Goal: Communication & Community: Answer question/provide support

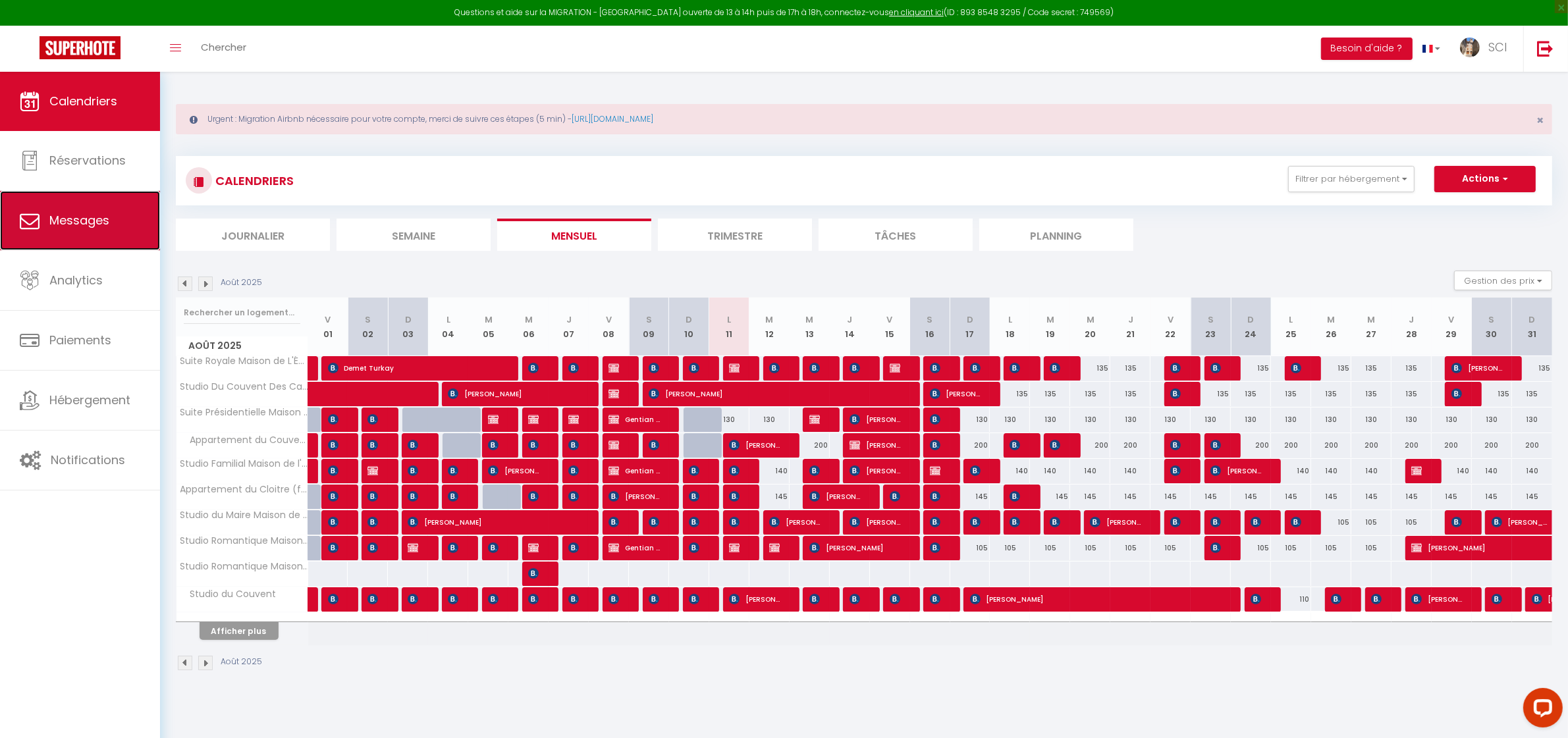
click at [96, 214] on span "Messages" at bounding box center [79, 220] width 60 height 16
select select "message"
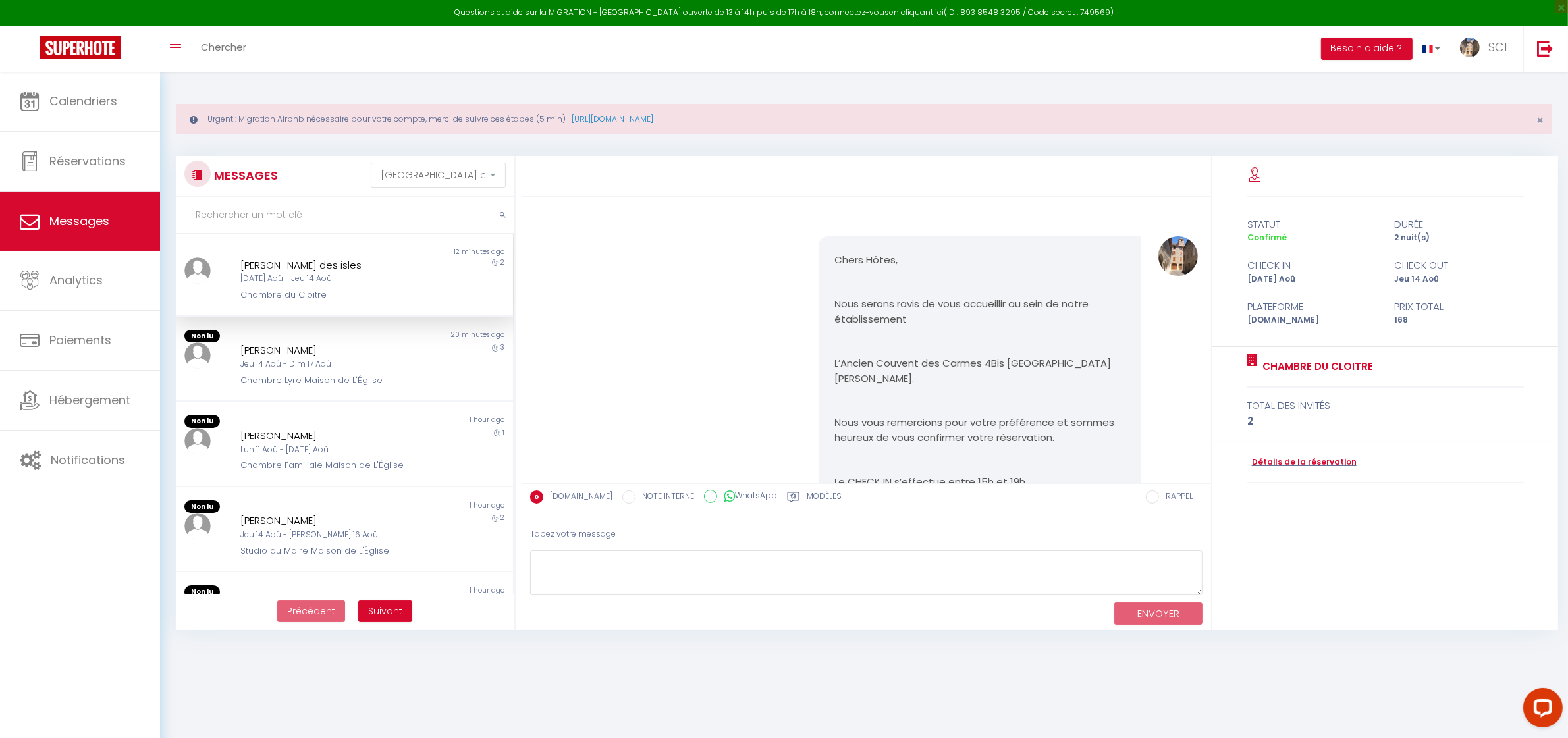
scroll to position [2797, 0]
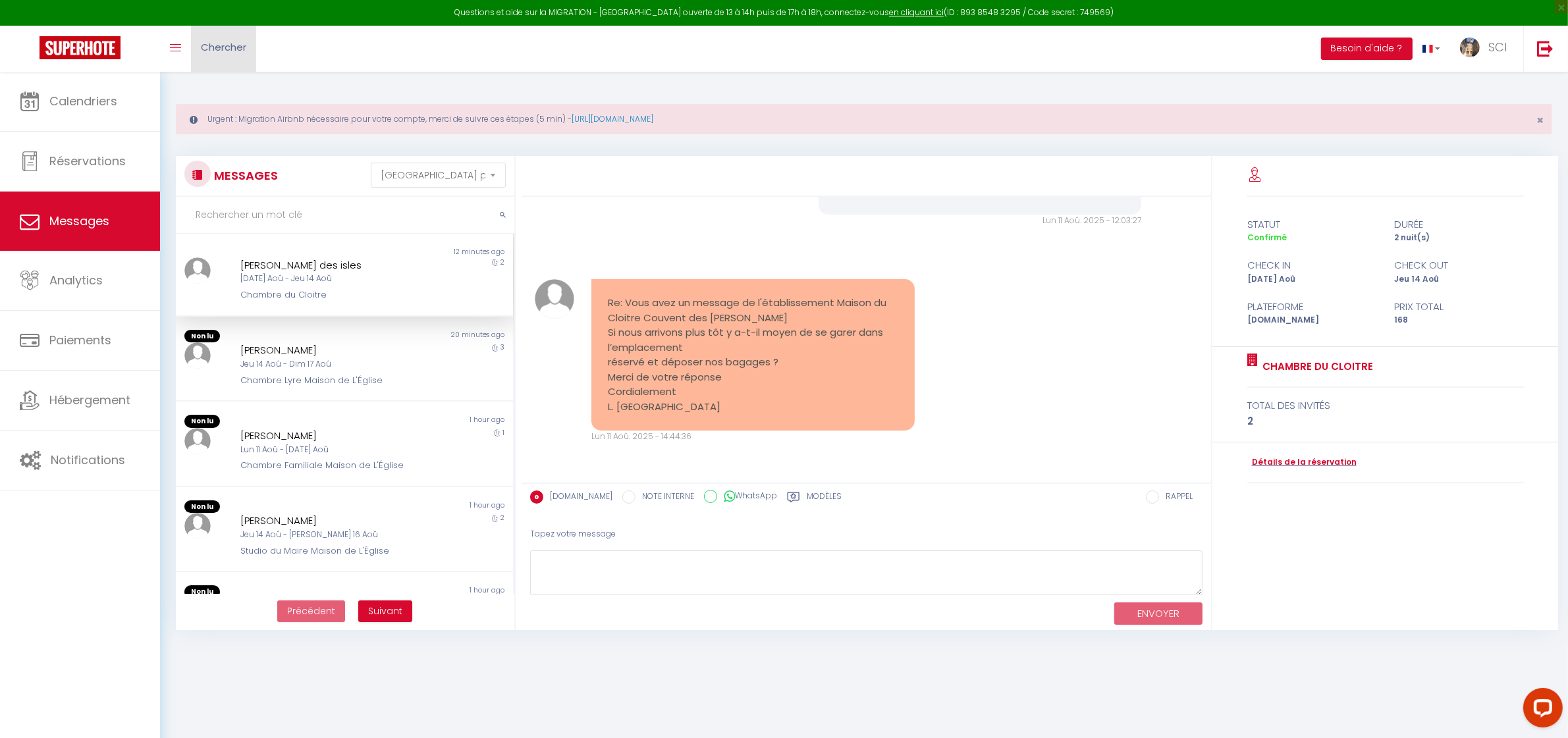
click at [214, 50] on span "Chercher" at bounding box center [223, 47] width 45 height 14
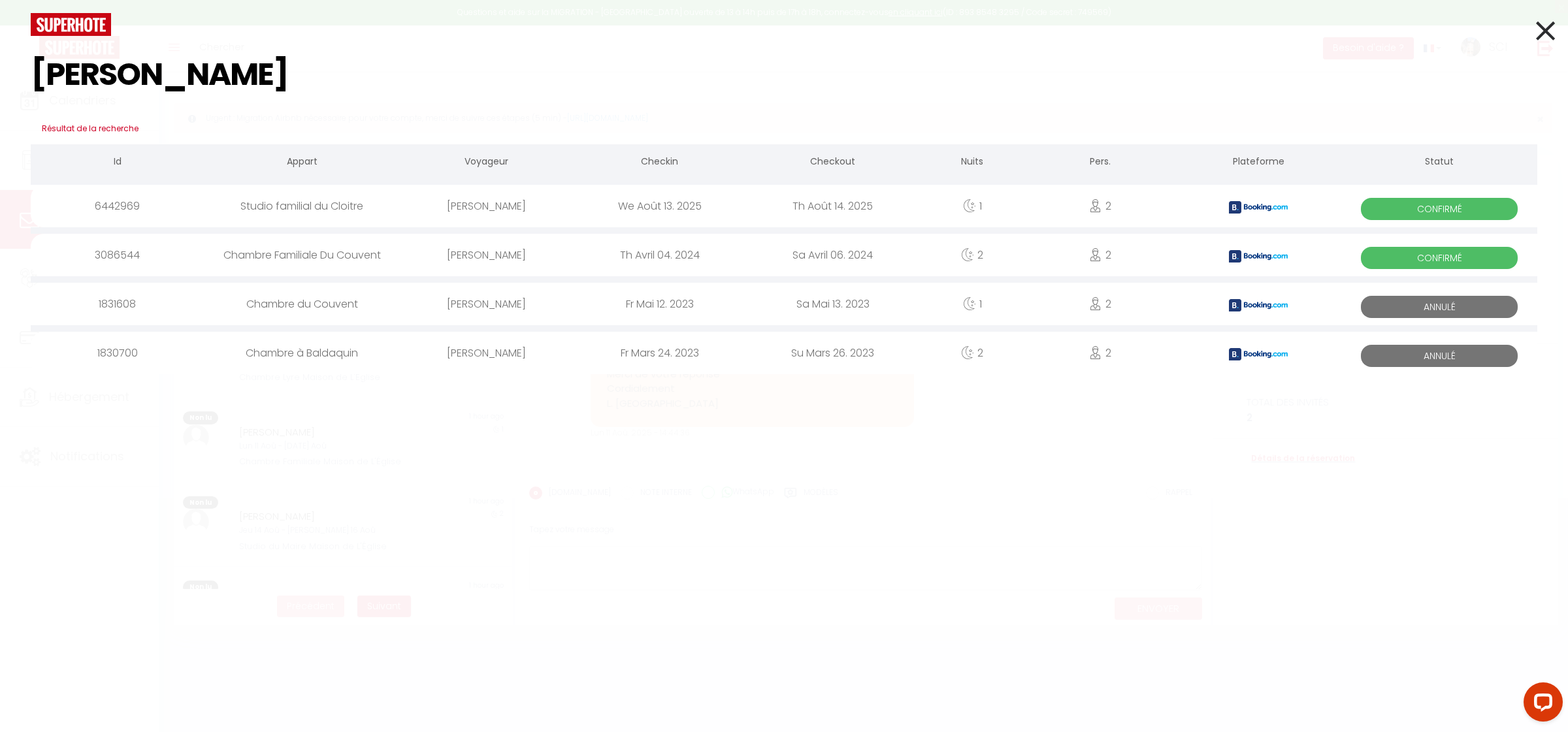
type input "karel"
click at [482, 207] on div "Nathan Karelse" at bounding box center [487, 206] width 173 height 42
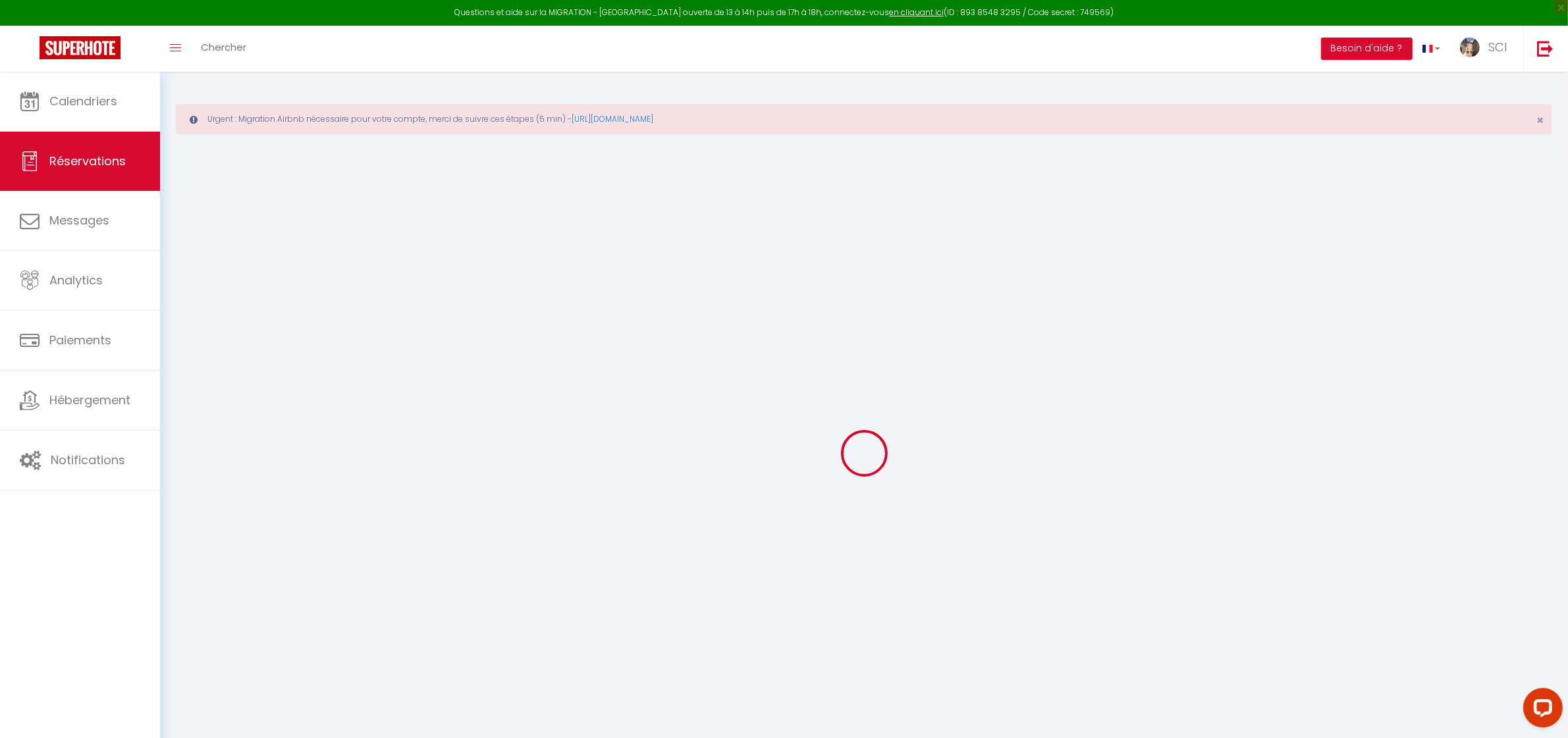
type input "Nathan"
type input "Karelse"
type input "nkarel.795906@guest.booking.com"
type input "+31649836699"
type input "."
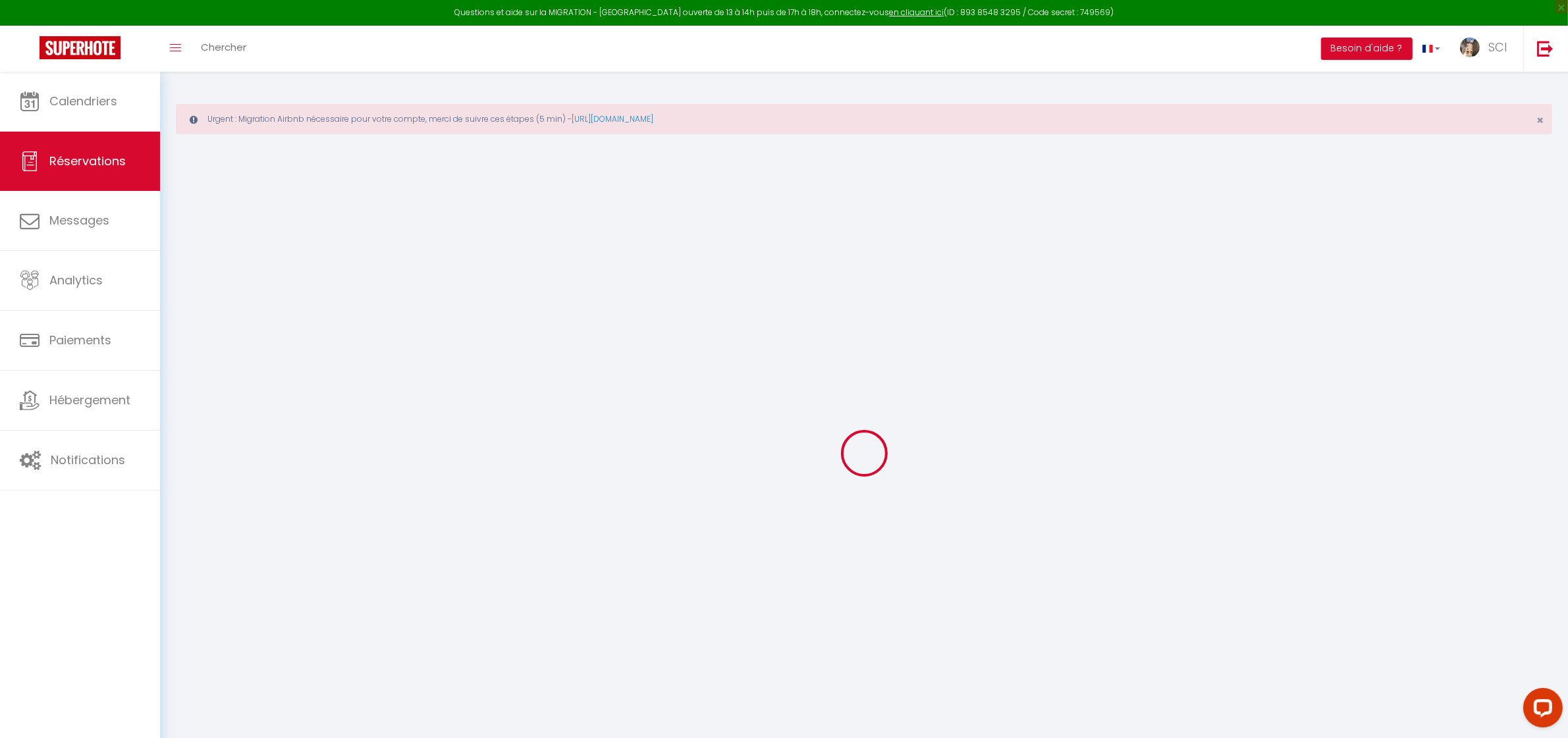
select select "NL"
type input "24.65"
type input "2.13"
select select "46168"
select select "1"
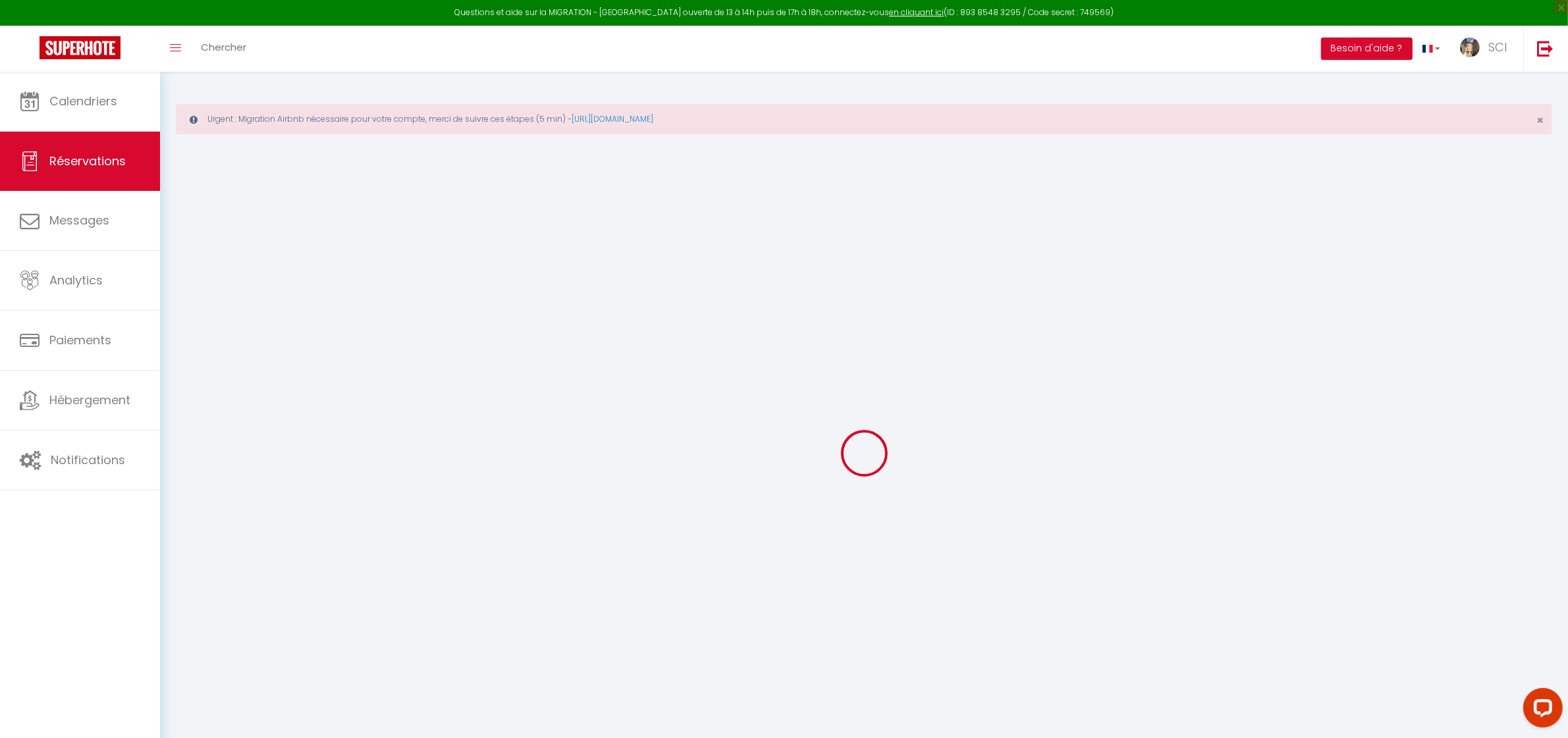
select select
type input "2"
select select "12"
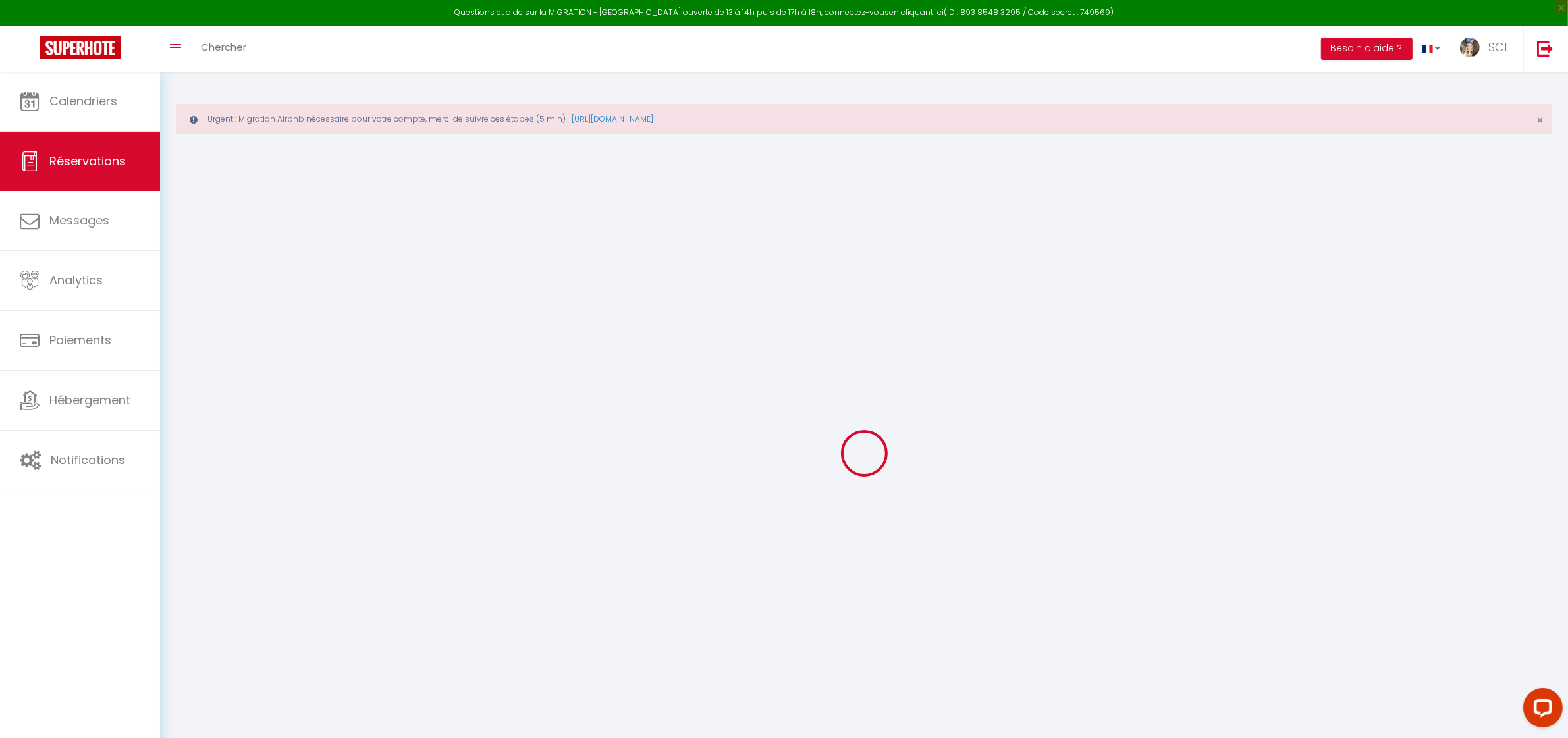
select select
type input "145"
checkbox input "false"
type input "0"
select select "2"
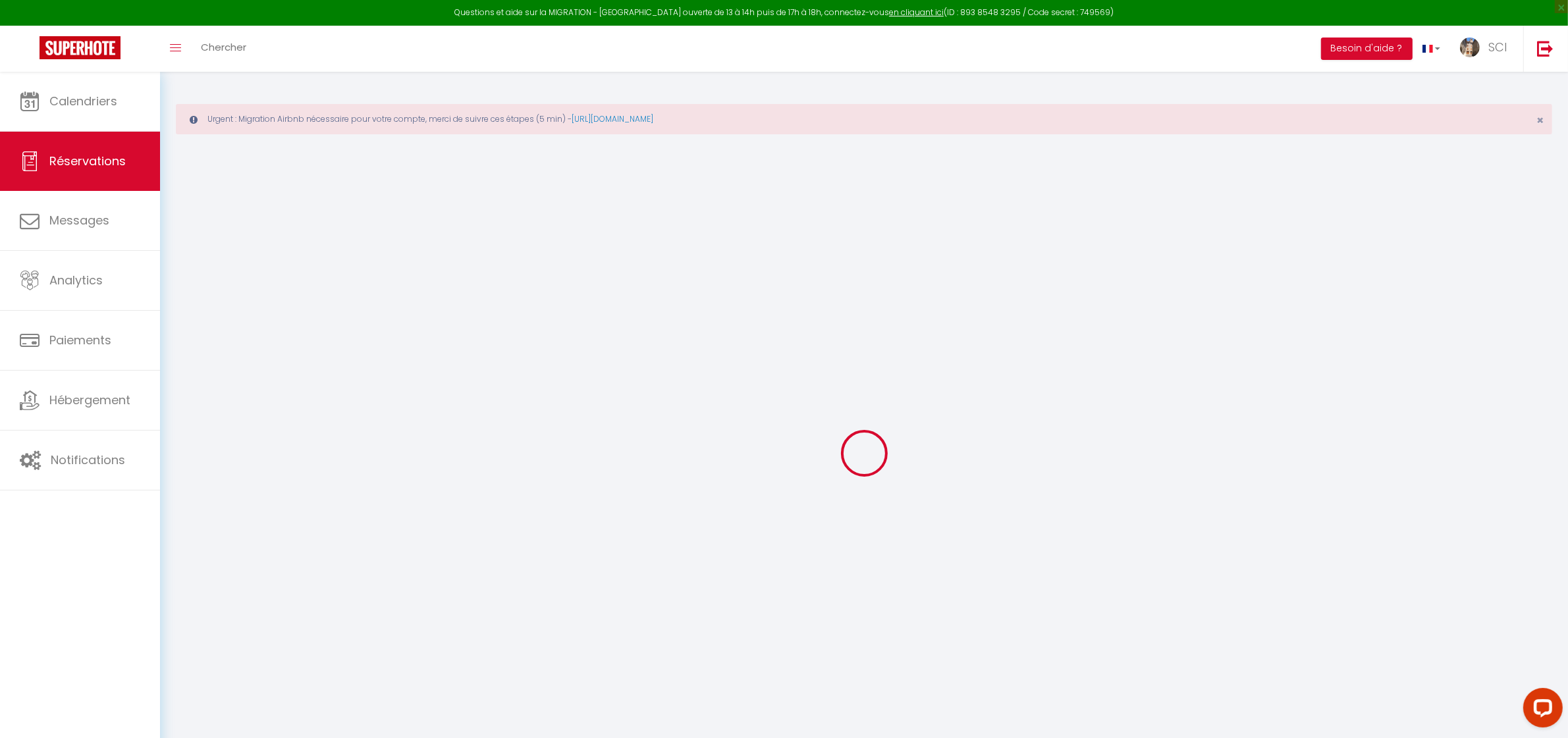
type input "0"
select select
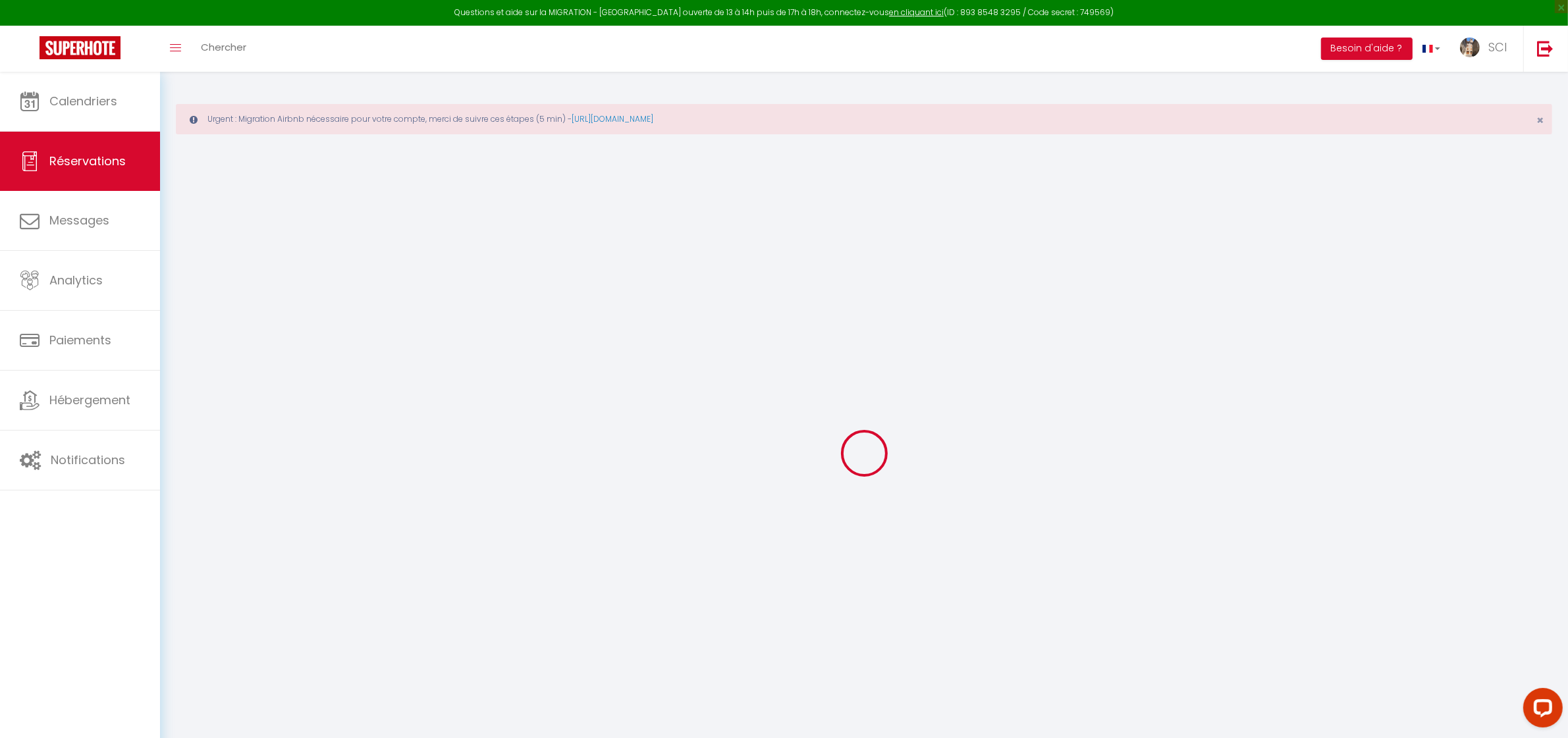
select select "14"
checkbox input "false"
select select
checkbox input "false"
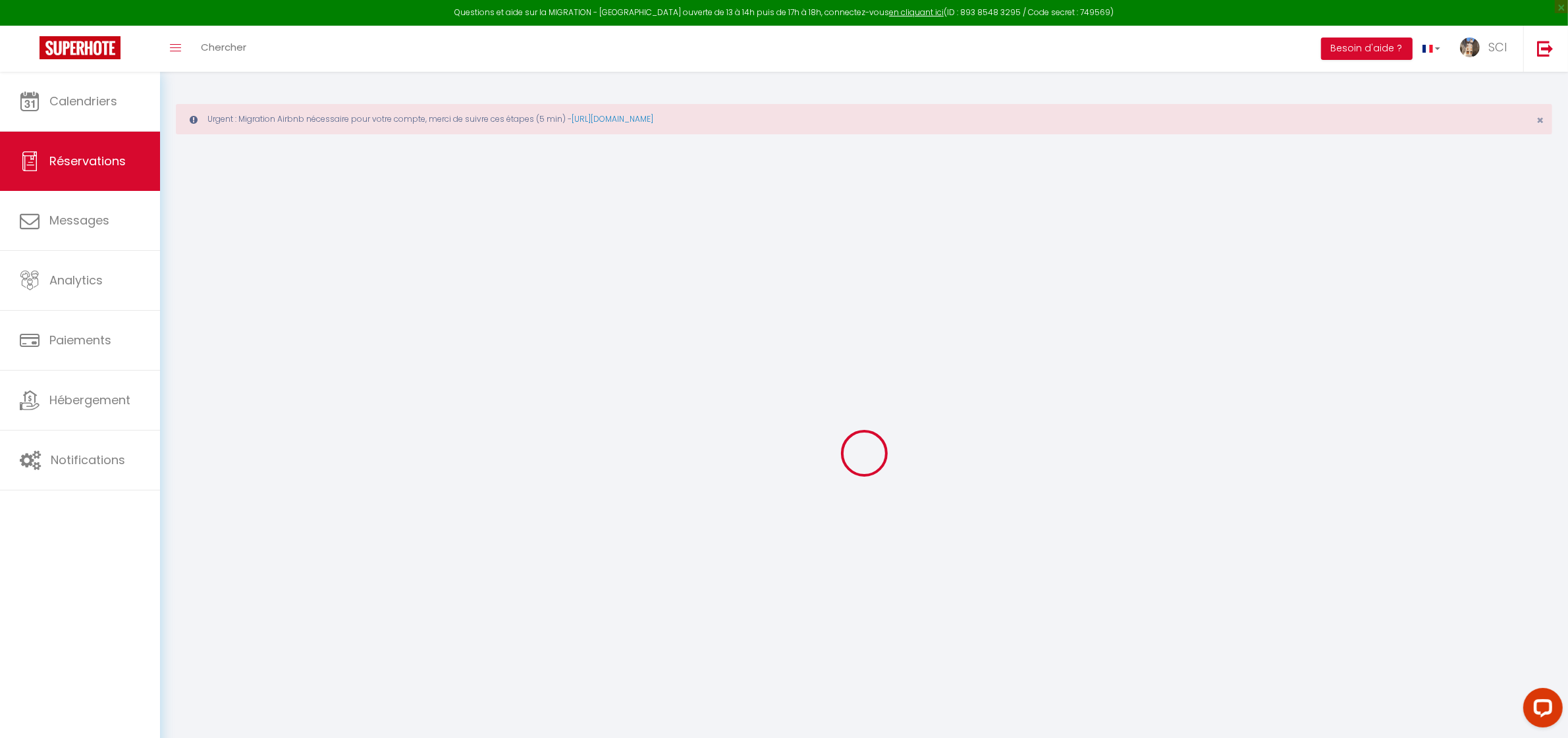
select select
checkbox input "false"
type textarea "** THIS RESERVATION HAS BEEN PRE-PAID ** BOOKING NOTE : Payment charge is EUR 2…"
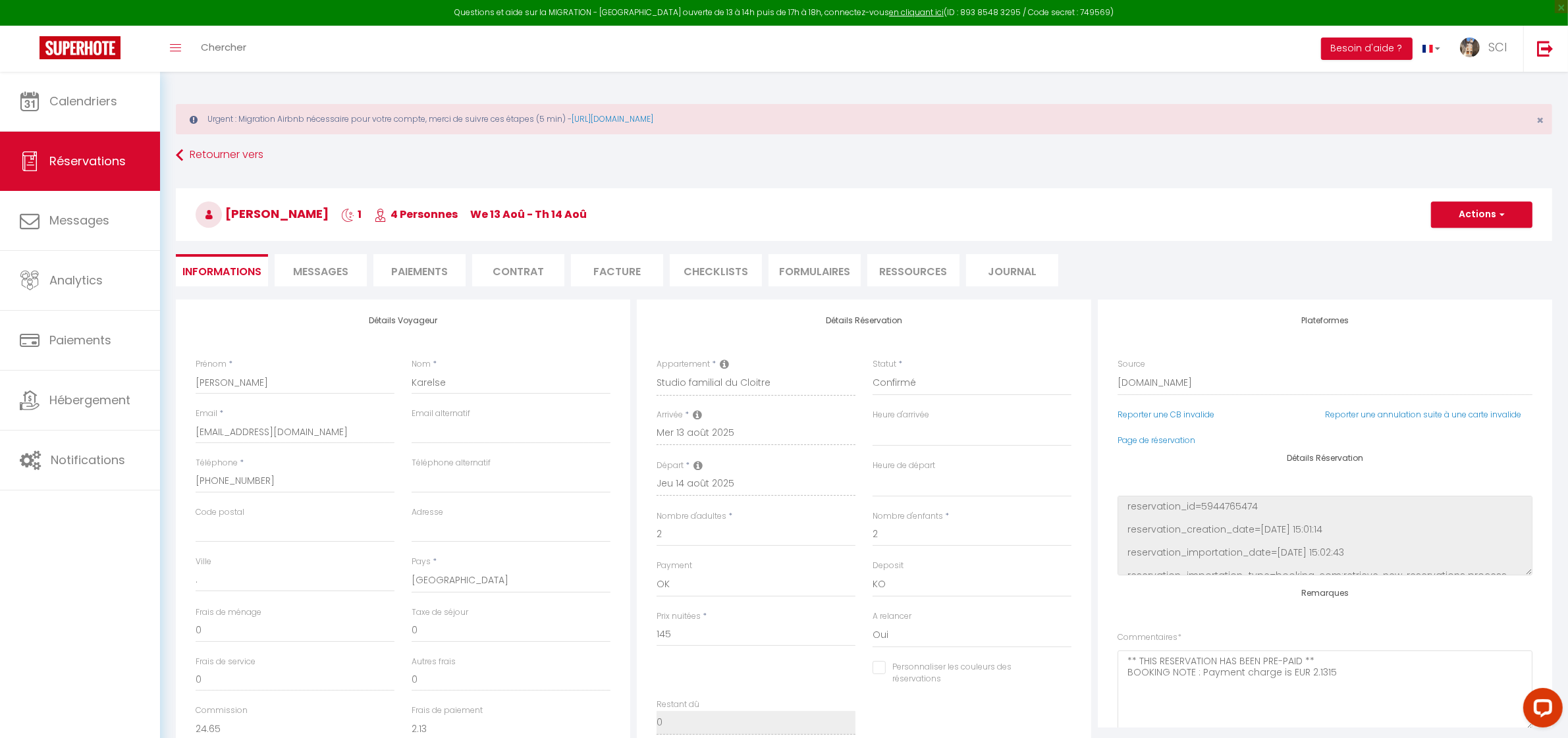
type input "7.25"
select select
checkbox input "false"
select select
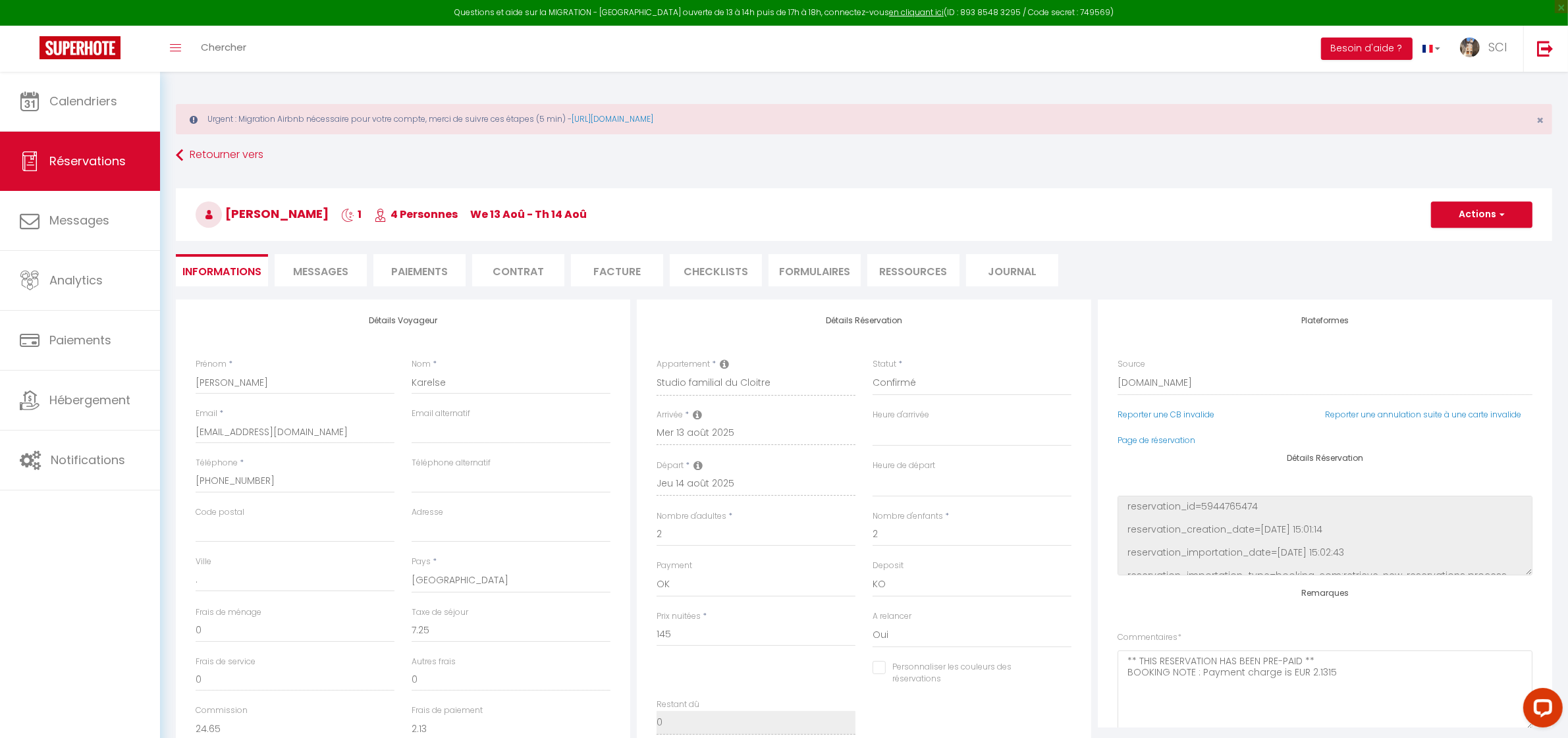
select select
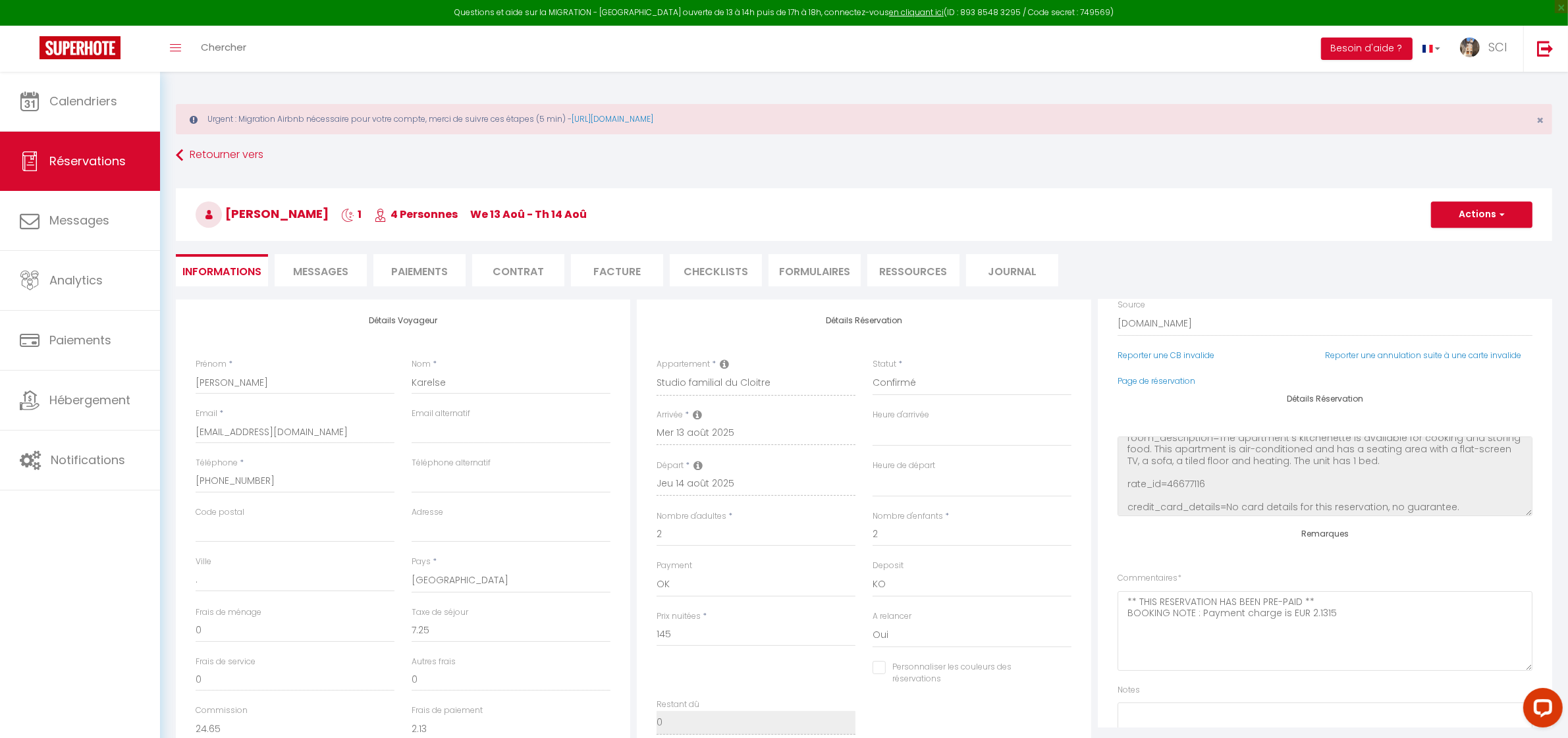
scroll to position [145, 0]
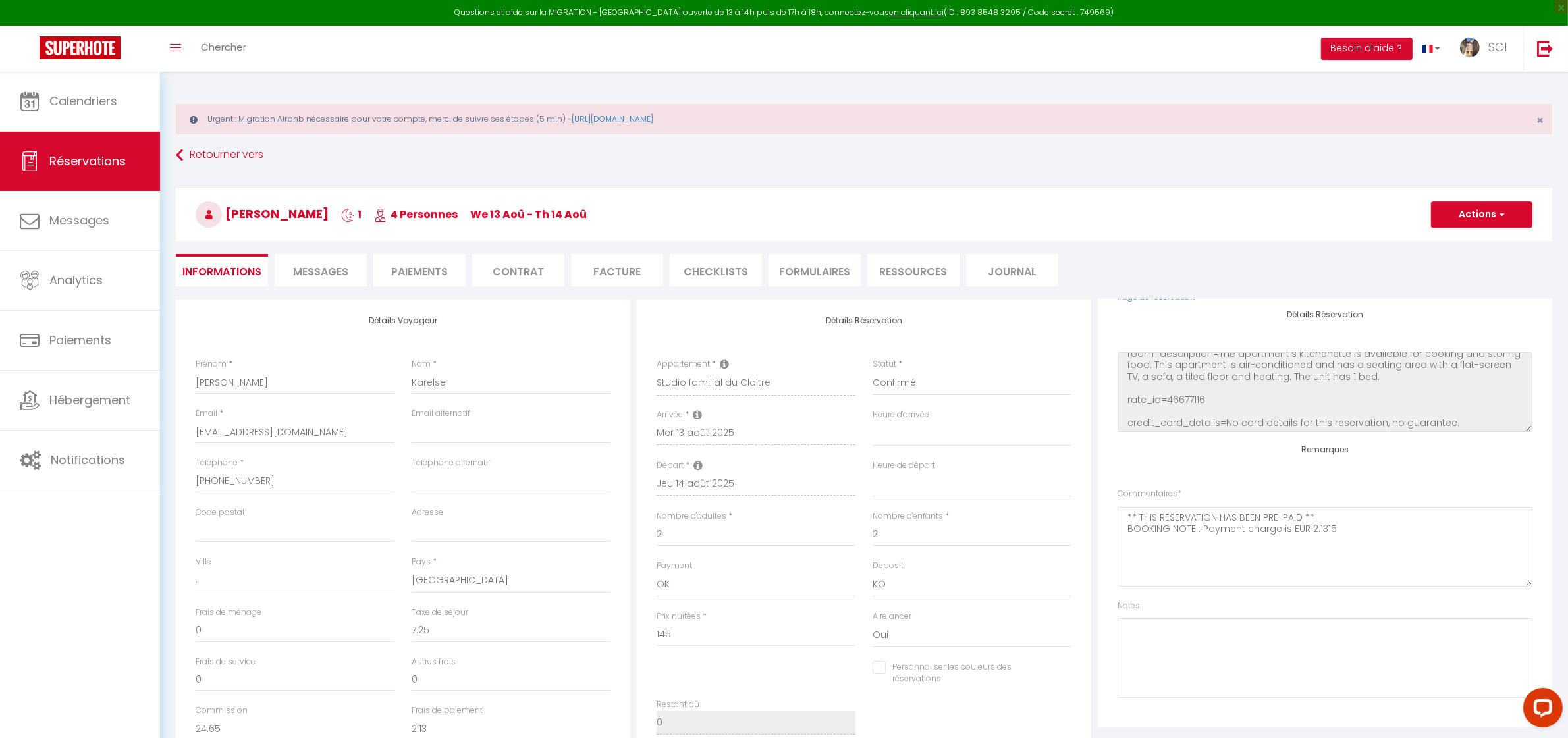
click at [325, 281] on li "Messages" at bounding box center [320, 270] width 92 height 32
select select
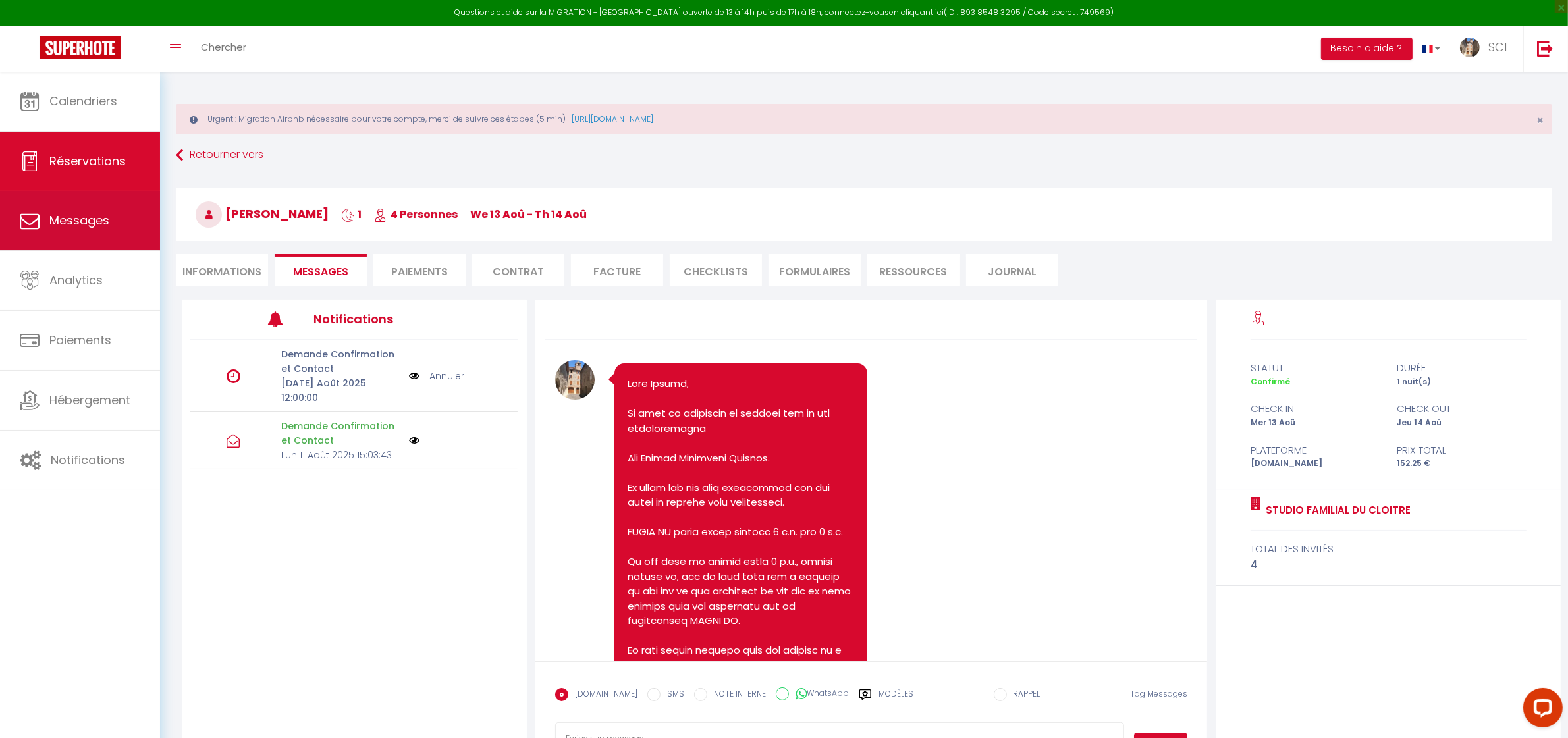
select select
click at [228, 268] on li "Informations" at bounding box center [222, 270] width 92 height 32
select select
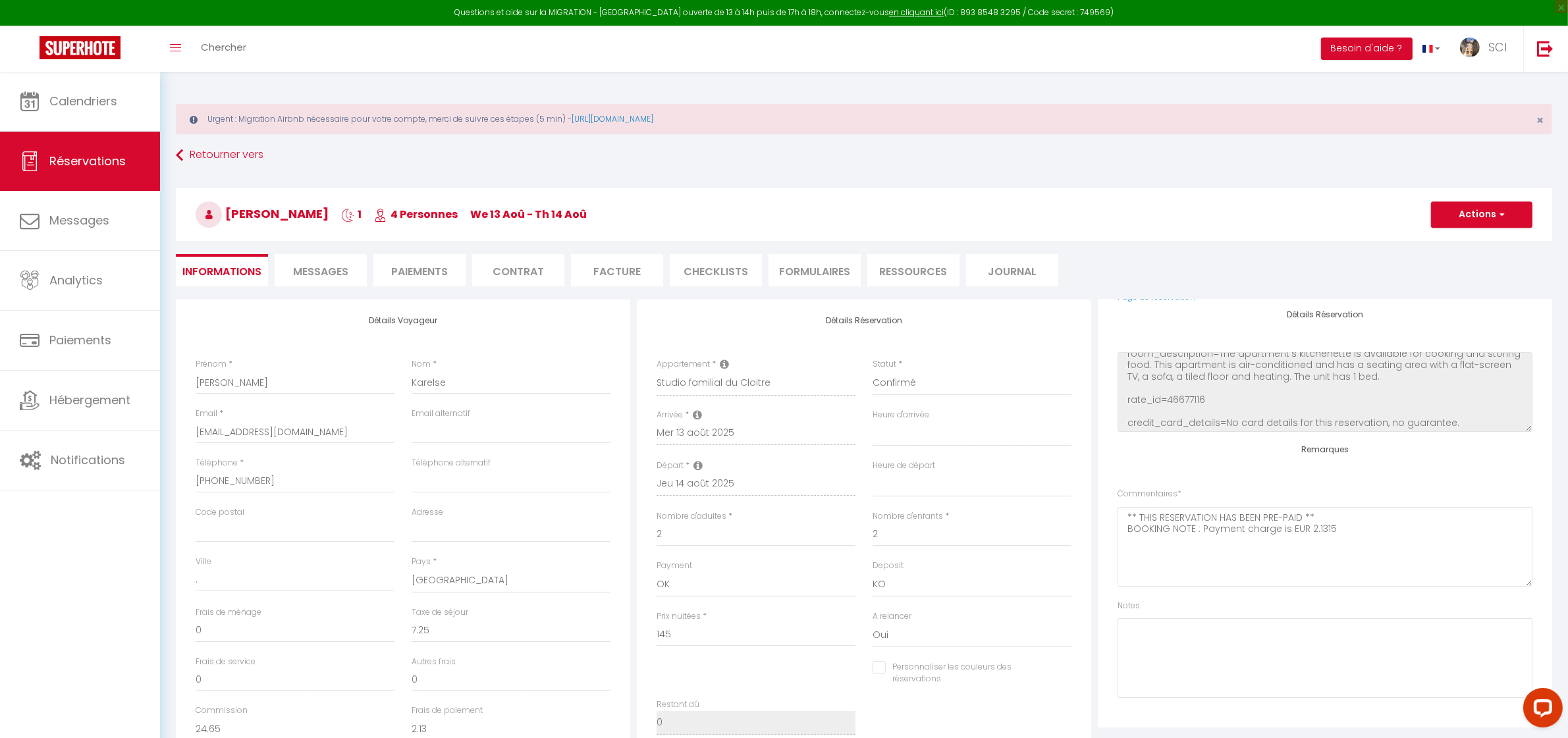
select select
checkbox input "false"
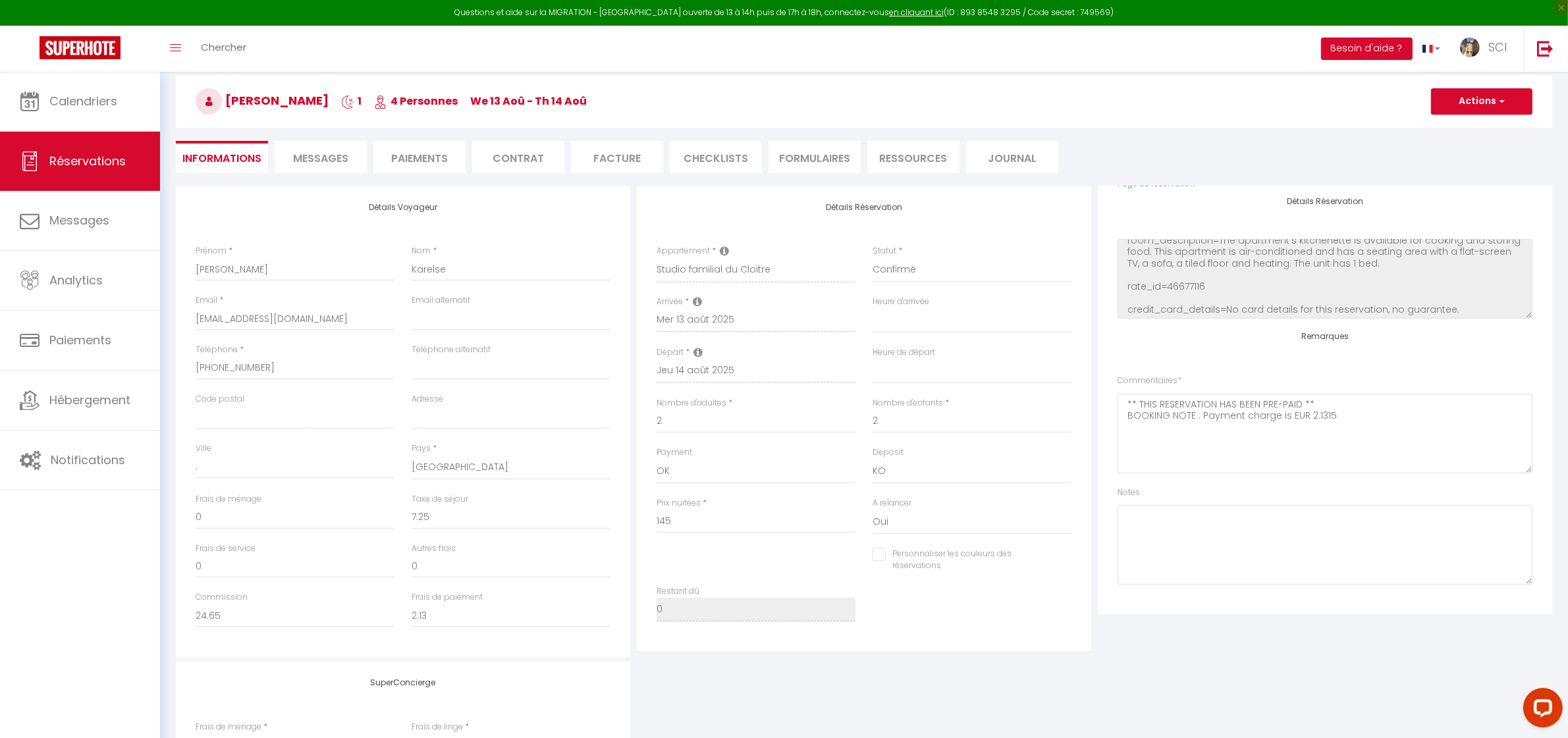
scroll to position [288, 0]
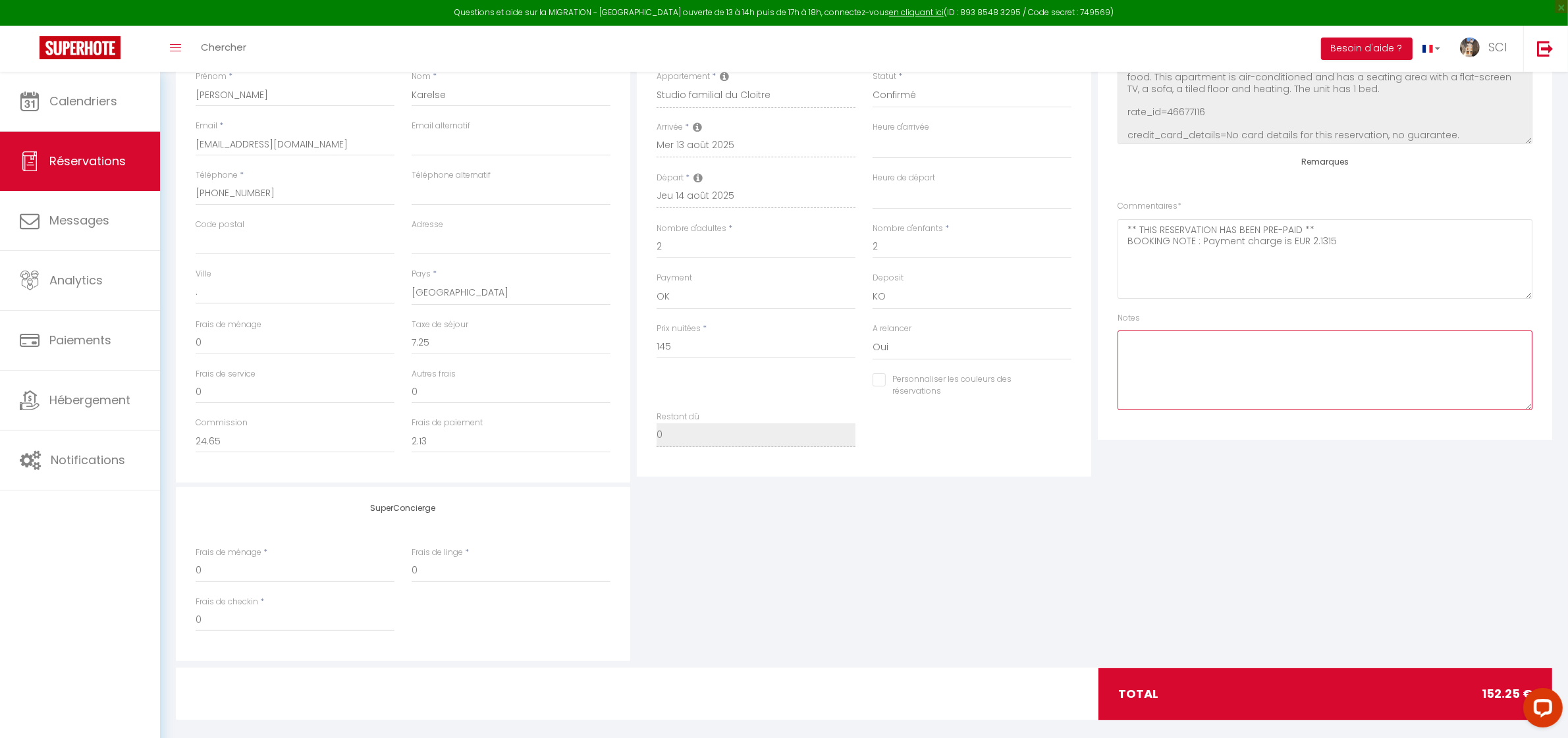
click at [1198, 387] on textarea at bounding box center [1325, 370] width 415 height 79
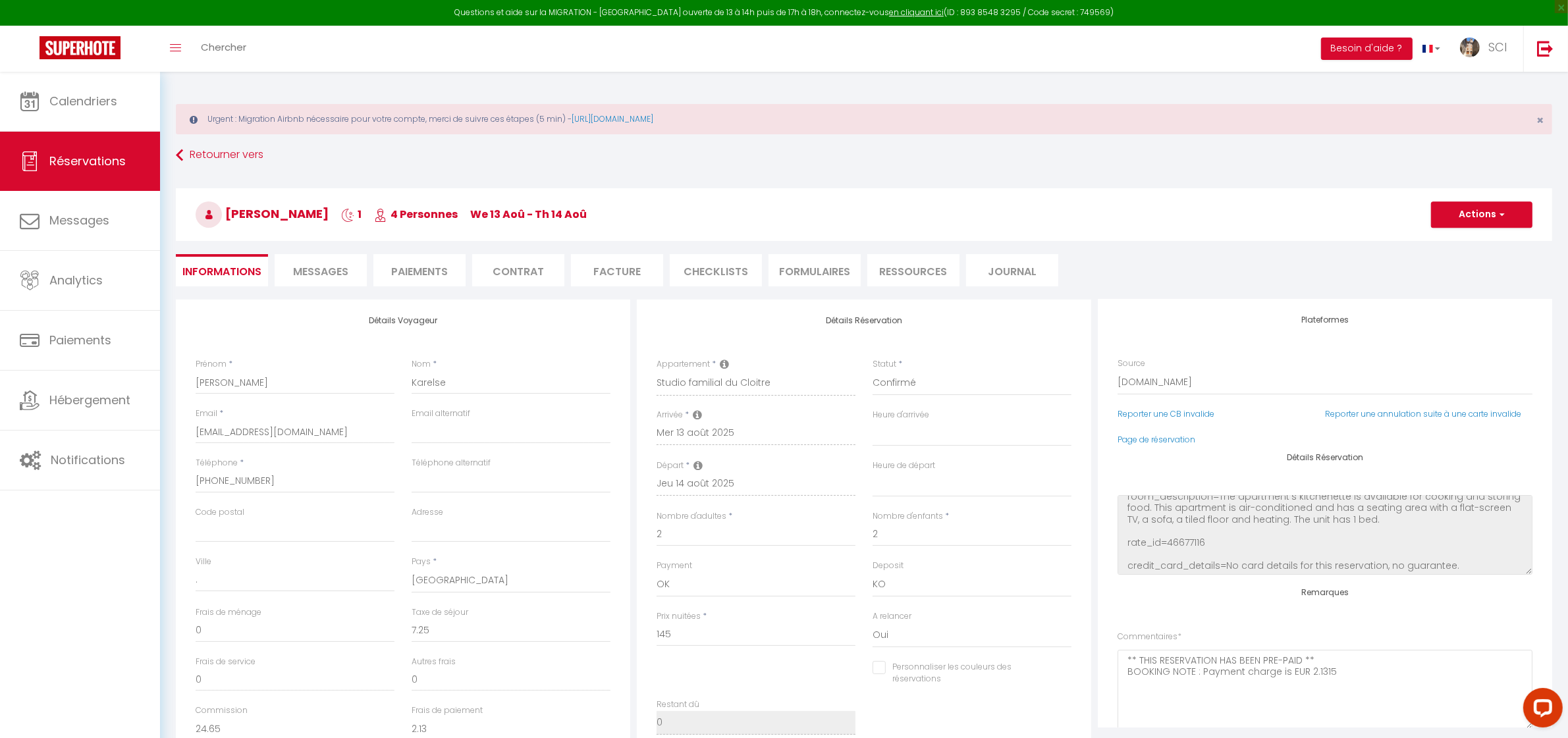
scroll to position [0, 0]
type textarea "arrivee tardive"
click at [1514, 219] on button "Actions" at bounding box center [1482, 214] width 102 height 26
click at [1470, 243] on link "Enregistrer" at bounding box center [1469, 244] width 104 height 17
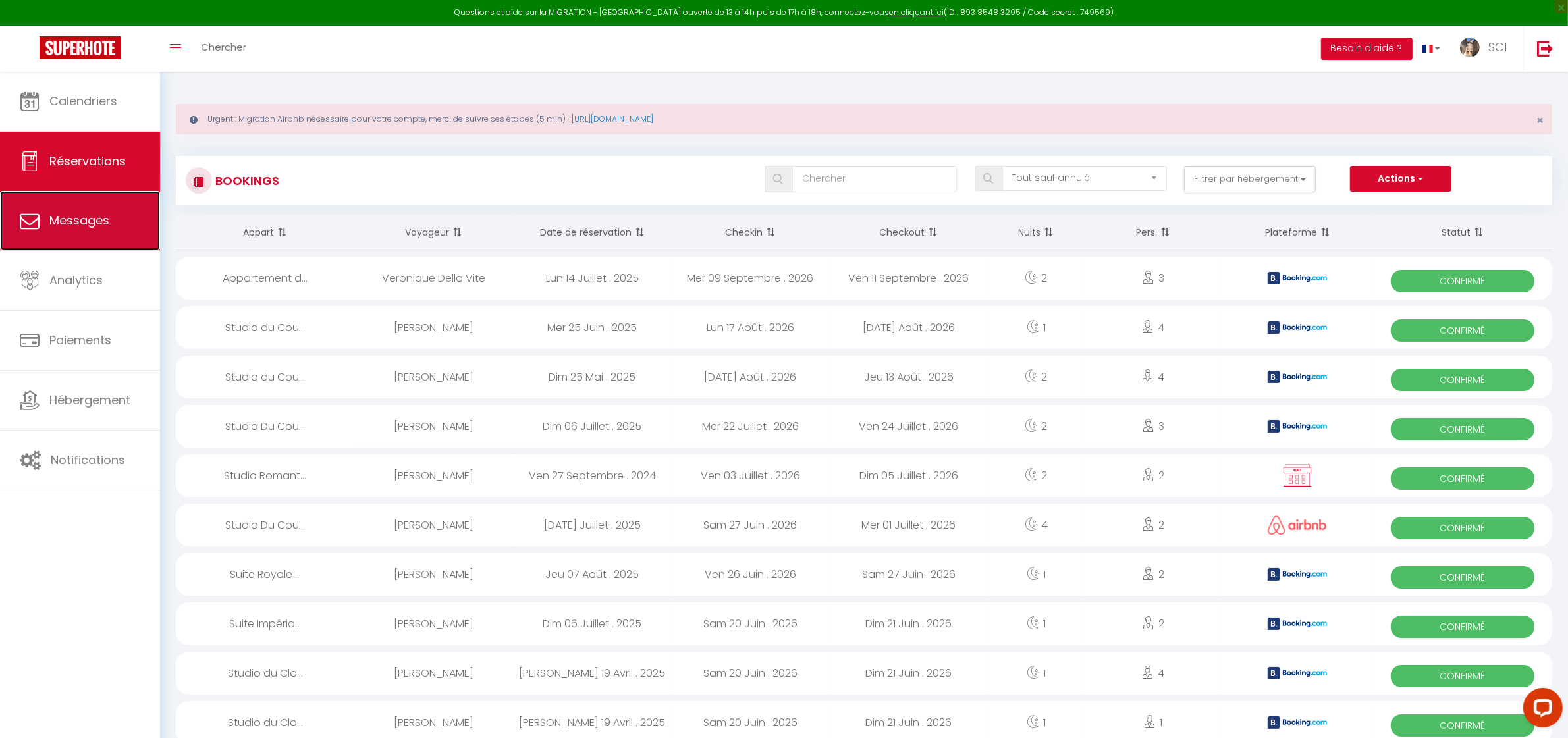
click at [86, 228] on span "Messages" at bounding box center [79, 220] width 60 height 16
select select "message"
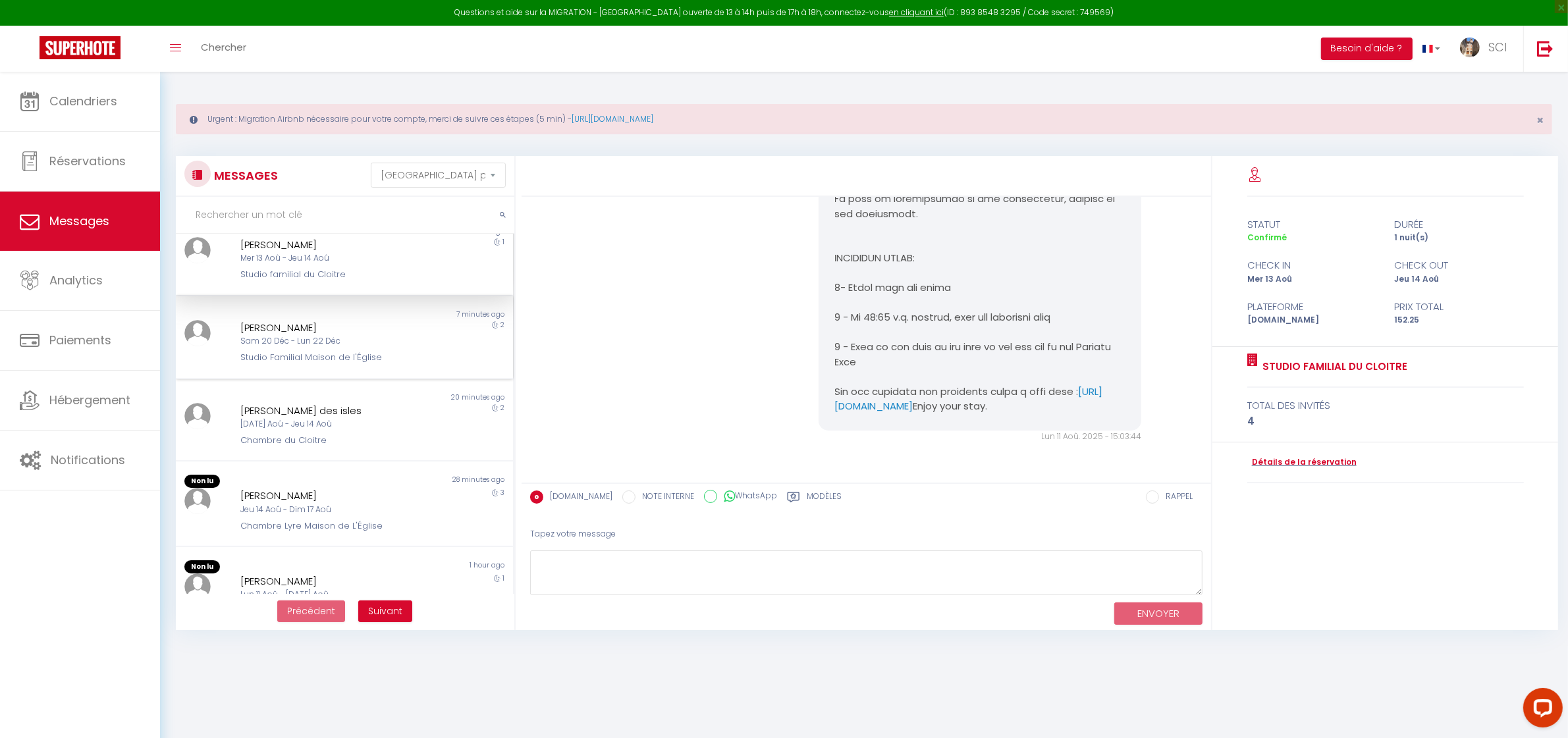
scroll to position [41, 0]
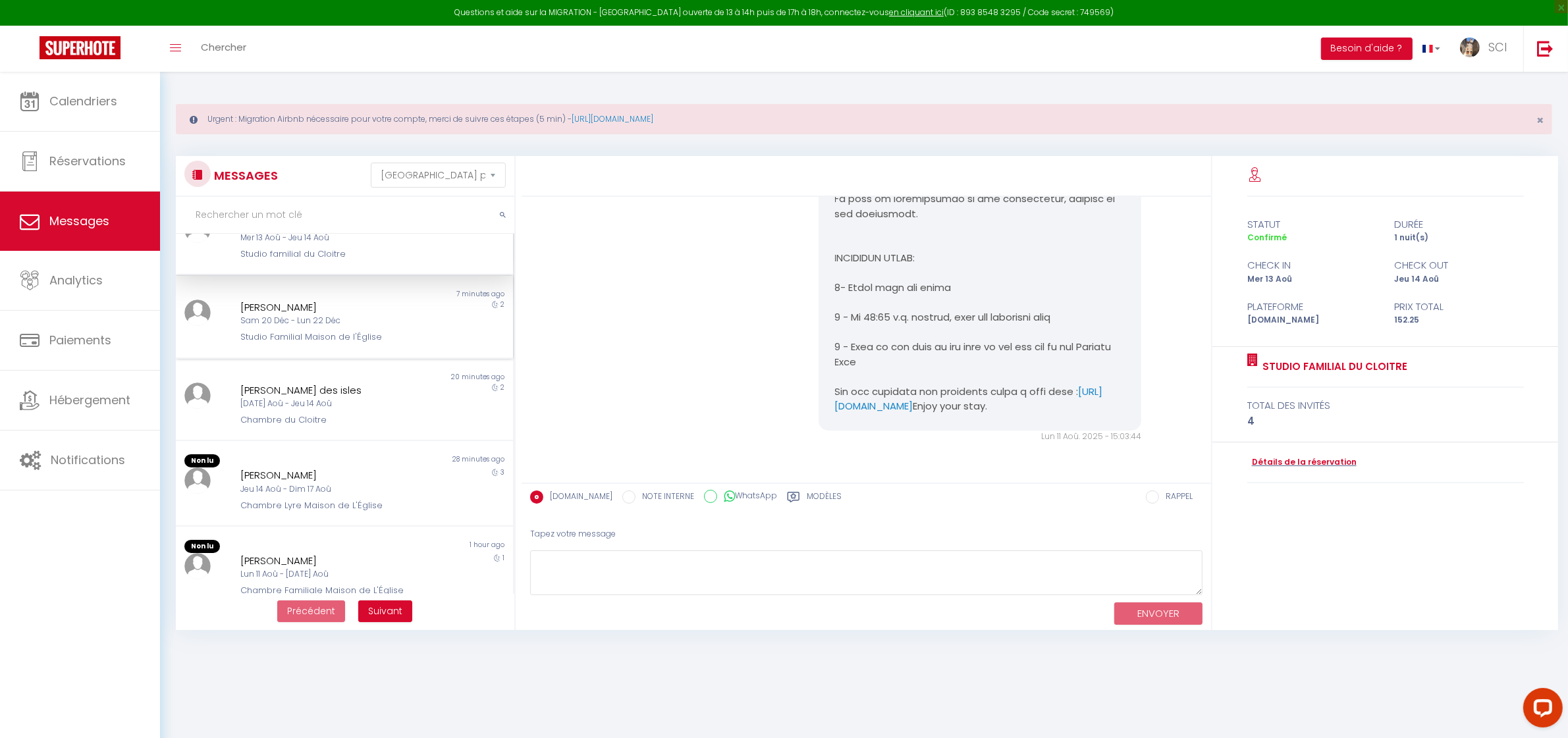
click at [402, 308] on div "HELENA CANELA ARTIS" at bounding box center [330, 308] width 179 height 15
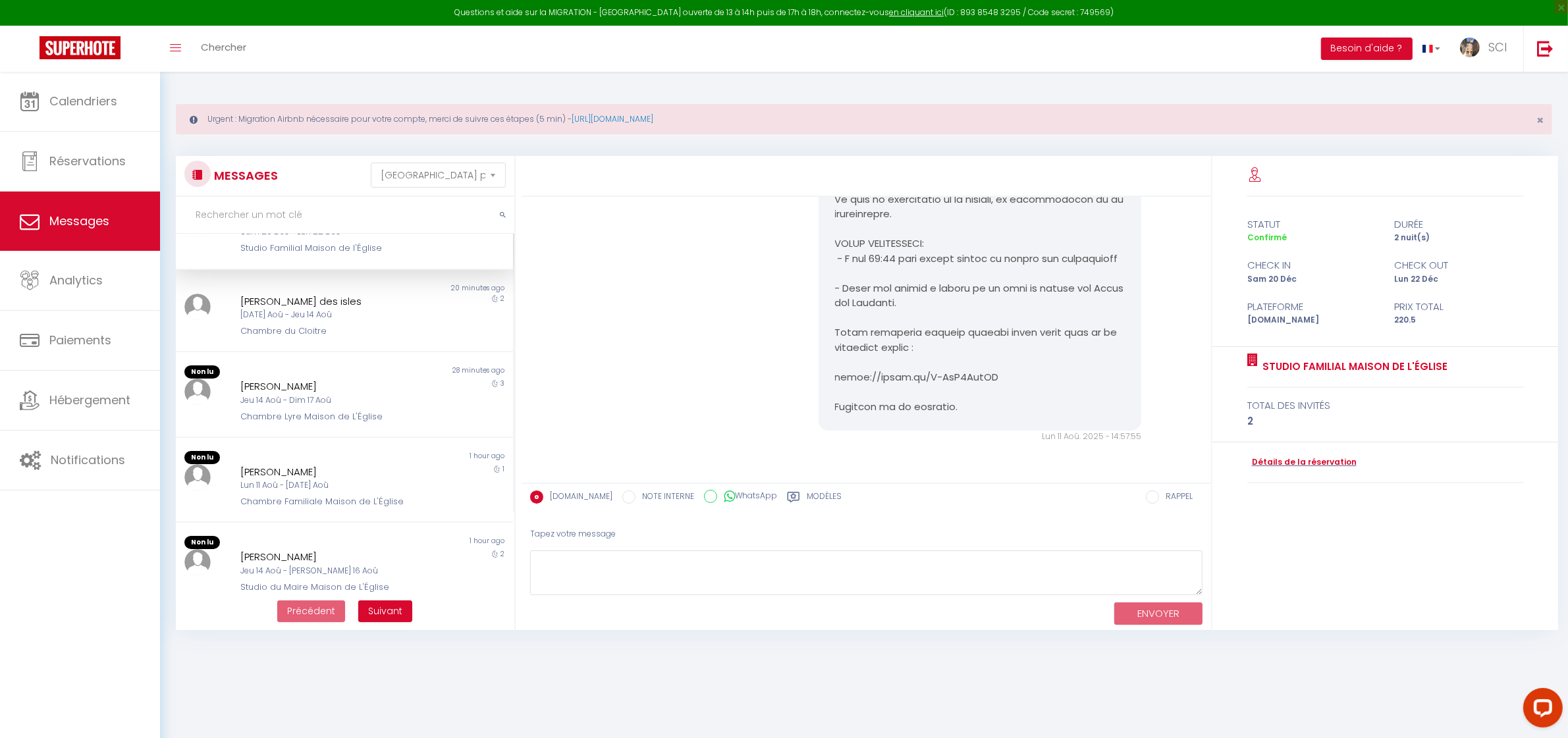
scroll to position [143, 0]
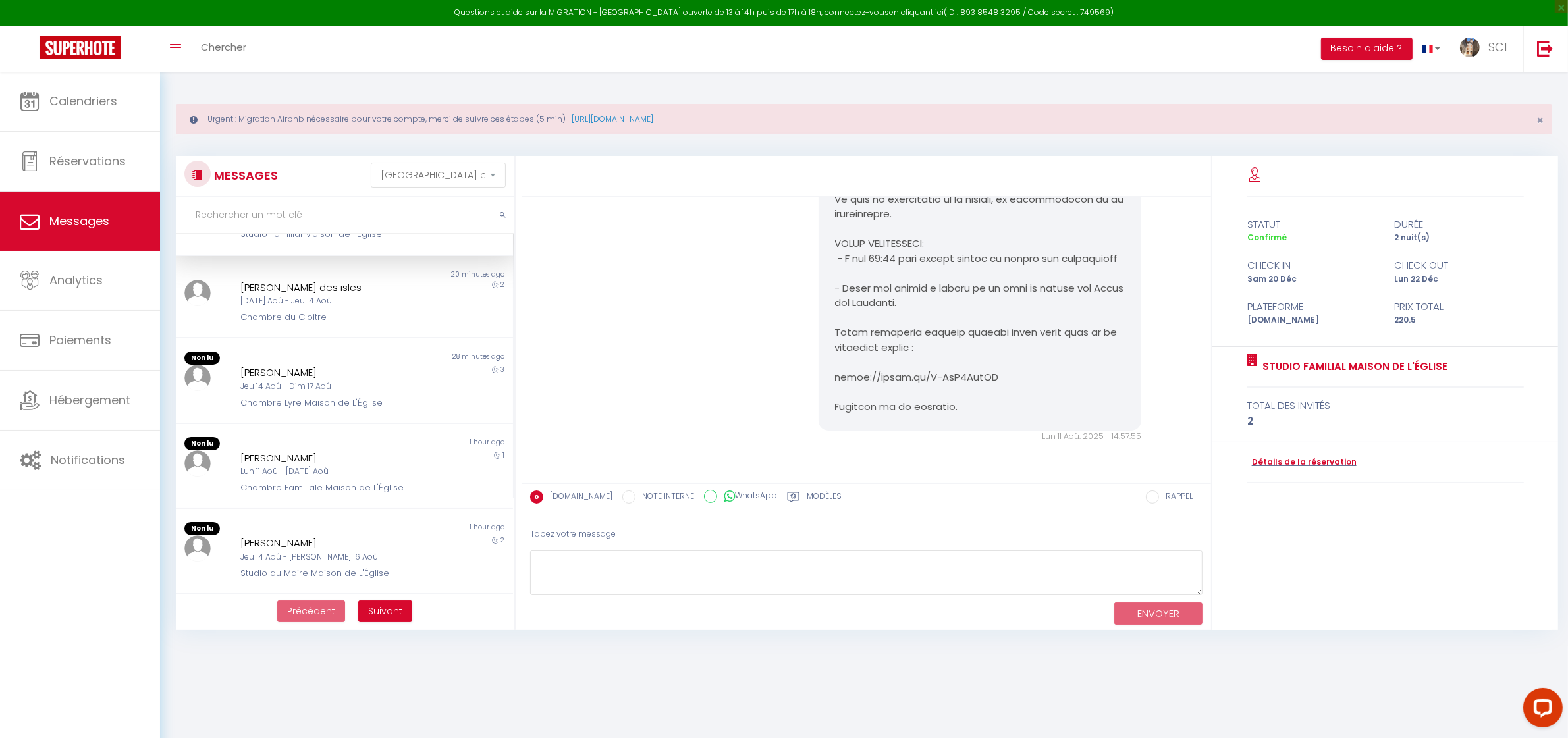
click at [399, 310] on div "Chambre du Cloitre" at bounding box center [330, 317] width 179 height 14
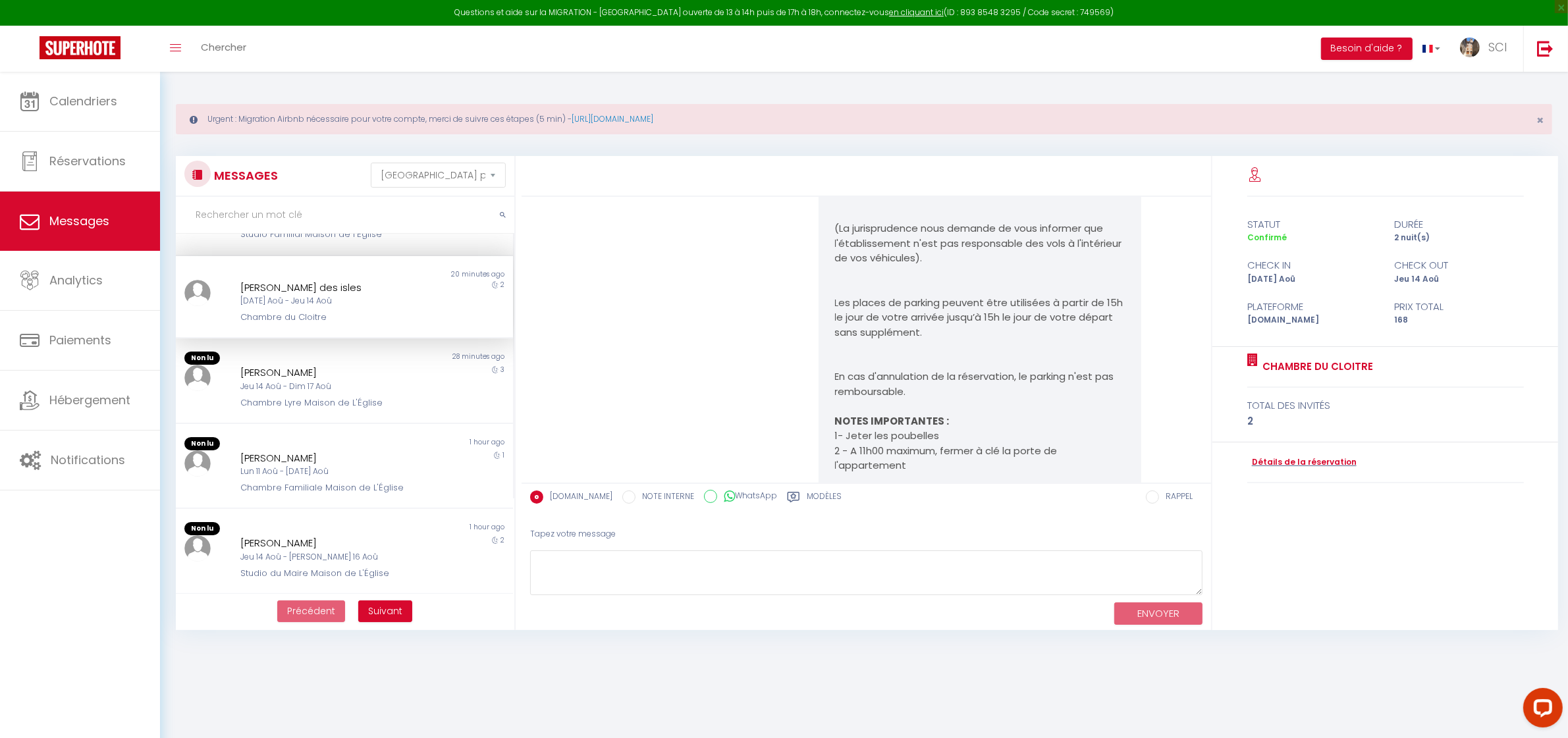
scroll to position [2797, 0]
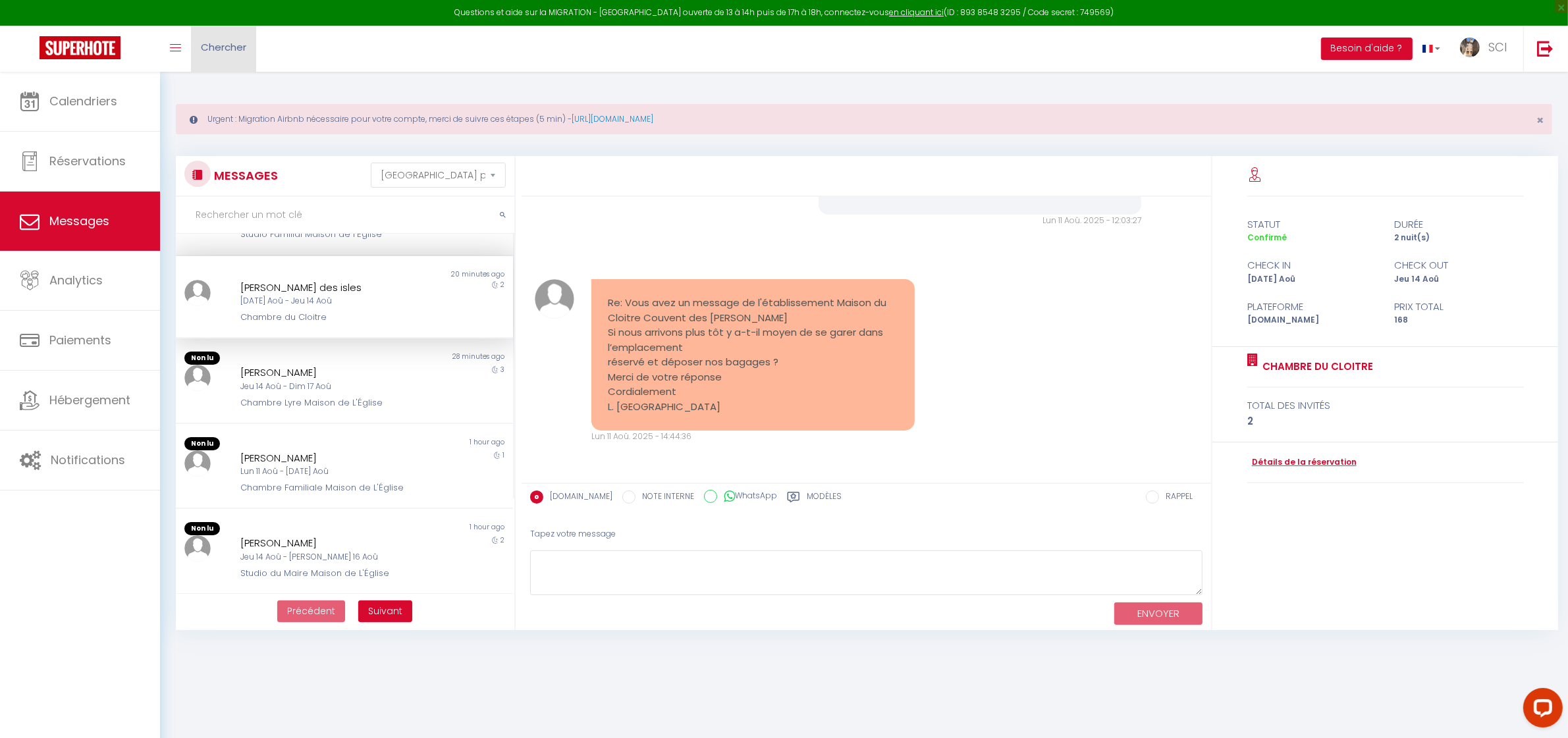
click at [238, 57] on link "Chercher" at bounding box center [222, 49] width 65 height 46
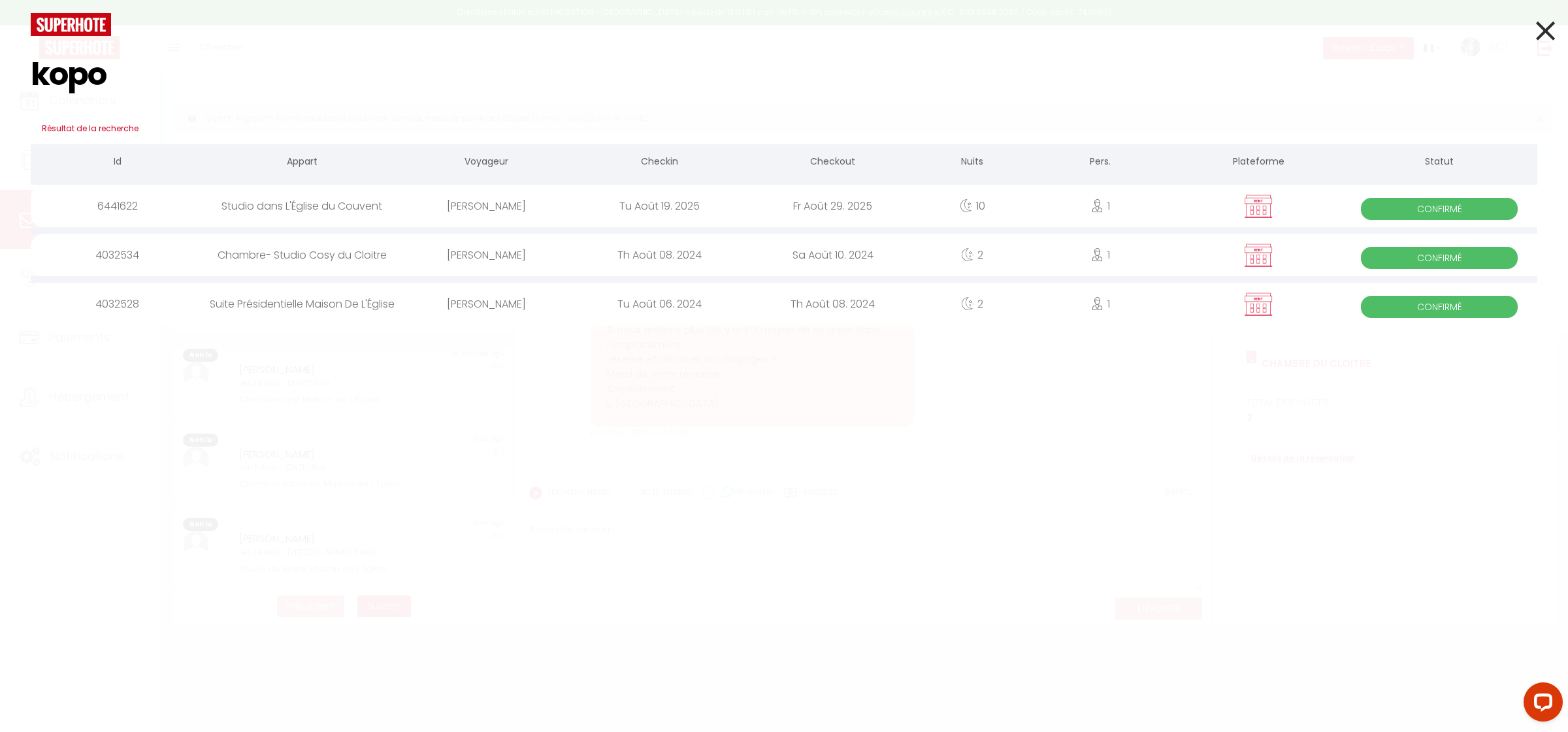
type input "kopo"
click at [487, 206] on div "Luc Kopocz" at bounding box center [487, 206] width 173 height 42
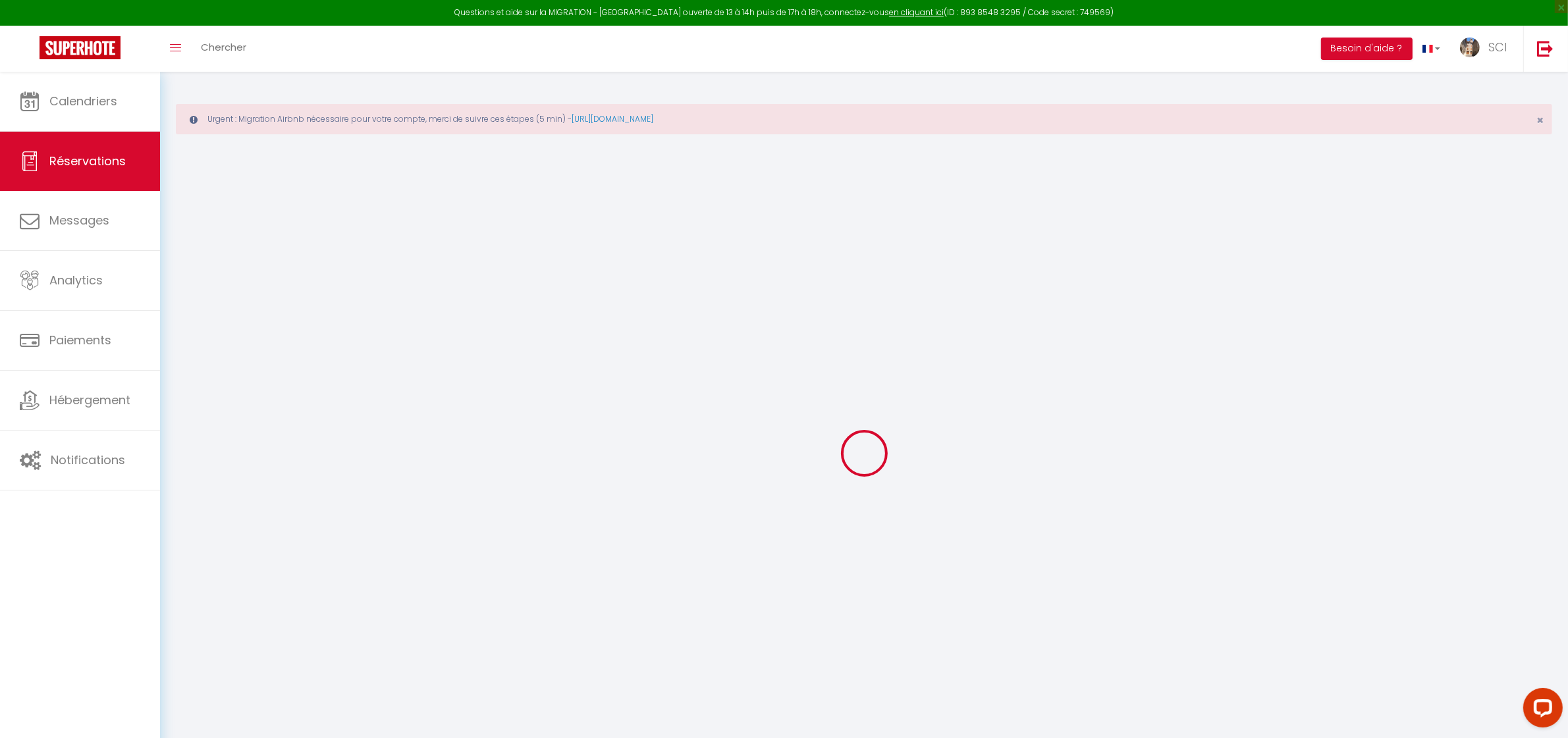
type input "Luc"
type input "Kopocz"
type input "Lmoundele@gmail.com"
type input "0601813003"
type input "68720"
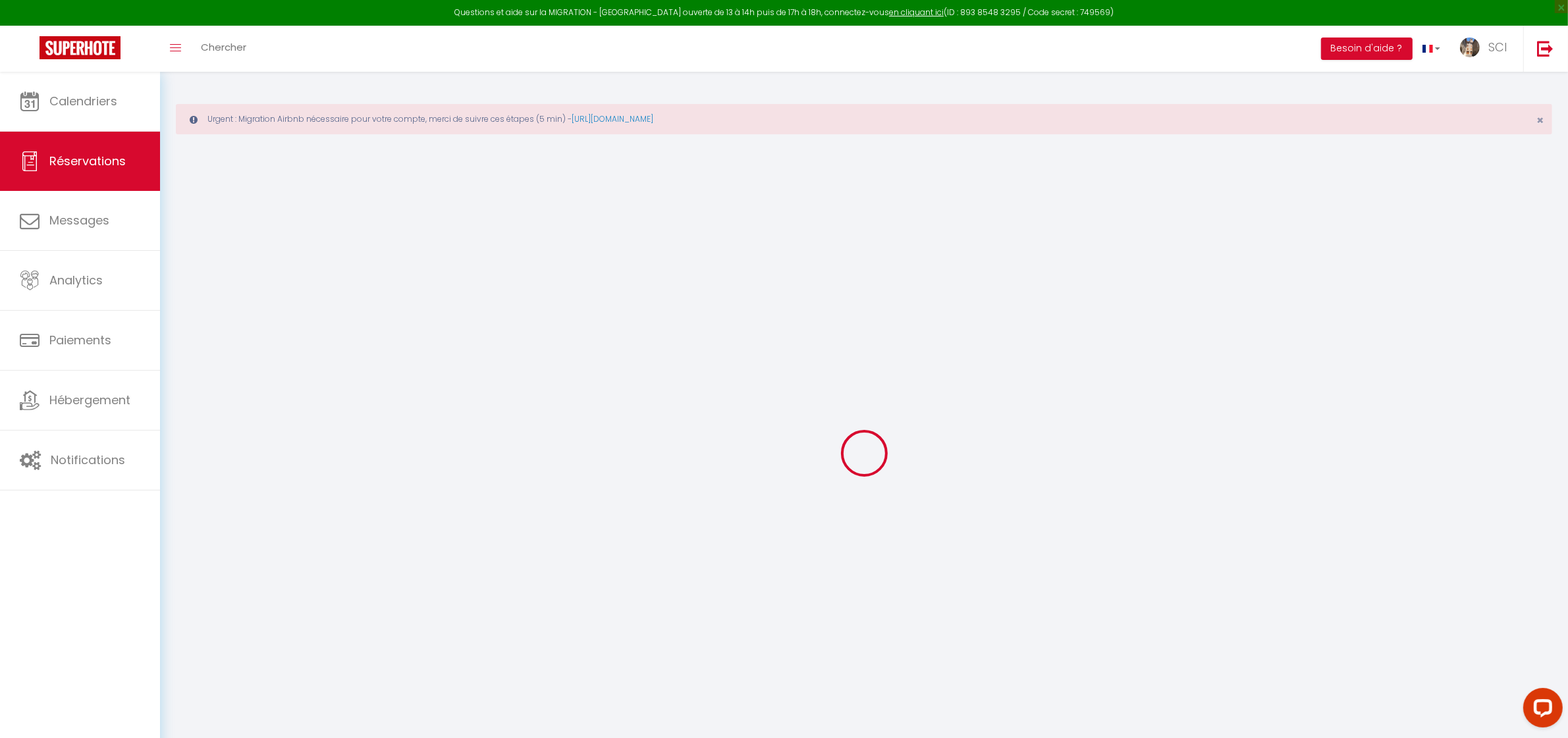
type input "26 rue burnkirch"
type input "Illfurth"
select select "FR"
select select "36625"
select select "1"
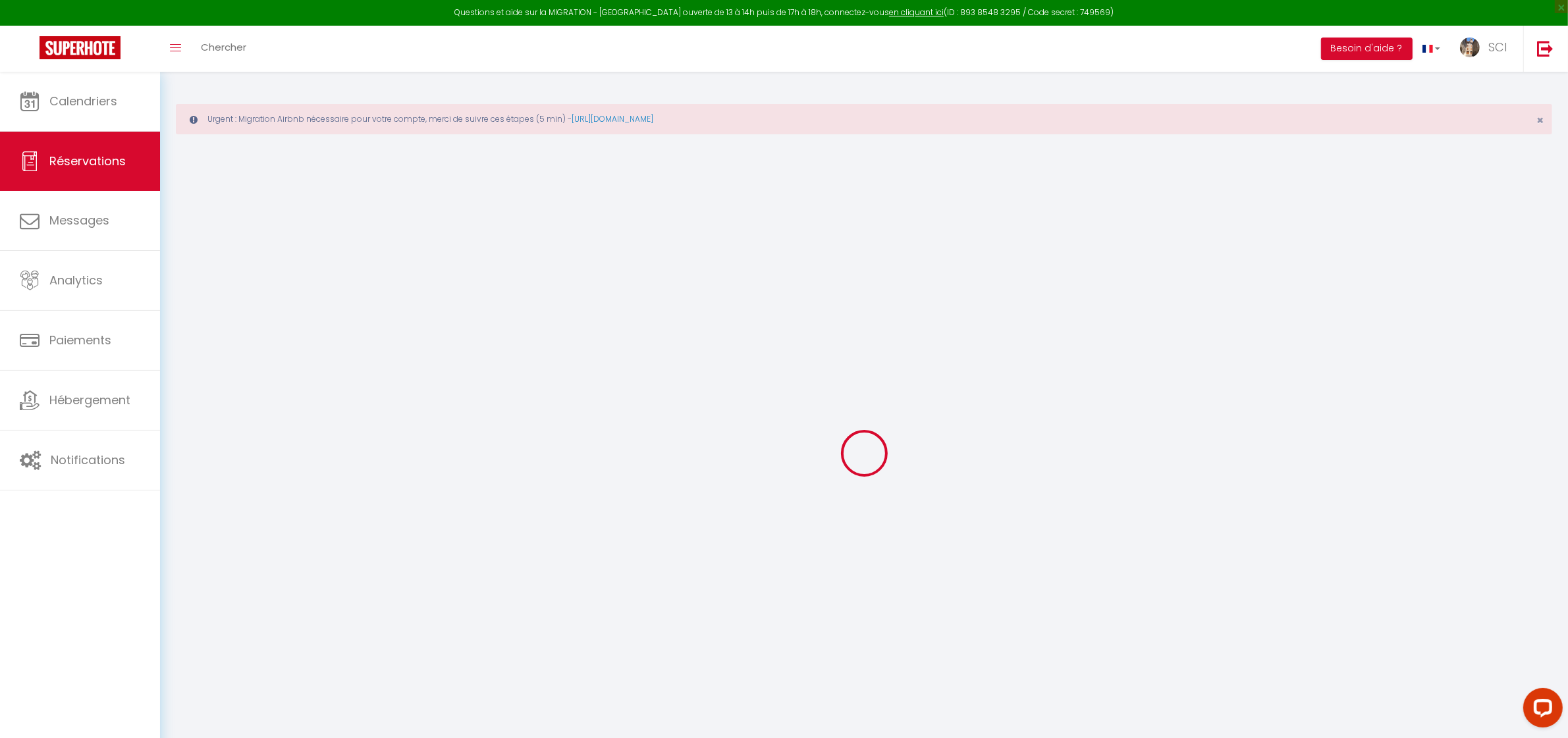
type input "Mar 19 Août 2025"
select select
type input "Ven 29 Août 2025"
select select
type input "1"
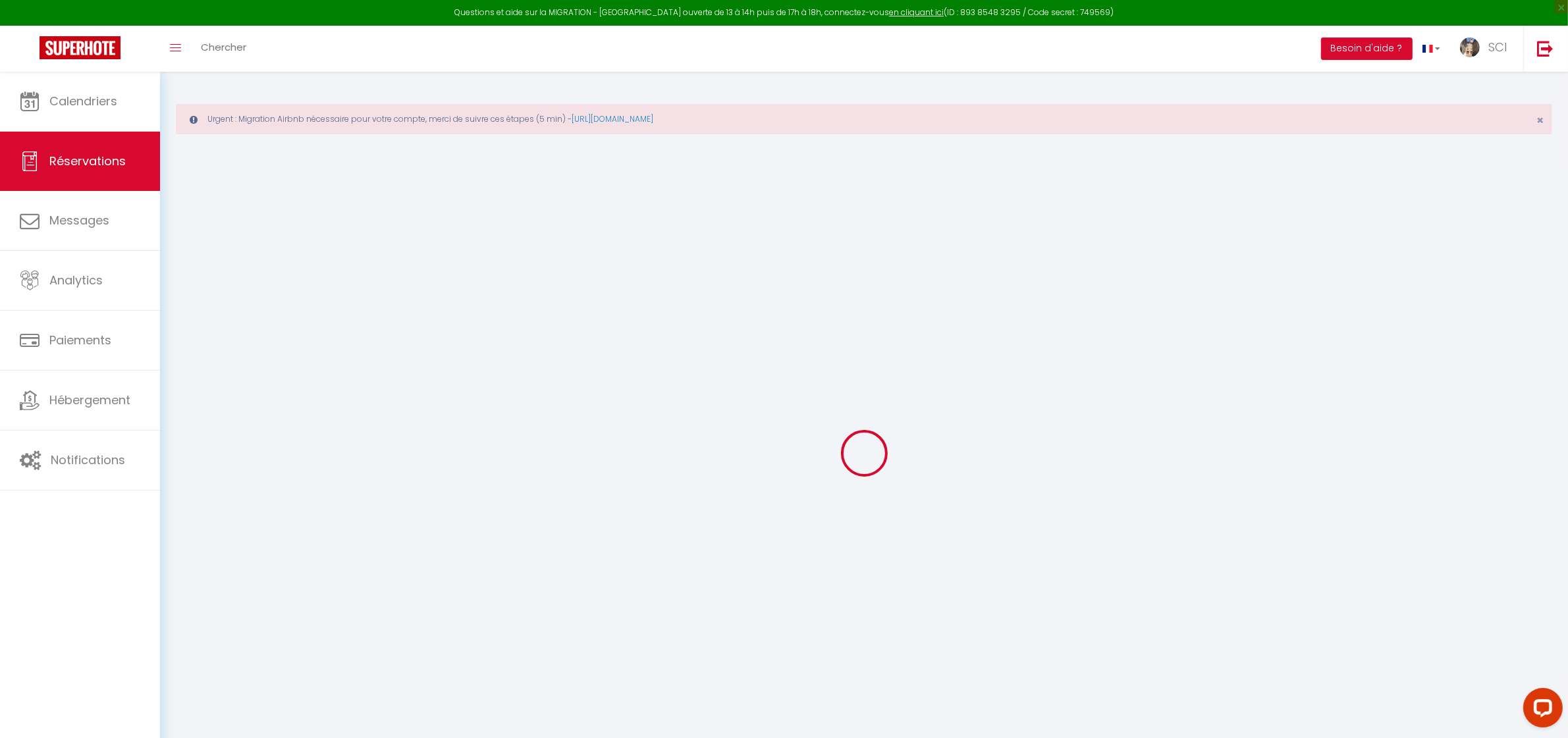
select select "10"
select select
type input "900"
checkbox input "false"
type input "0"
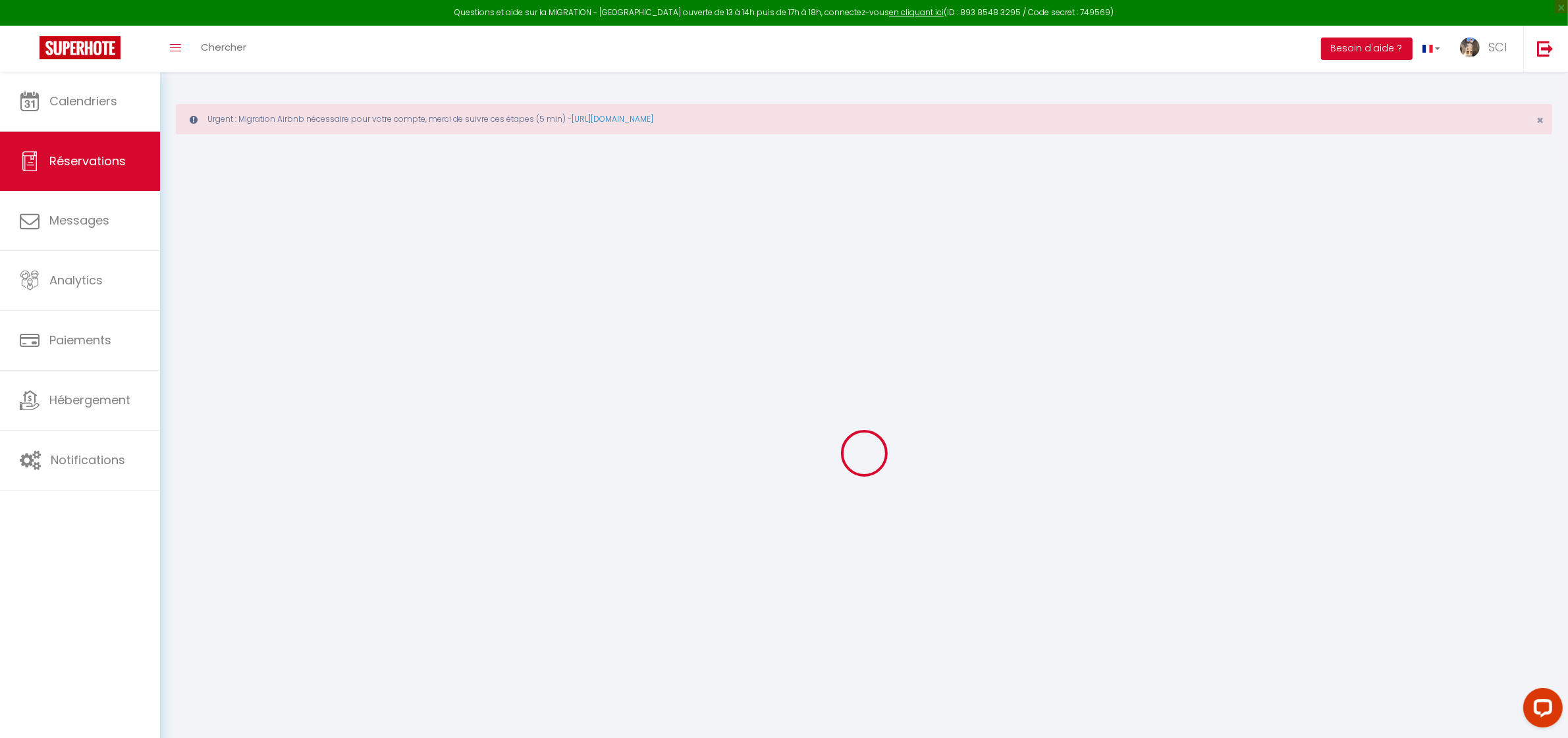
select select "69"
type input "0"
select select
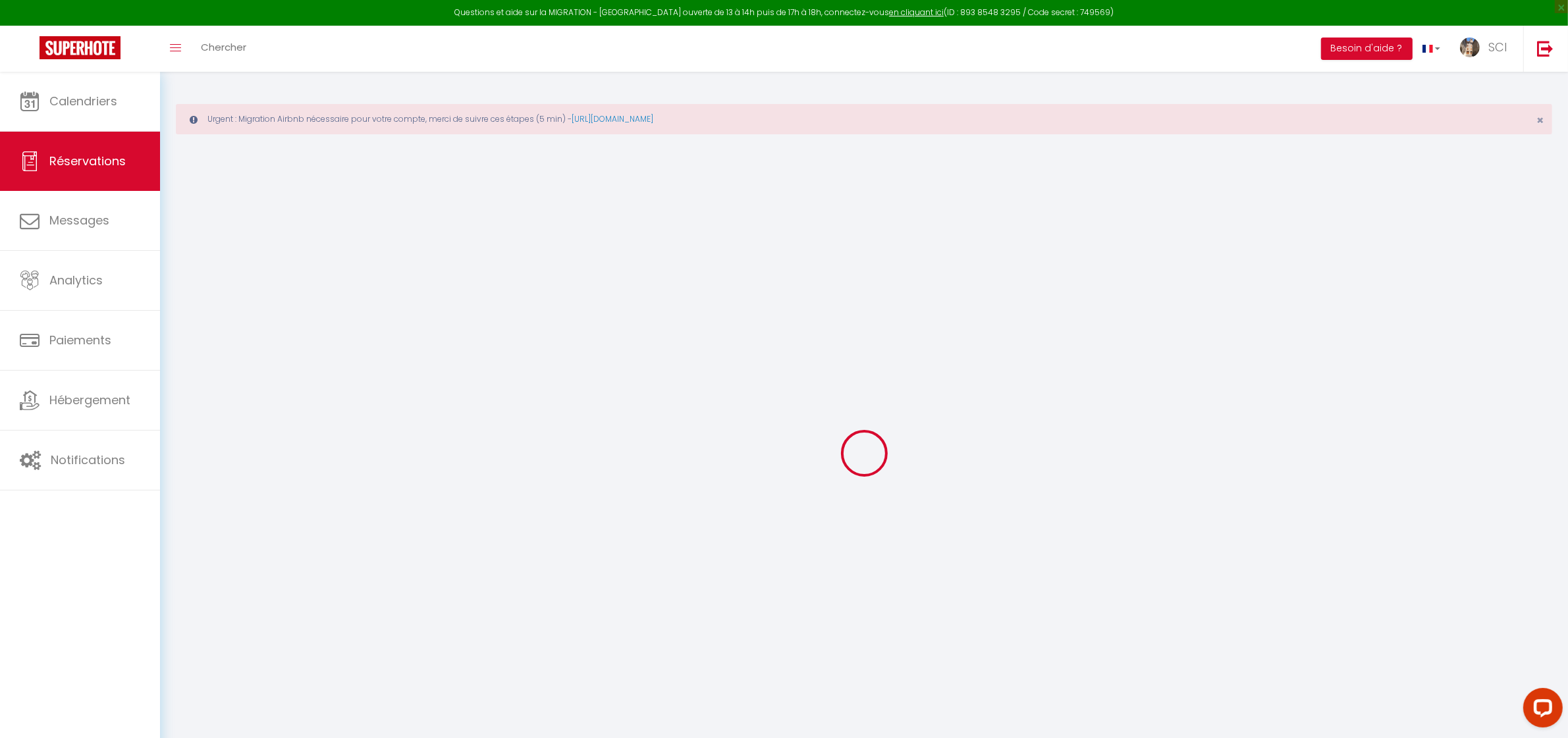
select select
select select "12"
select select "14"
checkbox input "false"
select select
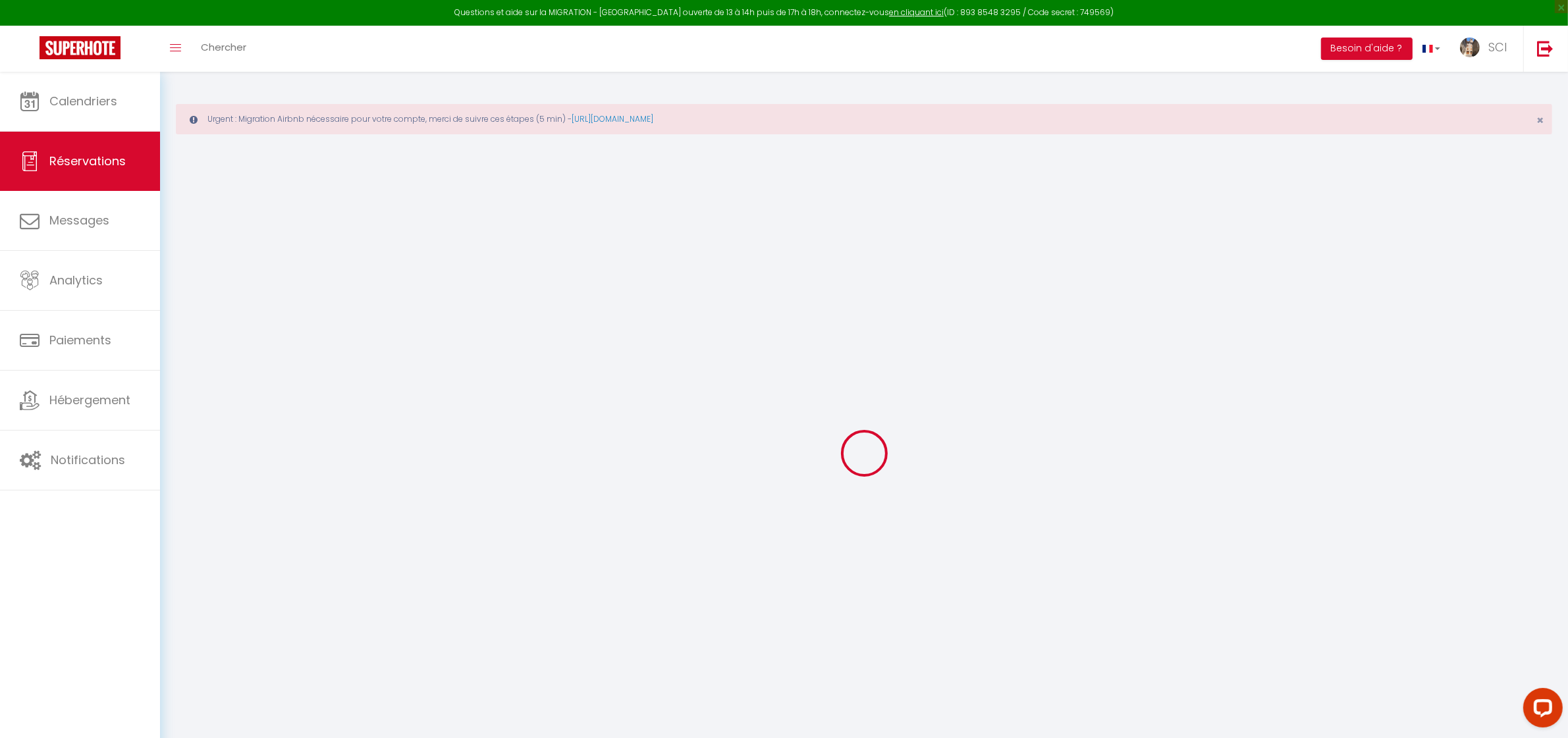
select select
checkbox input "false"
select select
checkbox input "false"
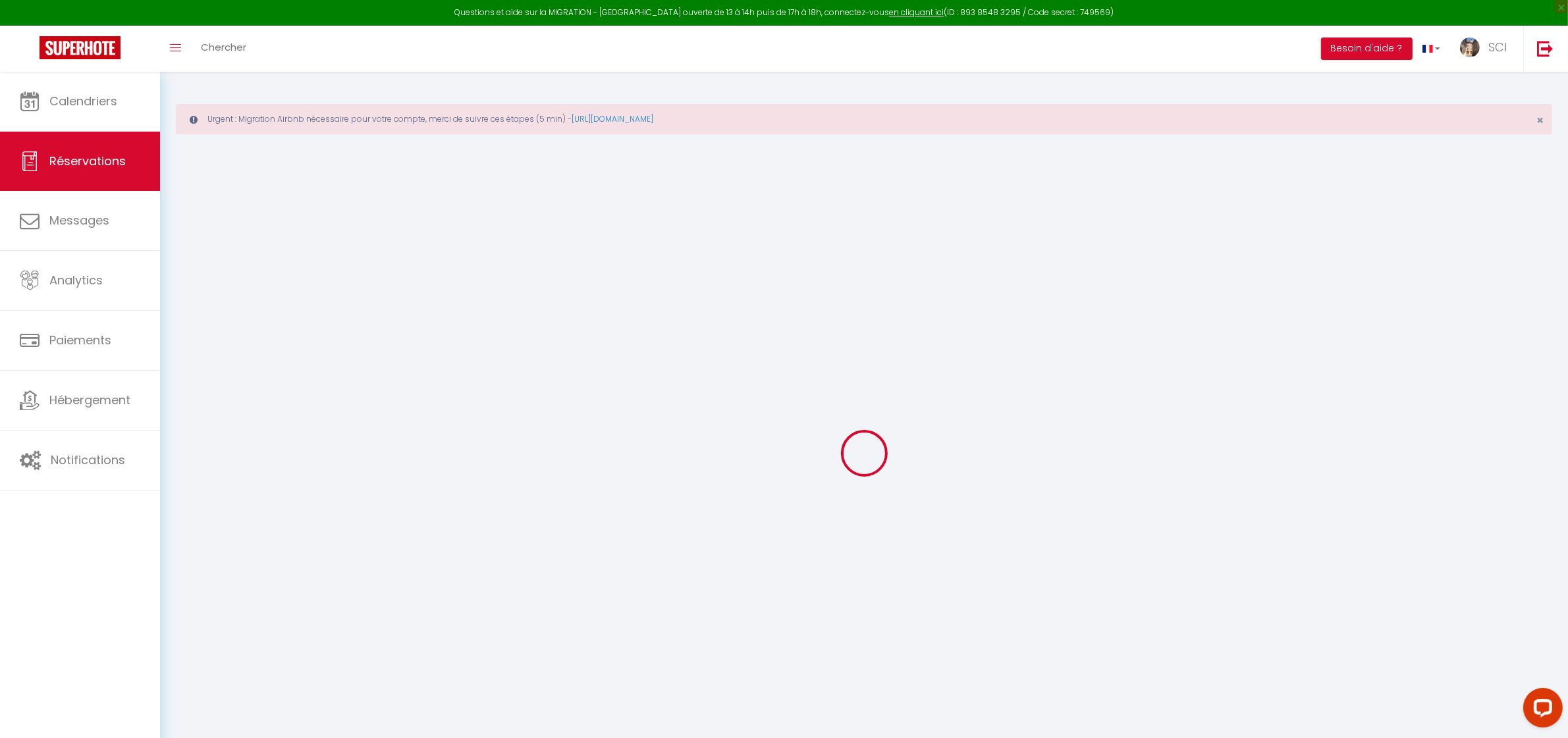
select select
checkbox input "false"
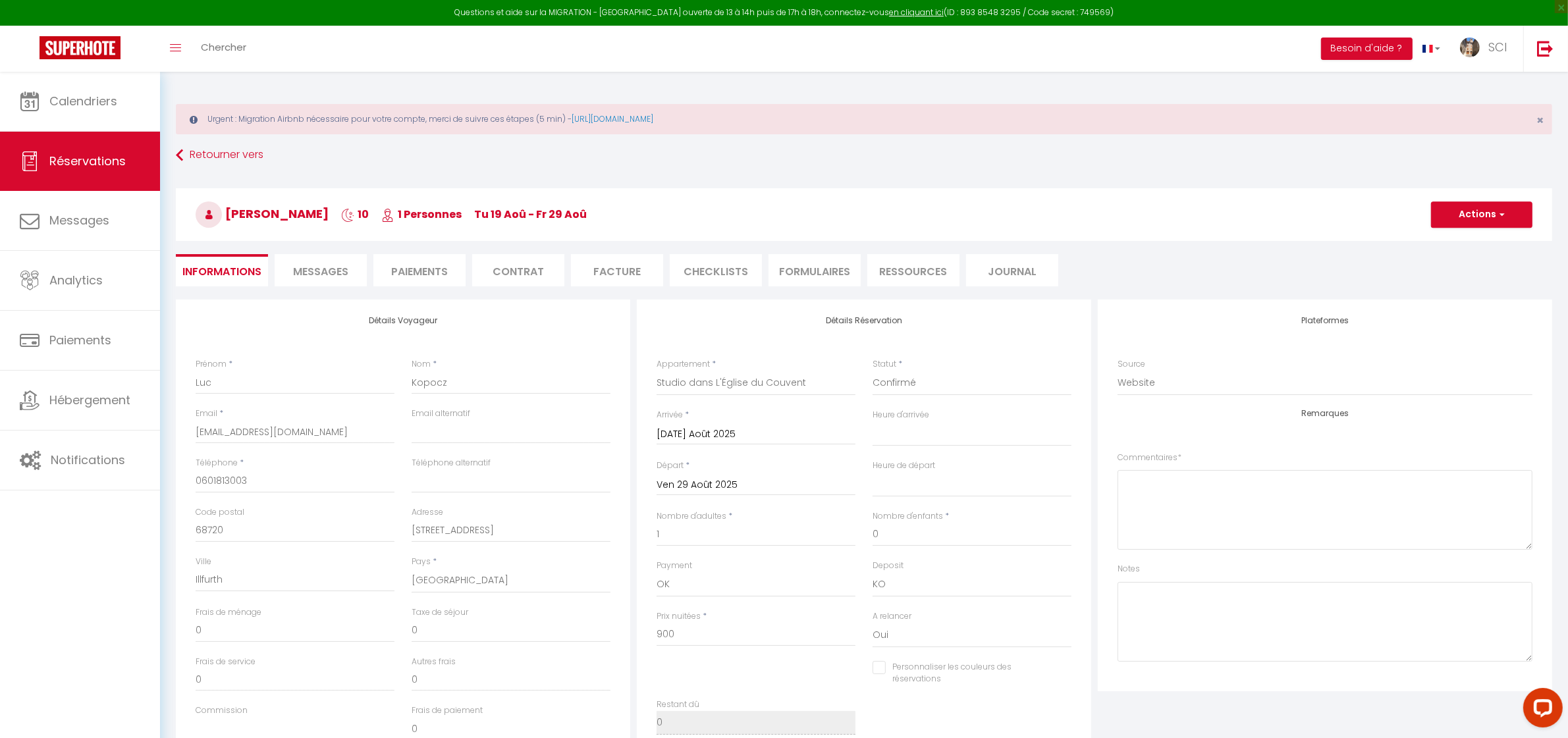
select select
checkbox input "false"
select select
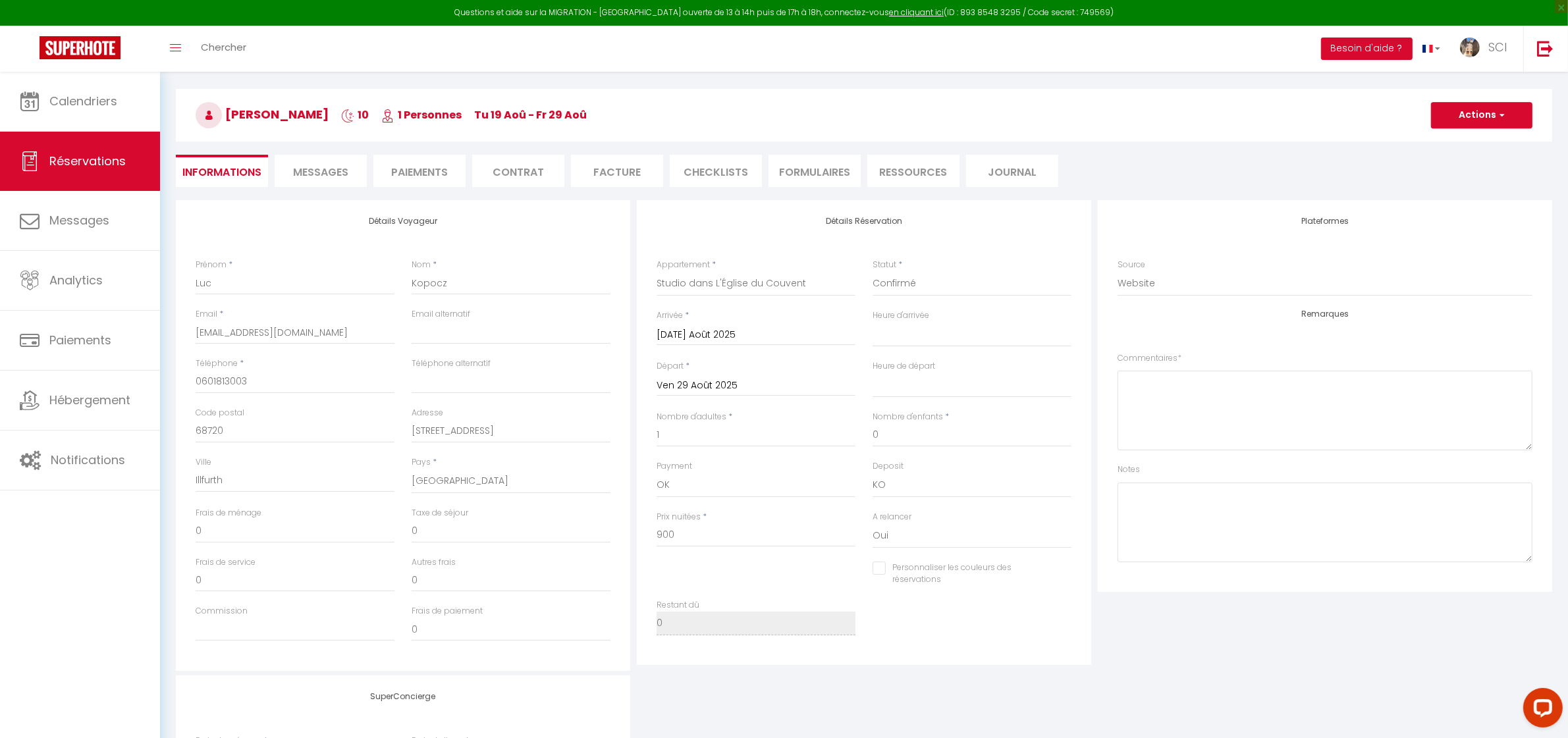
scroll to position [123, 0]
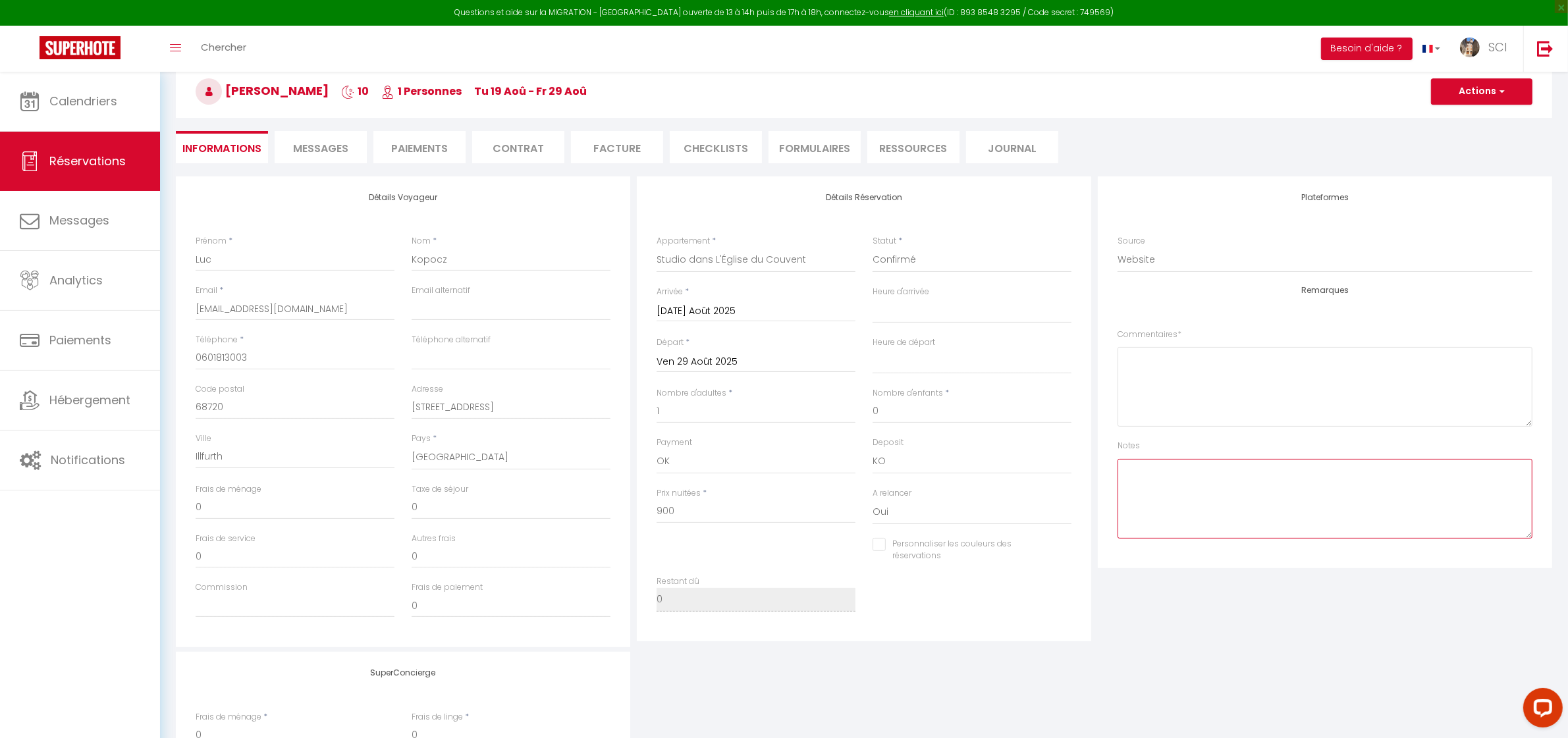
click at [1164, 494] on textarea at bounding box center [1325, 499] width 415 height 79
type textarea "LSH"
click at [438, 150] on li "Paiements" at bounding box center [419, 147] width 92 height 32
select select
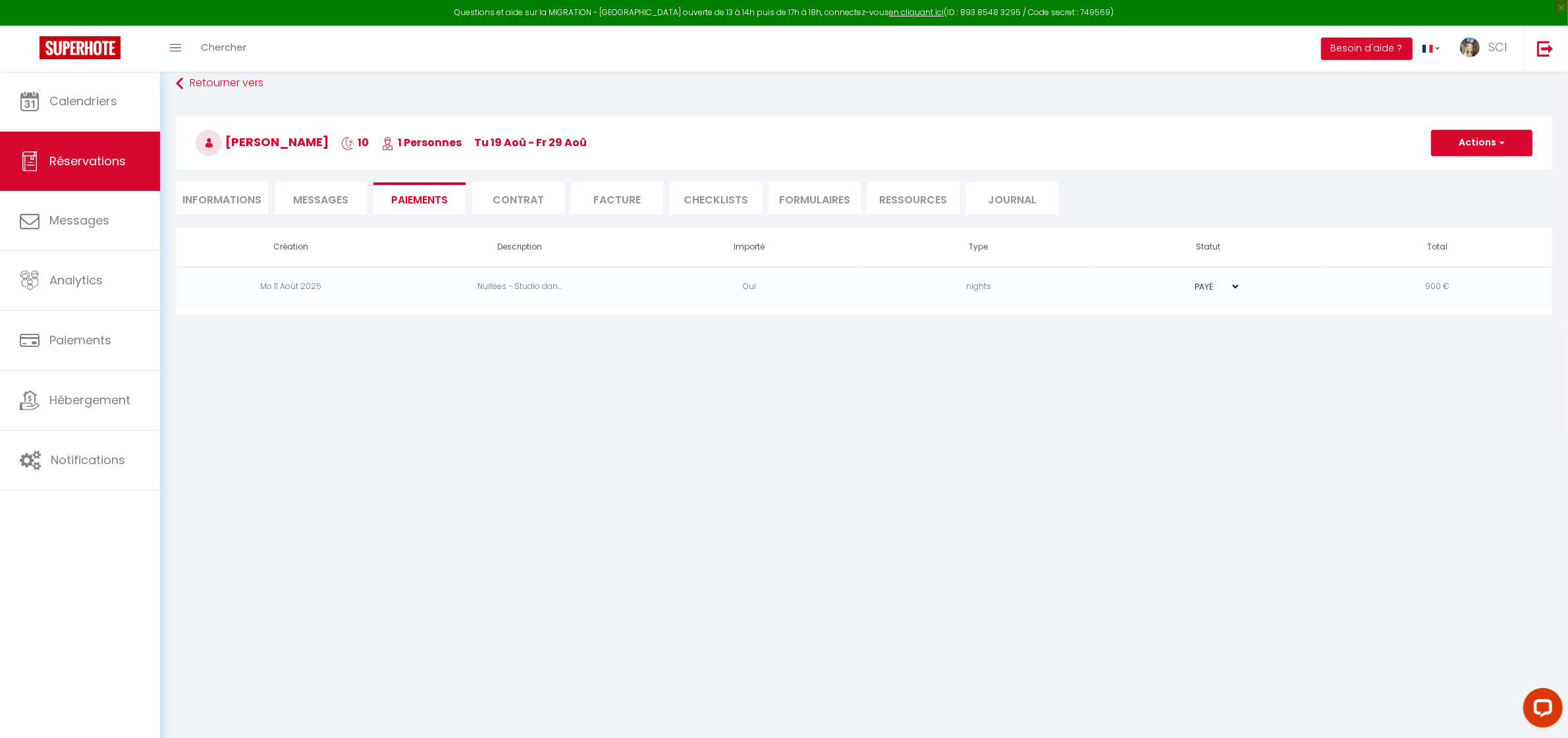
scroll to position [72, 0]
click at [1473, 133] on button "Actions" at bounding box center [1482, 143] width 102 height 26
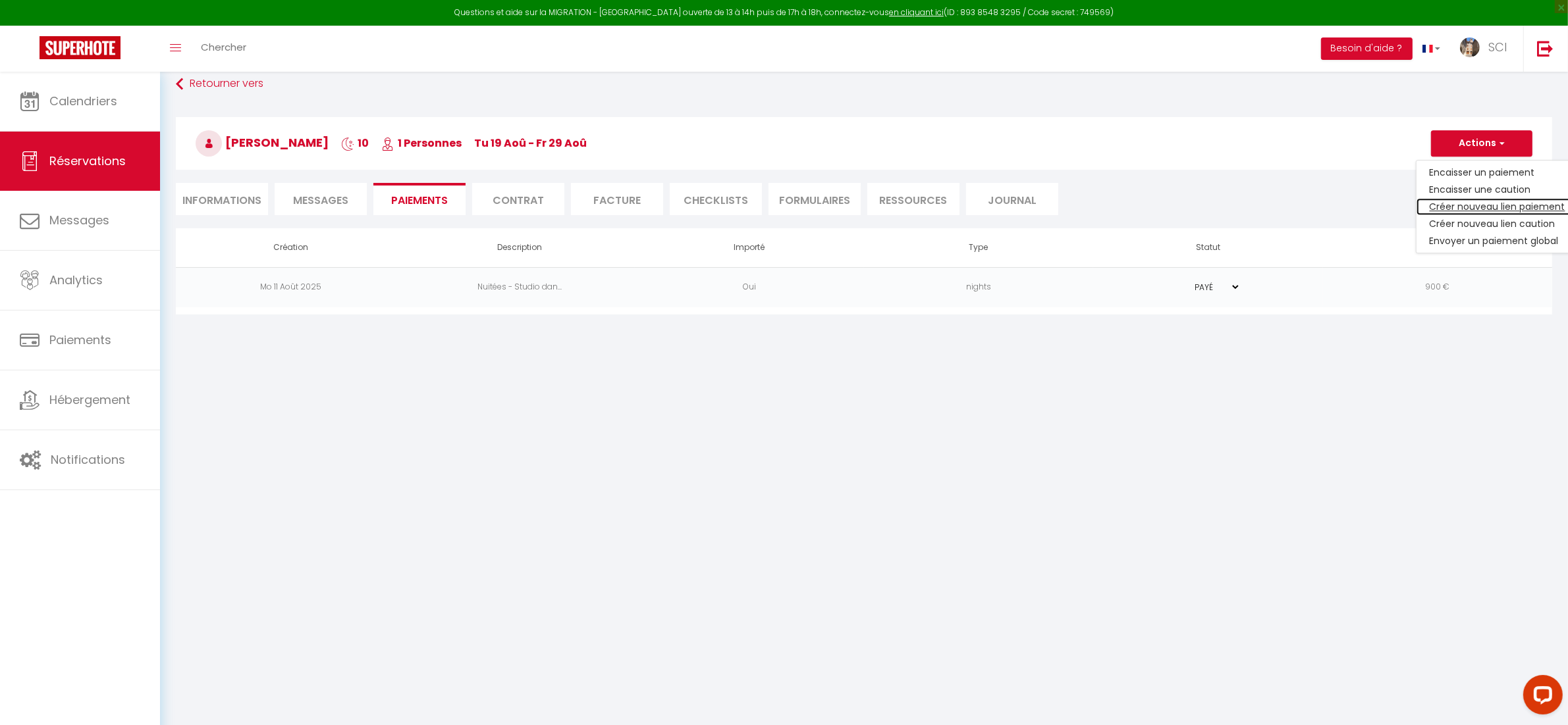
click at [1461, 210] on link "Créer nouveau lien paiement" at bounding box center [1498, 207] width 163 height 17
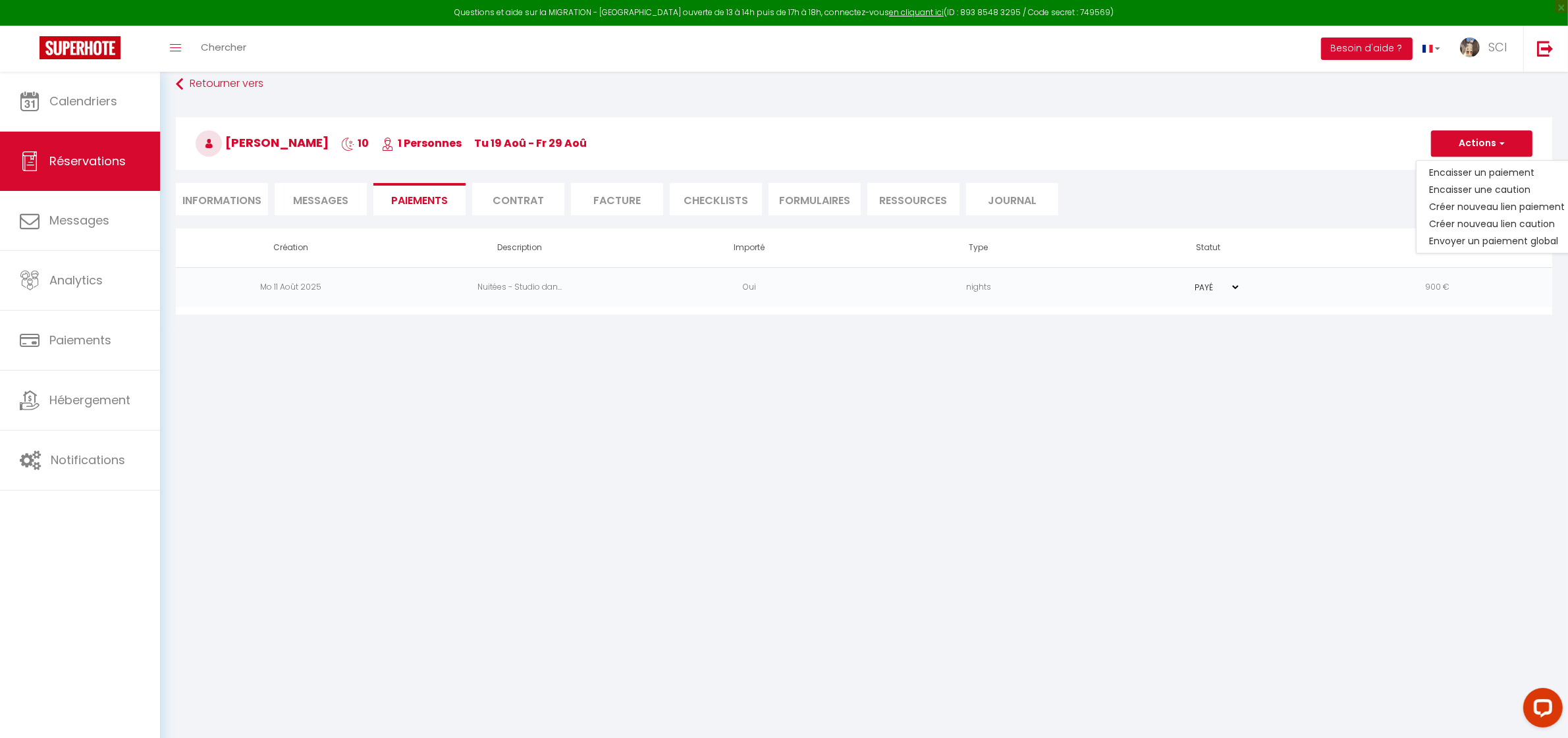
select select "nights"
type input "Lmoundele@gmail.com"
select select "2585"
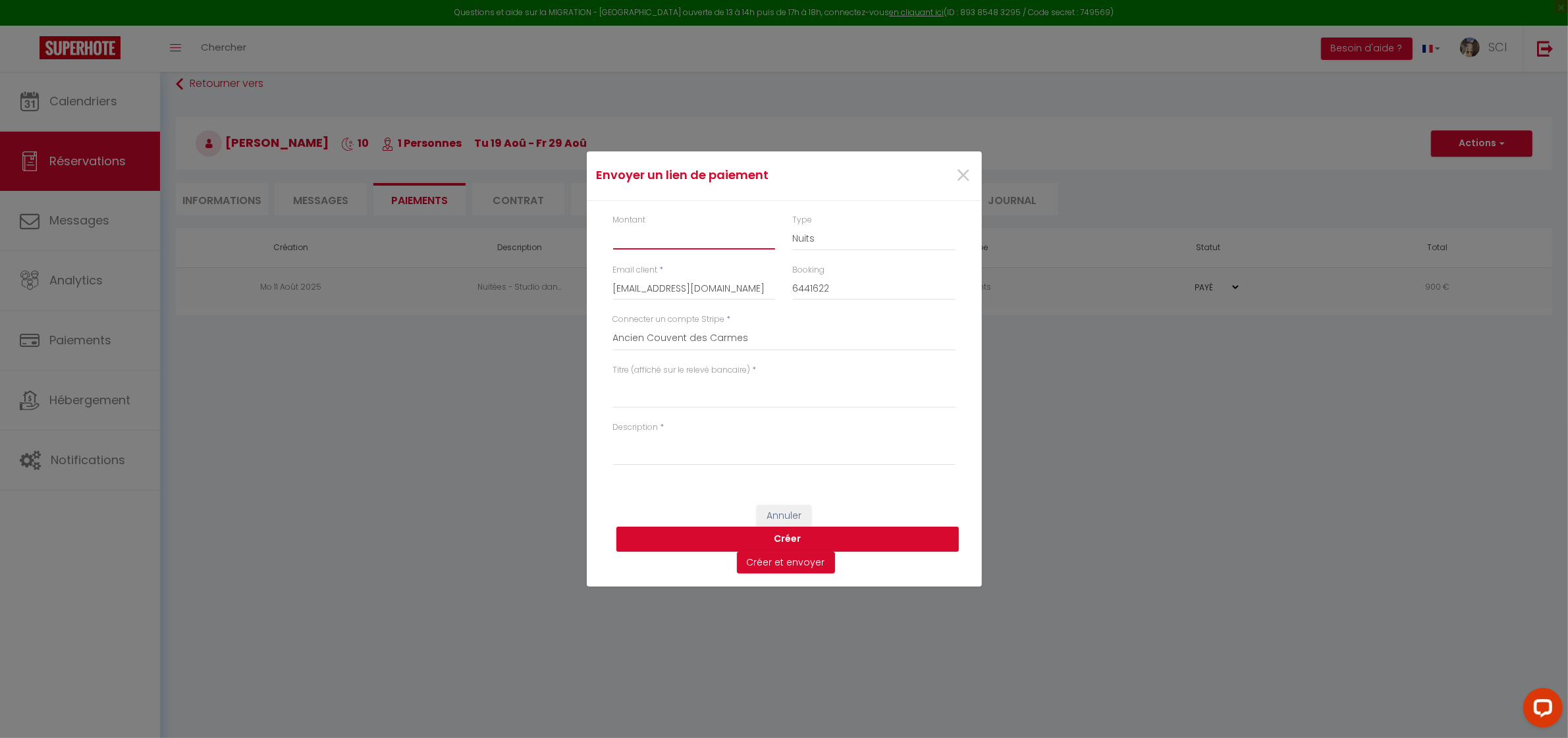
click at [663, 234] on input "Montant" at bounding box center [695, 238] width 163 height 24
type input "80"
click at [693, 393] on textarea "Titre (affiché sur le relevé bancaire)" at bounding box center [784, 393] width 342 height 32
type textarea "PArking"
click at [667, 455] on textarea "Description" at bounding box center [784, 450] width 342 height 32
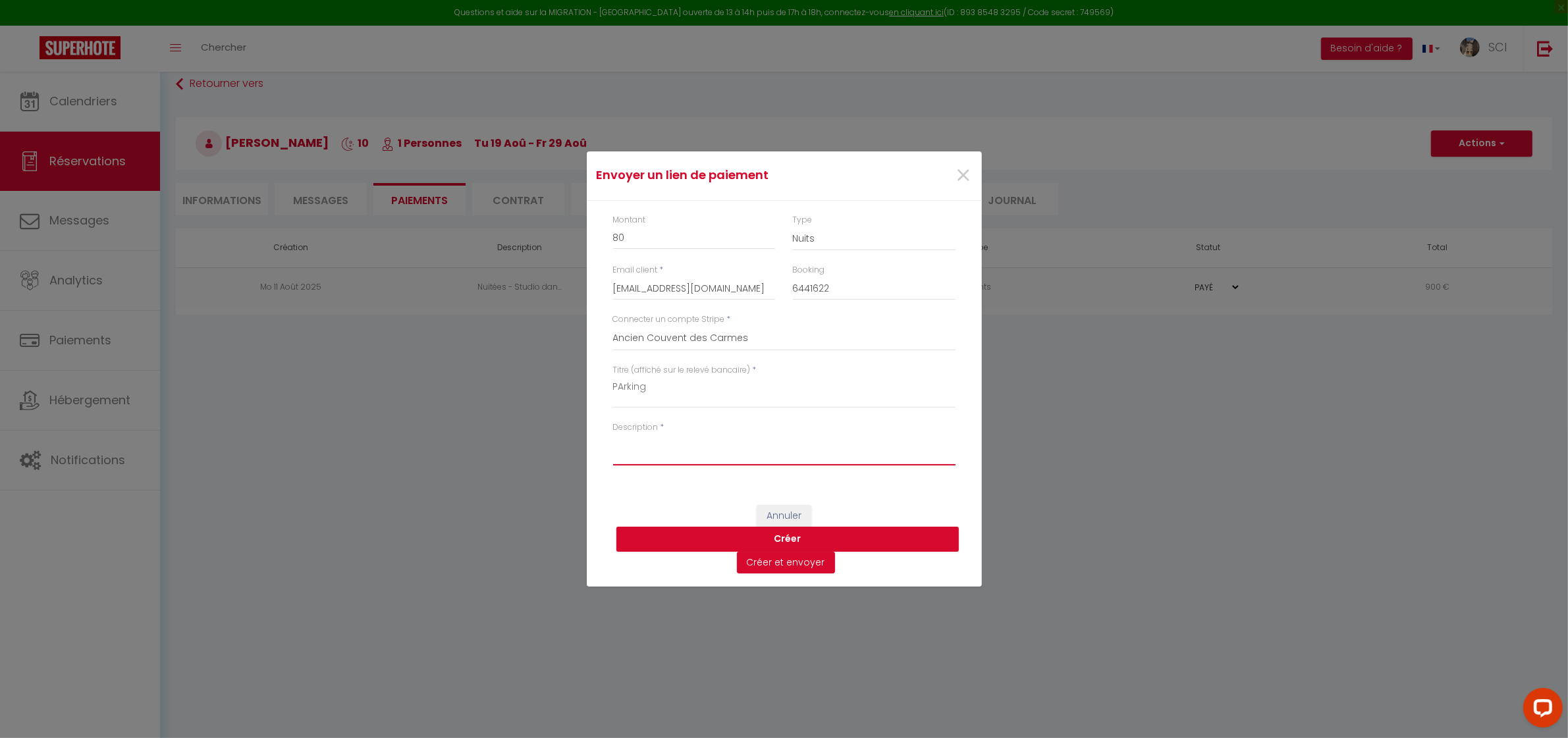
click at [916, 458] on textarea "Description" at bounding box center [784, 450] width 342 height 32
paste textarea "BONJOUR CHERS HÔTES Si vous désirez mettre votre véhicule en toute Sécurité. No…"
type textarea "BONJOUR CHERS HÔTES Si vous désirez mettre votre véhicule en toute Sécurité. No…"
click at [783, 567] on button "Créer et envoyer" at bounding box center [785, 563] width 98 height 22
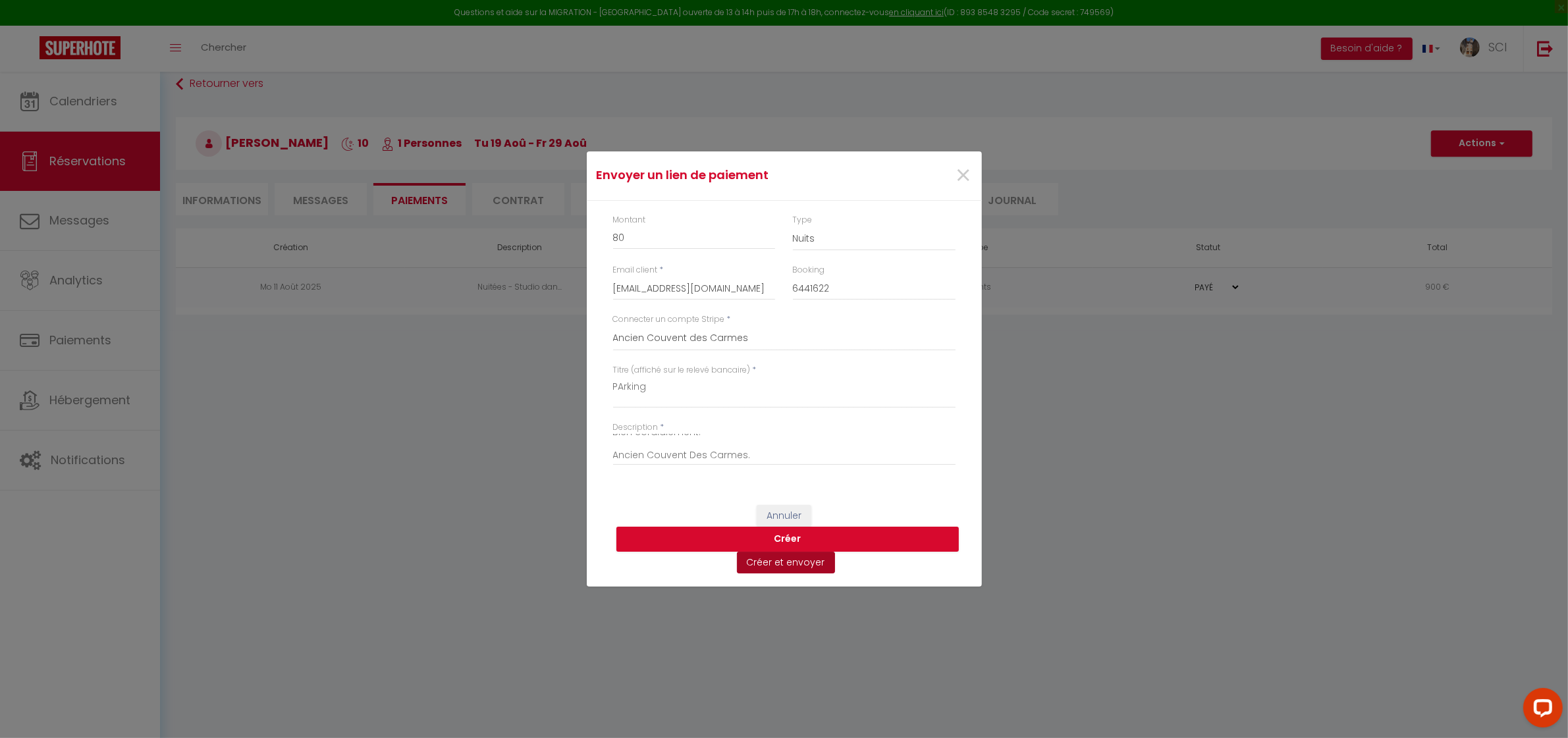
select select
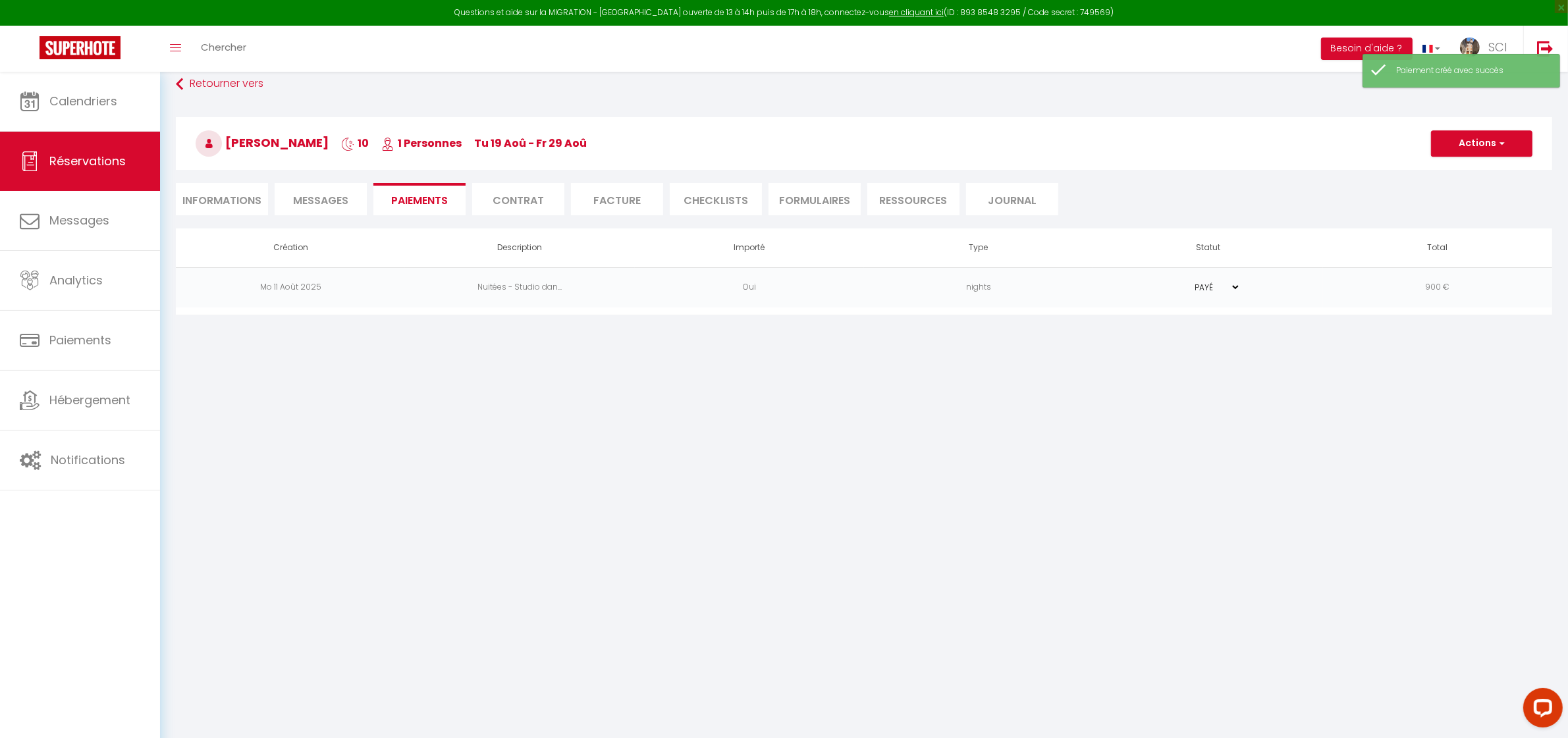
click at [245, 199] on li "Informations" at bounding box center [222, 198] width 92 height 32
select select
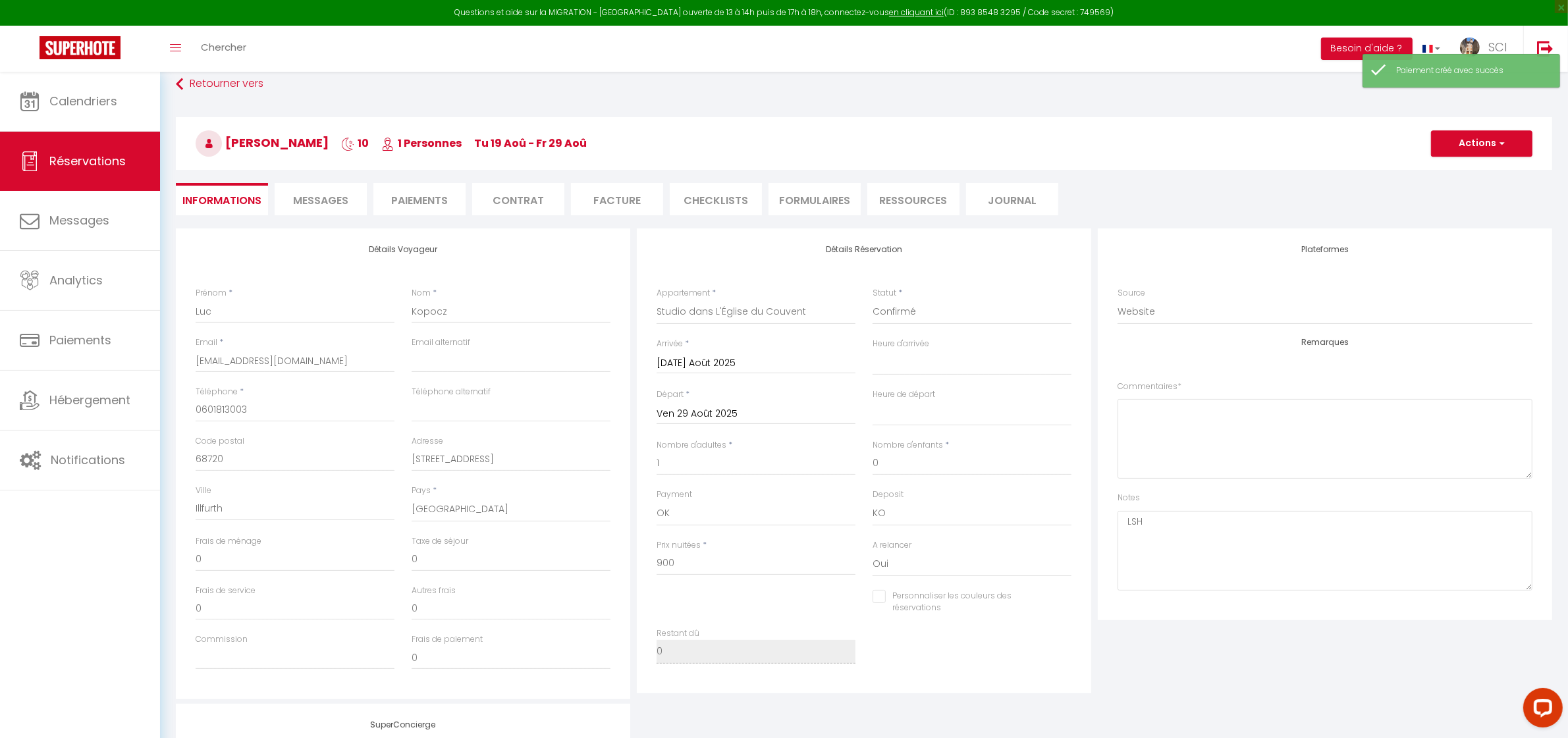
select select
select select "12"
select select "fr"
type input "Lmoundele@gmail.com"
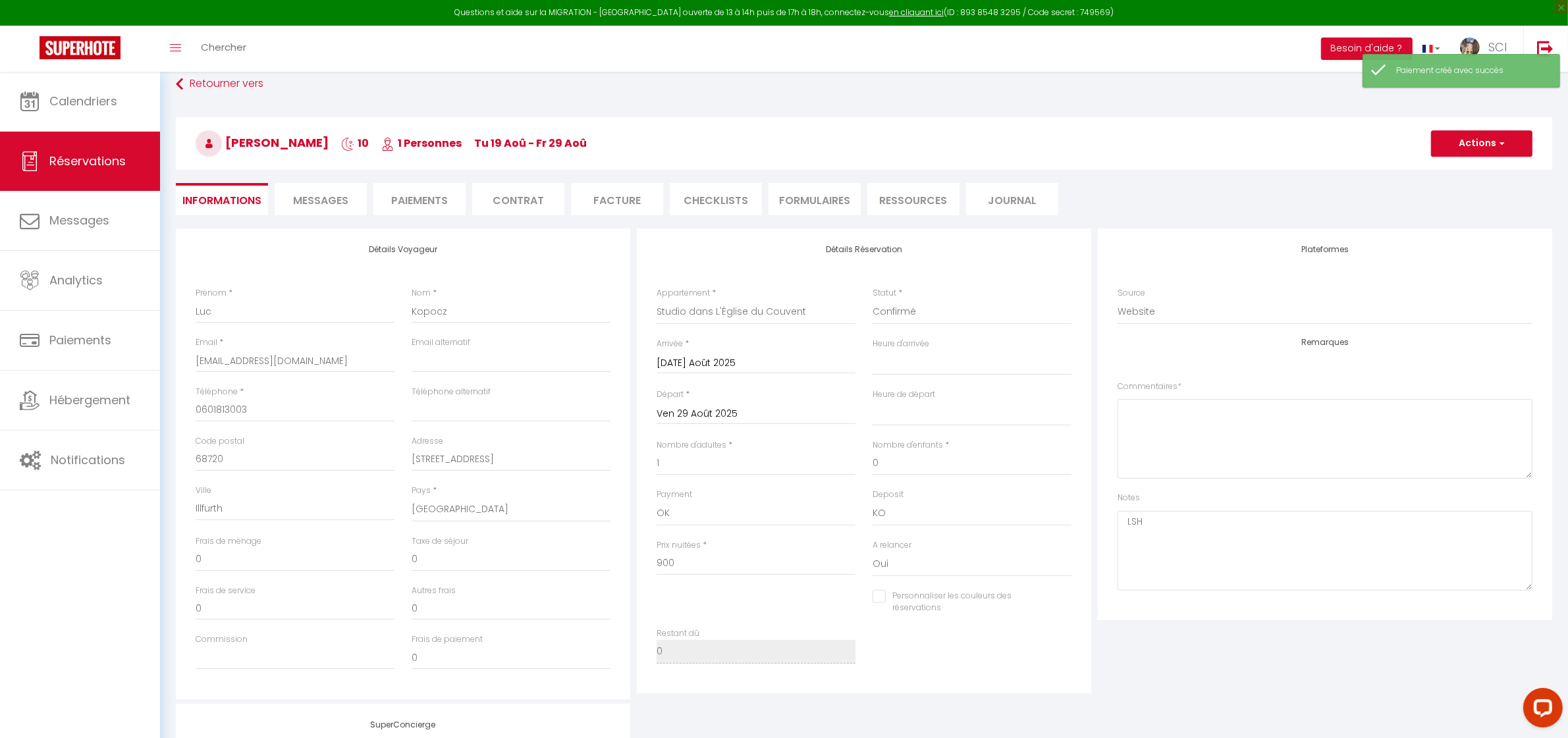
type input "Demande de paiement"
type textarea "Bonjour, Nous vous invitons à cliquer sur le lien ci-dessous pour effectuer le …"
checkbox input "false"
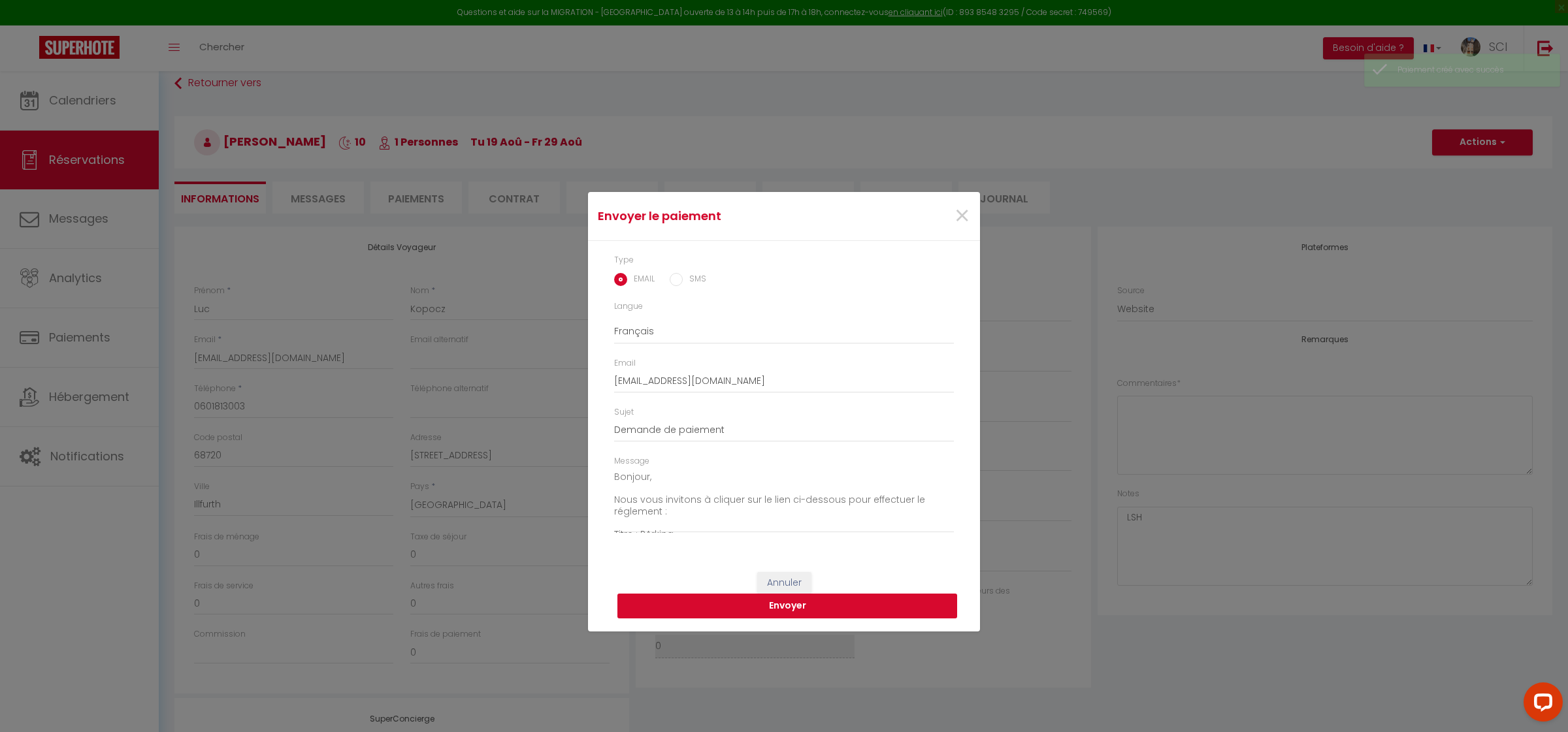
click at [827, 607] on button "Envoyer" at bounding box center [788, 606] width 340 height 25
select select
checkbox input "false"
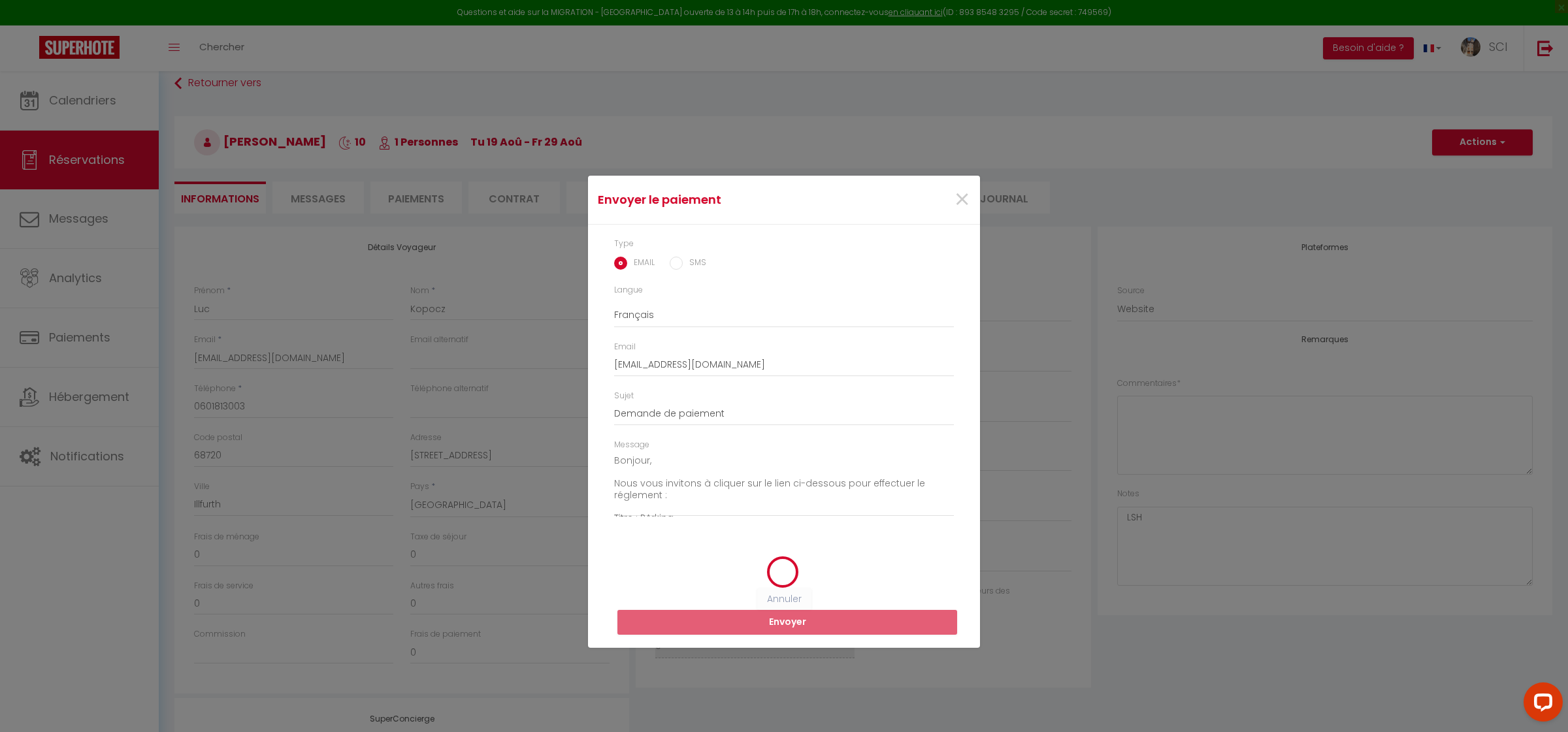
select select
checkbox input "false"
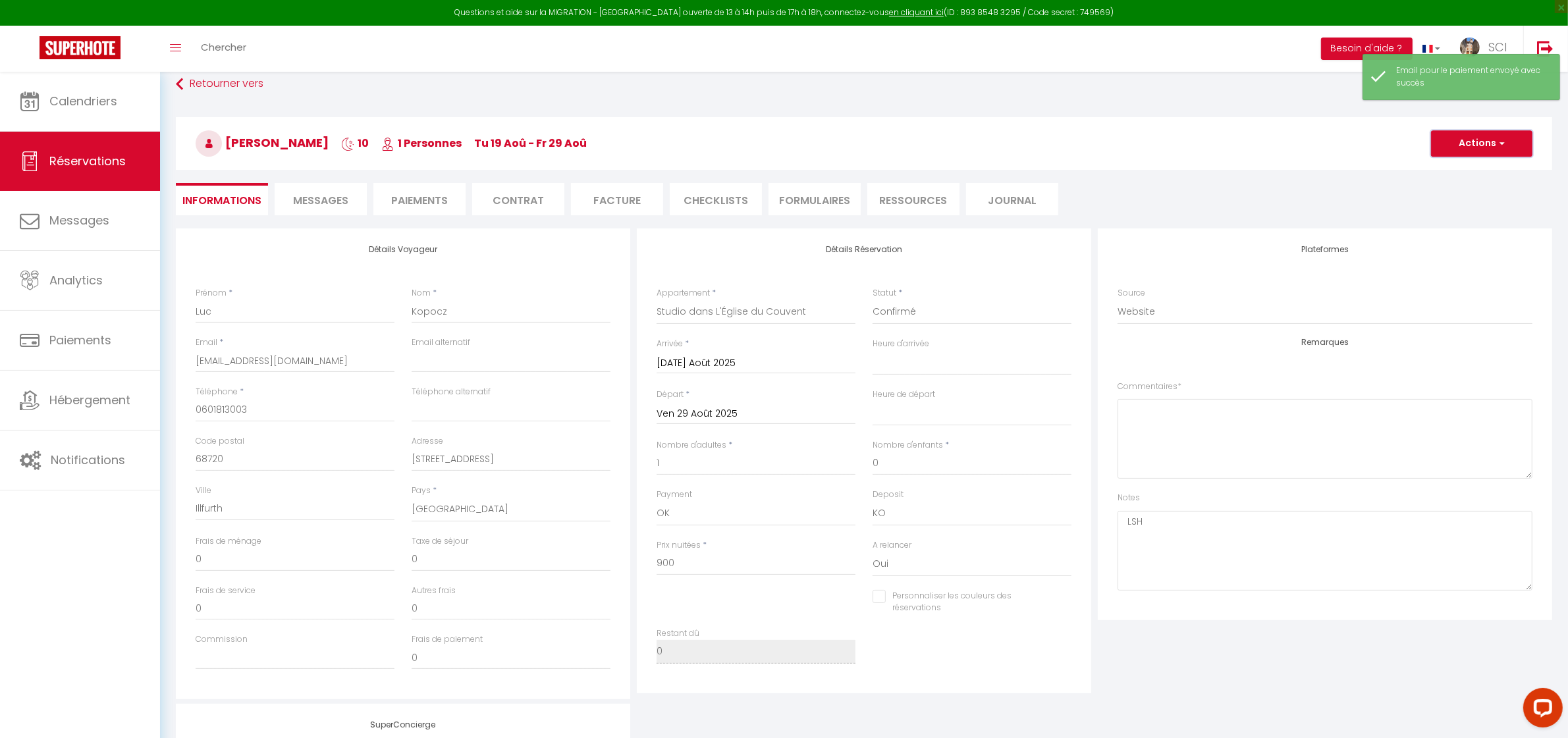
click at [1494, 148] on button "Actions" at bounding box center [1482, 143] width 102 height 26
click at [1467, 171] on link "Enregistrer" at bounding box center [1469, 173] width 104 height 17
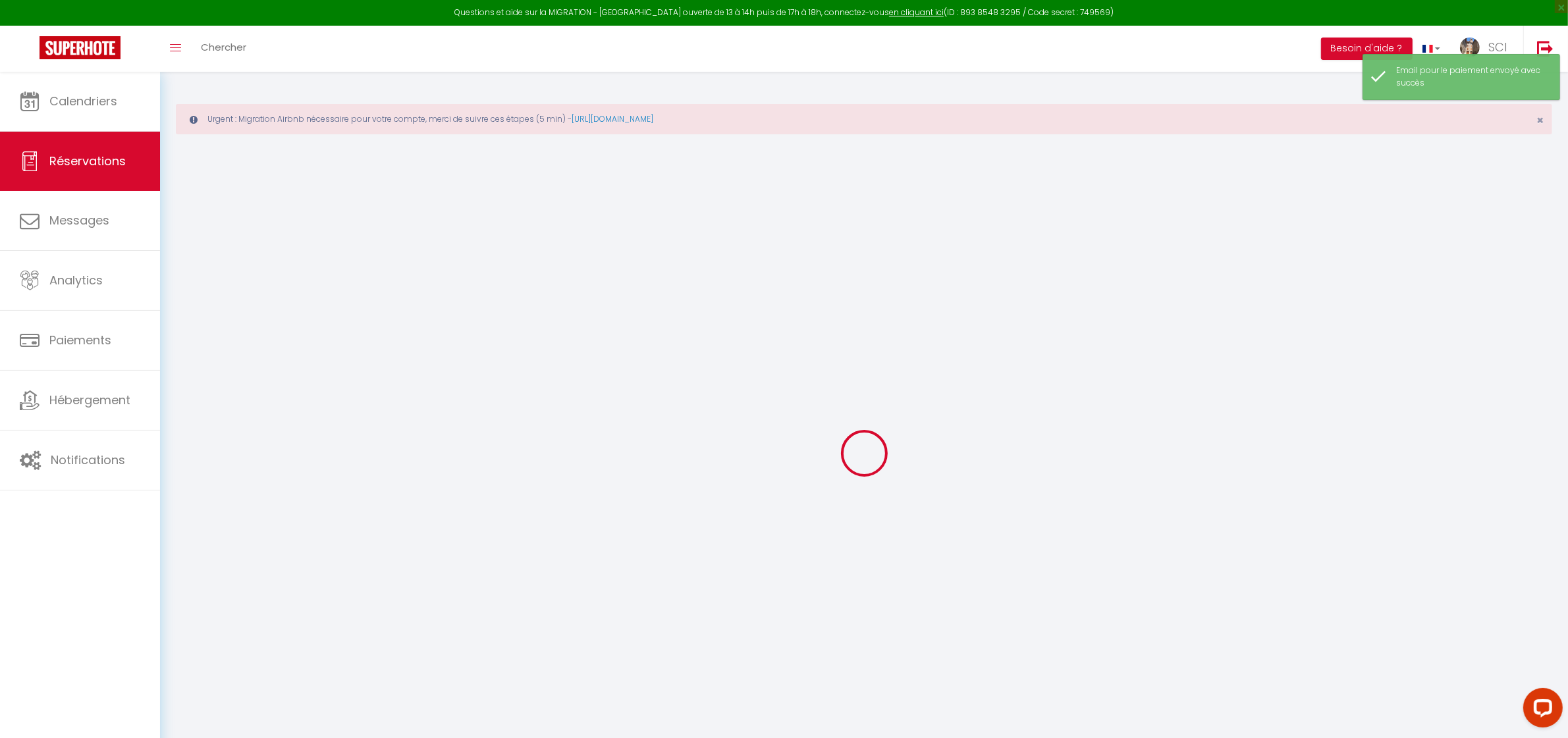
select select "not_cancelled"
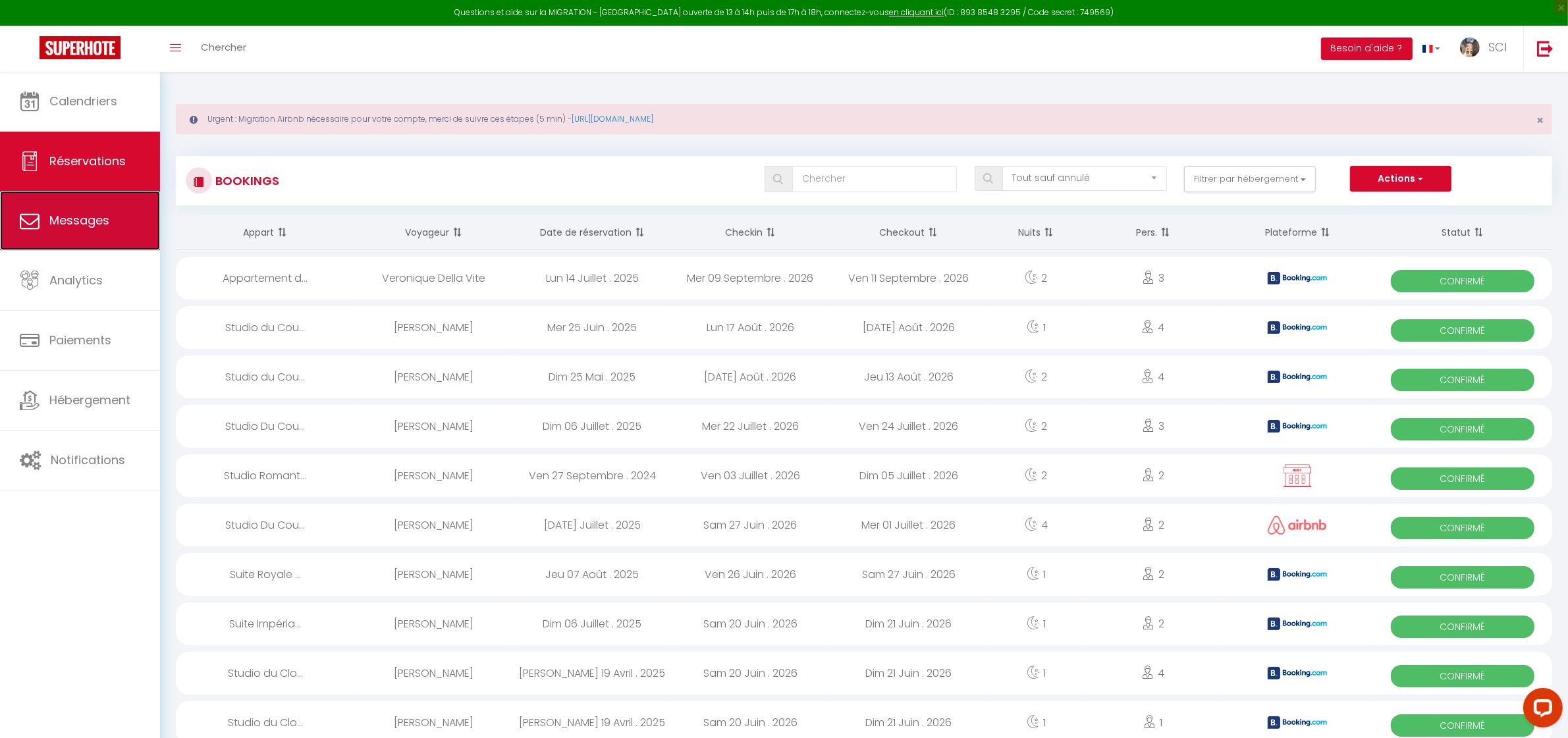
click at [23, 224] on icon at bounding box center [29, 221] width 19 height 19
select select "message"
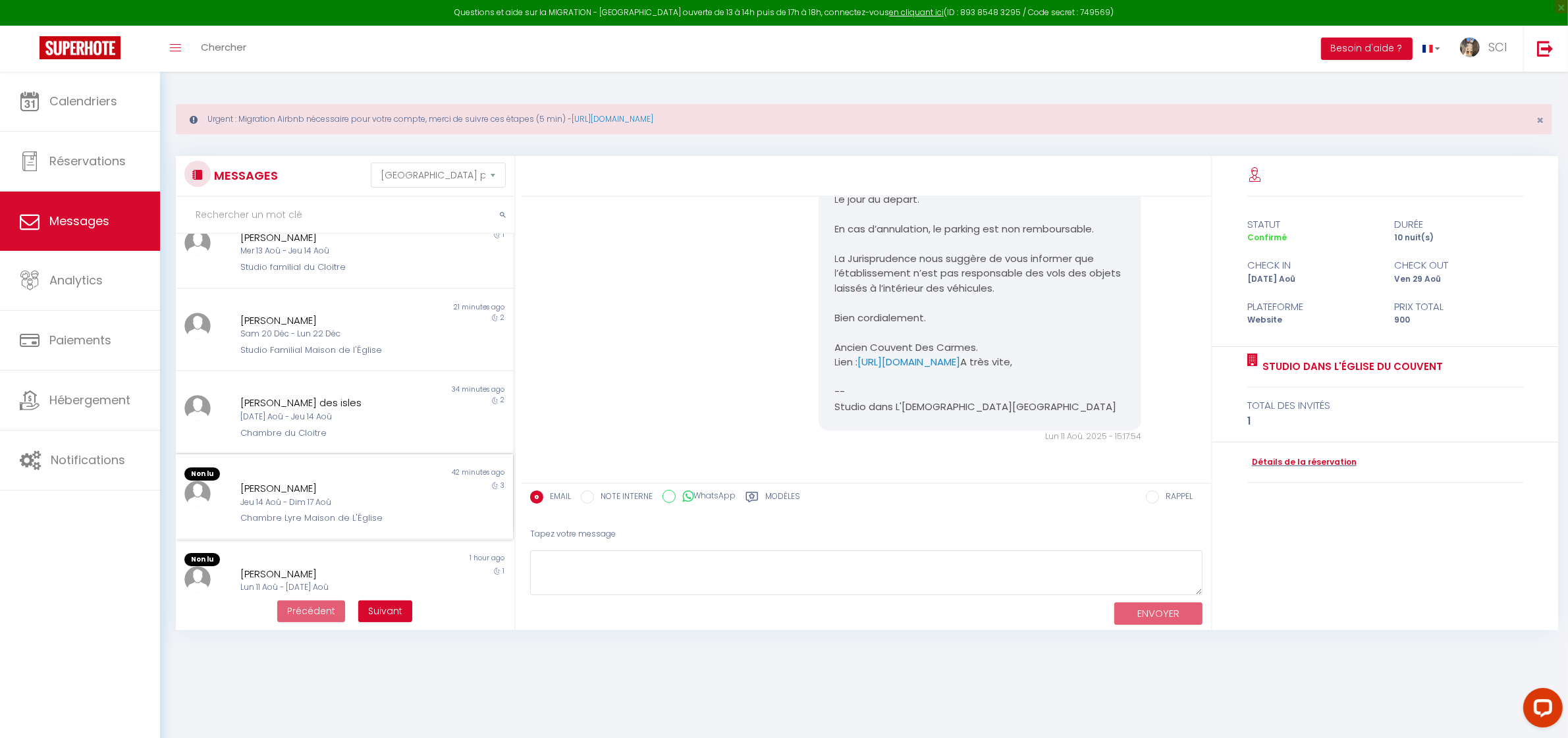
scroll to position [123, 0]
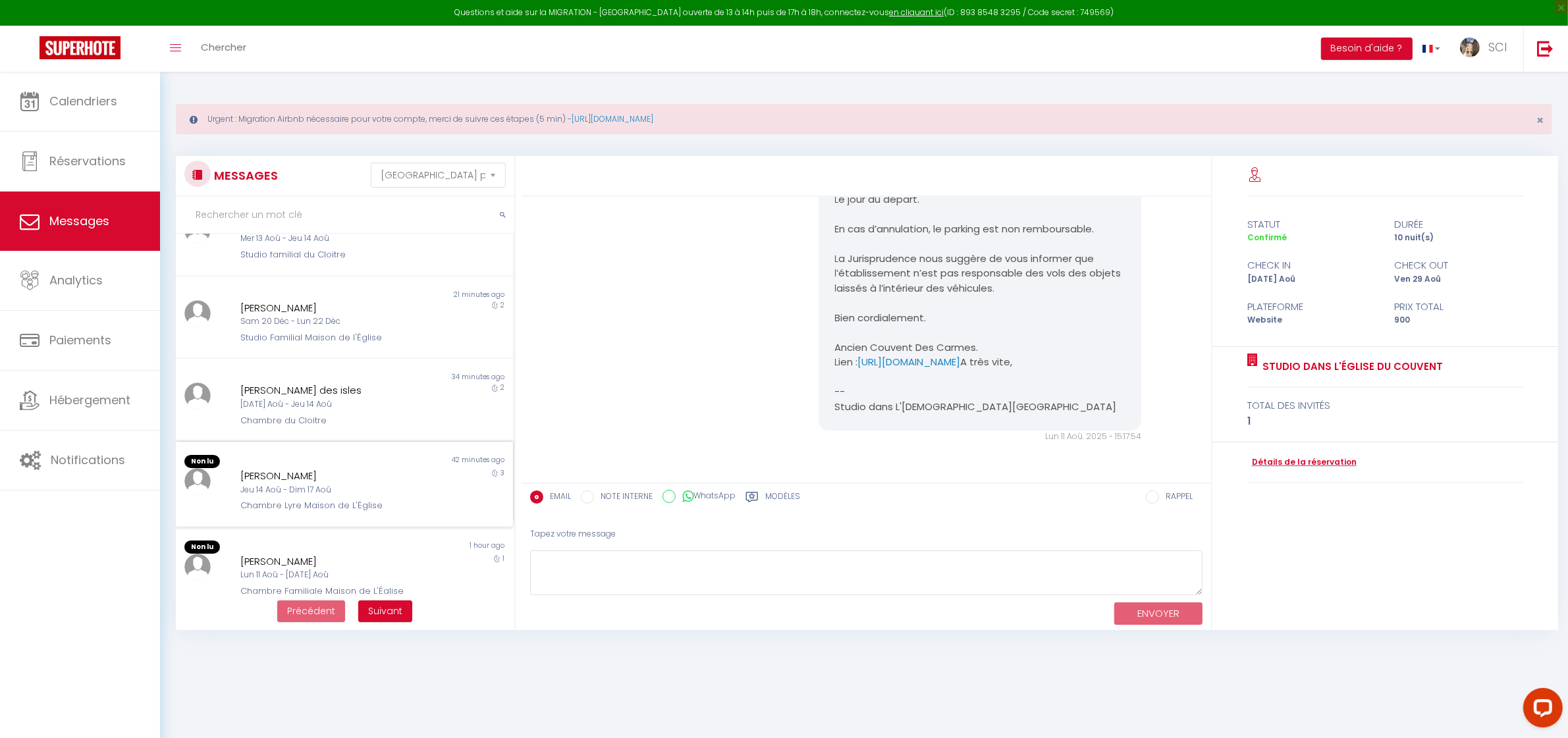
click at [383, 485] on div "Jeu 14 Aoû - Dim 17 Aoû" at bounding box center [330, 490] width 179 height 13
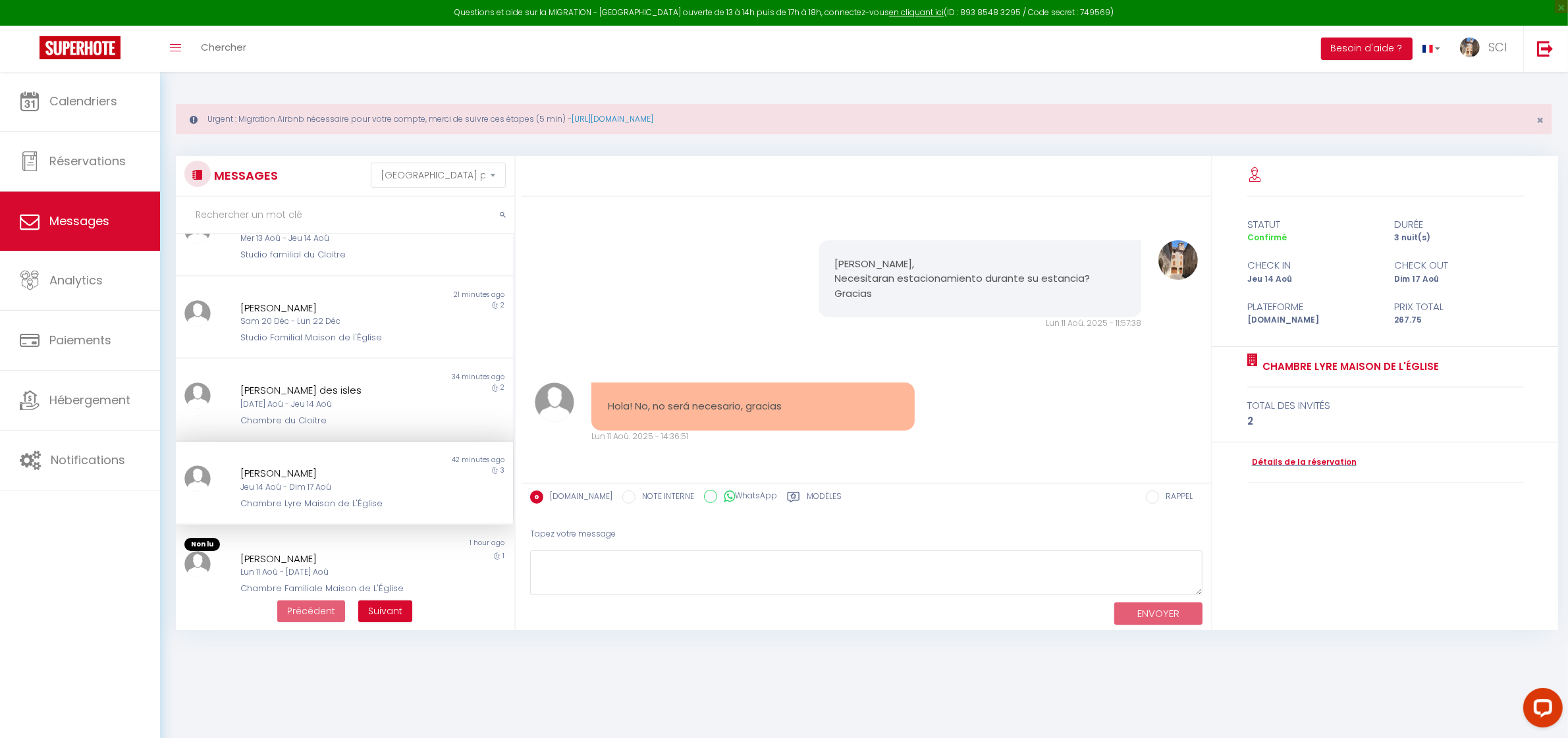
scroll to position [701, 0]
click at [407, 399] on div "Mar 12 Aoû - Jeu 14 Aoû" at bounding box center [330, 404] width 179 height 13
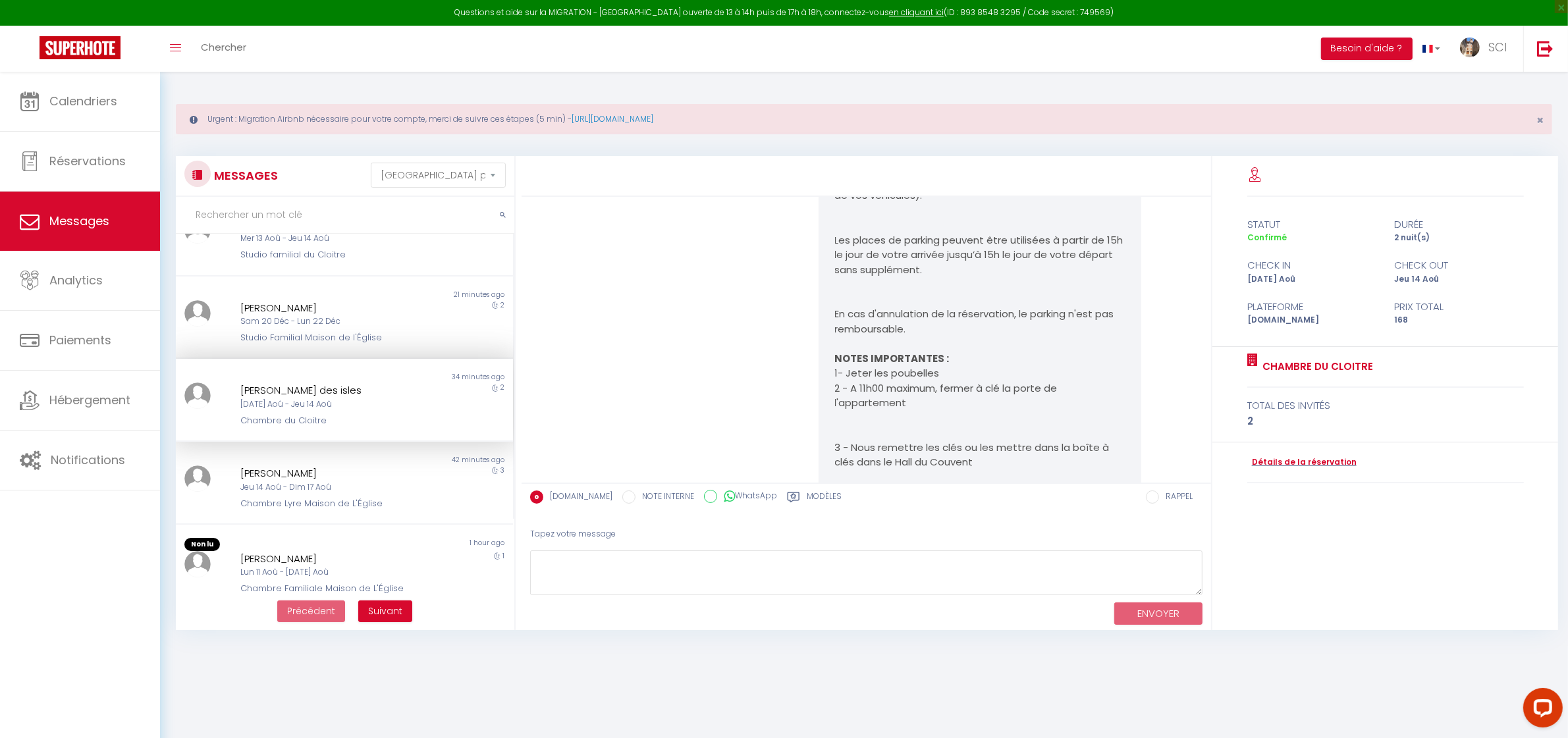
scroll to position [2797, 0]
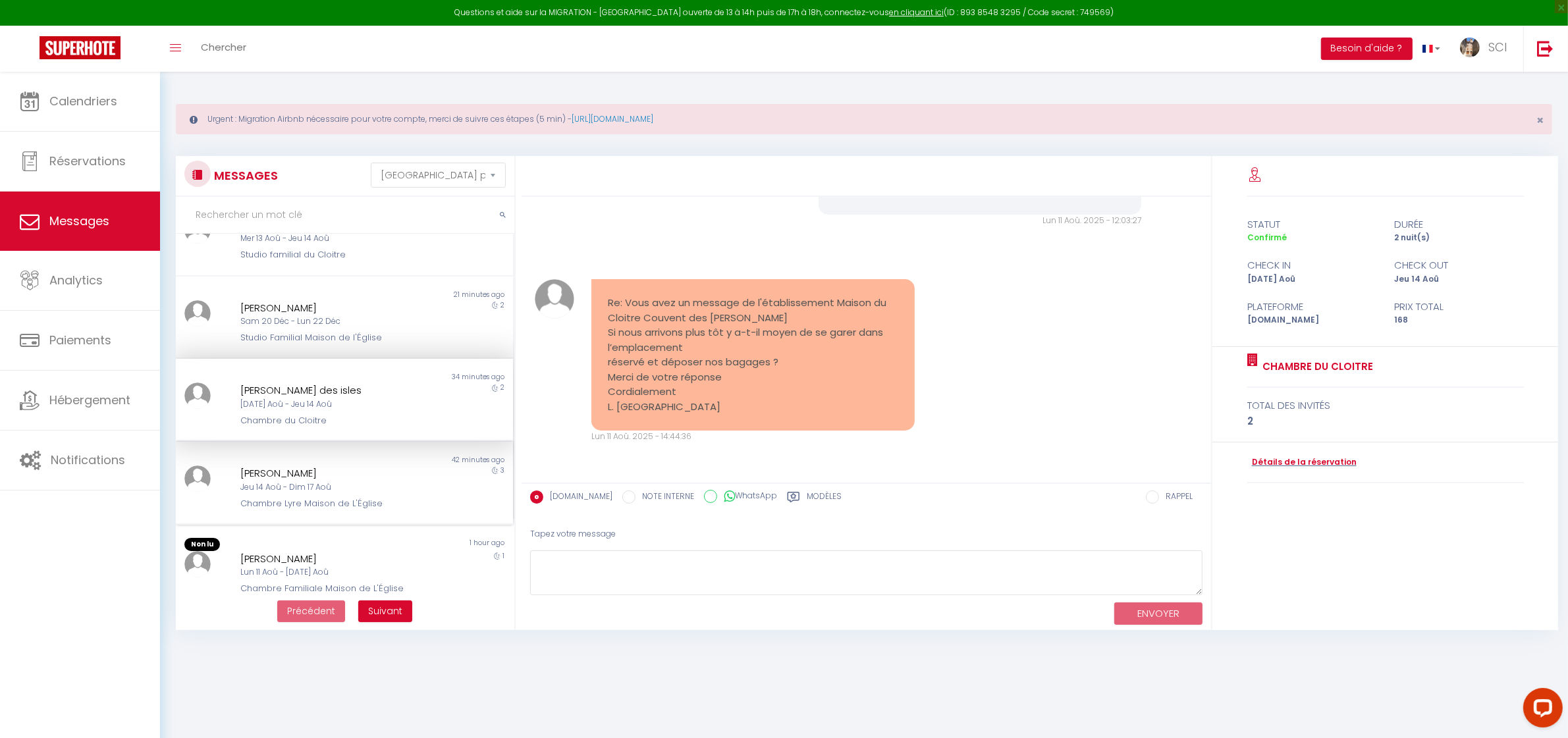
click at [375, 471] on div "Marie Moreno Rodríguez" at bounding box center [330, 473] width 179 height 15
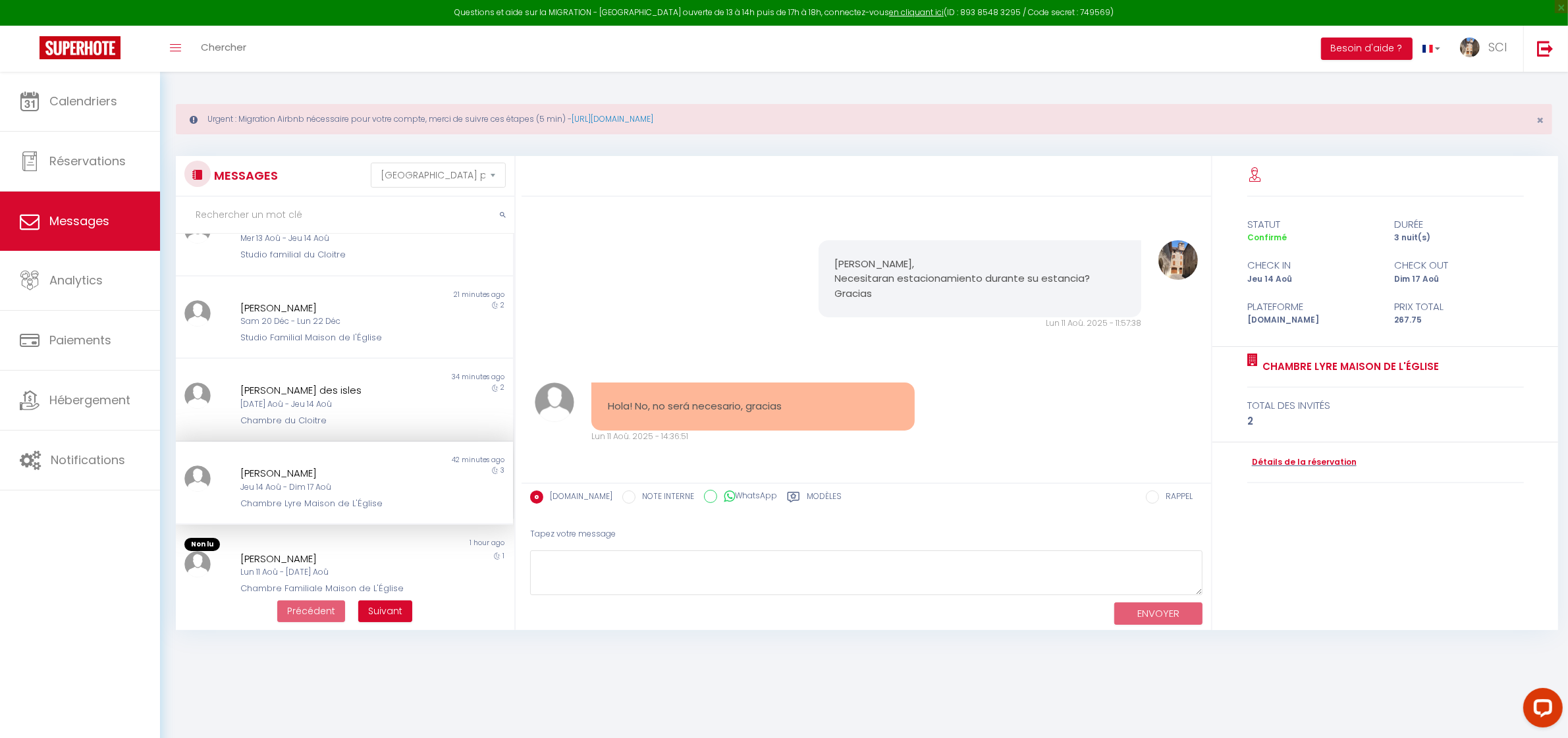
scroll to position [701, 0]
click at [380, 402] on div "Mar 12 Aoû - Jeu 14 Aoû" at bounding box center [330, 404] width 179 height 13
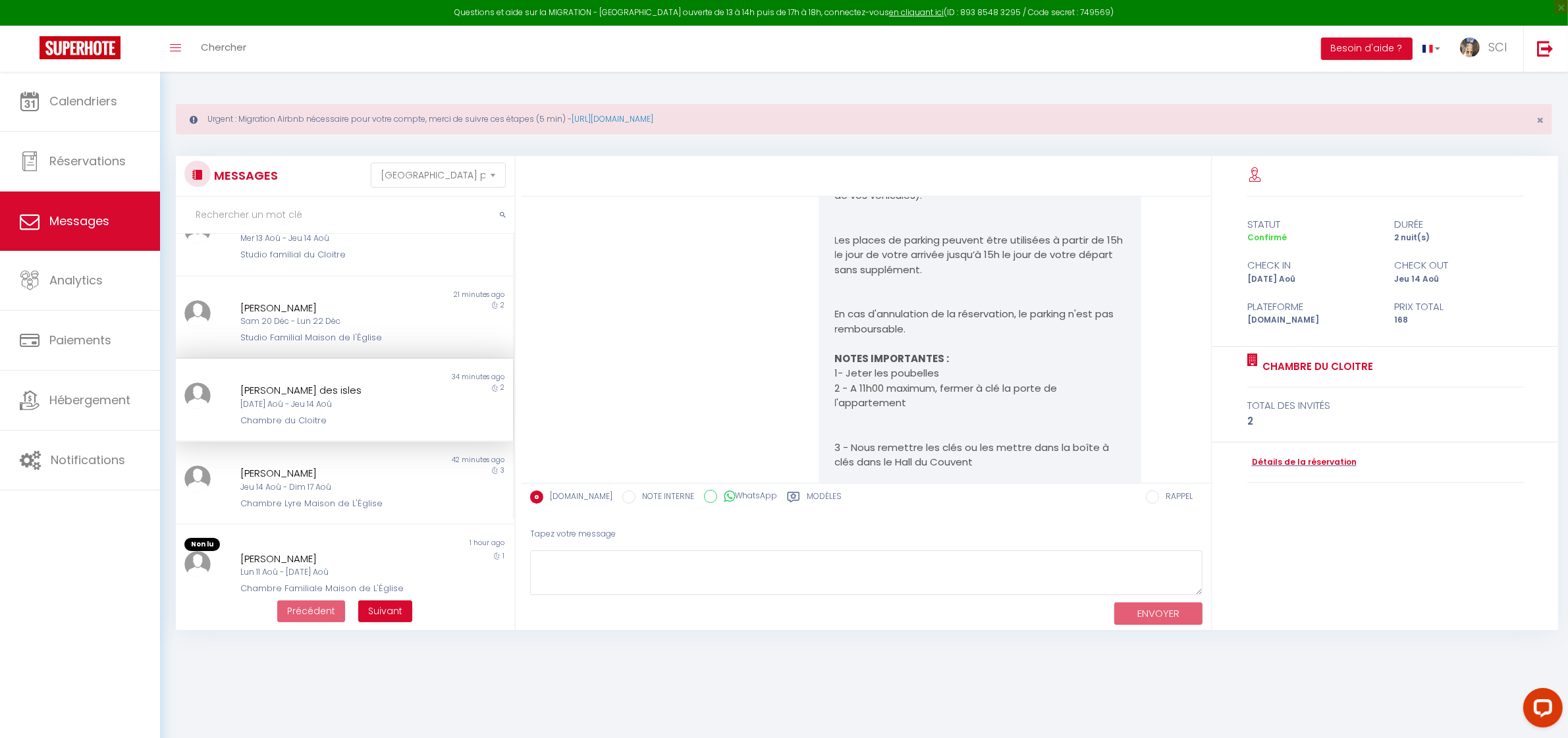
scroll to position [2797, 0]
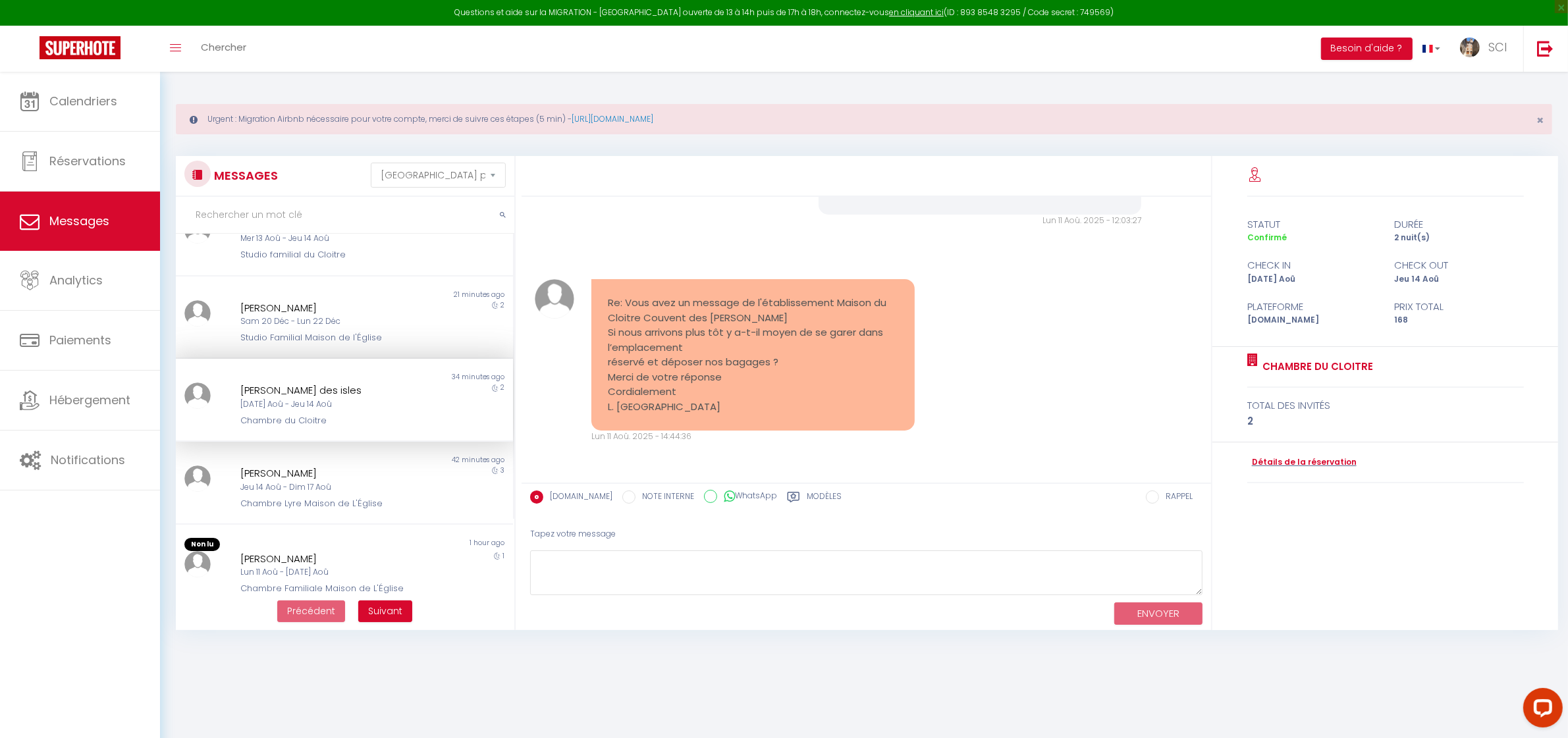
click at [372, 420] on div "Chambre du Cloitre" at bounding box center [330, 421] width 179 height 14
click at [358, 488] on div "Jeu 14 Aoû - Dim 17 Aoû" at bounding box center [330, 487] width 179 height 13
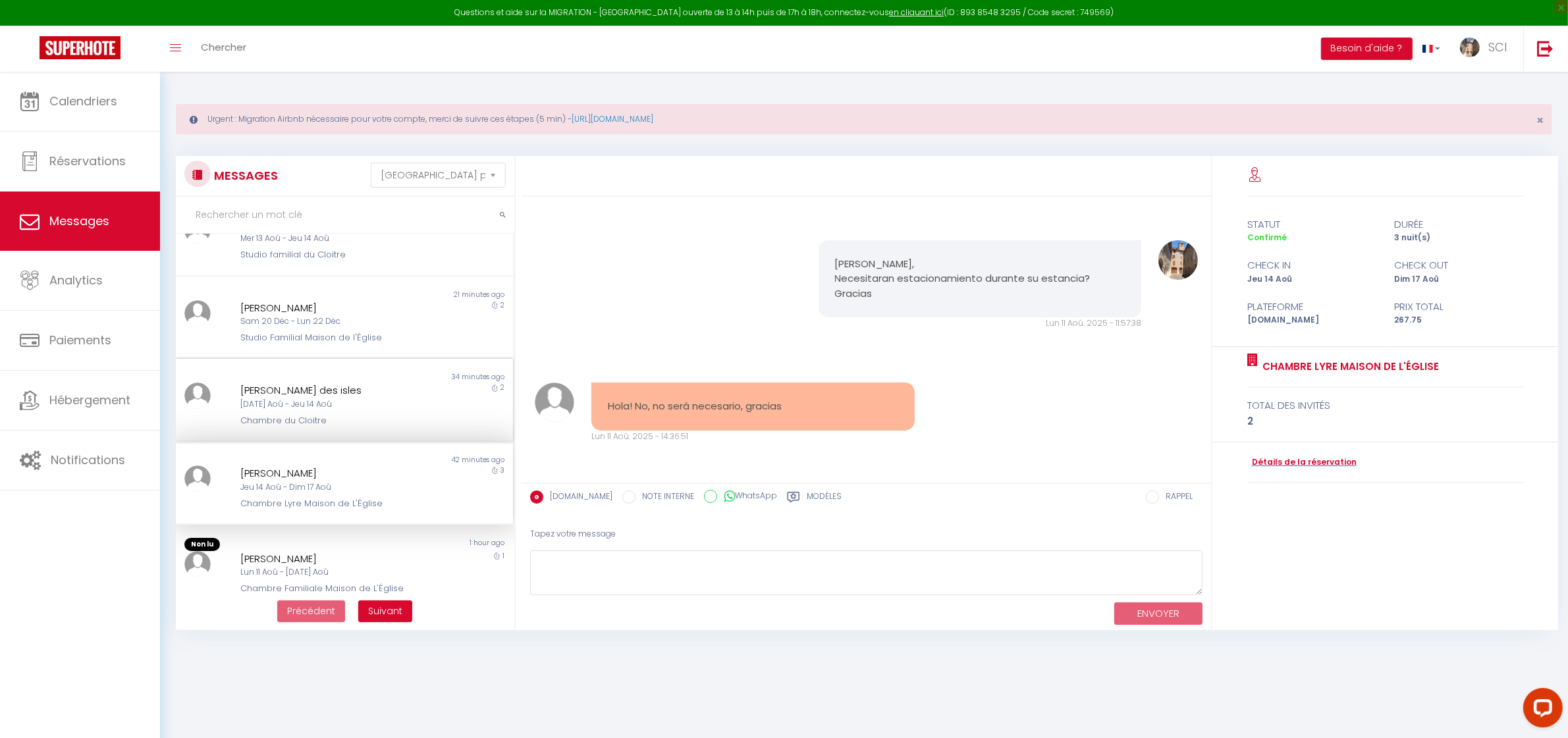
click at [363, 399] on div "Mar 12 Aoû - Jeu 14 Aoû" at bounding box center [330, 404] width 179 height 13
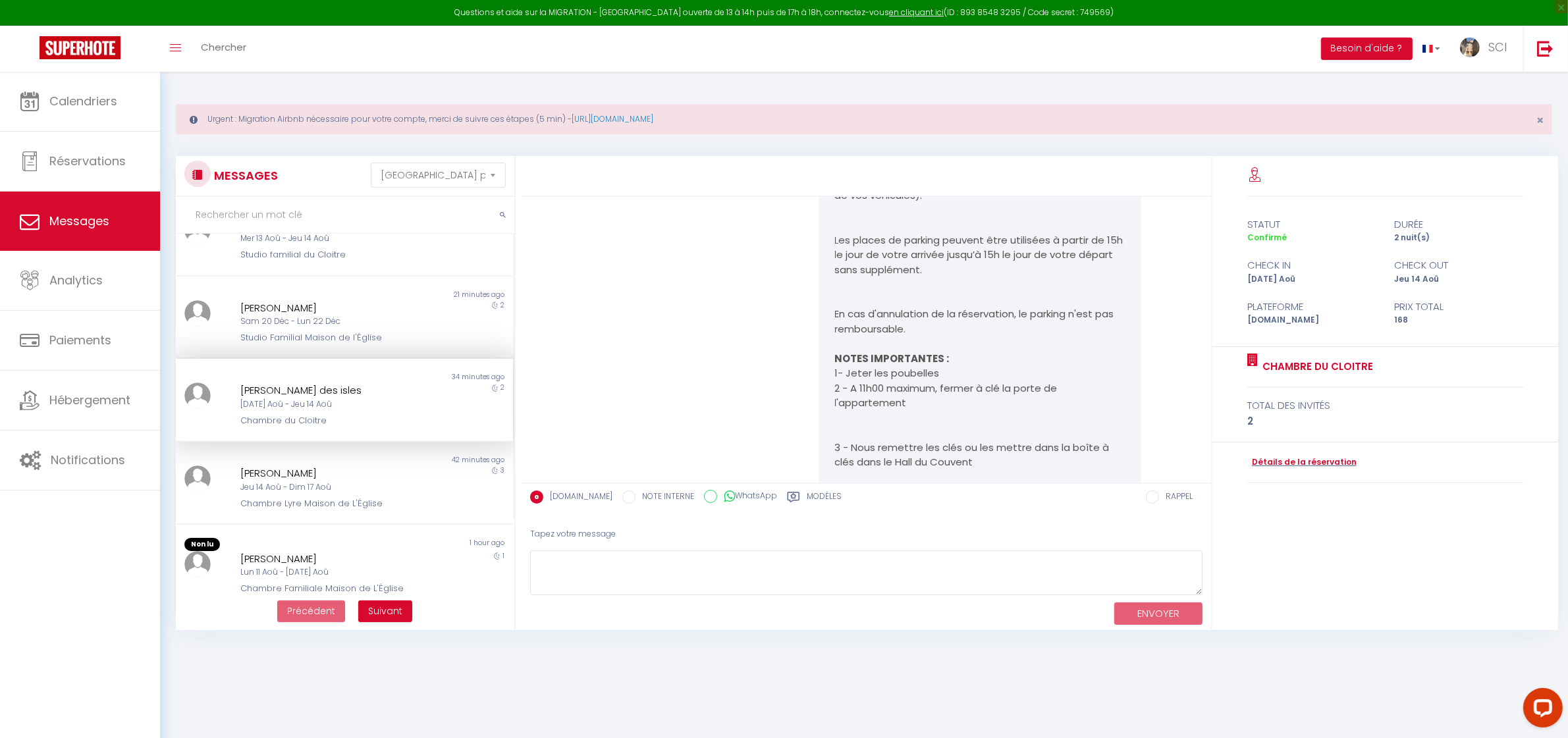
scroll to position [2797, 0]
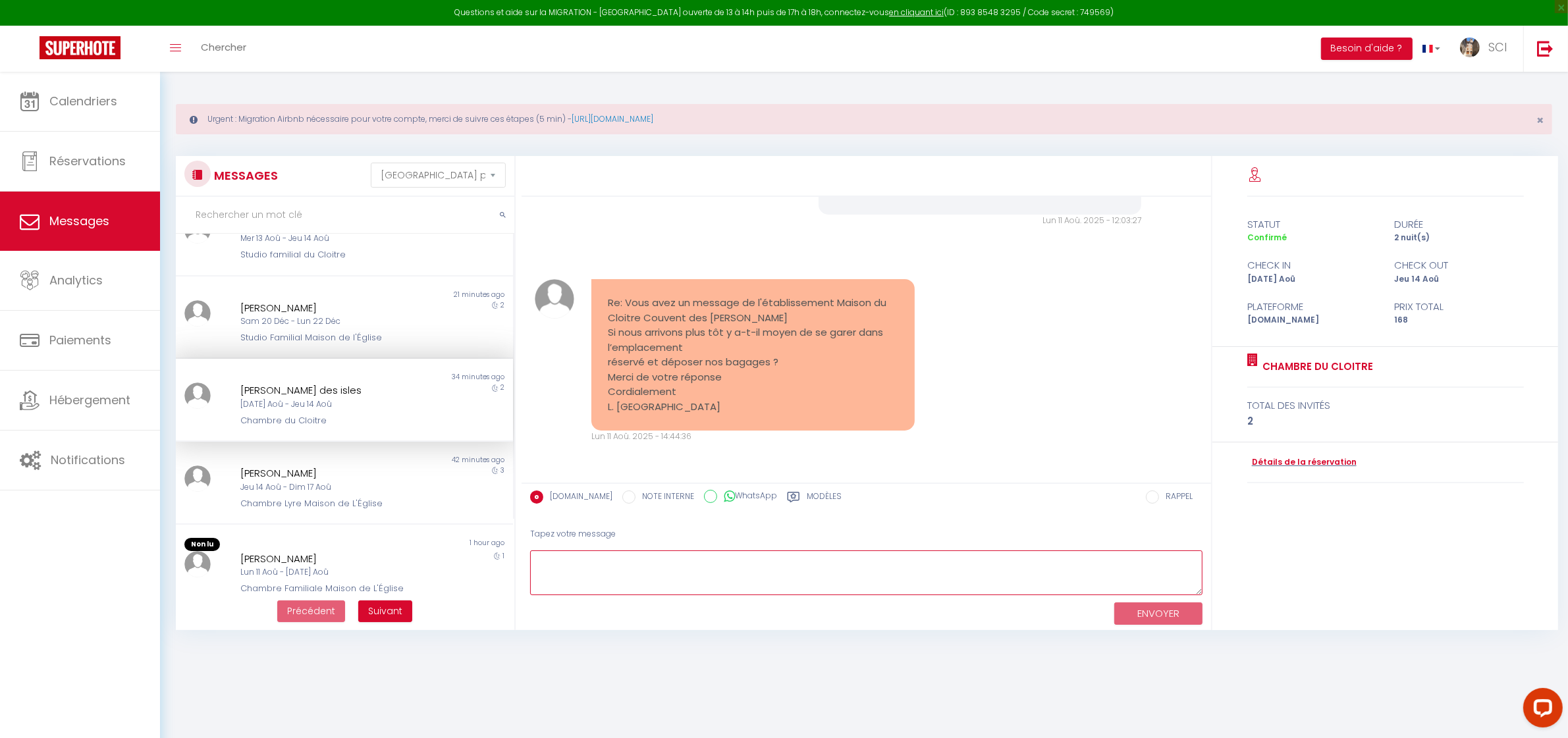
click at [641, 567] on textarea at bounding box center [866, 573] width 672 height 45
click at [551, 585] on textarea "Bonjour Madame, Les parkings sont disponibles à partir de 15h. Bie cordialement," at bounding box center [866, 573] width 672 height 45
click at [756, 567] on textarea "Bonjour Madame, Les parkings sont disponibles à partir de 15h. Bien cordialemen…" at bounding box center [866, 573] width 672 height 45
type textarea "Bonjour Madame, Les parkings sont disponibles à partir de 15h le jour des arriv…"
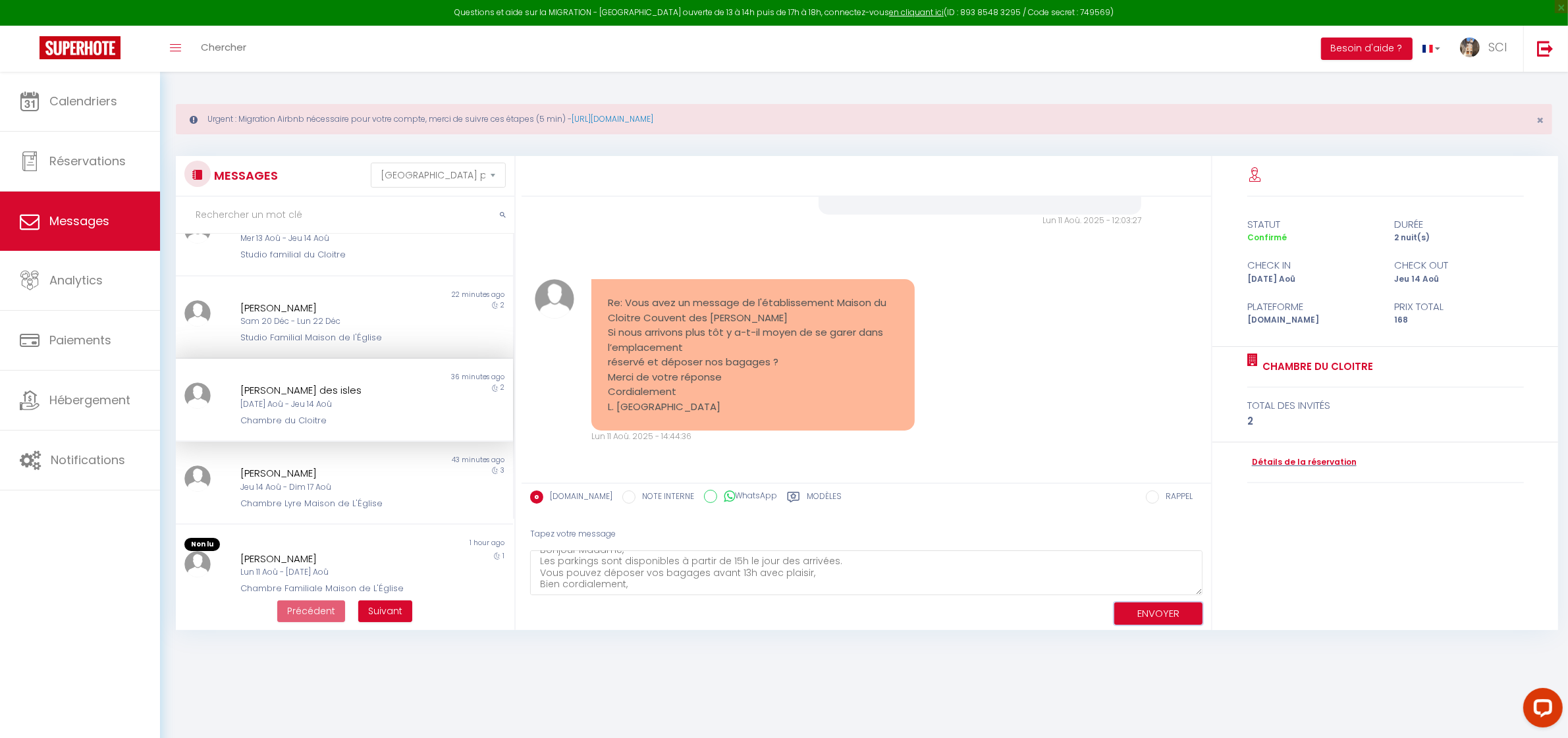
click at [1140, 616] on button "ENVOYER" at bounding box center [1158, 614] width 88 height 23
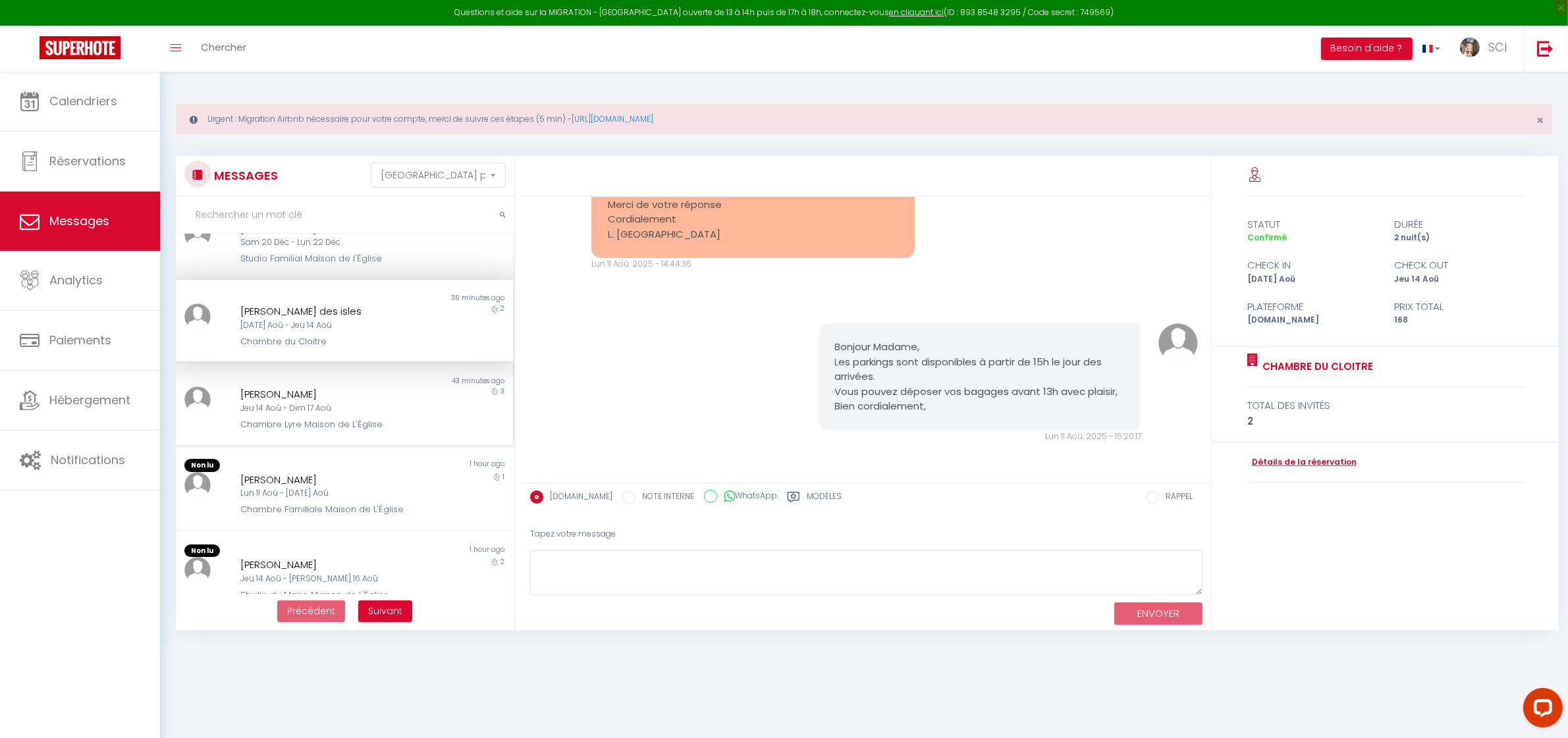
scroll to position [205, 0]
click at [412, 392] on div "Marie Moreno Rodríguez Jeu 14 Aoû - Dim 17 Aoû Chambre Lyre Maison de L'Église" at bounding box center [331, 405] width 197 height 44
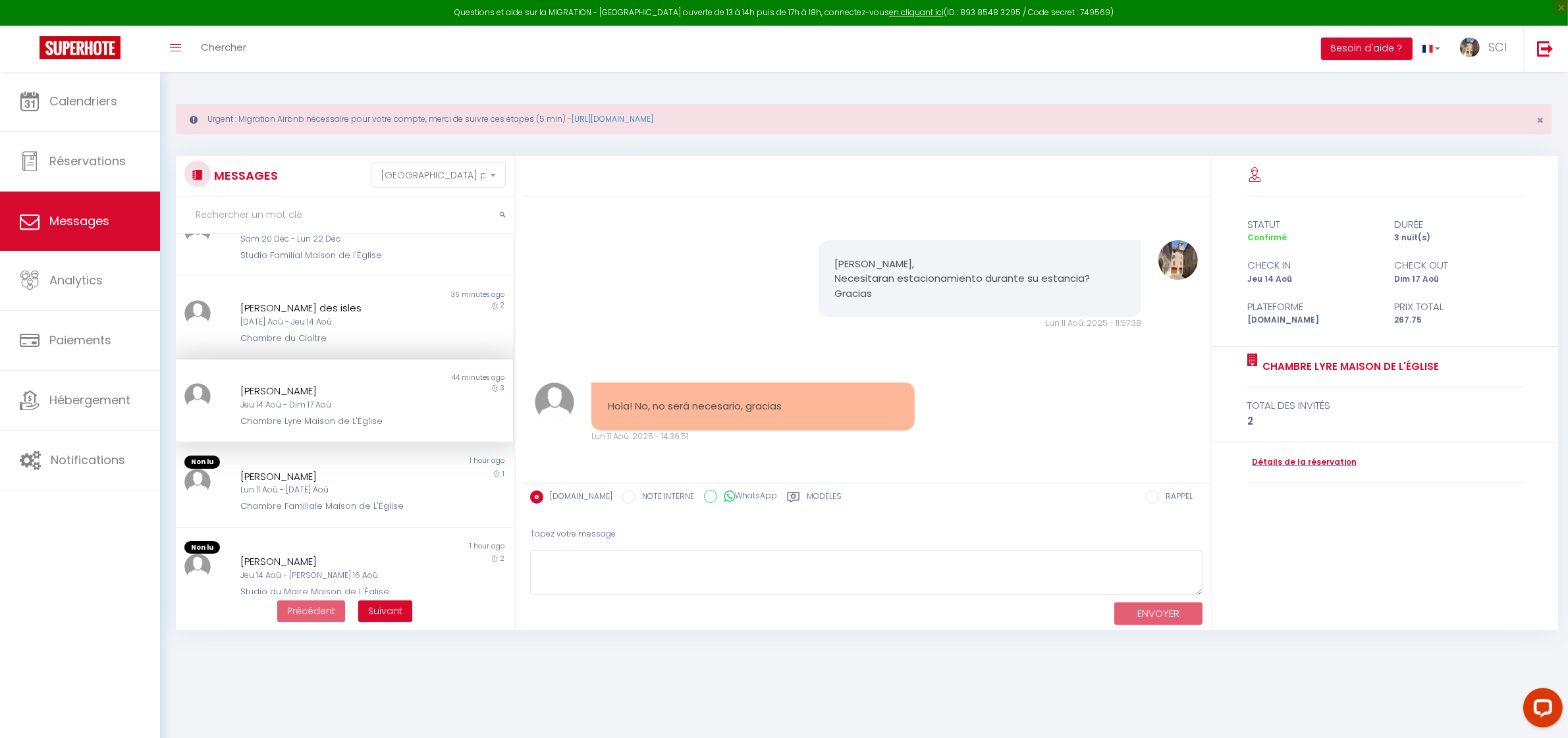
scroll to position [701, 0]
click at [674, 575] on textarea at bounding box center [866, 573] width 672 height 45
type textarea "gracias"
click at [1172, 621] on button "ENVOYER" at bounding box center [1158, 614] width 88 height 23
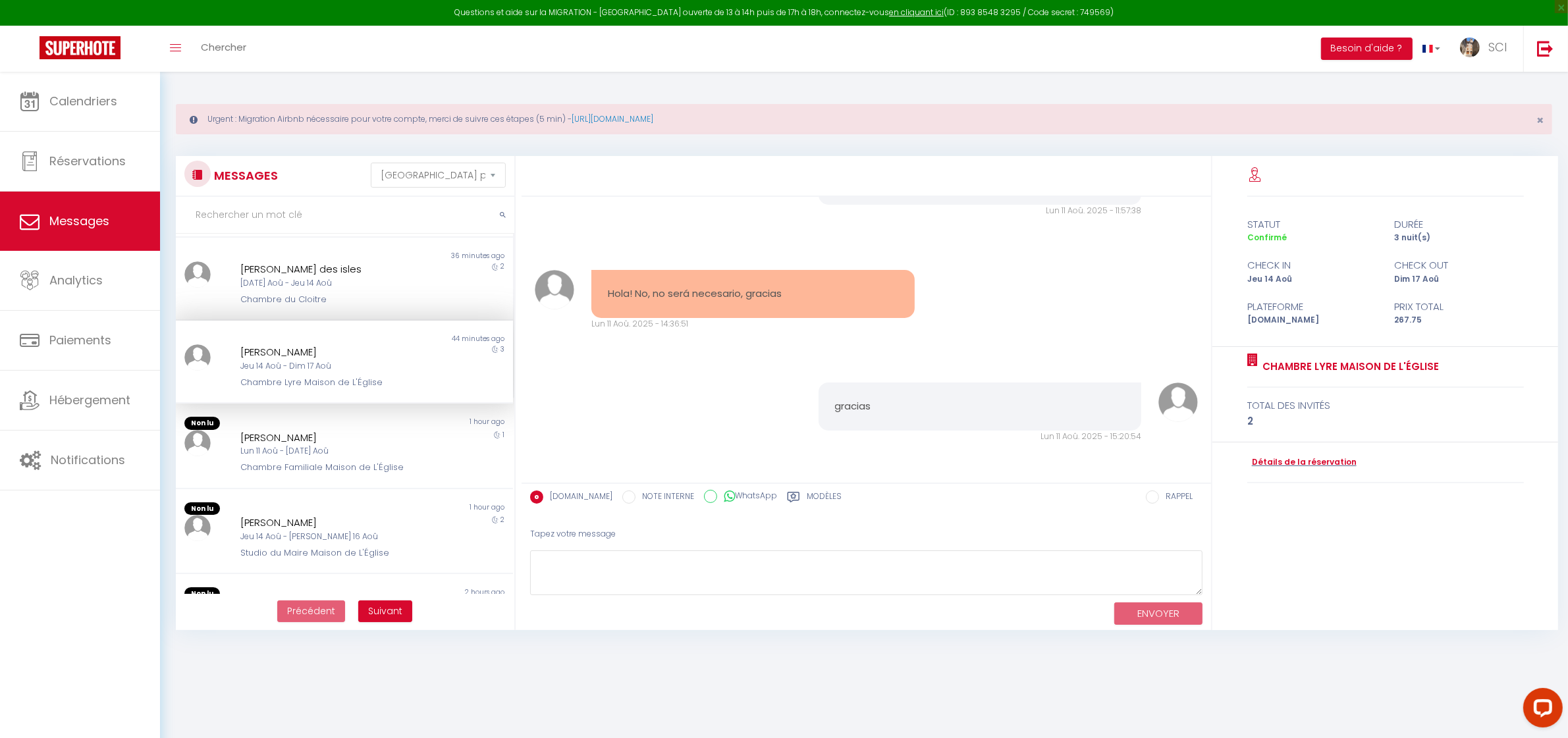
scroll to position [247, 0]
click at [422, 401] on div "Non lu 1 hour ago Raul Herrero Lun 11 Aoû - Mar 12 Aoû Chambre Familiale Maison…" at bounding box center [344, 444] width 338 height 86
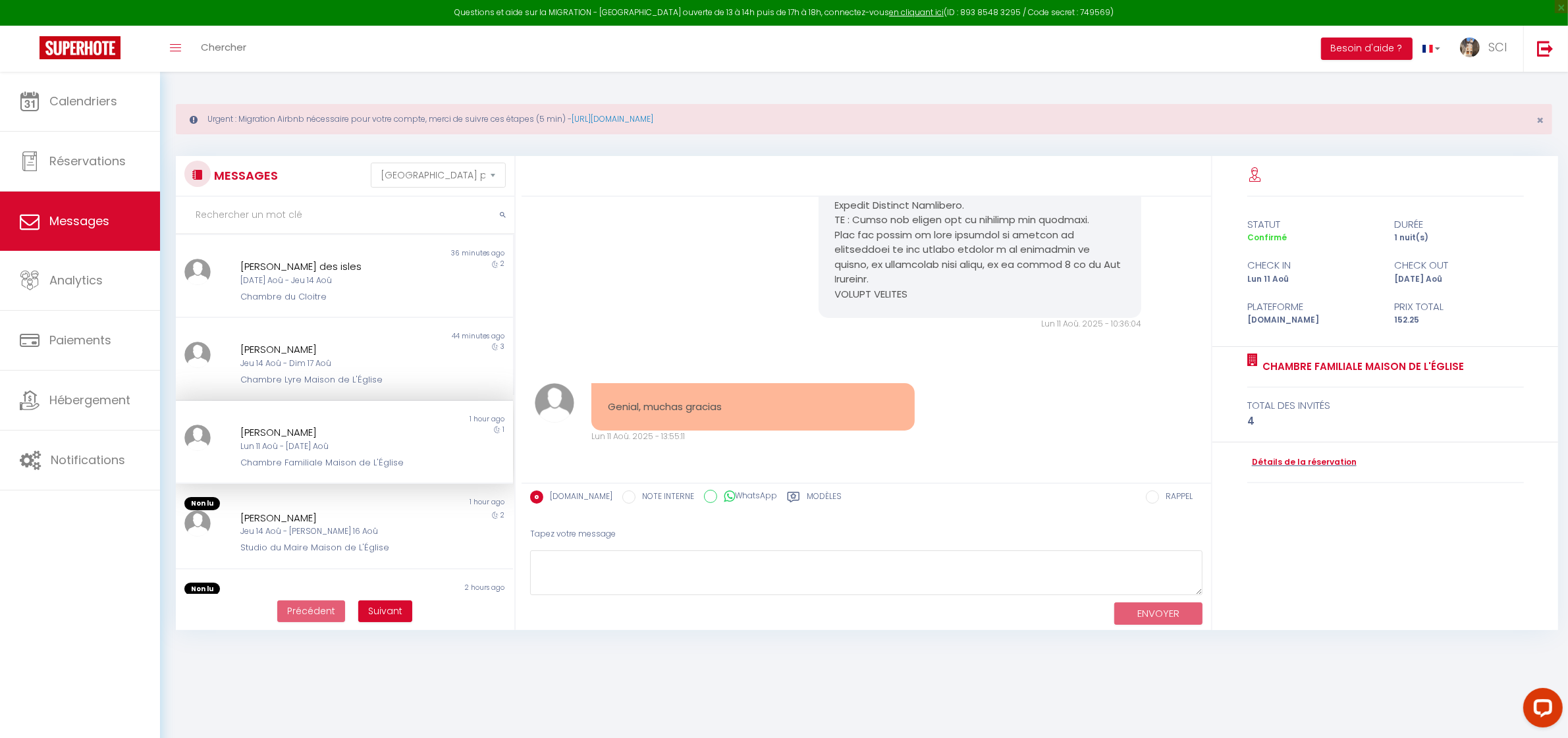
scroll to position [4847, 0]
click at [783, 570] on textarea at bounding box center [866, 573] width 672 height 45
type textarea "."
click at [1178, 618] on button "ENVOYER" at bounding box center [1158, 614] width 88 height 23
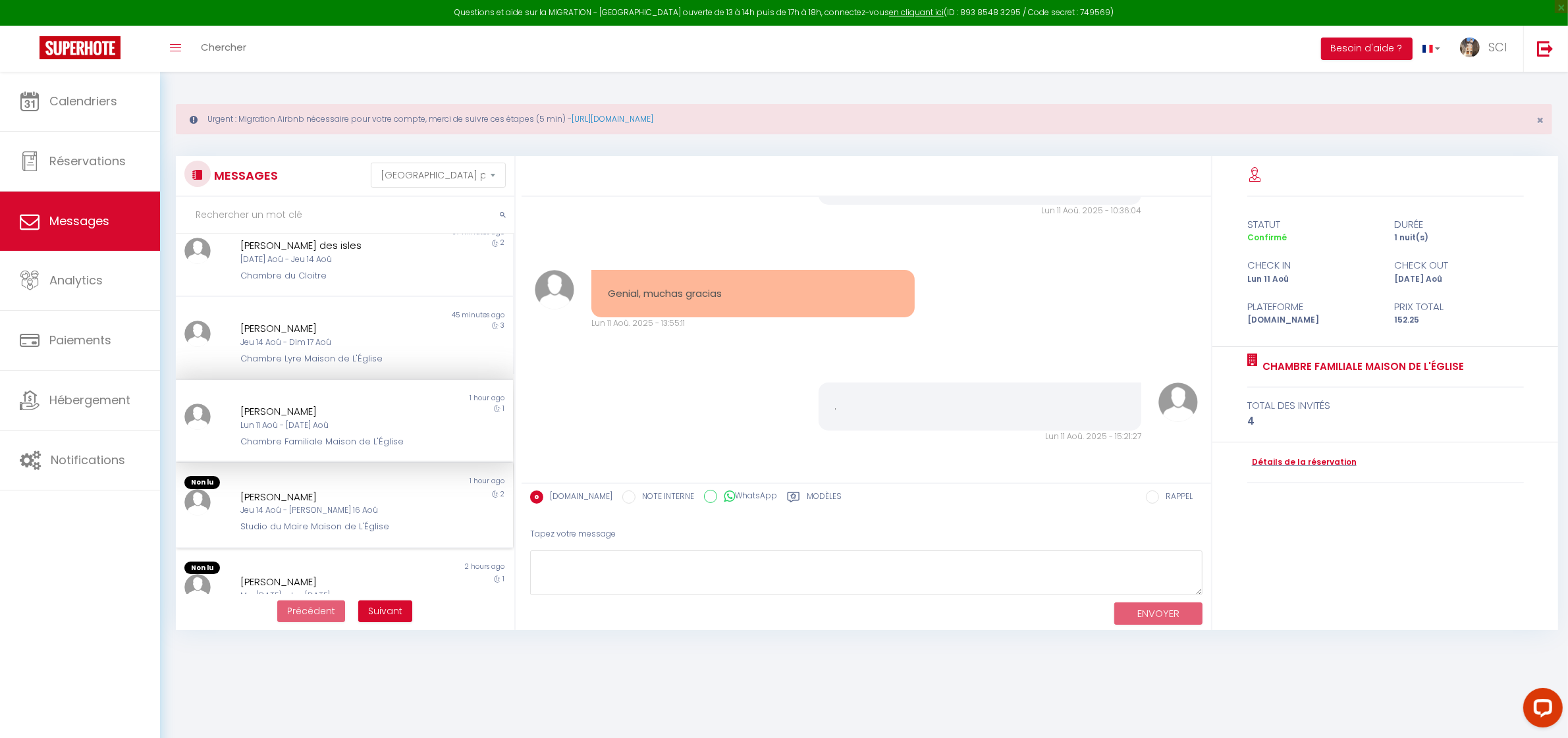
scroll to position [309, 0]
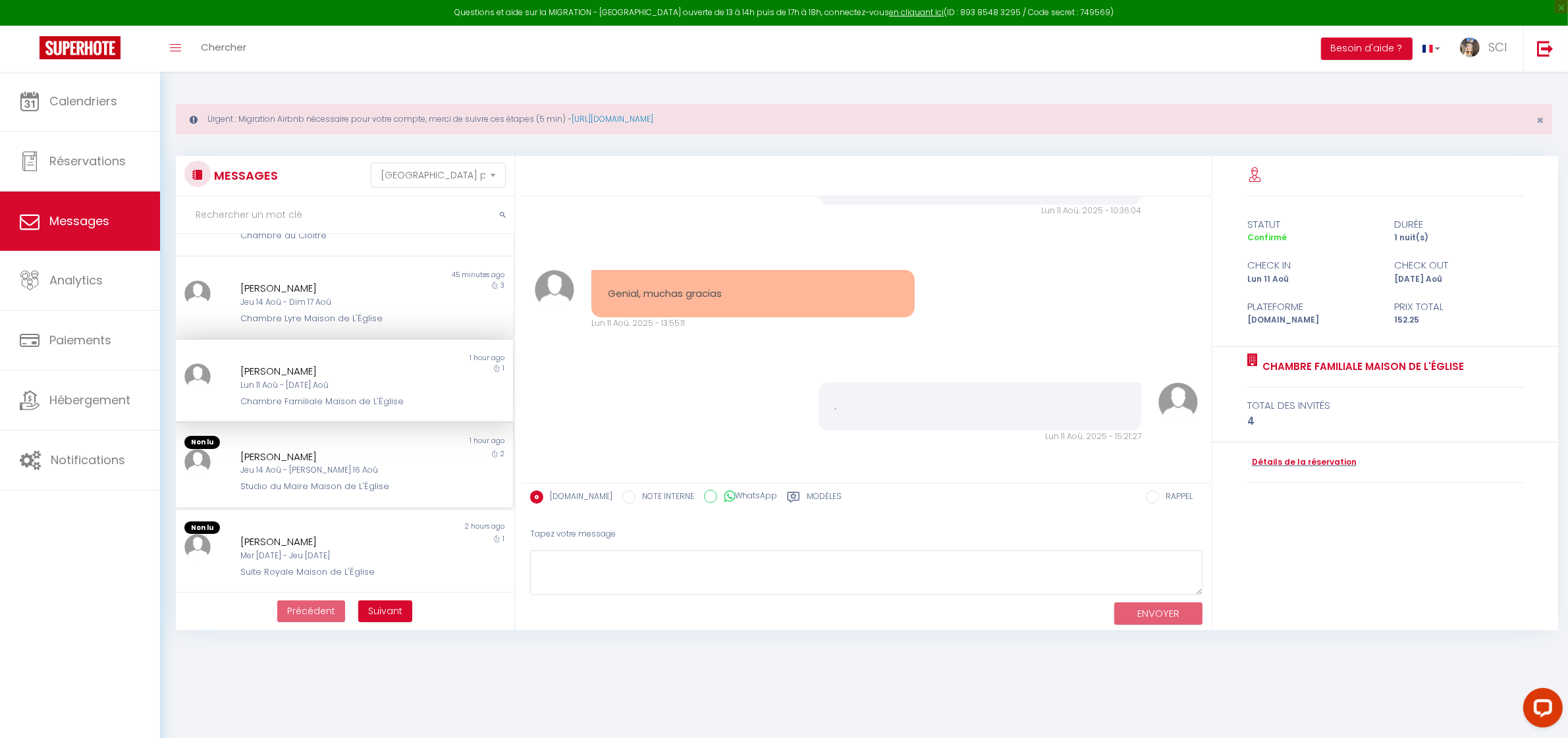
click at [392, 449] on div "Raquel Alvarez Dominguez" at bounding box center [330, 457] width 179 height 15
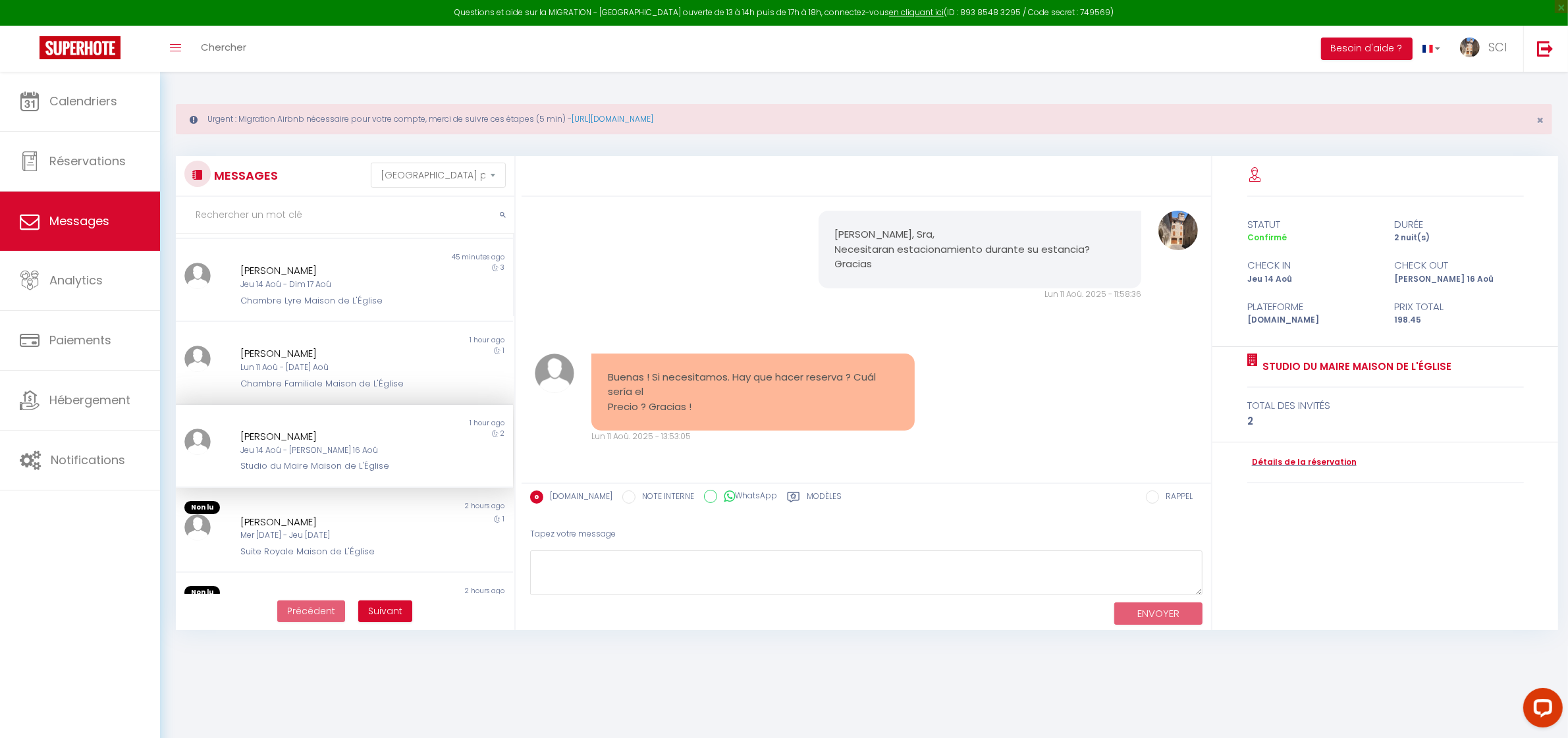
scroll to position [329, 0]
click at [443, 420] on div "1 hour ago" at bounding box center [429, 420] width 168 height 11
click at [731, 581] on textarea at bounding box center [866, 573] width 672 height 45
click at [746, 571] on textarea at bounding box center [866, 573] width 672 height 45
click at [352, 441] on div "Jeu 14 Aoû - Sam 16 Aoû" at bounding box center [330, 447] width 179 height 13
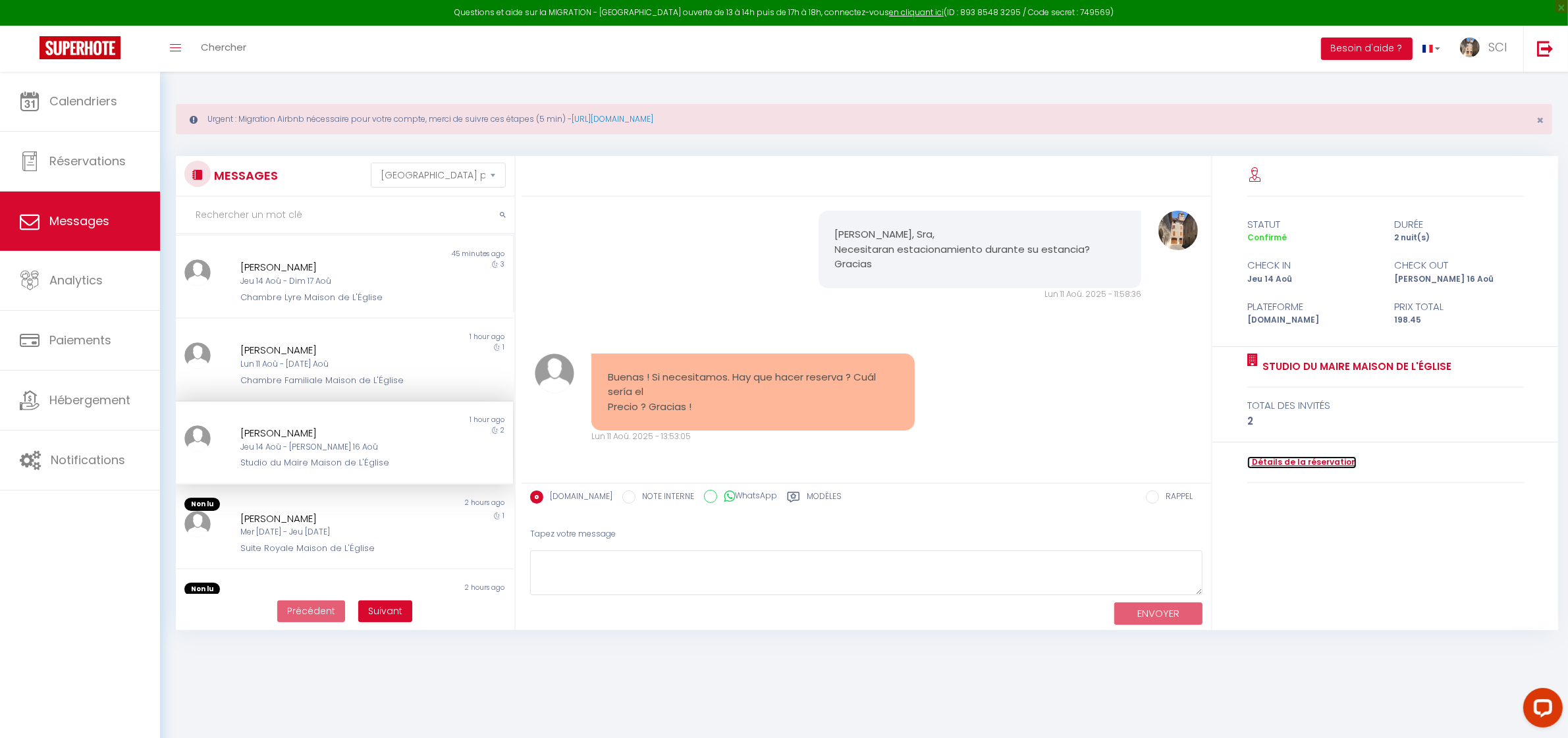
click at [1315, 462] on link "Détails de la réservation" at bounding box center [1302, 462] width 109 height 13
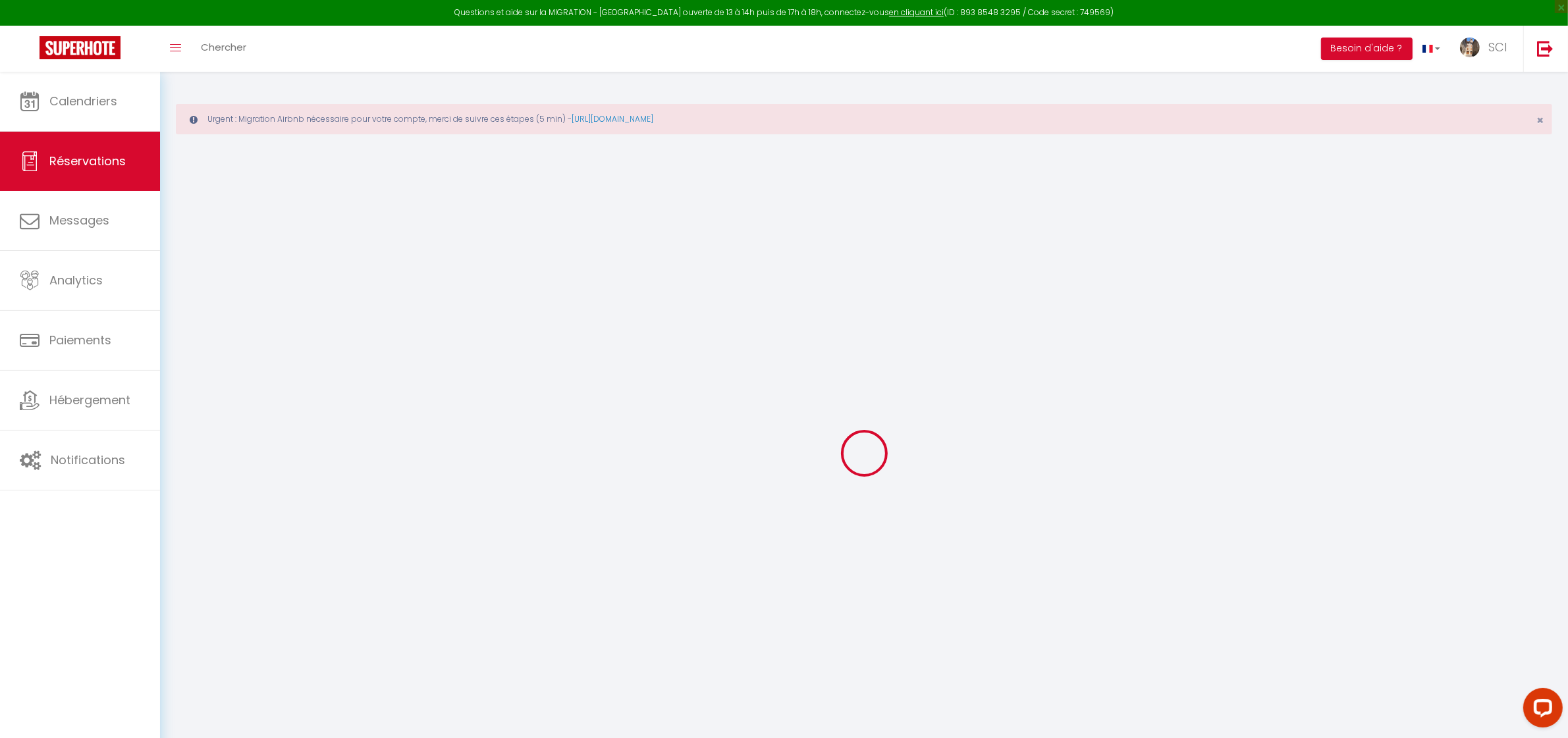
type input "Raquel"
type input "Alvarez Dominguez"
type input "rdomin.972328@guest.booking.com"
type input "+34652703883"
type input "."
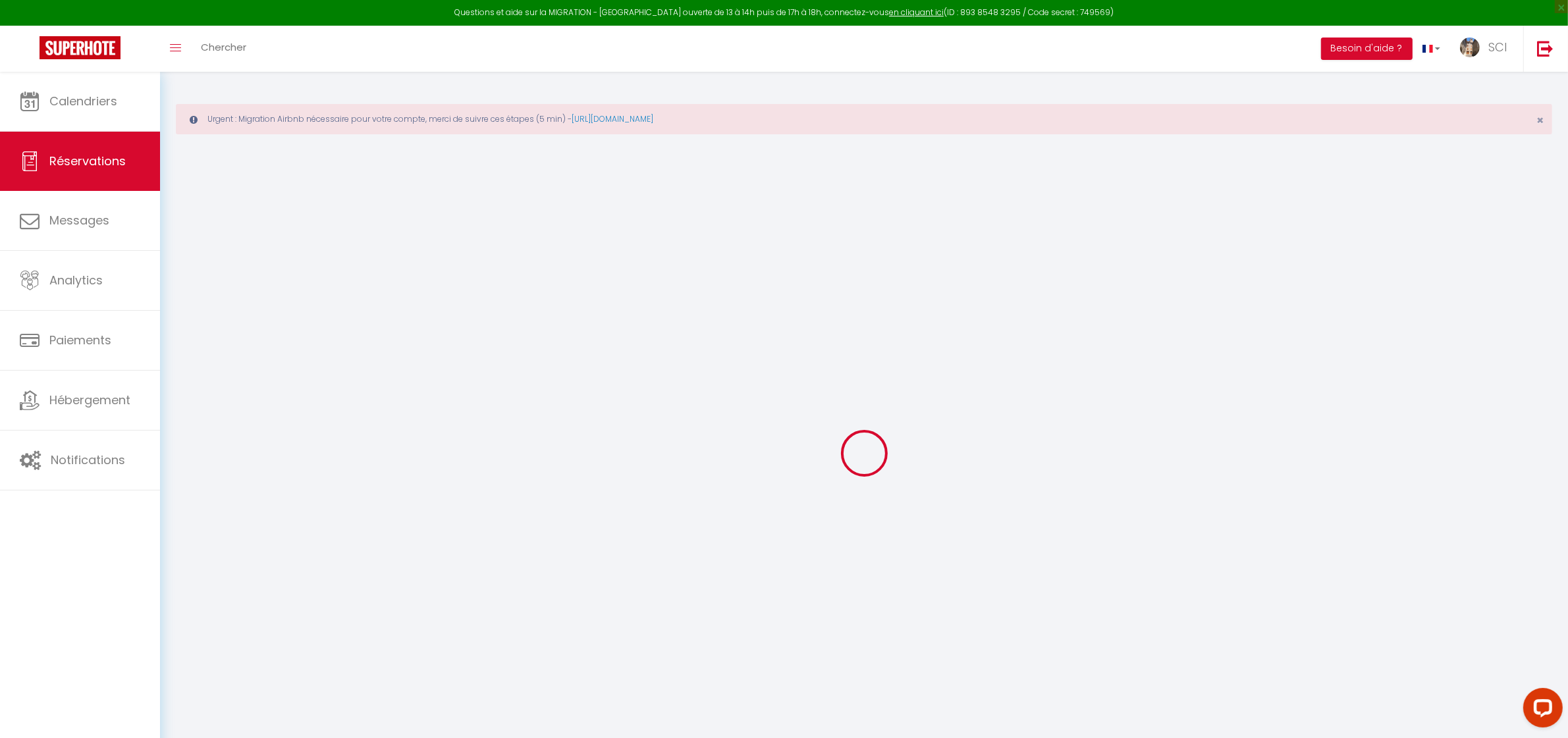
select select "ES"
type input "32.13"
type input "2.7800000000000002"
select select "12002"
select select "1"
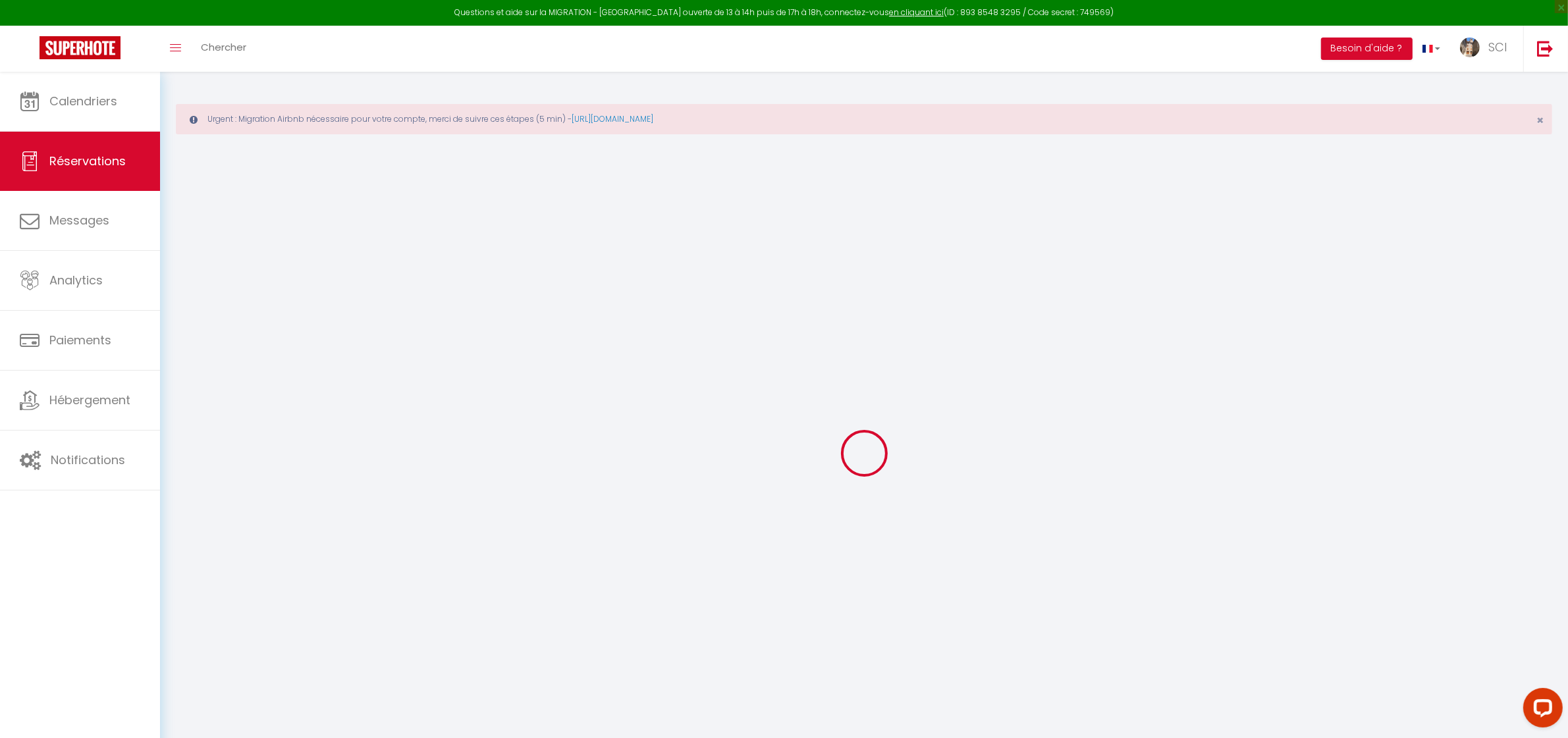
select select
type input "2"
select select "12"
select select
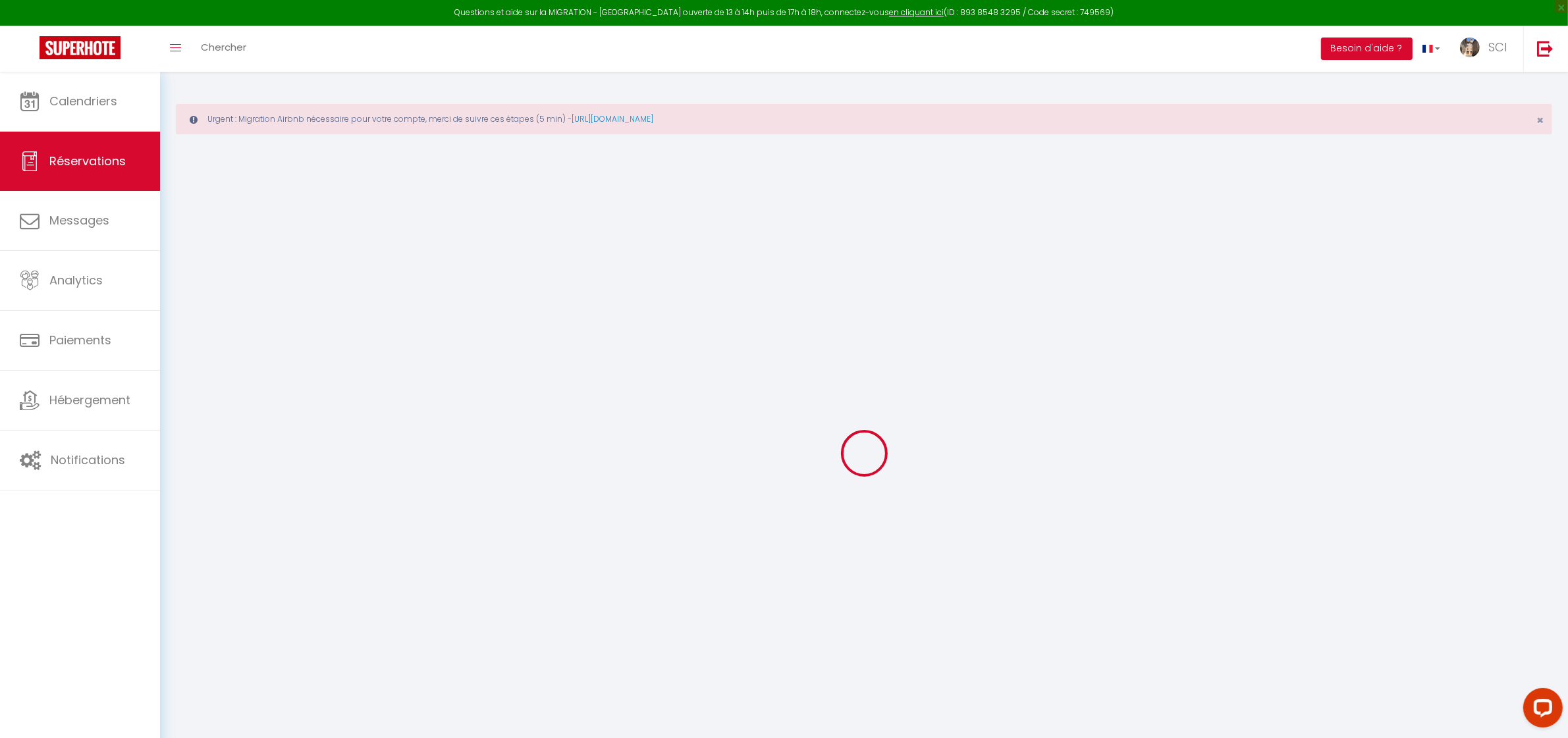
type input "189"
checkbox input "false"
type input "0"
select select "2"
type input "0"
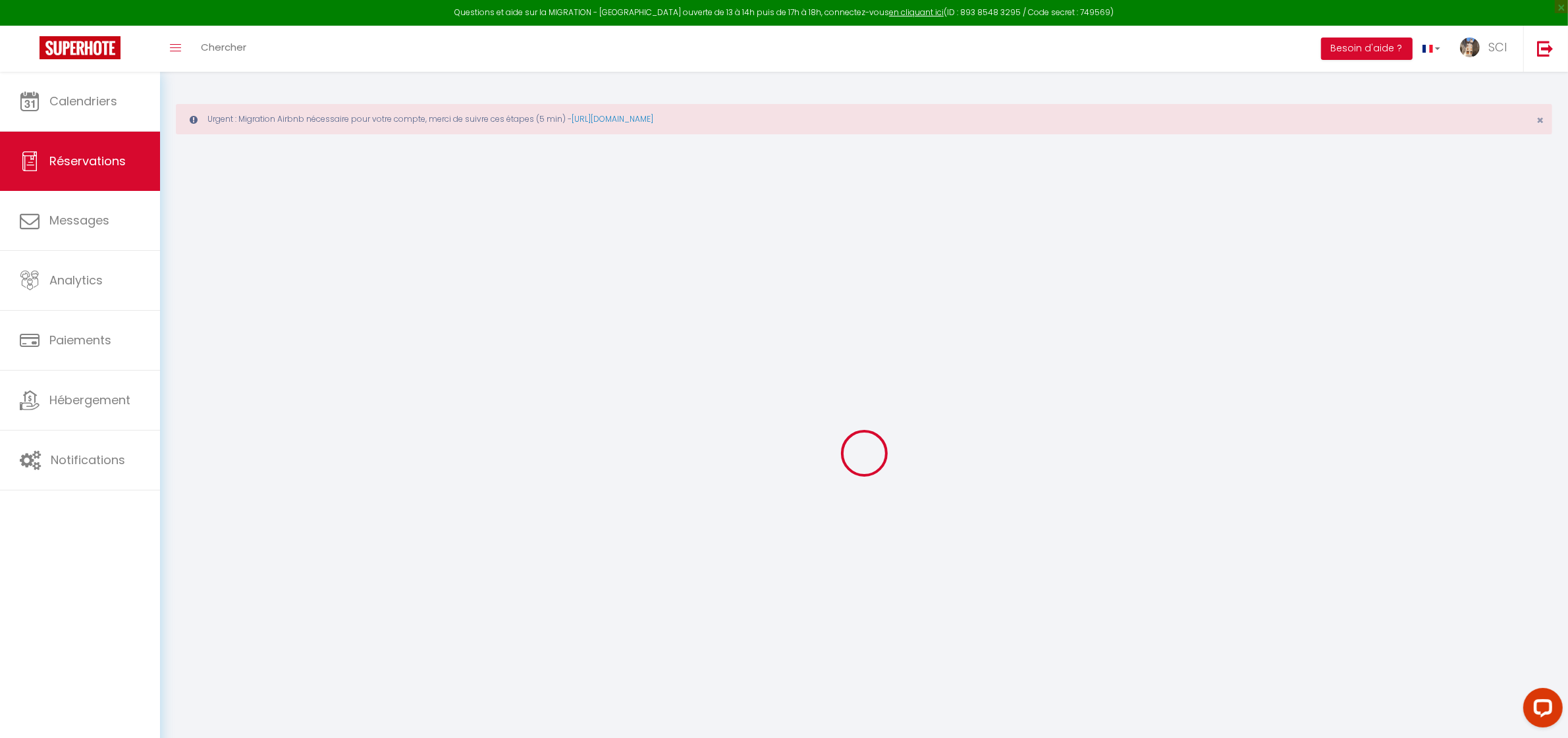
type input "0"
select select
select select "14"
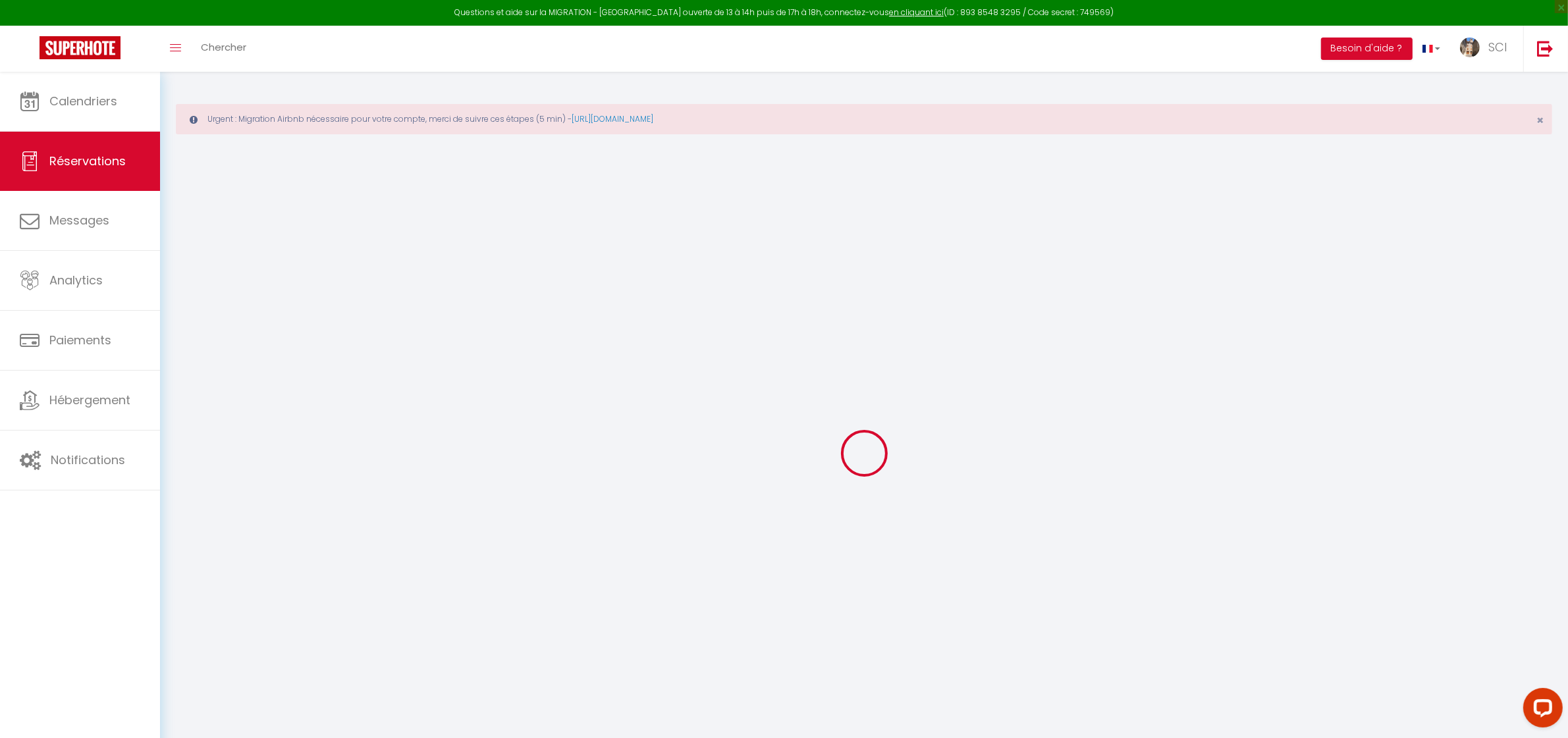
checkbox input "false"
select select
checkbox input "false"
select select
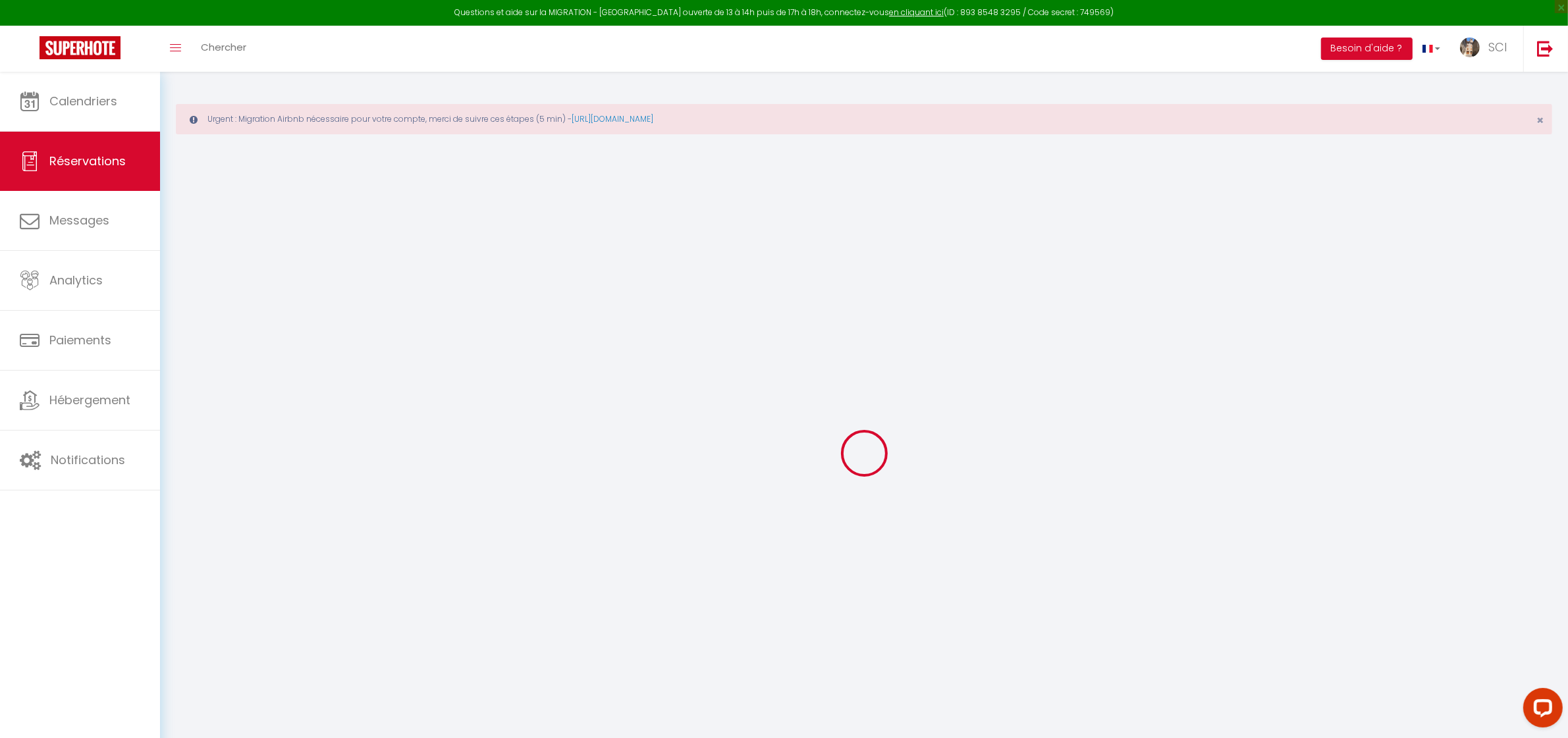
select select
checkbox input "false"
type textarea "** THIS RESERVATION HAS BEEN PRE-PAID ** BOOKING NOTE : Payment charge is EUR 2…"
type textarea "arrivee tardive"
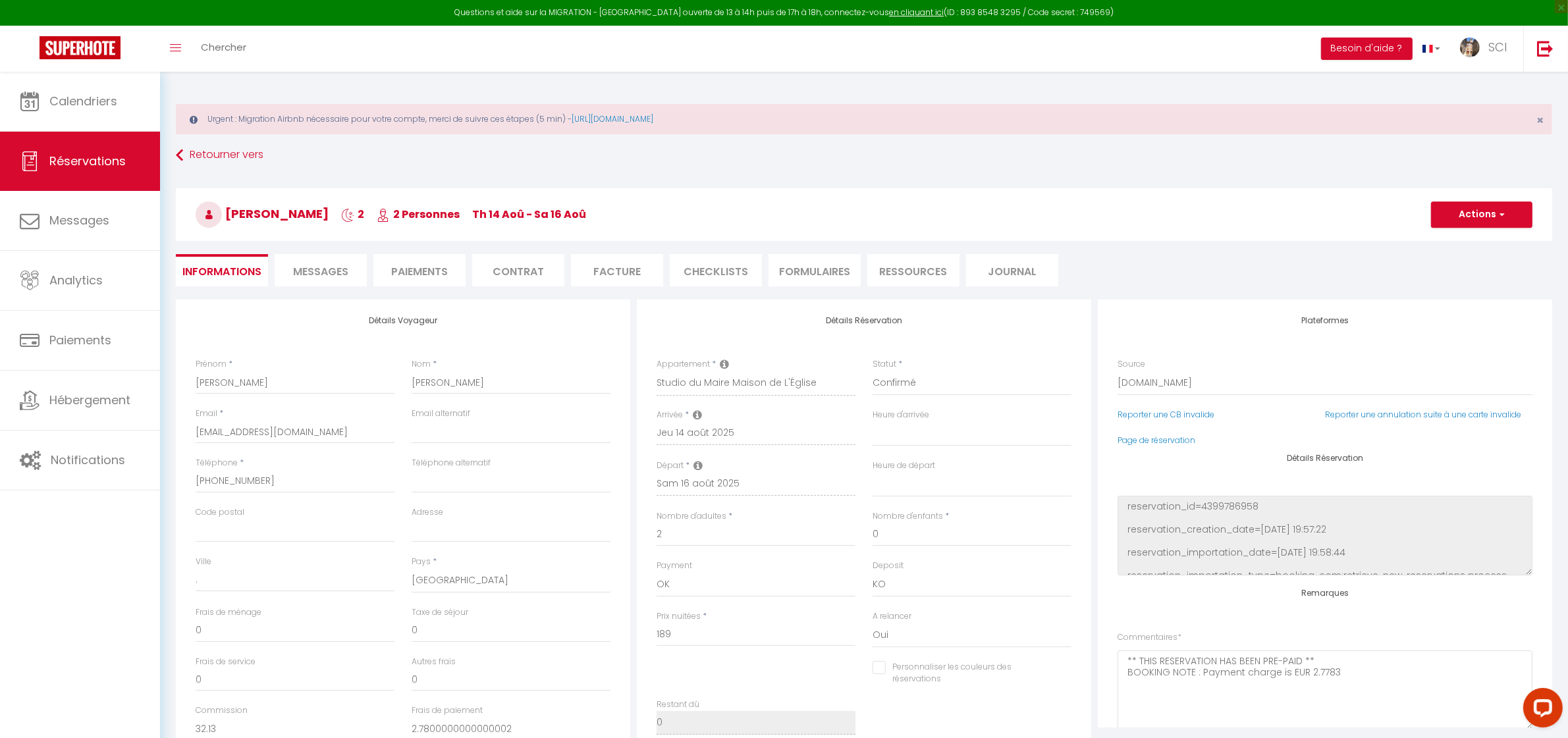
type input "9.45"
select select
checkbox input "false"
select select
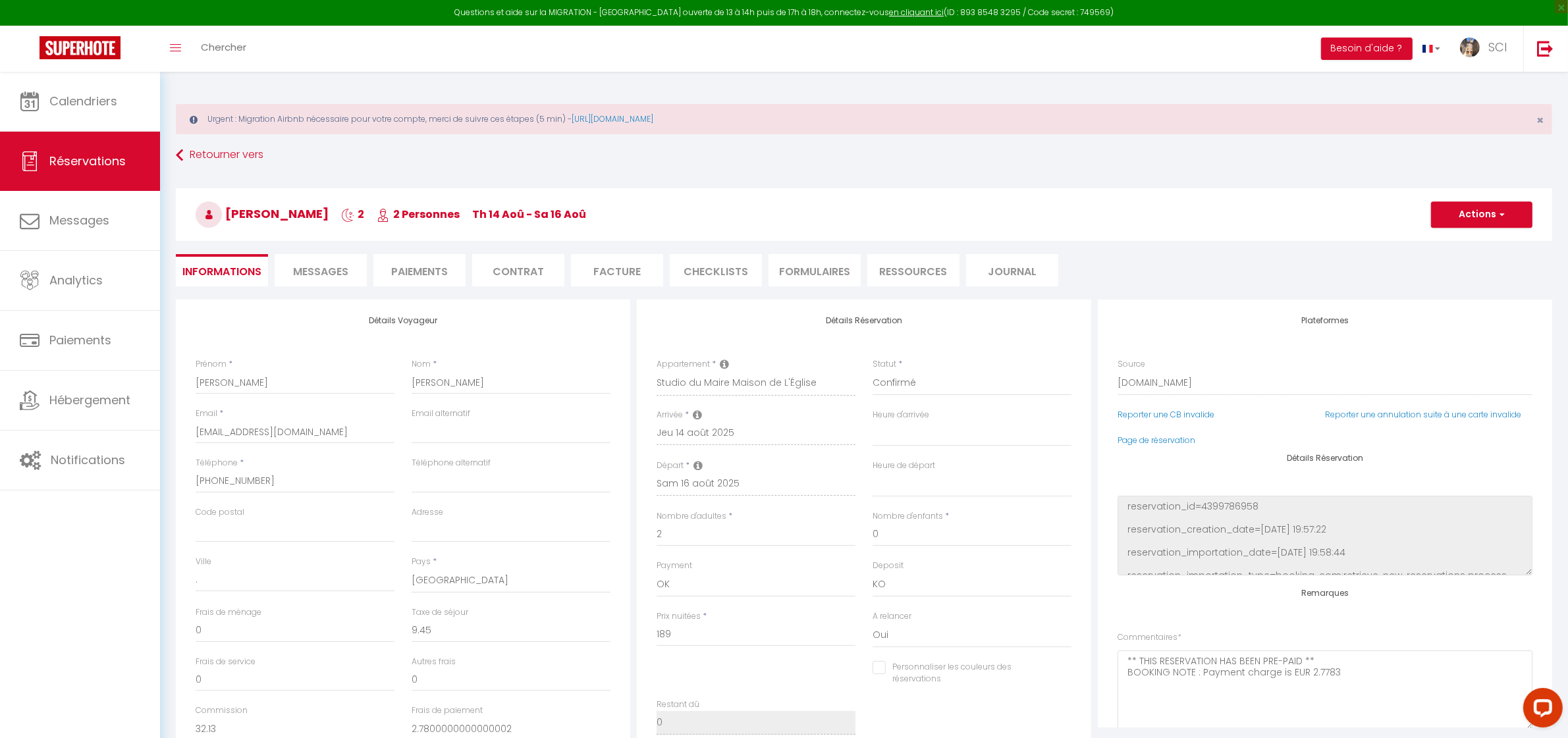
select select
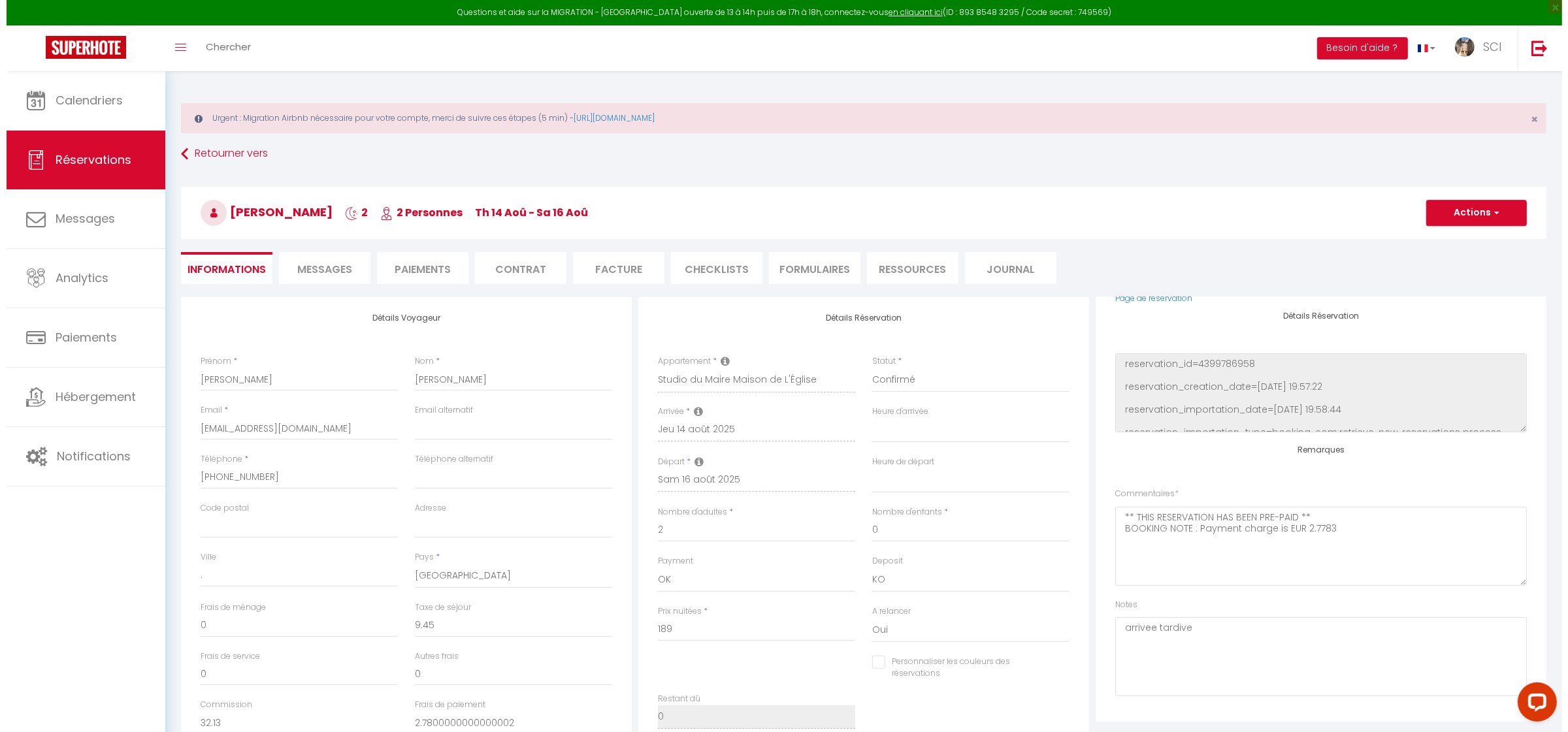
scroll to position [144, 0]
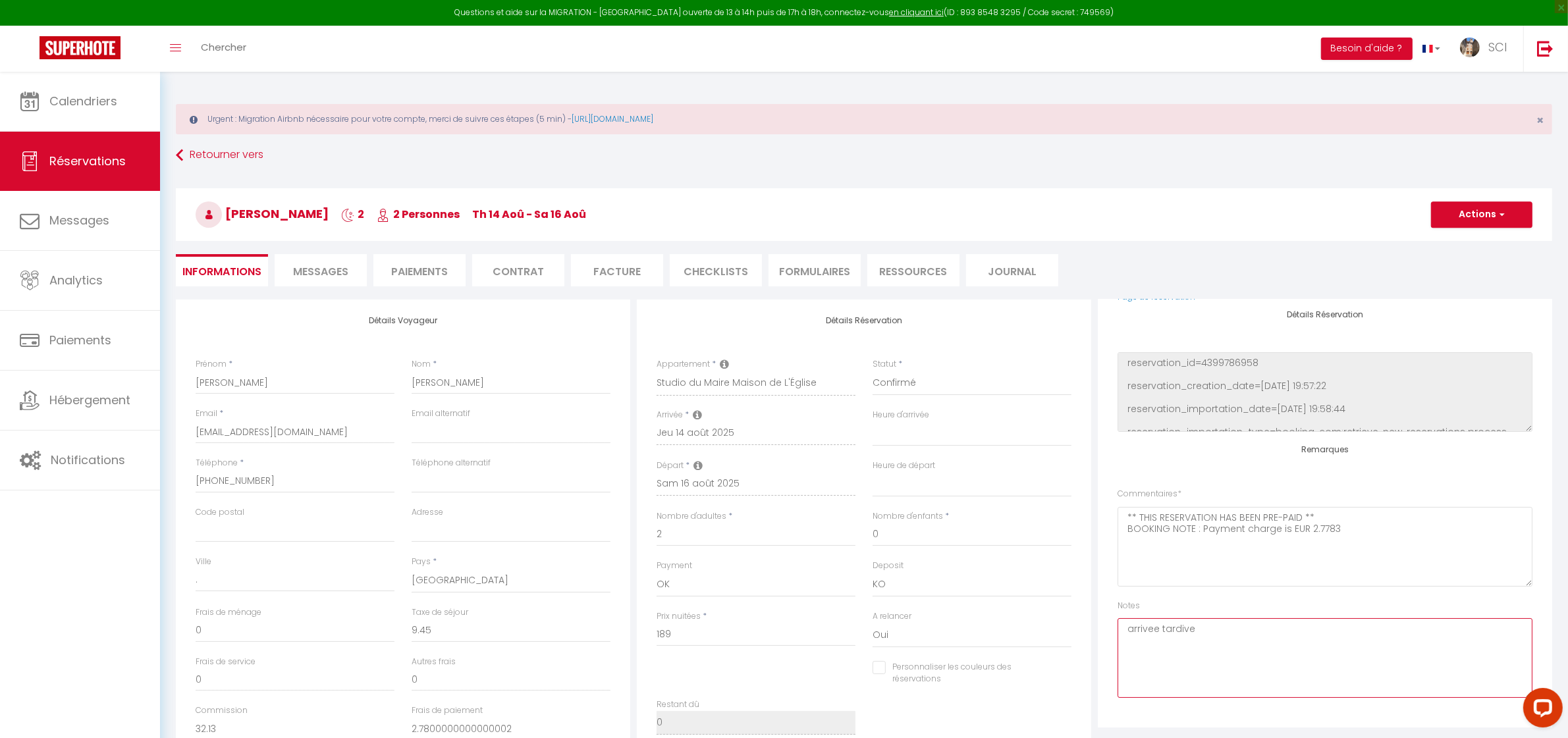
click at [1232, 642] on textarea "arrivee tardive" at bounding box center [1325, 658] width 415 height 79
click at [435, 276] on li "Paiements" at bounding box center [419, 270] width 92 height 32
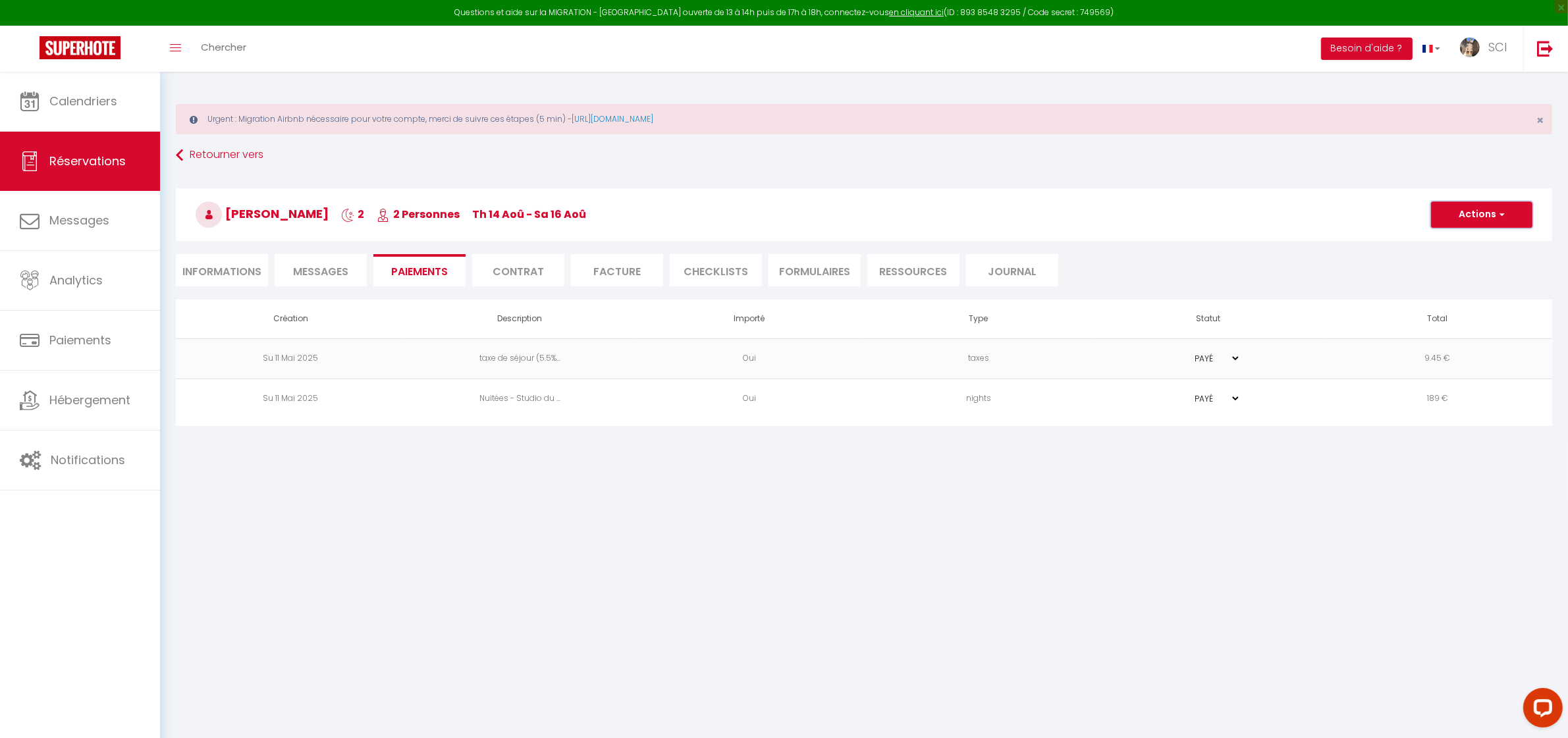
click at [1490, 212] on button "Actions" at bounding box center [1482, 214] width 102 height 26
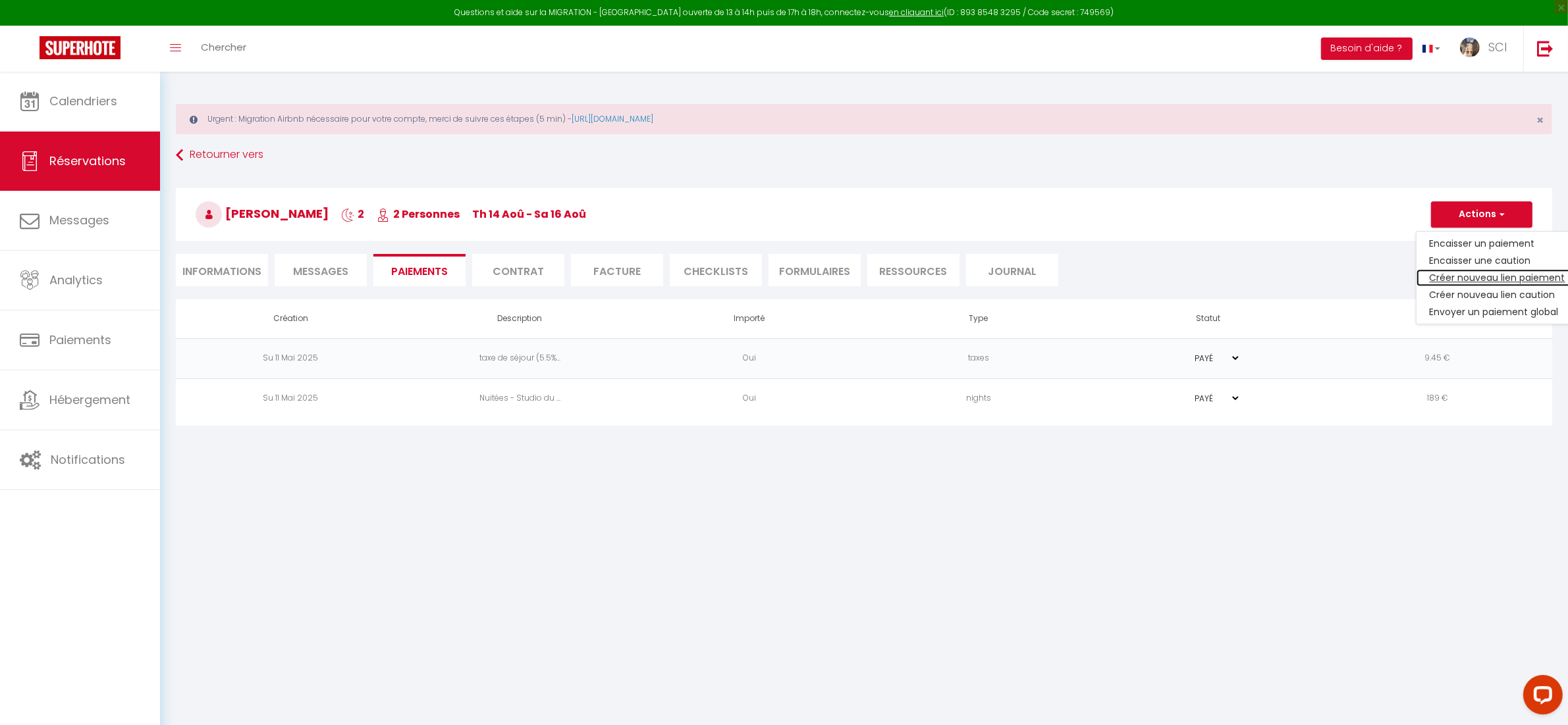
click at [1483, 275] on link "Créer nouveau lien paiement" at bounding box center [1498, 278] width 163 height 17
select select "nights"
type input "rdomin.972328@guest.booking.com"
select select "2585"
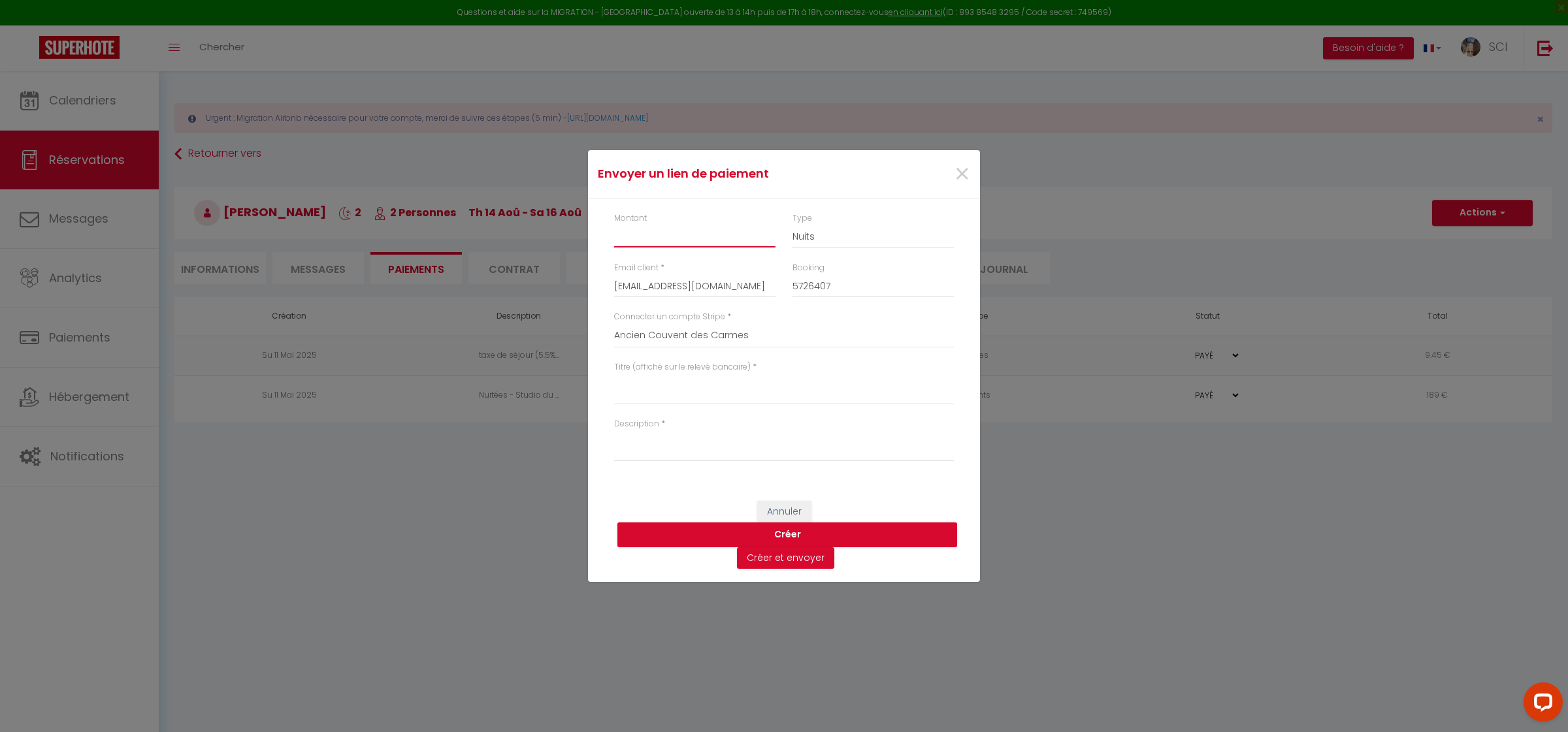
click at [615, 232] on input "Montant" at bounding box center [695, 236] width 161 height 24
type input "16"
click at [634, 381] on textarea "Titre (affiché sur le relevé bancaire)" at bounding box center [784, 390] width 340 height 32
type textarea "parking"
click at [810, 436] on textarea "Description" at bounding box center [784, 446] width 340 height 32
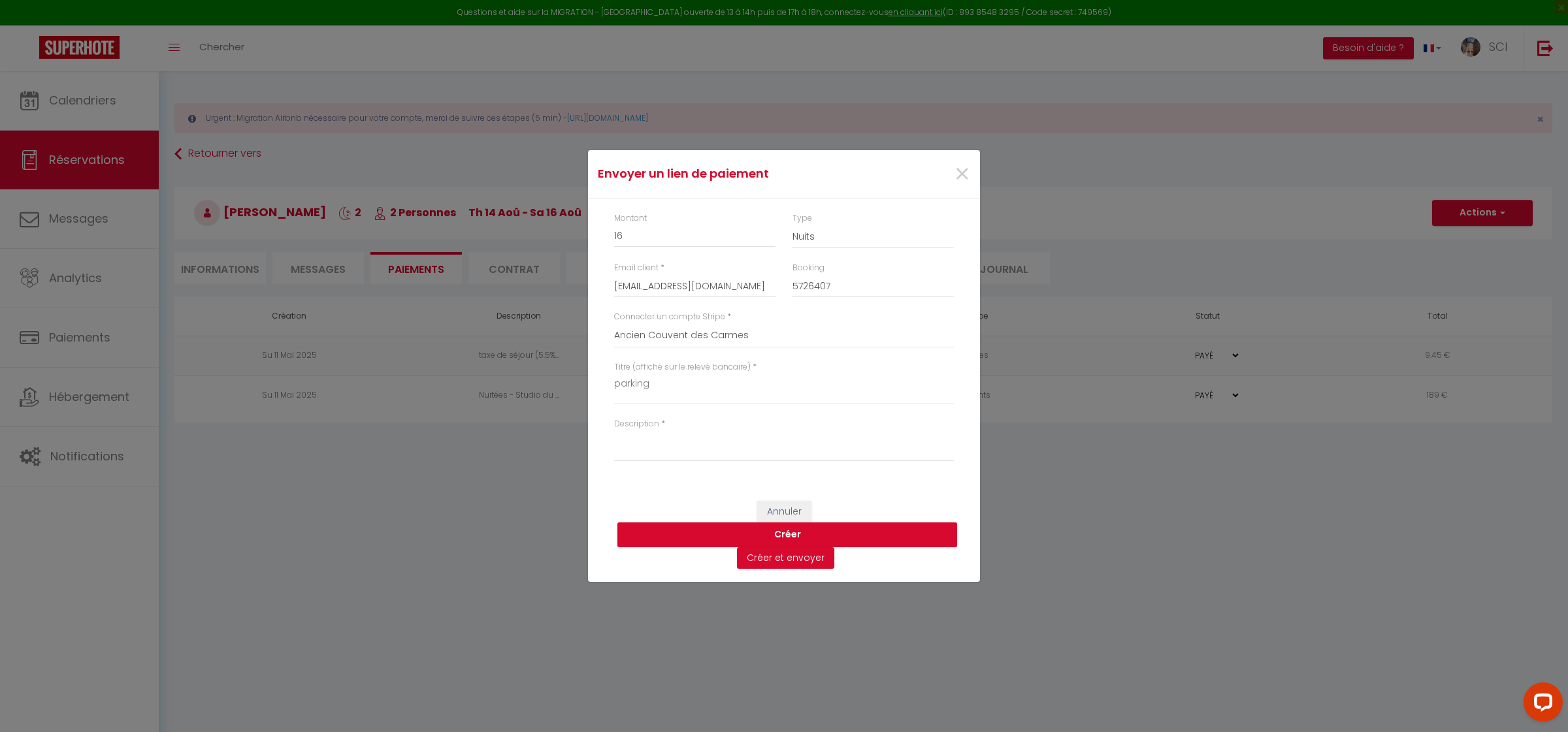
click at [923, 427] on div "Description *" at bounding box center [784, 440] width 340 height 44
click at [876, 439] on textarea "Description" at bounding box center [784, 446] width 340 height 32
paste textarea "HOLA QUERIDOS INVITADOS Si quieres poner tu coche con total seguridad. Le invit…"
type textarea "HOLA QUERIDOS INVITADOS Si quieres poner tu coche con total seguridad. Le invit…"
select select
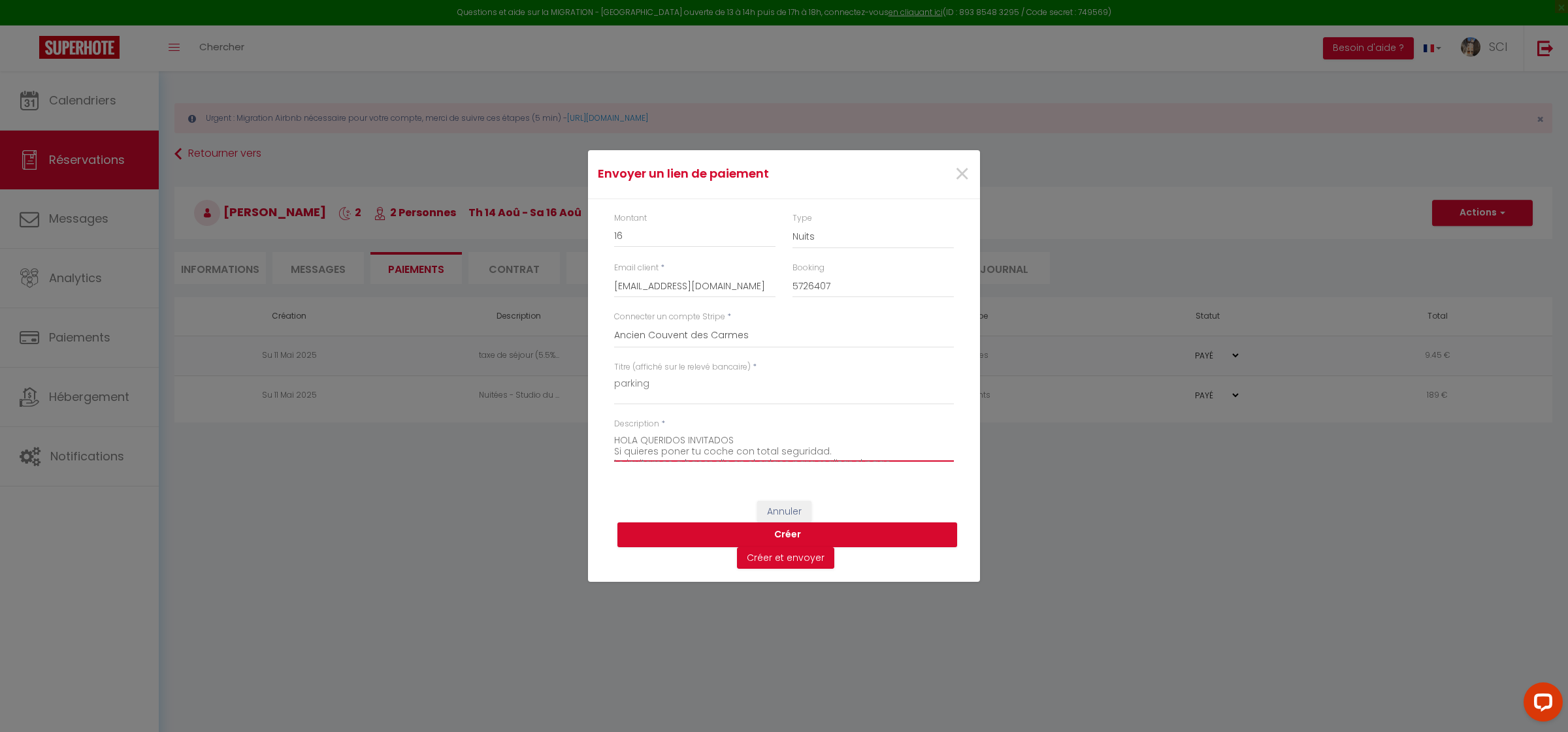
select select
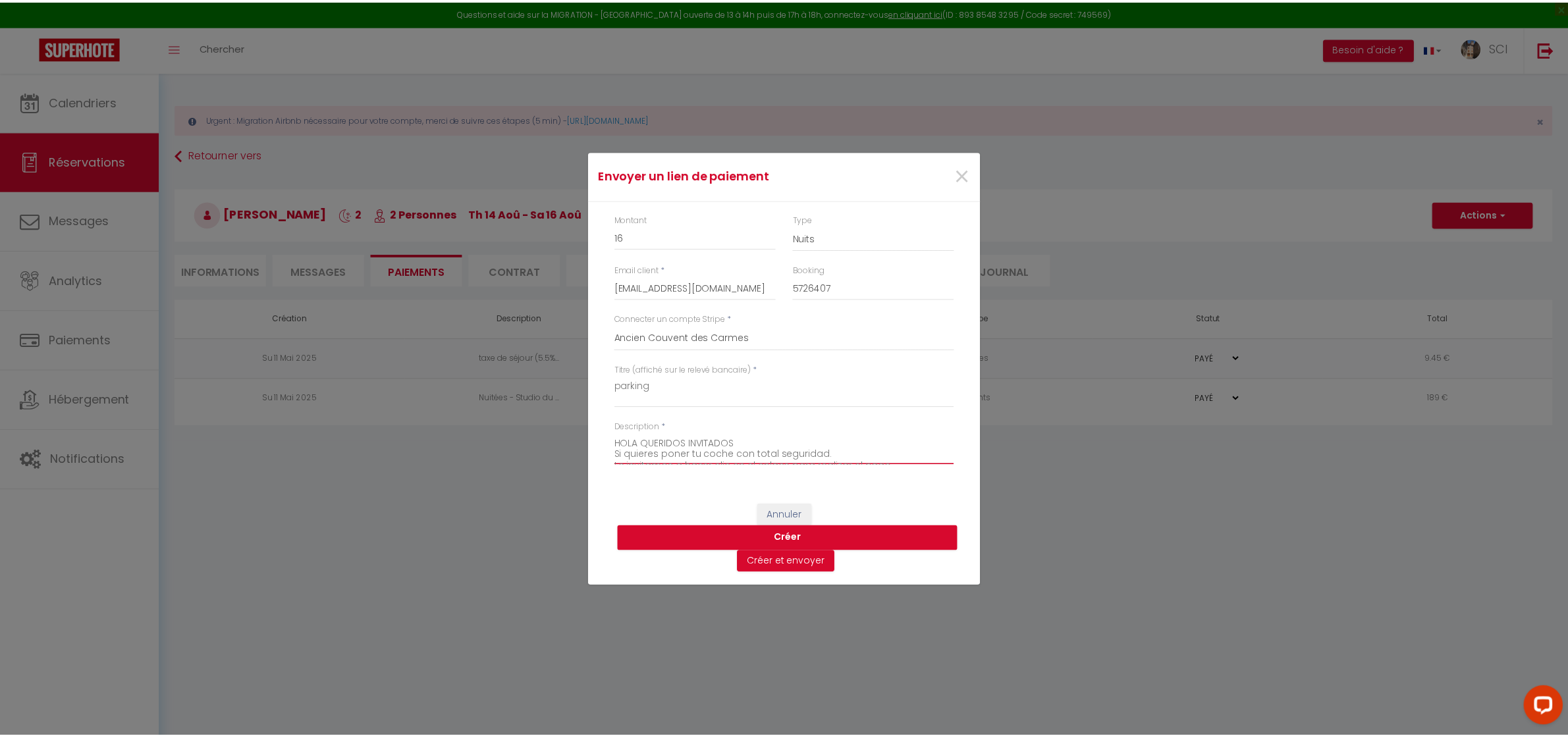
scroll to position [182, 0]
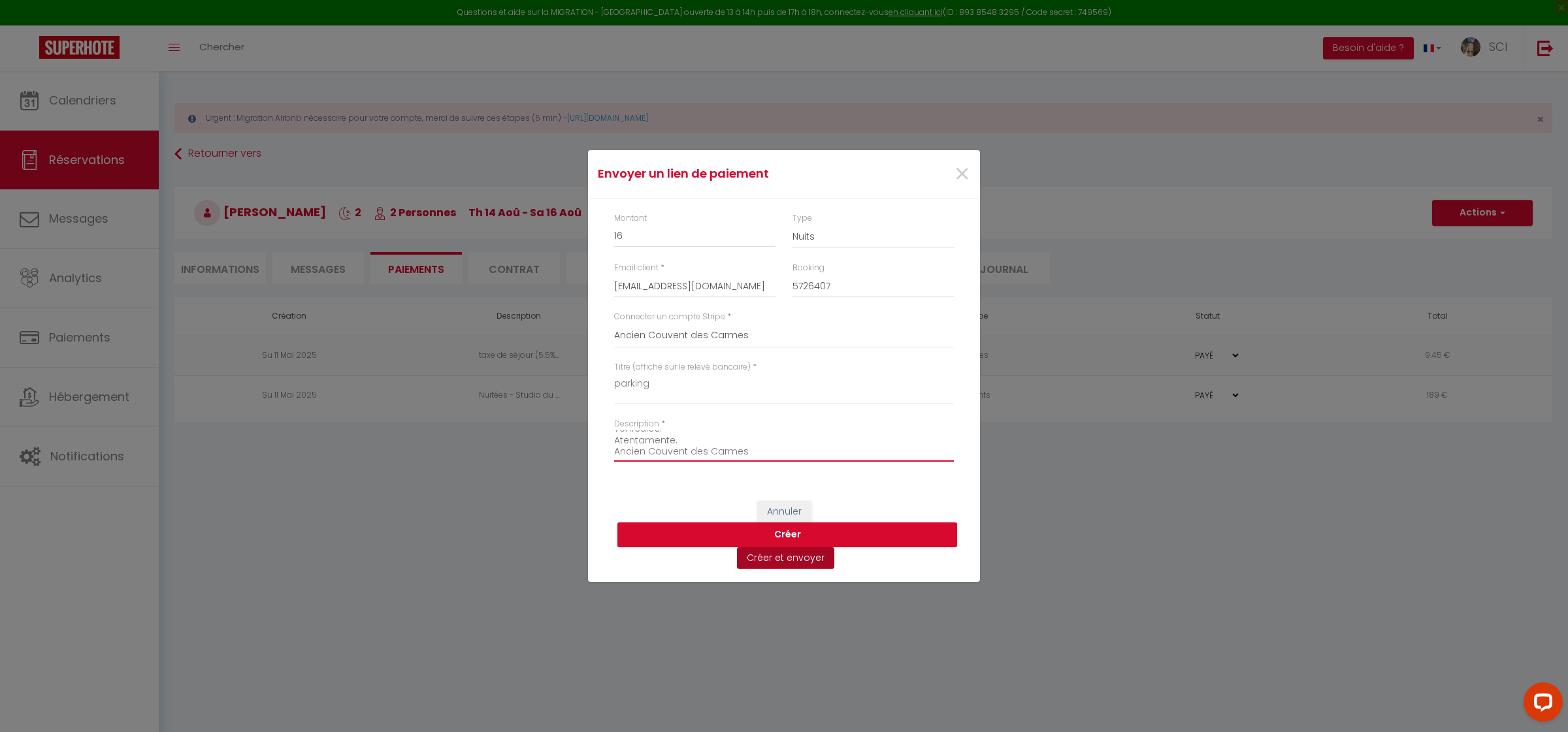
type textarea "HOLA QUERIDOS INVITADOS Si quieres poner tu coche con total seguridad. Le invit…"
click at [805, 555] on button "Créer et envoyer" at bounding box center [785, 558] width 97 height 22
select select
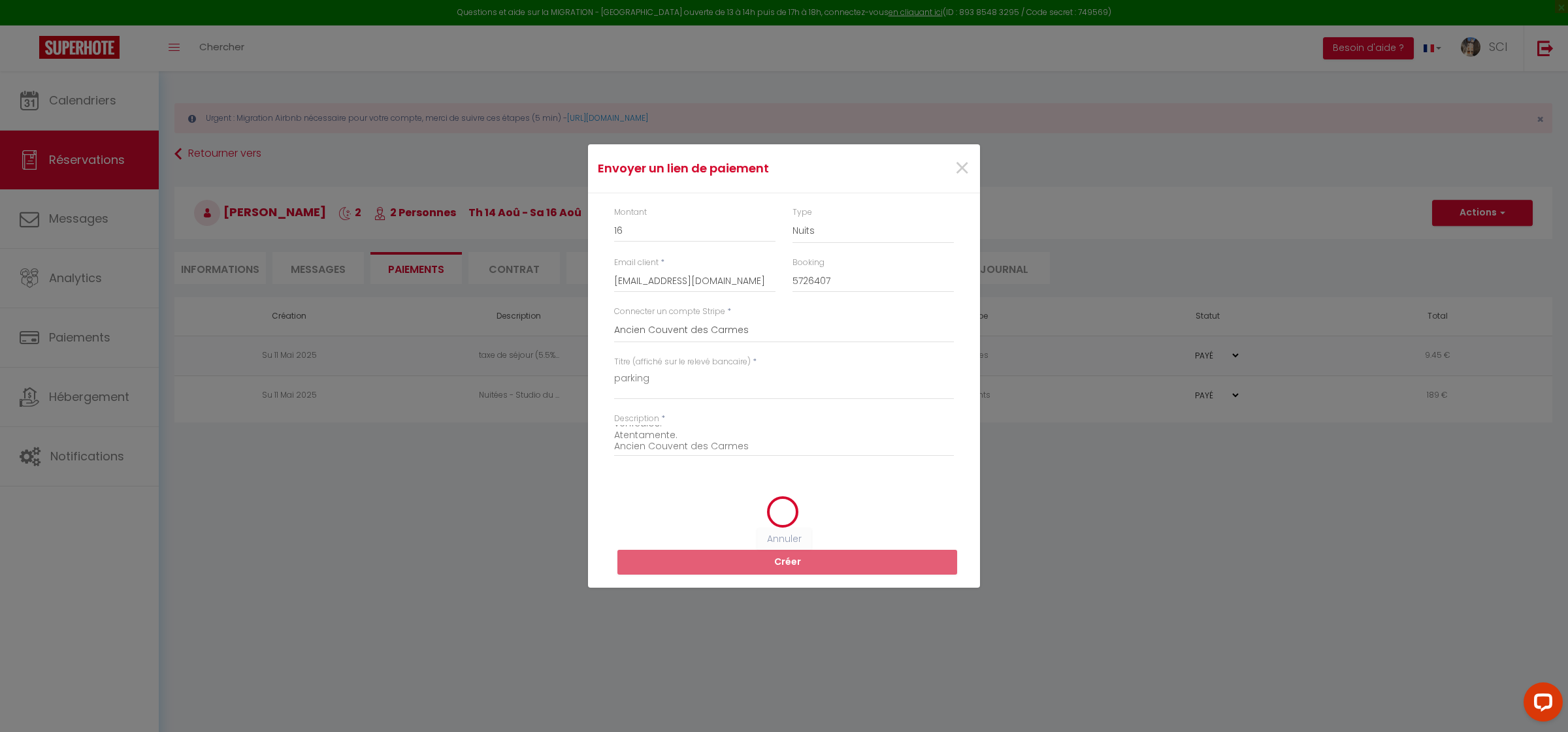
select select
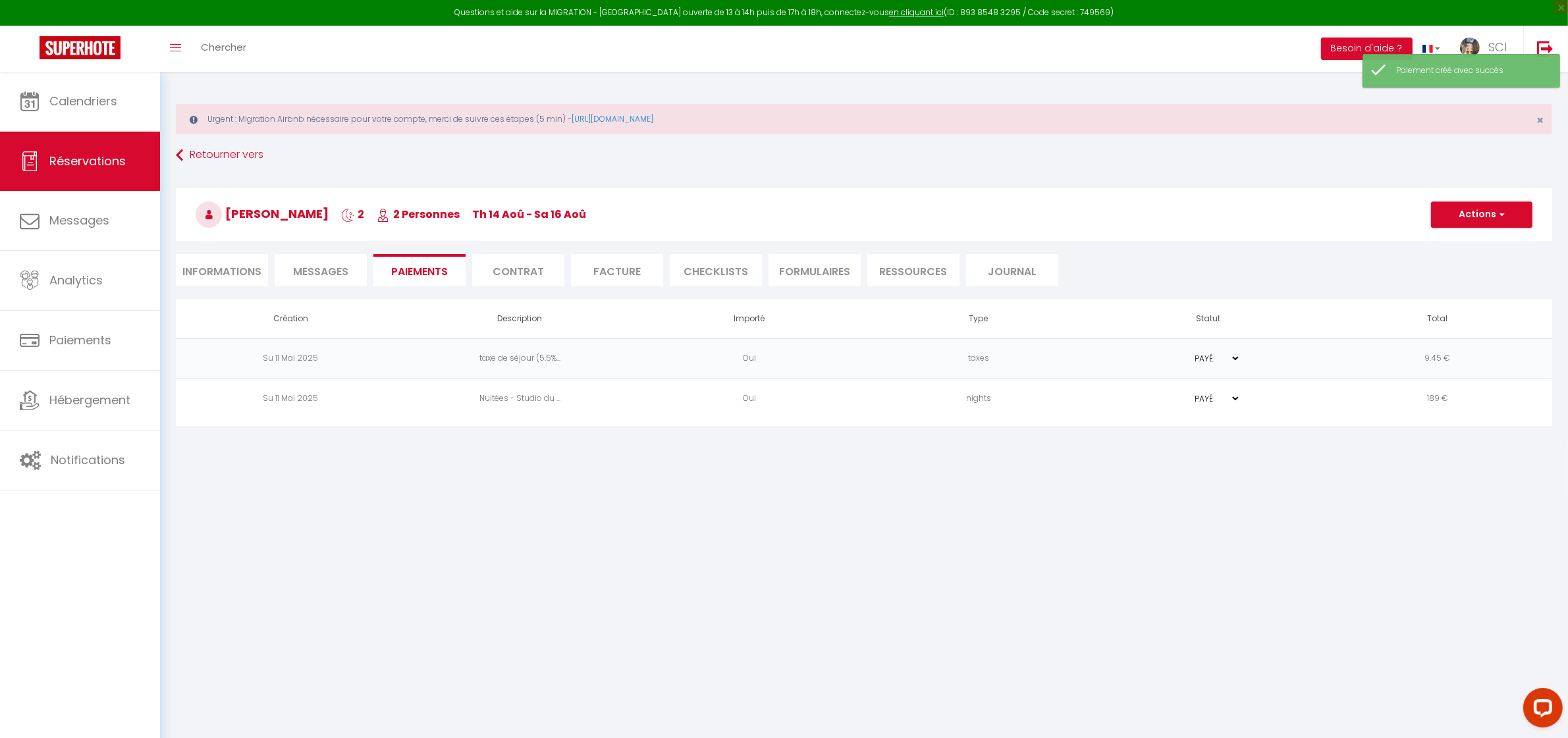
click at [216, 274] on li "Informations" at bounding box center [222, 270] width 92 height 32
select select
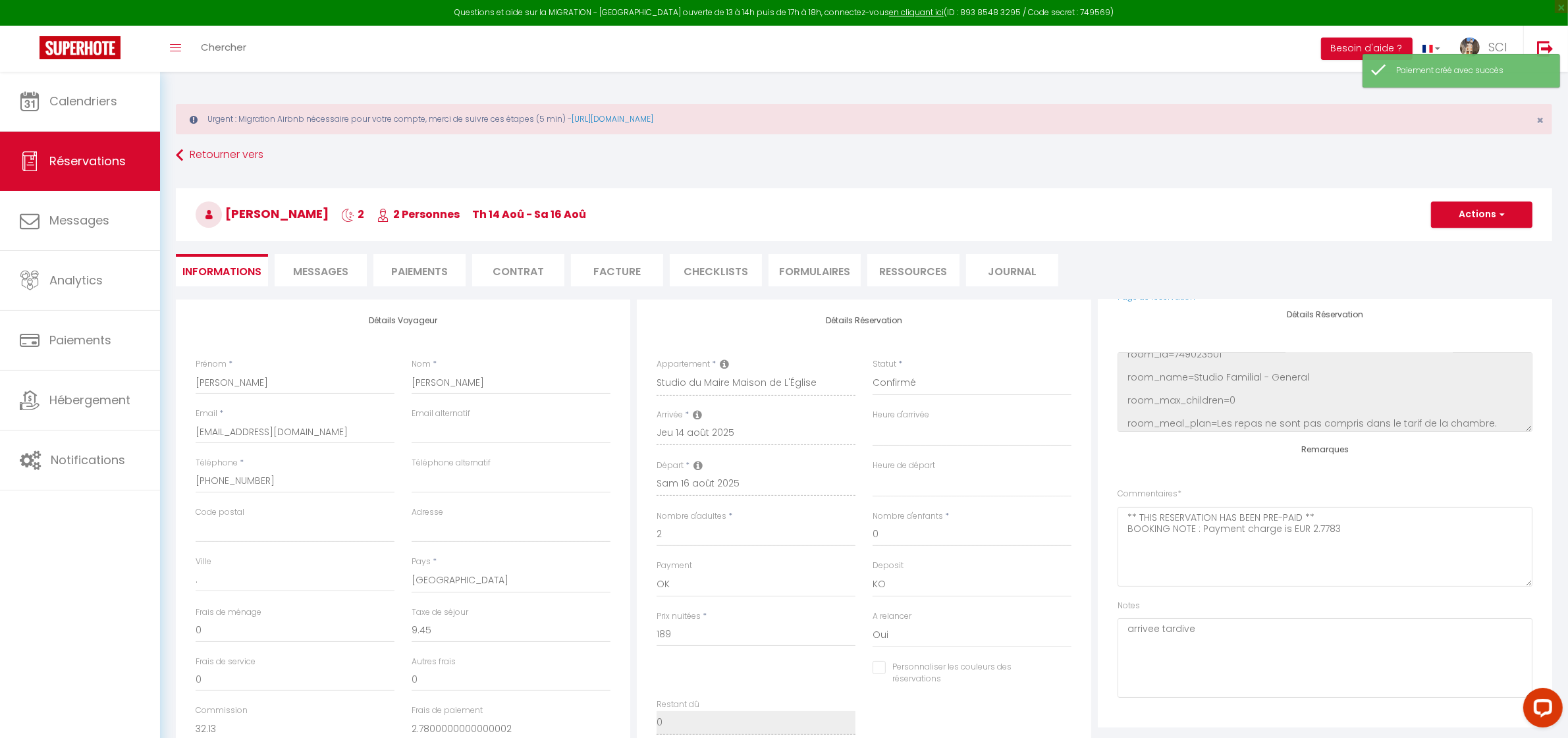
scroll to position [164, 0]
click at [1217, 645] on textarea "arrivee tardive" at bounding box center [1325, 658] width 415 height 79
type textarea "arrivee tardive LSH"
select select
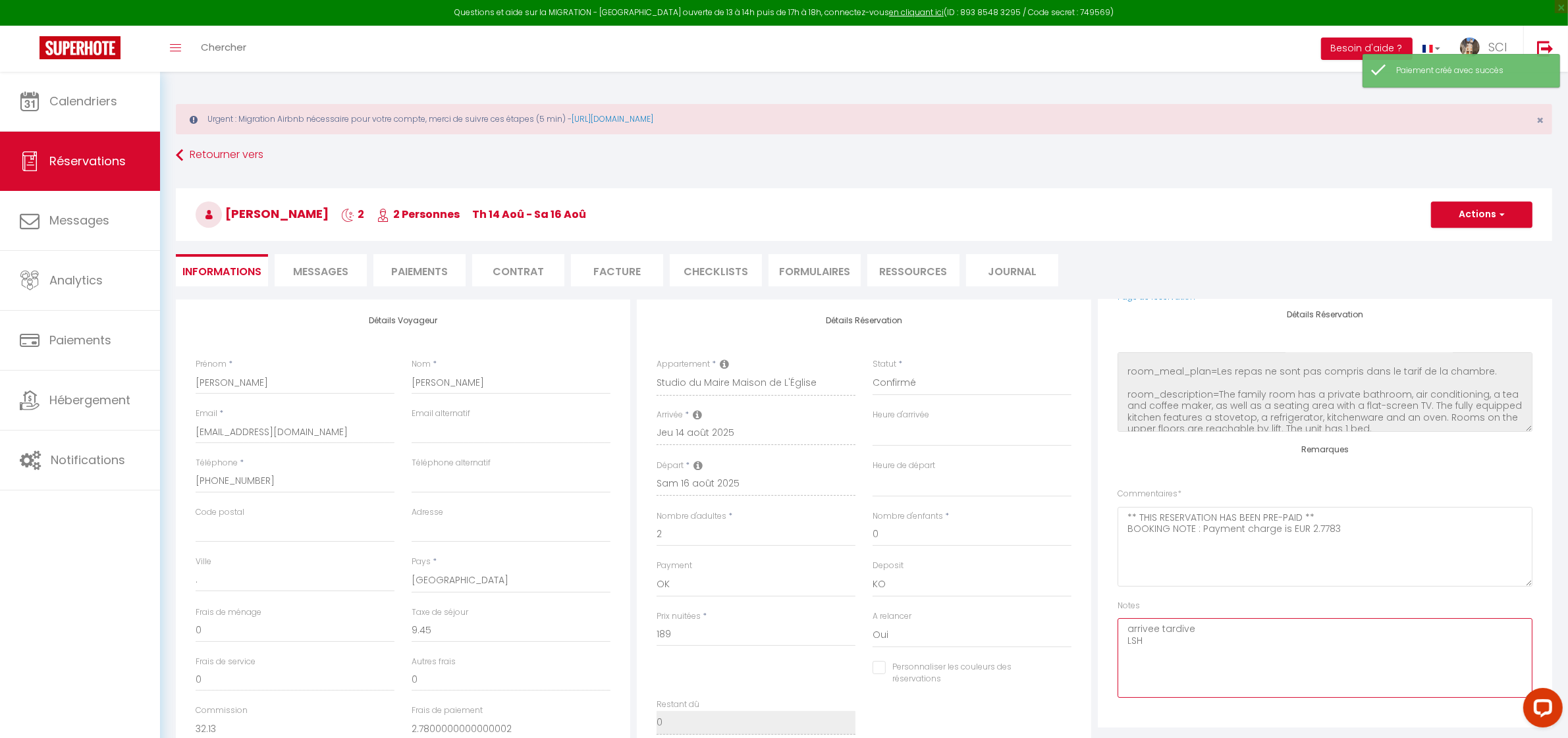
select select "es"
type input "rdomin.972328@guest.booking.com"
type input "Solicitud de pago"
type textarea "Hola, Lo invitamos a hacer clic en el siguiente enlace para realizar el pago: S…"
type textarea "reservation_id=4399786958 reservation_creation_date=2025-05-11 19:57:22 reserva…"
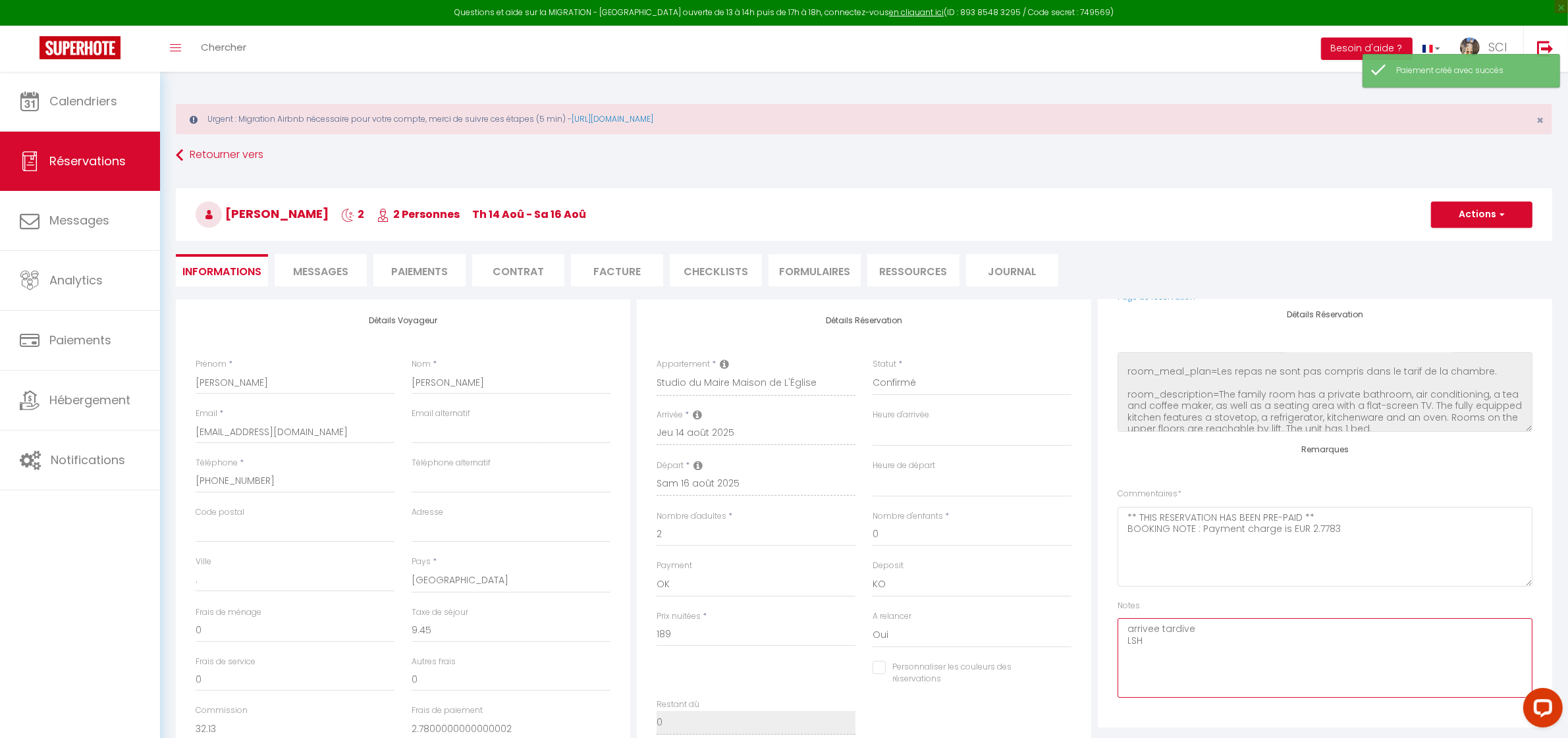
checkbox input "false"
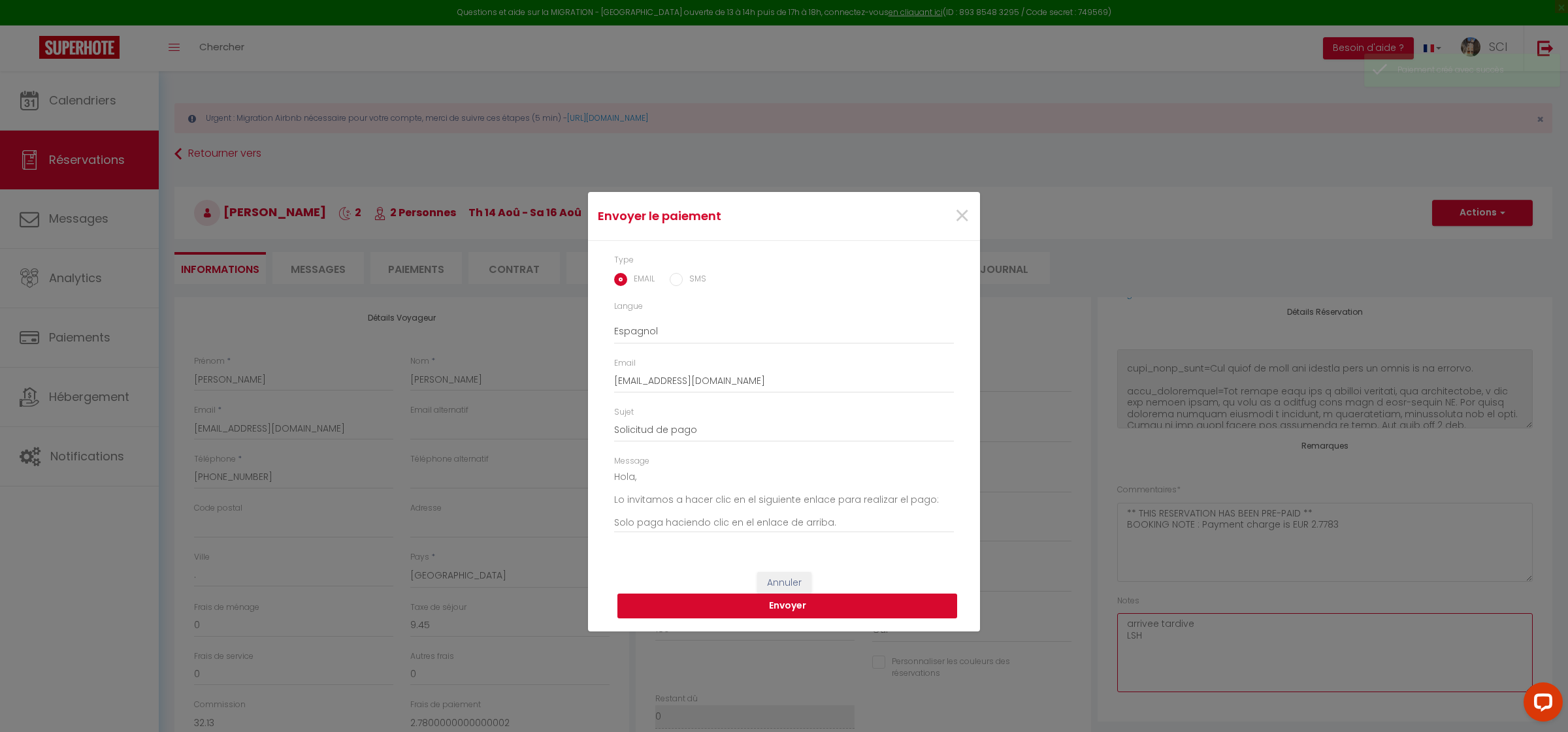
type textarea "arrivee tardive LSH"
click at [842, 609] on button "Envoyer" at bounding box center [788, 606] width 340 height 25
select select
checkbox input "false"
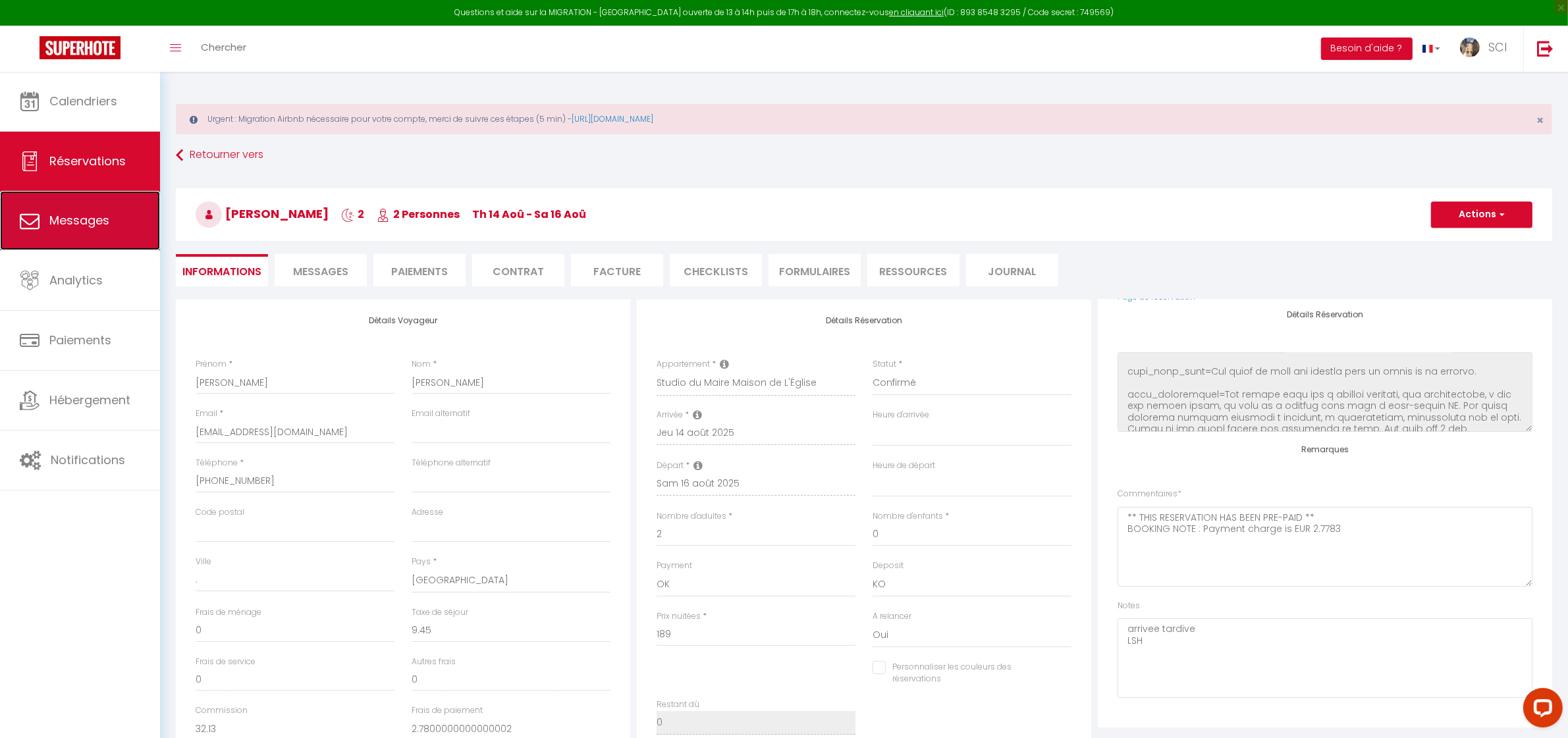
click at [132, 201] on link "Messages" at bounding box center [79, 220] width 160 height 59
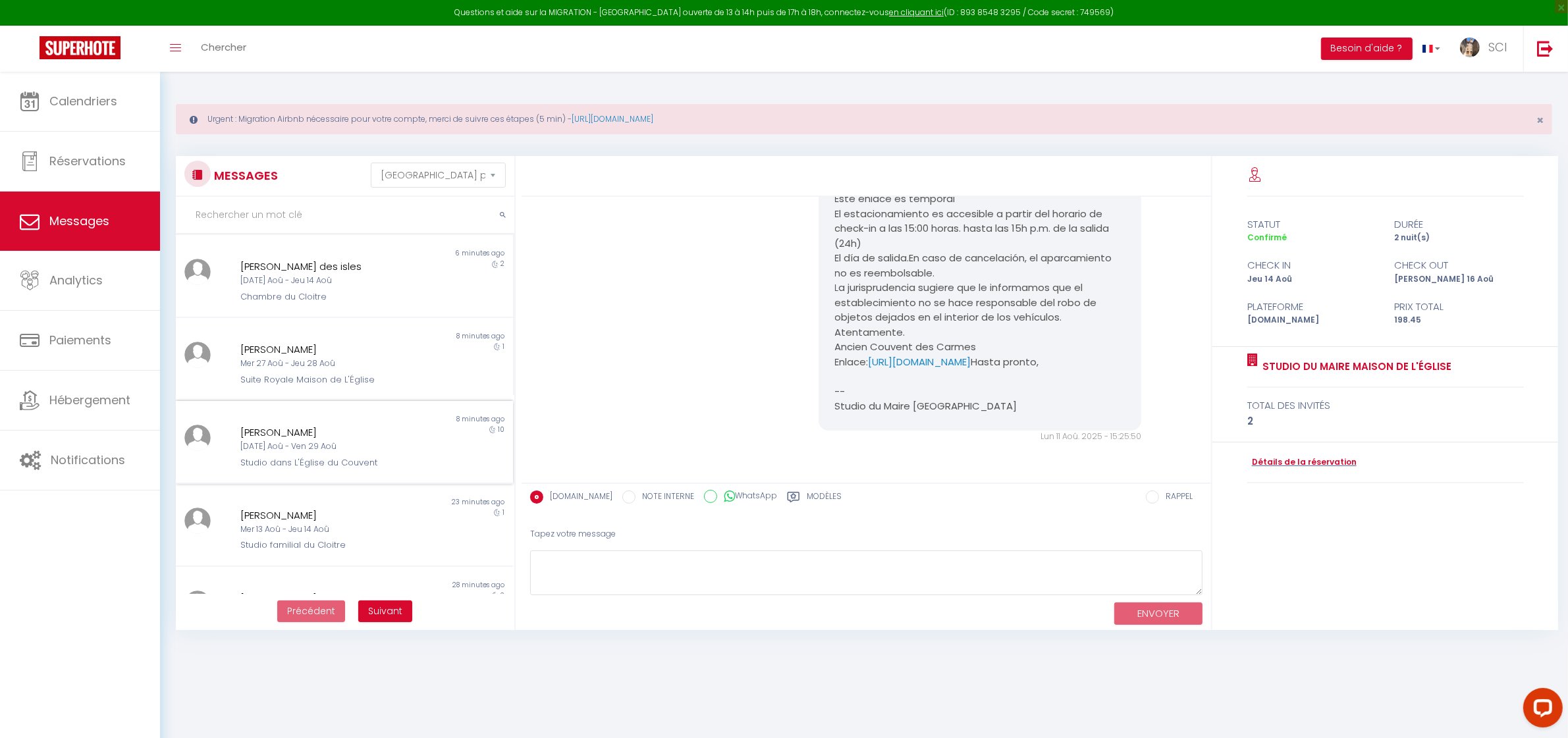
scroll to position [467, 0]
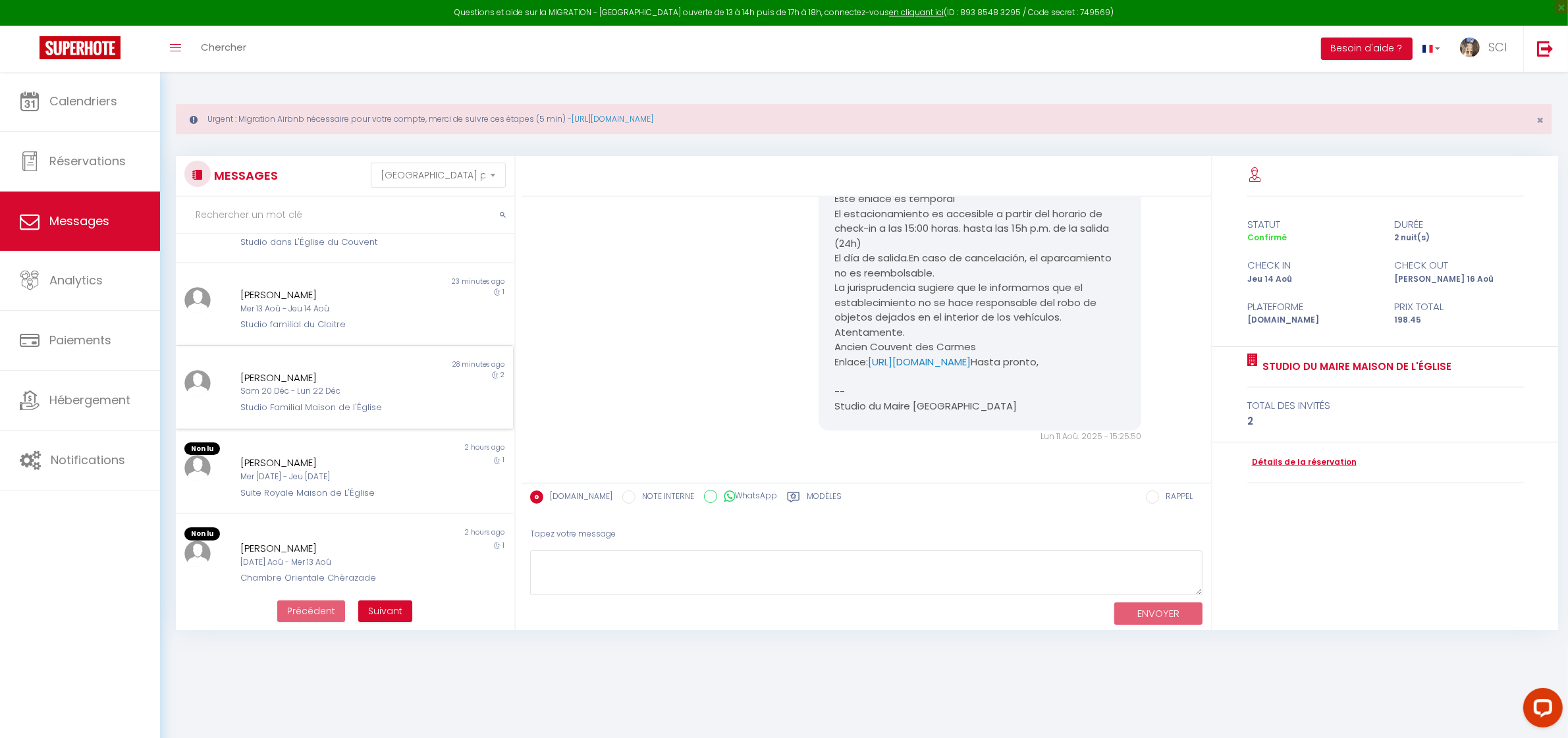
click at [305, 364] on div "Non lu" at bounding box center [260, 365] width 168 height 11
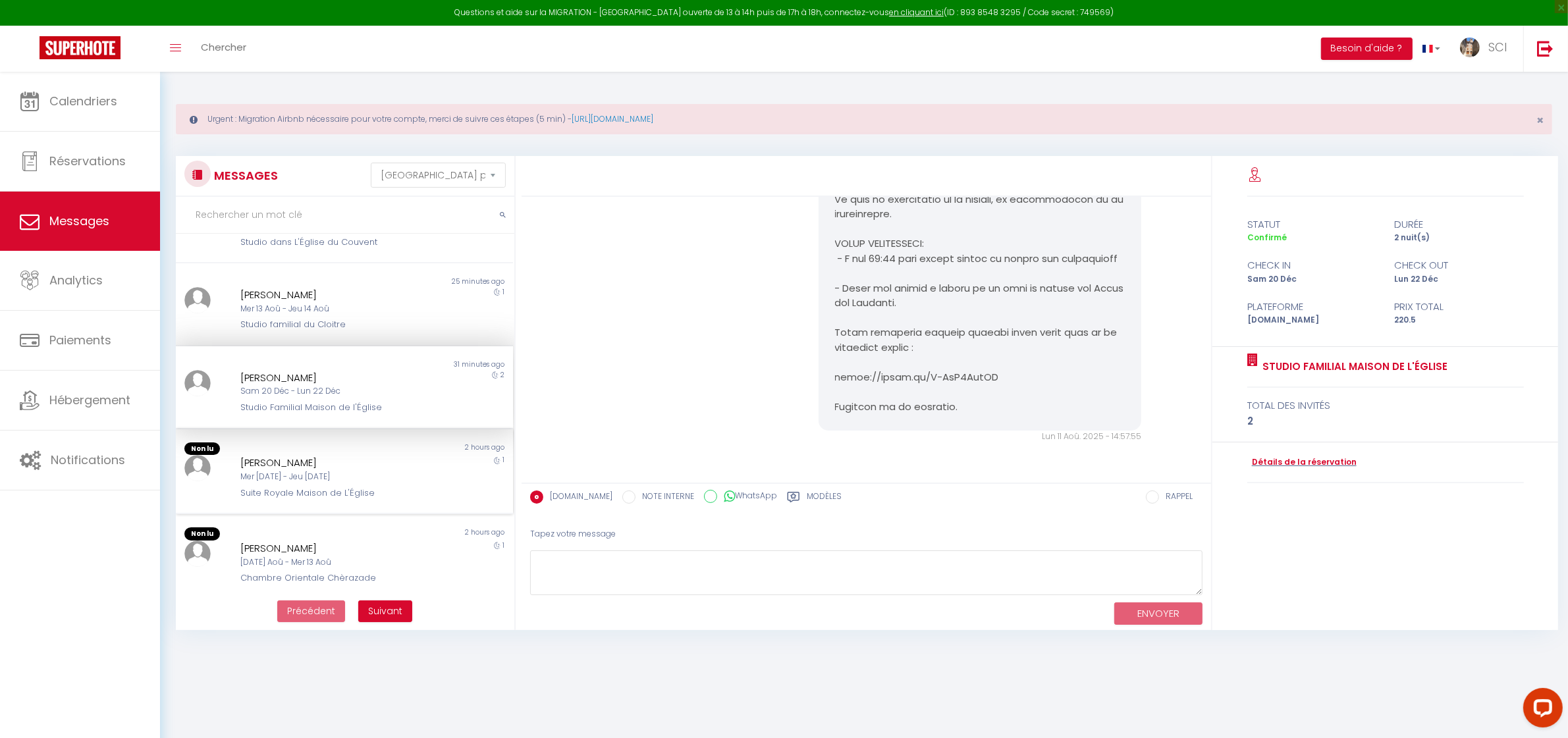
click at [359, 459] on div "emmanuel bouffard" at bounding box center [330, 463] width 179 height 15
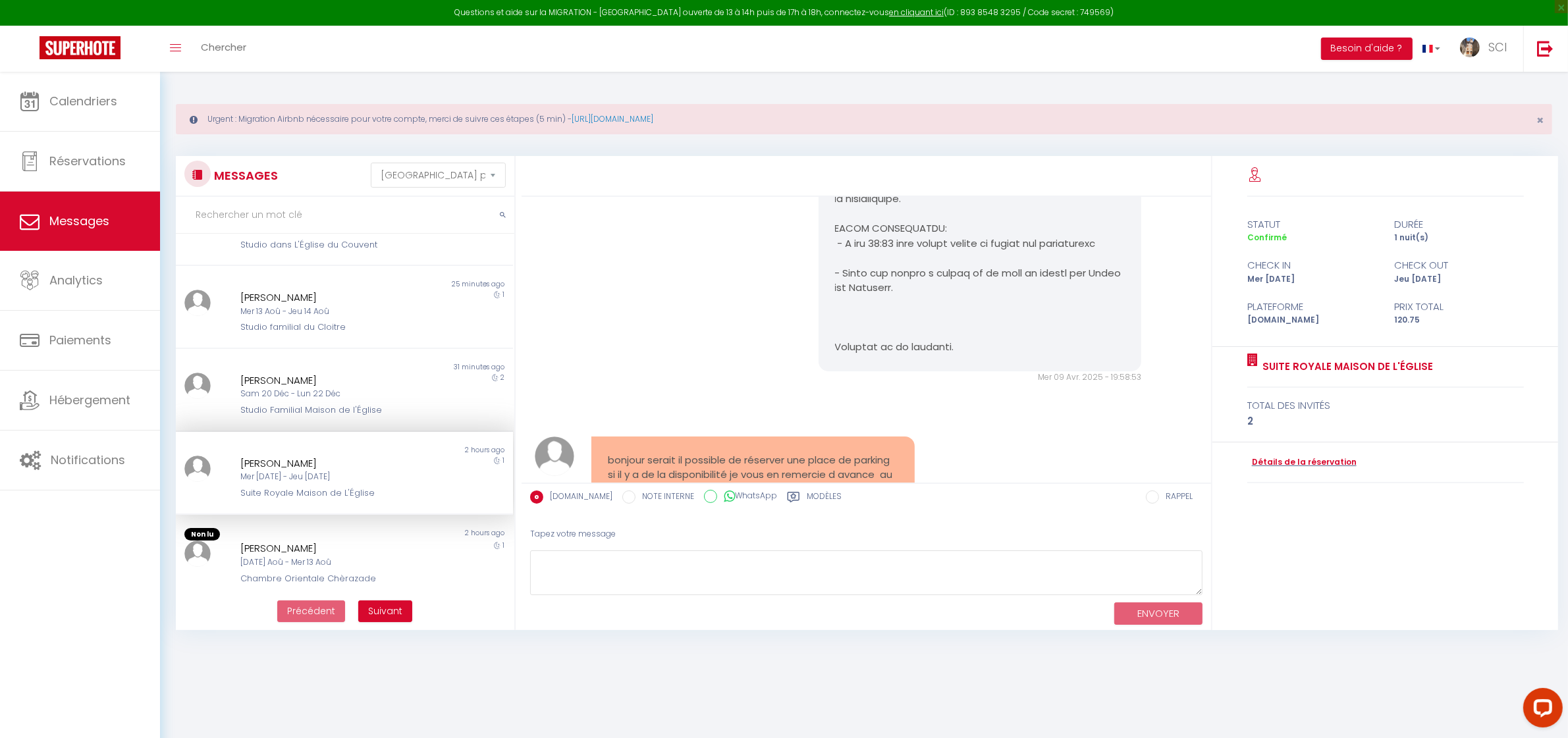
scroll to position [1007, 0]
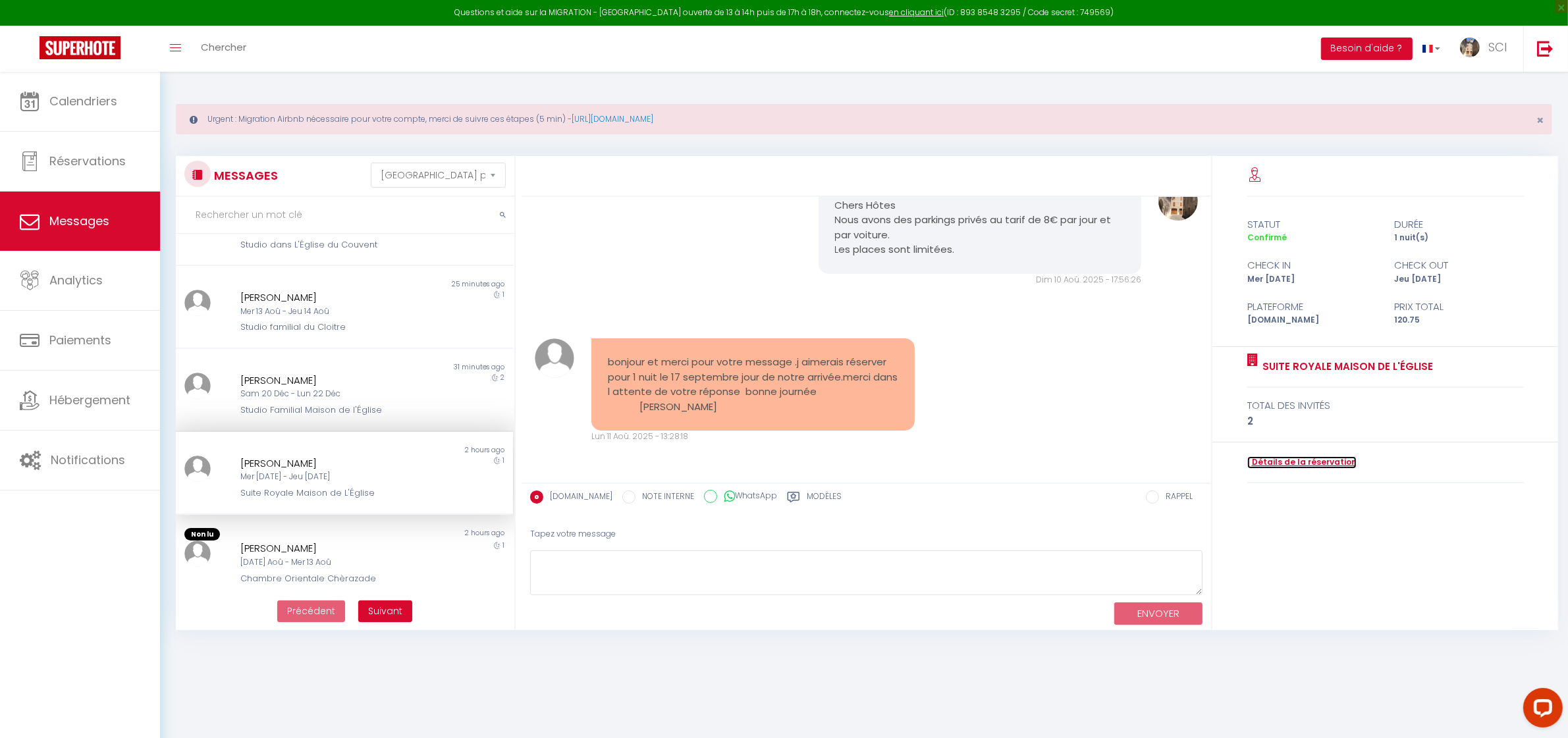
click at [1280, 461] on link "Détails de la réservation" at bounding box center [1302, 462] width 109 height 13
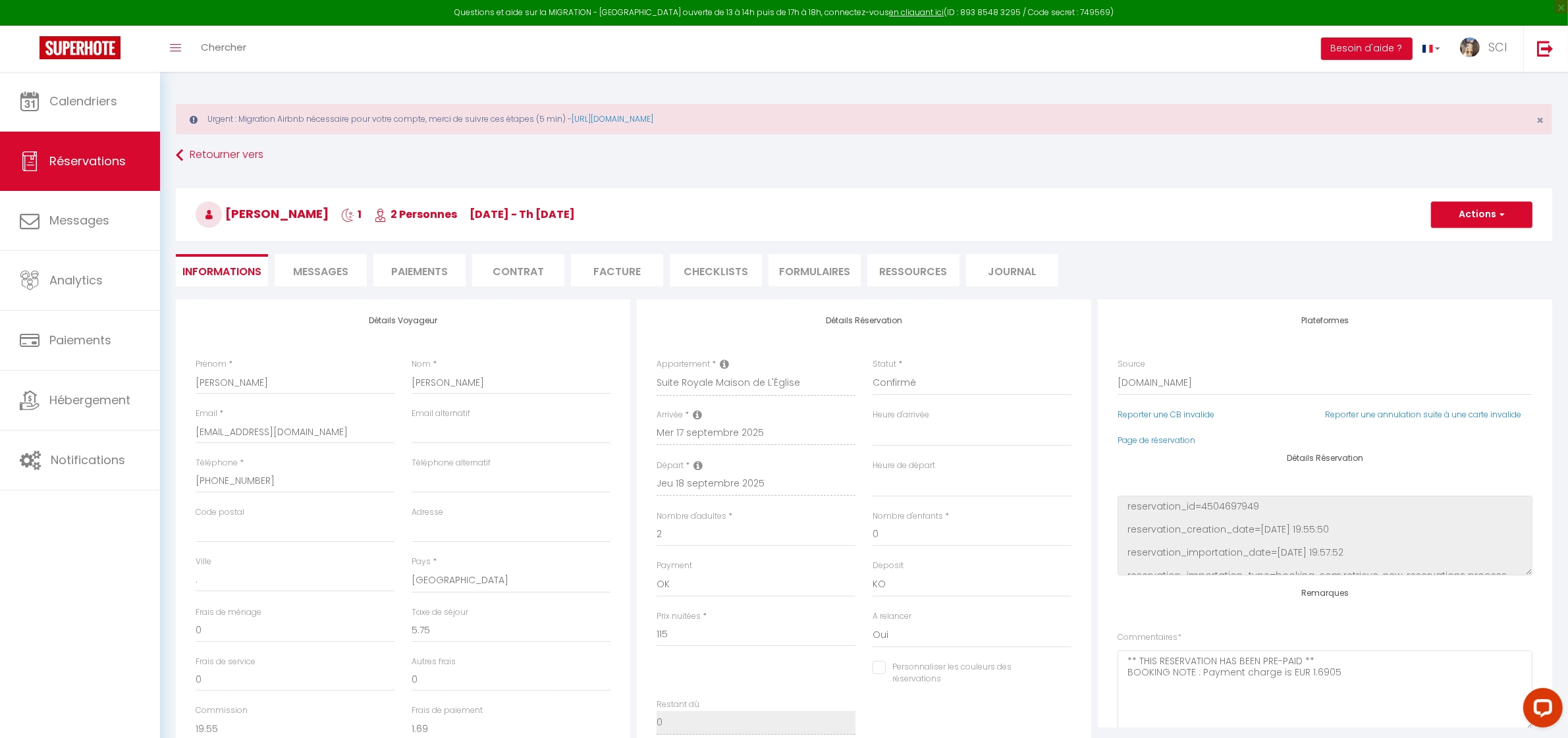
click at [423, 264] on li "Paiements" at bounding box center [419, 270] width 92 height 32
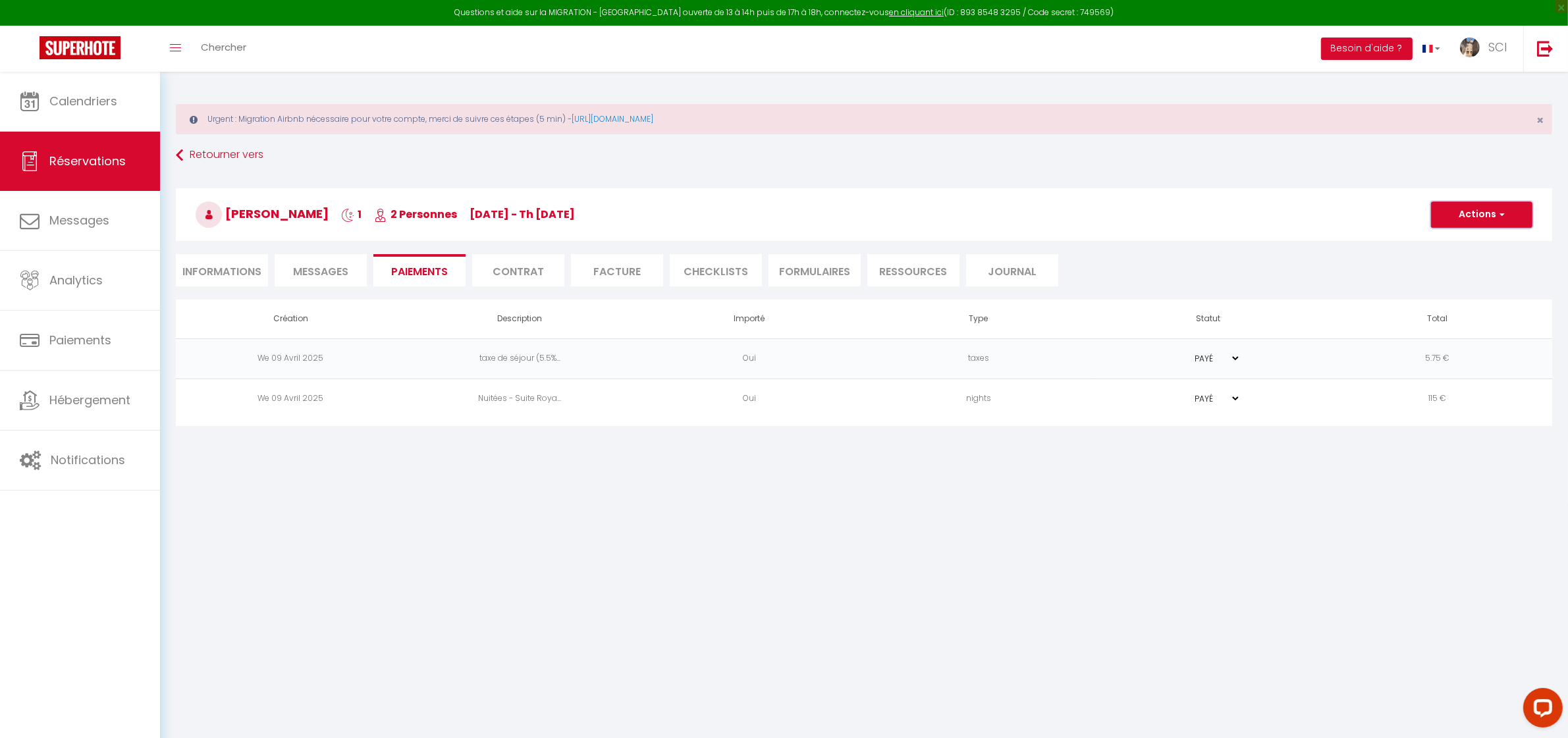
click at [1477, 224] on button "Actions" at bounding box center [1482, 214] width 102 height 26
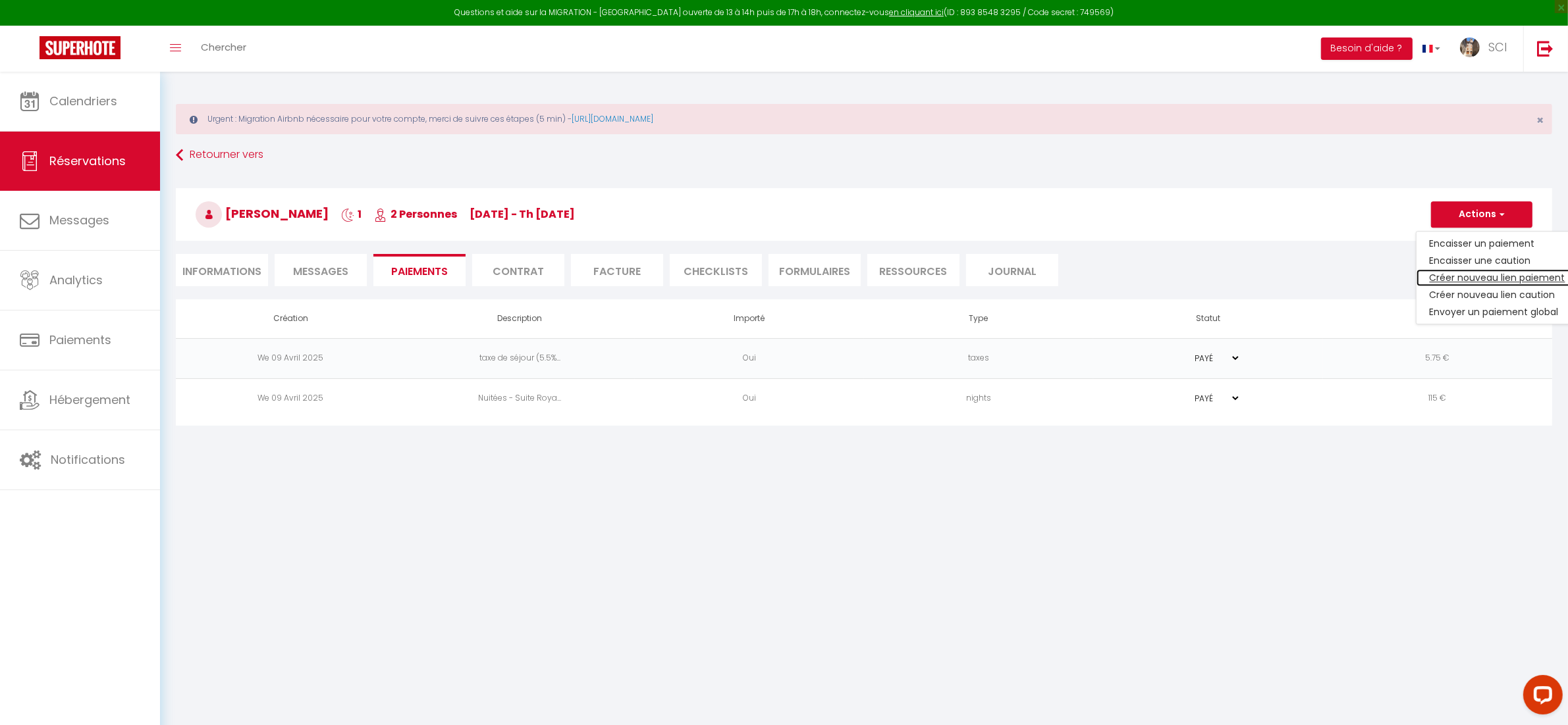
click at [1465, 276] on link "Créer nouveau lien paiement" at bounding box center [1498, 278] width 163 height 17
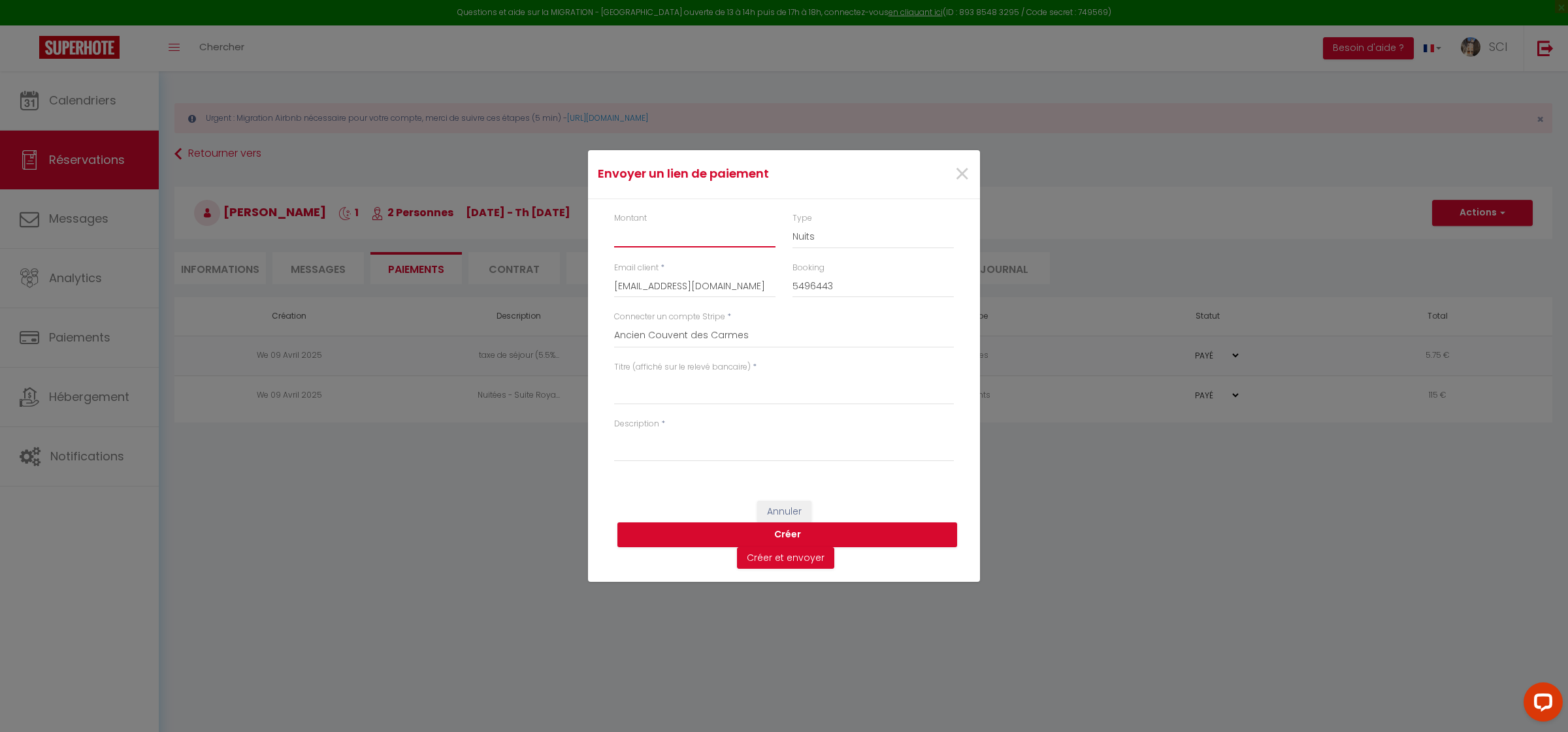
click at [642, 234] on input "Montant" at bounding box center [695, 236] width 161 height 24
click at [638, 377] on textarea "Titre (affiché sur le relevé bancaire)" at bounding box center [784, 390] width 340 height 32
click at [698, 460] on textarea "Description" at bounding box center [784, 446] width 340 height 32
click at [906, 463] on div "Description *" at bounding box center [784, 446] width 357 height 57
click at [902, 442] on textarea "Description" at bounding box center [784, 446] width 340 height 32
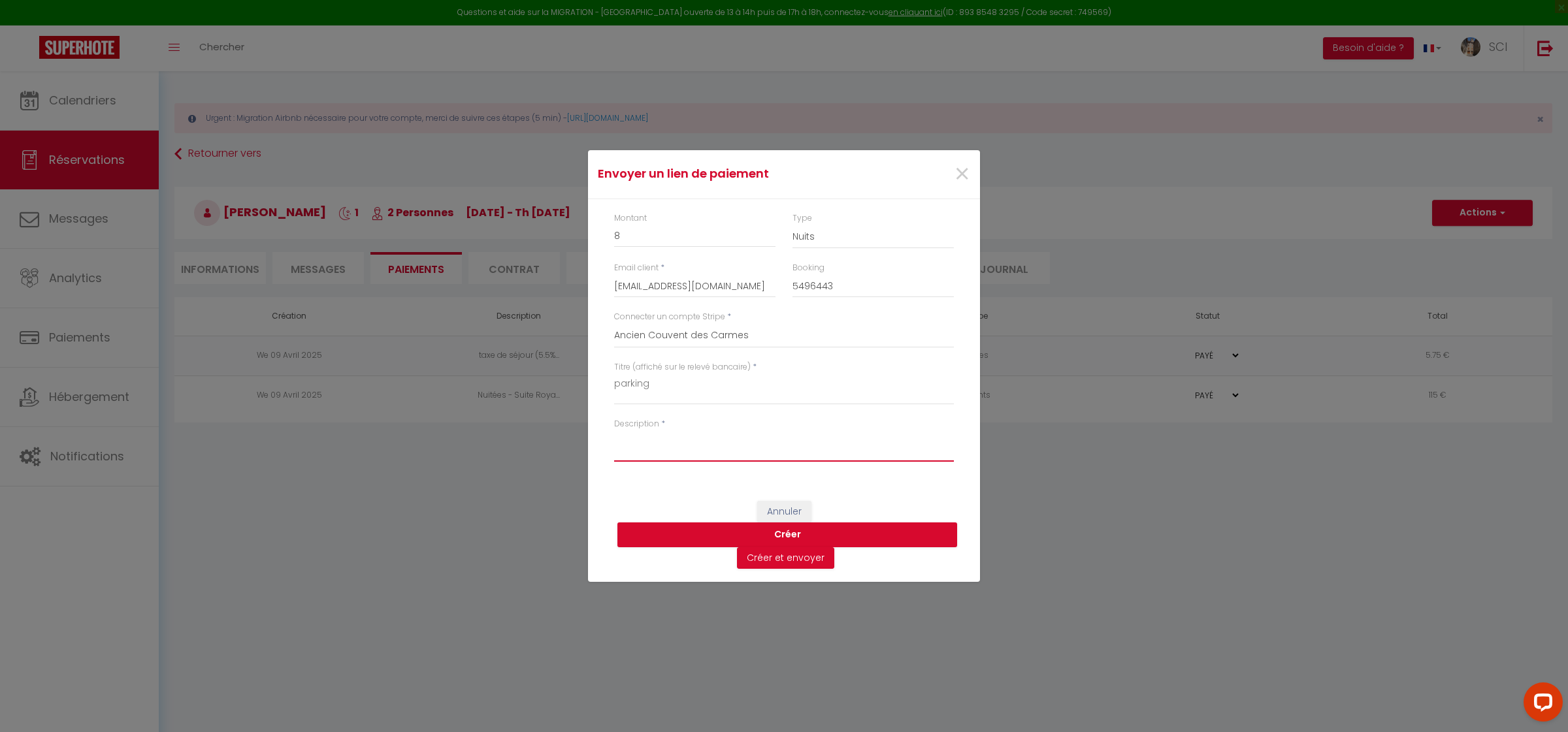
paste textarea "BONJOUR CHERS HÔTES Si vous désirez mettre votre véhicule en toute Sécurité. No…"
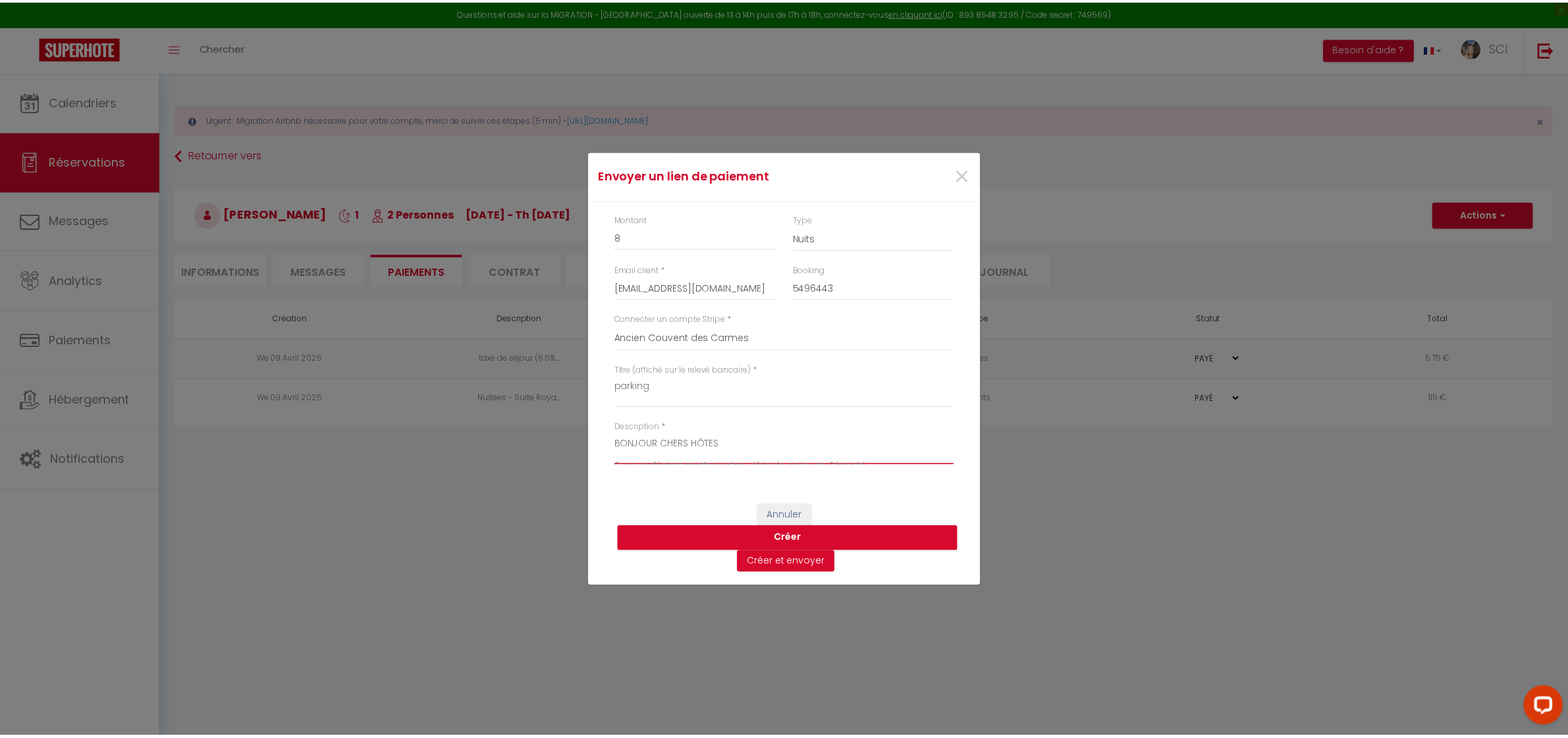
scroll to position [216, 0]
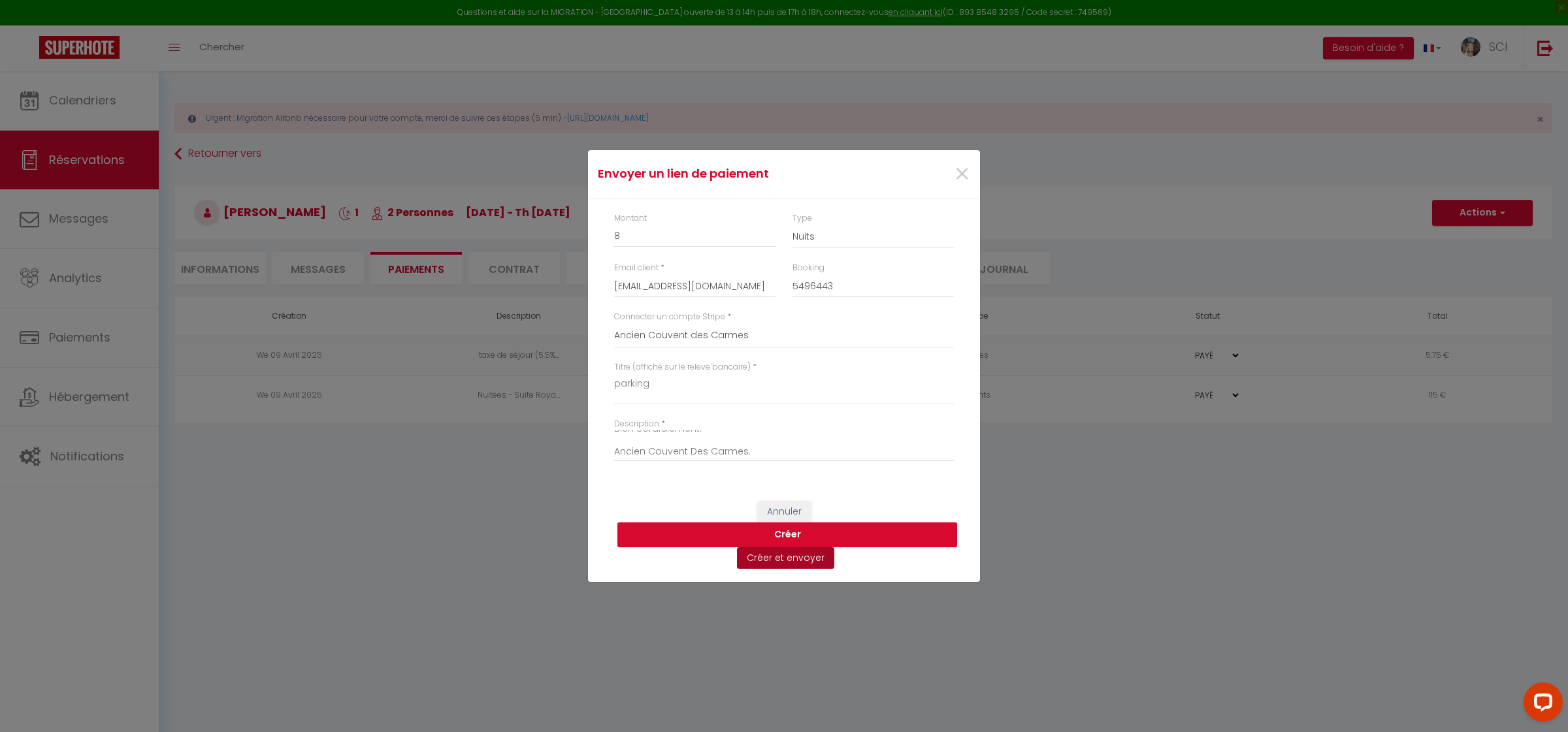
click at [811, 566] on button "Créer et envoyer" at bounding box center [785, 558] width 97 height 22
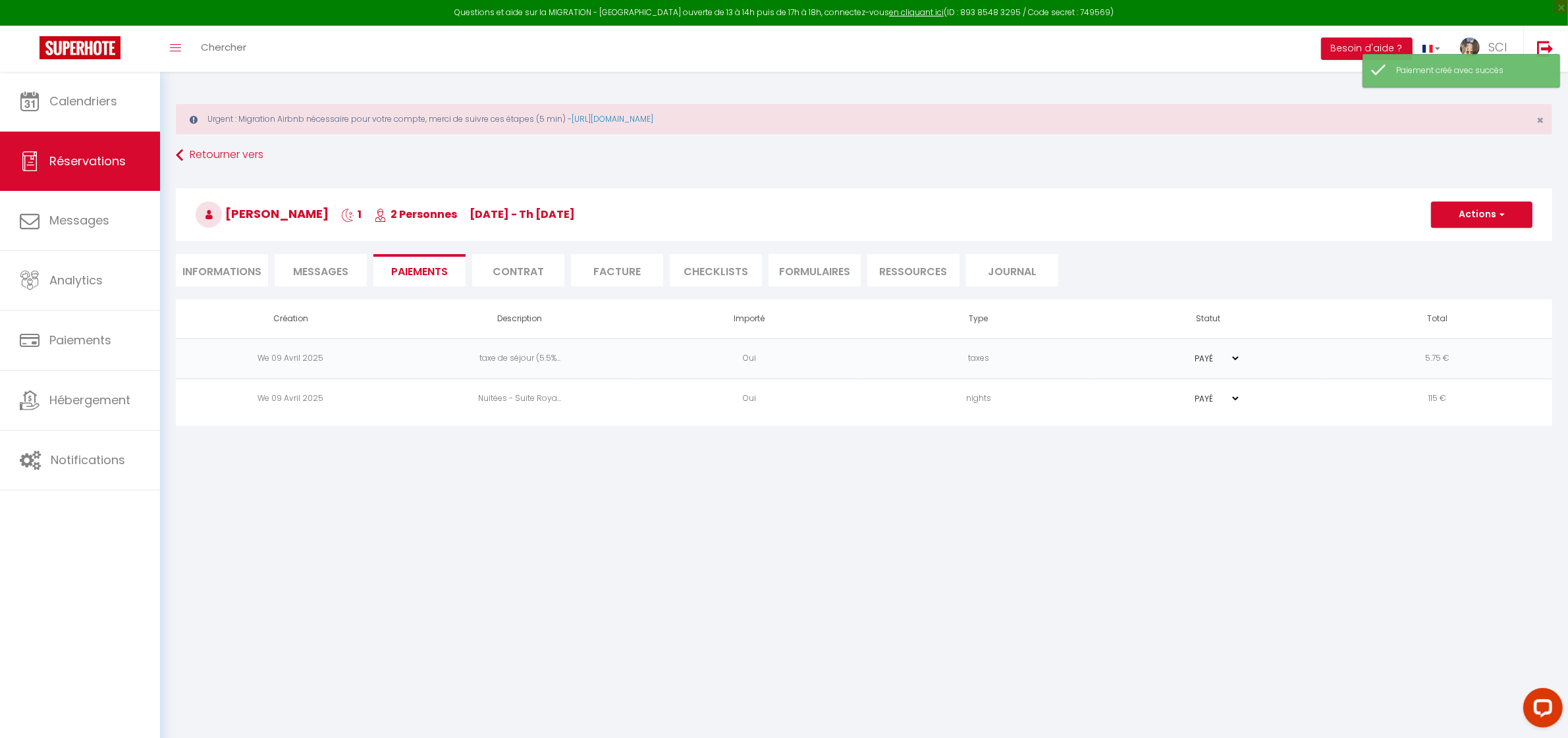
click at [229, 264] on li "Informations" at bounding box center [222, 270] width 92 height 32
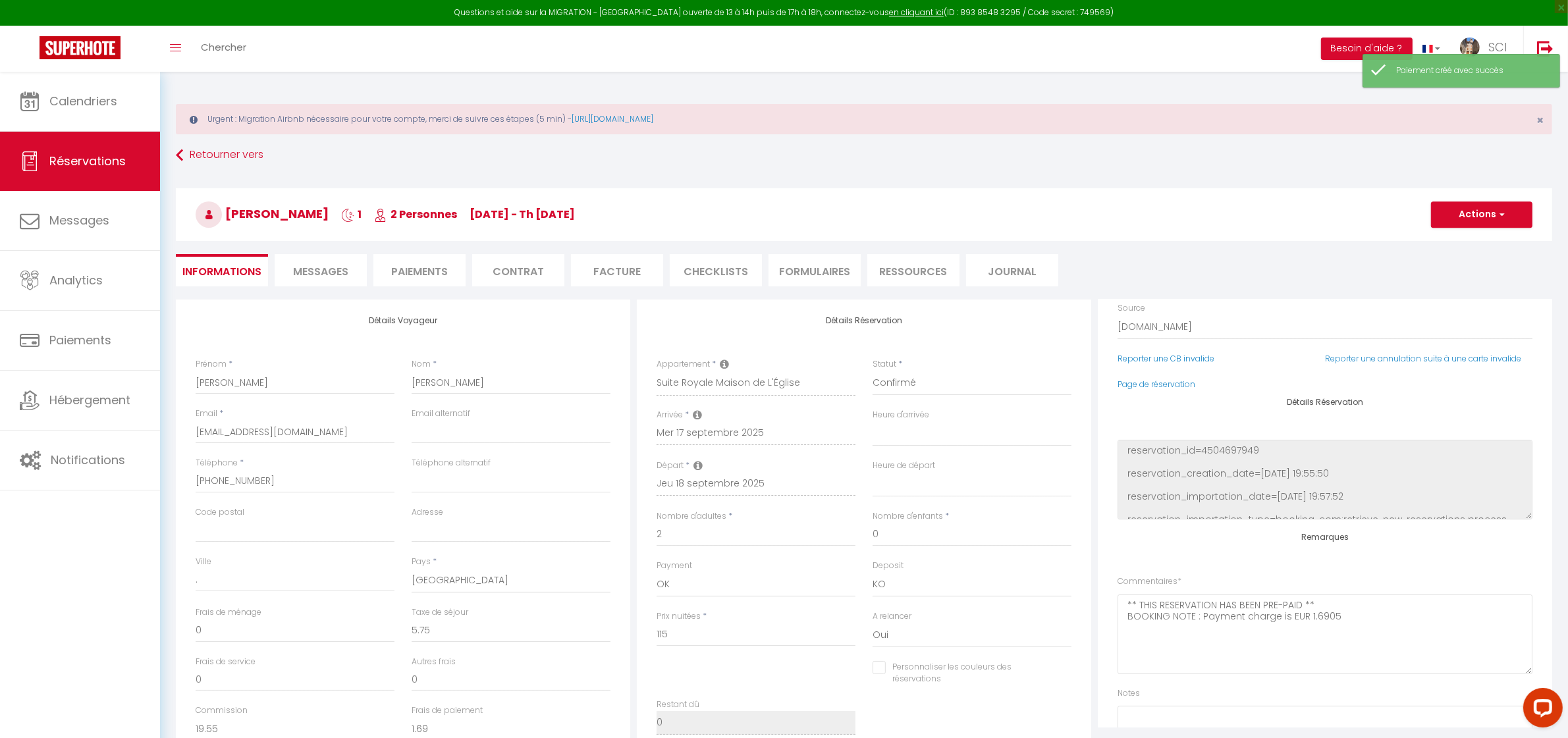
scroll to position [145, 0]
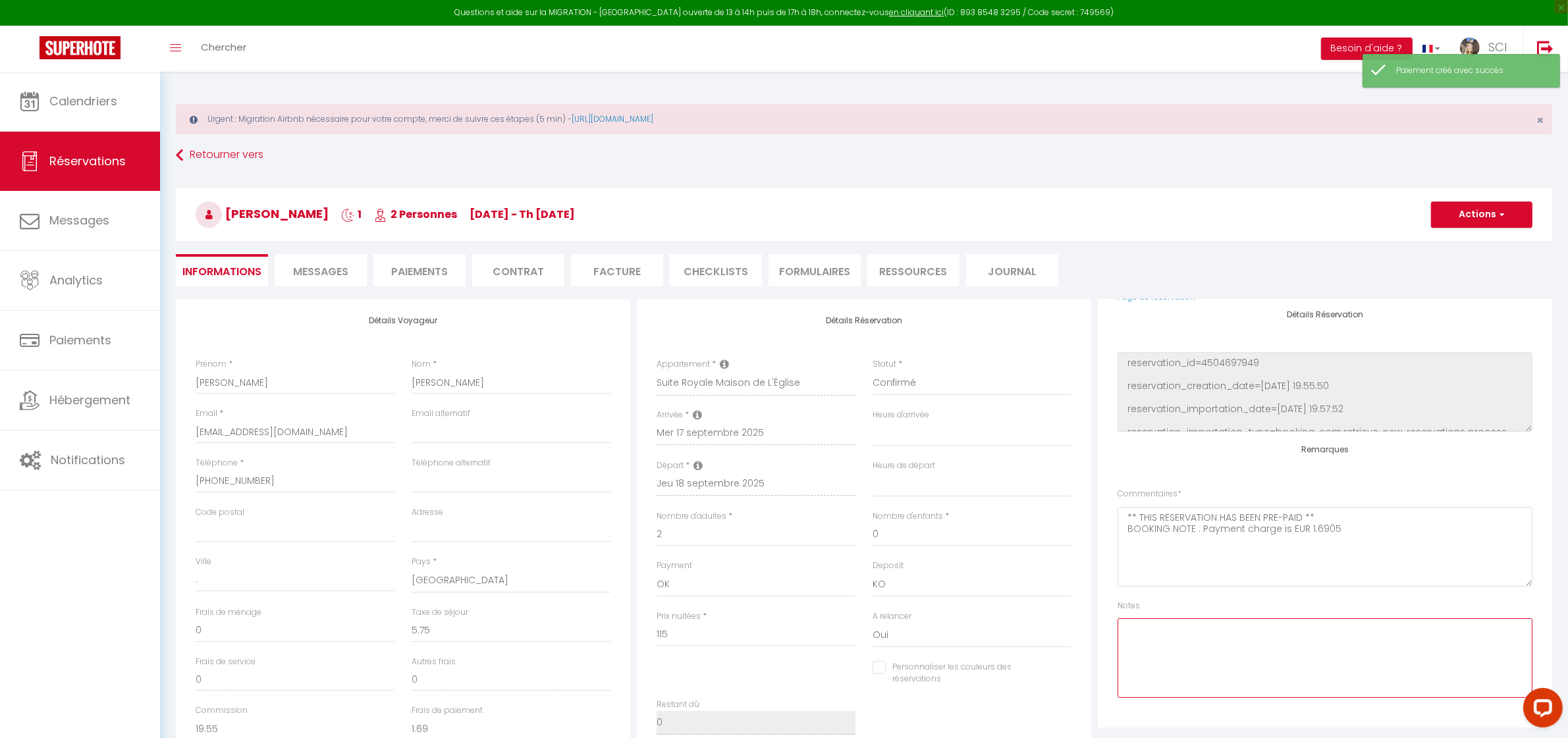
click at [1246, 634] on textarea at bounding box center [1325, 658] width 415 height 79
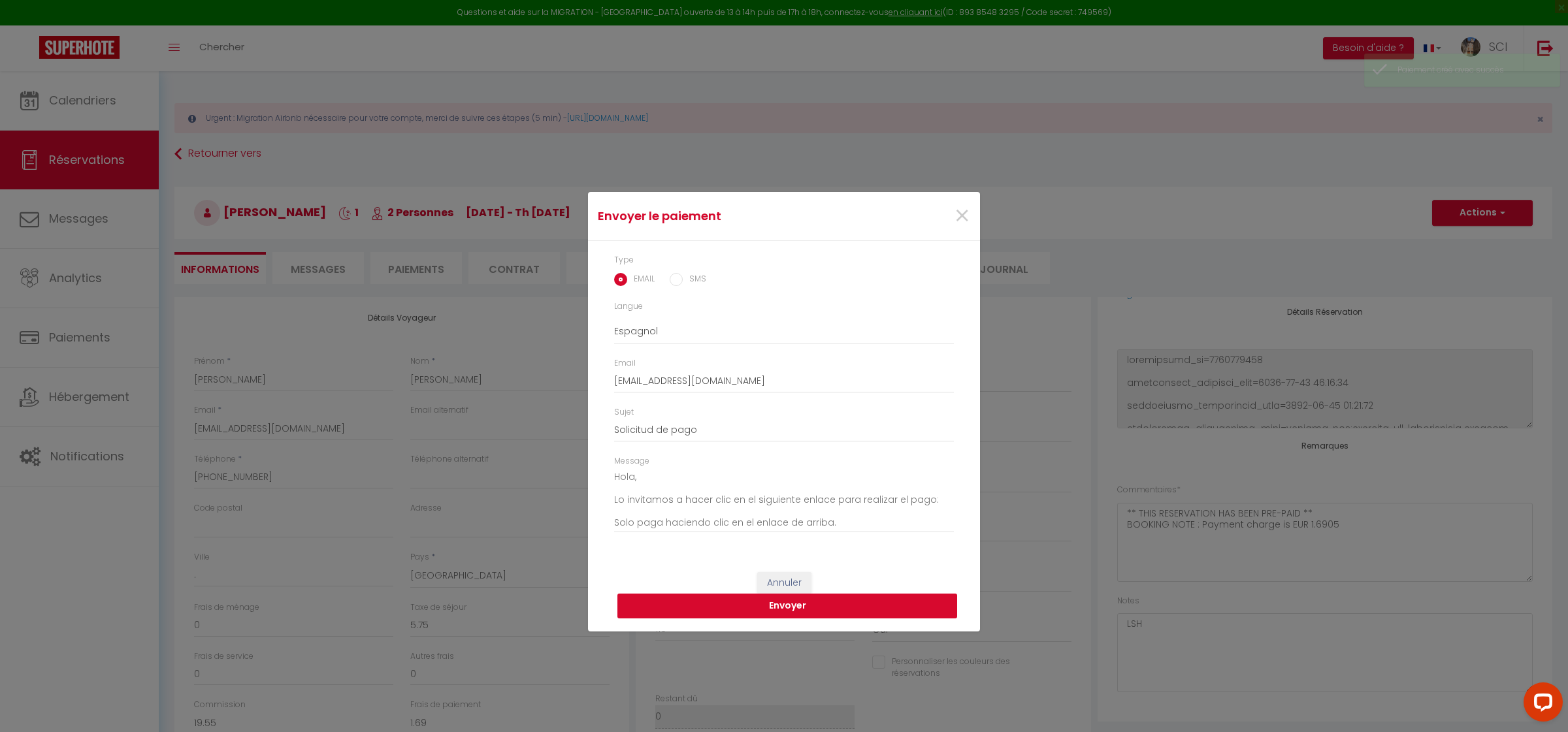
click at [823, 614] on button "Envoyer" at bounding box center [788, 606] width 340 height 25
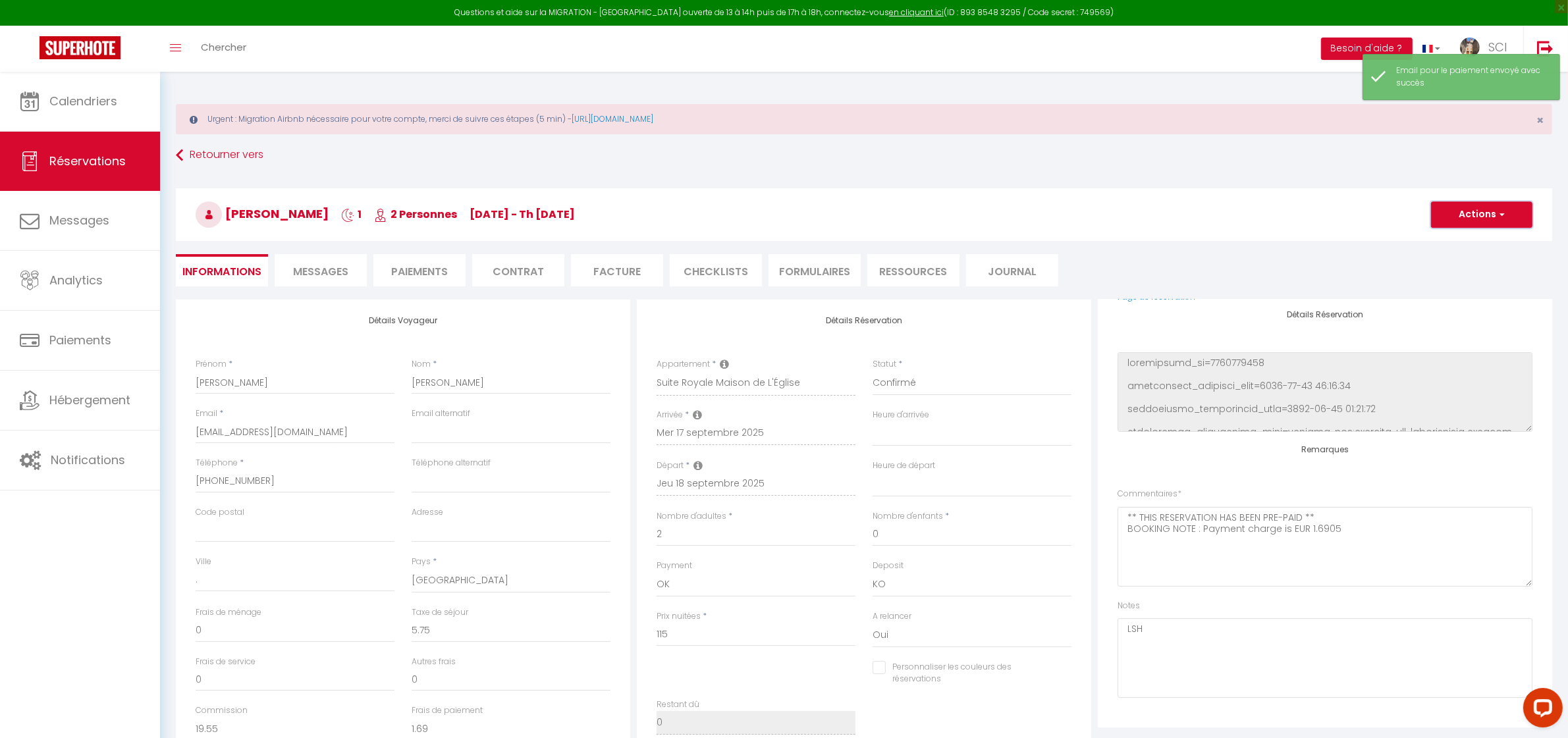
click at [1500, 218] on span "button" at bounding box center [1500, 215] width 8 height 12
click at [1467, 247] on link "Enregistrer" at bounding box center [1469, 244] width 104 height 17
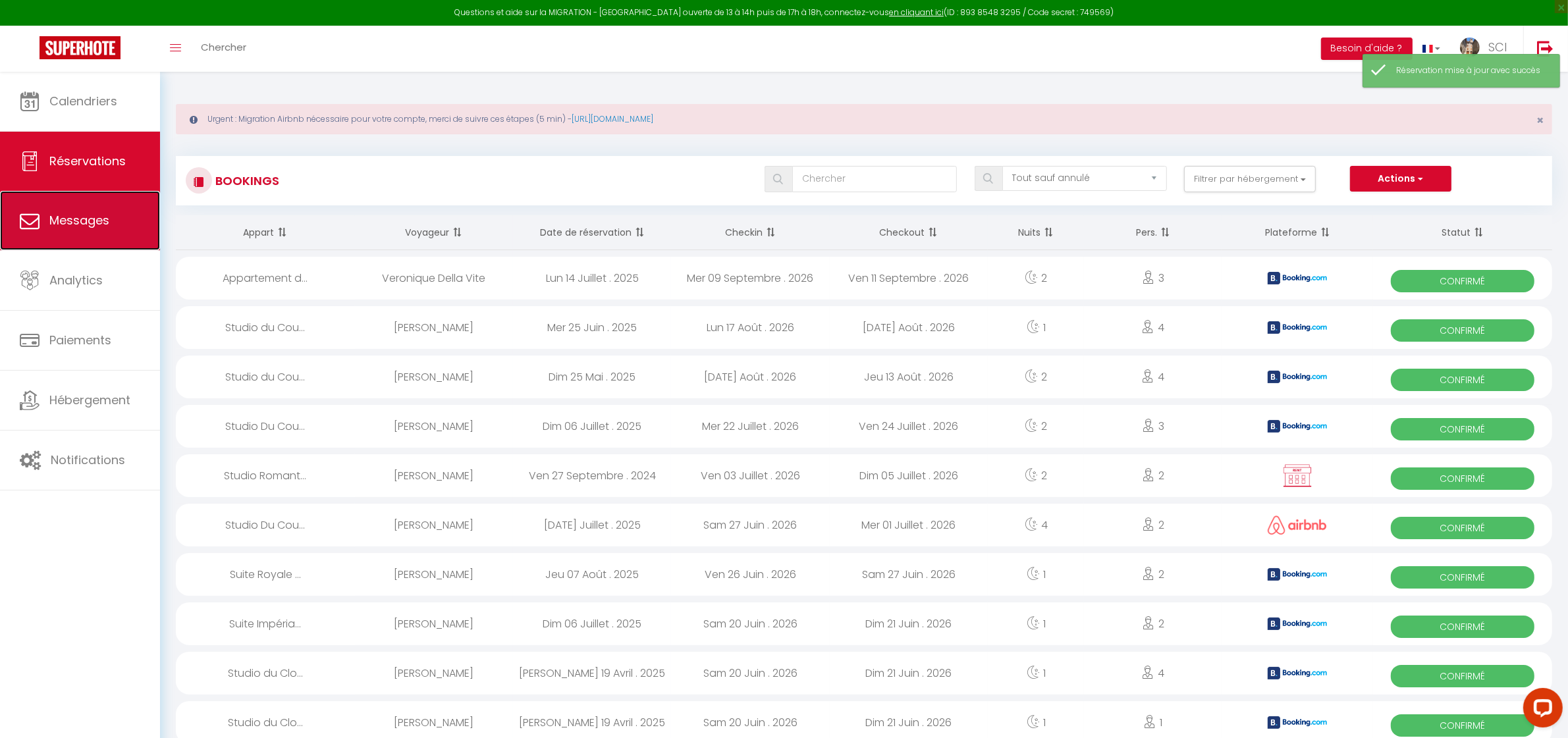
click at [106, 234] on link "Messages" at bounding box center [79, 220] width 160 height 59
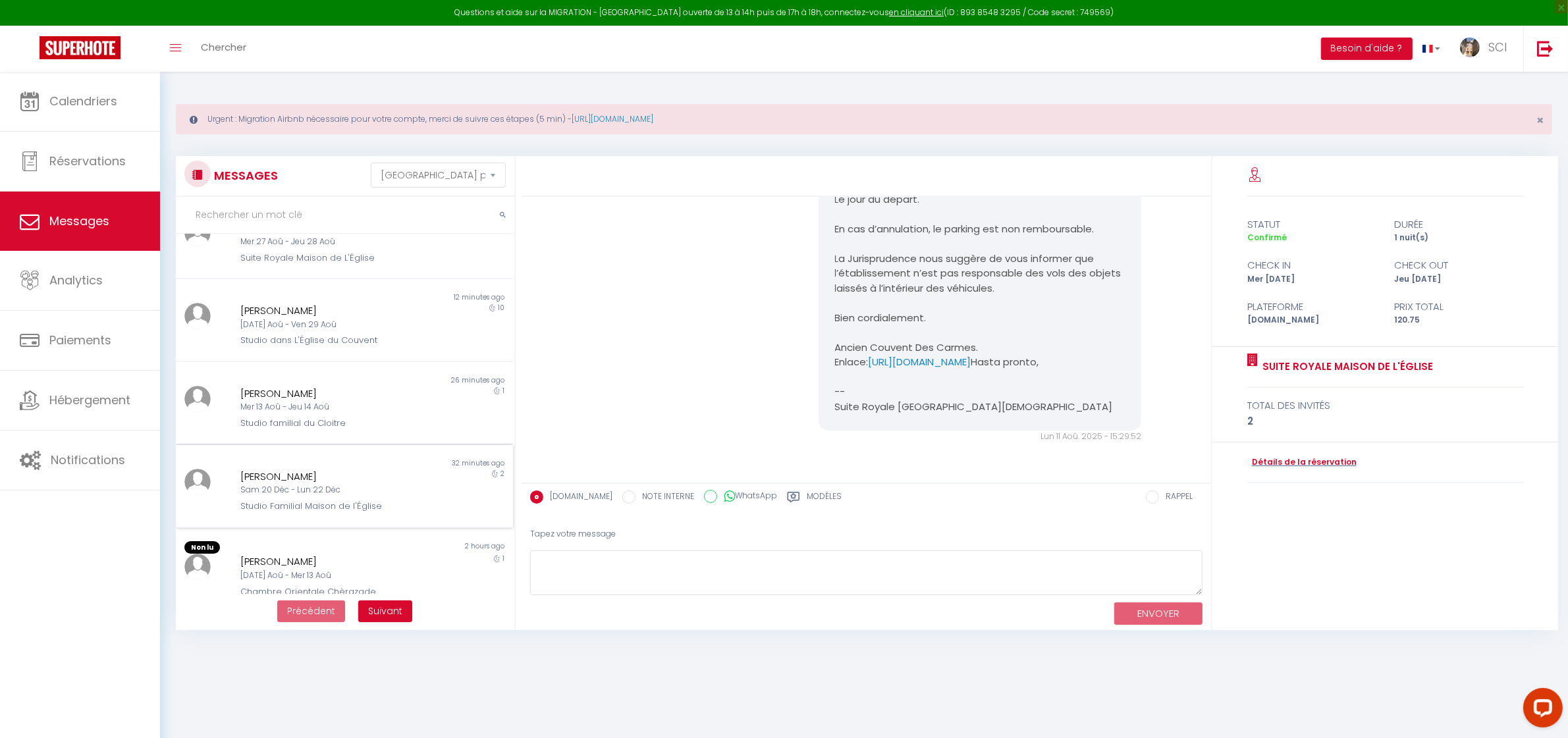
scroll to position [465, 0]
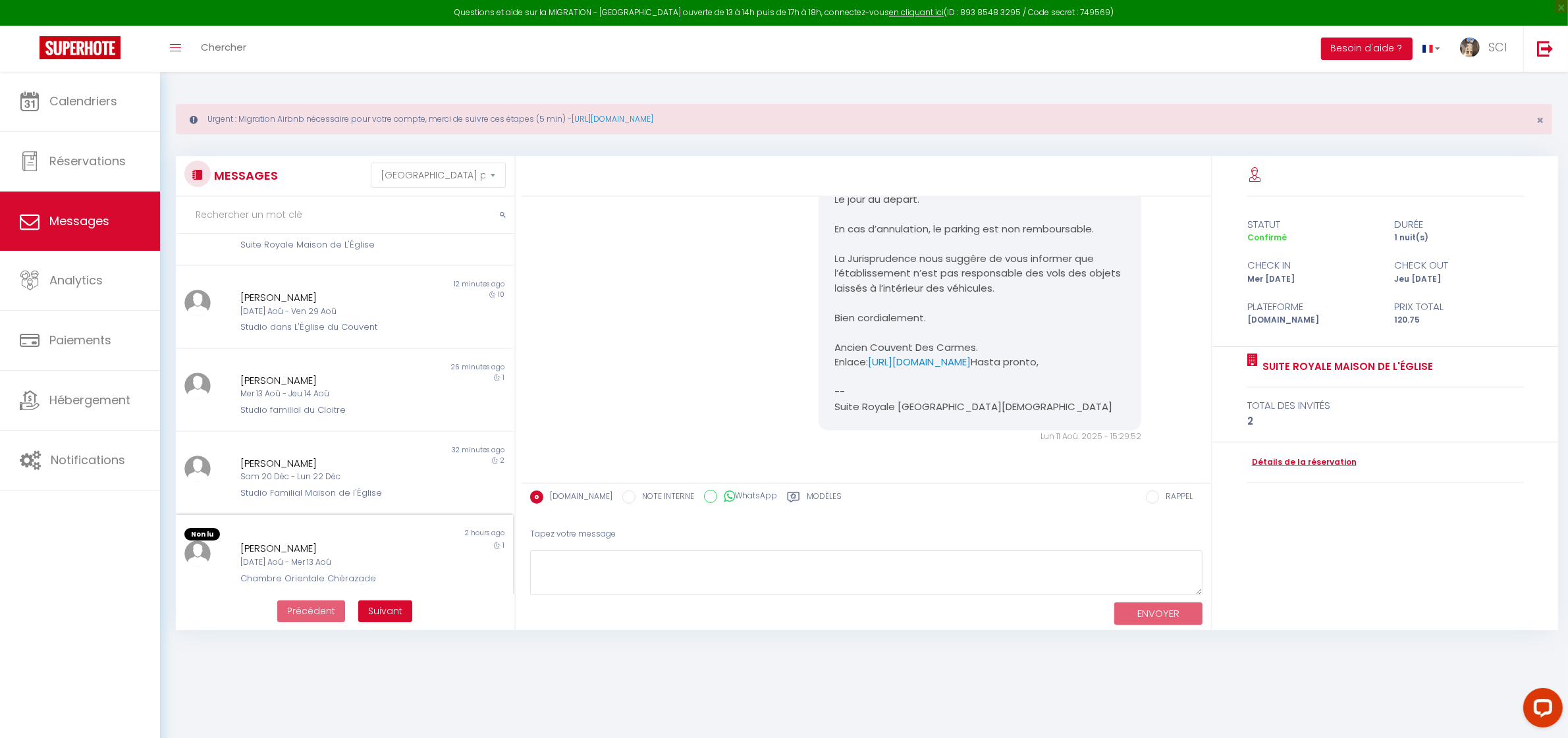
click at [351, 560] on div "Mar 12 Aoû - Mer 13 Aoû" at bounding box center [330, 562] width 179 height 13
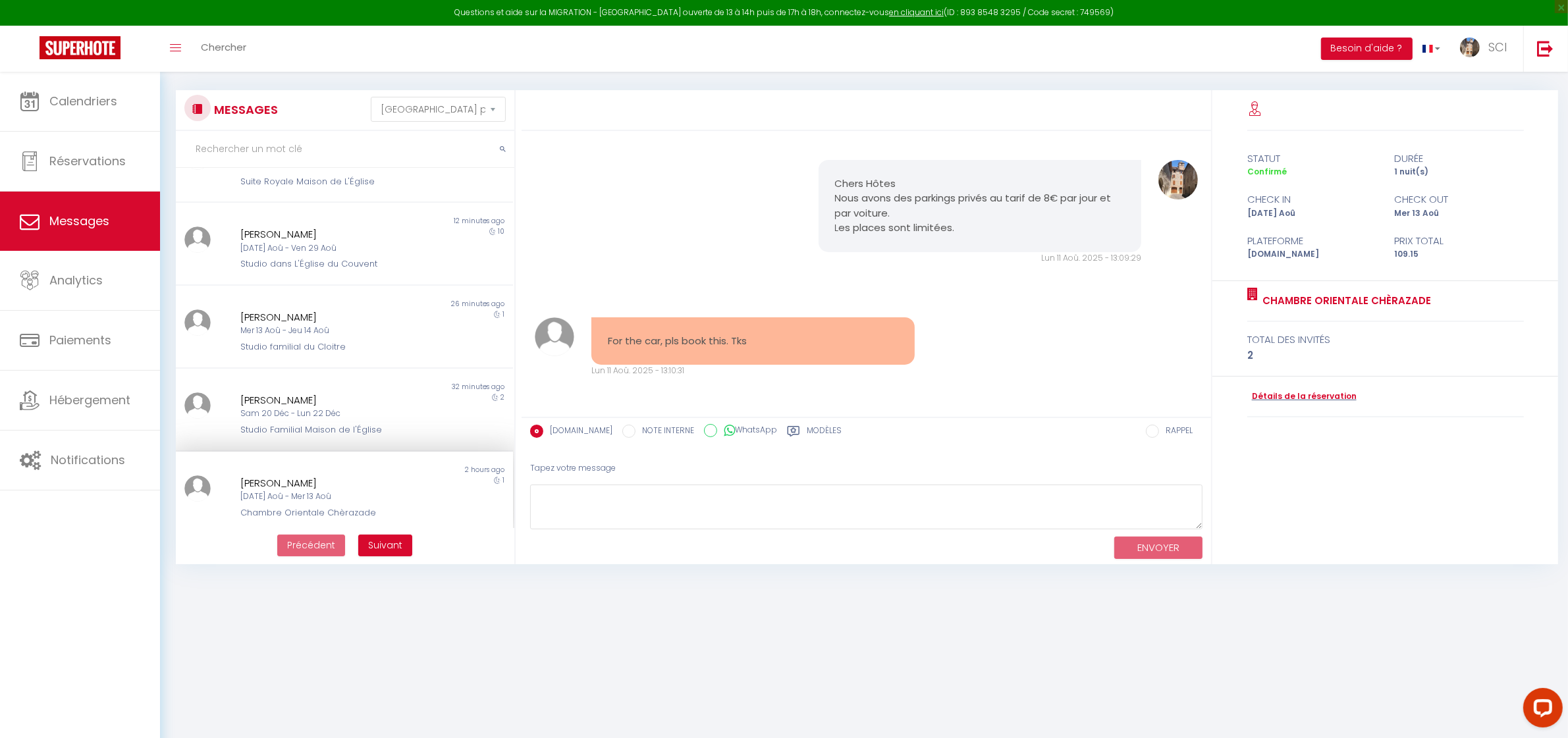
scroll to position [72, 0]
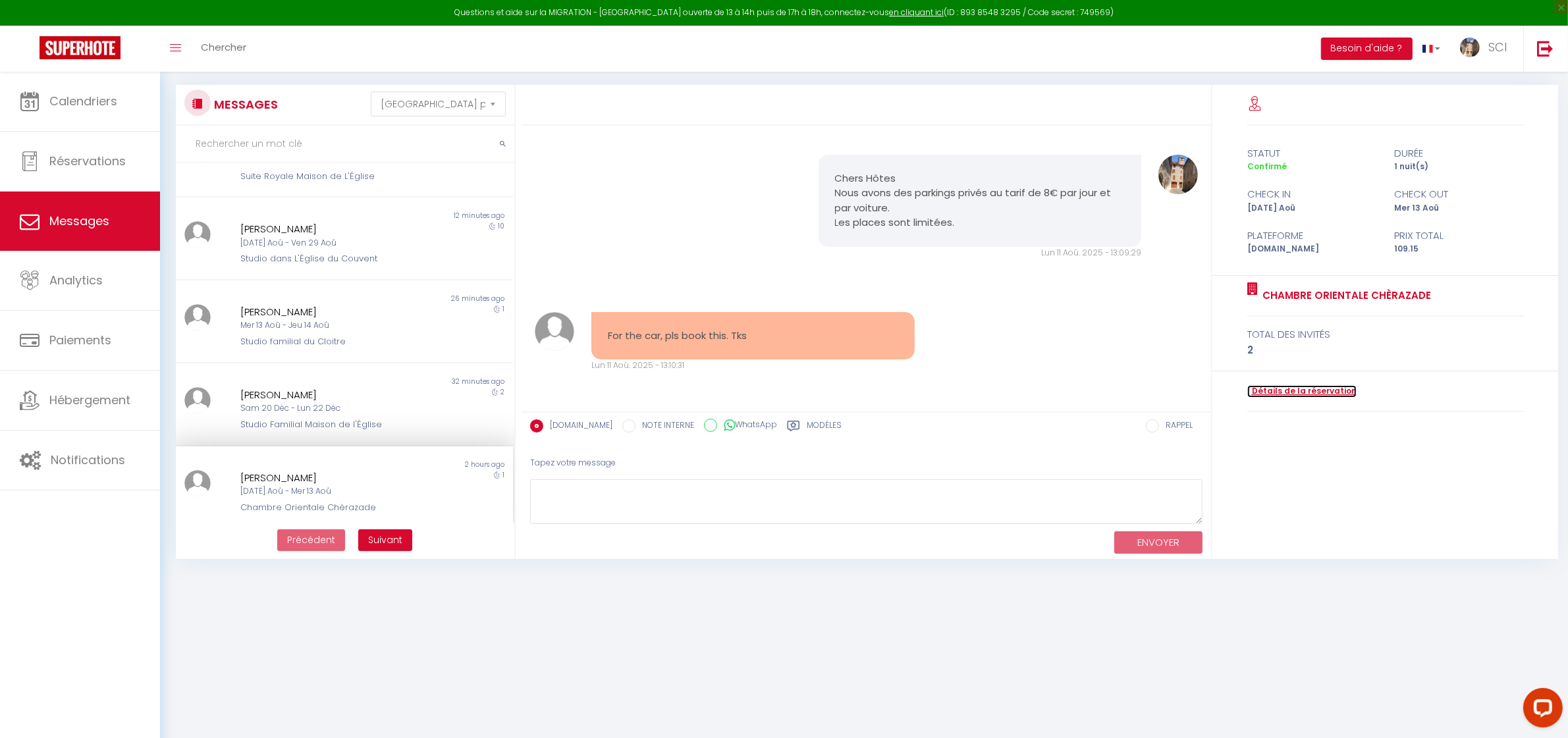
click at [1260, 389] on link "Détails de la réservation" at bounding box center [1302, 391] width 109 height 13
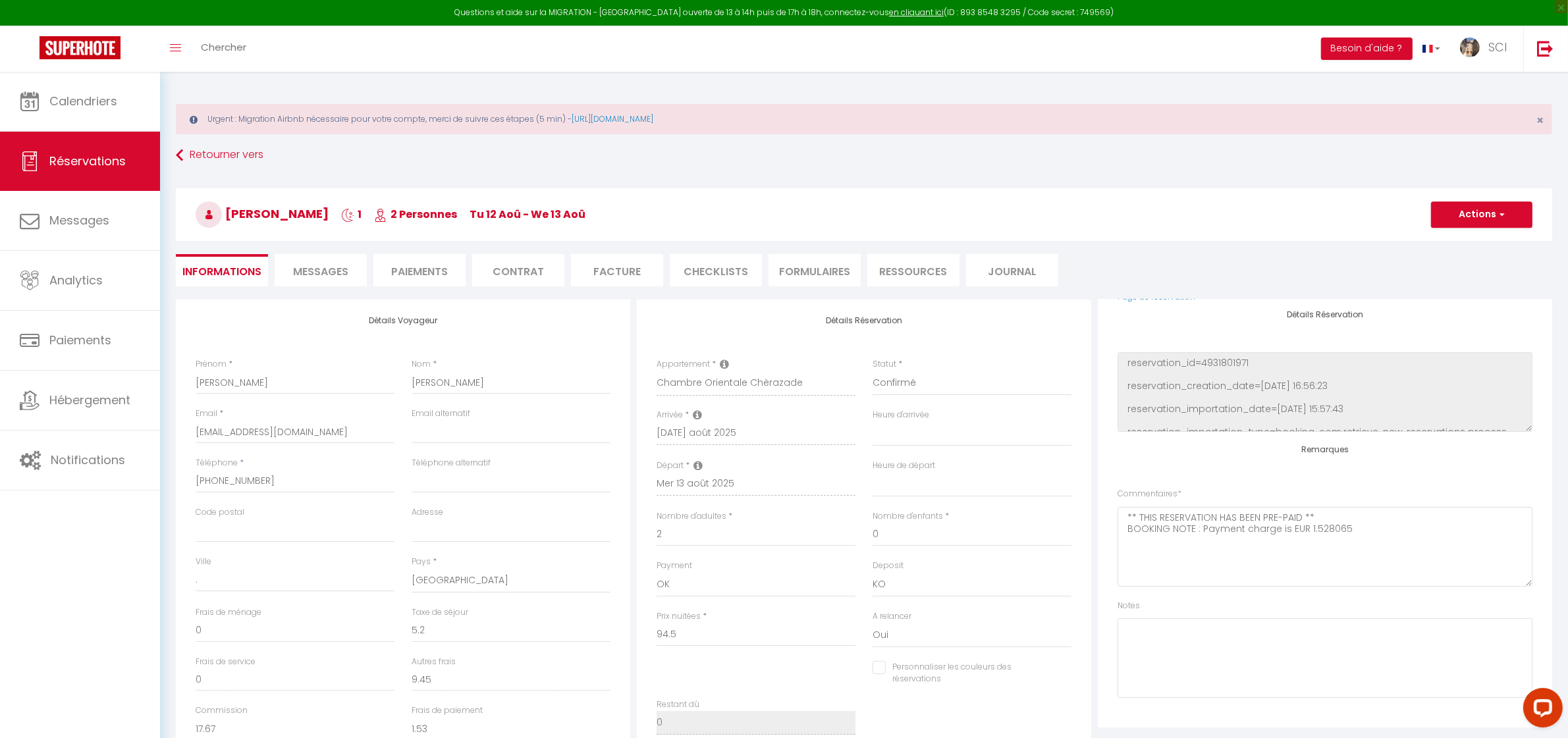
click at [352, 288] on div "Retourner vers Barbara Tombolato 1 2 Personnes Tu 12 Aoû - We 13 Aoû Actions En…" at bounding box center [864, 221] width 1394 height 156
click at [350, 284] on li "Messages" at bounding box center [320, 270] width 92 height 32
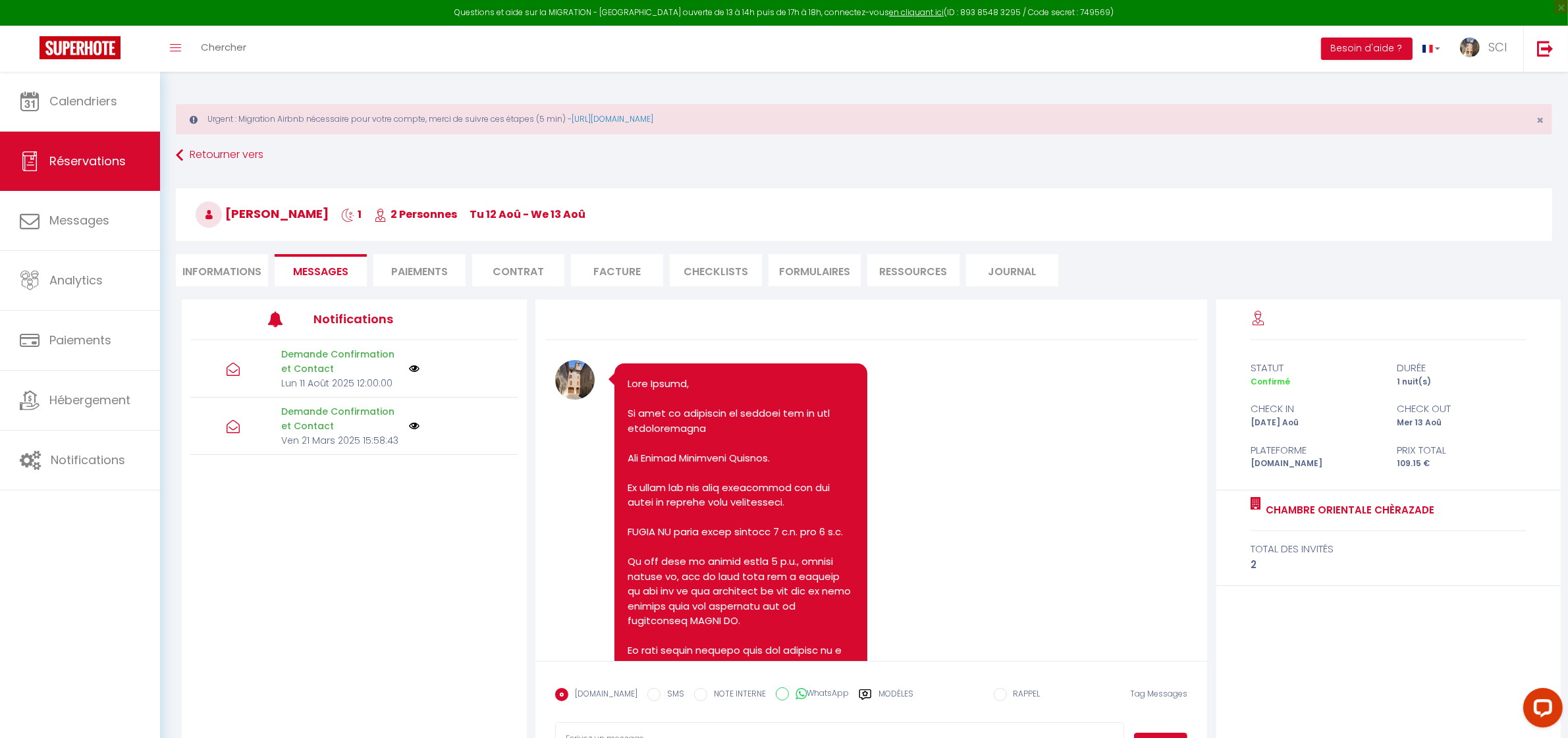
click at [413, 271] on li "Paiements" at bounding box center [419, 270] width 92 height 32
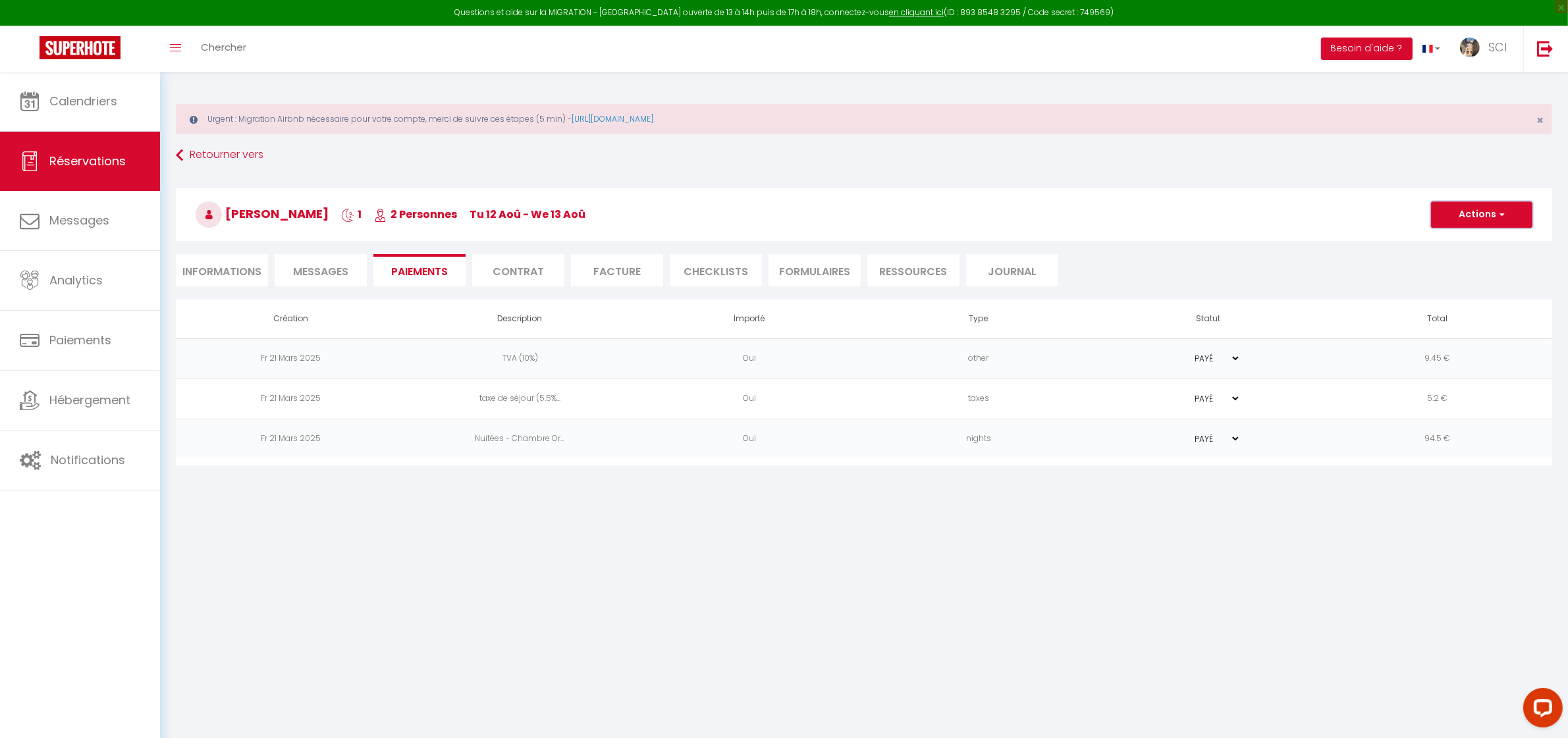
click at [1517, 218] on button "Actions" at bounding box center [1482, 214] width 102 height 26
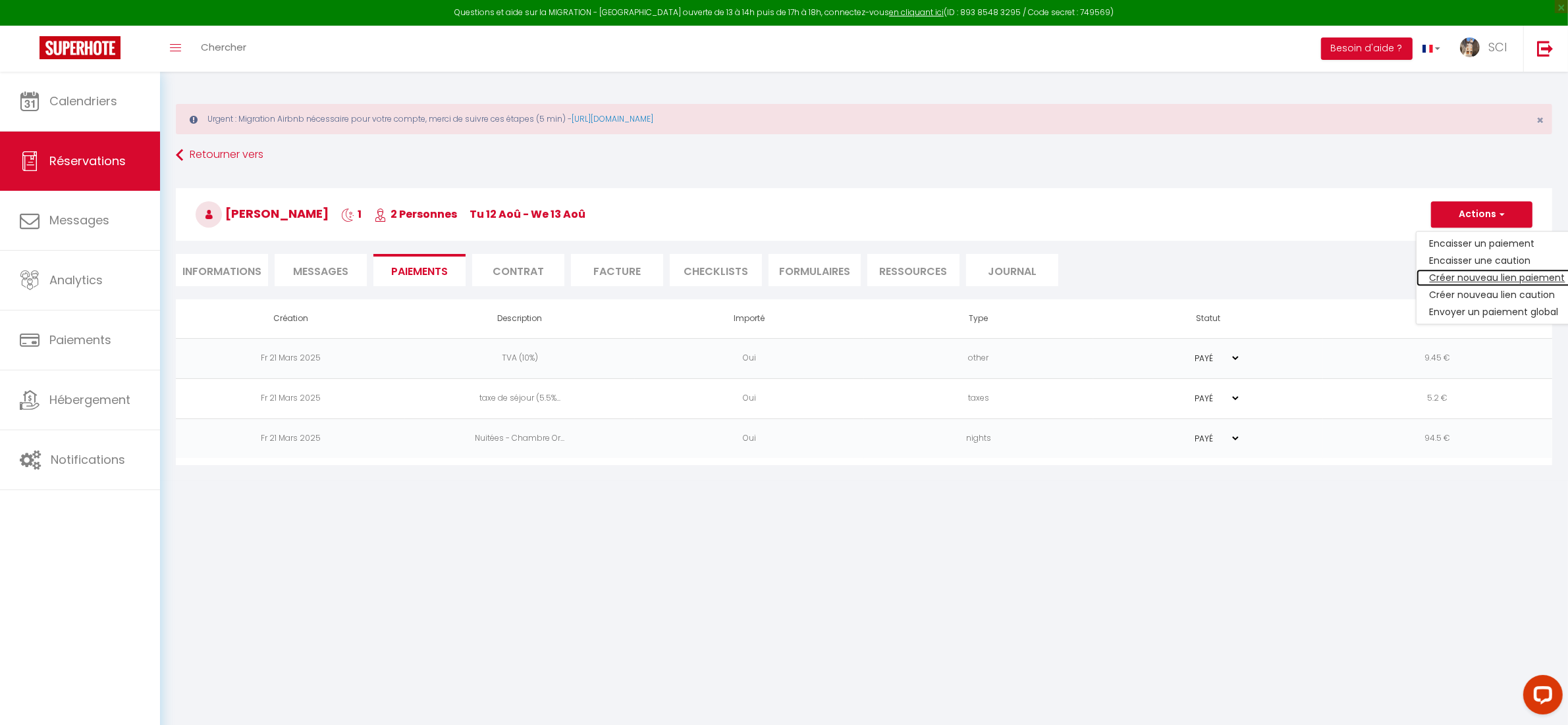
click at [1480, 281] on link "Créer nouveau lien paiement" at bounding box center [1498, 278] width 163 height 17
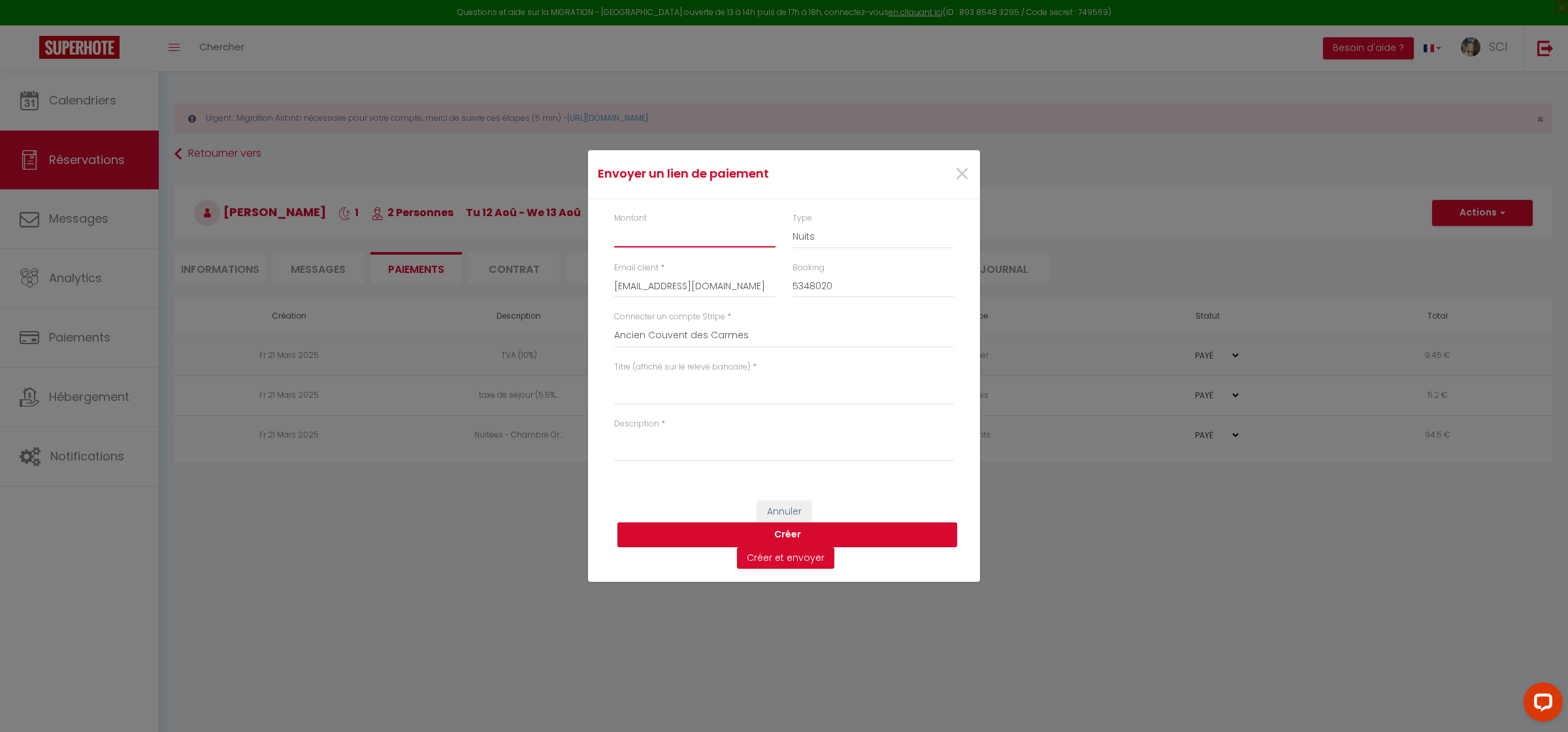
click at [698, 237] on input "Montant" at bounding box center [695, 236] width 161 height 24
click at [674, 392] on textarea "Titre (affiché sur le relevé bancaire)" at bounding box center [784, 390] width 340 height 32
click at [657, 444] on textarea "Description" at bounding box center [784, 446] width 340 height 32
click at [900, 443] on textarea "Description" at bounding box center [784, 446] width 340 height 32
paste textarea "HELLO DEAR GUESTS If you want to put your car in complete safety. We invite you…"
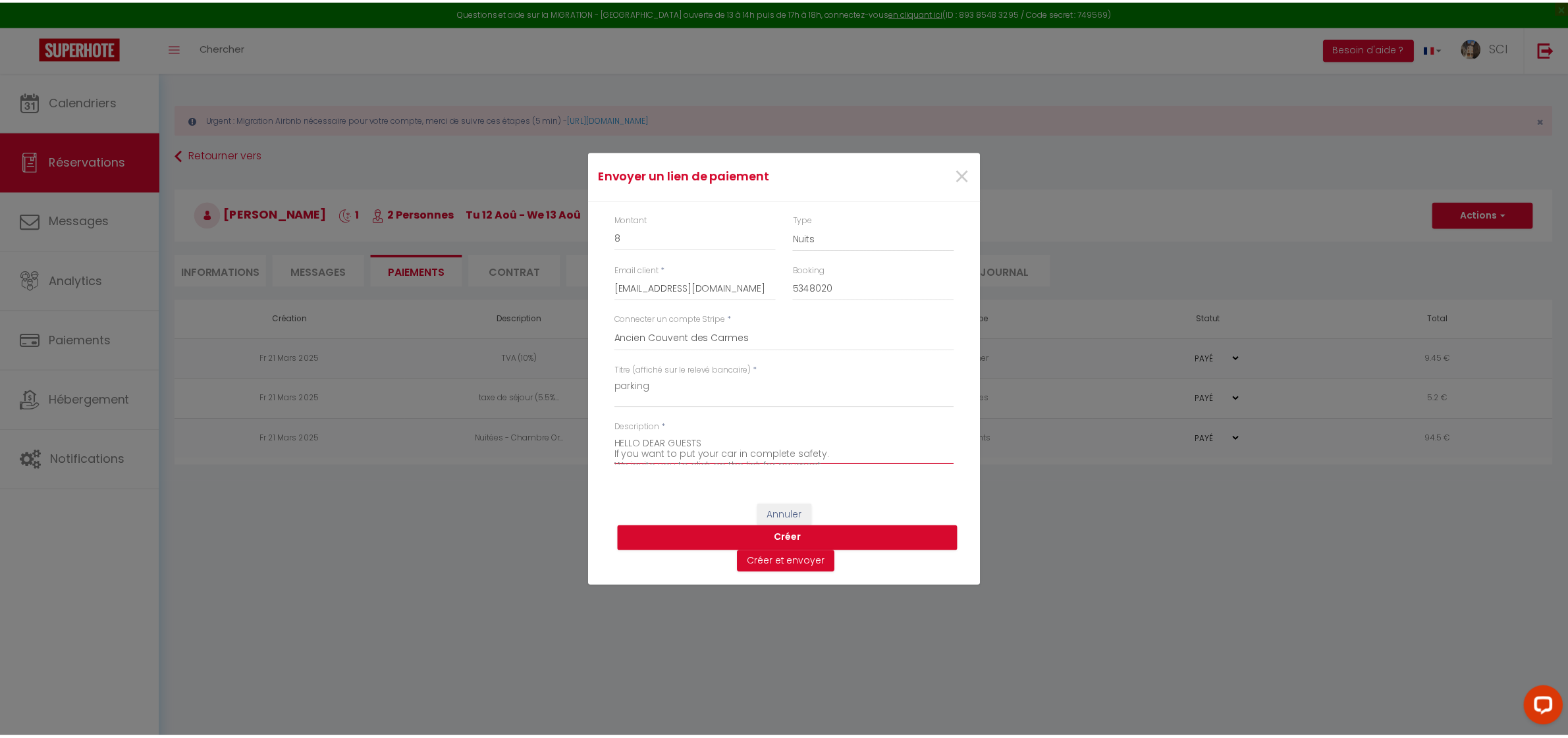
scroll to position [147, 0]
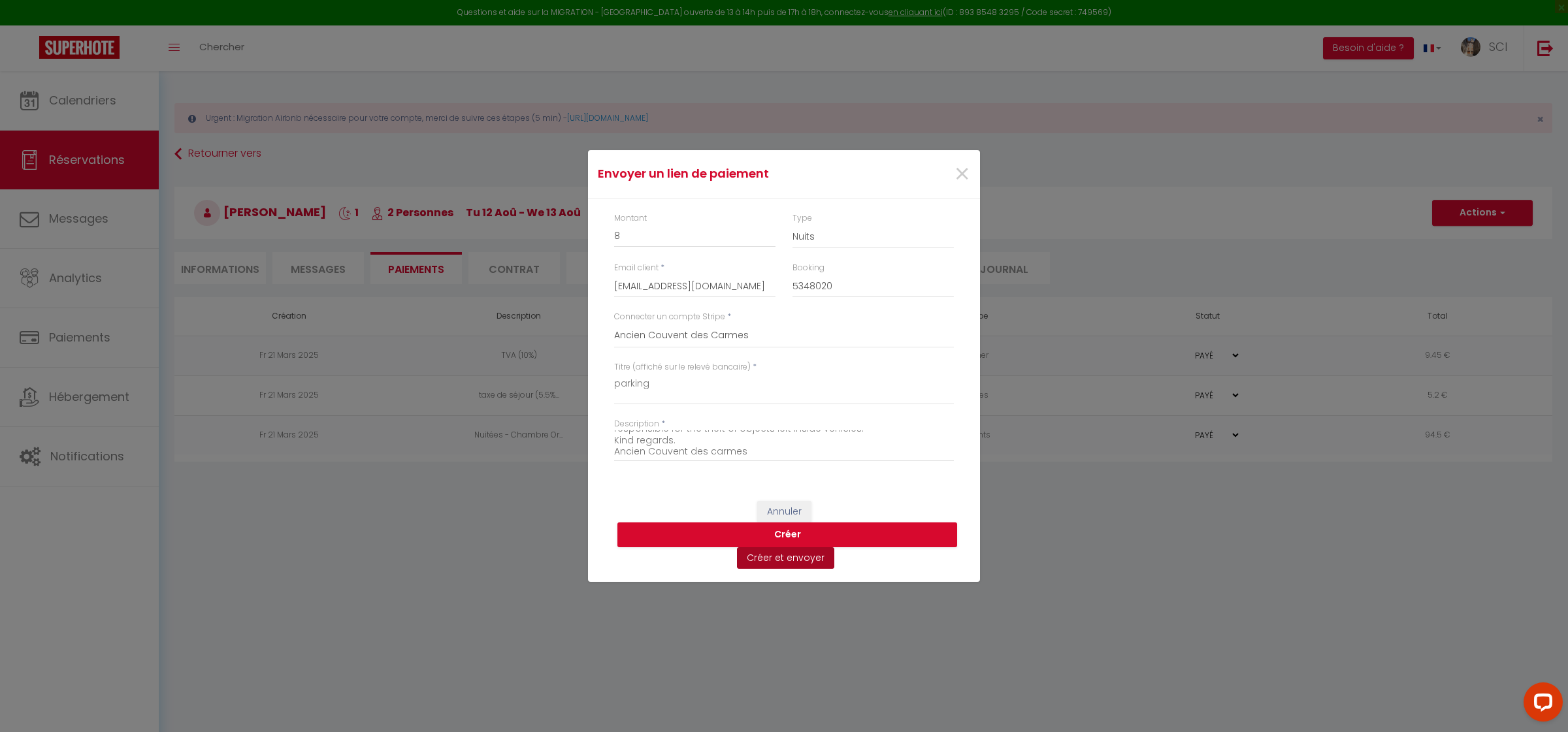
click at [791, 562] on button "Créer et envoyer" at bounding box center [785, 558] width 97 height 22
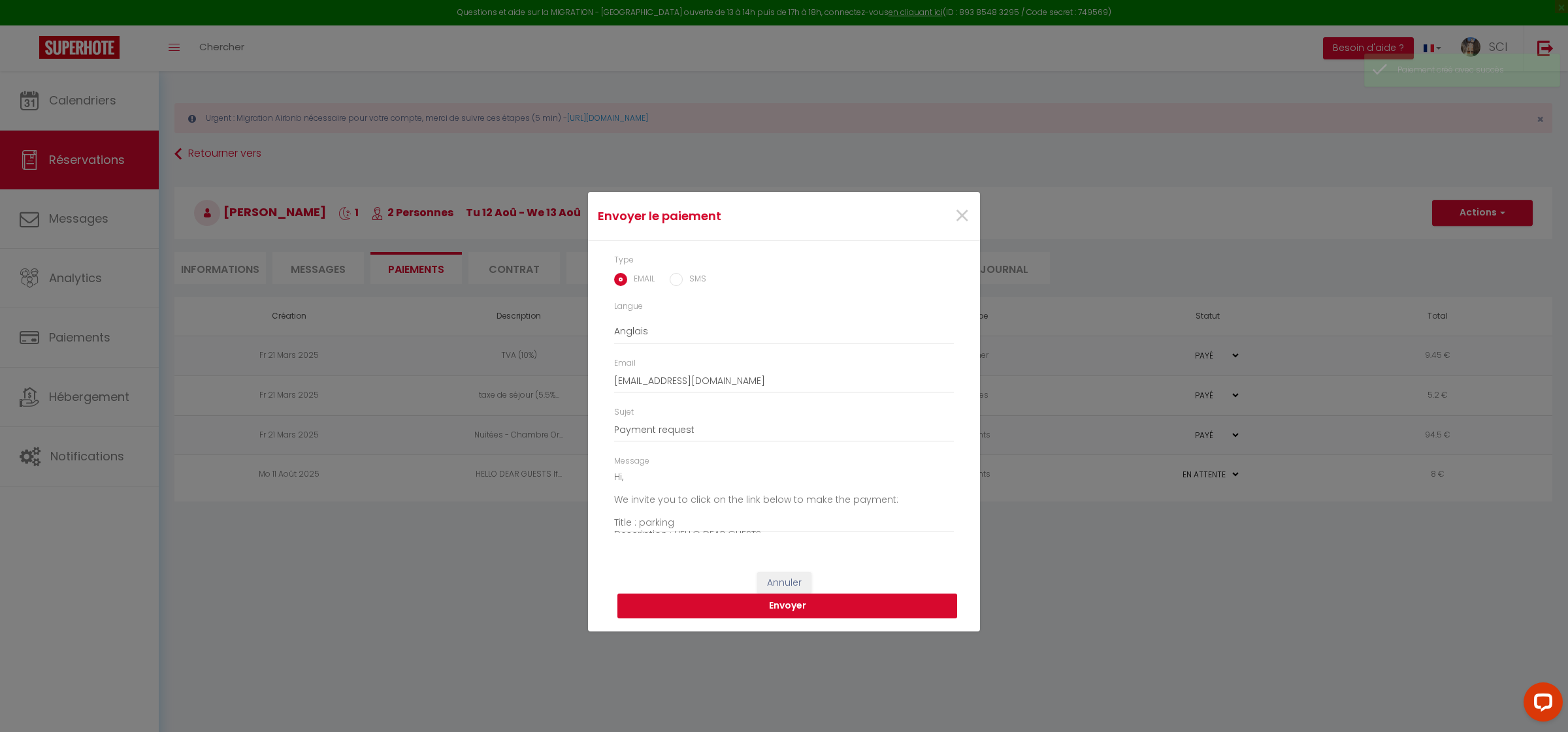
click at [843, 612] on button "Envoyer" at bounding box center [788, 606] width 340 height 25
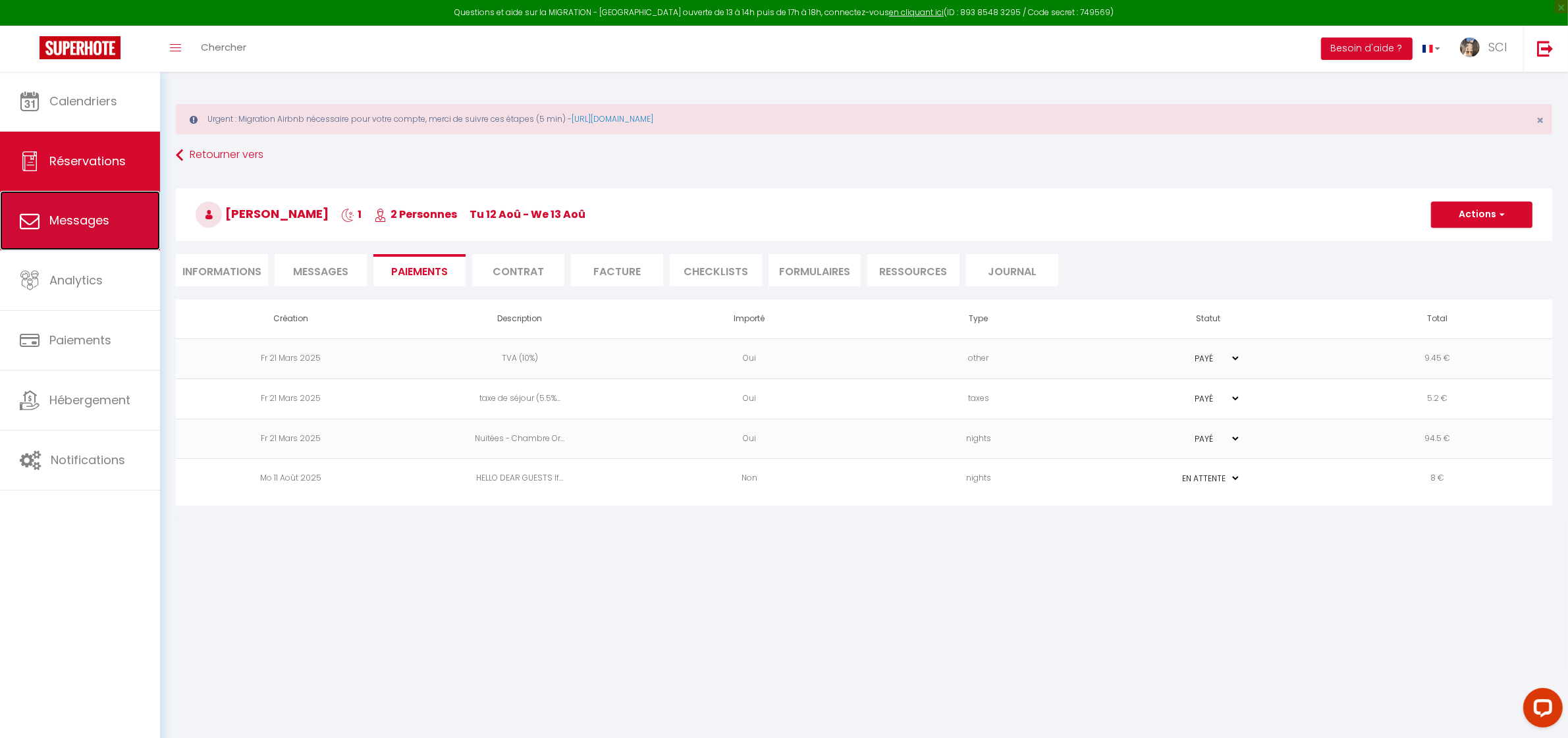
click at [61, 211] on link "Messages" at bounding box center [79, 220] width 160 height 59
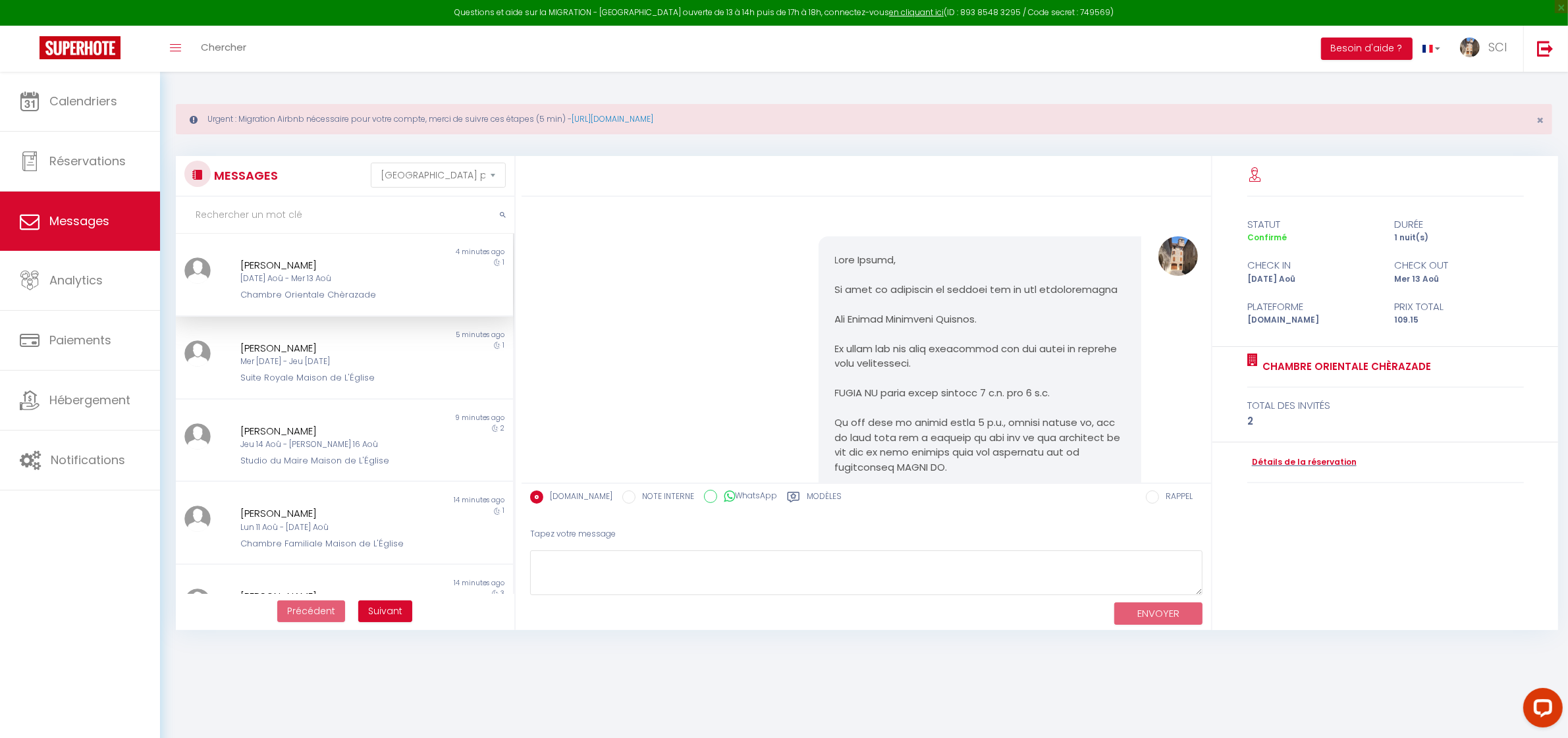
scroll to position [2590, 0]
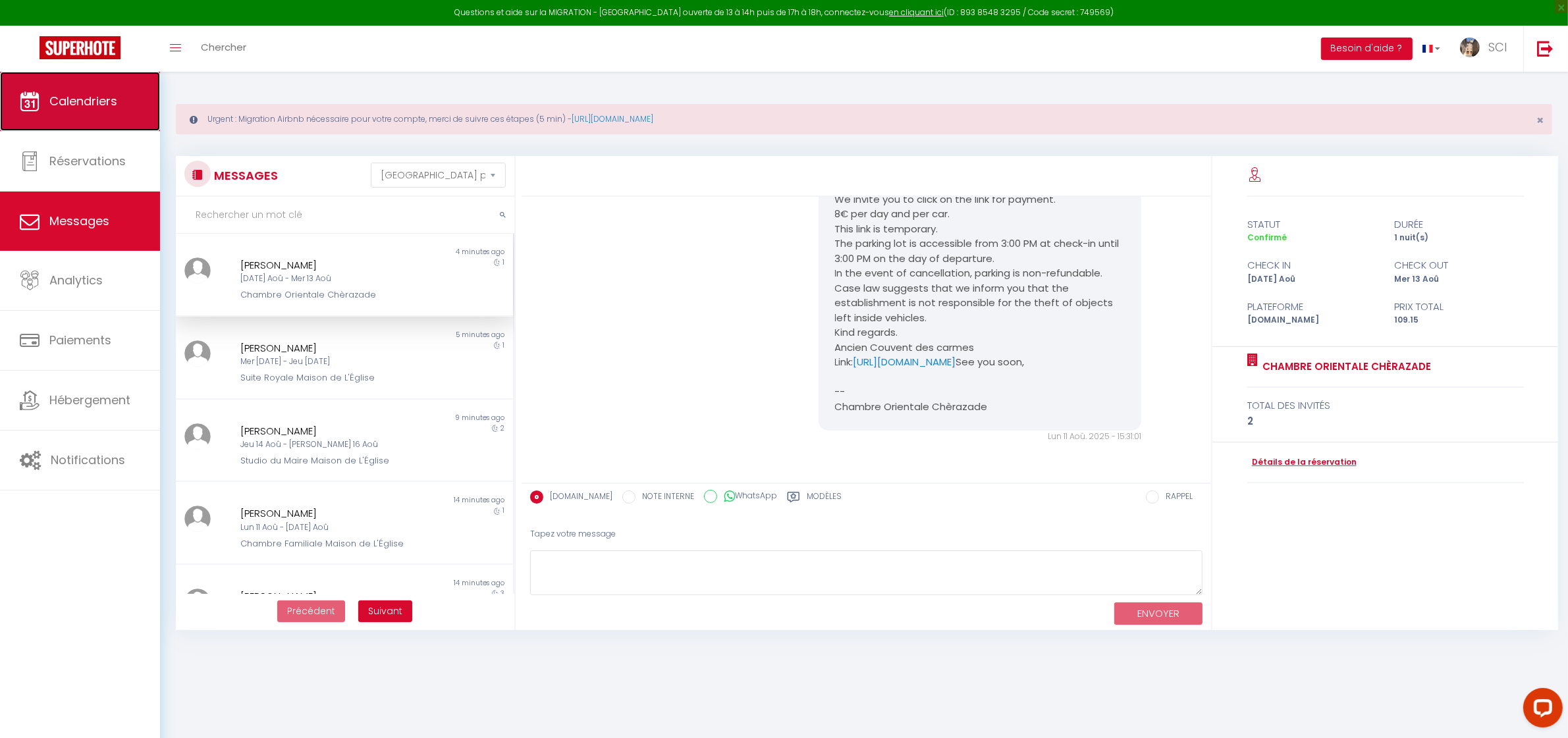
click at [77, 112] on link "Calendriers" at bounding box center [79, 101] width 160 height 59
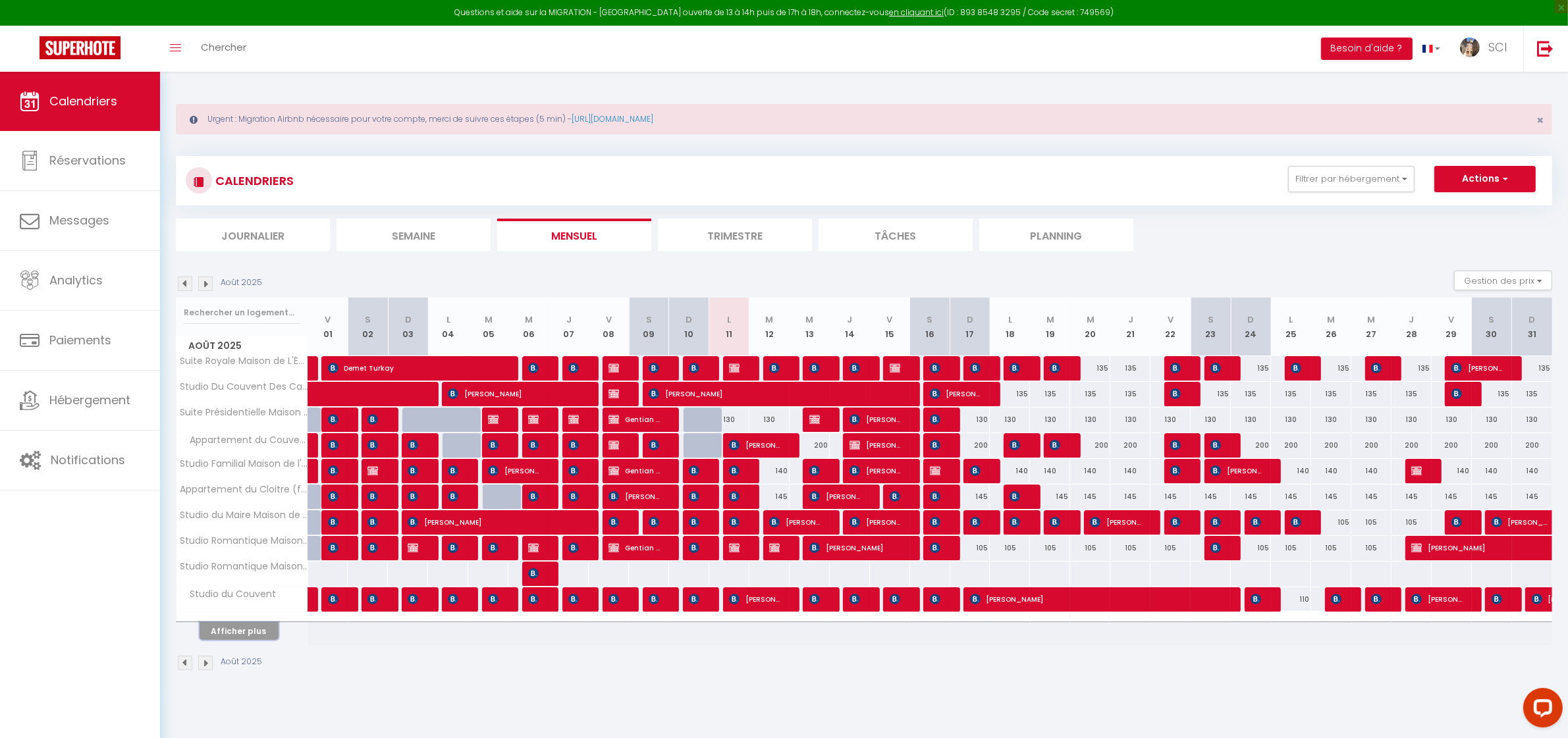
click at [260, 637] on button "Afficher plus" at bounding box center [239, 632] width 79 height 17
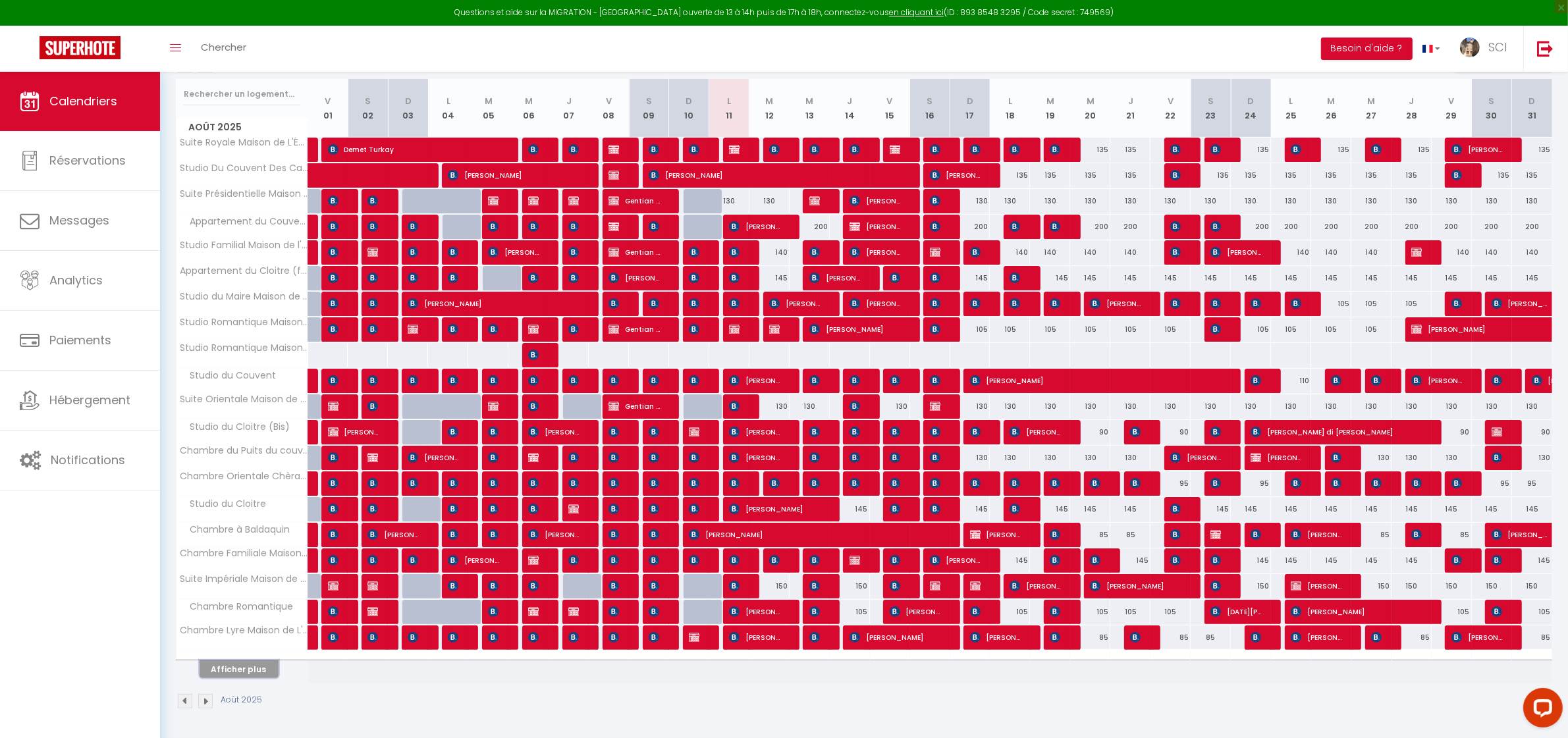
click at [257, 674] on button "Afficher plus" at bounding box center [239, 669] width 79 height 17
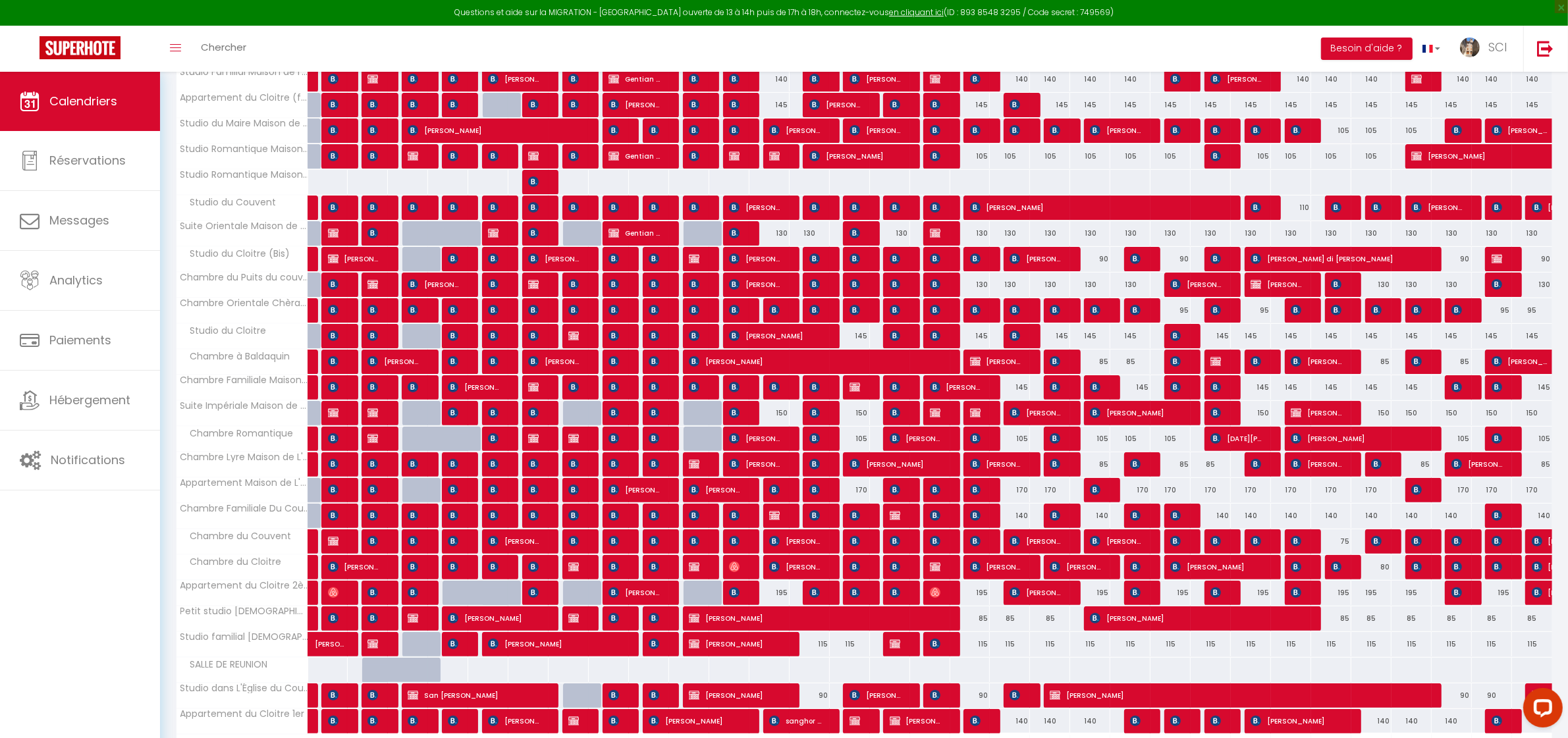
scroll to position [481, 0]
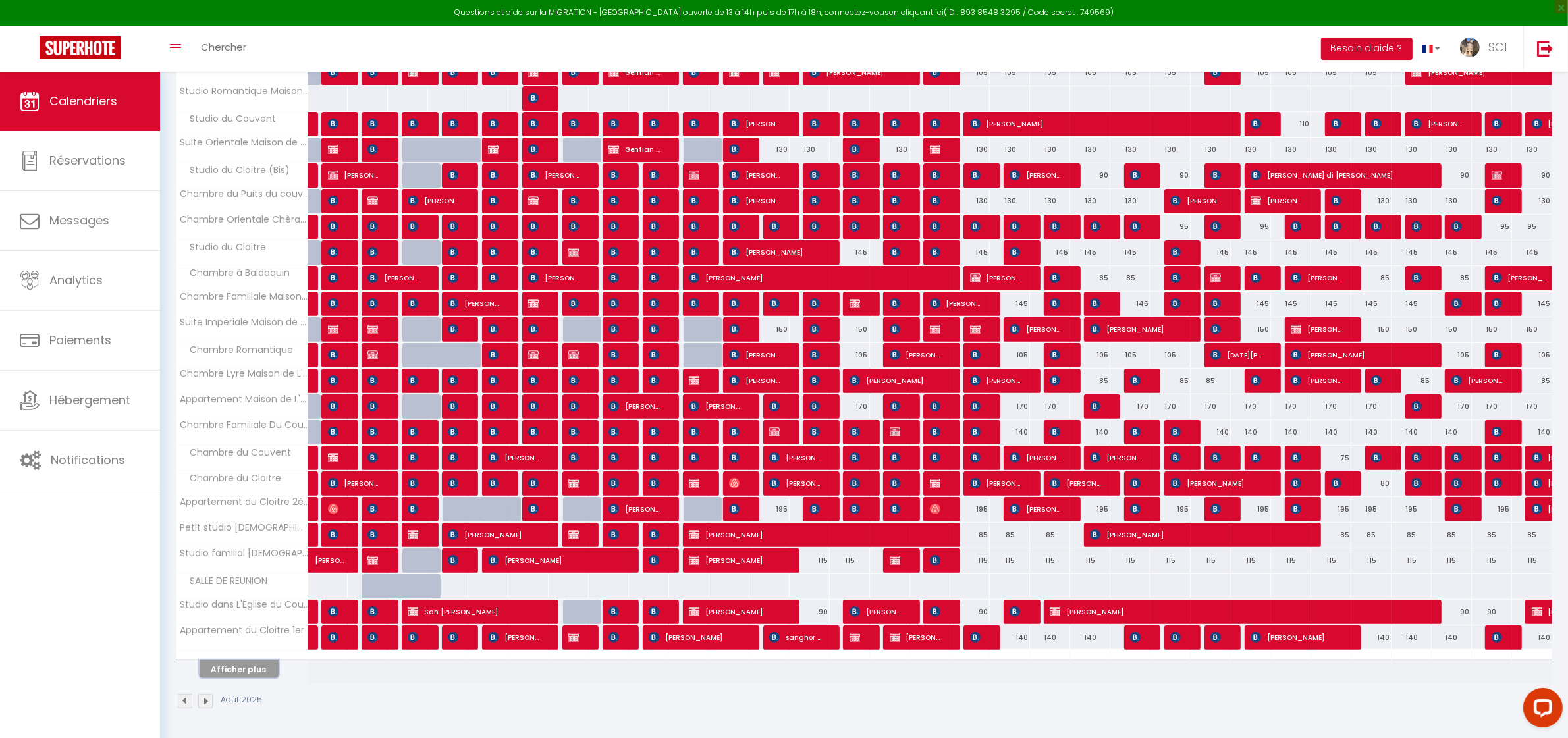
click at [265, 670] on button "Afficher plus" at bounding box center [239, 669] width 79 height 17
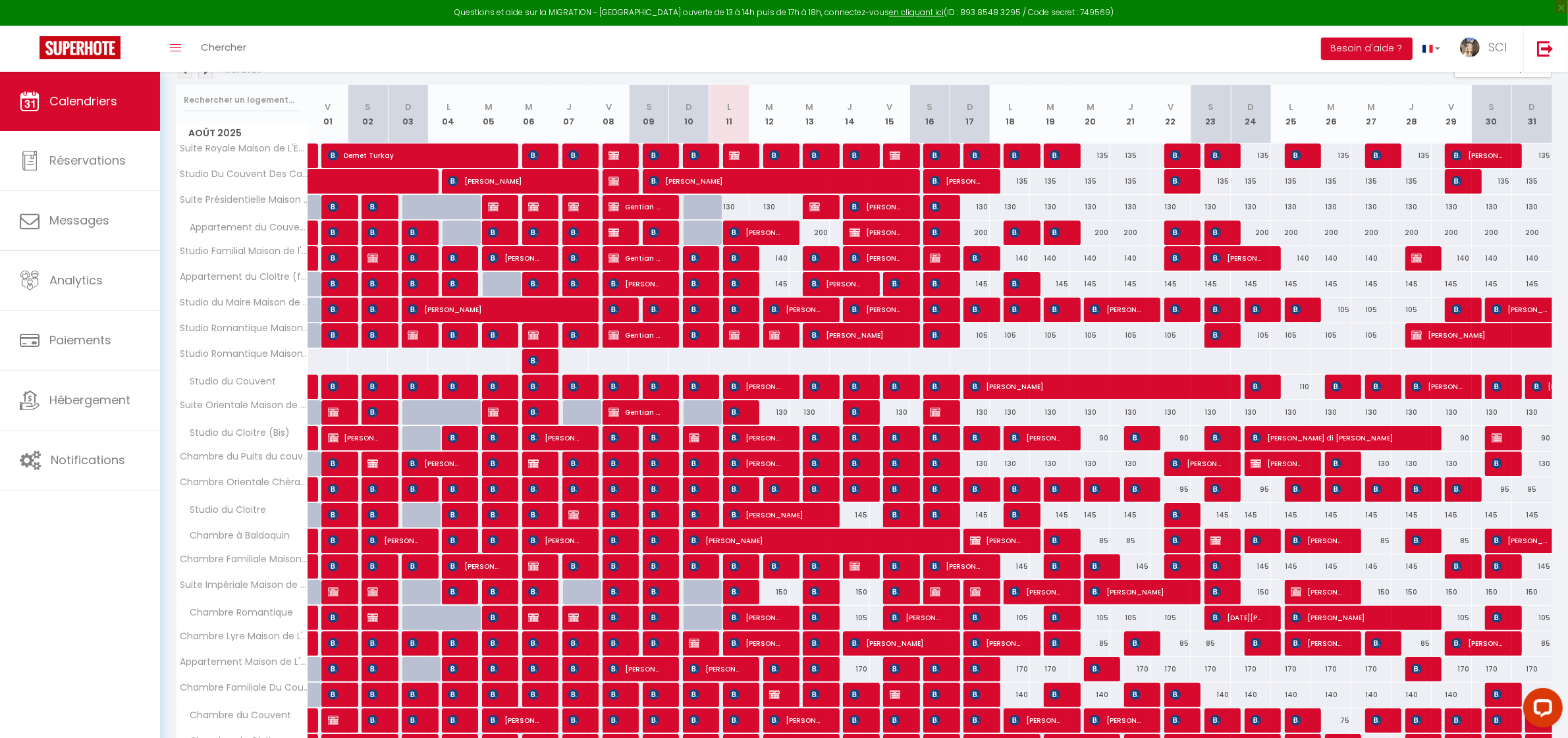
scroll to position [212, 0]
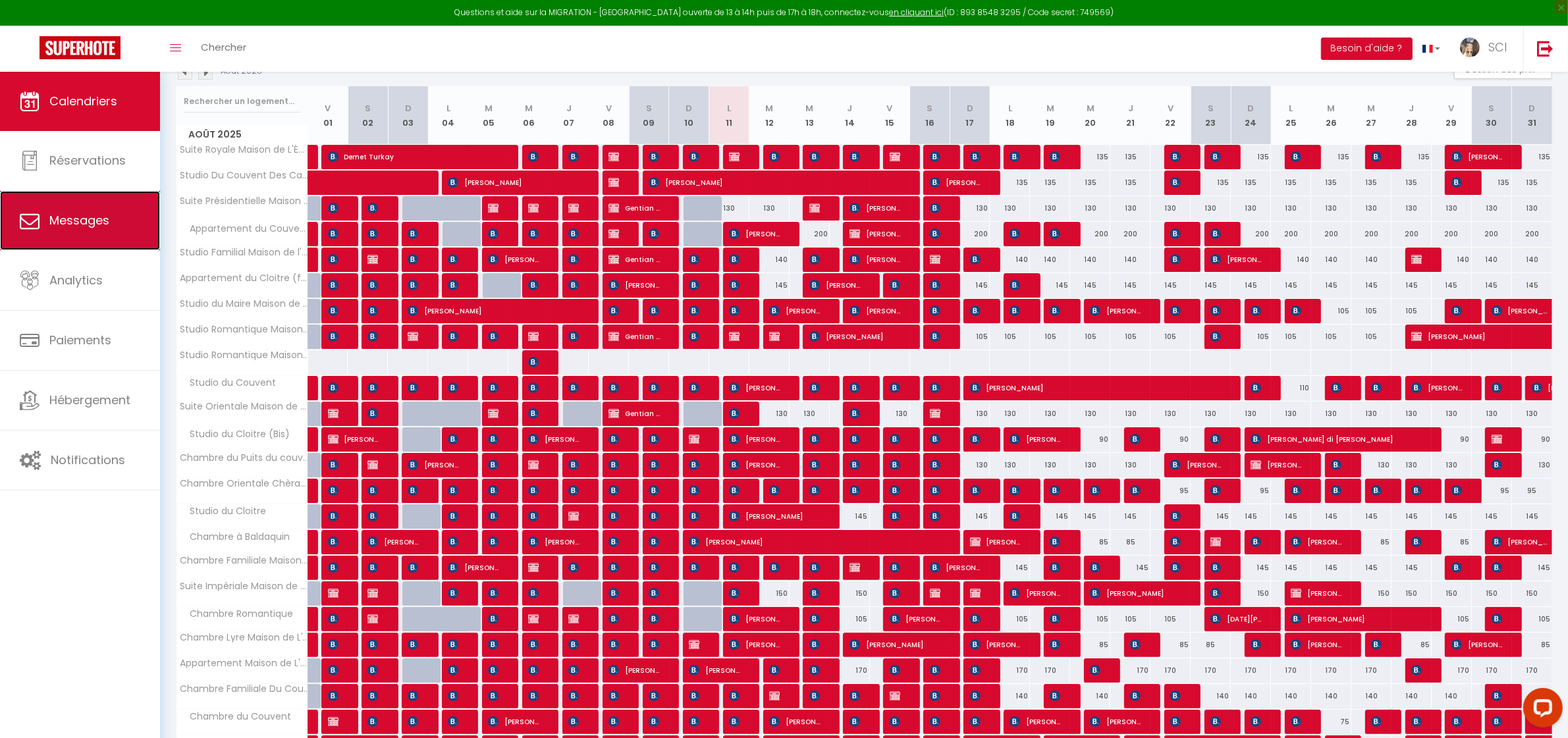
click at [101, 214] on span "Messages" at bounding box center [79, 220] width 60 height 16
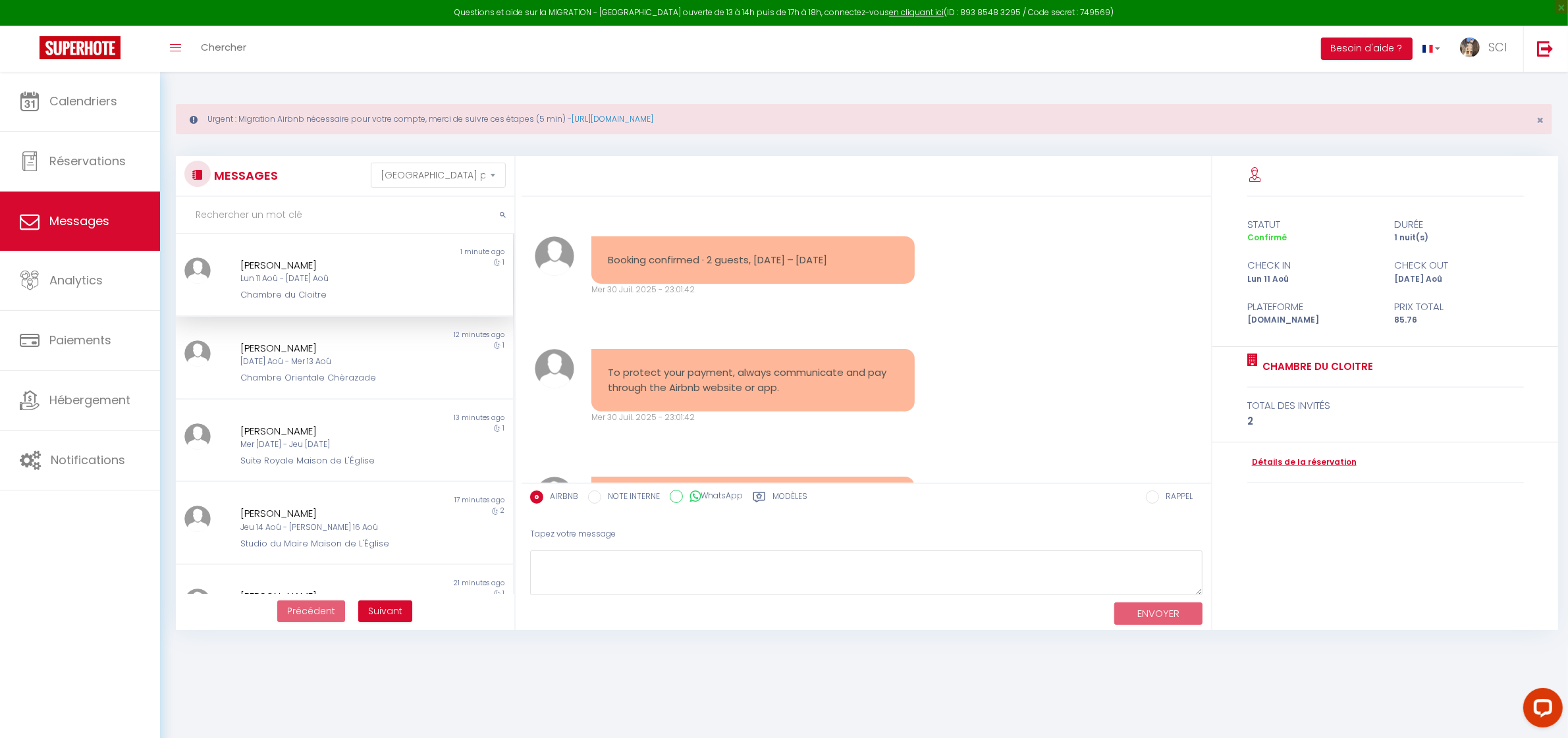
scroll to position [4257, 0]
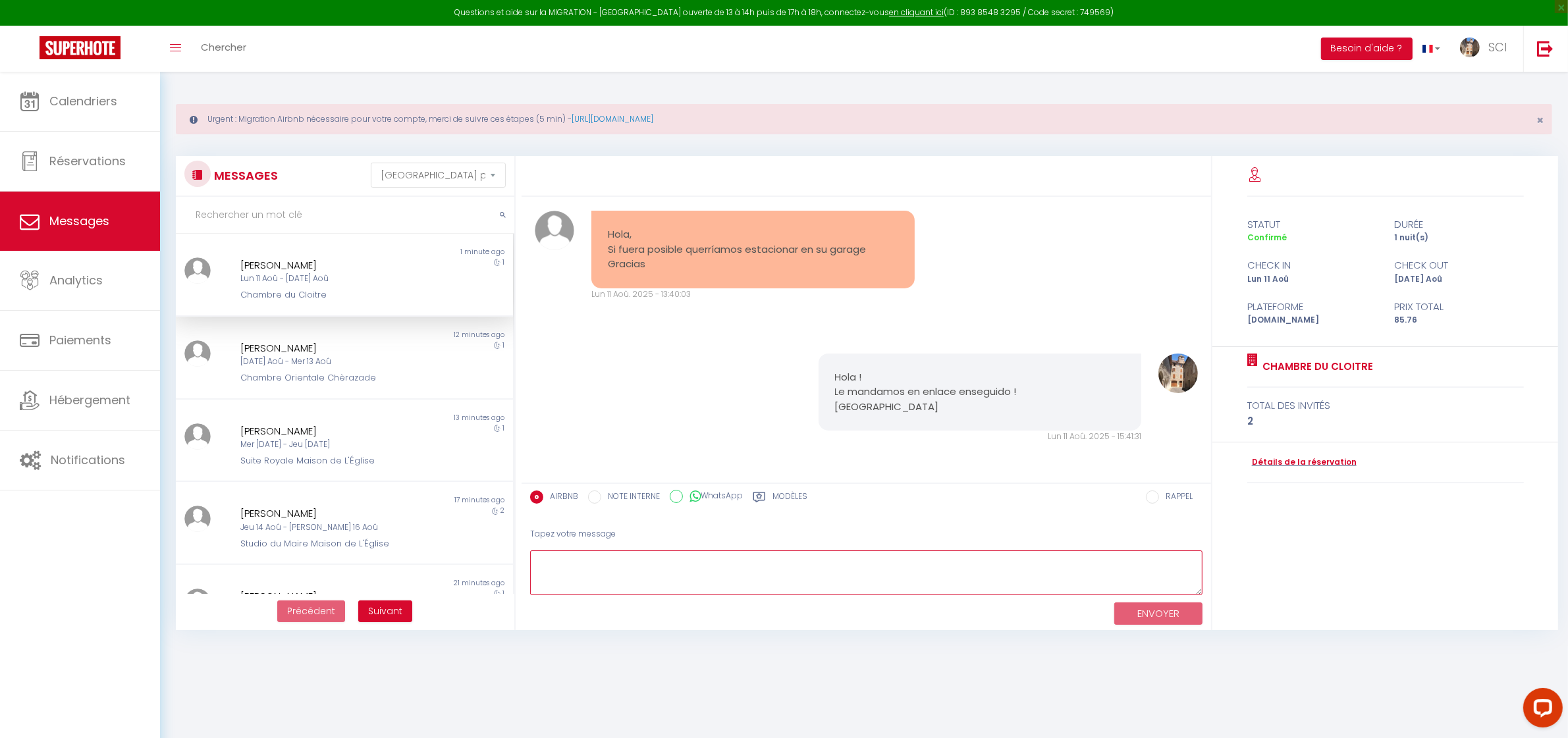
click at [708, 583] on textarea at bounding box center [866, 573] width 672 height 45
click at [807, 561] on textarea "Una vez que pongan el codigo 1307 entran y se estacionan ( les aconsejamos que …" at bounding box center [866, 573] width 672 height 45
click at [1052, 564] on textarea "Una vez que pongan el codigo 1307 entran y se estacionan adentro ( les aconseja…" at bounding box center [866, 573] width 672 height 45
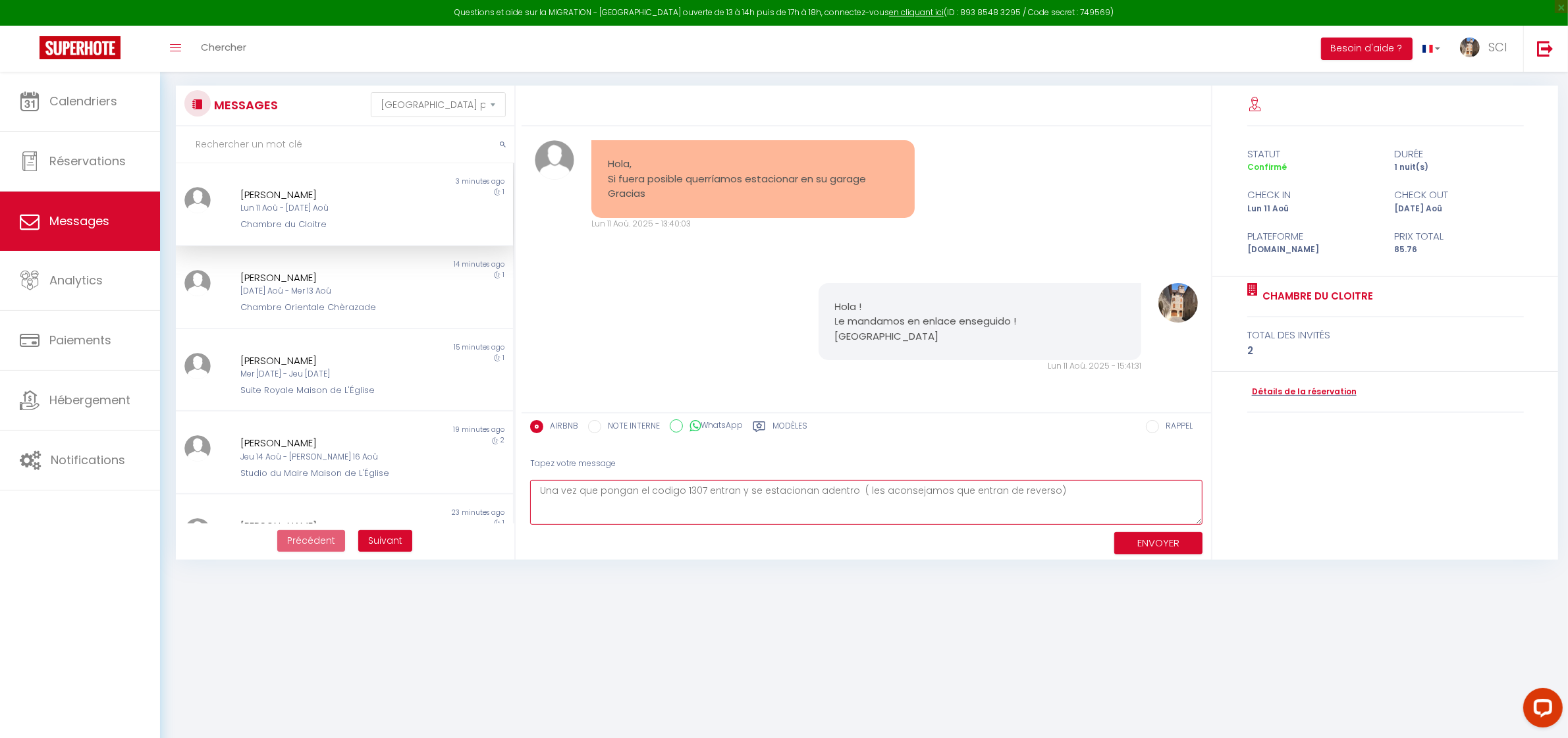
scroll to position [72, 0]
drag, startPoint x: 1060, startPoint y: 488, endPoint x: 485, endPoint y: 492, distance: 575.0
click at [485, 492] on div "MESSAGES Trier par date de réservation Trier par date de message Non lu 3 minut…" at bounding box center [864, 322] width 1394 height 474
click at [1141, 402] on div "Booking confirmed · 2 guests, Aug 11 – 12 Mer 30 Juil. 2025 - 23:01:42 Note Sms…" at bounding box center [866, 269] width 690 height 286
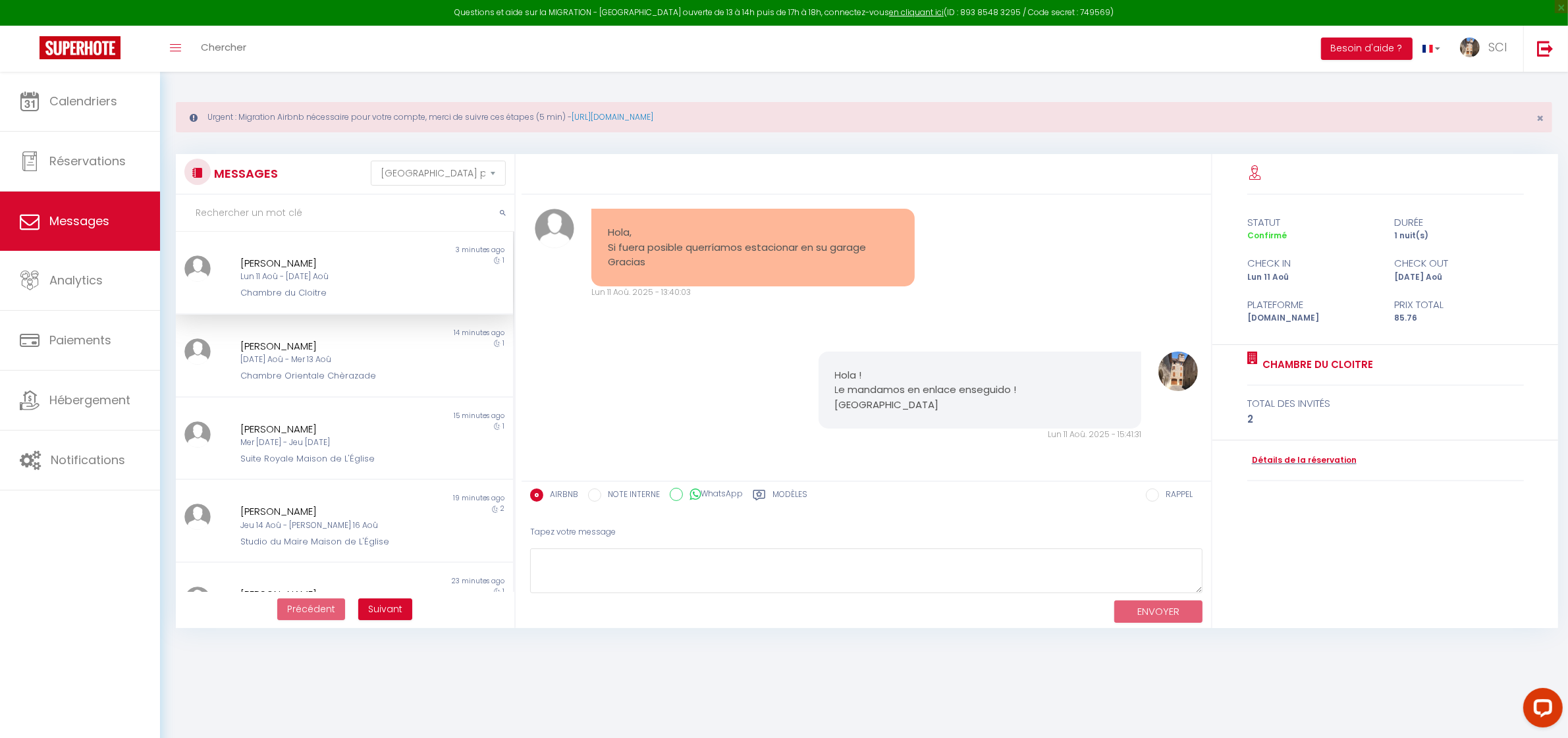
scroll to position [0, 0]
click at [364, 278] on div "Lun 11 Aoû - Mar 12 Aoû" at bounding box center [330, 279] width 179 height 13
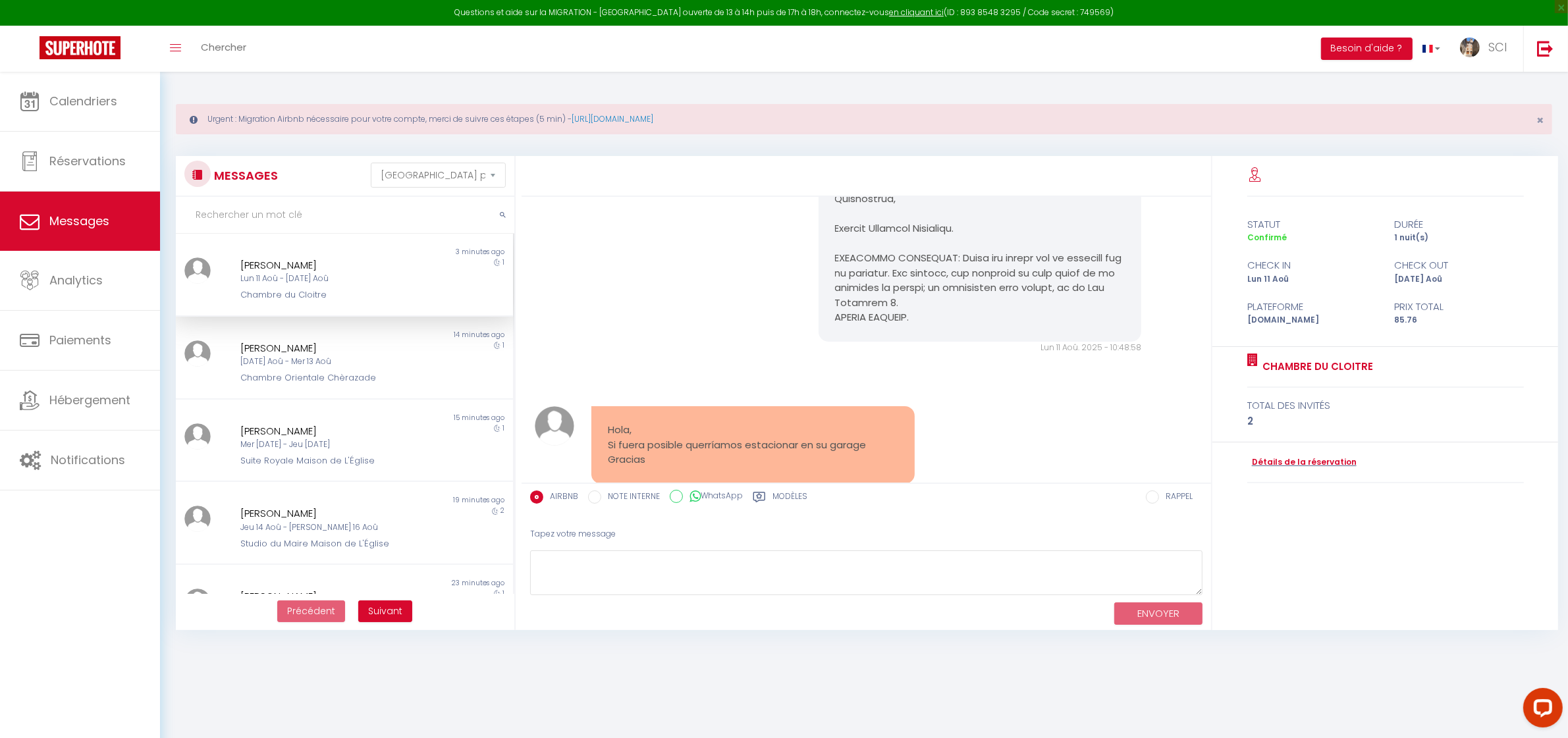
scroll to position [3845, 0]
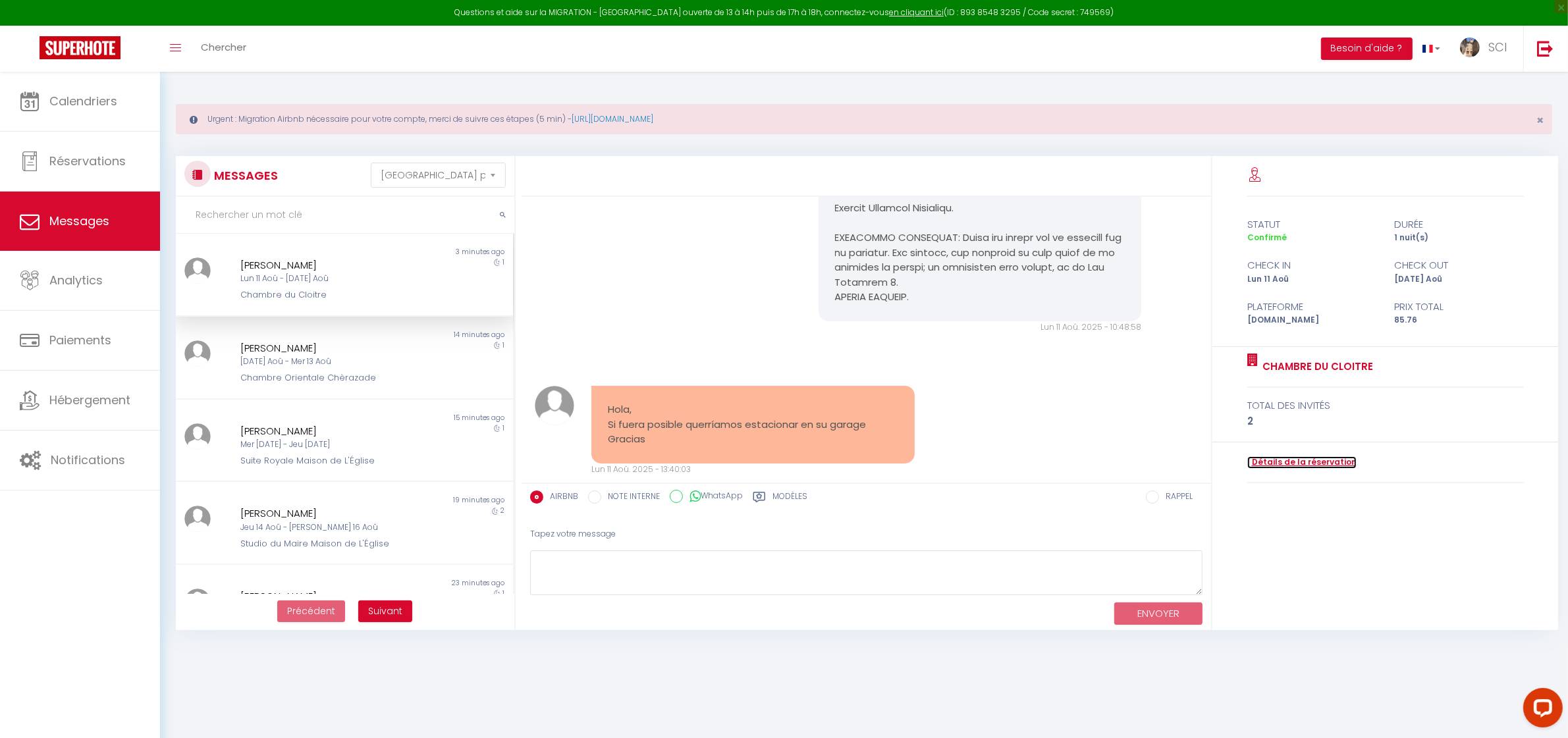
click at [1285, 465] on link "Détails de la réservation" at bounding box center [1302, 462] width 109 height 13
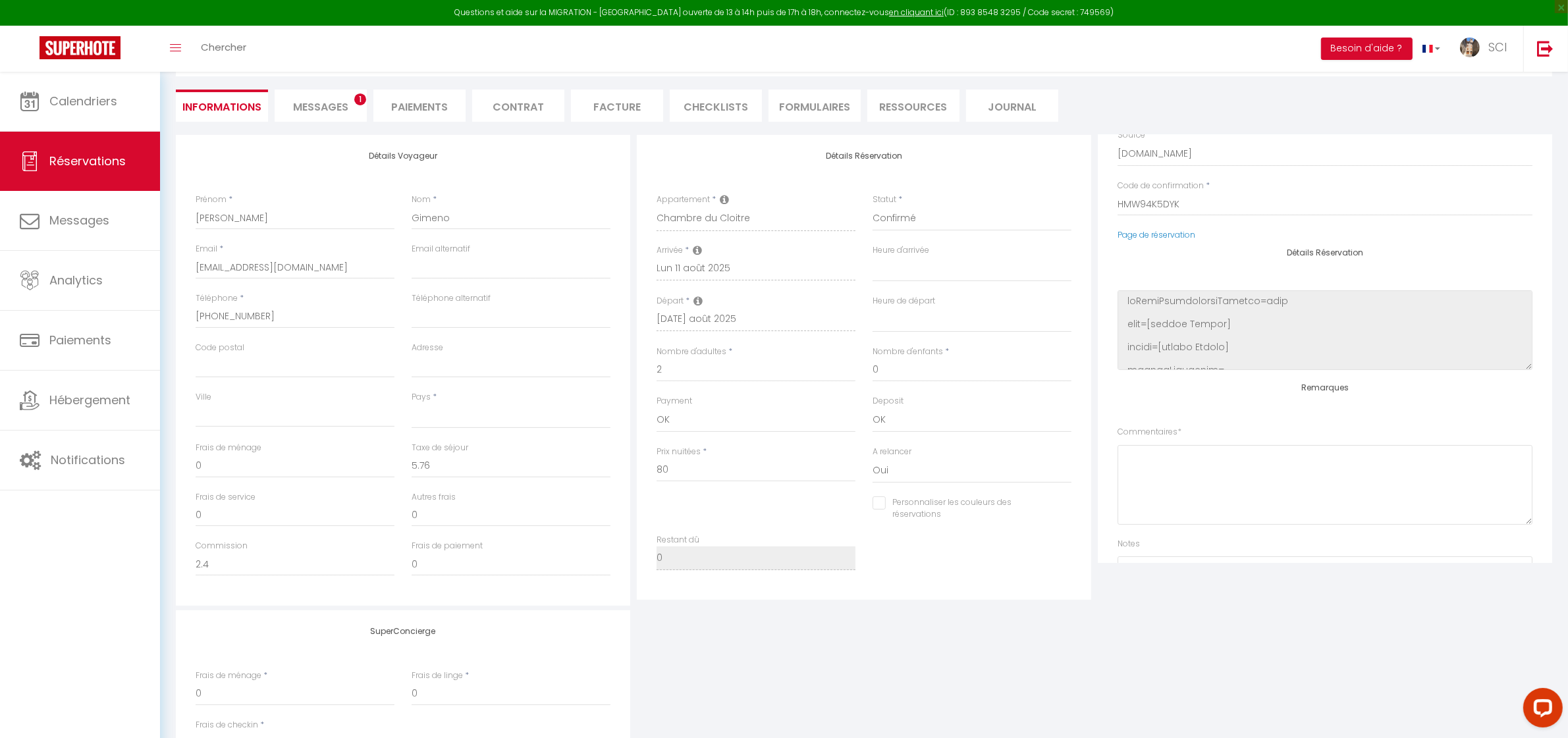
scroll to position [168, 0]
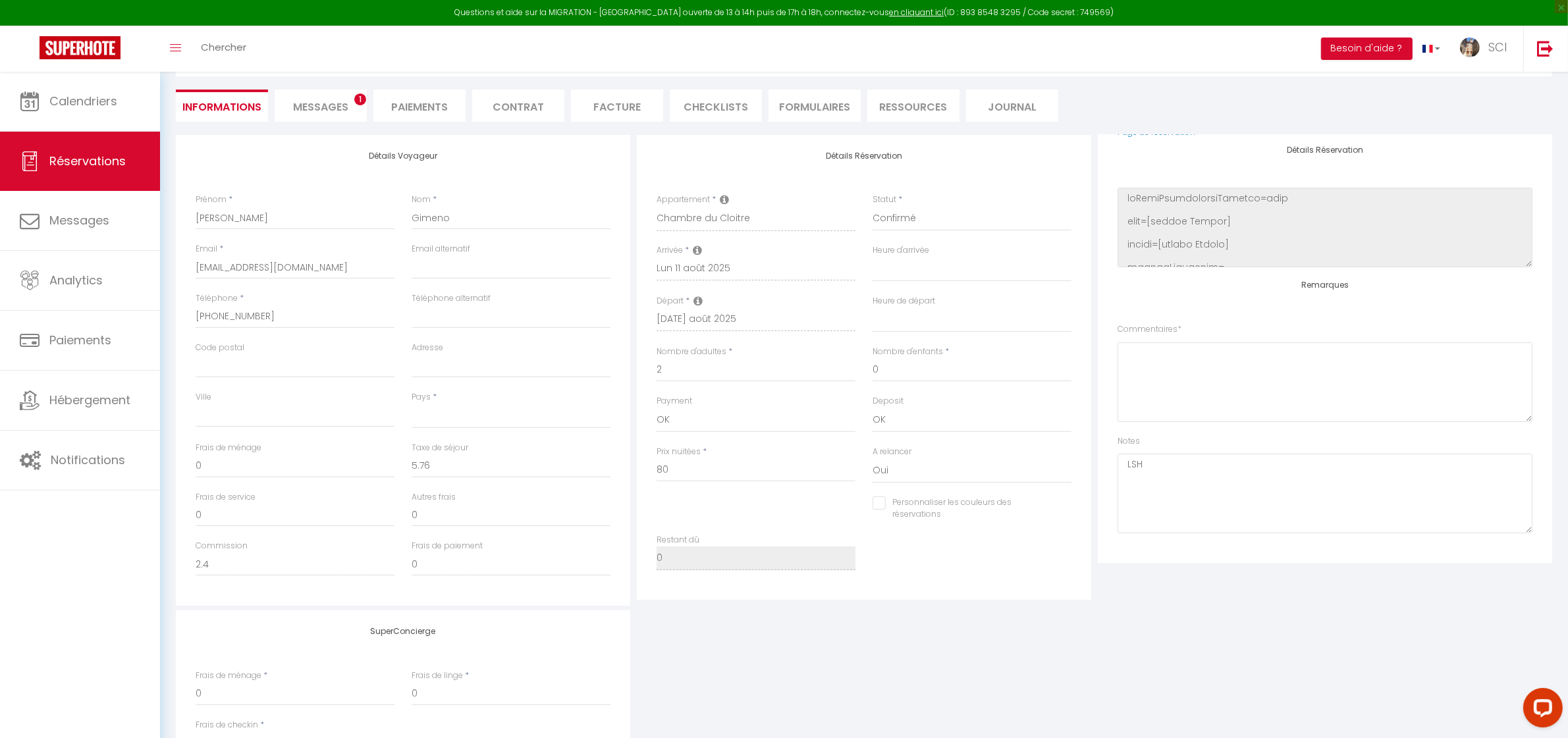
click at [386, 100] on li "Paiements" at bounding box center [419, 105] width 92 height 32
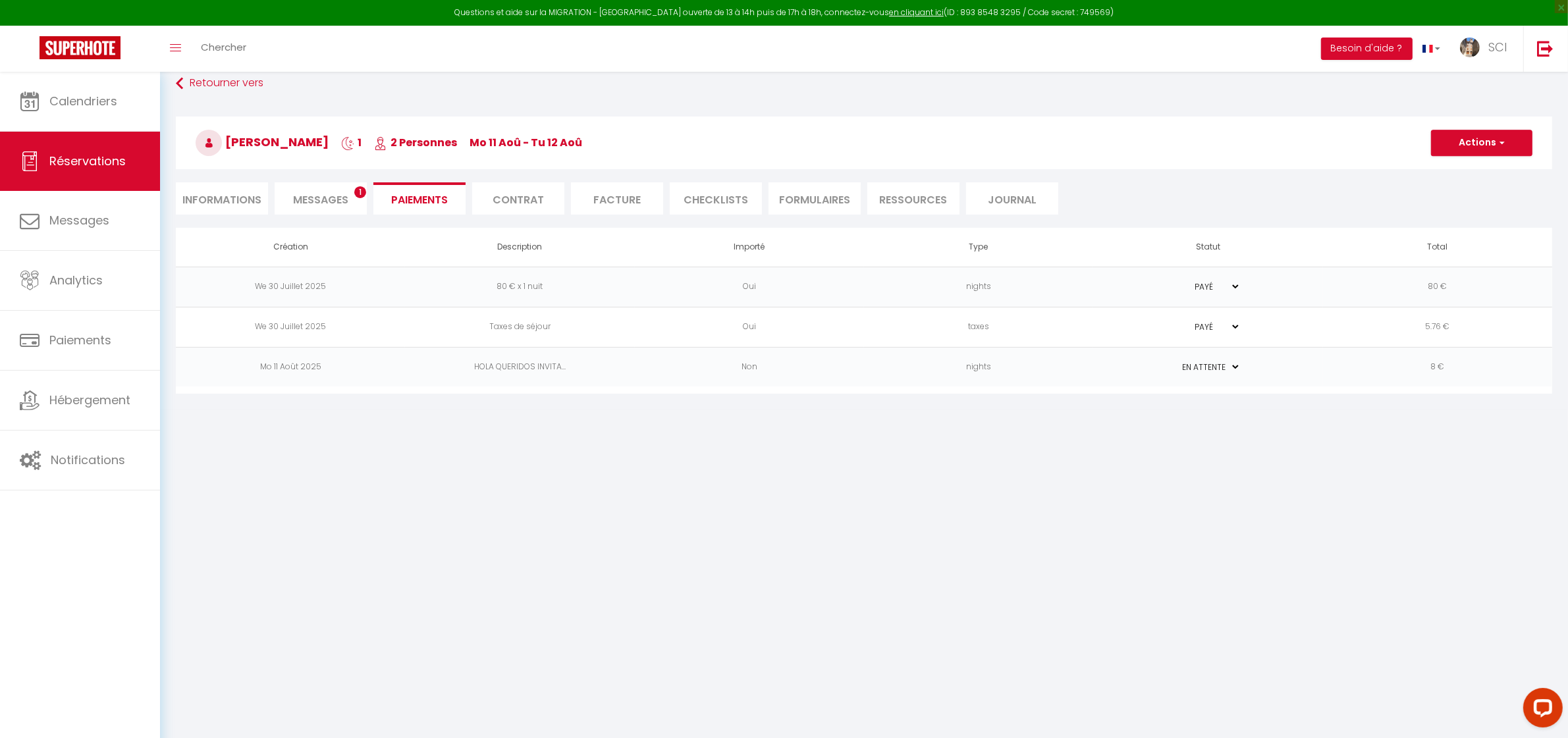
scroll to position [72, 0]
click at [309, 195] on span "Messages" at bounding box center [320, 201] width 55 height 15
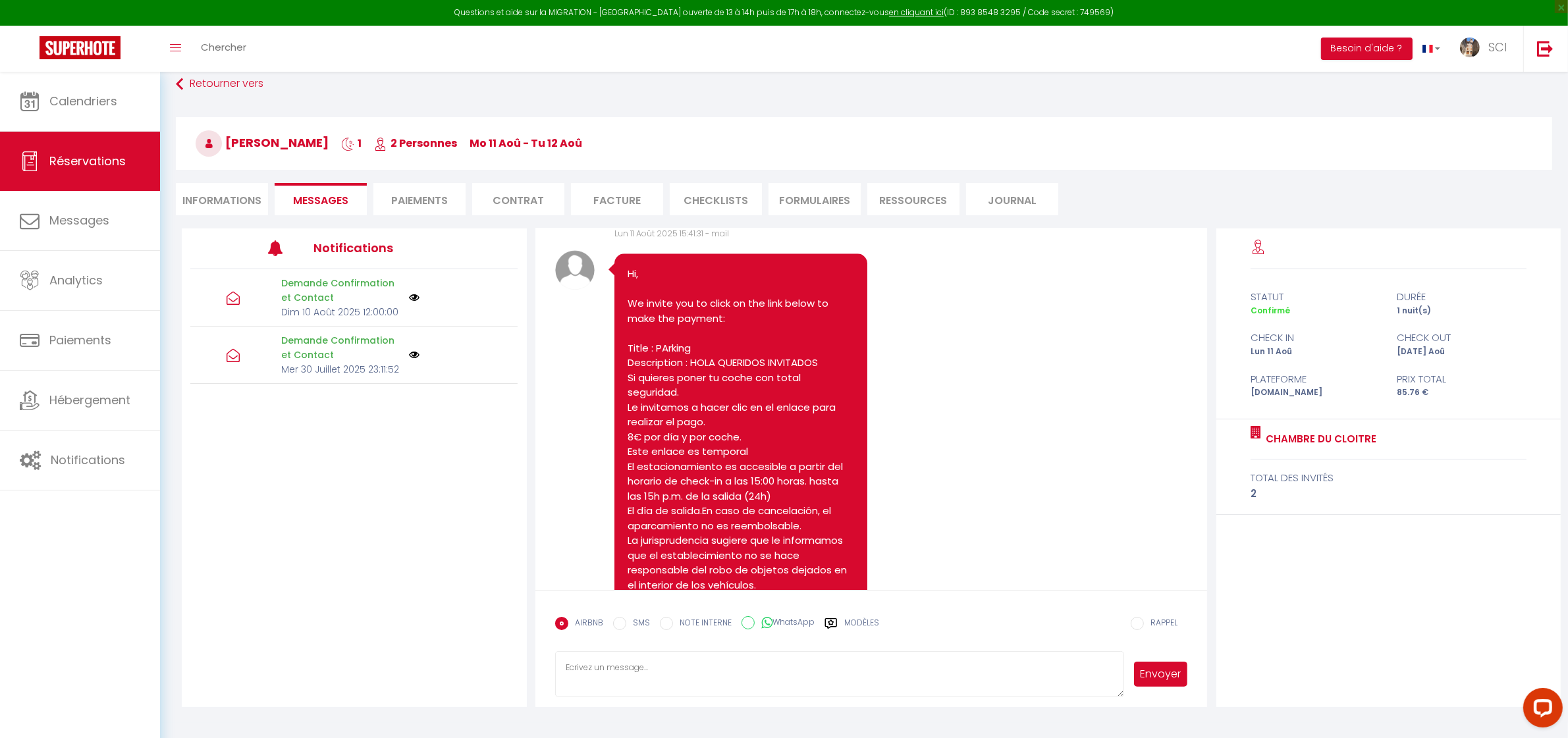
scroll to position [4256, 0]
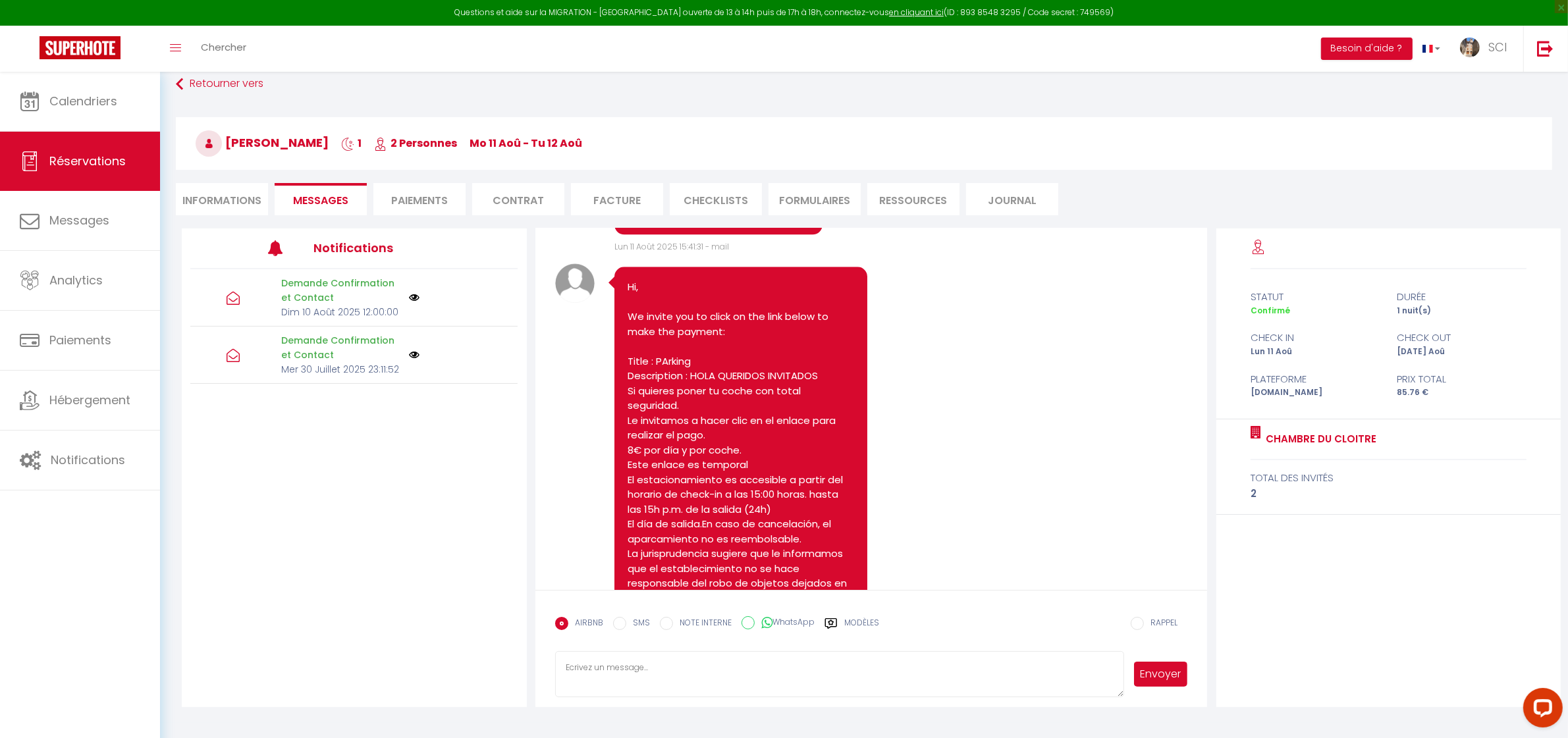
click at [226, 202] on li "Informations" at bounding box center [222, 198] width 92 height 32
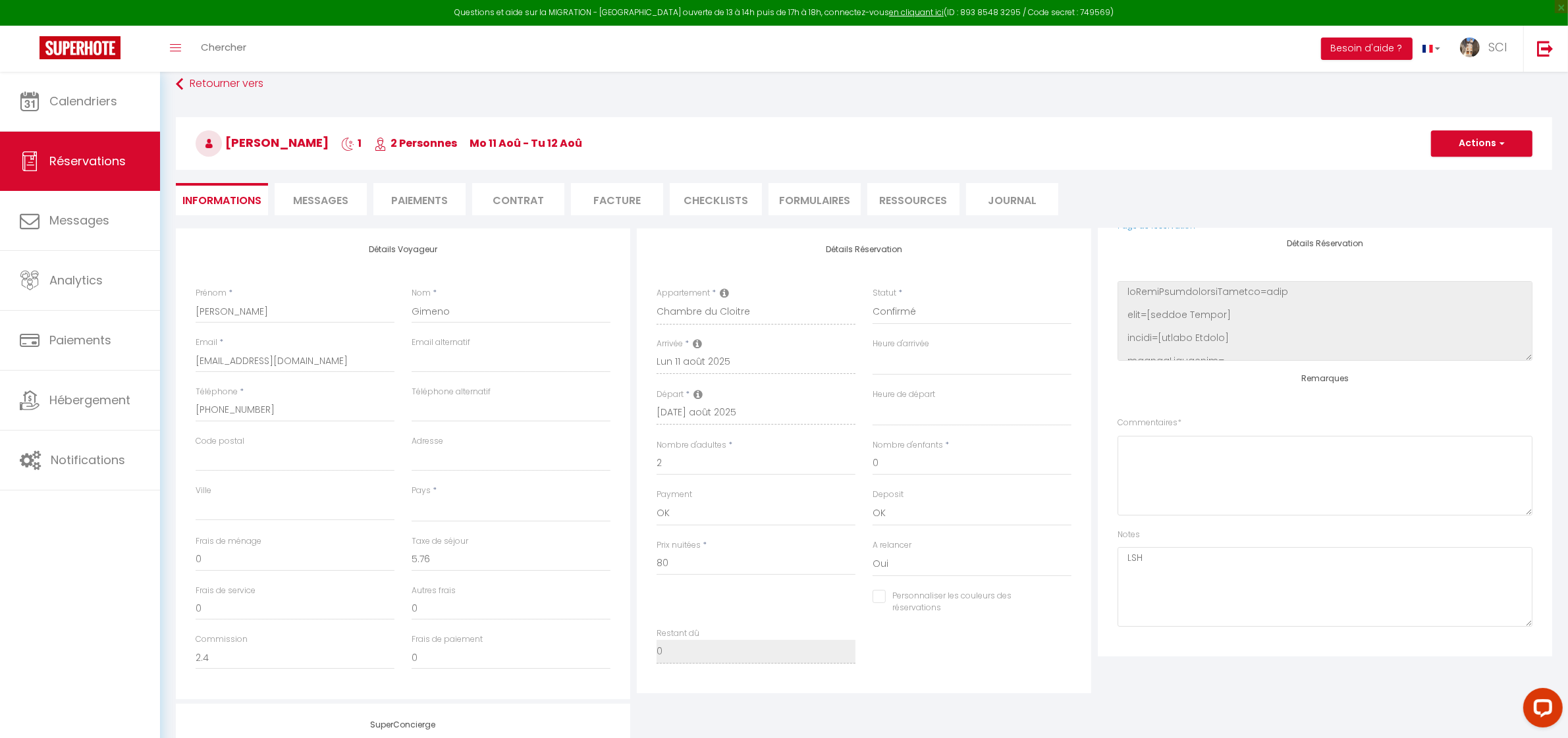
click at [416, 204] on li "Paiements" at bounding box center [419, 198] width 92 height 32
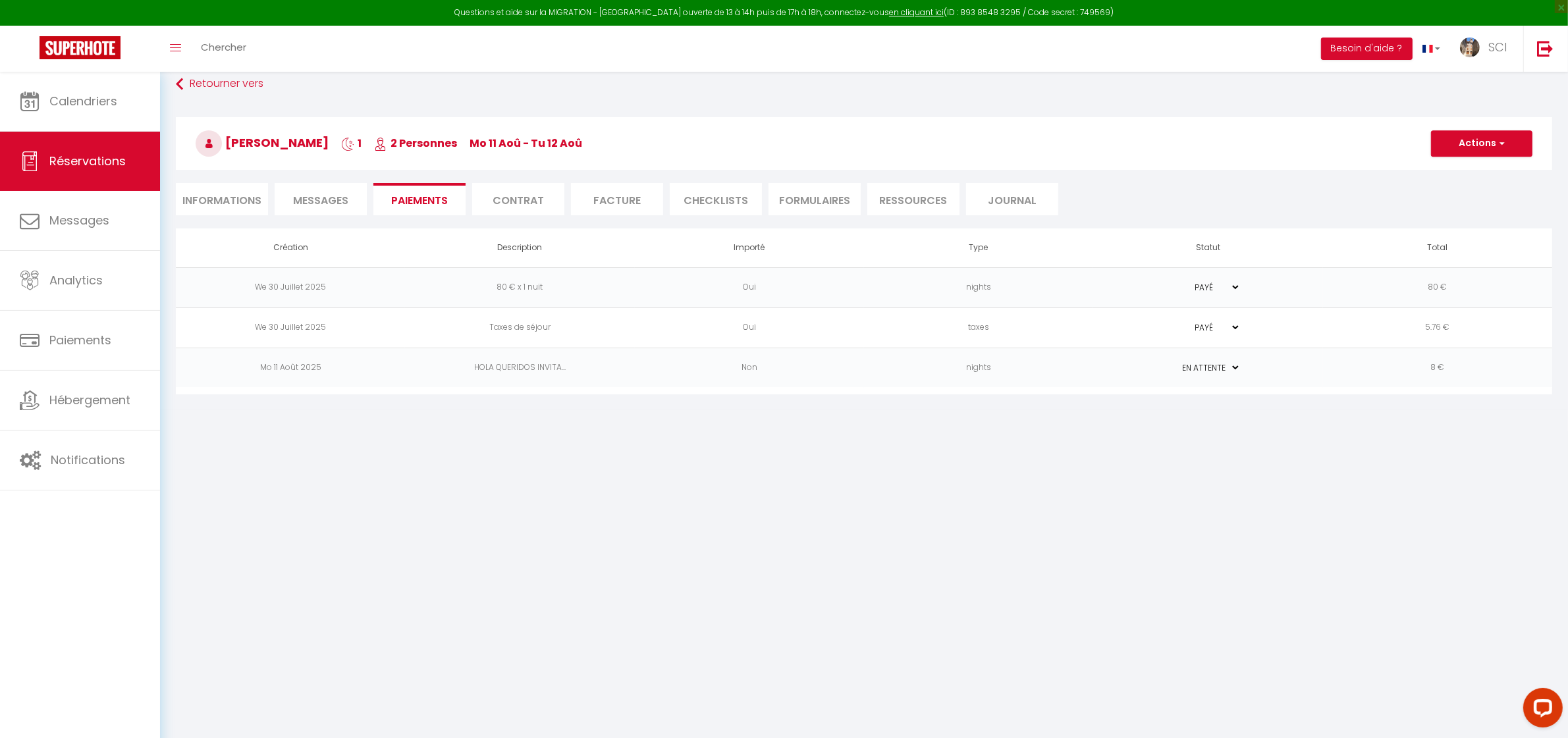
click at [324, 205] on span "Messages" at bounding box center [320, 201] width 55 height 15
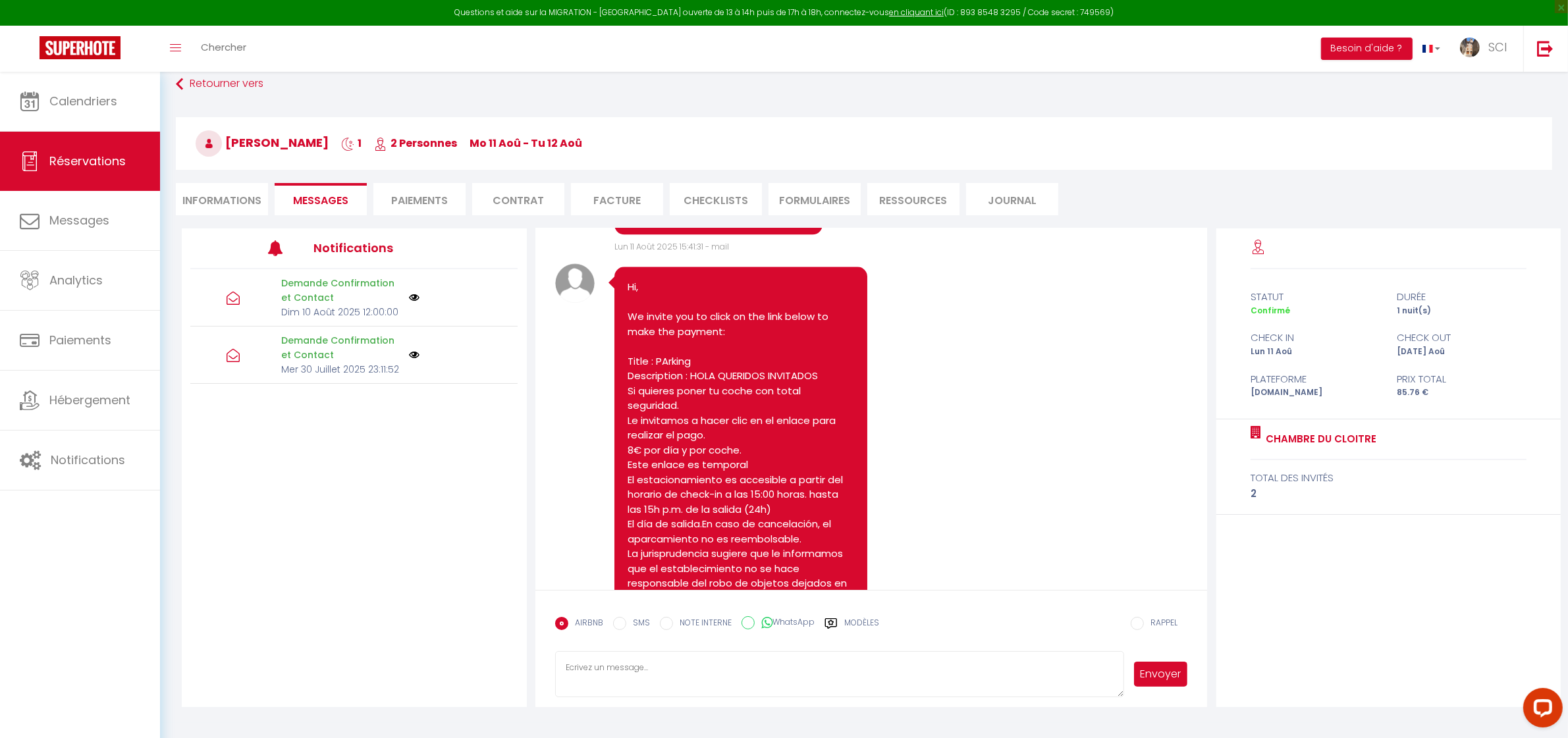
click at [245, 198] on li "Informations" at bounding box center [222, 198] width 92 height 32
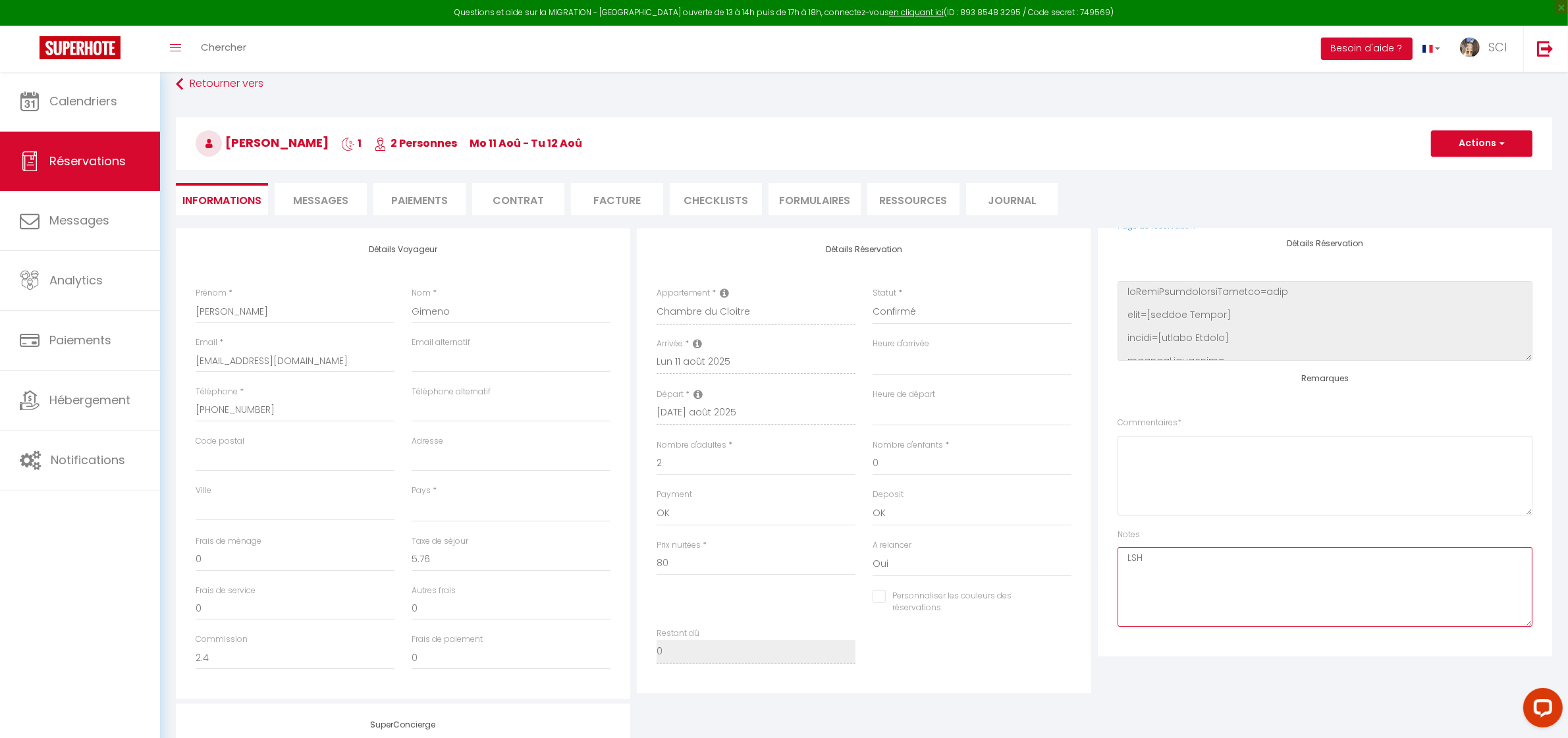
click at [1187, 575] on textarea "LSH" at bounding box center [1325, 587] width 415 height 79
click at [321, 194] on span "Messages" at bounding box center [320, 201] width 55 height 15
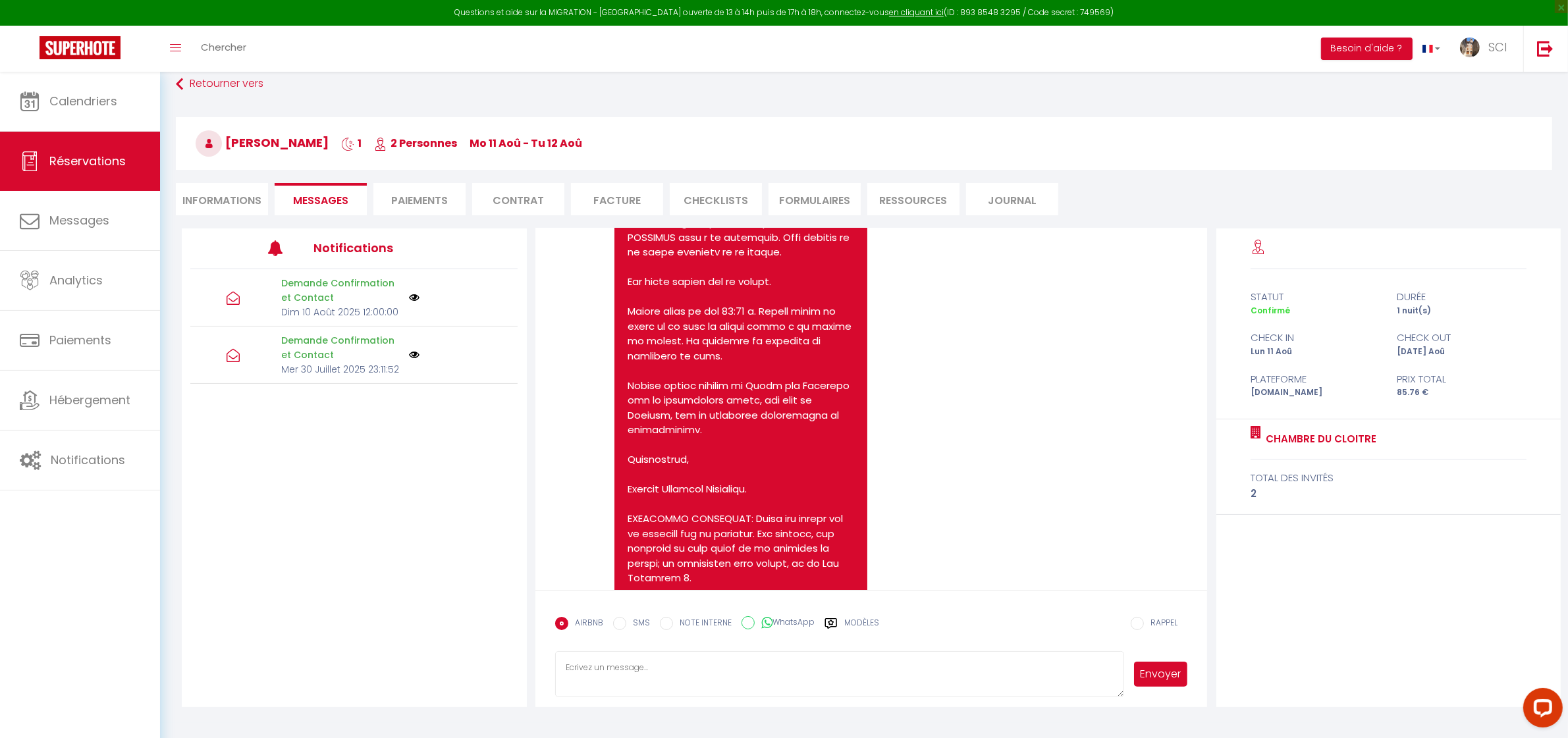
scroll to position [4688, 0]
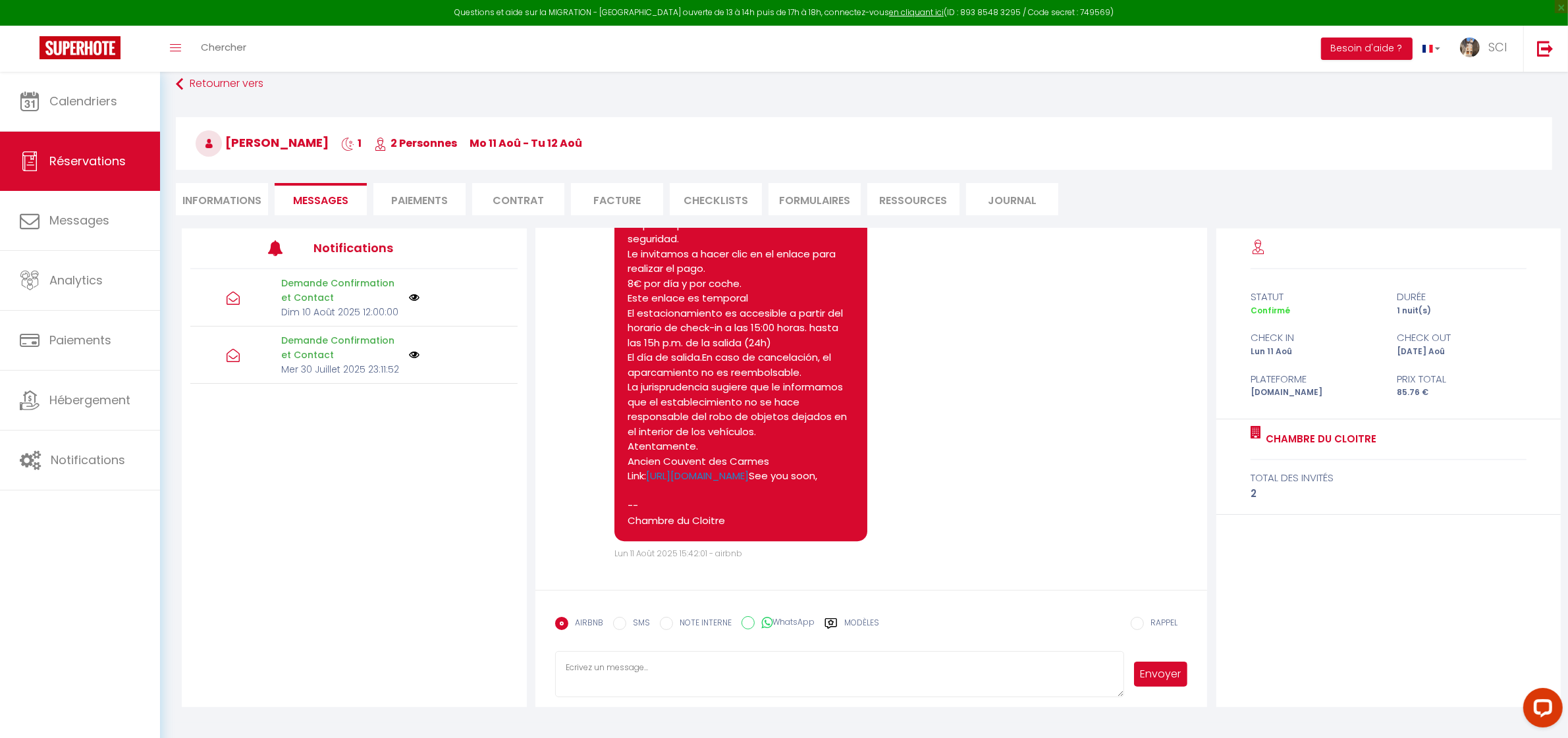
click at [743, 670] on textarea at bounding box center [840, 674] width 570 height 46
paste textarea "Una vez que pongan el codigo 1307 entran y se estacionan adentro ( les aconseja…"
click at [567, 670] on textarea "Una vez que pongan el codigo 1307 entran y se estacionan adentro ( les aconseja…" at bounding box center [840, 674] width 570 height 46
click at [1029, 665] on textarea "Una vez que pongan el codigo 1307 entran y se estacionan adentro ( les aconseja…" at bounding box center [840, 674] width 570 height 46
click at [727, 668] on textarea "Una vez que pongan el codigo 1307 entran y se estacionan adentro ( les aconseja…" at bounding box center [840, 674] width 570 height 46
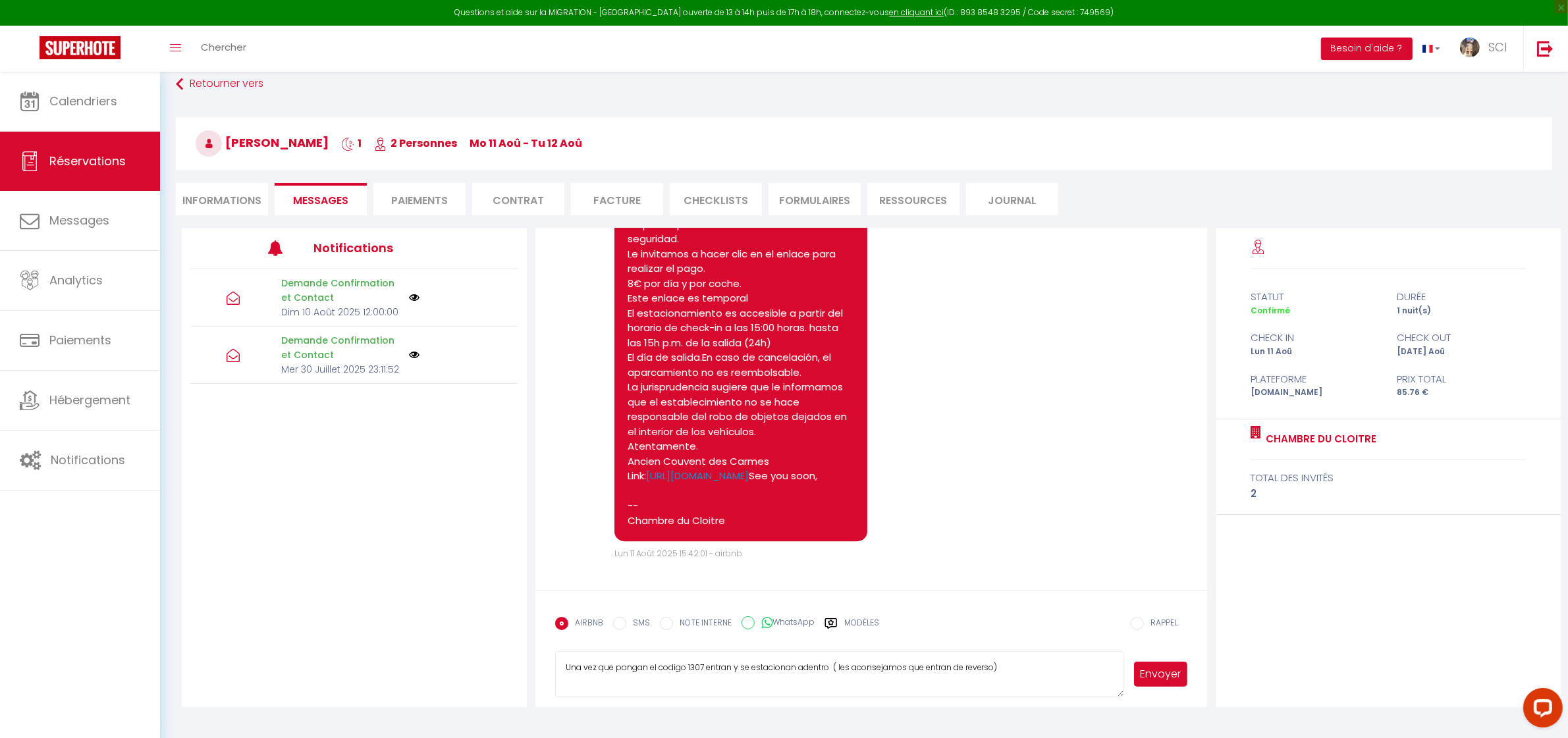
click at [731, 668] on textarea "Una vez que pongan el codigo 1307 entran y se estacionan adentro ( les aconseja…" at bounding box center [840, 674] width 570 height 46
click at [814, 686] on textarea "Una vez que pongan el codigo 1307 entran con el coche y se estacionan adentro (…" at bounding box center [840, 674] width 570 height 46
click at [1078, 672] on textarea "Una vez que pongan el codigo 1307 entran con el coche y se estacionan adentro (…" at bounding box center [840, 674] width 570 height 46
click at [1157, 676] on button "Envoyer" at bounding box center [1162, 674] width 54 height 25
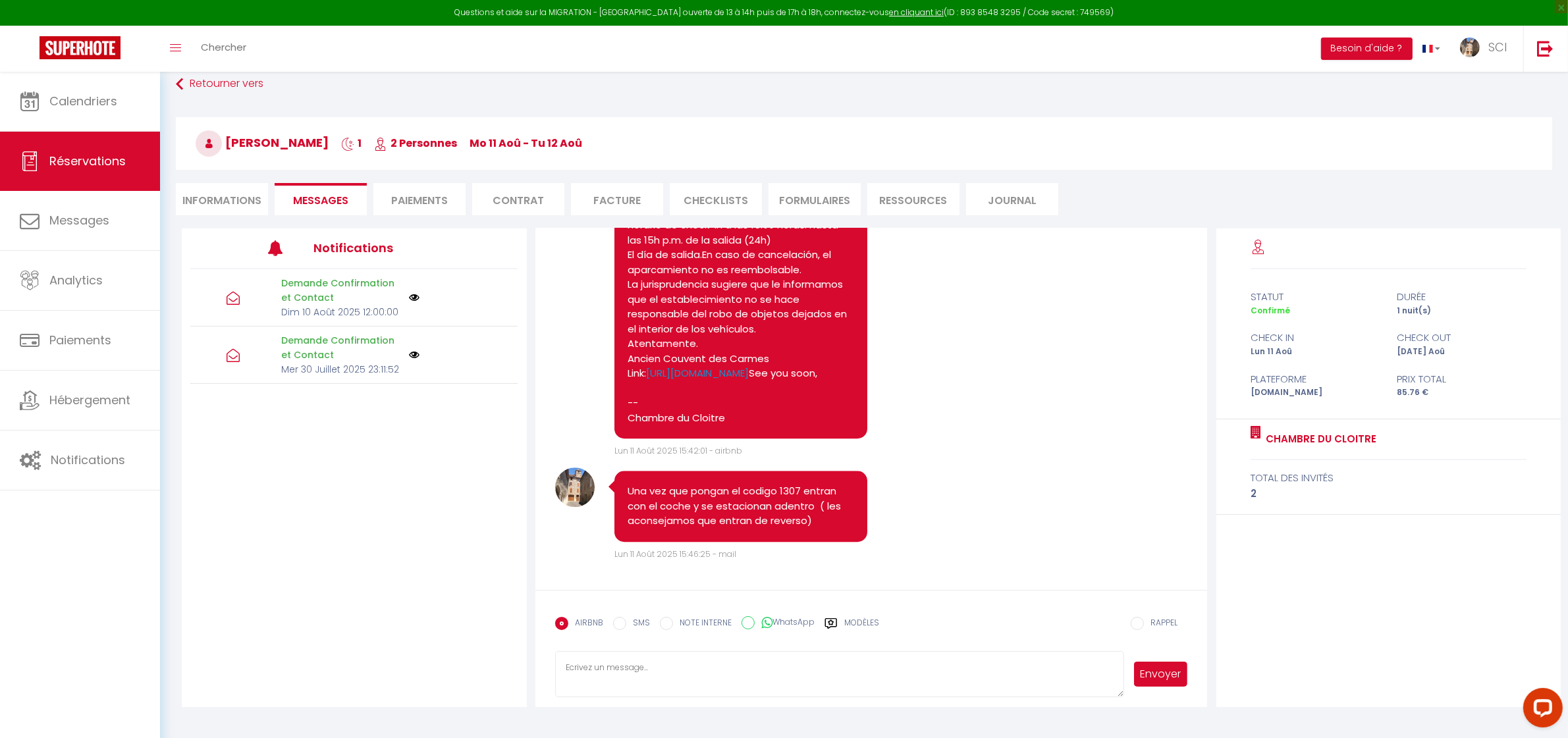
scroll to position [4791, 0]
click at [198, 204] on li "Informations" at bounding box center [222, 198] width 92 height 32
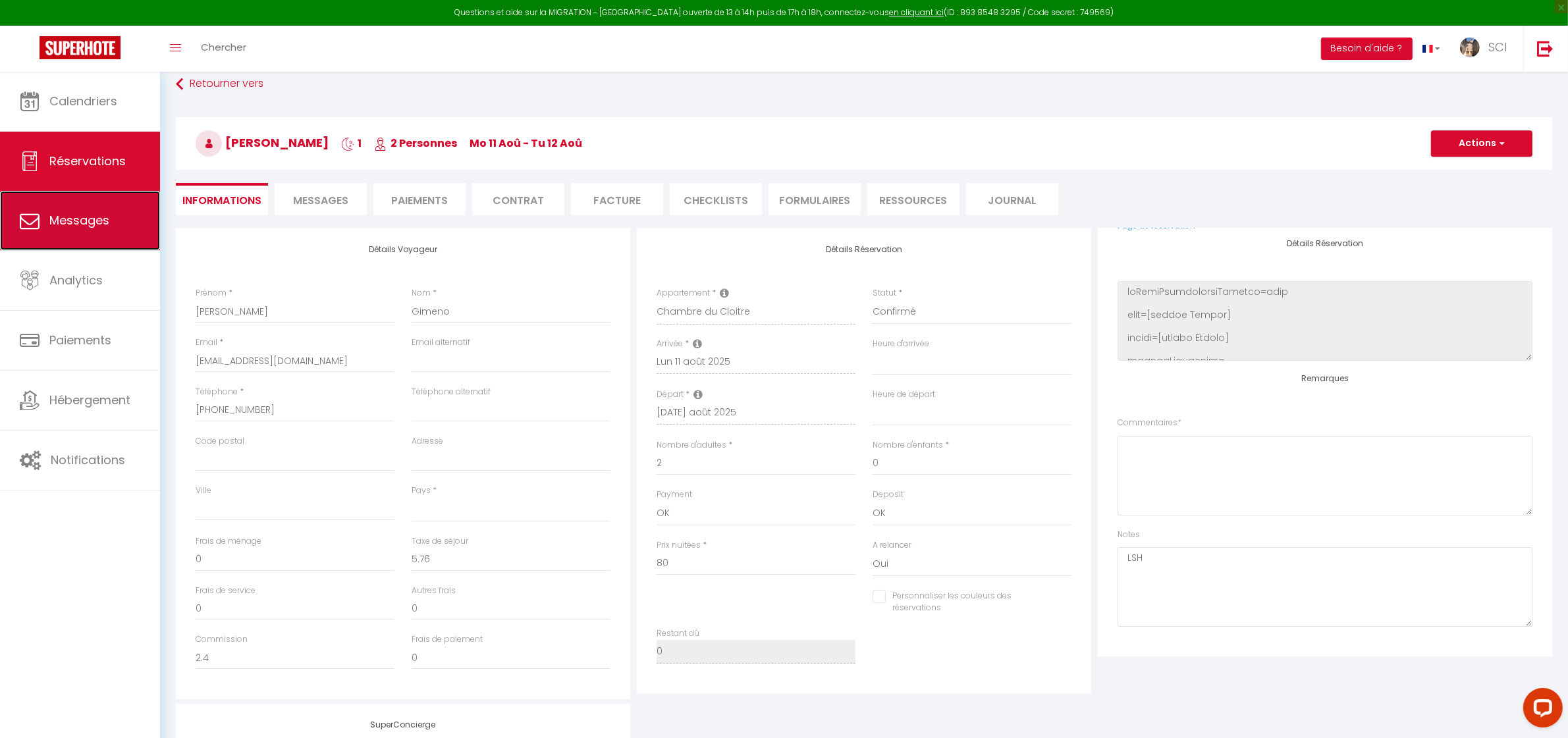
click at [105, 222] on span "Messages" at bounding box center [79, 220] width 60 height 16
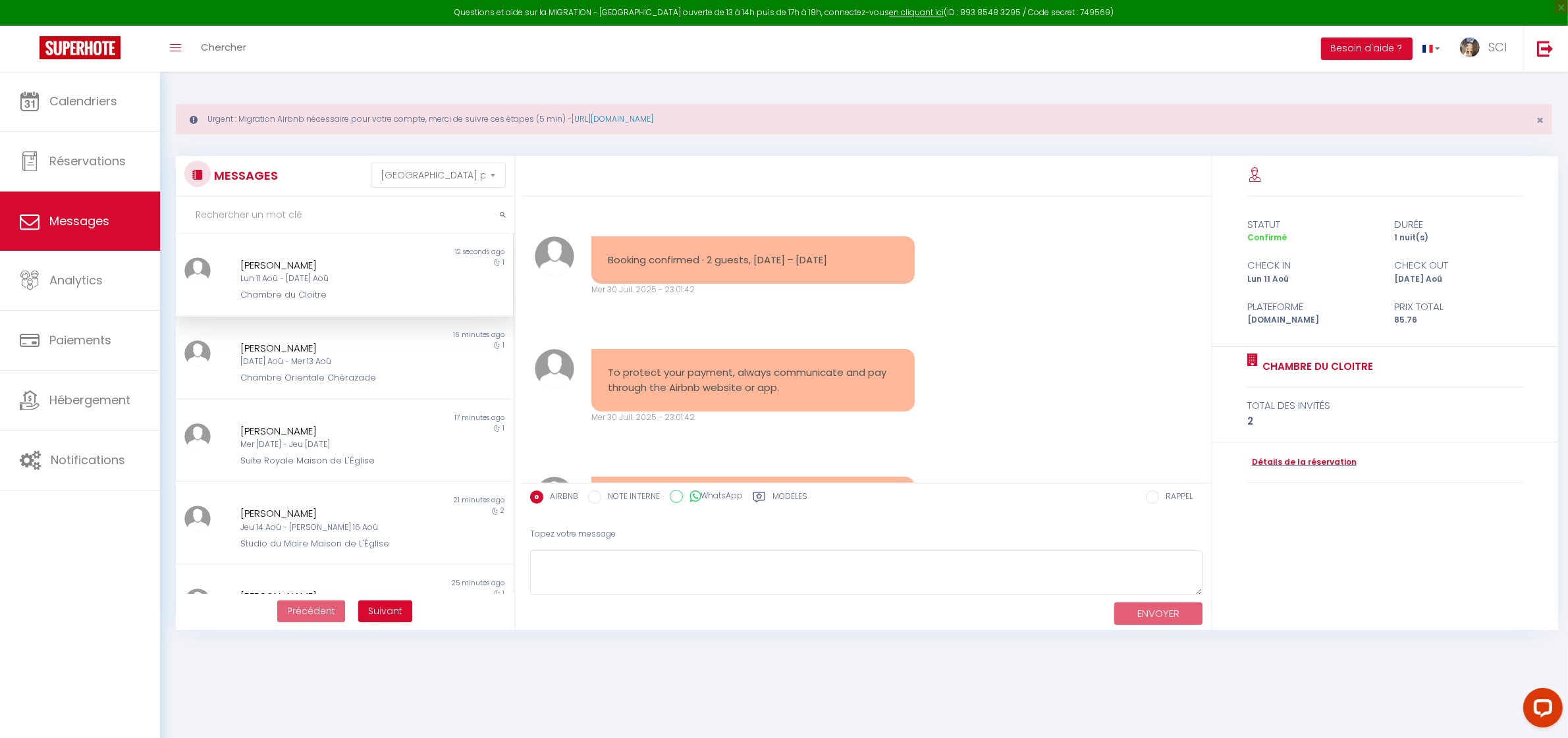
scroll to position [4913, 0]
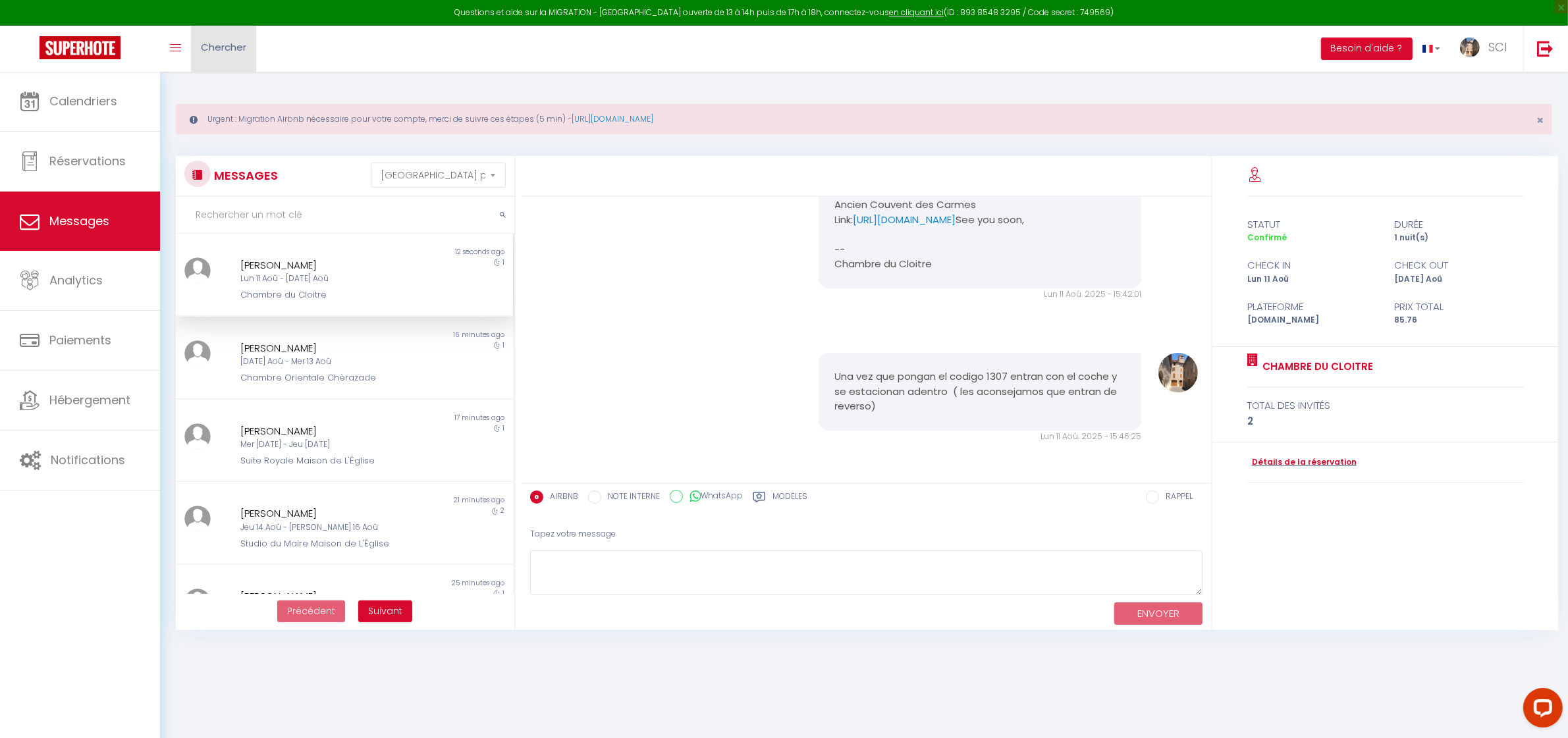
click at [214, 54] on span "Chercher" at bounding box center [223, 47] width 45 height 14
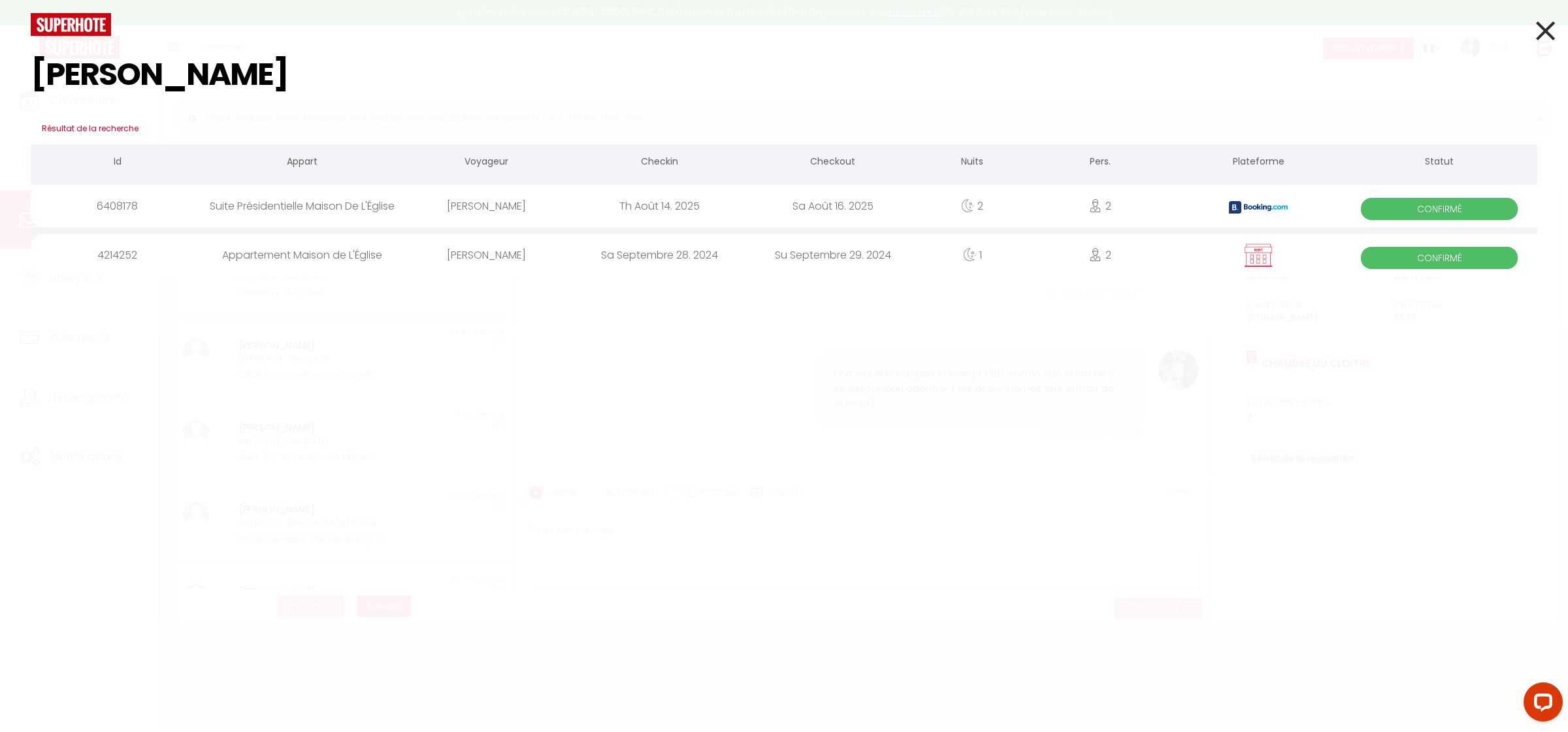
click at [505, 204] on div "[PERSON_NAME]" at bounding box center [487, 206] width 173 height 42
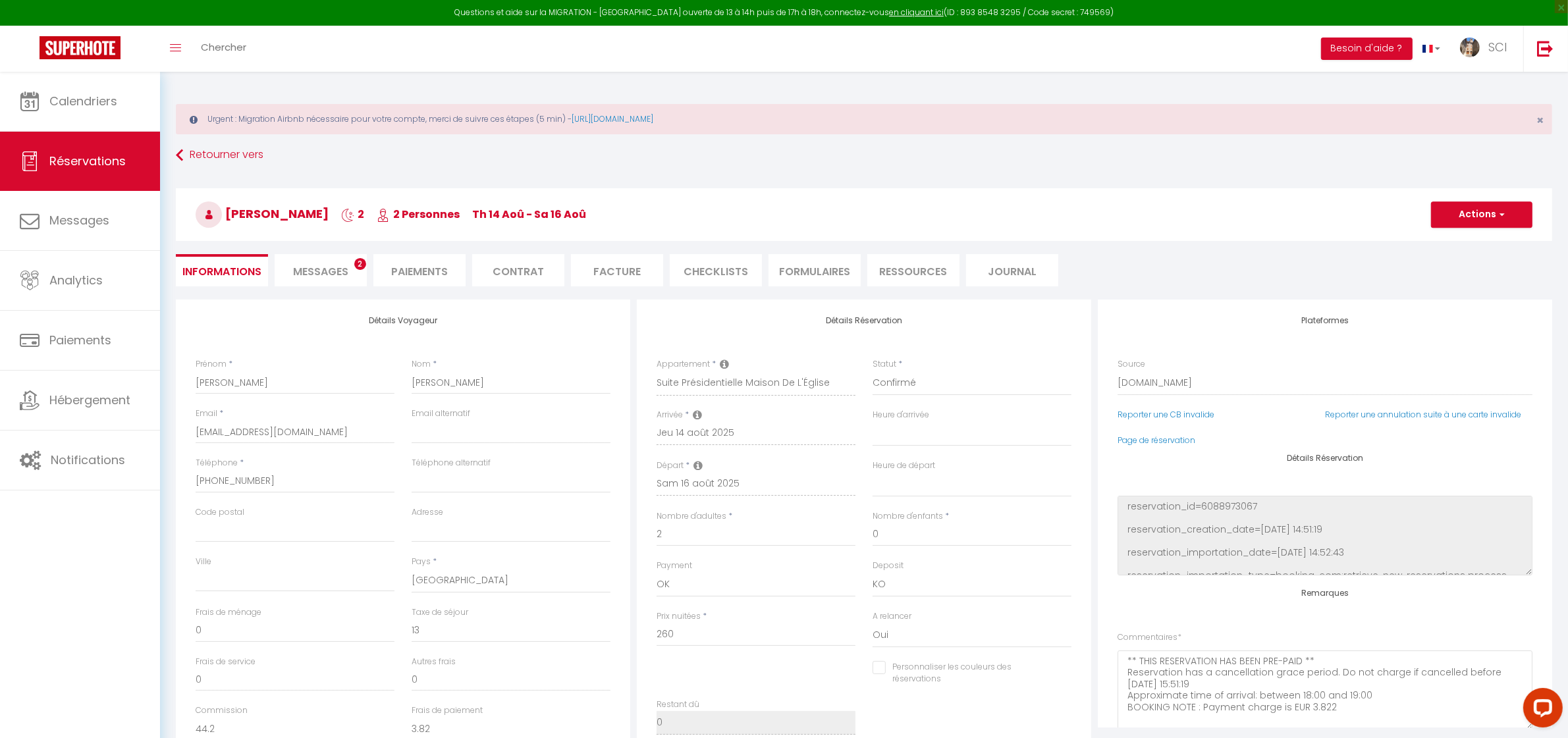
click at [408, 268] on li "Paiements" at bounding box center [419, 270] width 92 height 32
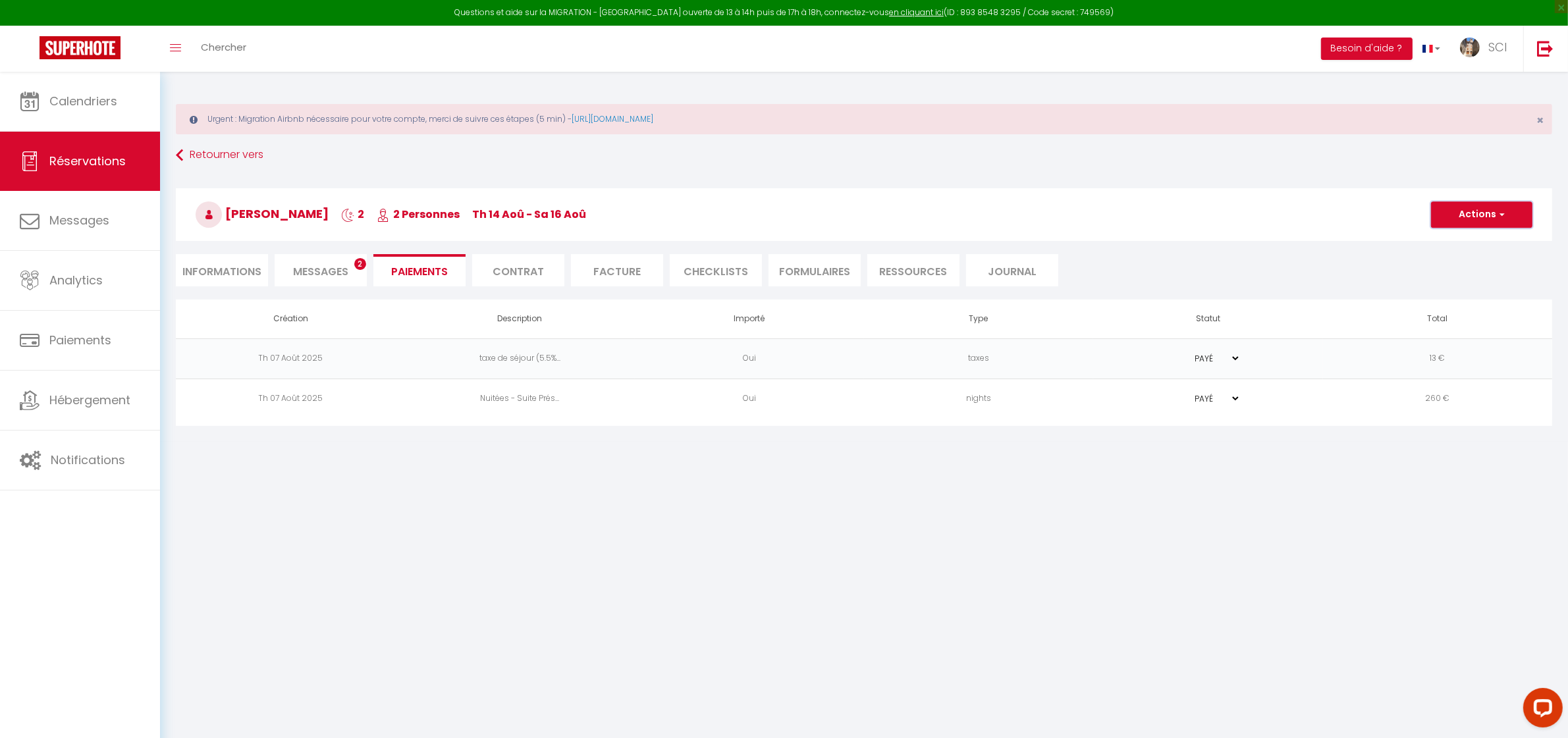
click at [1495, 212] on button "Actions" at bounding box center [1482, 214] width 102 height 26
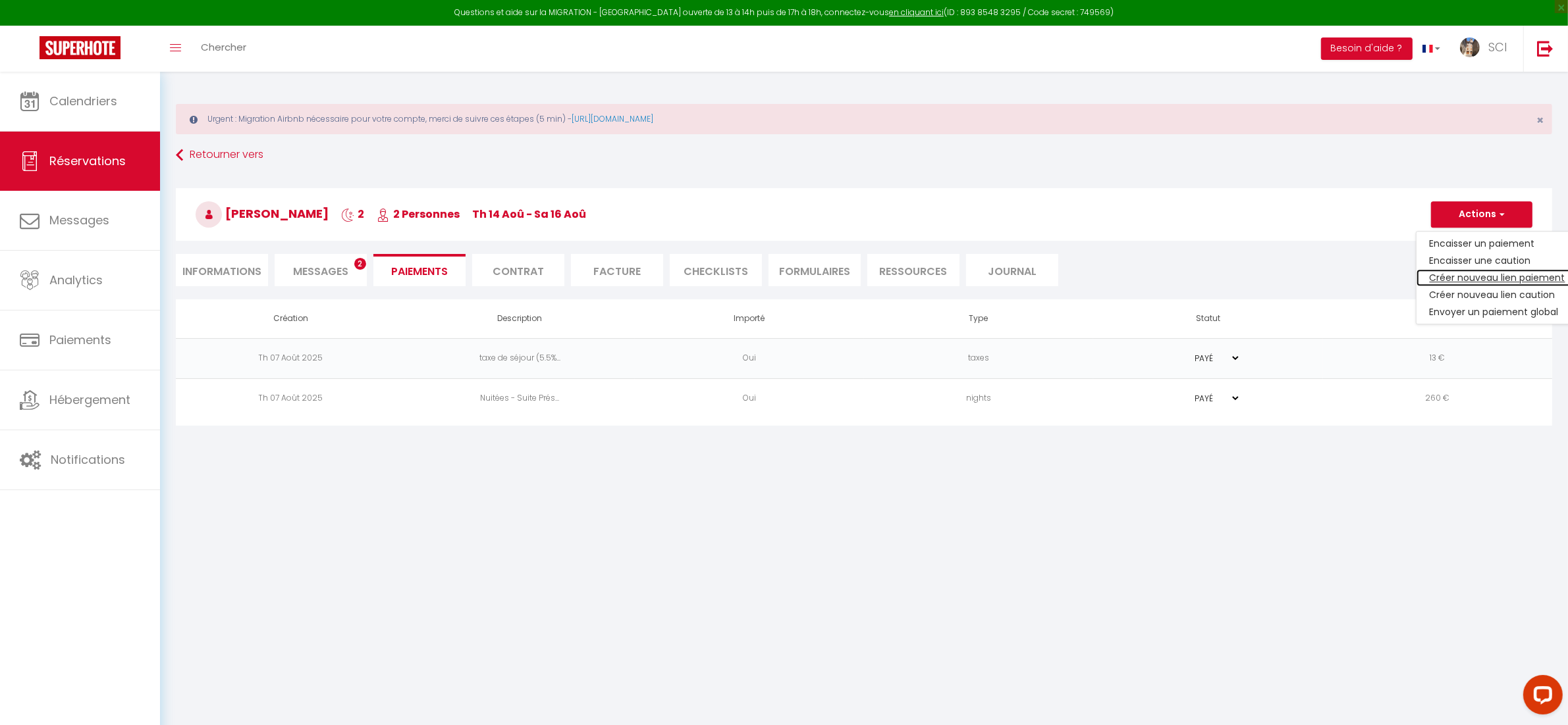
click at [1453, 281] on link "Créer nouveau lien paiement" at bounding box center [1498, 278] width 163 height 17
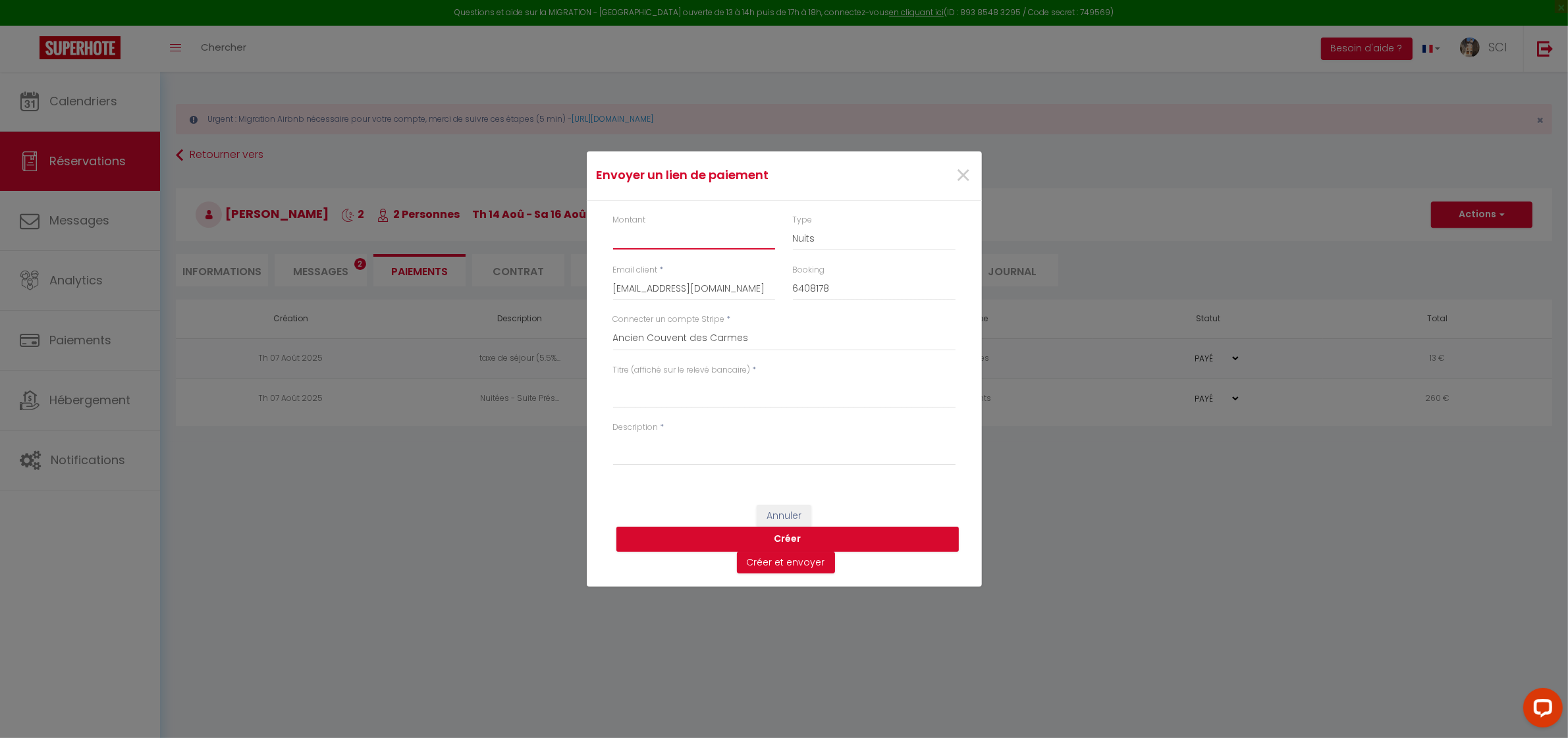
click at [709, 245] on input "Montant" at bounding box center [695, 238] width 163 height 24
click at [705, 410] on div "Titre (affiché sur le relevé bancaire) *" at bounding box center [784, 393] width 360 height 57
click at [696, 375] on label "Titre (affiché sur le relevé bancaire)" at bounding box center [682, 370] width 137 height 13
click at [696, 377] on textarea "Titre (affiché sur le relevé bancaire)" at bounding box center [784, 393] width 342 height 32
click at [659, 462] on textarea "Description" at bounding box center [784, 450] width 342 height 32
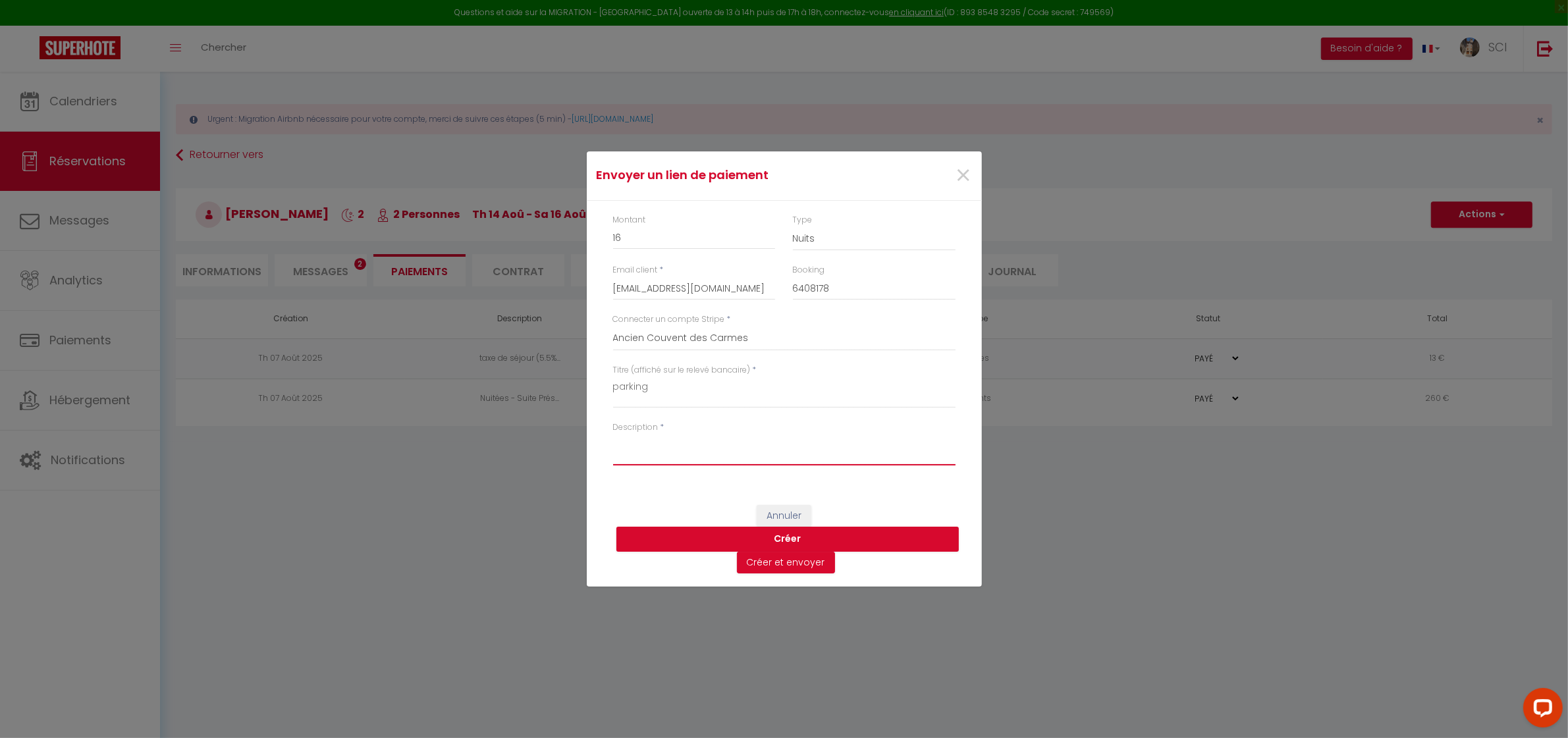
click at [907, 458] on textarea "Description" at bounding box center [784, 450] width 342 height 32
paste textarea "BONJOUR CHERS HÔTES Si vous désirez mettre votre véhicule en toute Sécurité. No…"
click at [792, 564] on button "Créer et envoyer" at bounding box center [785, 563] width 98 height 22
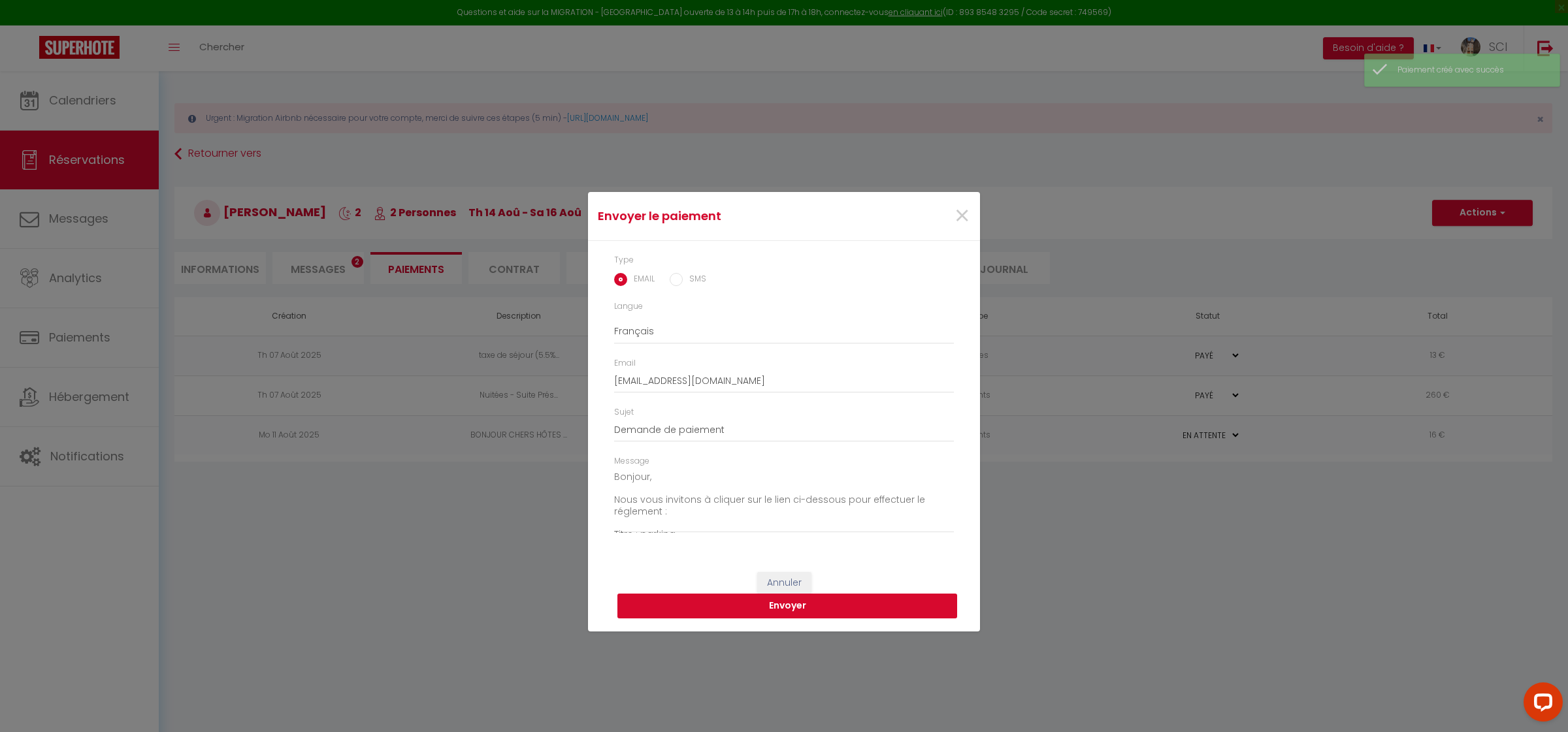
click at [853, 611] on button "Envoyer" at bounding box center [788, 606] width 340 height 25
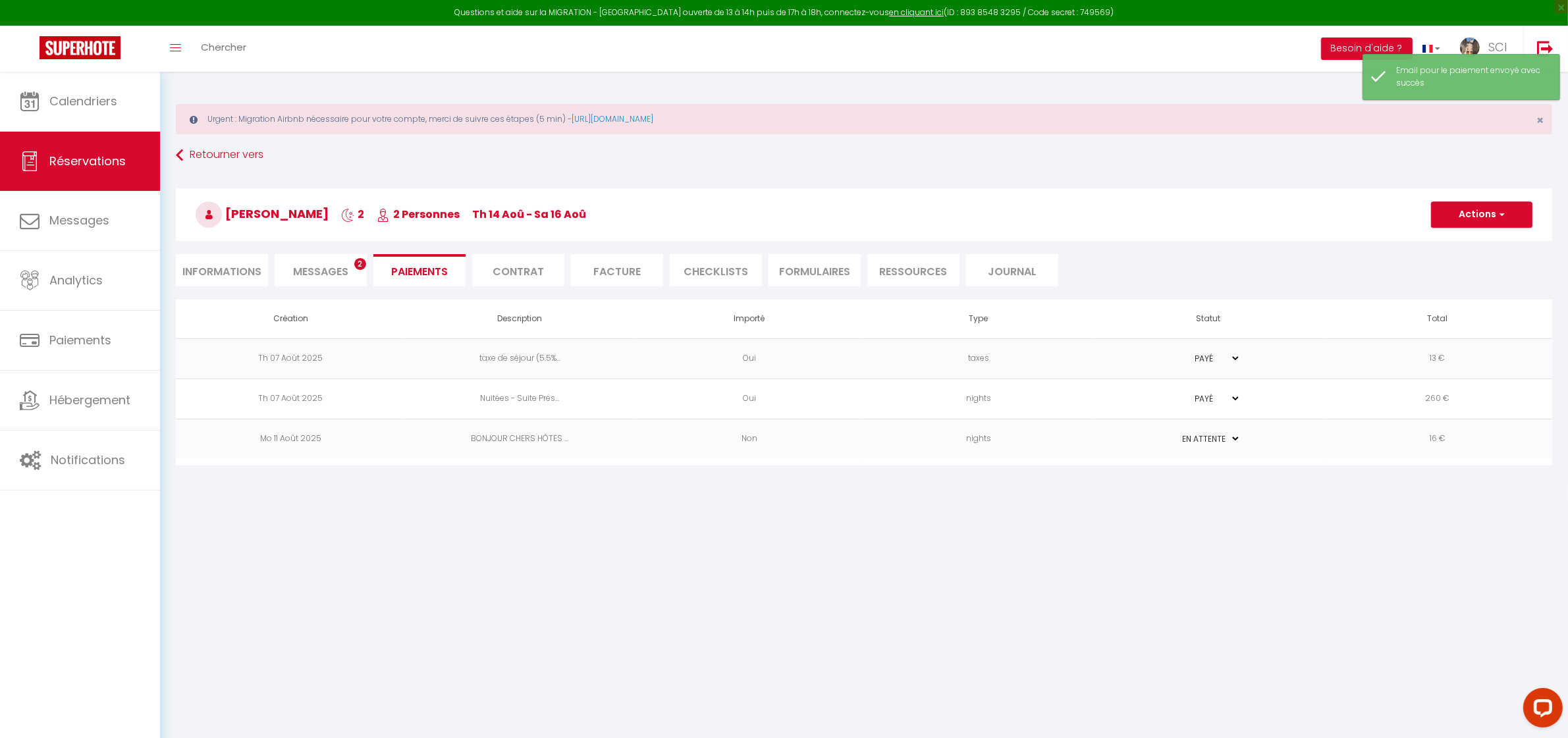
click at [245, 267] on li "Informations" at bounding box center [222, 270] width 92 height 32
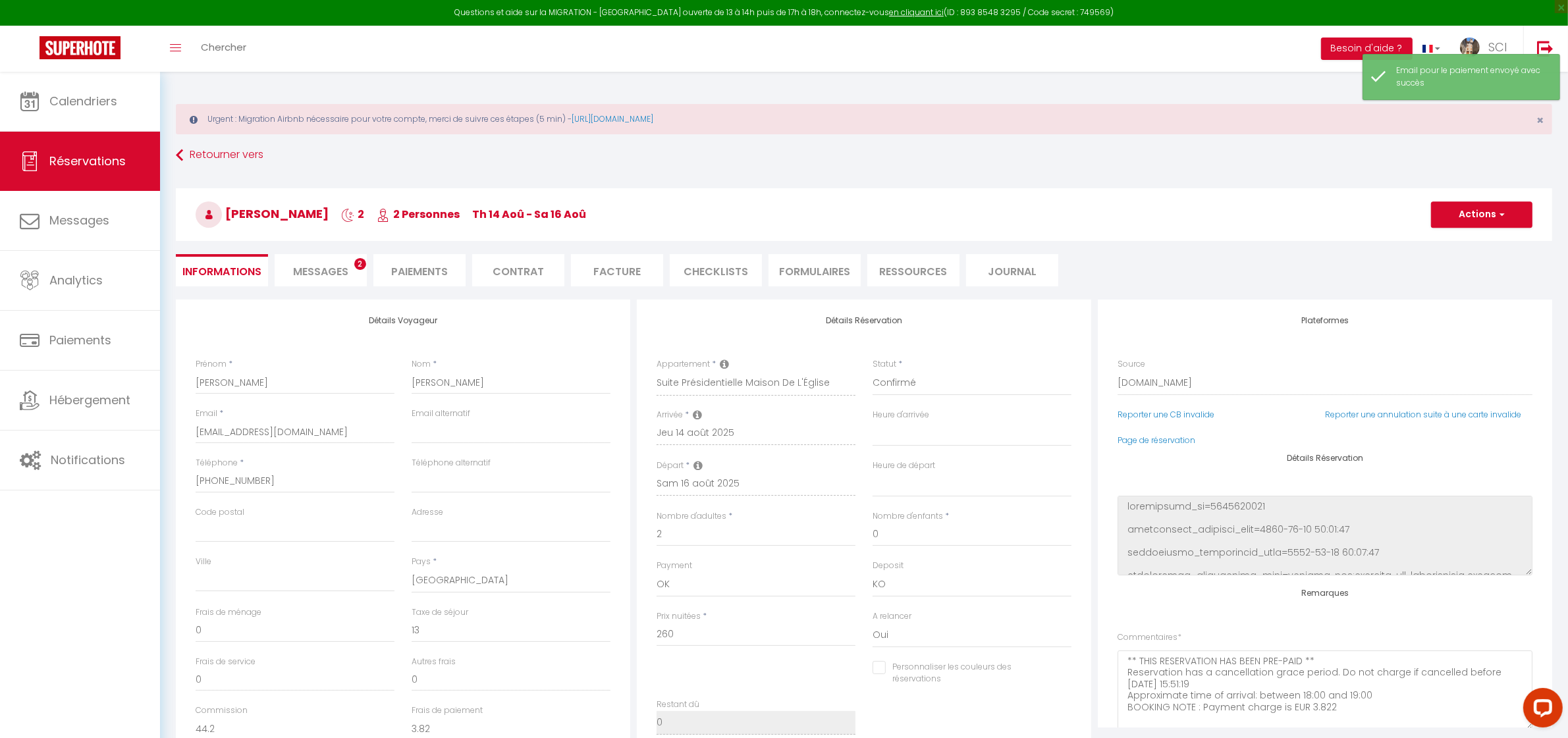
scroll to position [145, 0]
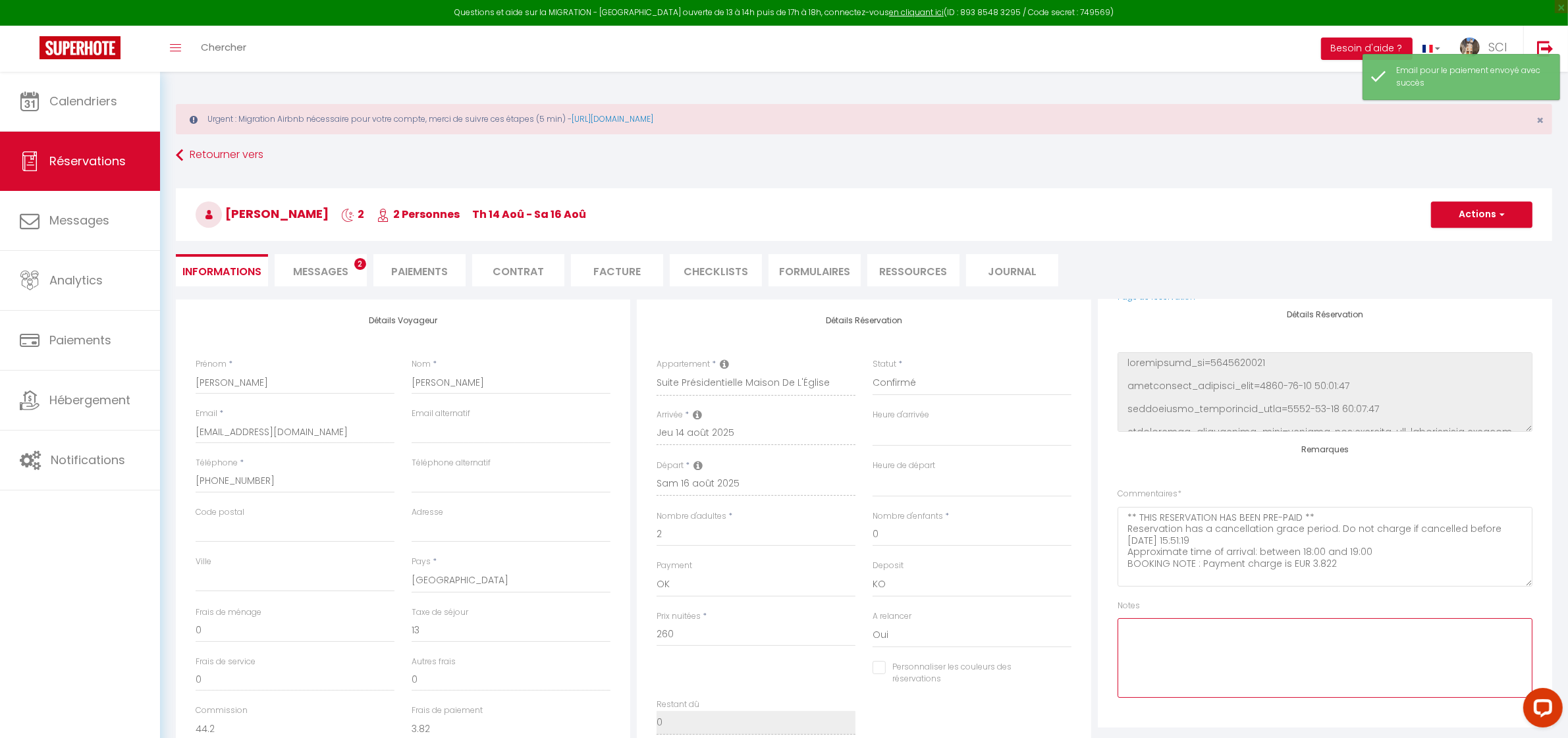
click at [1253, 649] on textarea at bounding box center [1325, 658] width 415 height 79
click at [1502, 215] on span "button" at bounding box center [1500, 215] width 8 height 12
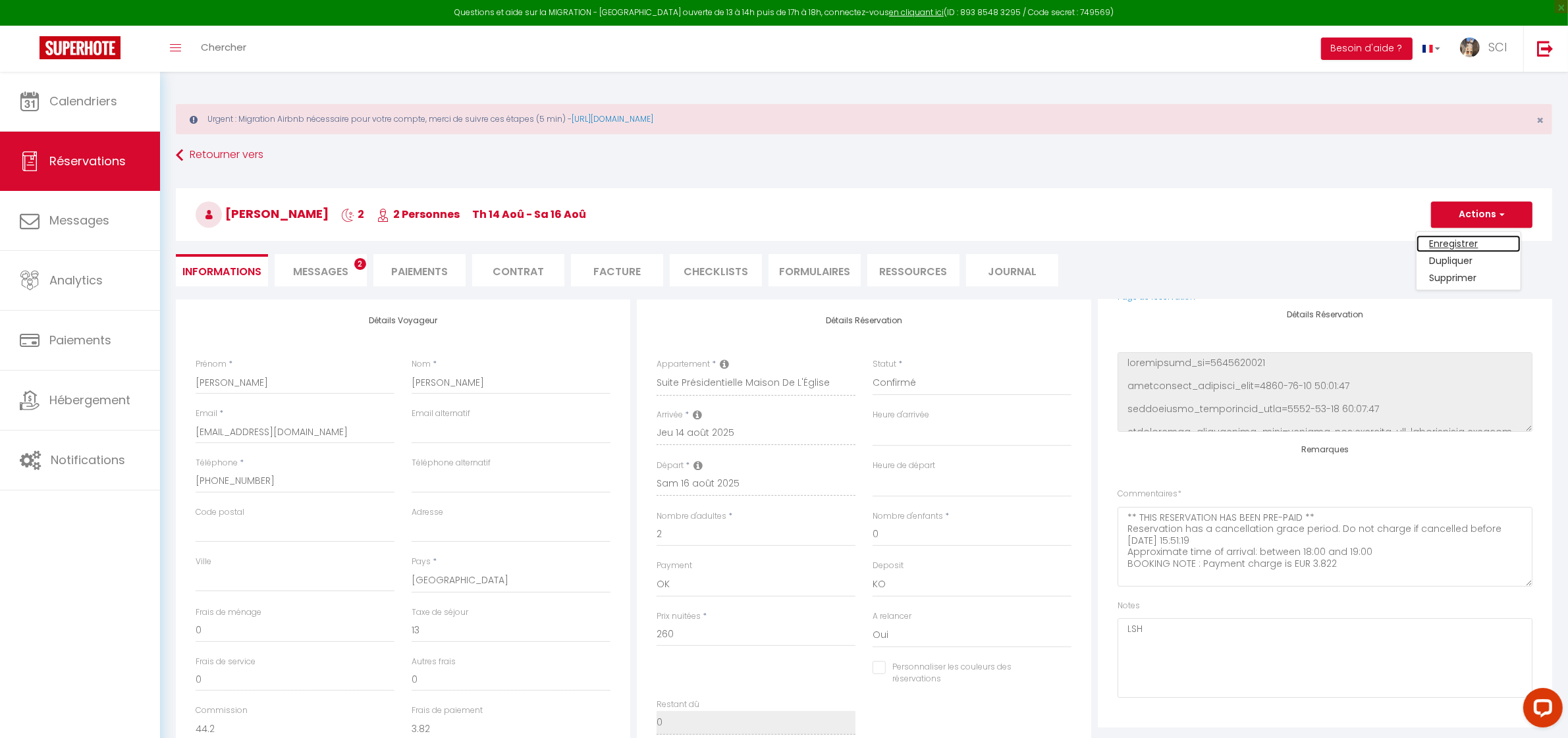
click at [1477, 244] on link "Enregistrer" at bounding box center [1469, 244] width 104 height 17
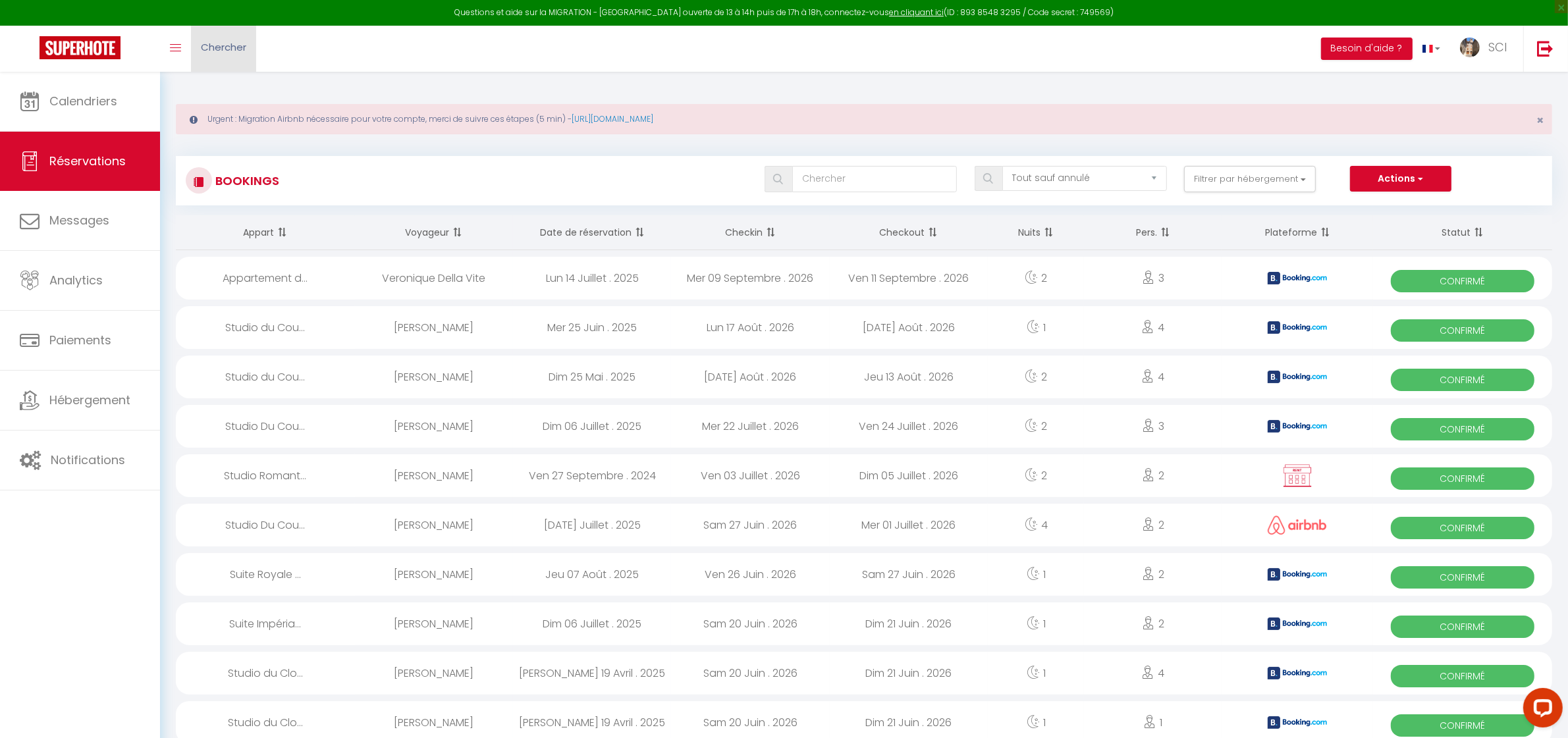
click at [249, 41] on link "Chercher" at bounding box center [222, 49] width 65 height 46
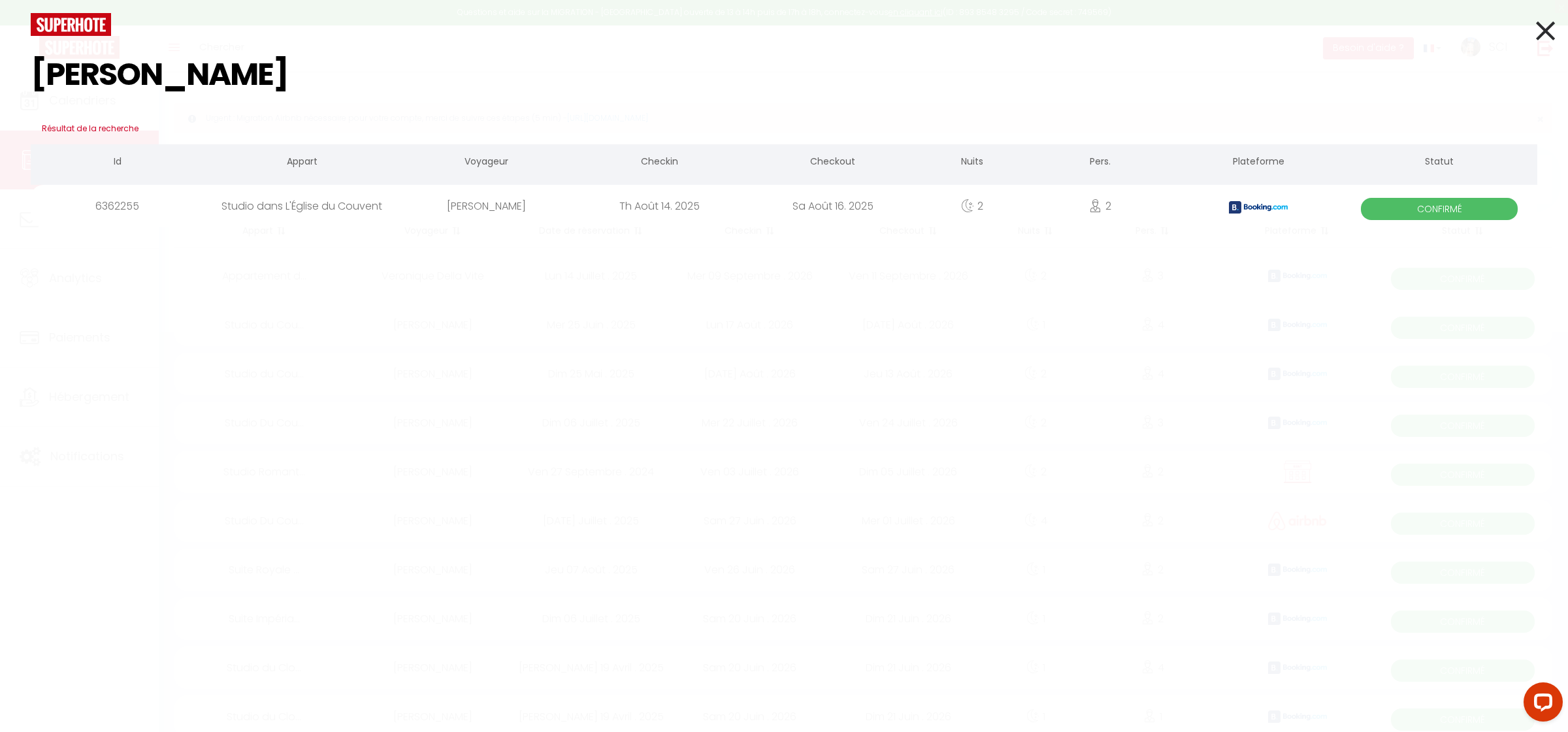
click at [450, 202] on div "María Navarro Menargues" at bounding box center [487, 206] width 173 height 42
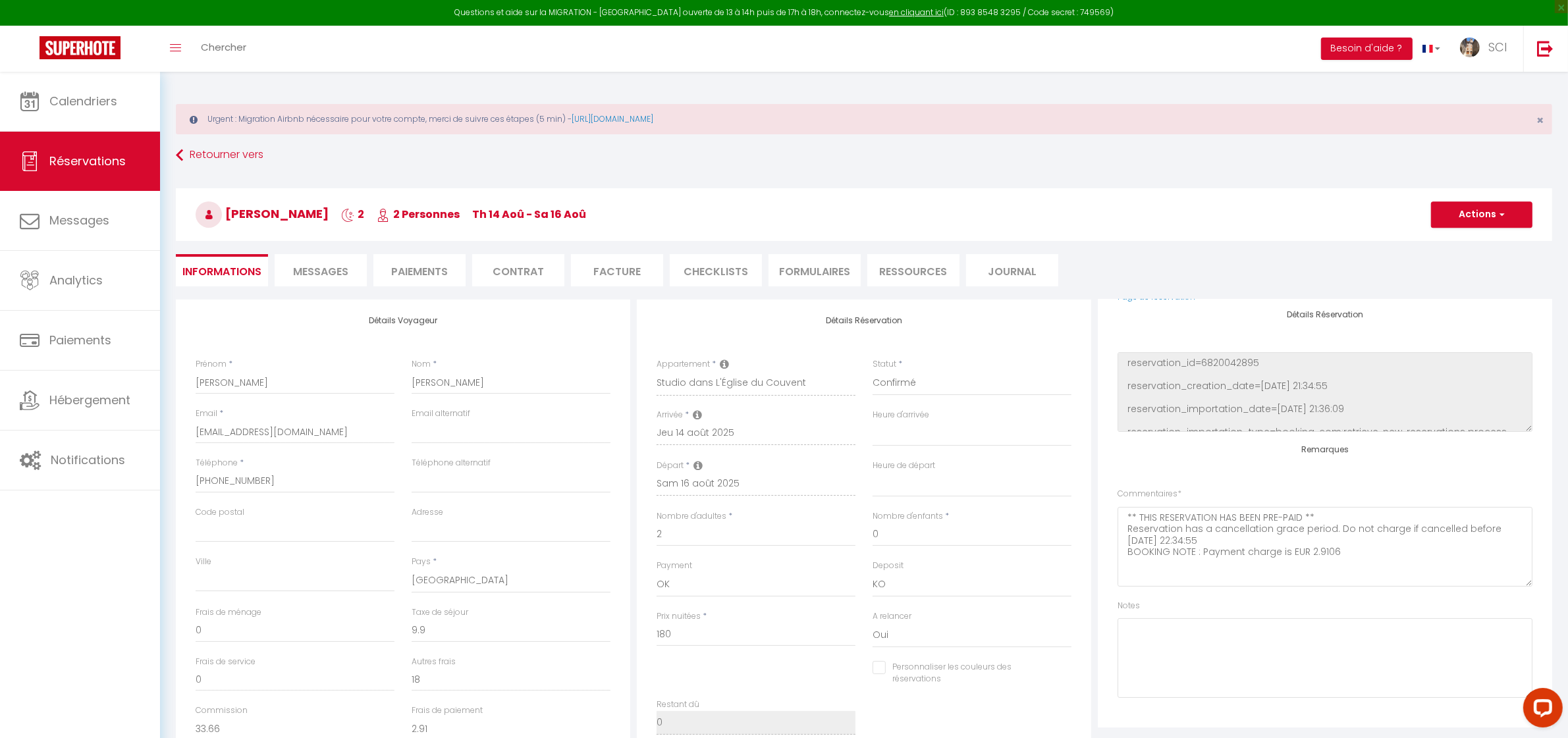
click at [314, 262] on li "Messages" at bounding box center [320, 270] width 92 height 32
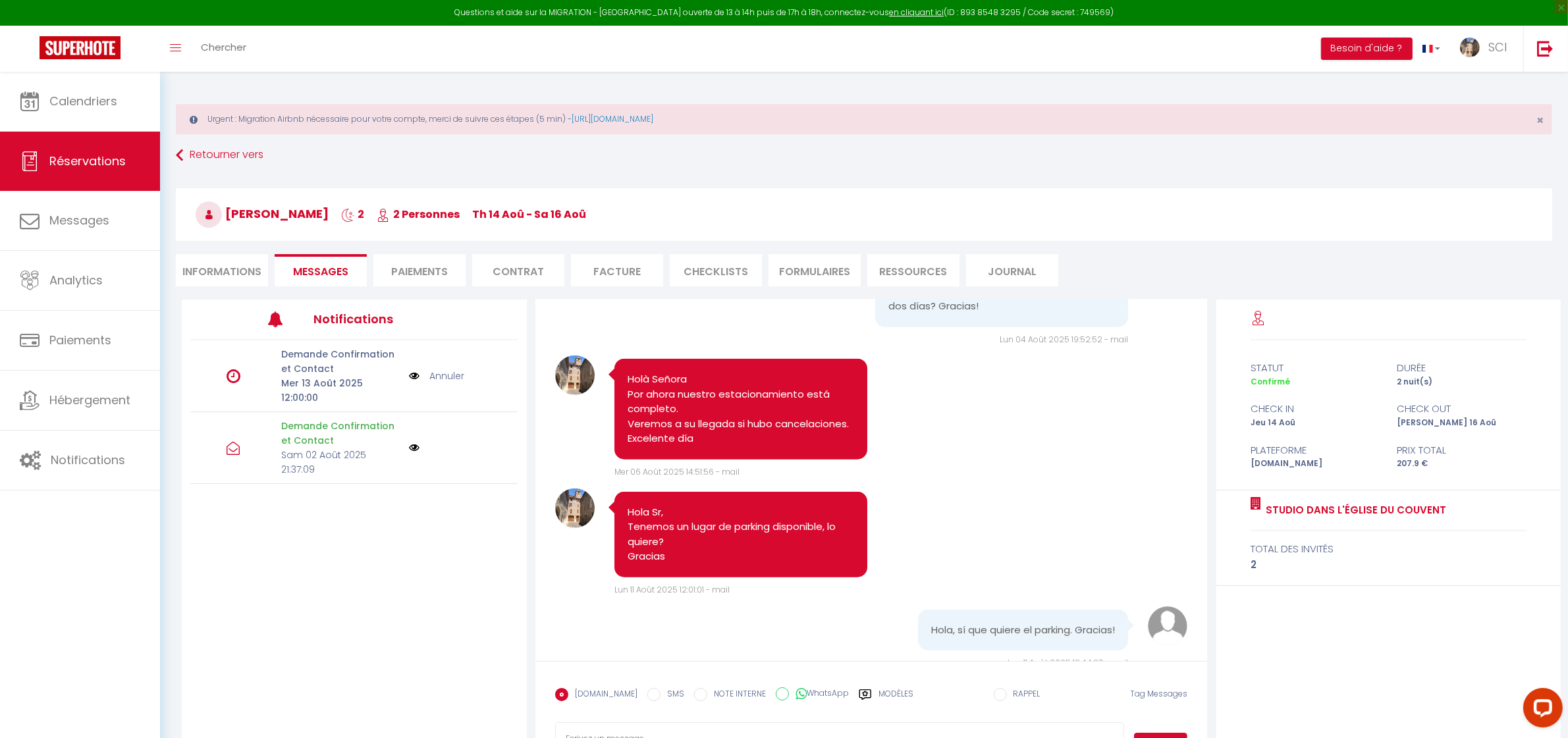
scroll to position [1861, 0]
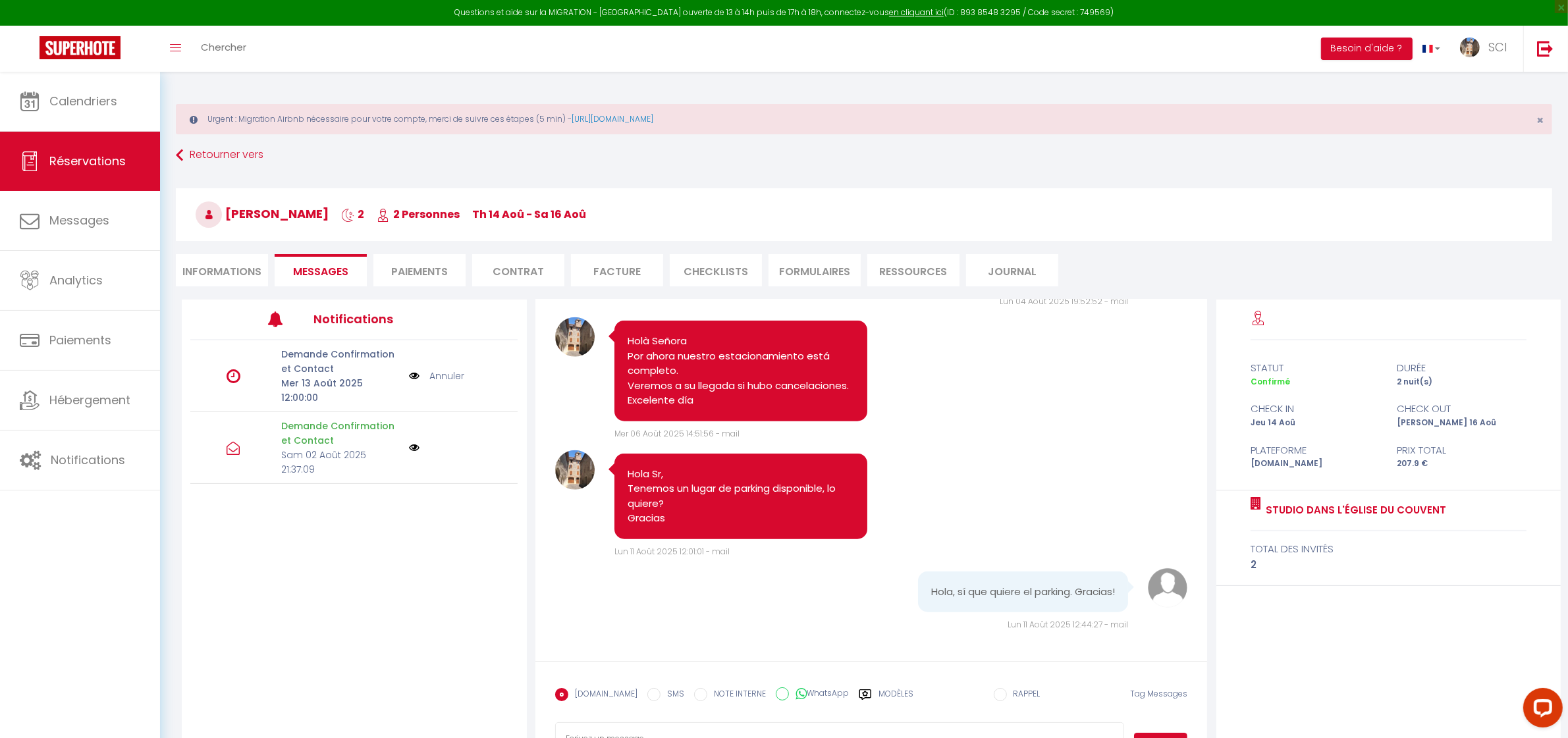
click at [420, 264] on li "Paiements" at bounding box center [419, 270] width 92 height 32
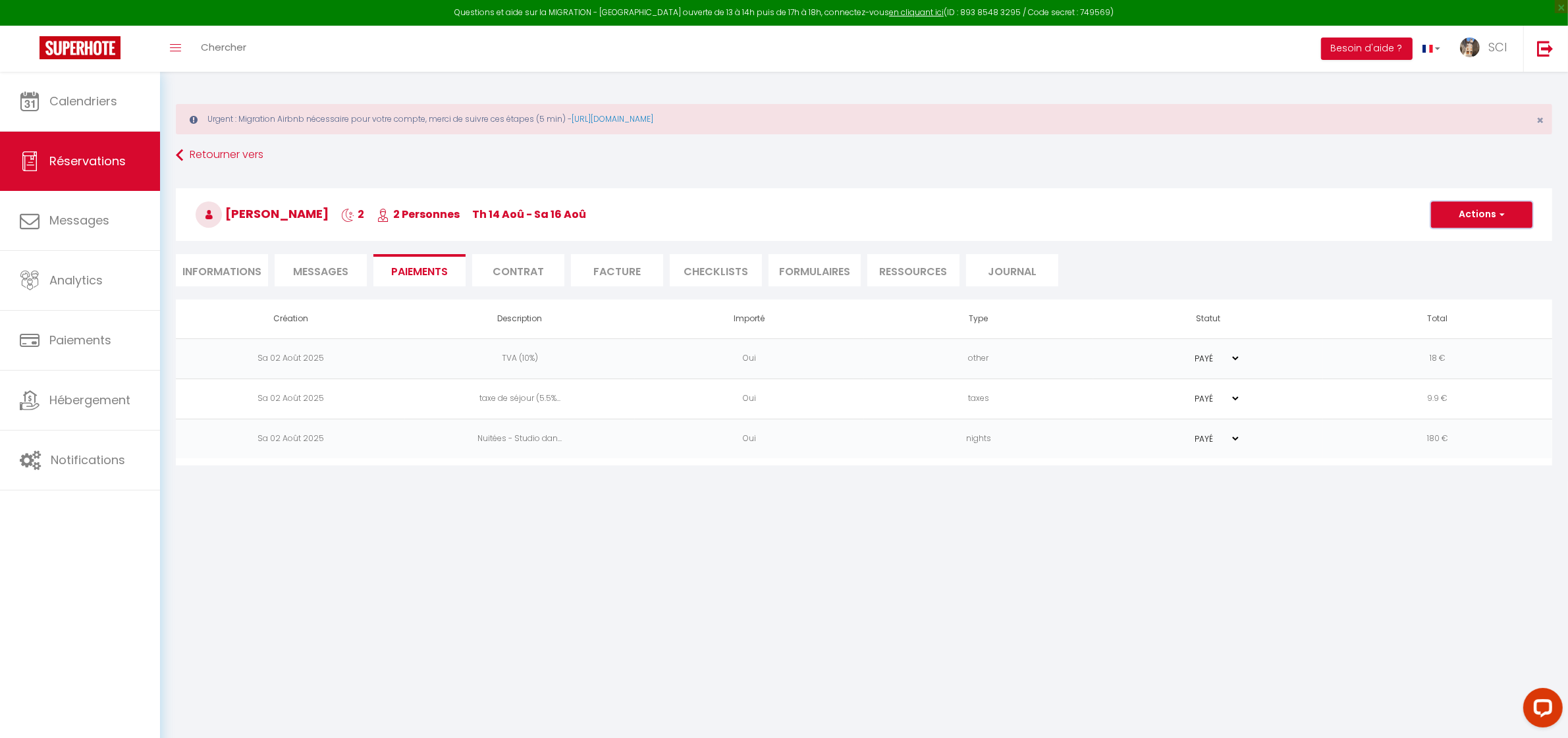
click at [1494, 219] on button "Actions" at bounding box center [1482, 214] width 102 height 26
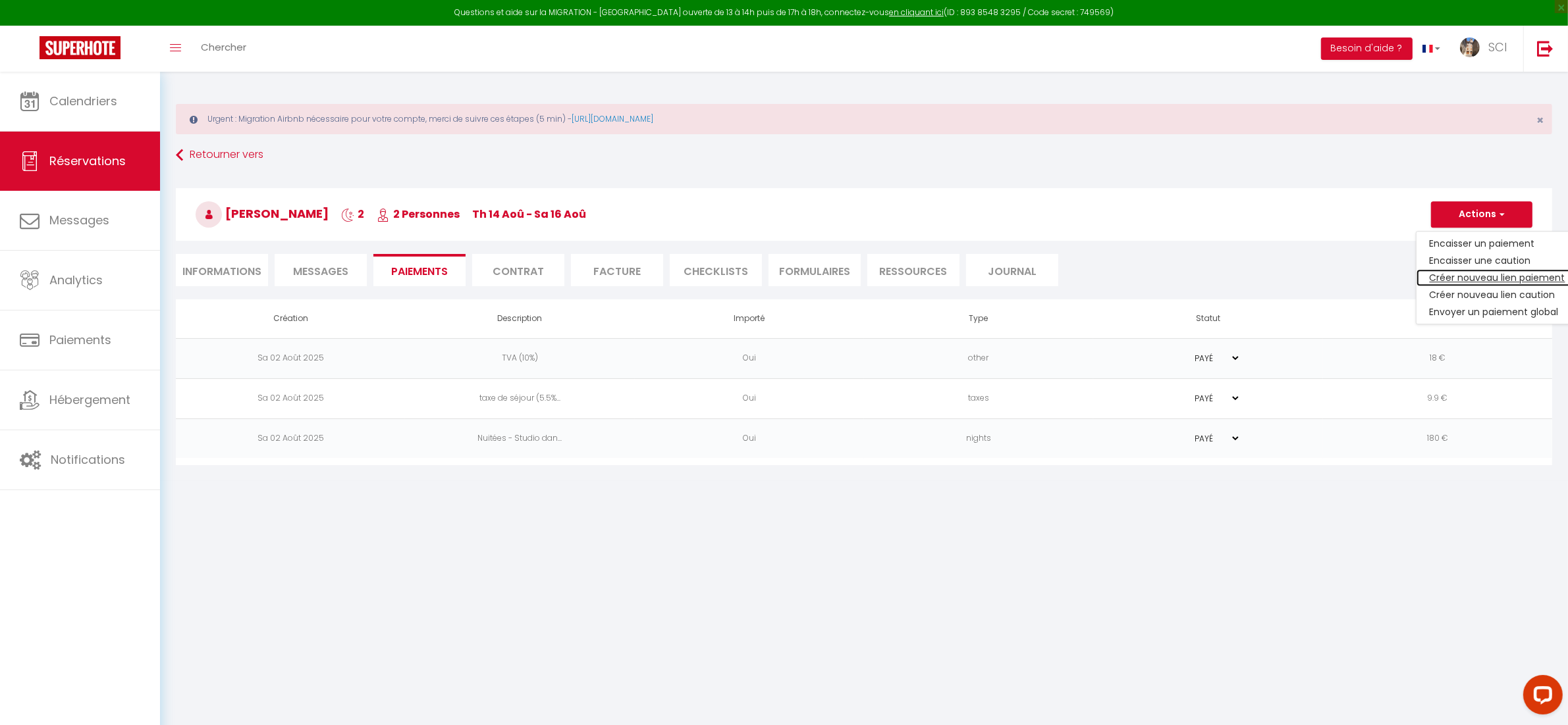
click at [1475, 276] on link "Créer nouveau lien paiement" at bounding box center [1498, 278] width 163 height 17
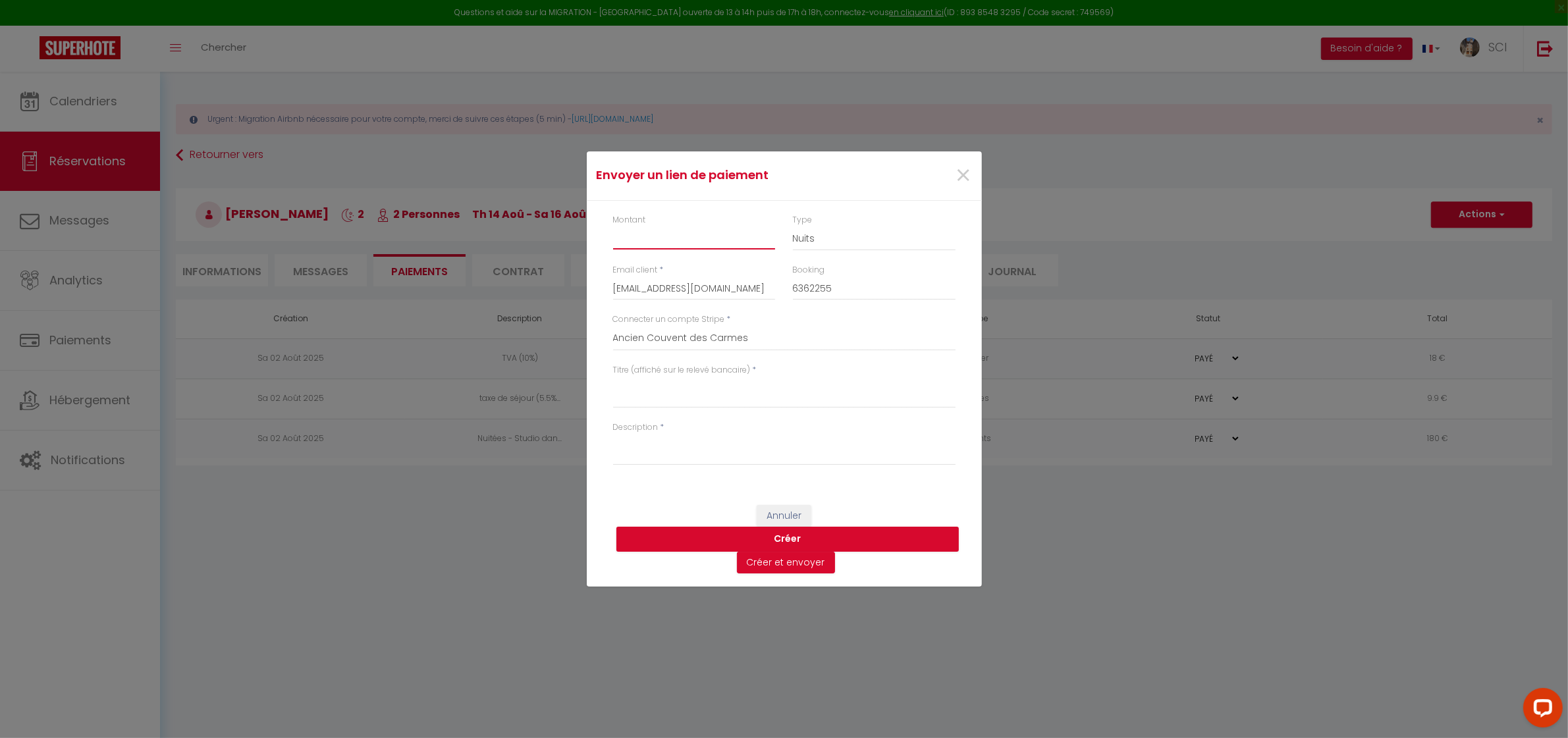
click at [720, 244] on input "Montant" at bounding box center [695, 238] width 163 height 24
click at [741, 403] on textarea "Titre (affiché sur le relevé bancaire)" at bounding box center [784, 393] width 342 height 32
click at [705, 455] on textarea "Description" at bounding box center [784, 450] width 342 height 32
click at [916, 424] on div "Description *" at bounding box center [784, 444] width 342 height 44
click at [913, 443] on textarea "Description" at bounding box center [784, 450] width 342 height 32
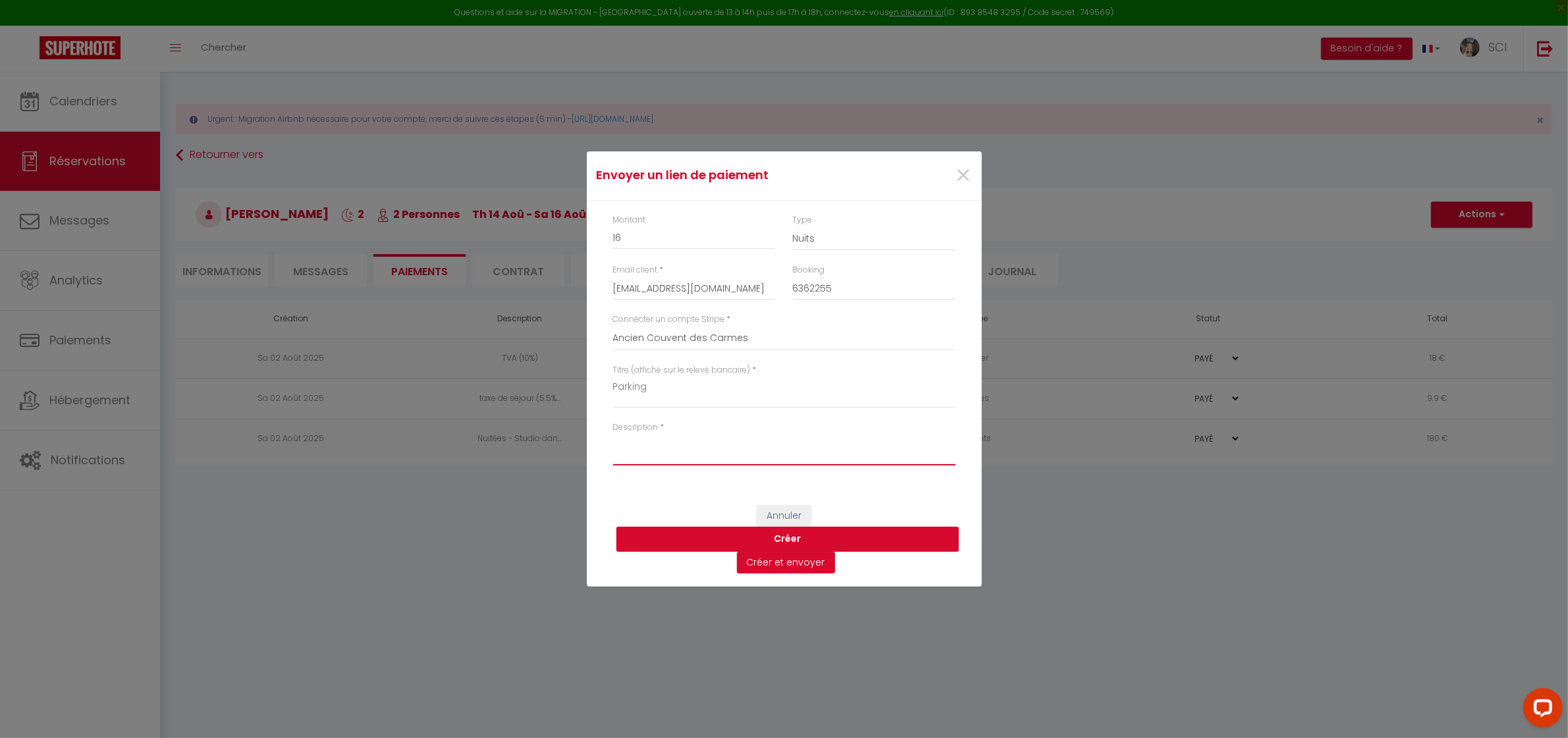
paste textarea "HOLA QUERIDOS INVITADOS Si quieres poner tu coche con total seguridad. Le invit…"
click at [811, 565] on button "Créer et envoyer" at bounding box center [785, 563] width 98 height 22
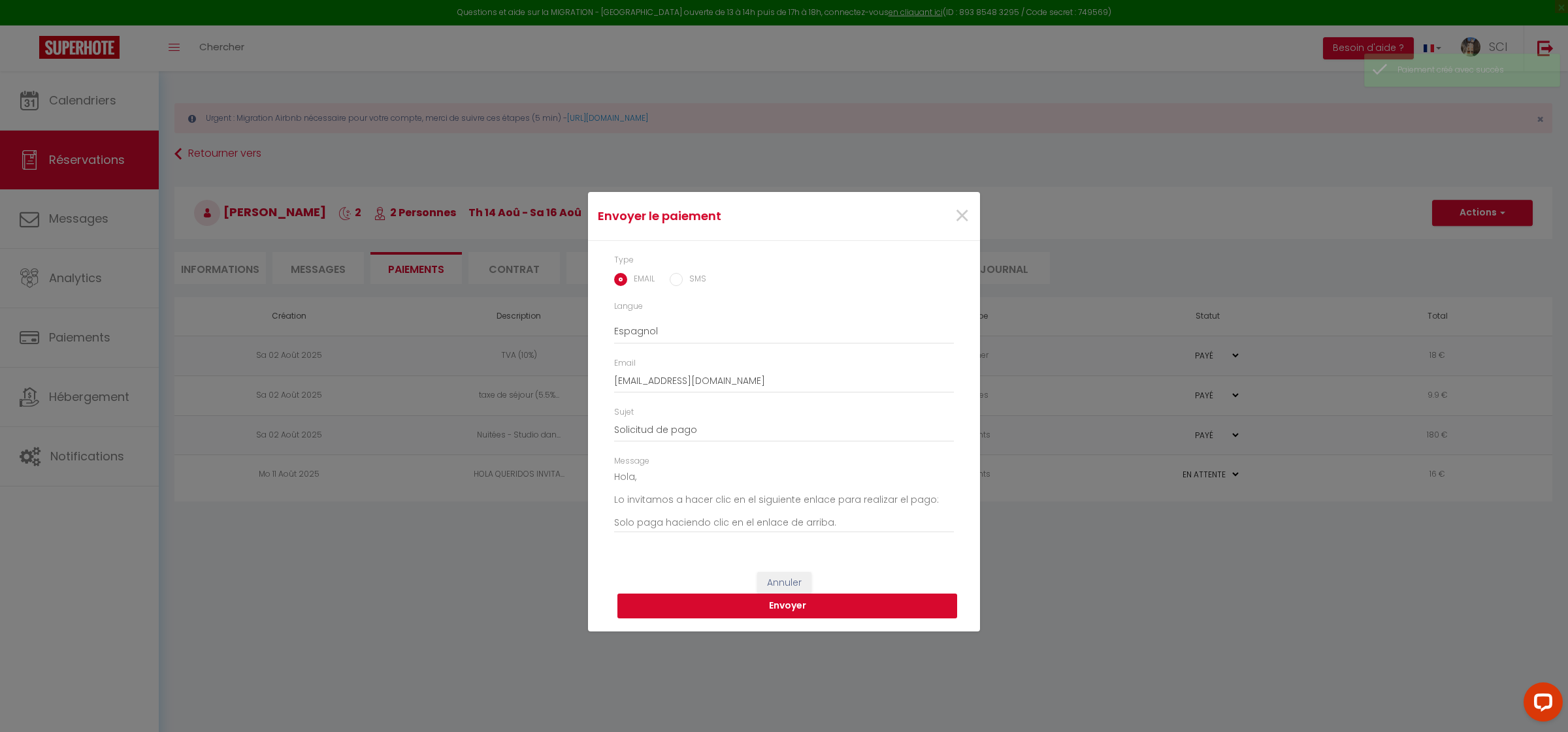
click at [797, 613] on button "Envoyer" at bounding box center [788, 606] width 340 height 25
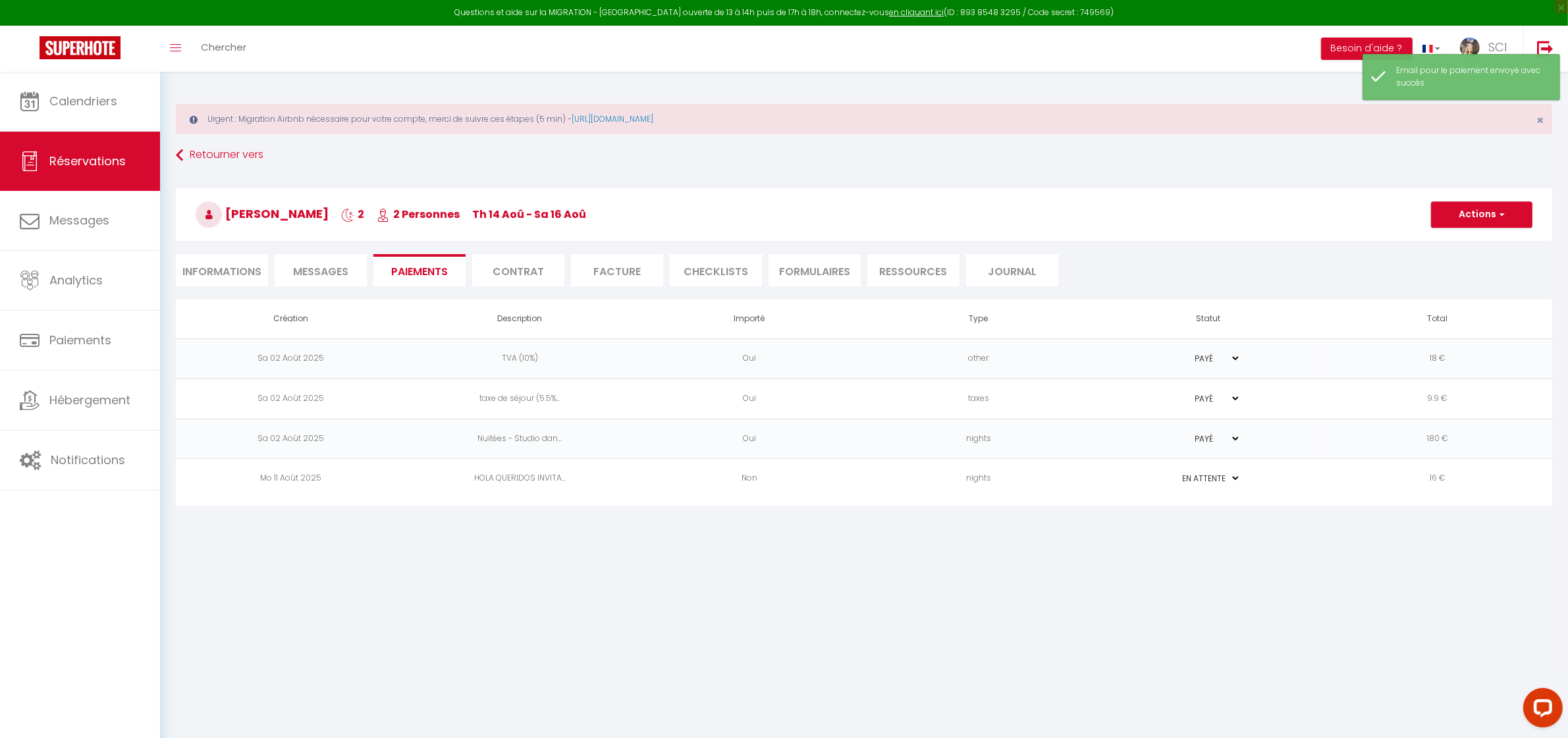
click at [226, 278] on li "Informations" at bounding box center [222, 270] width 92 height 32
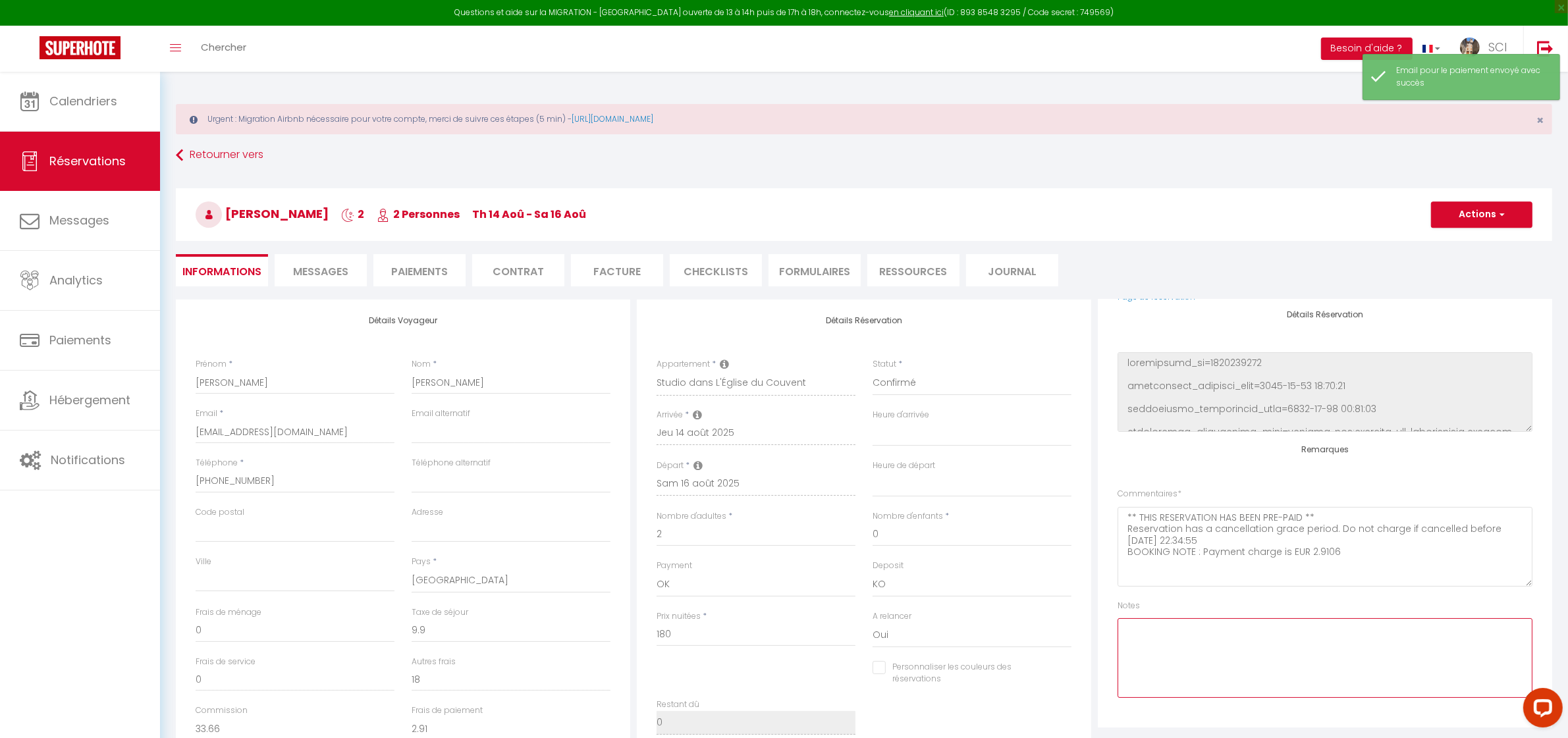
click at [1351, 643] on textarea at bounding box center [1325, 658] width 415 height 79
click at [1484, 212] on button "Actions" at bounding box center [1482, 214] width 102 height 26
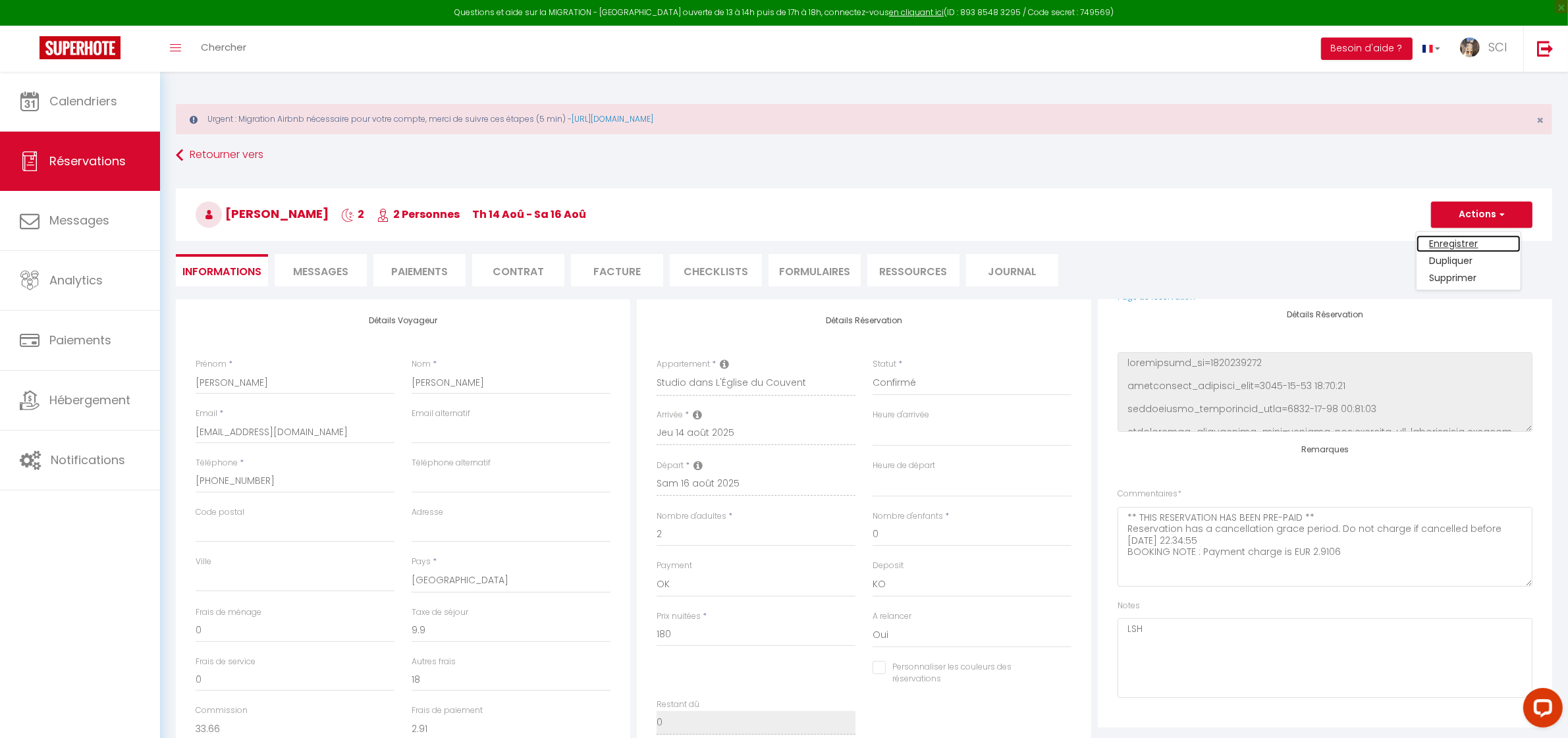
click at [1464, 245] on link "Enregistrer" at bounding box center [1469, 244] width 104 height 17
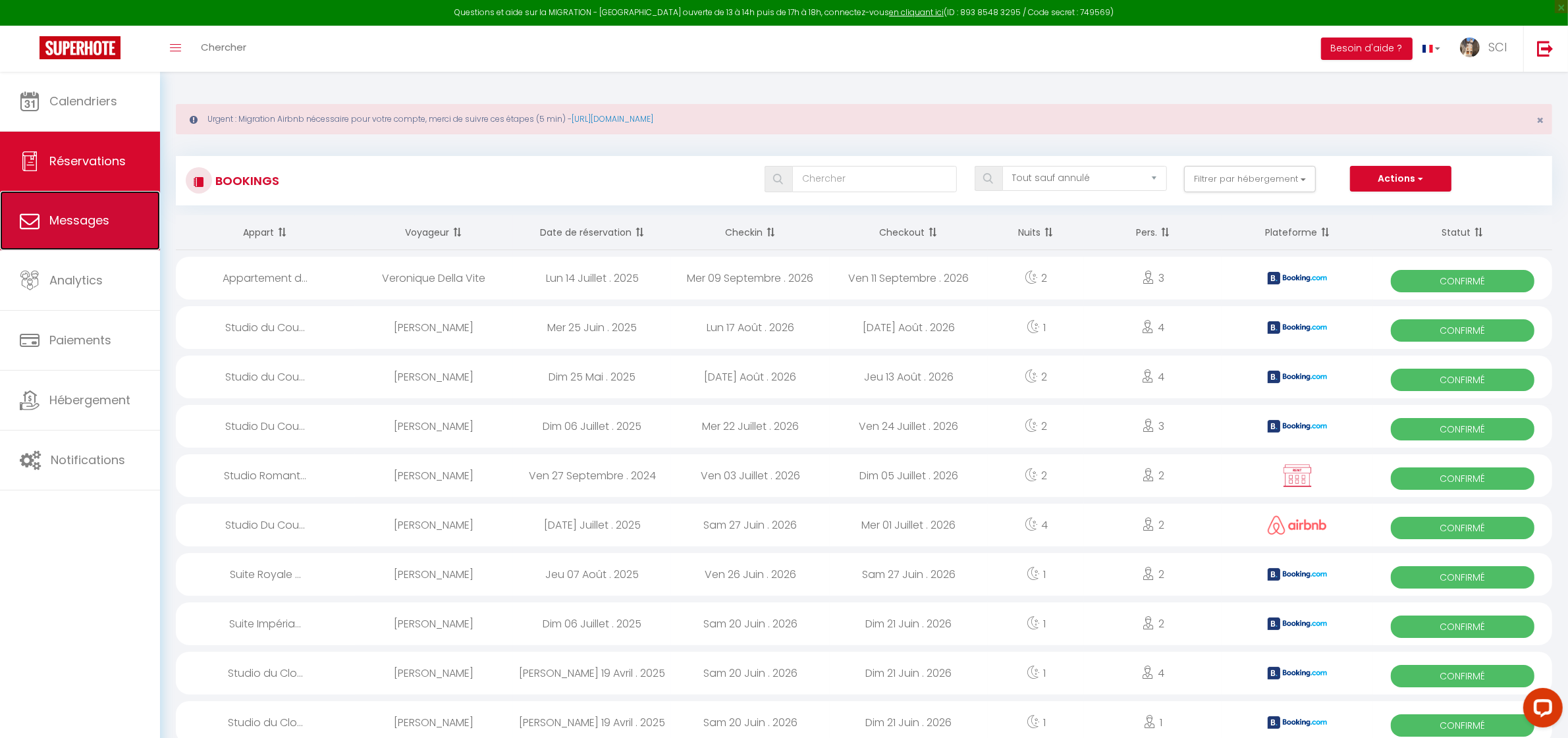
click at [94, 247] on link "Messages" at bounding box center [79, 220] width 160 height 59
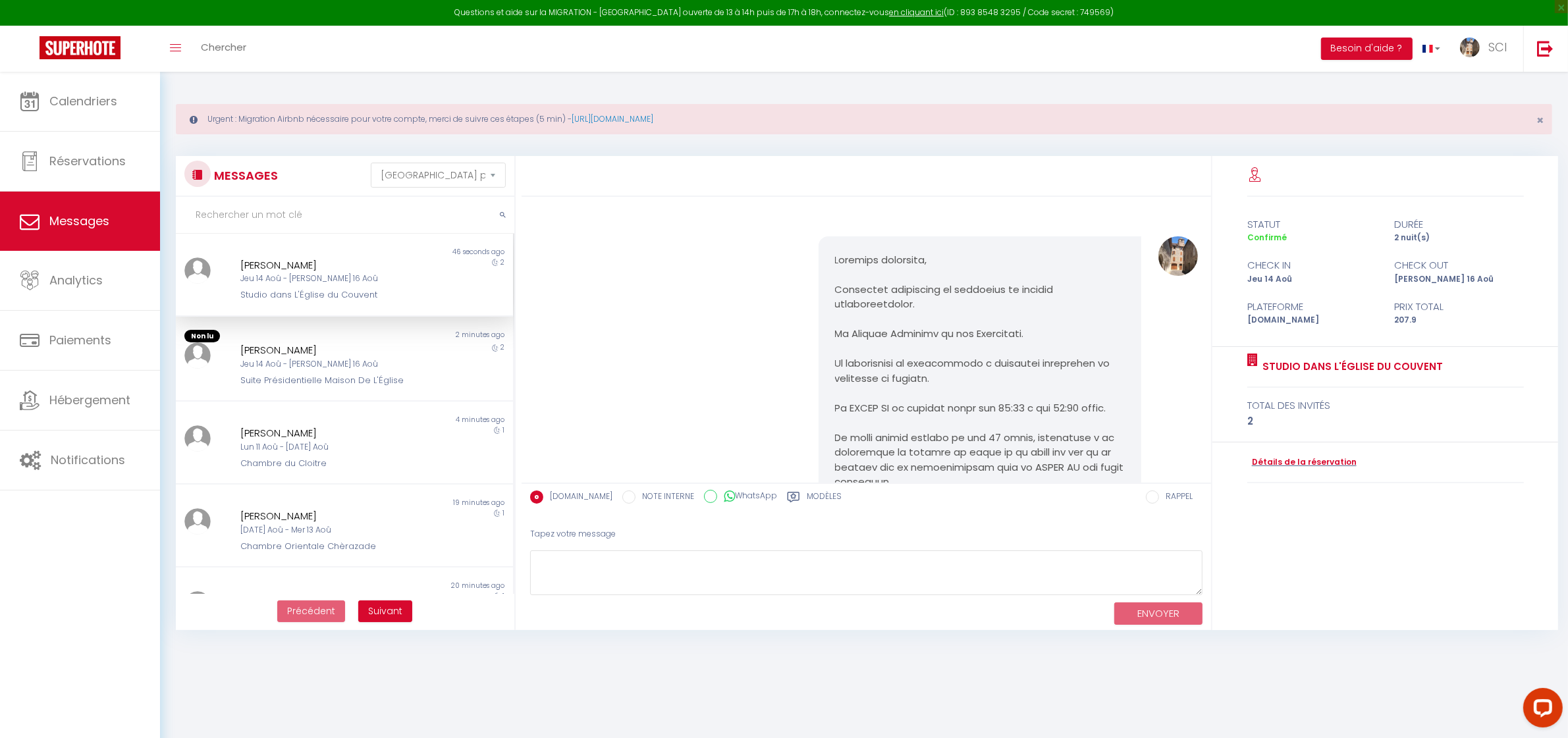
scroll to position [2481, 0]
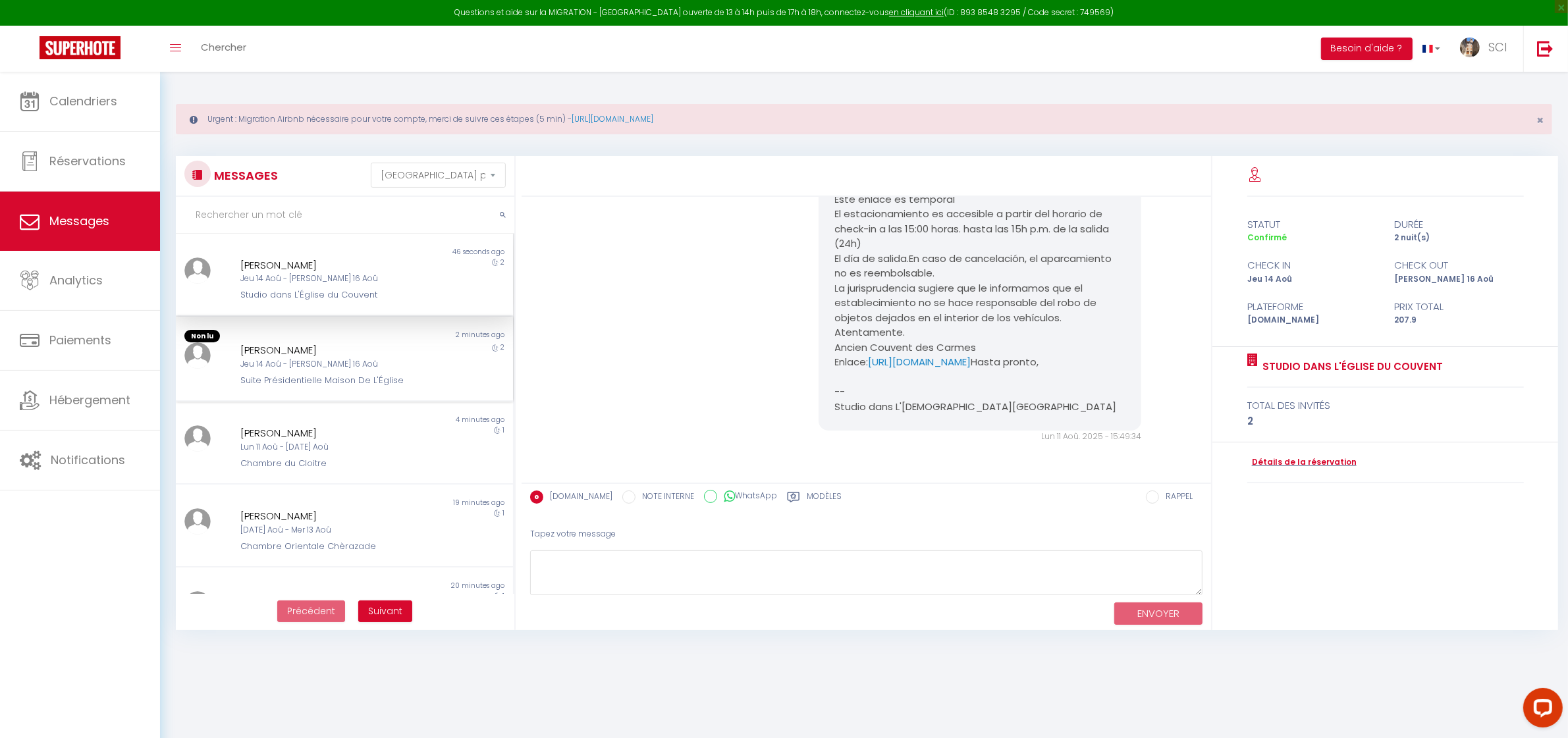
click at [328, 339] on div "Non lu" at bounding box center [260, 337] width 168 height 14
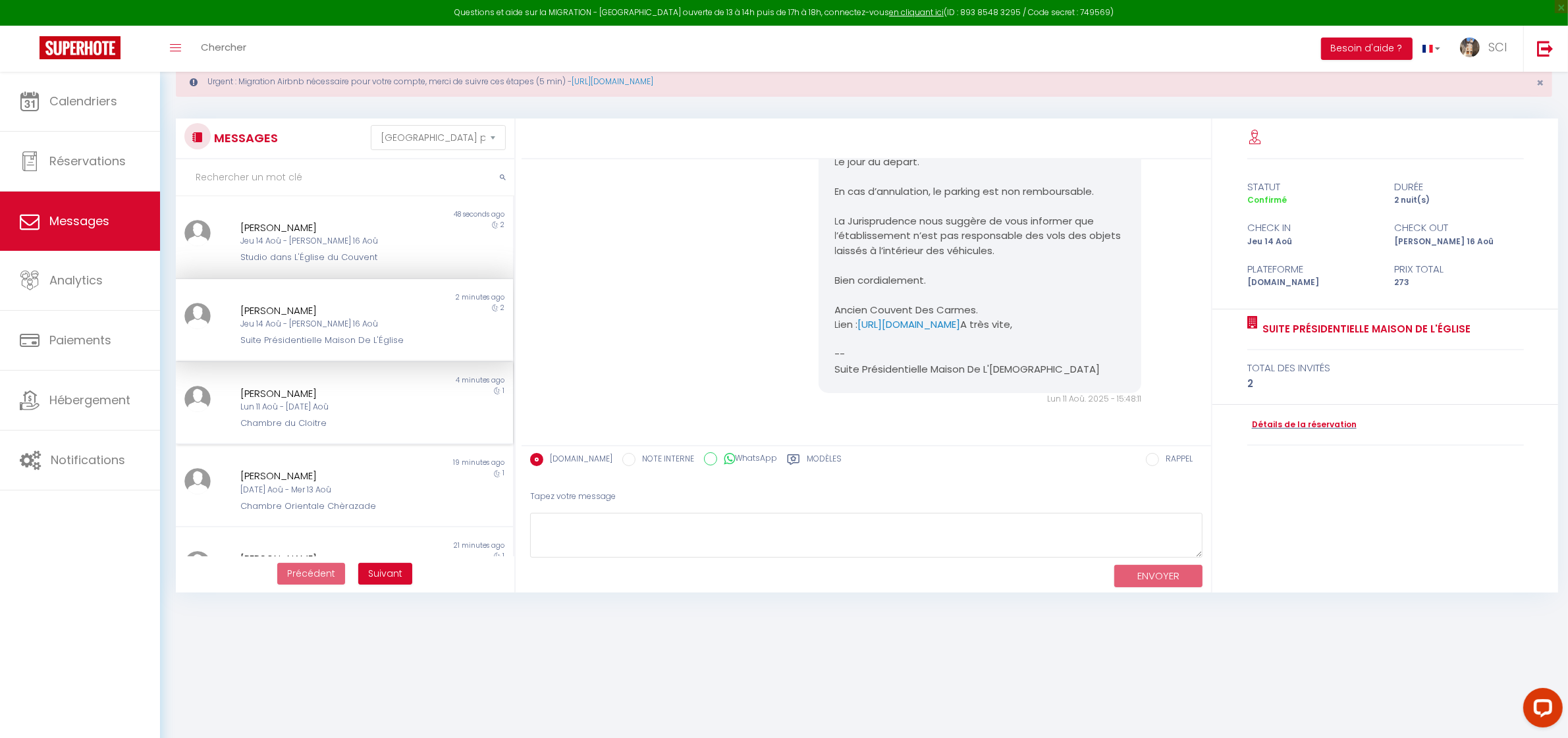
scroll to position [72, 0]
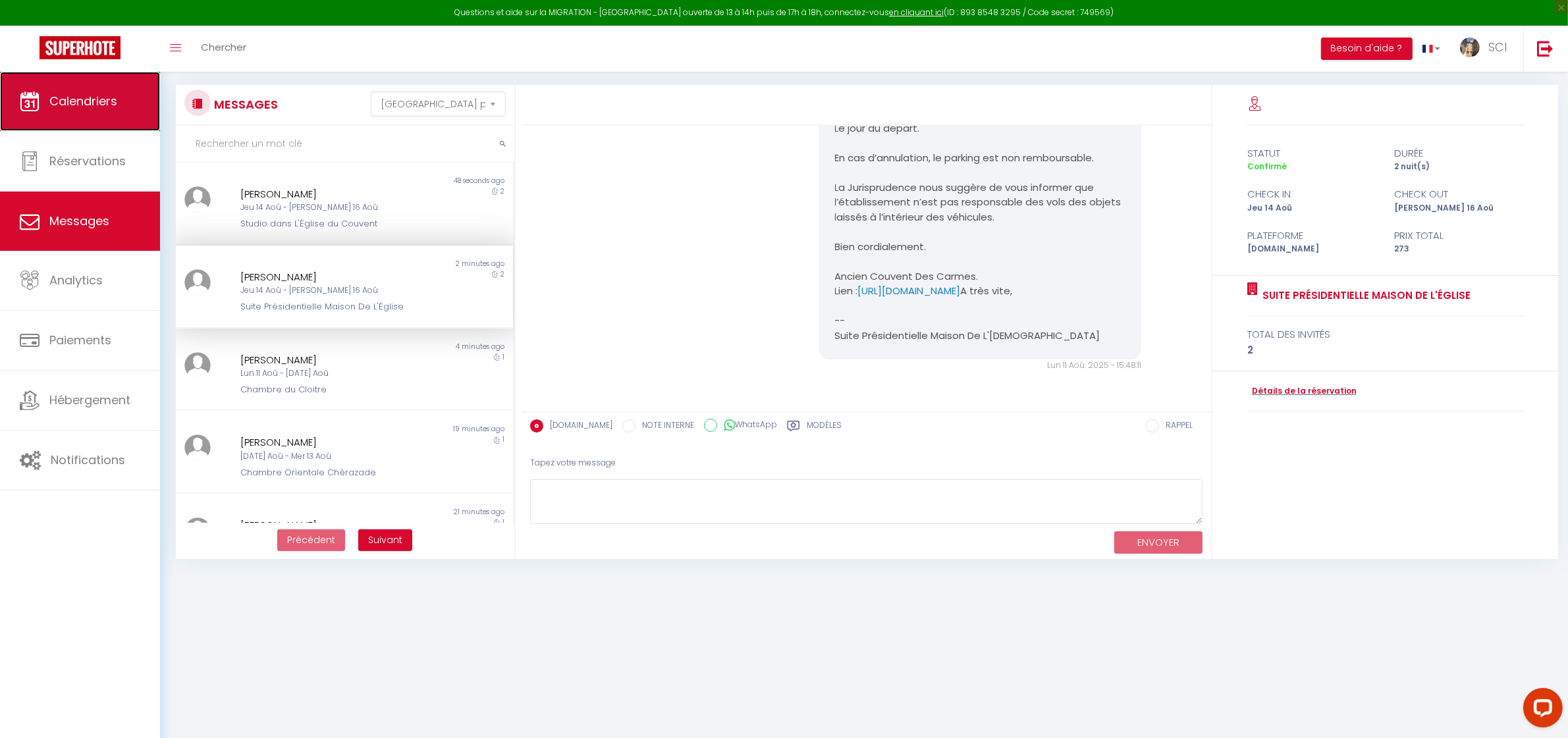
click at [77, 97] on span "Calendriers" at bounding box center [83, 101] width 68 height 16
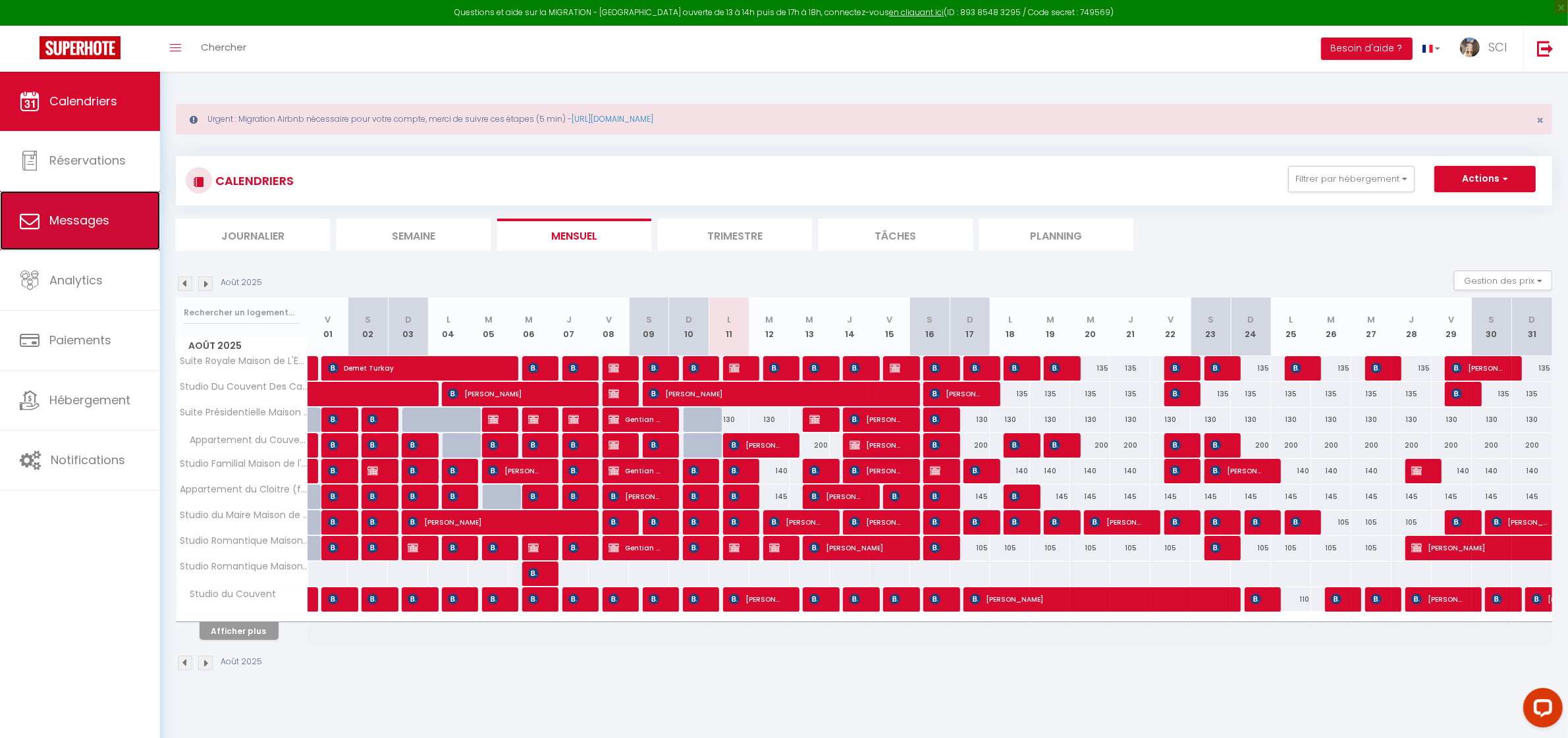
click at [59, 236] on link "Messages" at bounding box center [79, 220] width 160 height 59
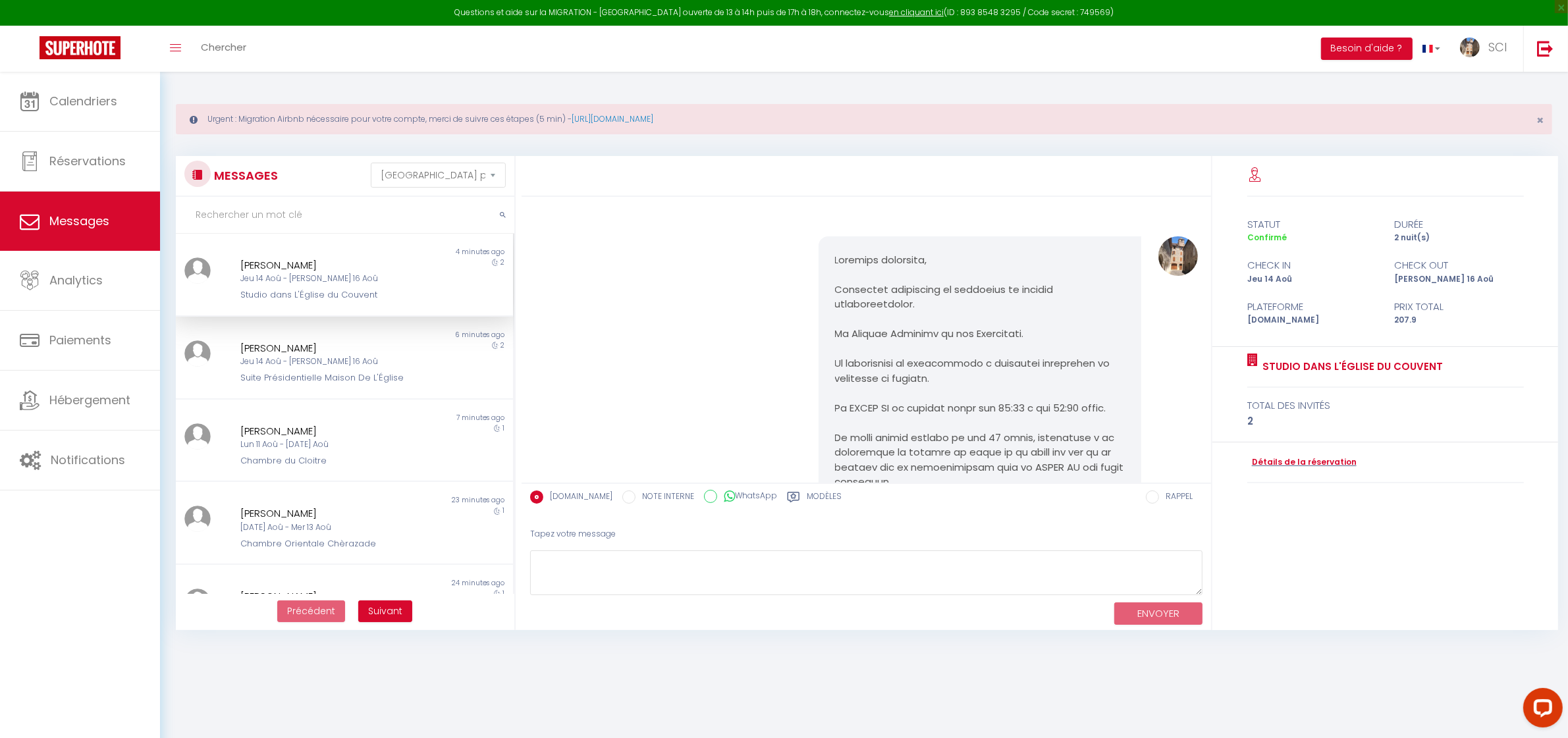
scroll to position [2481, 0]
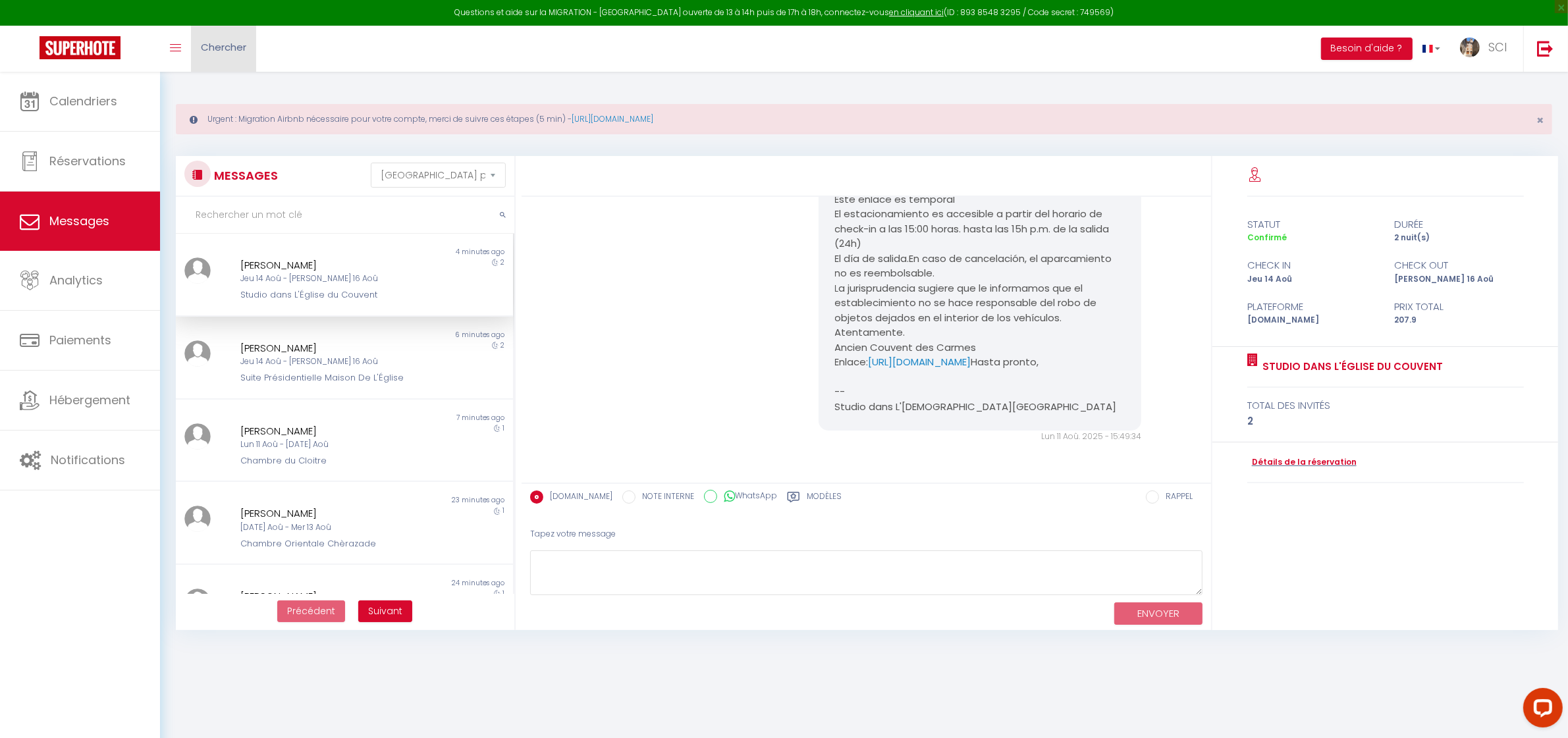
click at [221, 55] on link "Chercher" at bounding box center [222, 49] width 65 height 46
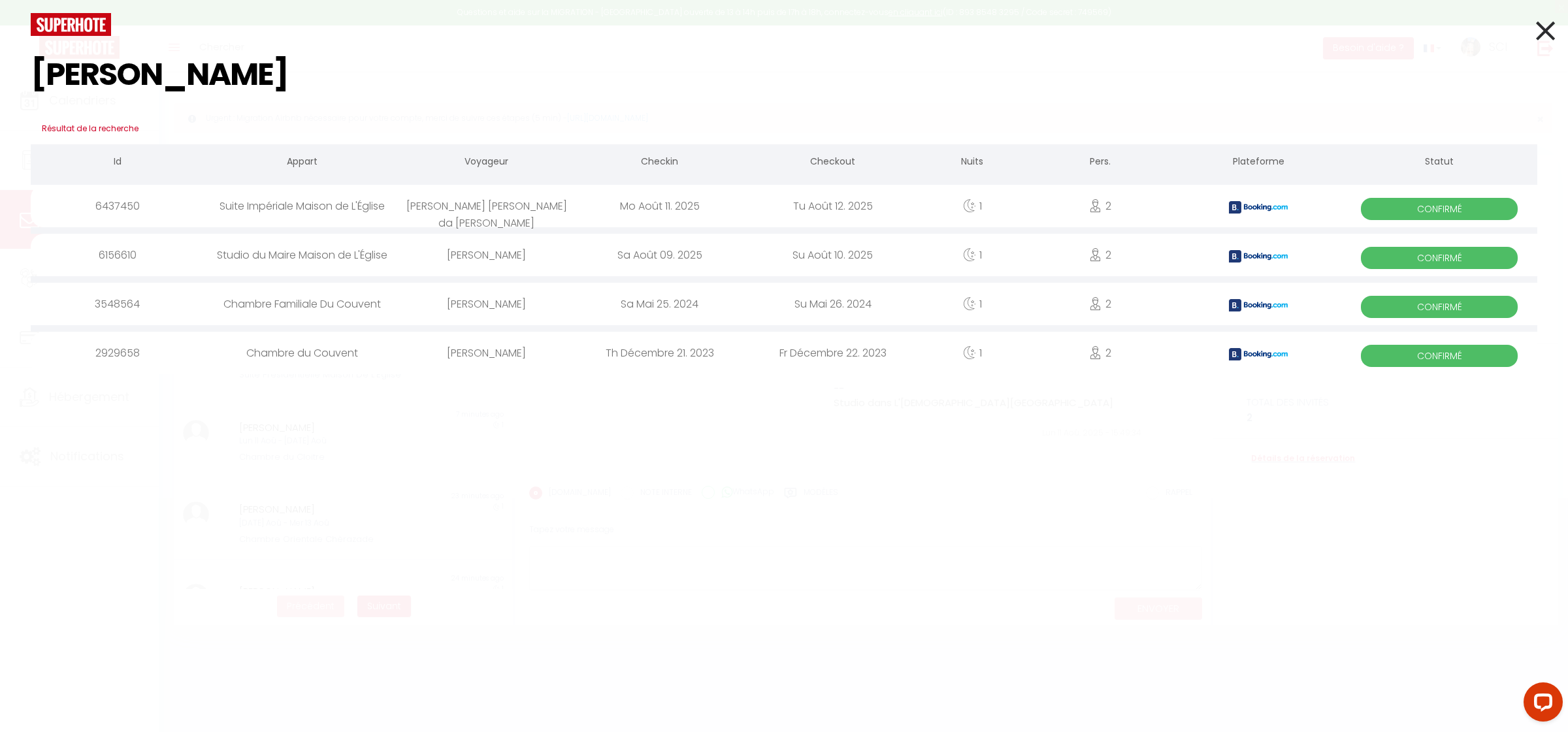
click at [524, 219] on div "Duarte Nuno Gonçalves Jorge Pinto da Rocha" at bounding box center [487, 206] width 173 height 42
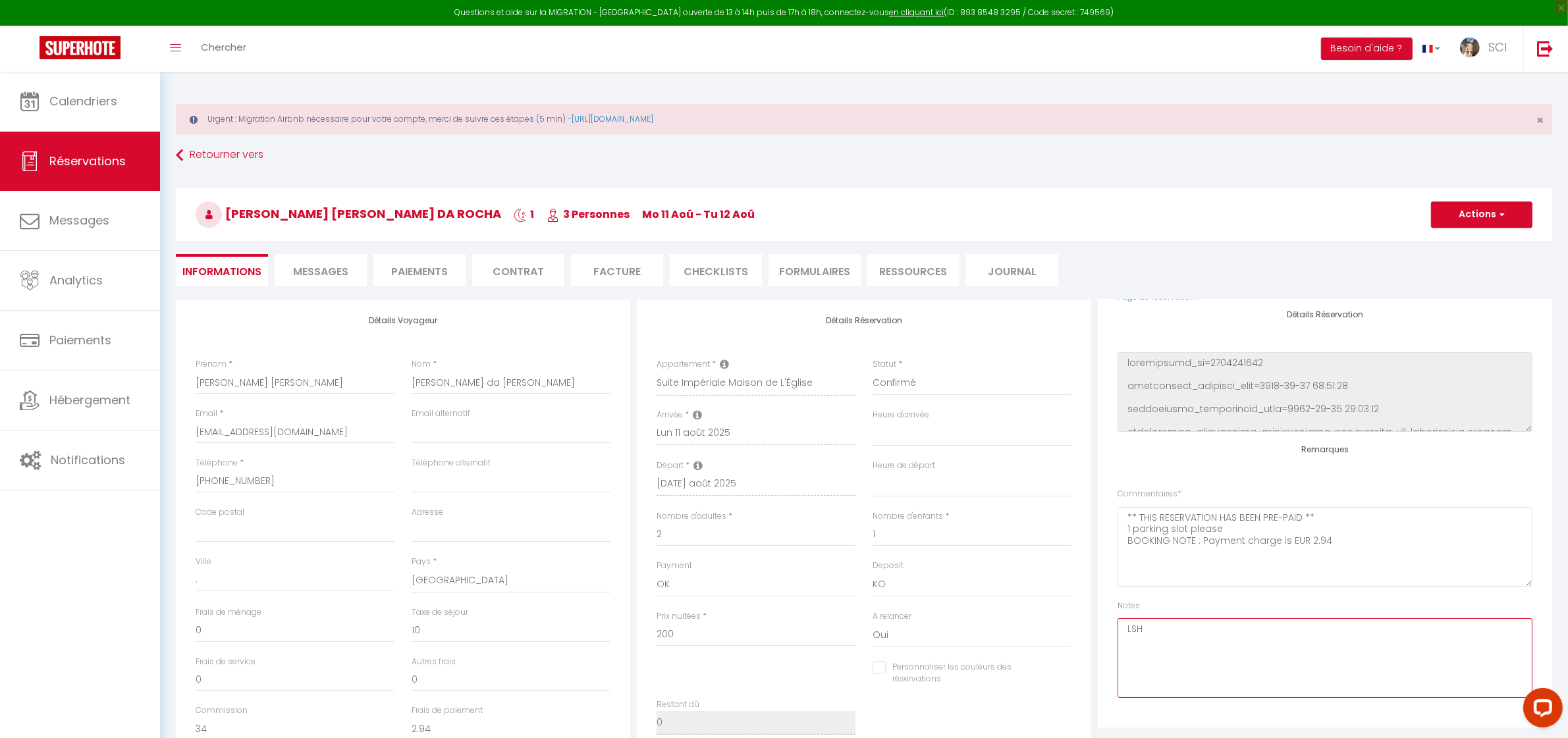
click at [1250, 636] on textarea "LSH" at bounding box center [1325, 658] width 415 height 79
click at [313, 269] on span "Messages" at bounding box center [320, 272] width 55 height 15
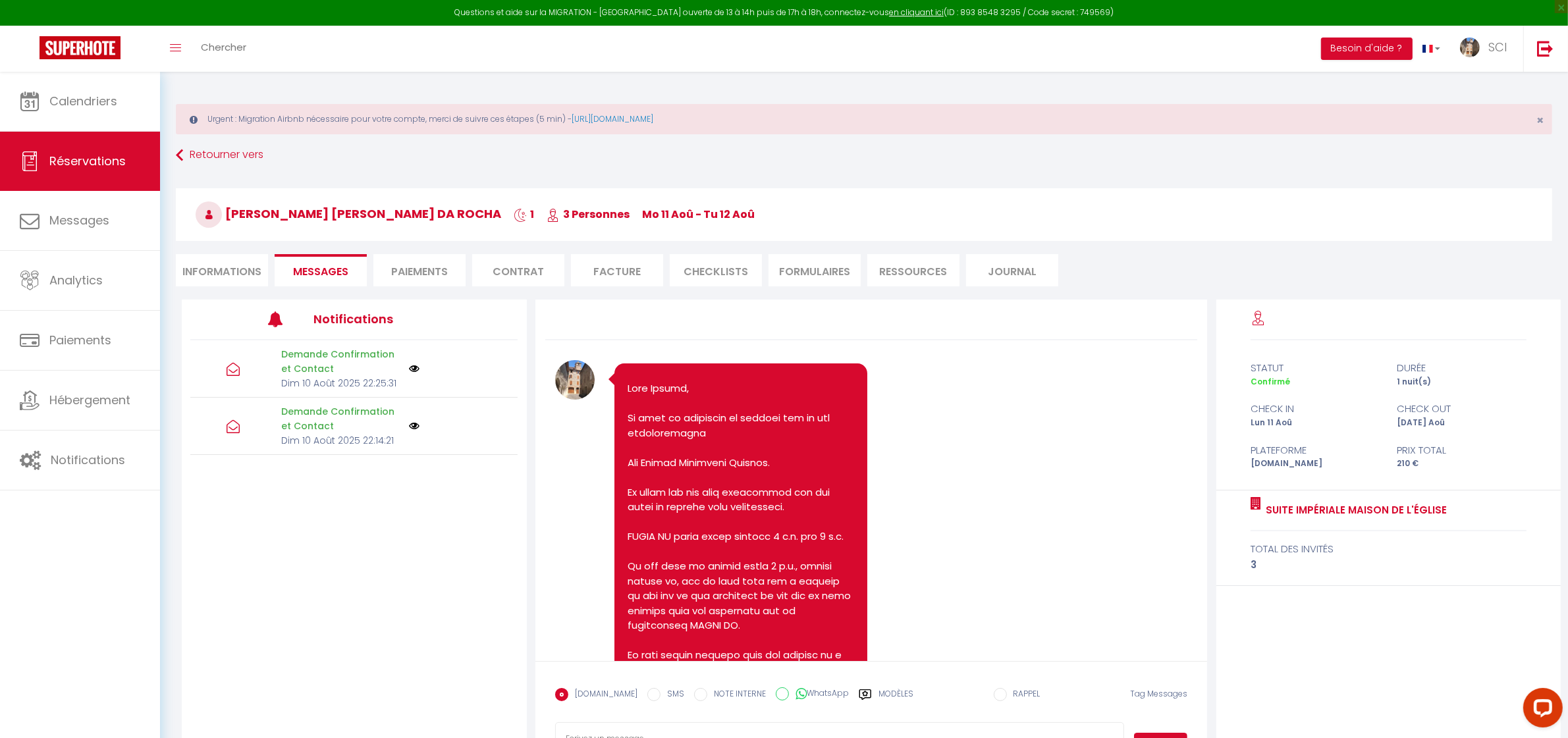
click at [224, 269] on li "Informations" at bounding box center [222, 270] width 92 height 32
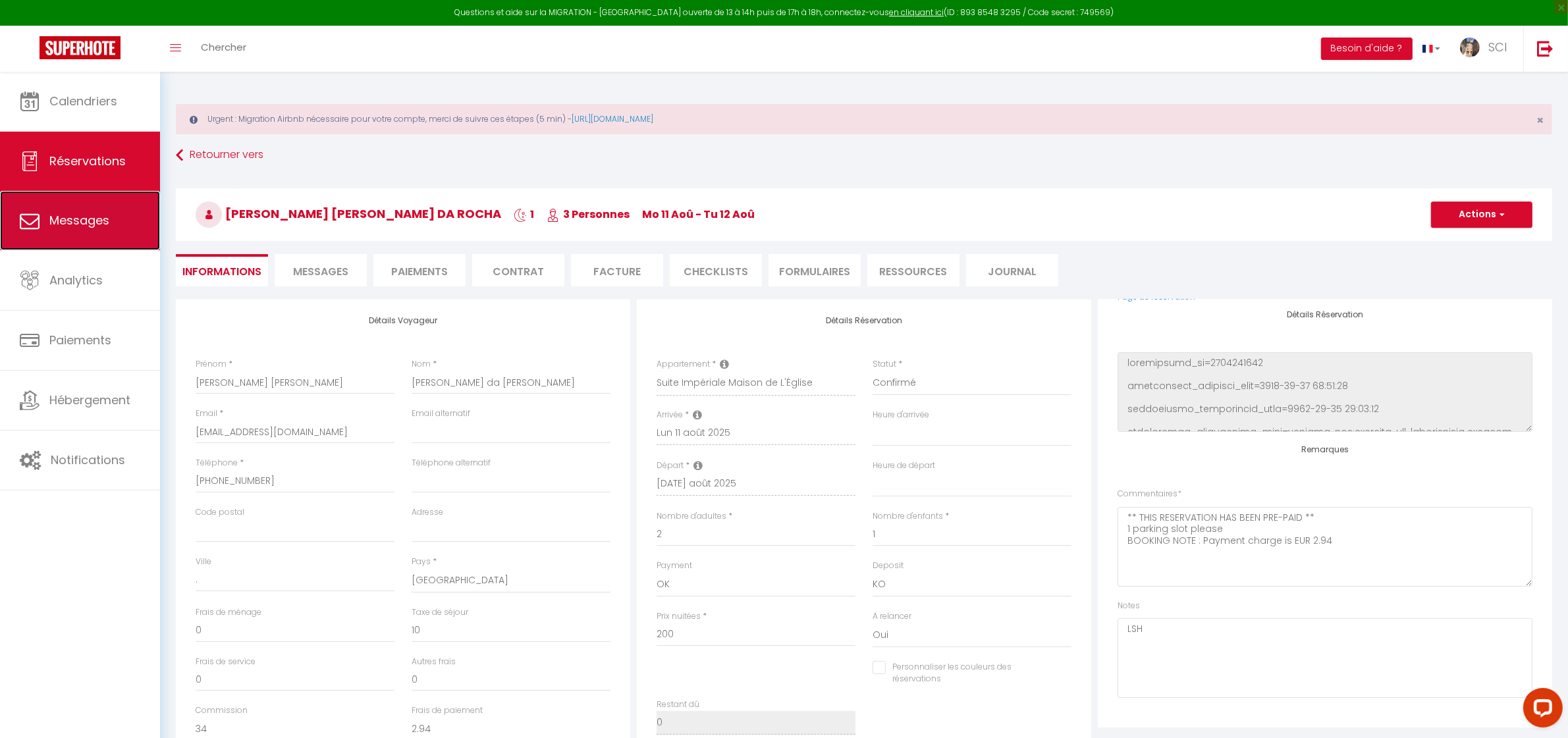
click at [63, 220] on span "Messages" at bounding box center [79, 220] width 60 height 16
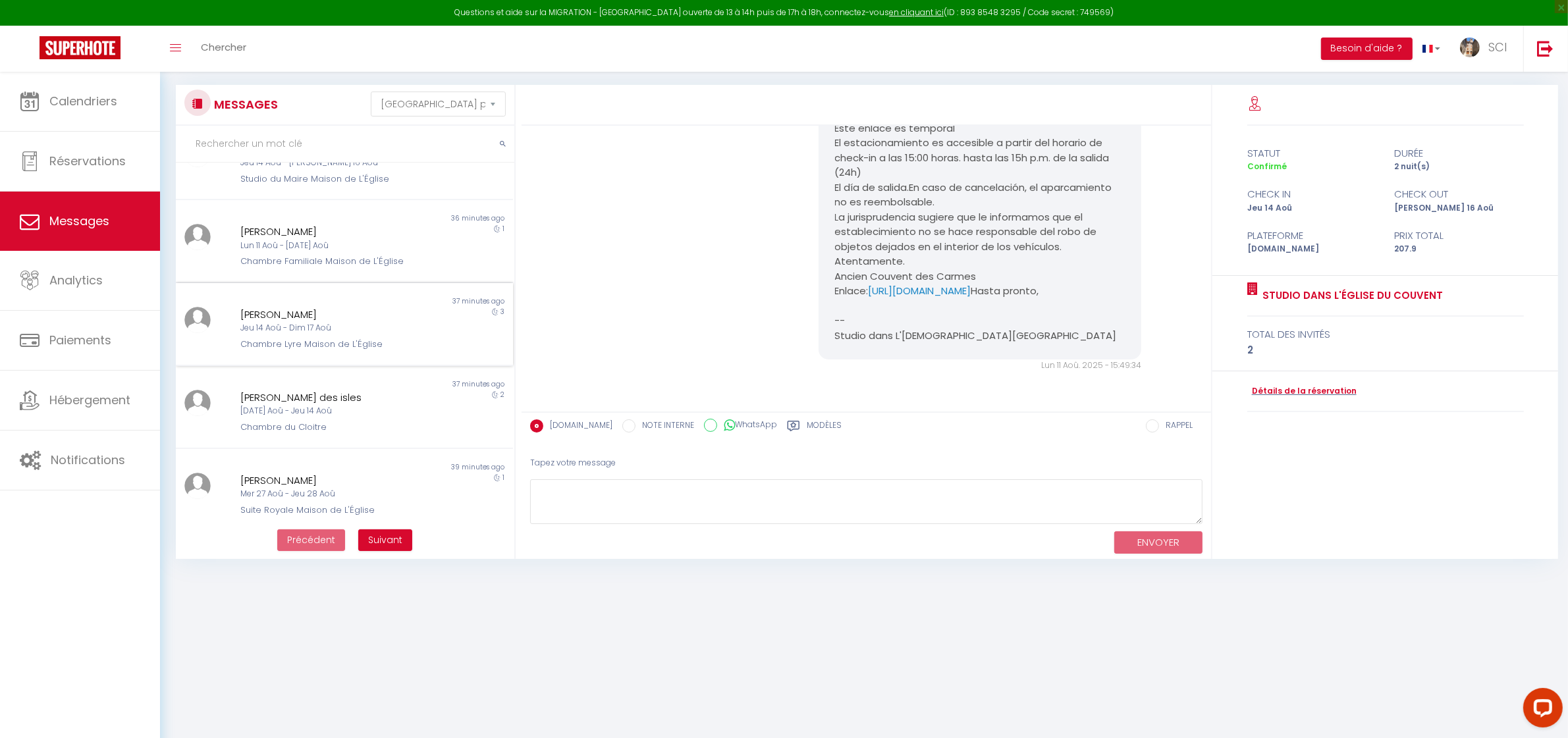
scroll to position [462, 0]
click at [63, 106] on span "Calendriers" at bounding box center [83, 101] width 68 height 16
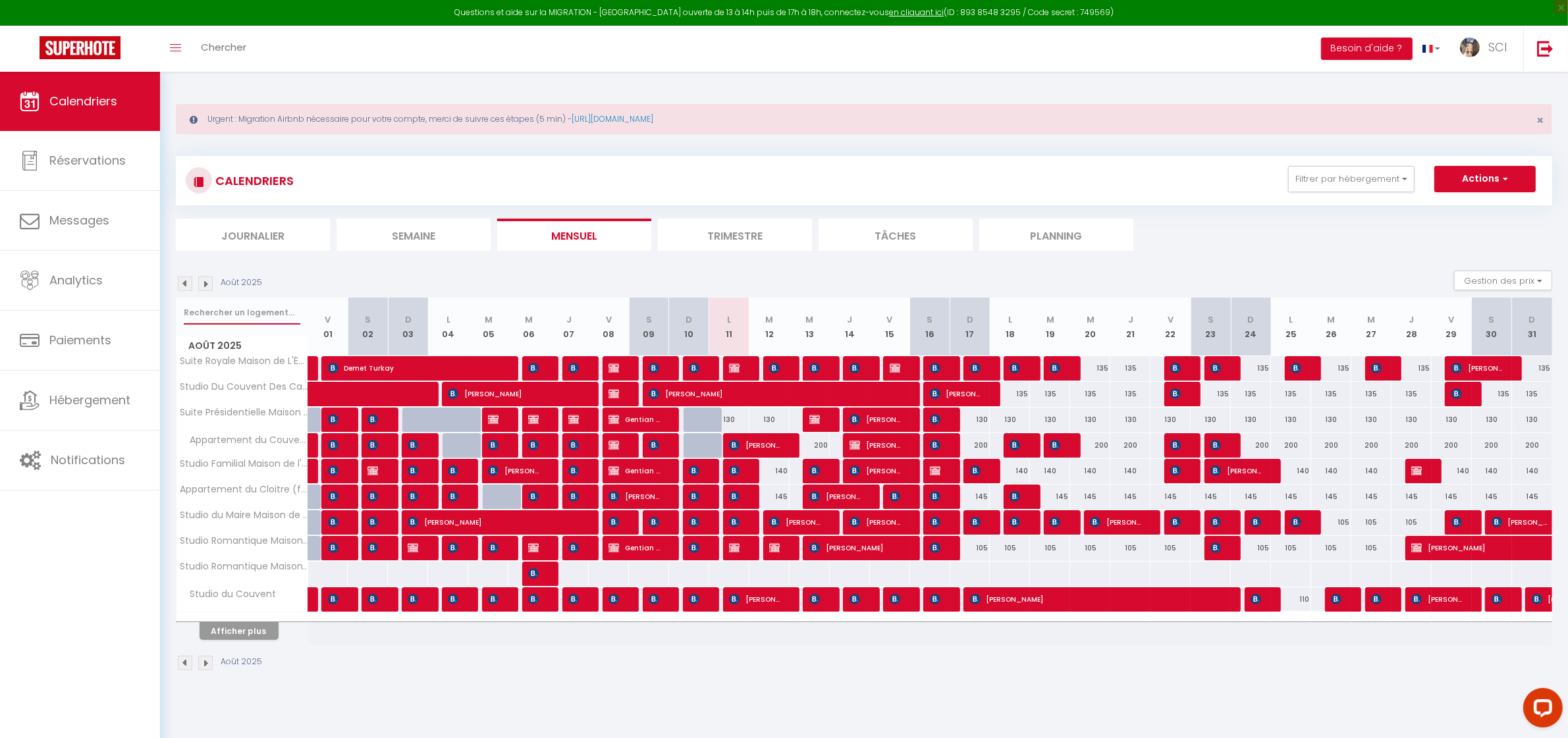
click at [257, 307] on input "text" at bounding box center [242, 312] width 117 height 24
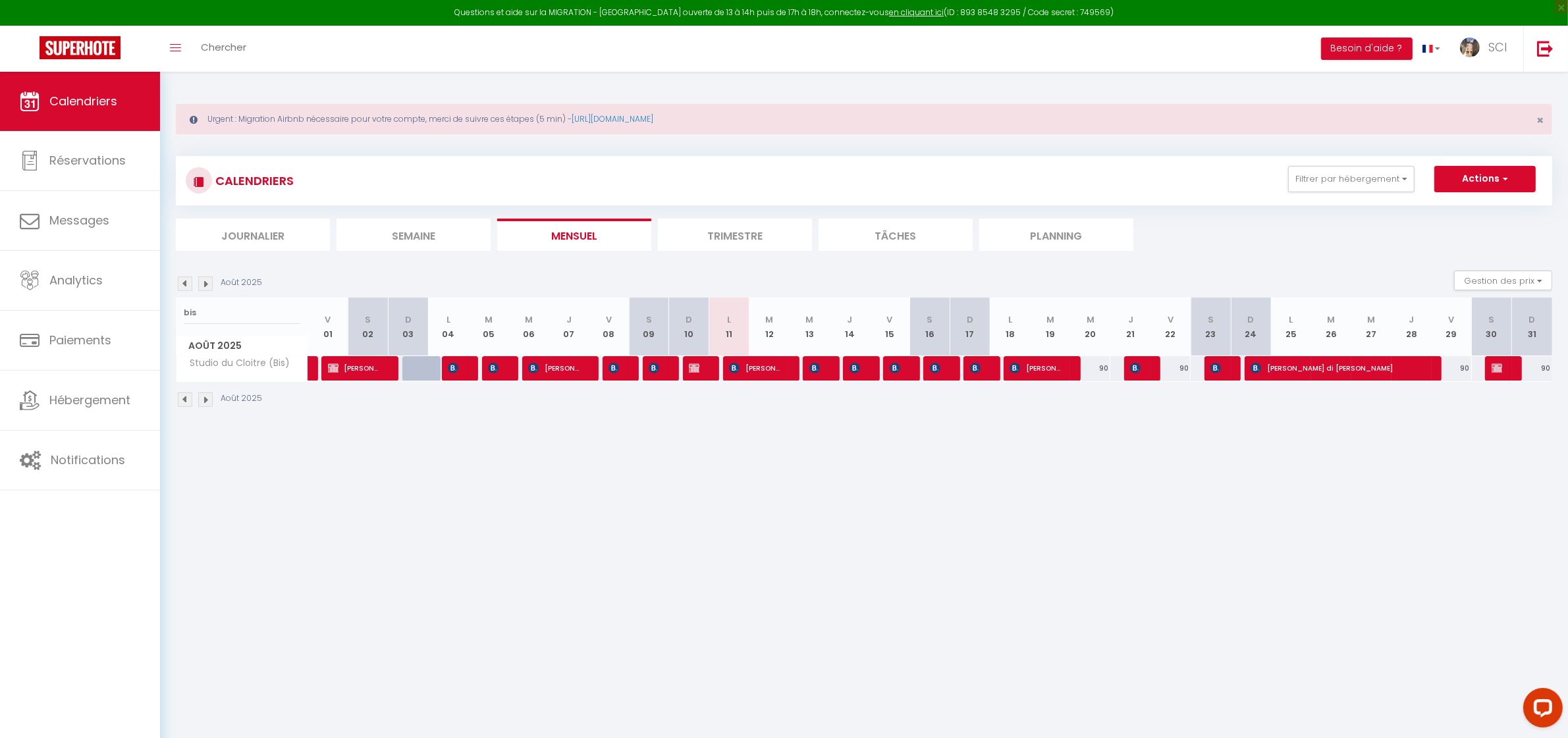
click at [706, 369] on div at bounding box center [703, 369] width 41 height 25
click at [696, 372] on img at bounding box center [694, 368] width 11 height 11
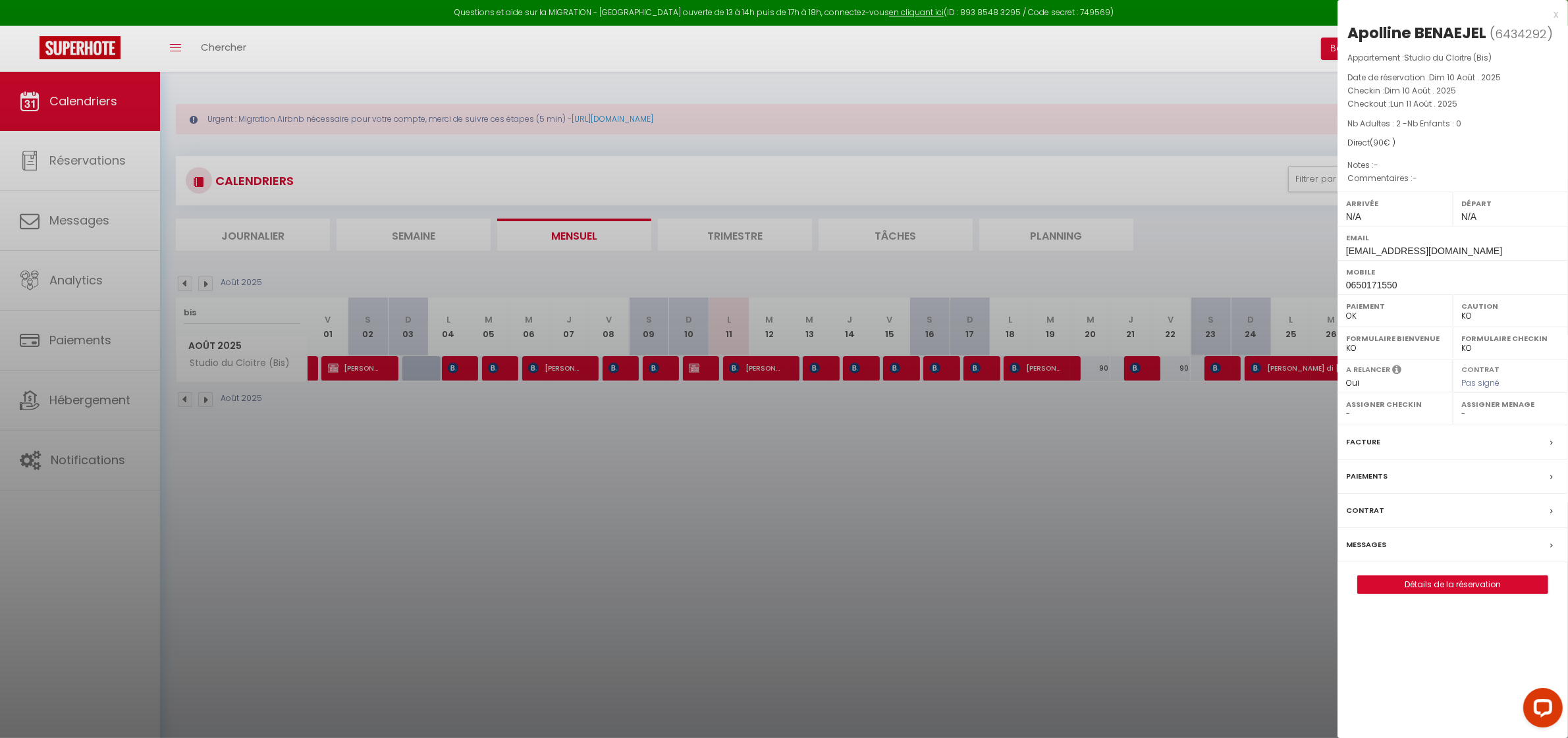
click at [709, 438] on div at bounding box center [784, 369] width 1568 height 738
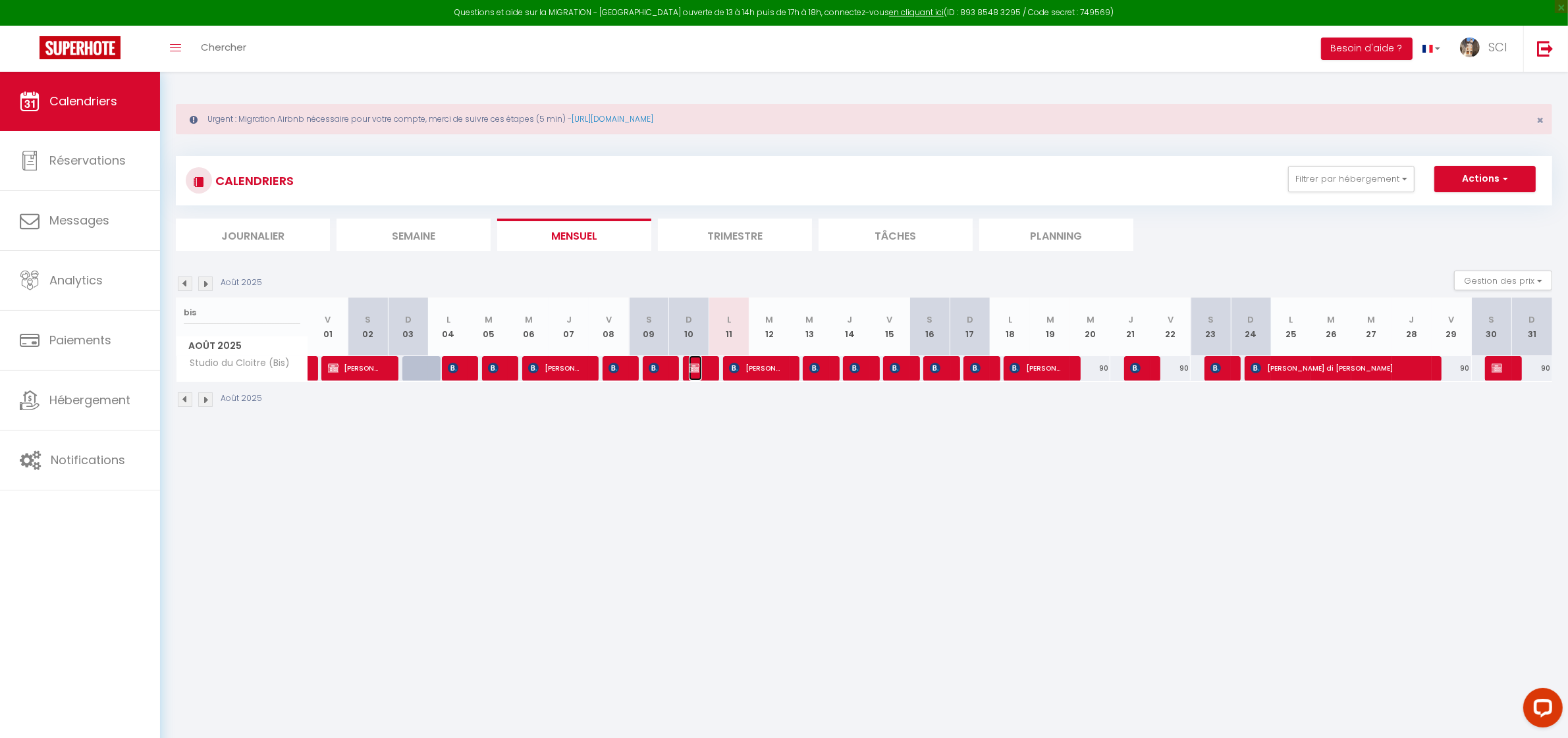
click at [700, 369] on span "Apolline BENAEJEL" at bounding box center [695, 369] width 14 height 25
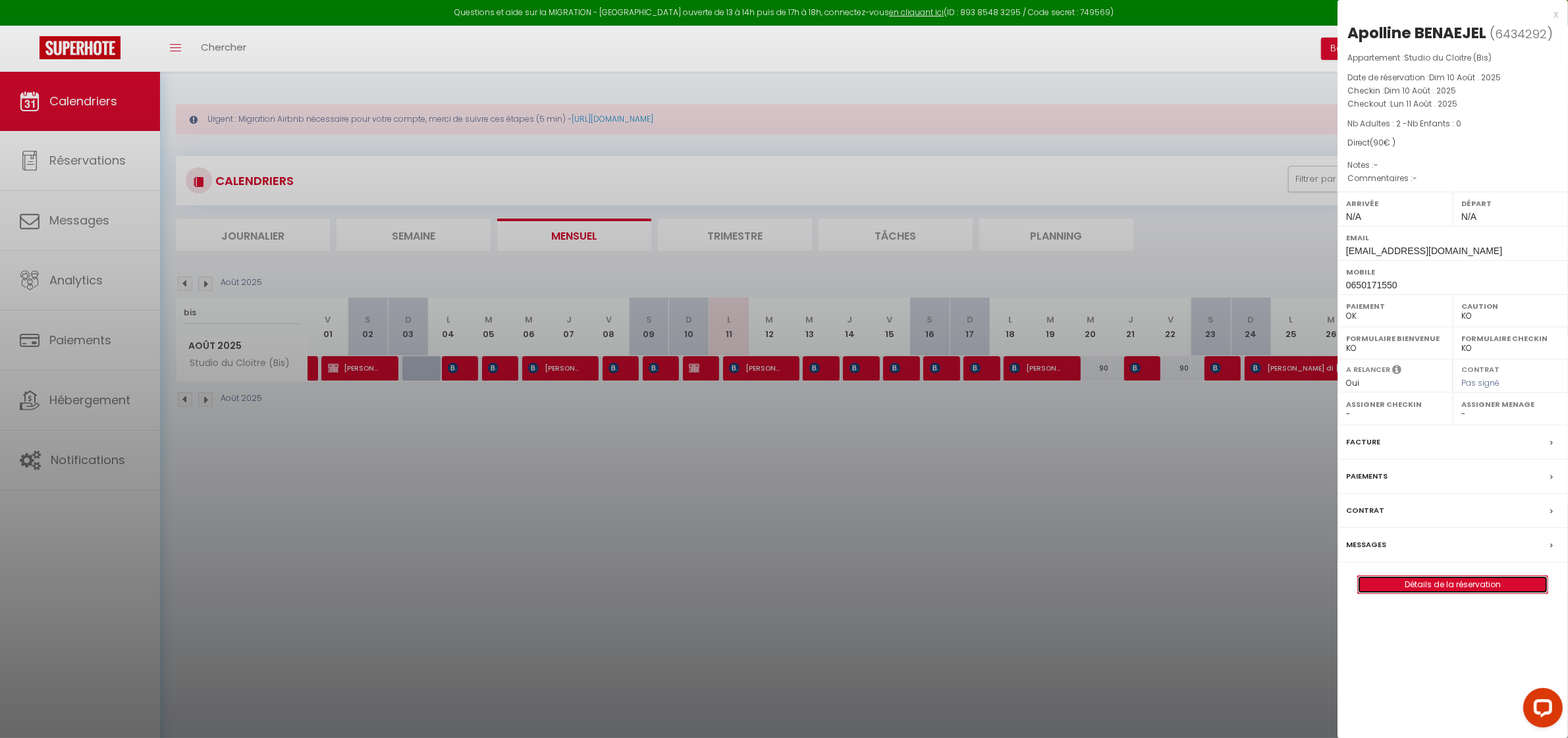
click at [1400, 584] on link "Détails de la réservation" at bounding box center [1453, 585] width 190 height 17
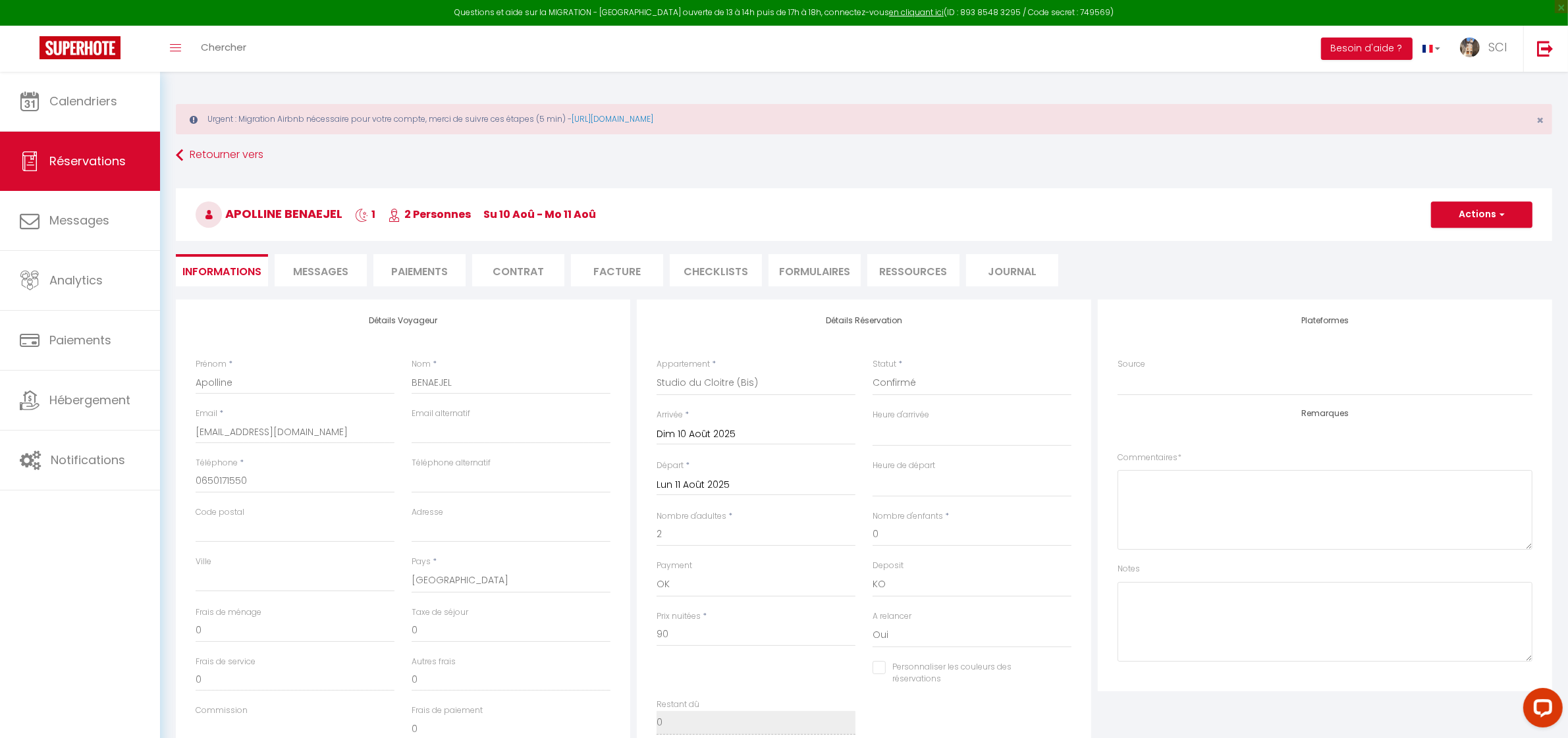
click at [608, 288] on div "Retourner vers Apolline BENAEJEL 1 2 Personnes Su 10 Aoû - Mo 11 Aoû Actions En…" at bounding box center [864, 221] width 1394 height 156
click at [610, 272] on li "Facture" at bounding box center [616, 270] width 92 height 32
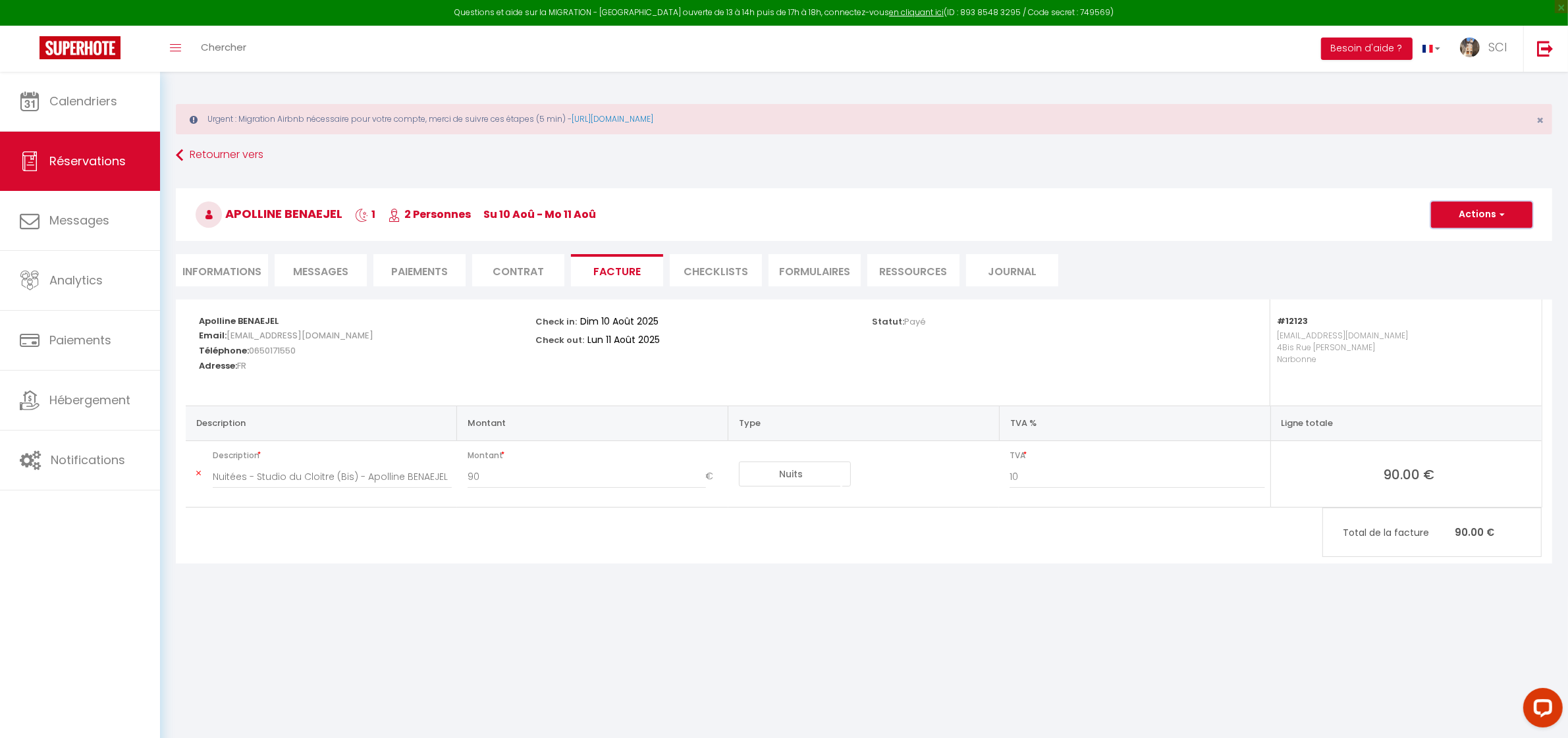
click at [1493, 222] on button "Actions" at bounding box center [1482, 214] width 102 height 26
click at [1464, 263] on link "Aperçu et éditer" at bounding box center [1472, 261] width 110 height 17
click at [101, 109] on link "Calendriers" at bounding box center [79, 101] width 160 height 59
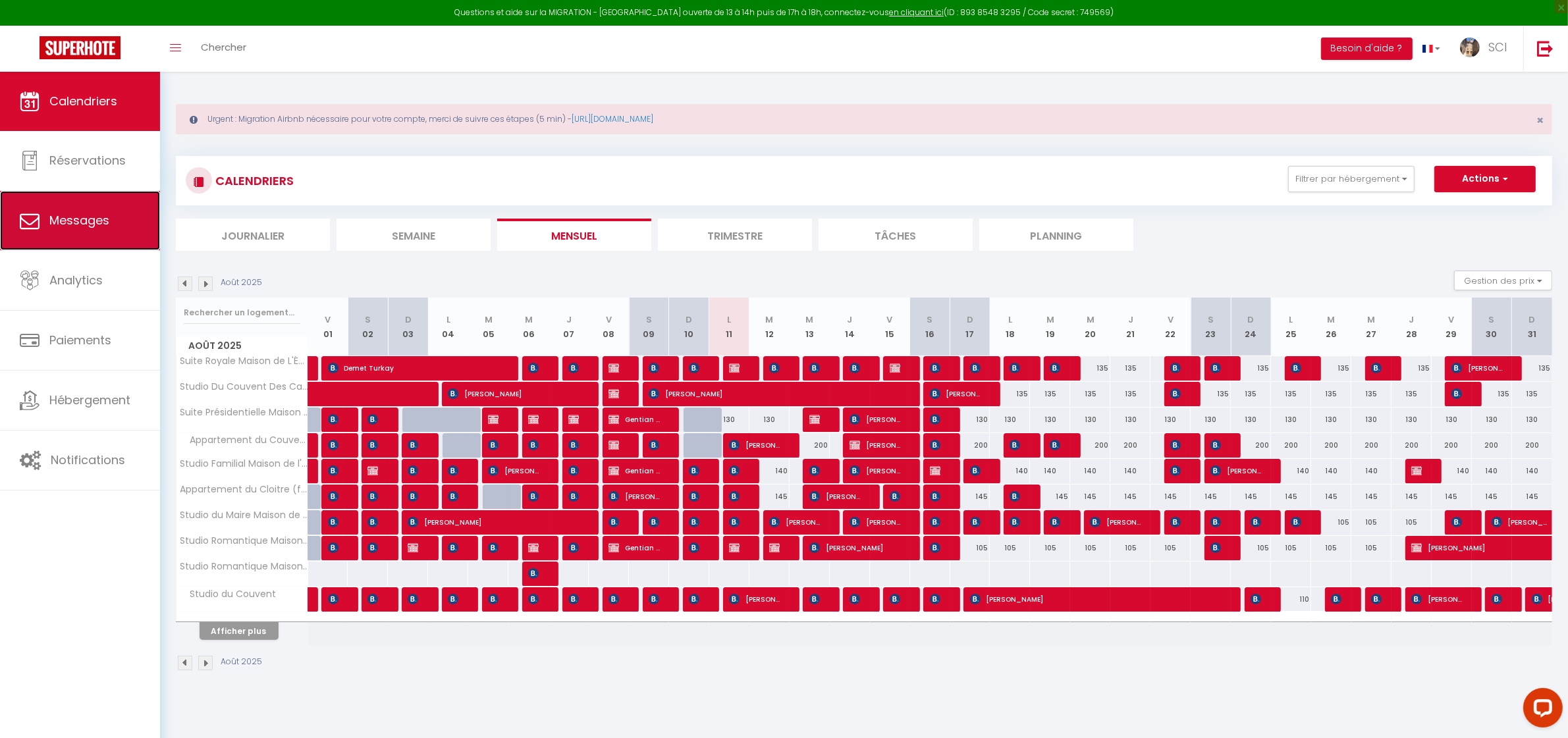
click at [86, 212] on link "Messages" at bounding box center [79, 220] width 160 height 59
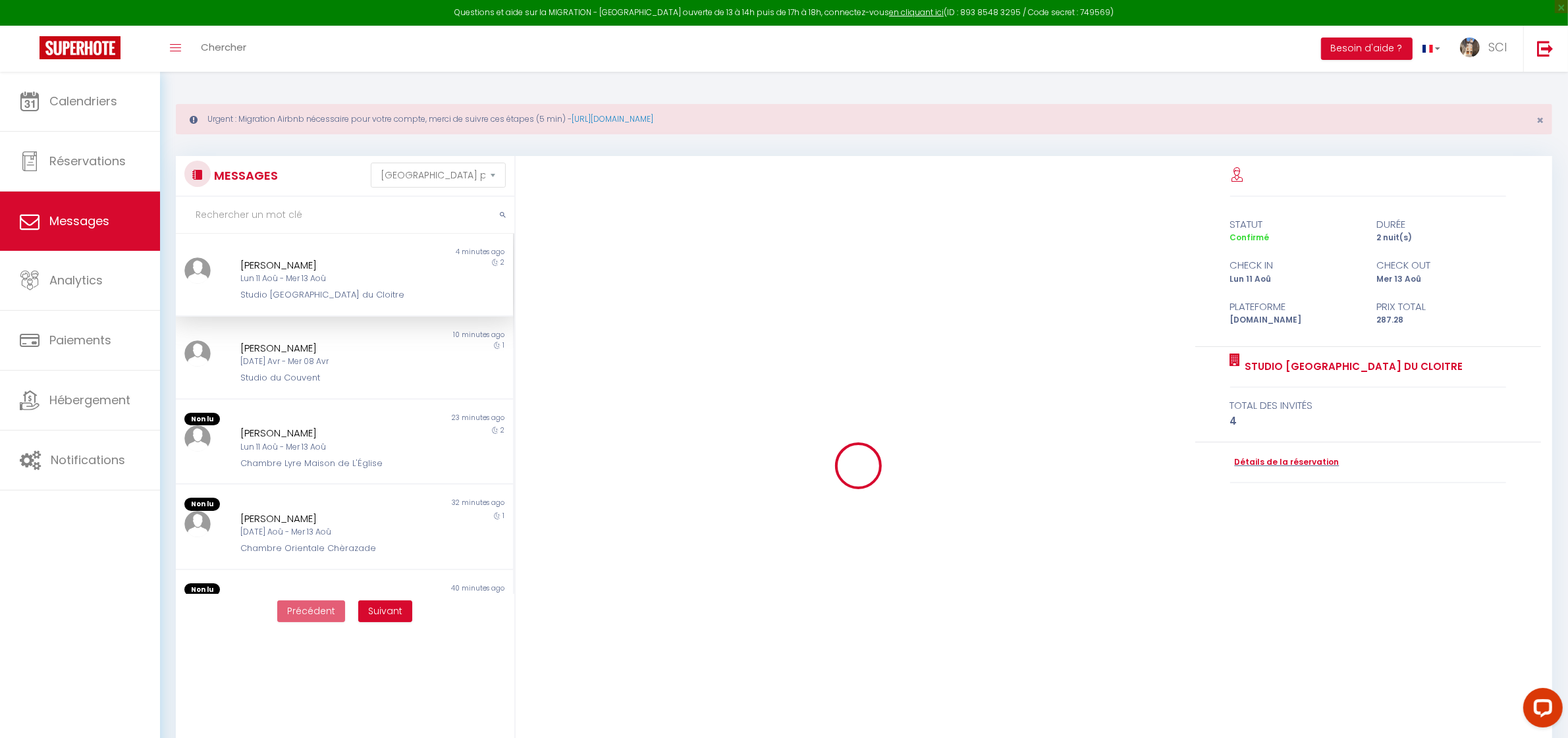
scroll to position [3825, 0]
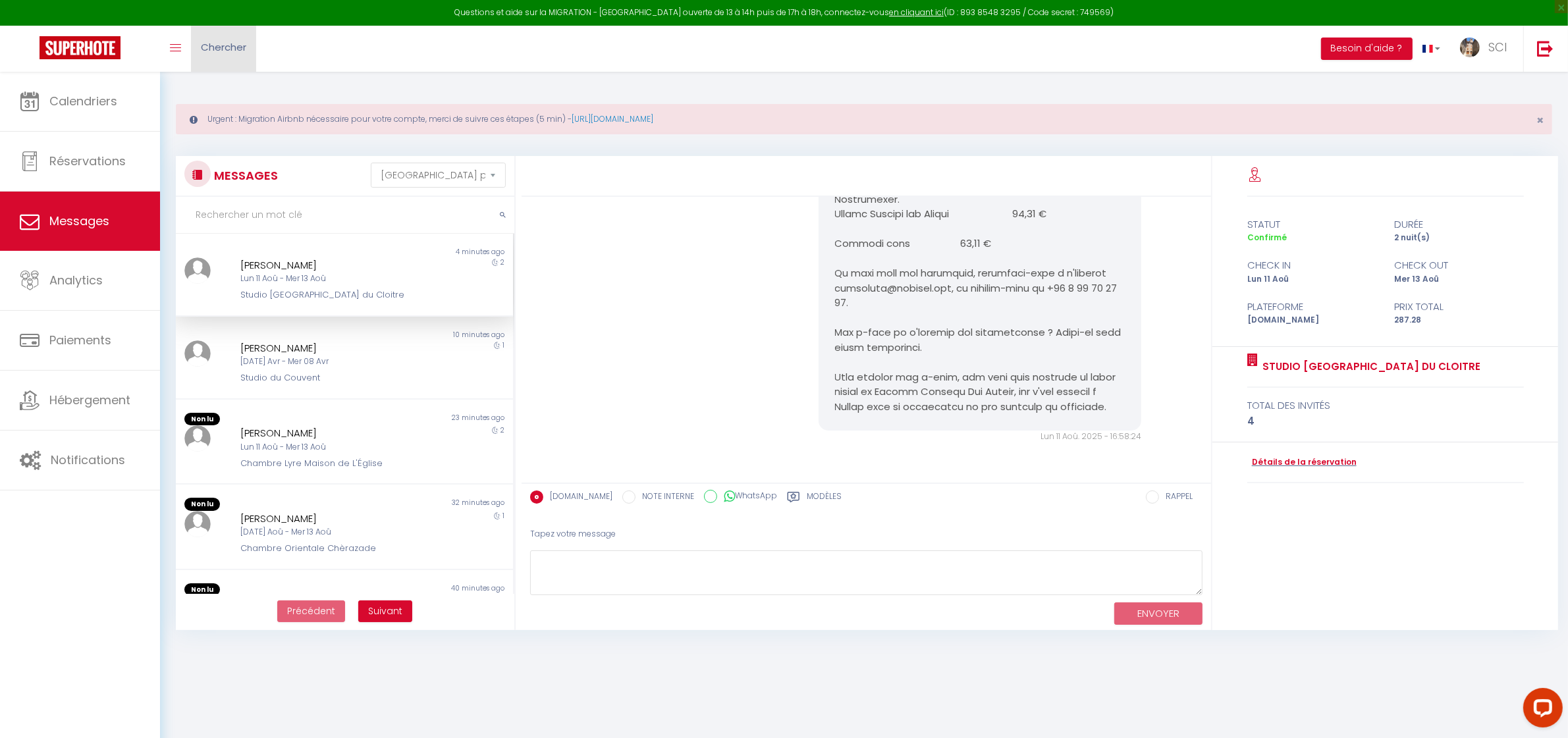
click at [213, 44] on span "Chercher" at bounding box center [223, 47] width 45 height 14
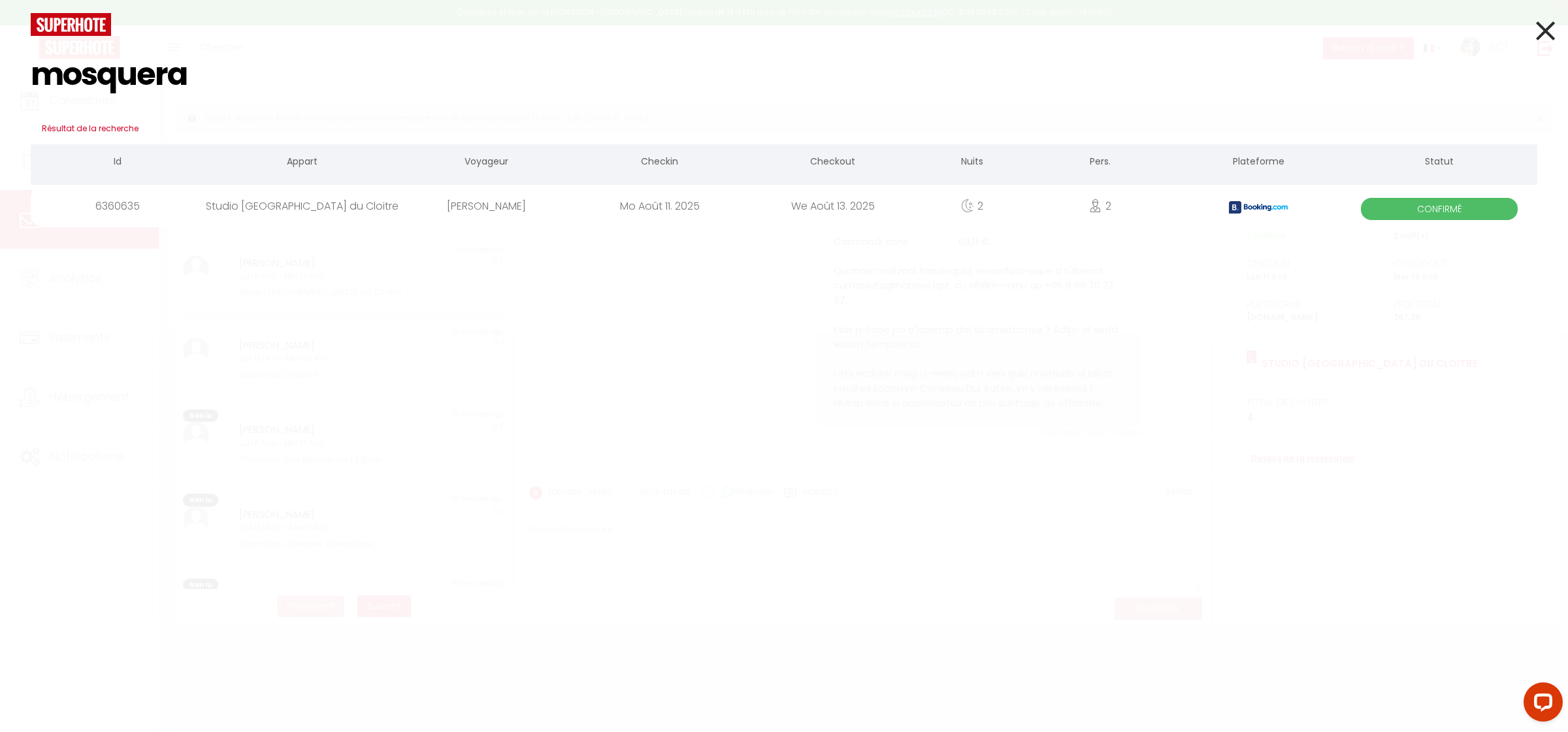
click at [481, 210] on div "Francesca Gómez Mosquera" at bounding box center [487, 206] width 173 height 42
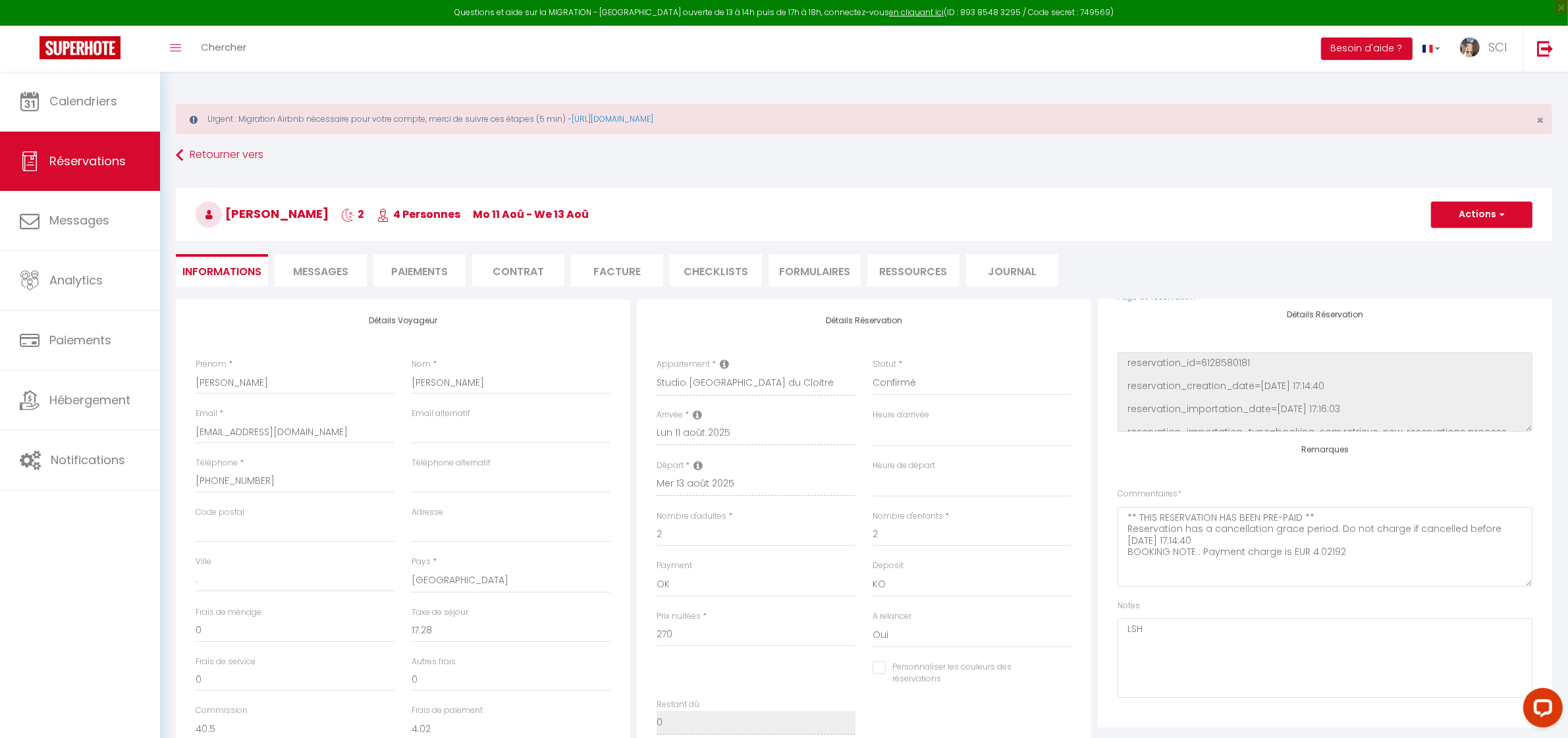
click at [326, 267] on span "Messages" at bounding box center [320, 272] width 55 height 15
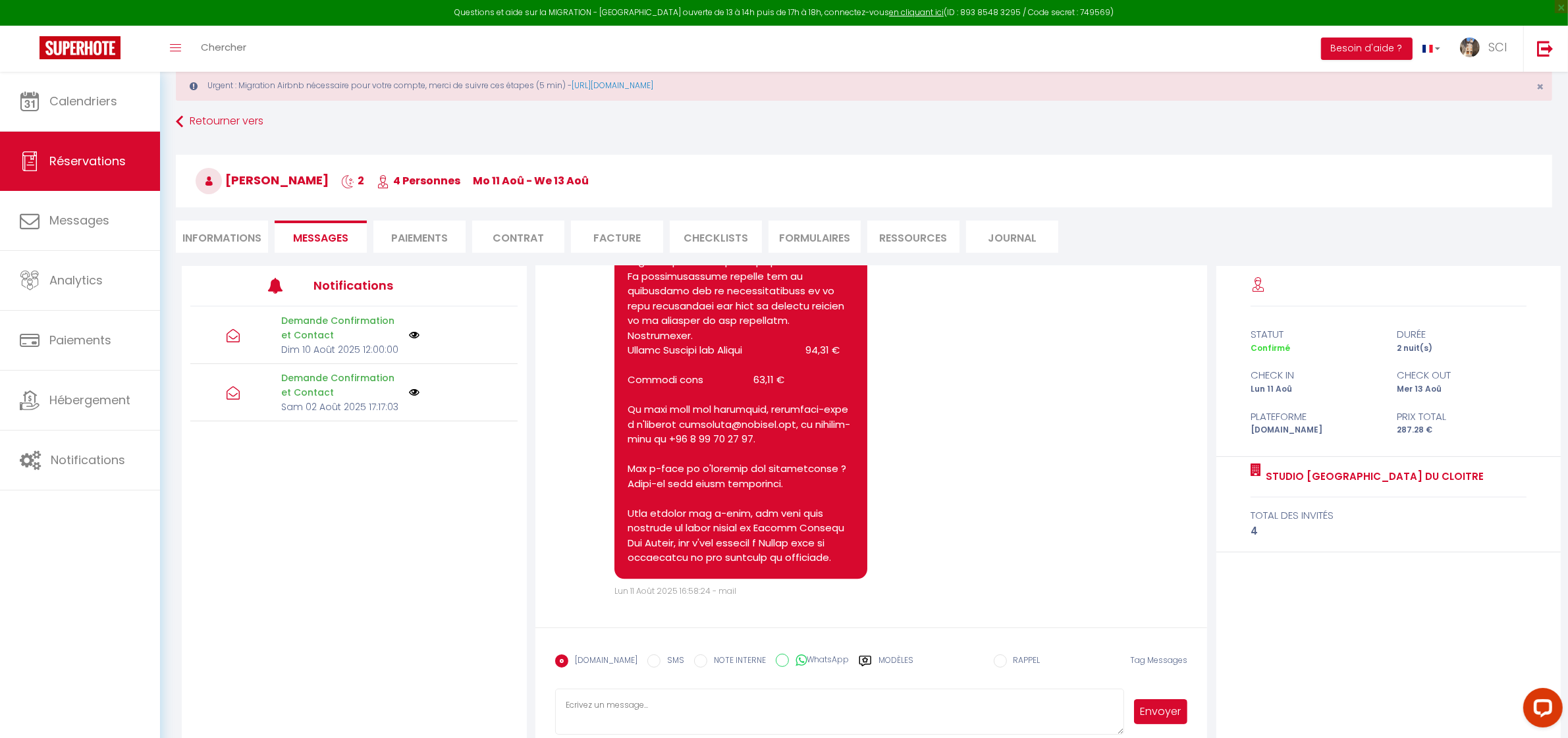
scroll to position [72, 0]
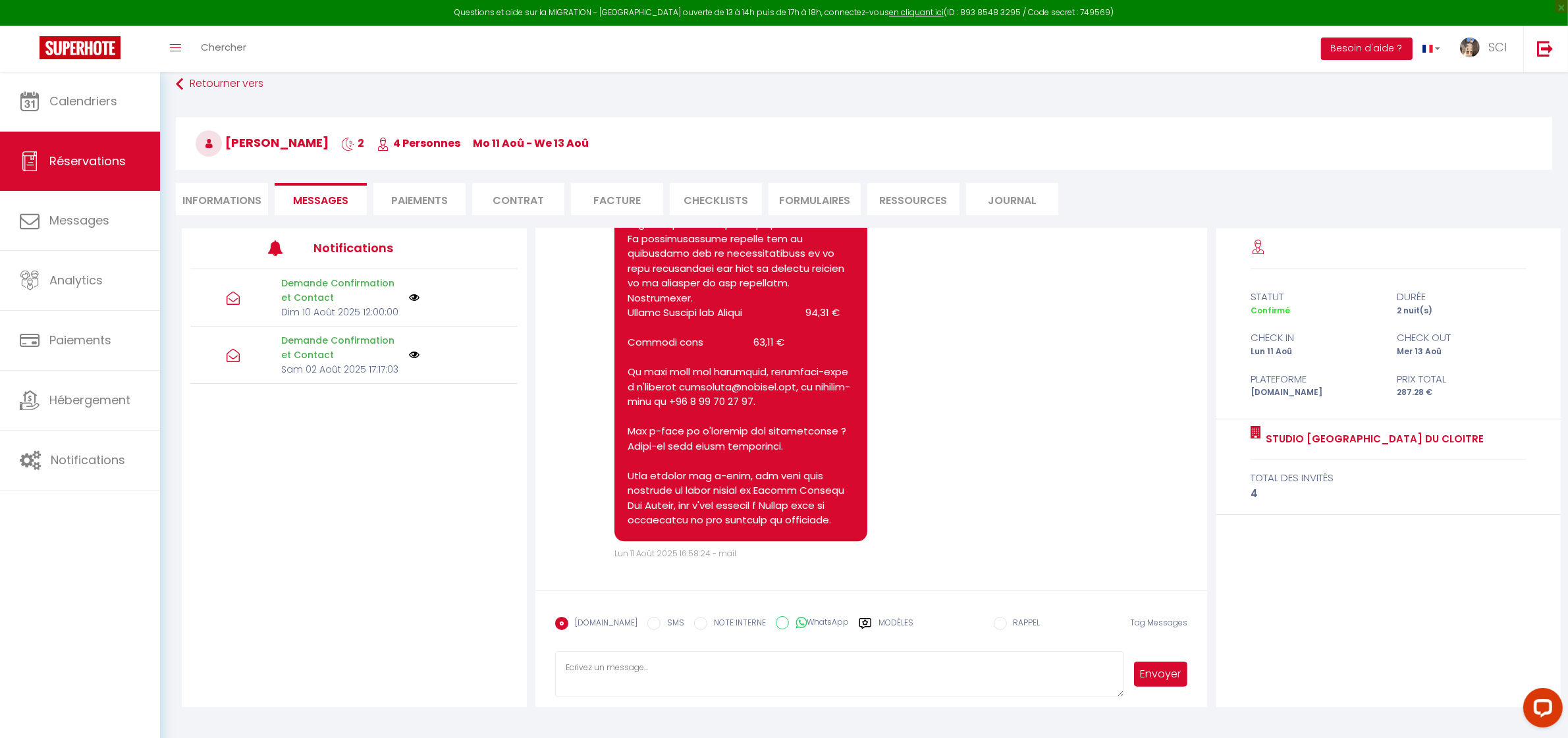
click at [716, 666] on textarea at bounding box center [840, 674] width 570 height 46
paste textarea "Estudio TAHITI en los Claustros, 2.ª planta (sin ascensor) Hola Sr. y Sra. Góme…"
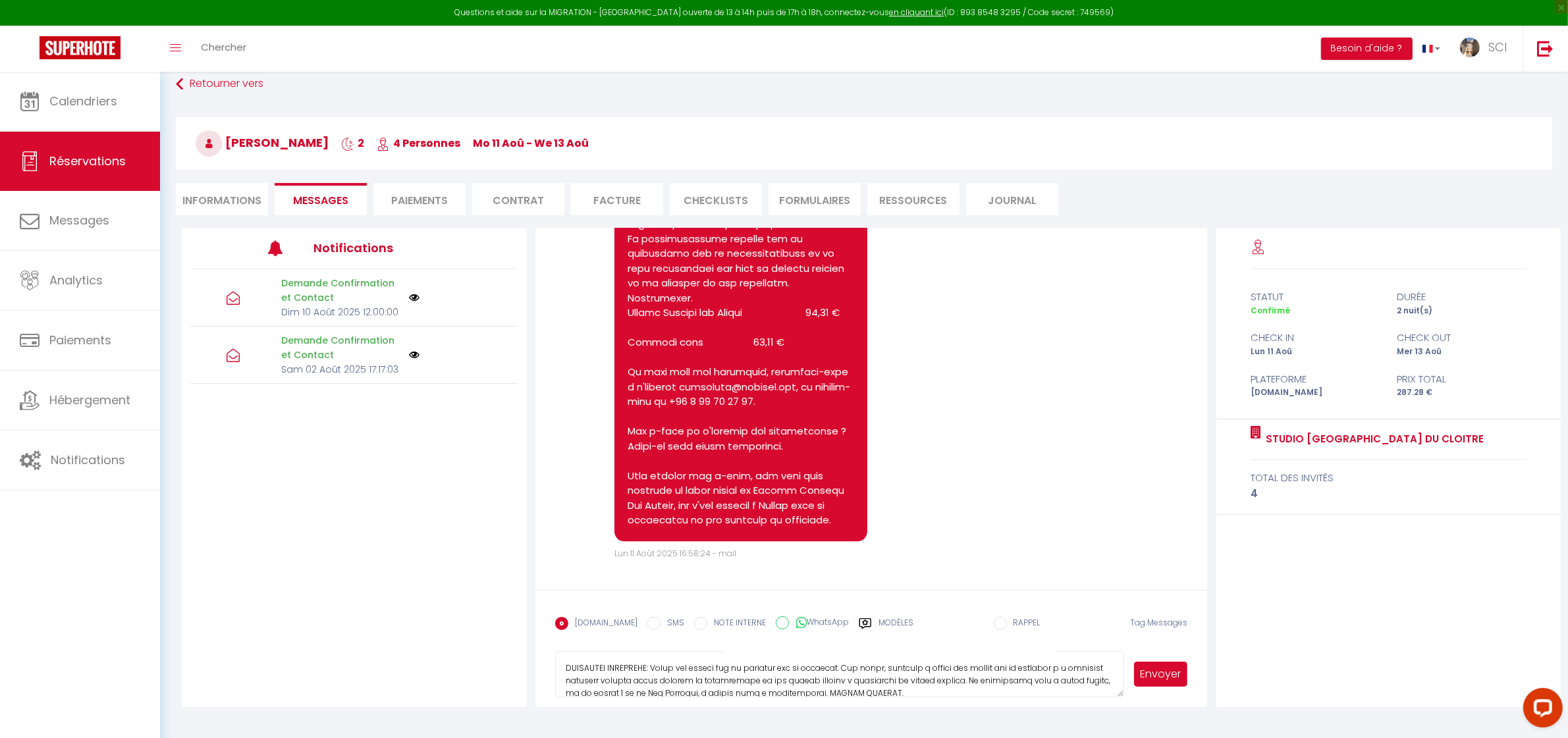
scroll to position [323, 0]
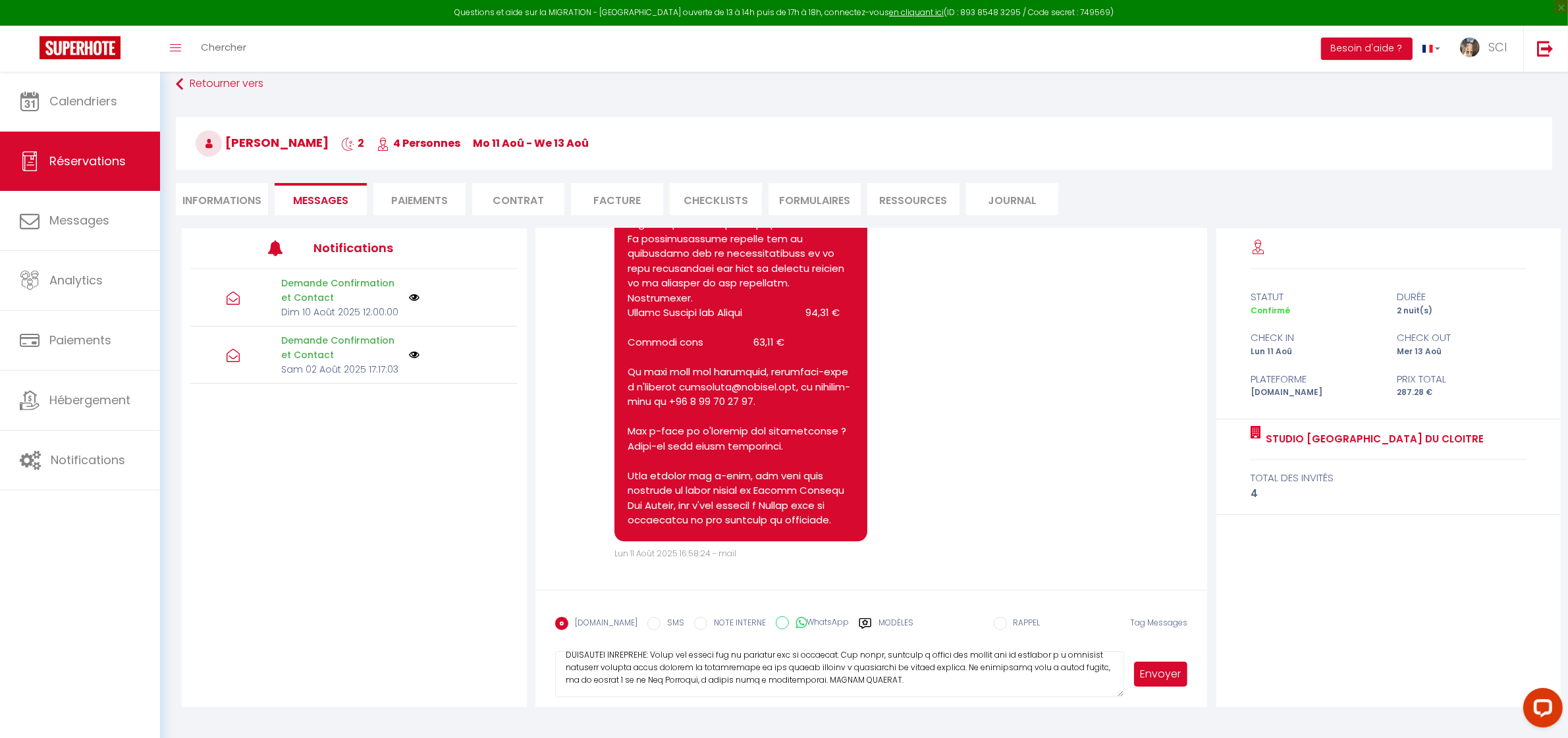
click at [1150, 678] on button "Envoyer" at bounding box center [1162, 674] width 54 height 25
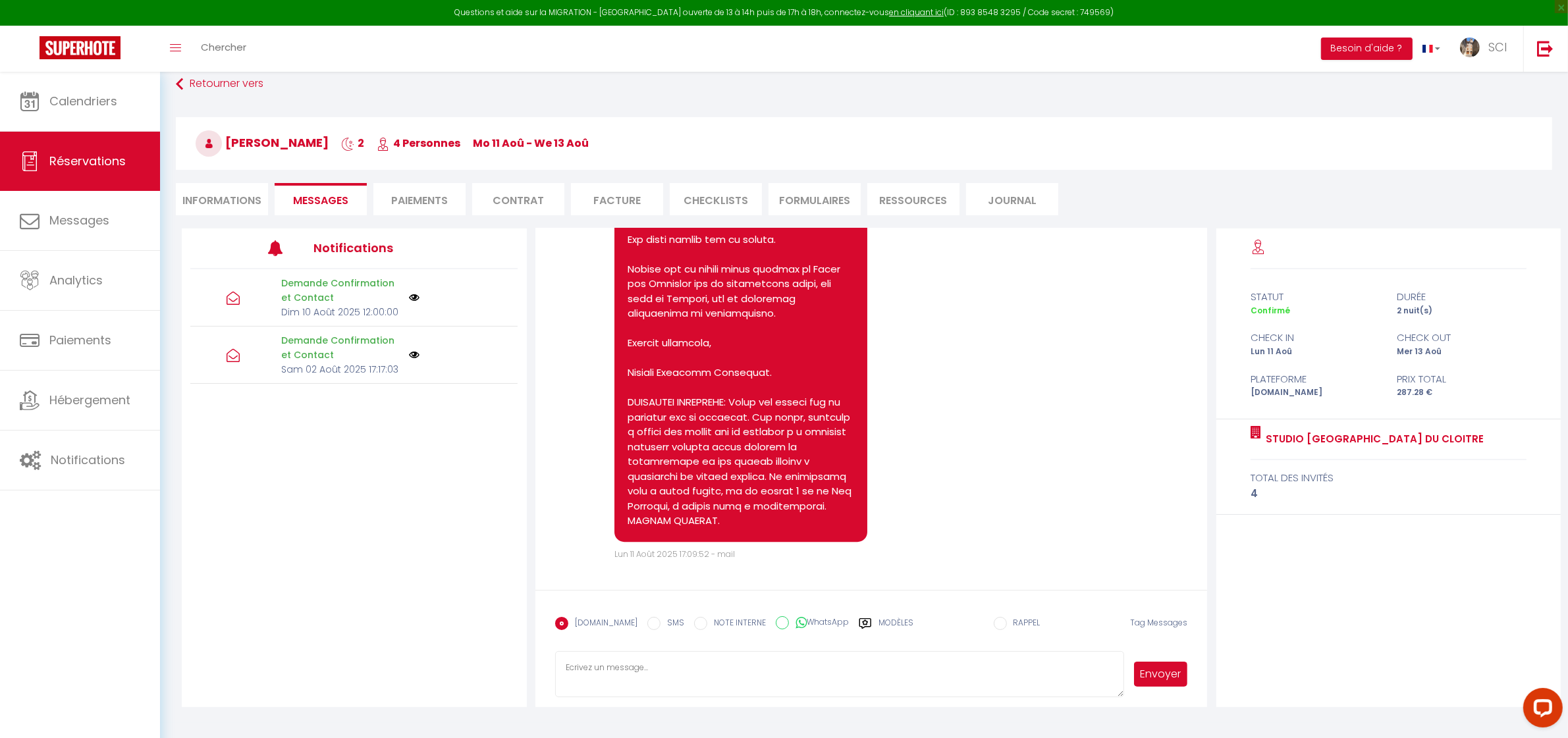
scroll to position [4763, 0]
click at [647, 623] on input "SMS" at bounding box center [654, 624] width 14 height 14
click at [649, 664] on textarea at bounding box center [840, 674] width 570 height 46
paste textarea "Estudio TAHITI en los Claustros, 2.ª planta (sin ascensor) Hola Sr. y Sra. Góme…"
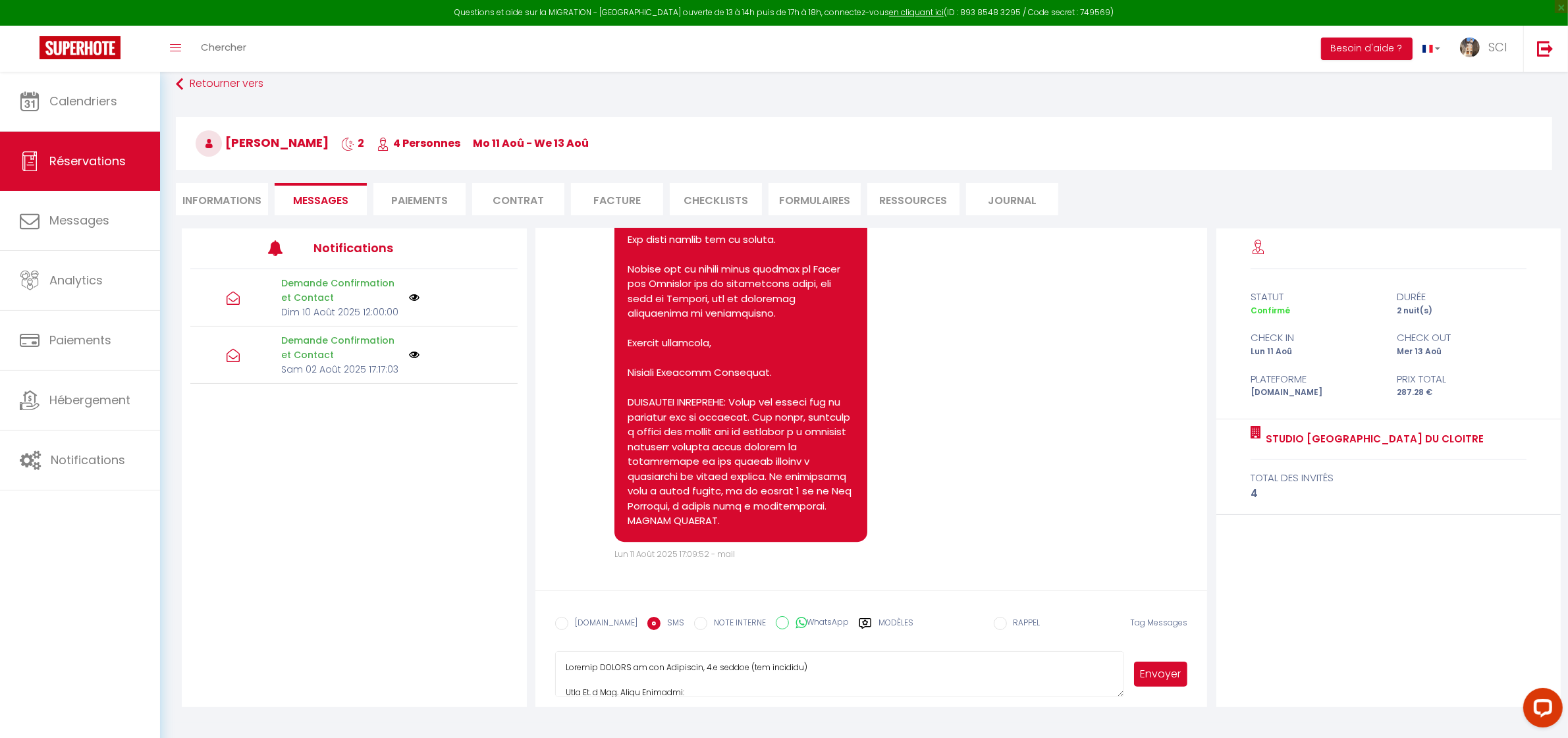
click at [1150, 677] on button "Envoyer" at bounding box center [1162, 674] width 54 height 25
click at [255, 58] on link "Chercher" at bounding box center [222, 49] width 65 height 46
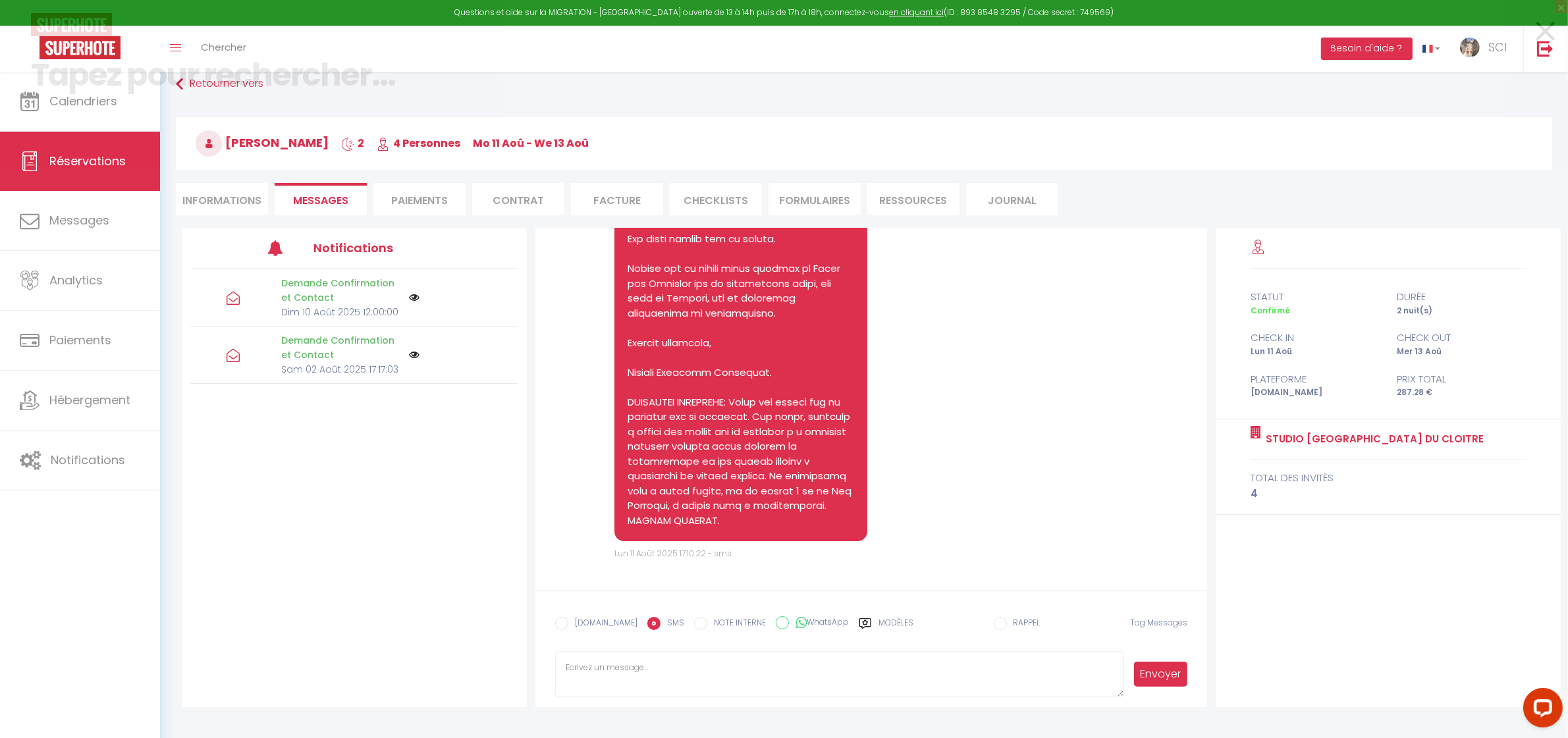
scroll to position [5518, 0]
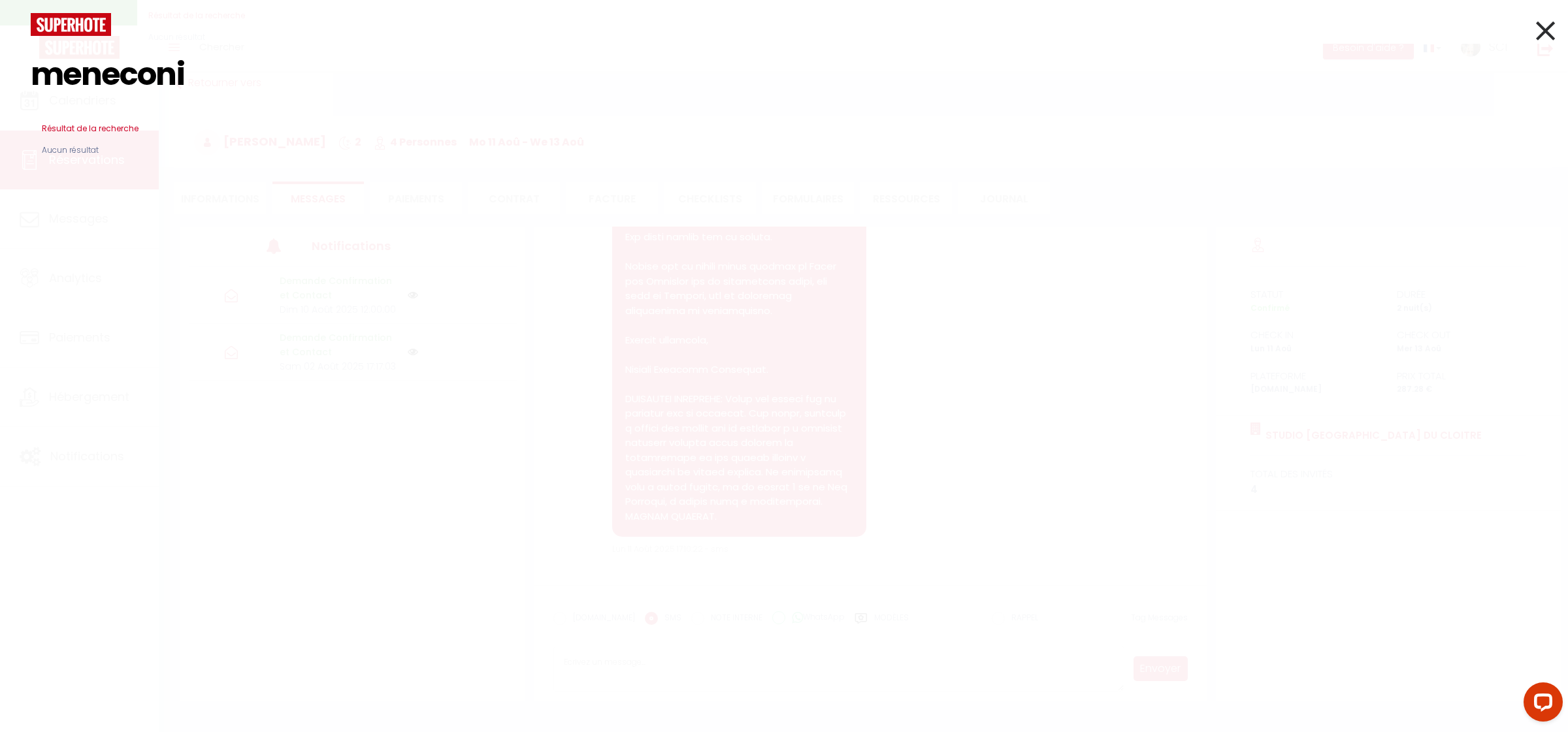
click at [124, 86] on input "meneconi" at bounding box center [784, 74] width 1507 height 77
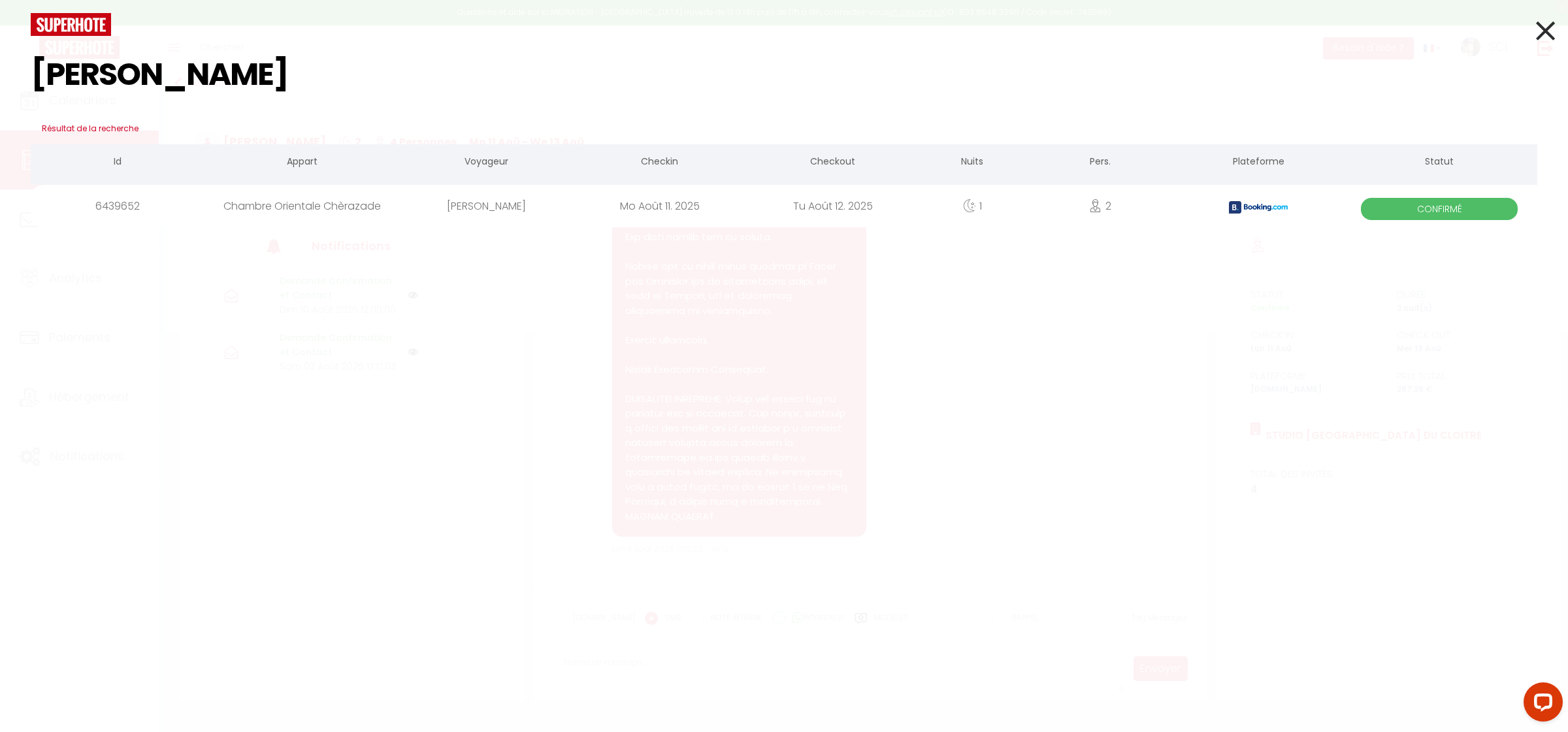
click at [517, 211] on div "[PERSON_NAME]" at bounding box center [487, 206] width 173 height 42
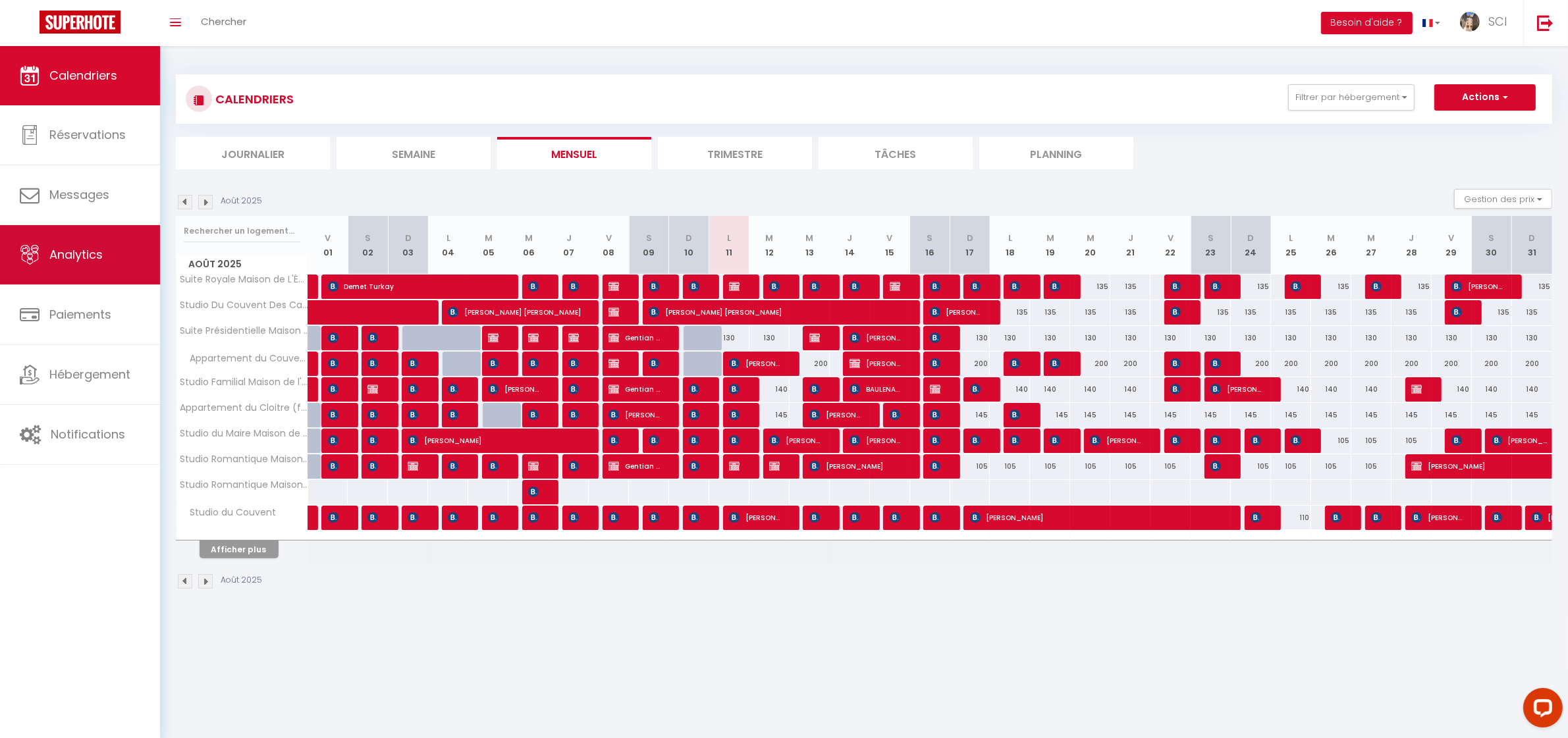
click at [75, 245] on link "Analytics" at bounding box center [79, 254] width 160 height 59
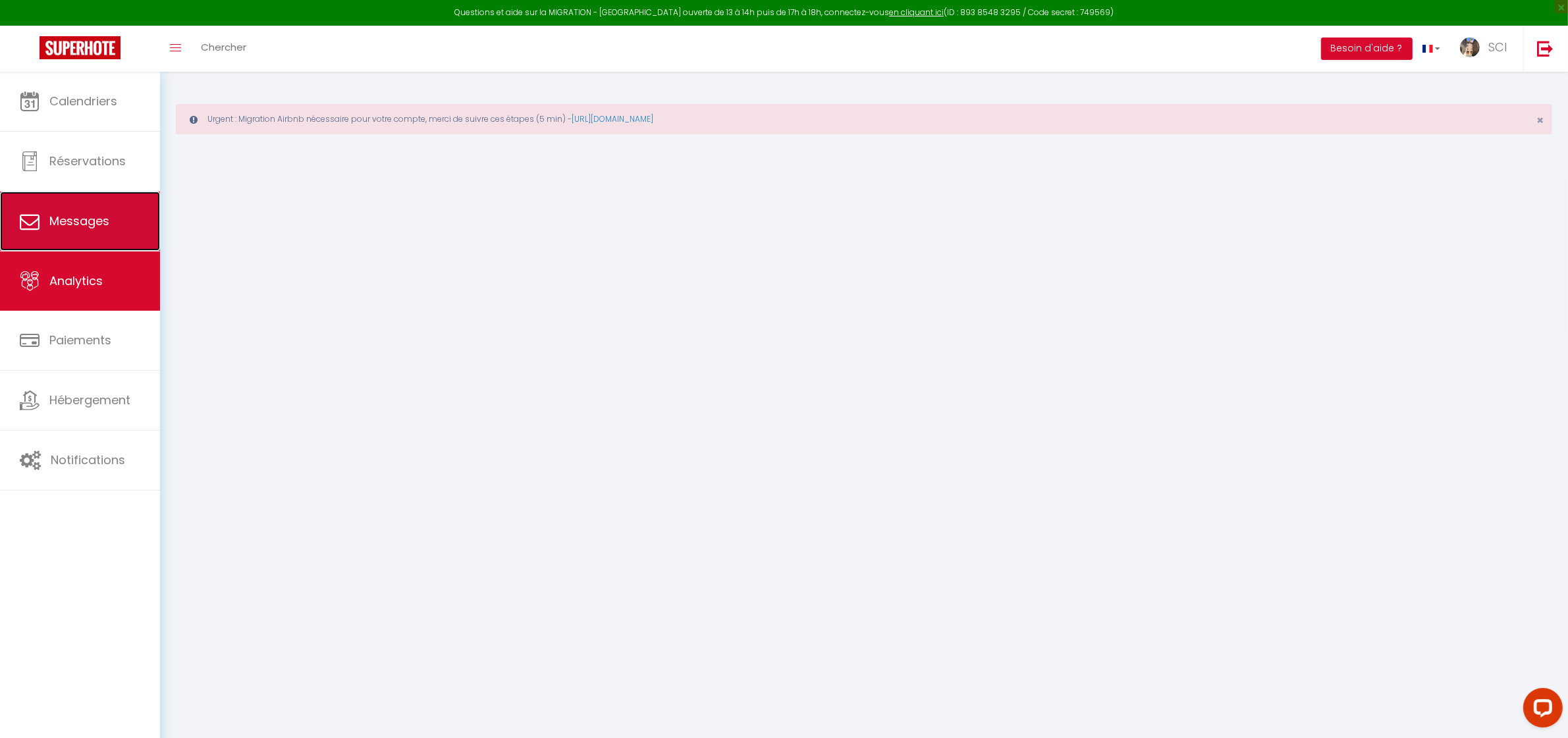
click at [74, 210] on link "Messages" at bounding box center [79, 221] width 160 height 59
select select "2025"
select select "8"
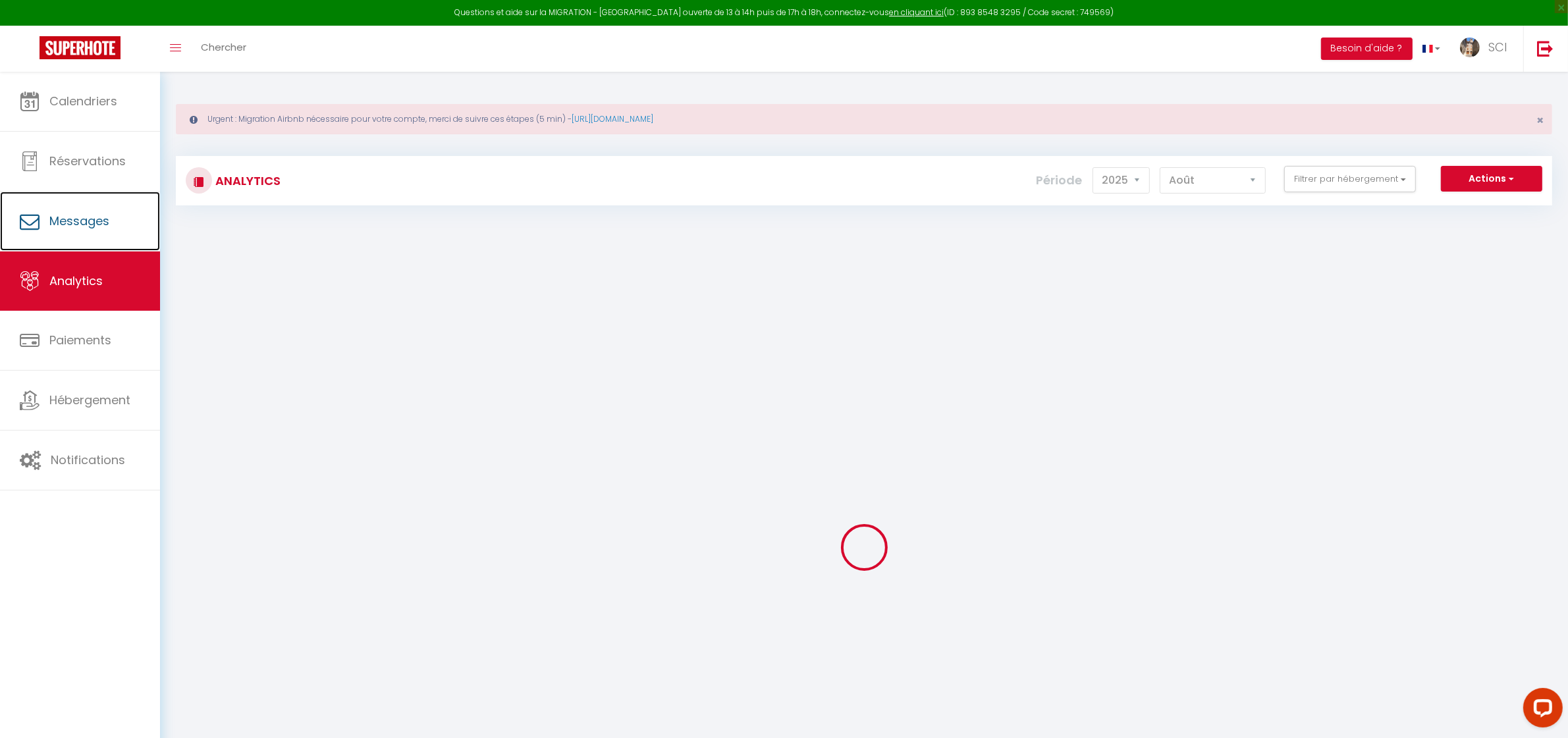
click at [74, 210] on link "Messages" at bounding box center [79, 221] width 160 height 59
select select "message"
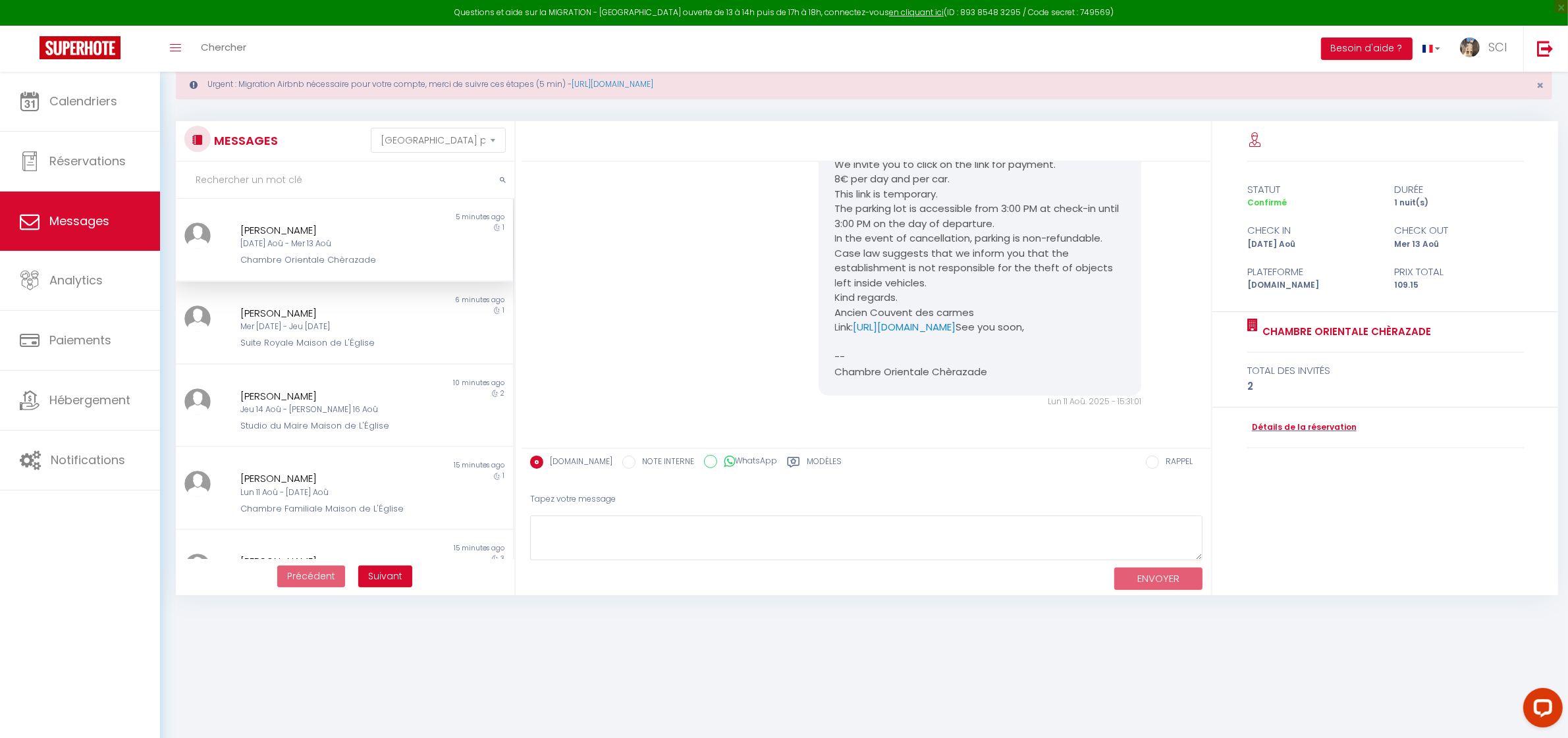
scroll to position [72, 0]
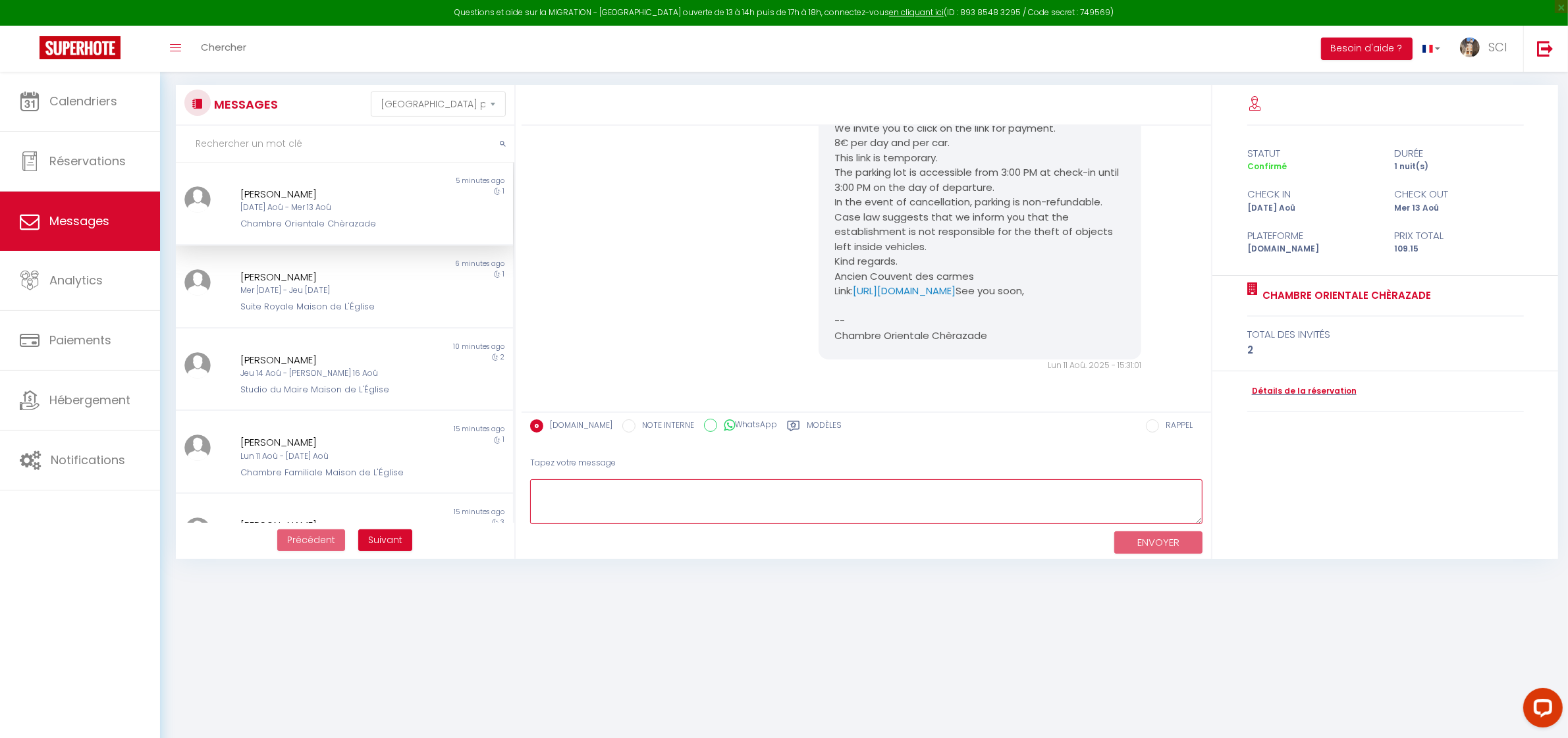
click at [881, 494] on textarea at bounding box center [866, 502] width 672 height 45
click at [733, 218] on div "Hi, We invite you to click on the link below to make the payment: Title : parki…" at bounding box center [867, 179] width 681 height 439
click at [586, 237] on div "Hi, We invite you to click on the link below to make the payment: Title : parki…" at bounding box center [867, 179] width 681 height 439
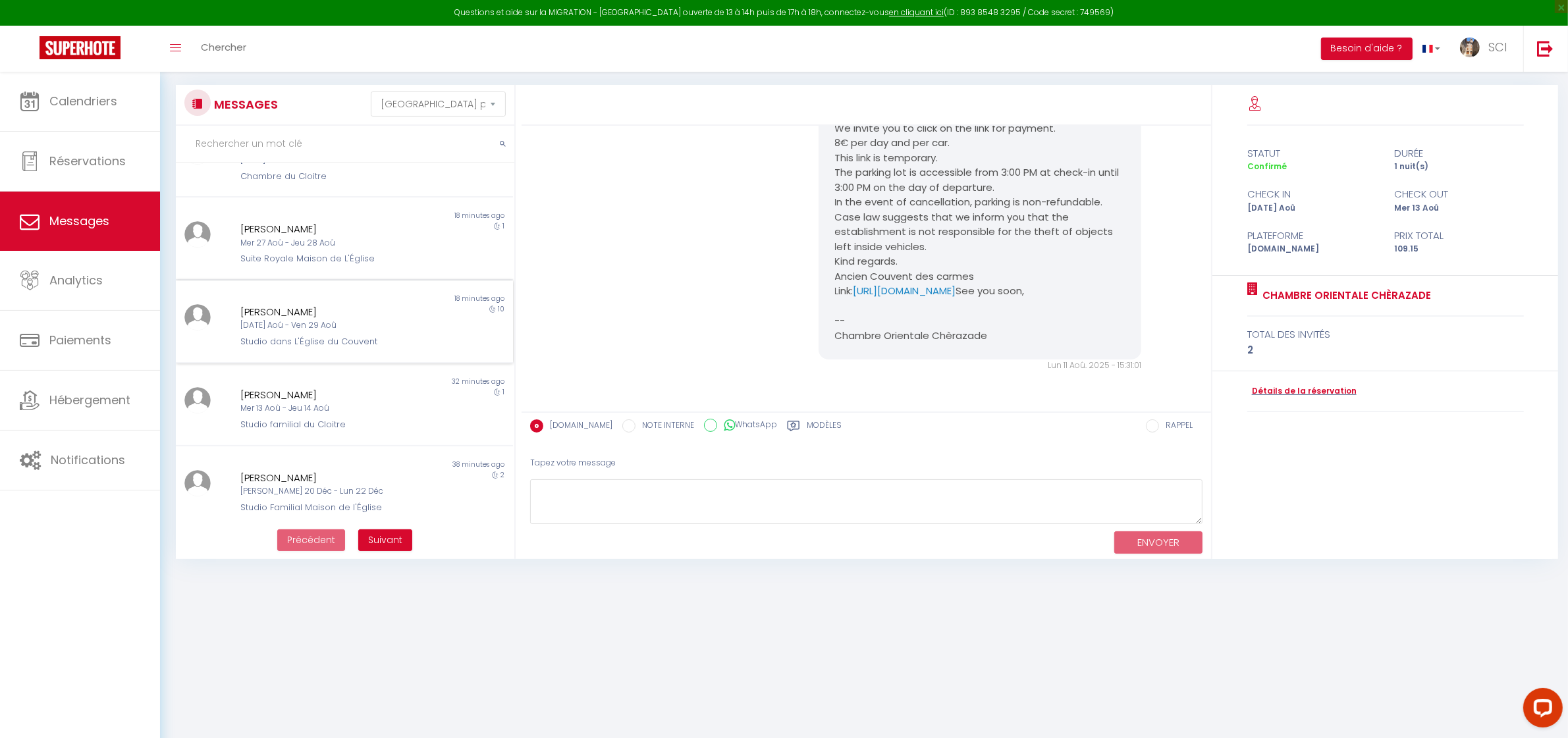
scroll to position [0, 0]
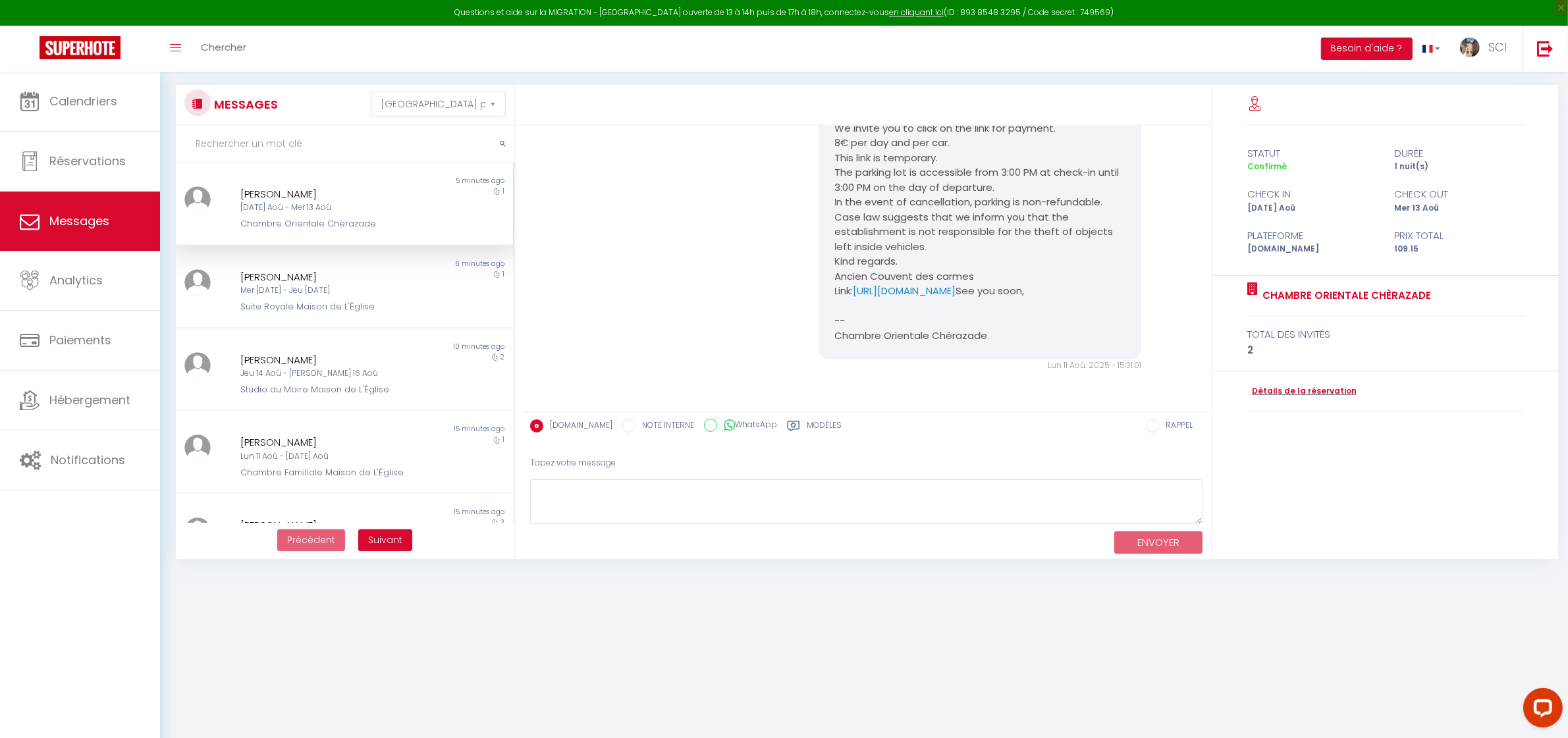
click at [626, 315] on div "Hi, We invite you to click on the link below to make the payment: Title : parki…" at bounding box center [867, 179] width 681 height 439
click at [218, 57] on link "Chercher" at bounding box center [222, 49] width 65 height 46
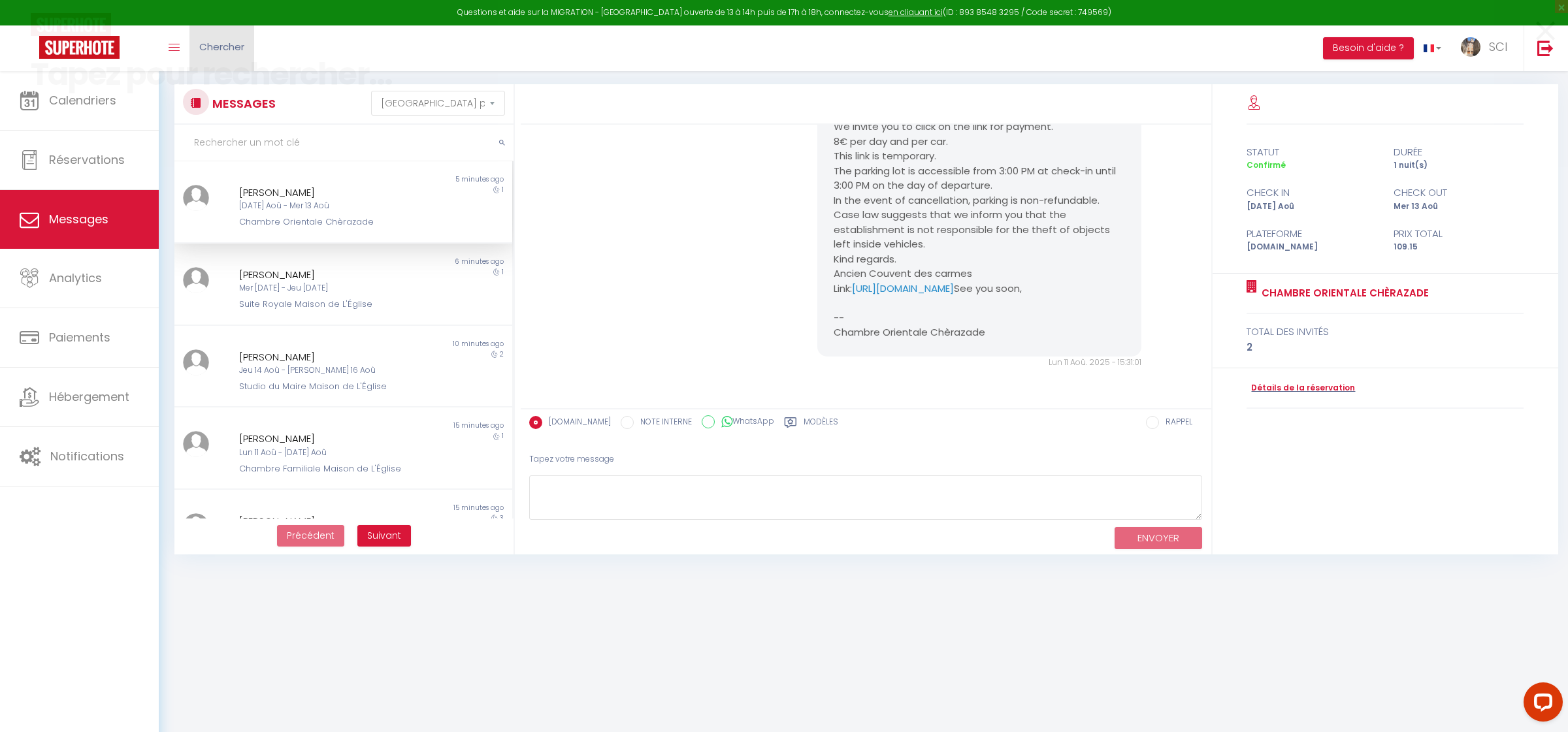
scroll to position [2539, 0]
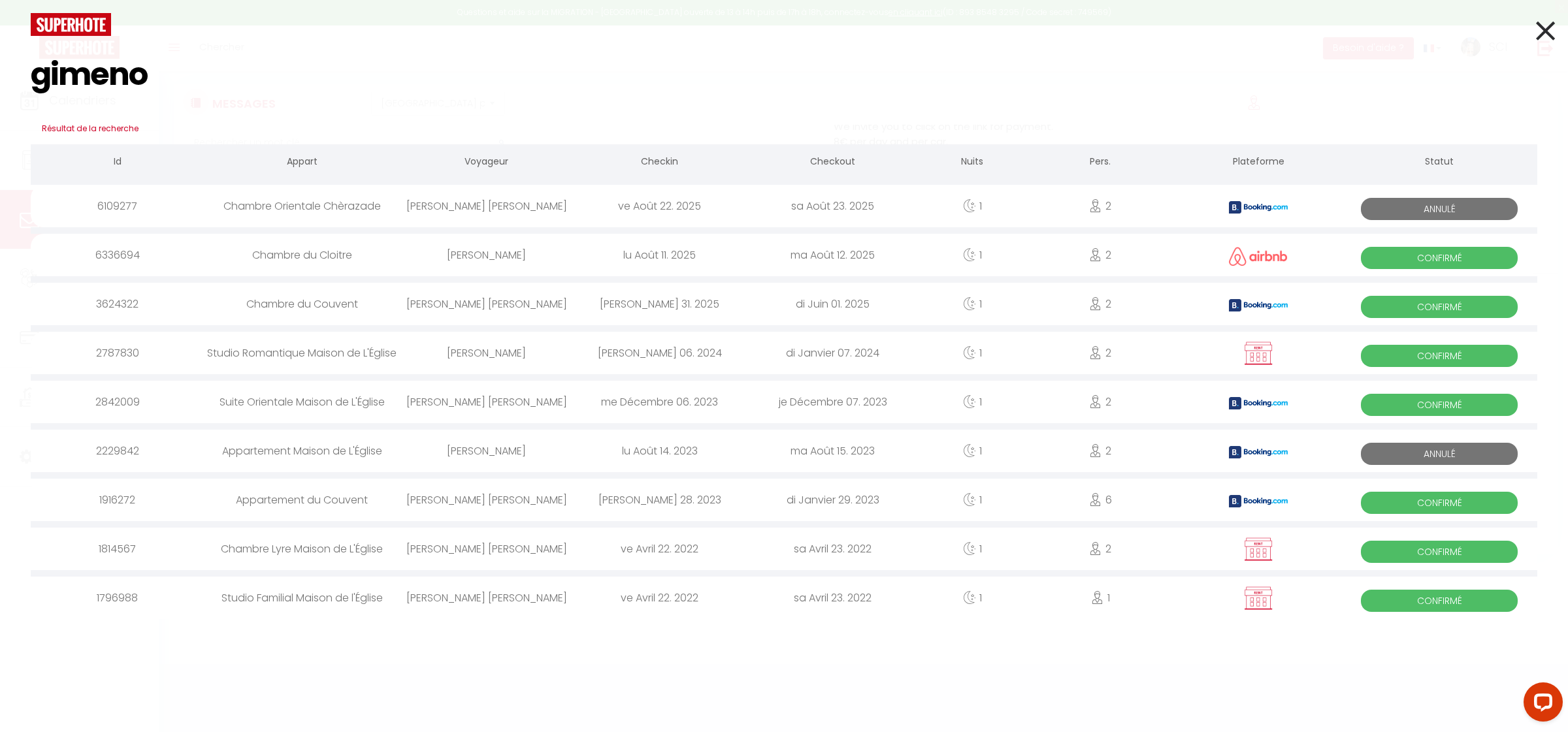
type input "gimeno"
click at [505, 258] on div "Carmen Gimeno" at bounding box center [487, 255] width 173 height 42
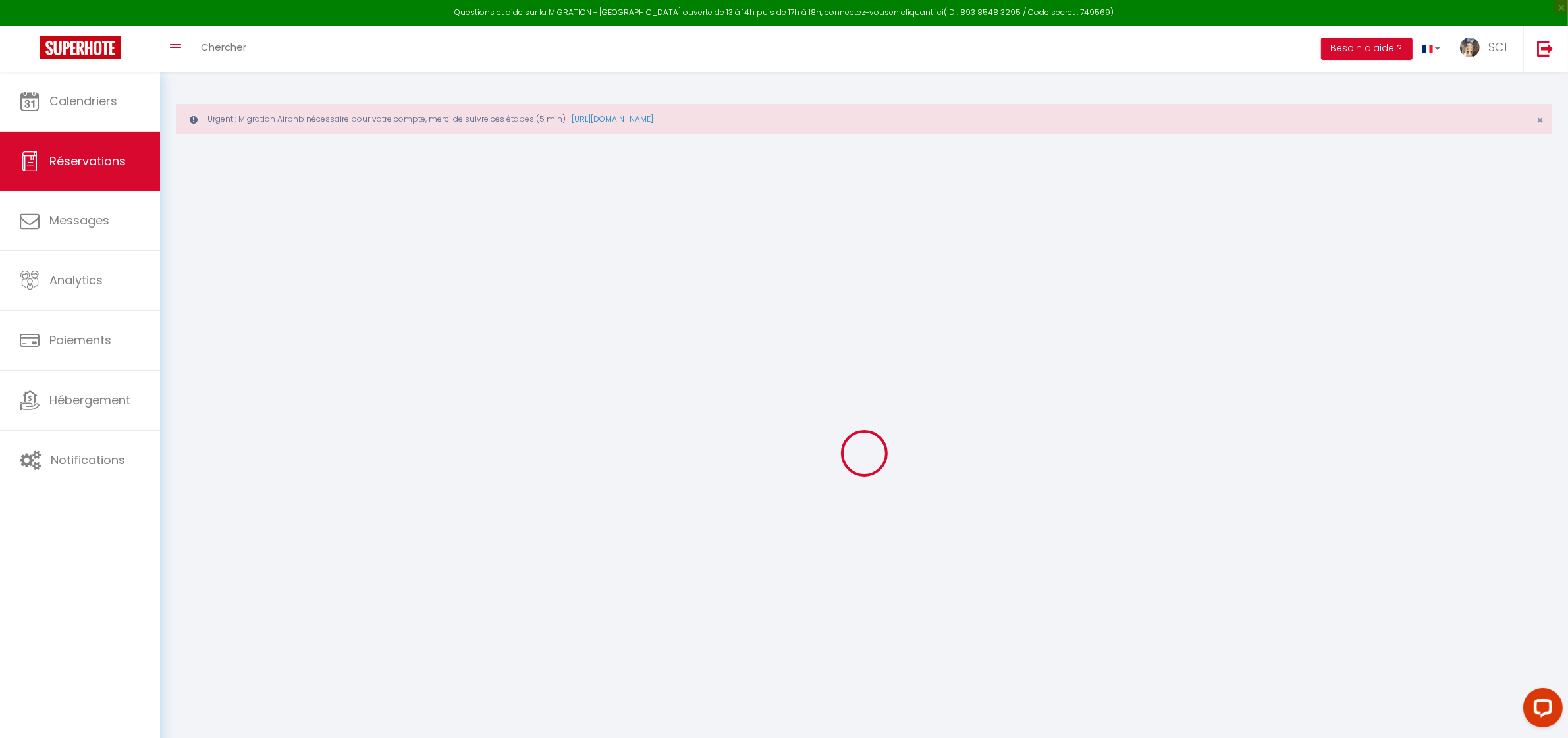
select select
checkbox input "false"
select select
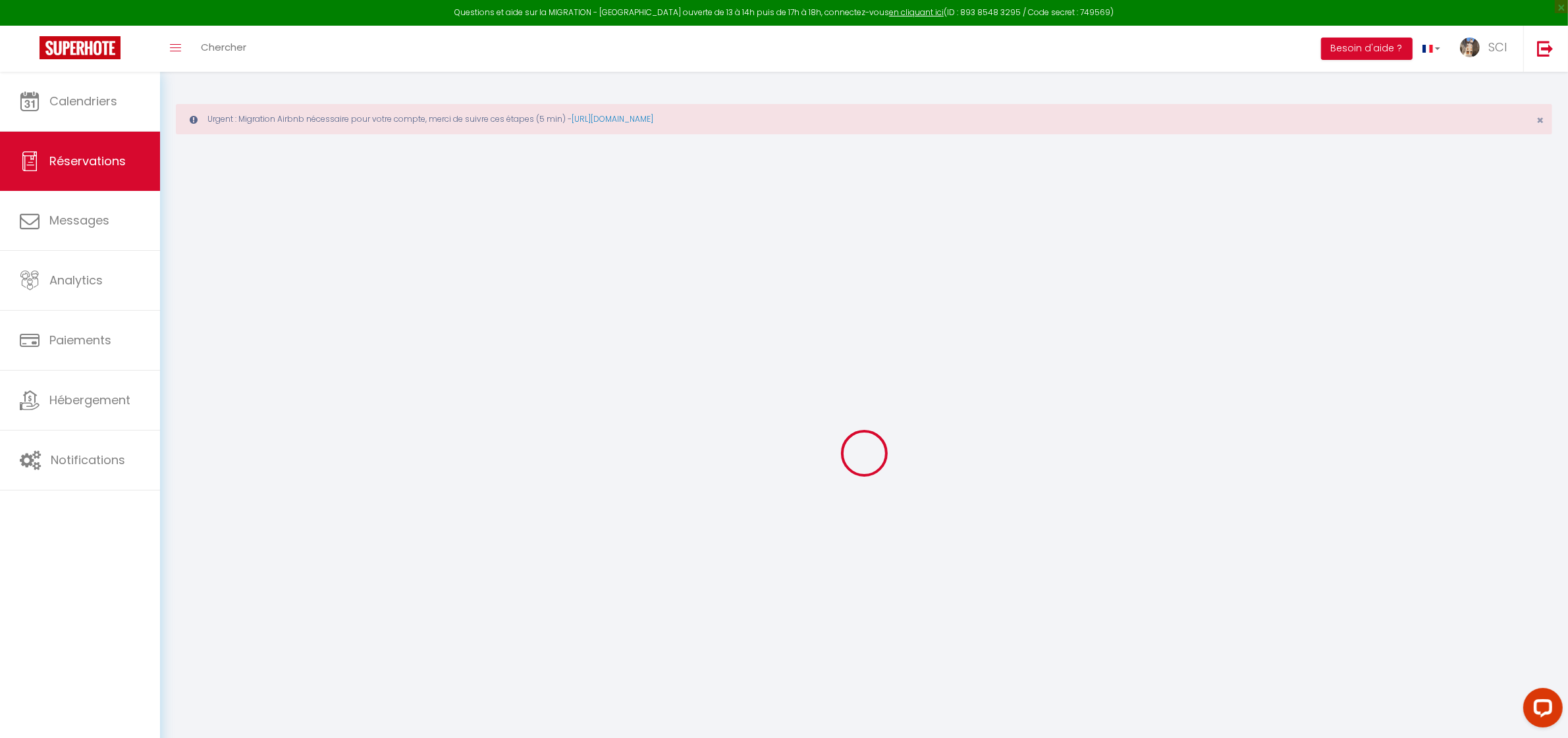
select select
checkbox input "false"
select select
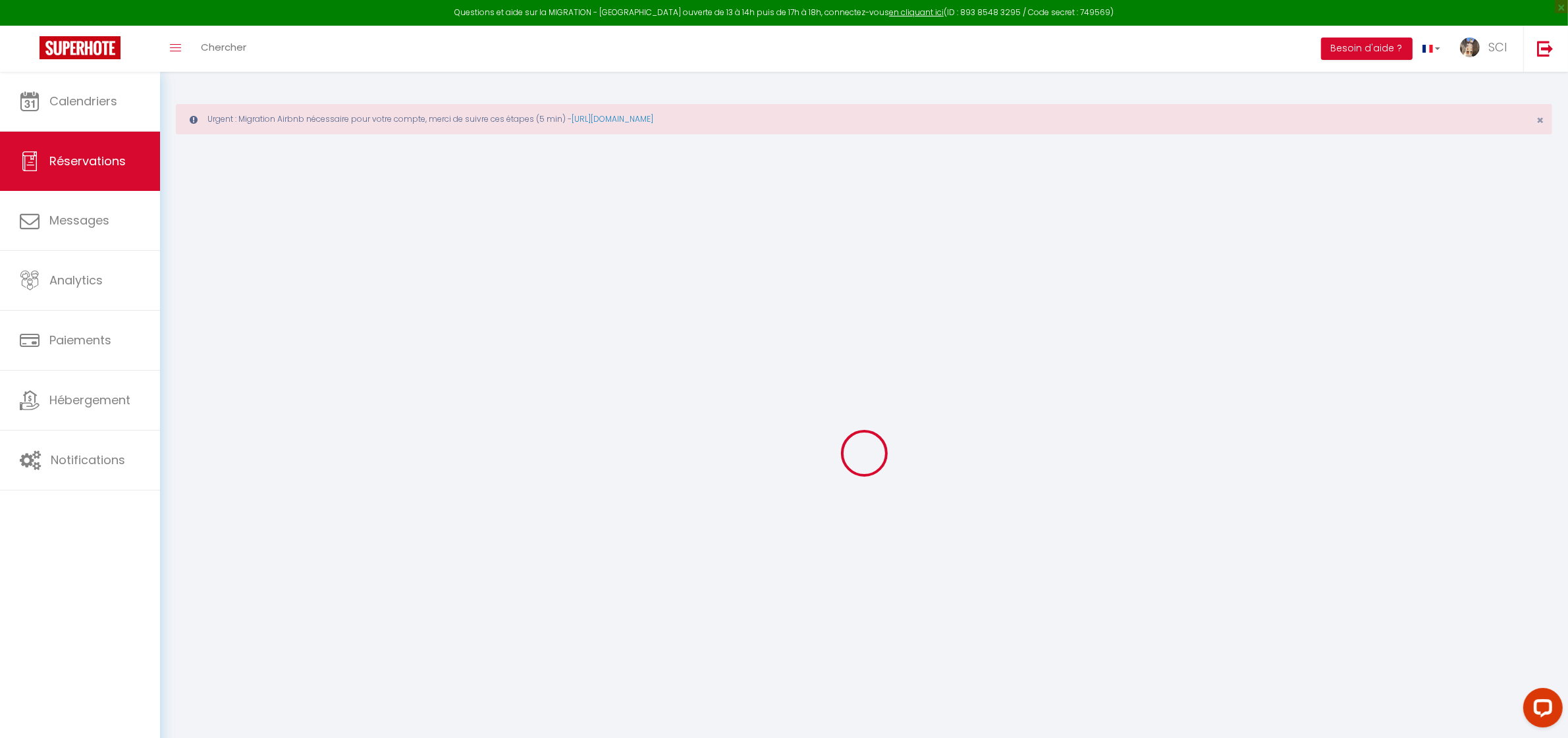
select select
checkbox input "false"
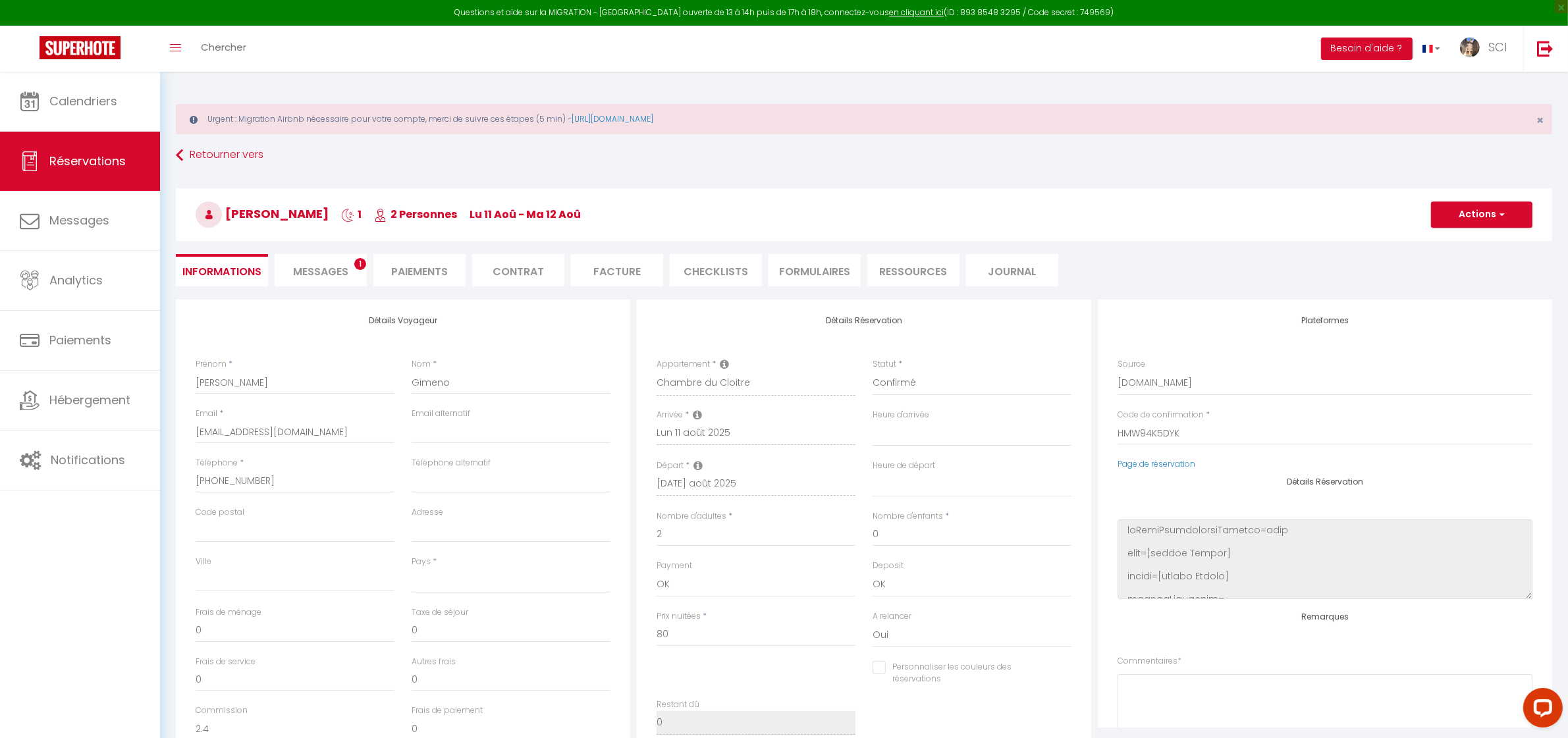
select select
type input "5.76"
select select
checkbox input "false"
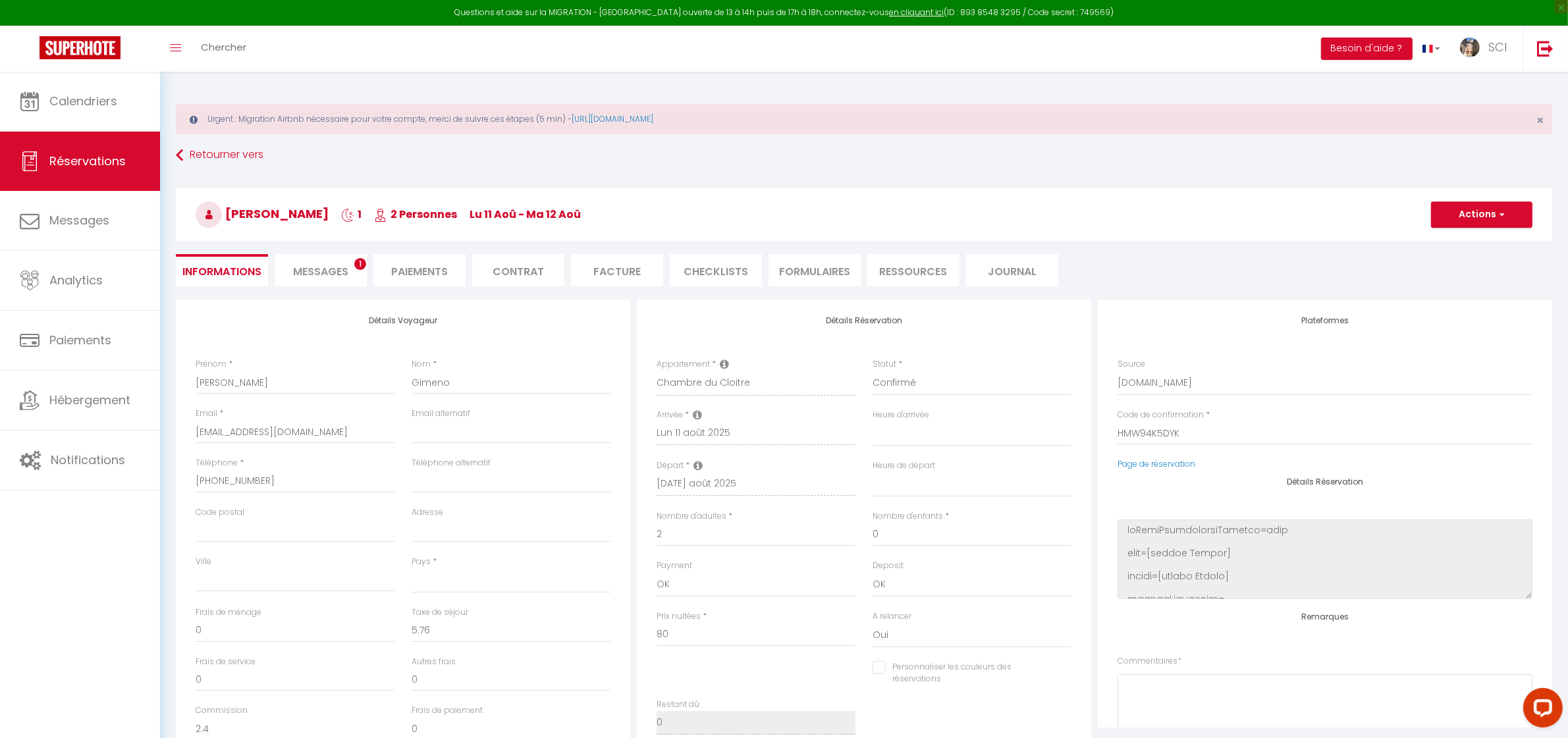
select select
checkbox input "false"
select select
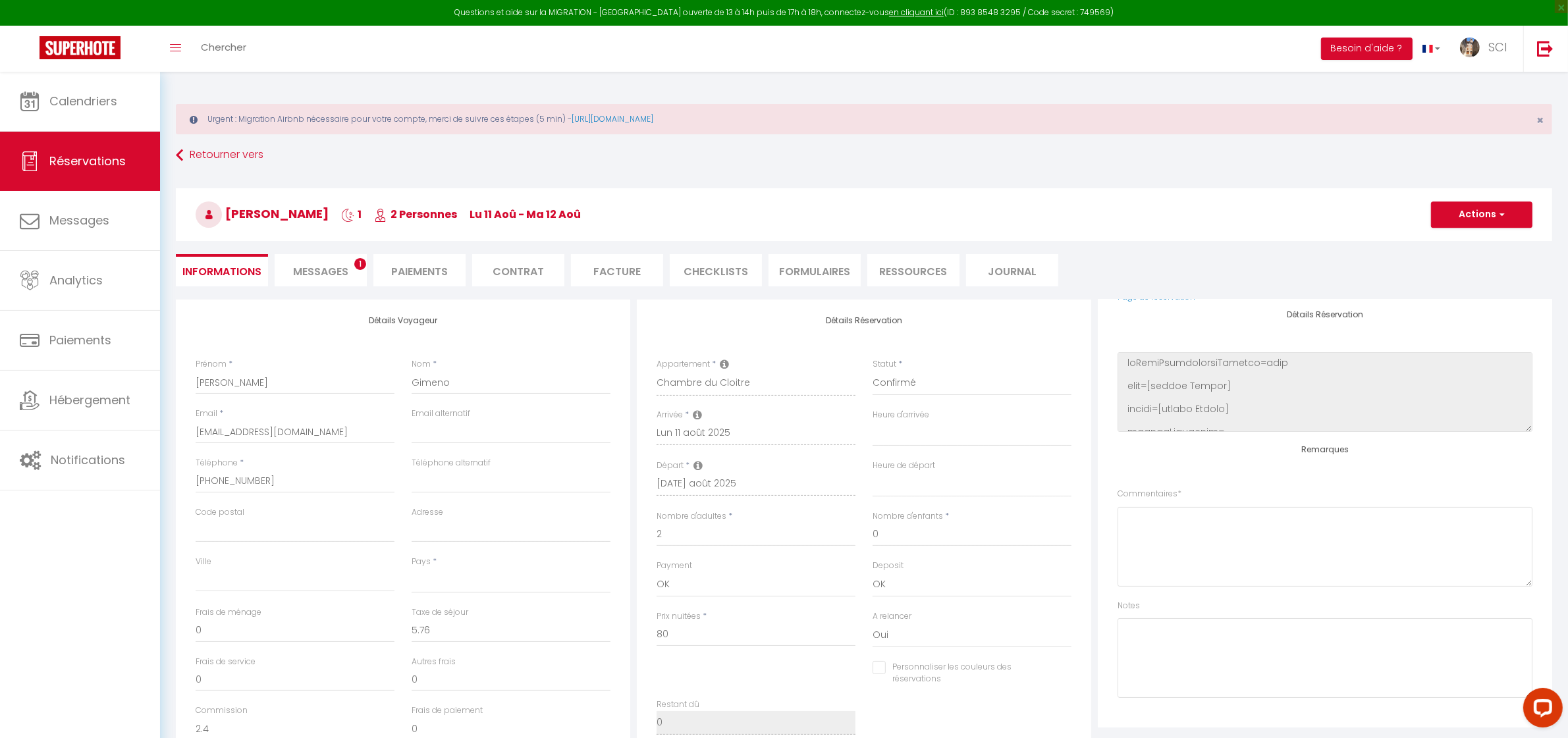
click at [305, 274] on span "Messages" at bounding box center [320, 272] width 55 height 15
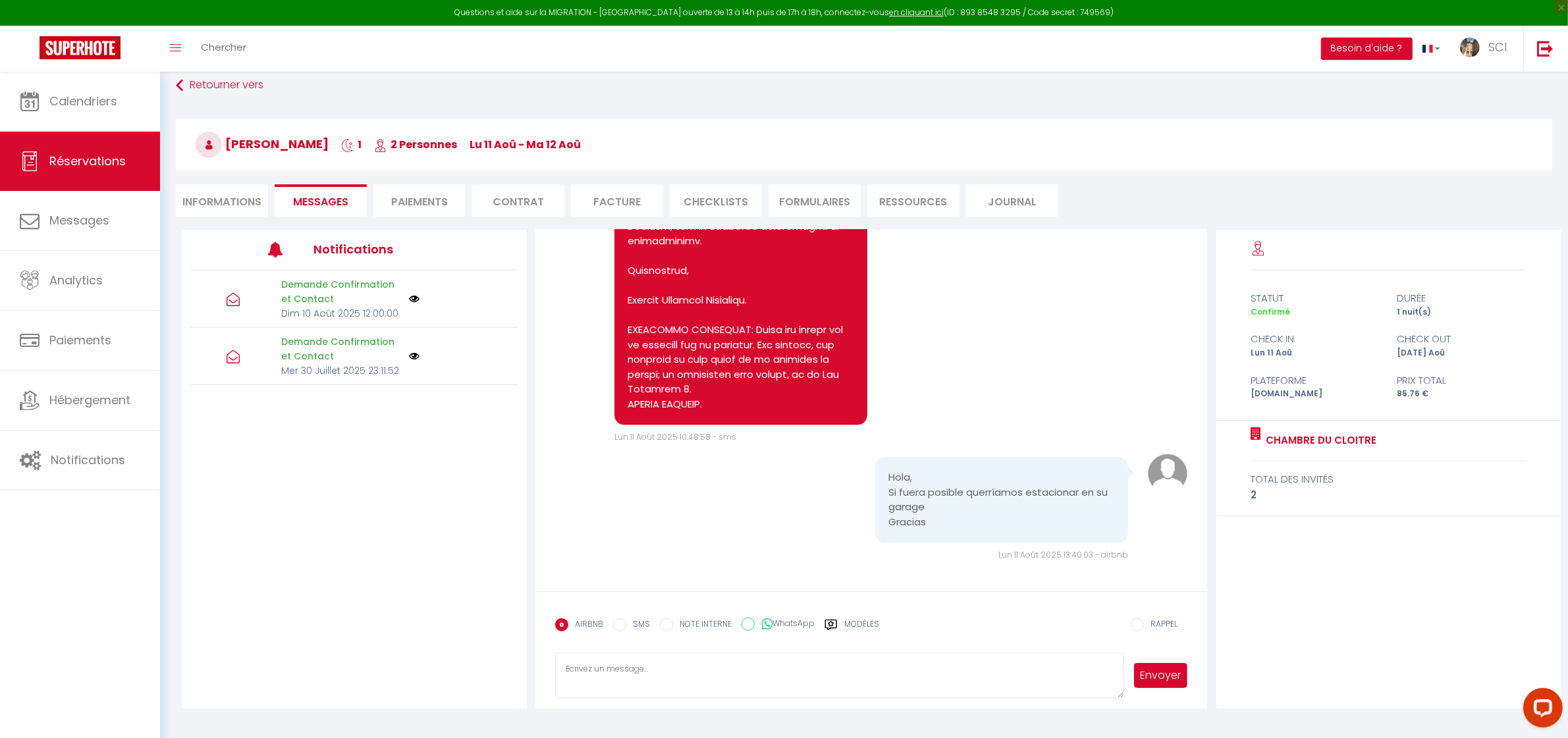
scroll to position [72, 0]
click at [923, 670] on textarea at bounding box center [840, 674] width 570 height 46
type textarea "Hola ! Le mandamos en enlace enseguido ! Saludos"
click at [1161, 682] on button "Envoyer" at bounding box center [1162, 674] width 54 height 25
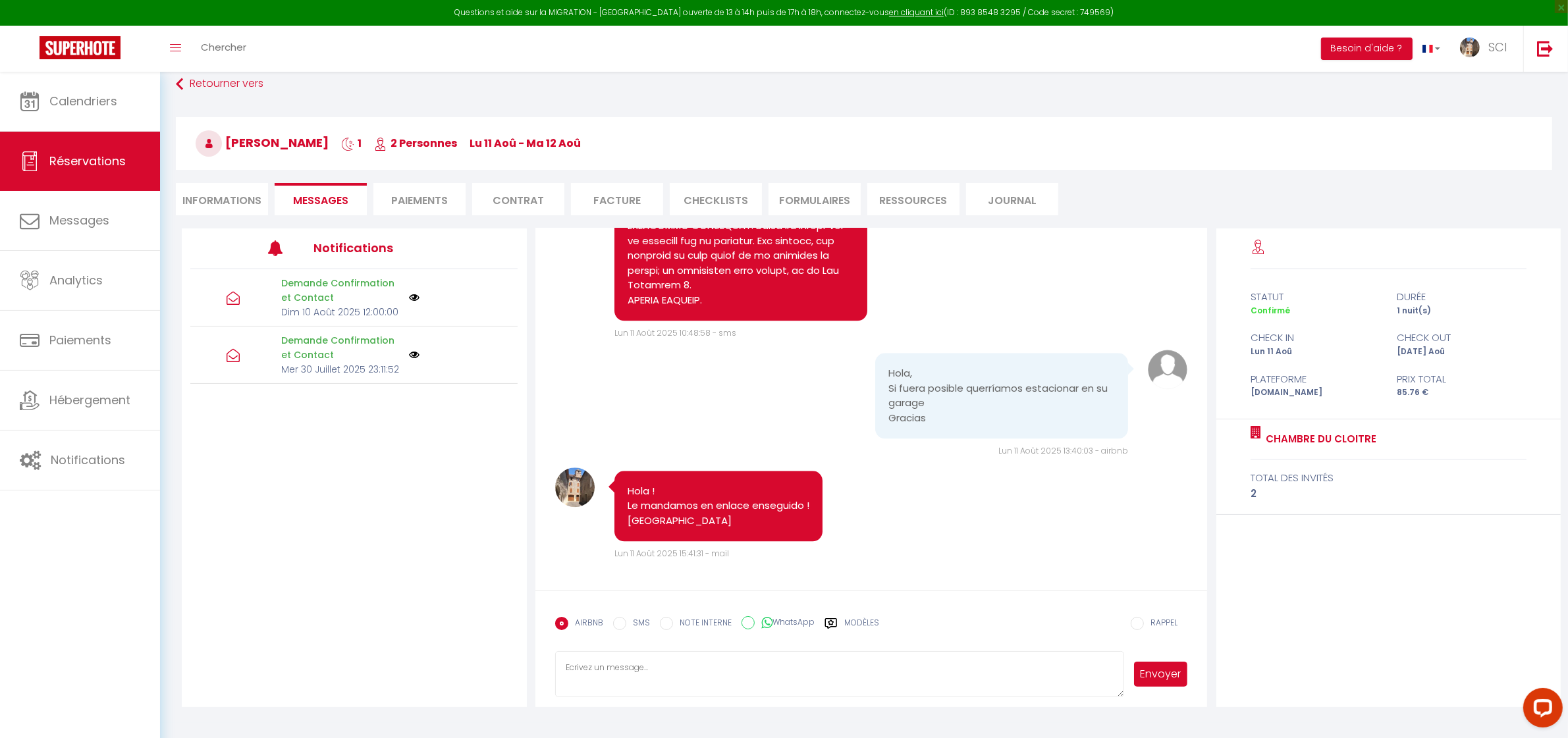
scroll to position [4108, 0]
click at [398, 198] on li "Paiements" at bounding box center [419, 198] width 92 height 32
select select
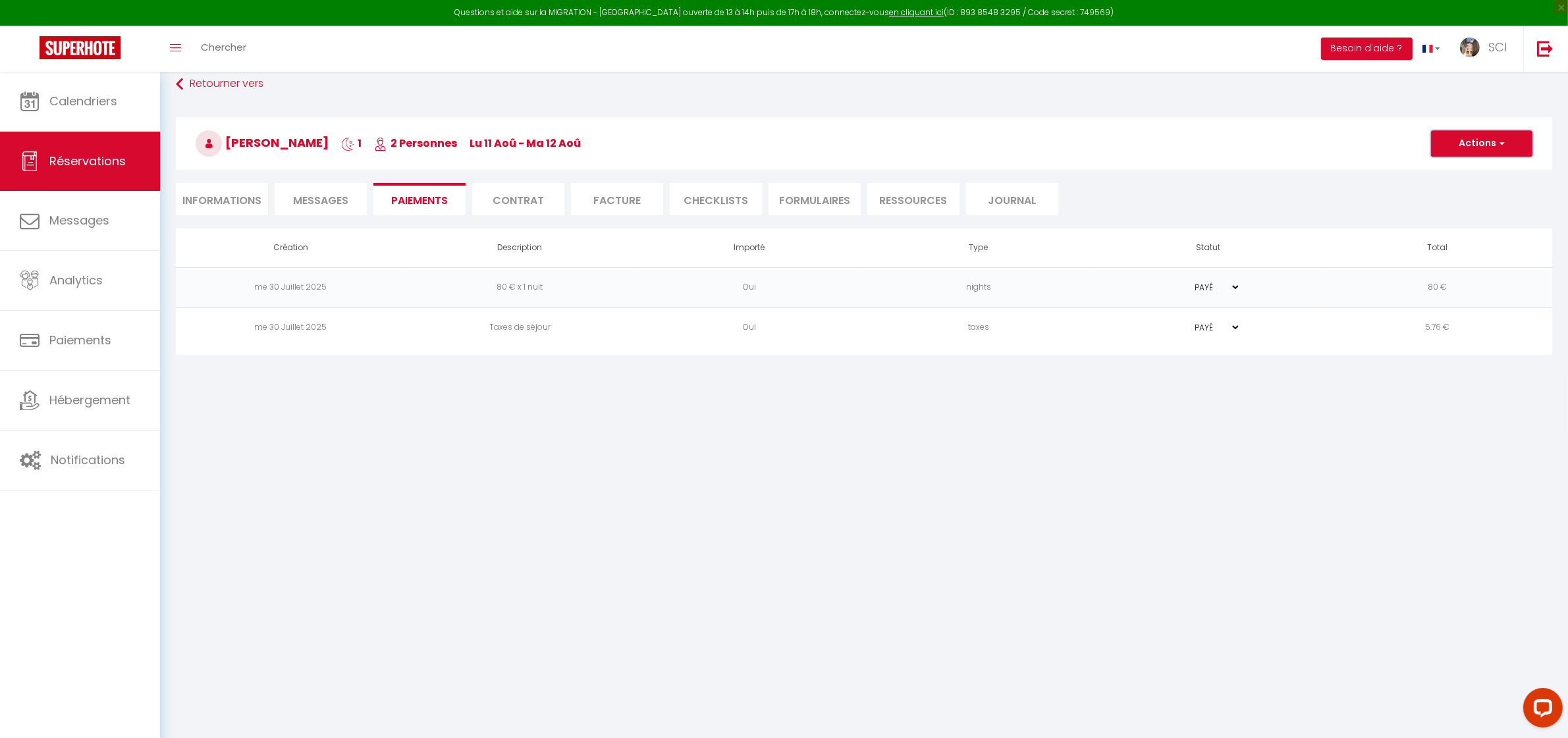
click at [1483, 149] on button "Actions" at bounding box center [1482, 143] width 102 height 26
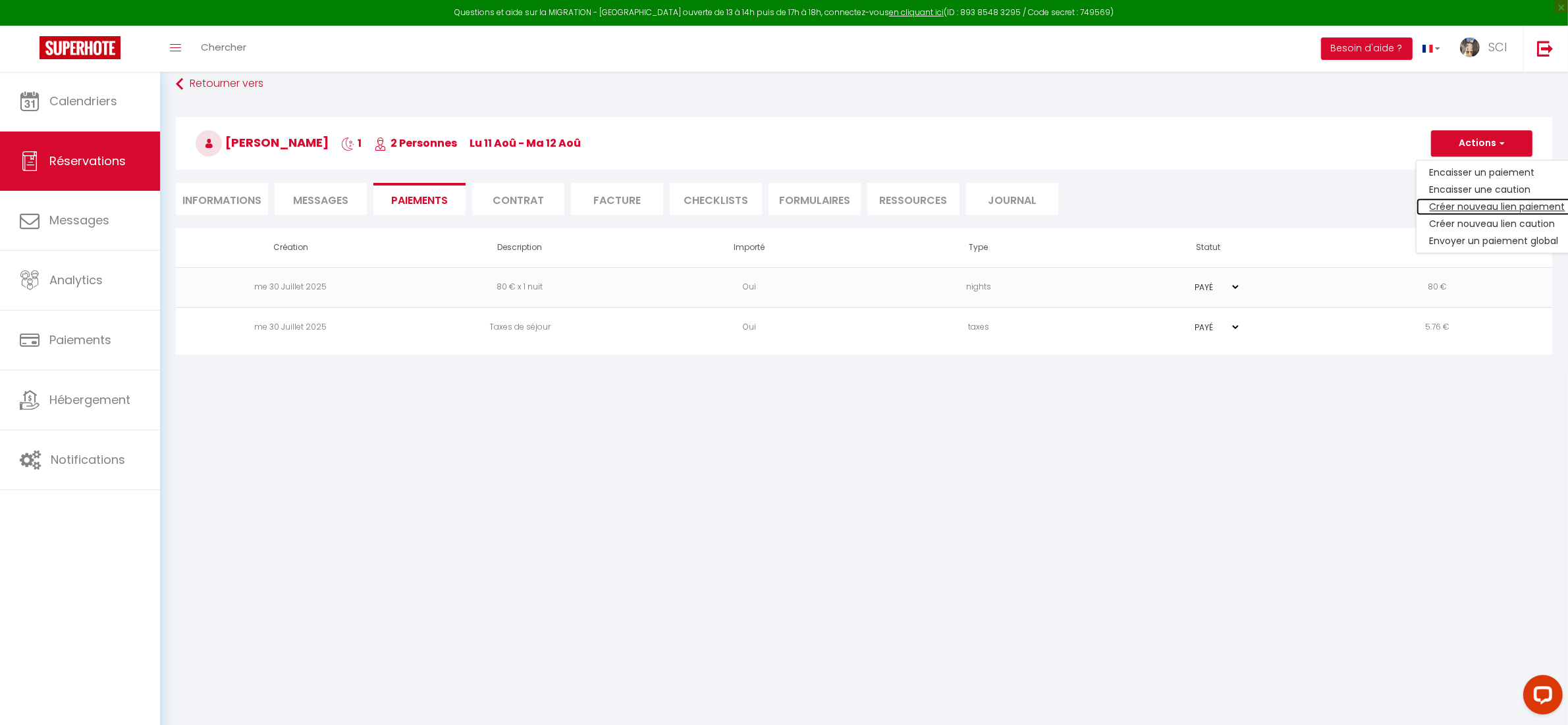
click at [1464, 206] on link "Créer nouveau lien paiement" at bounding box center [1498, 207] width 163 height 17
select select "nights"
type input "la8b1gm01sf0yhd4tv3sncpi9rot@reply.superhote.com"
select select "2585"
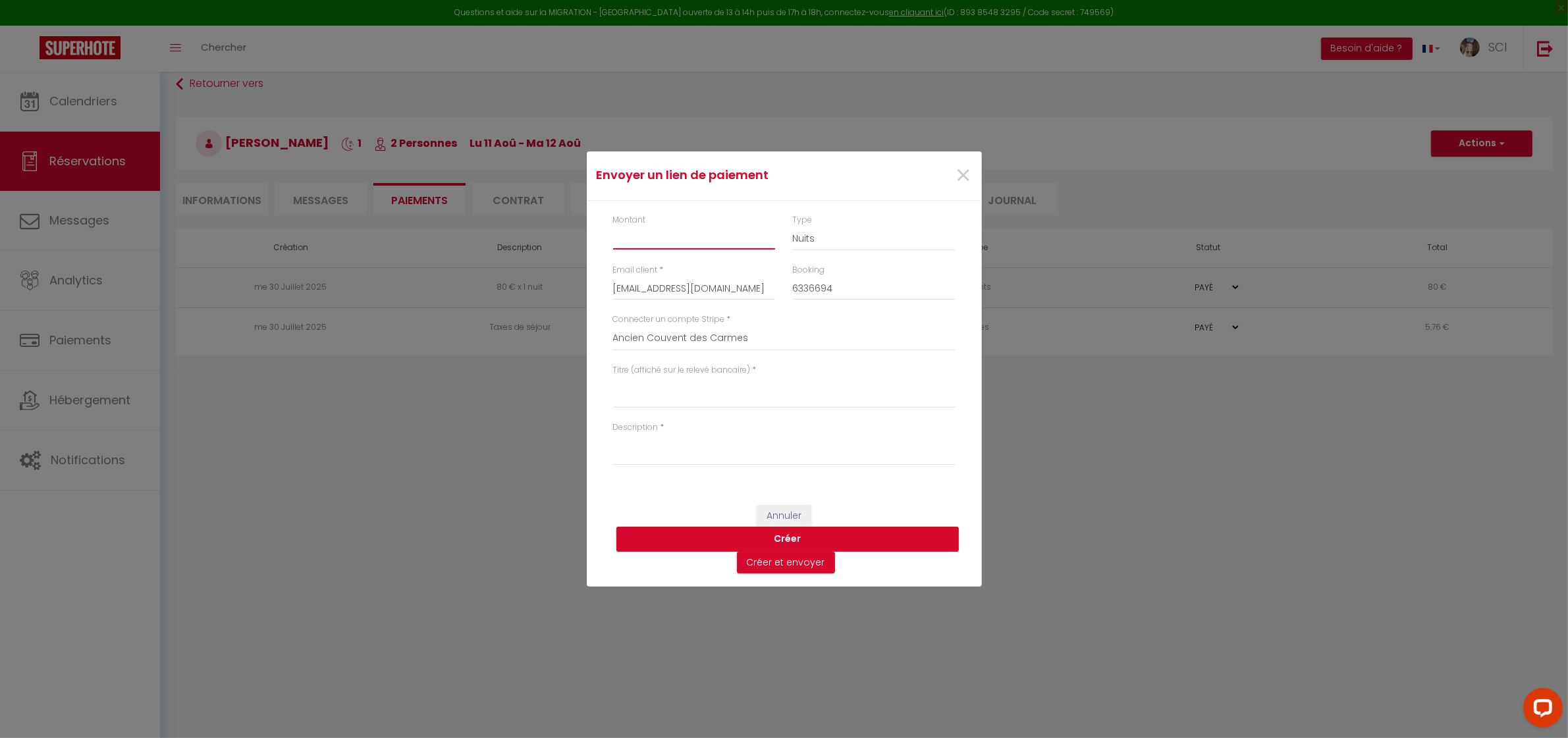
click at [689, 229] on input "Montant" at bounding box center [695, 238] width 163 height 24
type input "8"
click at [675, 396] on textarea "Titre (affiché sur le relevé bancaire)" at bounding box center [784, 393] width 342 height 32
type textarea "PArking"
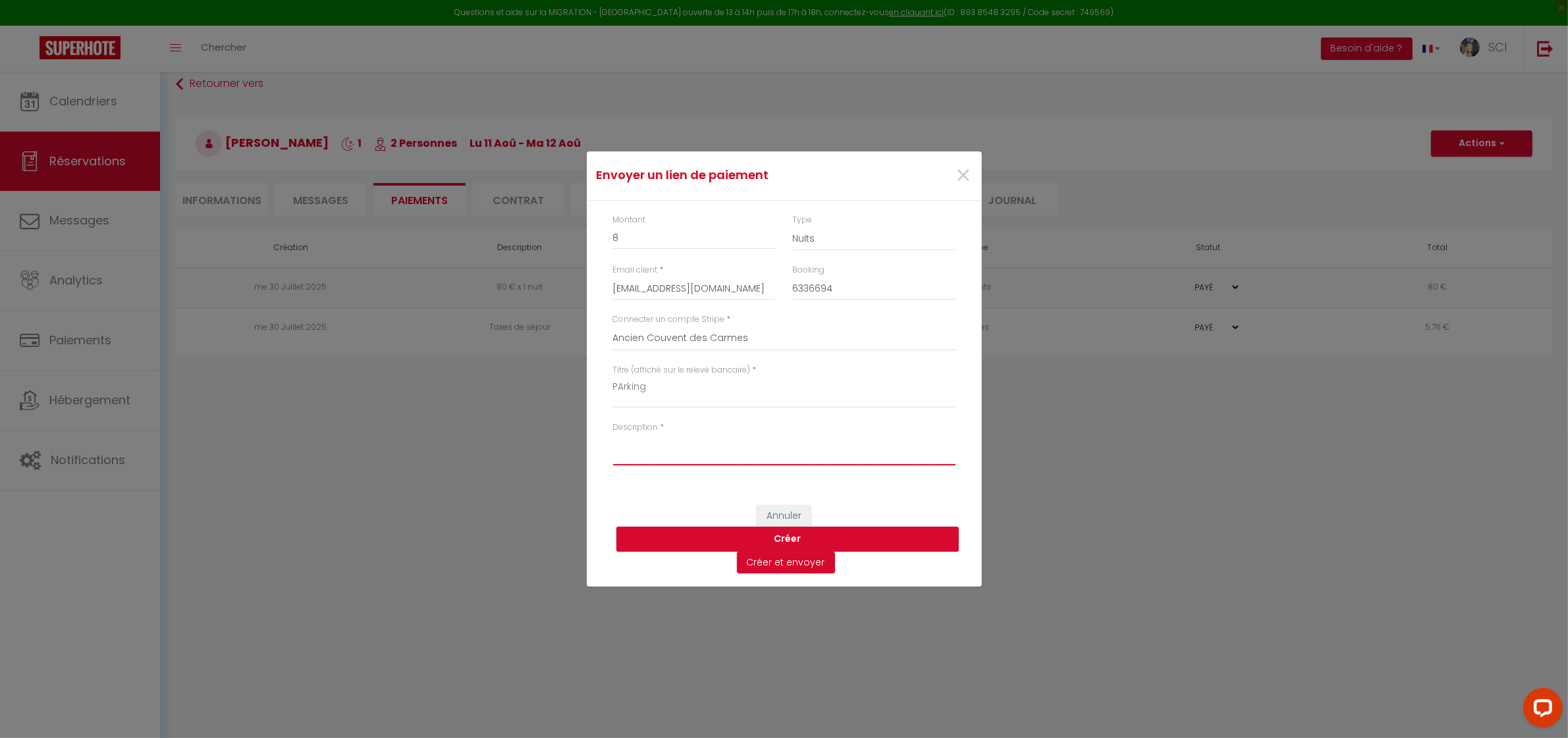
click at [656, 457] on textarea "Description" at bounding box center [784, 450] width 342 height 32
click at [903, 467] on div "Description *" at bounding box center [784, 450] width 360 height 57
click at [876, 443] on textarea "Description" at bounding box center [784, 450] width 342 height 32
paste textarea "HOLA QUERIDOS INVITADOS Si quieres poner tu coche con total seguridad. Le invit…"
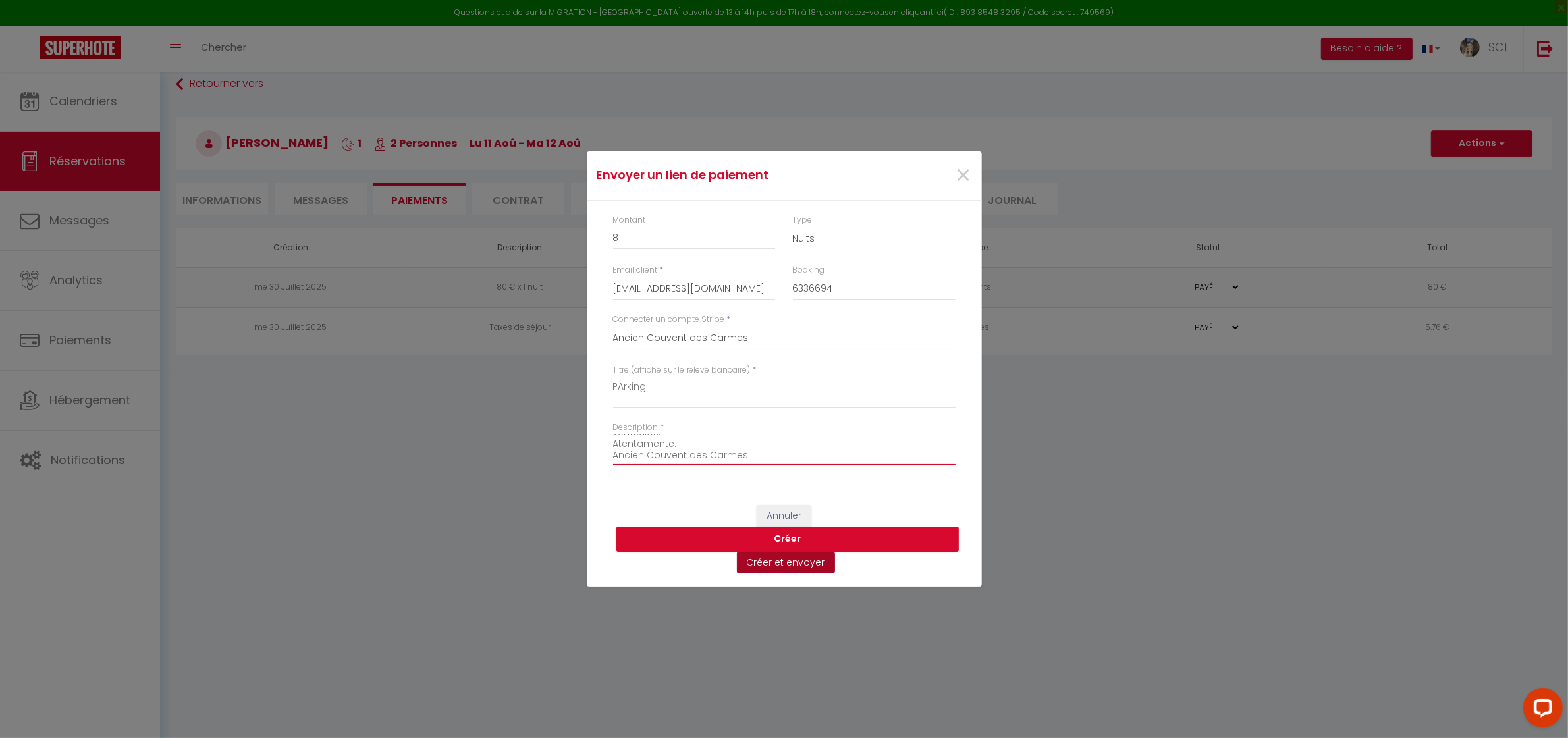
type textarea "HOLA QUERIDOS INVITADOS Si quieres poner tu coche con total seguridad. Le invit…"
click at [784, 563] on button "Créer et envoyer" at bounding box center [785, 563] width 98 height 22
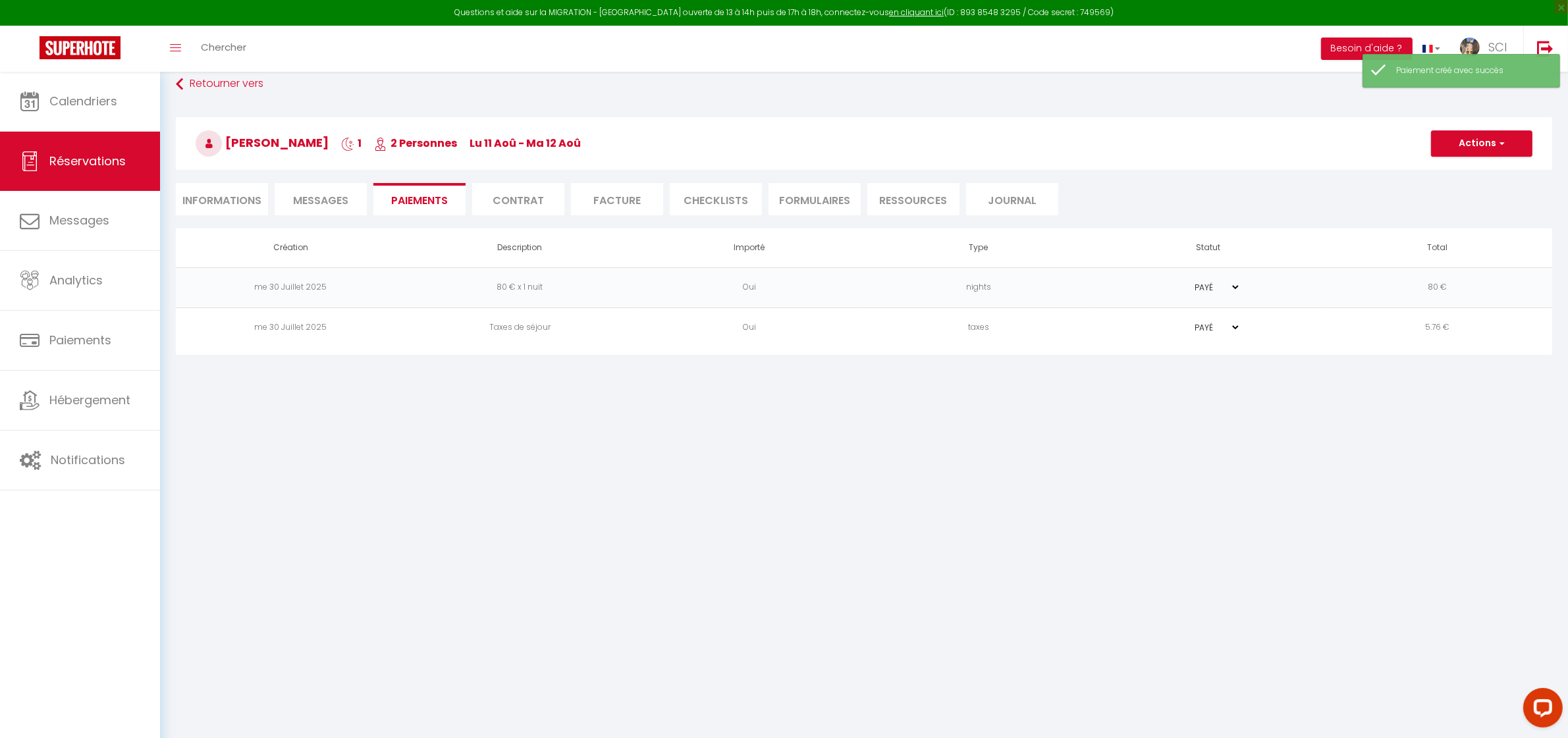
type input "la8b1gm01sf0yhd4tv3sncpi9rot@reply.superhote.com"
type input "Payment request"
type textarea "Hi, We invite you to click on the link below to make the payment: Title : PArki…"
select select "0"
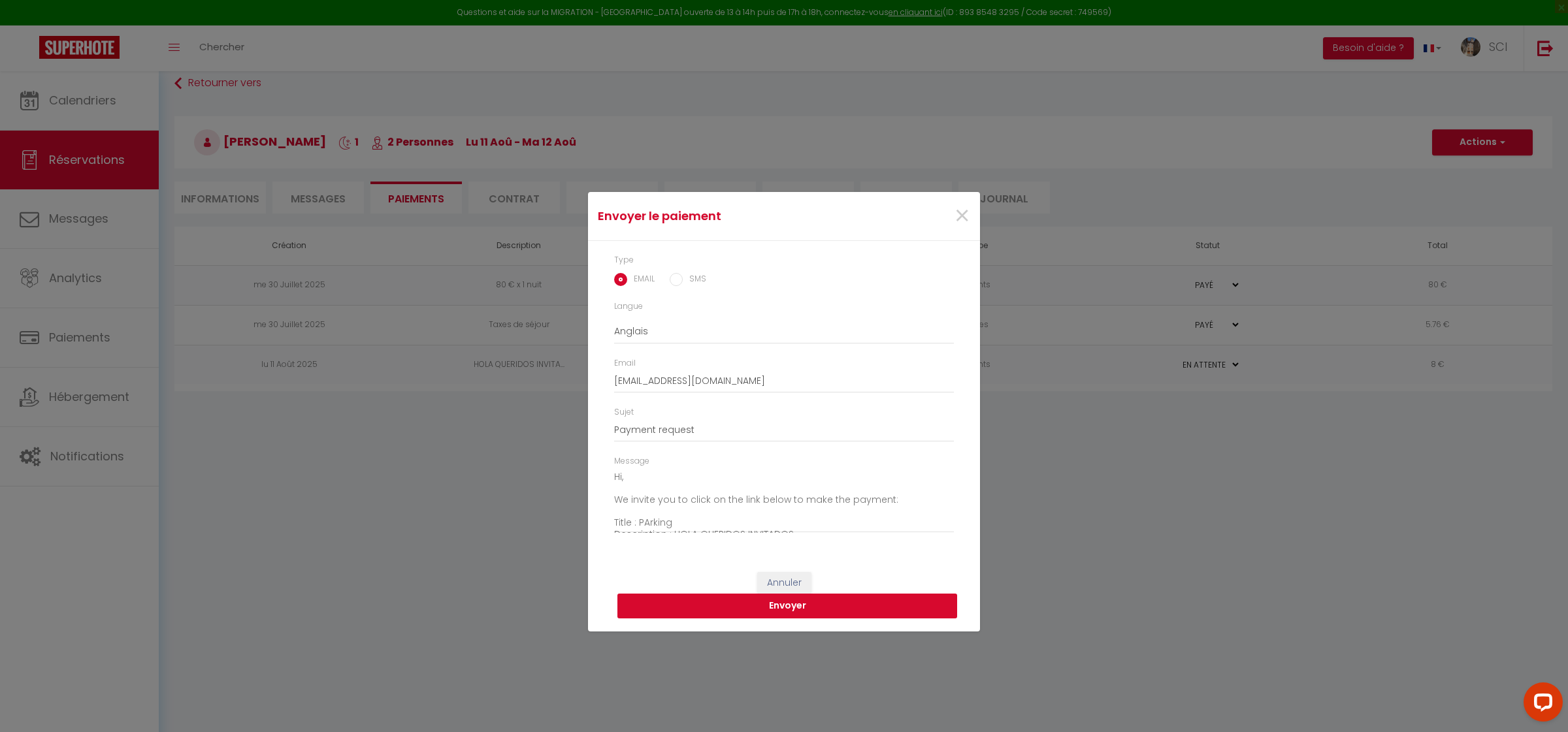
click at [788, 615] on button "Envoyer" at bounding box center [788, 606] width 340 height 25
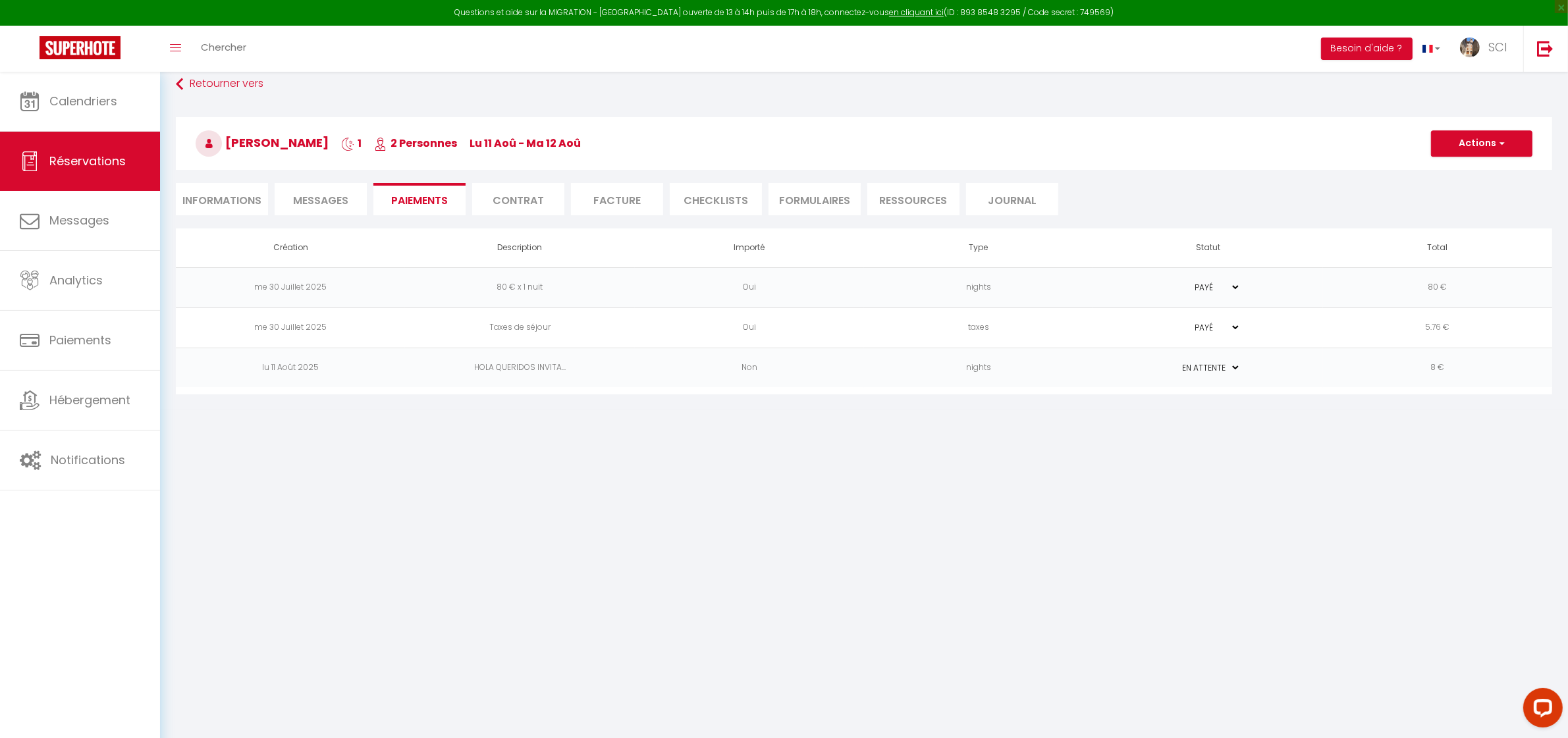
click at [343, 197] on span "Messages" at bounding box center [320, 201] width 55 height 15
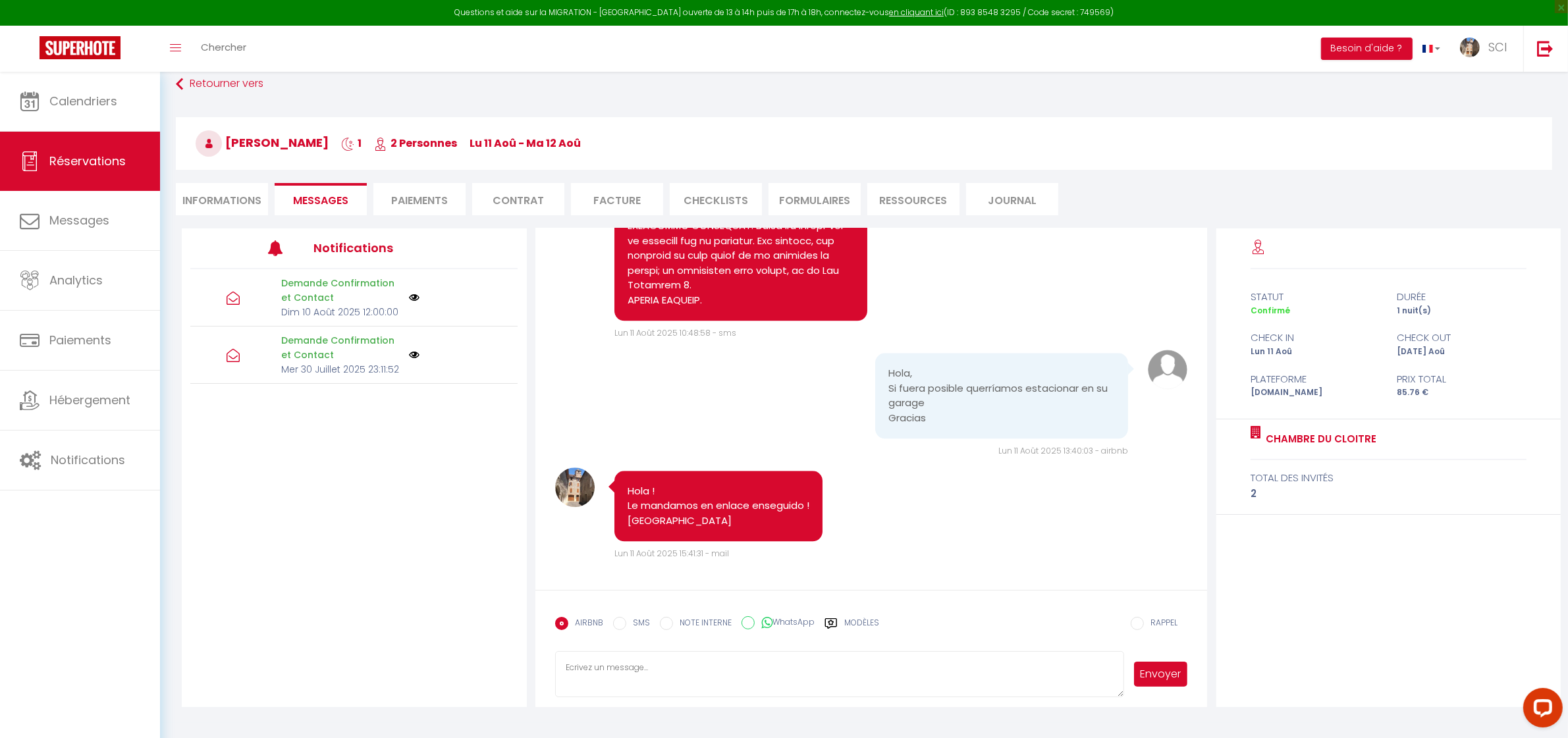
click at [232, 198] on li "Informations" at bounding box center [222, 198] width 92 height 32
select select
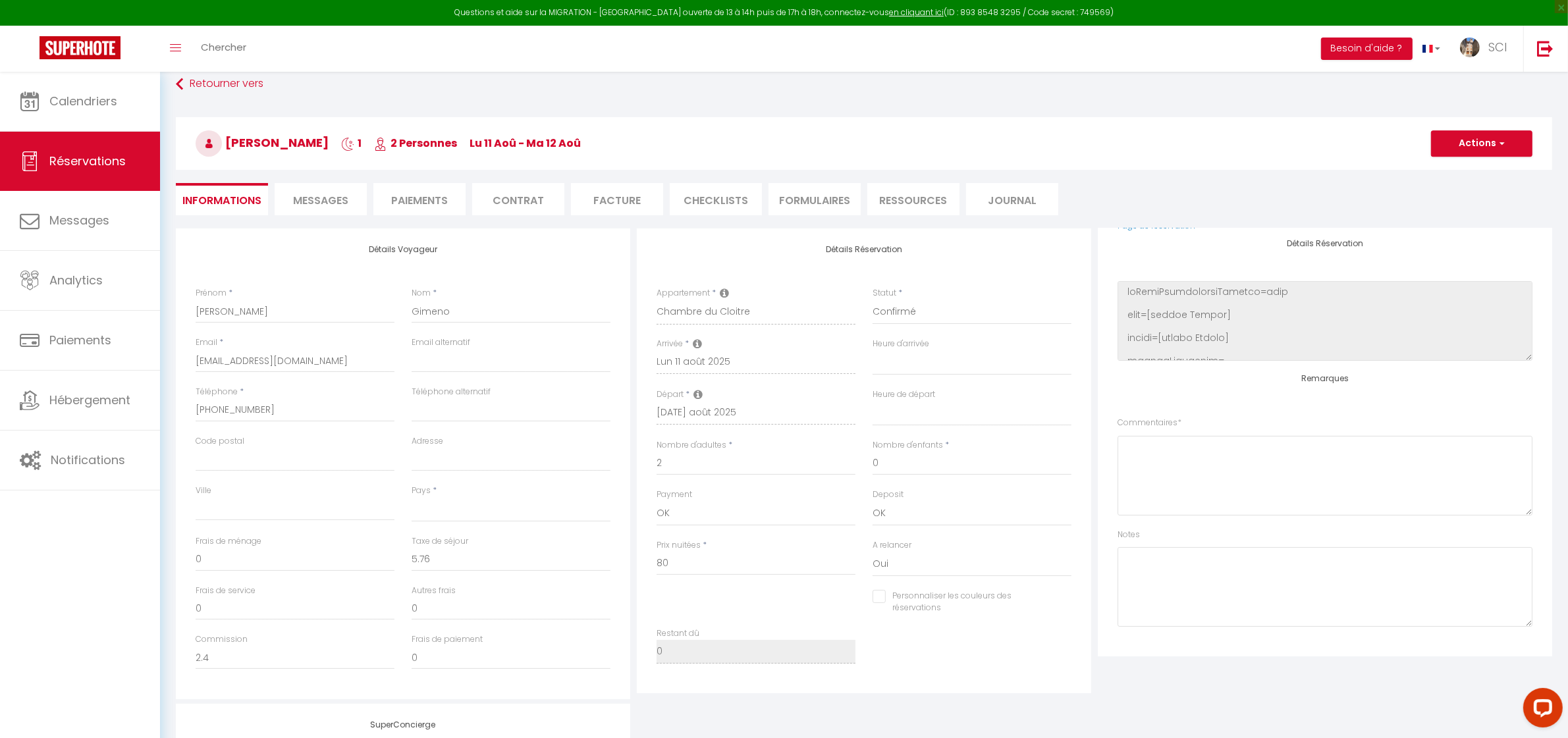
select select
checkbox input "false"
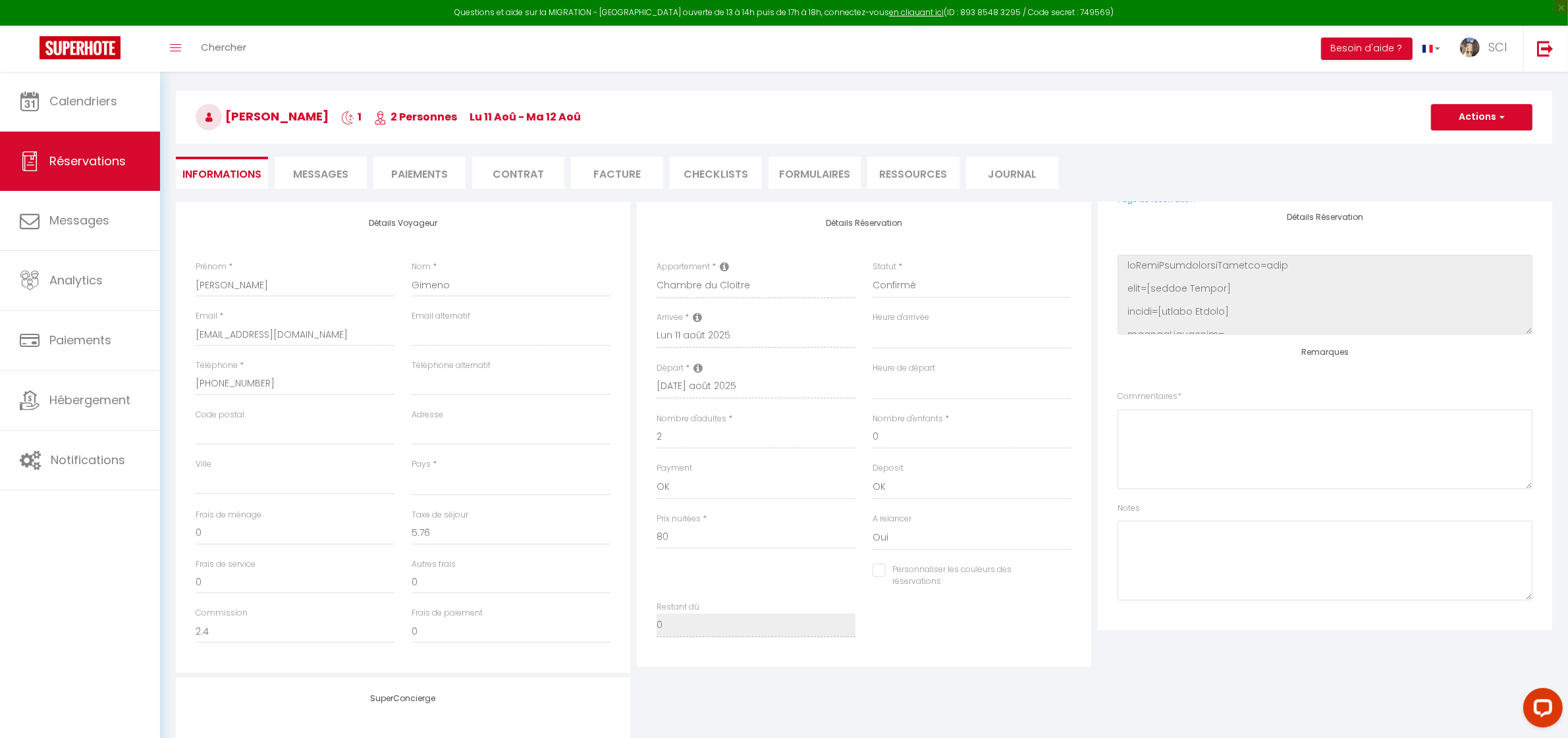
scroll to position [133, 0]
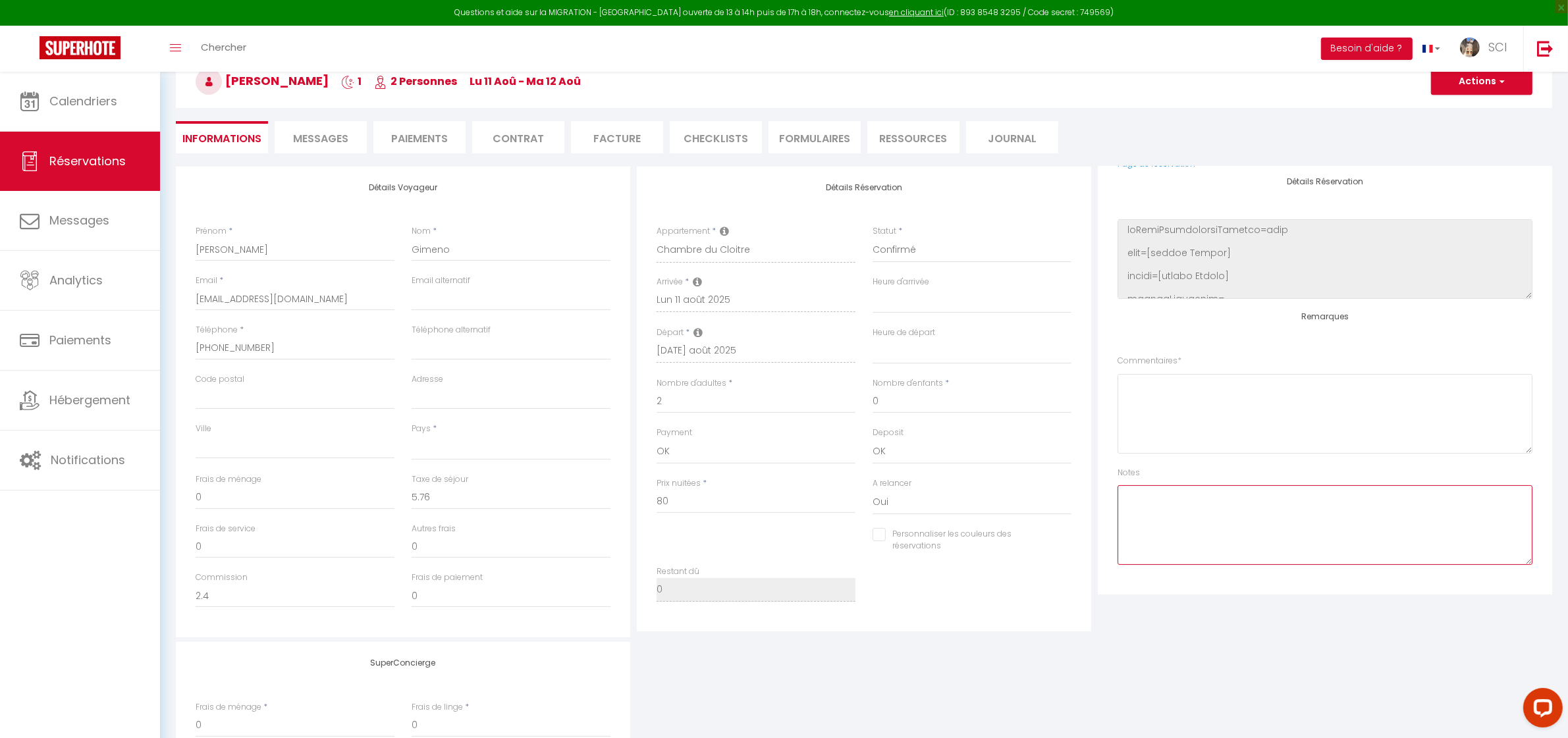
click at [1194, 538] on textarea at bounding box center [1325, 525] width 415 height 79
click at [1193, 538] on textarea at bounding box center [1325, 525] width 415 height 79
select select
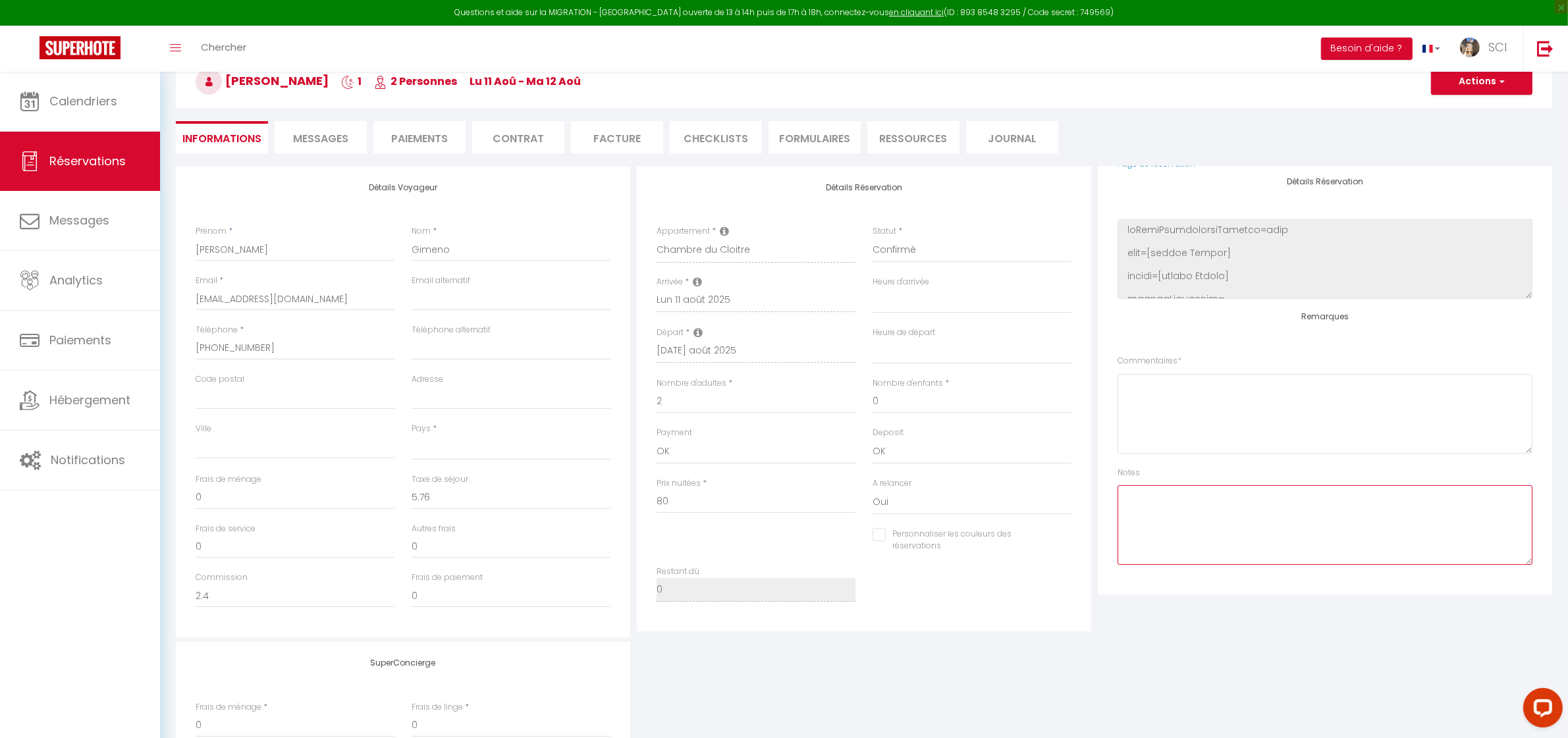
checkbox input "false"
type textarea "LSH"
click at [1503, 86] on span "button" at bounding box center [1500, 81] width 8 height 12
click at [1469, 110] on link "Enregistrer" at bounding box center [1469, 111] width 104 height 17
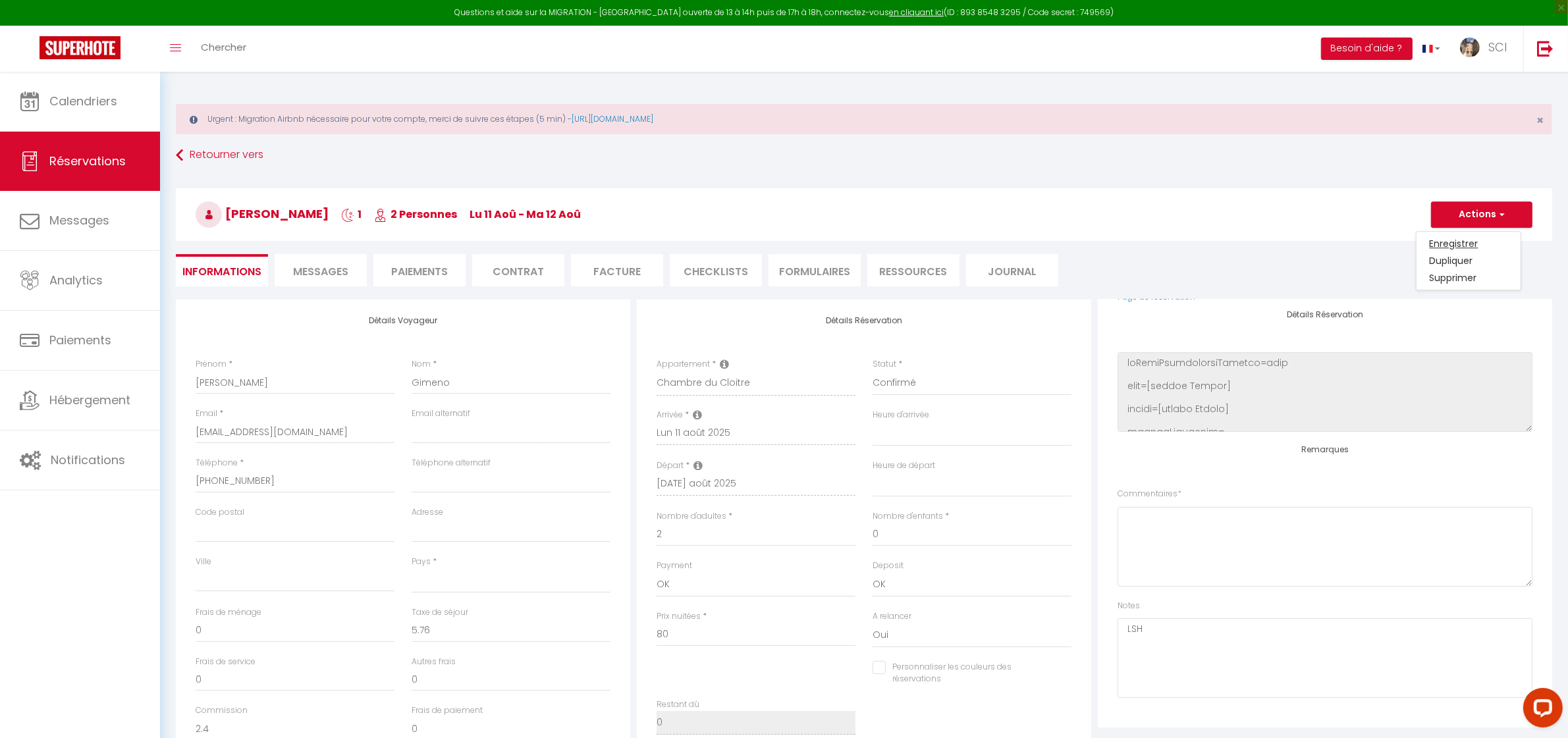
select select "not_cancelled"
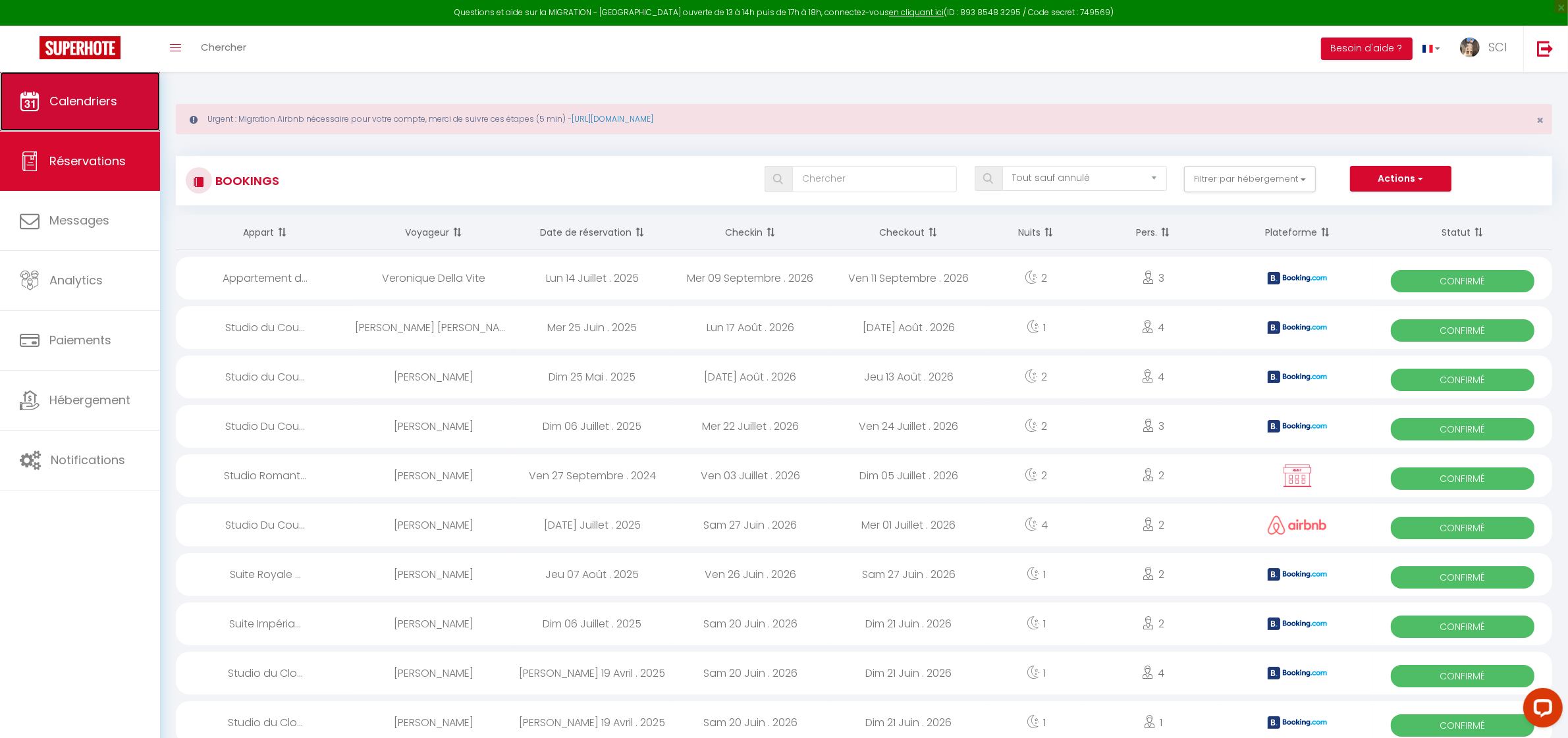
click at [98, 107] on span "Calendriers" at bounding box center [83, 101] width 68 height 16
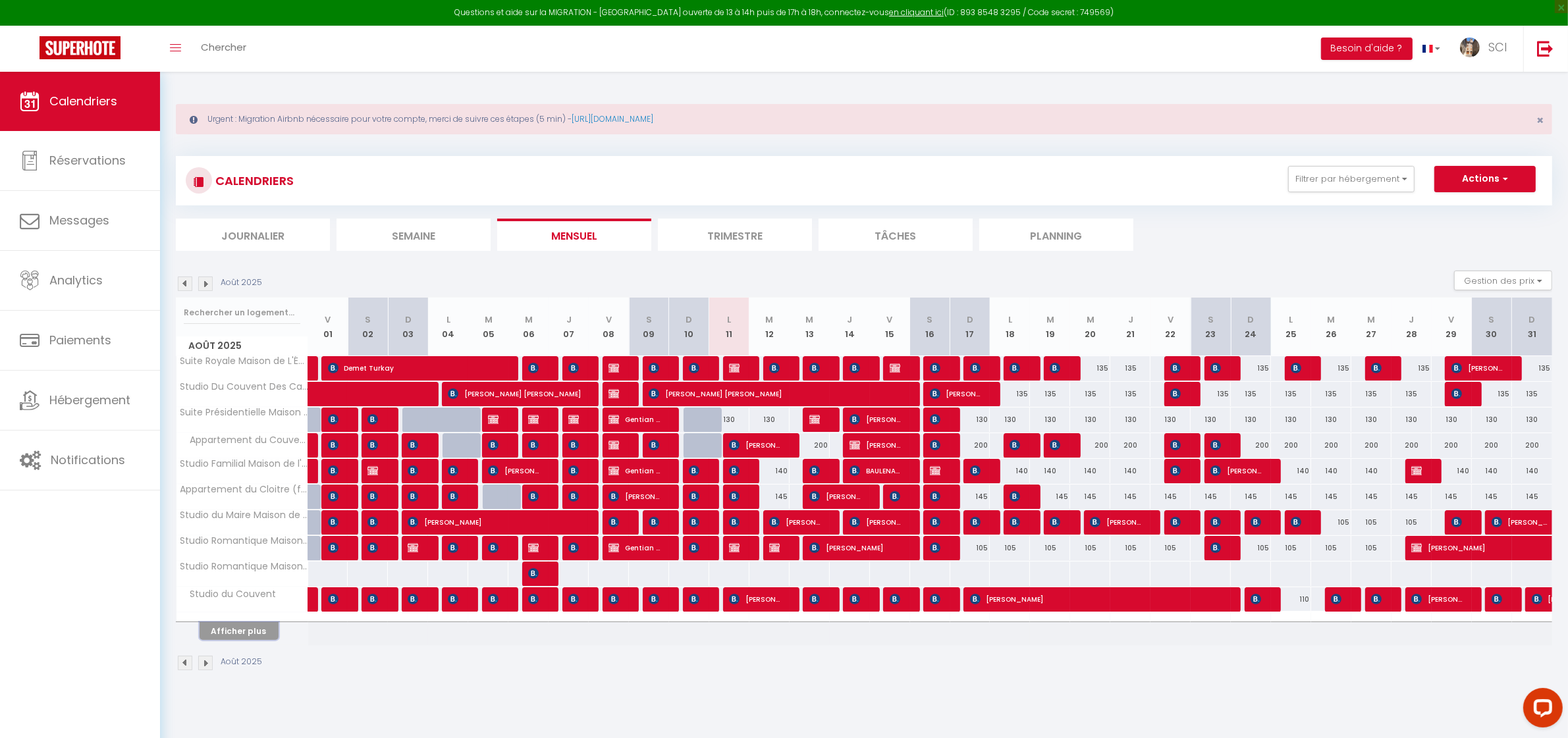
click at [234, 623] on div "Afficher plus" at bounding box center [239, 631] width 138 height 18
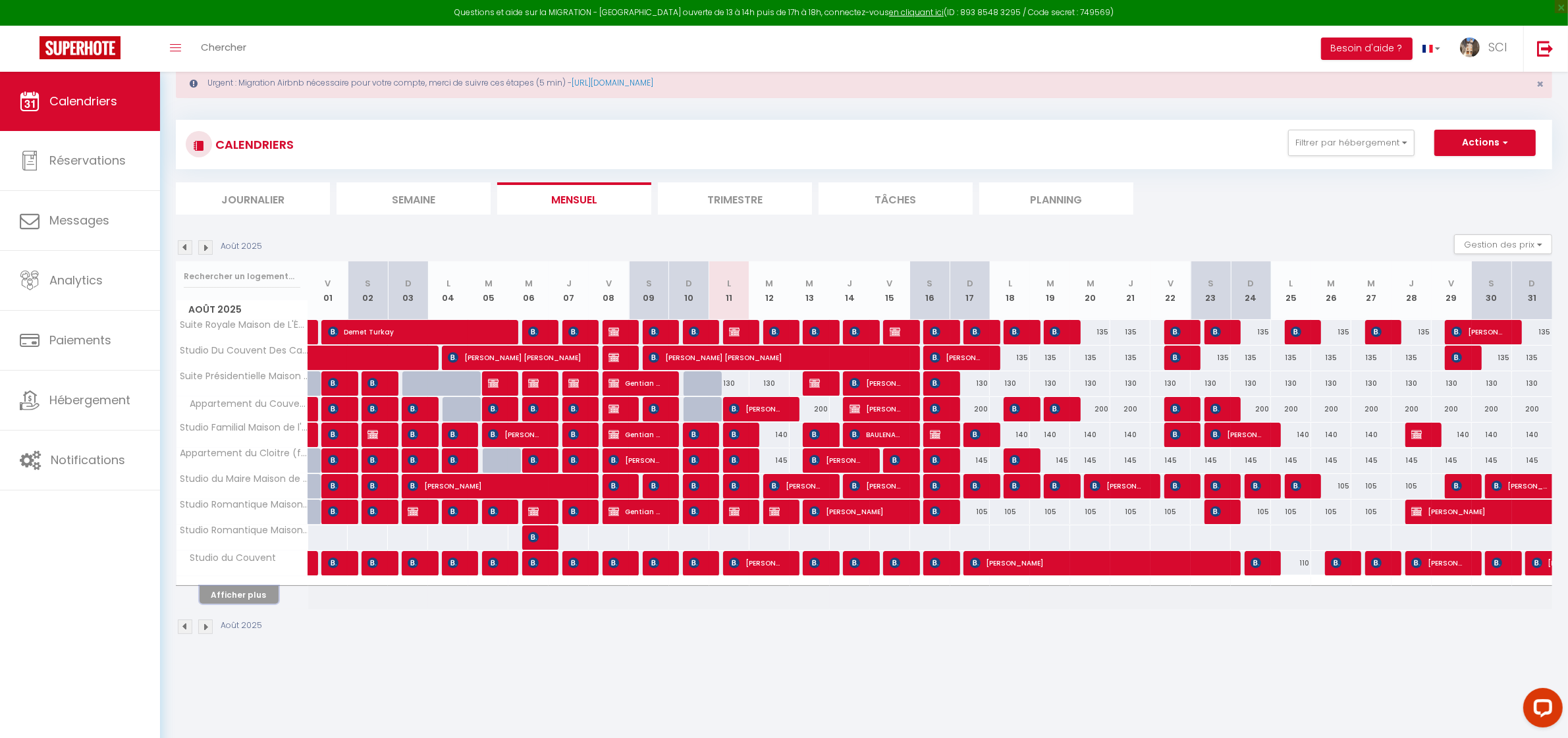
scroll to position [72, 0]
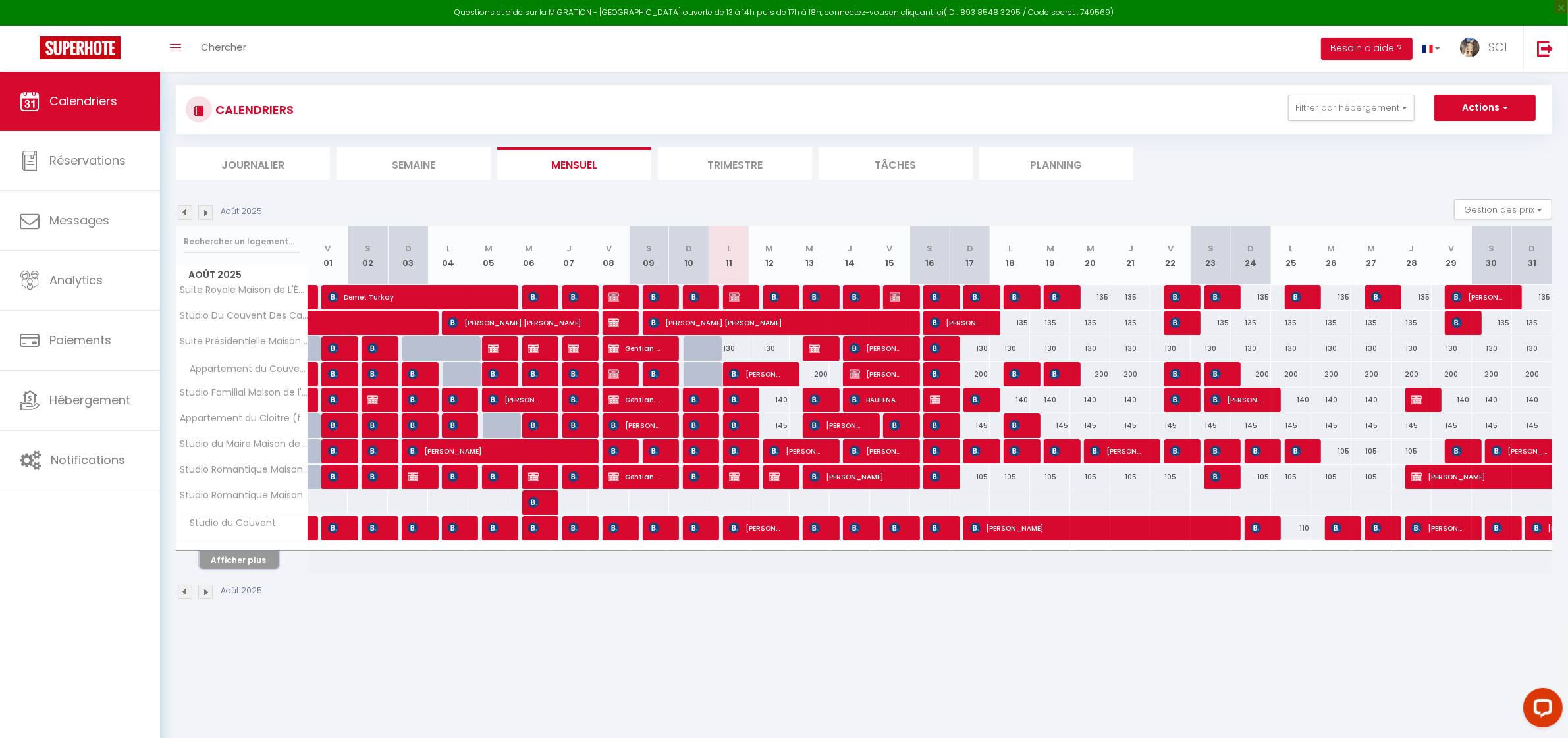
click at [264, 560] on button "Afficher plus" at bounding box center [239, 560] width 79 height 17
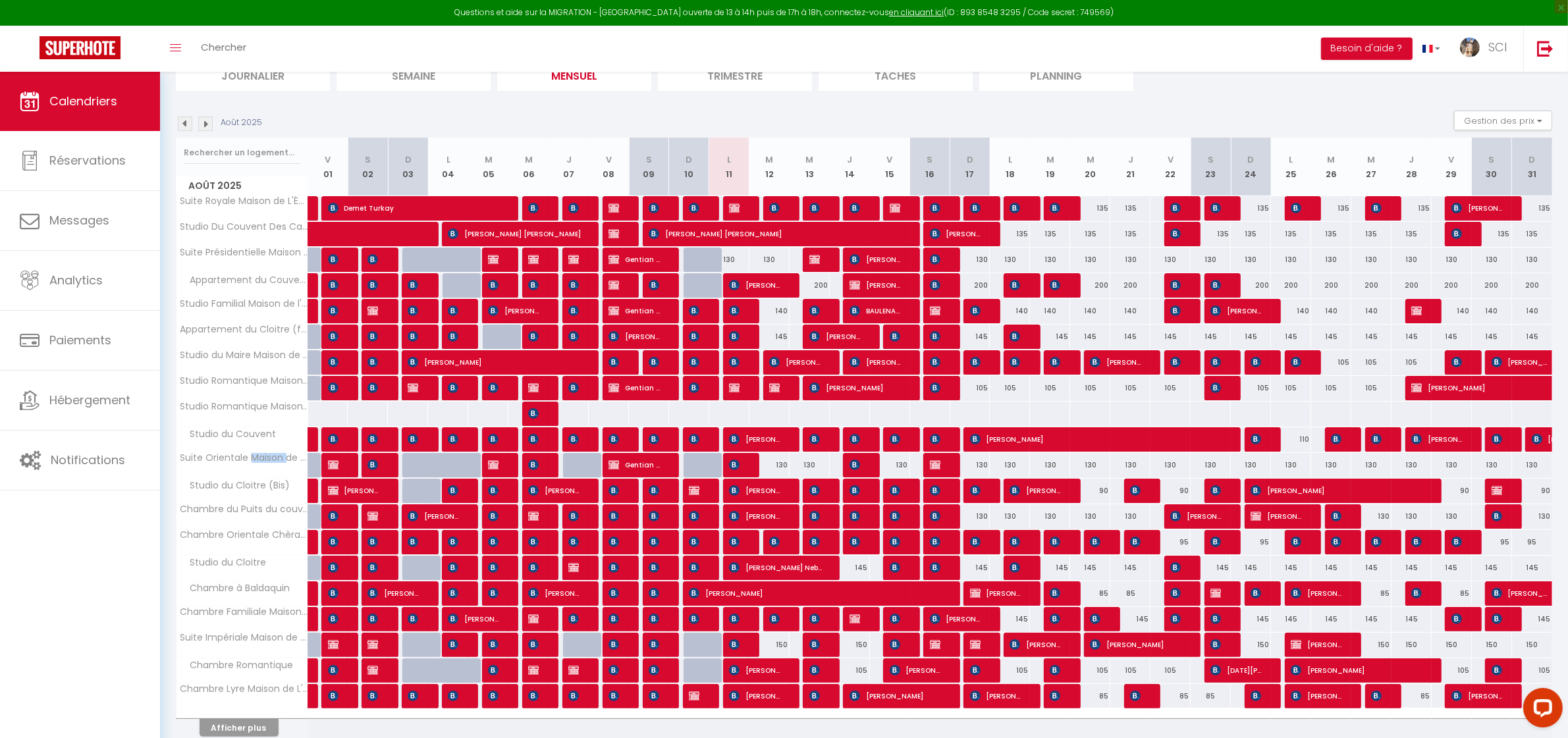
scroll to position [221, 0]
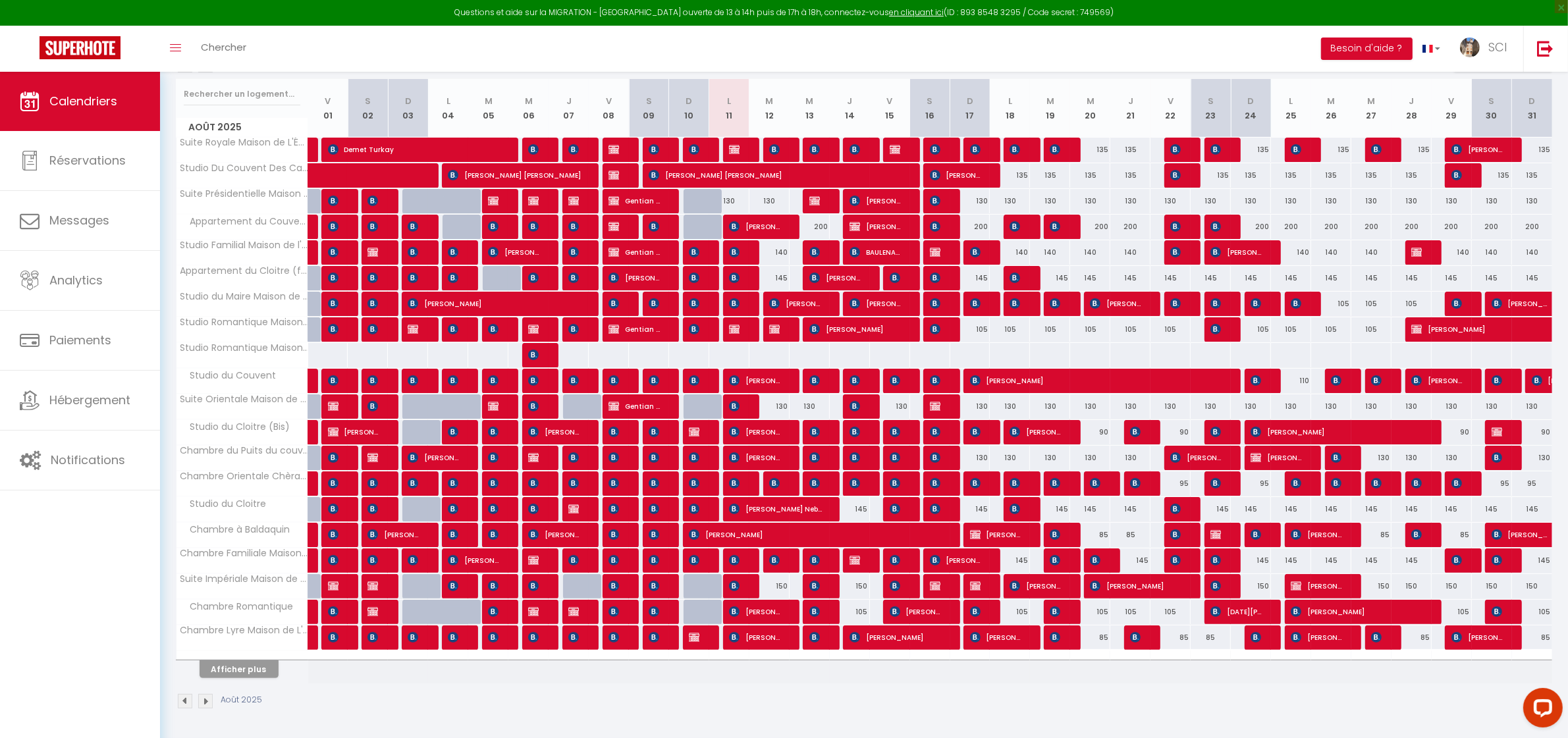
drag, startPoint x: 254, startPoint y: 657, endPoint x: 253, endPoint y: 667, distance: 10.0
click at [254, 662] on th "Afficher plus" at bounding box center [243, 667] width 132 height 33
click at [252, 673] on button "Afficher plus" at bounding box center [239, 669] width 79 height 17
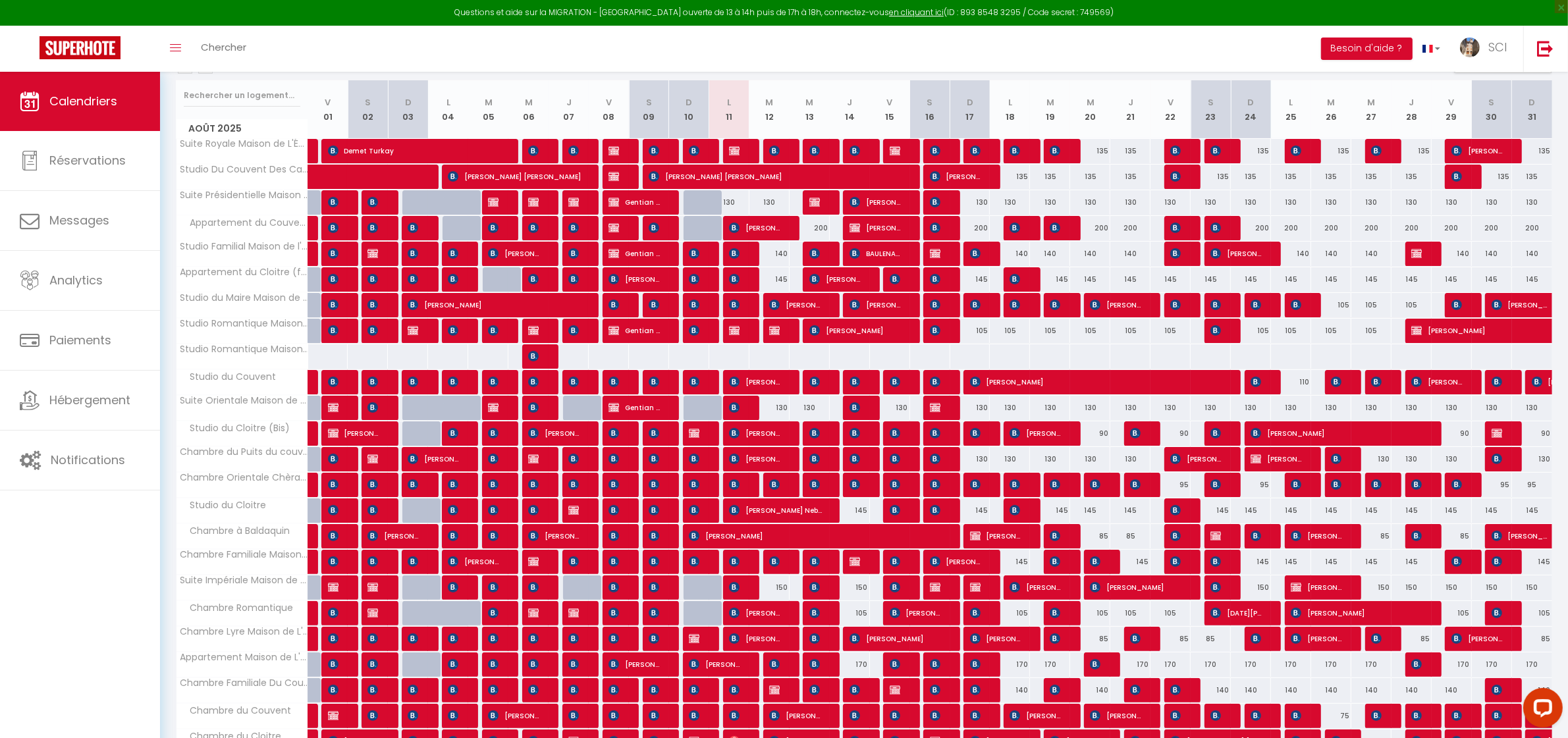
scroll to position [0, 0]
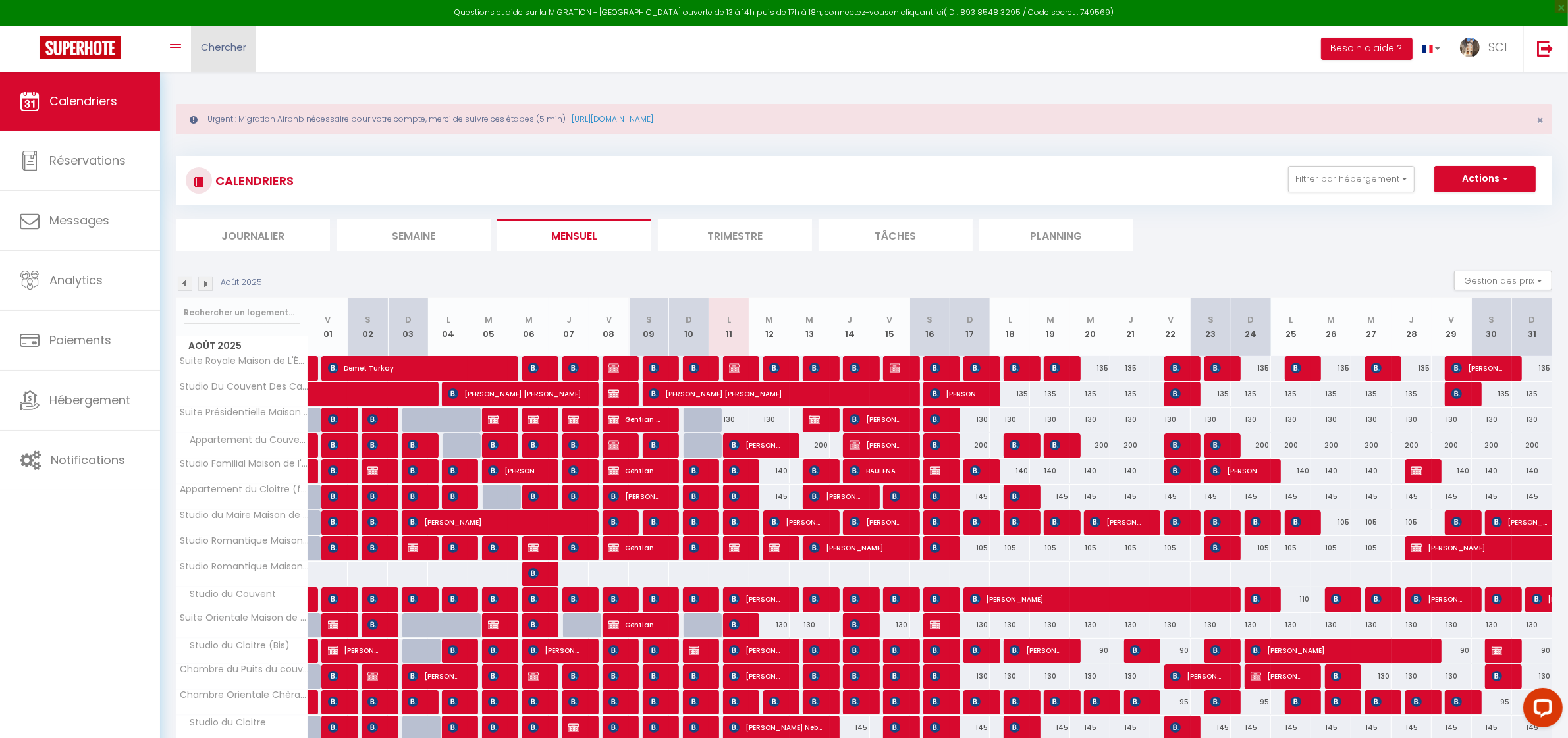
click at [228, 46] on span "Chercher" at bounding box center [223, 47] width 45 height 14
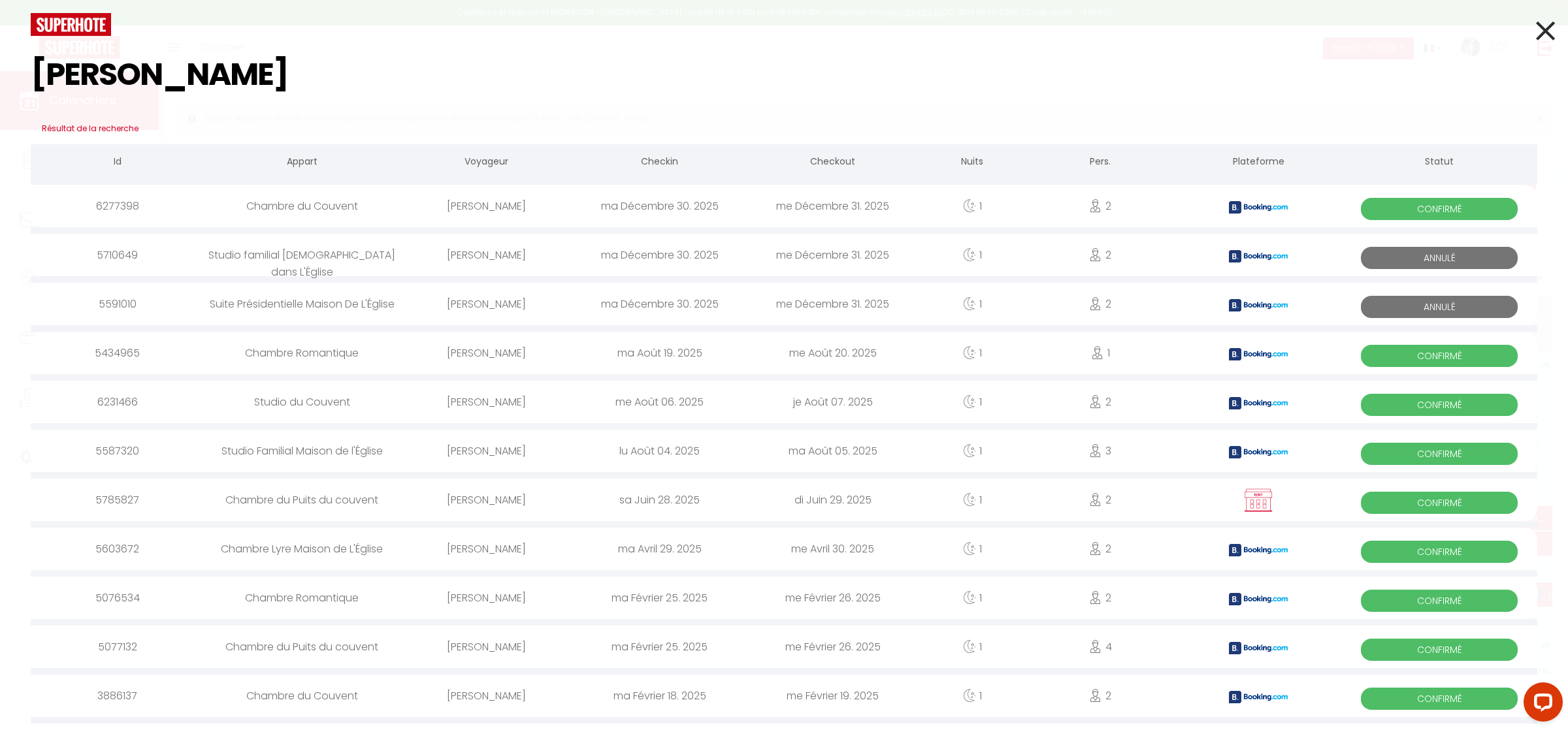
type input "perrin"
click at [491, 353] on div "Patrick PERRIN" at bounding box center [487, 353] width 173 height 42
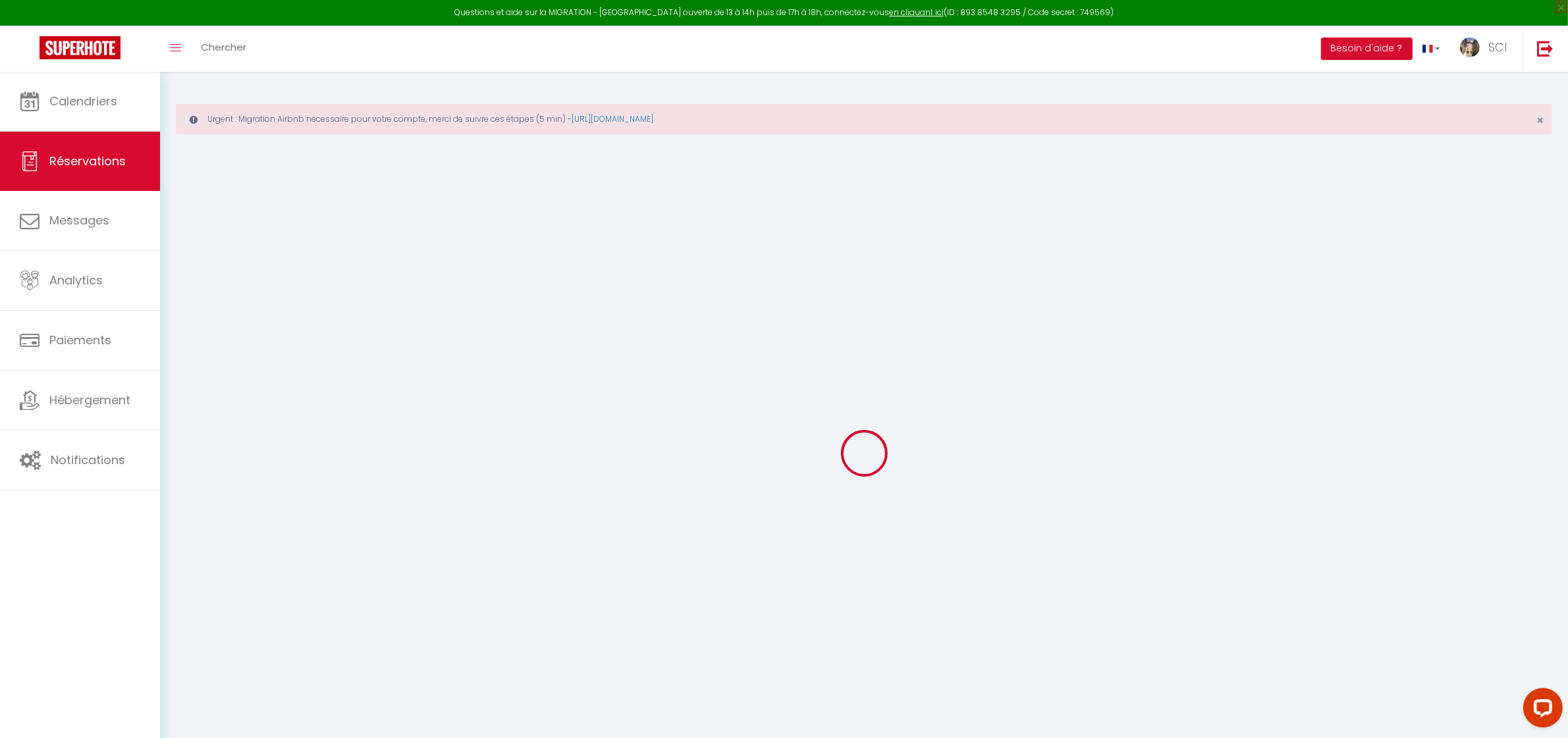
type input "Patrick"
type input "PERRIN"
type input "pperri.829159@guest.booking.com"
type input "+33659972160"
type input "."
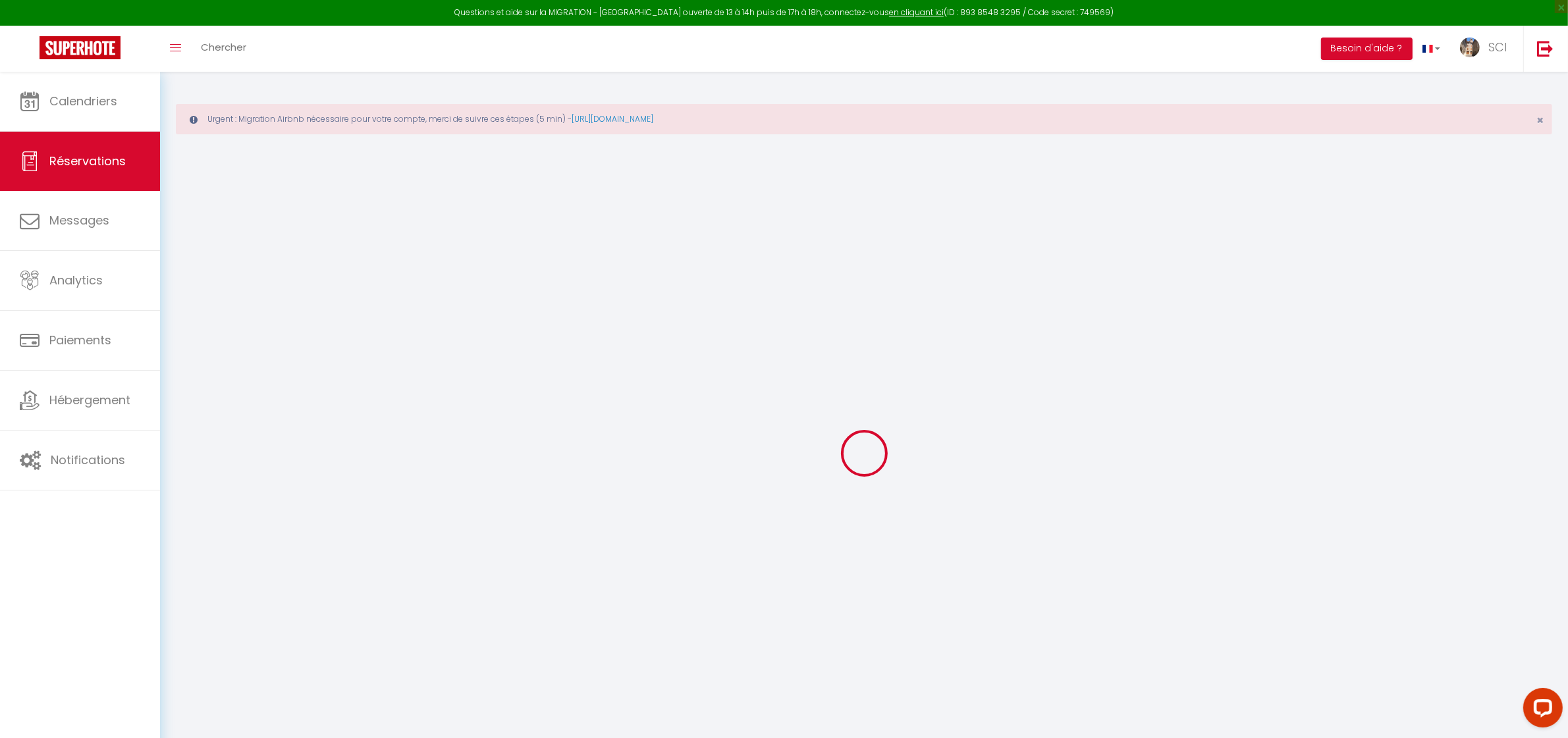
select select "FR"
type input "17.85"
type input "1.51"
select select "11979"
select select "1"
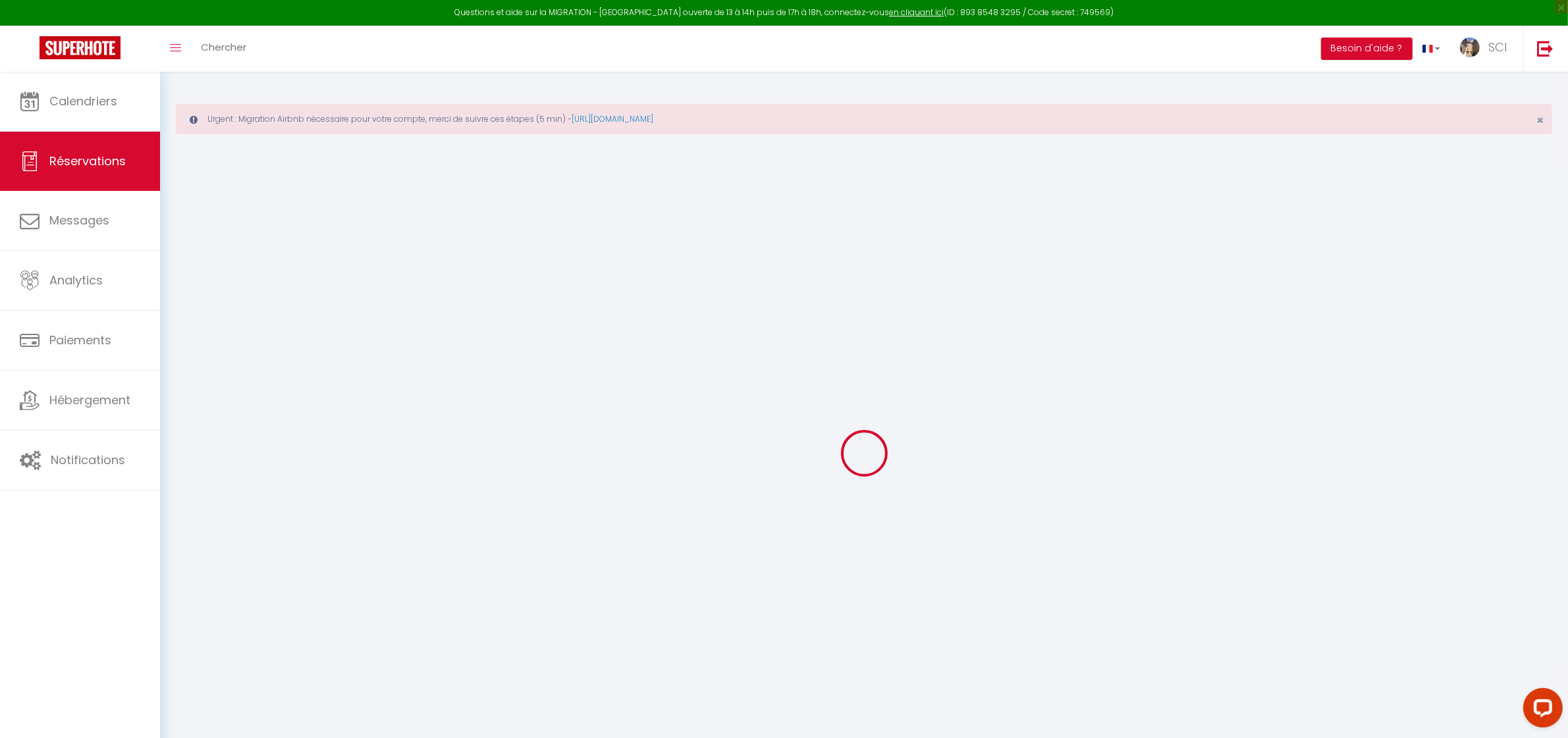
select select
type input "1"
select select "12"
select select
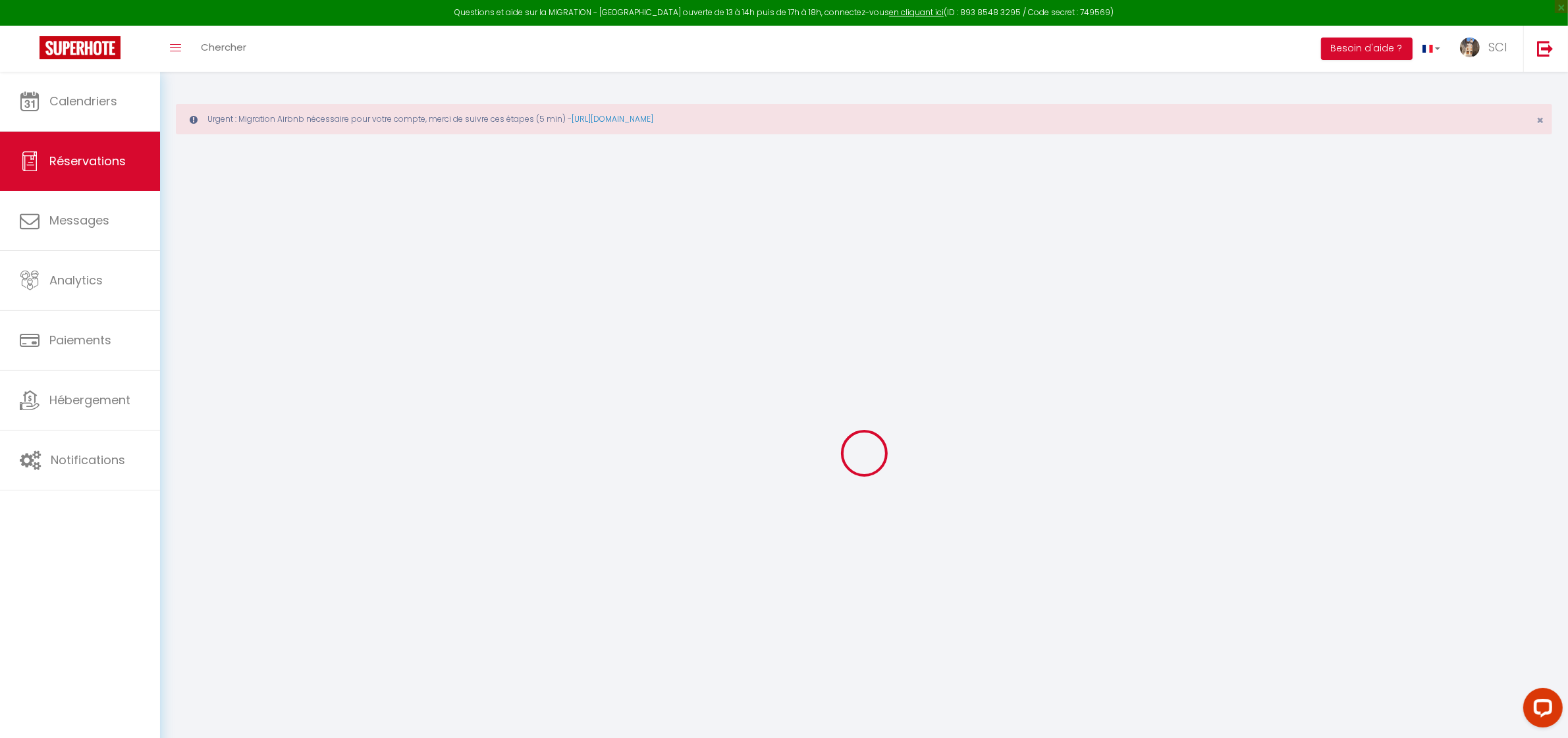
type input "105"
checkbox input "false"
type input "0"
select select "2"
type input "0"
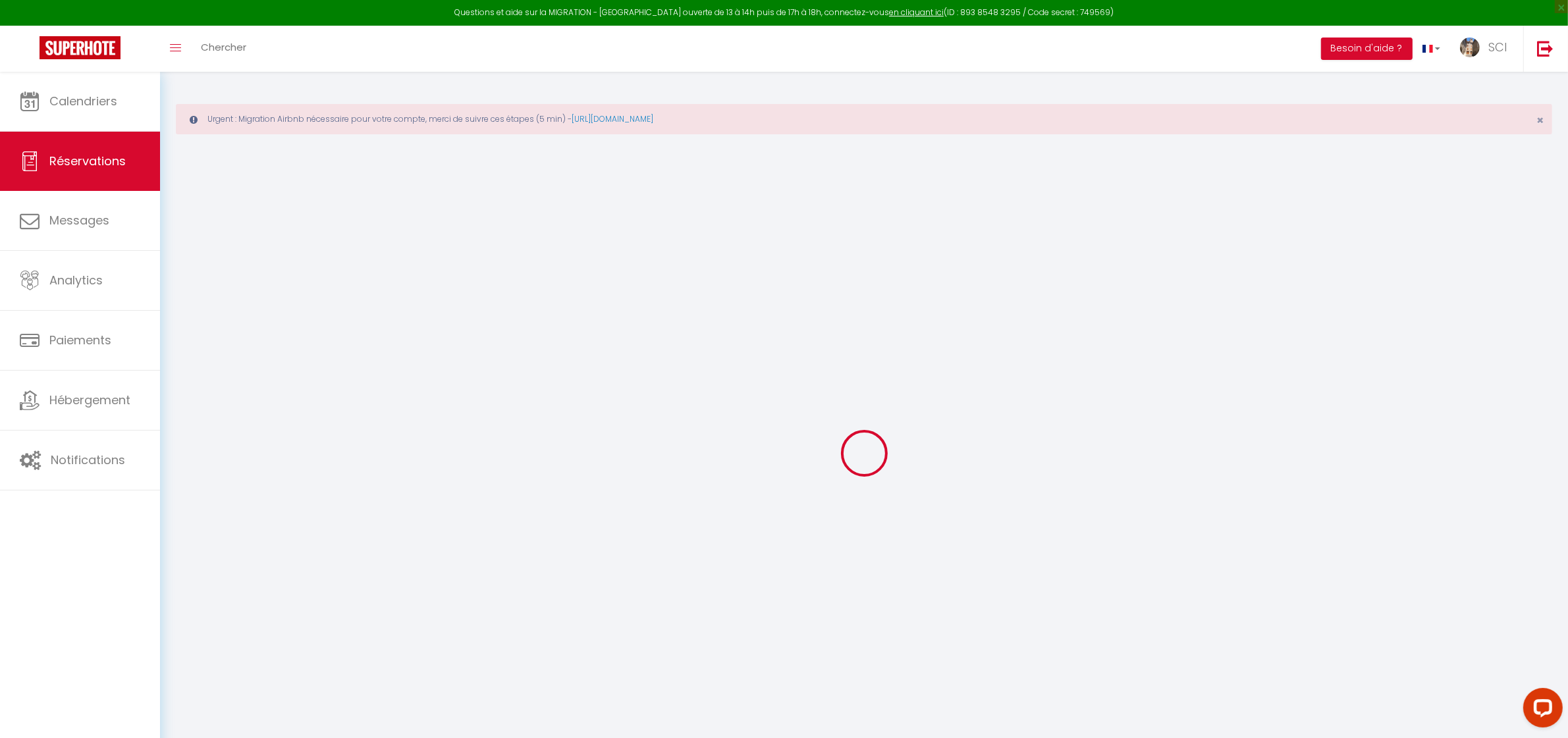
type input "0"
select select
select select "14"
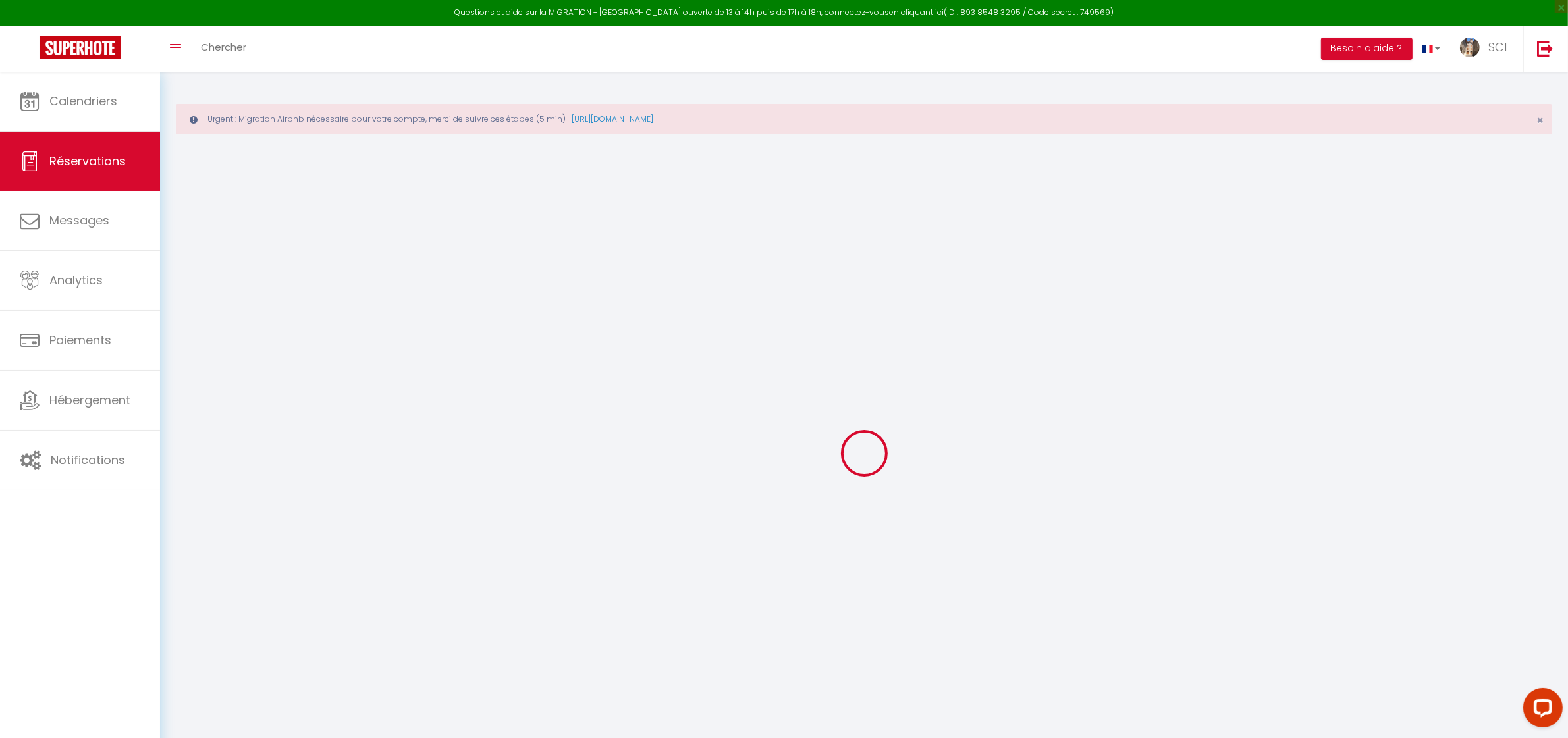
checkbox input "false"
select select
checkbox input "false"
select select
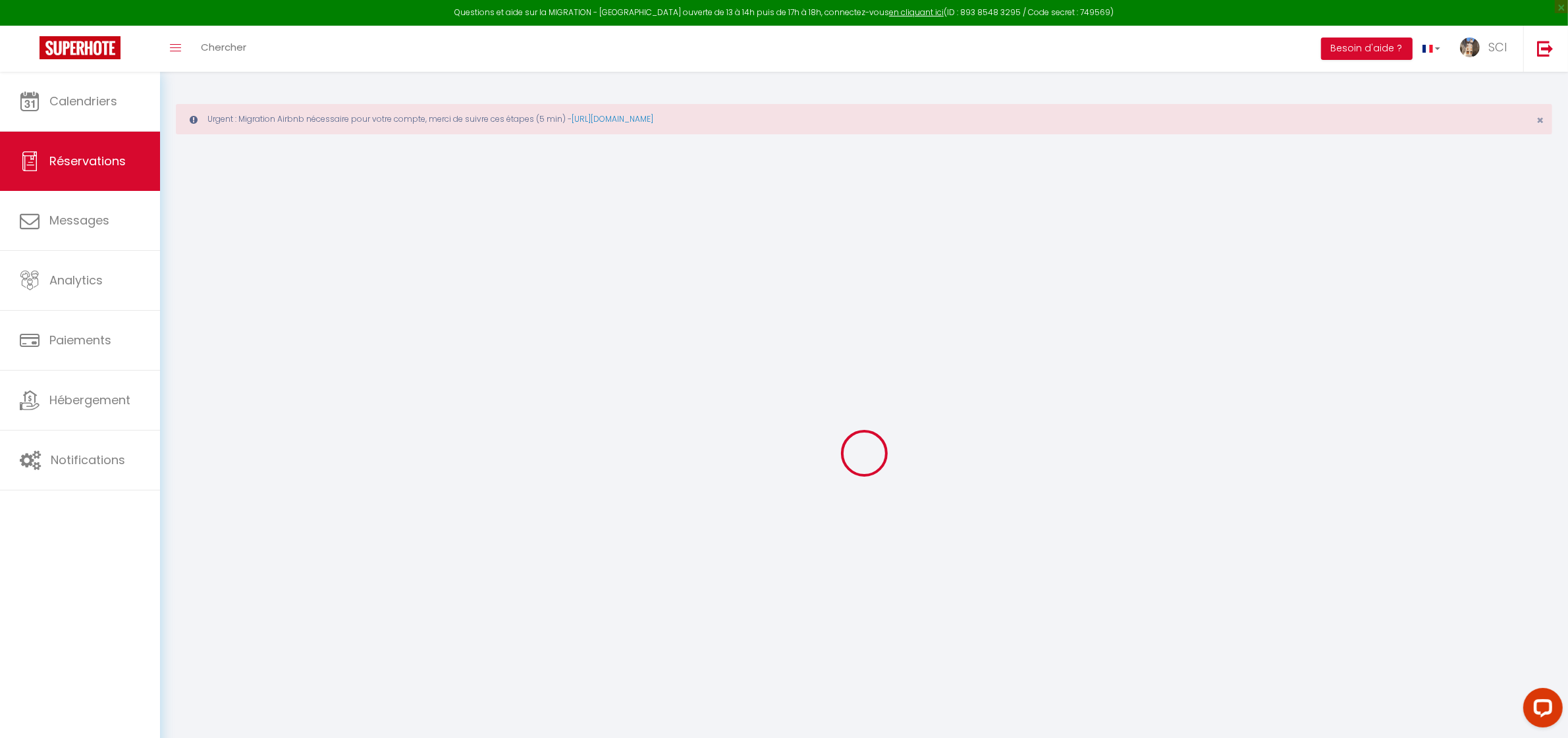
select select
checkbox input "false"
type textarea "** THIS RESERVATION HAS BEEN PRE-PAID ** BOOKING NOTE : Payment charge is EUR 1…"
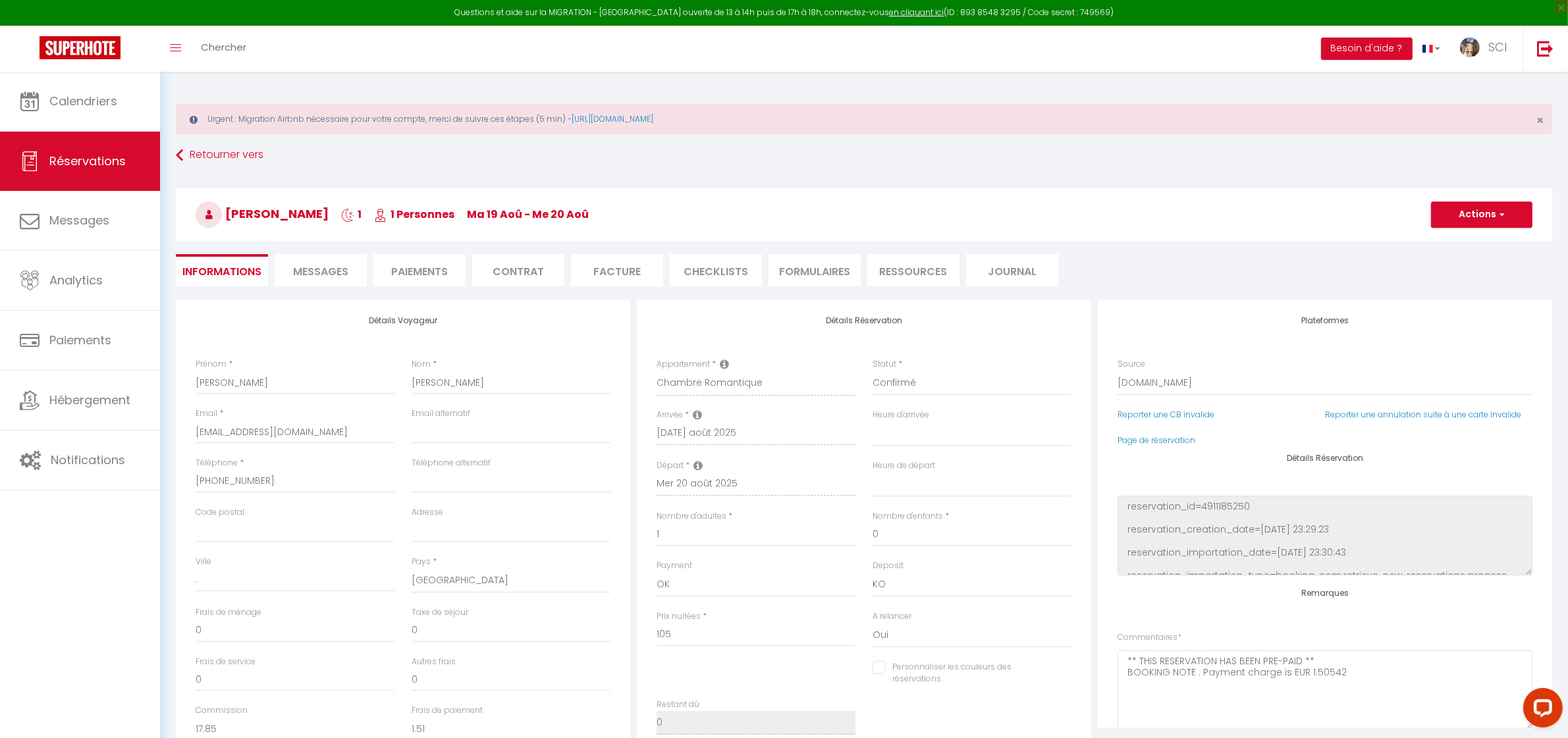
type input "2.53"
select select
checkbox input "false"
select select
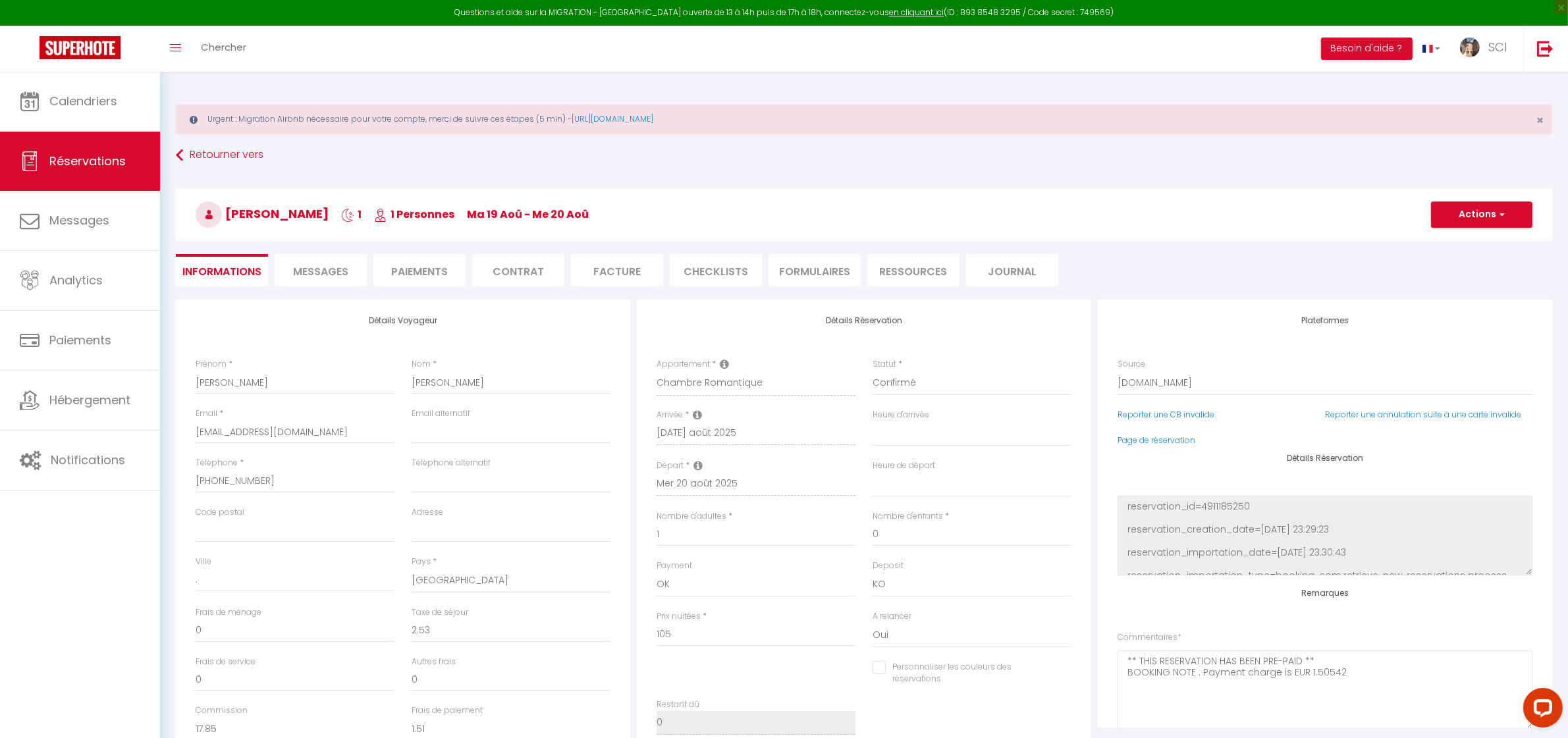
select select
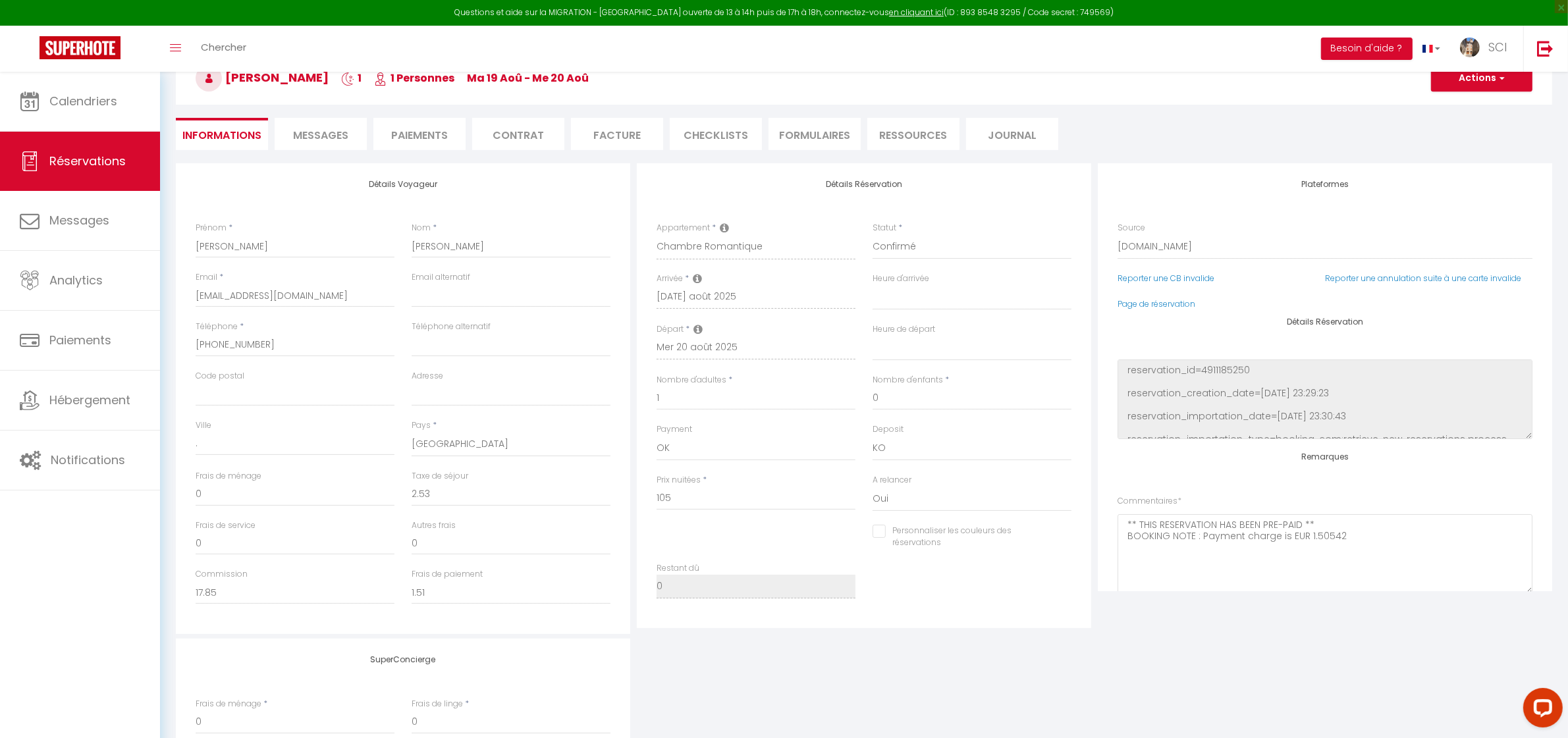
scroll to position [164, 0]
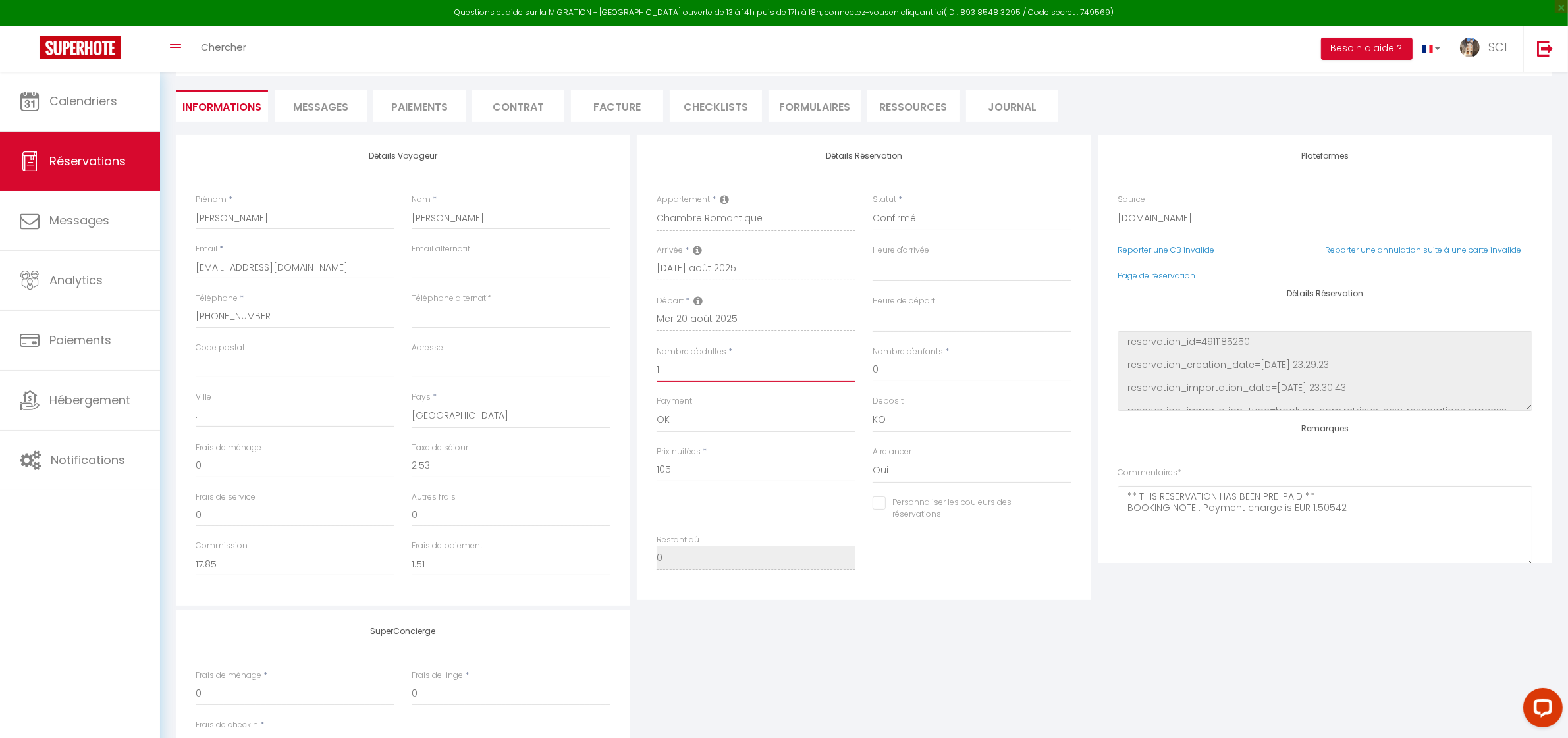
click at [666, 375] on input "1" at bounding box center [756, 369] width 199 height 24
select select
type input "0"
checkbox input "false"
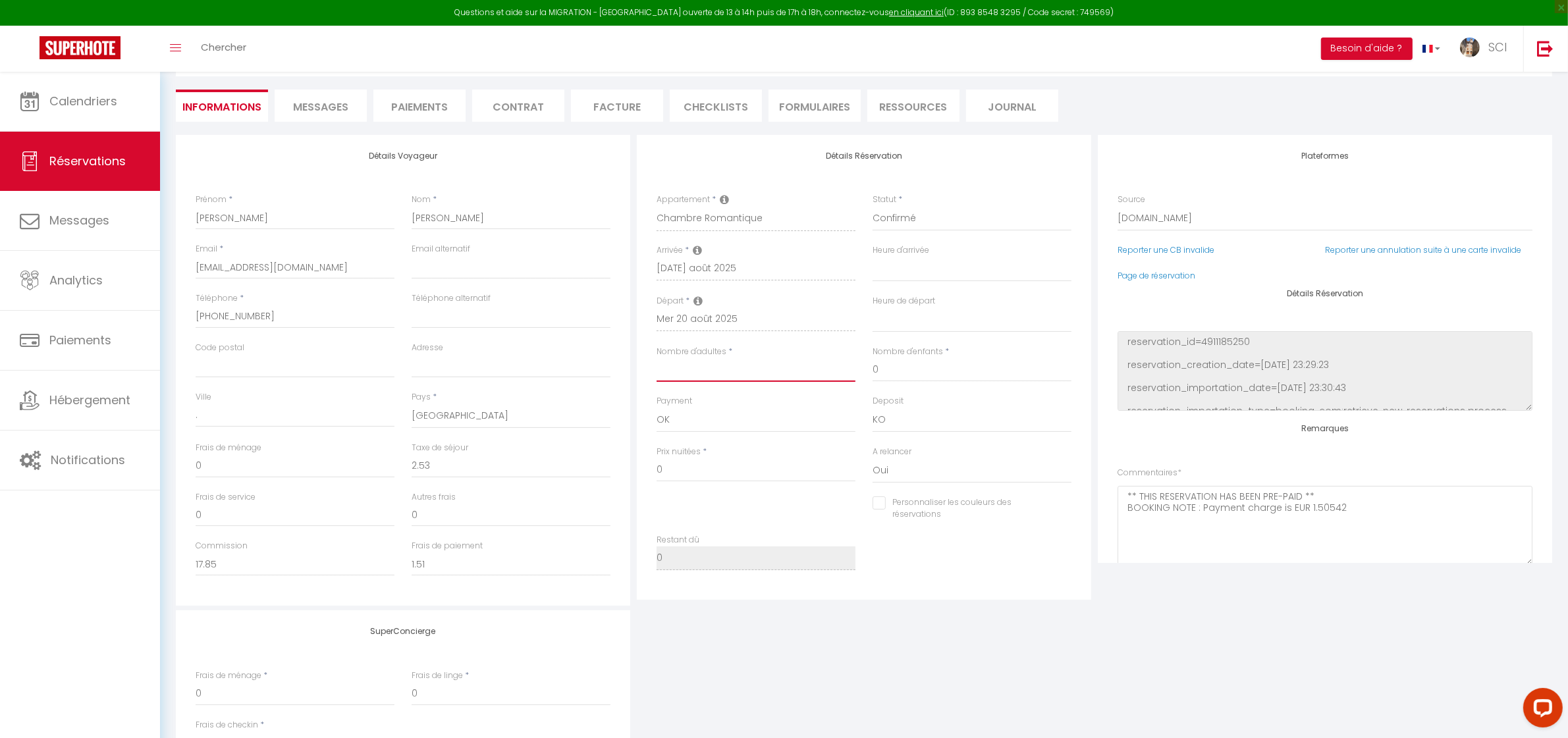
type input "2"
select select
checkbox input "false"
type input "0"
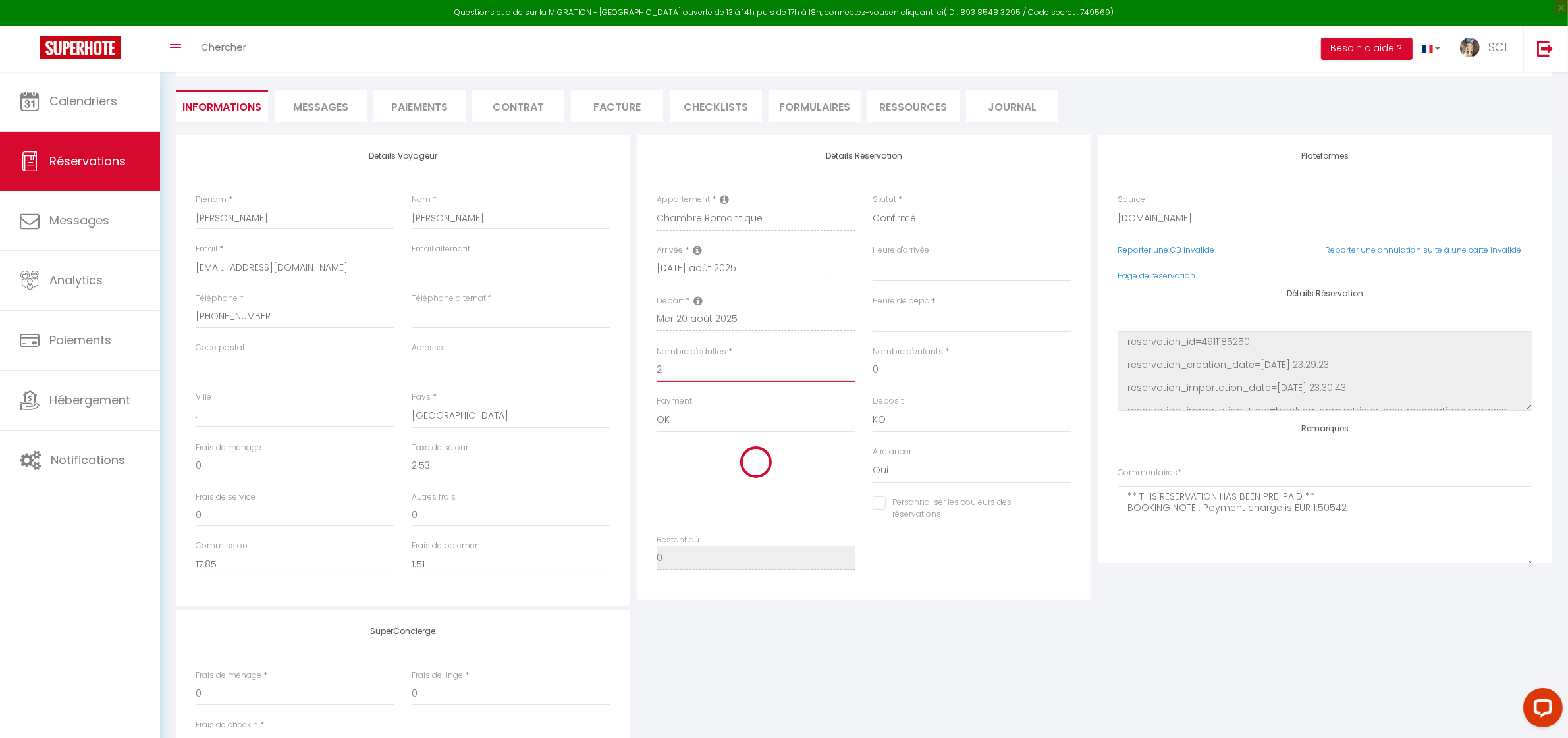
select select
type input "105"
checkbox input "false"
type input "2"
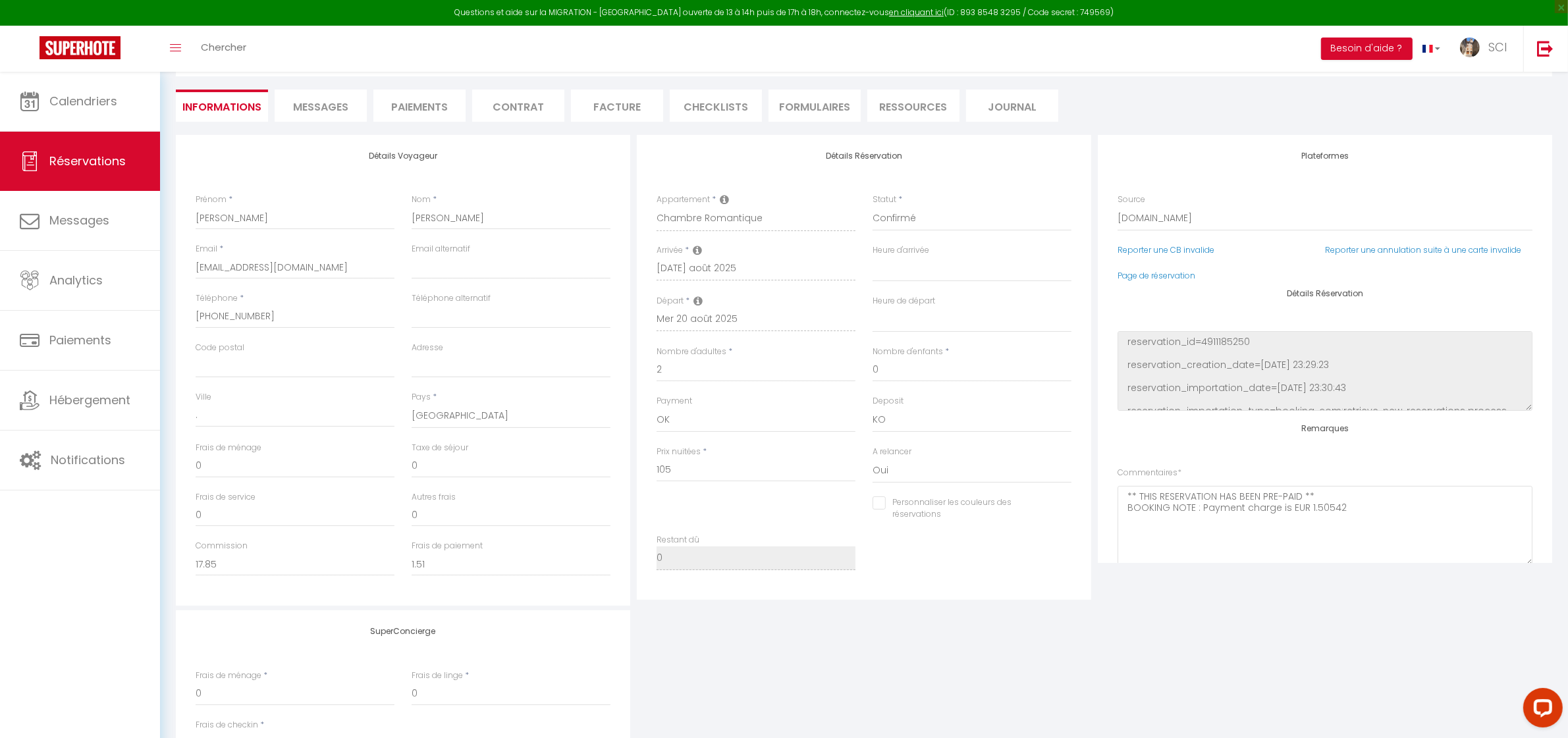
click at [802, 189] on div "Détails Réservation Appartement * Suite Royale Maison de L'Église Studio Du Cou…" at bounding box center [865, 368] width 455 height 465
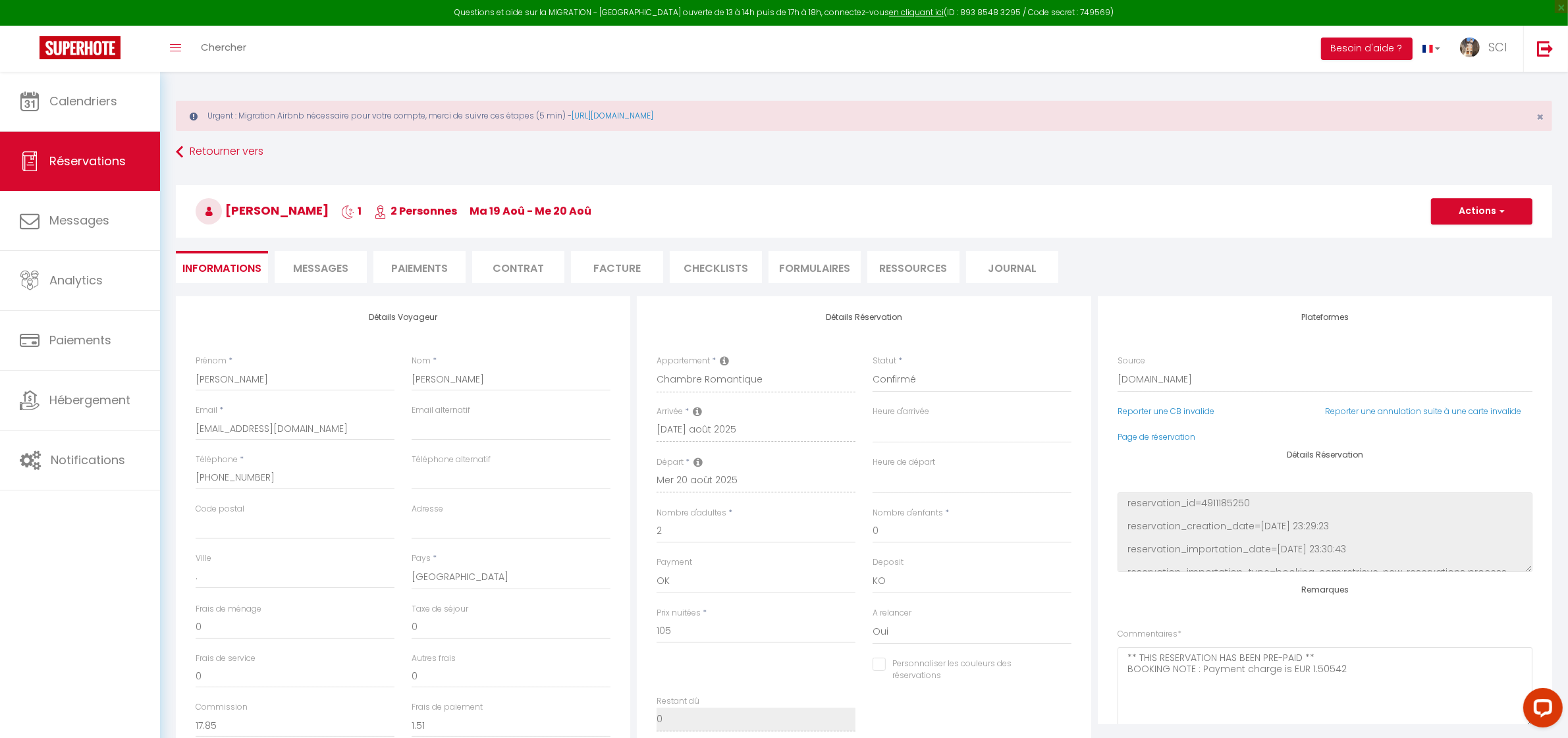
scroll to position [0, 0]
click at [1483, 216] on button "Actions" at bounding box center [1482, 214] width 102 height 26
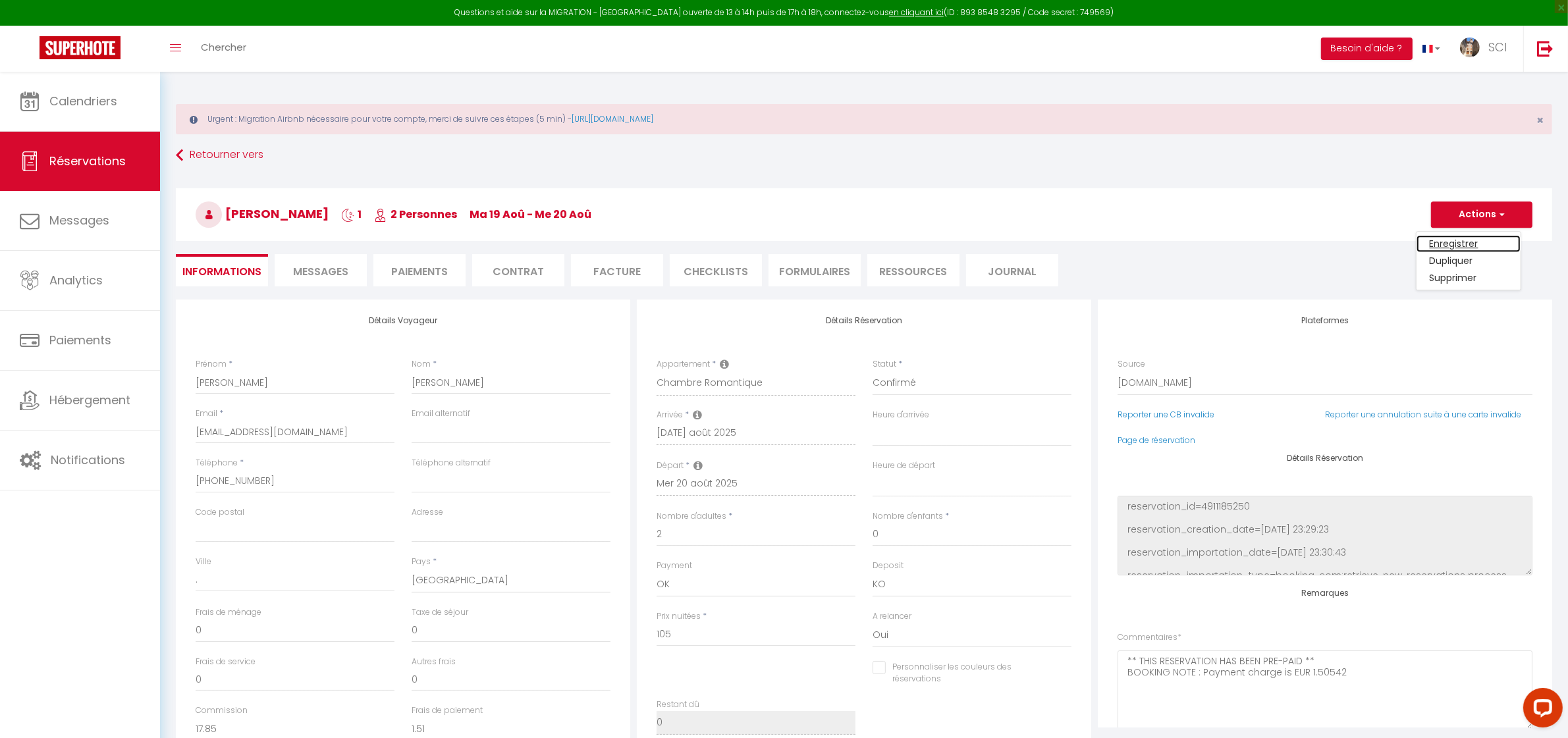
click at [1472, 245] on link "Enregistrer" at bounding box center [1469, 244] width 104 height 17
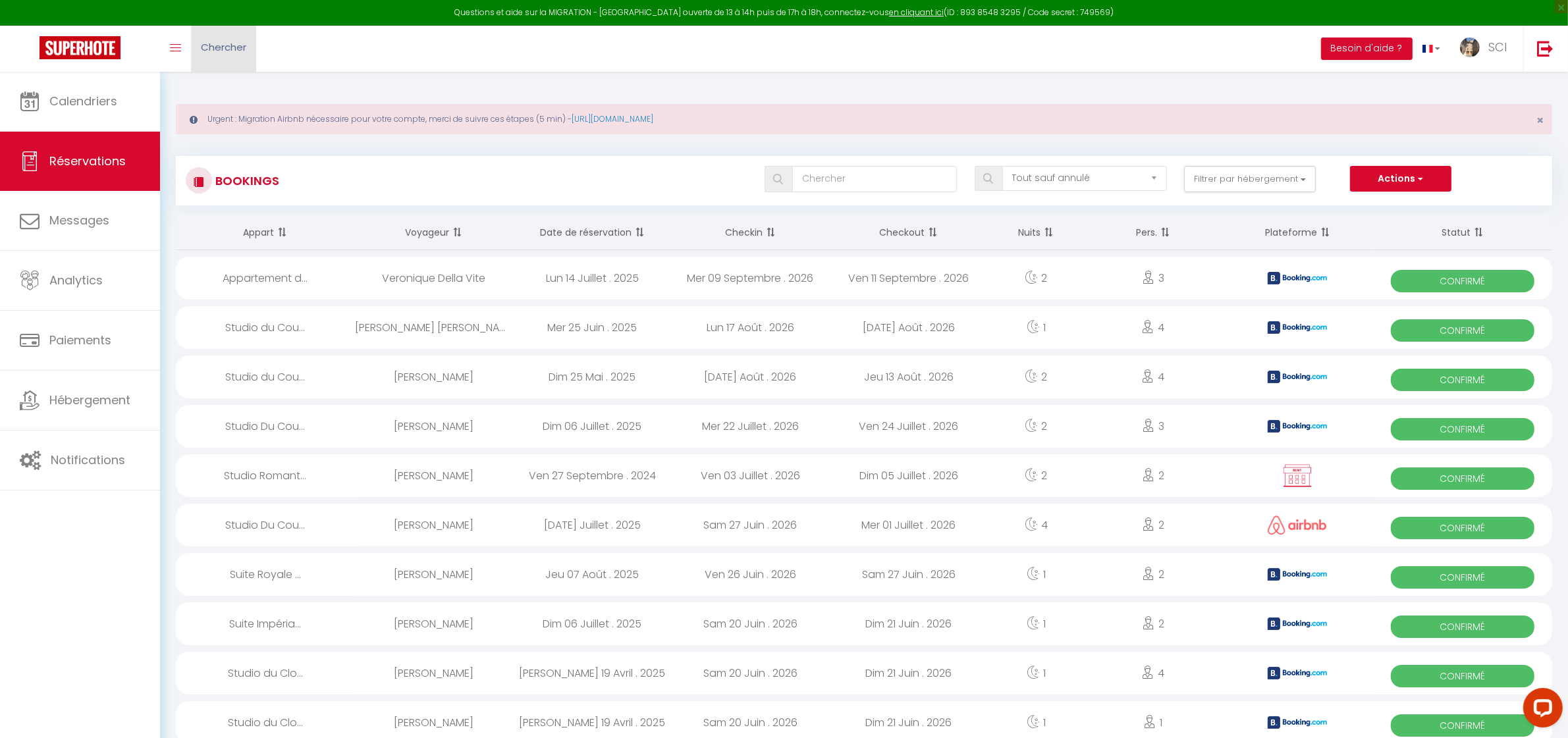
click at [242, 51] on span "Chercher" at bounding box center [223, 47] width 45 height 14
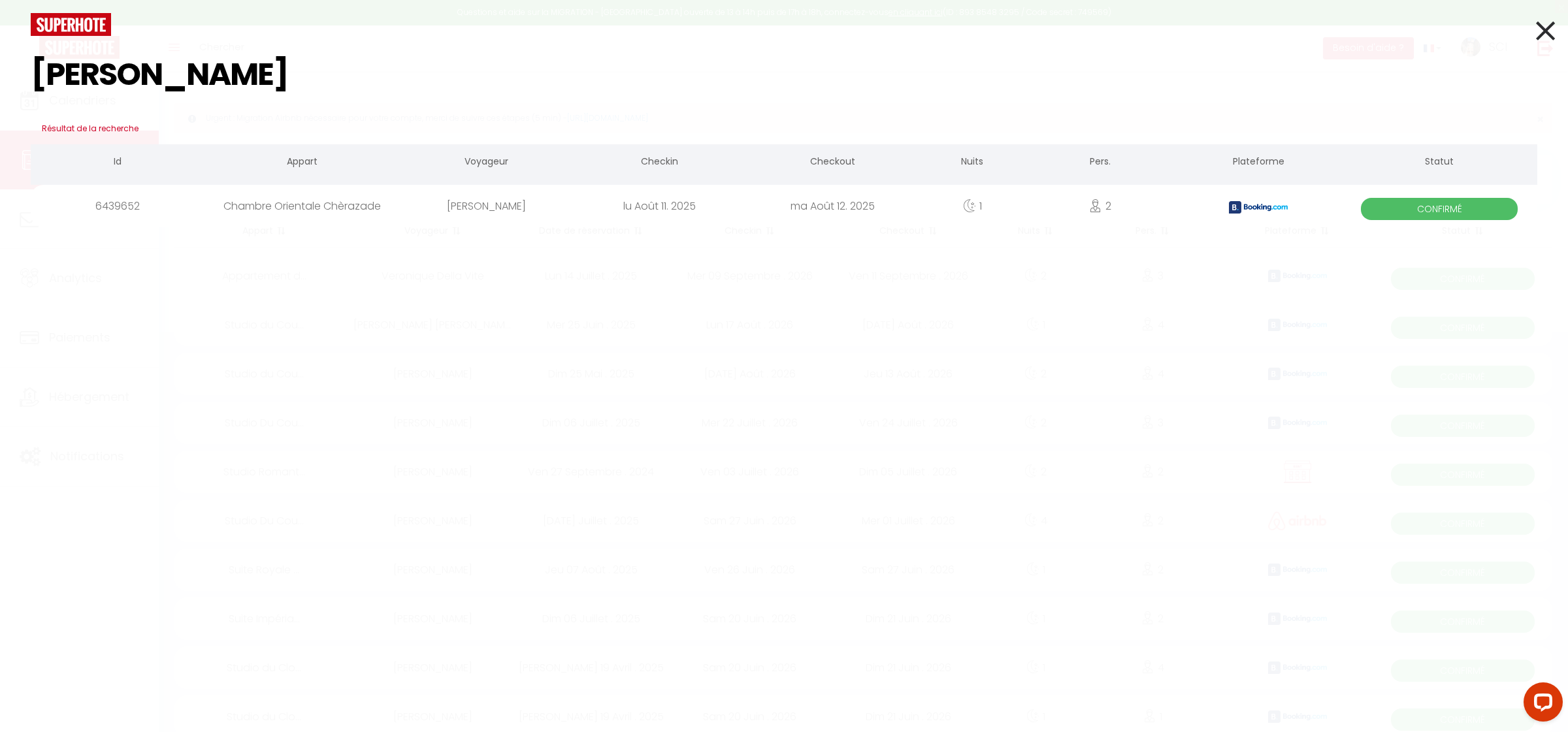
type input "menconi"
click at [497, 206] on div "Gabriele Menconi" at bounding box center [487, 206] width 173 height 42
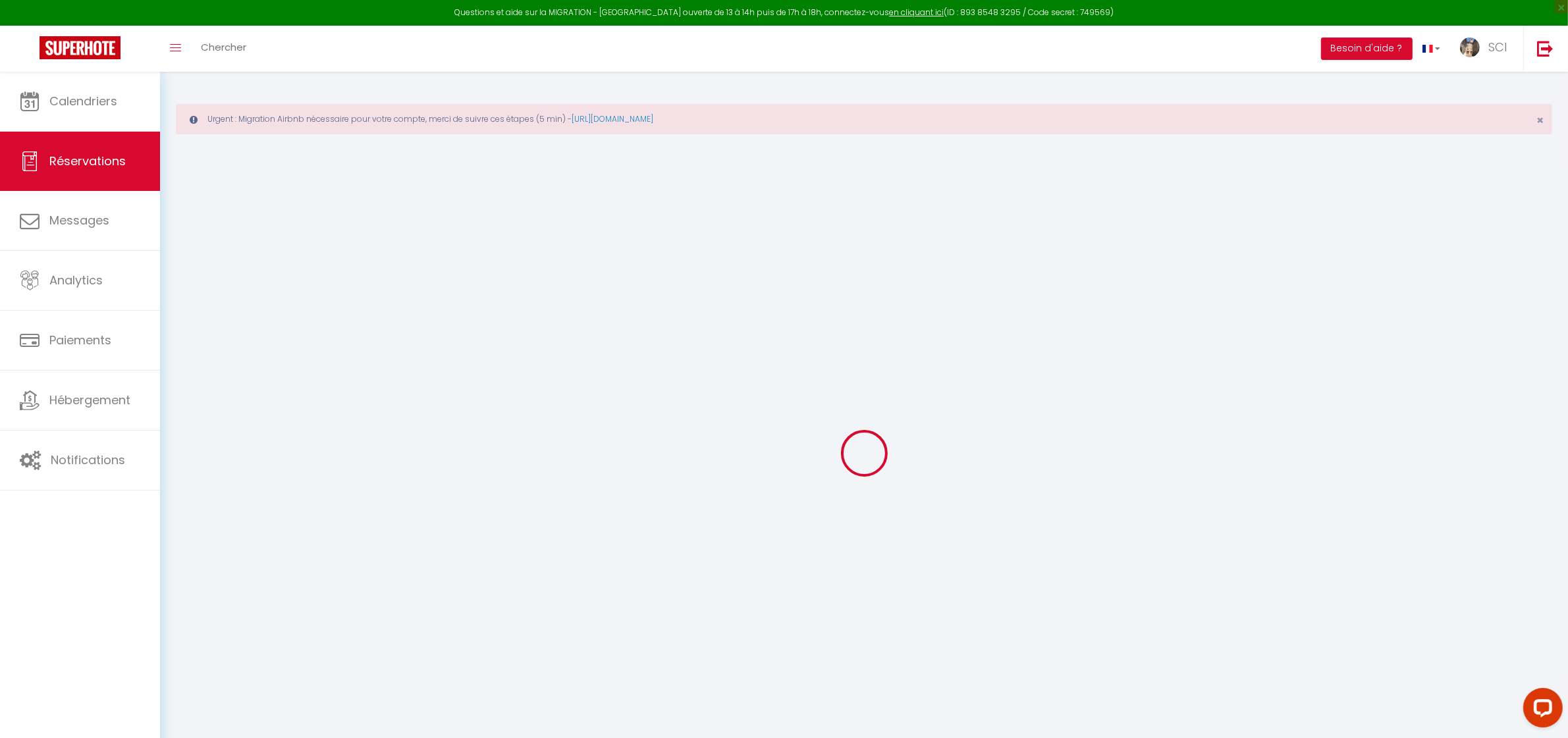
select select
checkbox input "false"
select select
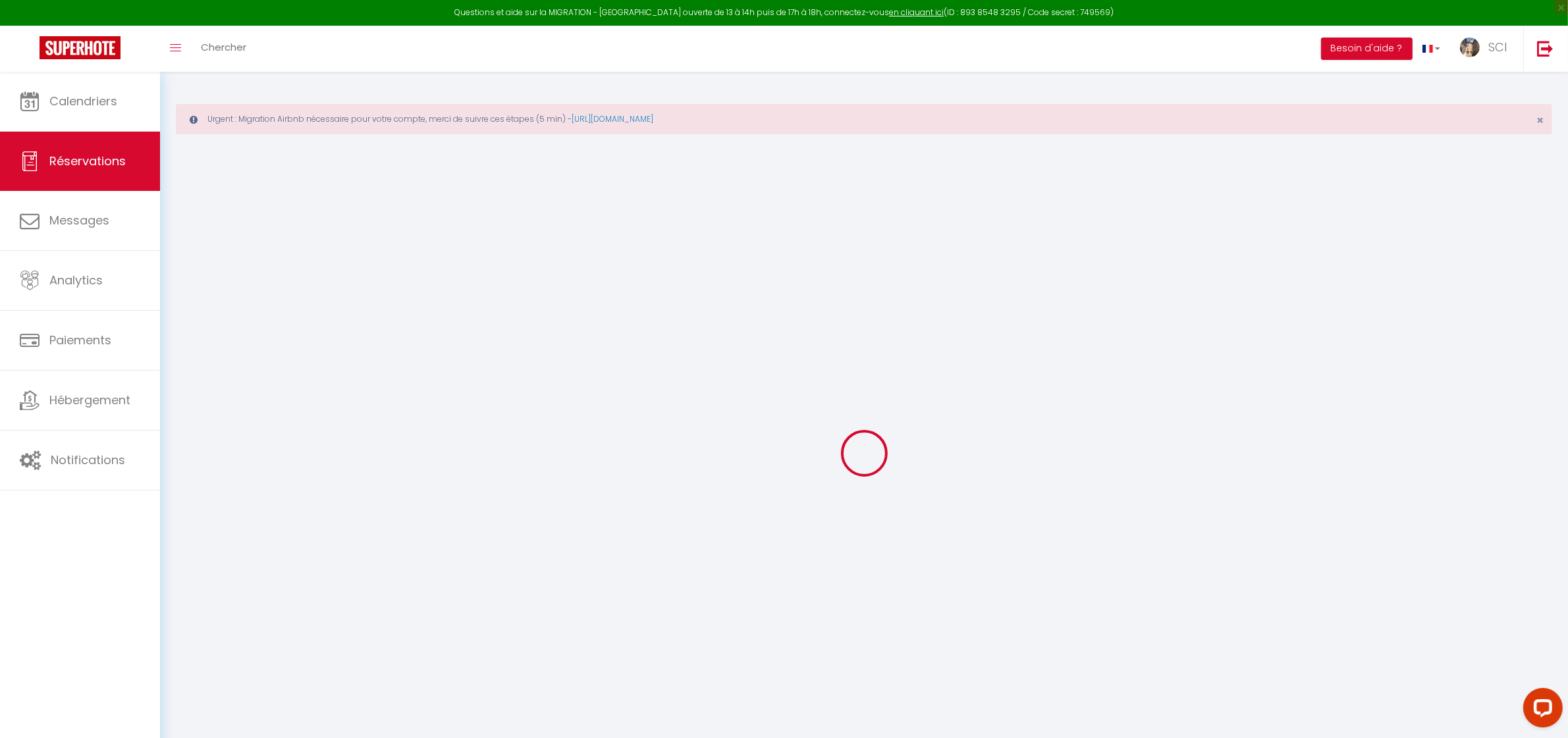
checkbox input "false"
select select
checkbox input "false"
type textarea "** THIS RESERVATION HAS BEEN PRE-PAID ** BOOKING NOTE : Payment charge is EUR 1…"
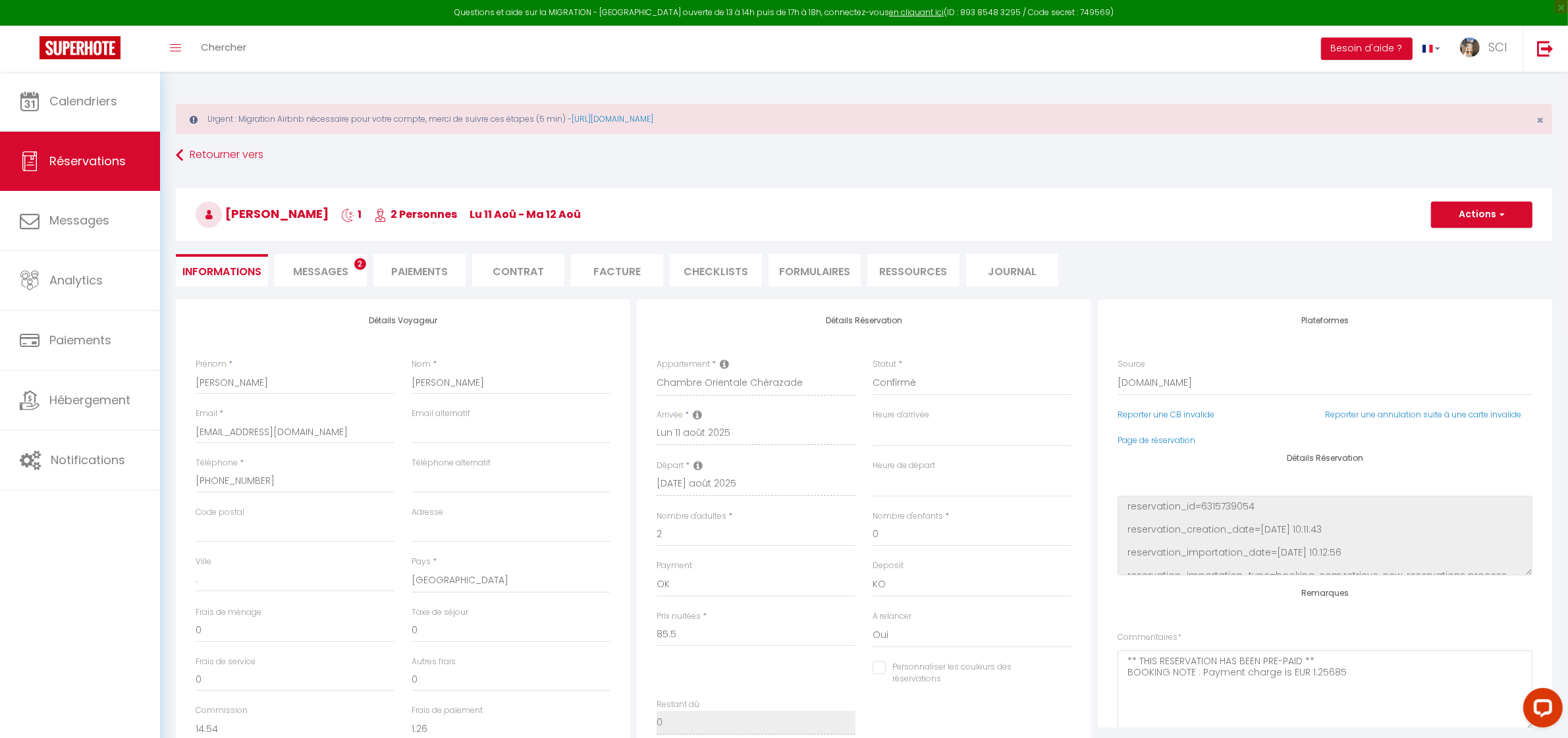
type input "4.28"
select select
checkbox input "false"
select select
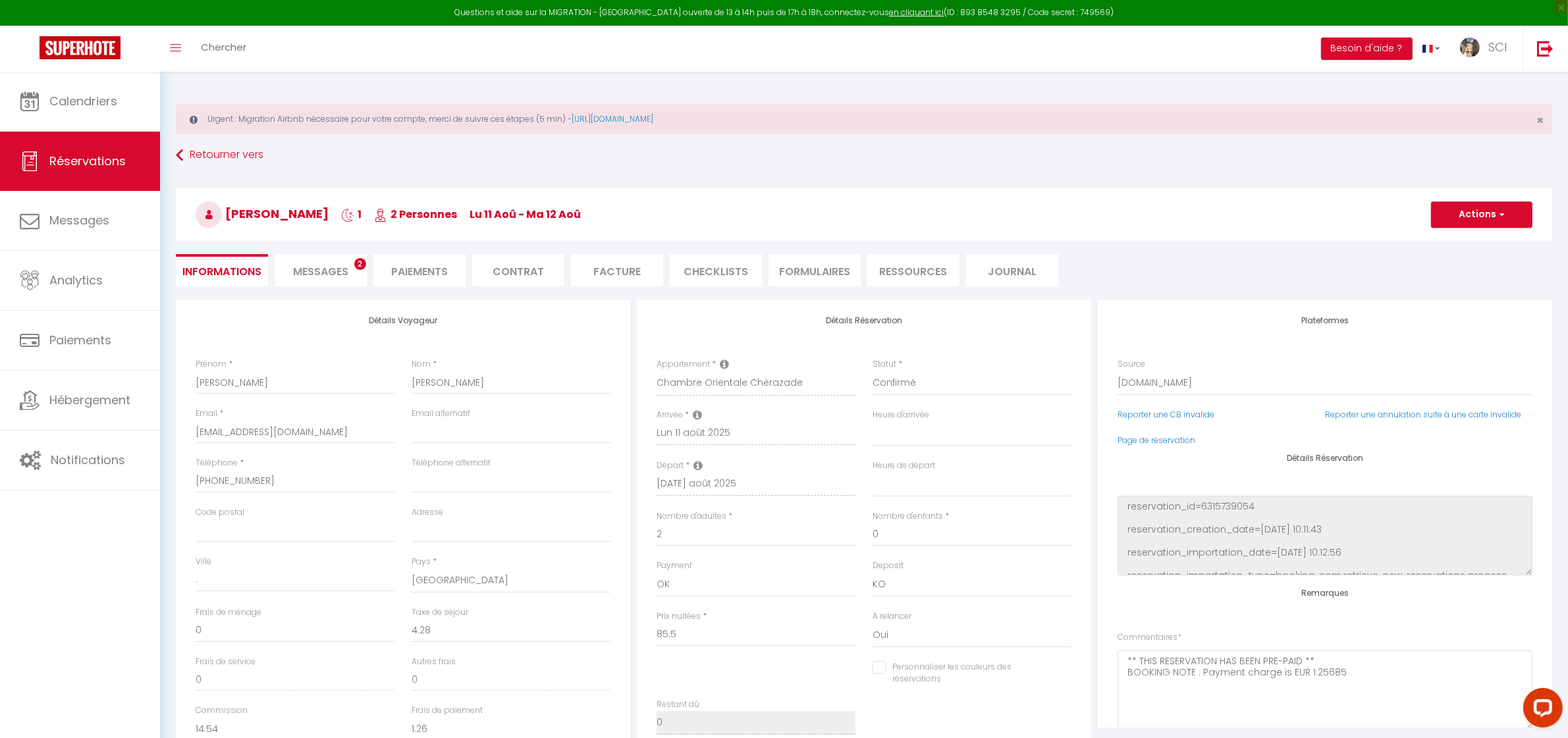
select select
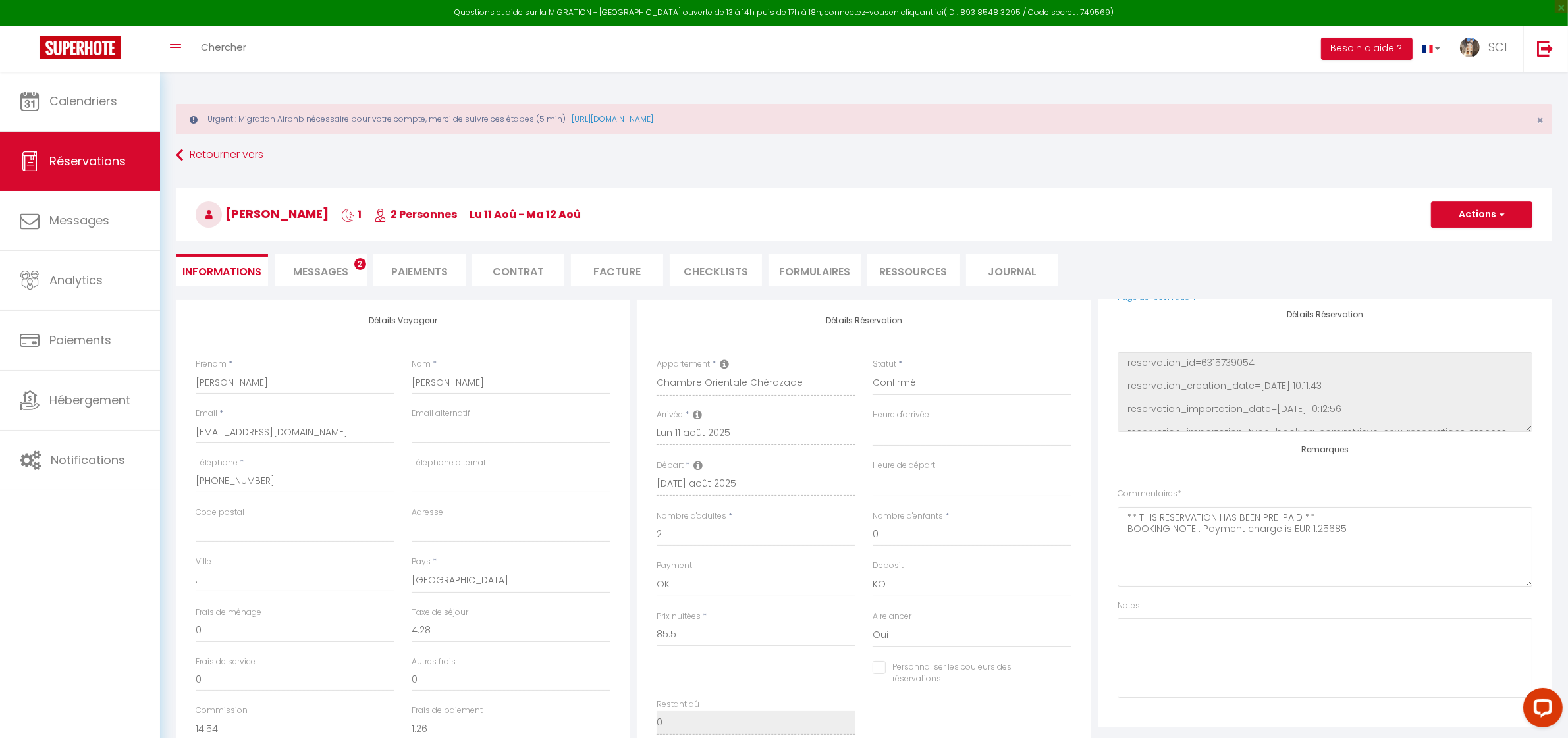
click at [323, 278] on span "Messages" at bounding box center [320, 272] width 55 height 15
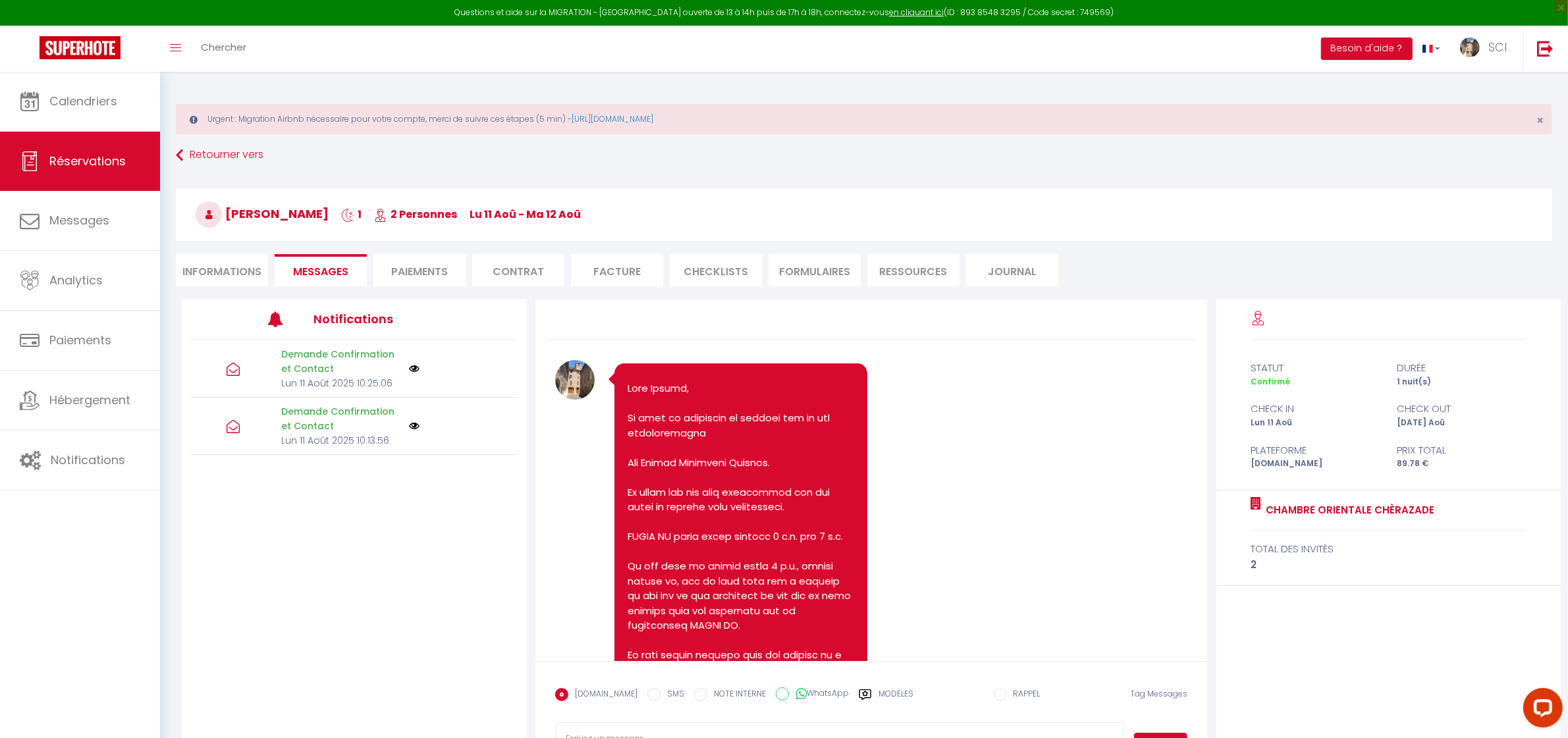
click at [518, 272] on li "Contrat" at bounding box center [518, 270] width 92 height 32
select select
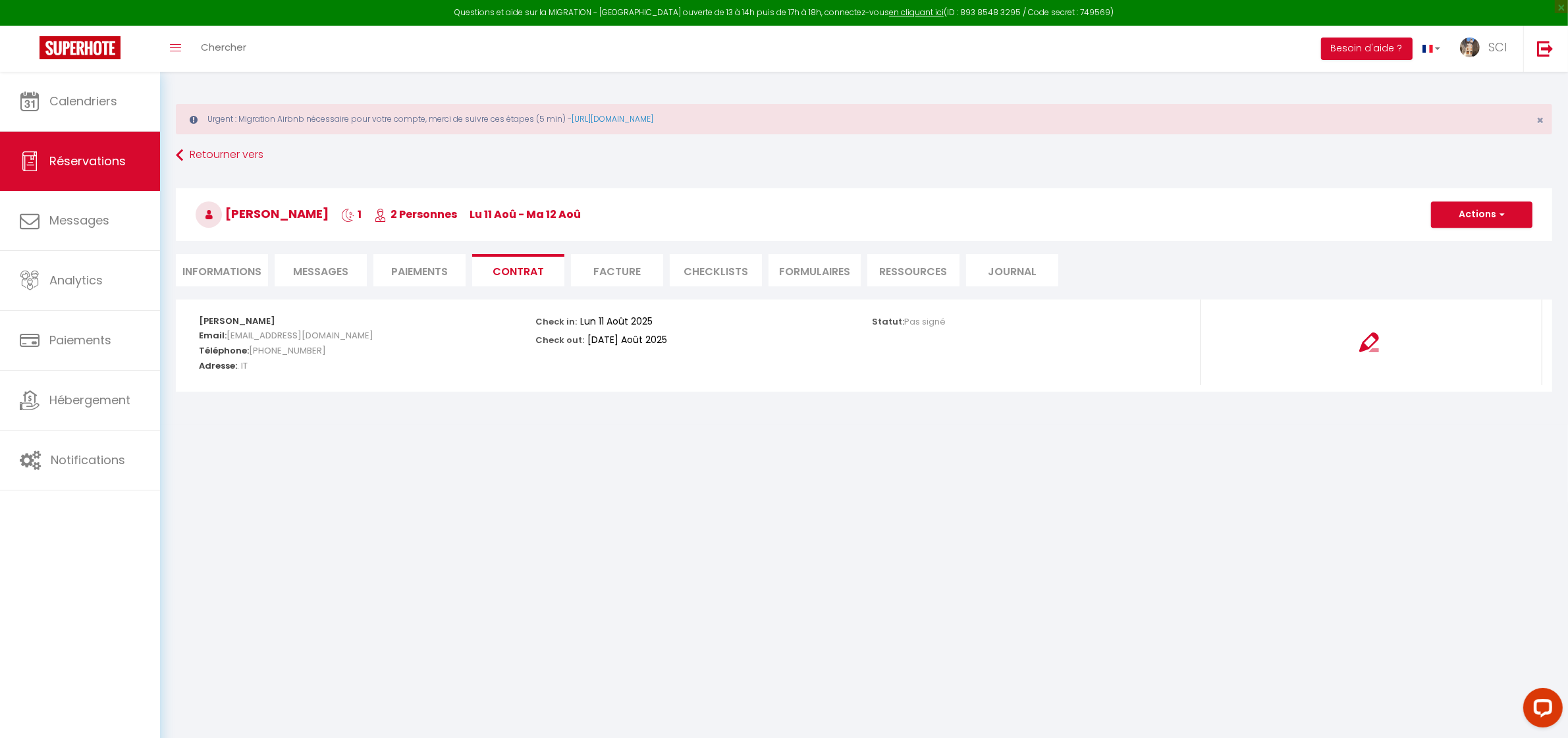
click at [377, 267] on li "Paiements" at bounding box center [419, 270] width 92 height 32
select select
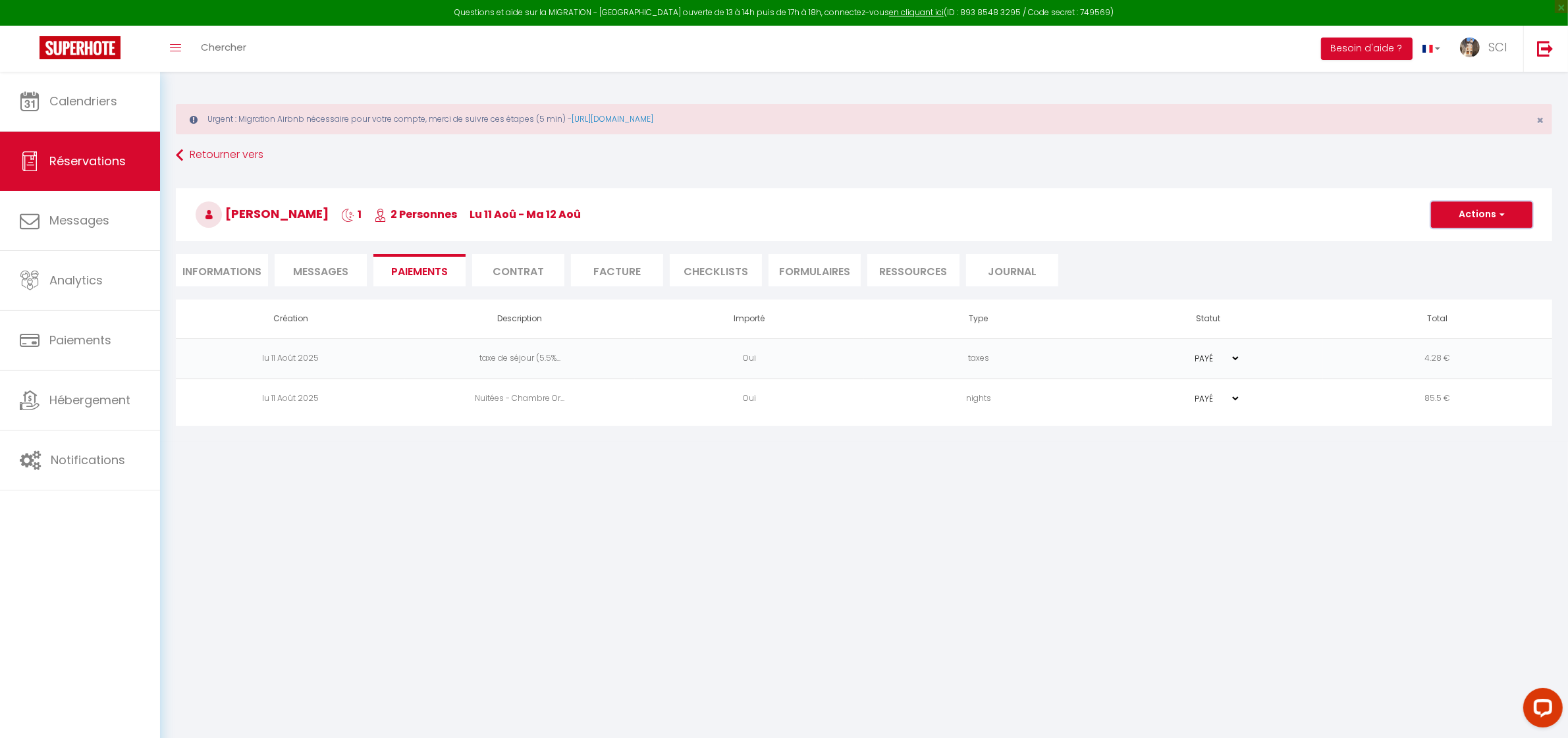
click at [1495, 214] on button "Actions" at bounding box center [1482, 214] width 102 height 26
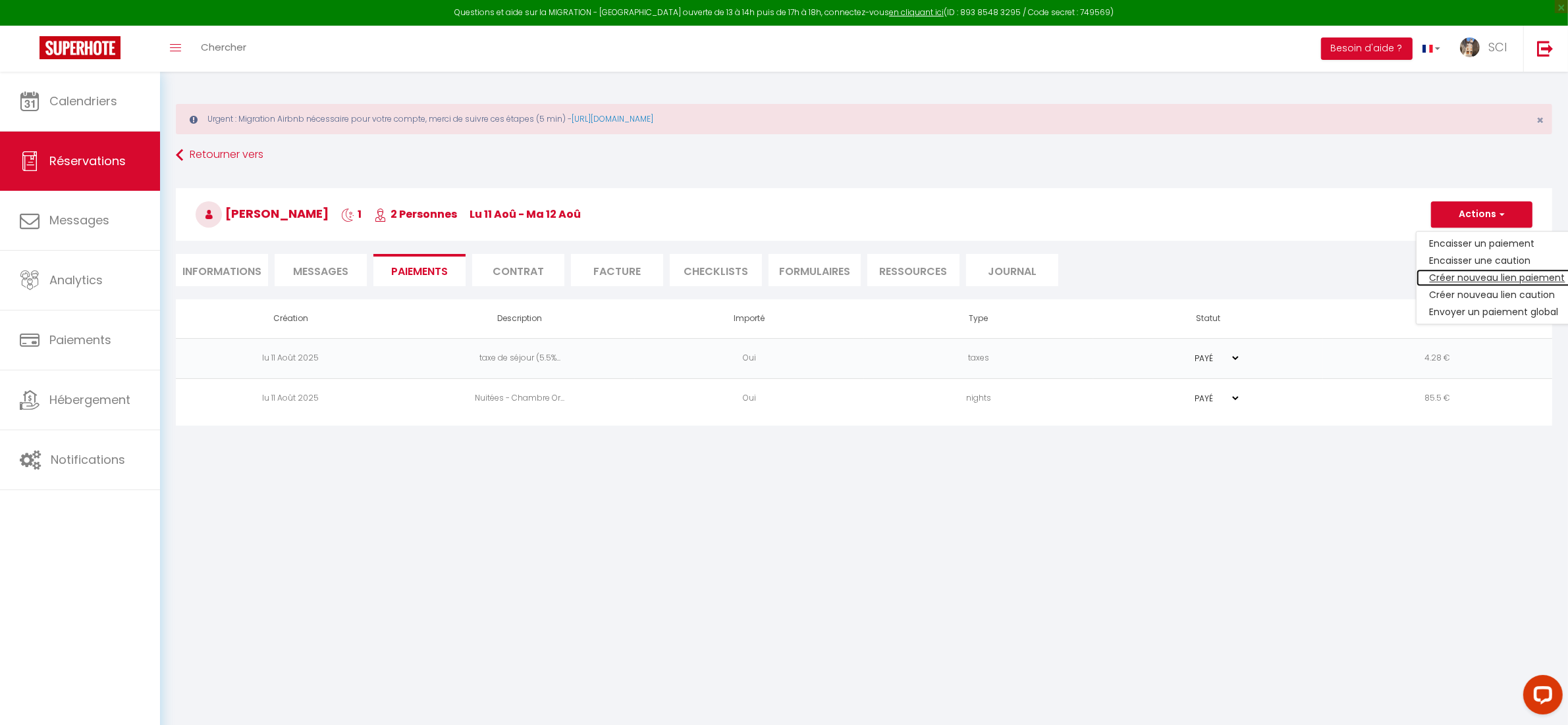
click at [1476, 277] on link "Créer nouveau lien paiement" at bounding box center [1498, 278] width 163 height 17
select select "nights"
type input "gmenco.763086@guest.booking.com"
select select "2585"
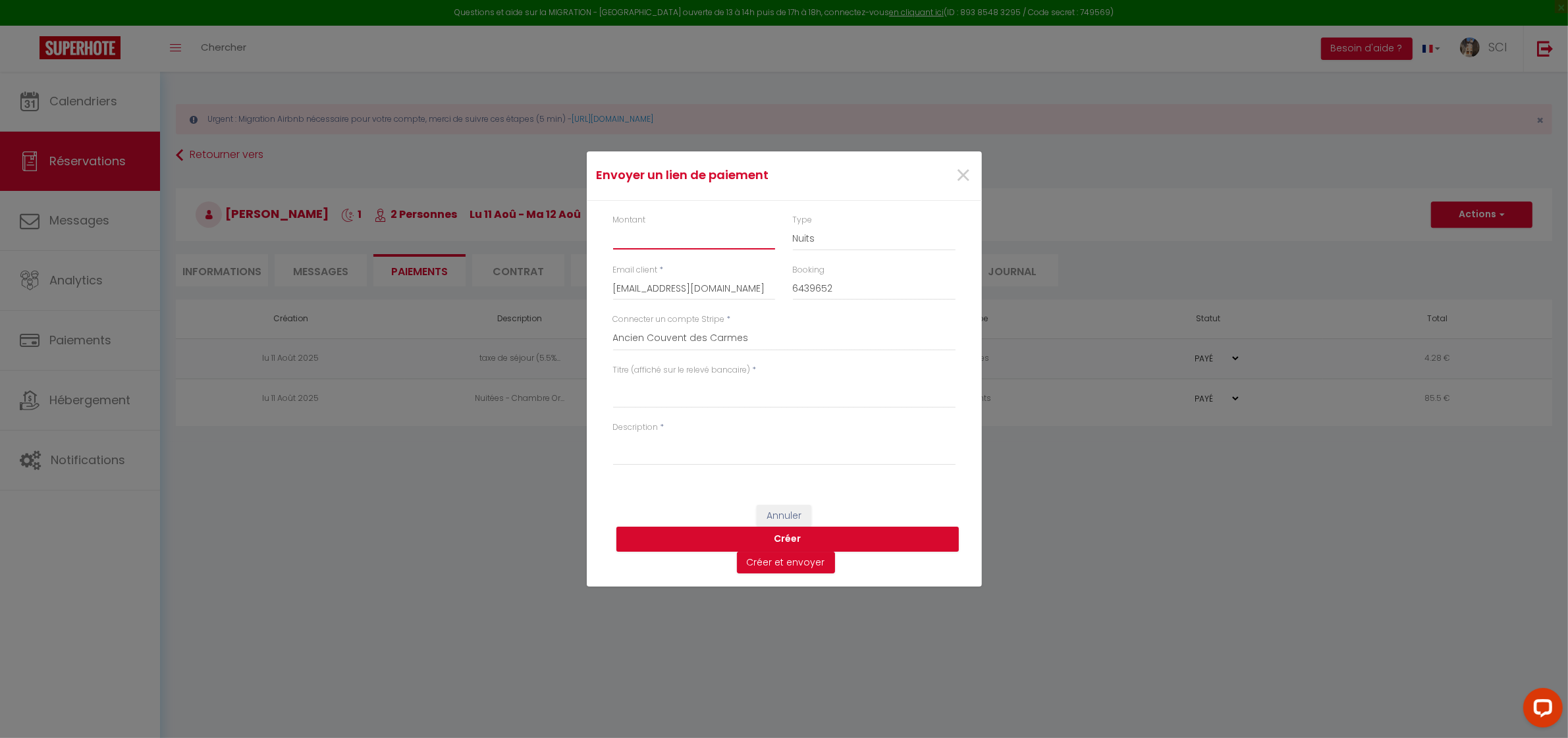
click at [652, 245] on input "Montant" at bounding box center [695, 238] width 163 height 24
type input "8"
drag, startPoint x: 636, startPoint y: 374, endPoint x: 637, endPoint y: 383, distance: 9.1
click at [636, 379] on div "Titre (affiché sur le relevé bancaire) *" at bounding box center [784, 387] width 342 height 44
click at [637, 389] on textarea "Titre (affiché sur le relevé bancaire)" at bounding box center [784, 393] width 342 height 32
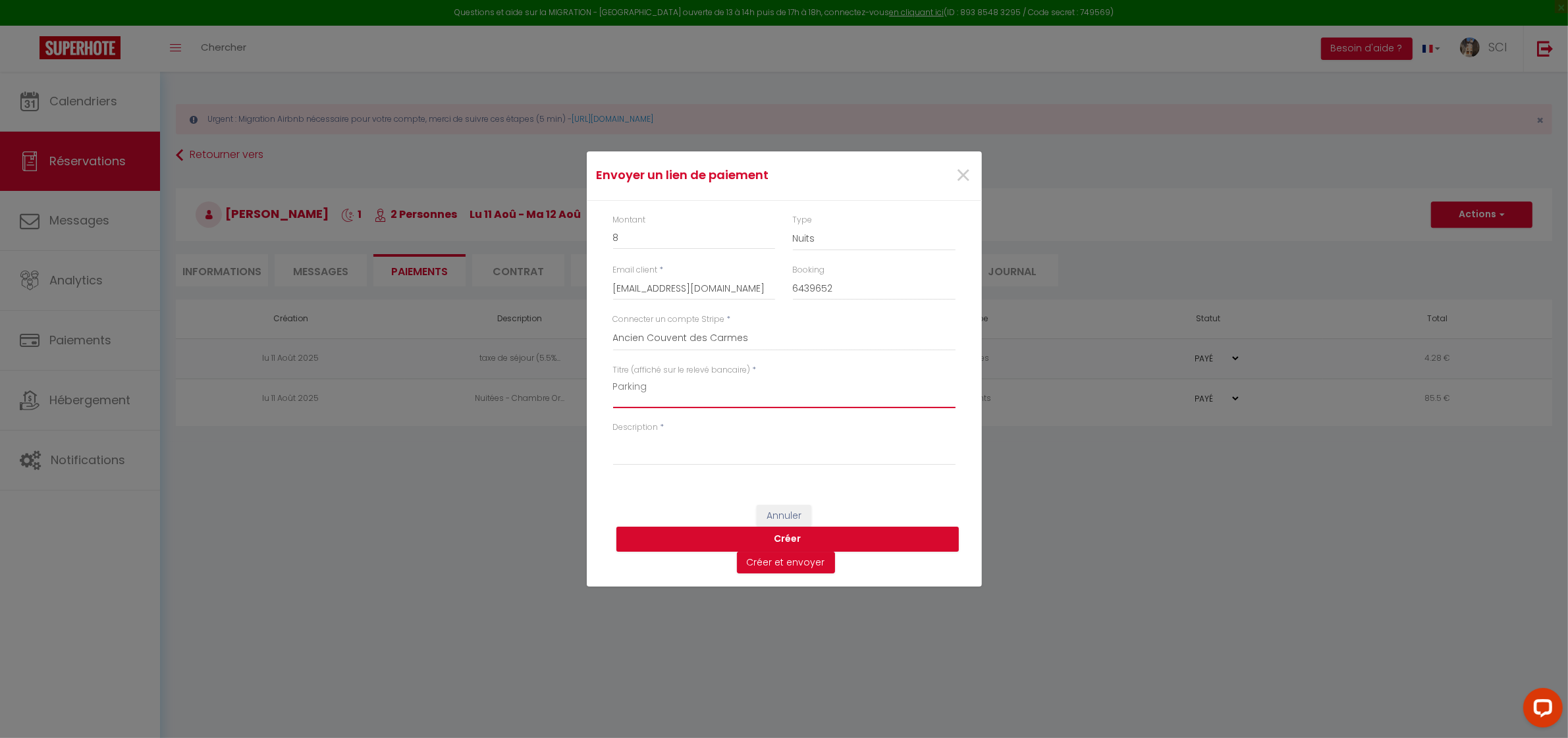
type textarea "Parking"
click at [631, 476] on div "Description *" at bounding box center [784, 450] width 360 height 57
click at [627, 450] on textarea "Description" at bounding box center [784, 450] width 342 height 32
click at [959, 475] on div "Description *" at bounding box center [784, 450] width 360 height 57
click at [830, 461] on textarea "Description" at bounding box center [784, 450] width 342 height 32
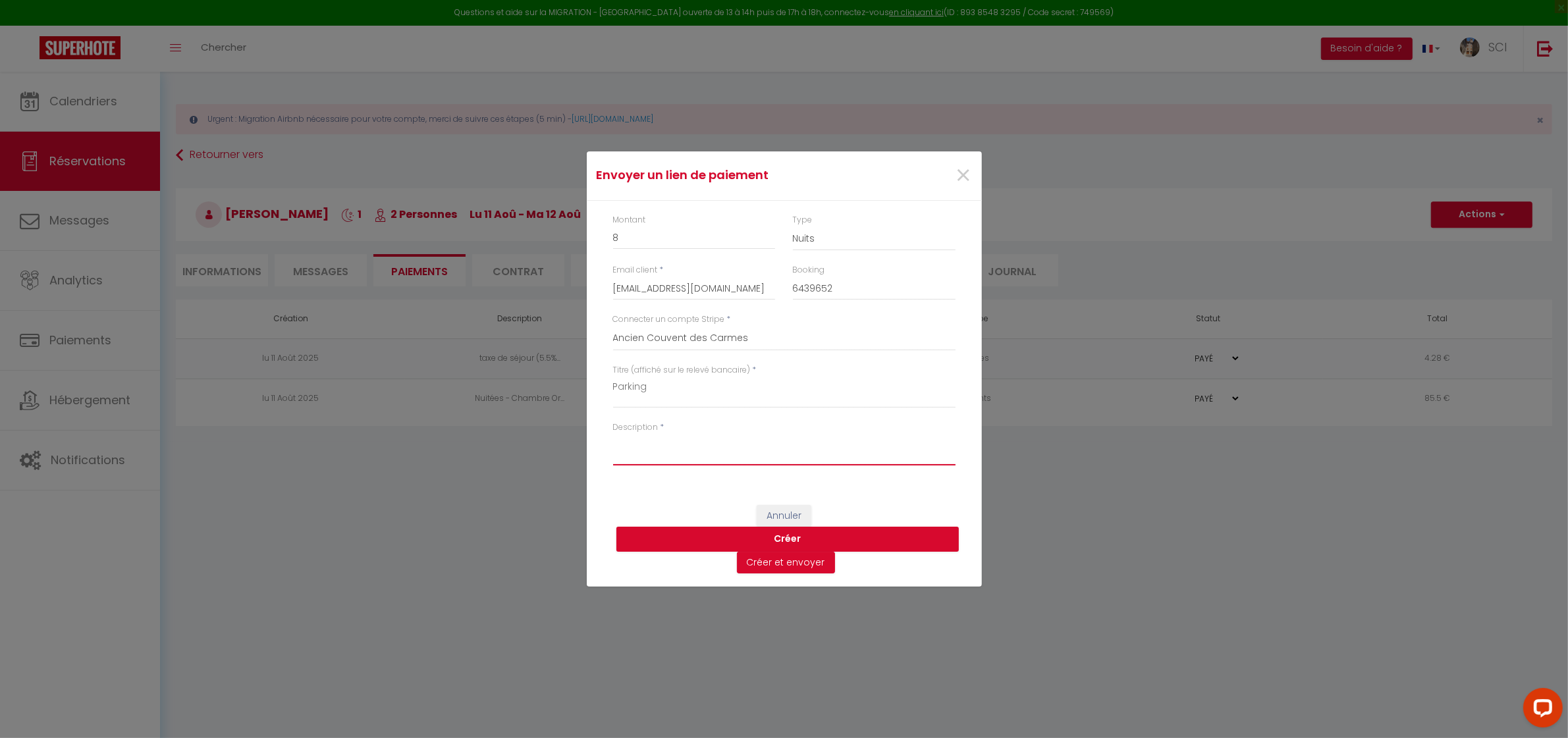
paste textarea "BONJOUR CHERS HÔTES Si vous désirez mettre votre véhicule en toute Sécurité. No…"
type textarea "BONJOUR CHERS HÔTES Si vous désirez mettre votre véhicule en toute Sécurité. No…"
click at [787, 565] on button "Créer et envoyer" at bounding box center [785, 563] width 98 height 22
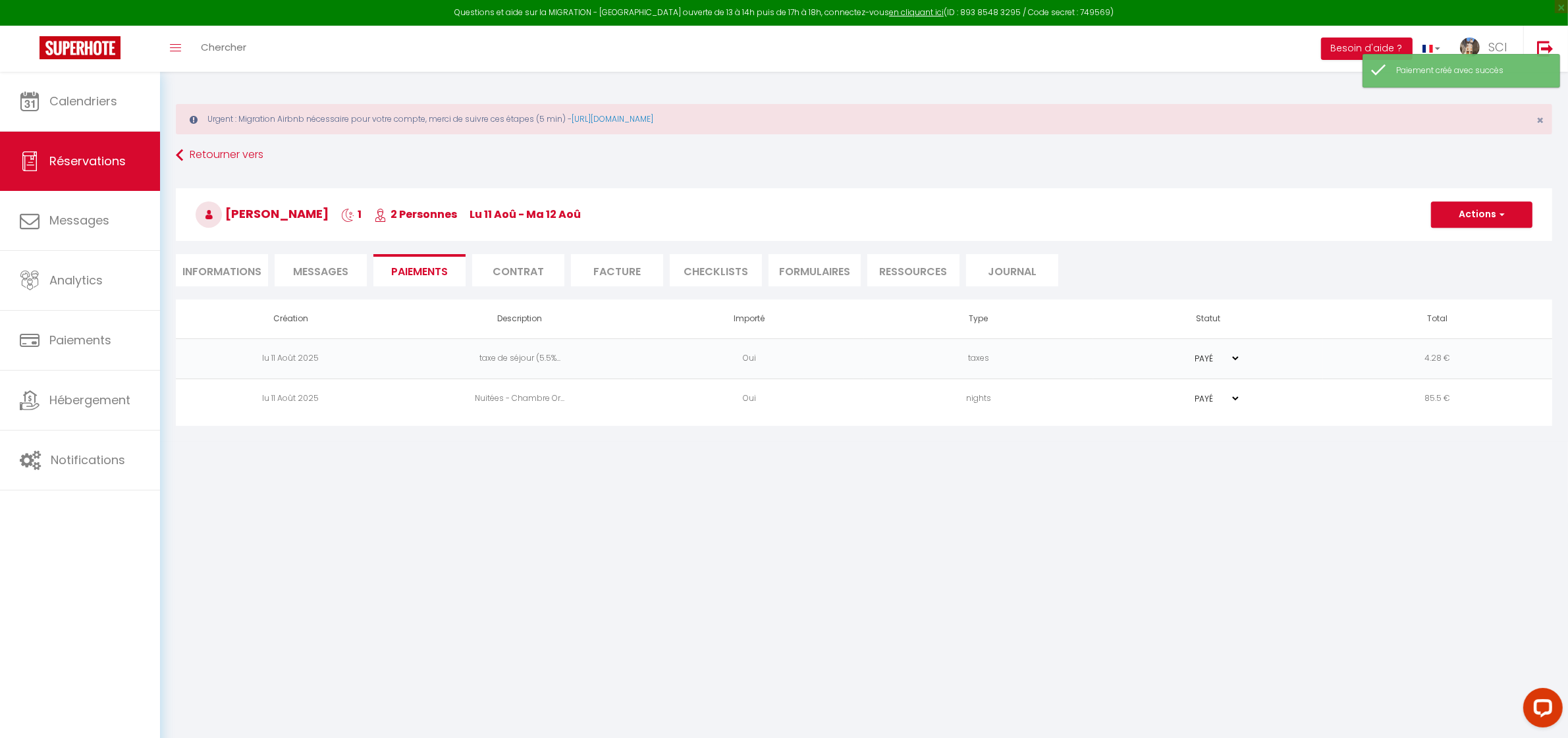
type input "gmenco.763086@guest.booking.com"
type input "Payment request"
type textarea "Hi, We invite you to click on the link below to make the payment: Title : Parki…"
select select "0"
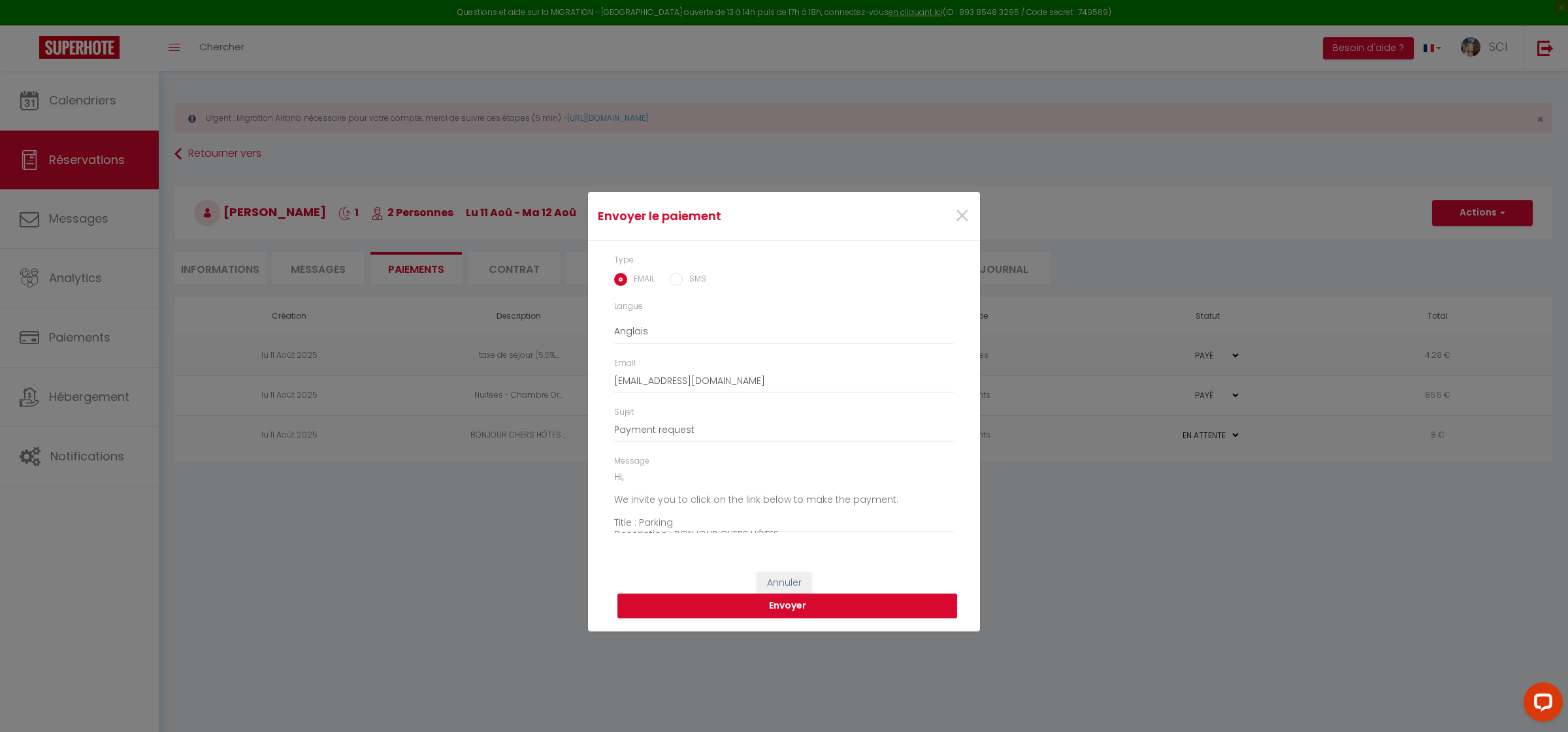
click at [786, 608] on button "Envoyer" at bounding box center [788, 606] width 340 height 25
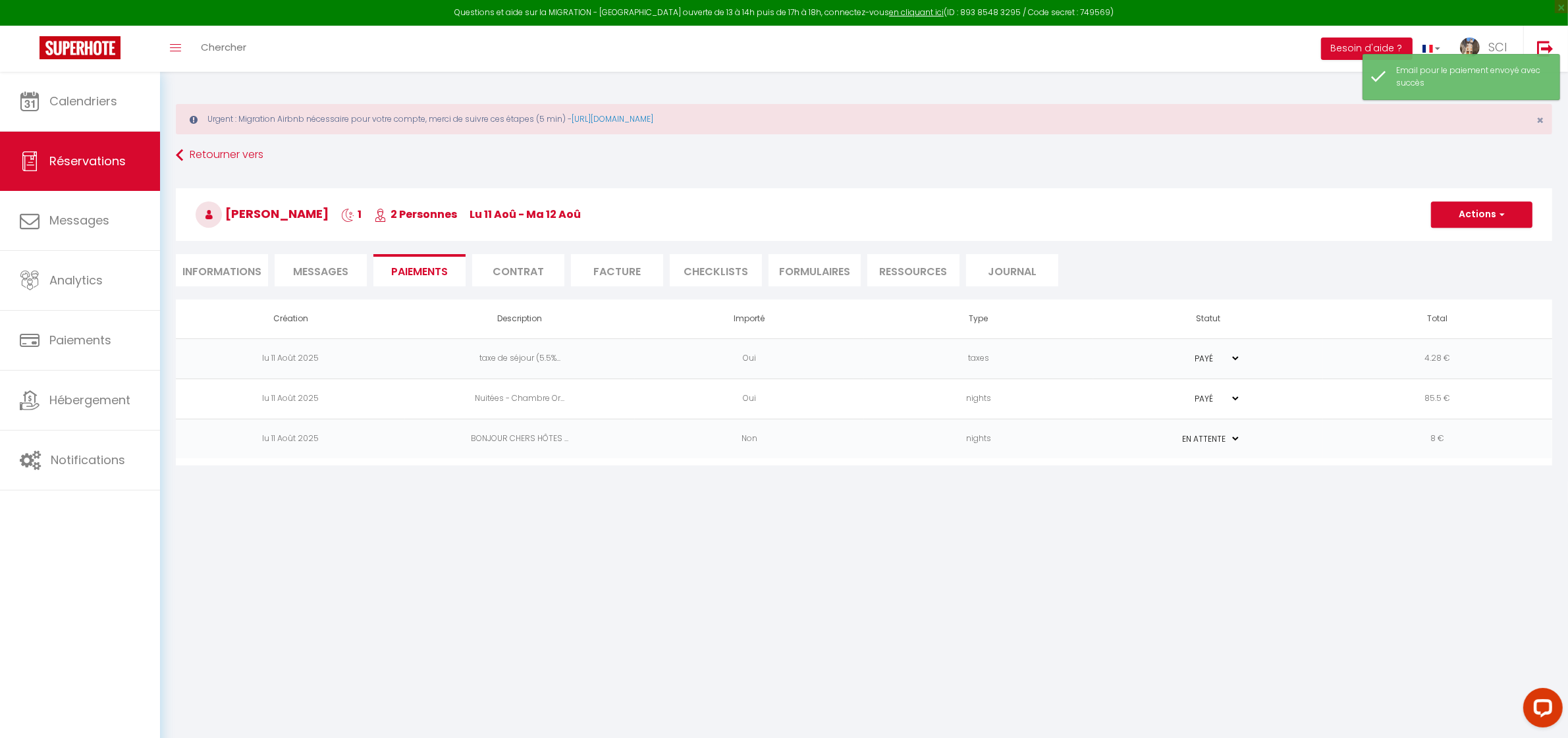
click at [236, 270] on li "Informations" at bounding box center [222, 270] width 92 height 32
select select
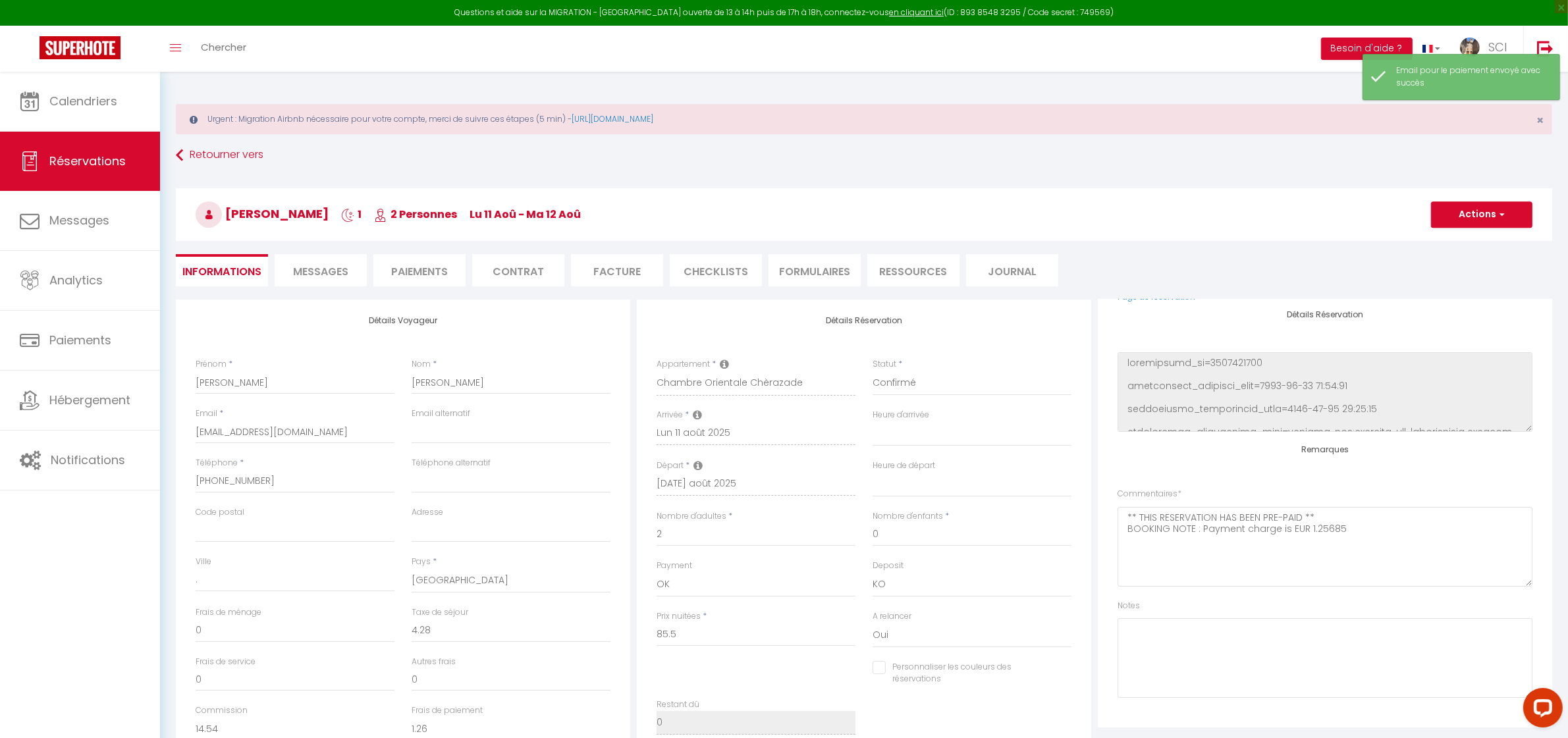
select select
checkbox input "false"
select select
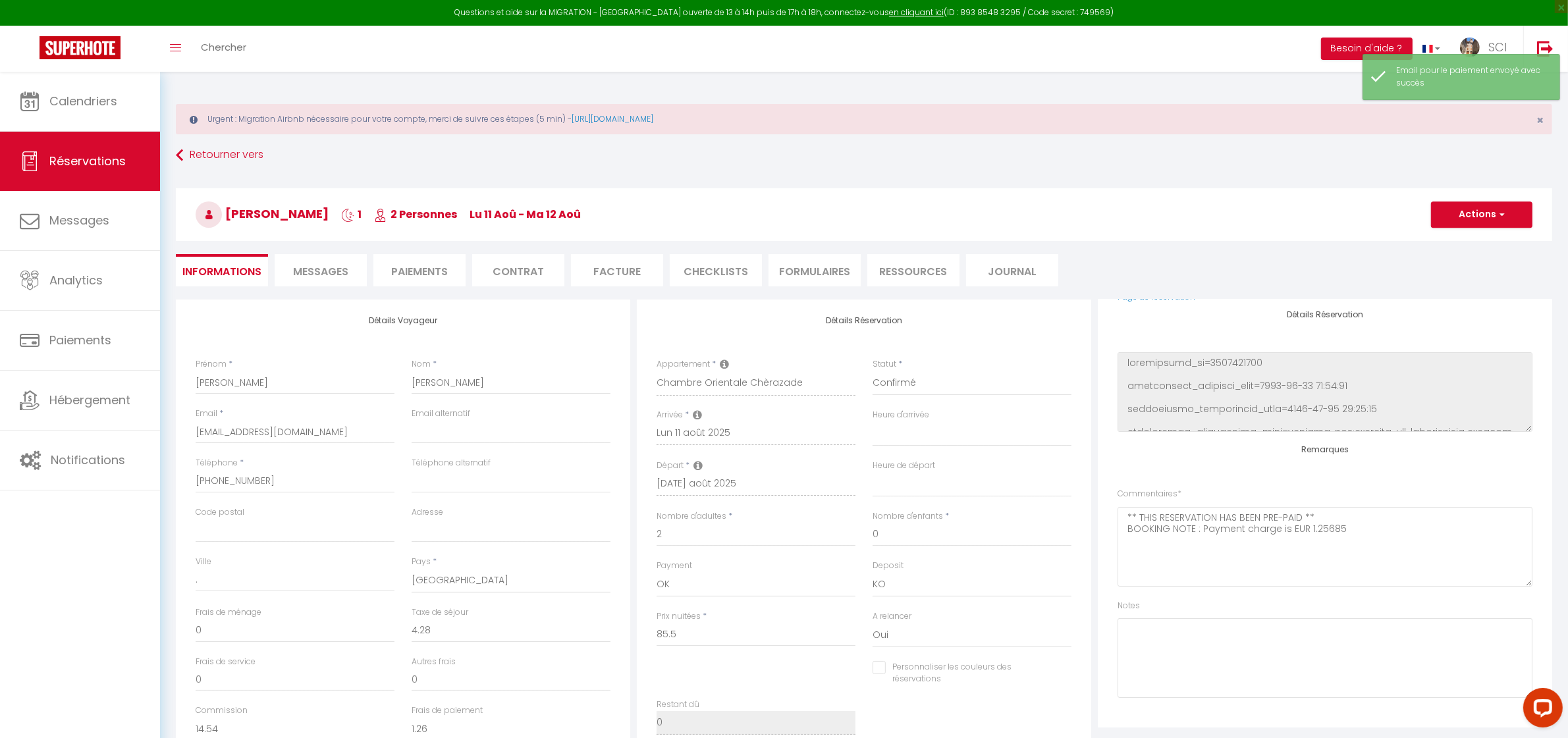
checkbox input "false"
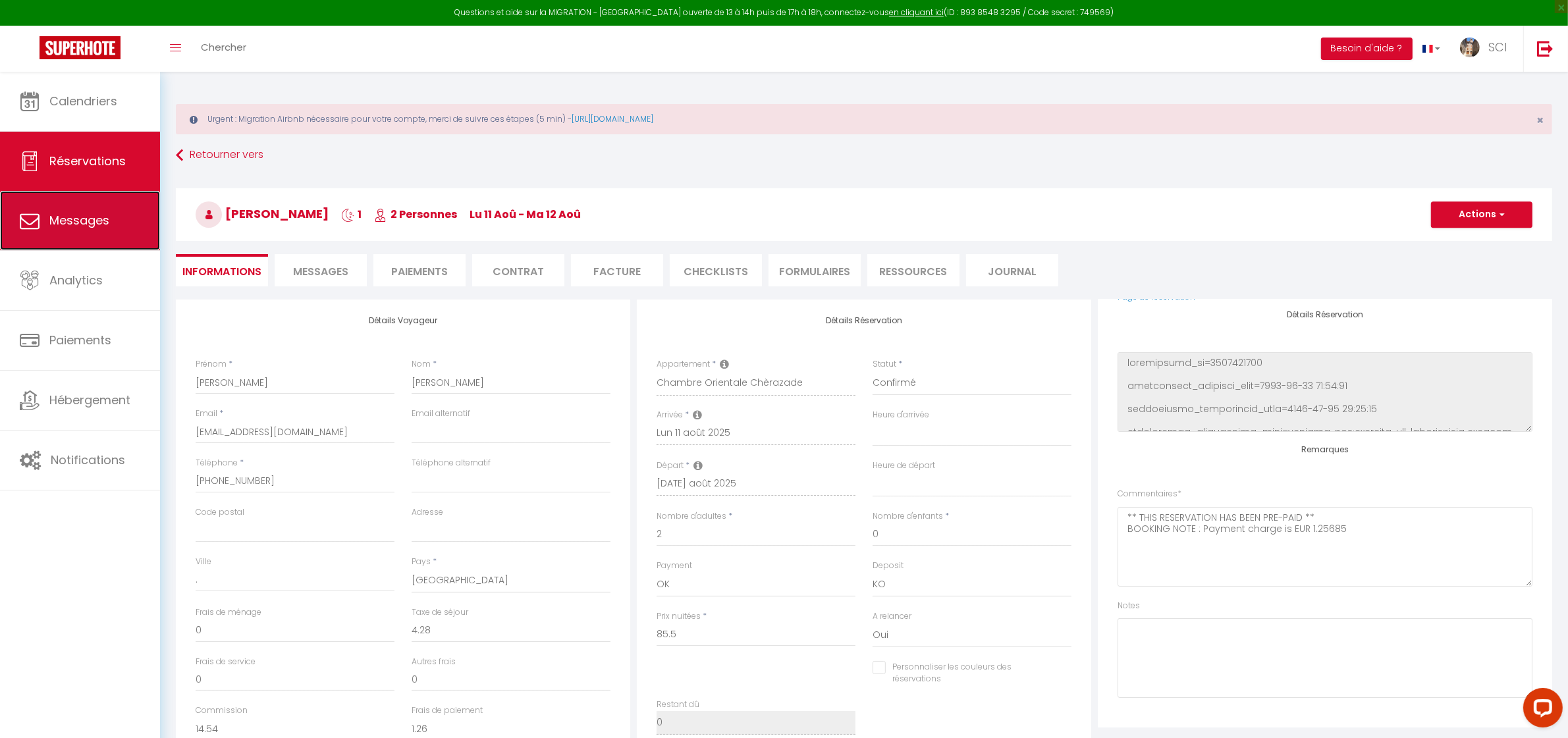
click at [97, 234] on link "Messages" at bounding box center [79, 220] width 160 height 59
select select "message"
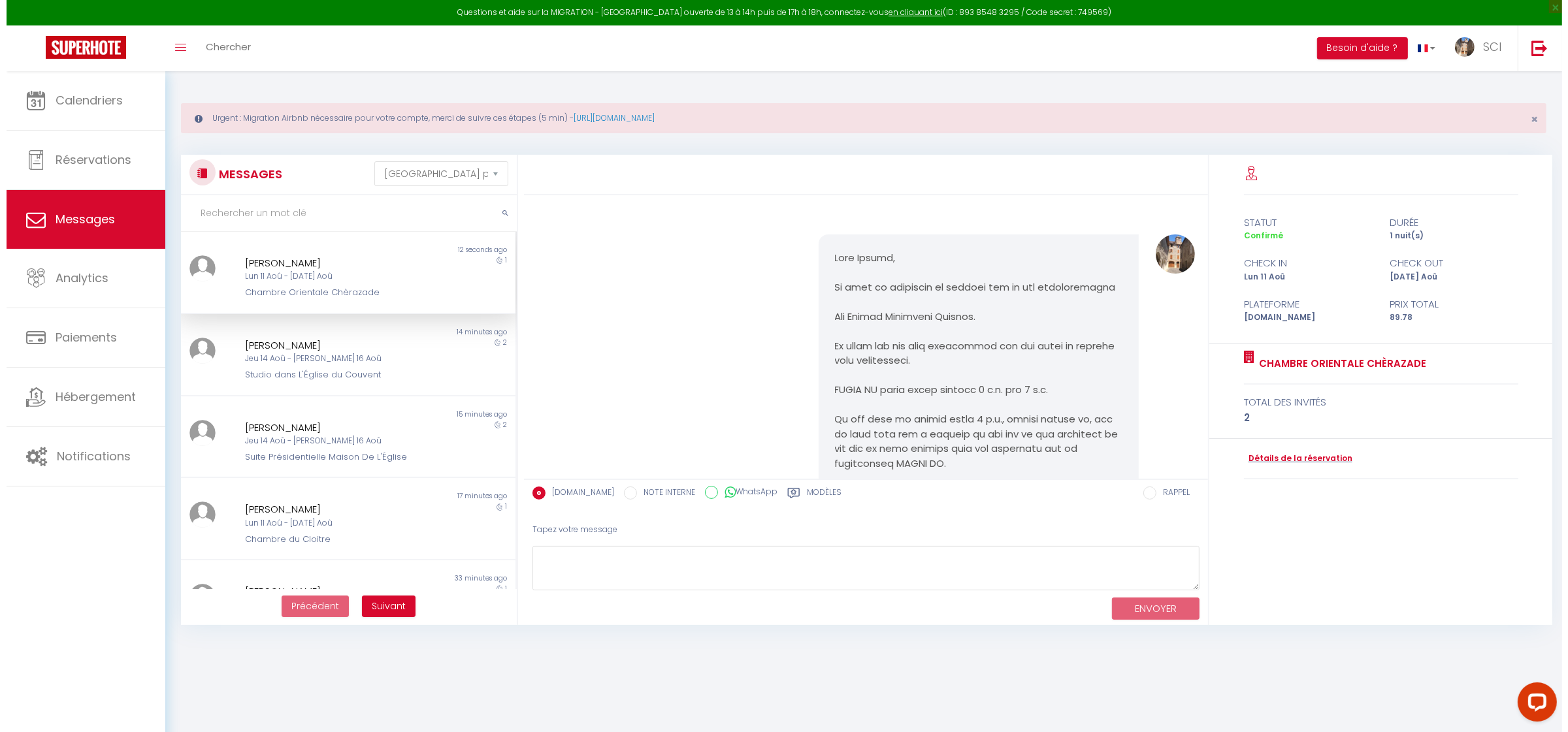
scroll to position [2799, 0]
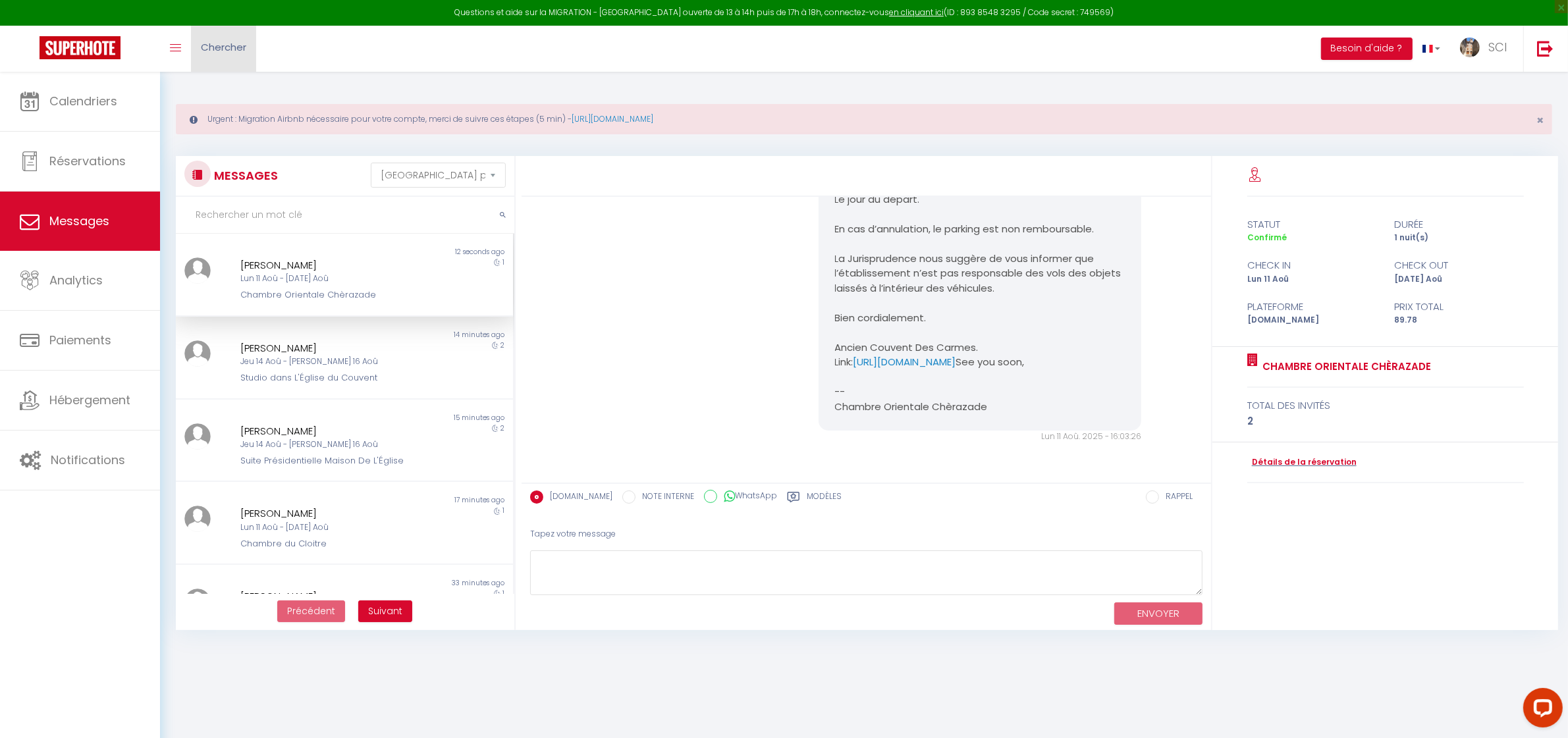
click at [249, 44] on link "Chercher" at bounding box center [222, 49] width 65 height 46
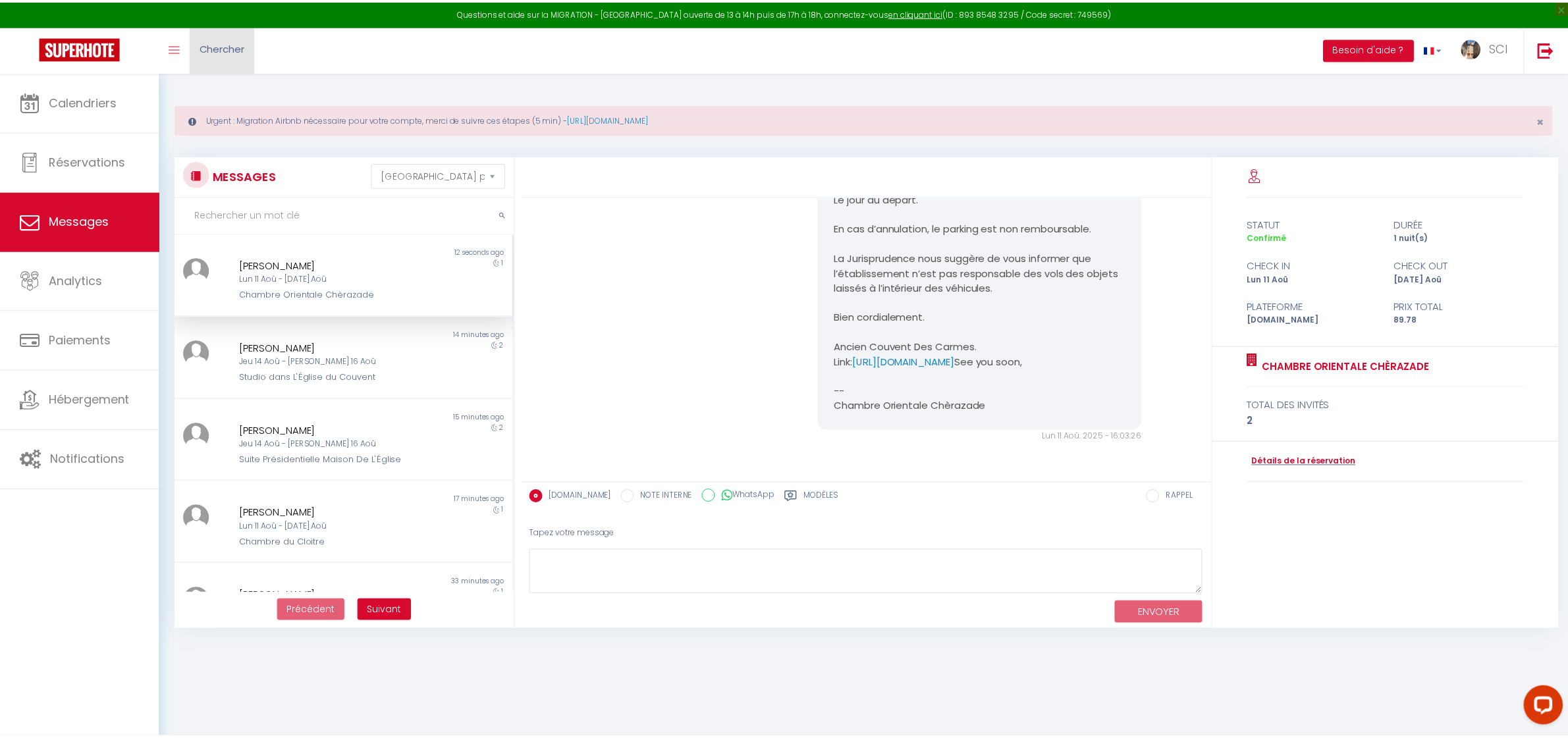
scroll to position [2792, 0]
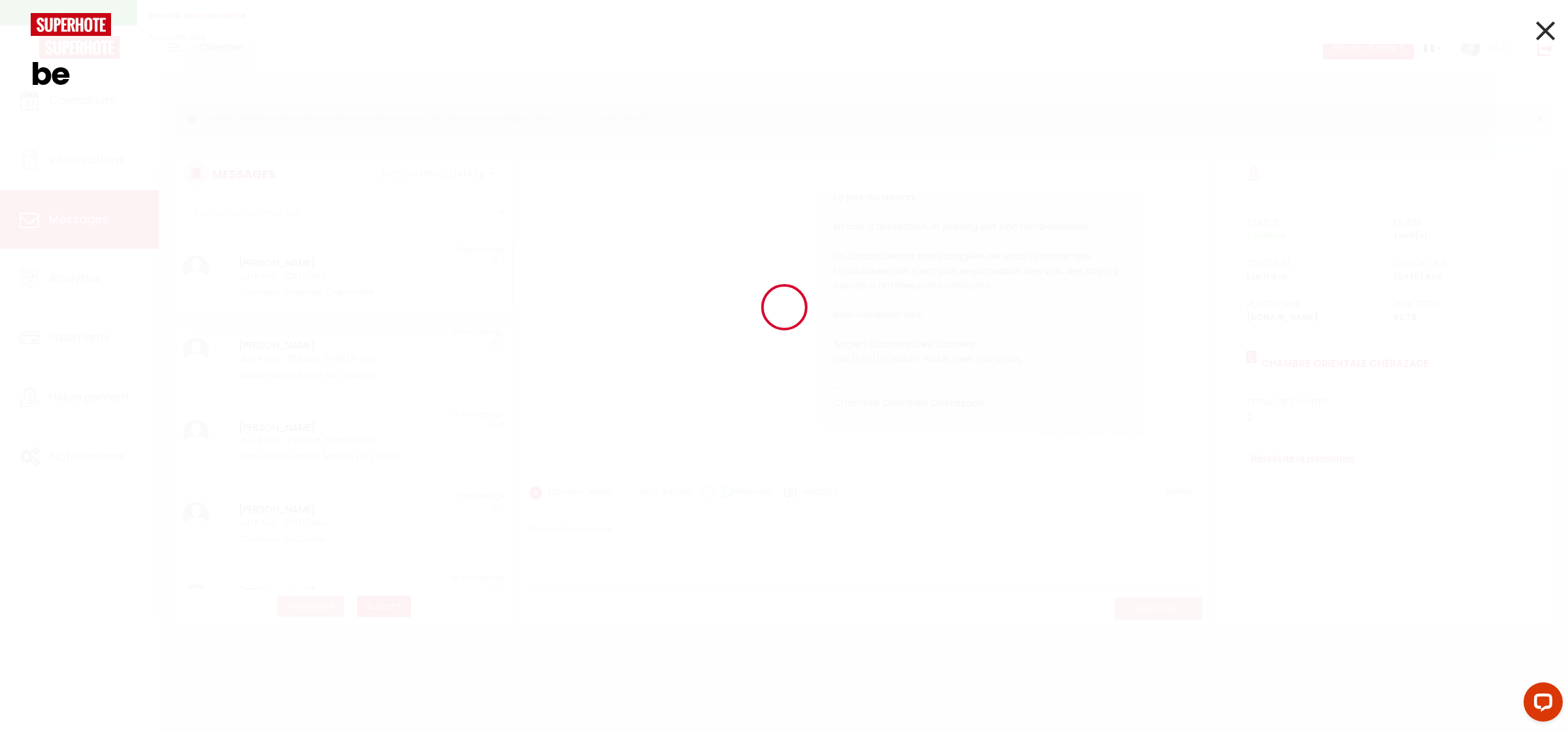
type input "b"
type input "a"
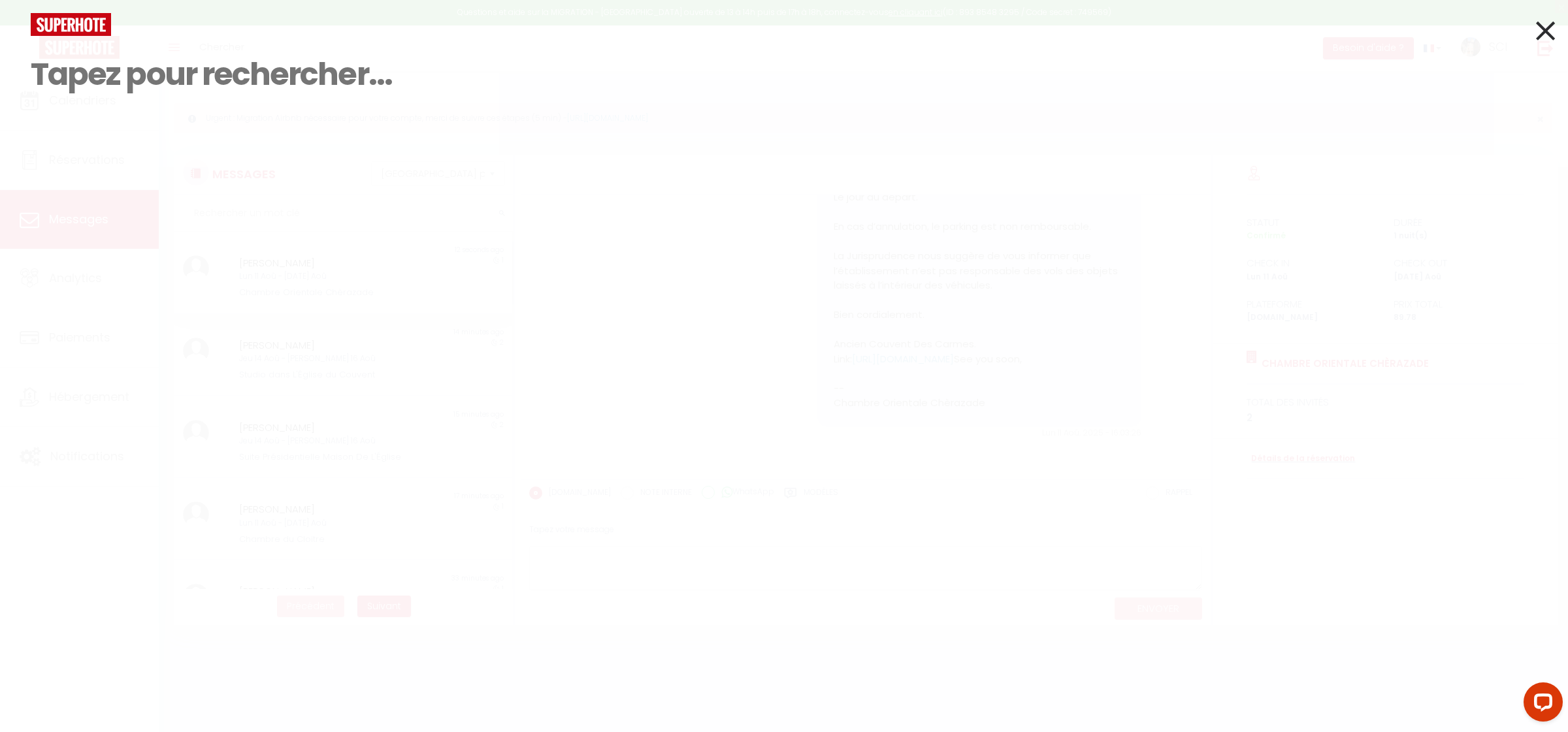
click at [1542, 36] on icon at bounding box center [1546, 31] width 19 height 33
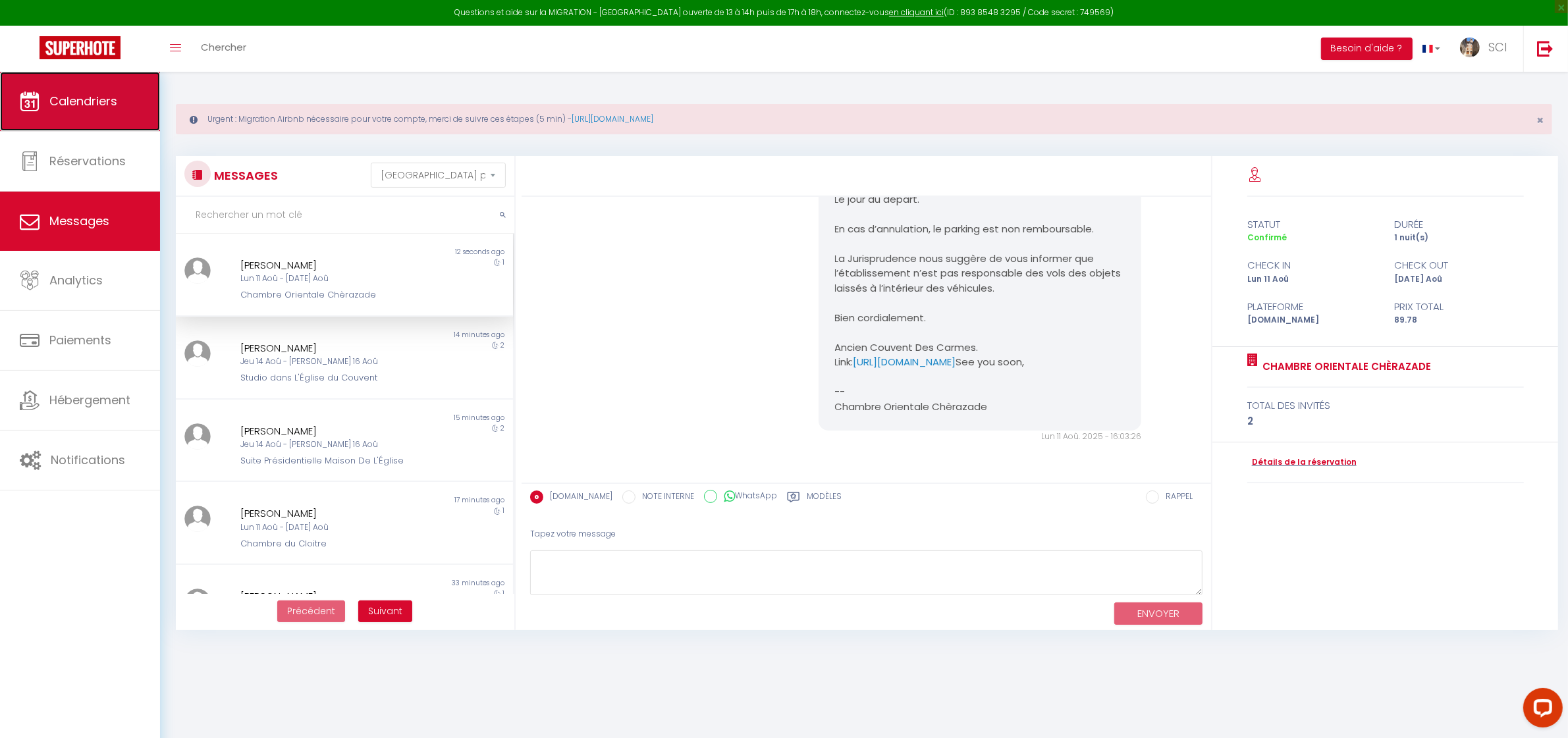
click at [41, 108] on link "Calendriers" at bounding box center [79, 101] width 160 height 59
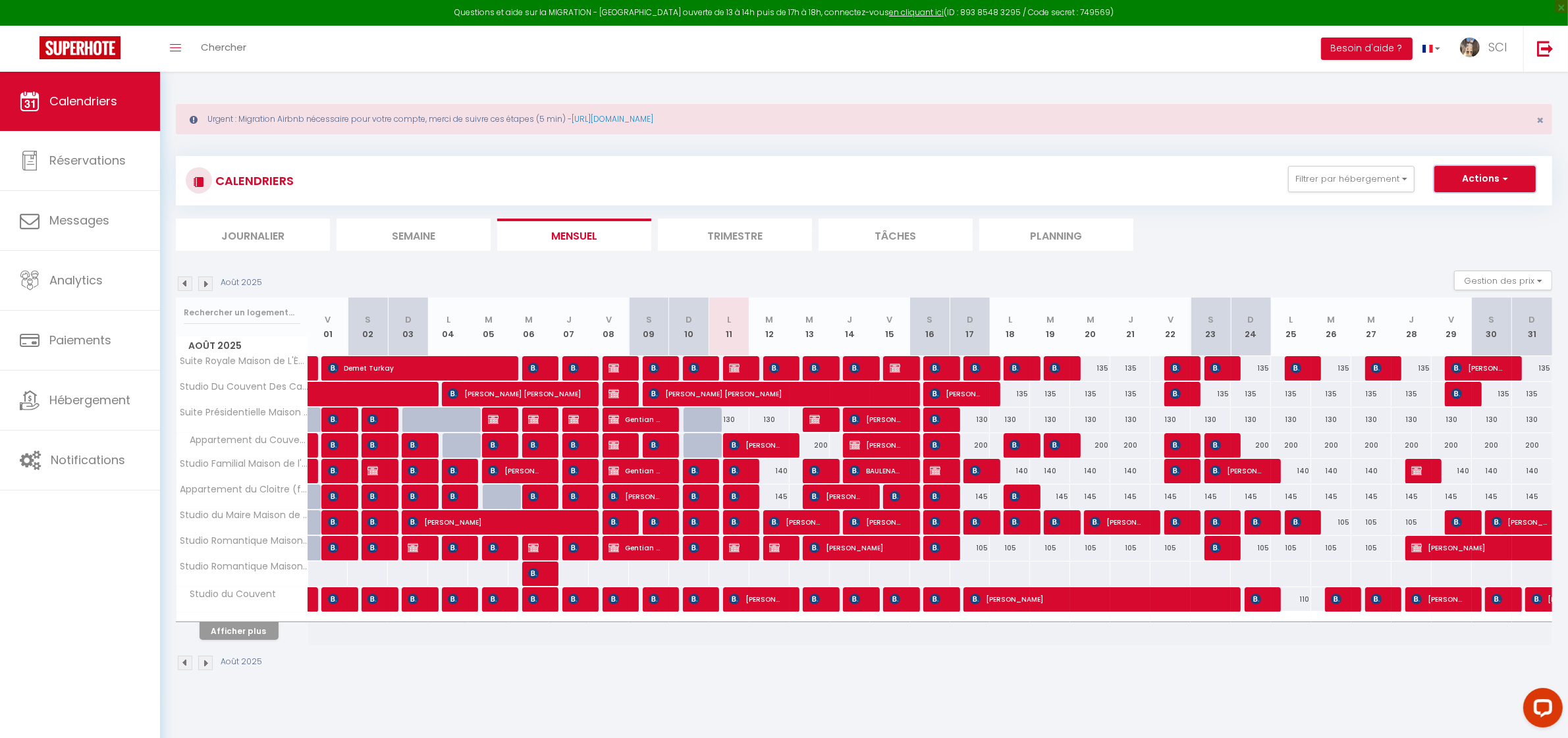
click at [1480, 187] on button "Actions" at bounding box center [1485, 179] width 102 height 26
click at [1434, 210] on link "Nouvelle réservation" at bounding box center [1471, 209] width 114 height 19
select select
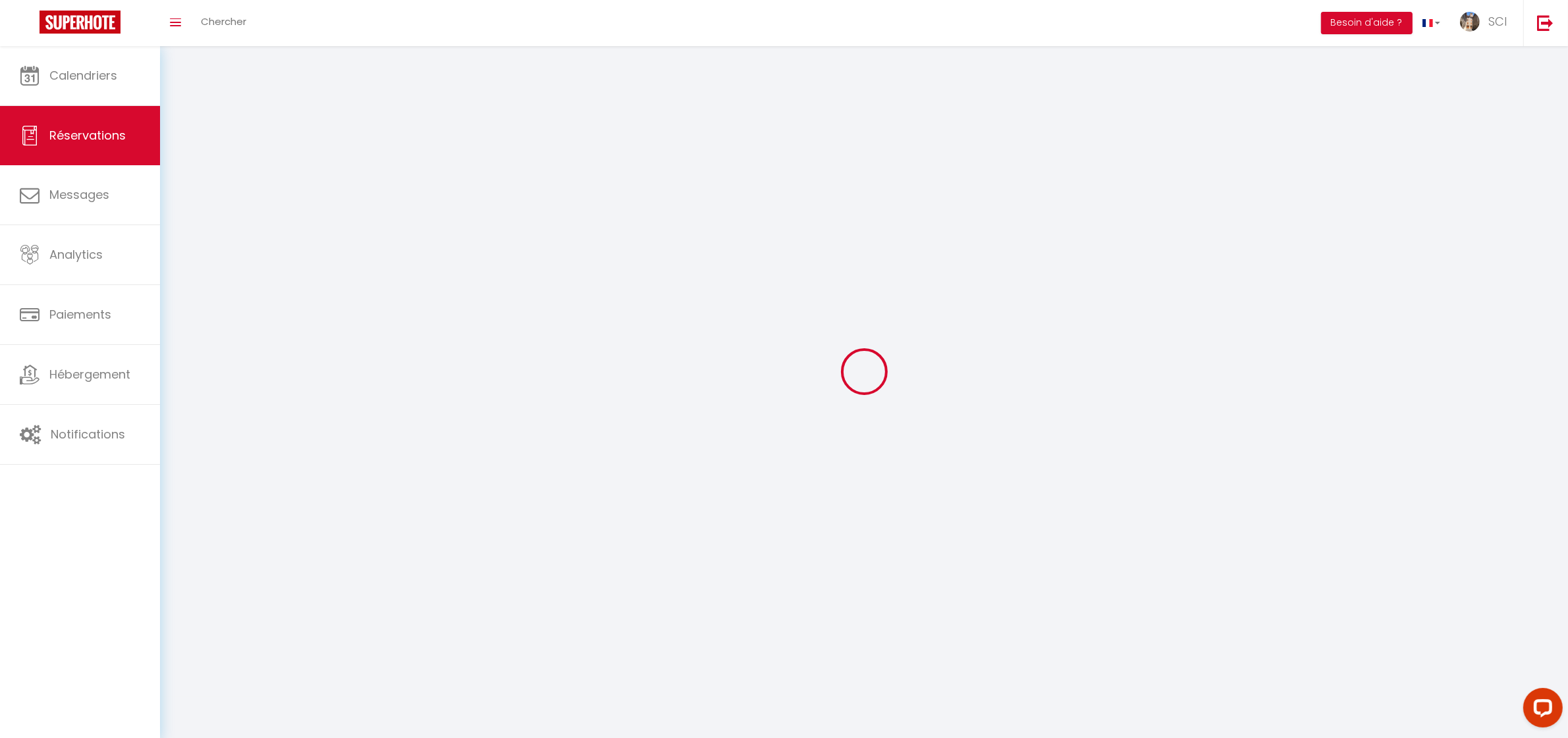
select select
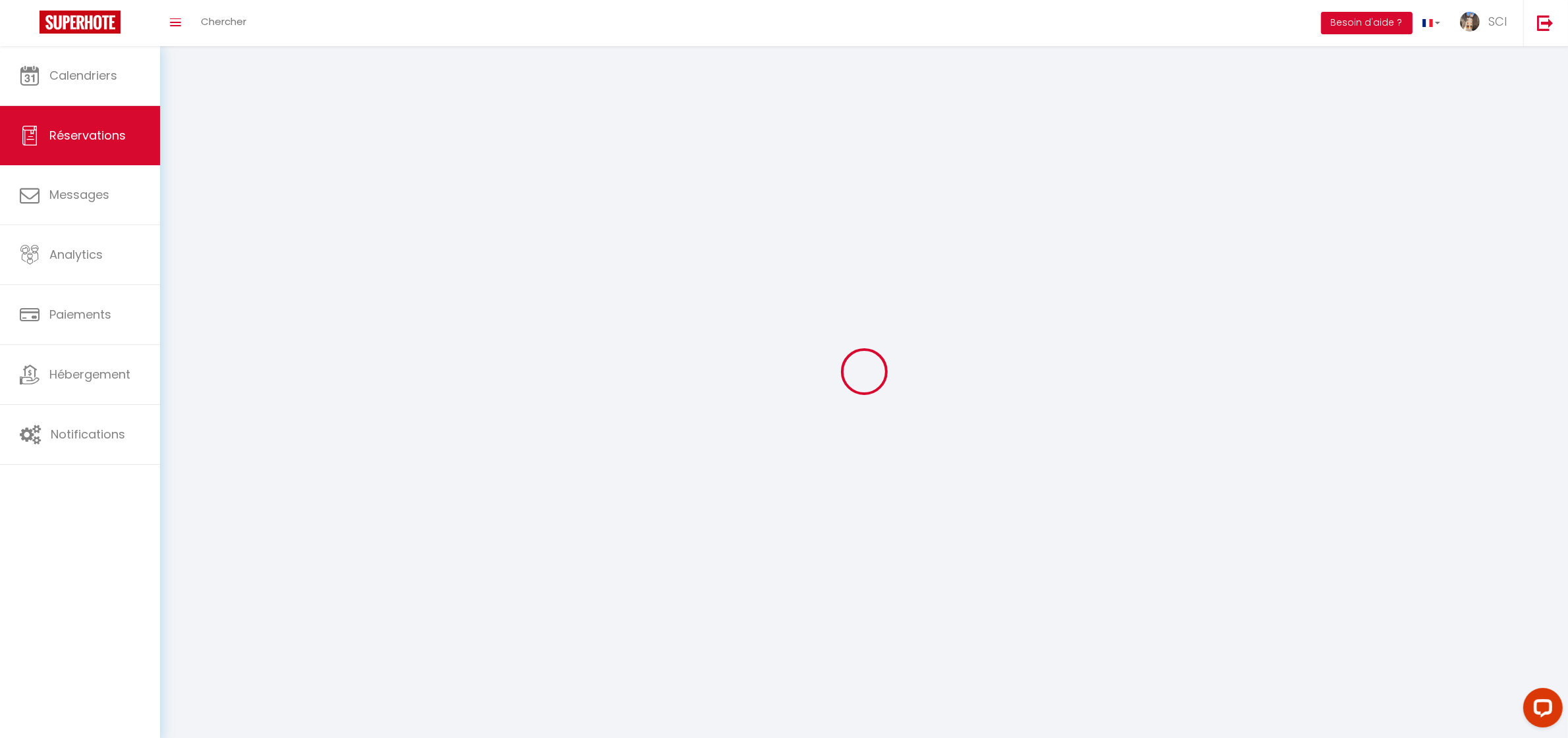
select select
checkbox input "false"
select select
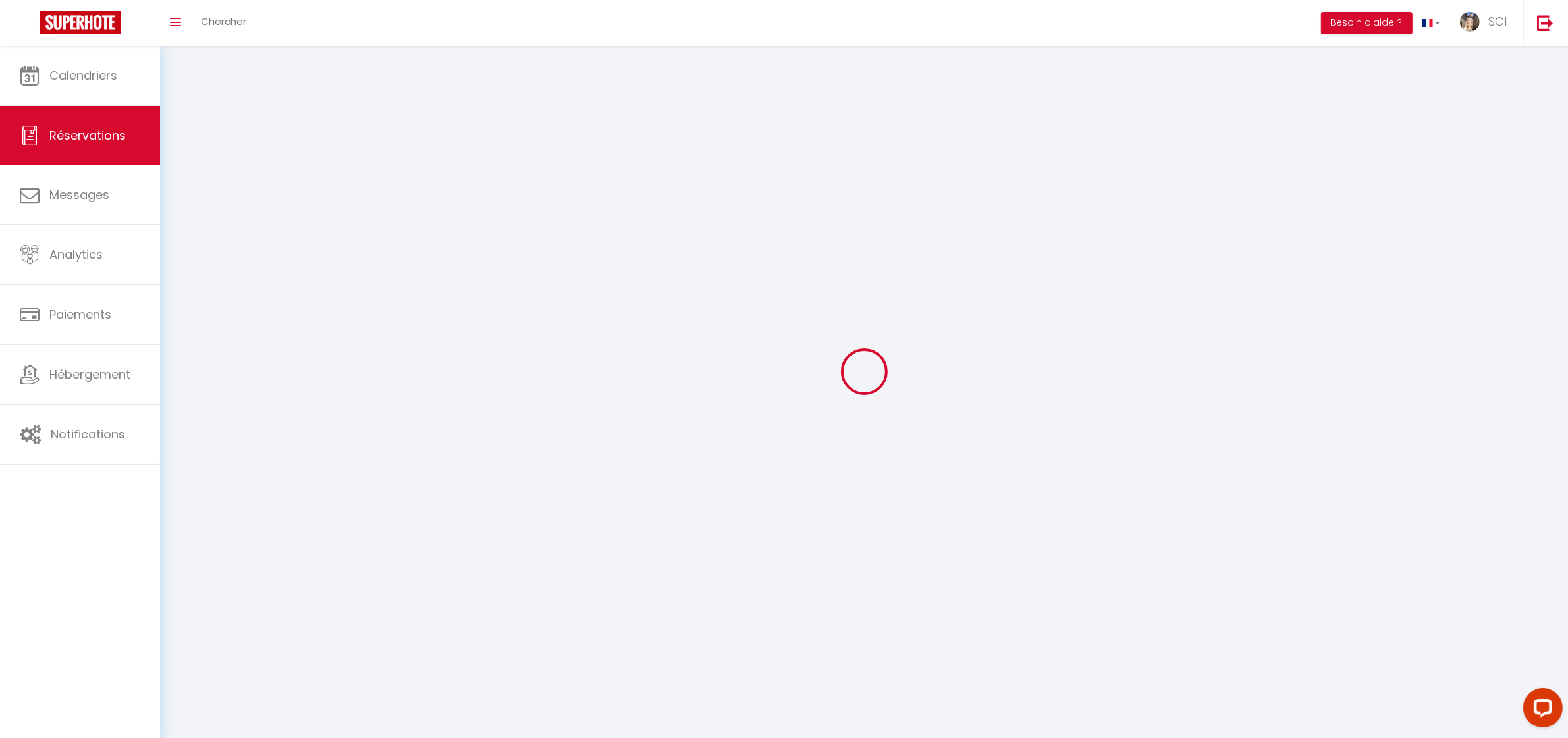
select select
checkbox input "false"
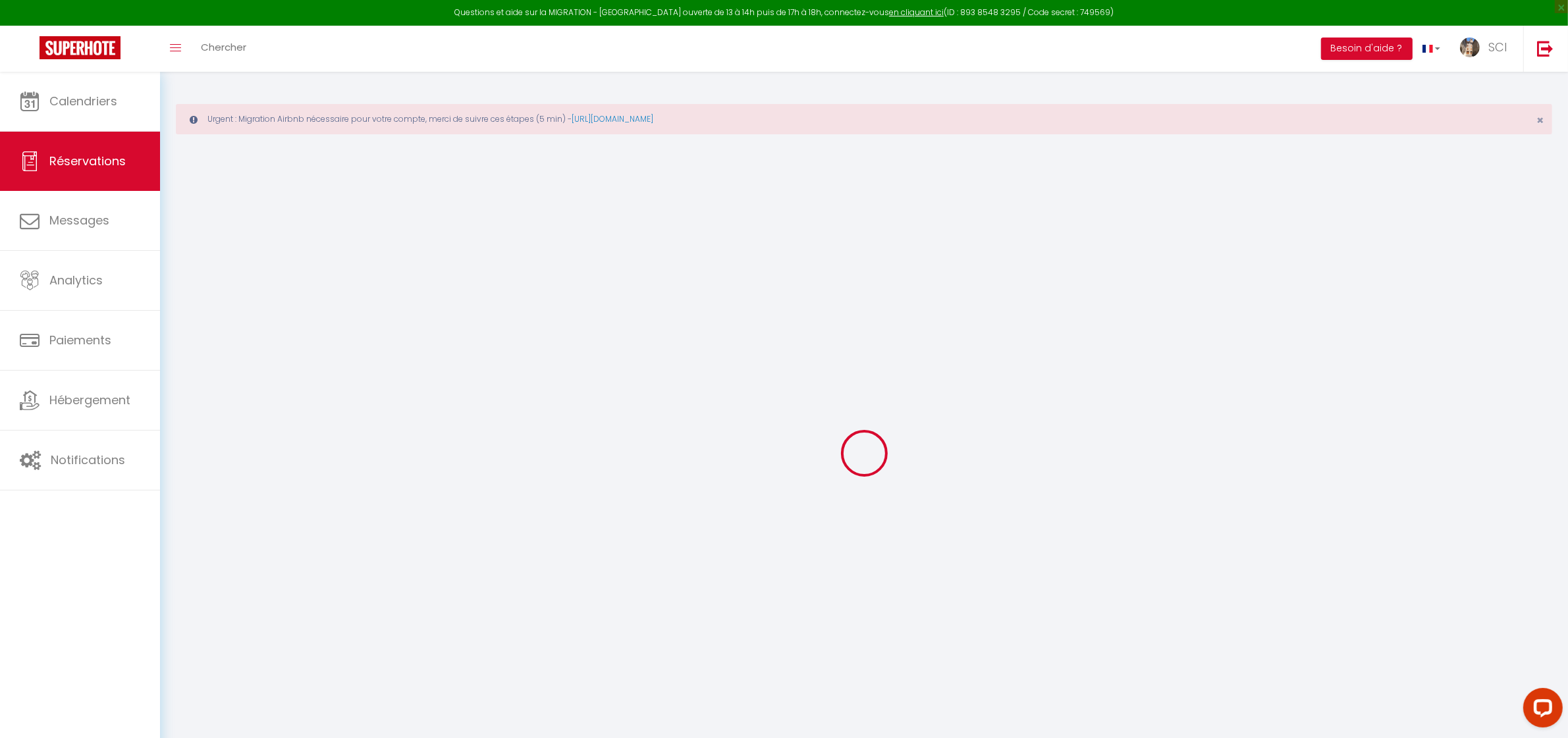
select select
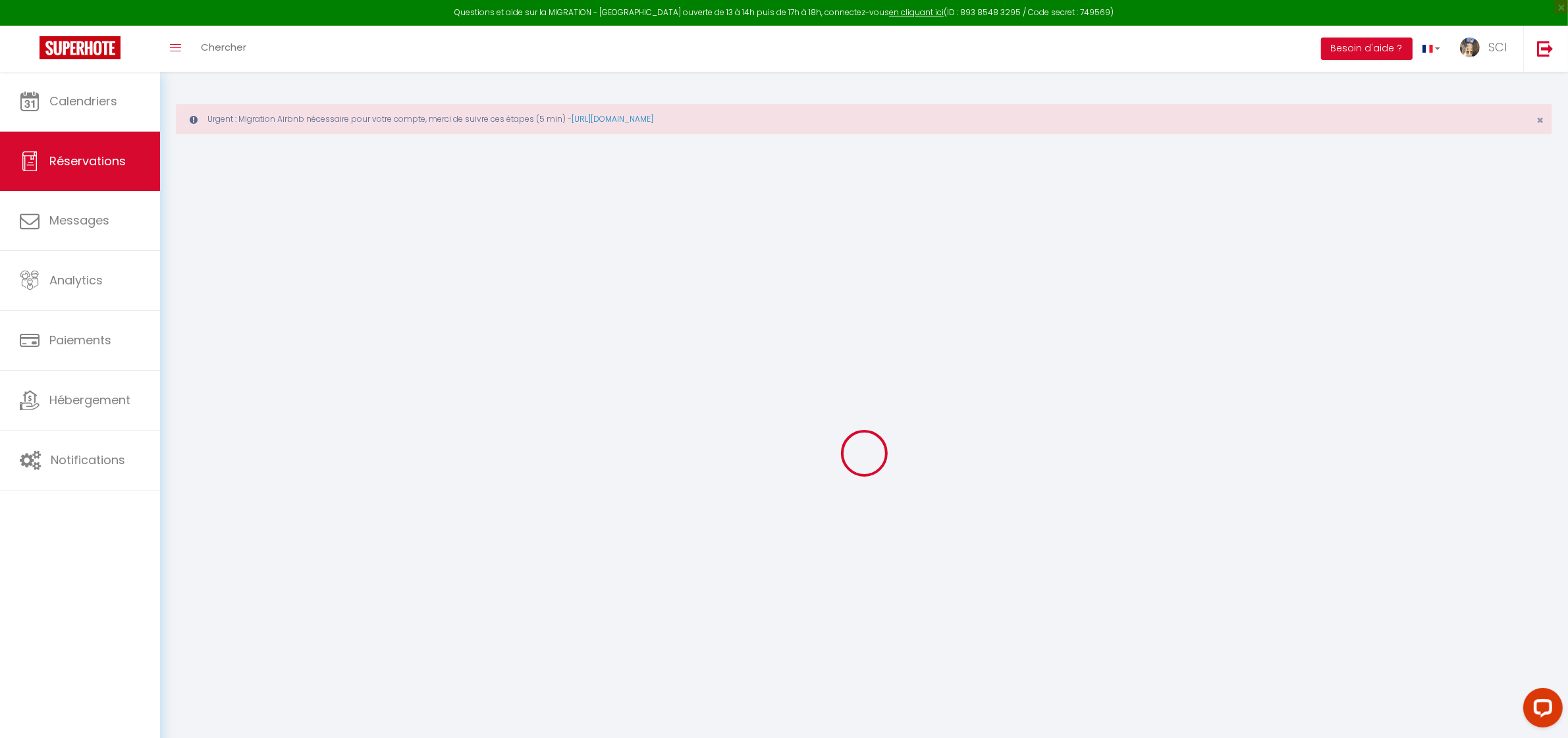
select select
checkbox input "false"
select select
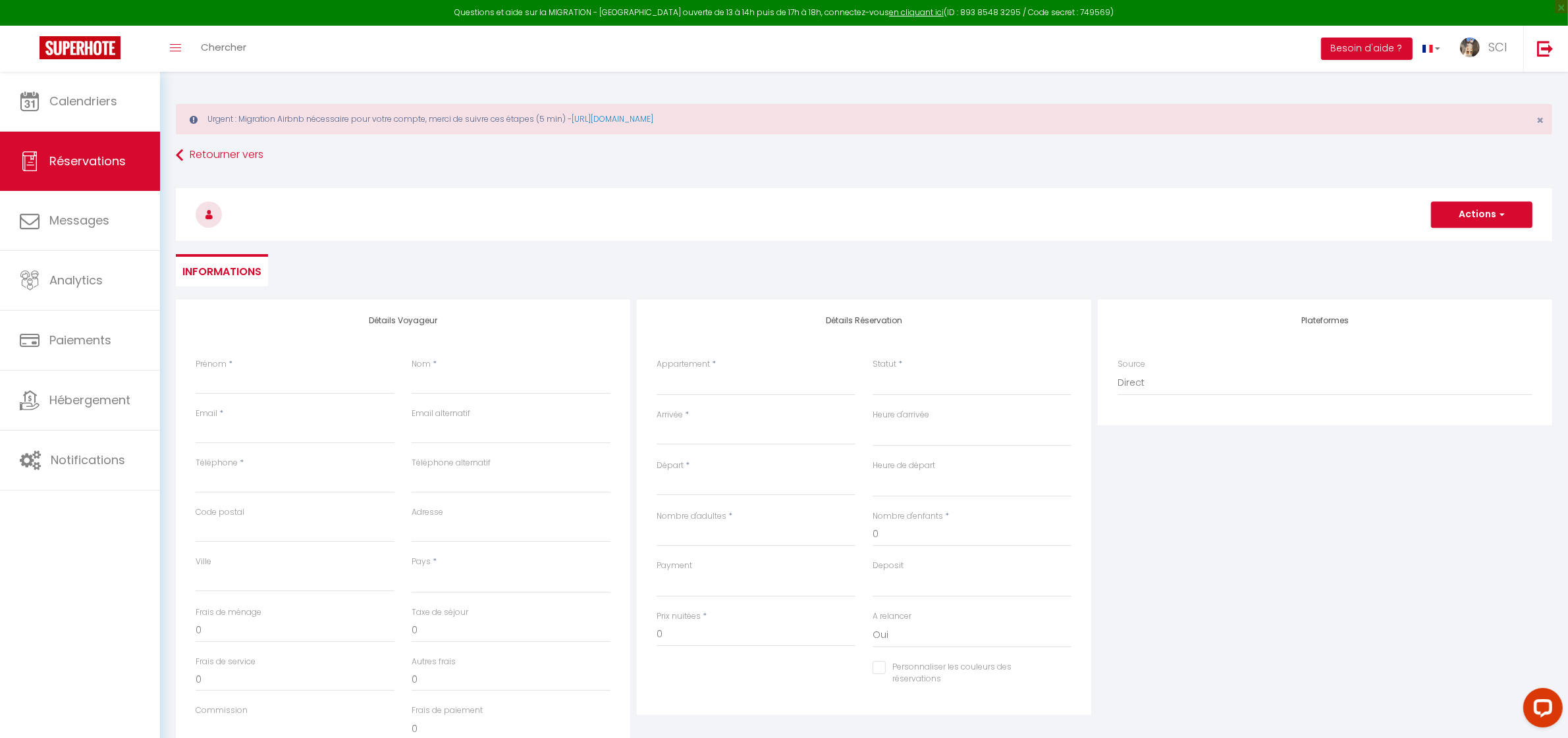
select select
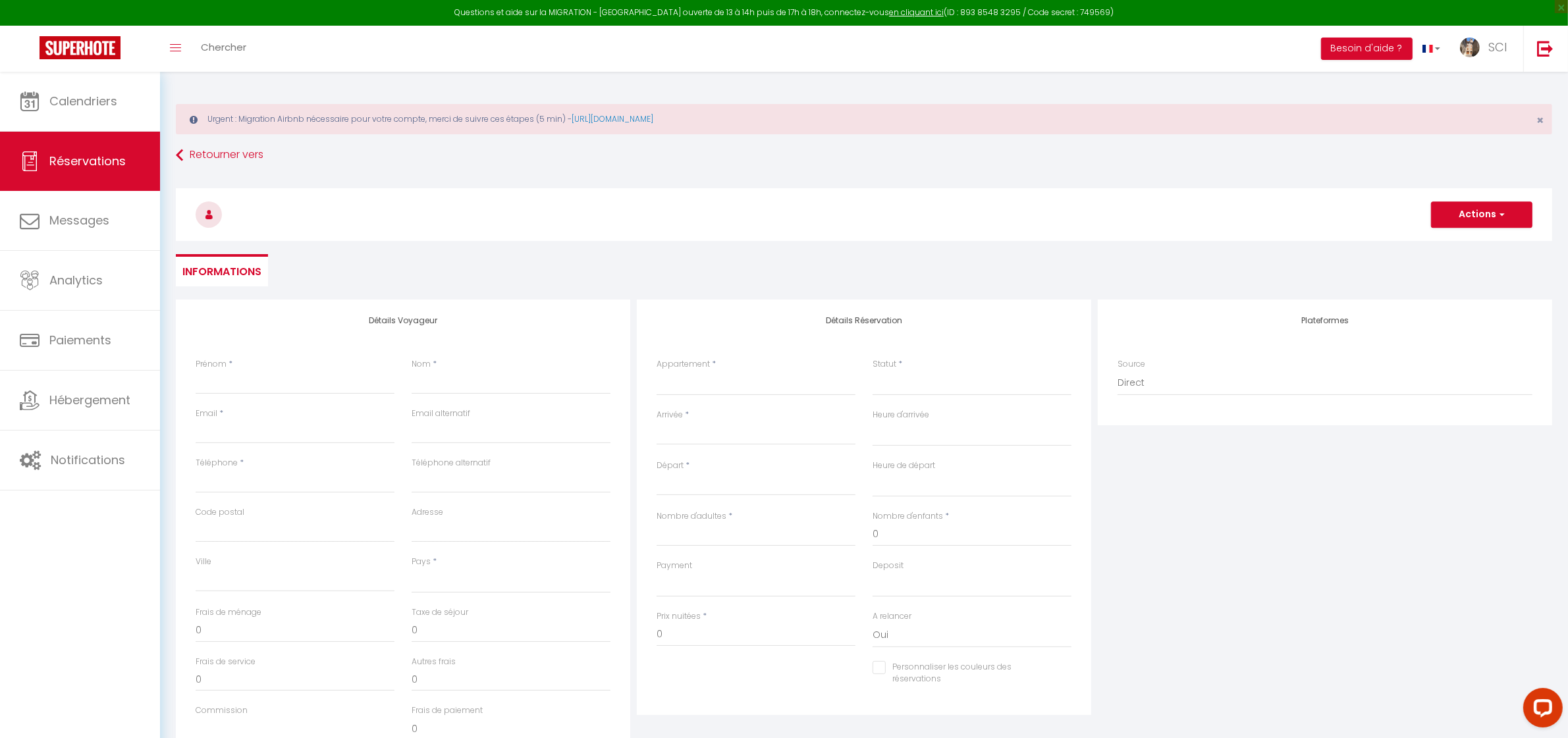
checkbox input "false"
select select
click at [287, 383] on input "Prénom" at bounding box center [295, 382] width 199 height 24
type input "A"
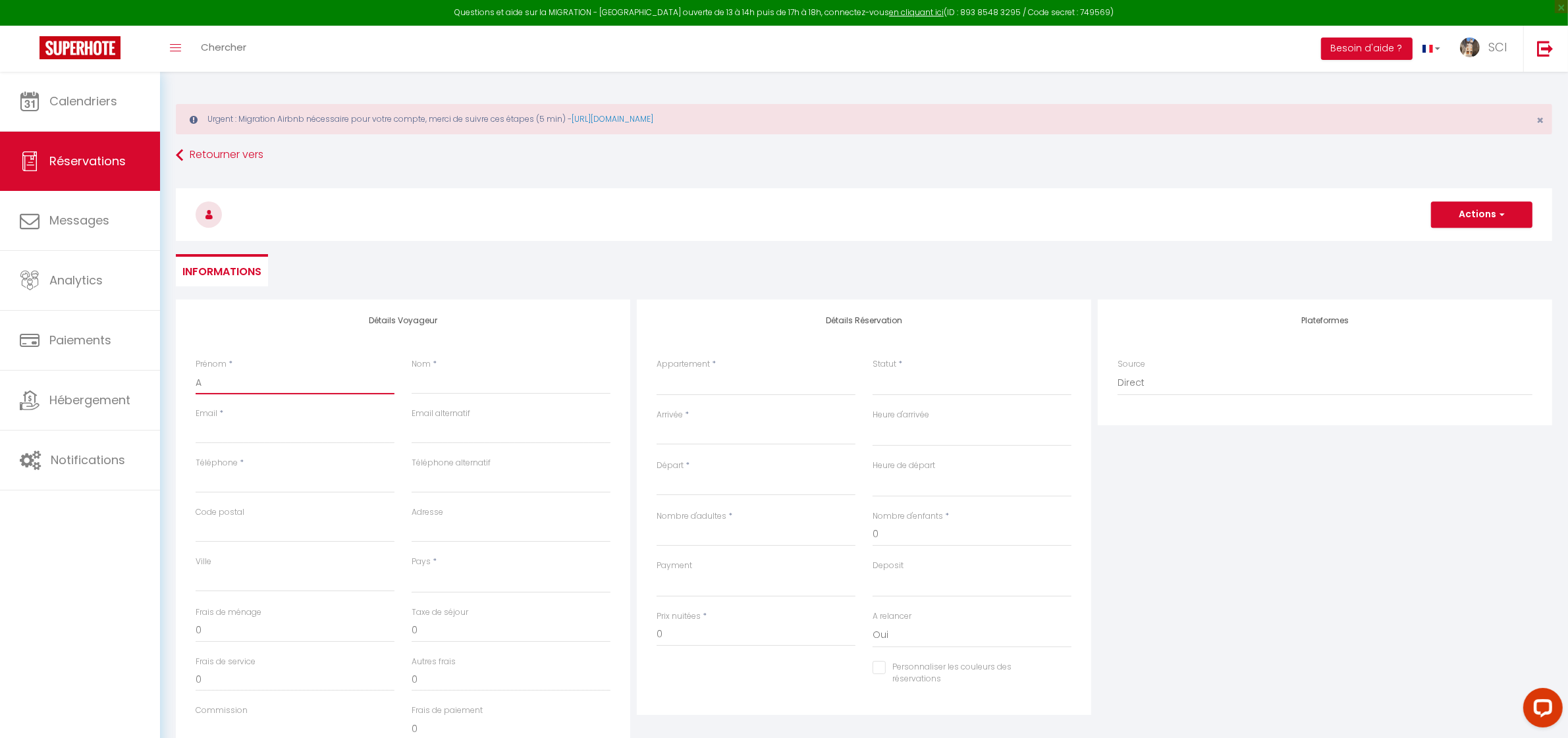
select select
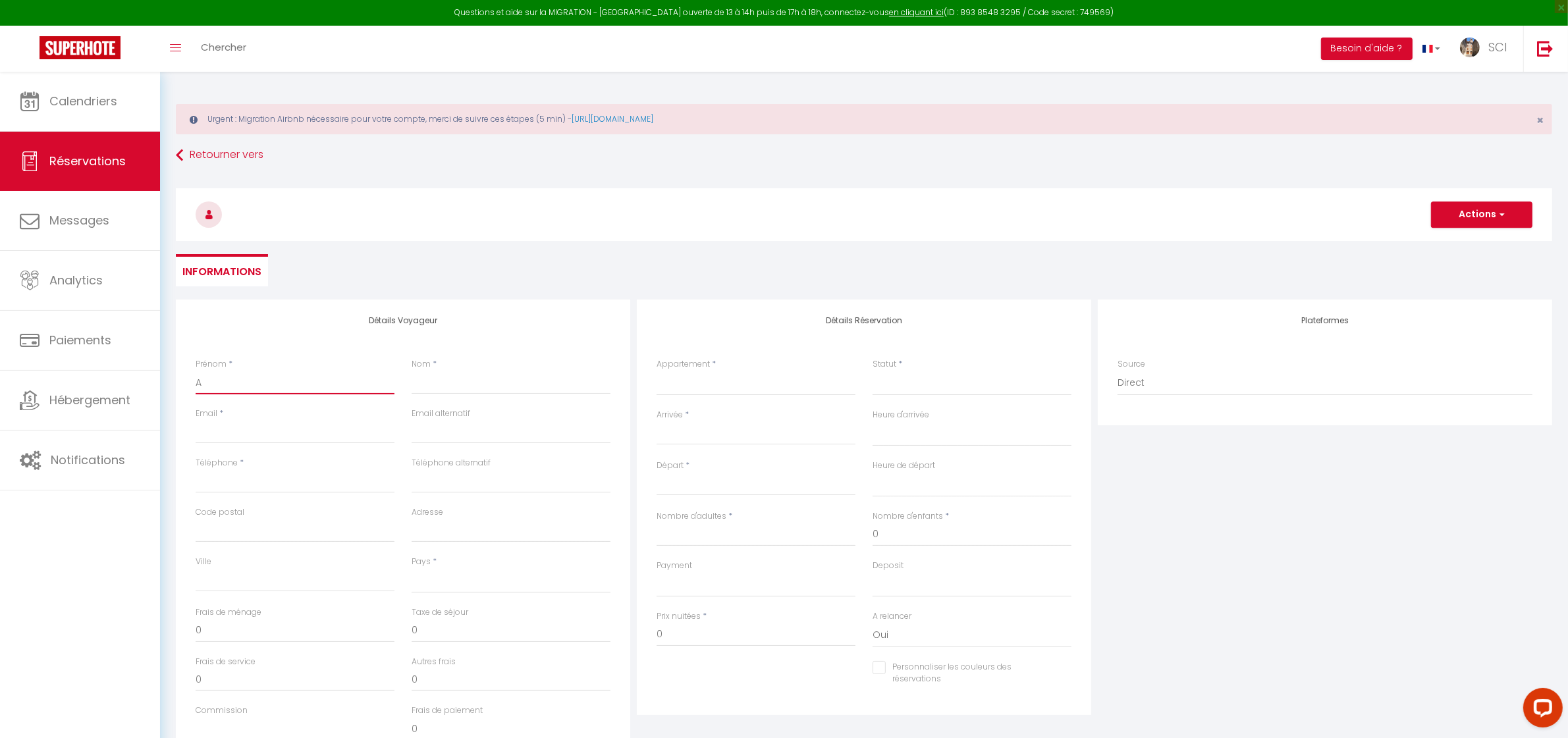
select select
checkbox input "false"
type input "Ap"
select select
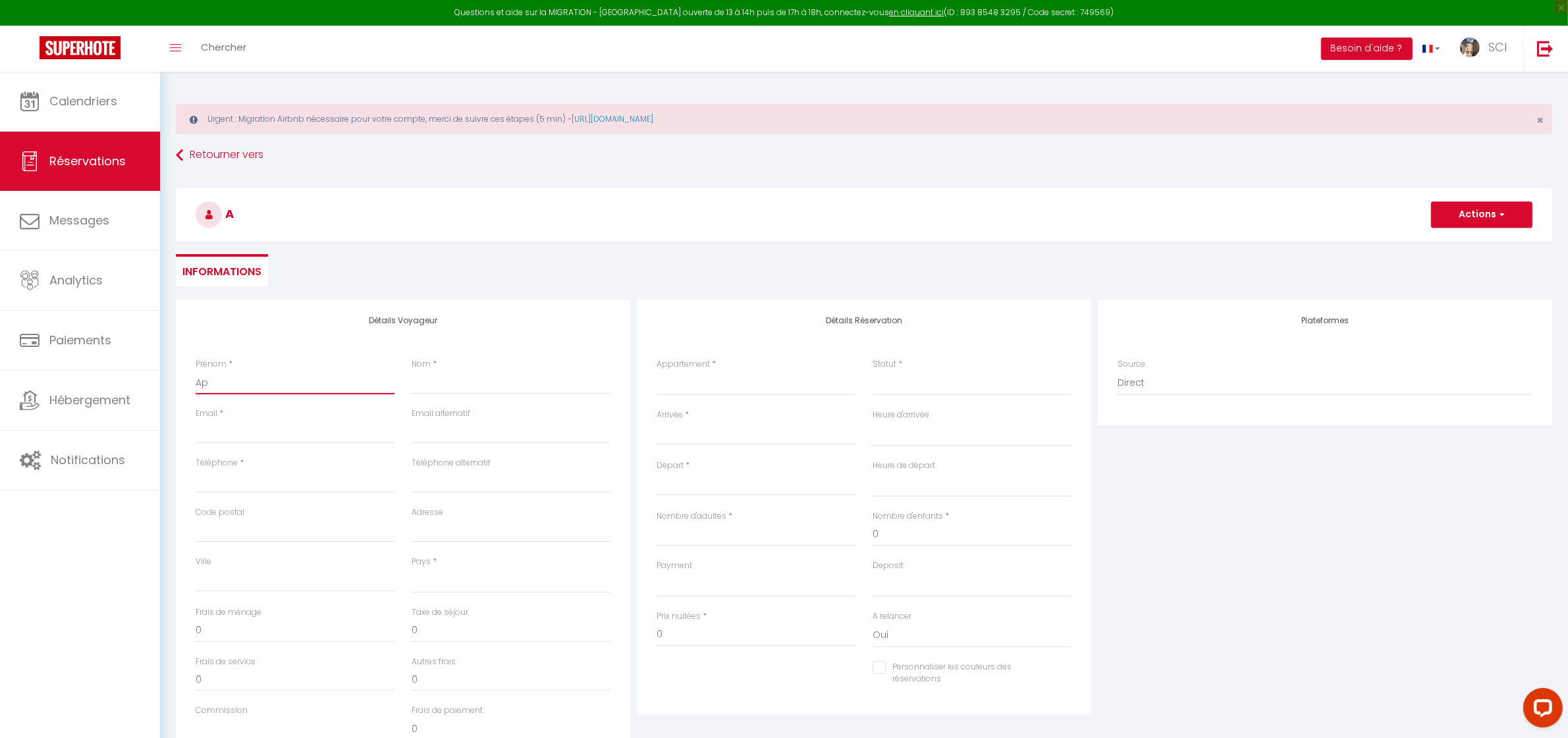
select select
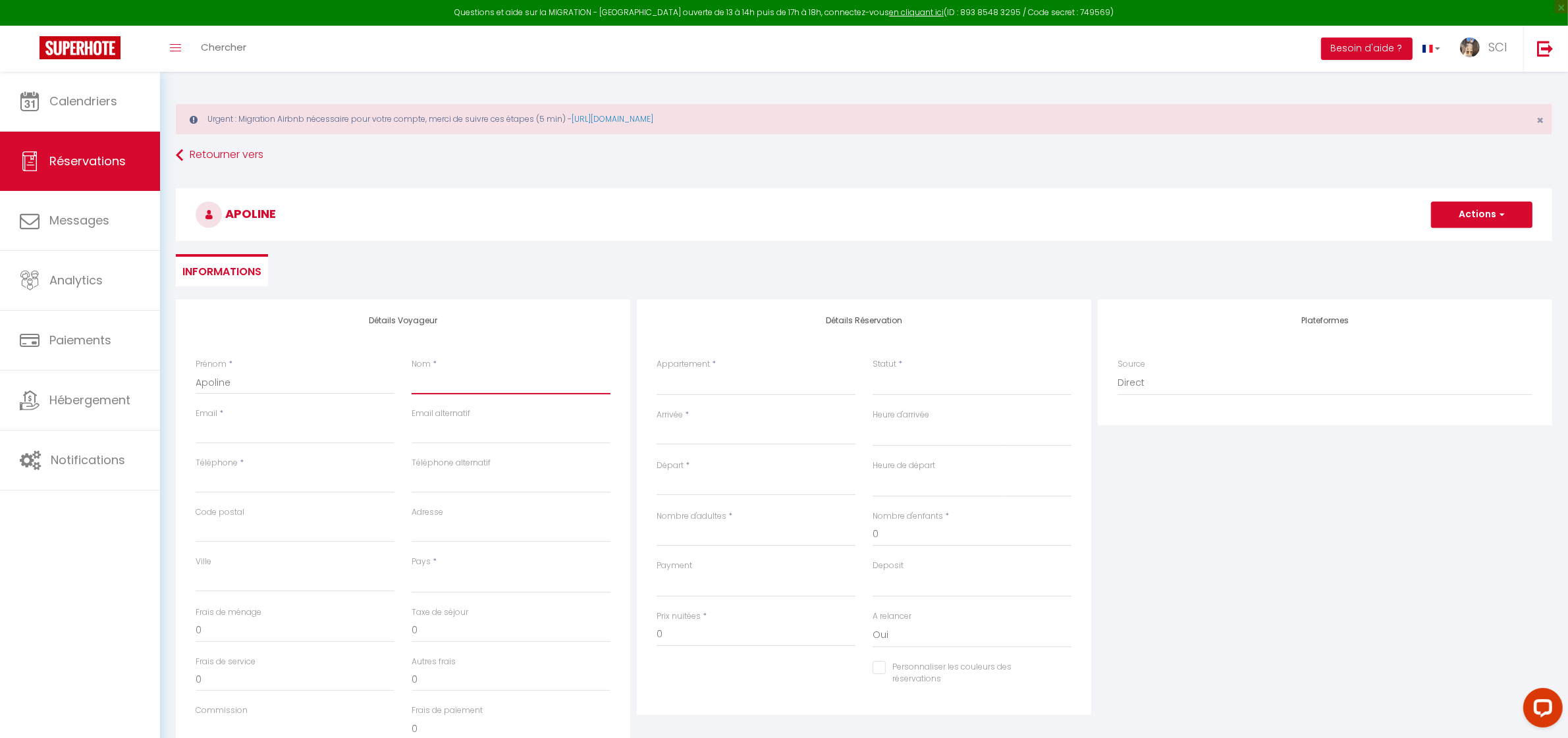
click at [481, 387] on input "Nom" at bounding box center [512, 382] width 199 height 24
click at [288, 436] on input "Email client" at bounding box center [295, 431] width 199 height 24
click at [328, 488] on input "Téléphone" at bounding box center [295, 482] width 199 height 24
click at [463, 581] on select "France Portugal Afghanistan Albania Algeria American Samoa Andorra Angola Angui…" at bounding box center [512, 581] width 199 height 25
click at [412, 569] on select "France Portugal Afghanistan Albania Algeria American Samoa Andorra Angola Angui…" at bounding box center [512, 581] width 199 height 25
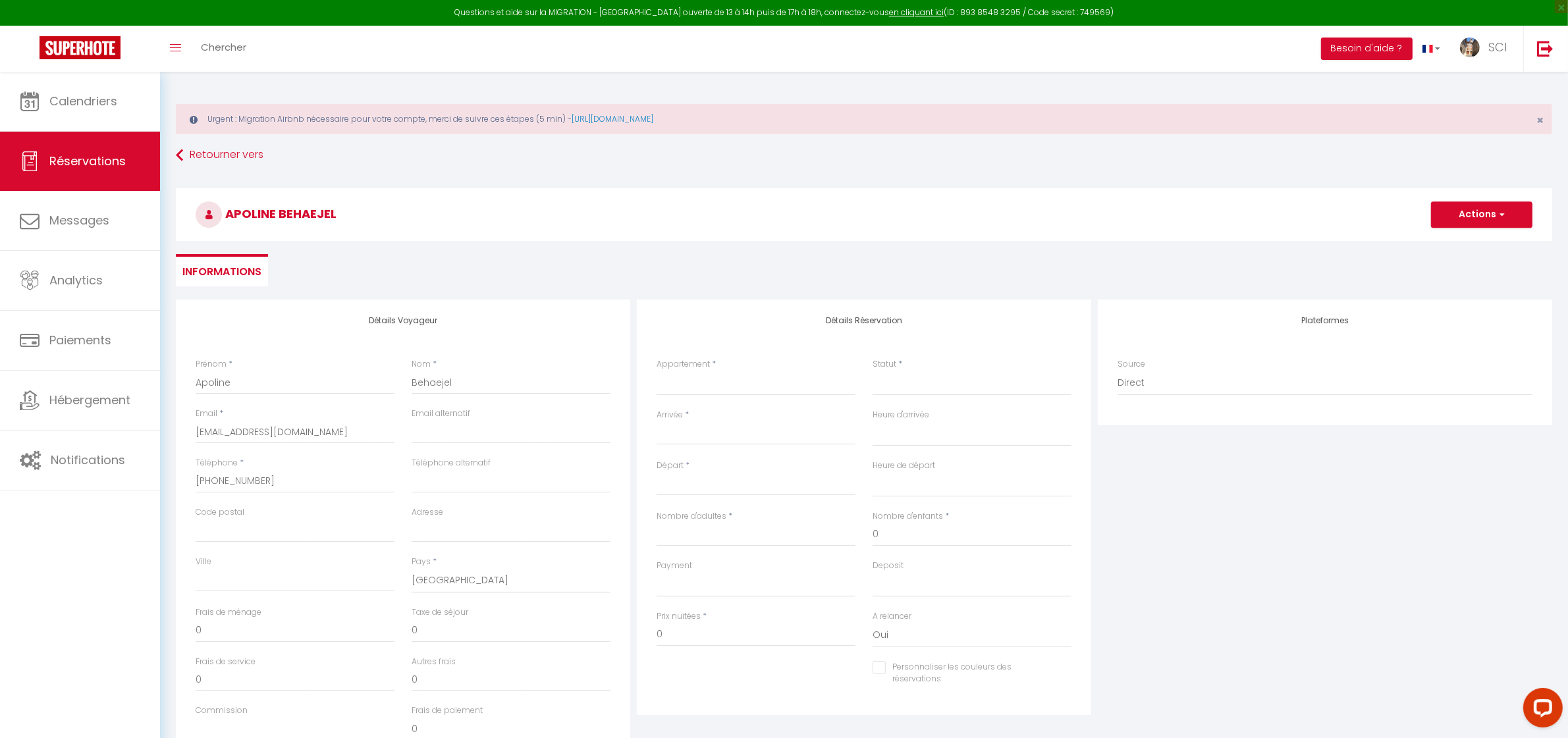
click at [725, 369] on div "Appartement * Suite Royale Maison de L'Église Studio Du Couvent Des Carmes Suit…" at bounding box center [756, 376] width 199 height 38
click at [740, 383] on select "Suite Royale Maison de L'Église Studio Du Couvent Des Carmes Suite Présidentiel…" at bounding box center [756, 383] width 199 height 25
click at [657, 370] on select "Suite Royale Maison de L'Église Studio Du Couvent Des Carmes Suite Présidentiel…" at bounding box center [756, 383] width 199 height 25
click at [731, 394] on select "Suite Royale Maison de L'Église Studio Du Couvent Des Carmes Suite Présidentiel…" at bounding box center [756, 383] width 199 height 25
click at [731, 384] on select "Suite Royale Maison de L'Église Studio Du Couvent Des Carmes Suite Présidentiel…" at bounding box center [756, 383] width 199 height 25
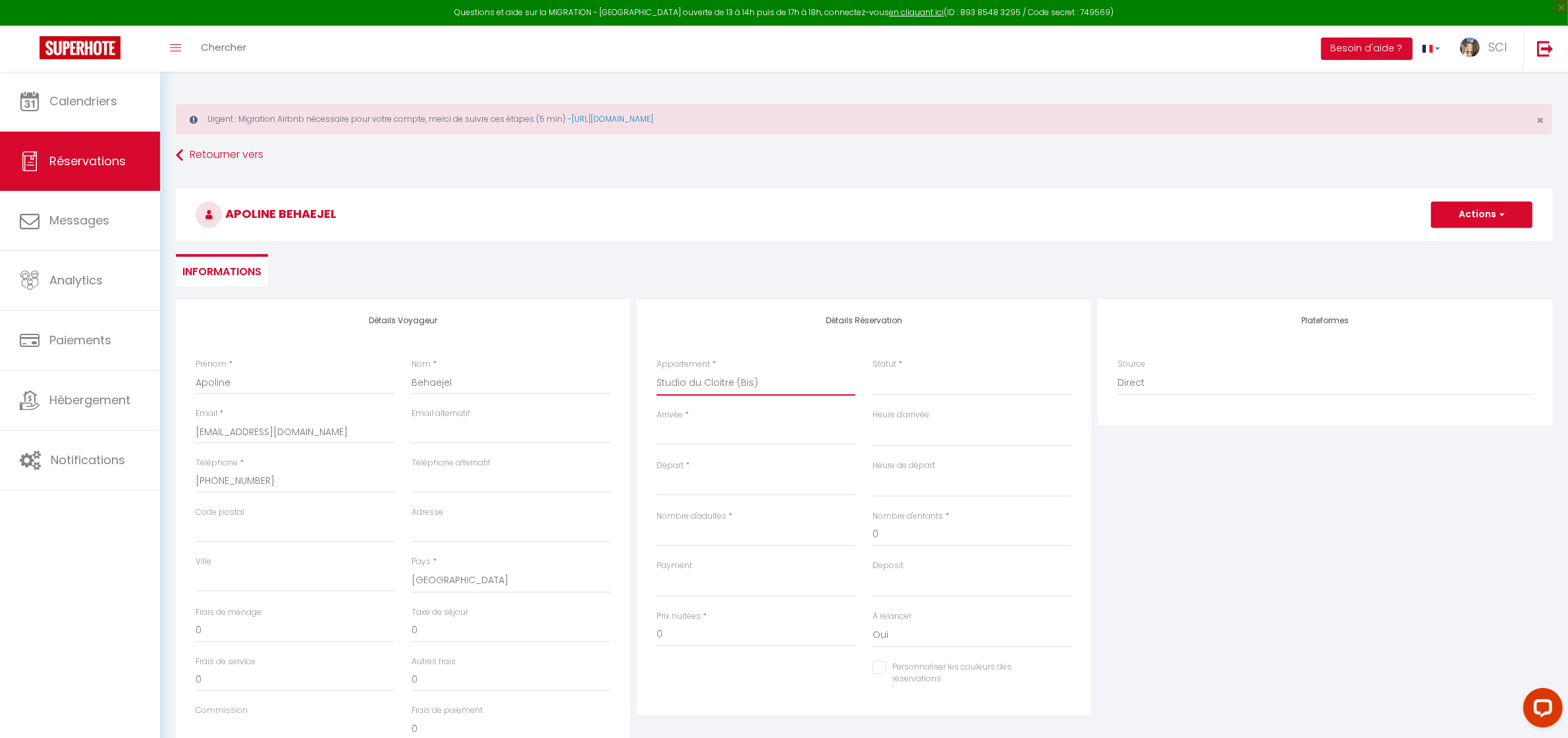
click at [731, 384] on select "Suite Royale Maison de L'Église Studio Du Couvent Des Carmes Suite Présidentiel…" at bounding box center [756, 383] width 199 height 25
click at [657, 370] on select "Suite Royale Maison de L'Église Studio Du Couvent Des Carmes Suite Présidentiel…" at bounding box center [756, 383] width 199 height 25
click at [716, 432] on input "Arrivée" at bounding box center [756, 435] width 199 height 17
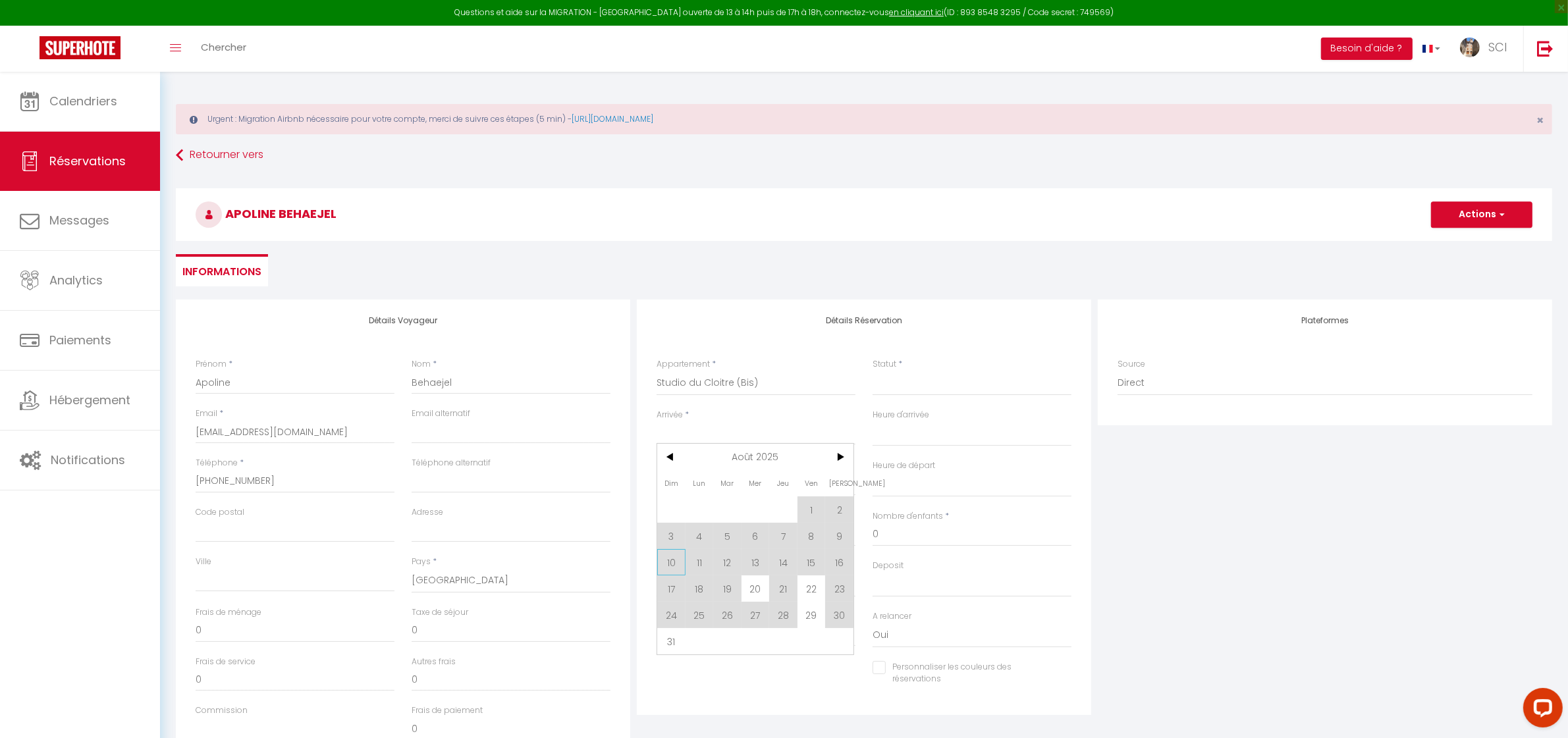
click at [672, 561] on span "10" at bounding box center [671, 562] width 28 height 26
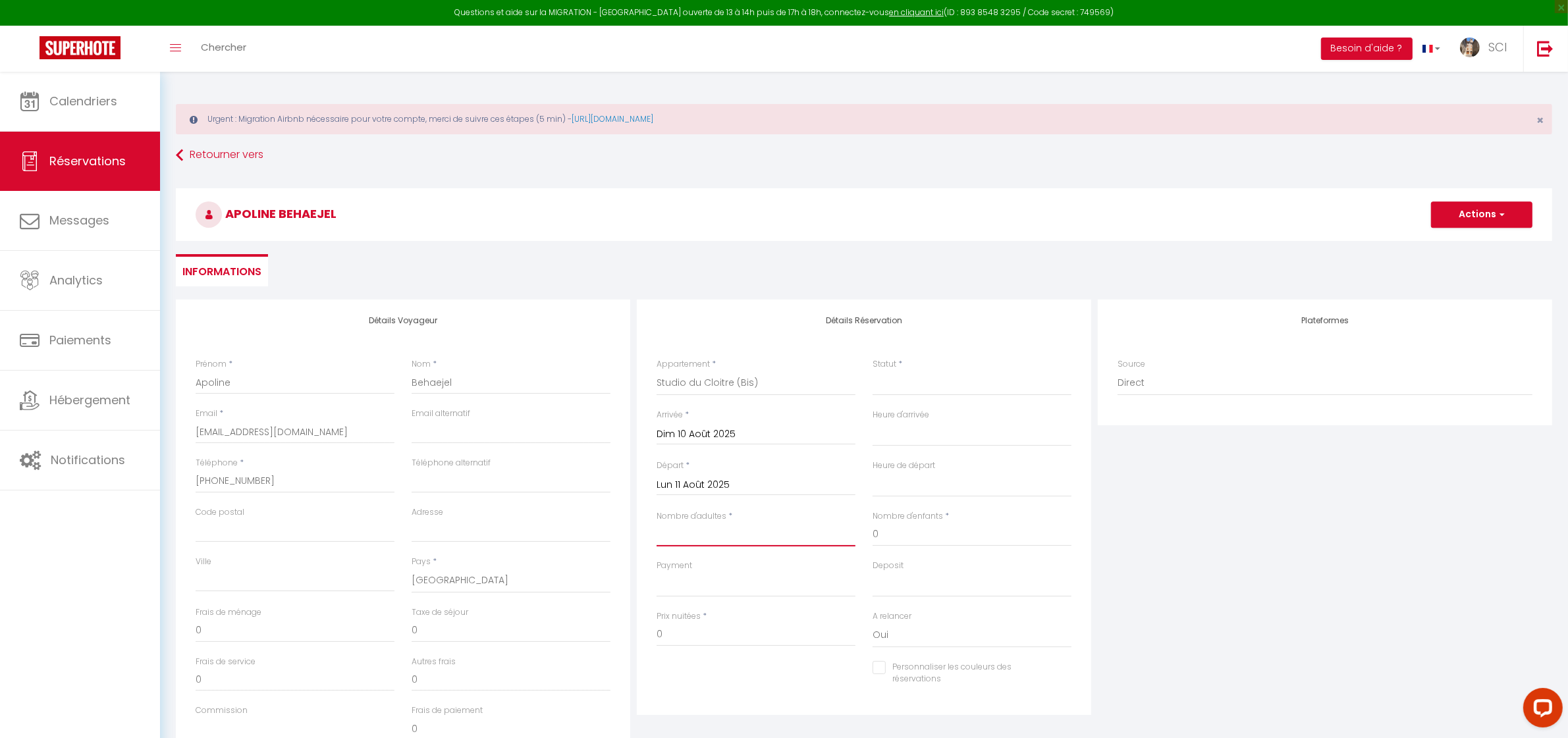
click at [695, 538] on input "Nombre d'adultes" at bounding box center [756, 535] width 199 height 24
click at [692, 581] on select "OK KO" at bounding box center [756, 585] width 199 height 25
click at [657, 573] on select "OK KO" at bounding box center [756, 585] width 199 height 25
click at [693, 635] on input "0" at bounding box center [756, 635] width 199 height 24
click at [956, 375] on select "Confirmé Non Confirmé Annulé Annulé par le voyageur No Show Request" at bounding box center [972, 383] width 199 height 25
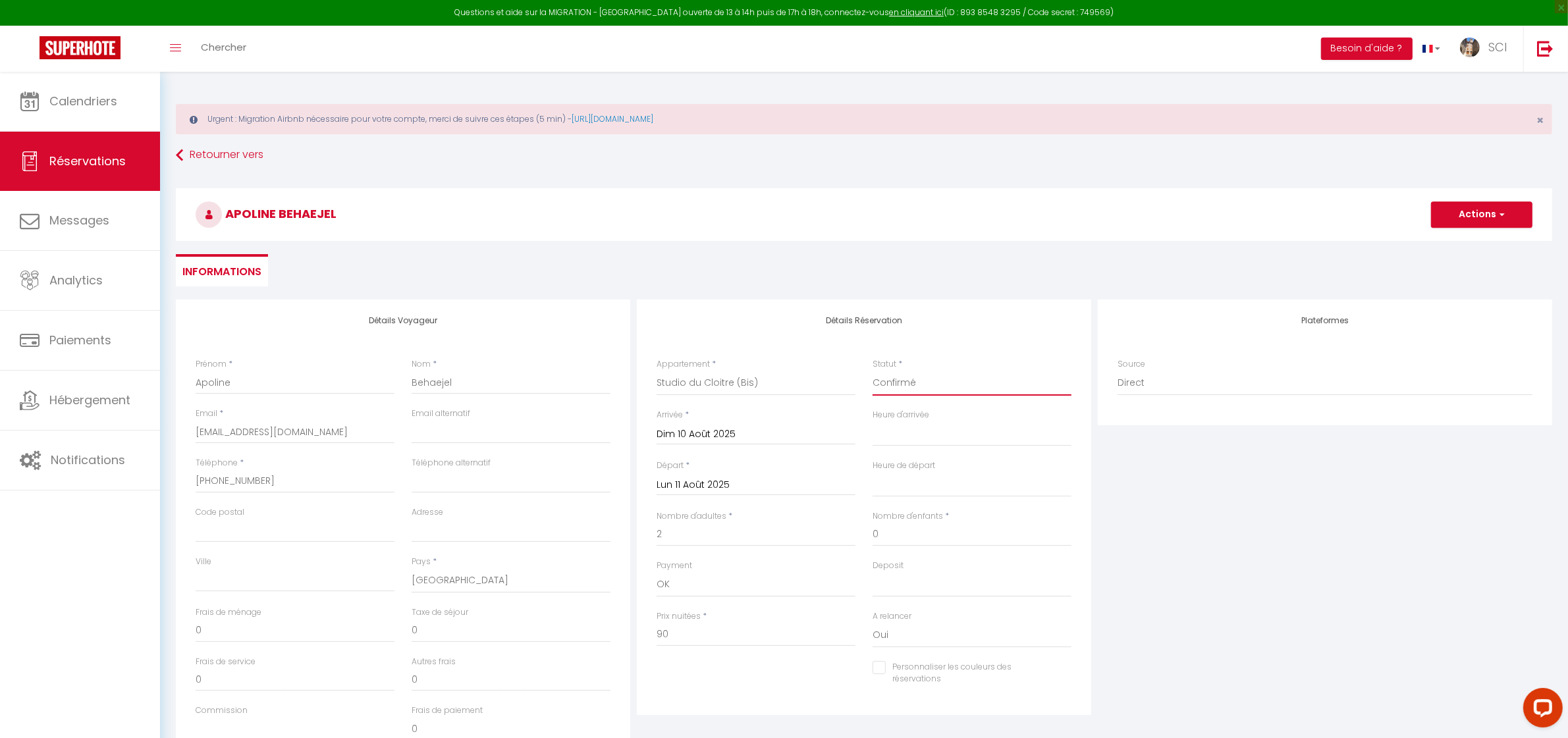
click at [873, 370] on select "Confirmé Non Confirmé Annulé Annulé par le voyageur No Show Request" at bounding box center [972, 383] width 199 height 25
click at [949, 346] on div "Détails Réservation Appartement * Suite Royale Maison de L'Église Studio Du Cou…" at bounding box center [865, 508] width 455 height 416
drag, startPoint x: 357, startPoint y: 212, endPoint x: 228, endPoint y: 218, distance: 129.1
click at [228, 218] on h3 "Apoline Behaejel" at bounding box center [864, 215] width 1376 height 52
copy span "Apoline Behaejel"
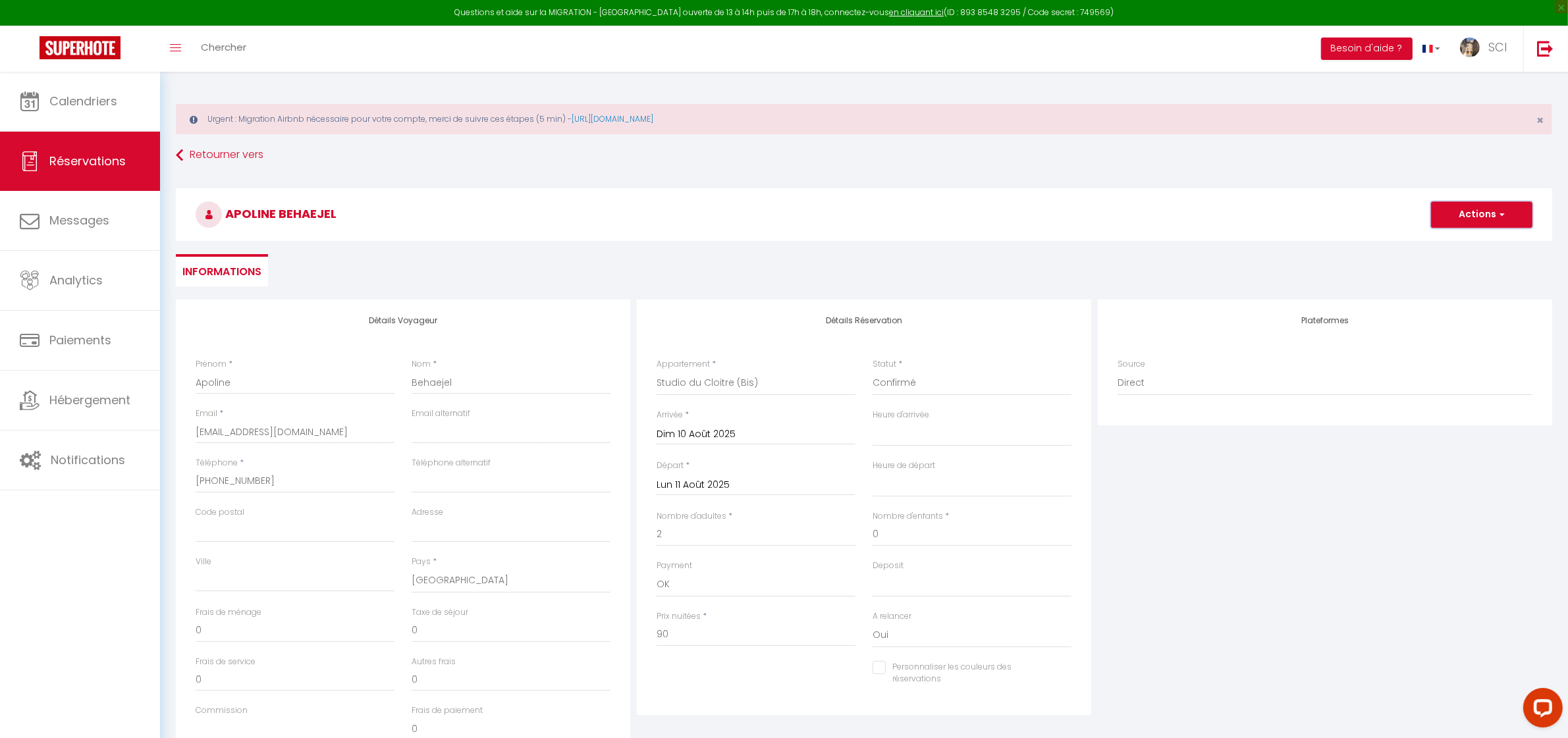
click at [1477, 216] on button "Actions" at bounding box center [1482, 214] width 102 height 26
click at [1455, 245] on link "Enregistrer" at bounding box center [1469, 244] width 104 height 17
click at [742, 423] on div "Dim 10 Août 2025 < Août 2025 > Dim Lun Mar Mer Jeu Ven Sam 1 2 3 4 5 6 7 8 9 10…" at bounding box center [756, 433] width 199 height 24
click at [725, 432] on input "Dim 10 Août 2025" at bounding box center [756, 435] width 199 height 17
click at [747, 420] on div "Arrivée * Dim 10 Août 2025 < Août 2025 > Dim Lun Mar Mer Jeu Ven Sam 1 2 3 4 5 …" at bounding box center [756, 427] width 199 height 36
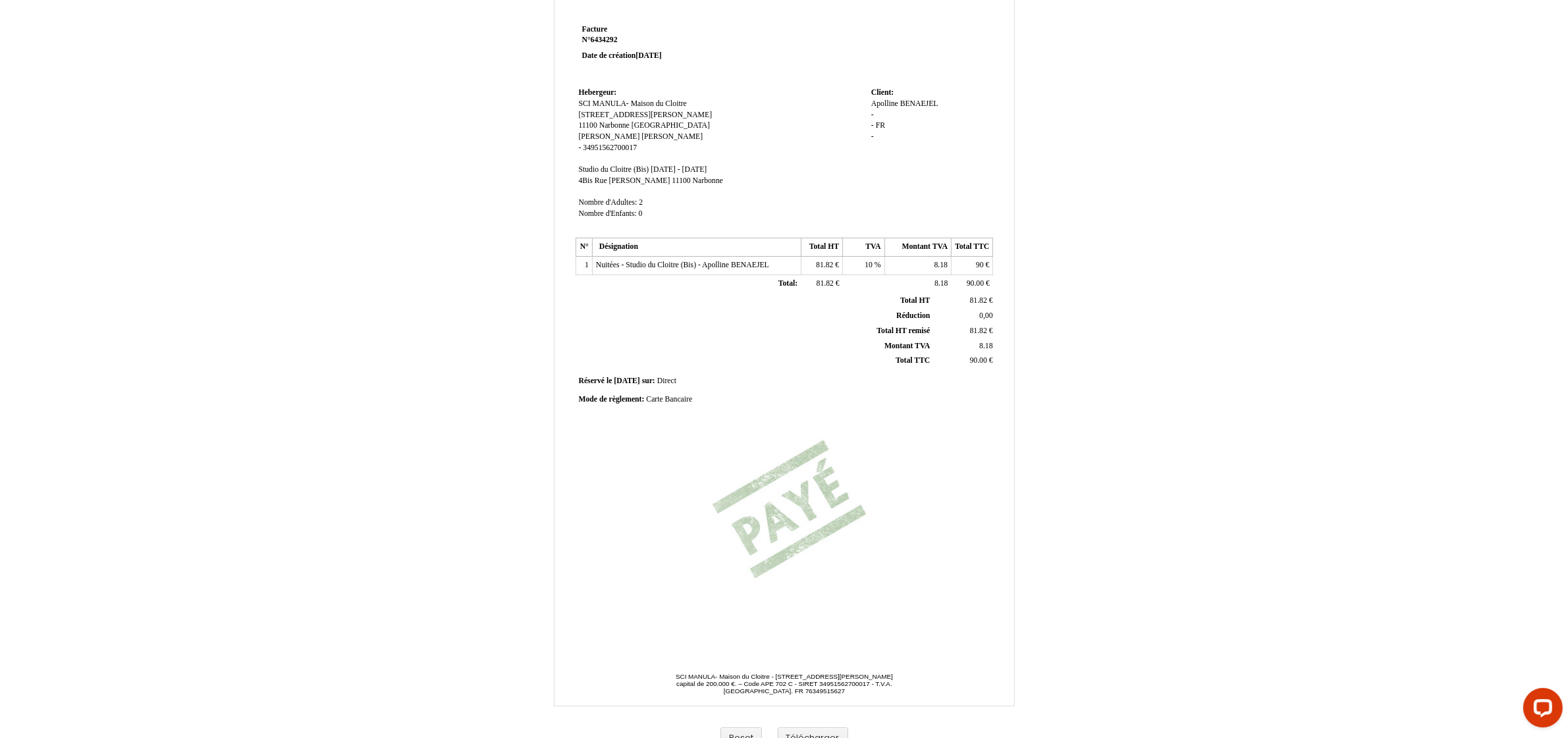
scroll to position [57, 0]
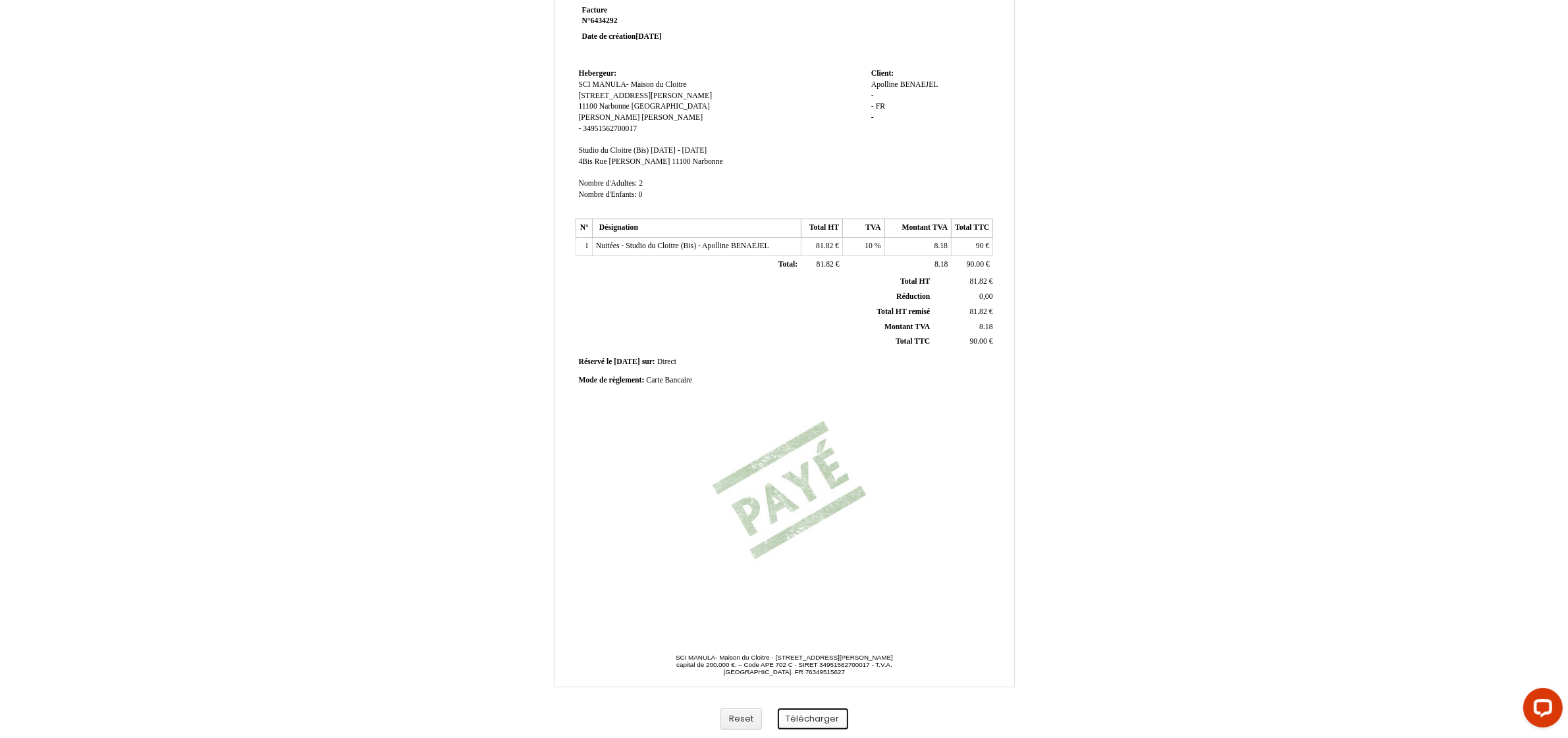
click at [814, 726] on button "Télécharger" at bounding box center [813, 720] width 71 height 21
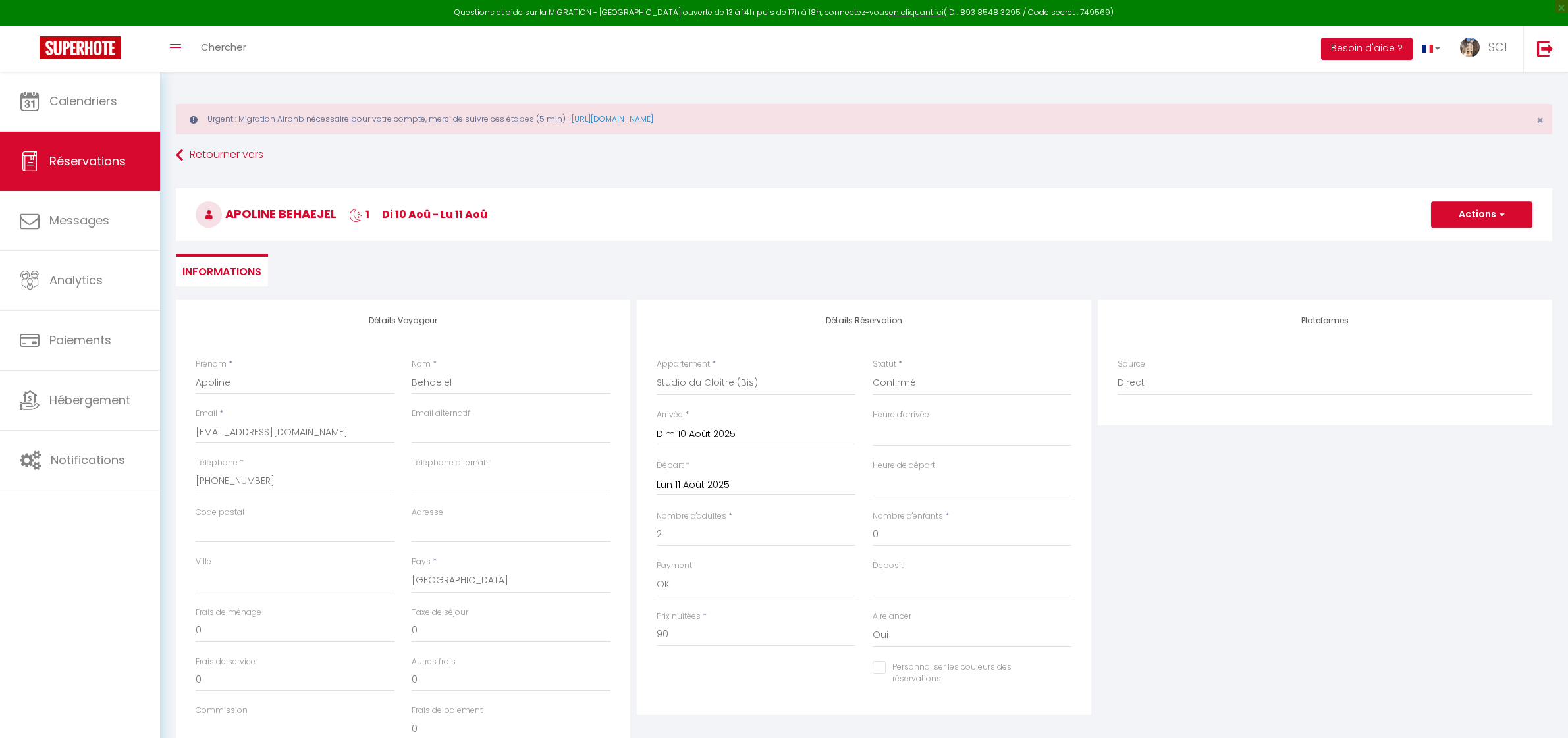
select select "12123"
select select
click at [84, 216] on span "Messages" at bounding box center [79, 220] width 60 height 16
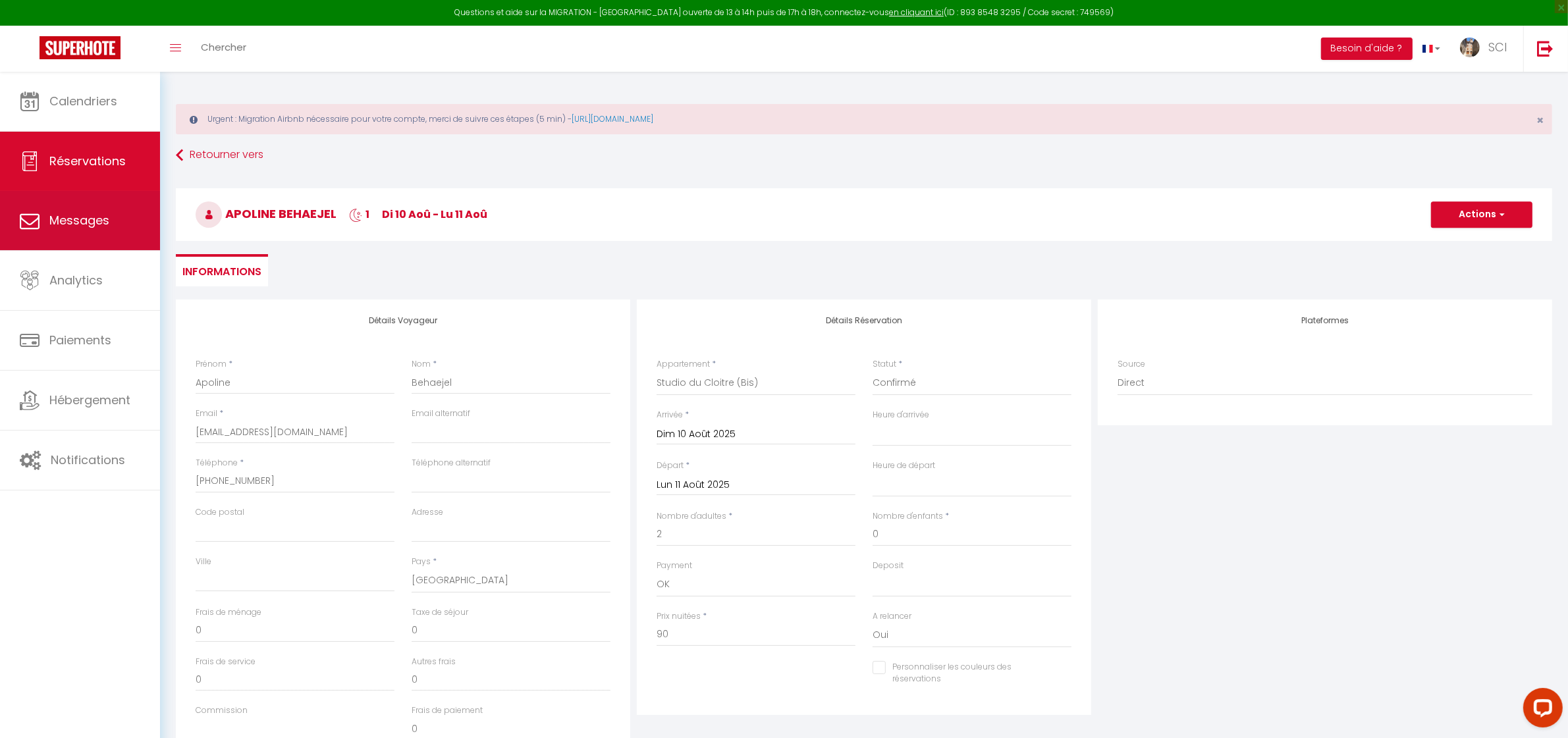
select select "message"
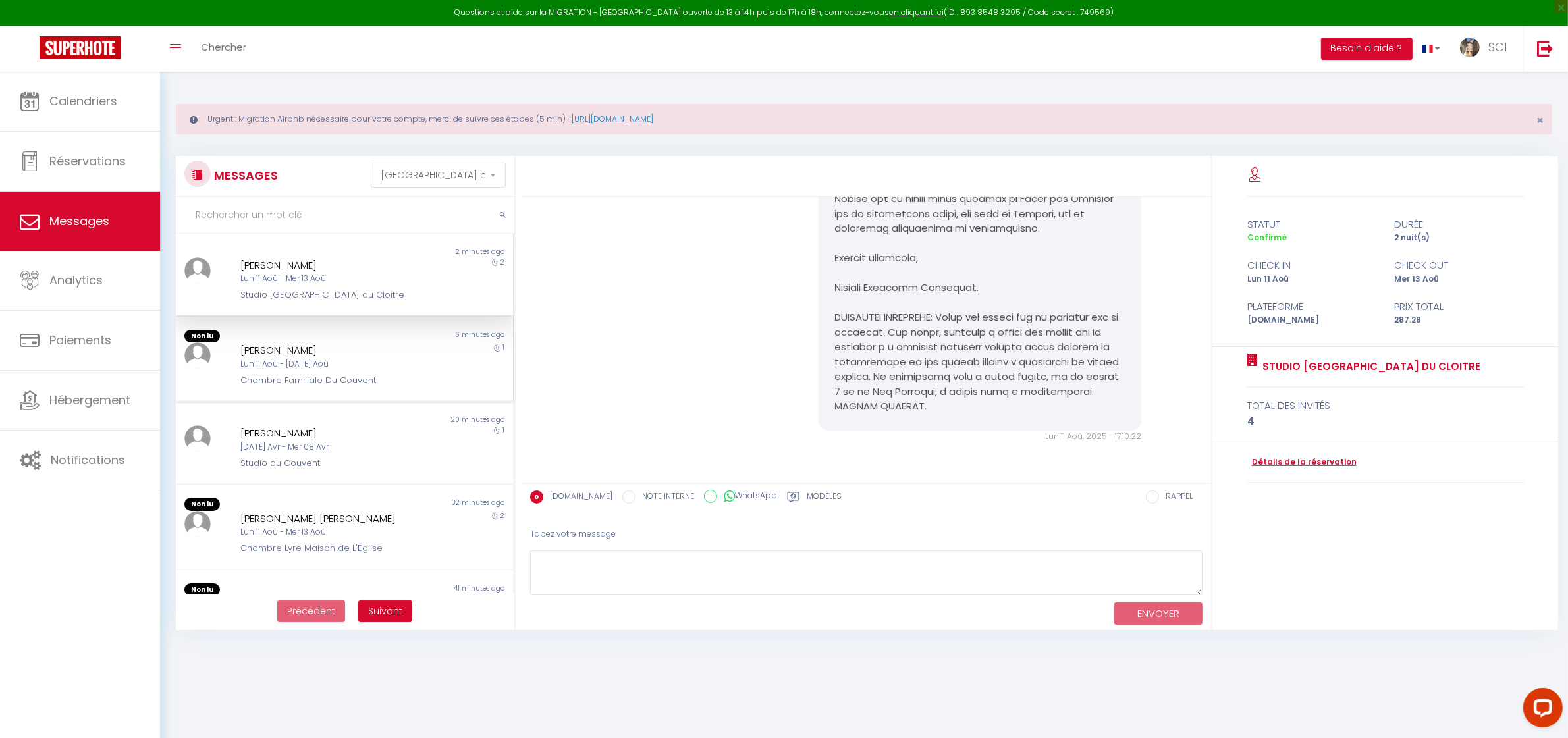
click at [443, 353] on div "1" at bounding box center [470, 365] width 84 height 44
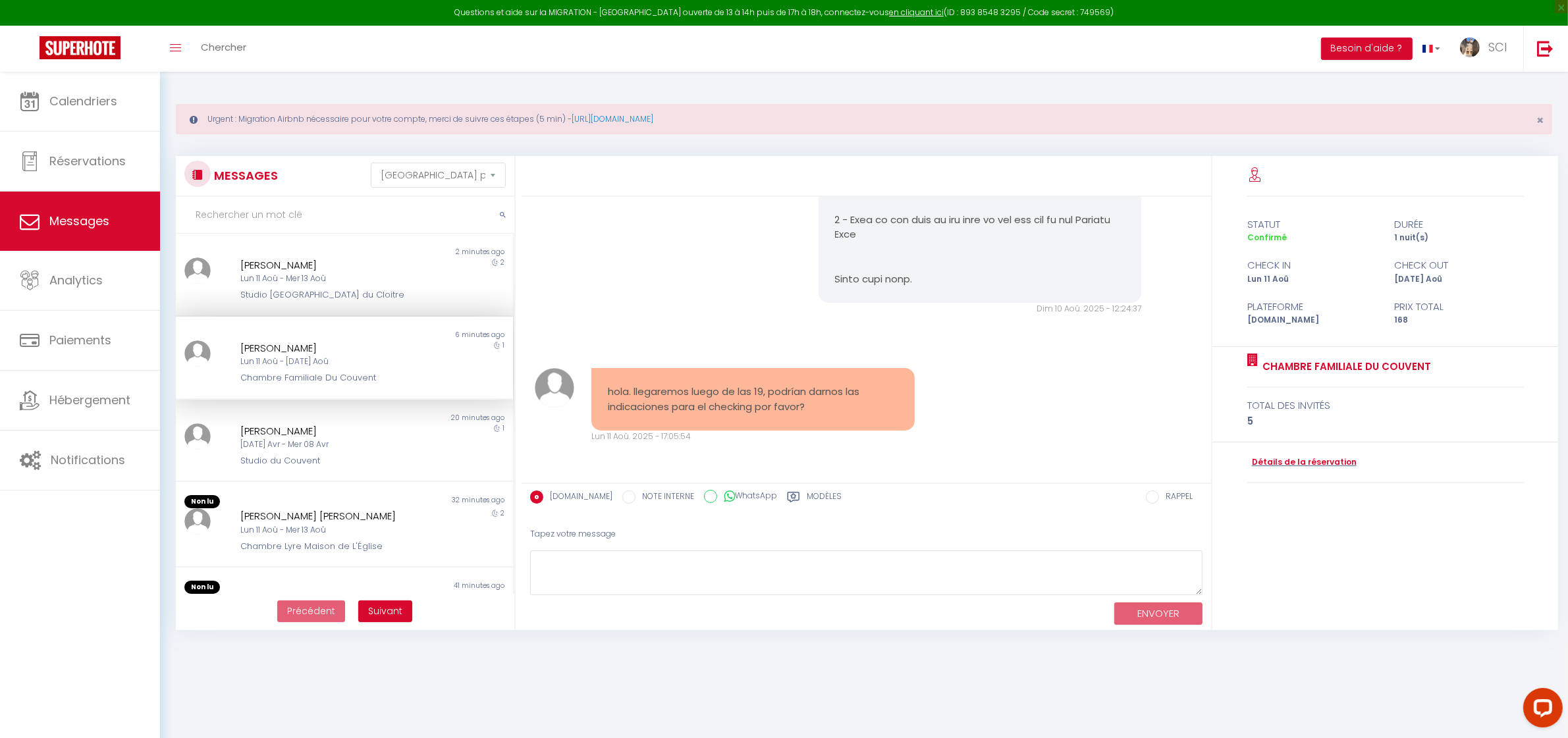
click at [384, 369] on div "Grissel Velasquez Lun 11 Aoû - Mar 12 Aoû Chambre Familiale Du Couvent" at bounding box center [331, 363] width 197 height 44
click at [610, 574] on textarea at bounding box center [866, 573] width 672 height 45
click at [732, 565] on textarea "hola ! ok le mando ahora mismo :-)" at bounding box center [866, 573] width 672 height 45
type textarea "hola ! ok le mando ahora mismo :-)"
click at [1195, 616] on button "ENVOYER" at bounding box center [1158, 614] width 88 height 23
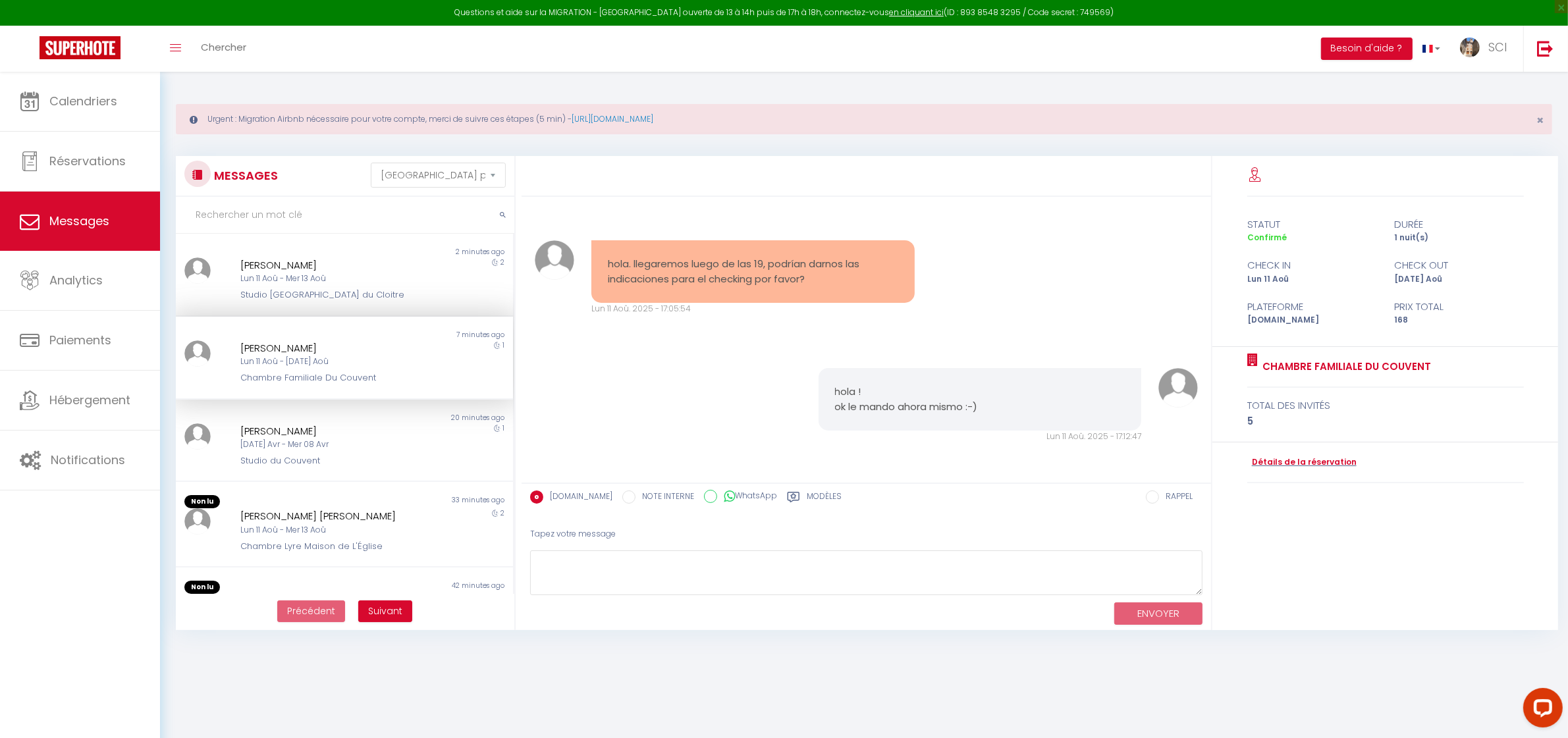
scroll to position [5198, 0]
click at [642, 568] on textarea at bounding box center [866, 573] width 672 height 45
click at [337, 280] on div "Lun 11 Aoû - Mer 13 Aoû" at bounding box center [330, 279] width 179 height 13
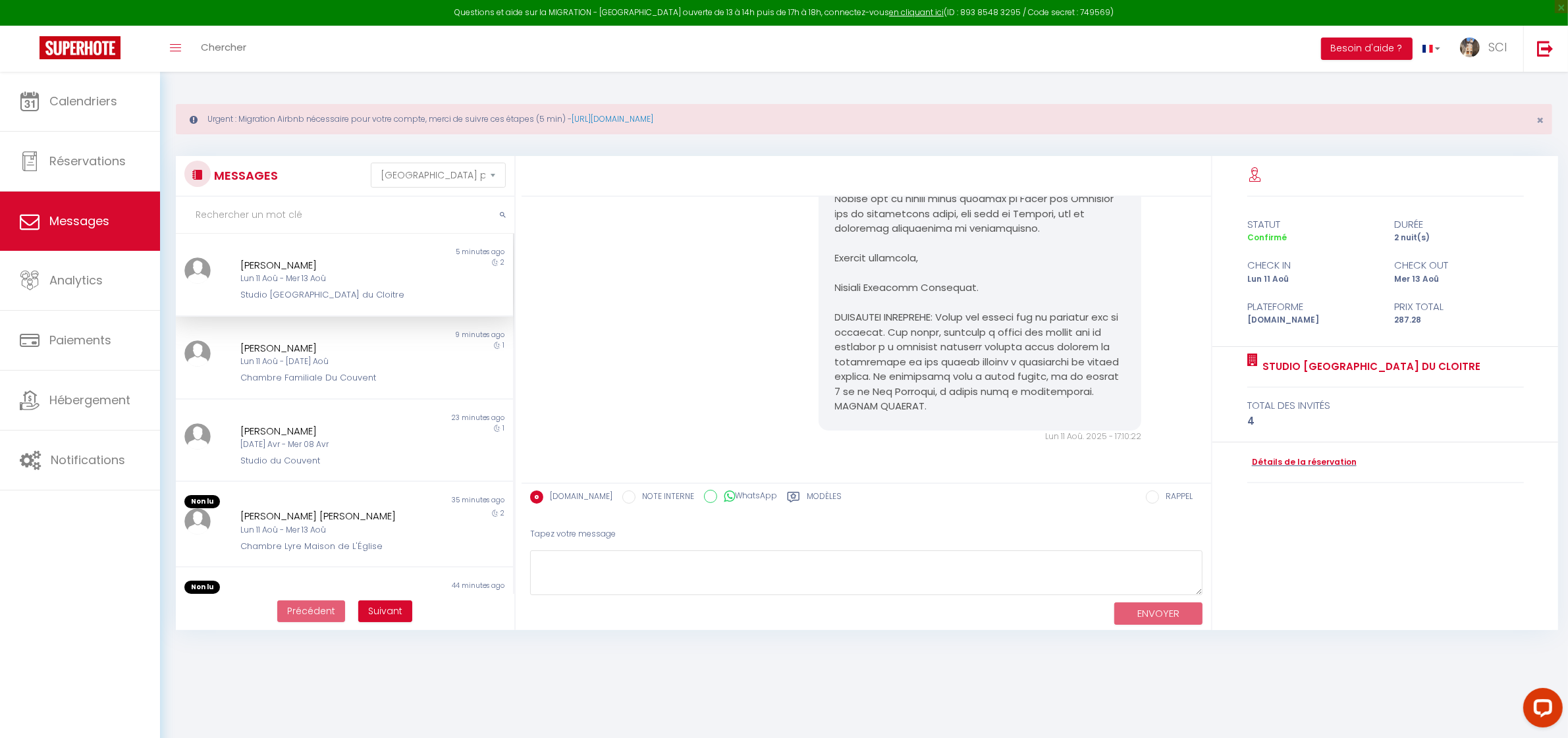
scroll to position [5208, 0]
click at [224, 52] on span "Chercher" at bounding box center [223, 47] width 45 height 14
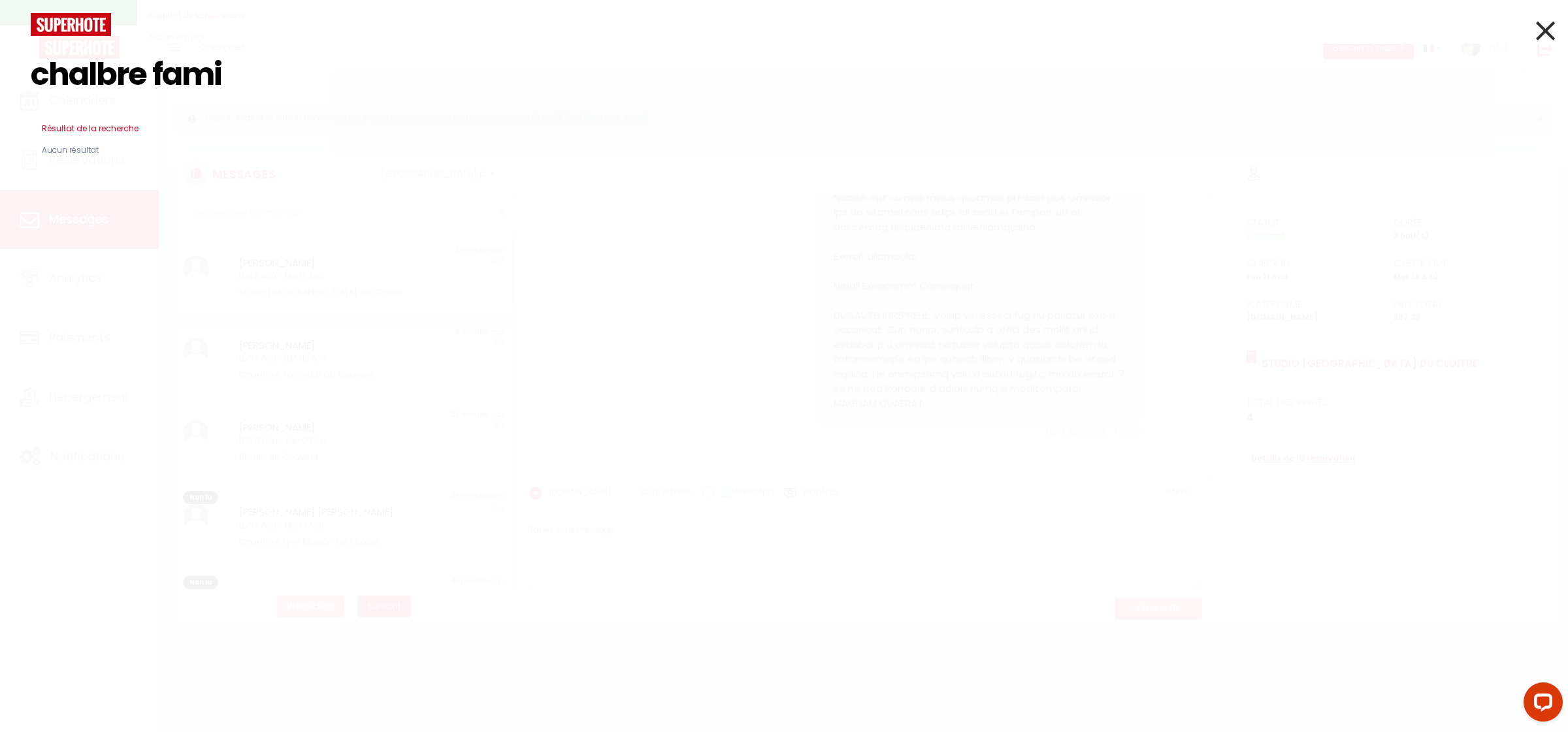
click at [96, 83] on input "chalbre fami" at bounding box center [784, 74] width 1507 height 77
click at [253, 83] on input "chambre fami" at bounding box center [784, 74] width 1507 height 77
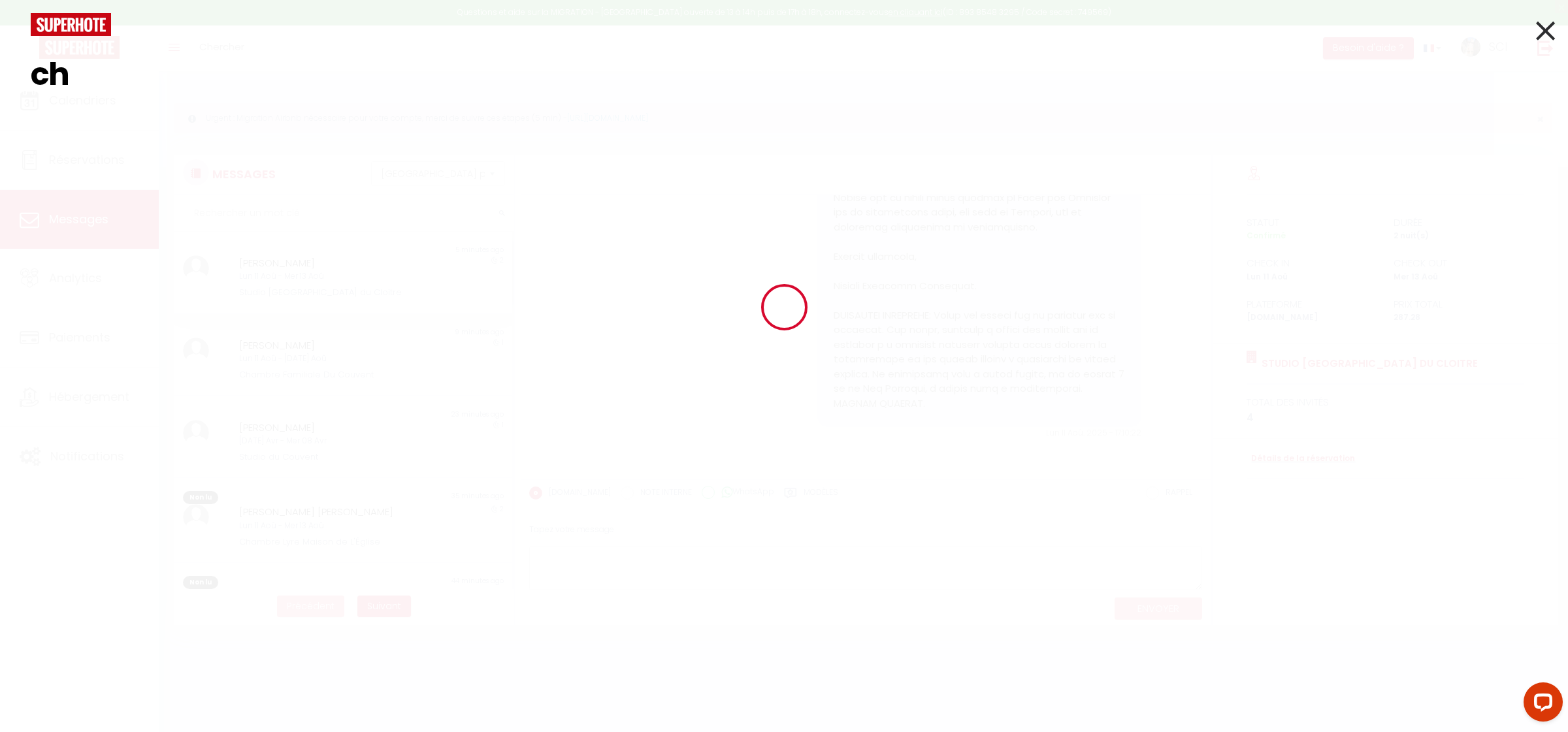
type input "c"
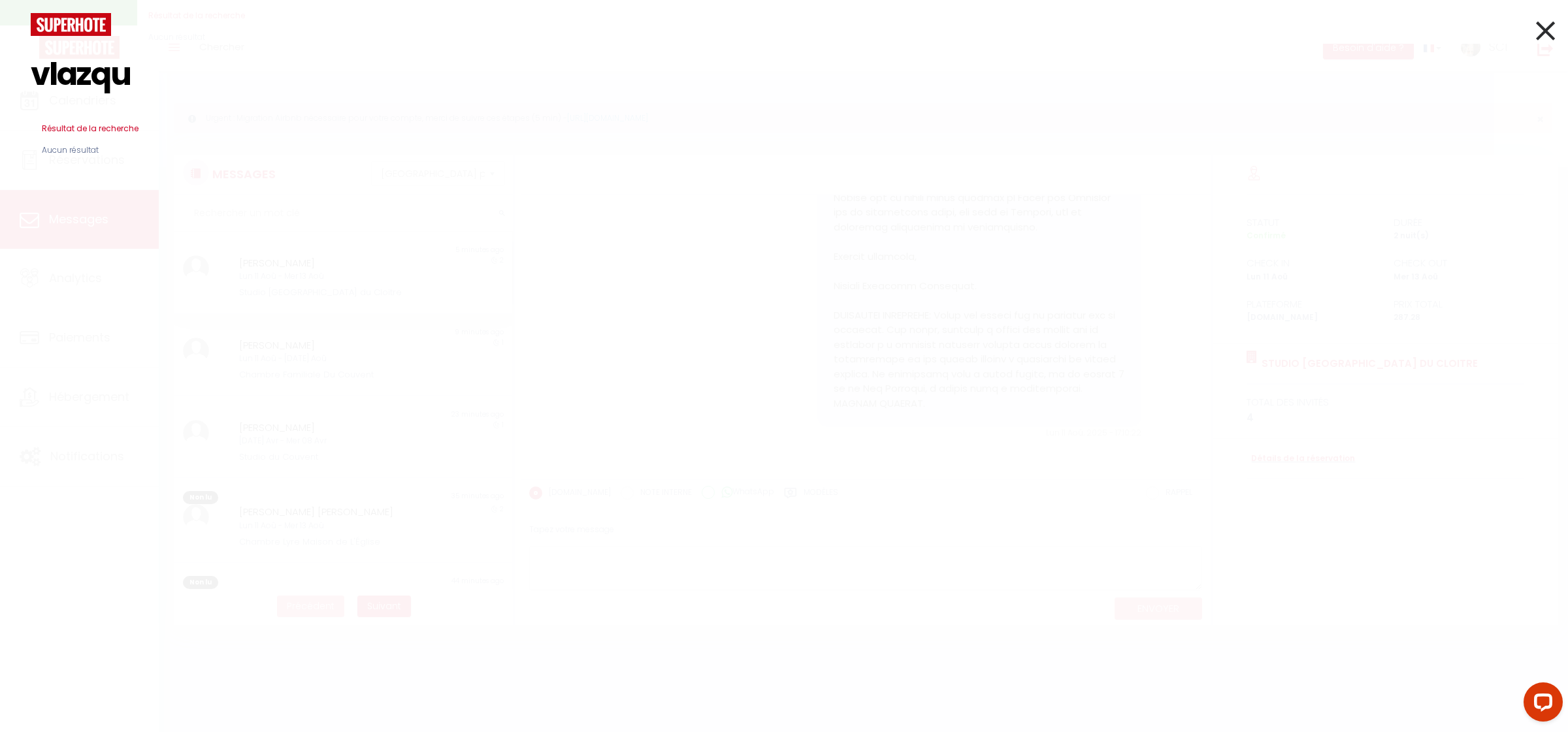
click at [50, 76] on input "vlazqu" at bounding box center [784, 74] width 1507 height 77
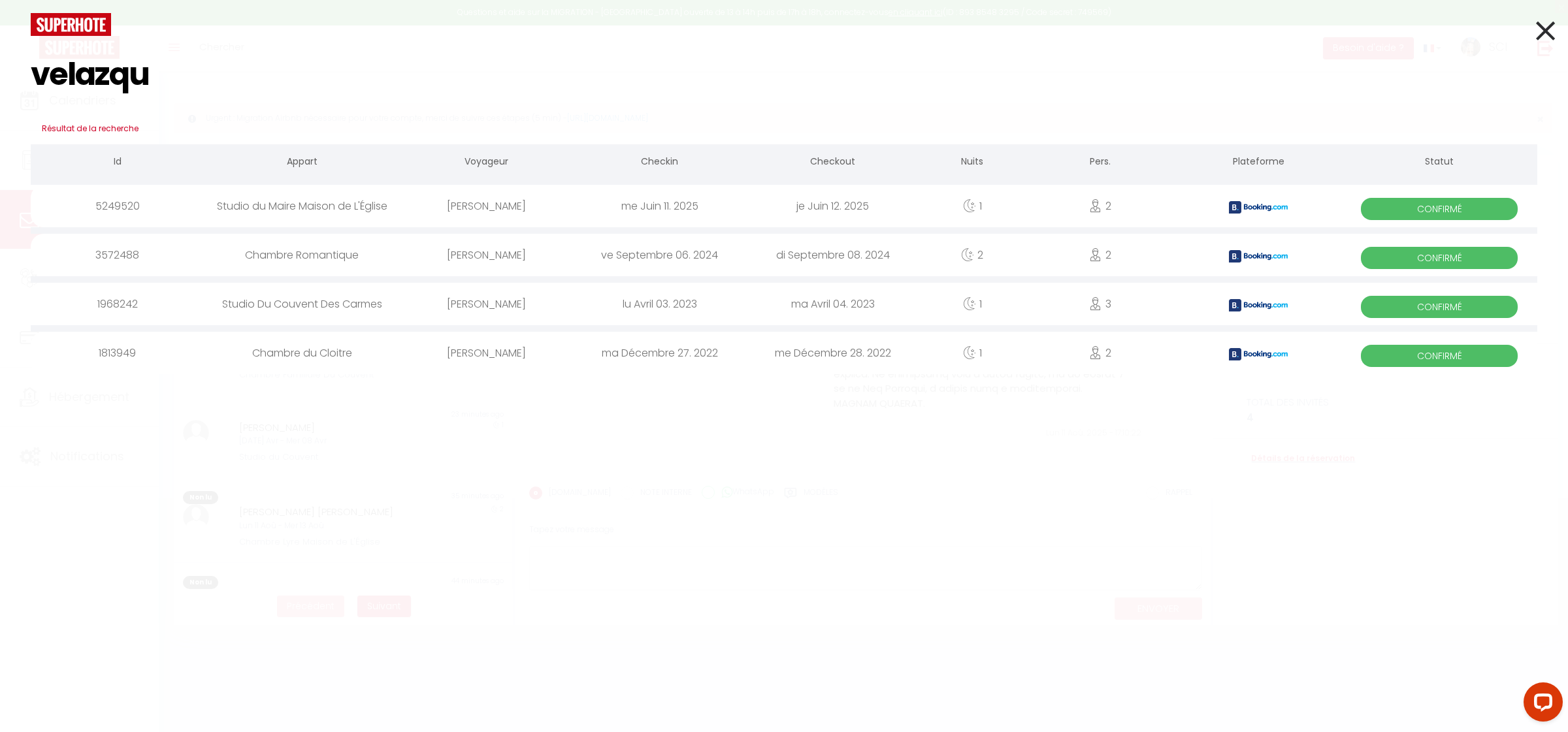
drag, startPoint x: 174, startPoint y: 86, endPoint x: 1, endPoint y: 100, distance: 173.6
click at [1, 100] on div "velazqu Résultat de la recherche Id Appart Voyageur Checkin Checkout Nuits Pers…" at bounding box center [784, 366] width 1568 height 732
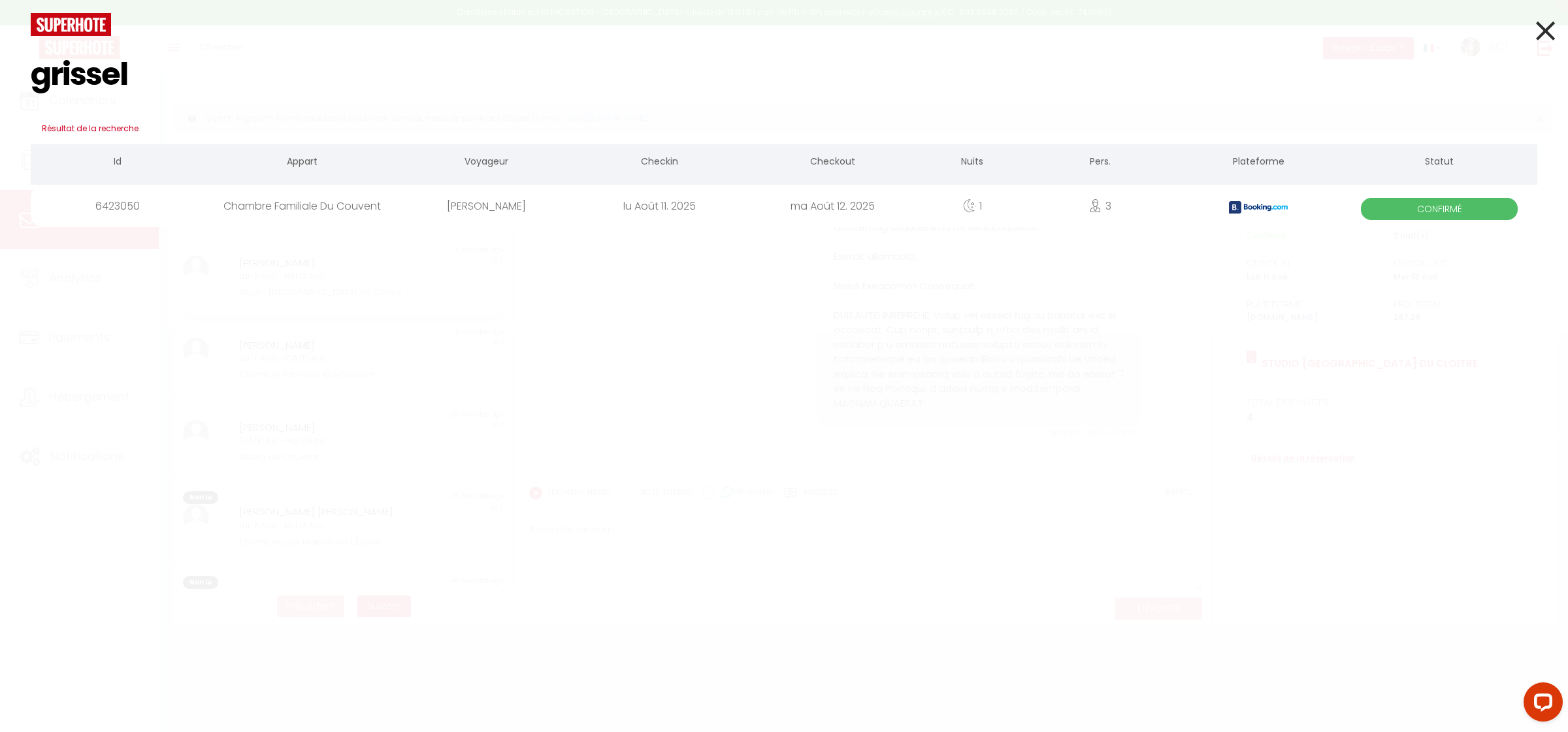
type input "grissel"
click at [458, 209] on div "Grissel Velasquez" at bounding box center [487, 206] width 173 height 42
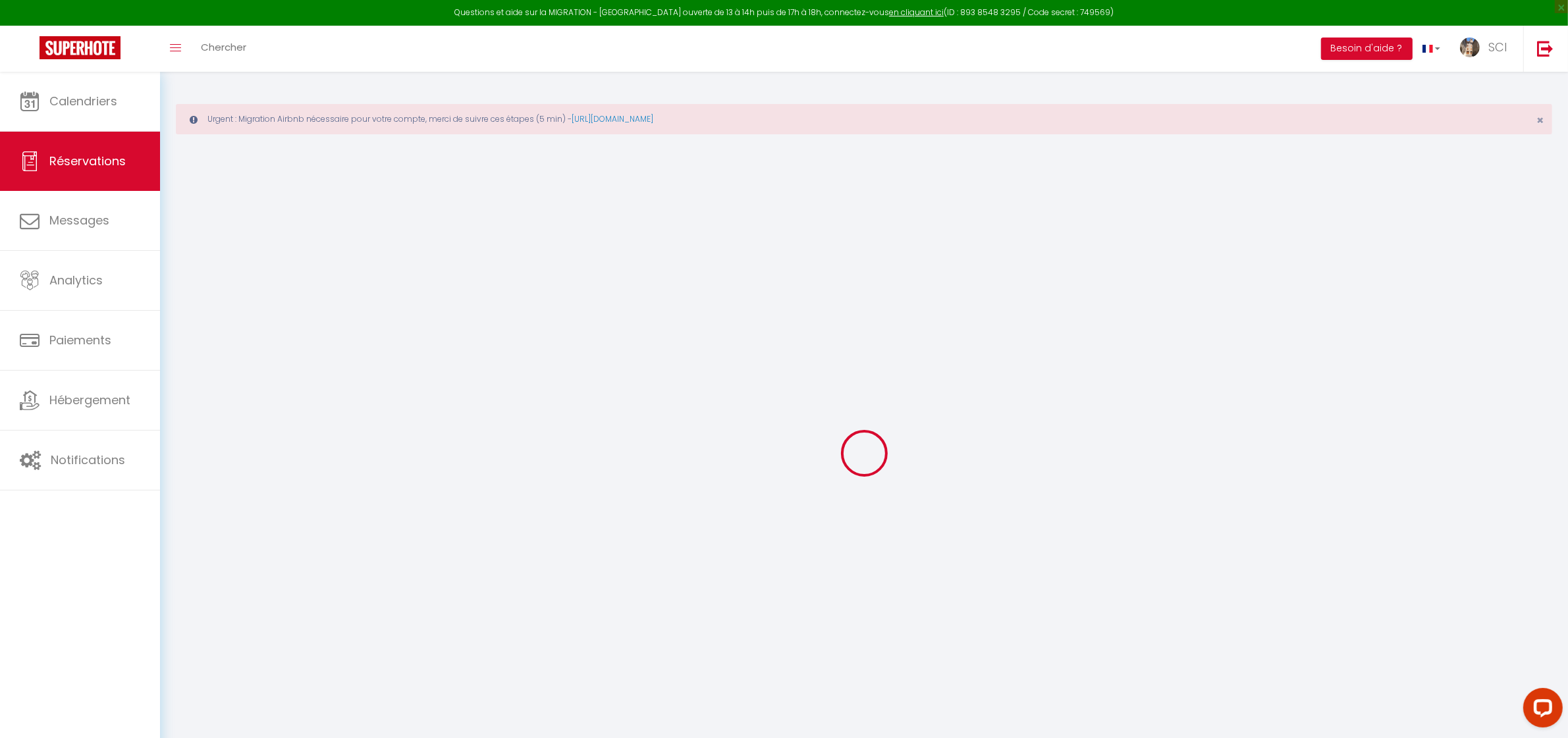
type input "Grissel"
type input "Velasquez"
type input "gvelas.180002@guest.booking.com"
type input "+34641373509"
type input "."
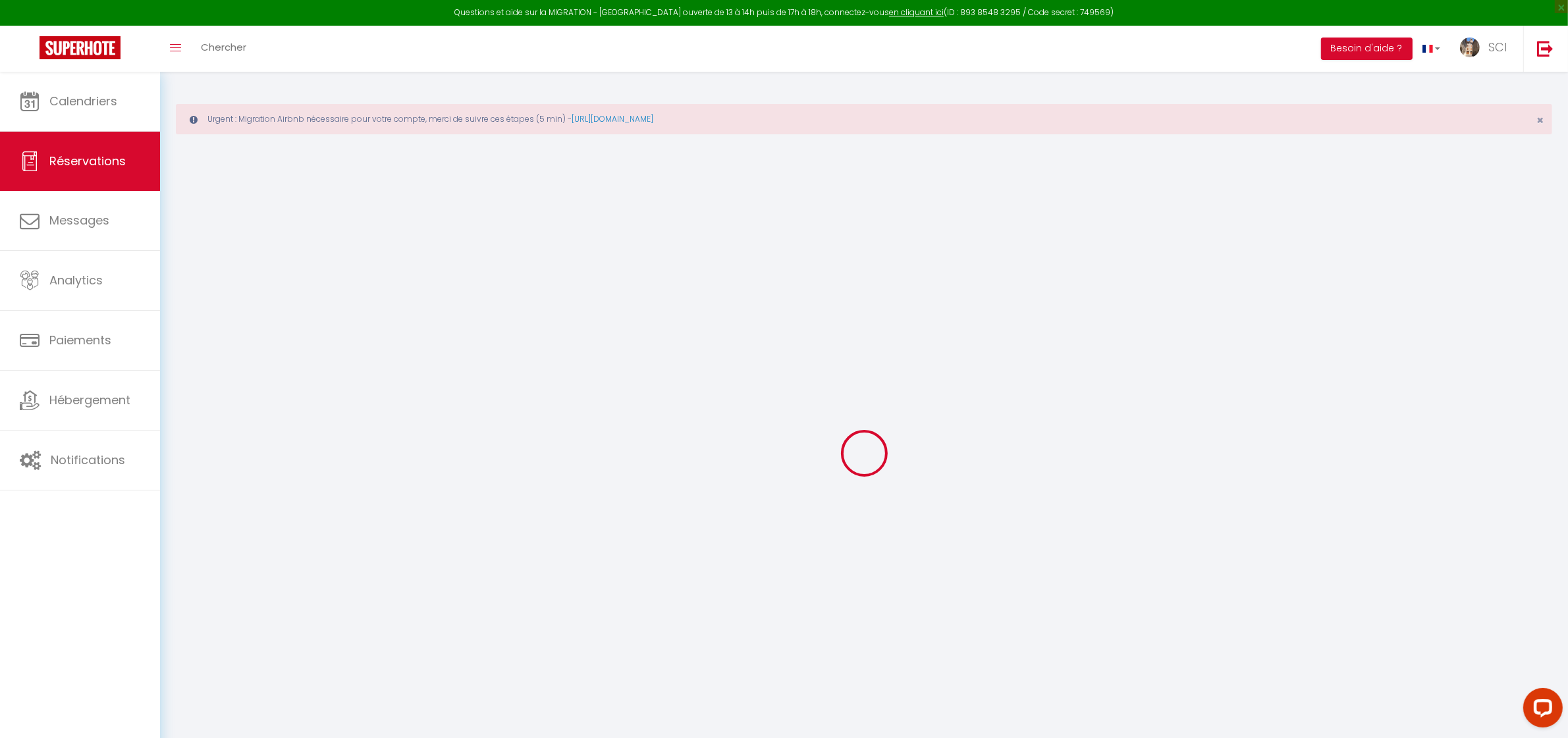
select select "ES"
type input "27.2"
type input "2.35"
select select "11986"
select select "1"
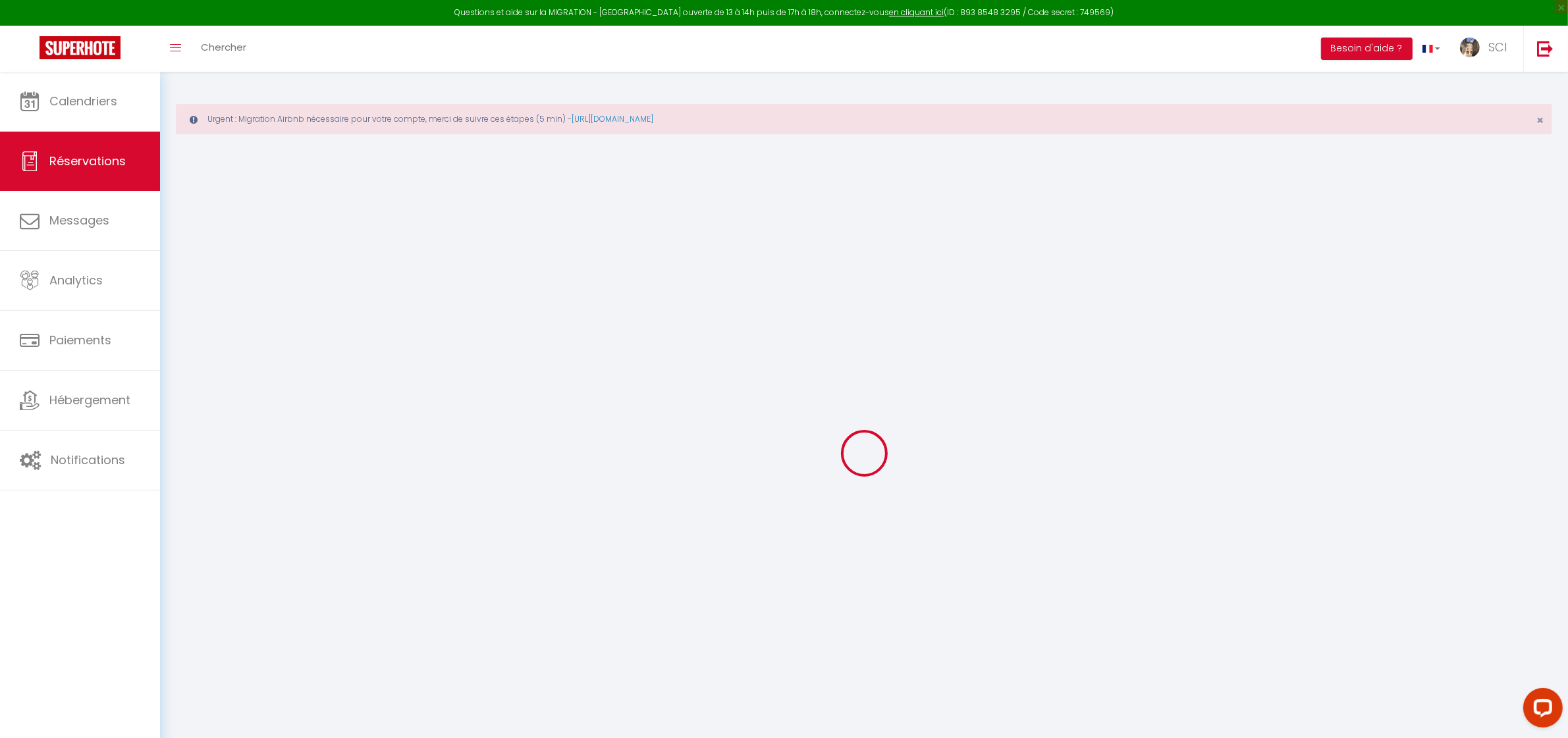
select select
type input "3"
type input "2"
select select "12"
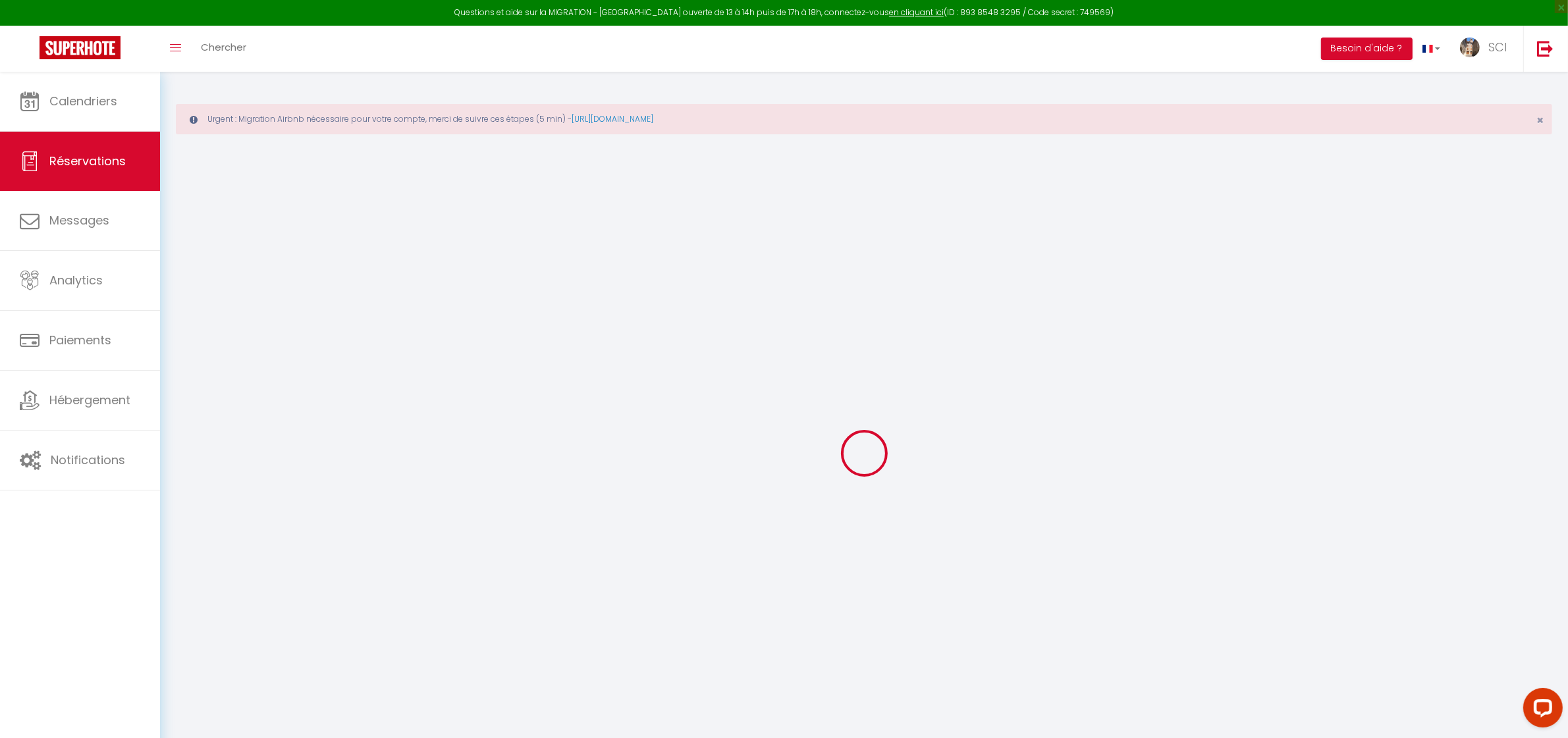
select select
type input "160"
checkbox input "false"
type input "0"
select select "2"
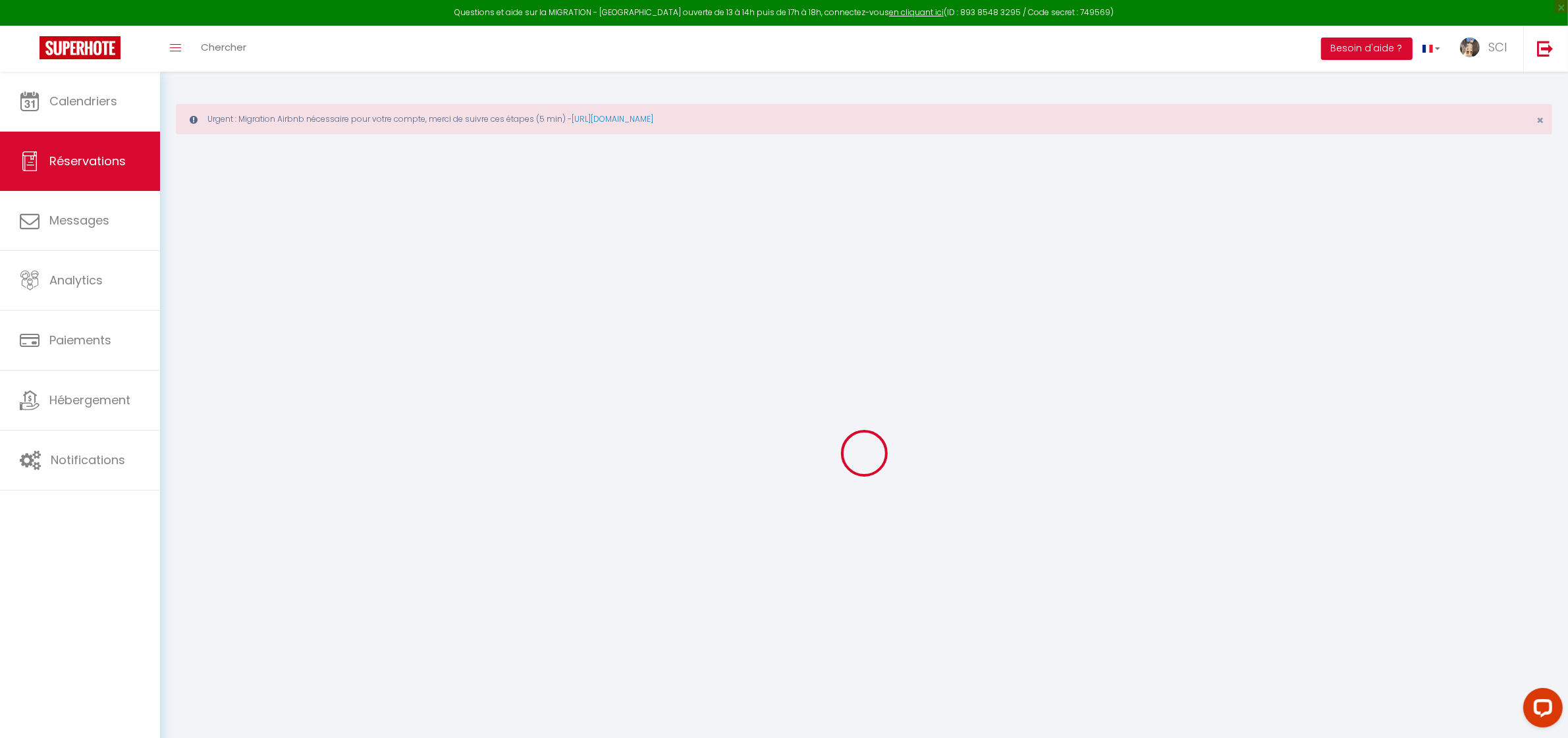
type input "0"
select select
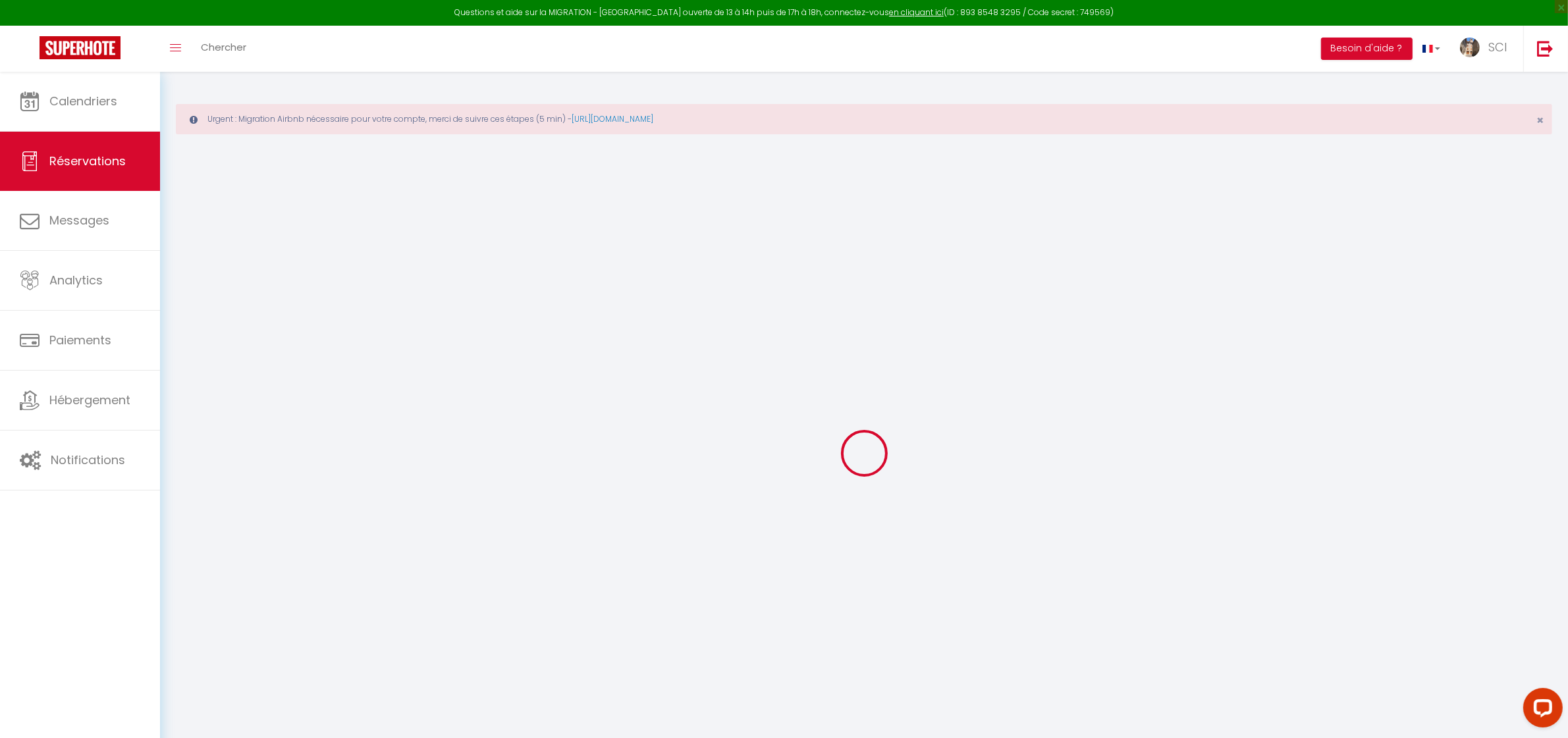
select select "14"
checkbox input "false"
select select
checkbox input "false"
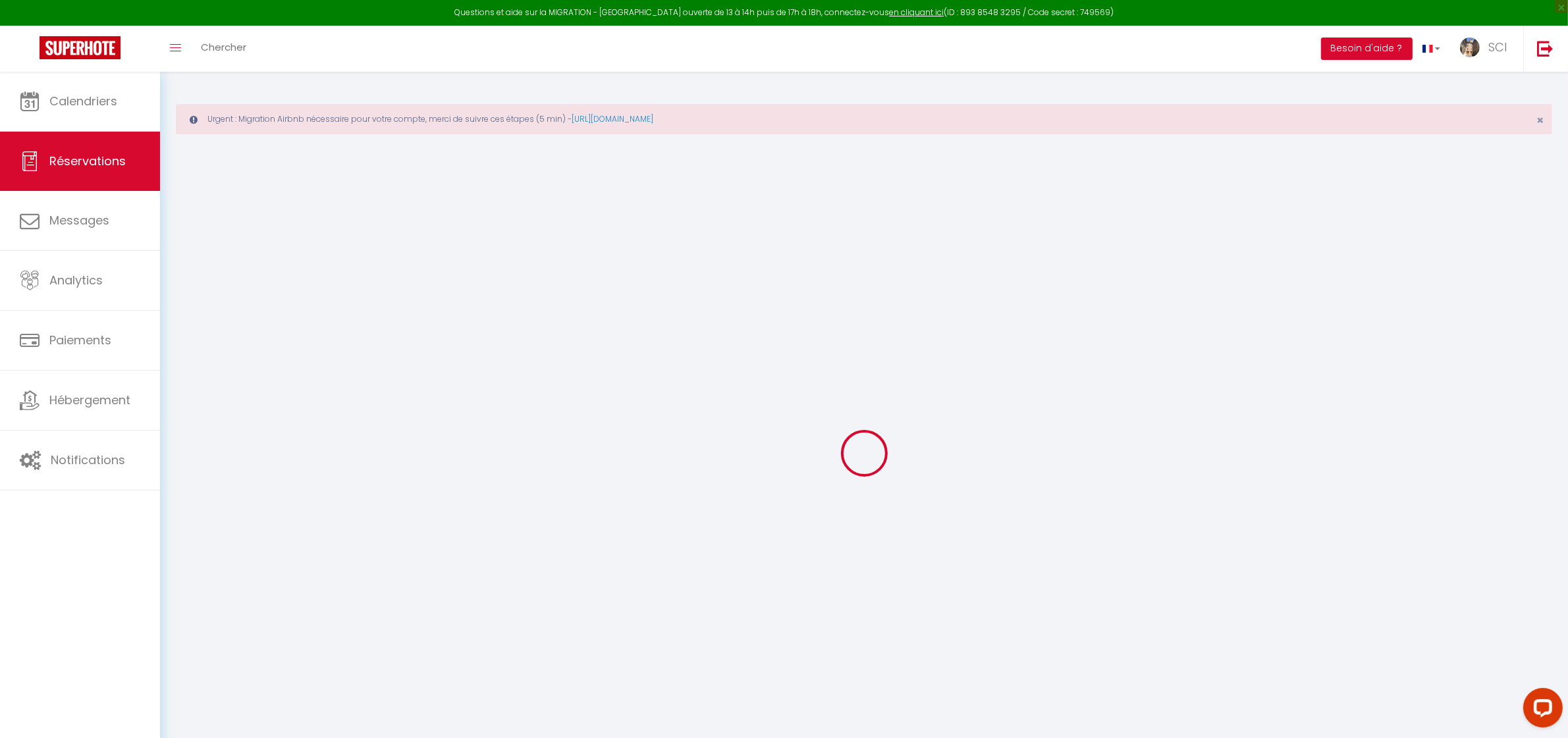
select select
checkbox input "false"
type textarea "** THIS RESERVATION HAS BEEN PRE-PAID ** BOOKING NOTE : Payment charge is EUR 2…"
type textarea "LSH"
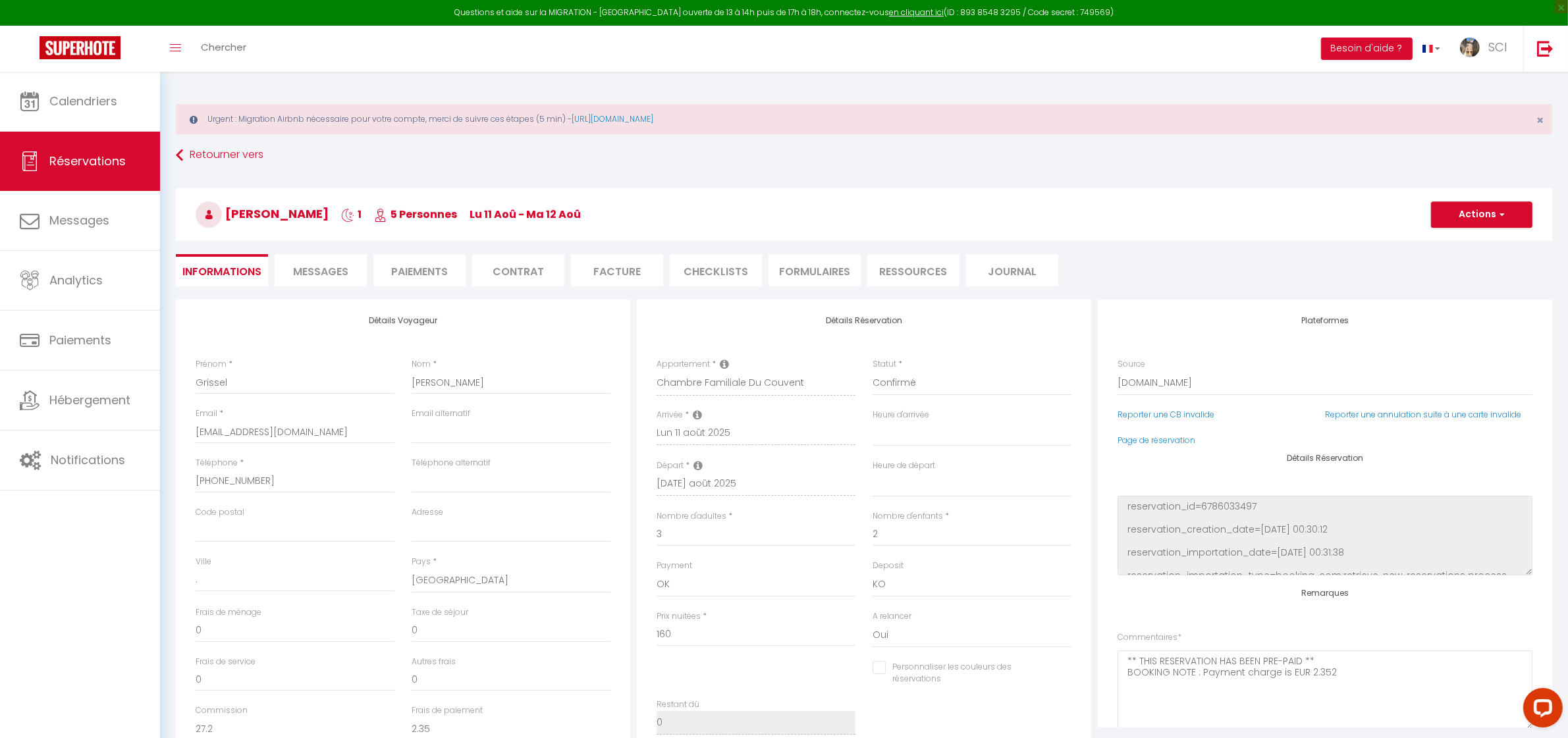
type input "8"
select select
checkbox input "false"
select select
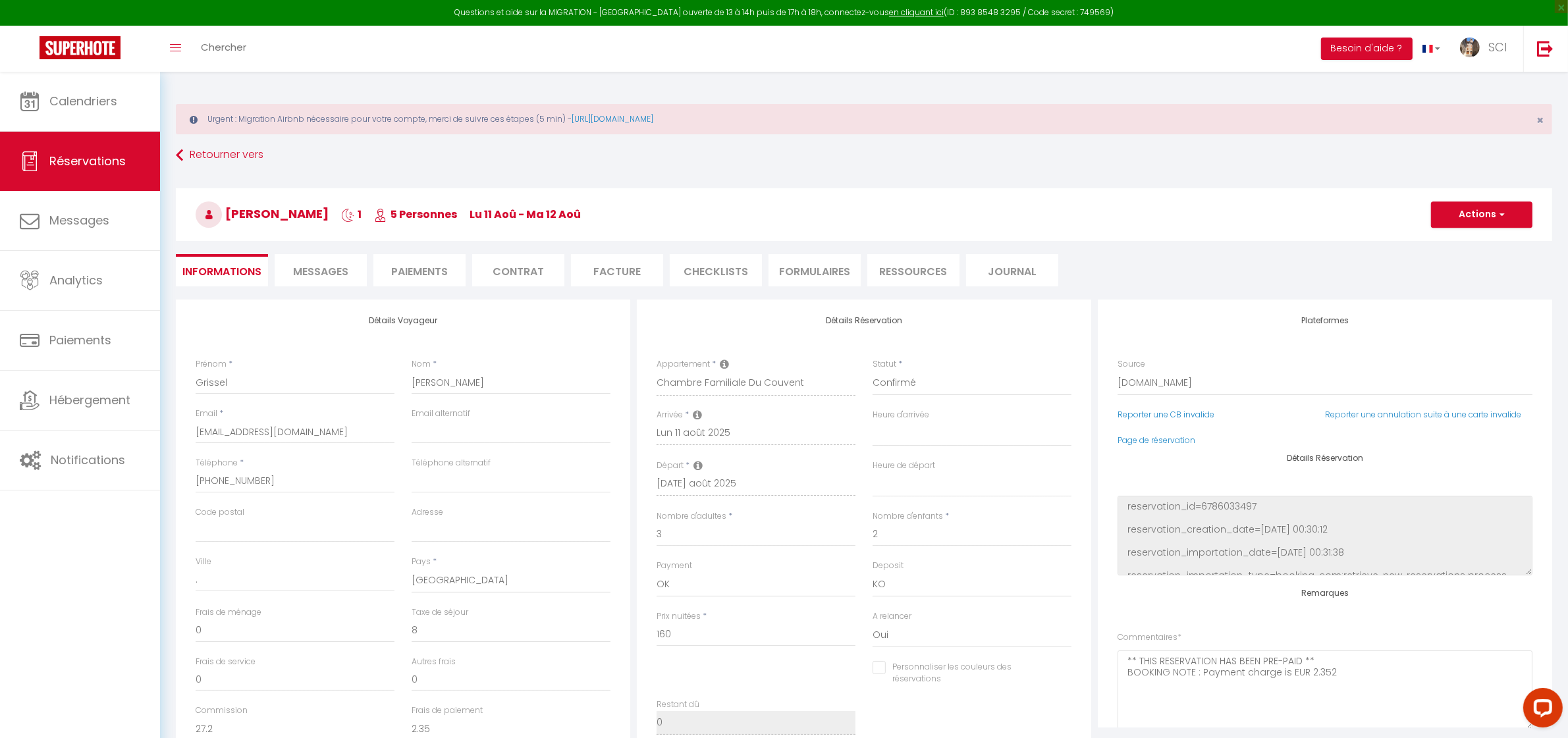
select select
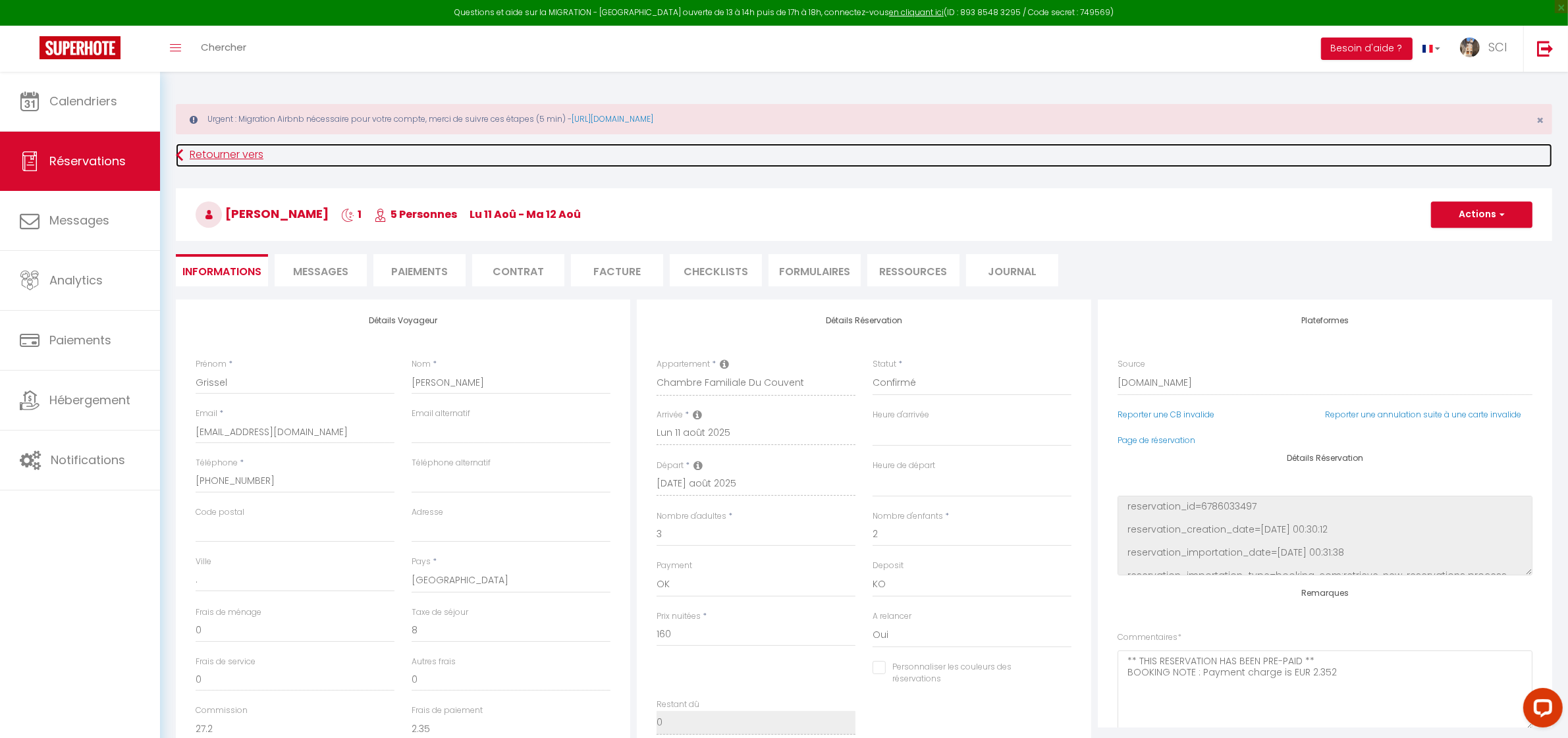
click at [1064, 160] on link "Retourner vers" at bounding box center [864, 155] width 1376 height 24
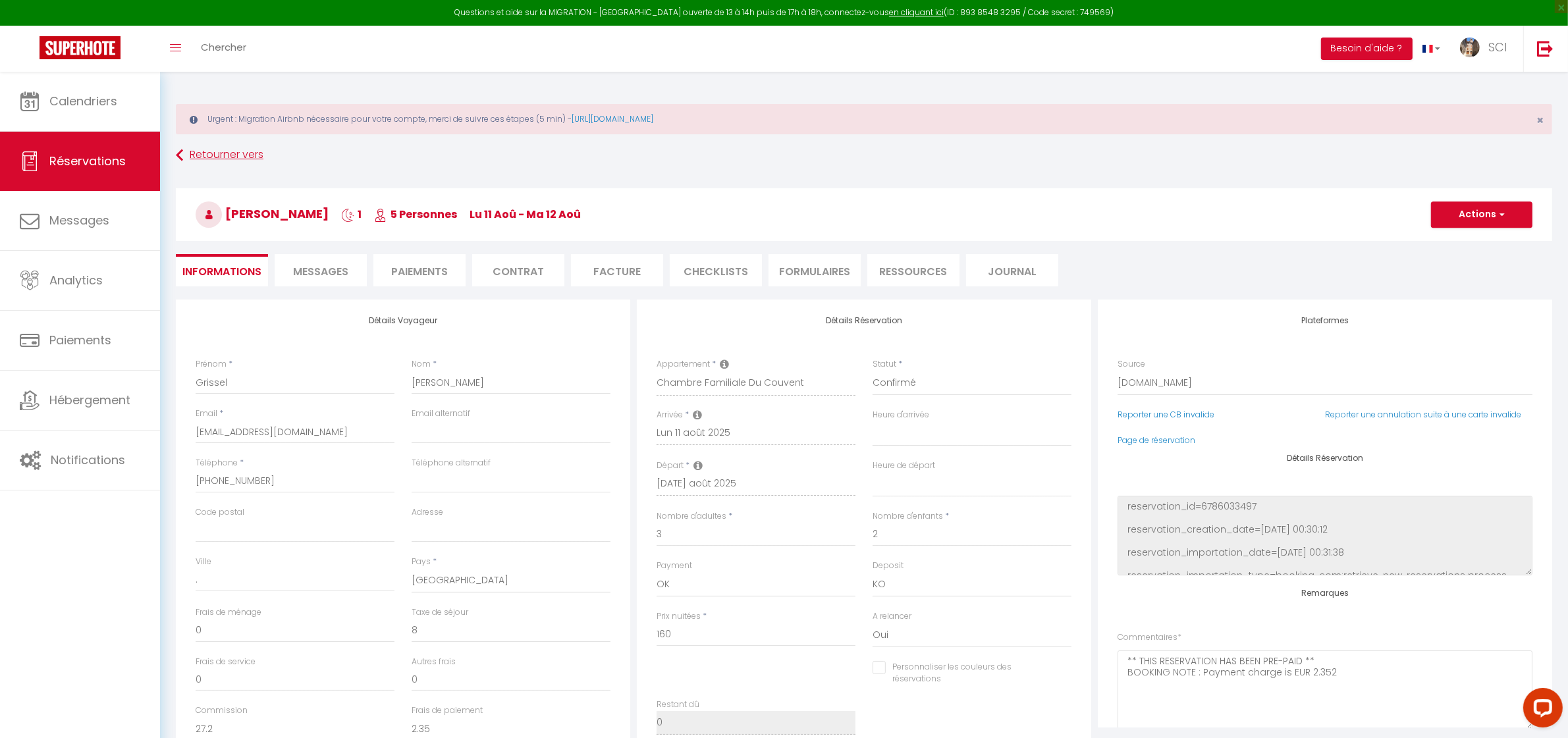
select select "message"
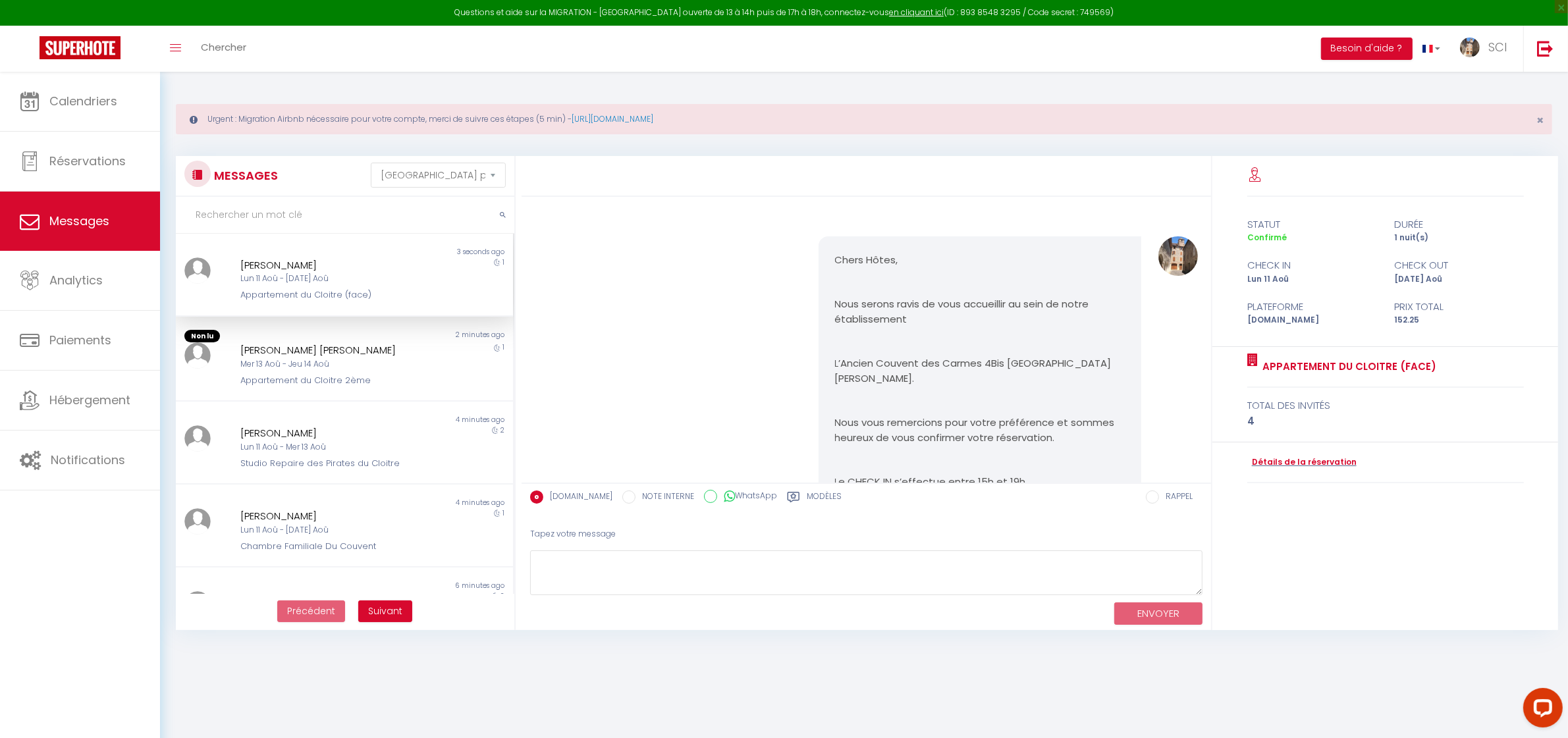
scroll to position [1813, 0]
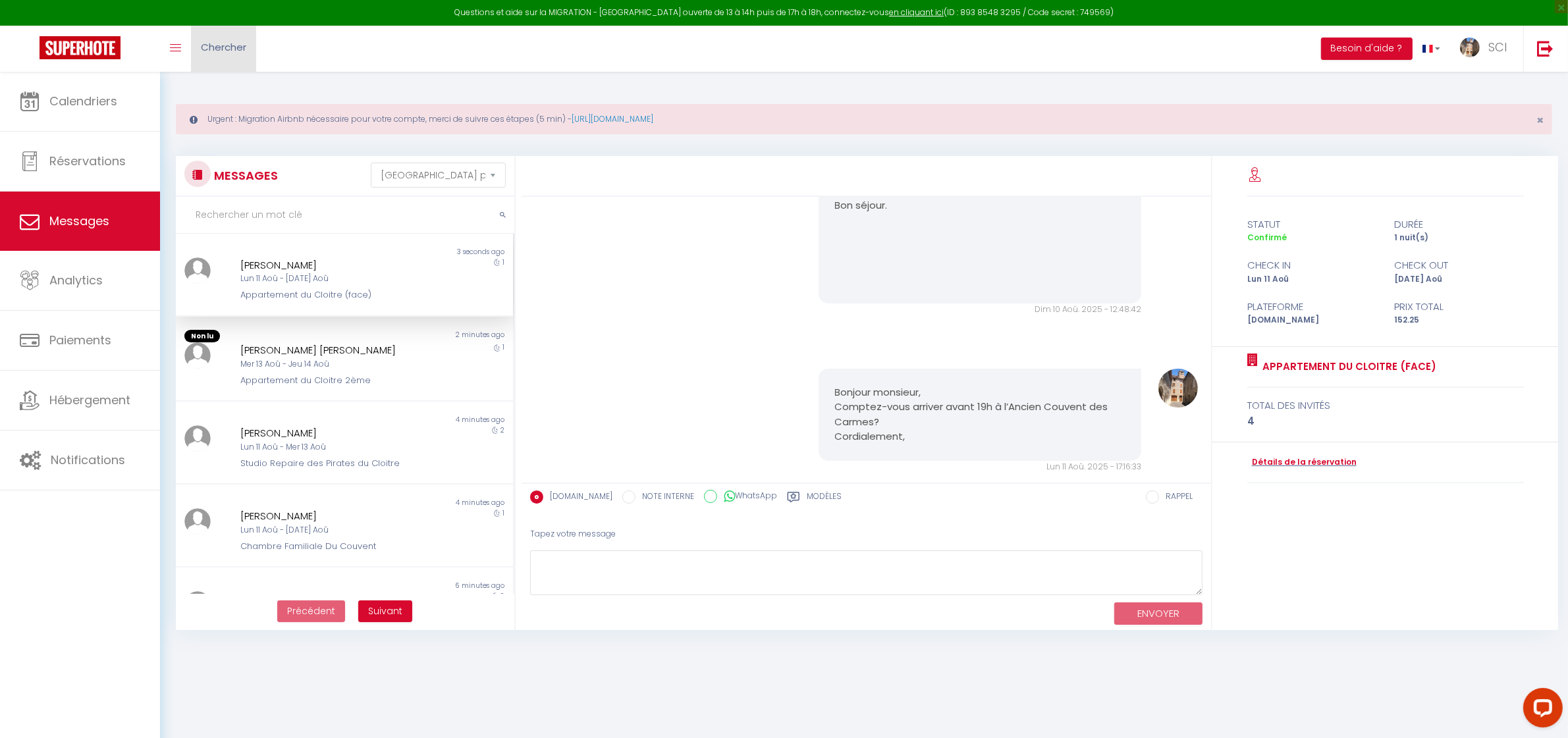
click at [239, 46] on span "Chercher" at bounding box center [223, 47] width 45 height 14
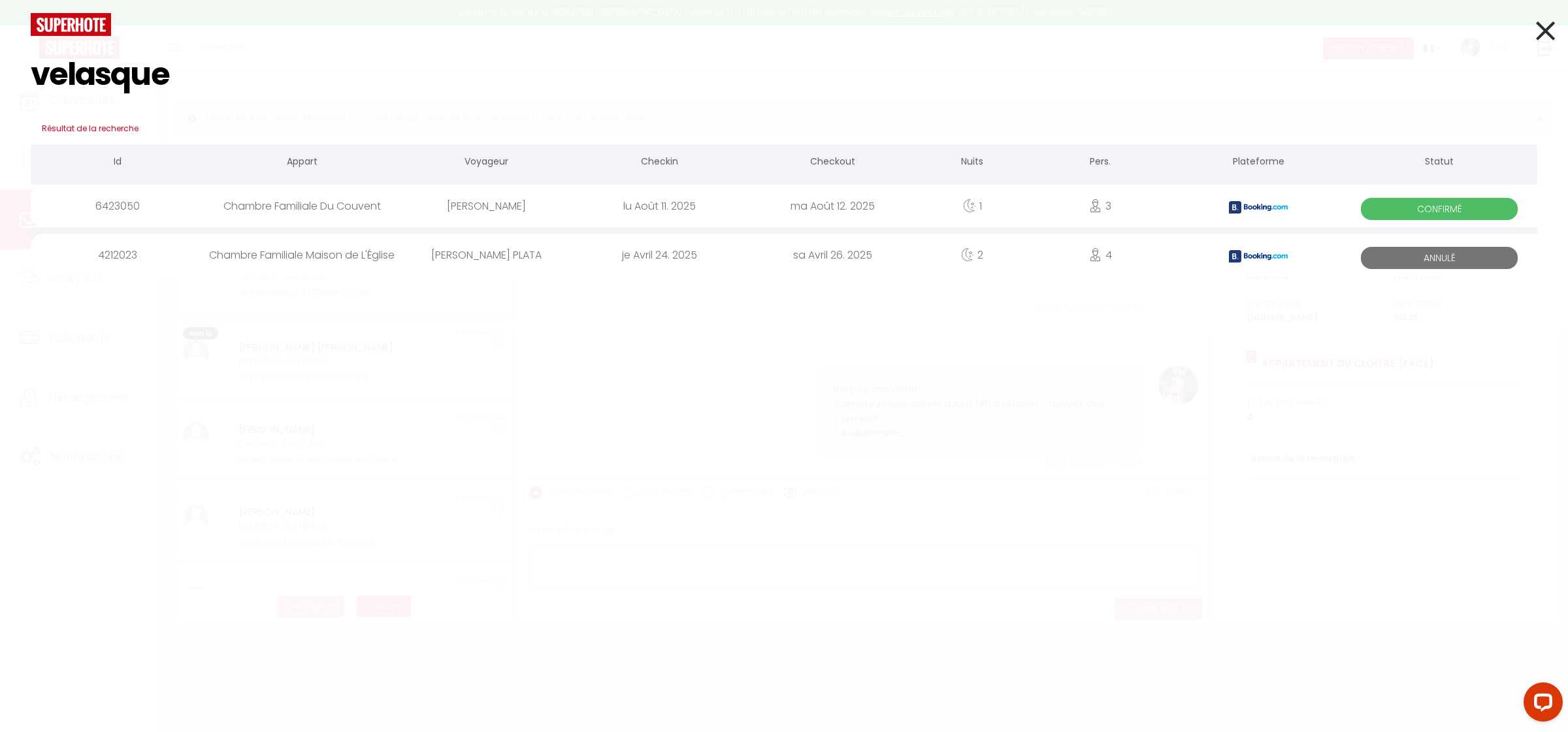
type input "velasque"
click at [464, 201] on div "Grissel Velasquez" at bounding box center [487, 206] width 173 height 42
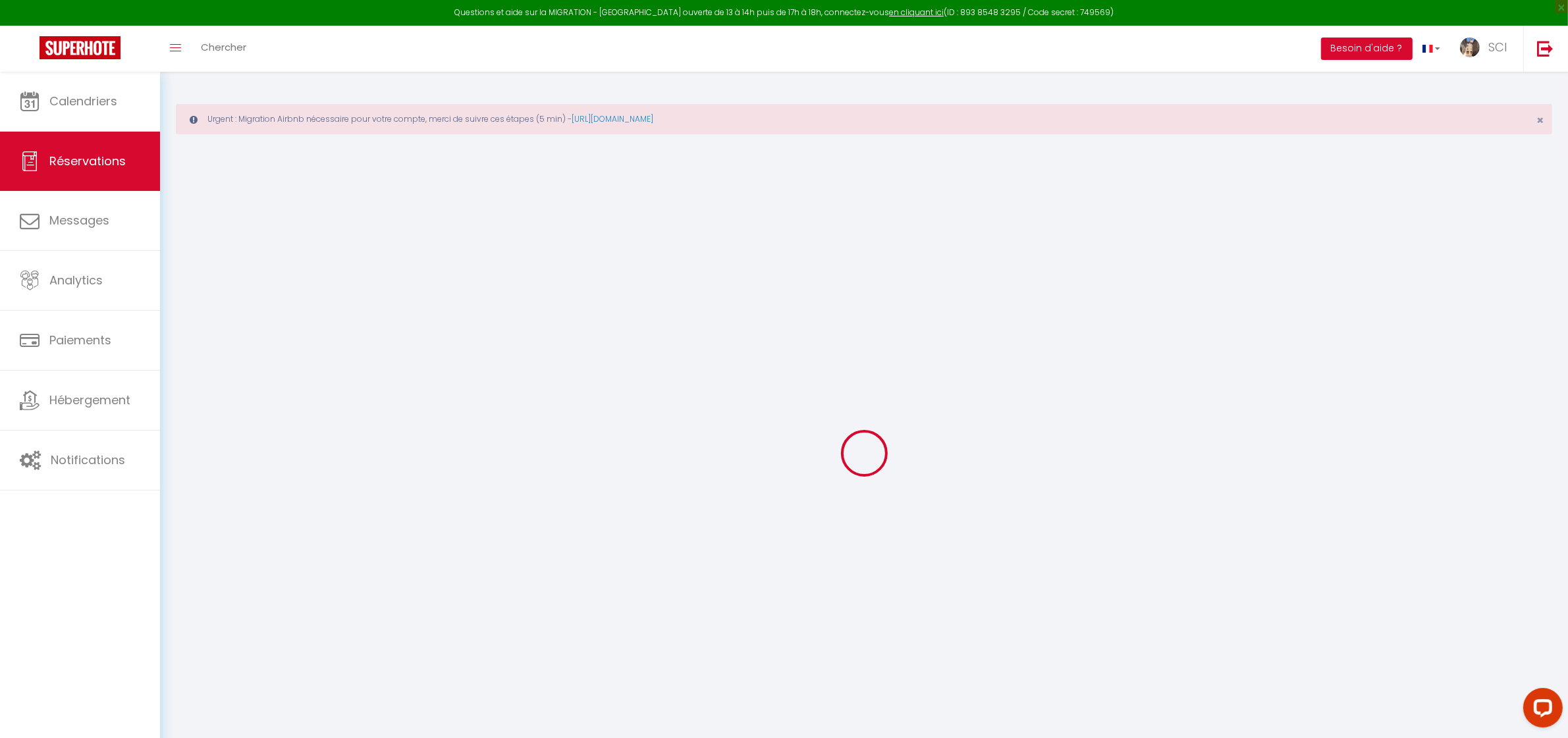
type input "Grissel"
type input "Velasquez"
type input "gvelas.180002@guest.booking.com"
type input "+34641373509"
type input "."
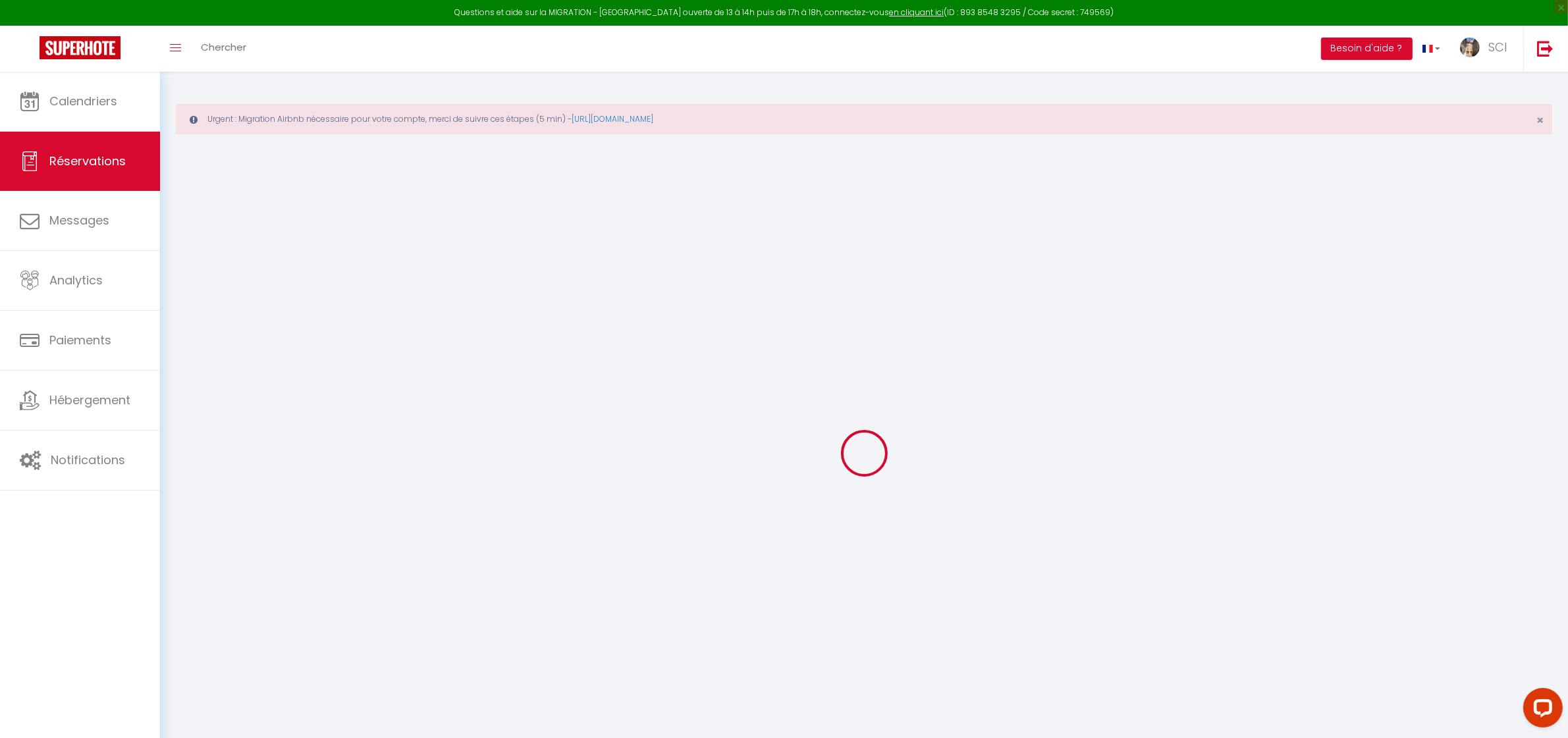
select select "ES"
type input "27.2"
type input "2.35"
select select "11986"
select select "1"
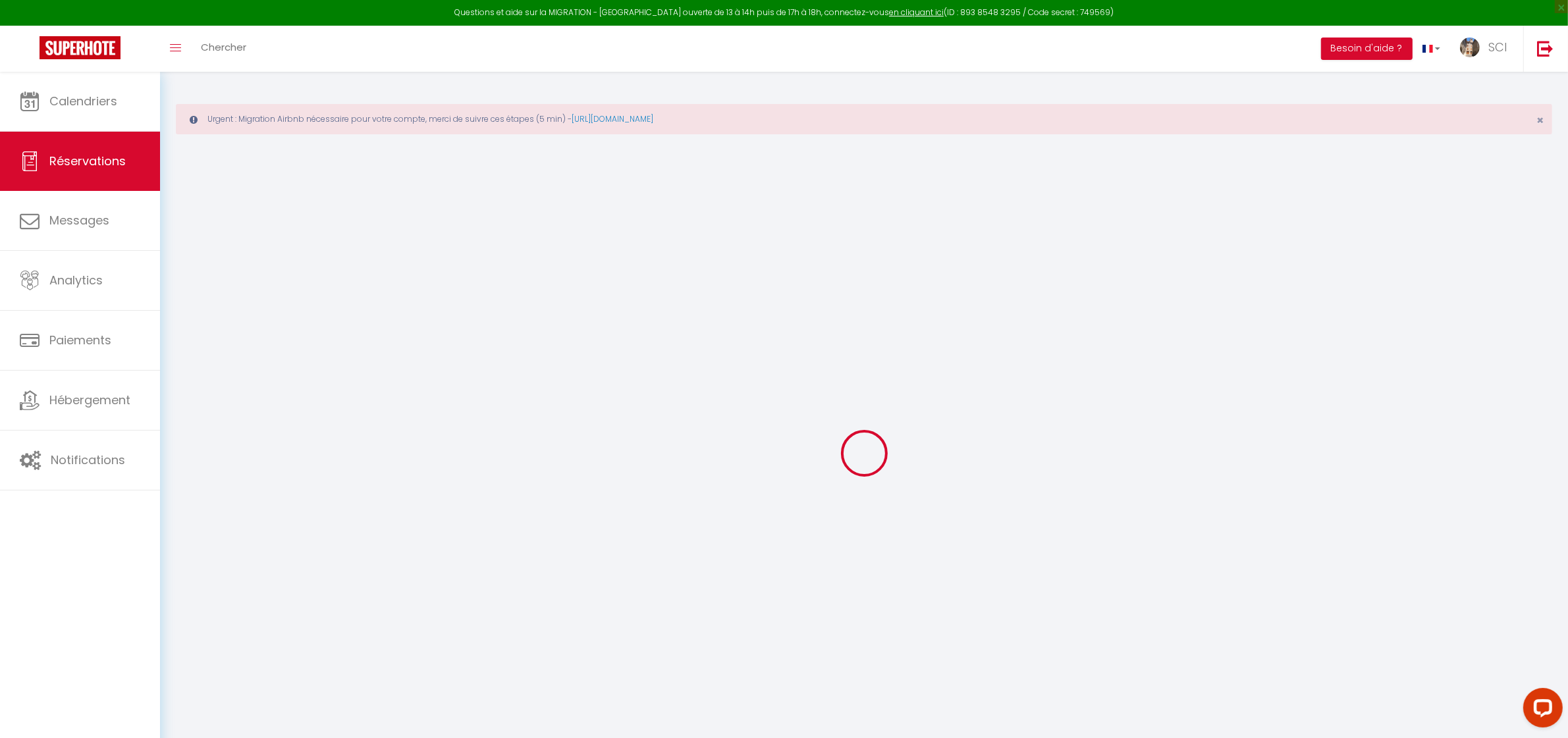
select select
type input "3"
type input "2"
select select "12"
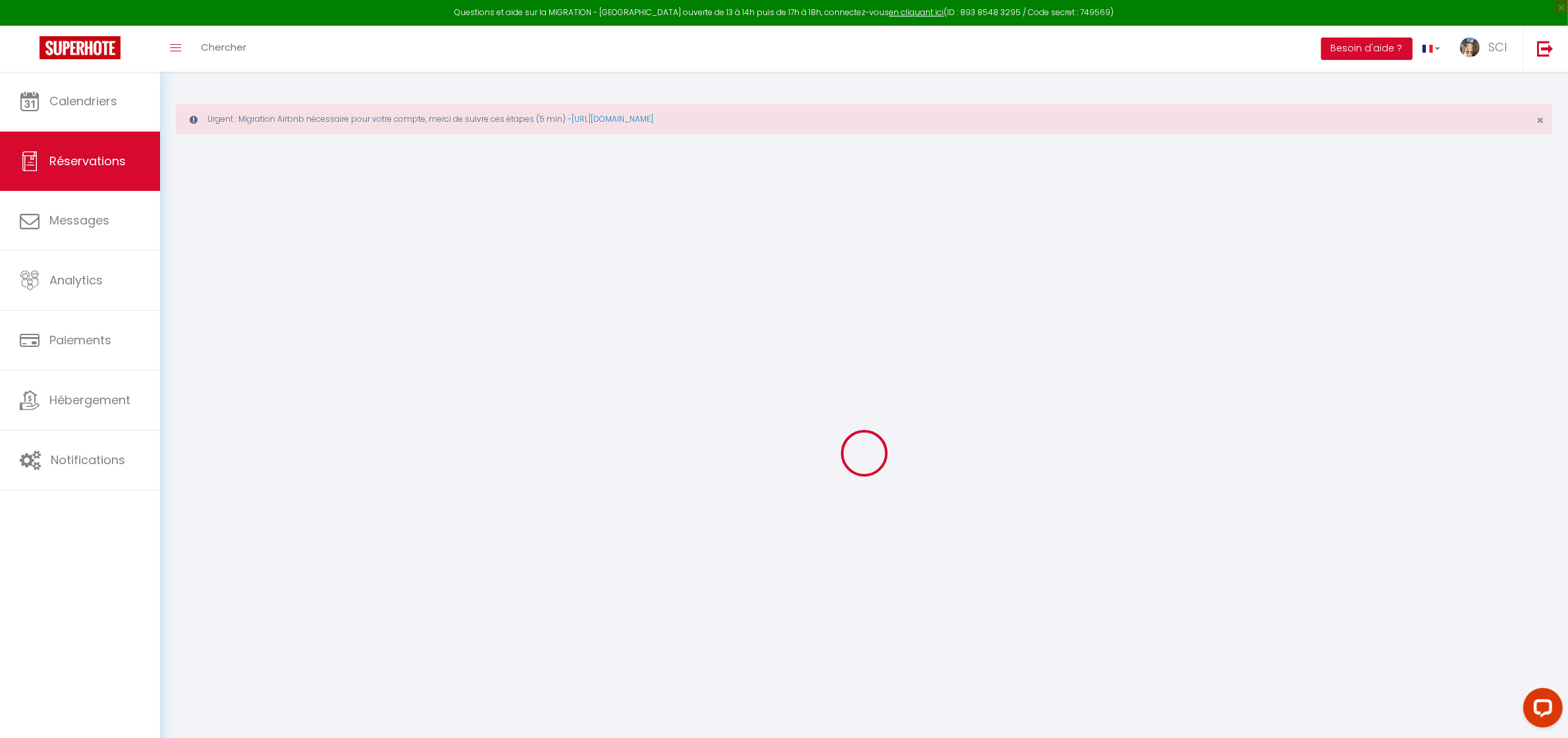
select select
type input "160"
checkbox input "false"
type input "0"
select select "2"
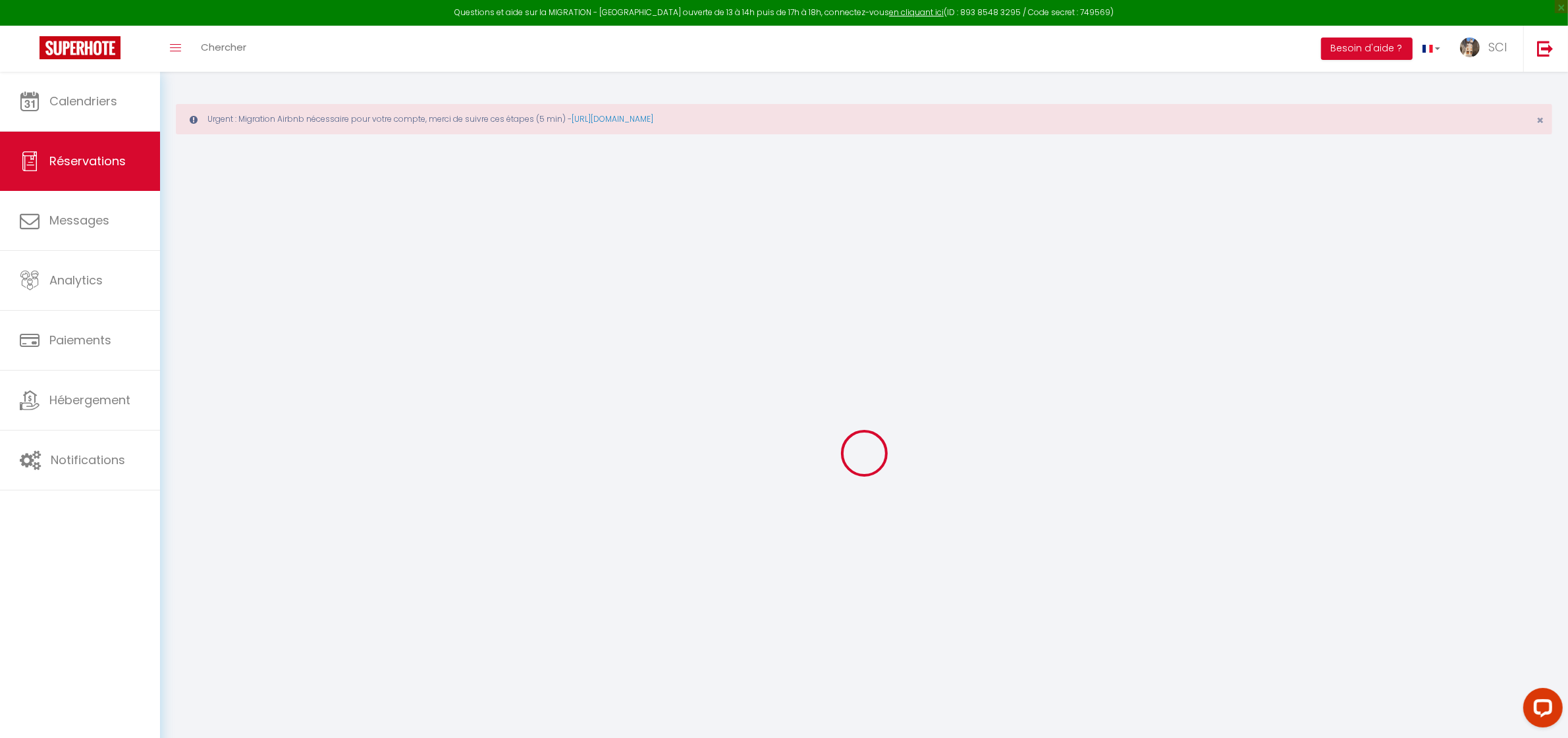
type input "0"
select select
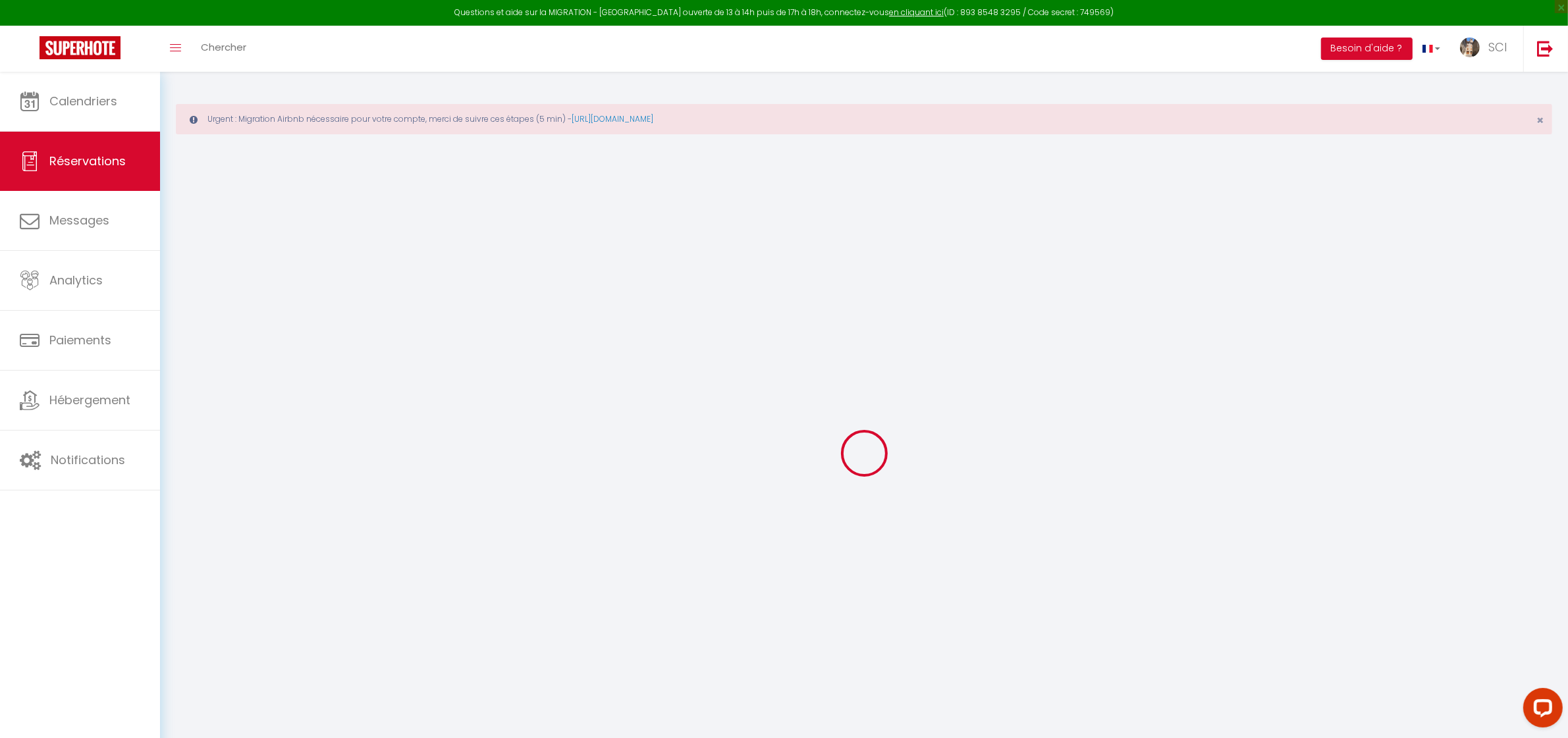
select select "14"
checkbox input "false"
select select
checkbox input "false"
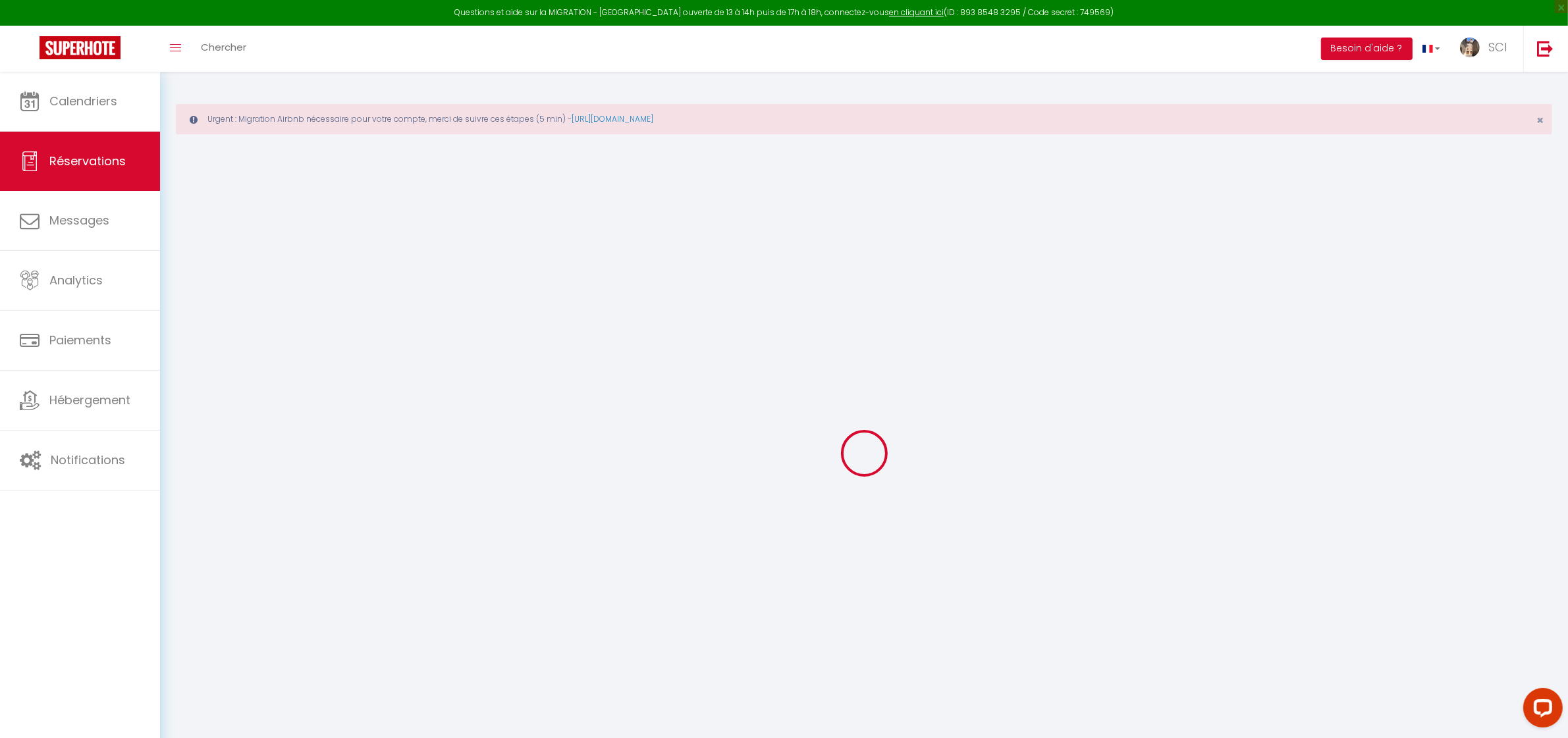
select select
checkbox input "false"
type textarea "** THIS RESERVATION HAS BEEN PRE-PAID ** BOOKING NOTE : Payment charge is EUR 2…"
type textarea "LSH"
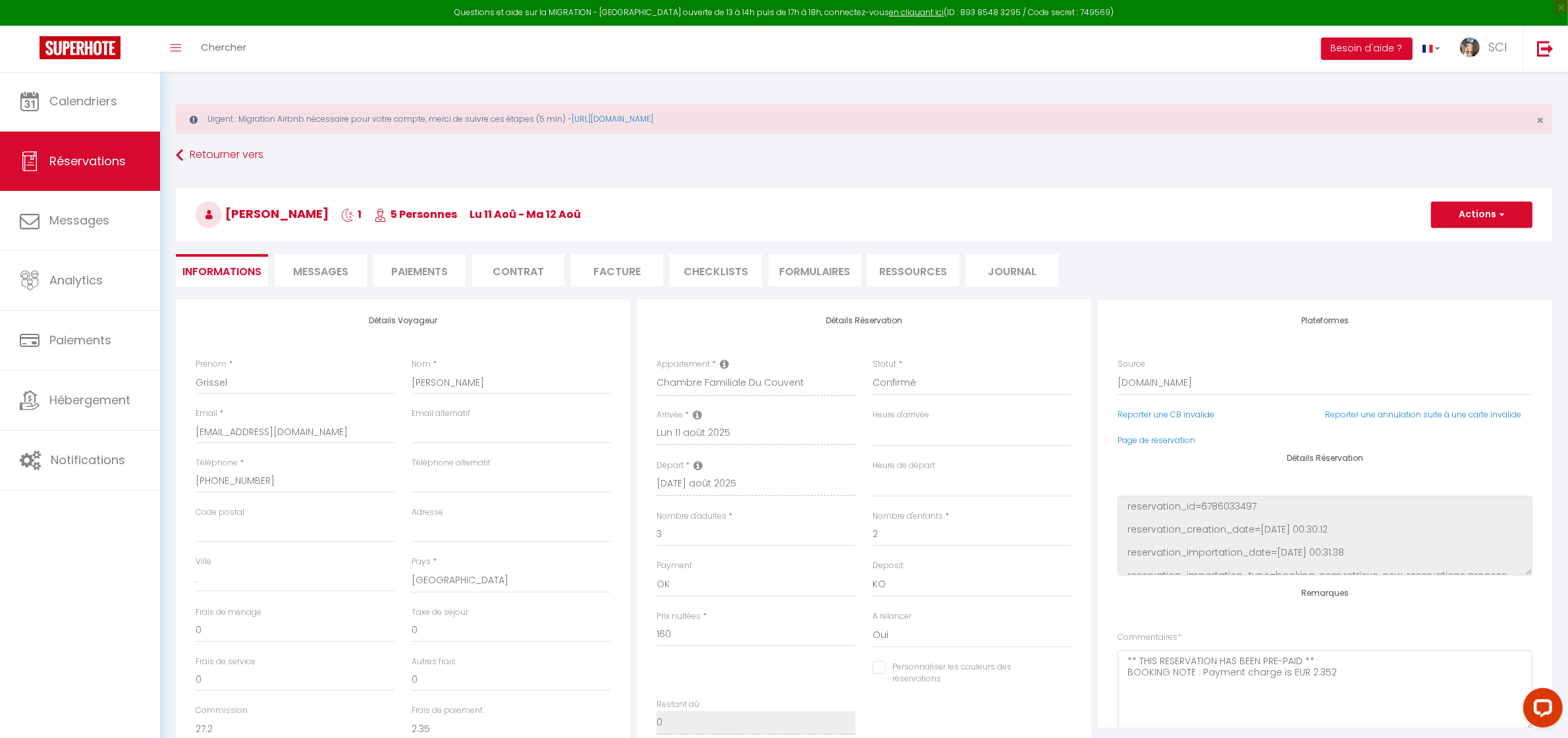
type input "8"
select select
checkbox input "false"
select select
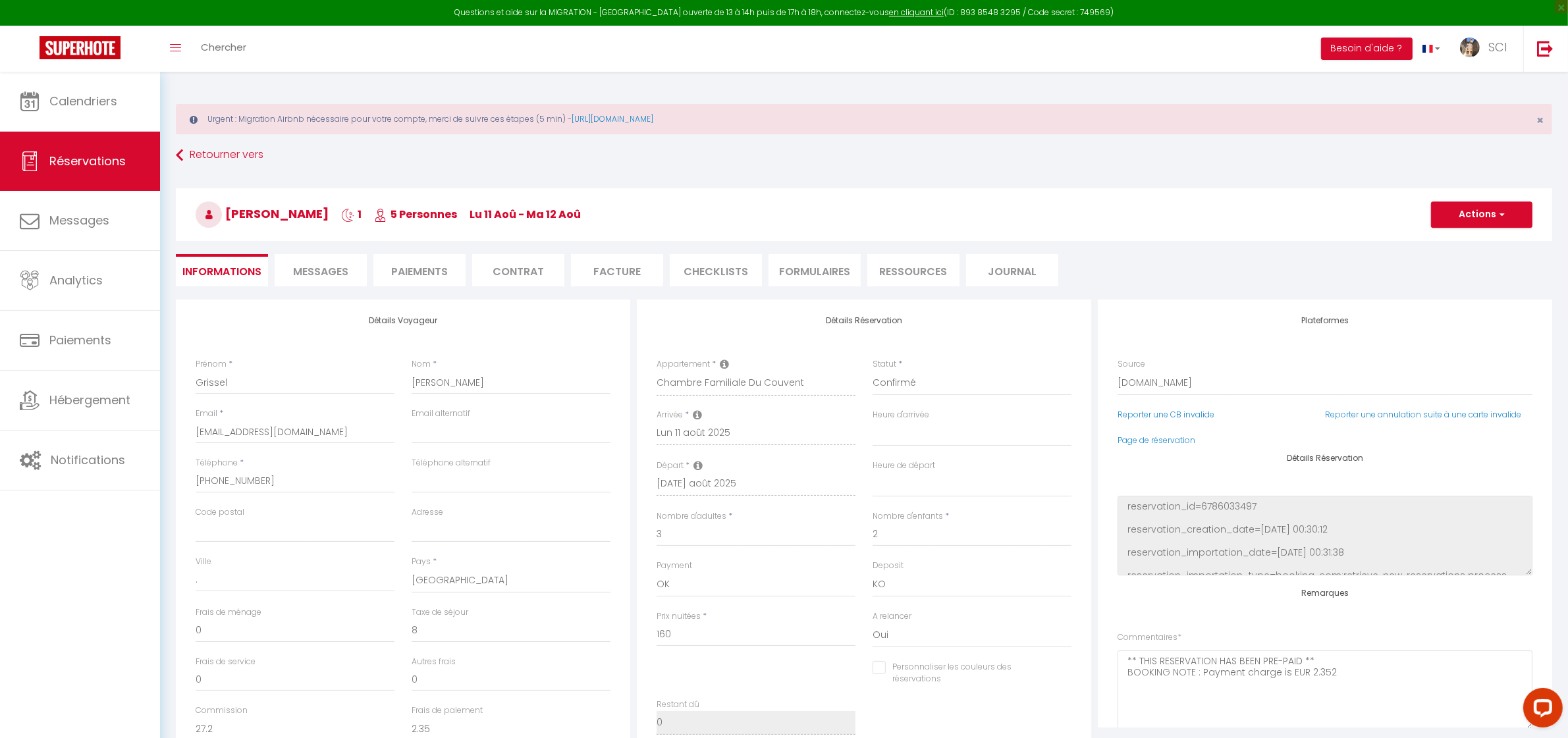
select select
click at [314, 262] on li "Messages" at bounding box center [320, 270] width 92 height 32
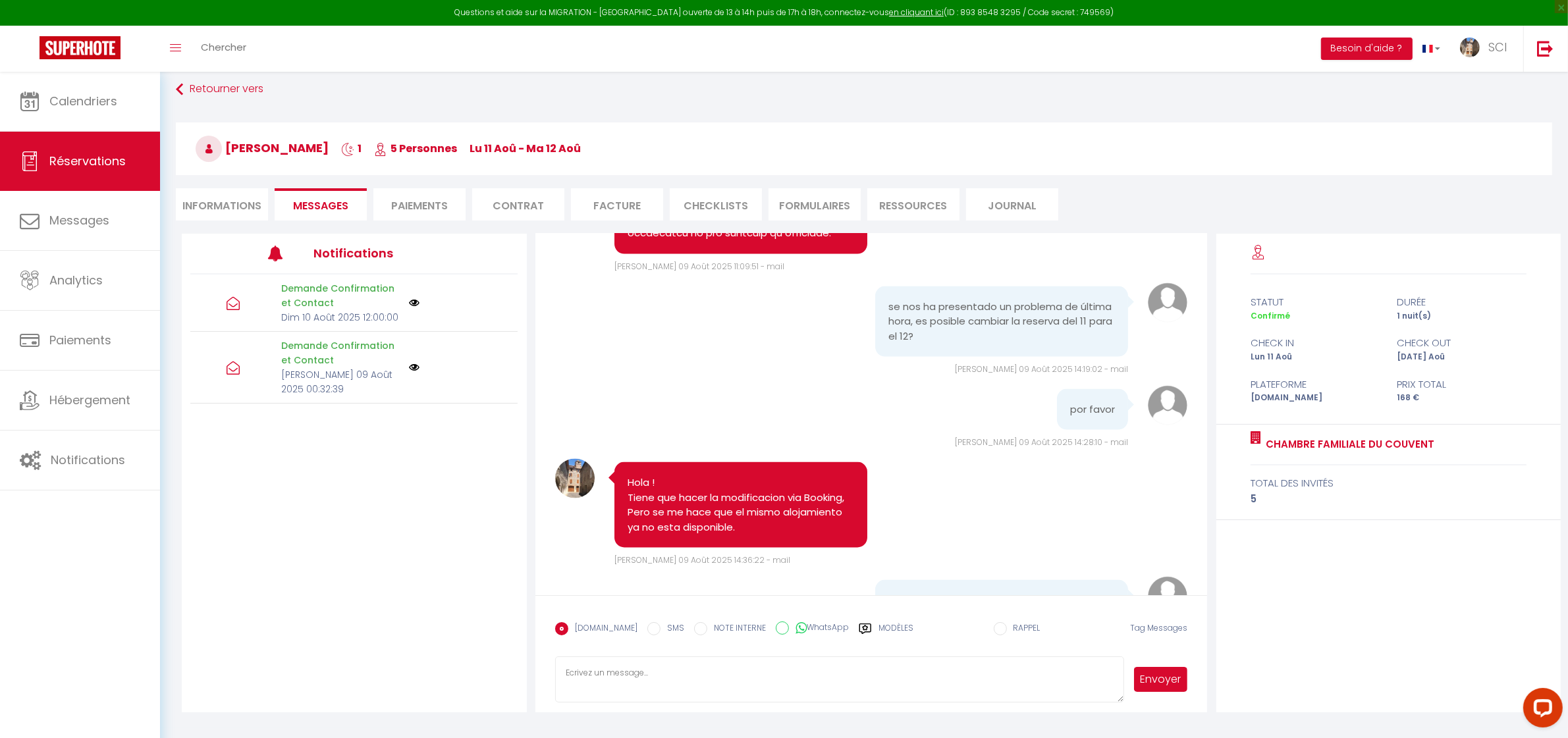
scroll to position [72, 0]
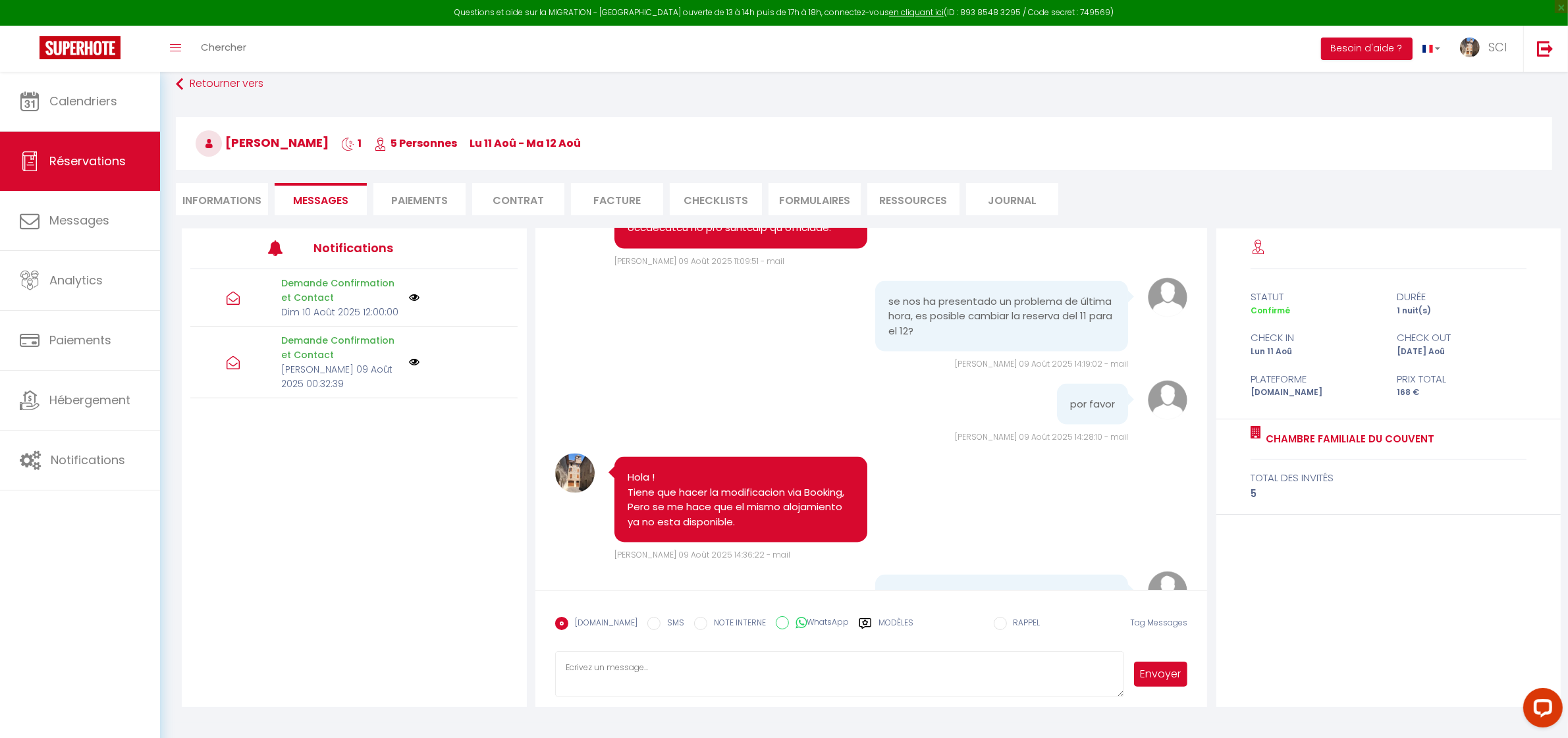
click at [693, 684] on textarea at bounding box center [840, 674] width 570 height 46
paste textarea "SALA FAMILIAR DEL CONVENTO N.° 5. Hola Sr. y Sra. Velásquez: Les damos la bienv…"
type textarea "SALA FAMILIAR DEL CONVENTO N.° 5. Hola Sr. y Sra. Velásquez: Les damos la bienv…"
click at [1164, 669] on button "Envoyer" at bounding box center [1162, 674] width 54 height 25
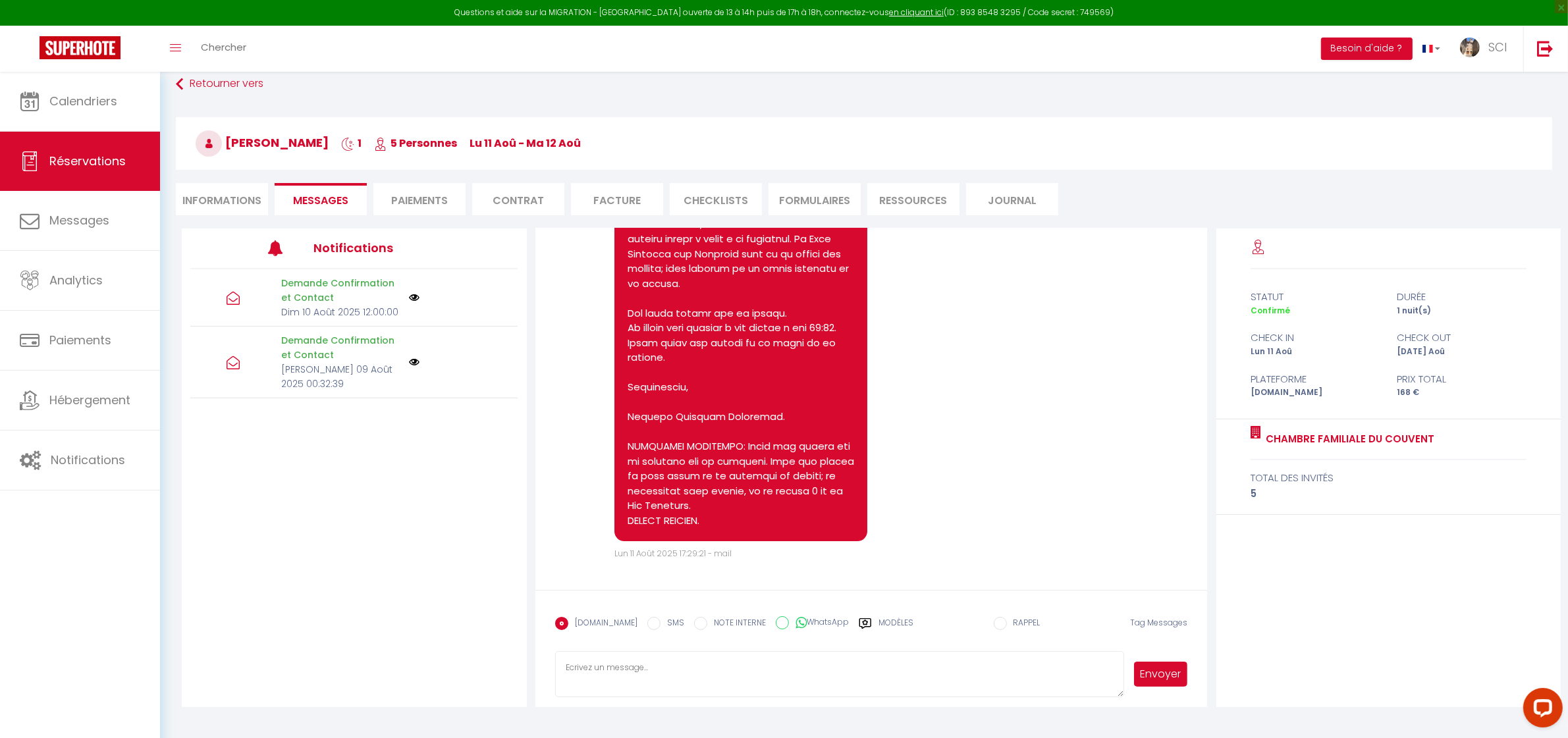
scroll to position [5841, 0]
click at [647, 625] on input "SMS" at bounding box center [654, 624] width 14 height 14
radio input "true"
radio input "false"
click at [649, 689] on textarea at bounding box center [840, 674] width 570 height 46
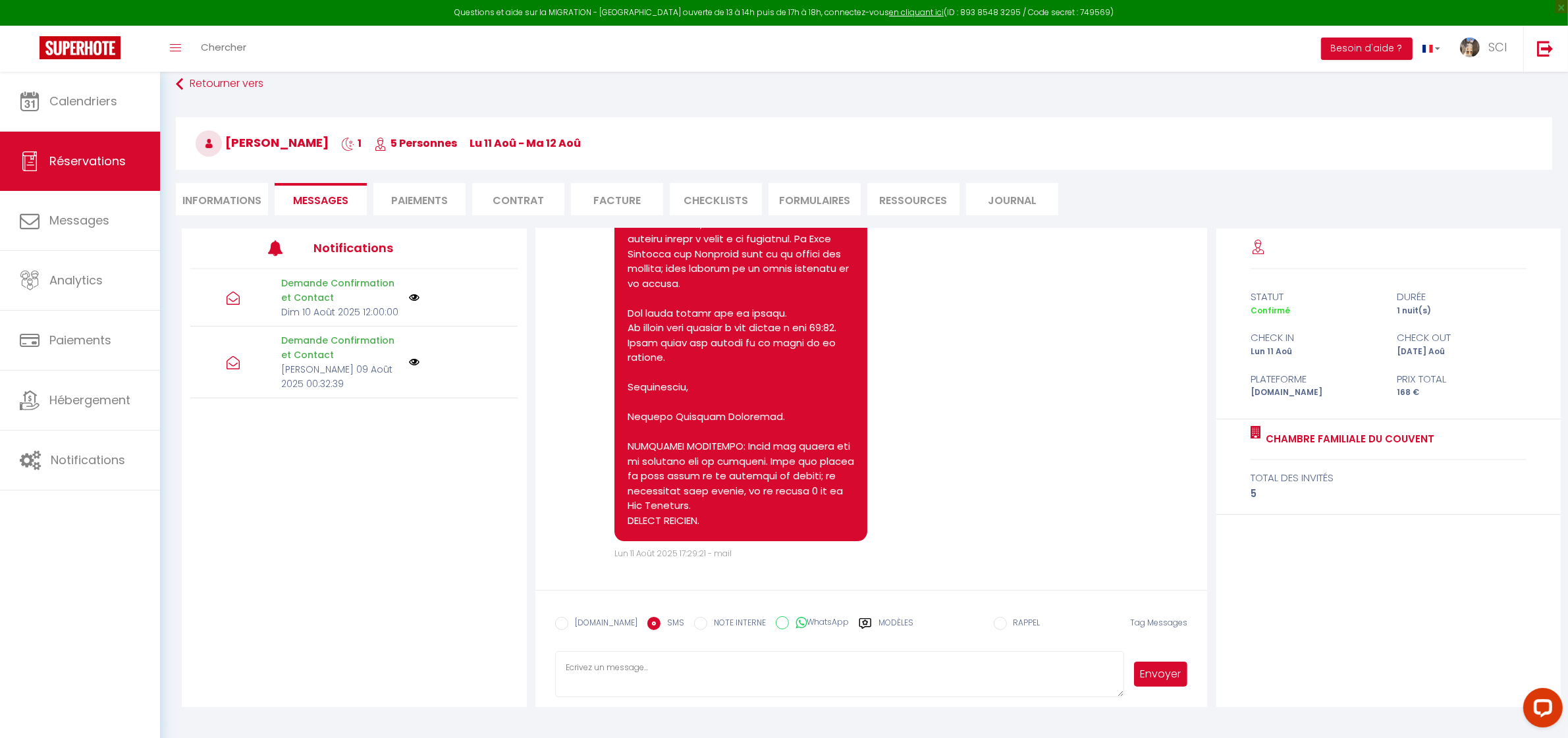
paste textarea "SALA FAMILIAR DEL CONVENTO N.° 5. Hola Sr. y Sra. Velásquez: Les damos la bienv…"
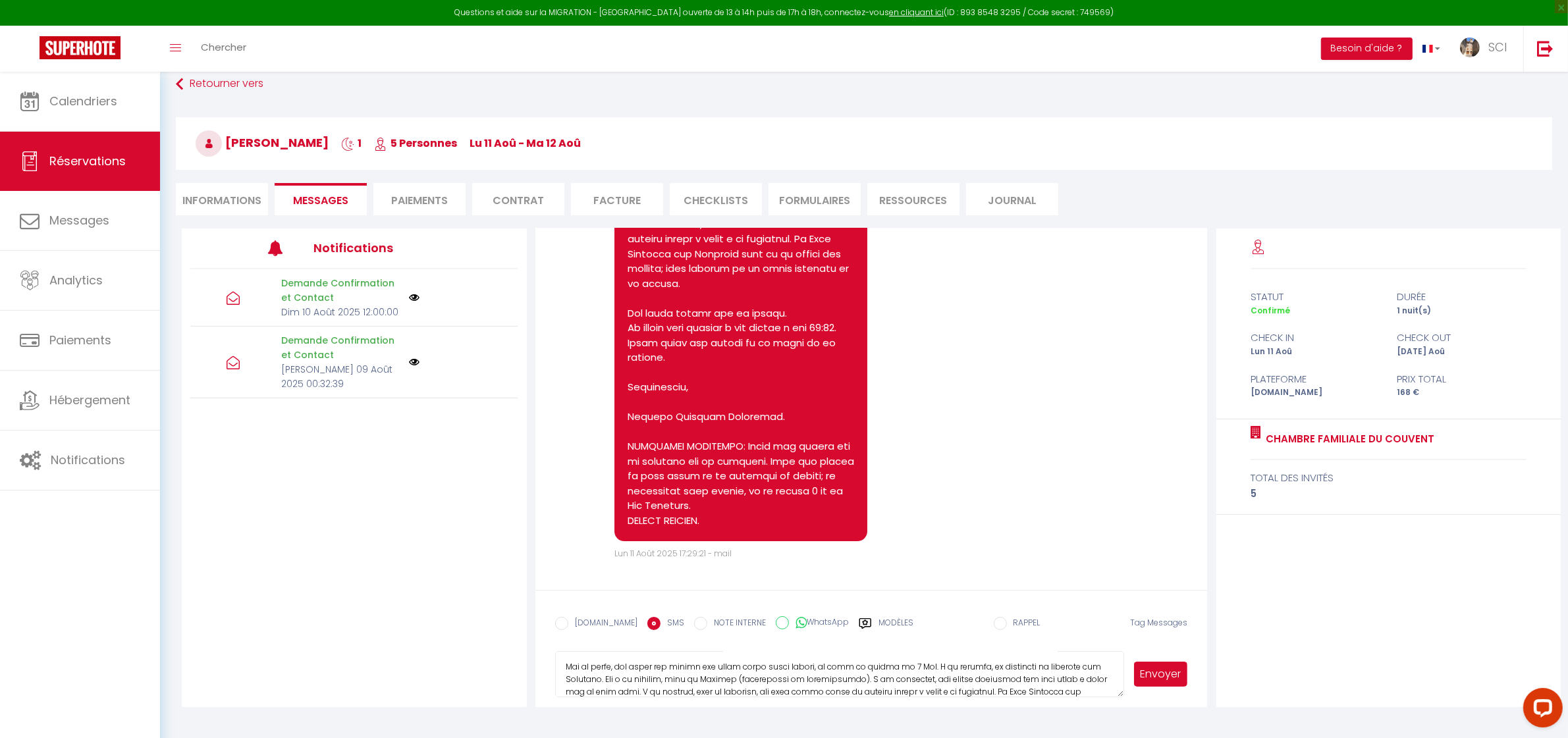
scroll to position [0, 0]
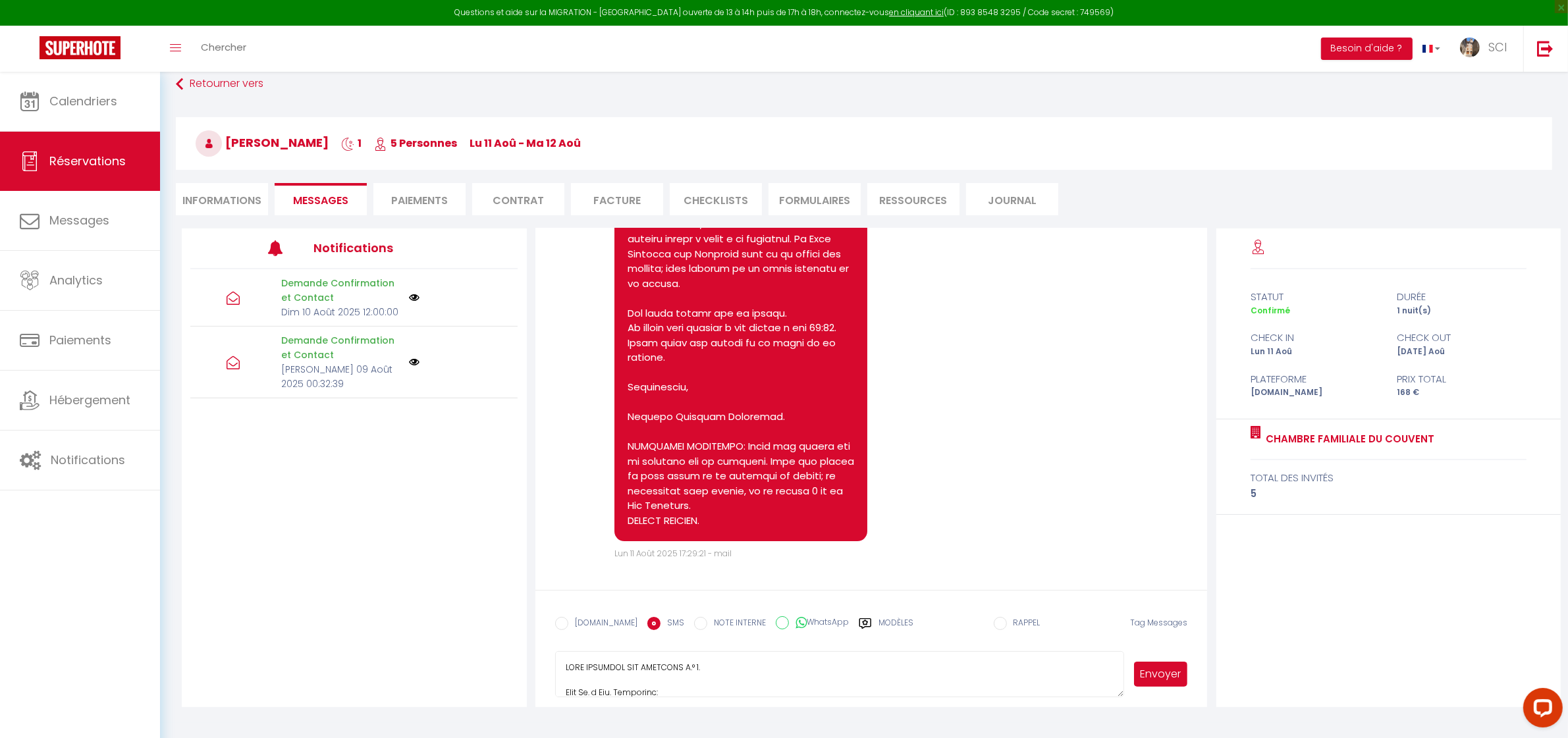
type textarea "SALA FAMILIAR DEL CONVENTO N.° 5. Hola Sr. y Sra. Velásquez: Les damos la bienv…"
click at [1166, 678] on button "Envoyer" at bounding box center [1162, 674] width 54 height 25
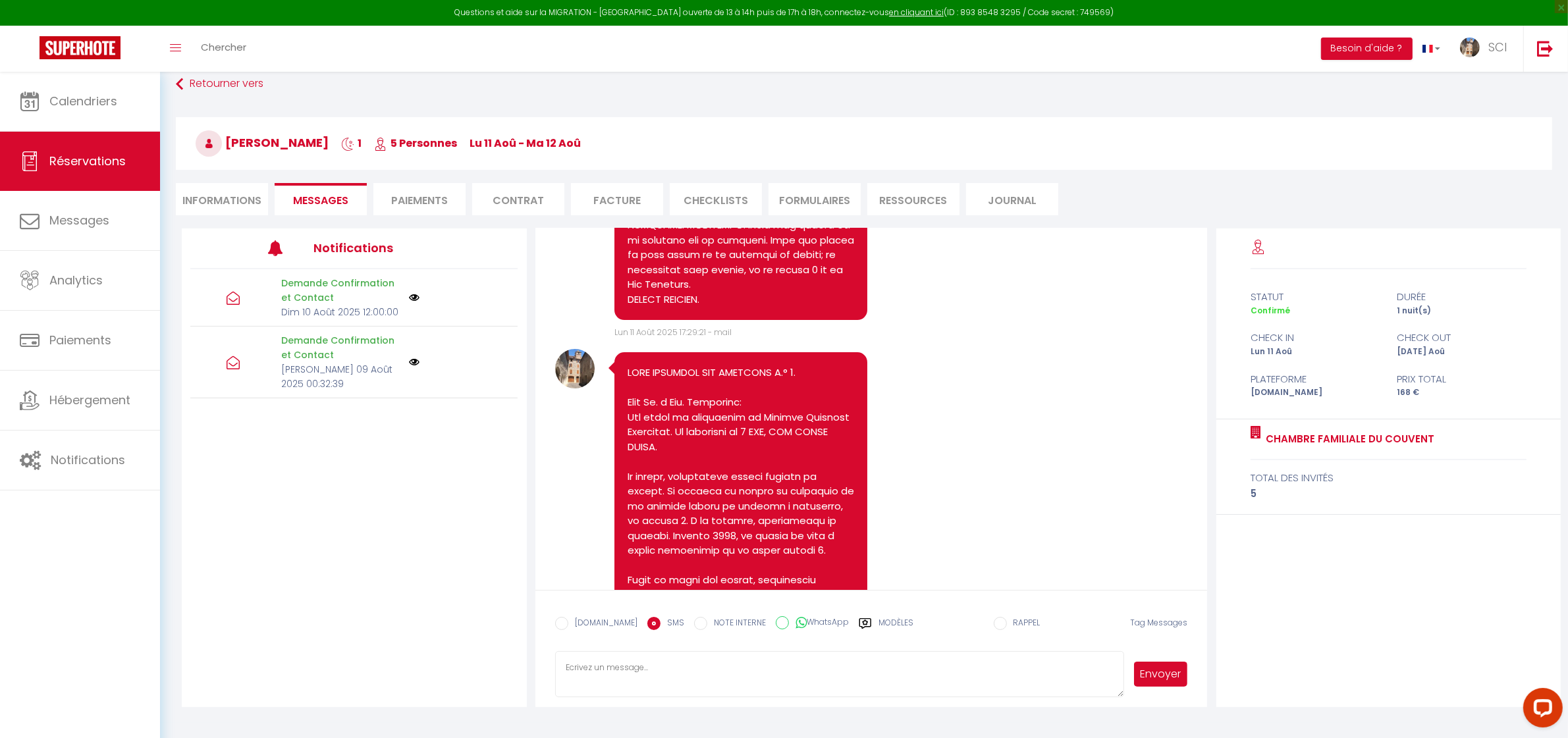
click at [1041, 142] on h3 "Grissel Velasquez 1 5 Personnes lu 11 Aoû - ma 12 Aoû" at bounding box center [864, 143] width 1376 height 52
click at [224, 55] on link "Chercher" at bounding box center [222, 49] width 65 height 46
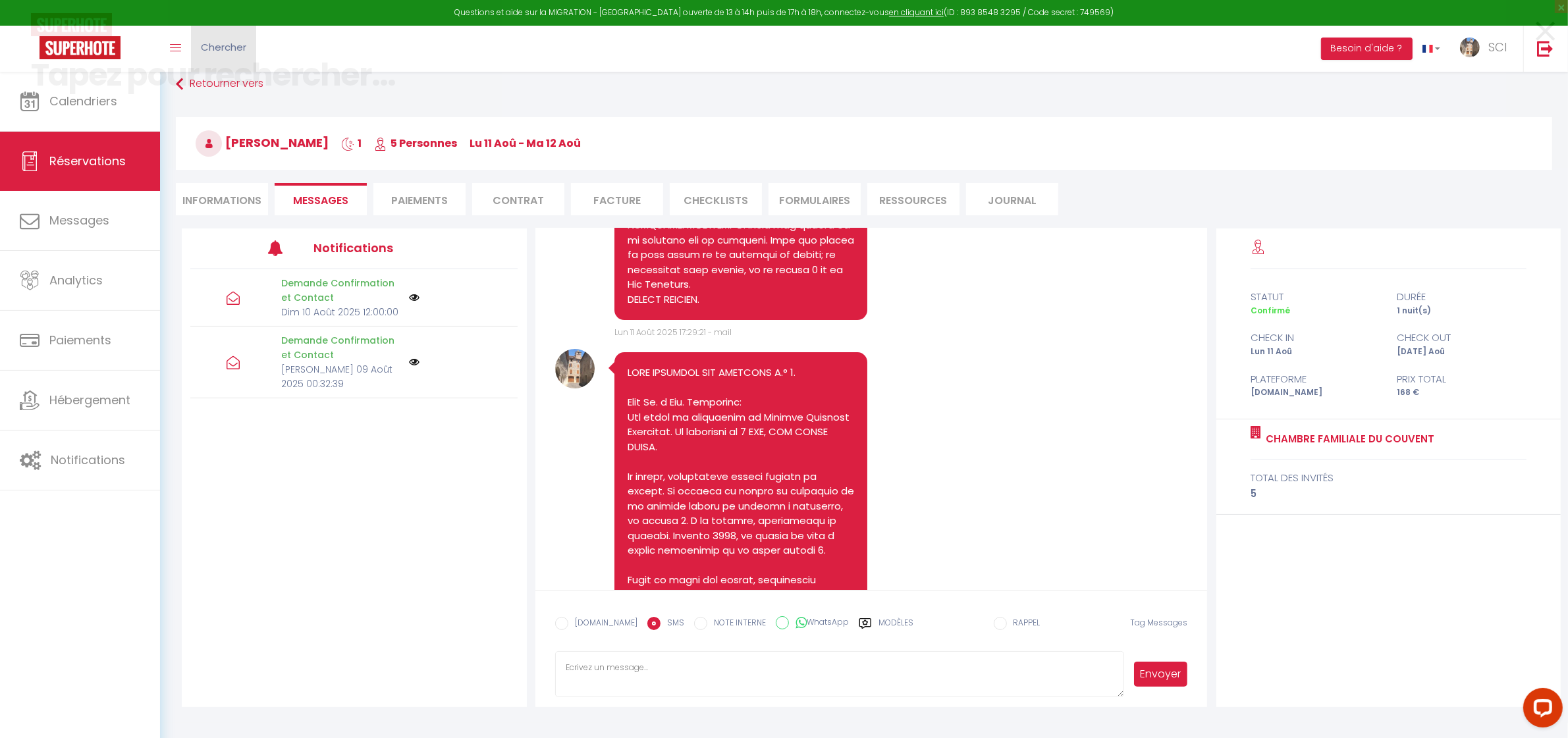
scroll to position [5827, 0]
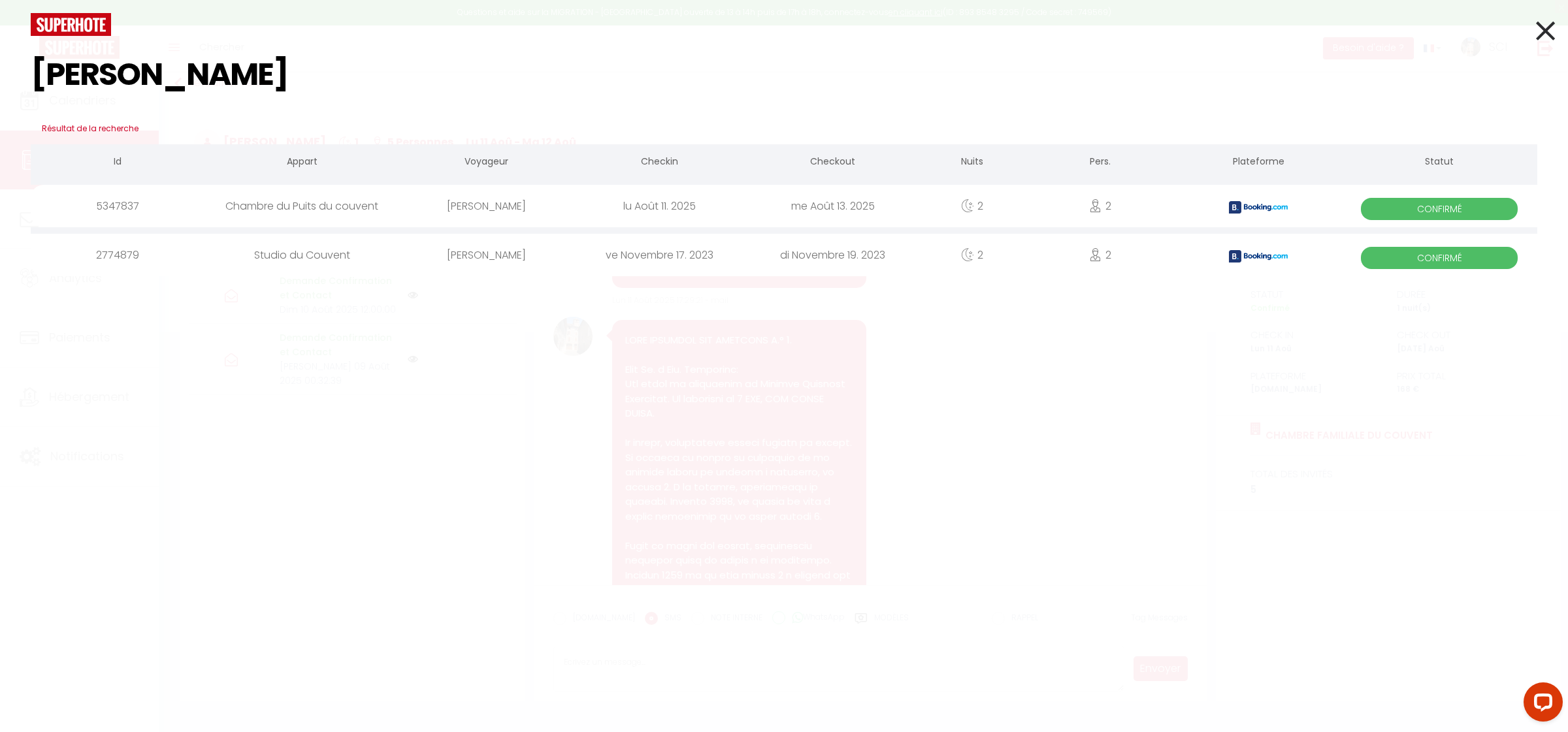
type input "turnbull"
click at [520, 206] on div "Dorothy Turnbull" at bounding box center [487, 206] width 173 height 42
select select
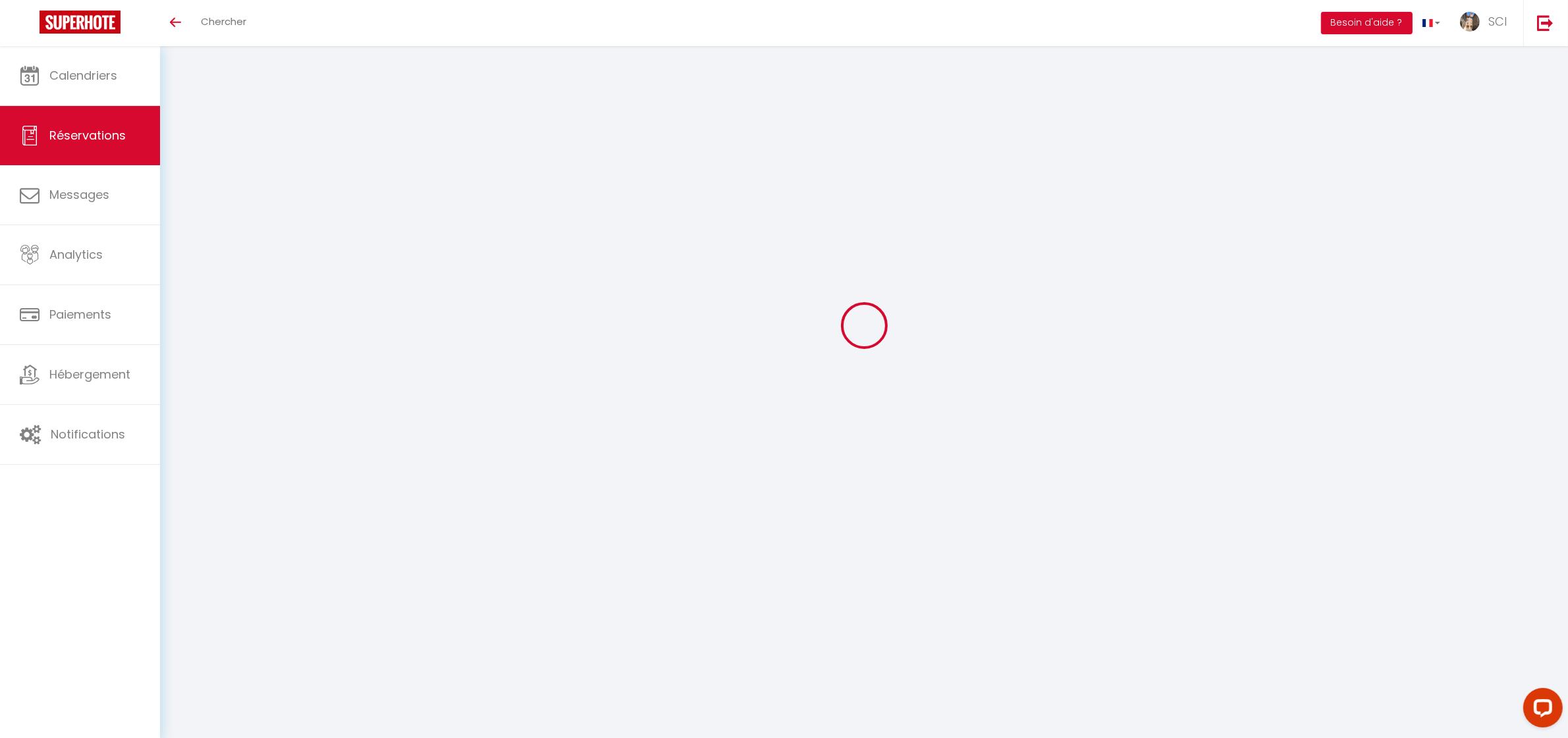
type input "[PERSON_NAME]"
type input "Menconi"
type input "[EMAIL_ADDRESS][DOMAIN_NAME]"
type input "[PHONE_NUMBER]"
type input "."
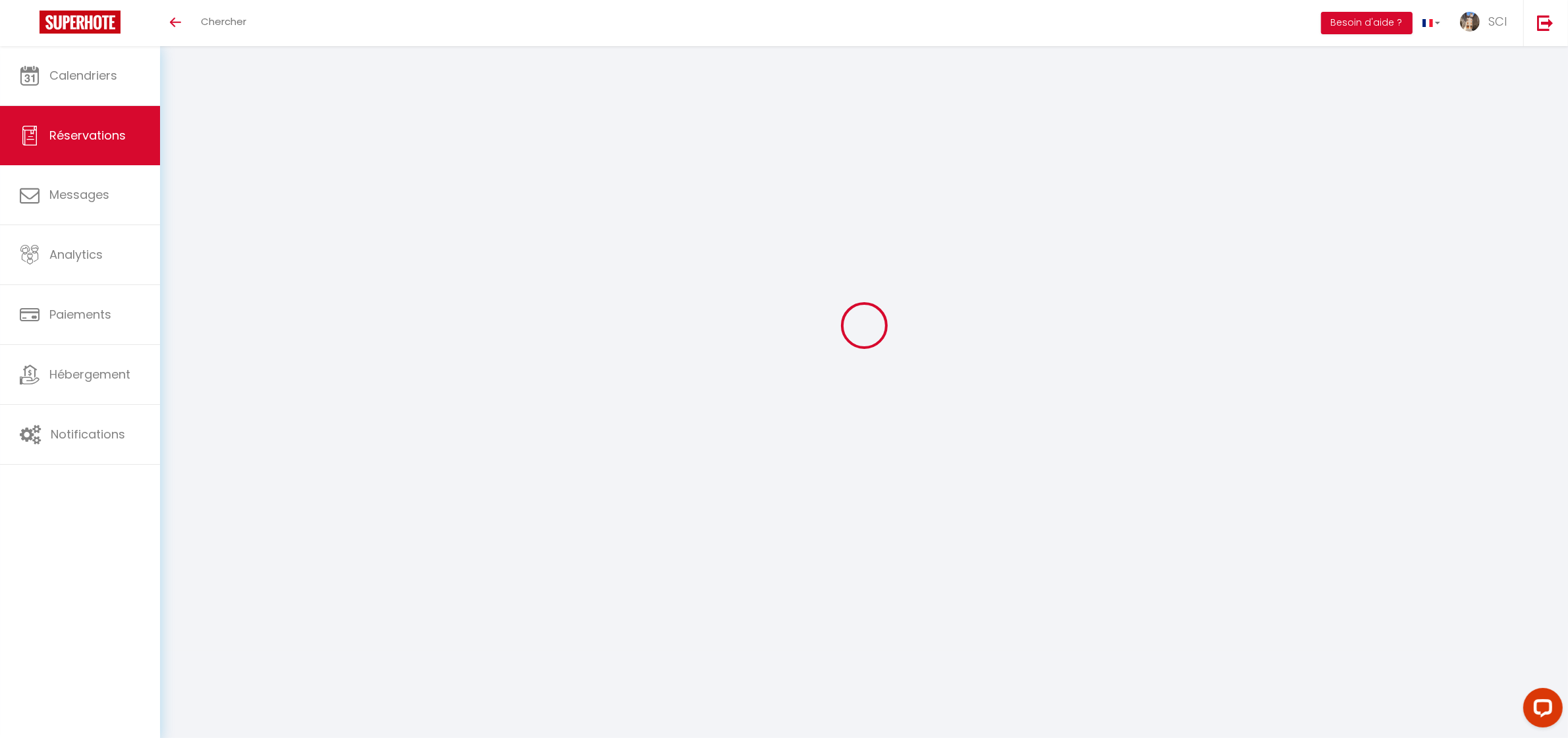
select select "IT"
type input "14.54"
type input "1.26"
select select "12102"
select select "1"
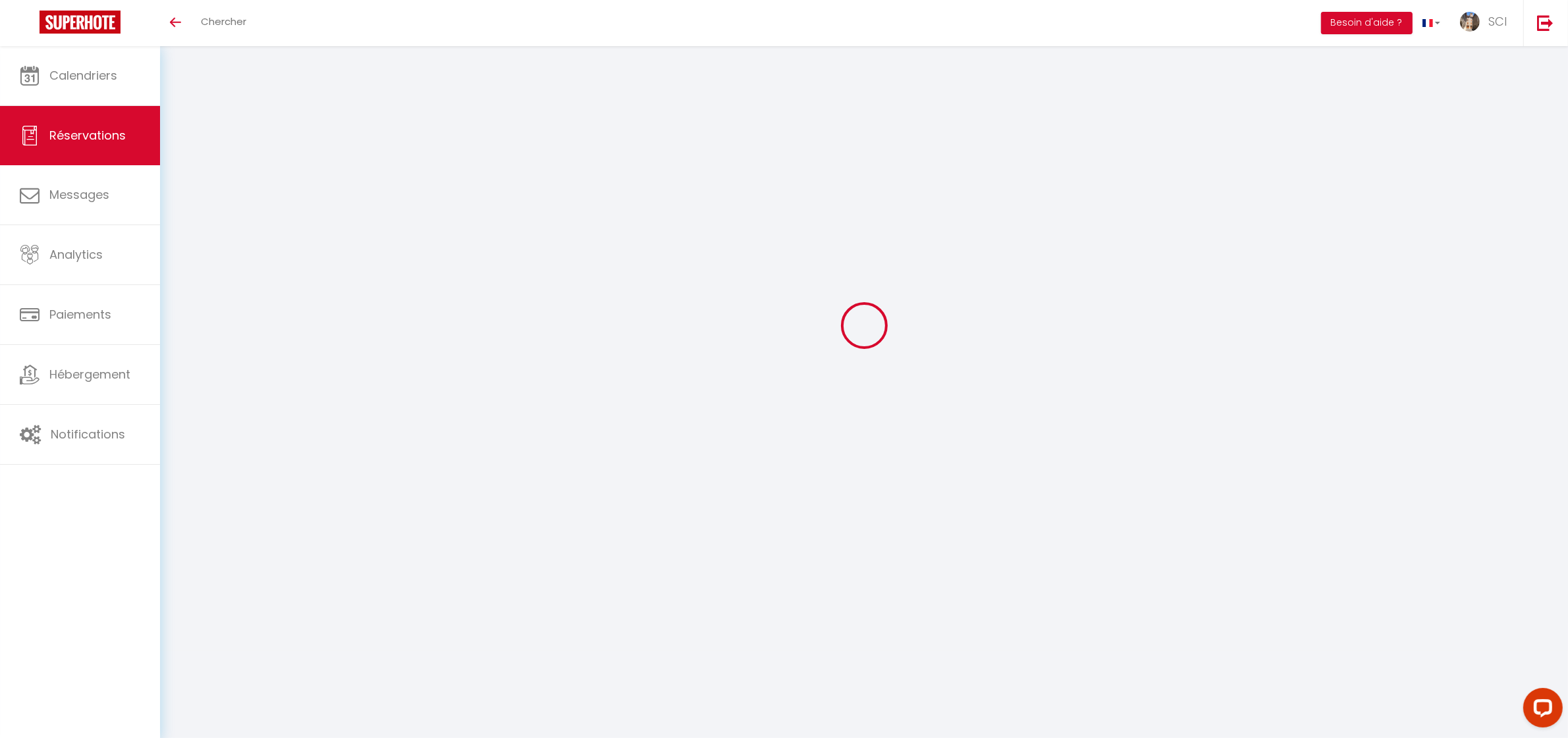
select select
type input "2"
select select "12"
select select
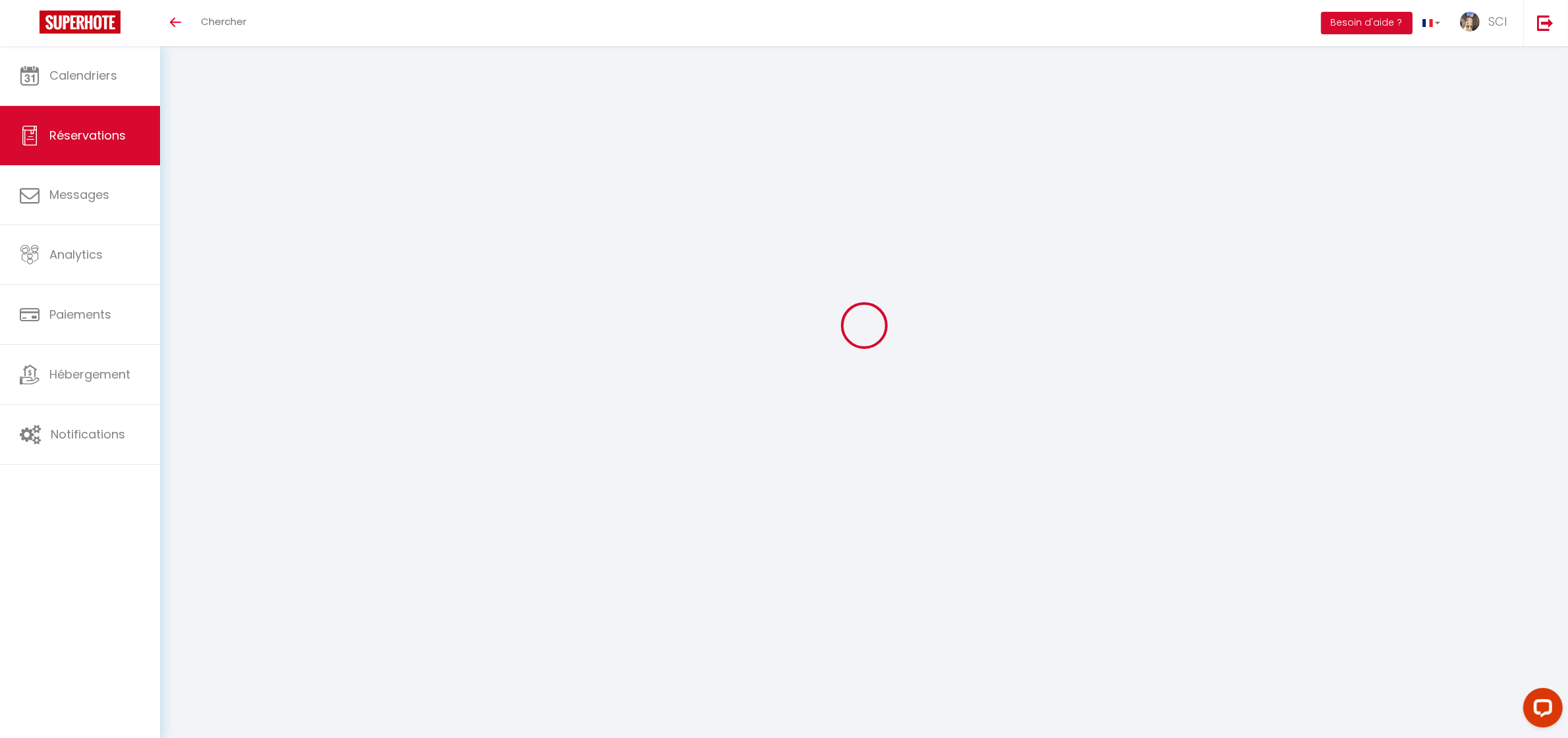
type input "85.5"
checkbox input "false"
type input "0"
select select "2"
type input "0"
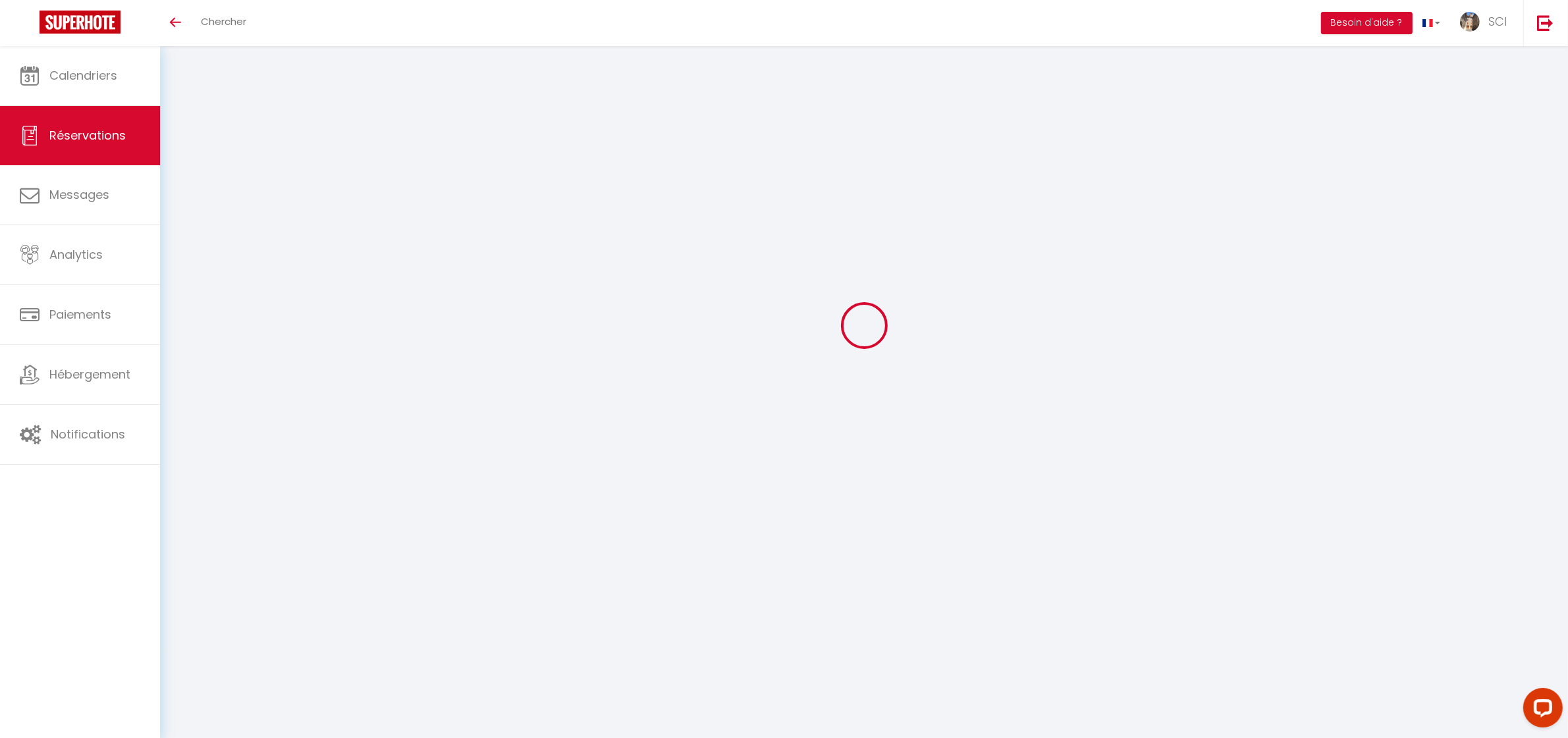
type input "0"
select select
select select "14"
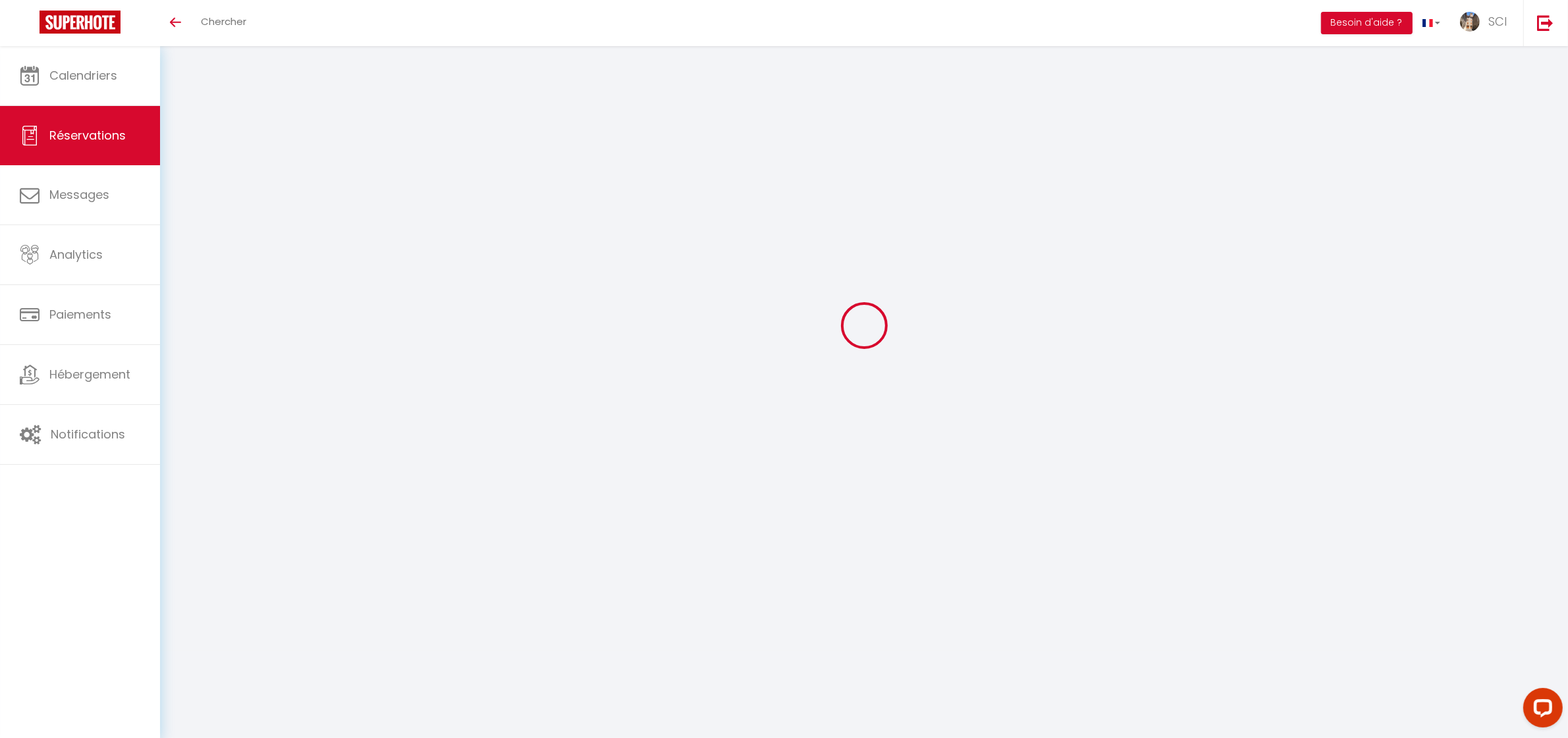
checkbox input "false"
select select
checkbox input "false"
select select
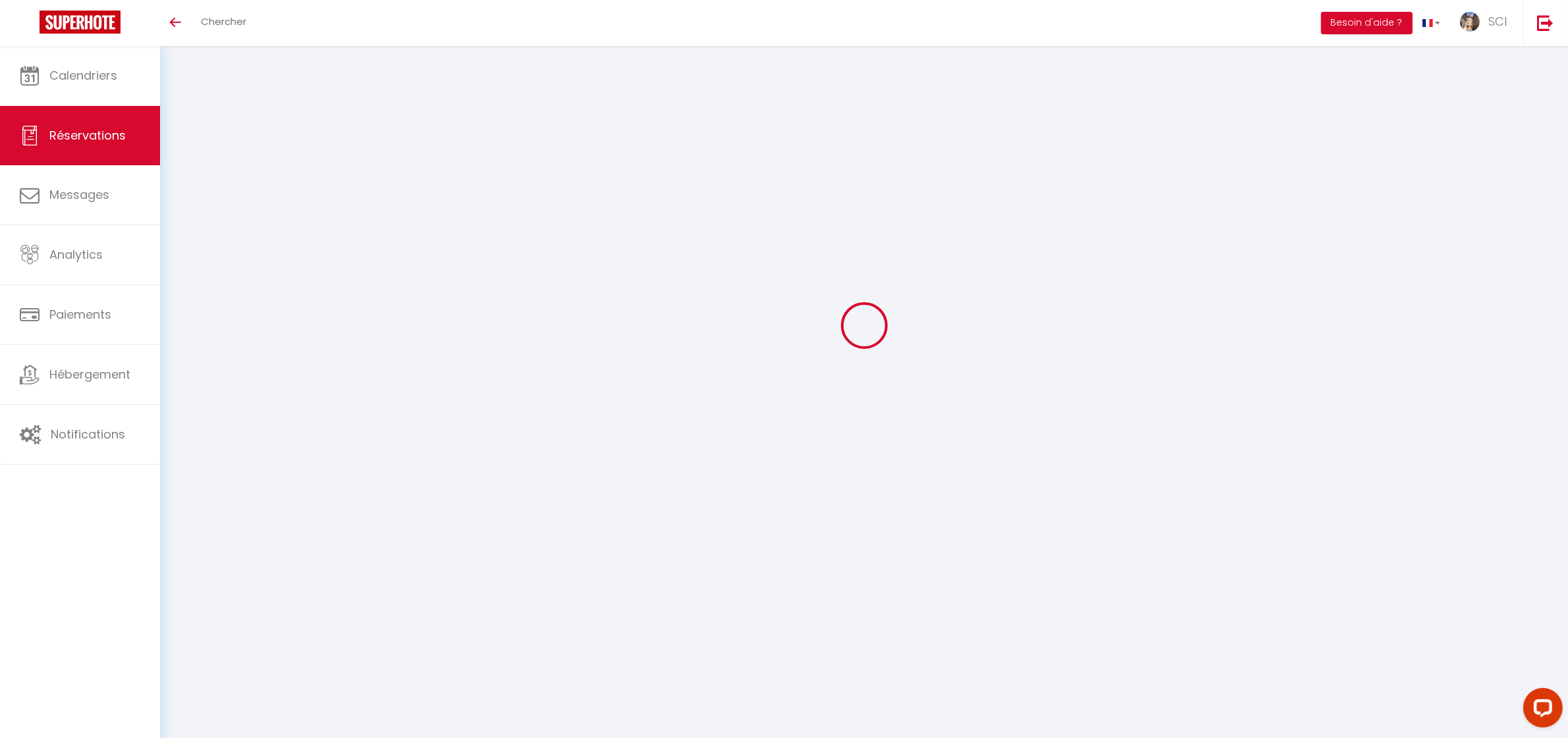
select select
checkbox input "false"
type textarea "** THIS RESERVATION HAS BEEN PRE-PAID ** BOOKING NOTE : Payment charge is EUR 1…"
select select
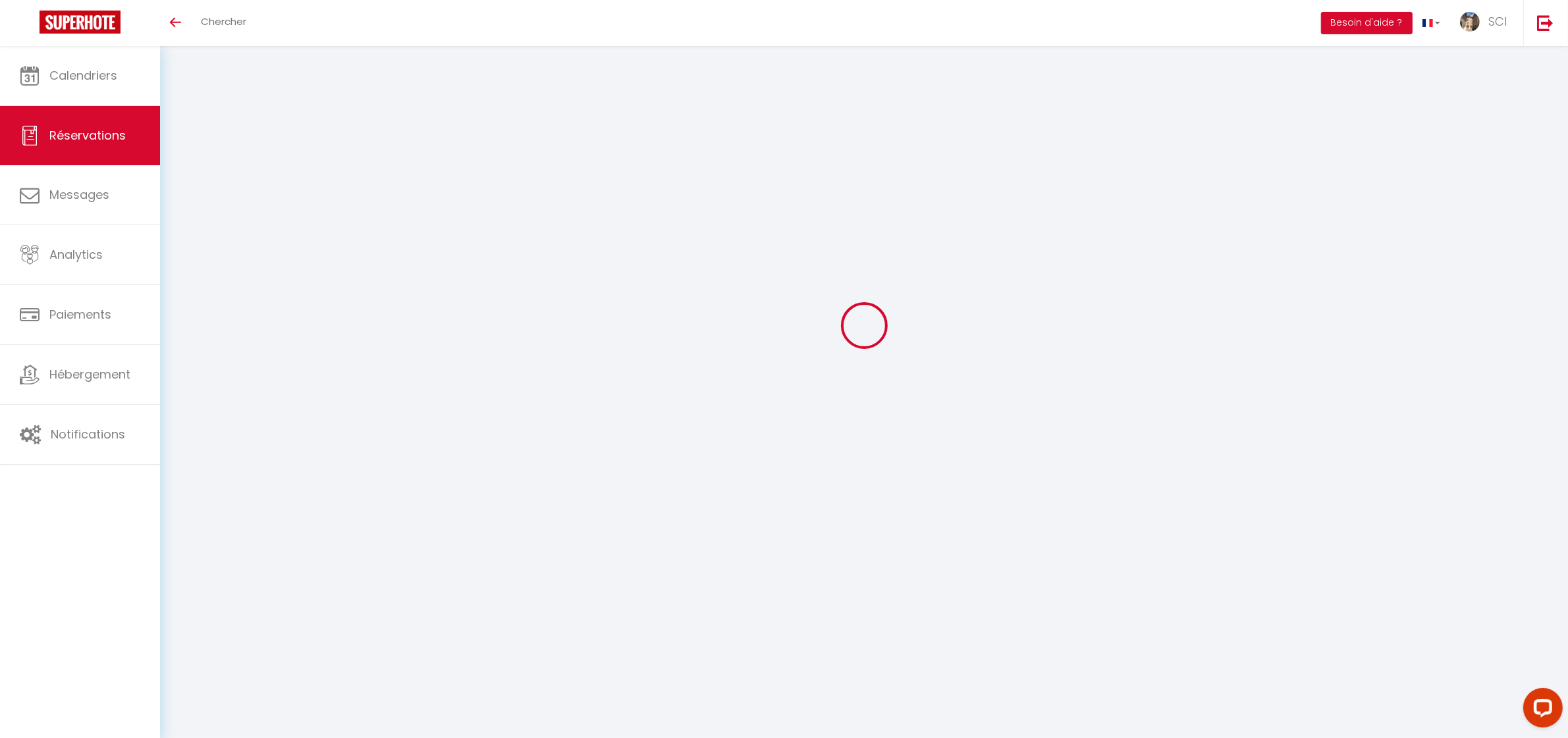
checkbox input "false"
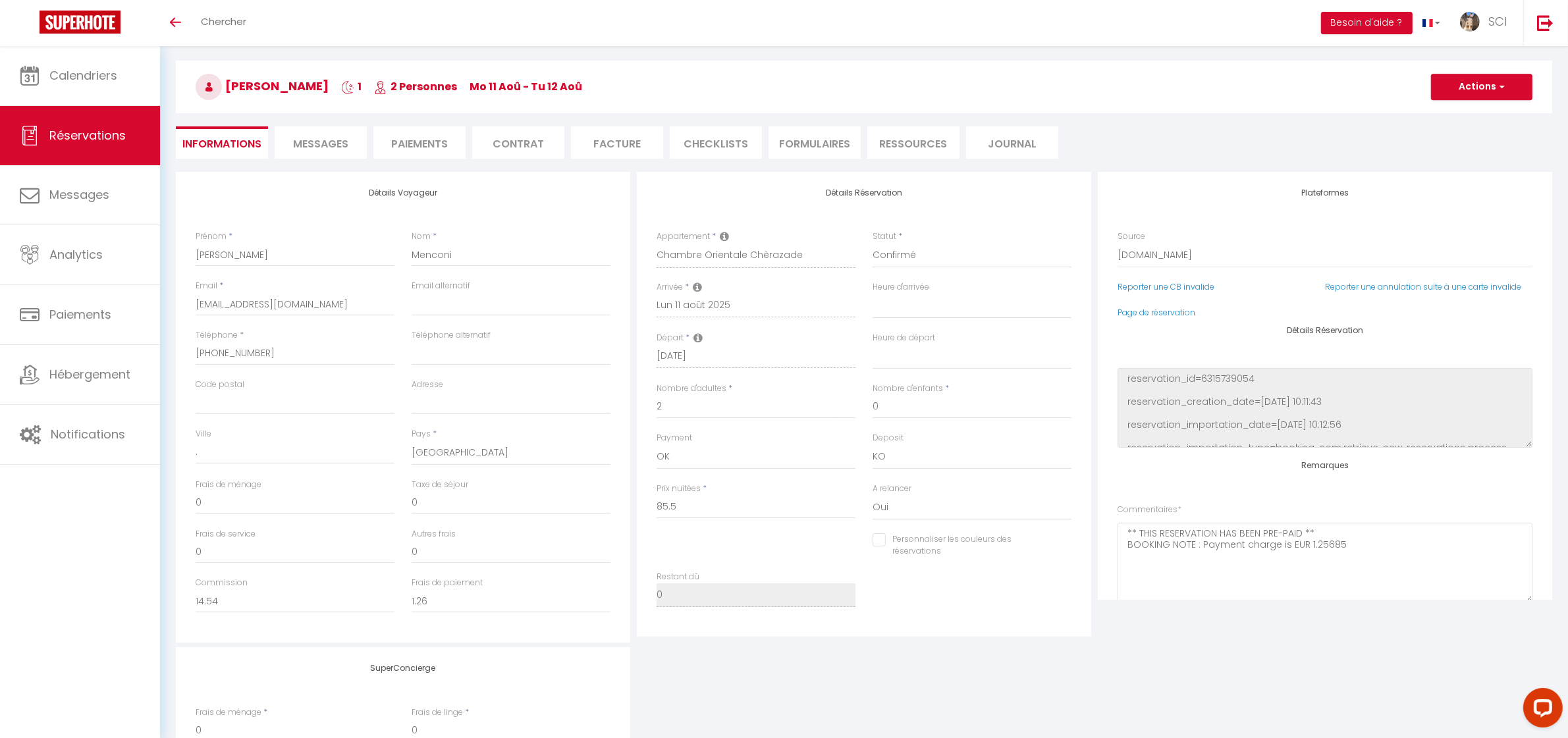
type input "4.28"
select select
checkbox input "false"
select select
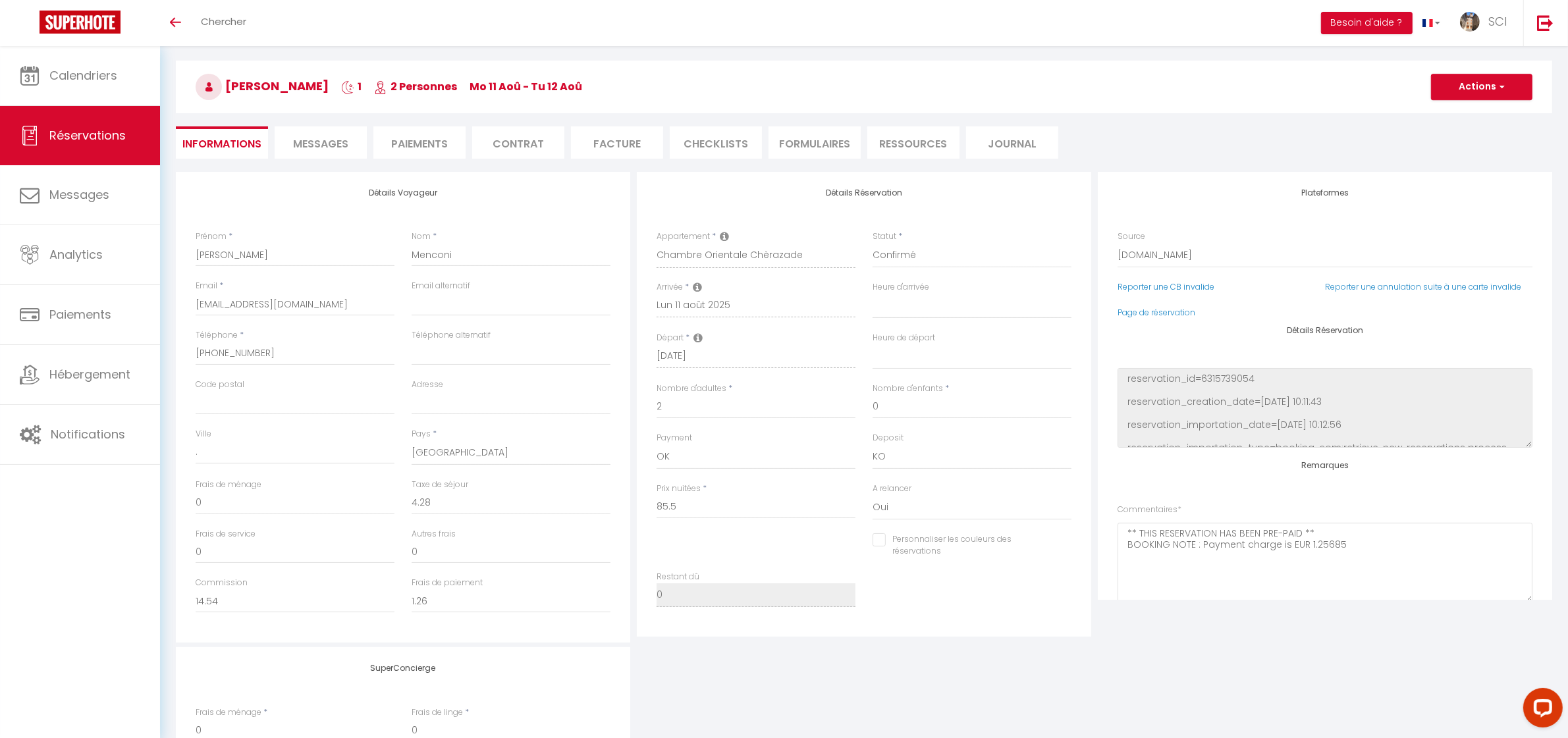
select select
click at [410, 141] on li "Paiements" at bounding box center [419, 142] width 92 height 32
select select
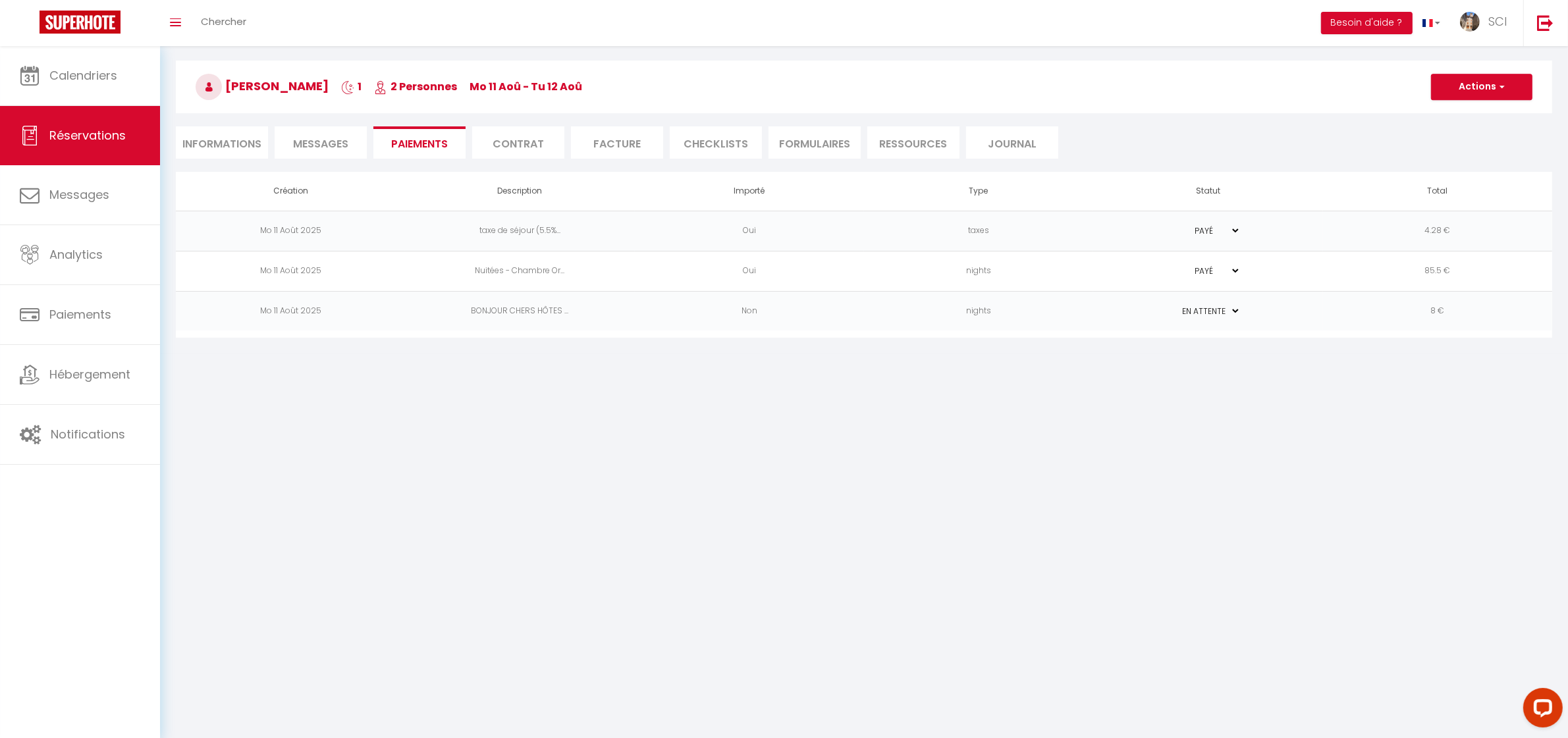
click at [323, 149] on li "Messages" at bounding box center [320, 142] width 92 height 32
select select
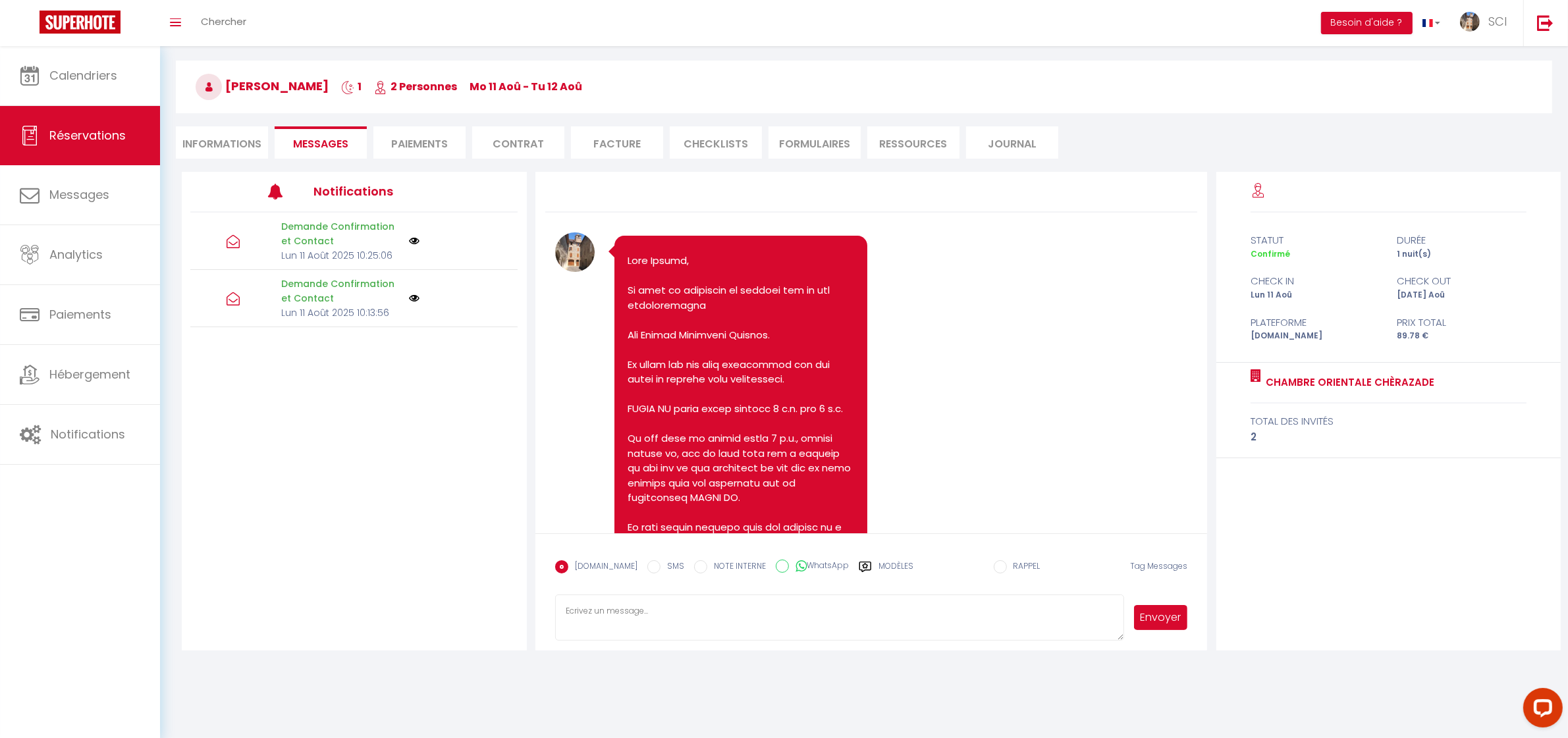
select select
click at [229, 148] on li "Informations" at bounding box center [222, 142] width 92 height 32
select select
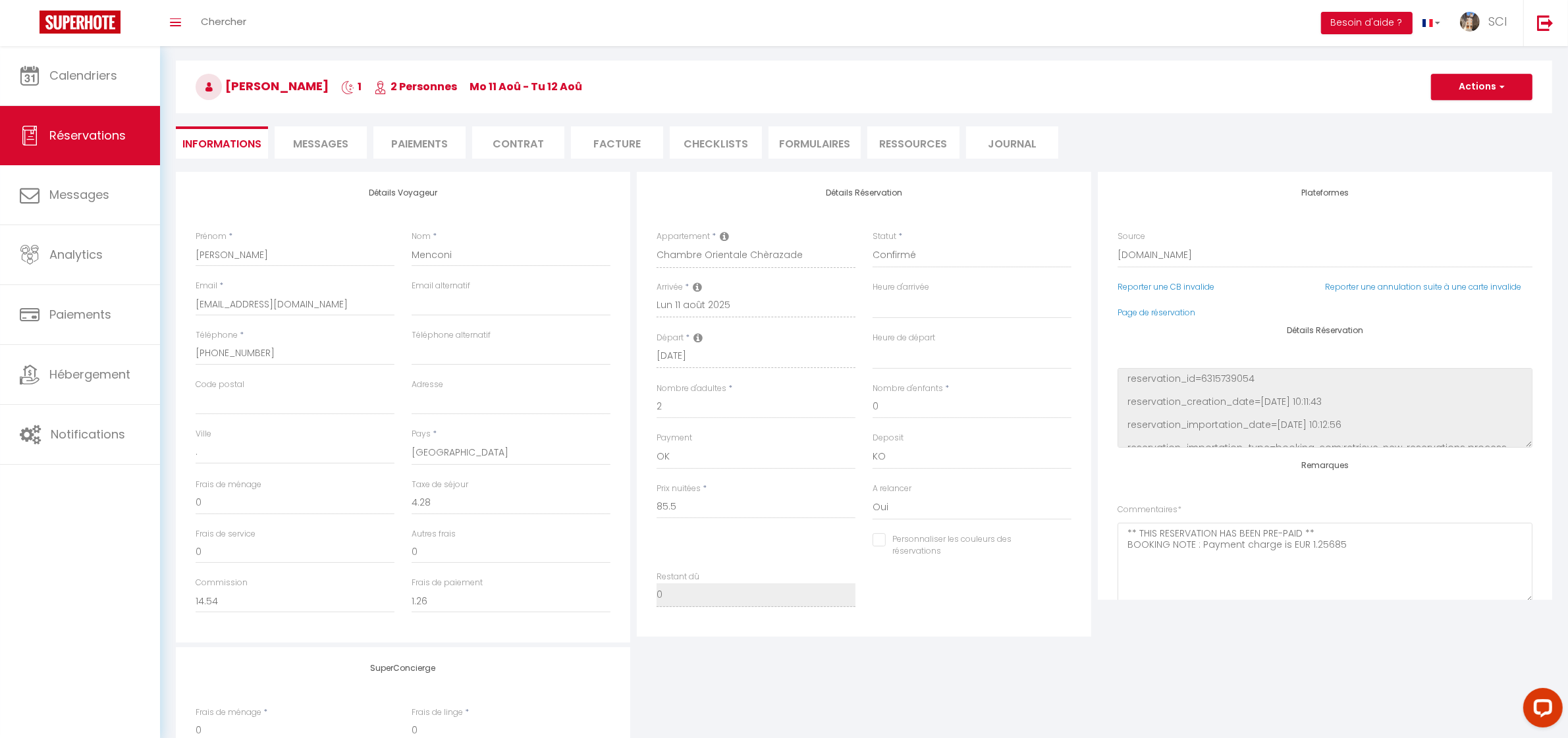
select select
checkbox input "false"
select select
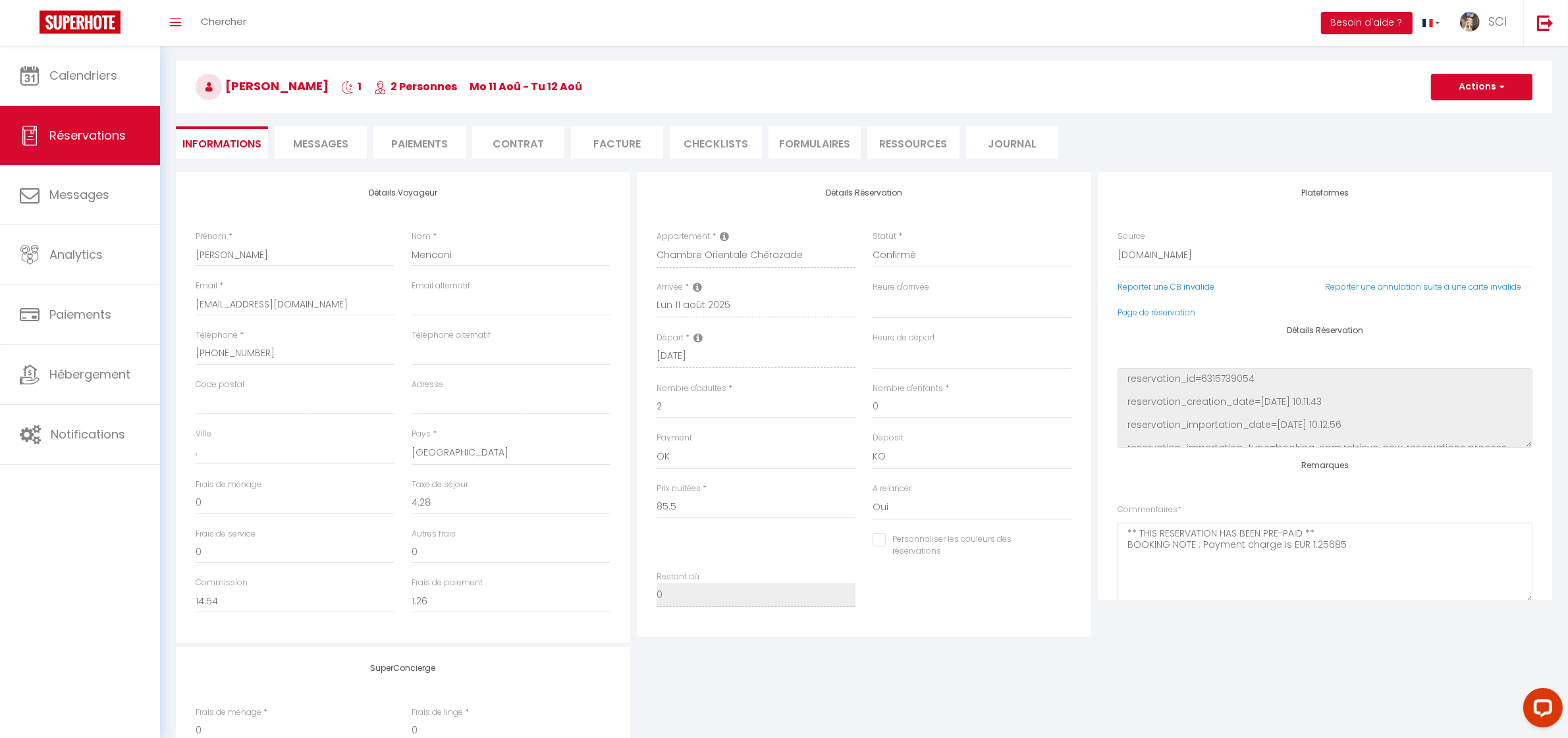
checkbox input "false"
select select
checkbox input "false"
select select
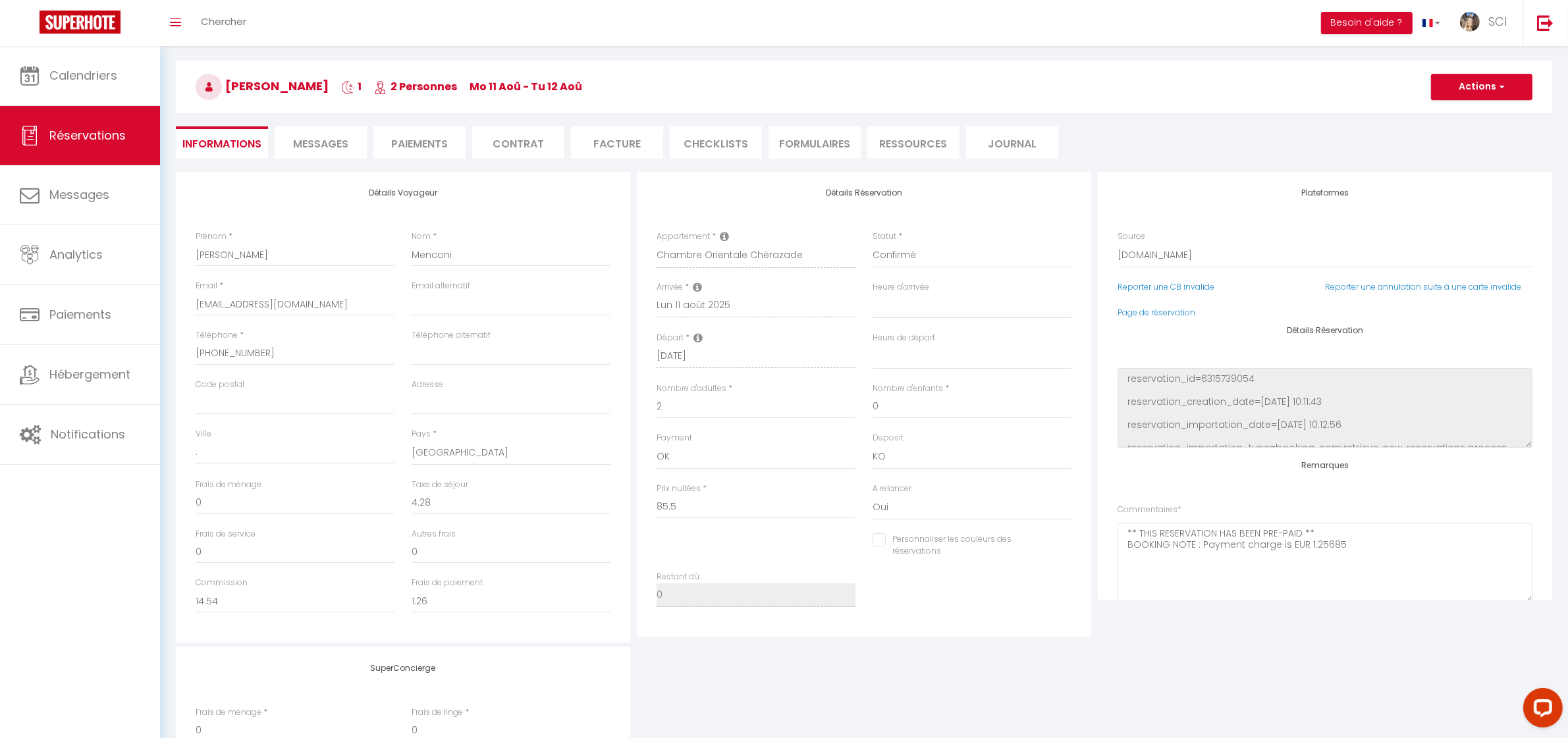
select select
checkbox input "false"
select select
checkbox input "false"
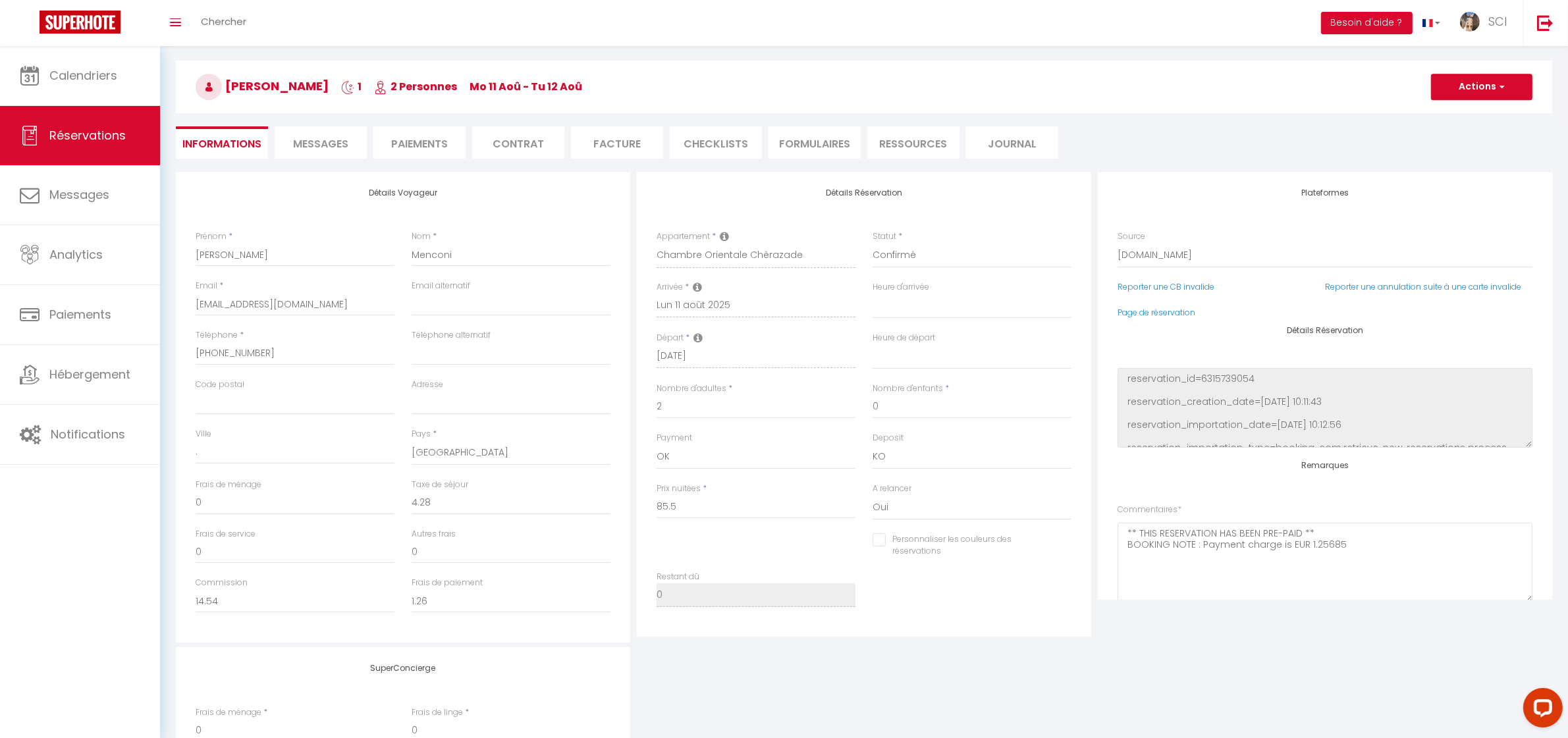
select select
checkbox input "false"
select select
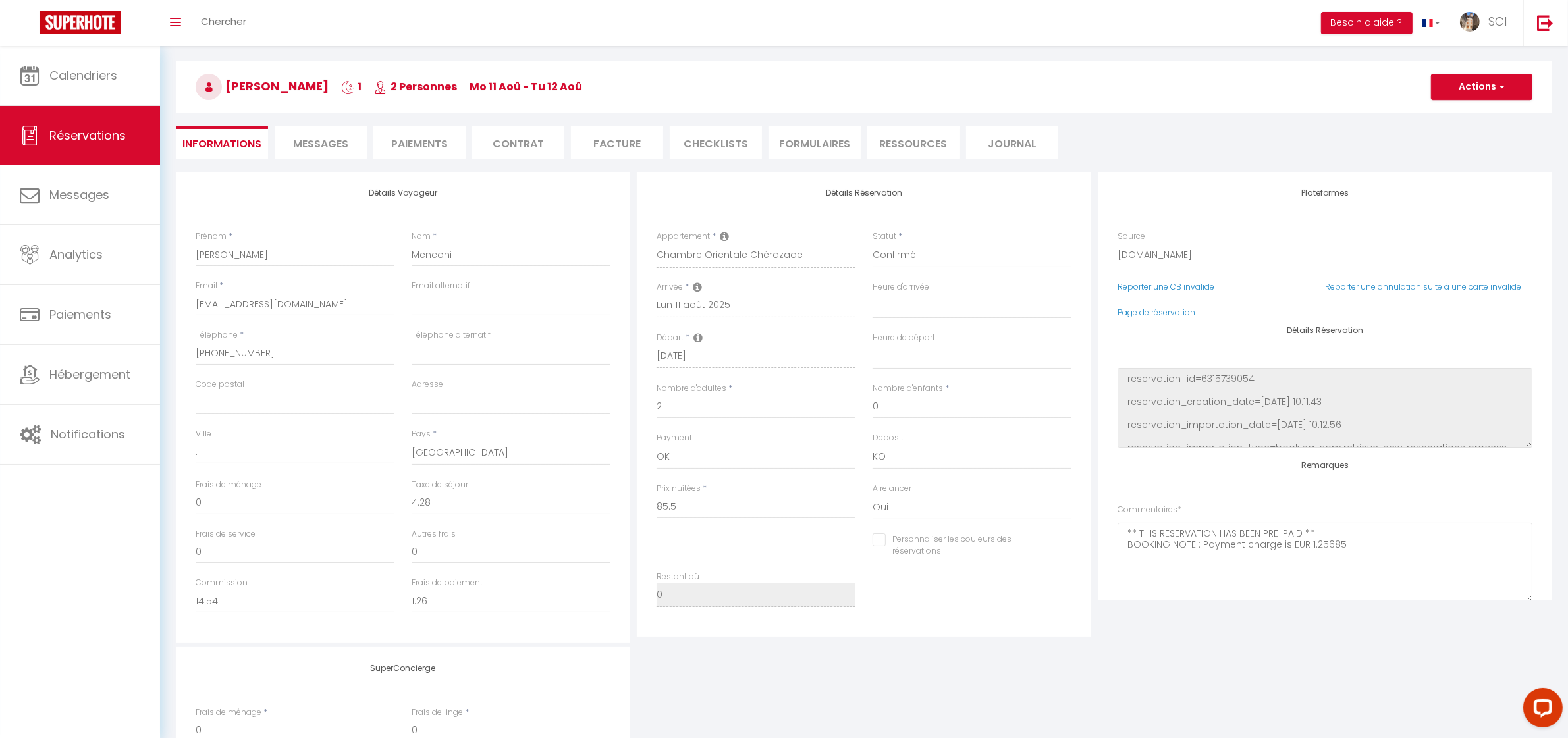
checkbox input "false"
select select
checkbox input "false"
select select
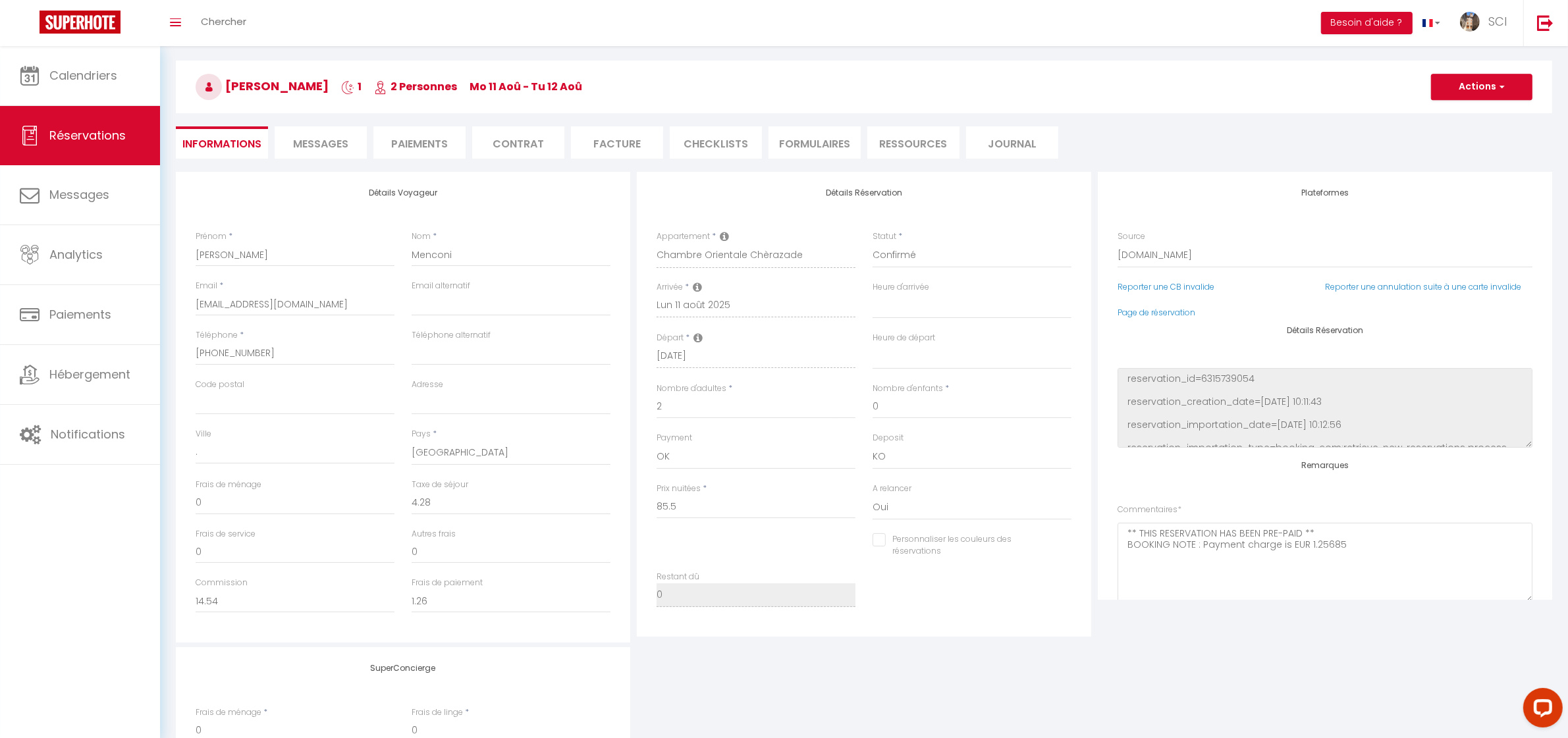
select select
checkbox input "false"
select select
checkbox input "false"
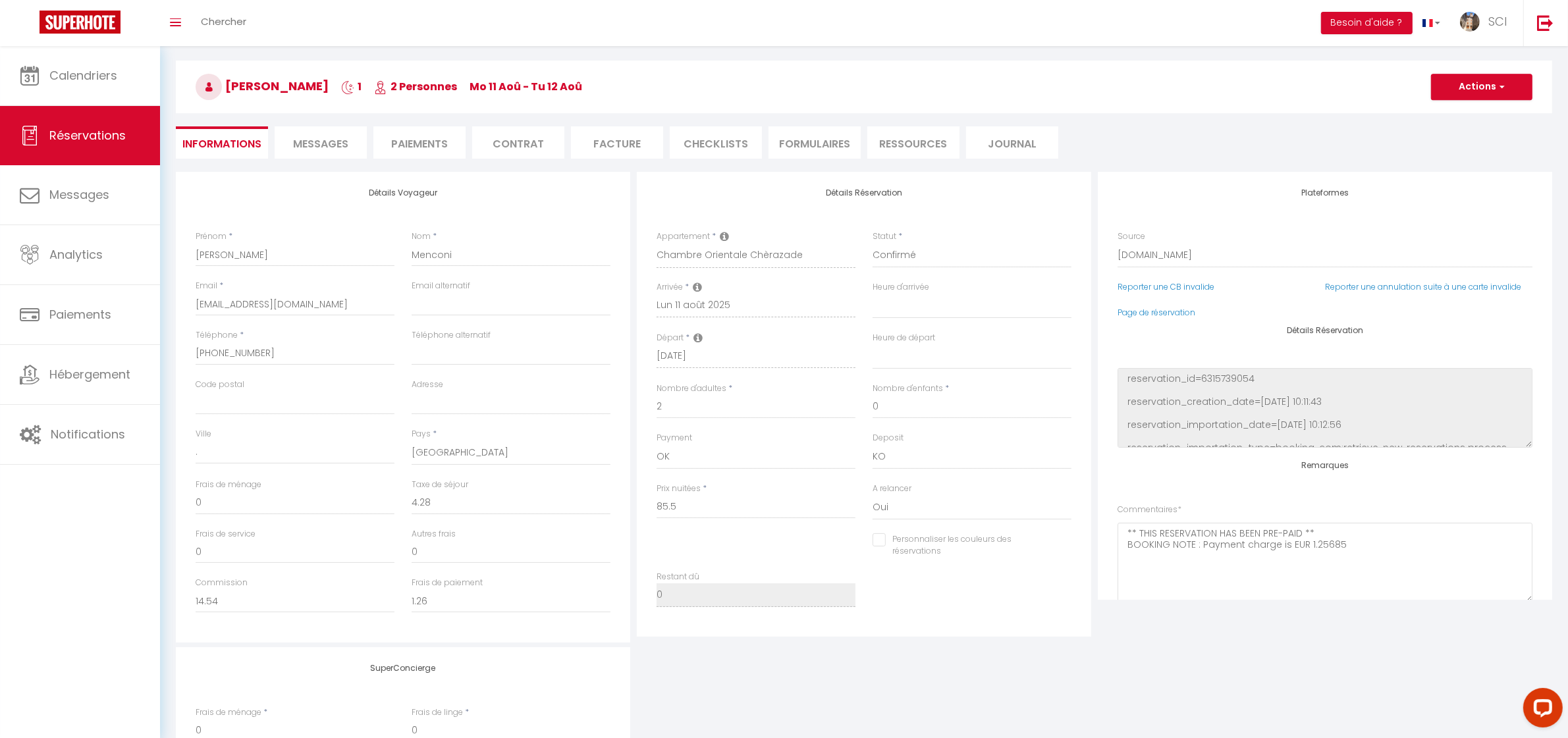
select select
checkbox input "false"
select select
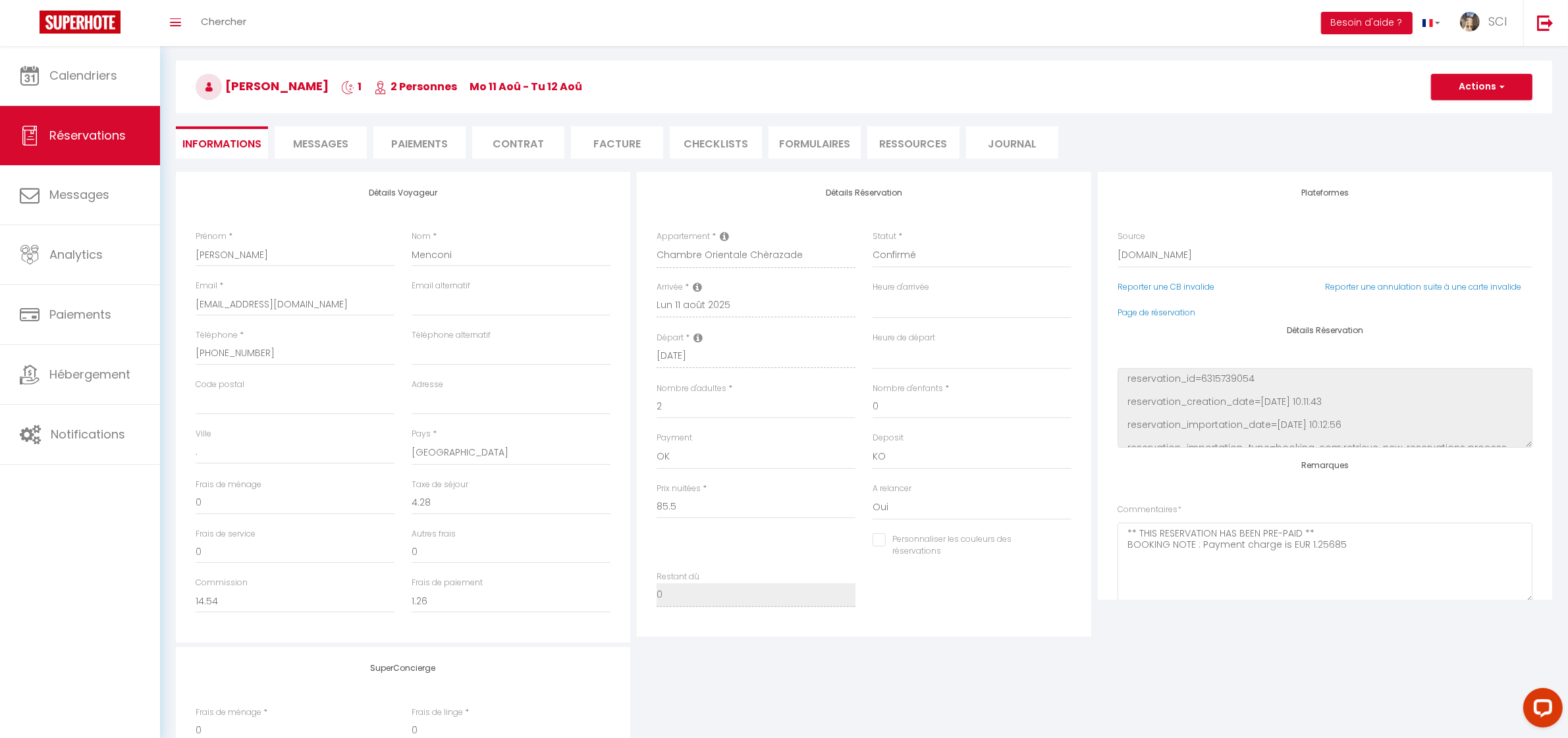
checkbox input "false"
select select
checkbox input "false"
select select
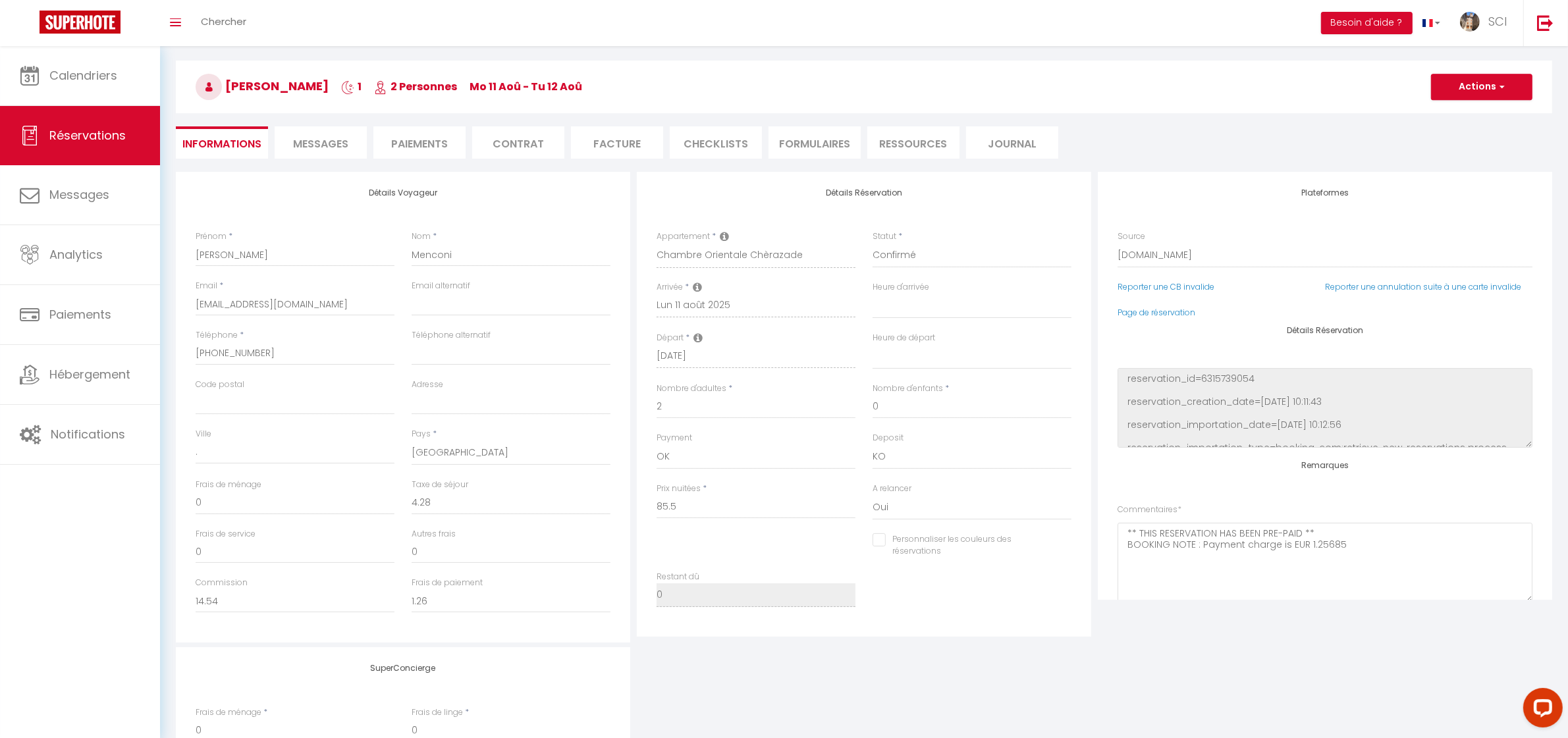
select select
checkbox input "false"
select select
checkbox input "false"
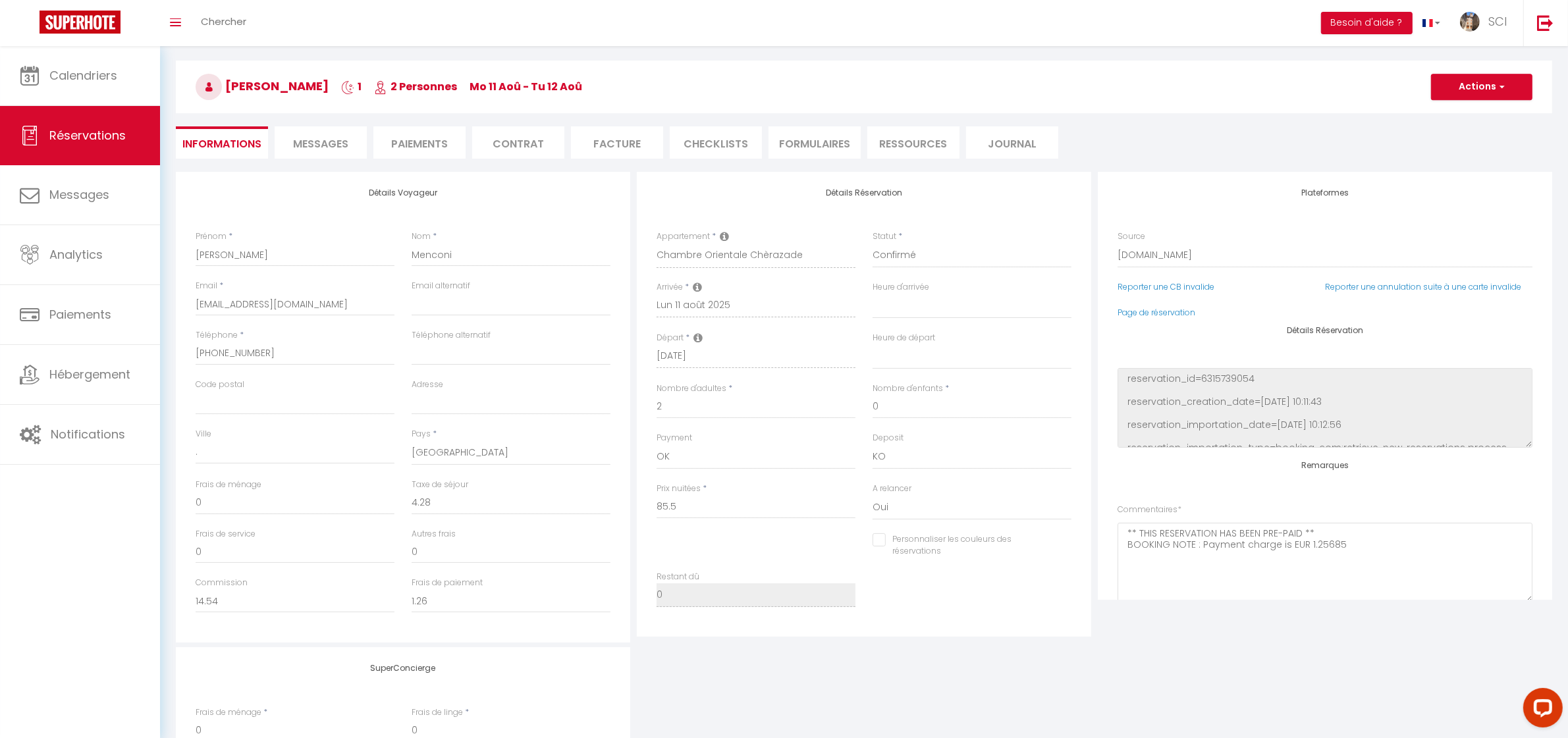
select select
checkbox input "false"
select select
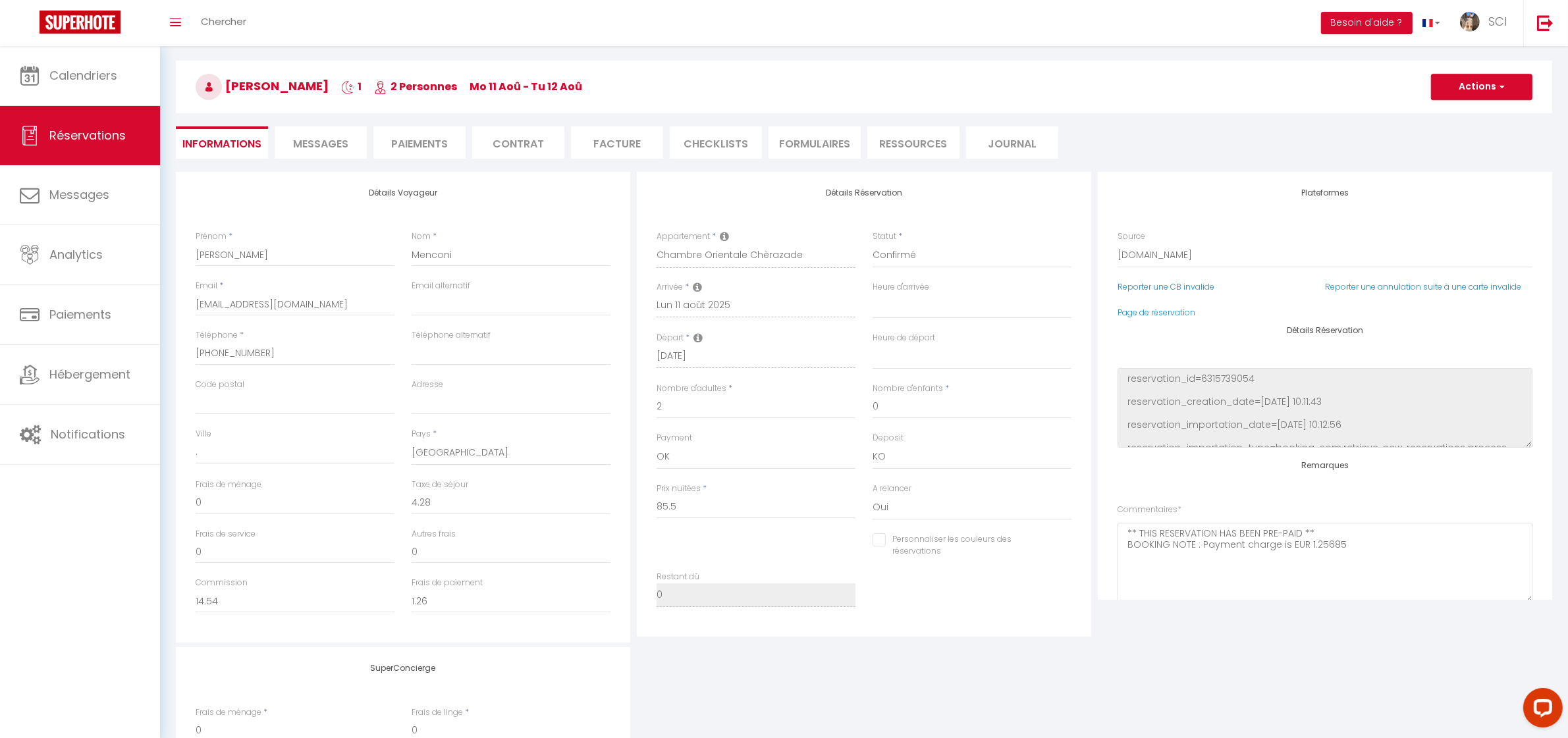
checkbox input "false"
select select
checkbox input "false"
select select
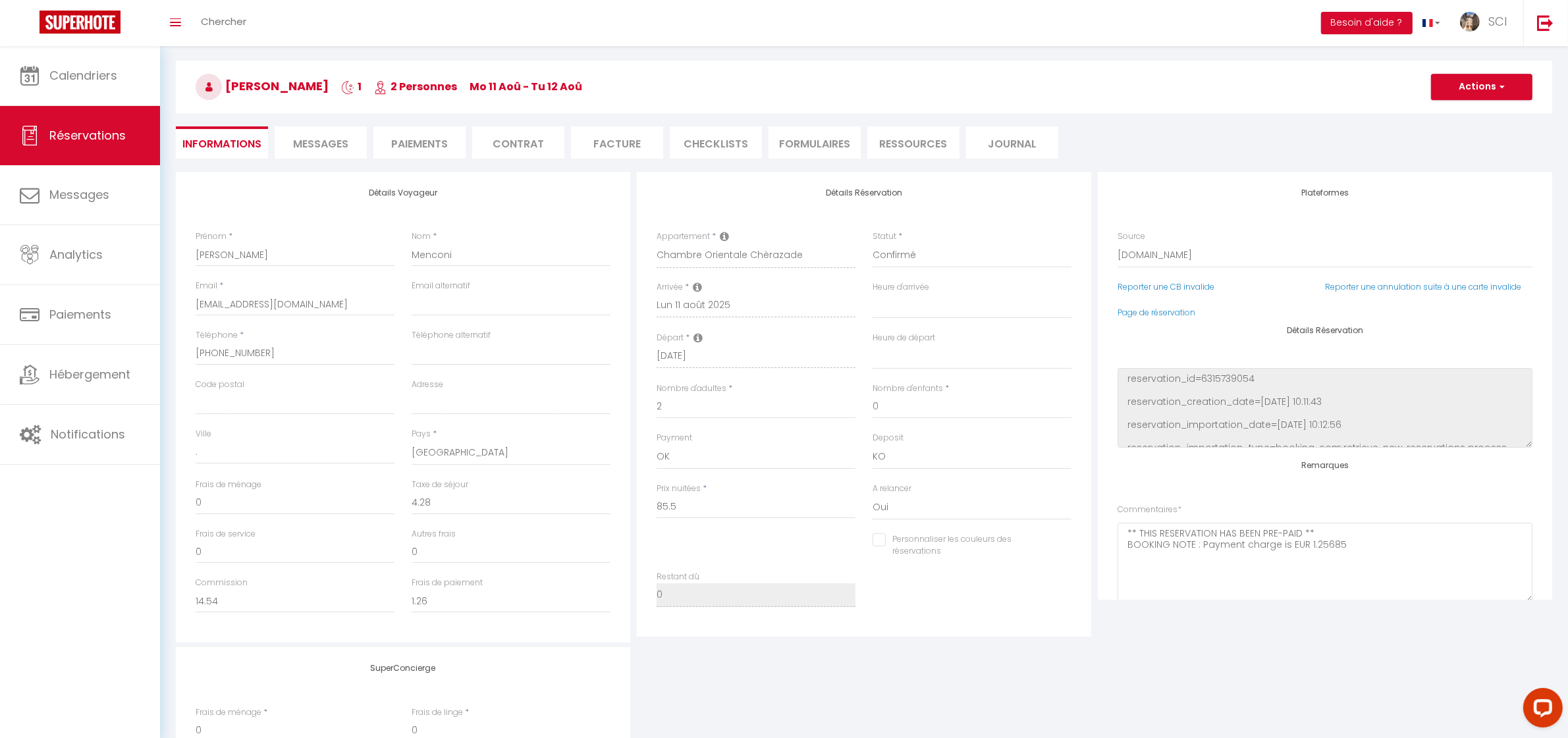
select select
checkbox input "false"
select select
checkbox input "false"
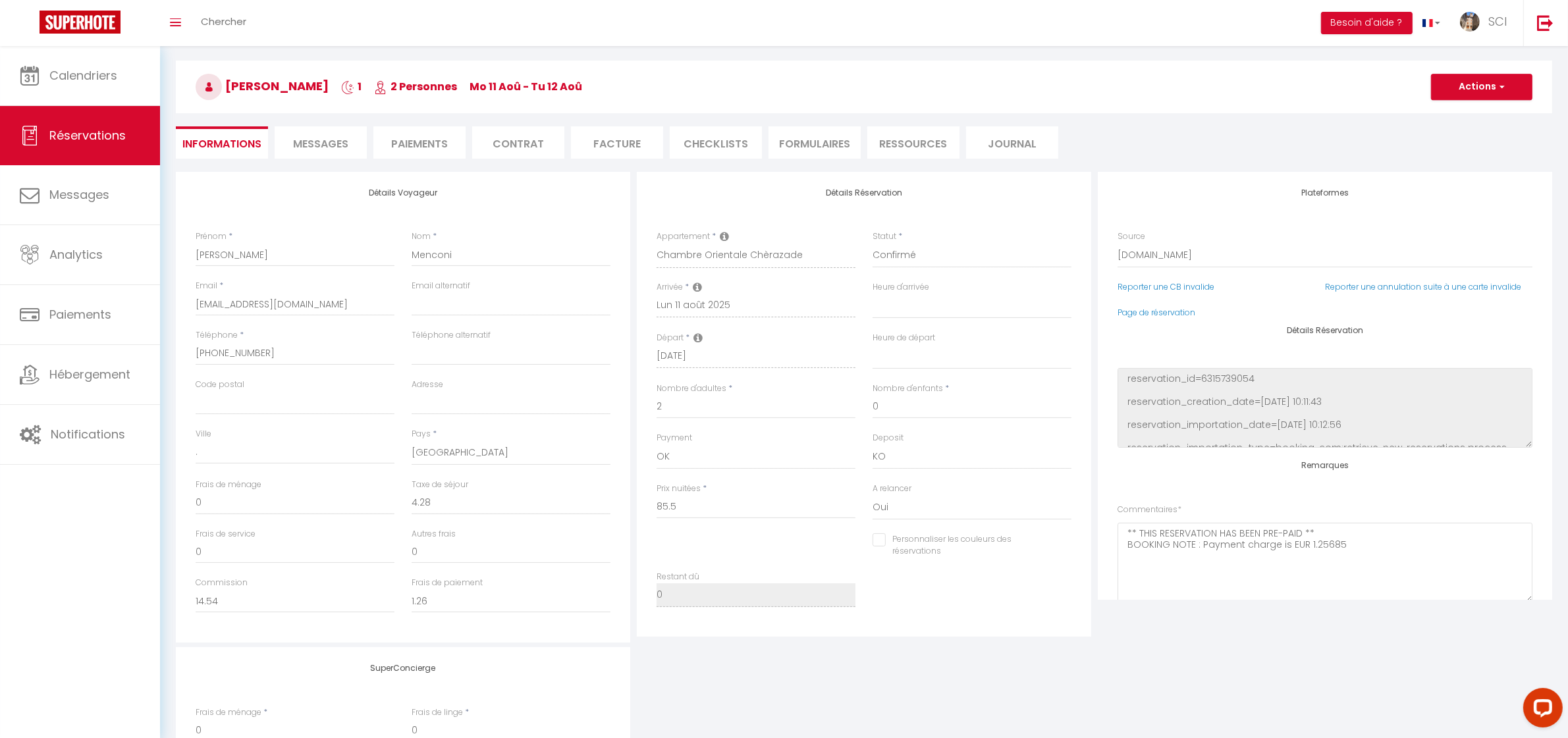
select select
checkbox input "false"
select select
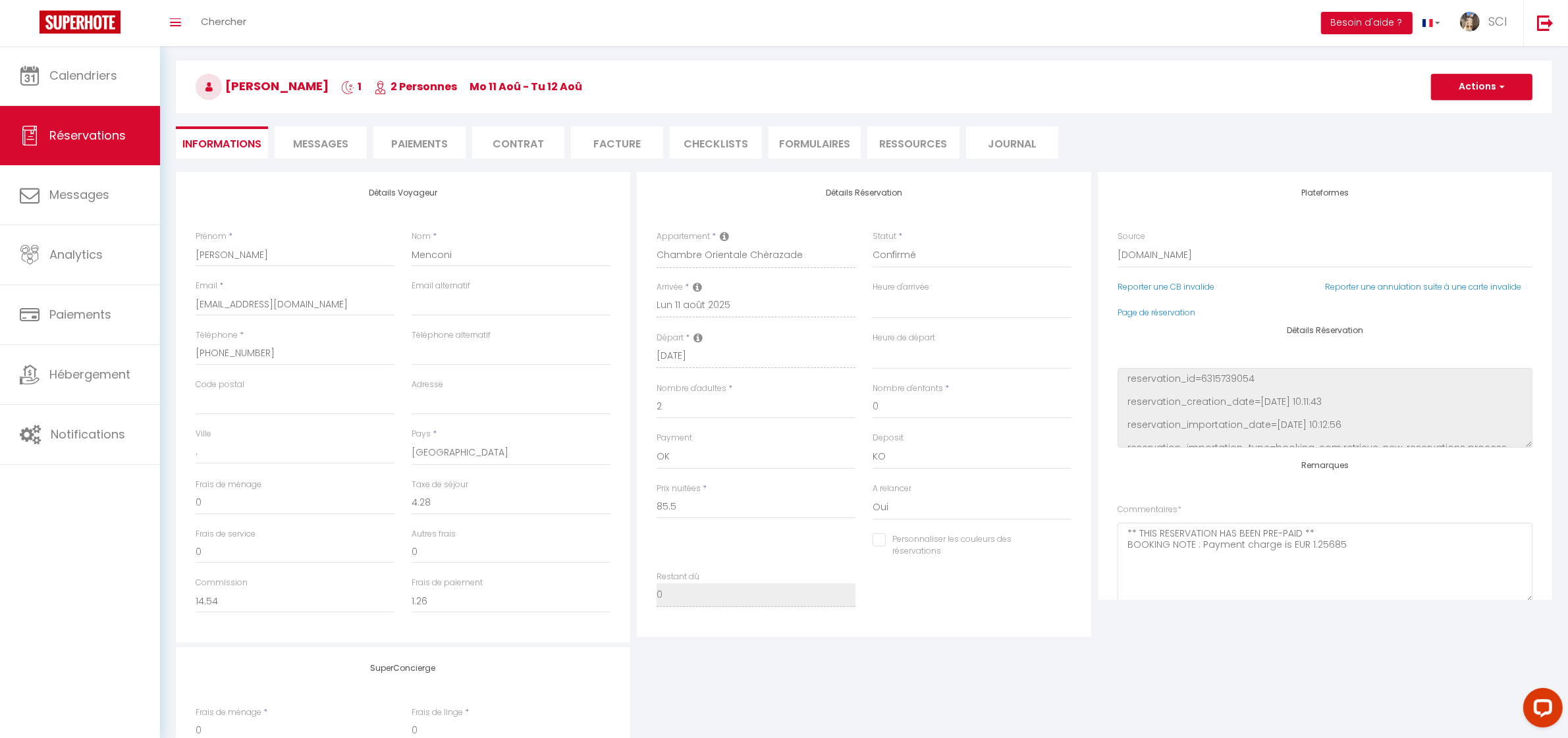
checkbox input "false"
select select
checkbox input "false"
click at [311, 140] on span "Messages" at bounding box center [320, 144] width 55 height 15
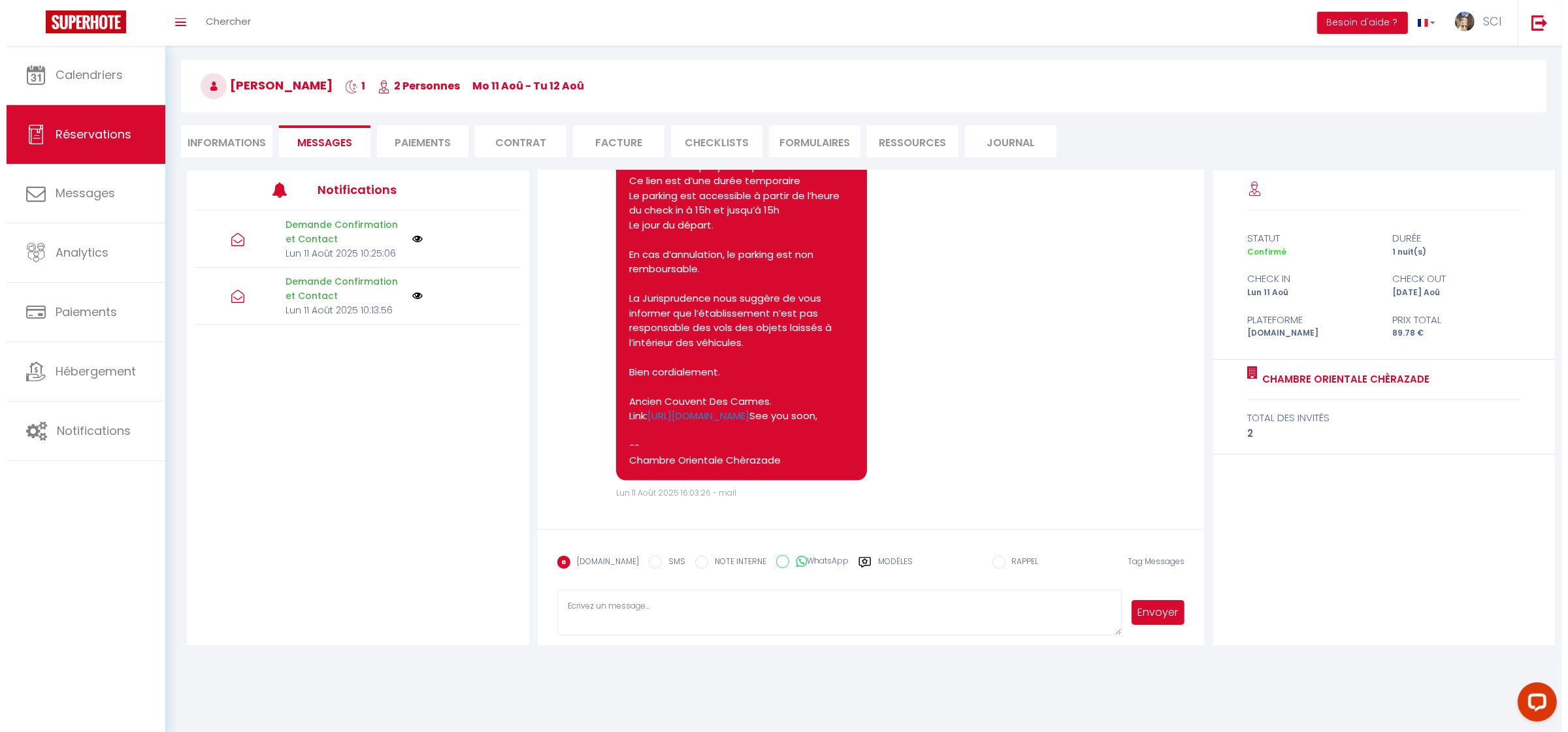
scroll to position [2722, 0]
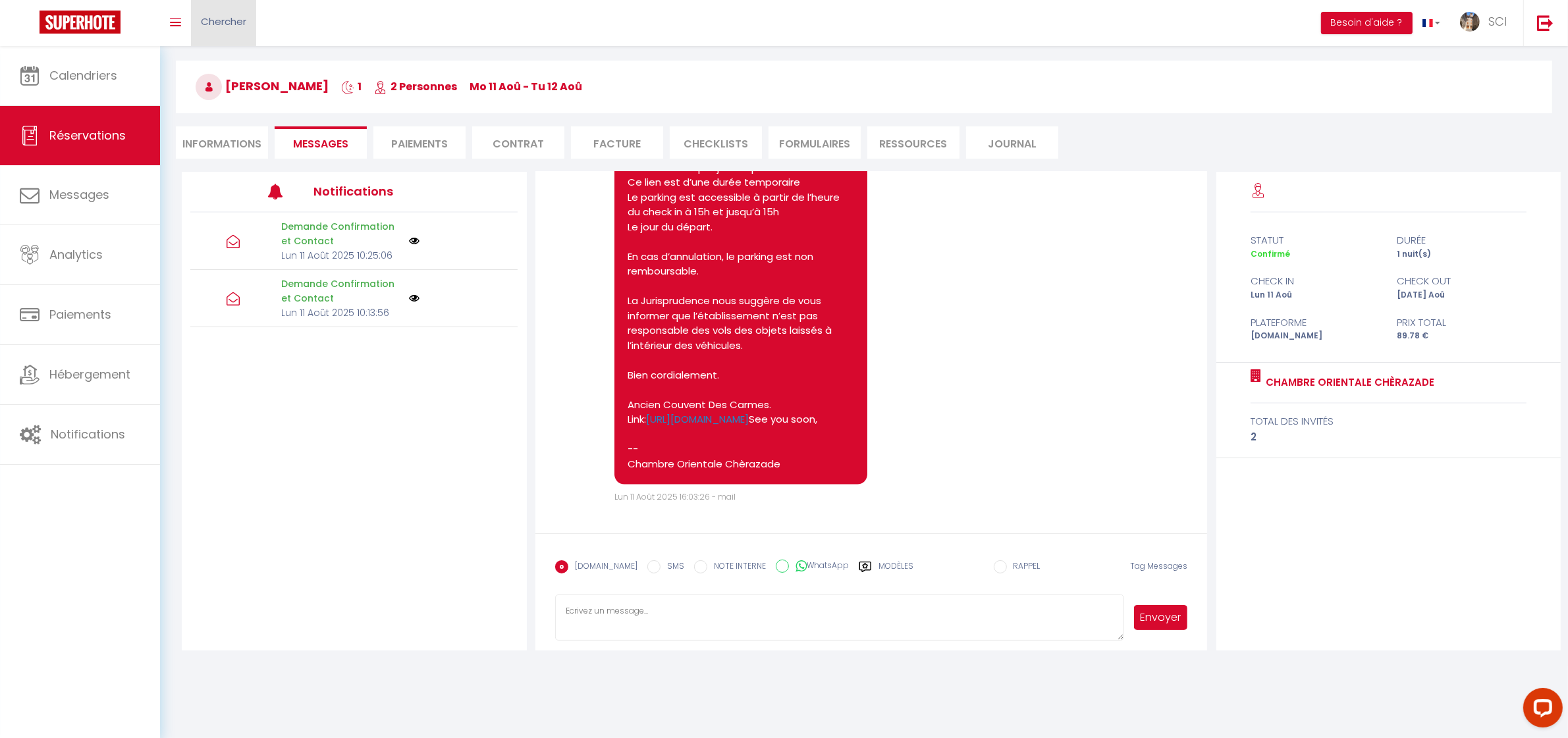
click at [224, 28] on link "Chercher" at bounding box center [222, 23] width 65 height 46
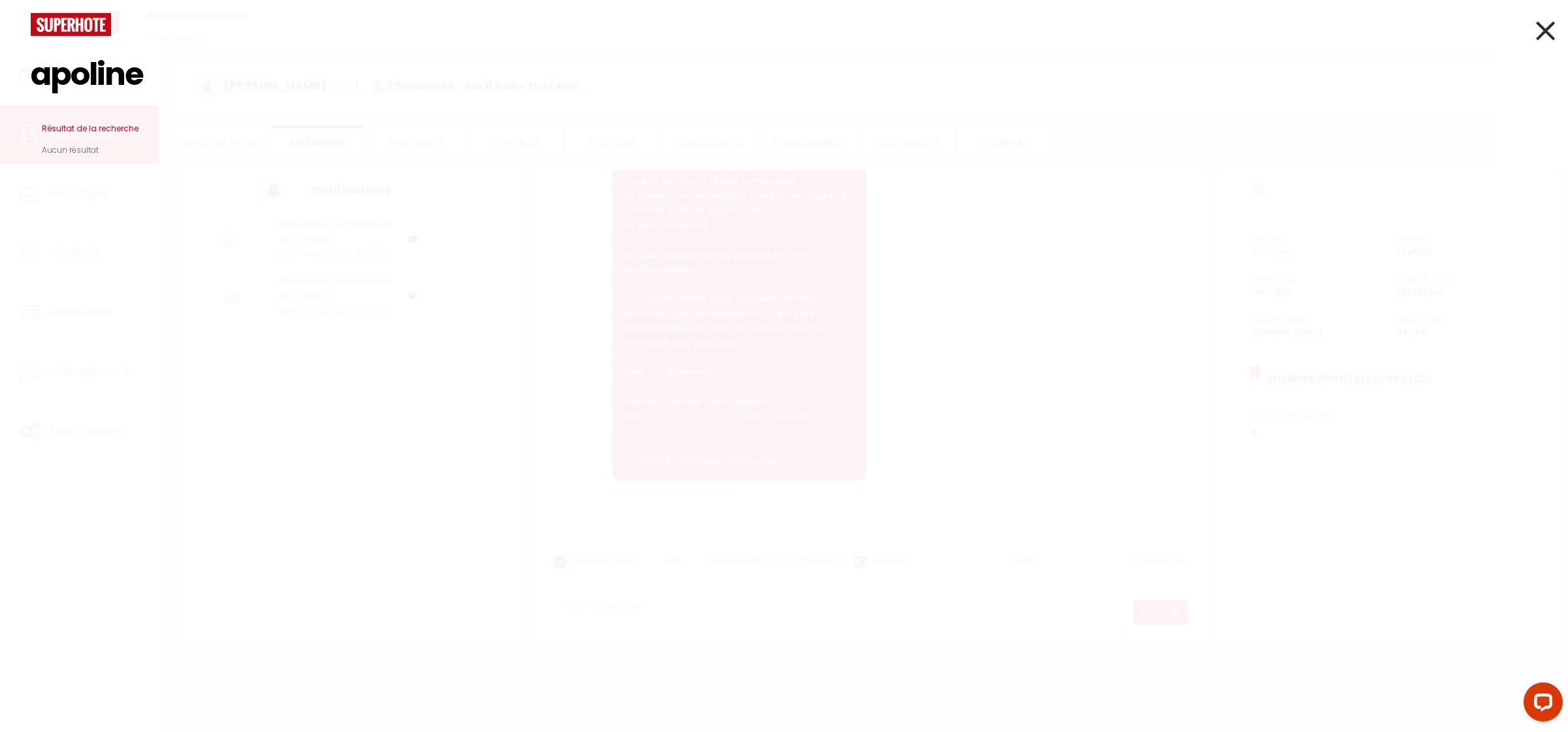
click at [63, 87] on input "apoline" at bounding box center [784, 74] width 1507 height 77
type input "appoline"
drag, startPoint x: 174, startPoint y: 83, endPoint x: 40, endPoint y: 100, distance: 135.1
click at [40, 100] on input "appoline" at bounding box center [784, 74] width 1507 height 77
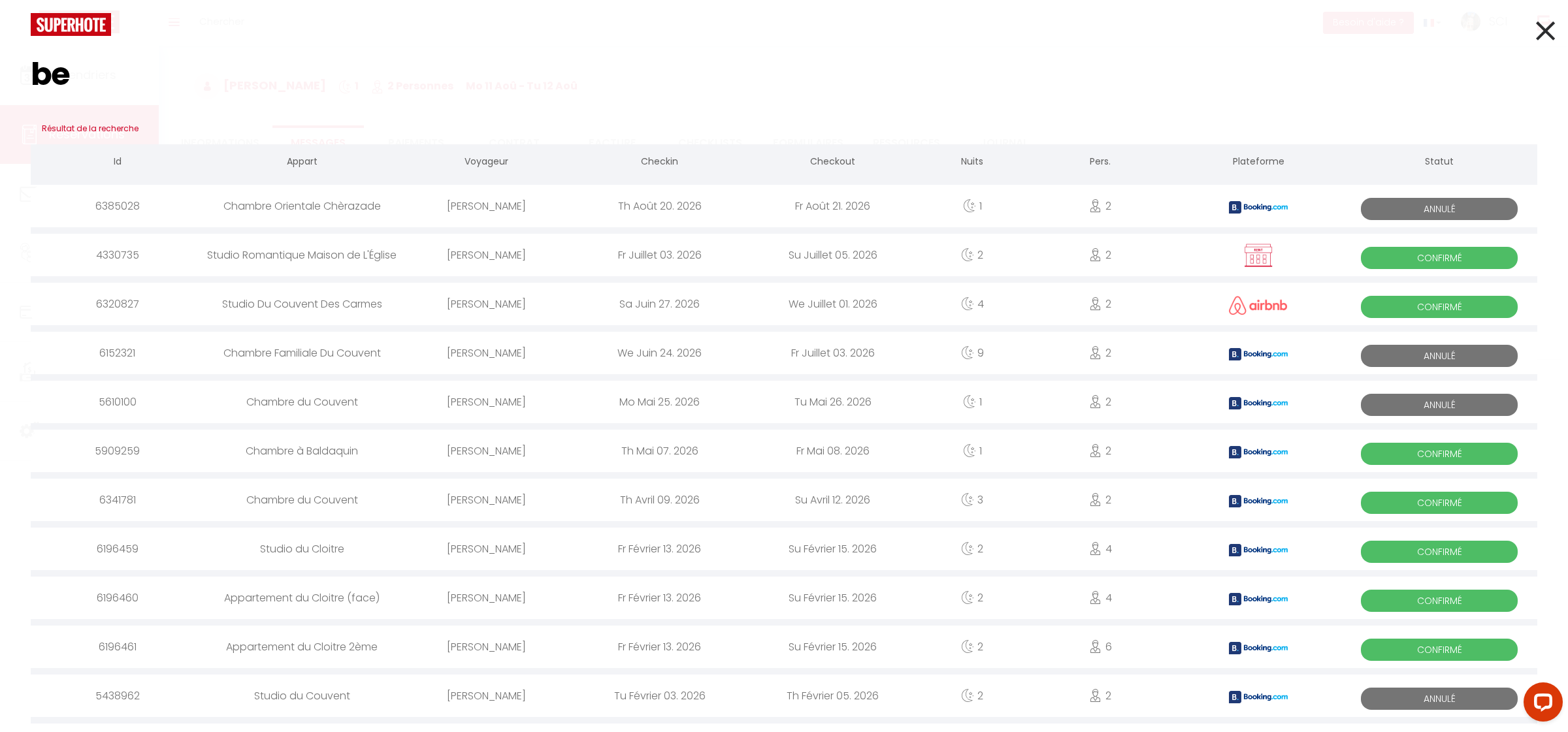
click at [93, 77] on input "be" at bounding box center [784, 74] width 1507 height 77
type input "b"
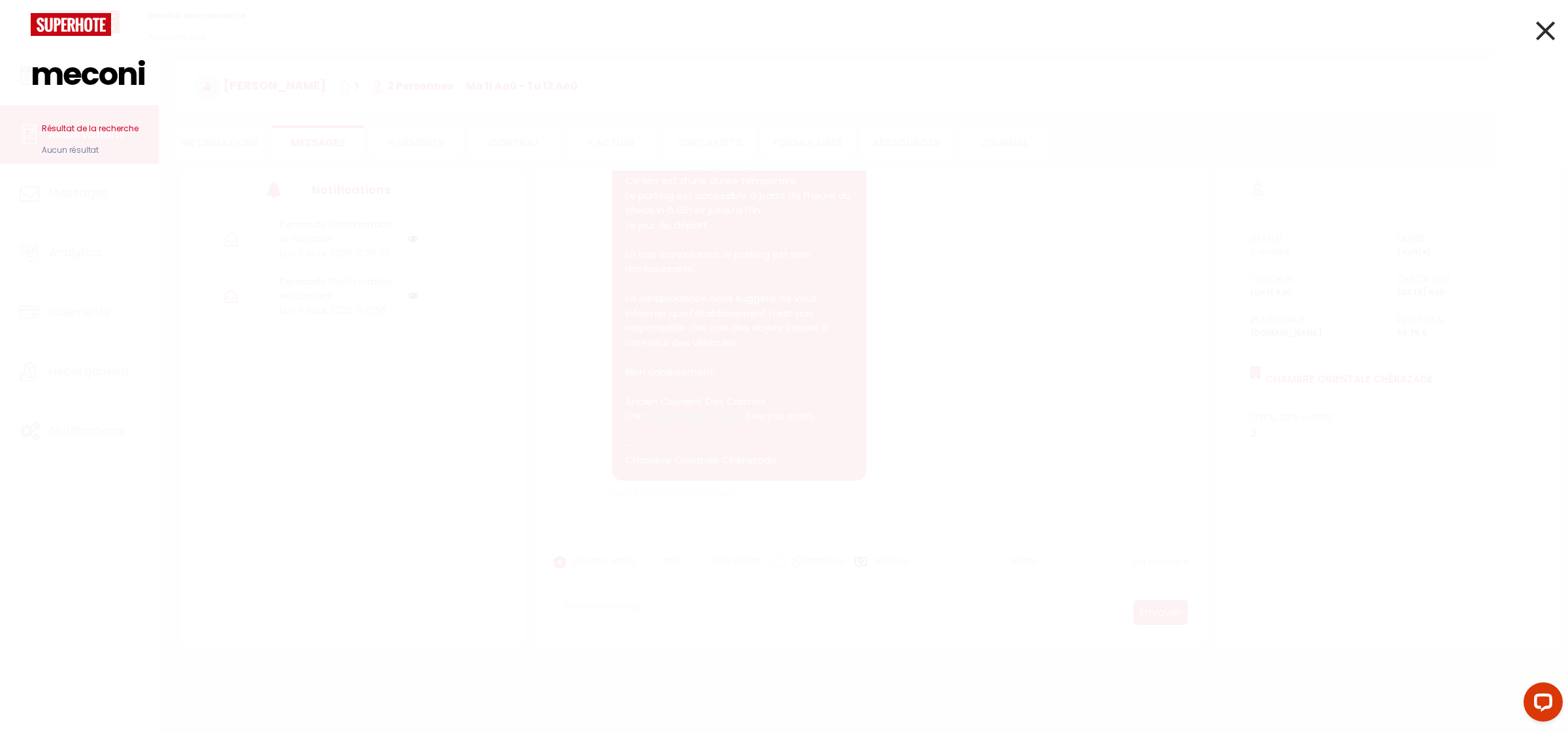
click at [83, 79] on input "meconi" at bounding box center [784, 74] width 1507 height 77
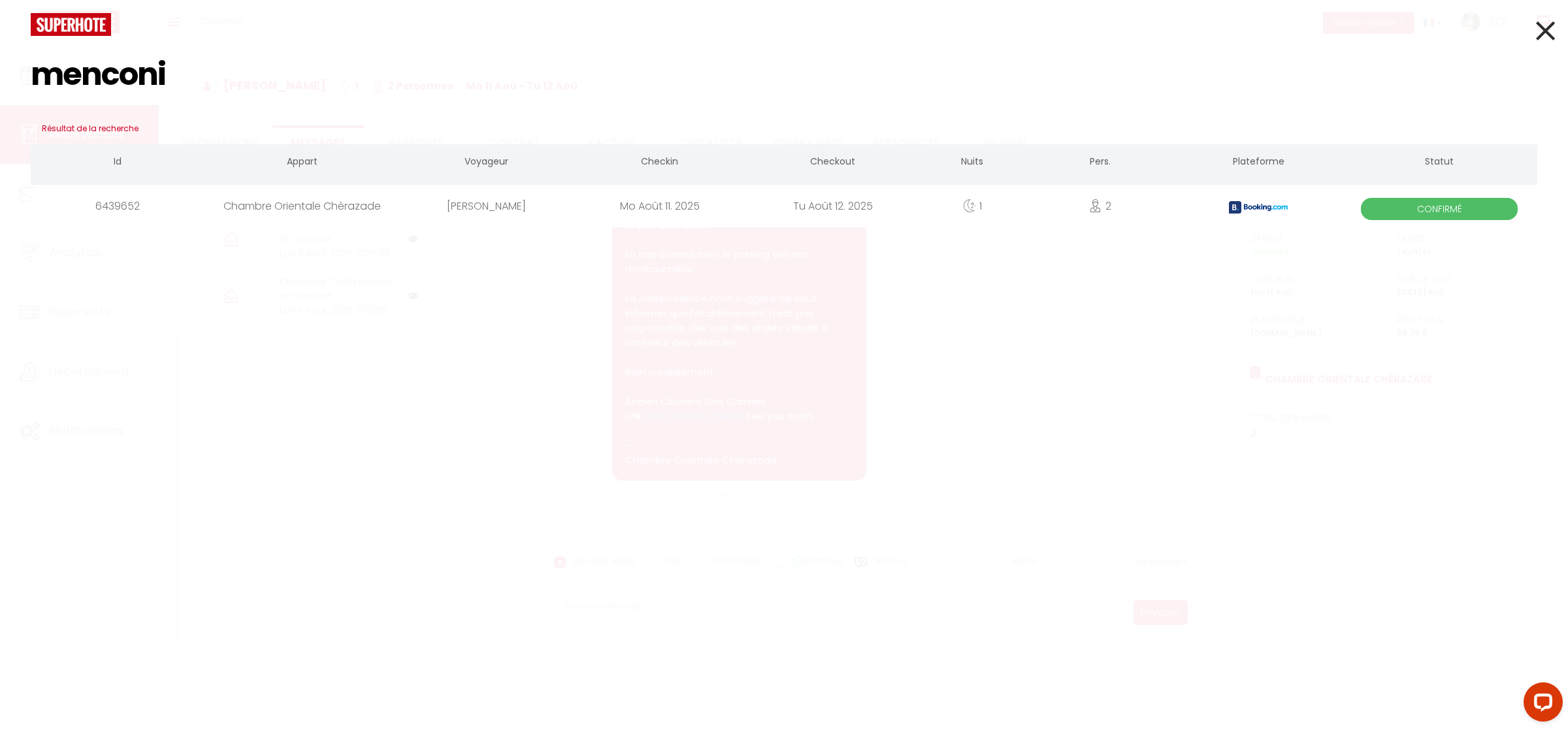
type input "menconi"
click at [488, 201] on div "Gabriele Menconi" at bounding box center [487, 206] width 173 height 42
select select
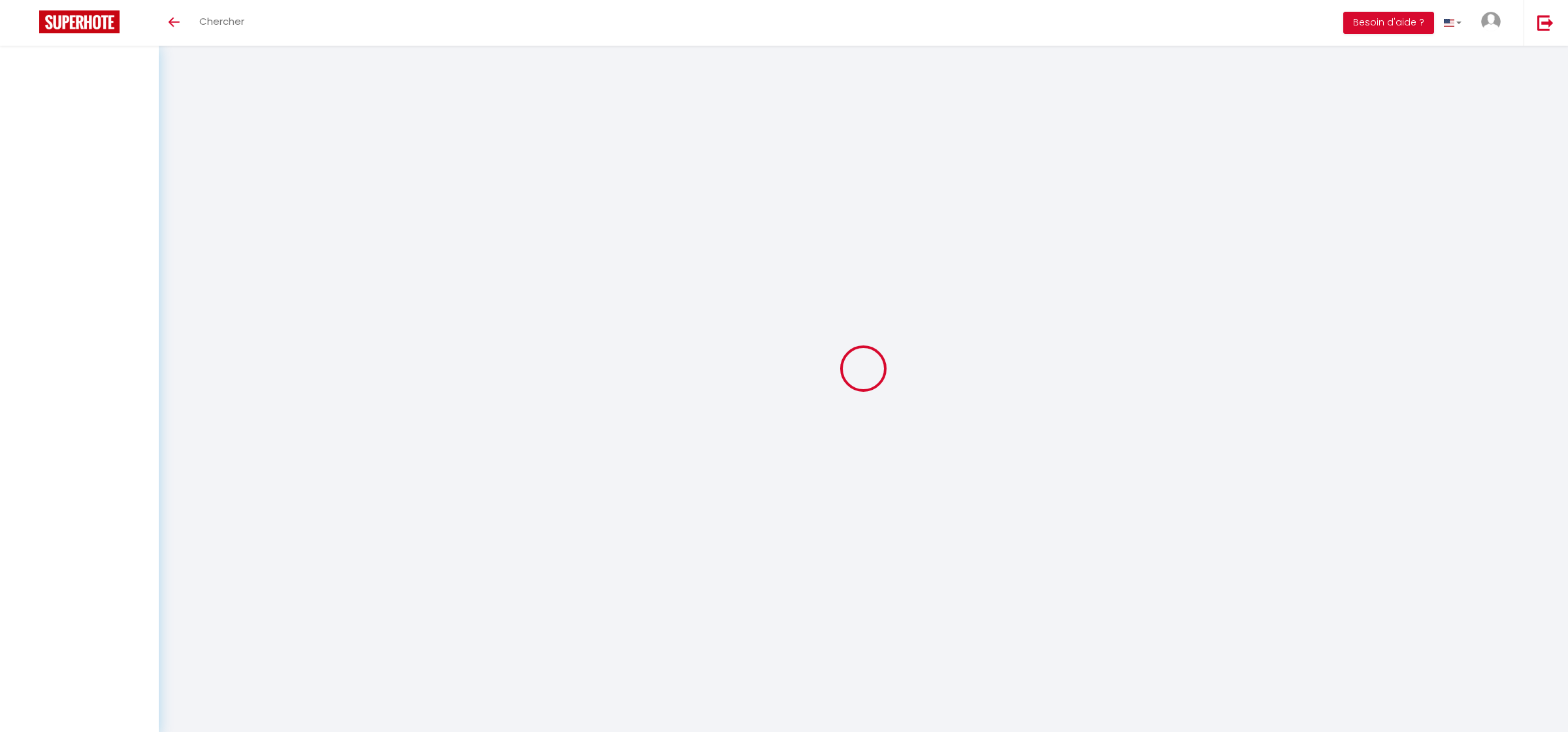
select select
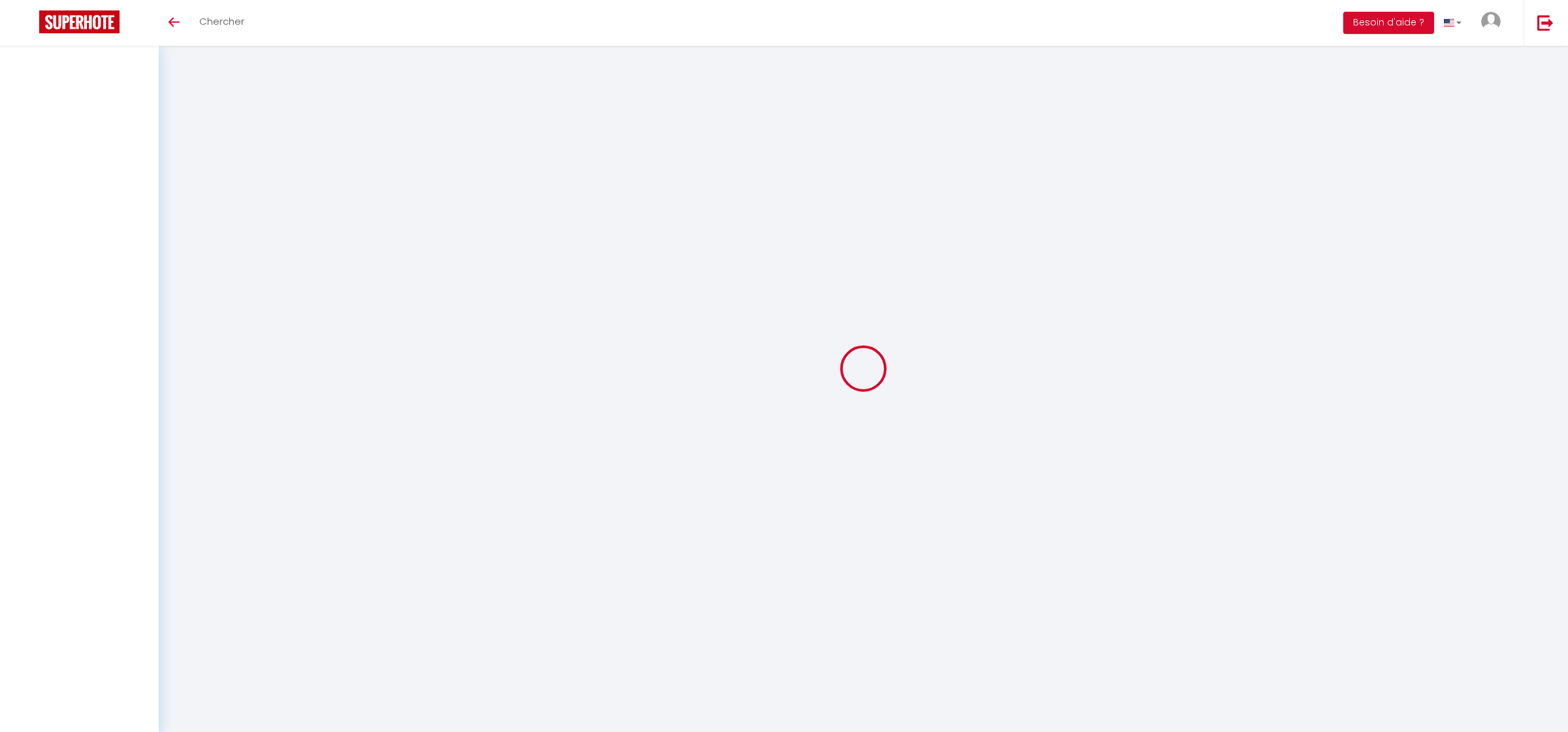
select select
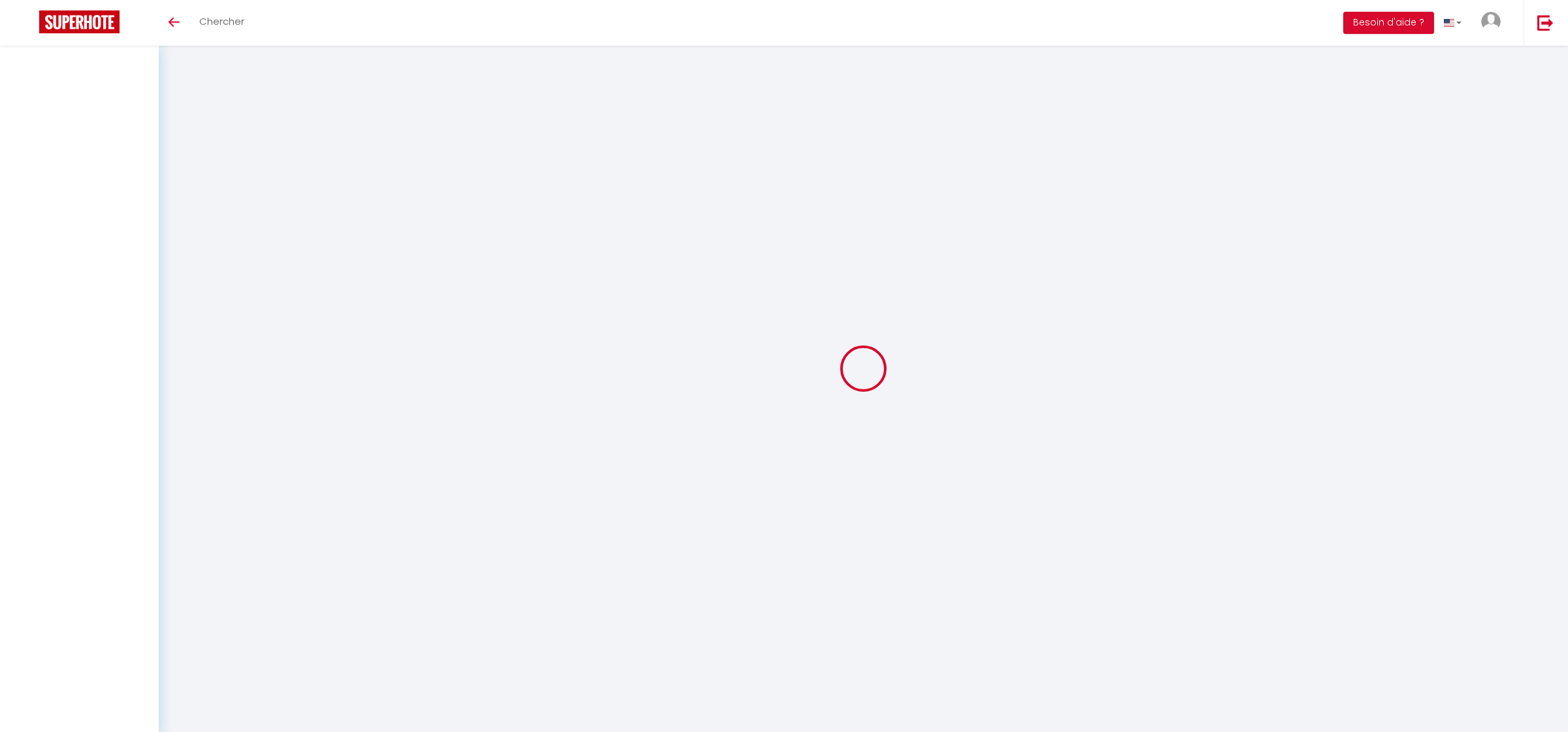
select select
checkbox input "false"
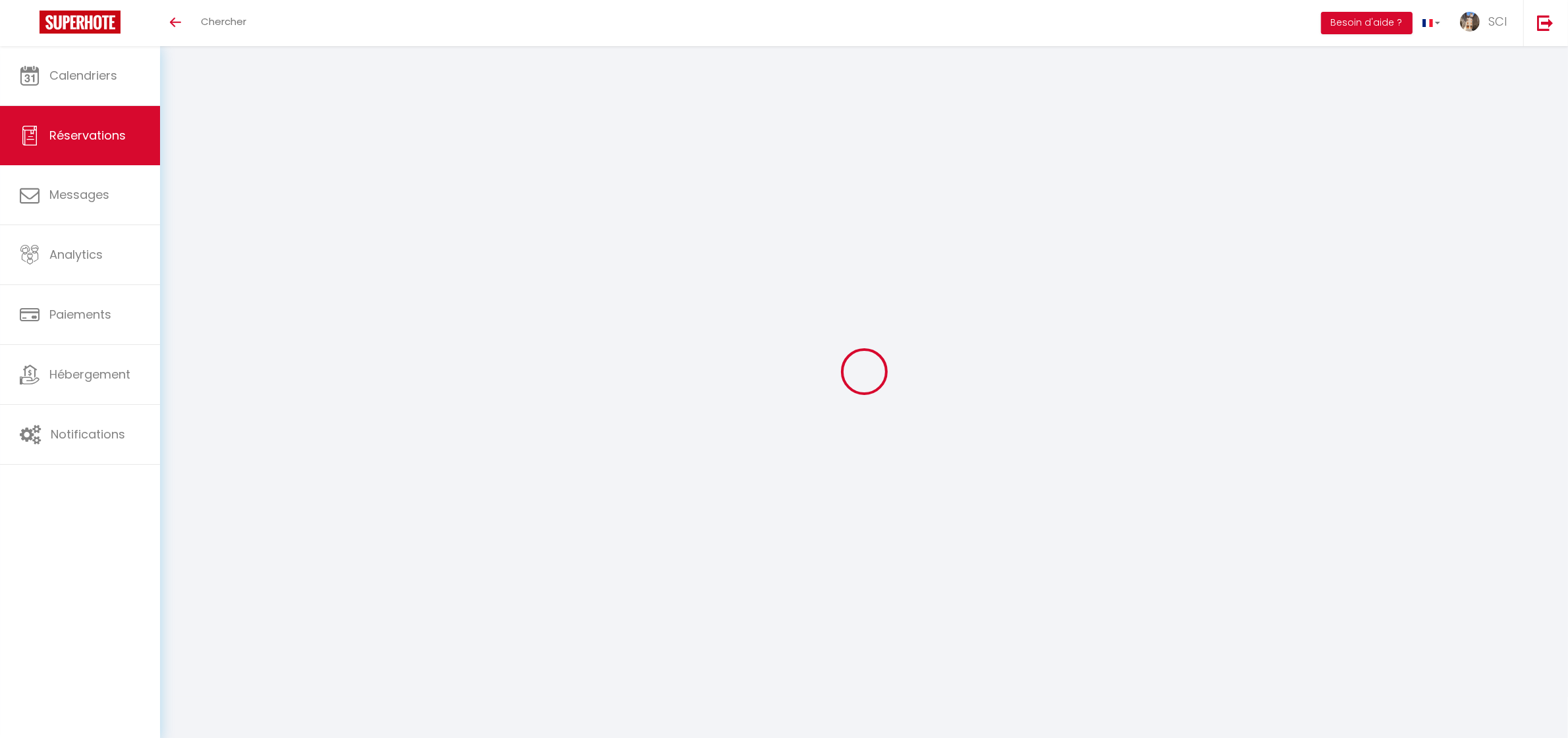
select select
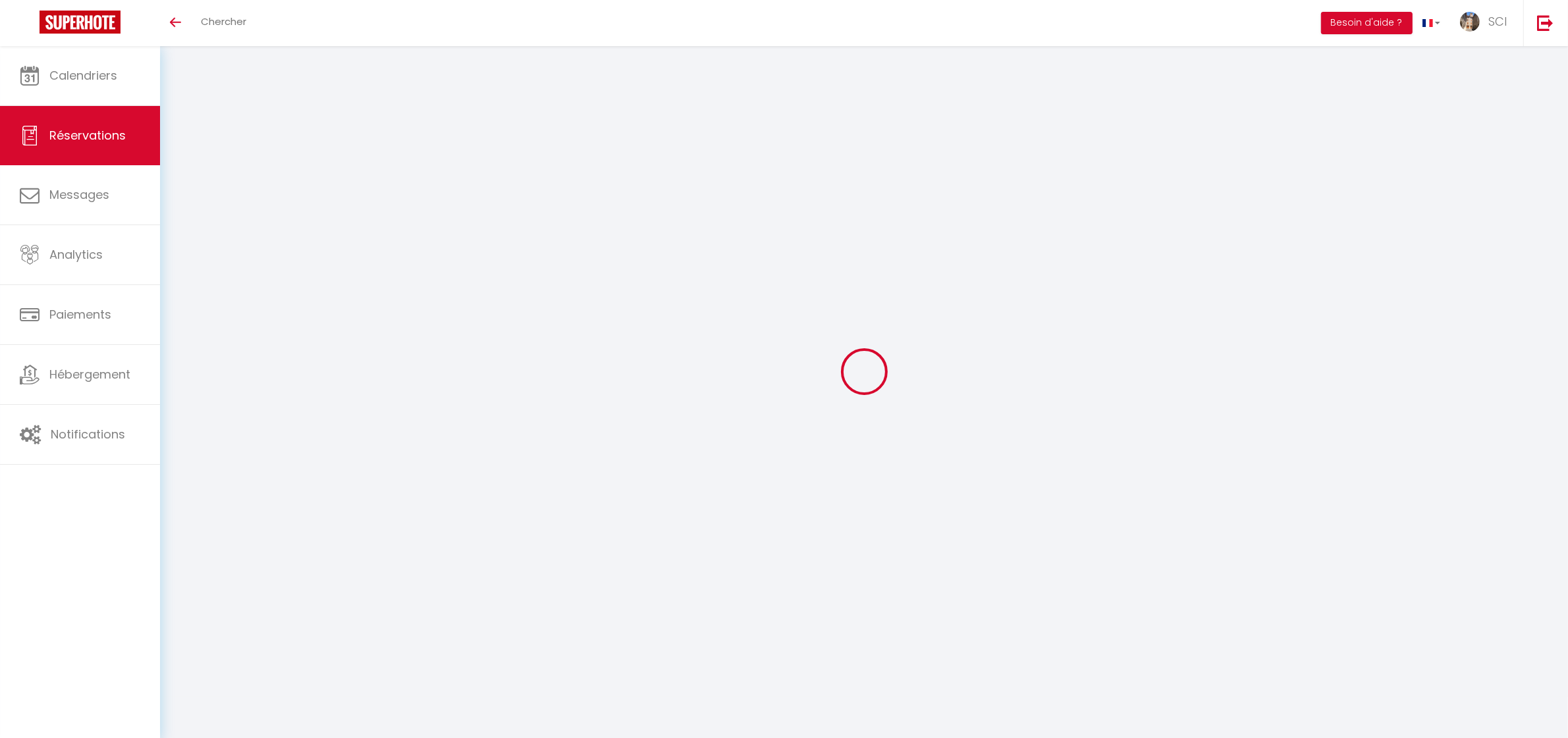
select select
checkbox input "false"
select select
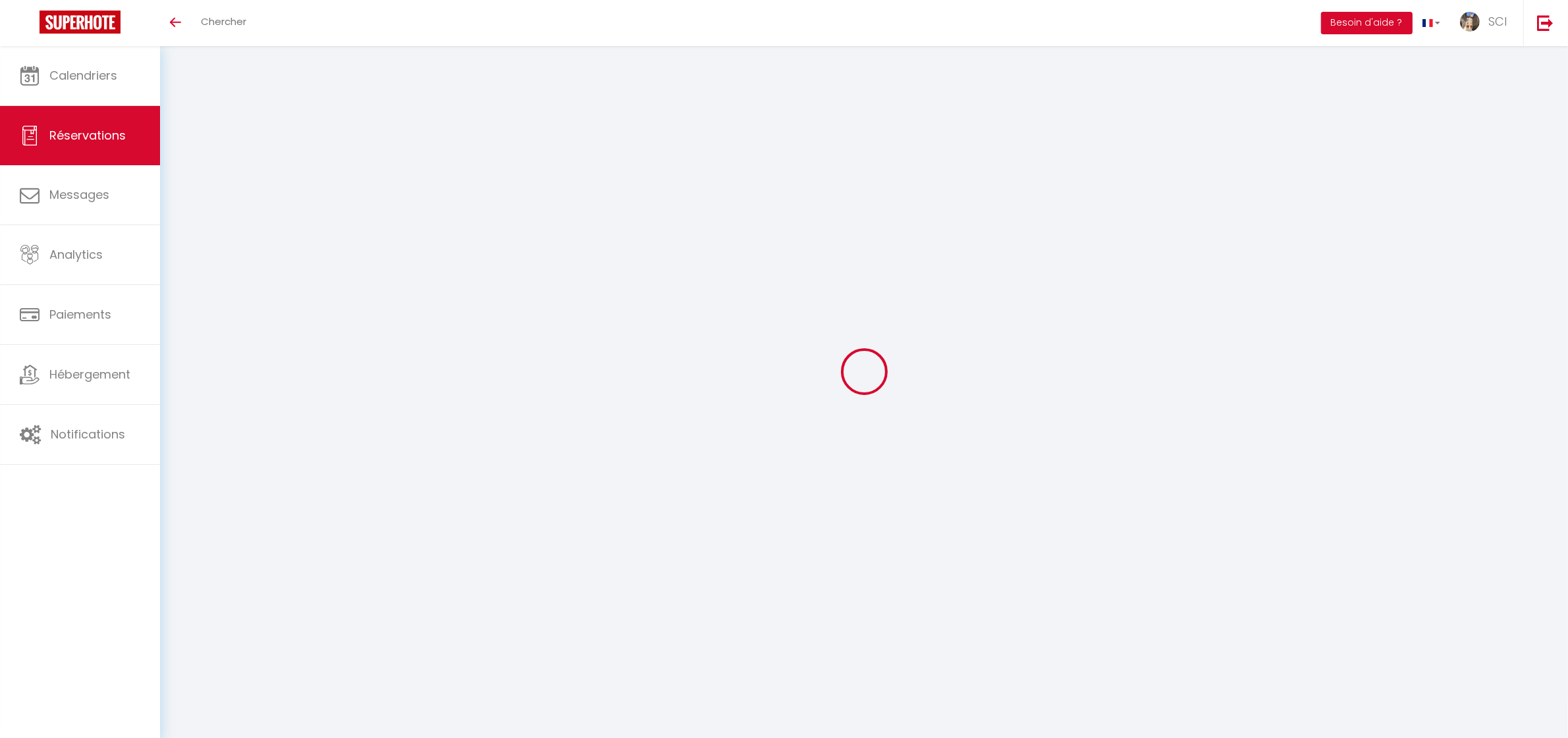
select select
checkbox input "false"
select select
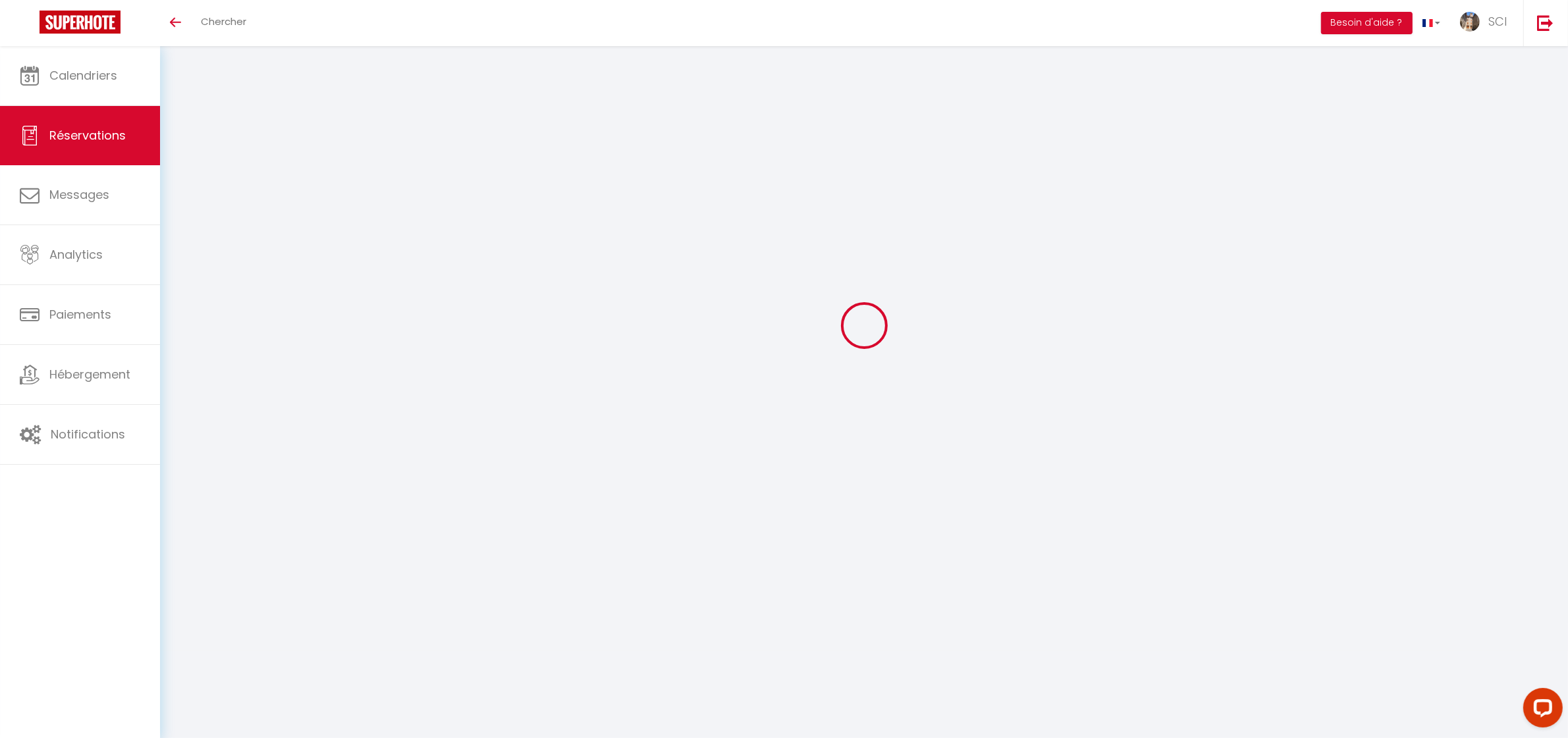
type input "[PERSON_NAME]"
type input "[EMAIL_ADDRESS][DOMAIN_NAME]"
type input "[PHONE_NUMBER]"
select select "GB"
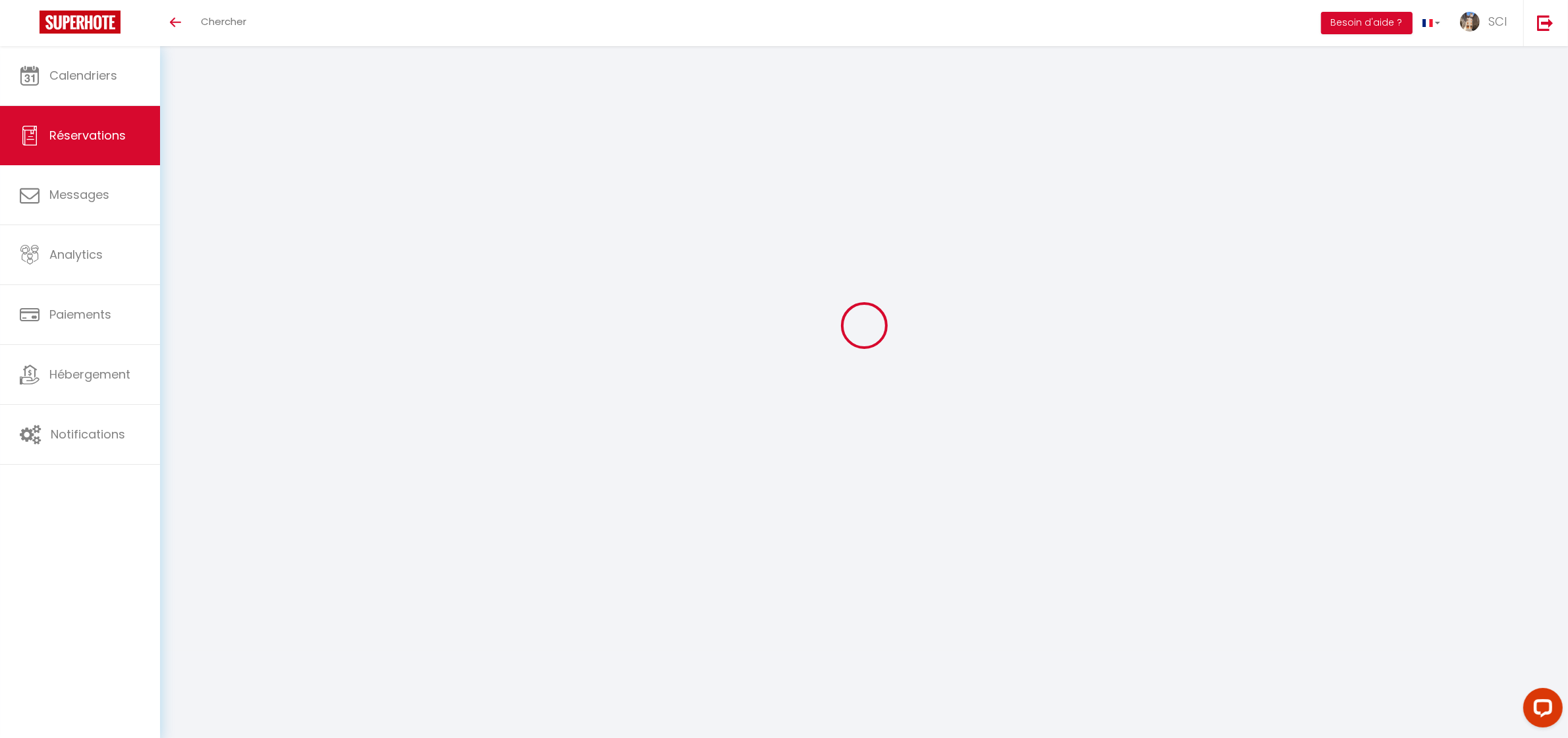
type input "30"
type input "56.1"
type input "4.85"
select select "11990"
select select "1"
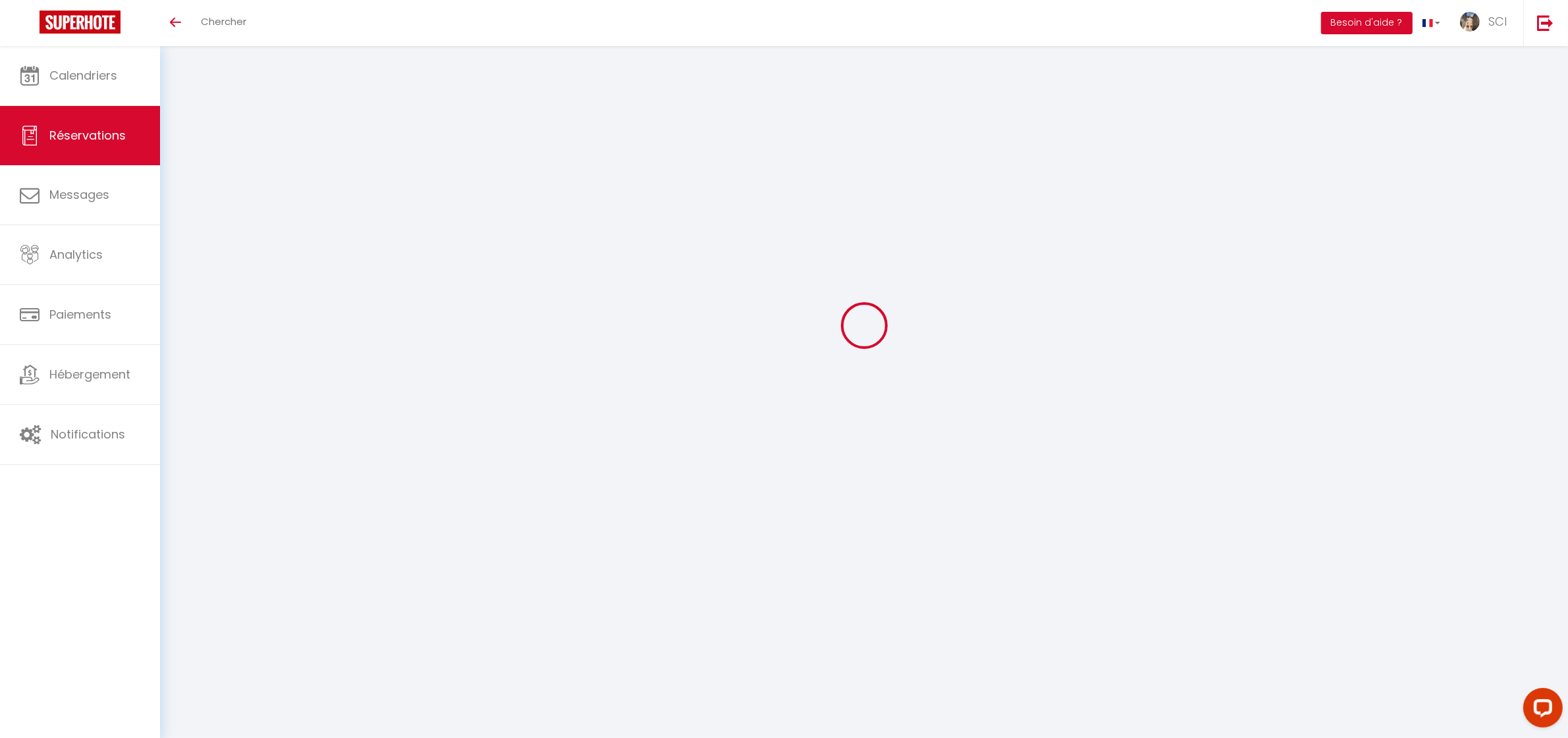
select select
type input "2"
select select "12"
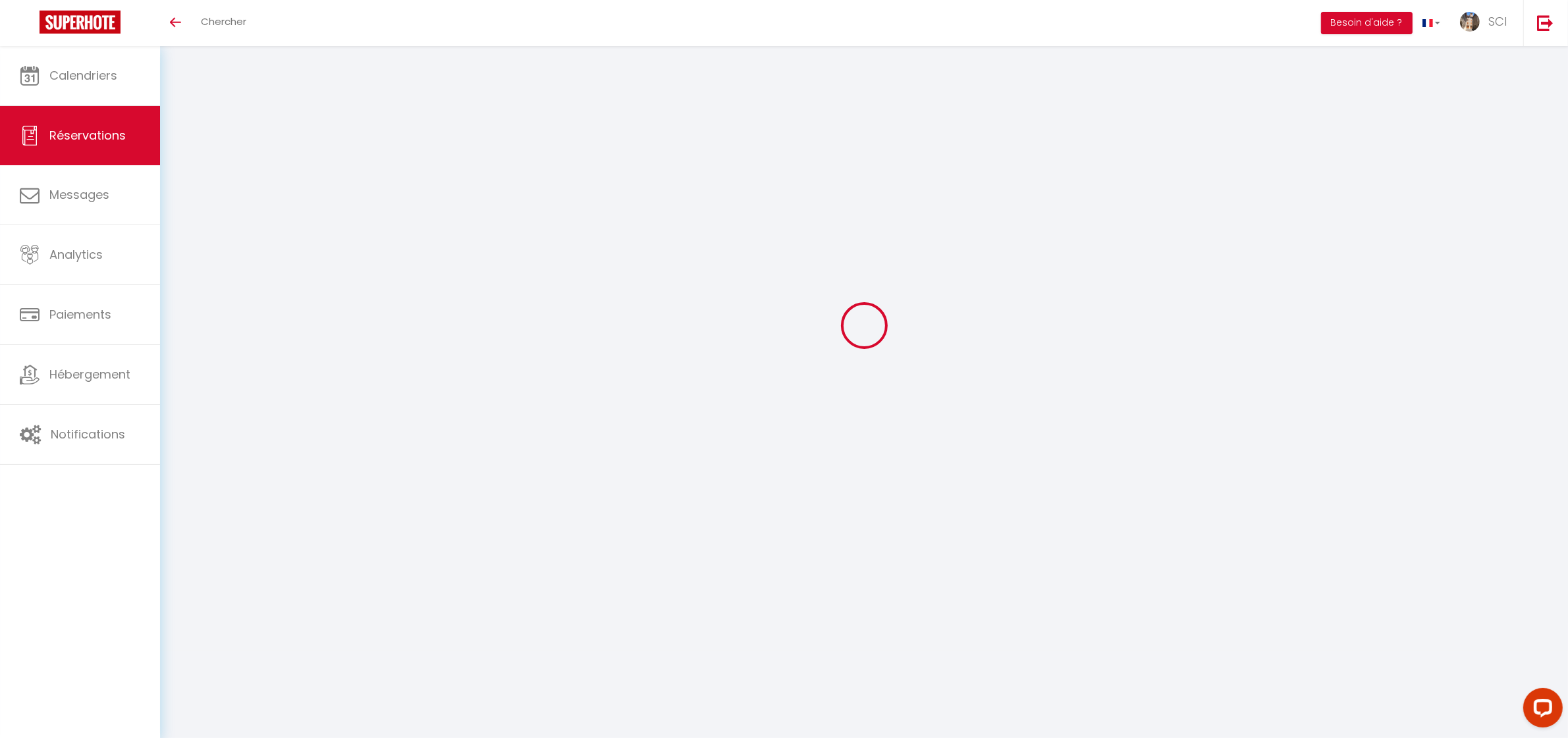
select select
type input "300"
checkbox input "false"
type input "0"
select select "2"
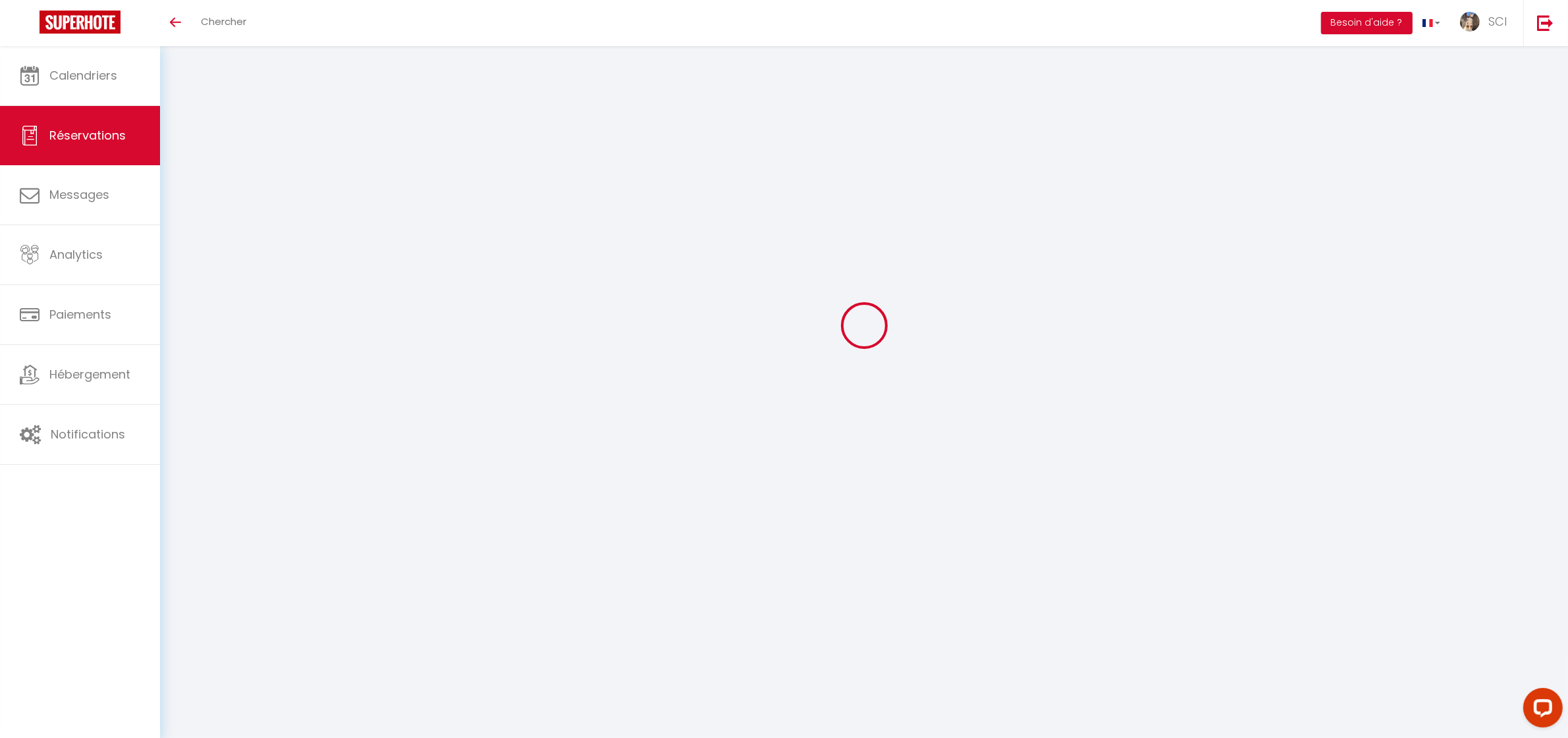
type input "0"
select select
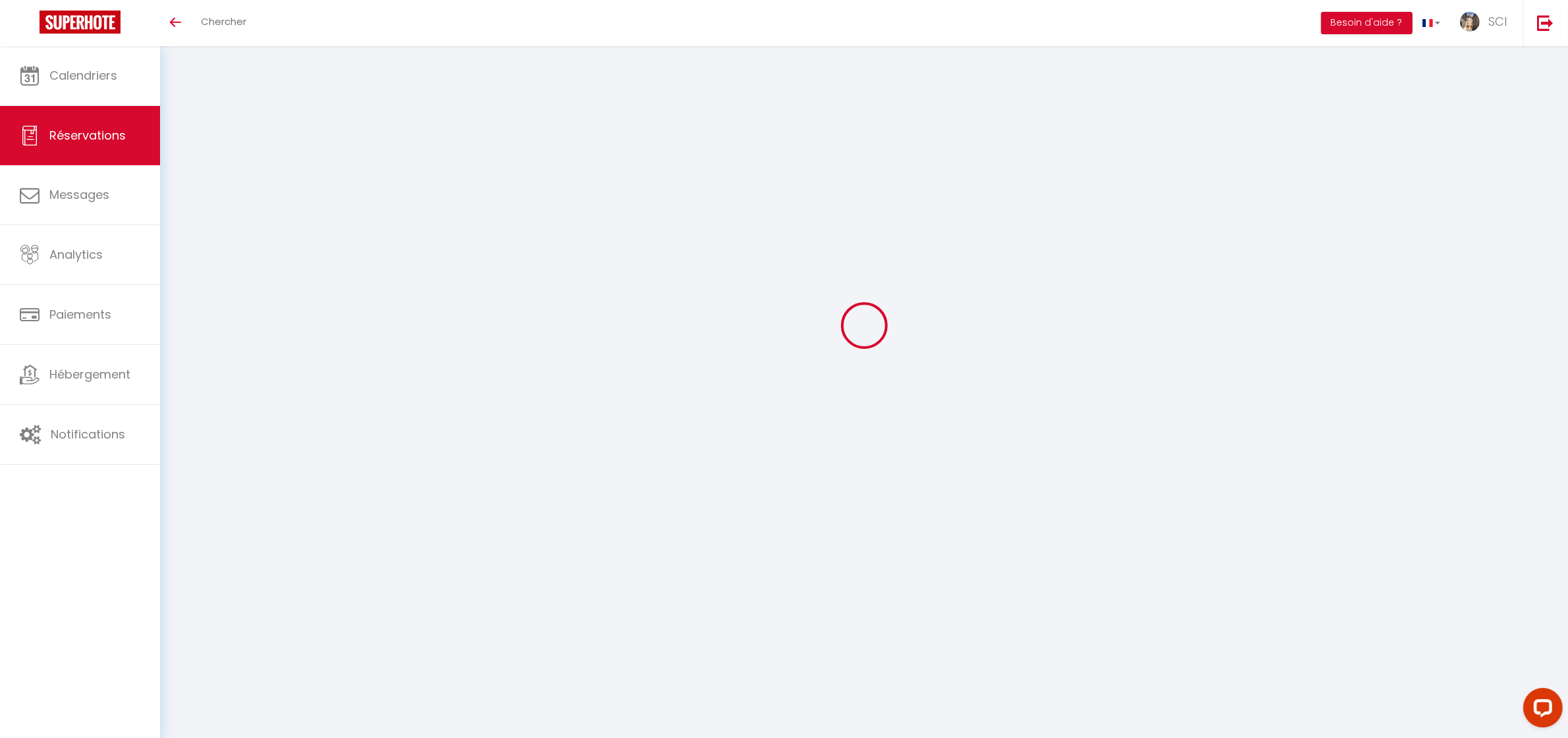
checkbox input "false"
type textarea "** THIS RESERVATION HAS BEEN PRE-PAID ** BOOKING NOTE : Payment charge is EUR 4…"
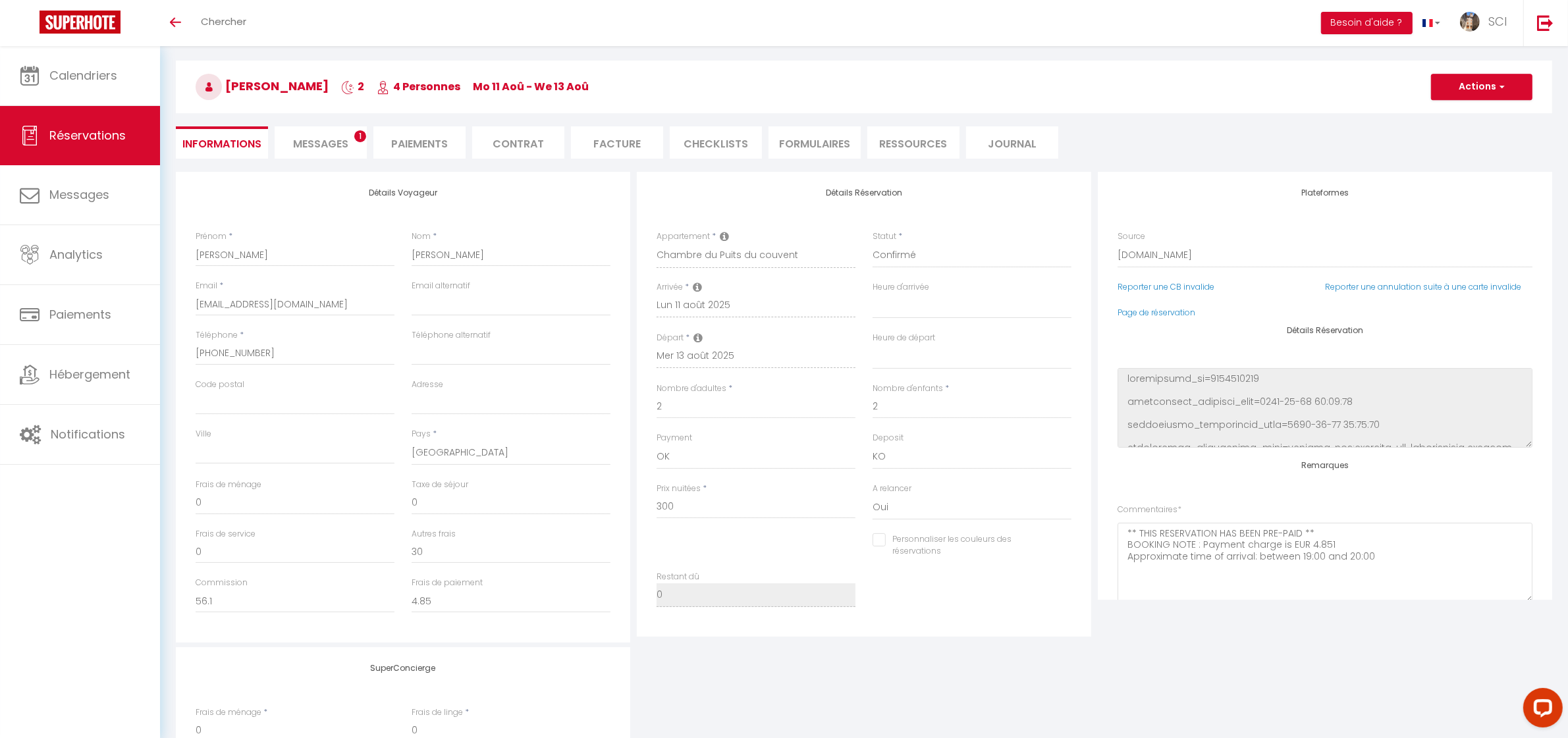
type input "16.5"
select select
checkbox input "false"
select select
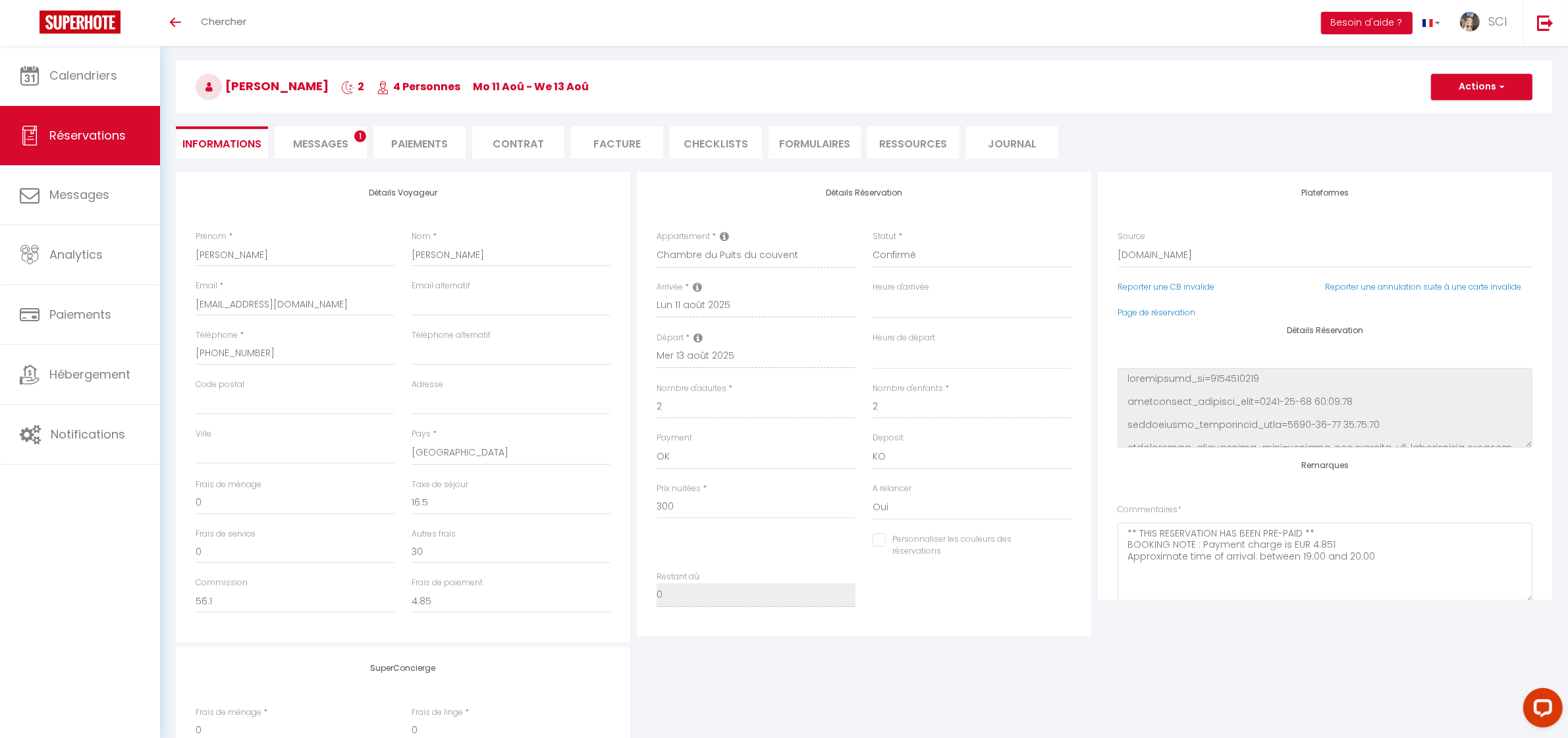
select select
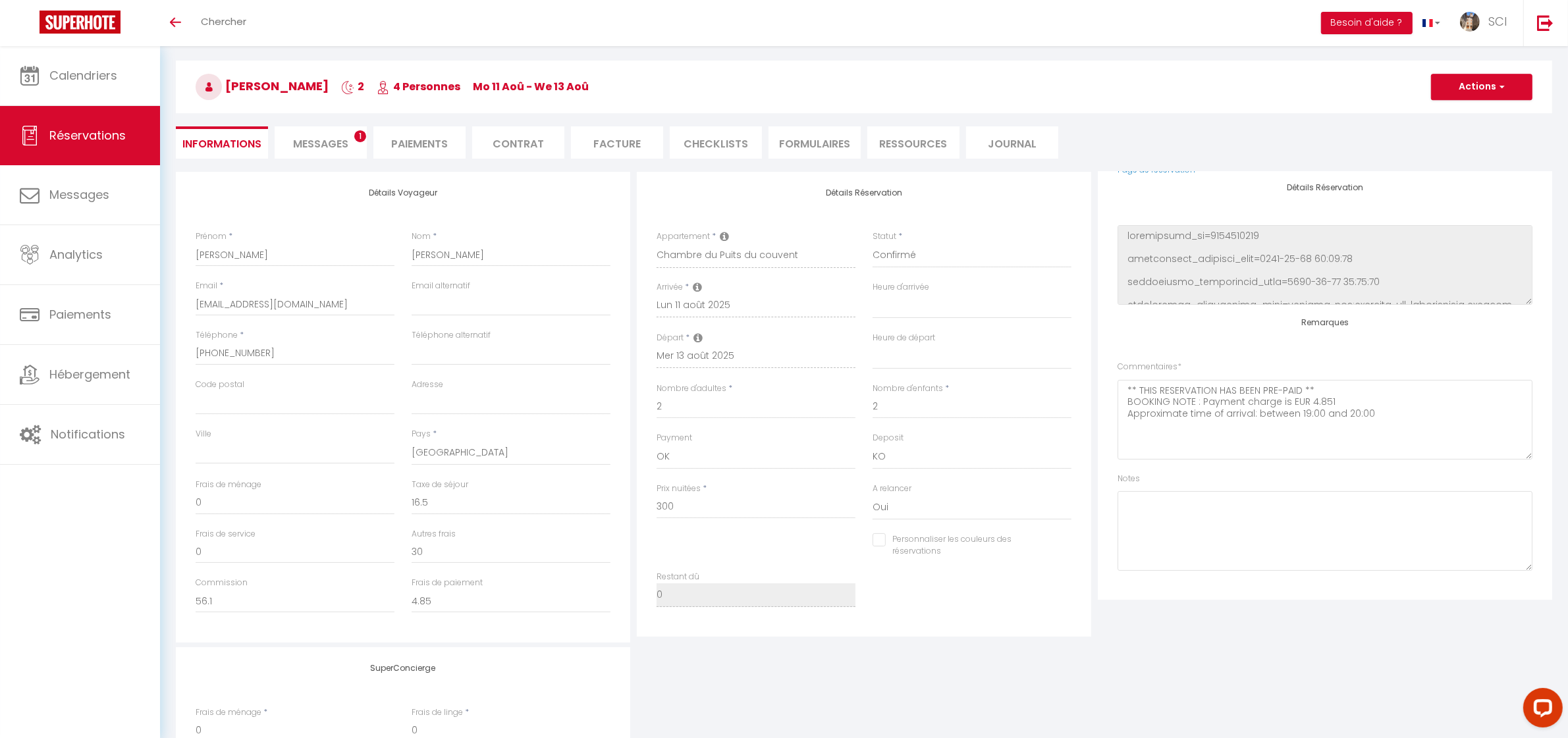
scroll to position [143, 0]
click at [324, 141] on span "Messages" at bounding box center [320, 144] width 55 height 15
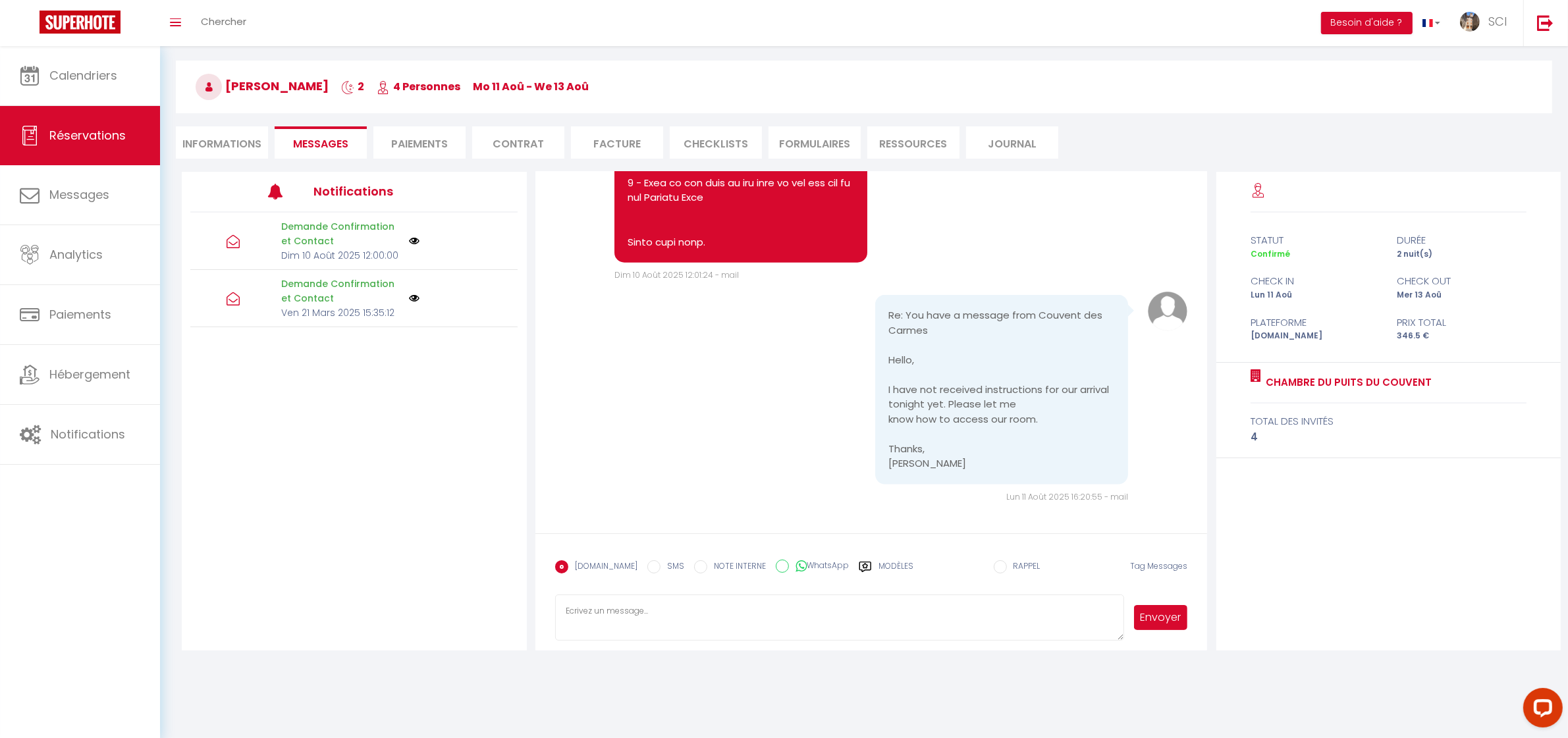
scroll to position [2144, 0]
click at [647, 619] on textarea at bounding box center [840, 618] width 570 height 46
paste textarea "WELL ROOM No. 1. Hello Mr. and [PERSON_NAME], We will be delighted to welcome y…"
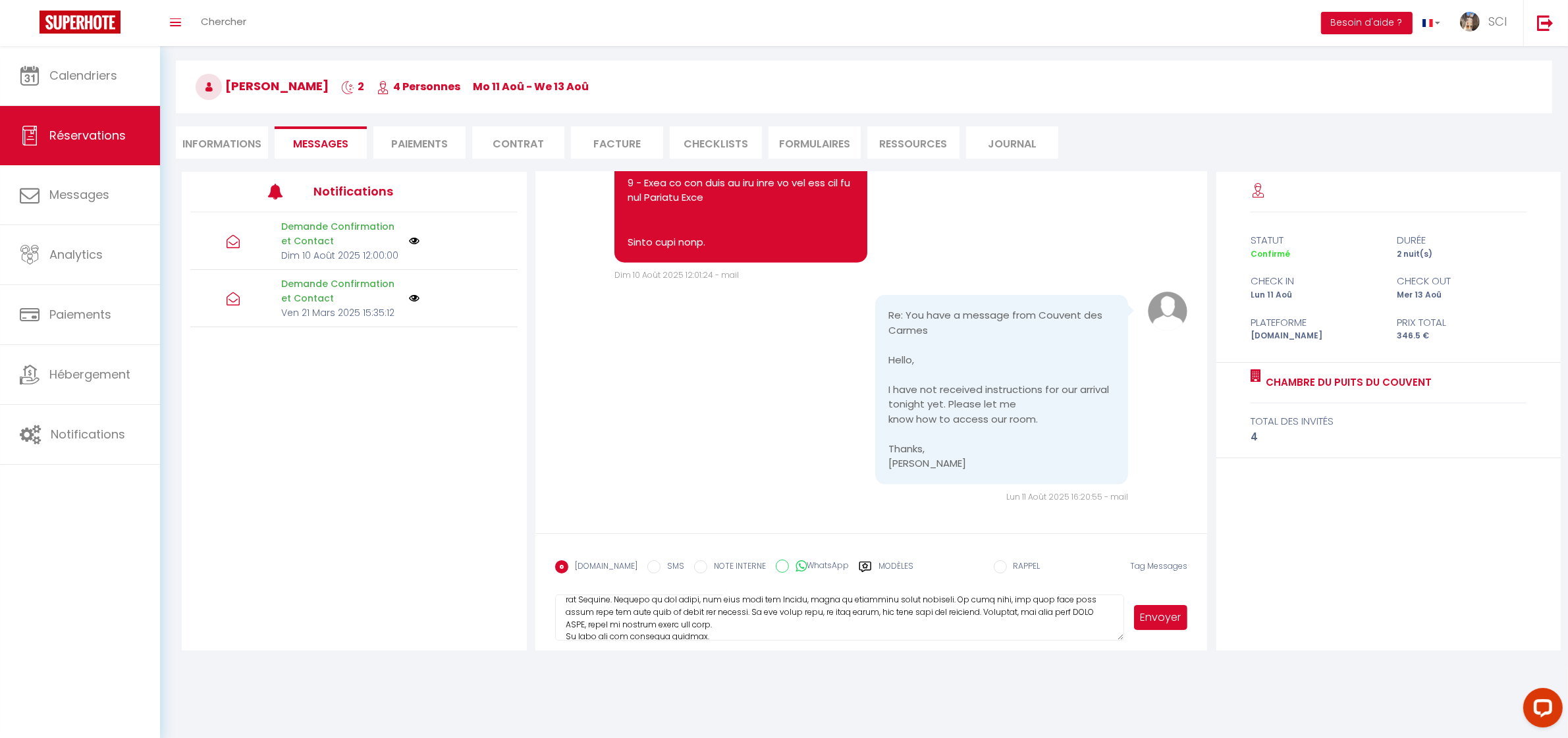
scroll to position [205, 0]
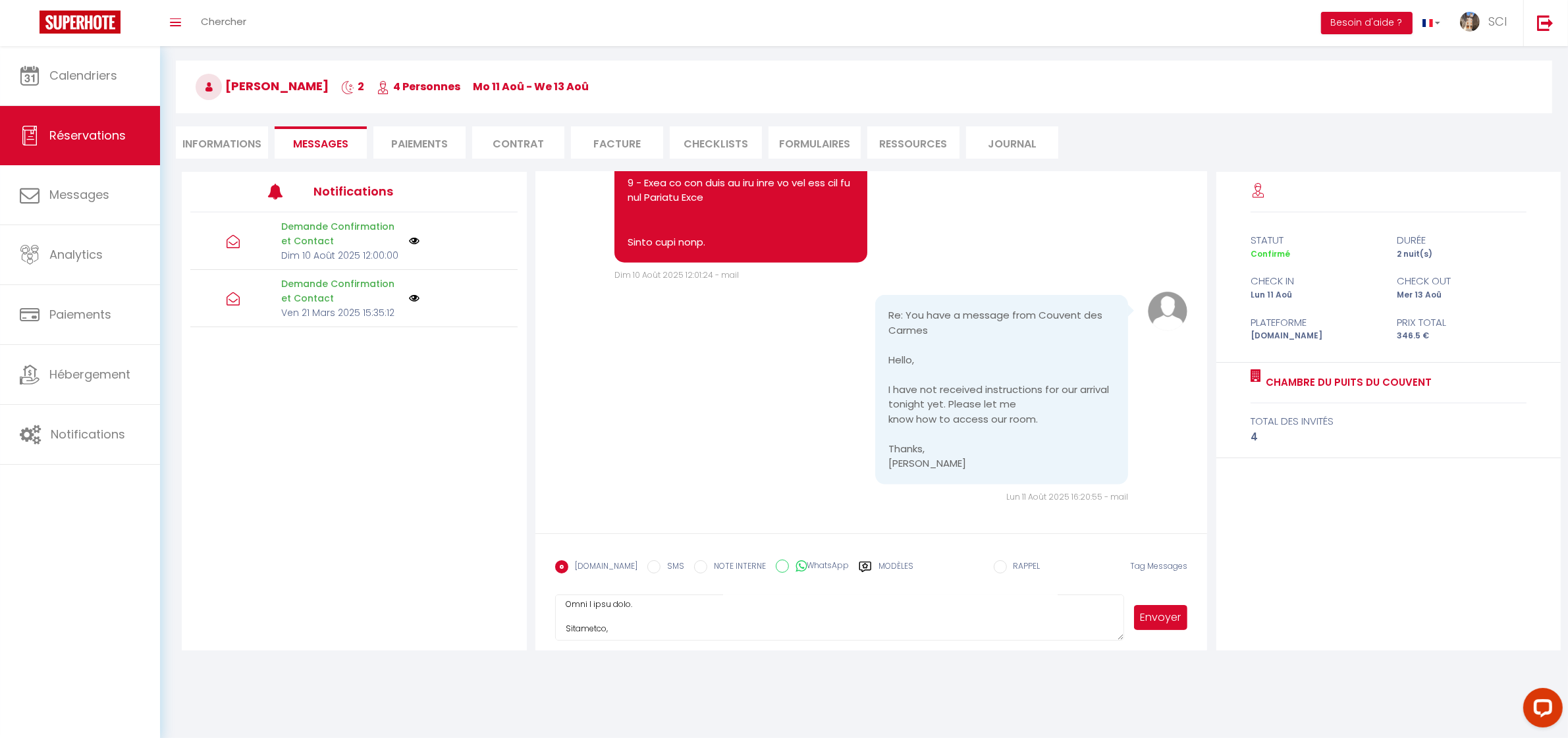
type textarea "WELL ROOM No. 1. Hello Mr. and [PERSON_NAME], We will be delighted to welcome y…"
click at [1146, 621] on button "Envoyer" at bounding box center [1162, 618] width 54 height 25
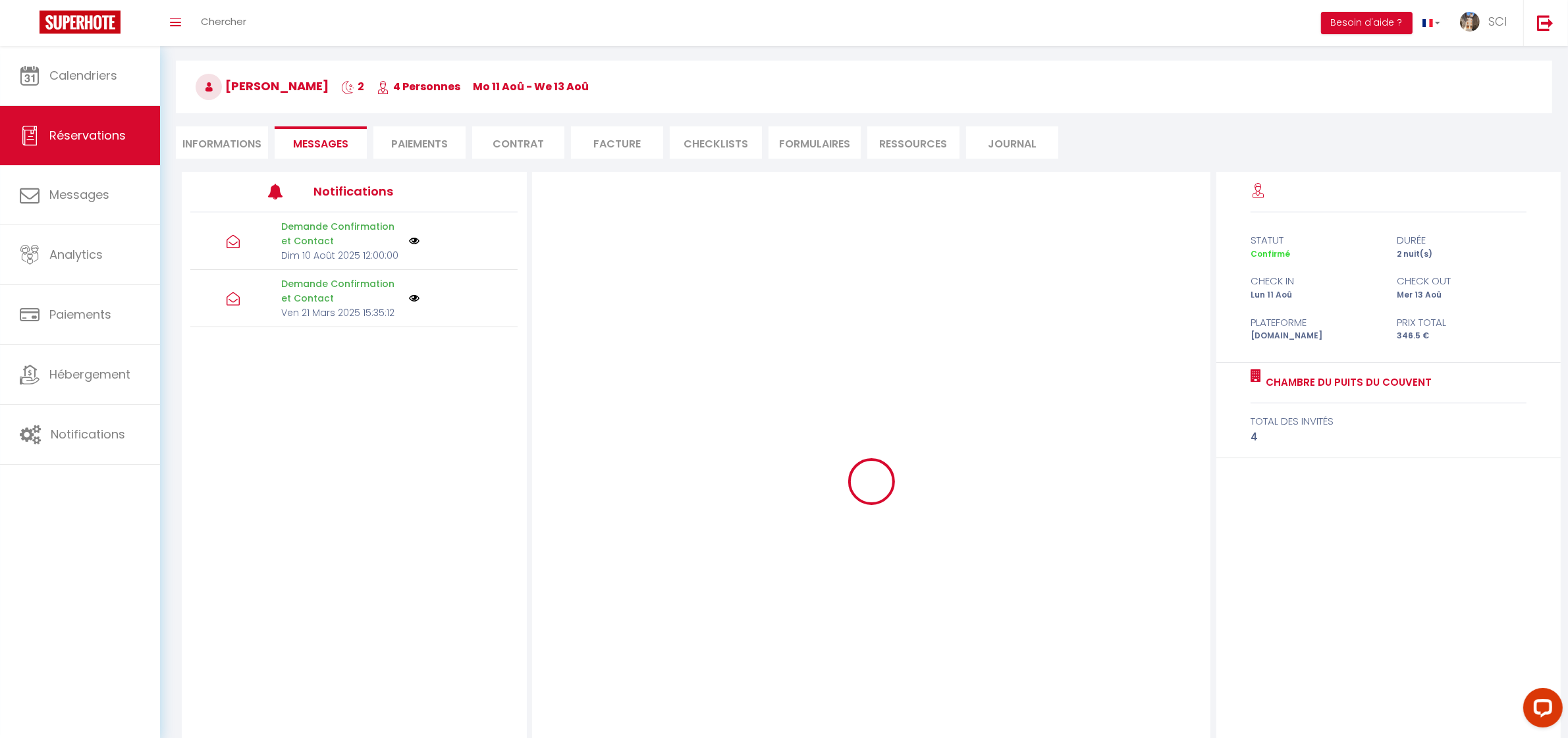
scroll to position [0, 0]
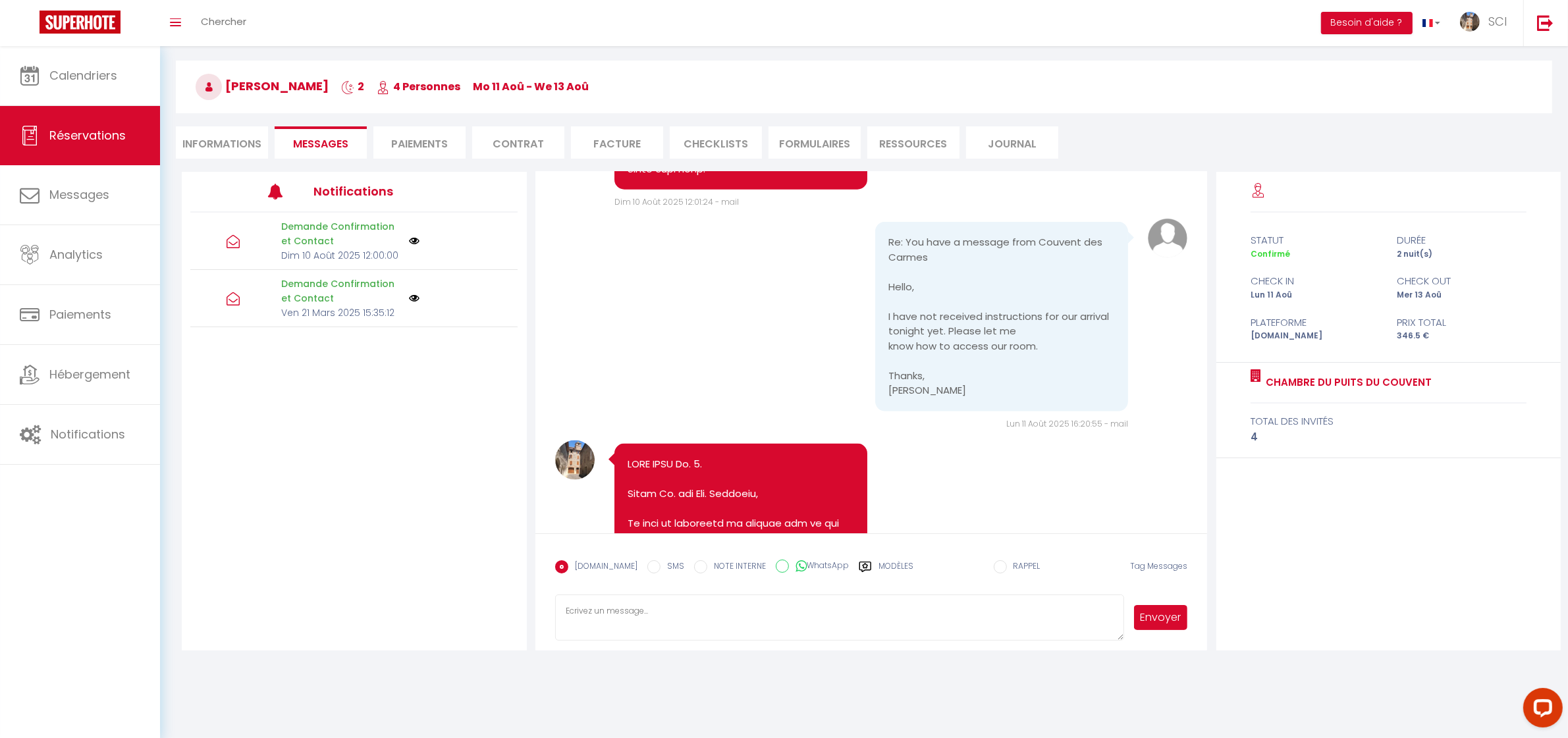
click at [647, 568] on input "SMS" at bounding box center [654, 568] width 14 height 14
radio input "true"
radio input "false"
click at [644, 614] on textarea at bounding box center [840, 618] width 570 height 46
paste textarea "WELL ROOM No. 1. Hello Mr. and [PERSON_NAME], We will be delighted to welcome y…"
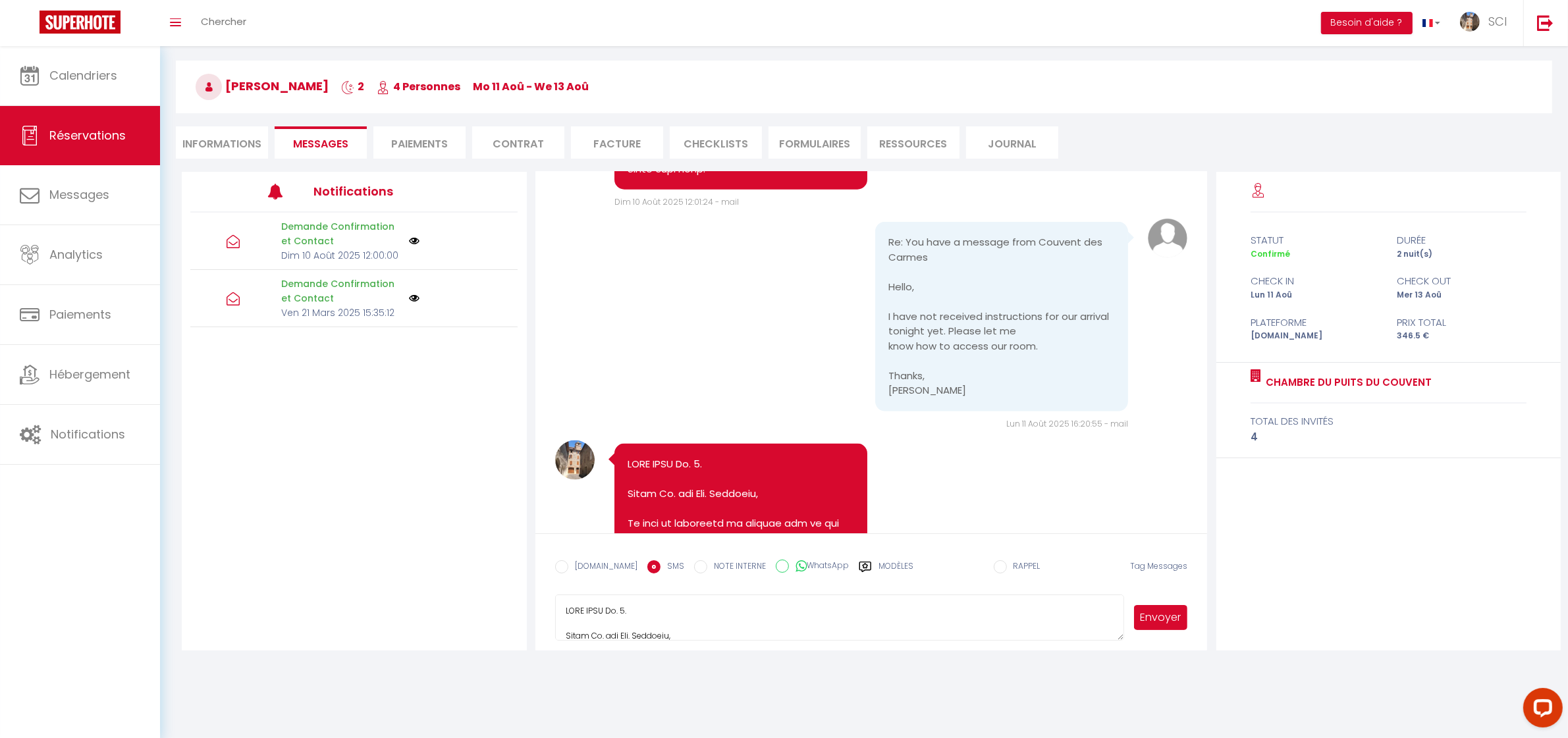
type textarea "WELL ROOM No. 1. Hello Mr. and [PERSON_NAME], We will be delighted to welcome y…"
click at [1141, 616] on button "Envoyer" at bounding box center [1162, 618] width 54 height 25
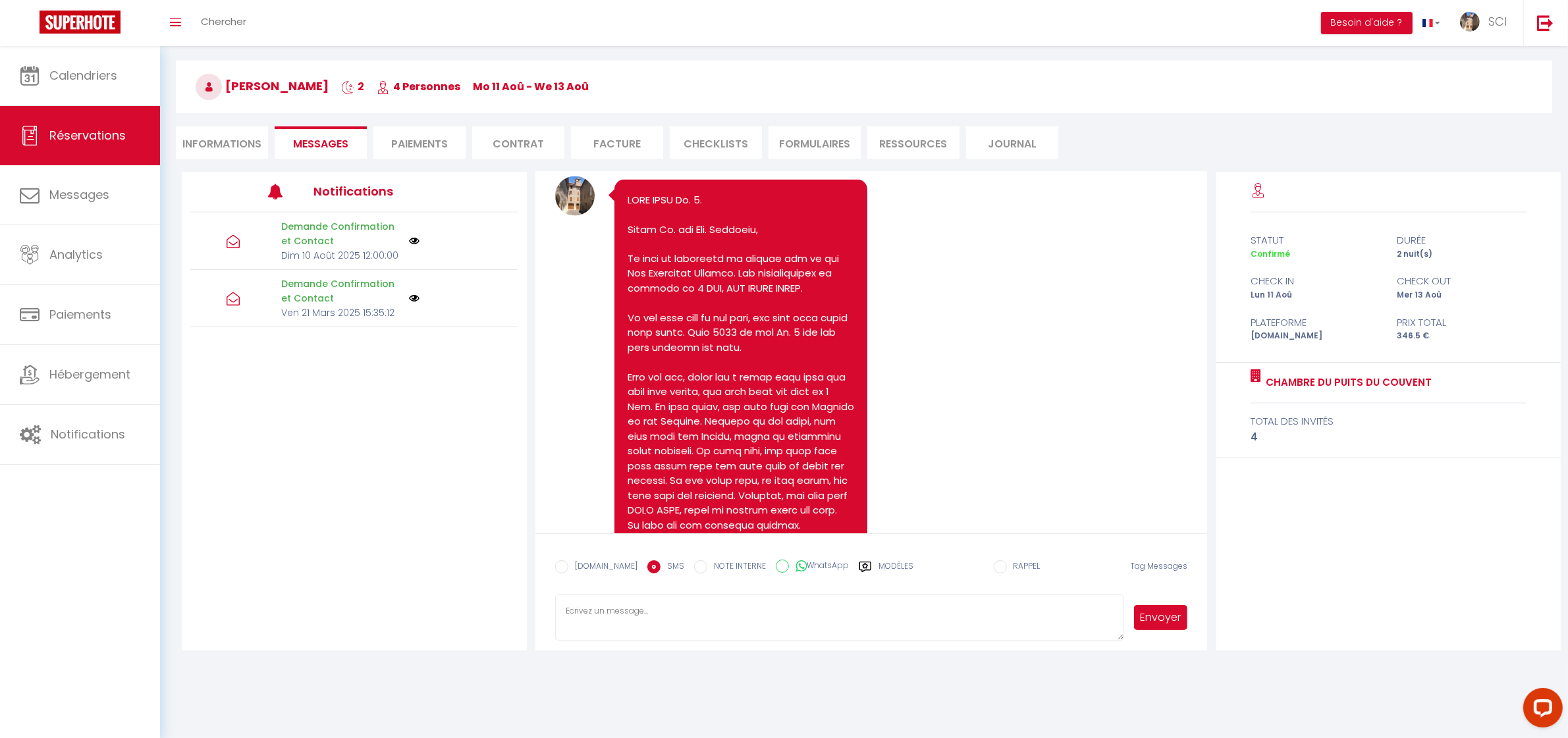
scroll to position [2930, 0]
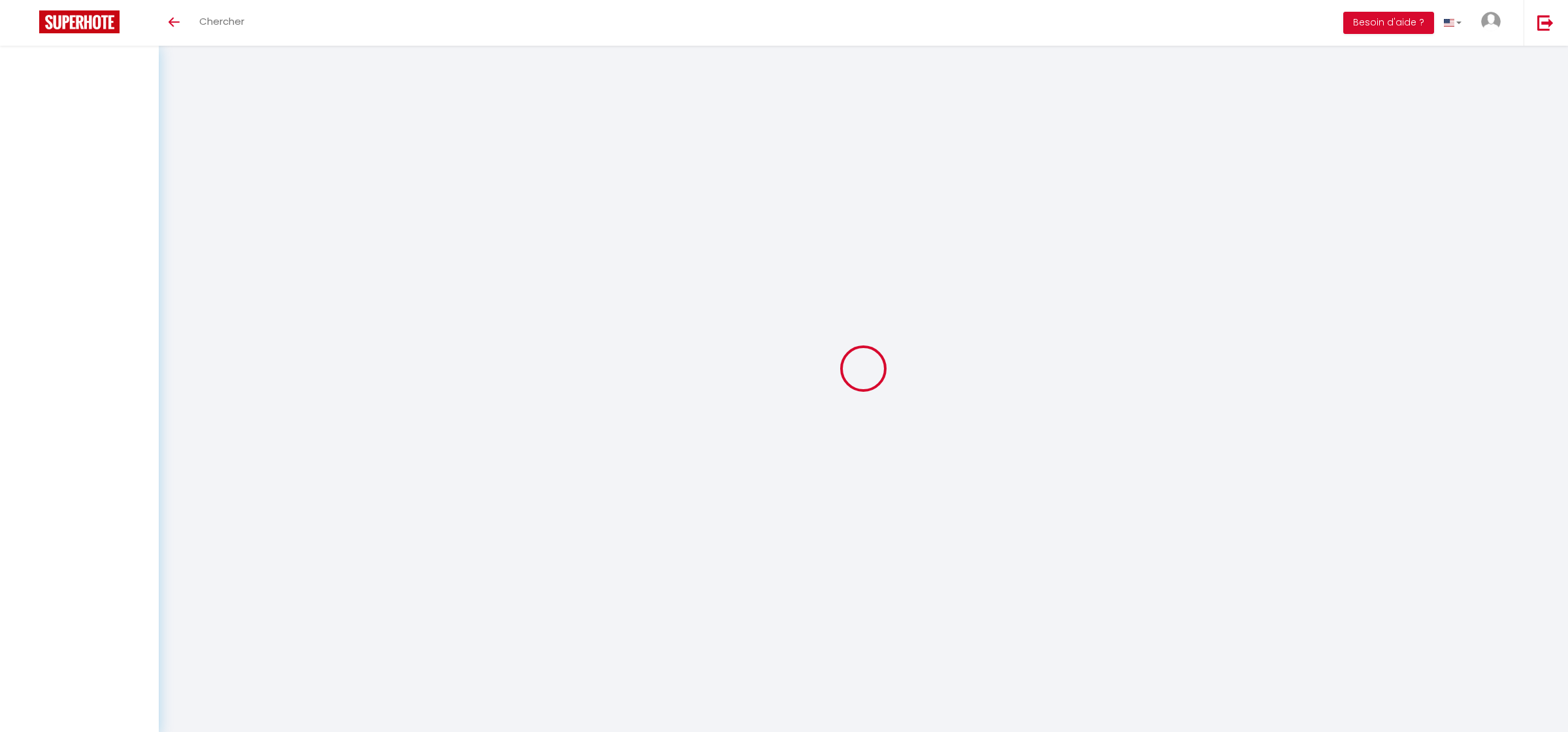
select select
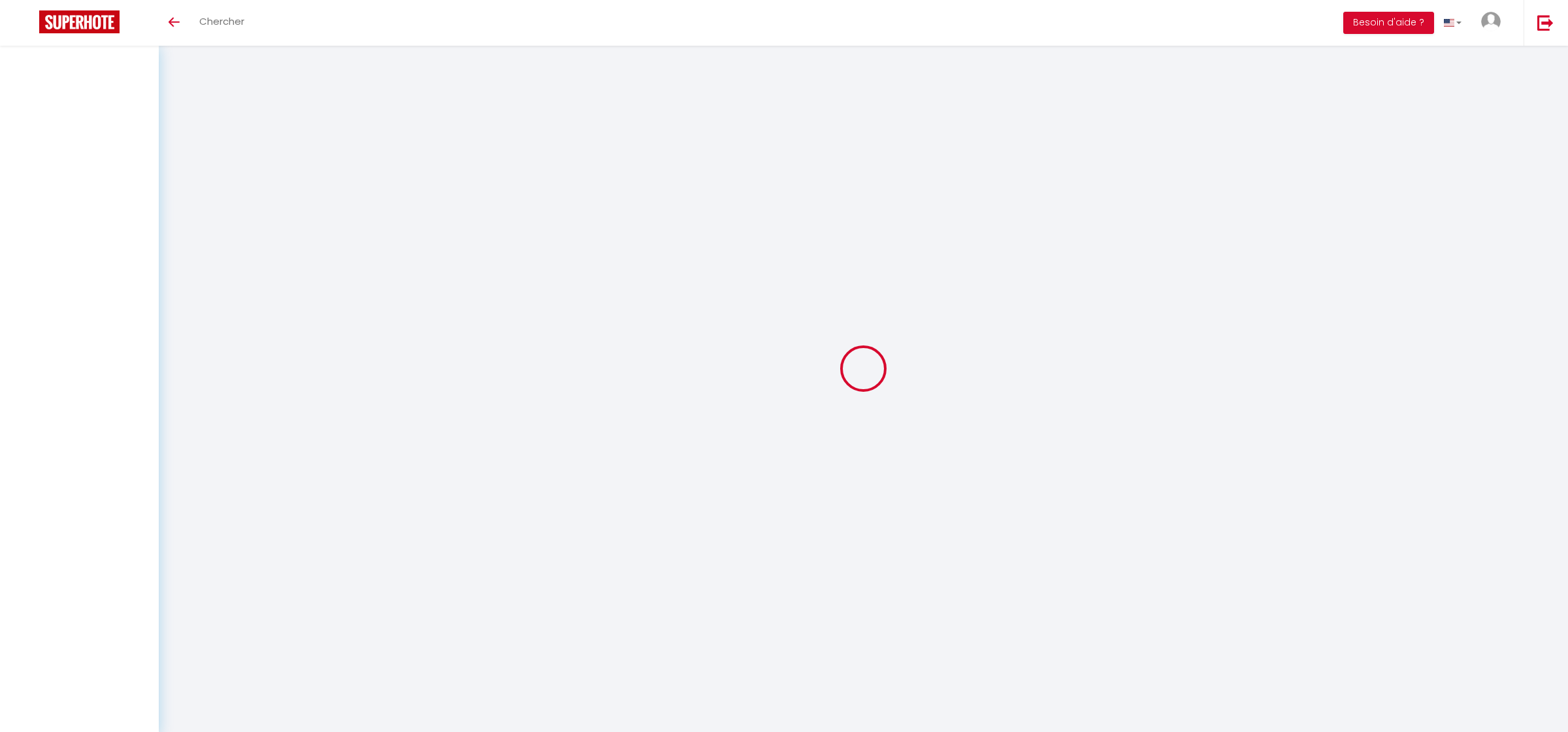
select select
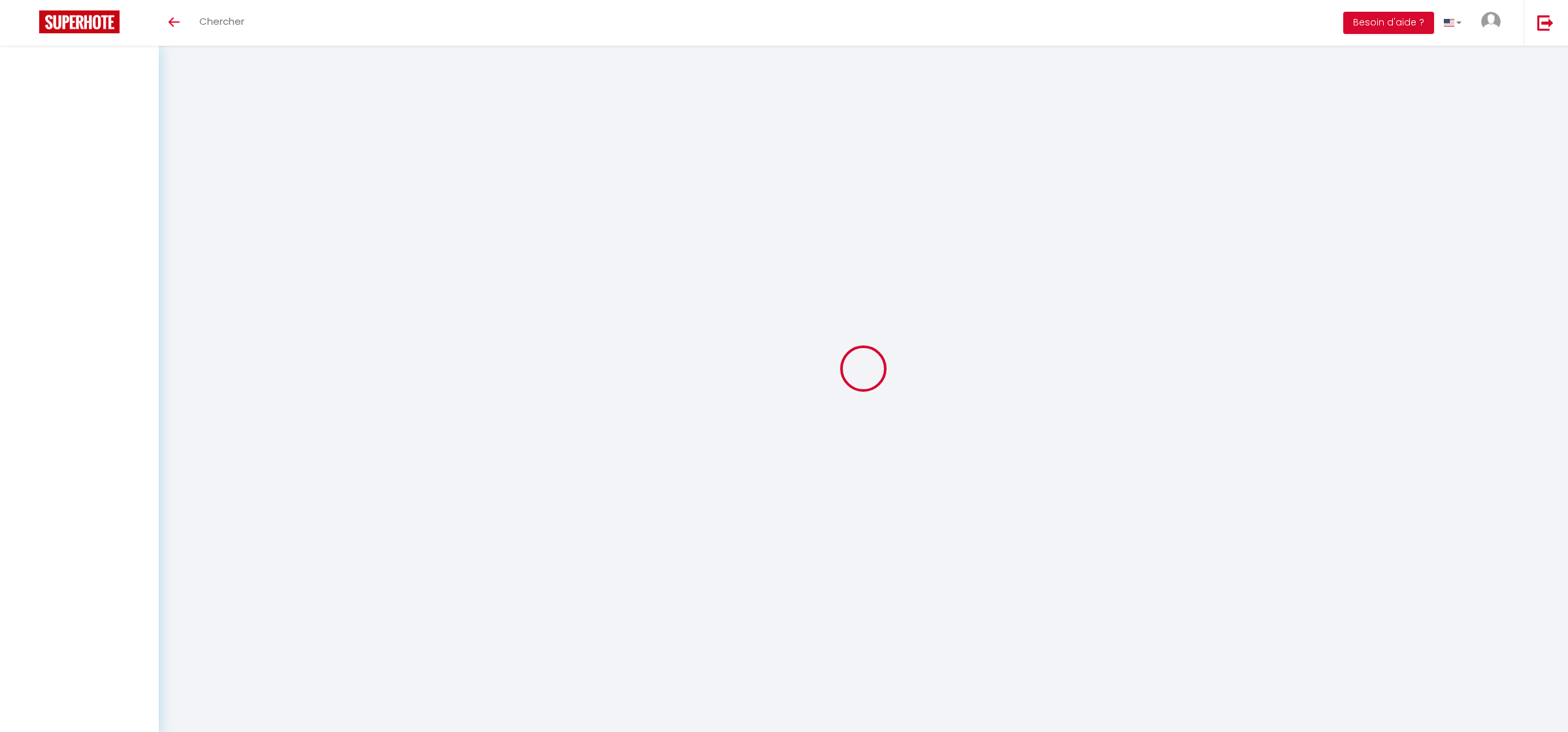
select select
checkbox input "false"
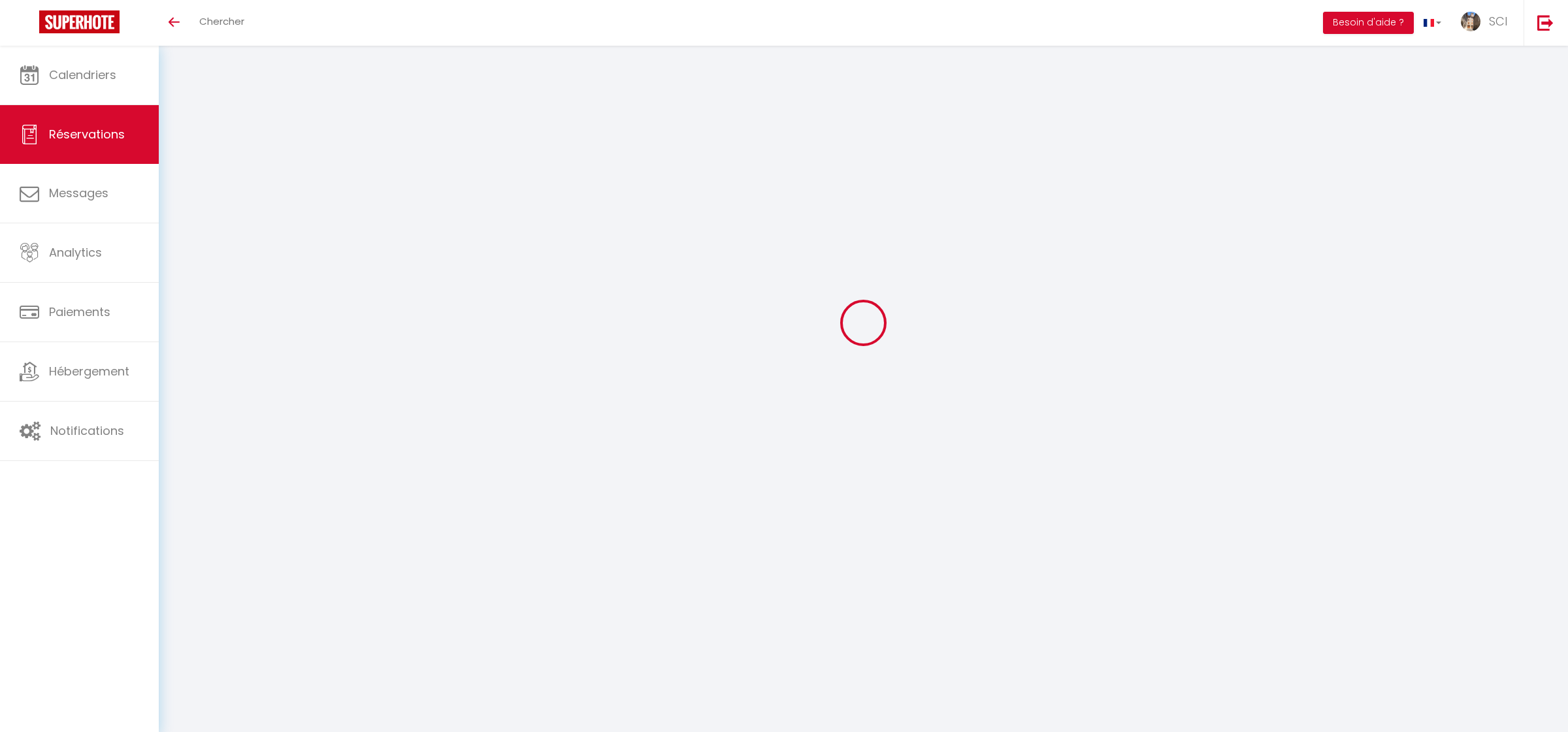
select select
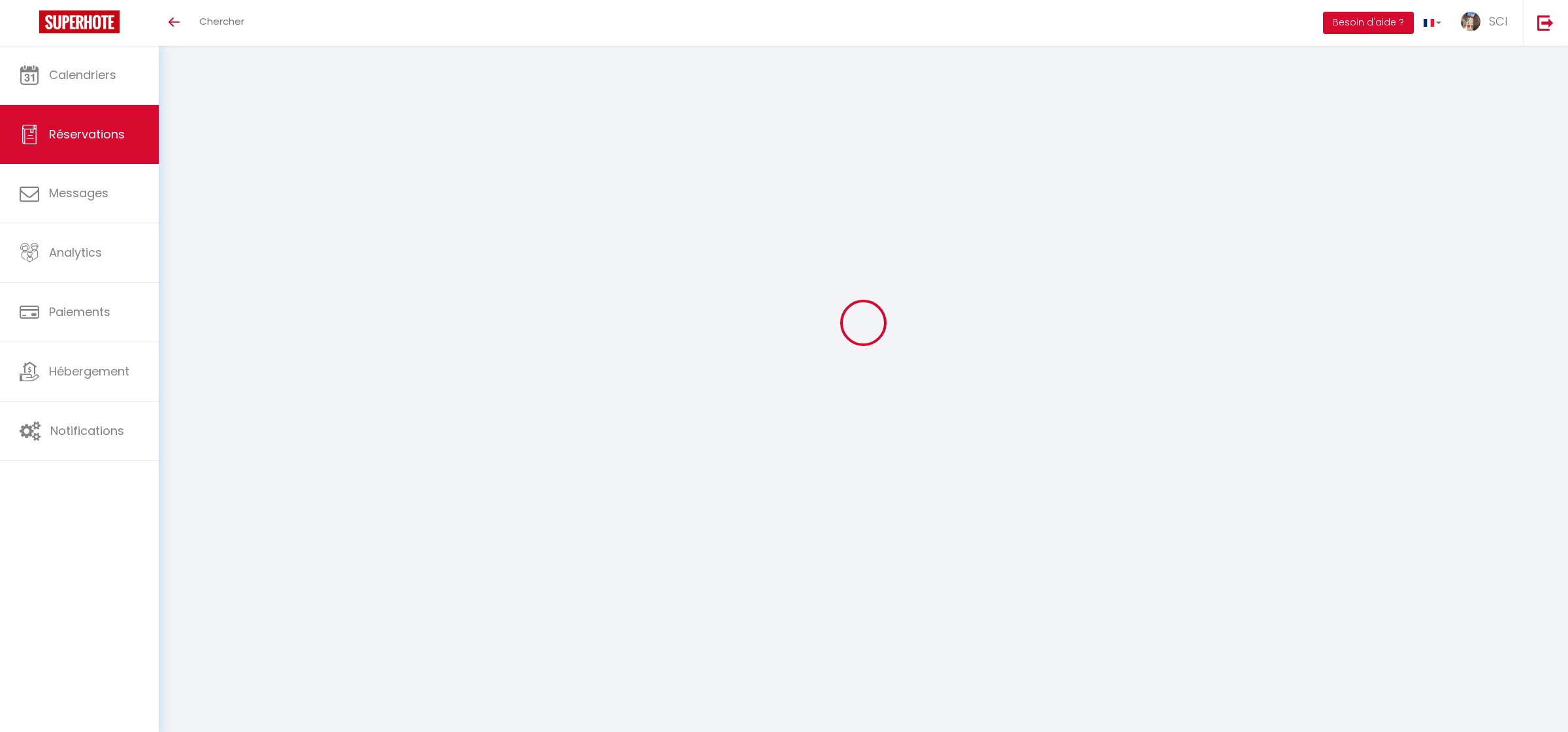
select select
checkbox input "false"
select select
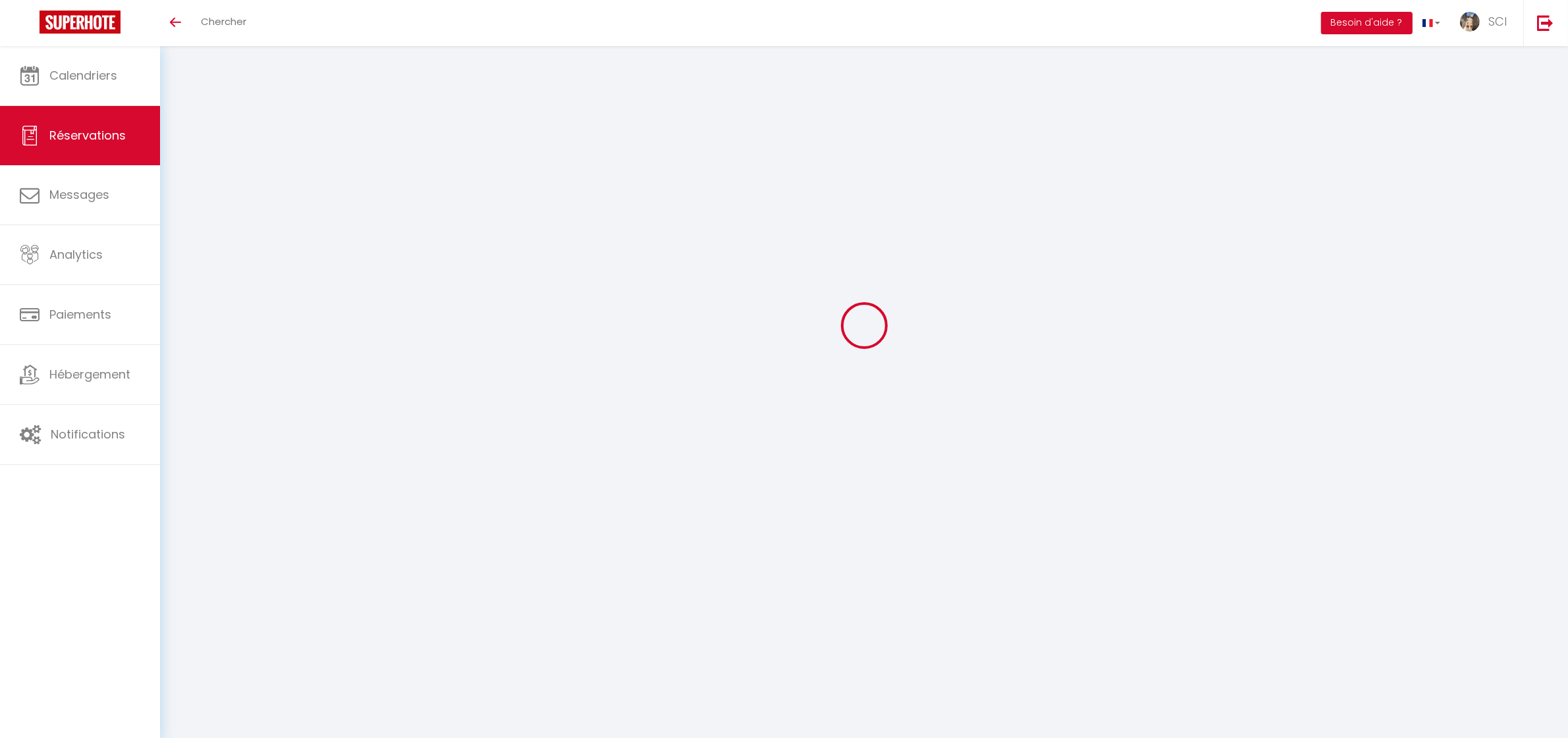
select select
checkbox input "false"
select select
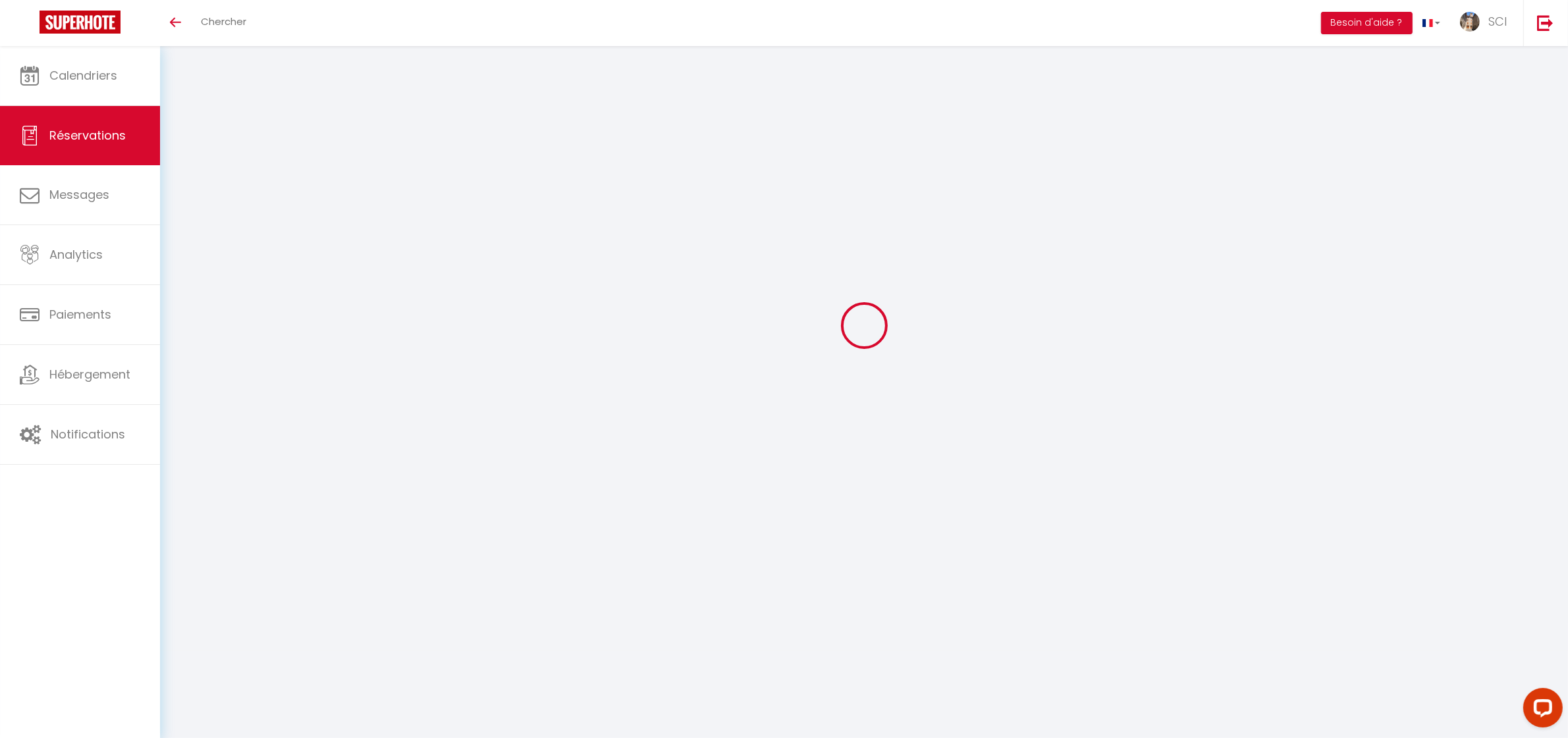
scroll to position [0, 0]
type input "[PERSON_NAME]"
type input "Menconi"
type input "[EMAIL_ADDRESS][DOMAIN_NAME]"
type input "[PHONE_NUMBER]"
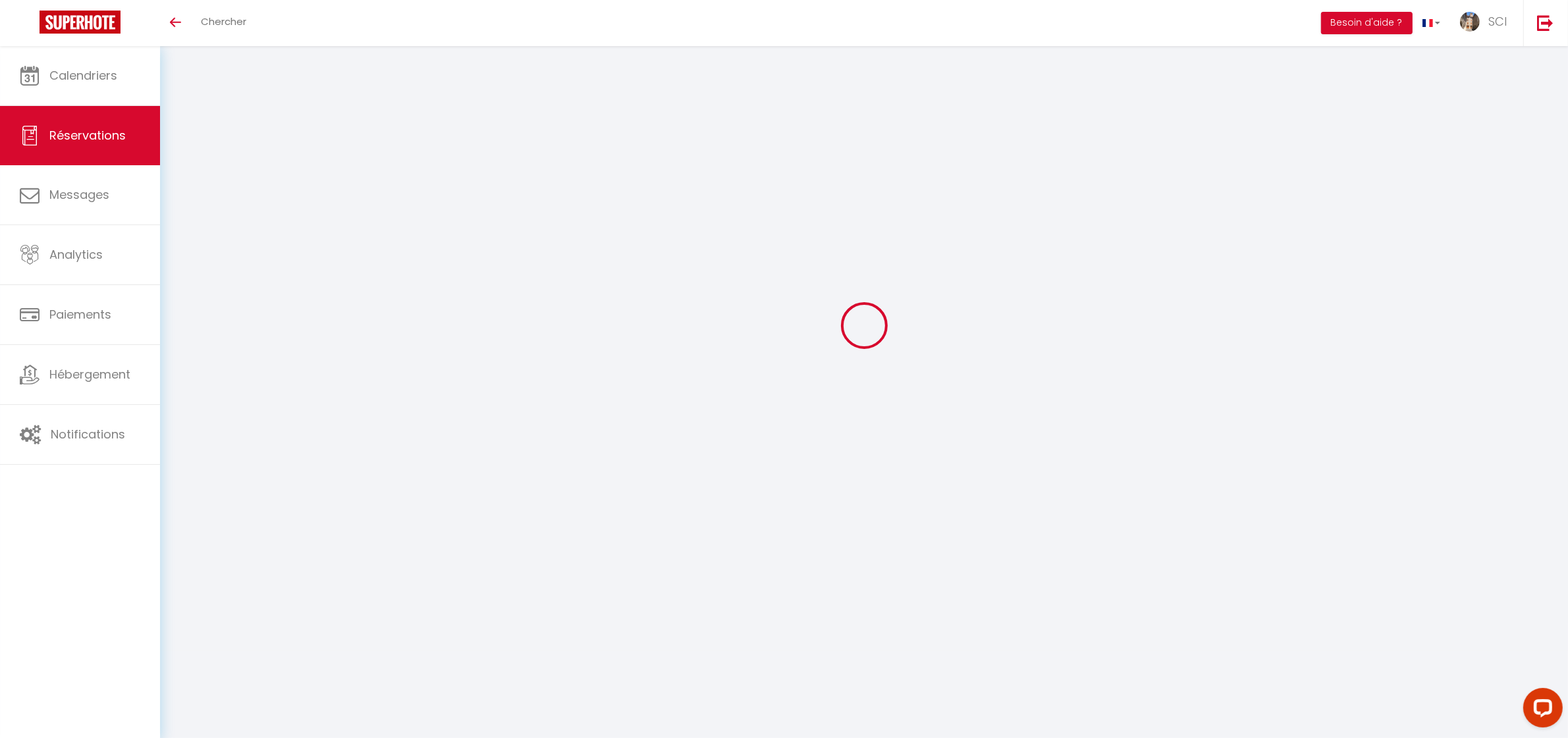
type input "."
select select "IT"
type input "14.54"
type input "1.26"
select select "12102"
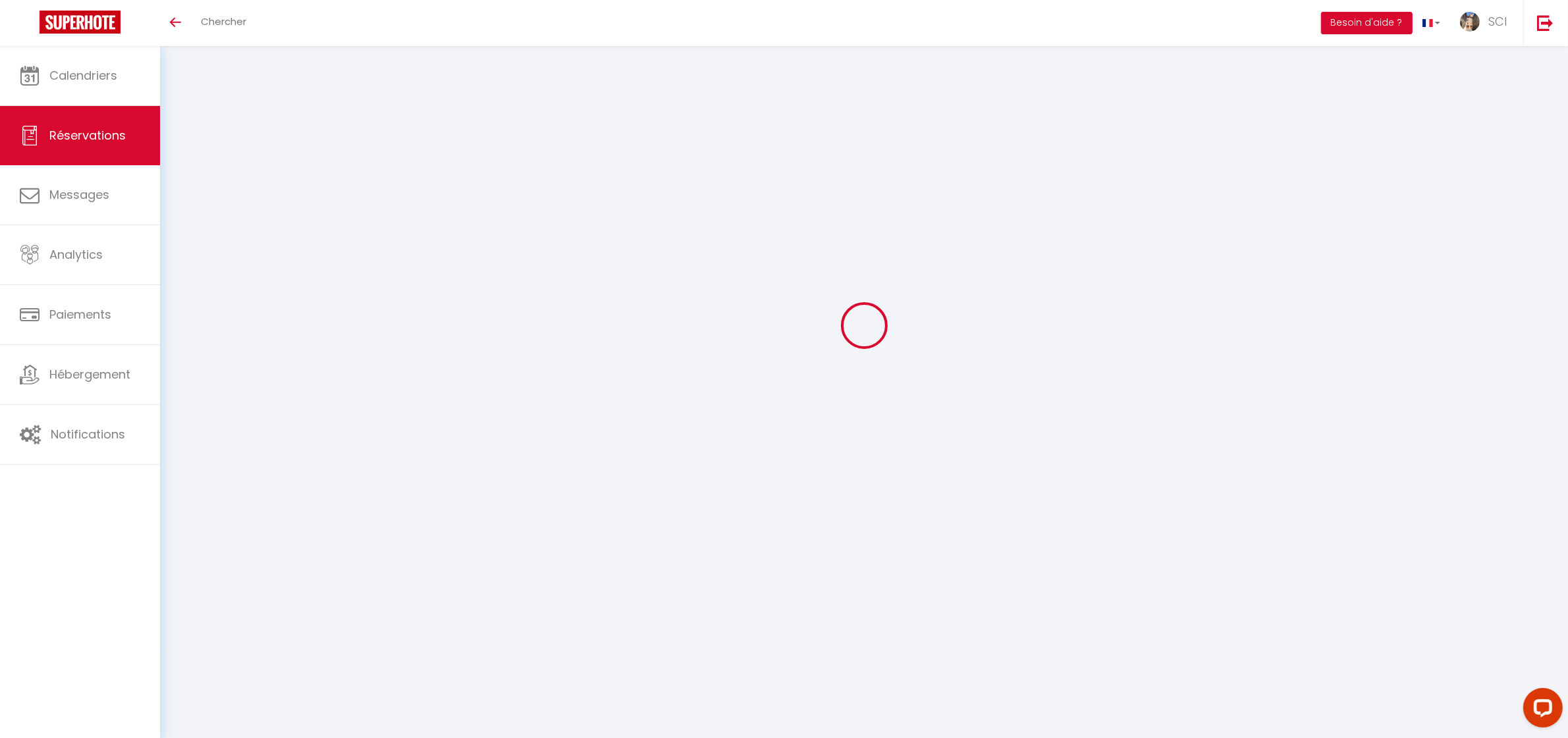
select select "1"
select select
type input "2"
select select "12"
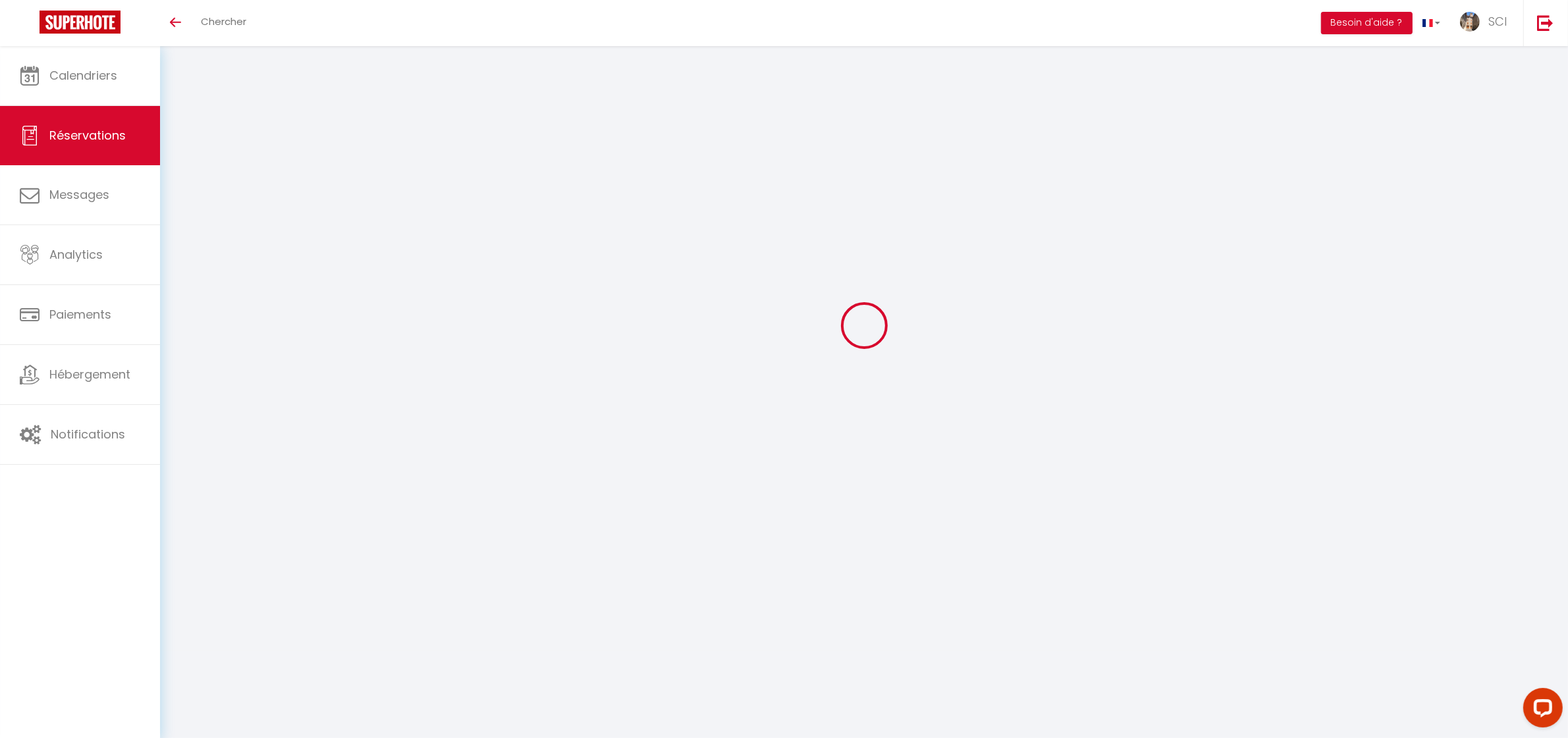
select select
type input "85.5"
checkbox input "false"
type input "0"
select select "2"
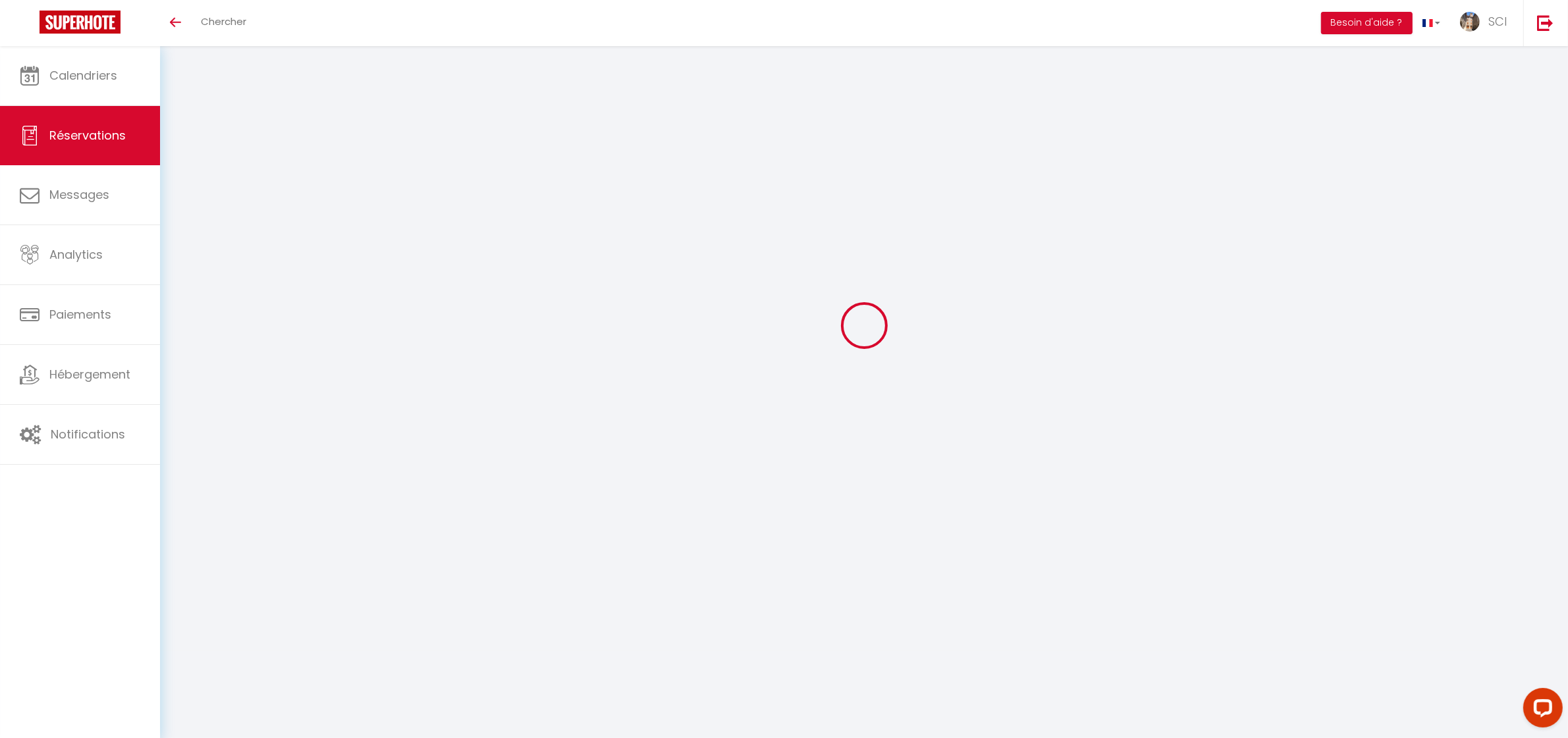
type input "0"
select select "0"
select select
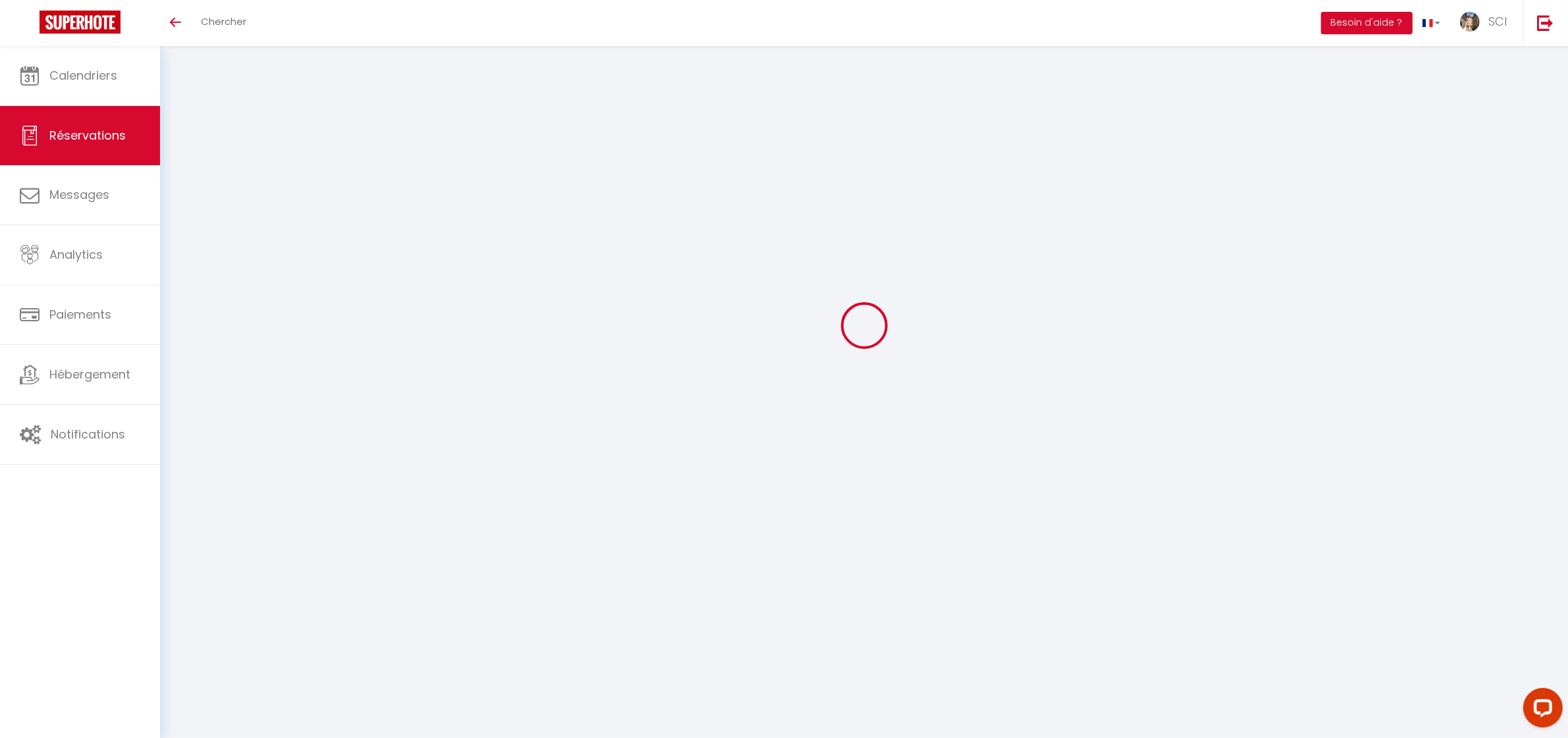
select select
checkbox input "false"
type textarea "** THIS RESERVATION HAS BEEN PRE-PAID ** BOOKING NOTE : Payment charge is EUR 1…"
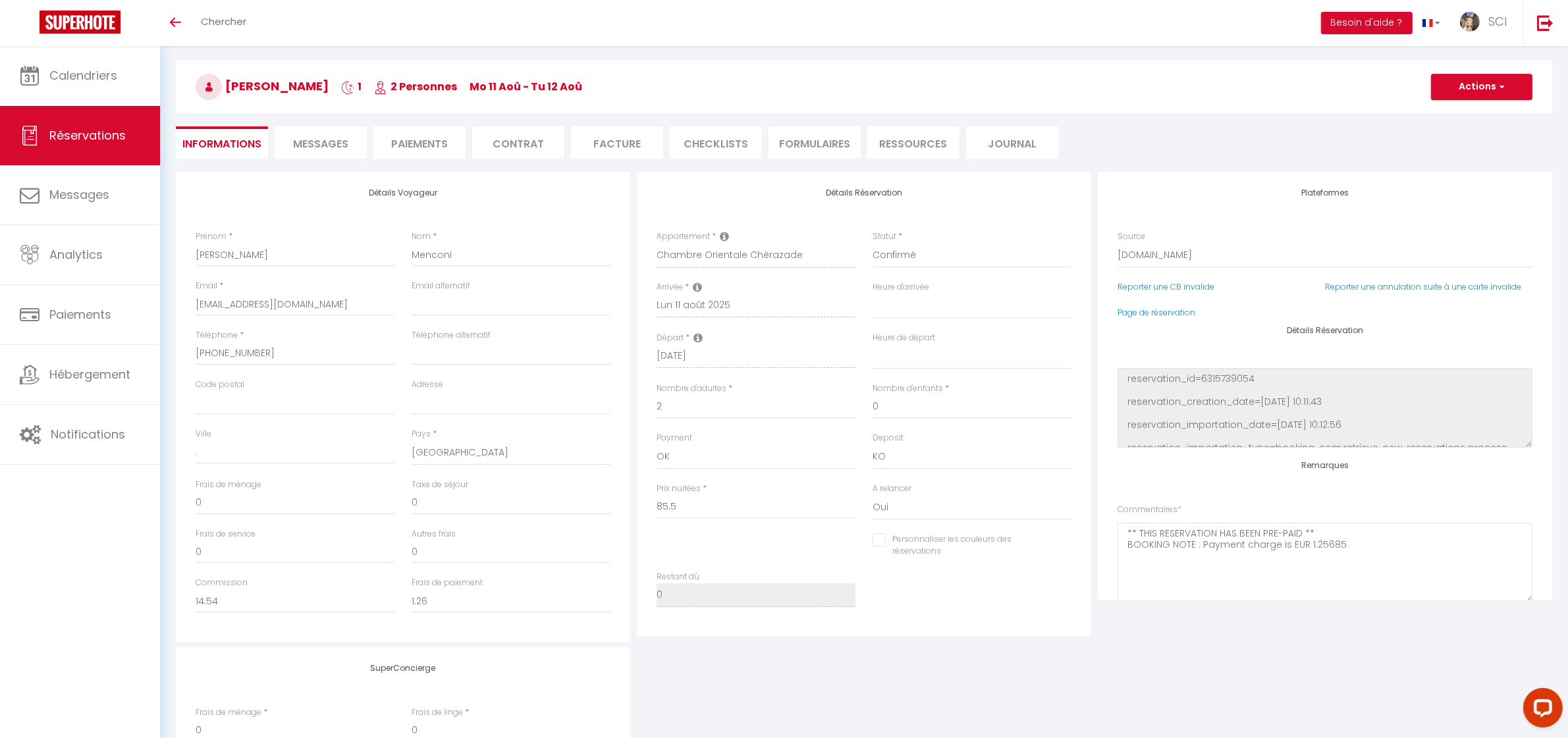
type input "4.28"
select select
checkbox input "false"
select select
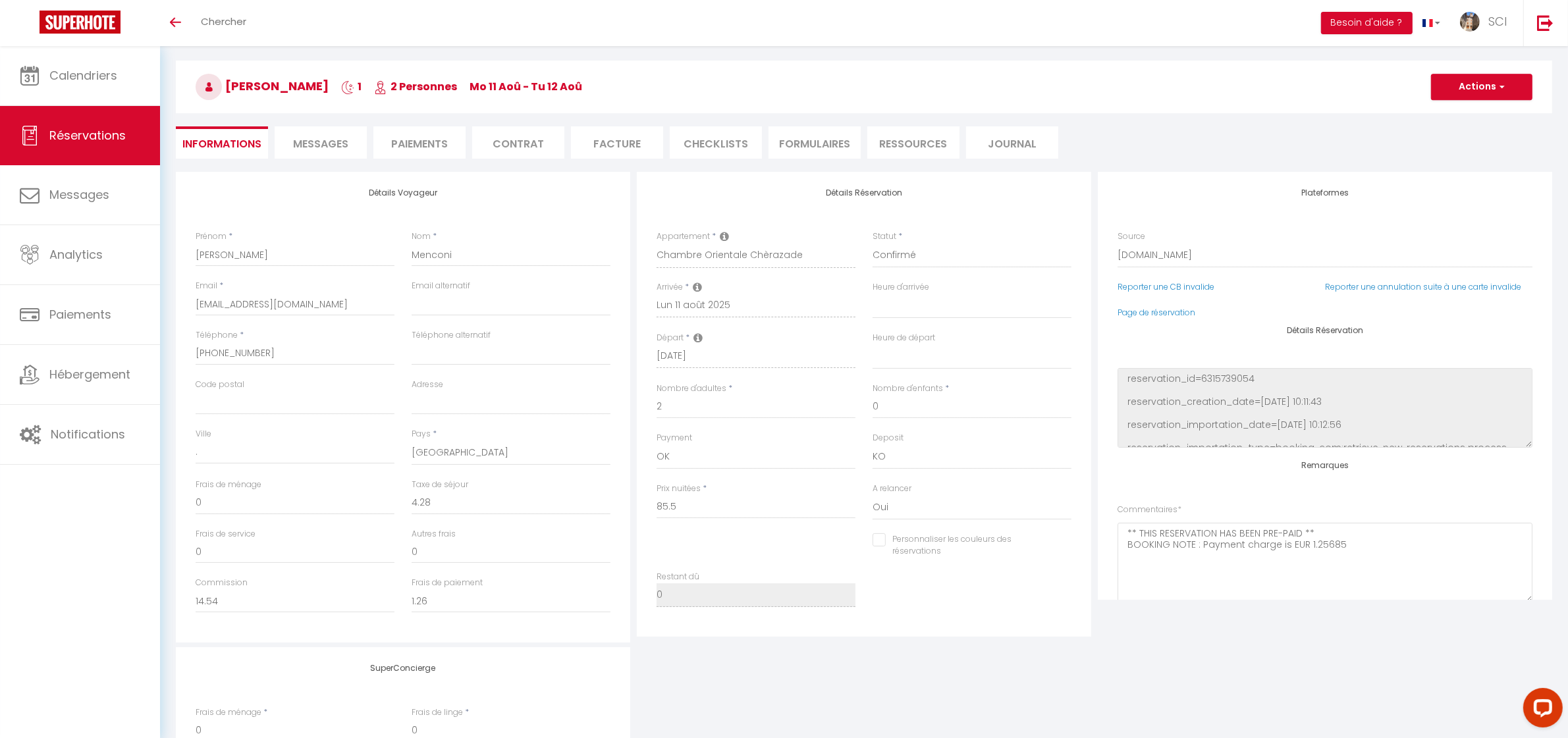
select select
click at [430, 143] on li "Paiements" at bounding box center [419, 142] width 92 height 32
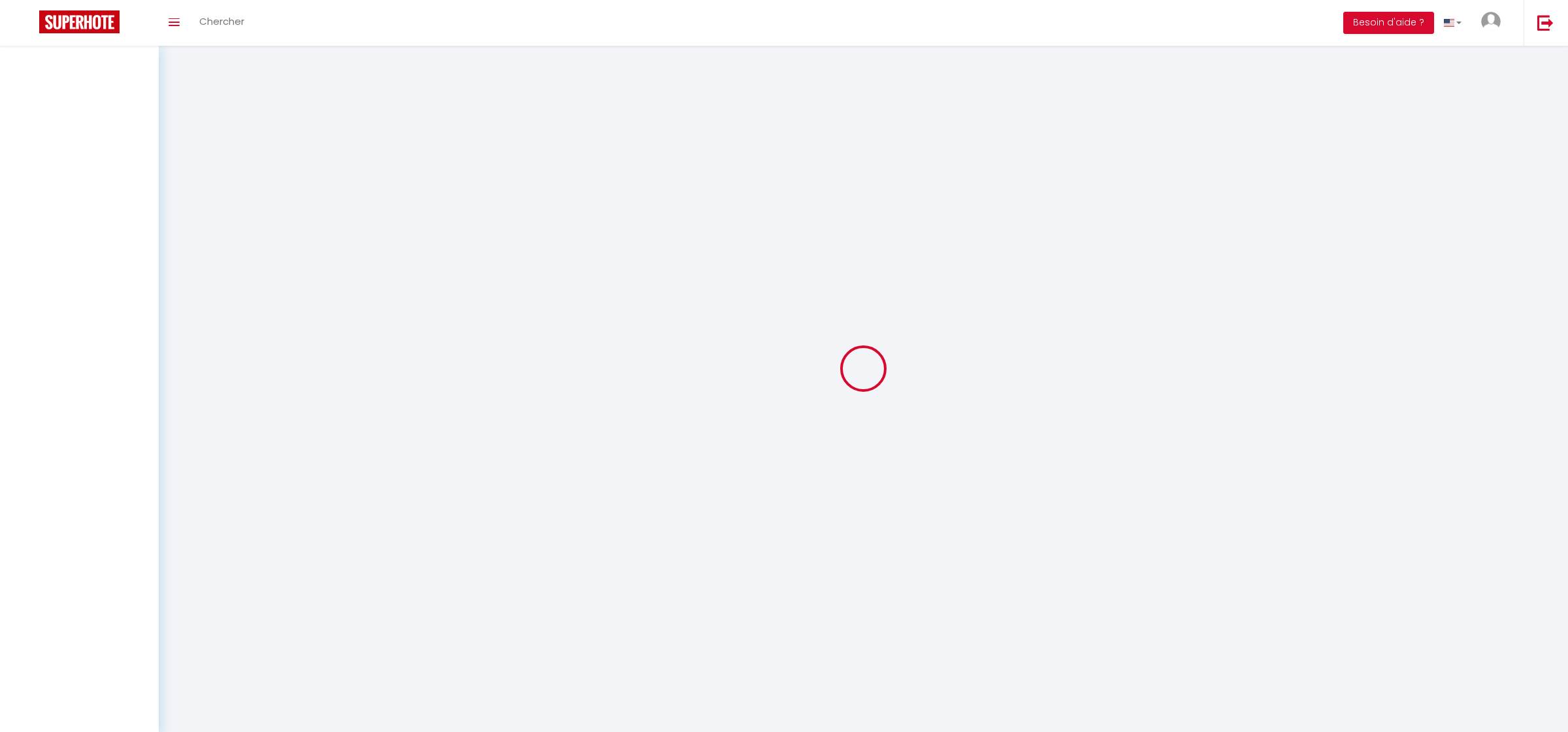
select select
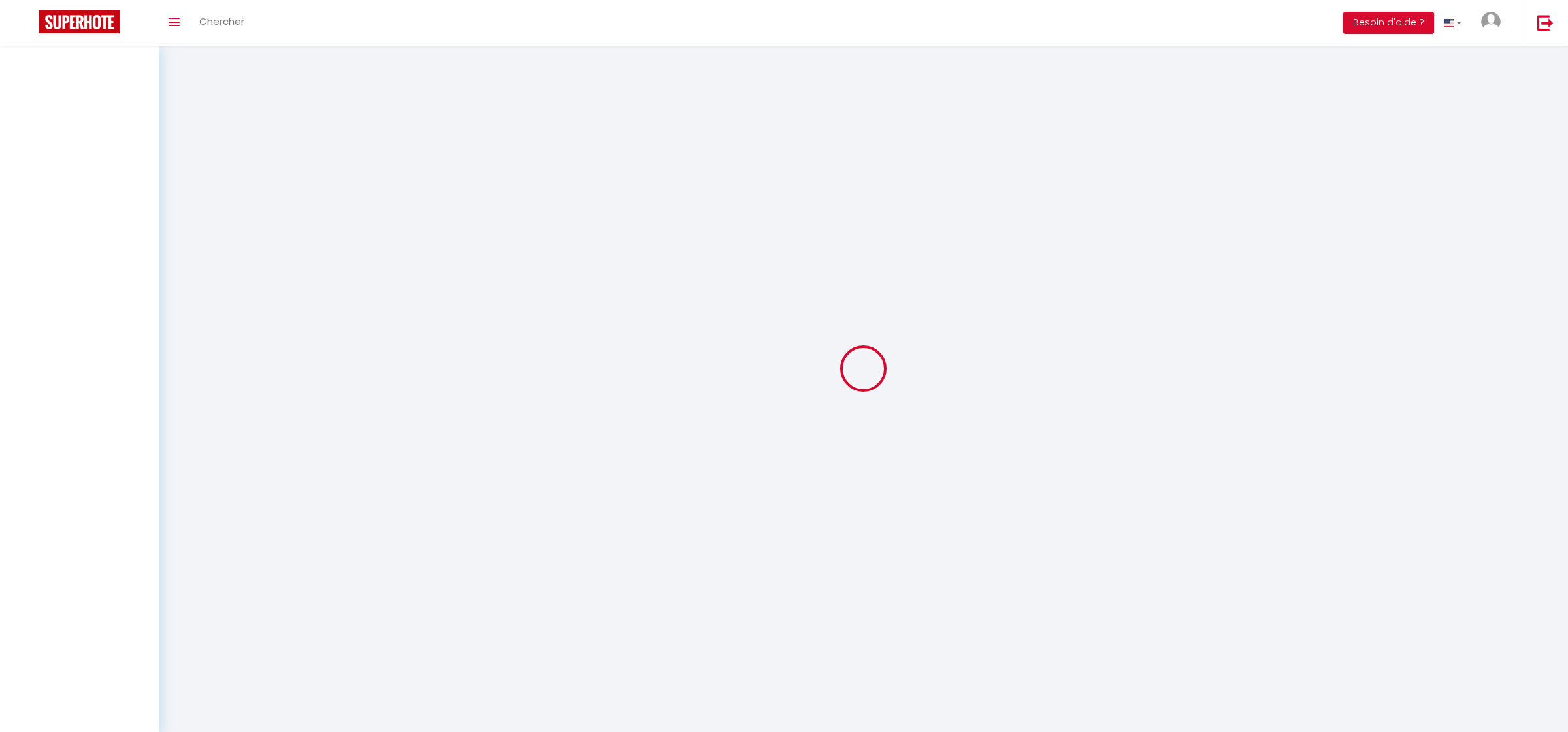
select select
checkbox input "false"
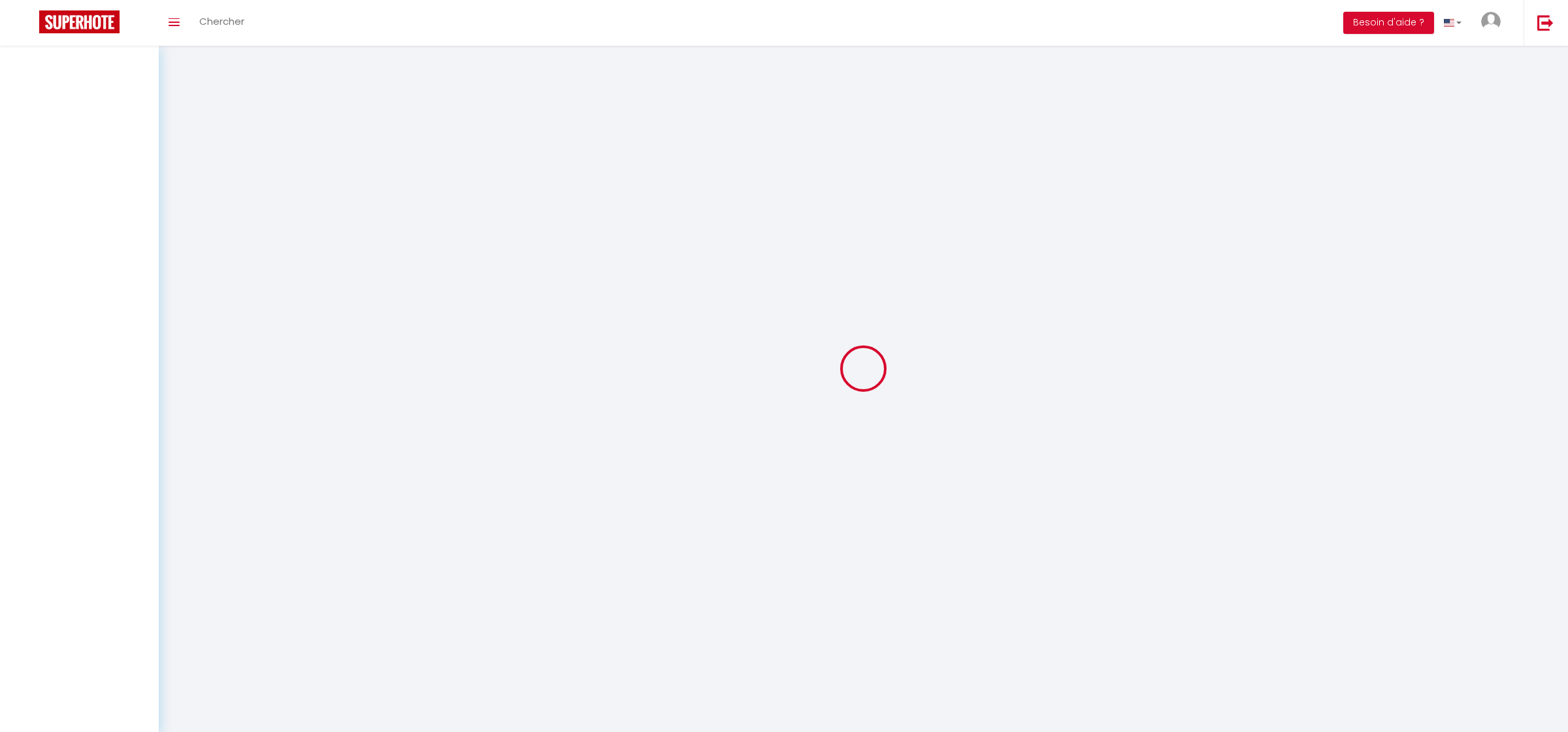
select select
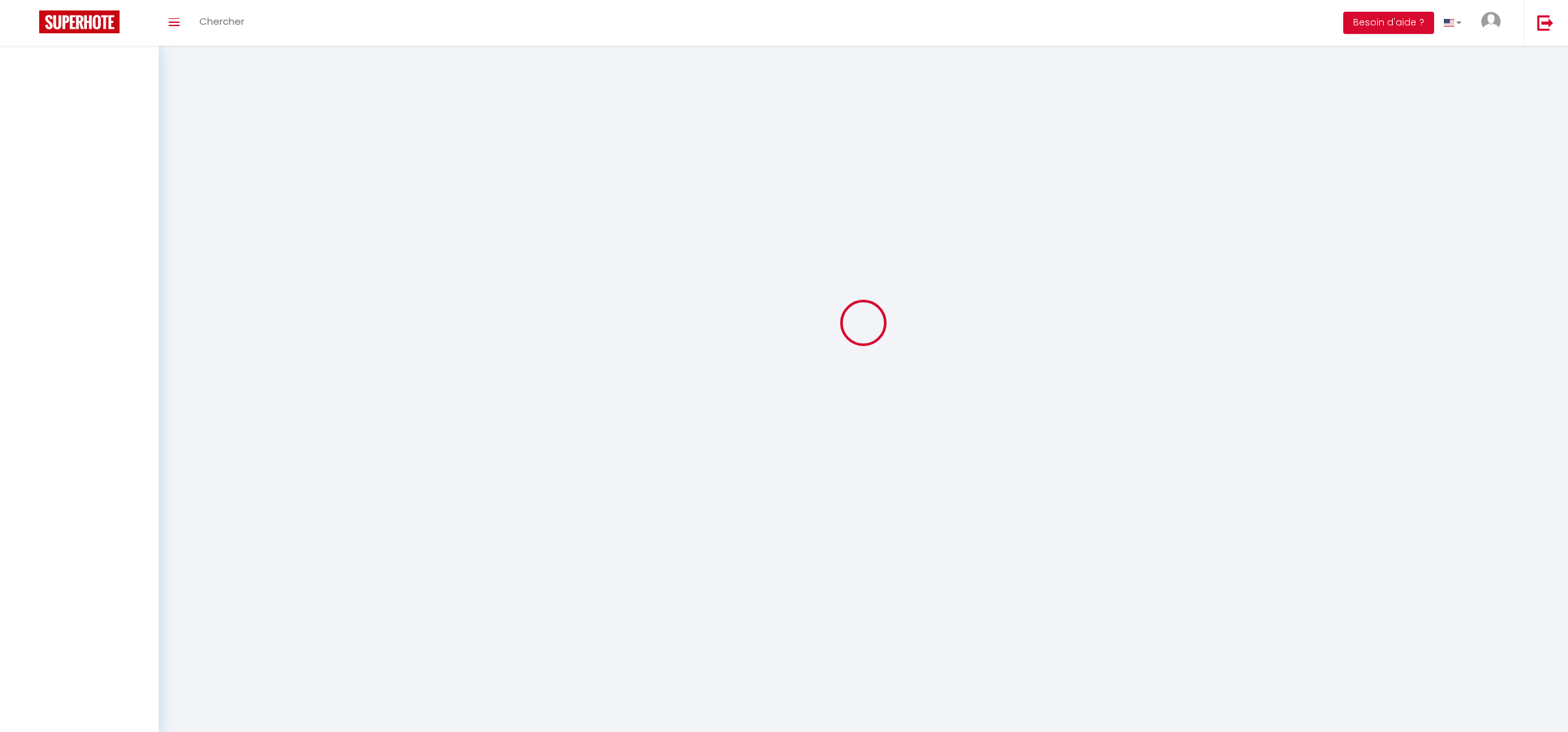
select select
checkbox input "false"
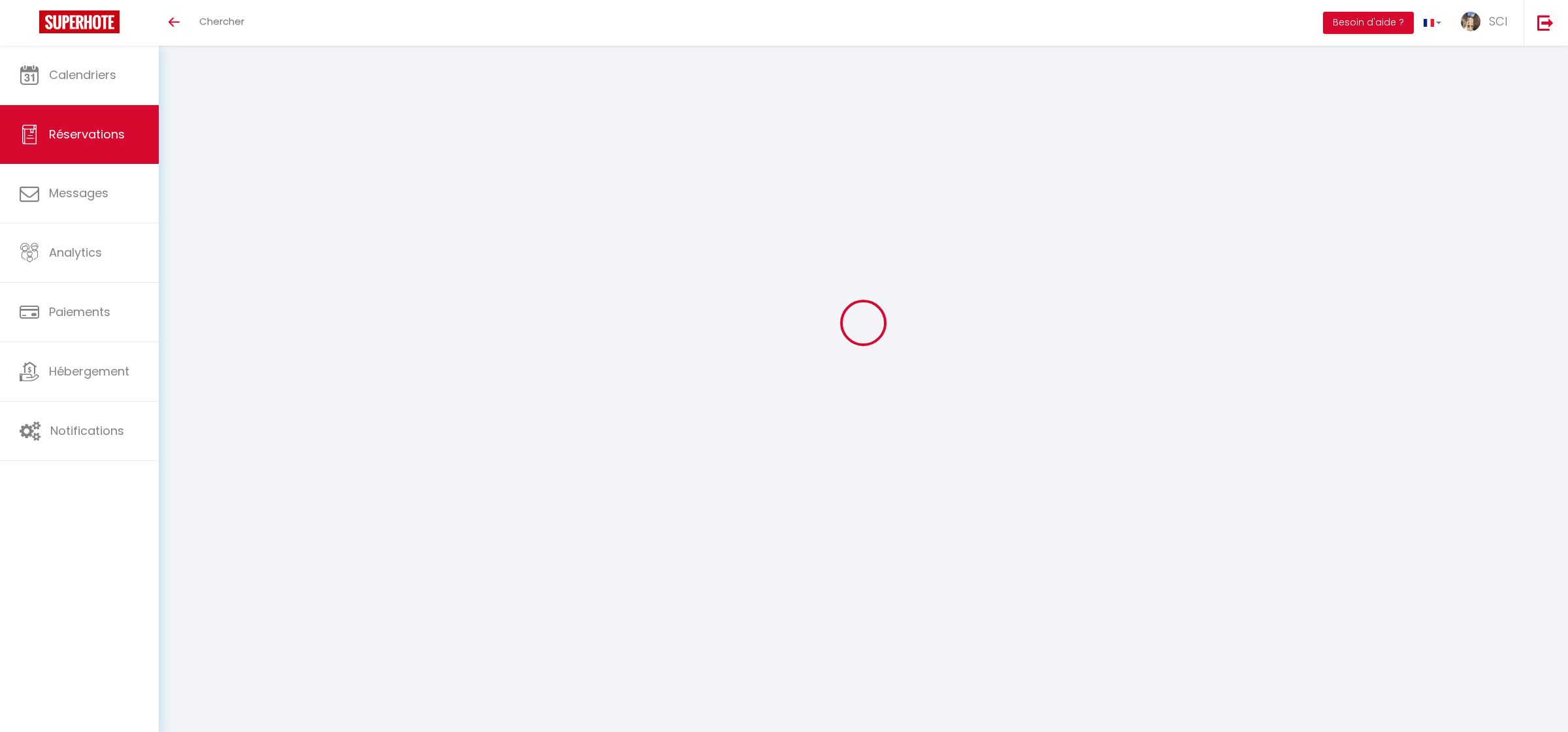
select select
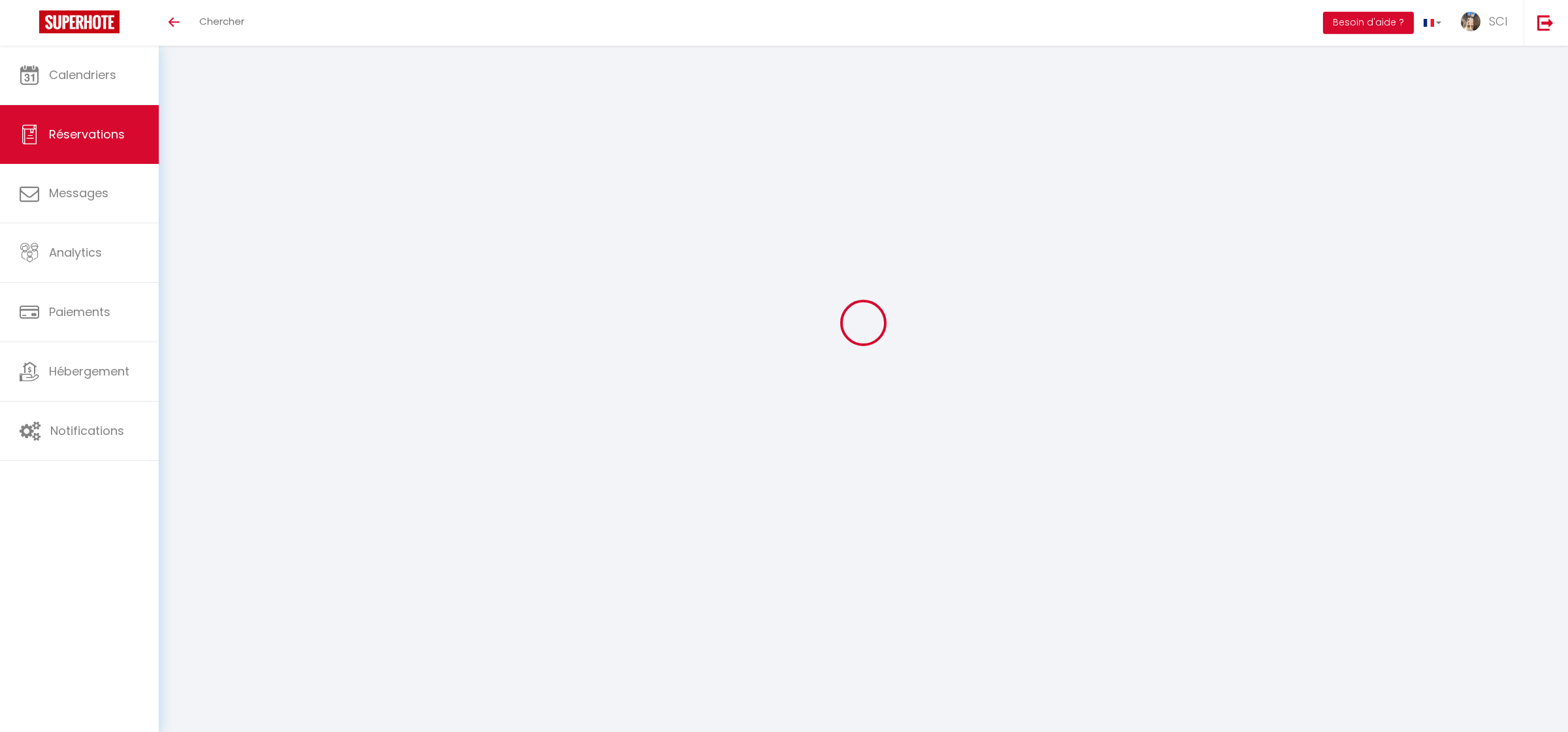
select select
checkbox input "false"
select select
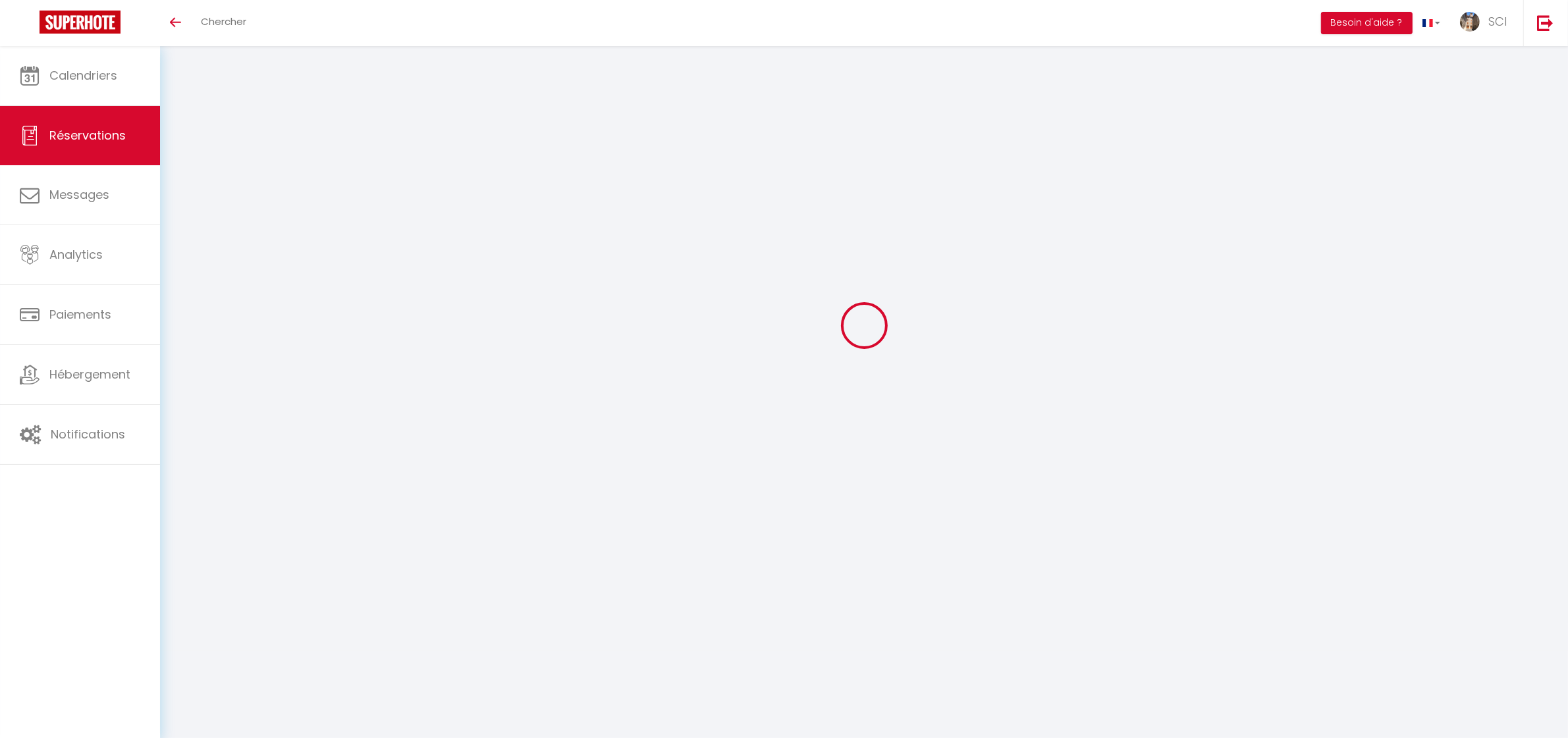
select select
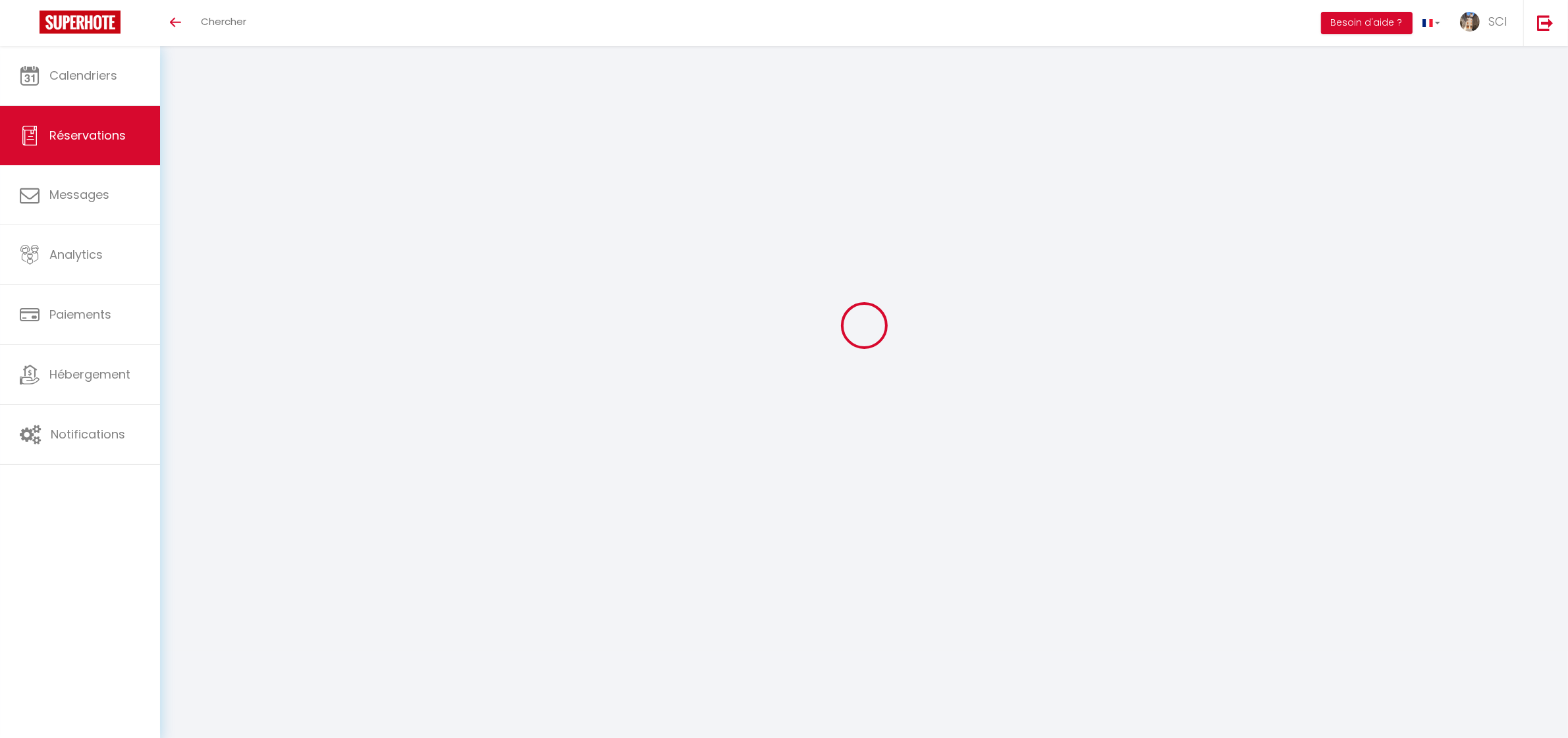
checkbox input "false"
select select "0"
select select
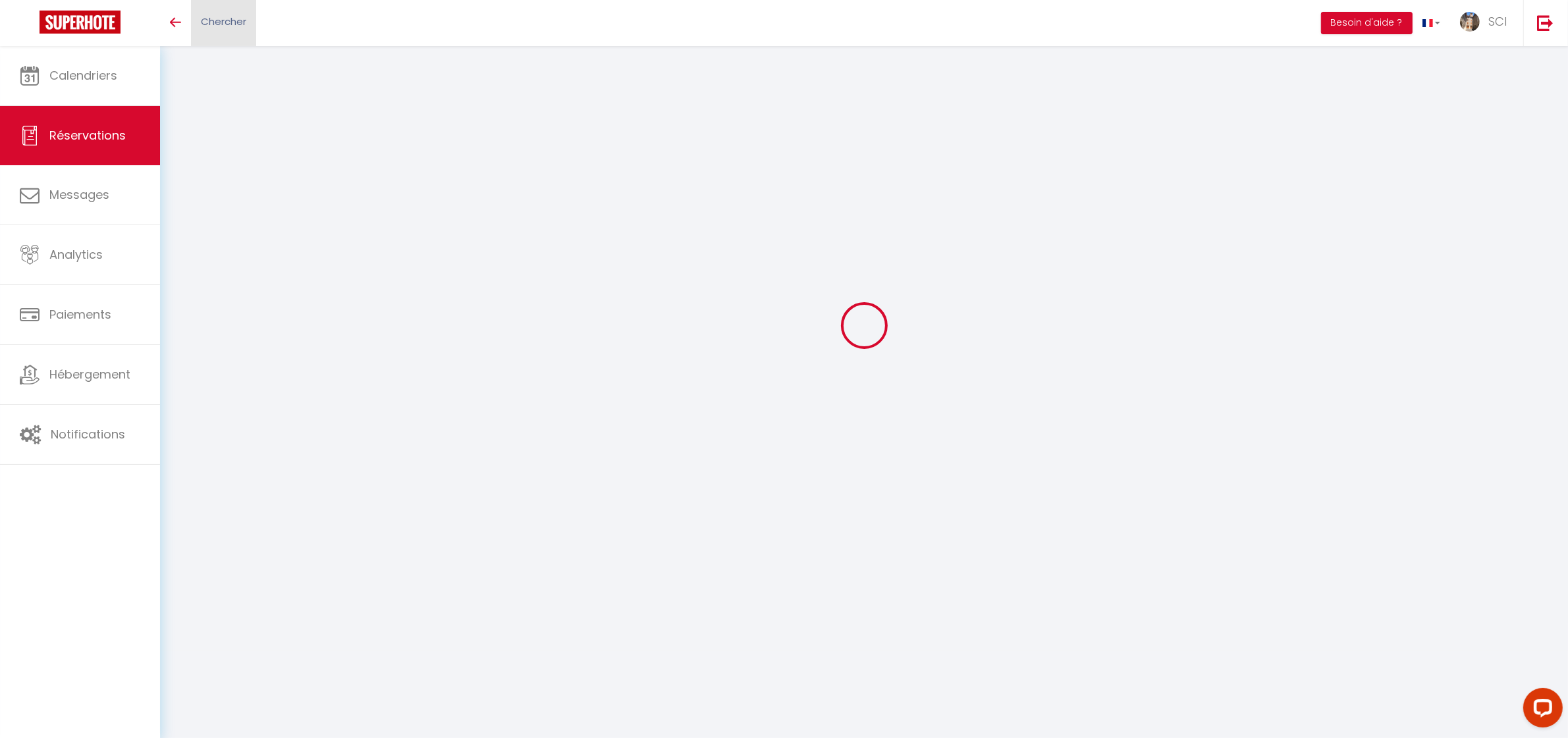
checkbox input "false"
type textarea "** THIS RESERVATION HAS BEEN PRE-PAID ** BOOKING NOTE : Payment charge is EUR 1…"
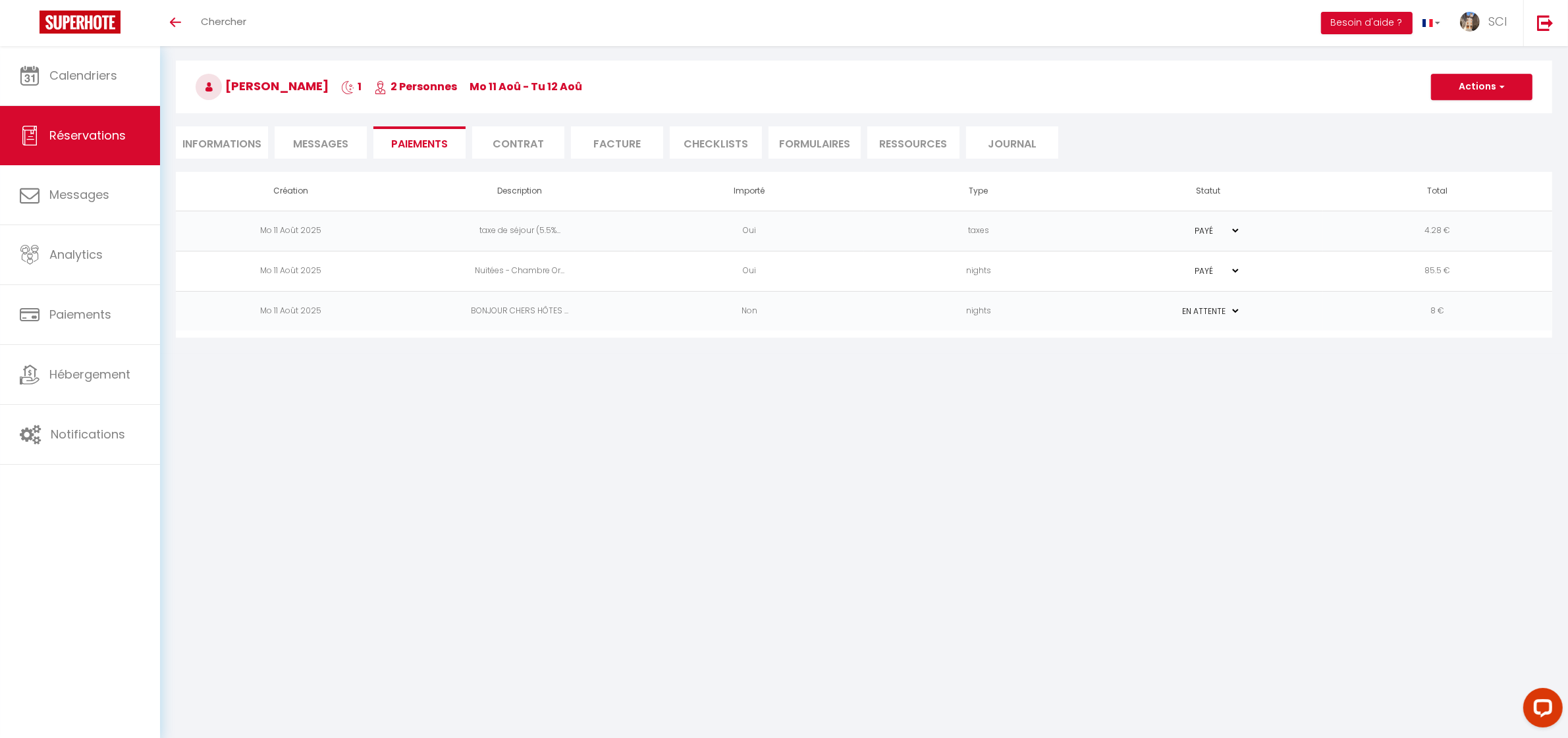
click at [263, 145] on li "Informations" at bounding box center [222, 142] width 92 height 32
select select
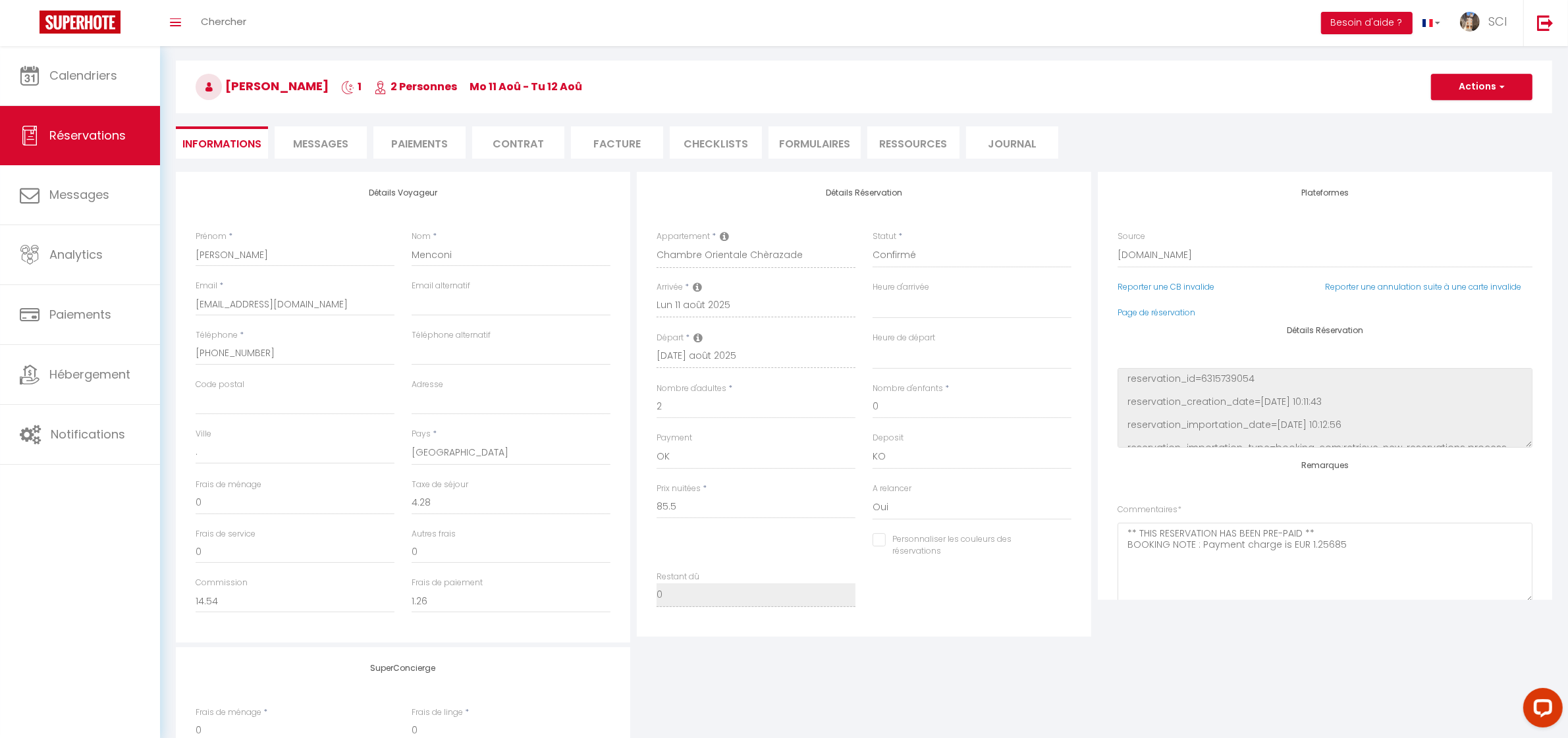
click at [405, 133] on li "Paiements" at bounding box center [419, 142] width 92 height 32
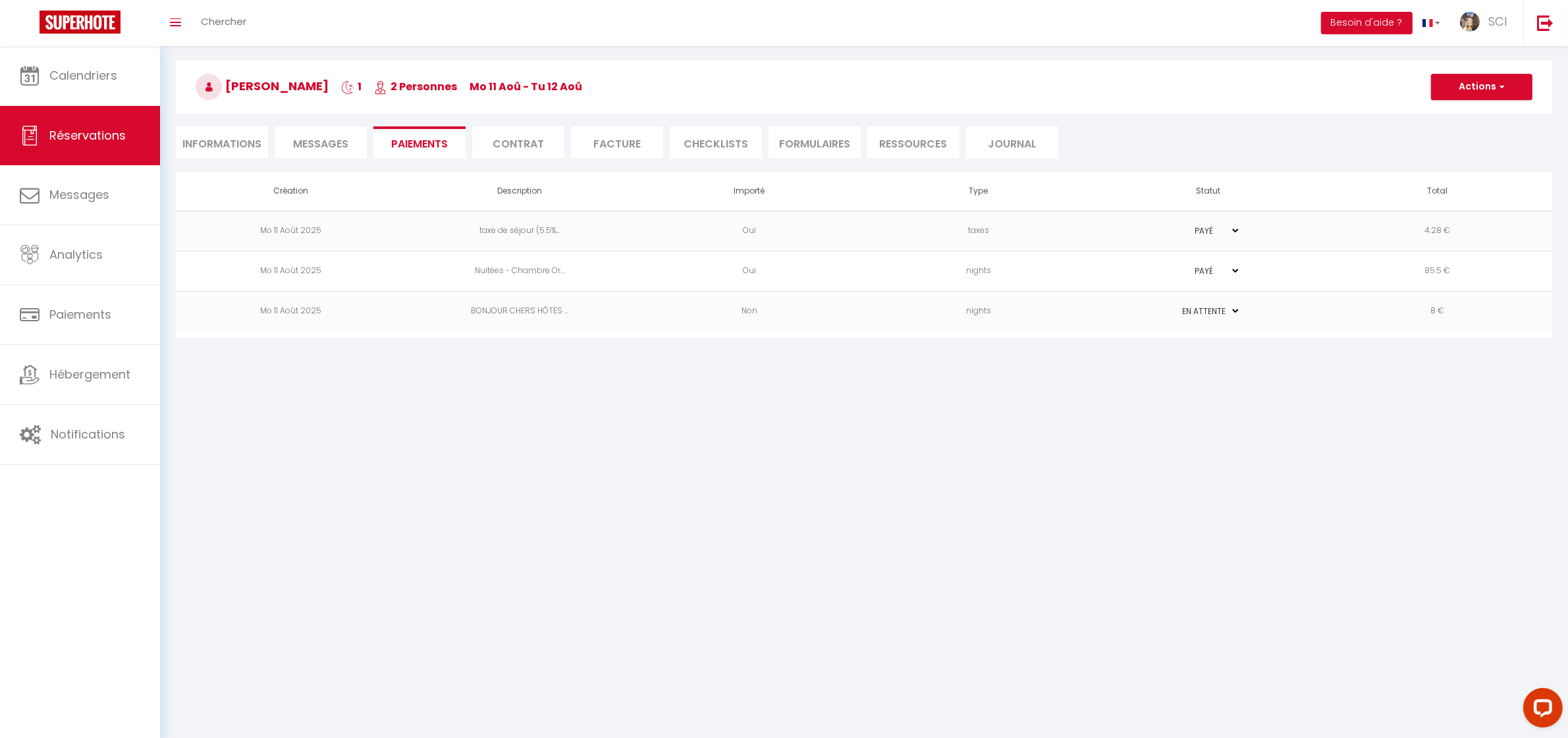
click at [337, 150] on li "Messages" at bounding box center [320, 142] width 92 height 32
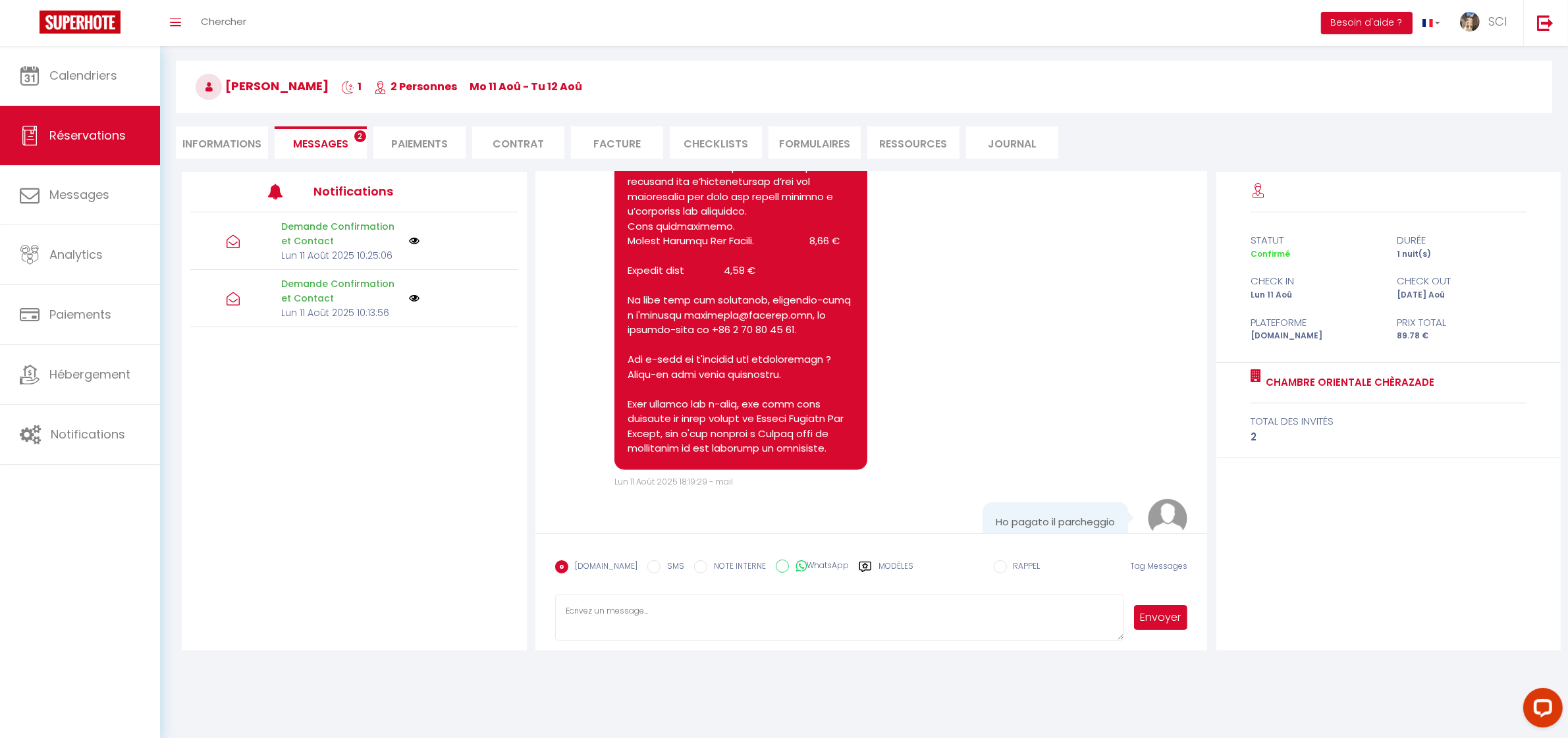
scroll to position [3735, 0]
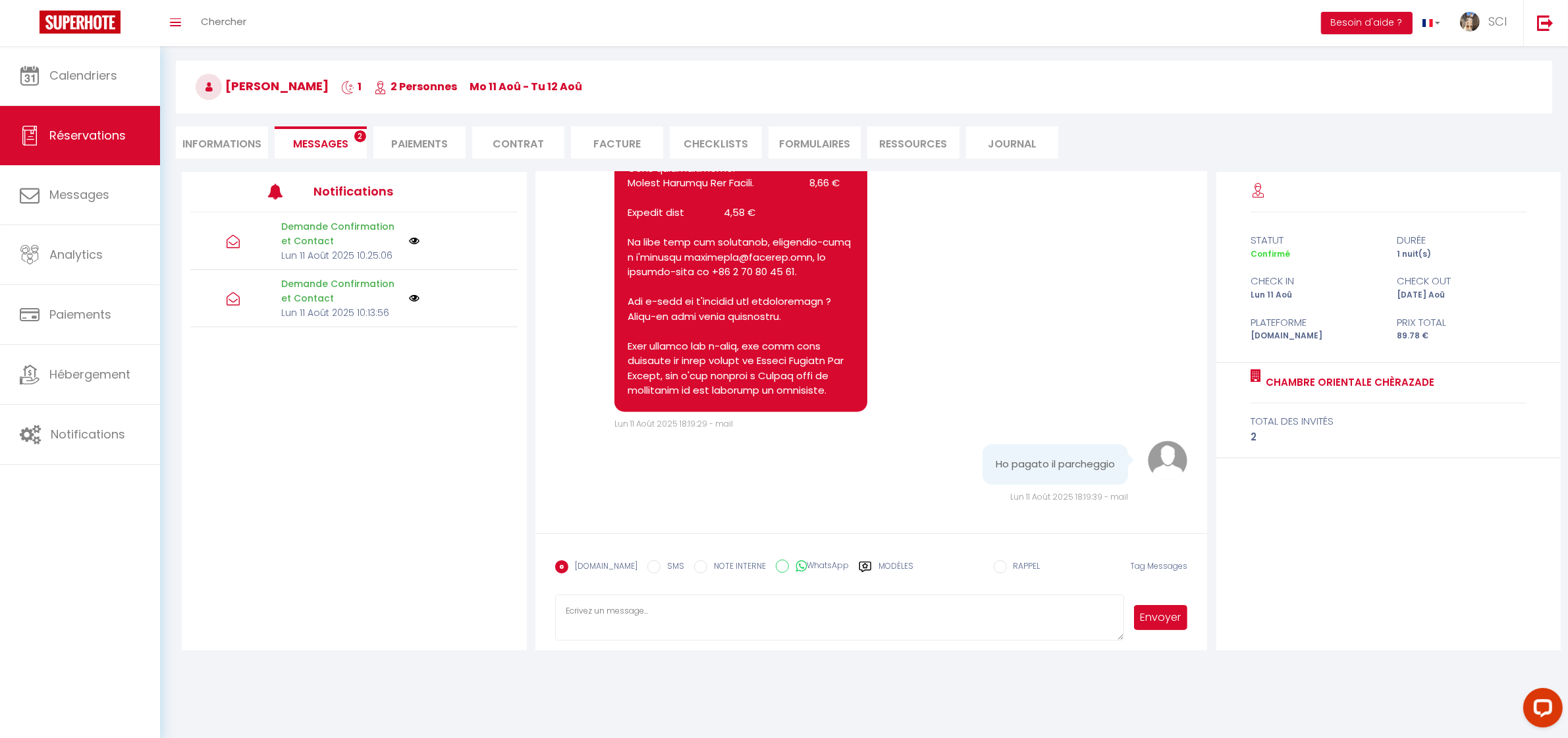
click at [689, 625] on textarea at bounding box center [840, 618] width 570 height 46
click at [601, 598] on textarea at bounding box center [840, 618] width 570 height 46
paste textarea "Hello Mr. and Mrs. Menconi, We will be delighted to welcome you to the Ancien C…"
type textarea "Hello Mr. and Mrs. Menconi, We will be delighted to welcome you to the Ancien C…"
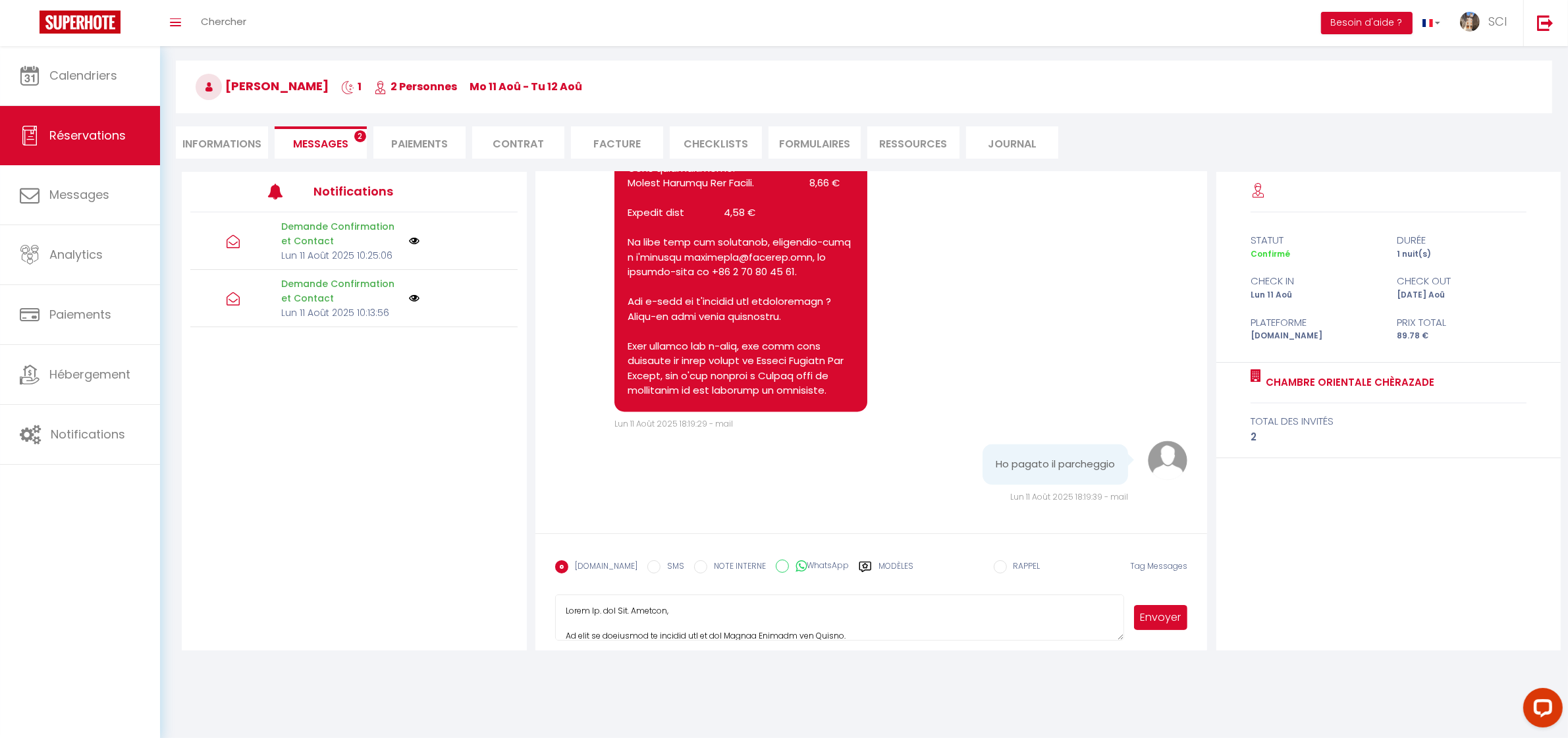
click at [1151, 610] on button "Envoyer" at bounding box center [1162, 618] width 54 height 25
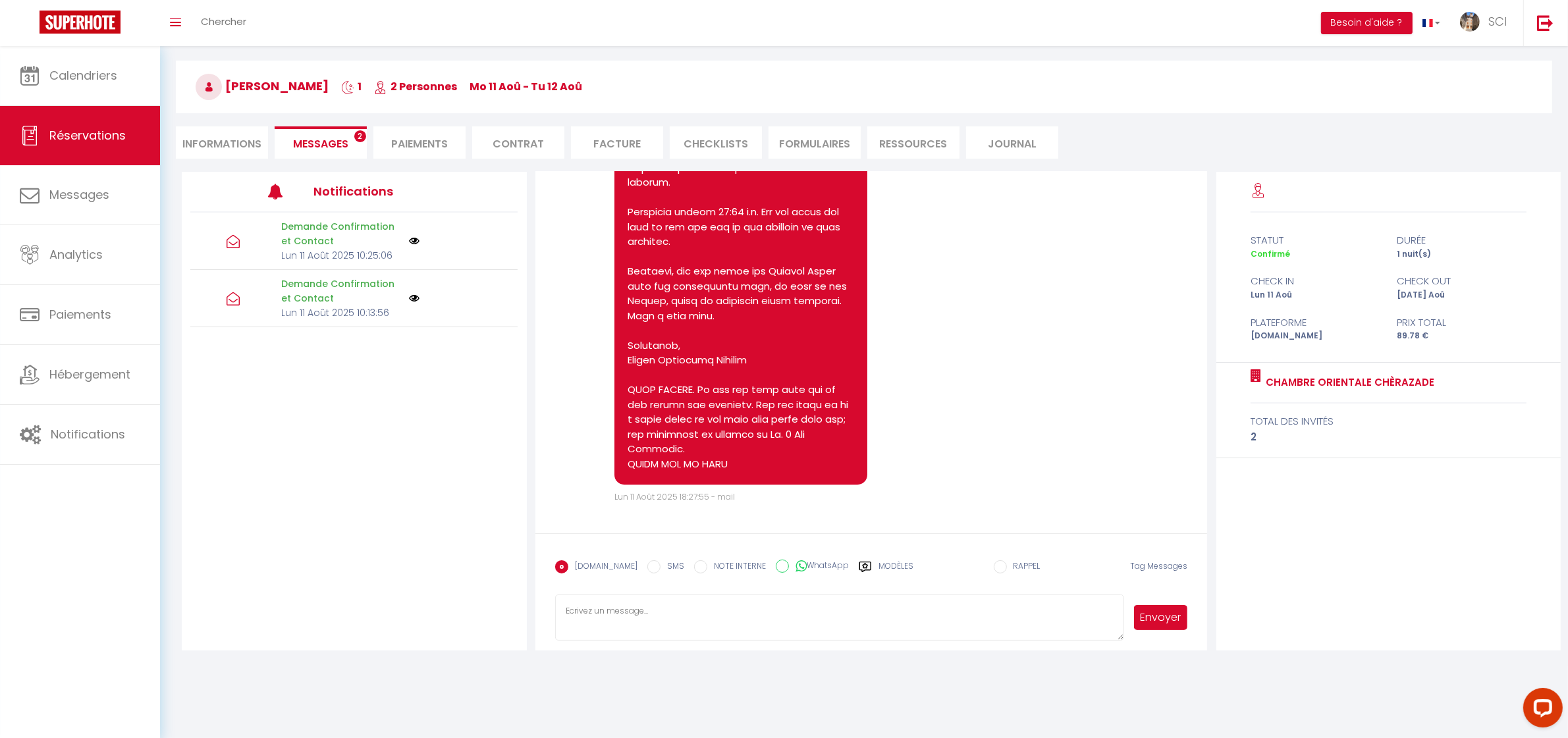
scroll to position [4638, 0]
click at [647, 567] on input "SMS" at bounding box center [654, 568] width 14 height 14
radio input "true"
radio input "false"
click at [636, 620] on textarea at bounding box center [840, 618] width 570 height 46
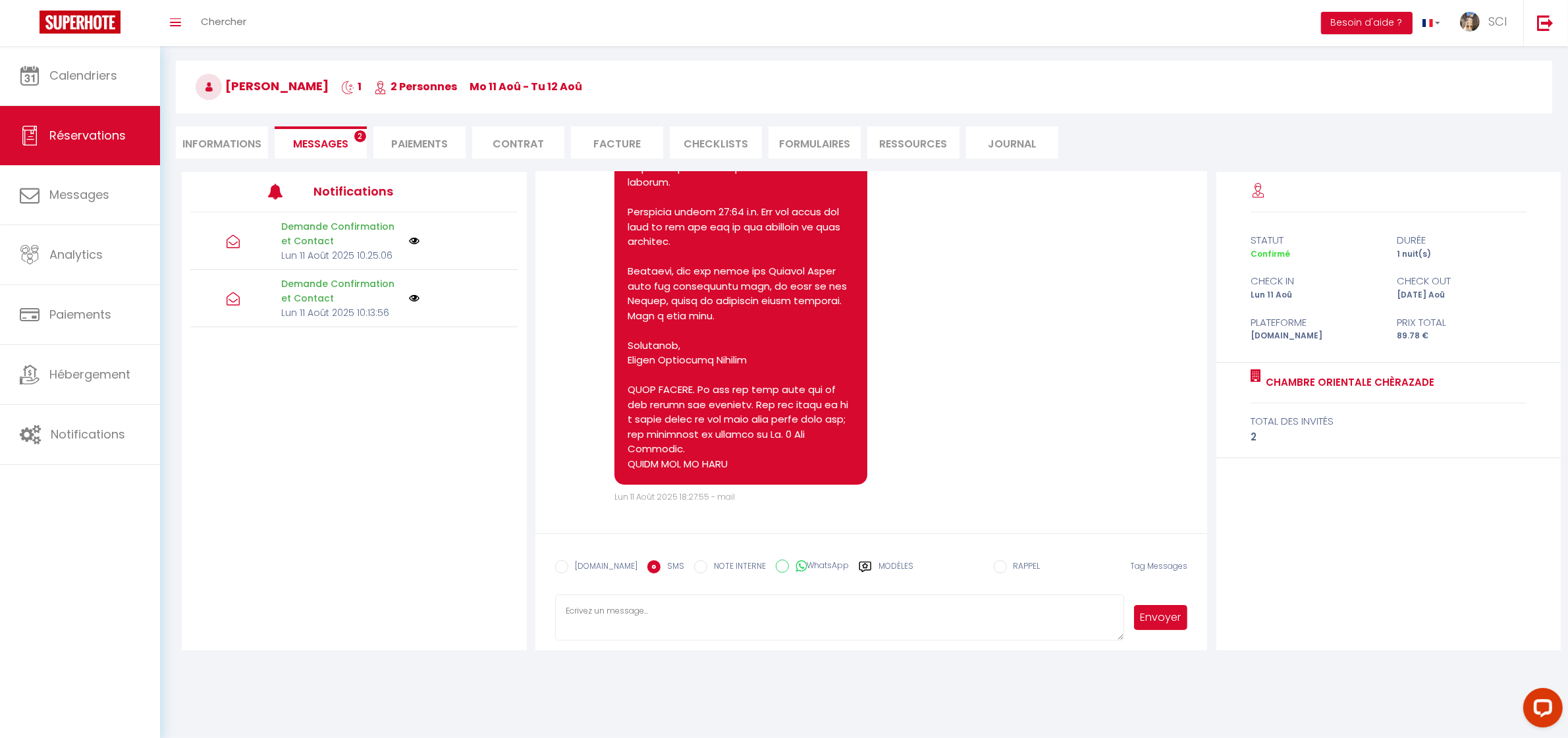
paste textarea "Hello Mr. and Mrs. Menconi, We will be delighted to welcome you to the Ancien C…"
type textarea "Hello Mr. and Mrs. Menconi, We will be delighted to welcome you to the Ancien C…"
click at [1143, 620] on button "Envoyer" at bounding box center [1162, 618] width 54 height 25
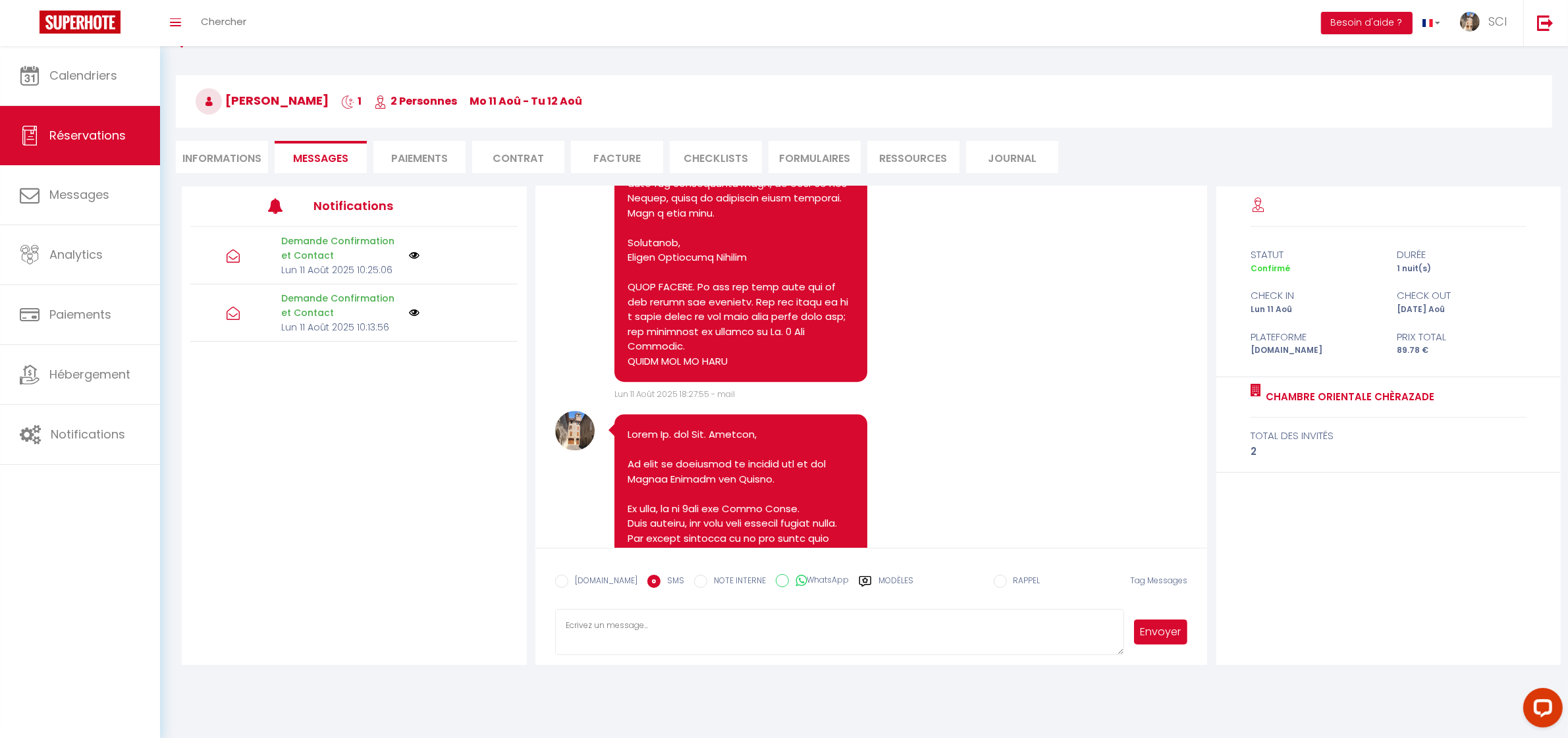
scroll to position [25, 0]
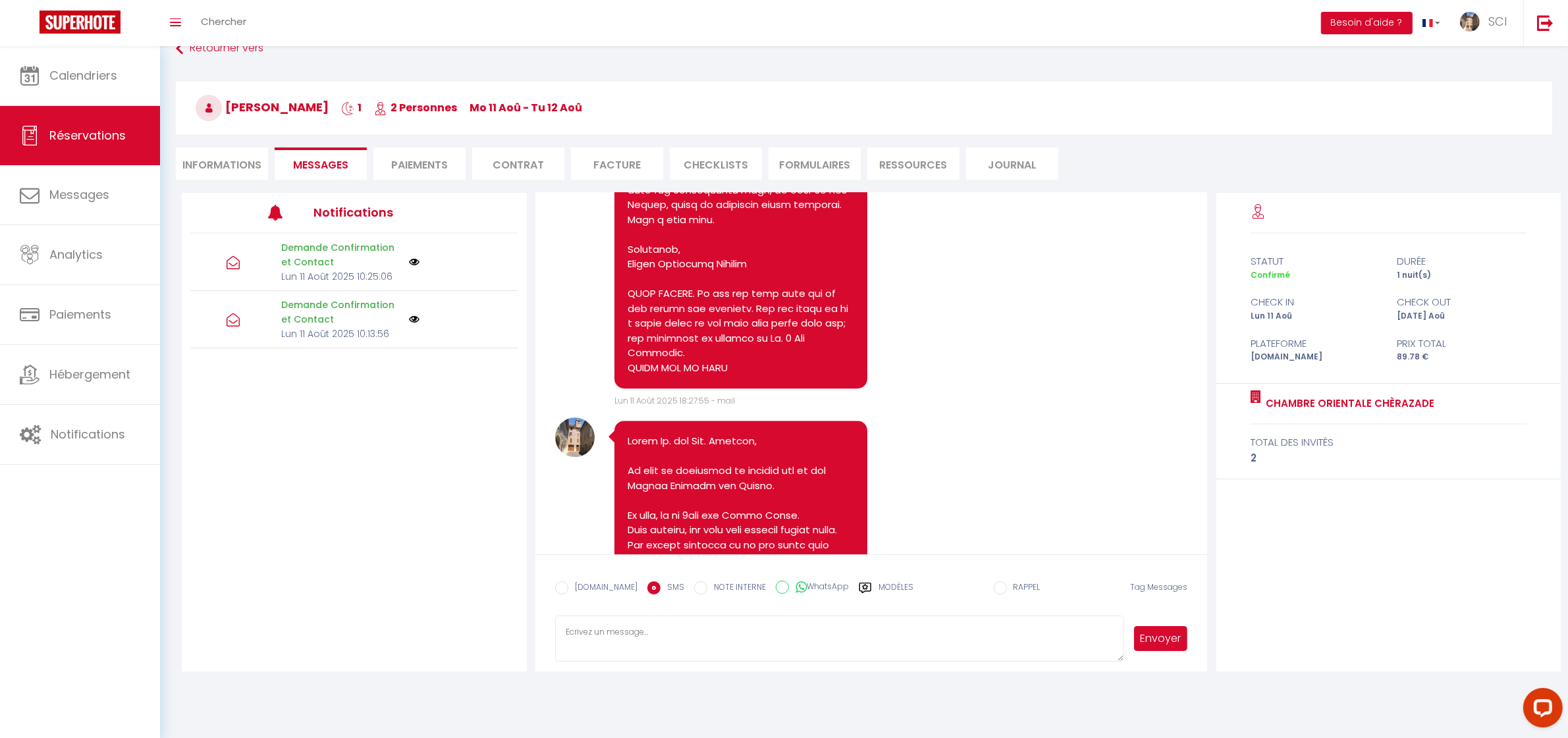
select select
click at [238, 21] on span "Chercher" at bounding box center [223, 21] width 45 height 14
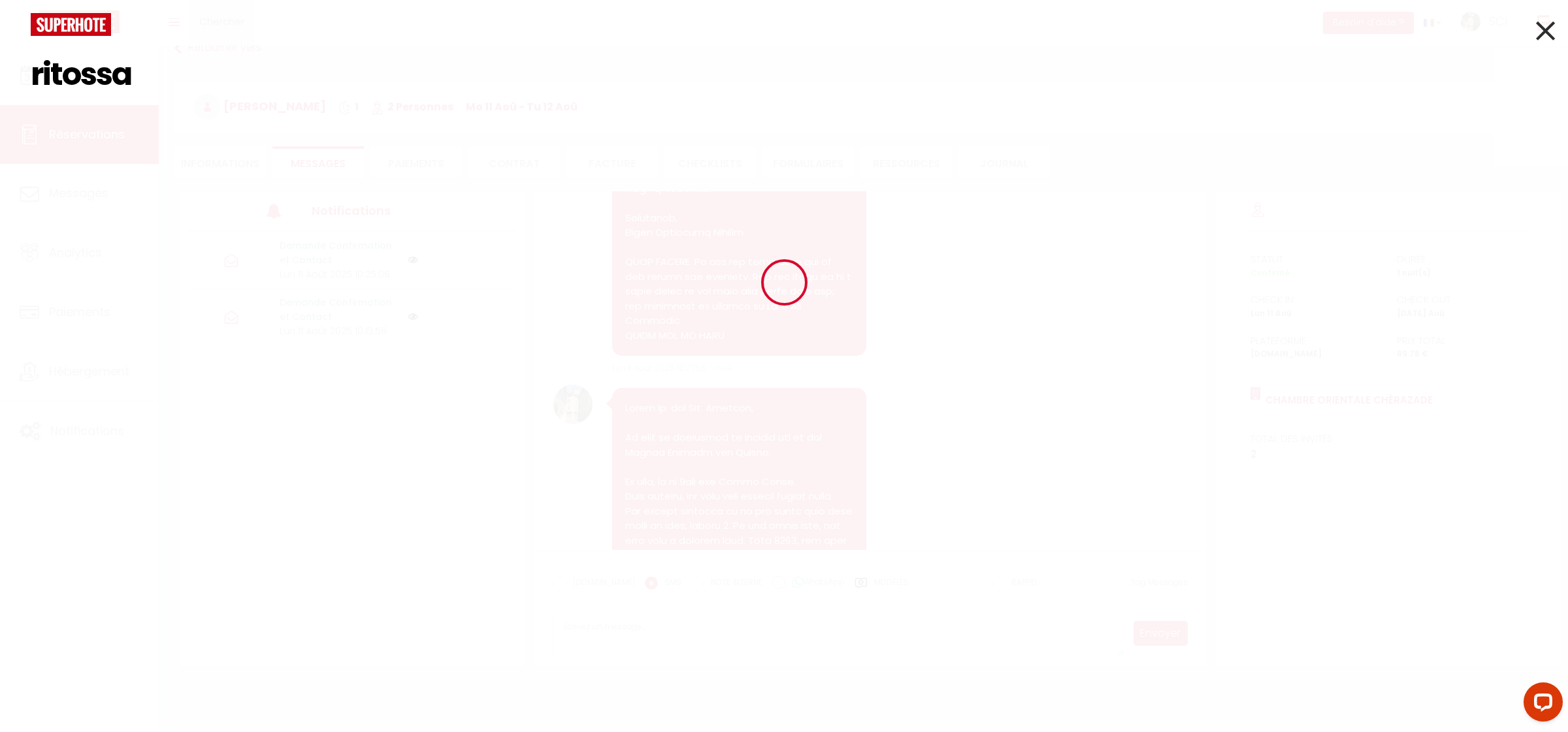
type input "ritossa"
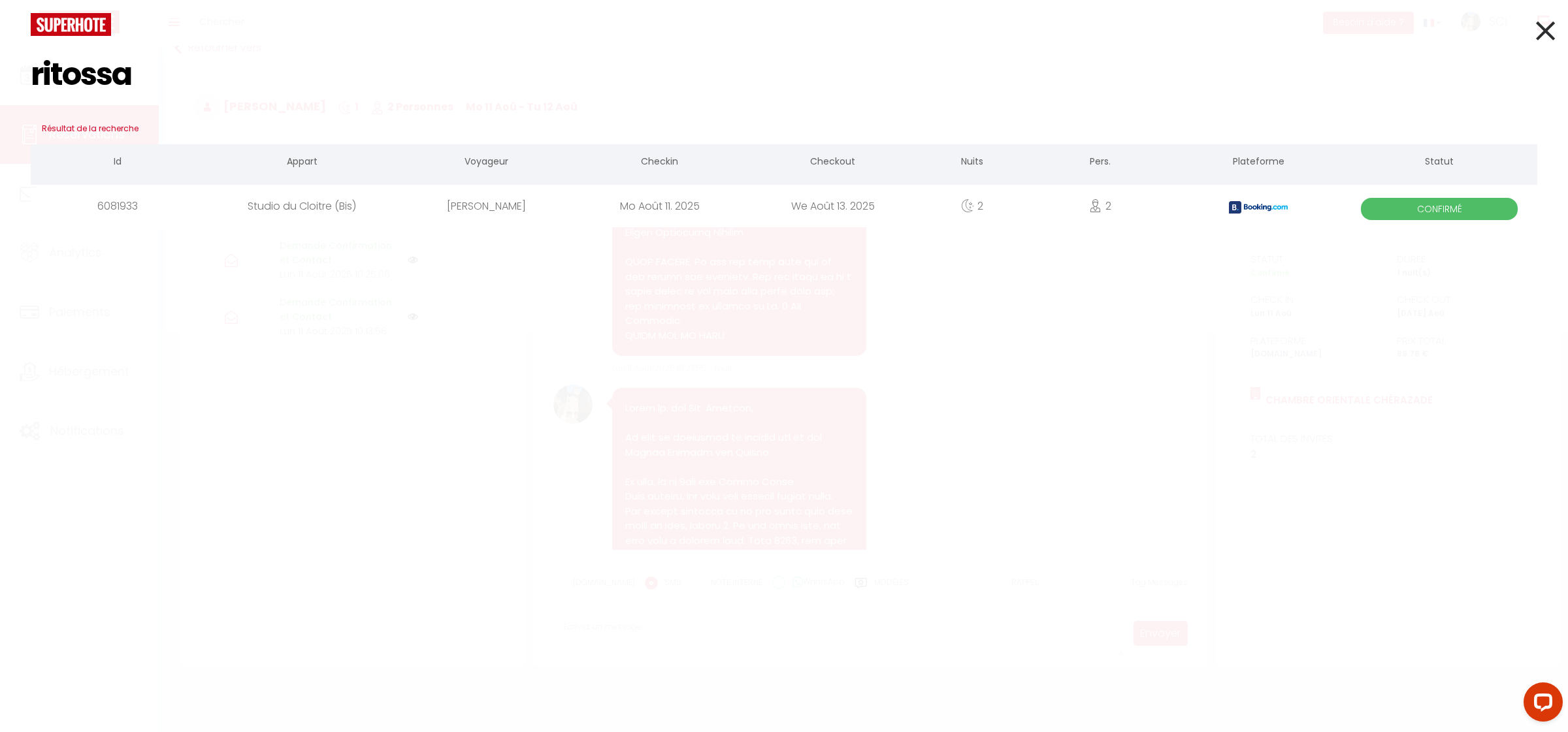
click at [498, 207] on div "[PERSON_NAME]" at bounding box center [487, 206] width 173 height 42
select select
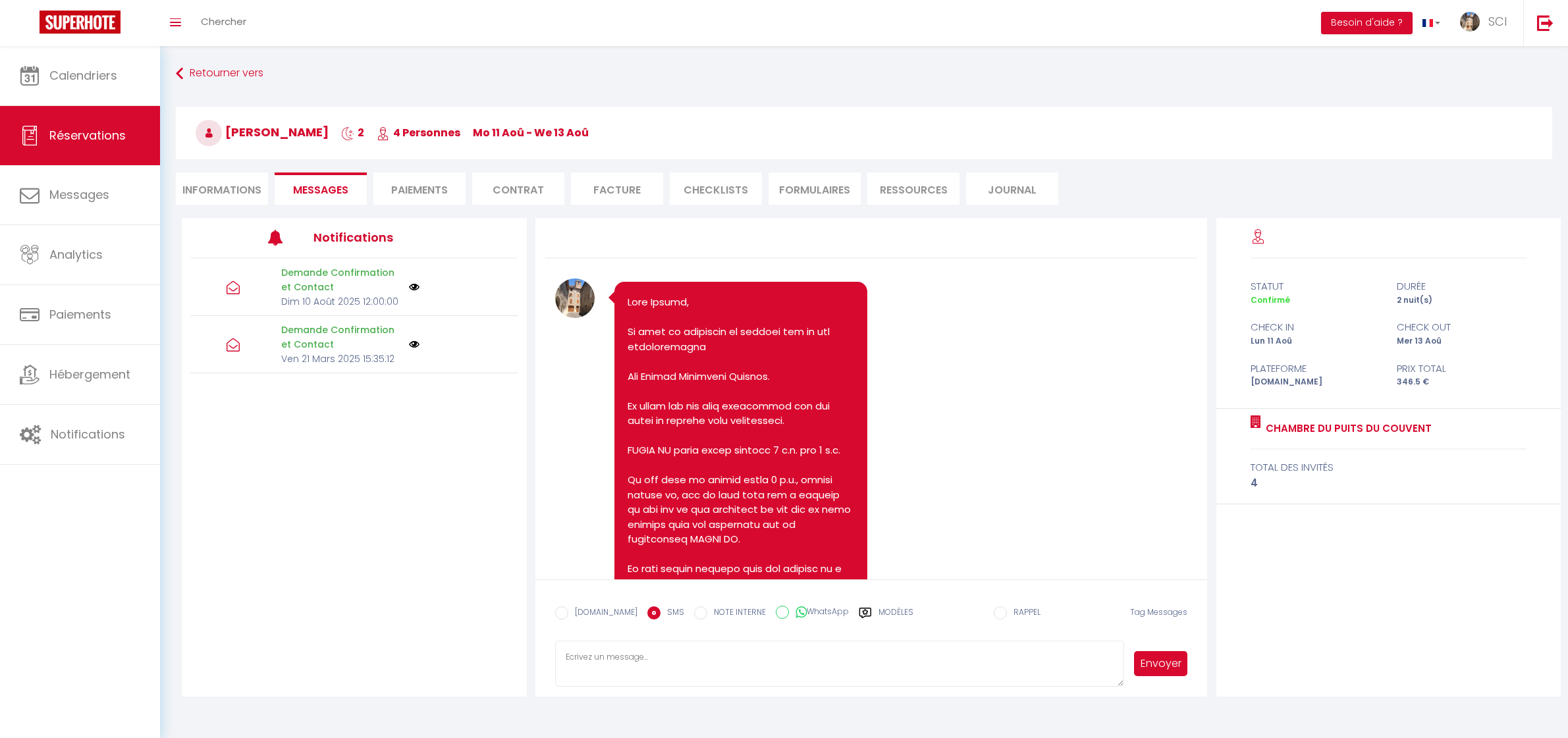
select select "GB"
select select "11990"
select select
select select "14"
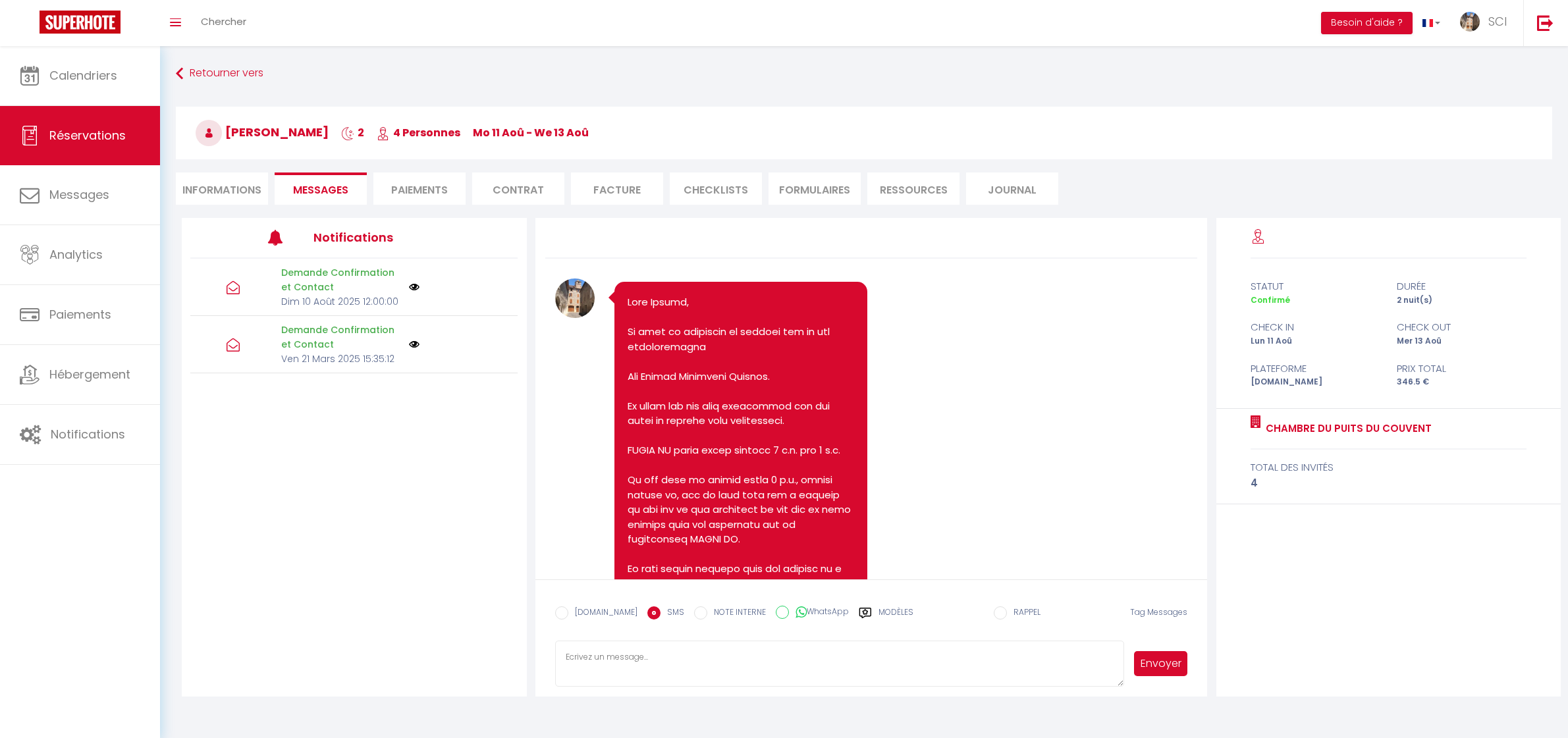
select select "2"
select select
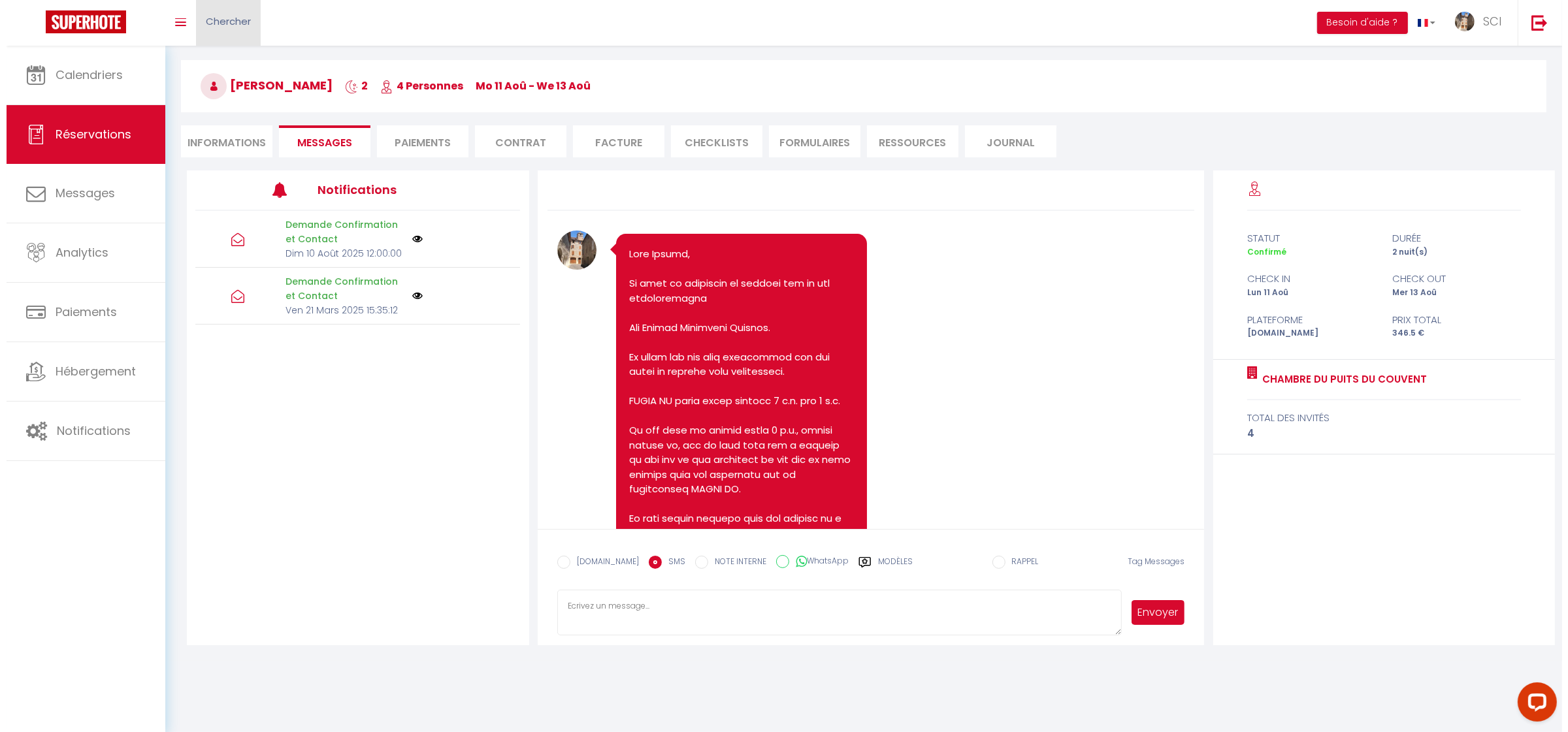
scroll to position [2906, 0]
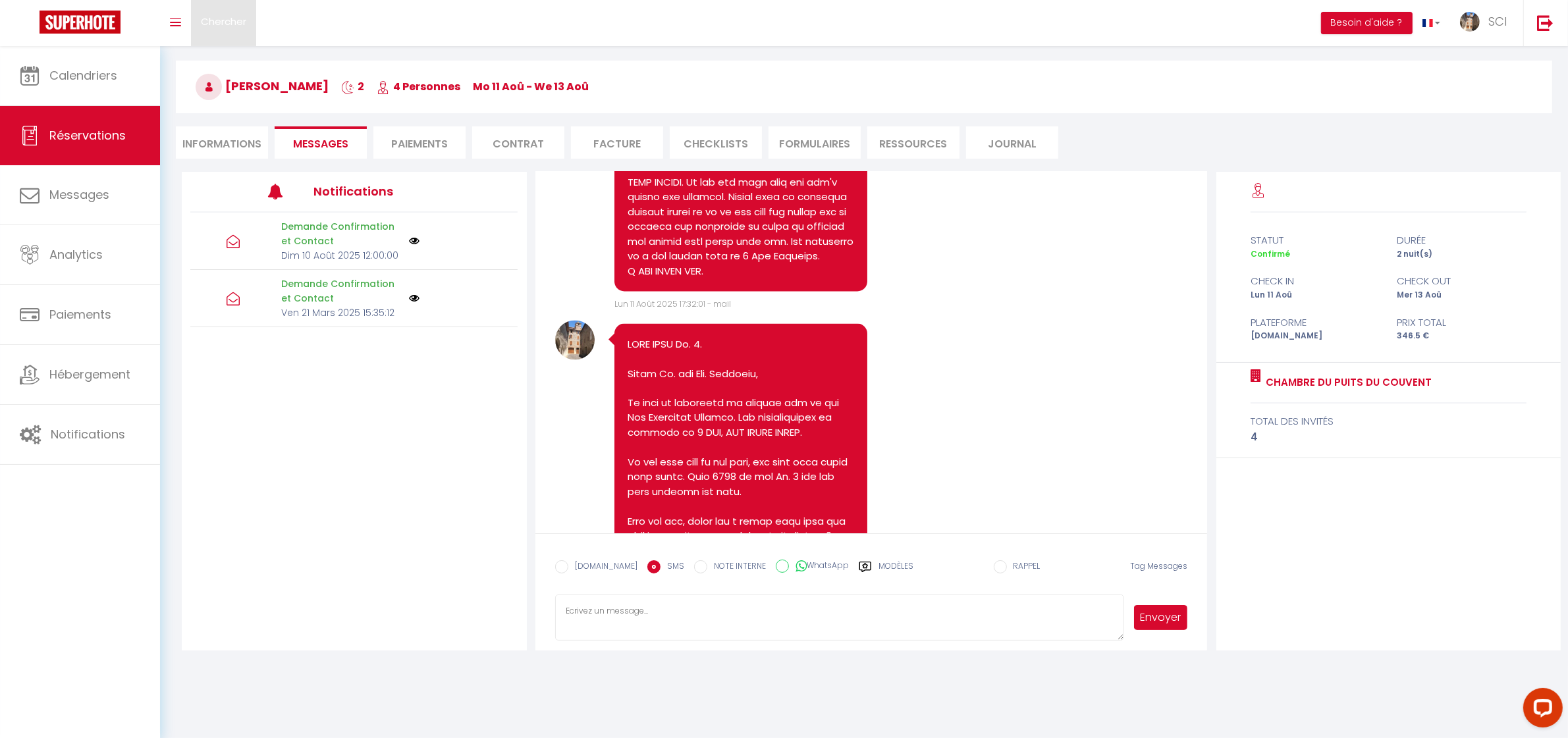
click at [235, 21] on span "Chercher" at bounding box center [223, 21] width 45 height 14
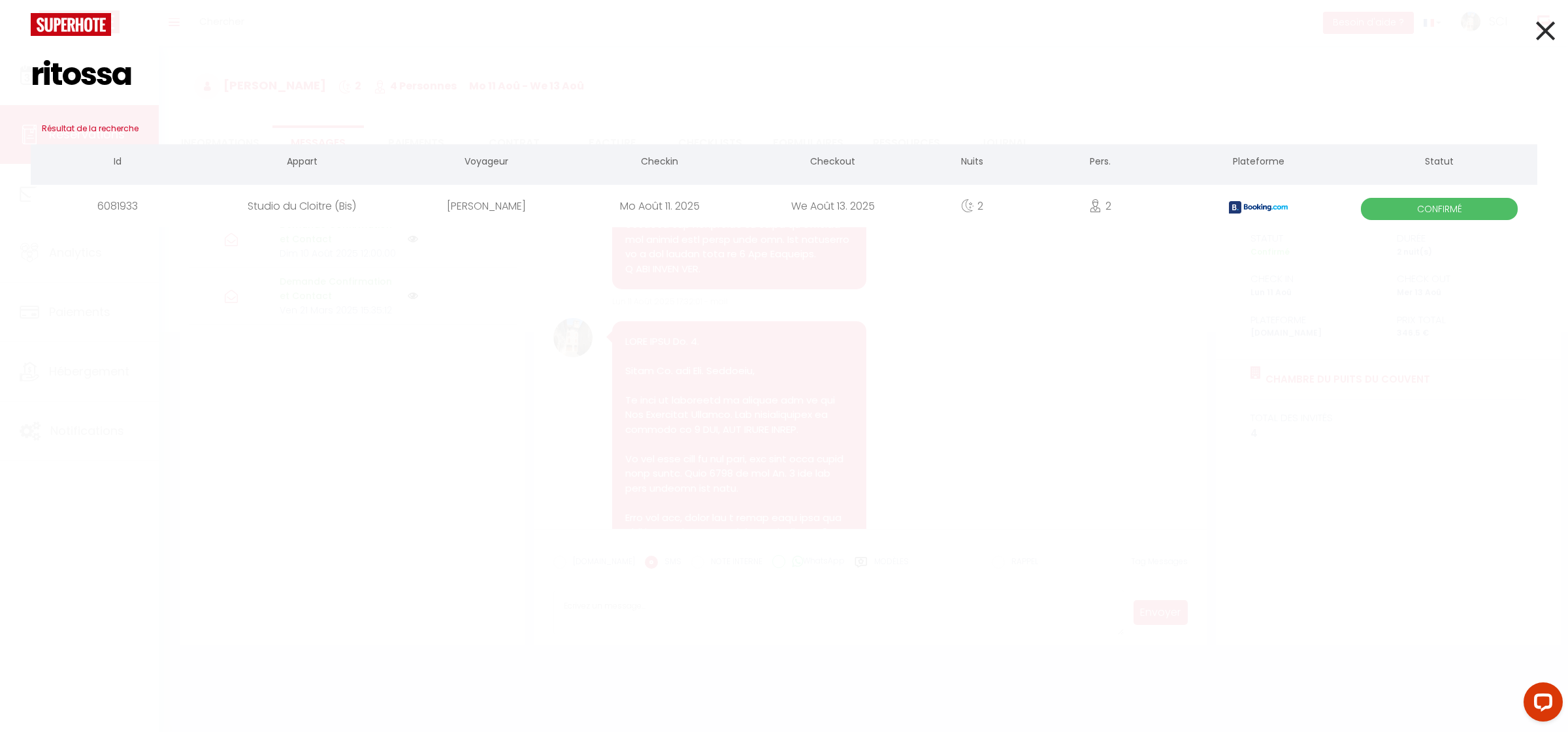
type input "ritossa"
click at [507, 203] on div "[PERSON_NAME]" at bounding box center [487, 206] width 173 height 42
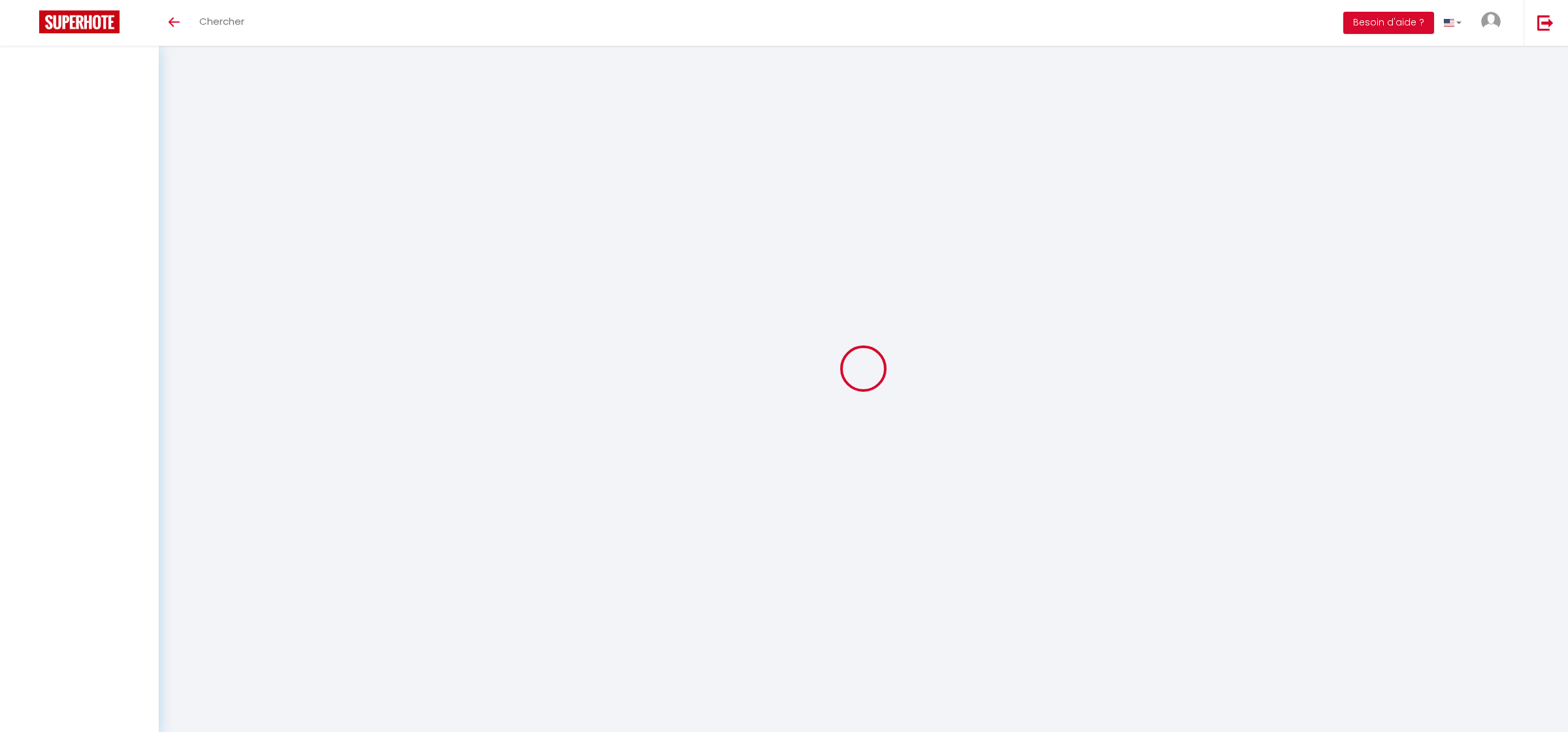
select select
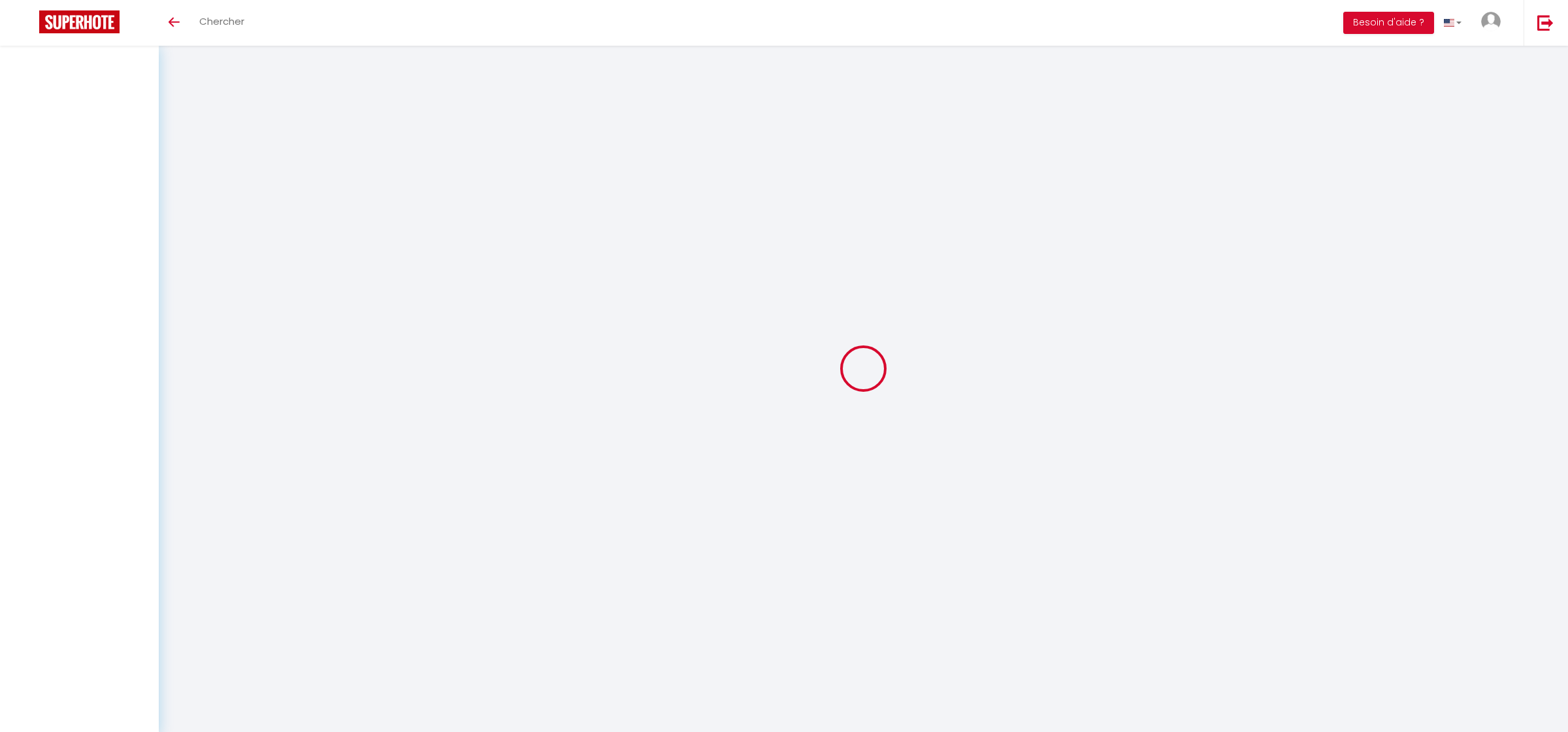
select select
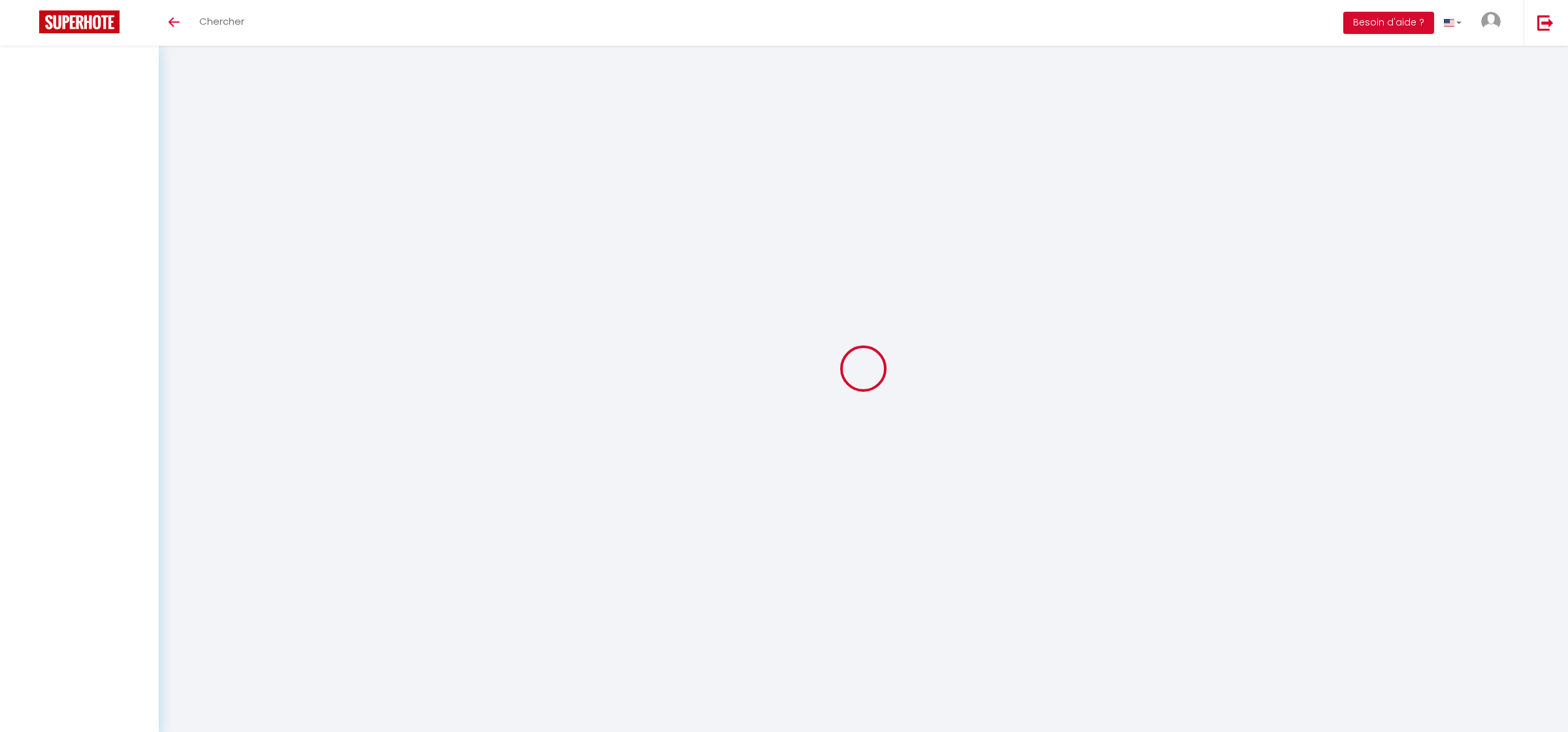
select select
checkbox input "false"
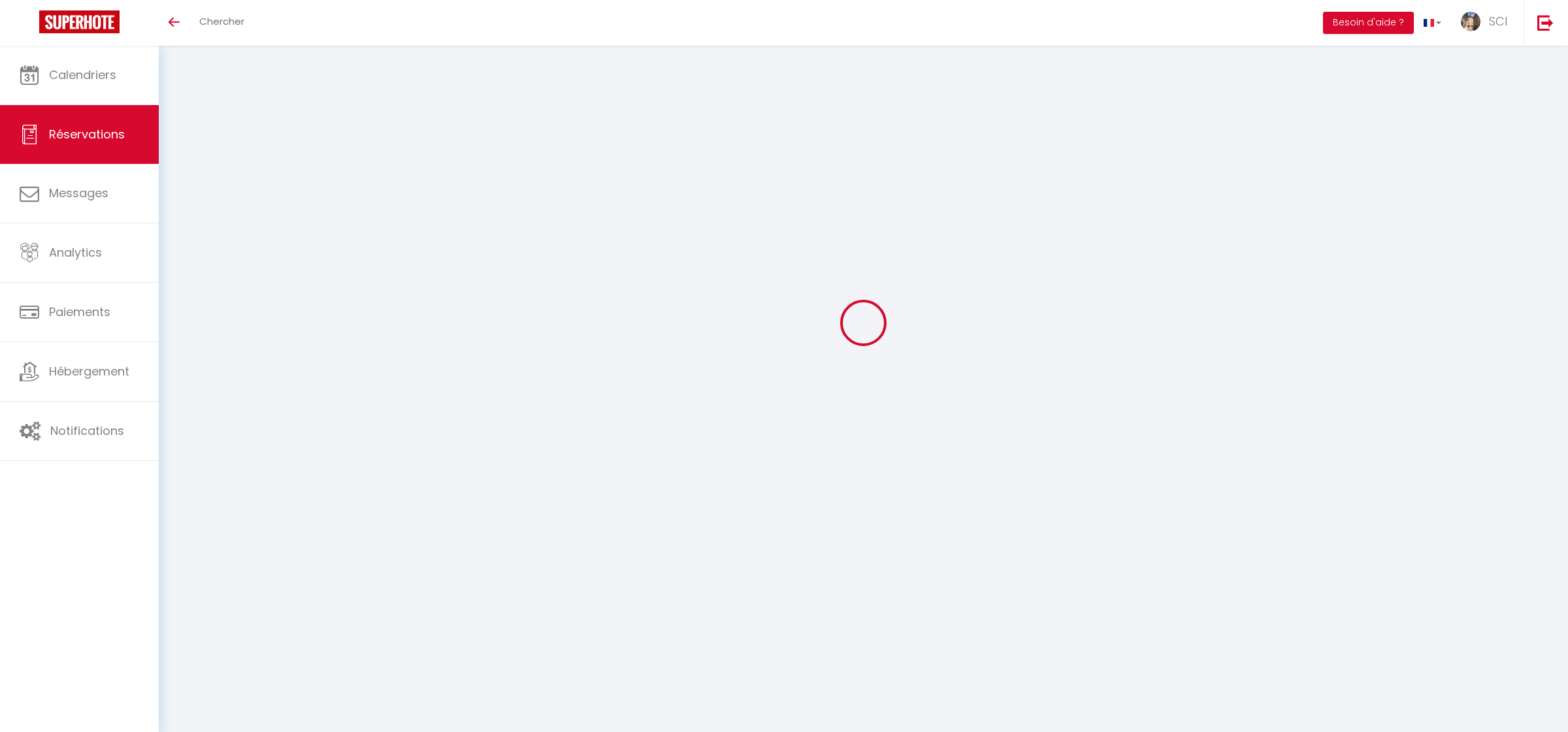
select select
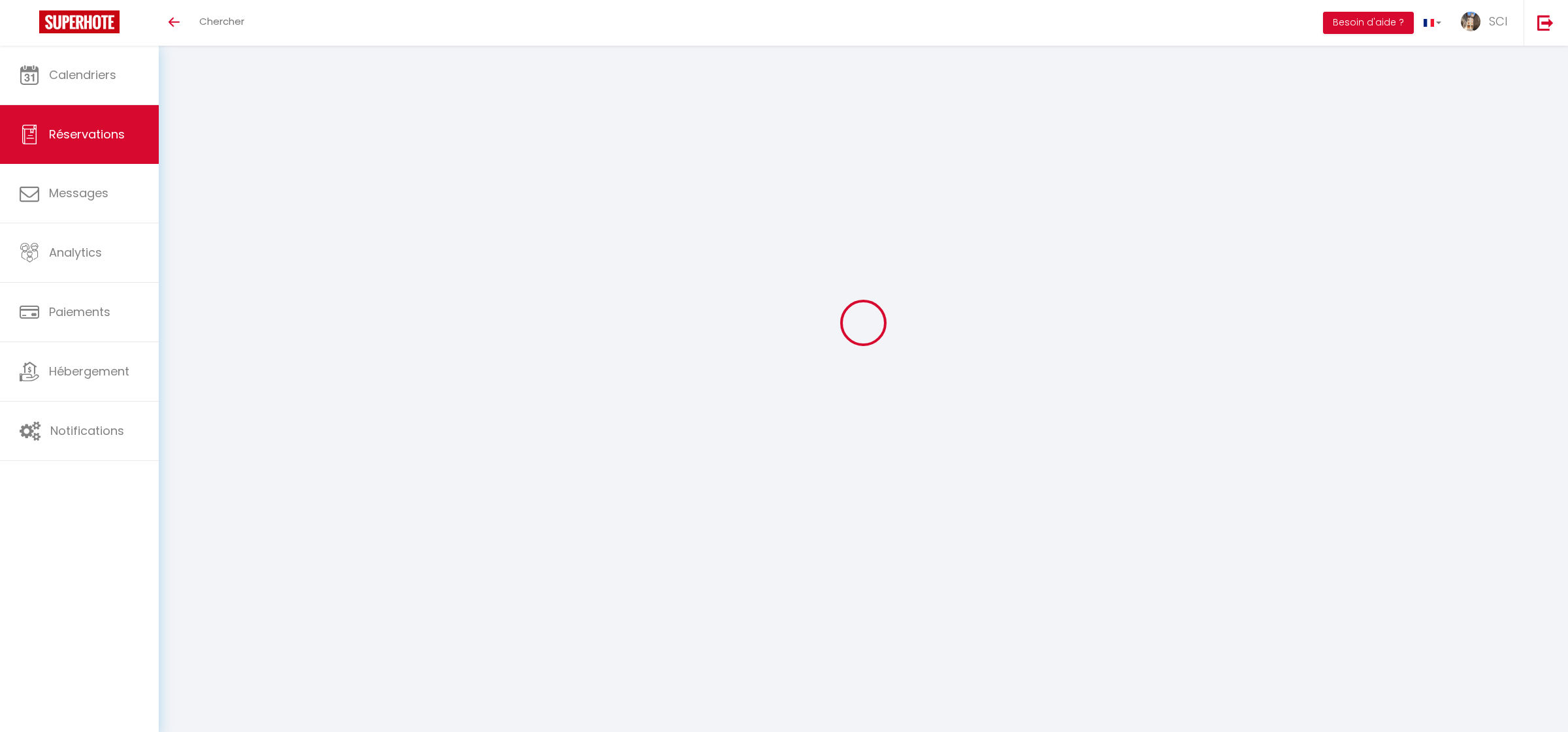
select select
checkbox input "false"
select select
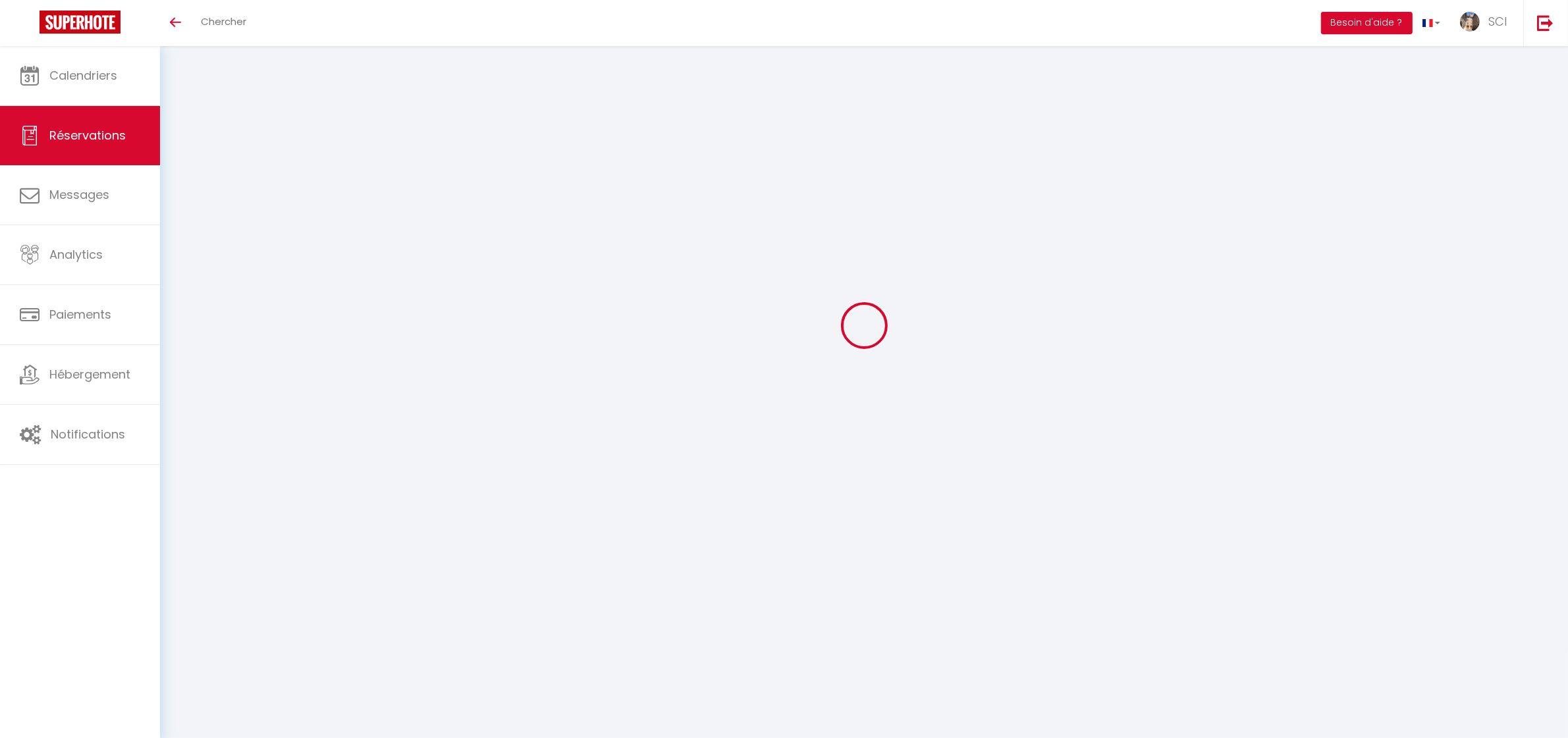
select select
checkbox input "false"
select select
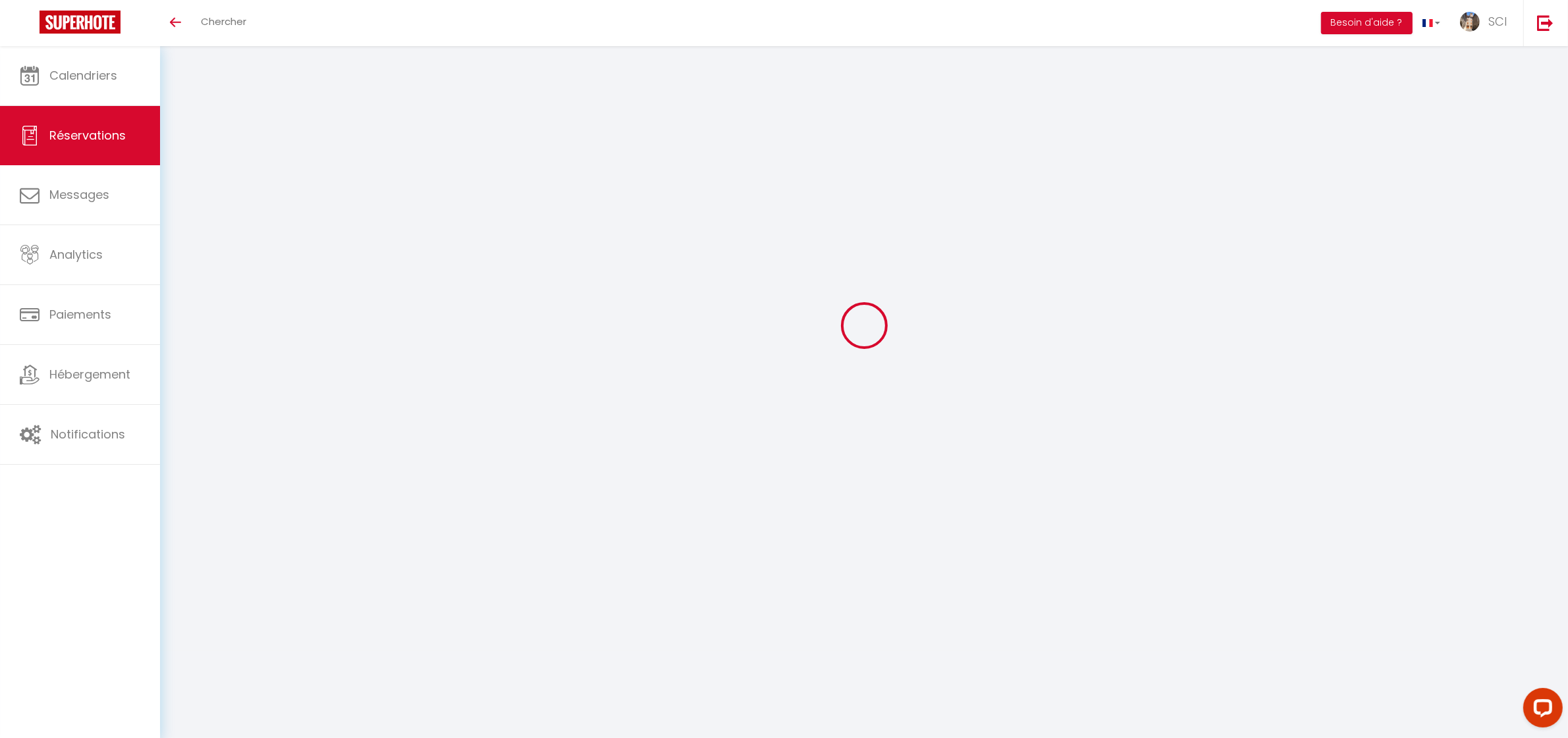
scroll to position [0, 0]
type input "[PERSON_NAME]"
type input "Ritossa"
type input "[EMAIL_ADDRESS][DOMAIN_NAME]"
type input "[PHONE_NUMBER]"
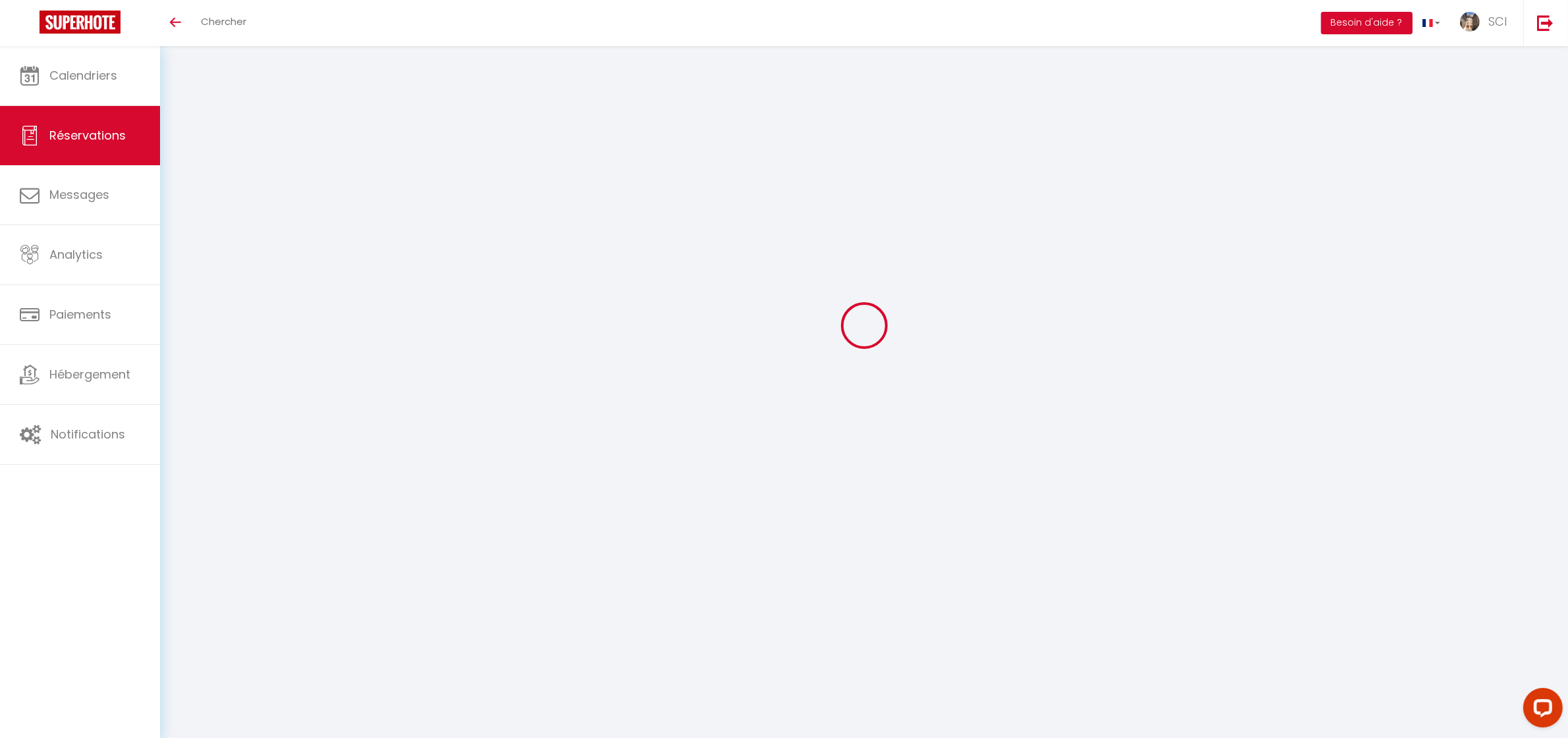
type input "."
select select "IT"
type input "30.6"
type input "2.65"
select select "12123"
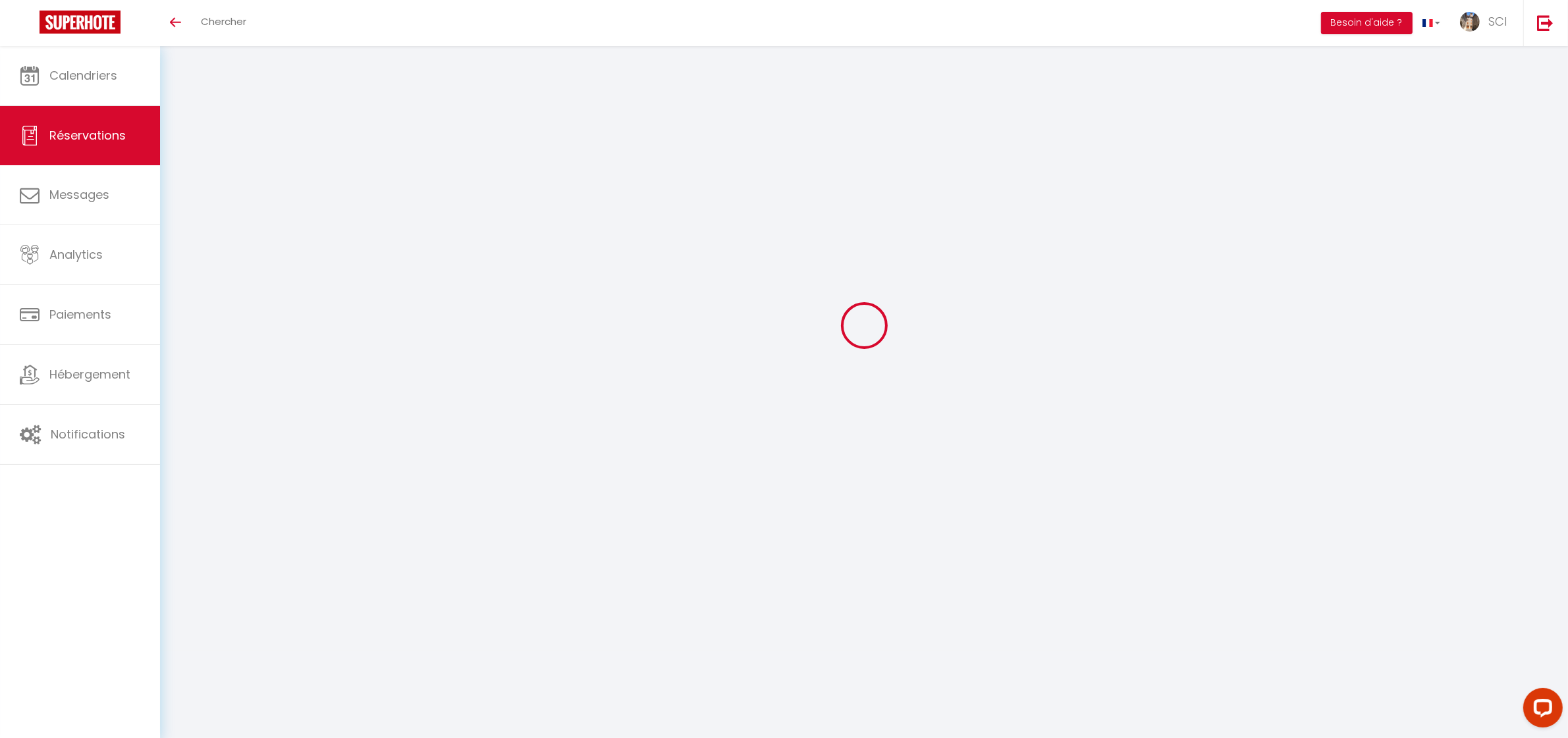
select select "1"
select select
type input "2"
select select "12"
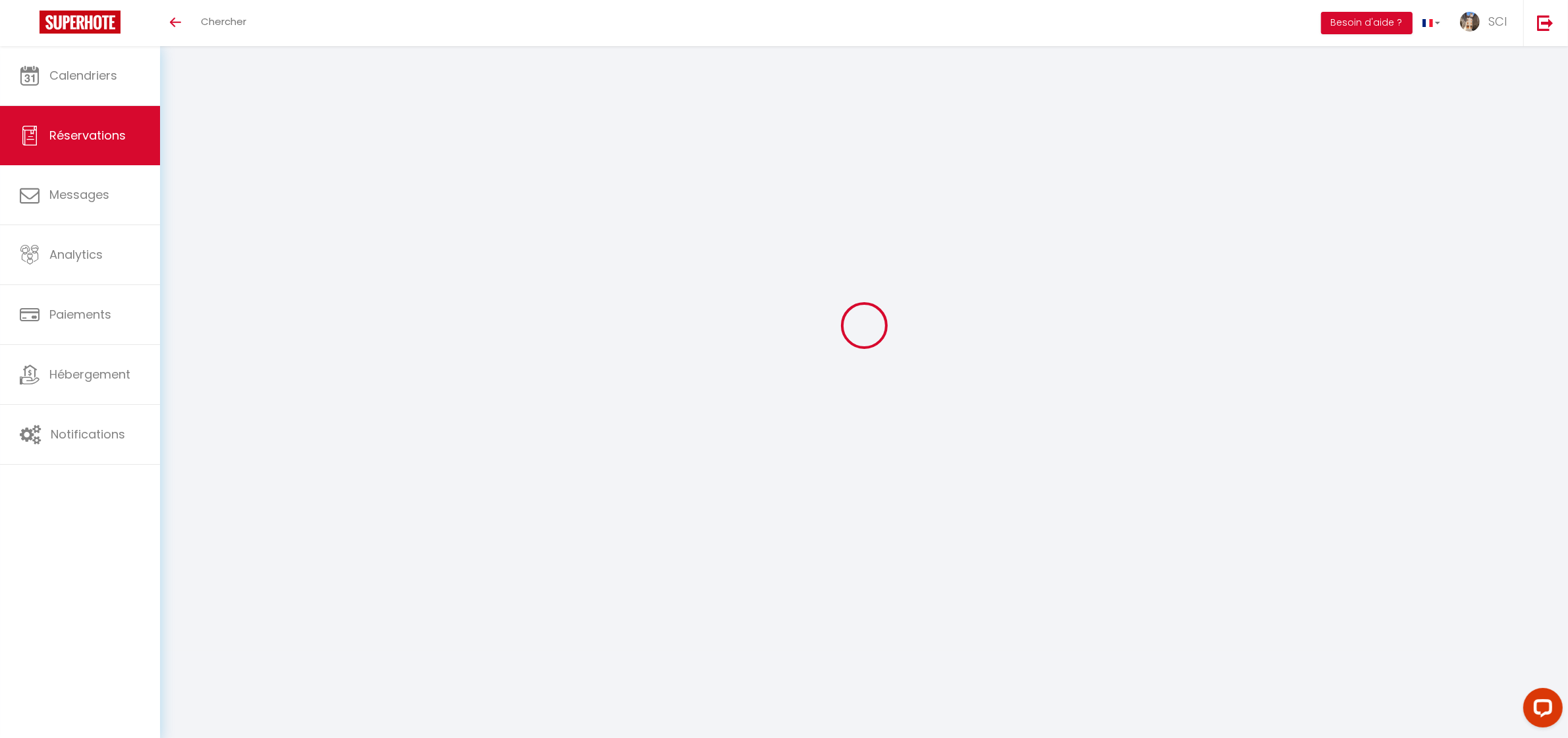
select select
type input "180"
checkbox input "false"
type input "0"
select select "2"
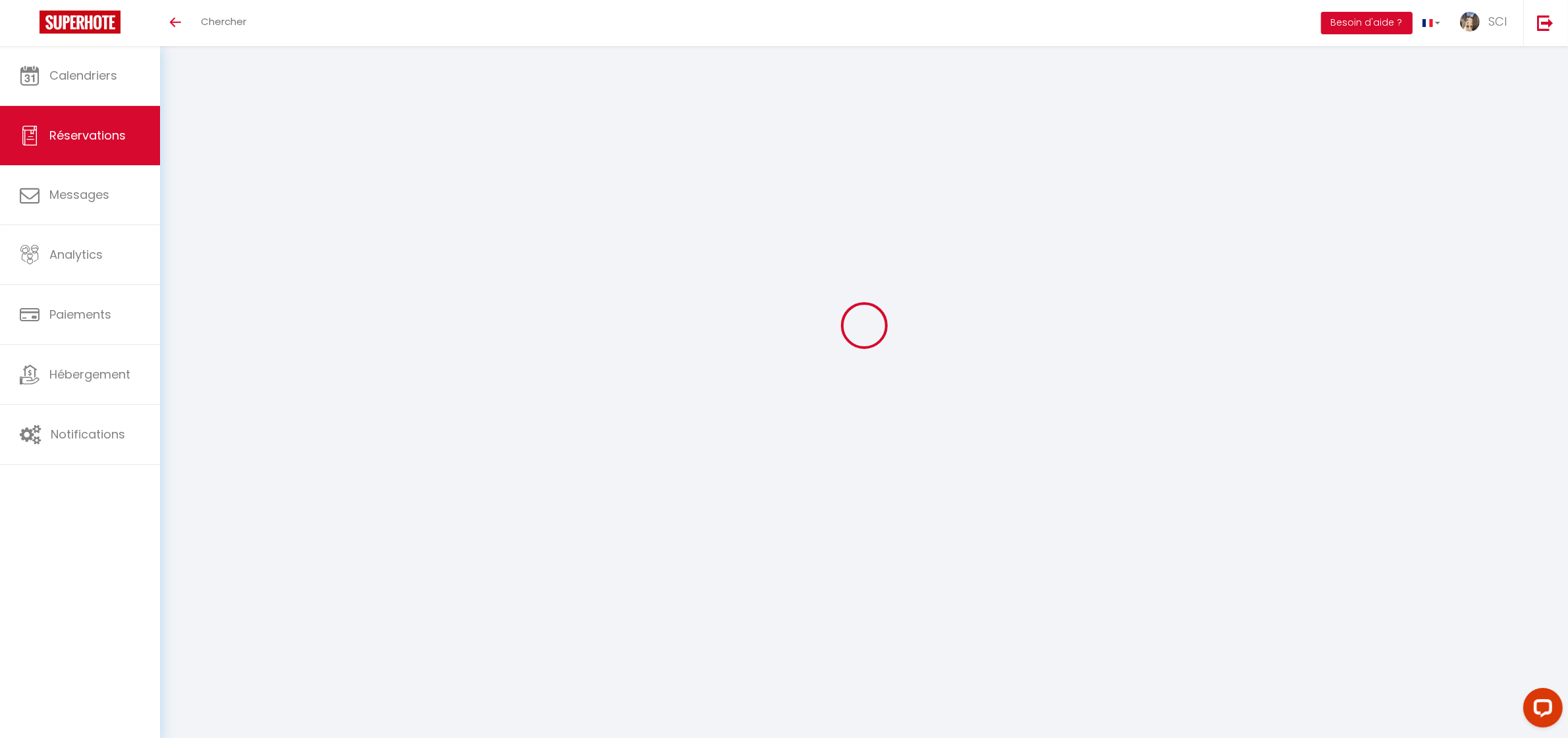
type input "0"
select select
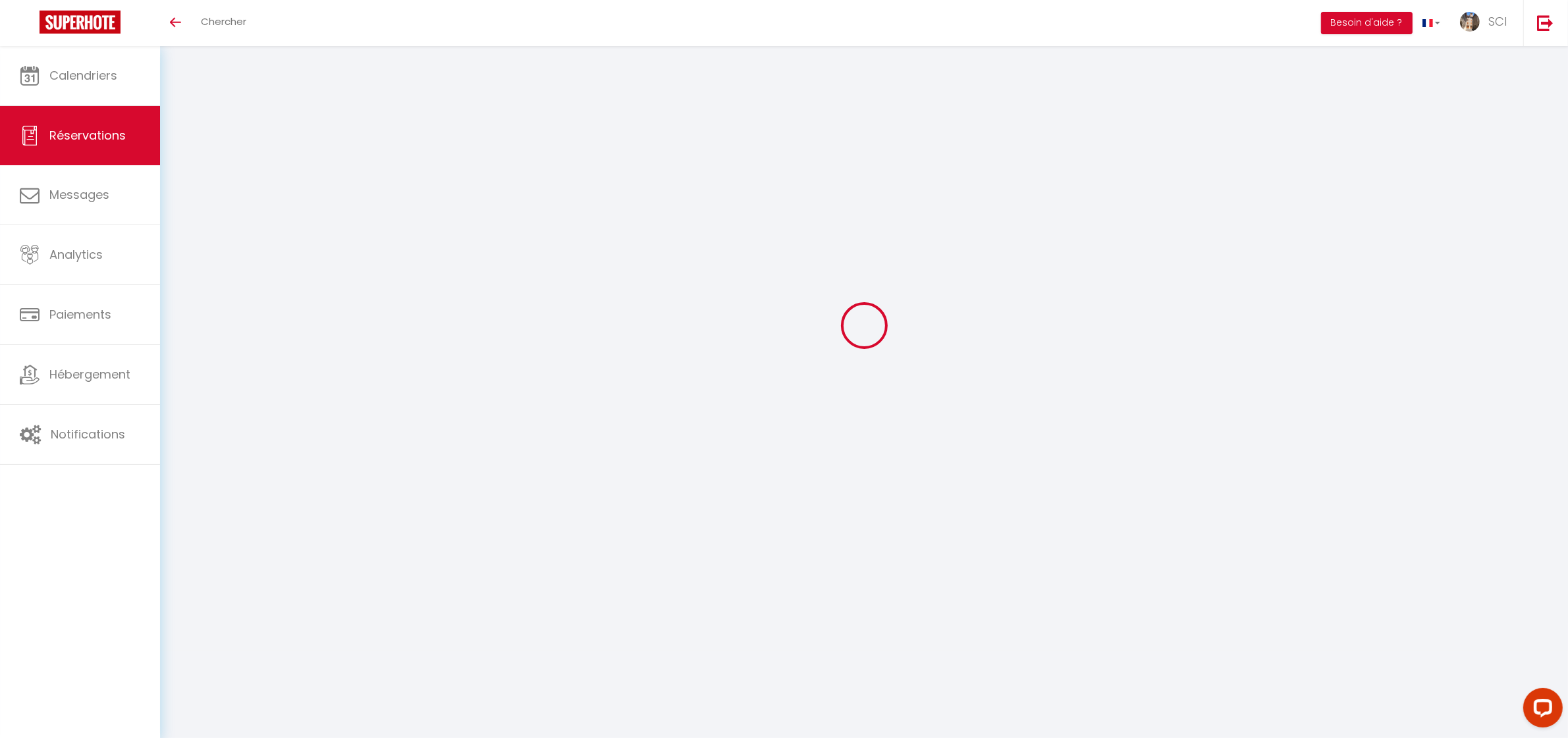
checkbox input "false"
select select
checkbox input "false"
type textarea "** THIS RESERVATION HAS BEEN PRE-PAID ** BOOKING NOTE : Payment charge is EUR 2…"
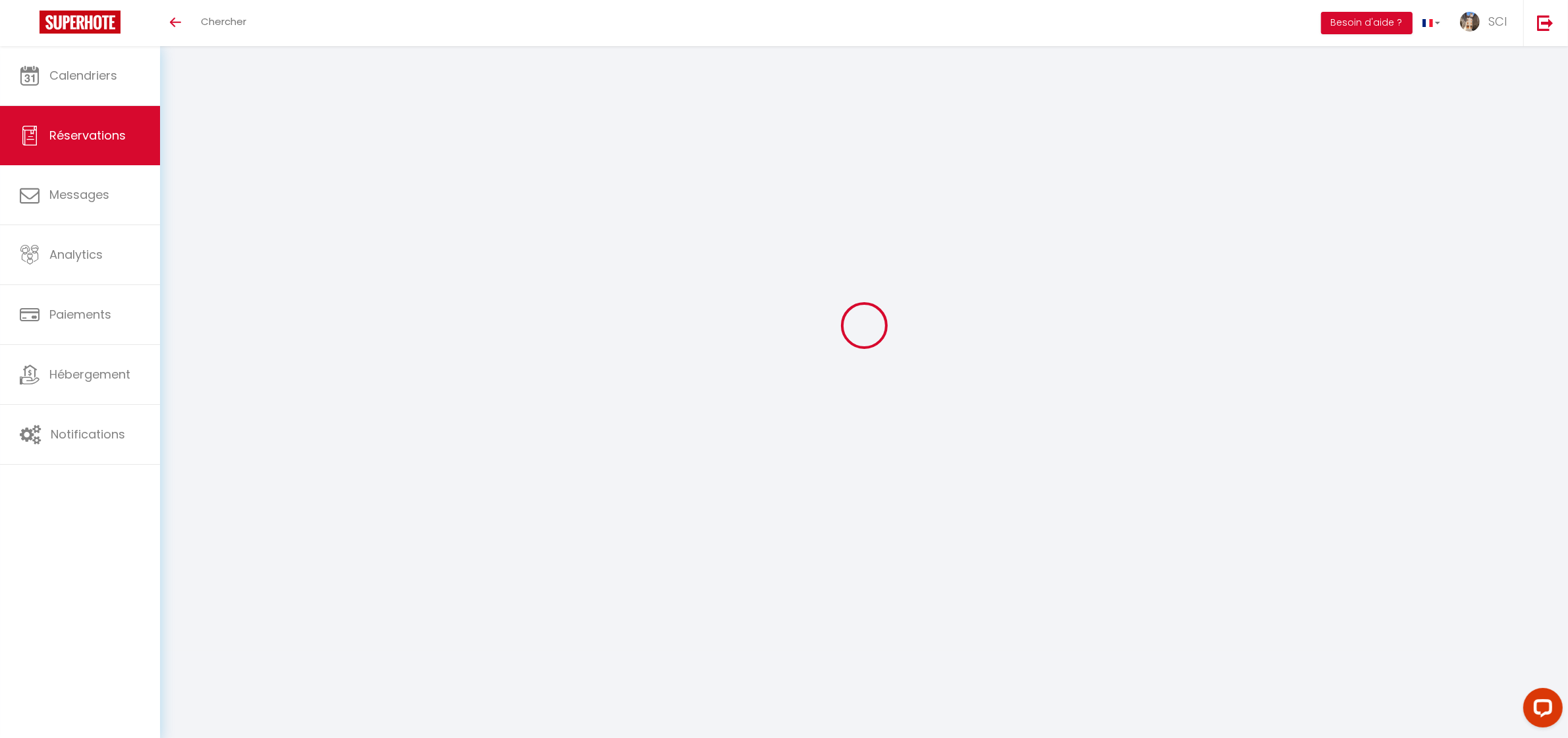
type textarea "LSH"
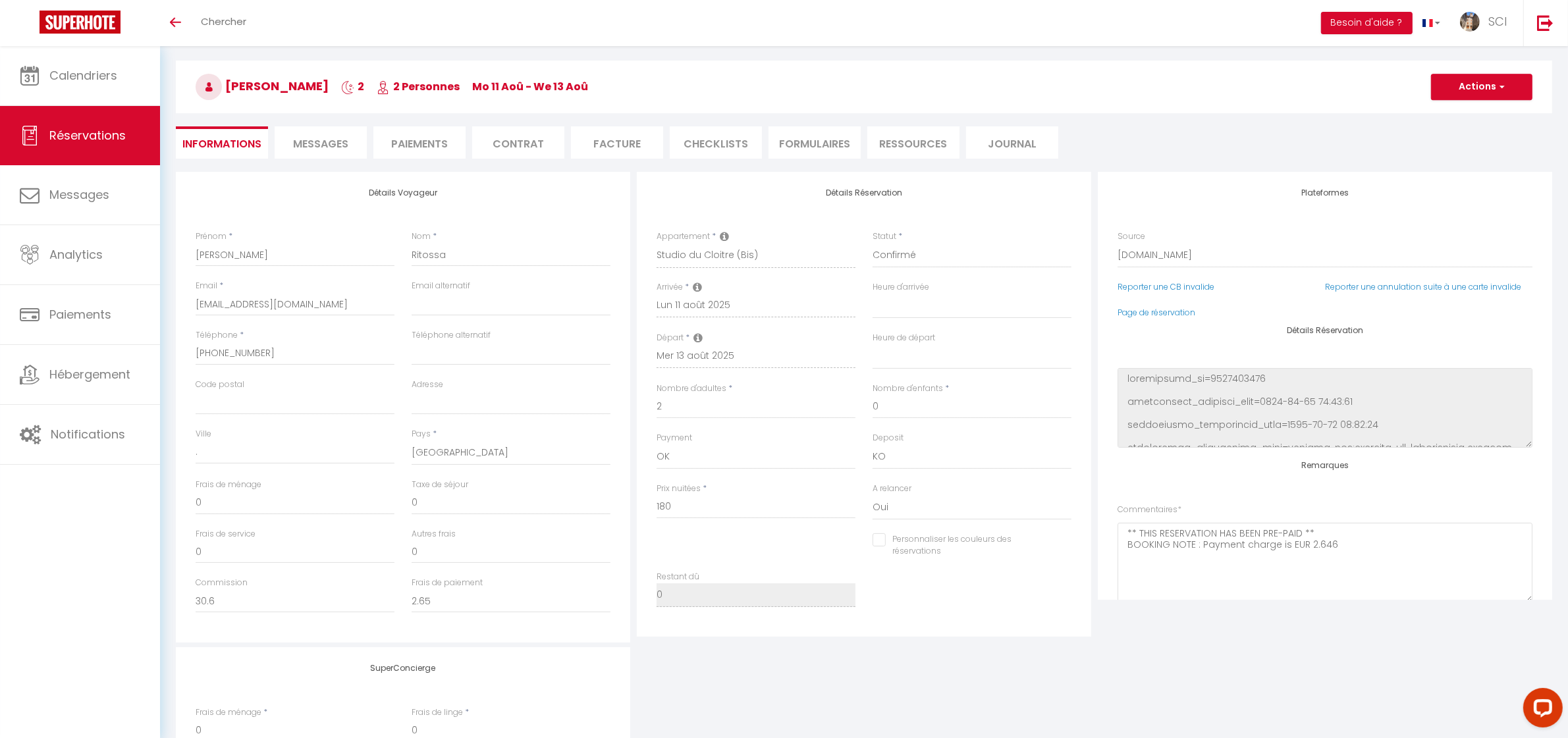
type input "9"
select select
checkbox input "false"
select select
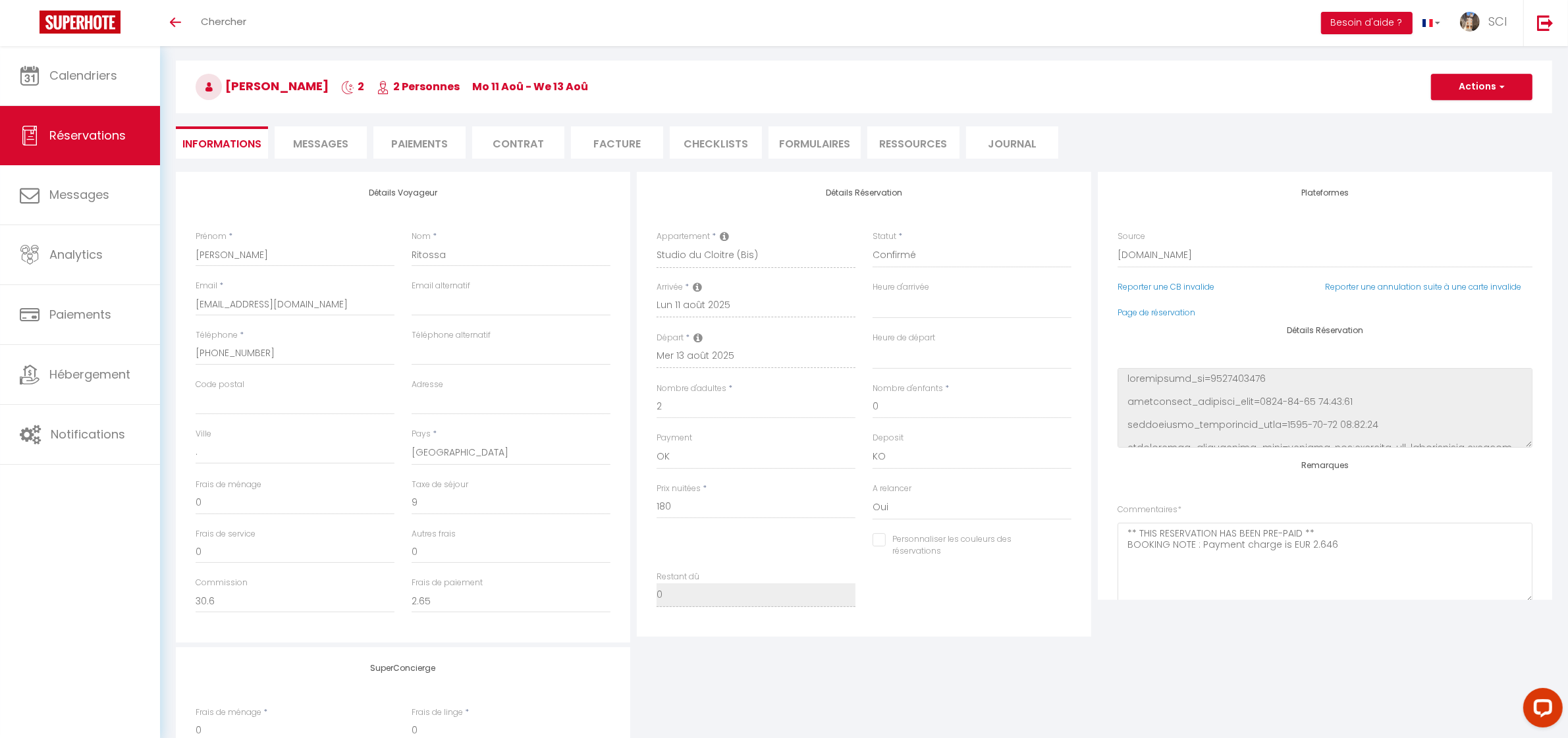
select select
click at [305, 141] on span "Messages" at bounding box center [320, 144] width 55 height 15
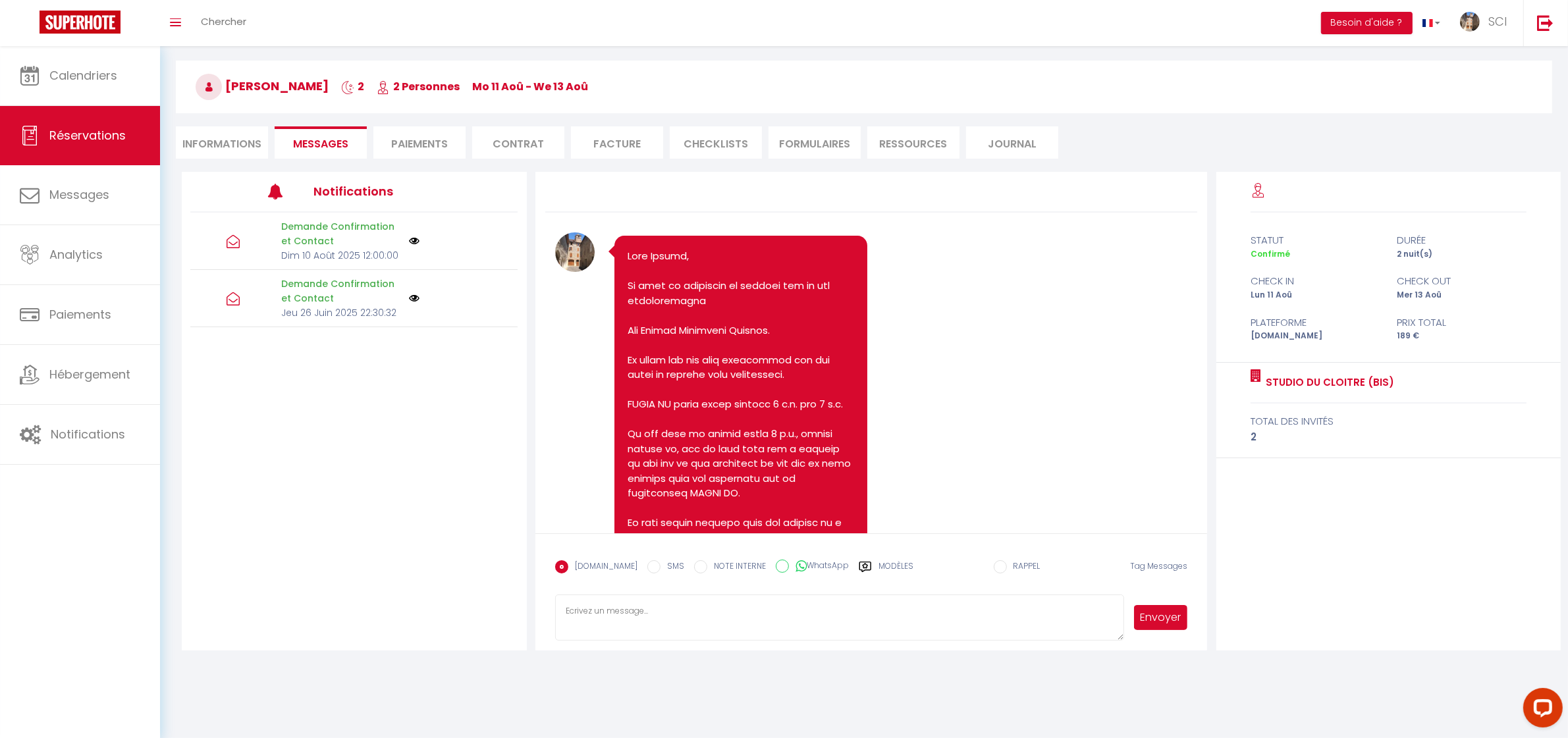
click at [646, 604] on textarea at bounding box center [840, 618] width 570 height 46
paste textarea "STUDIO DU CLOITRE BIS. Hello, Mr. and Mrs. Ritossa, We look forward to welcomin…"
type textarea "STUDIO DU CLOITRE BIS. Hello, Mr. and Mrs. Ritossa, We look forward to welcomin…"
click at [1168, 623] on button "Envoyer" at bounding box center [1162, 618] width 54 height 25
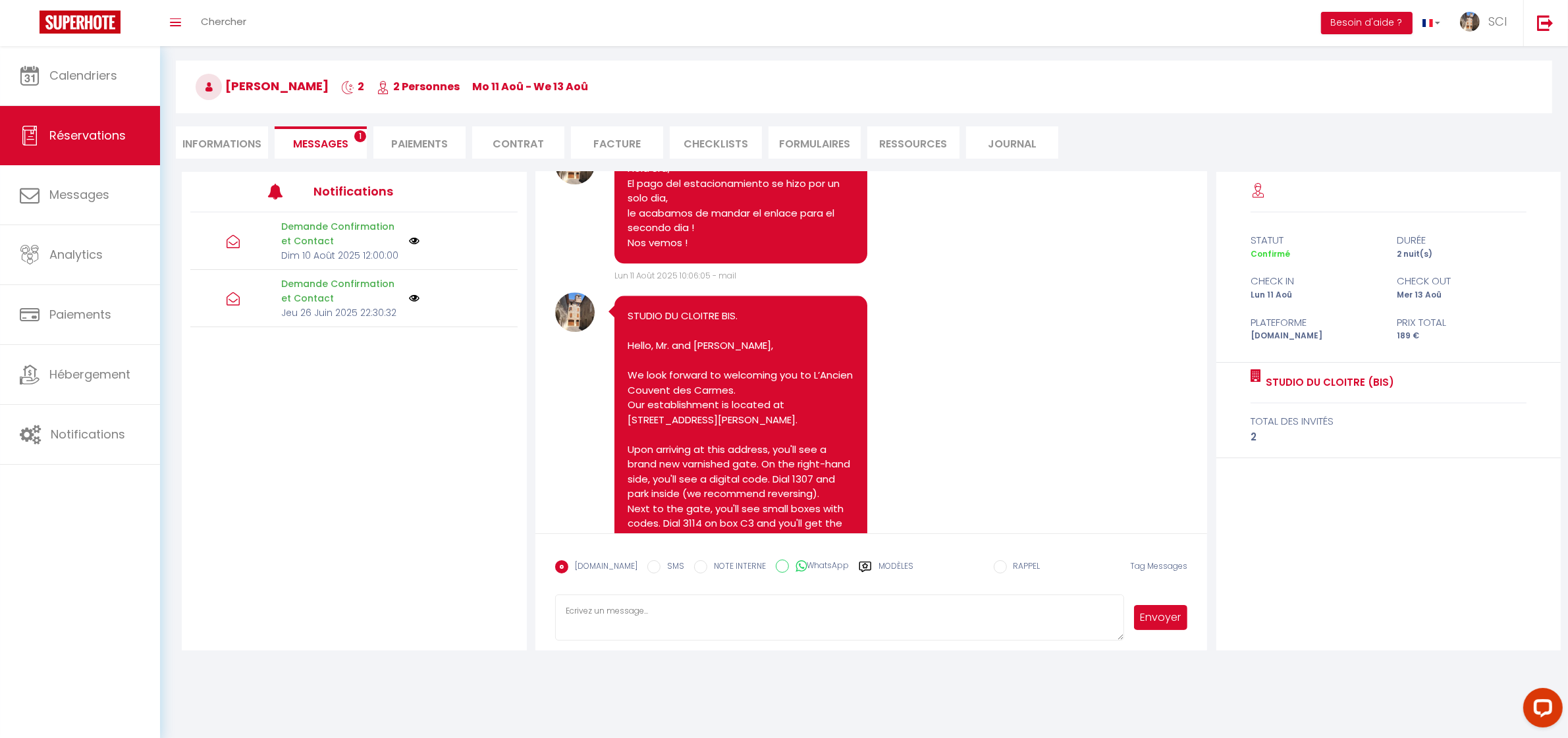
scroll to position [5031, 0]
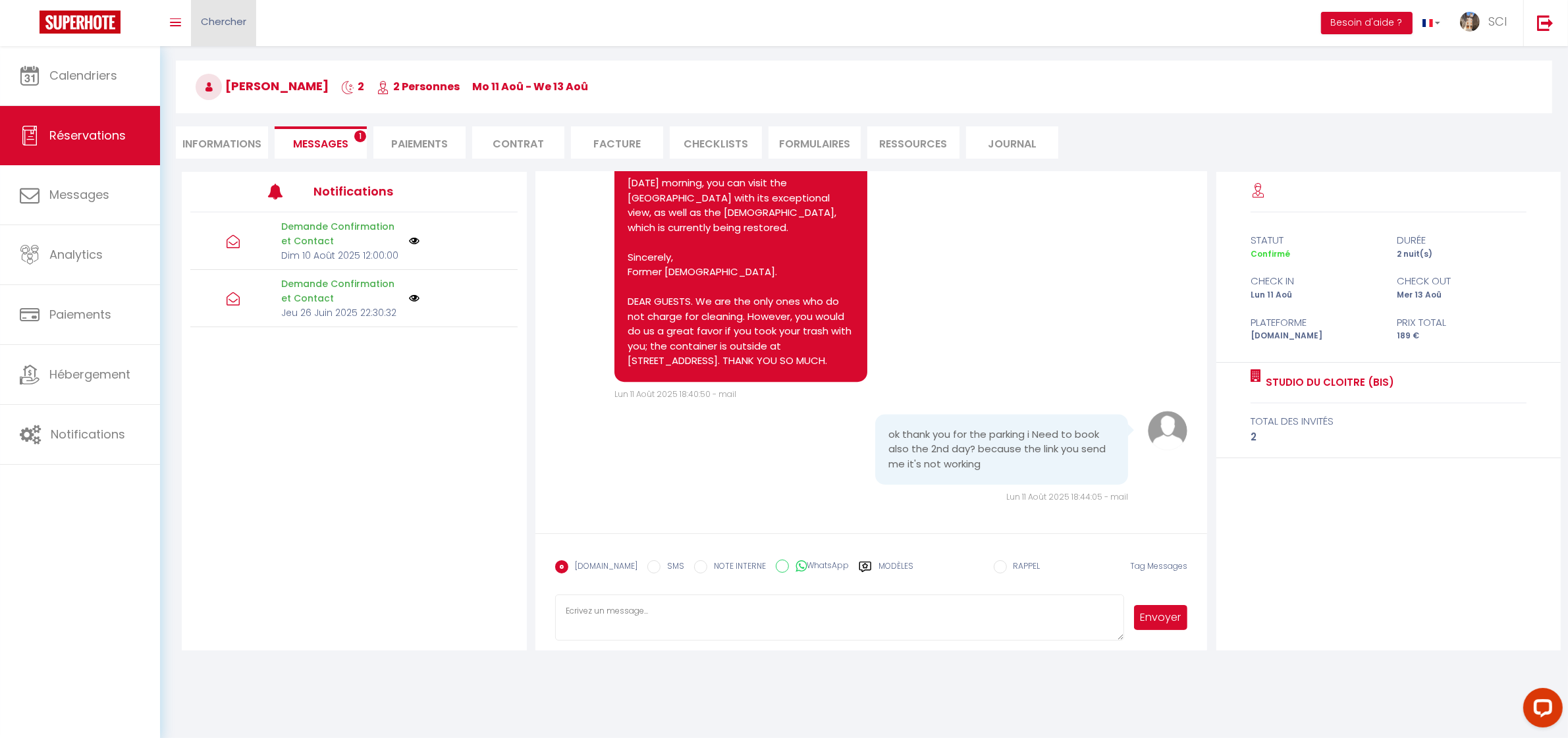
click at [245, 17] on span "Chercher" at bounding box center [223, 21] width 45 height 14
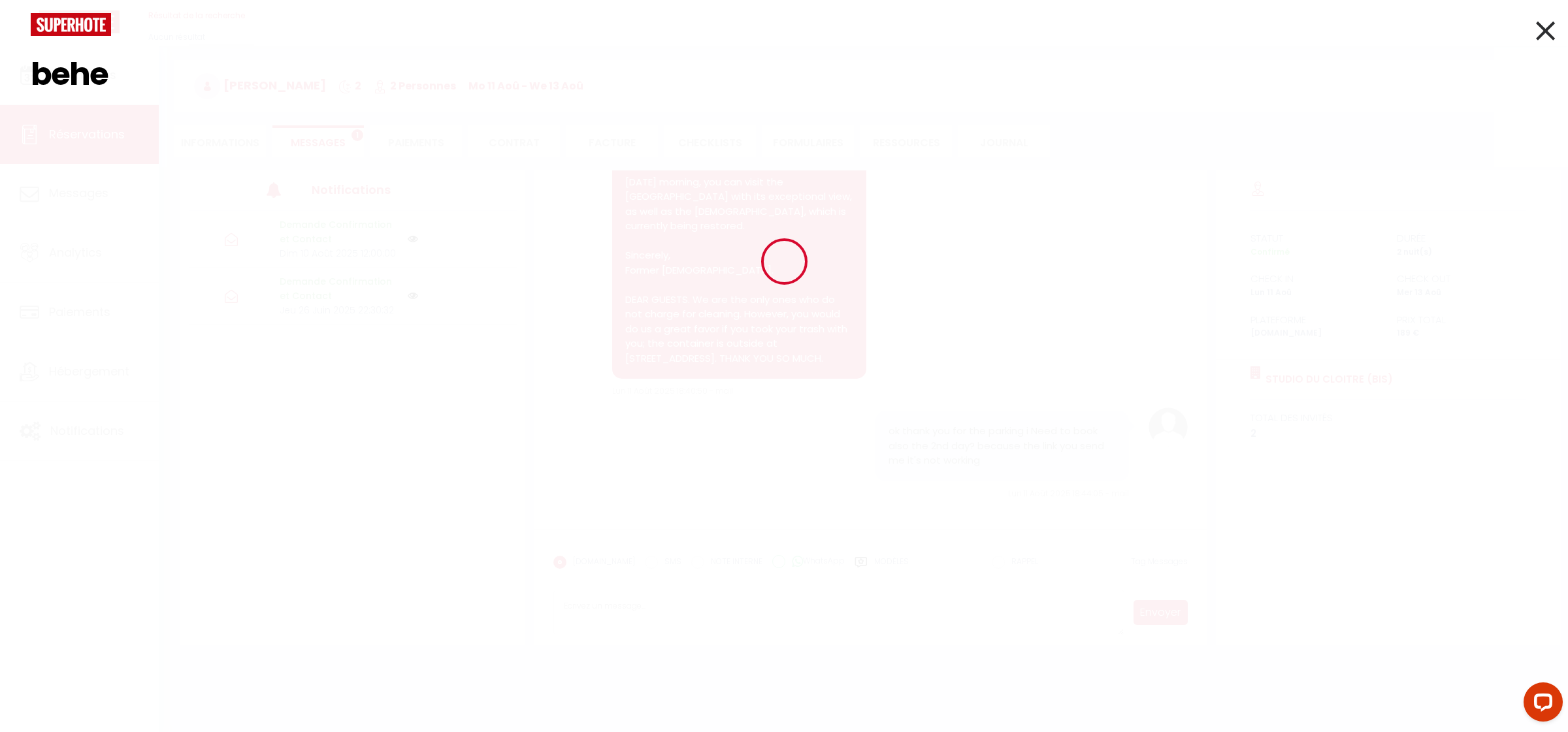
type input "behej"
drag, startPoint x: 128, startPoint y: 85, endPoint x: 36, endPoint y: 85, distance: 92.0
click at [36, 85] on input "behej" at bounding box center [784, 74] width 1507 height 77
click at [1542, 30] on icon at bounding box center [1546, 31] width 19 height 33
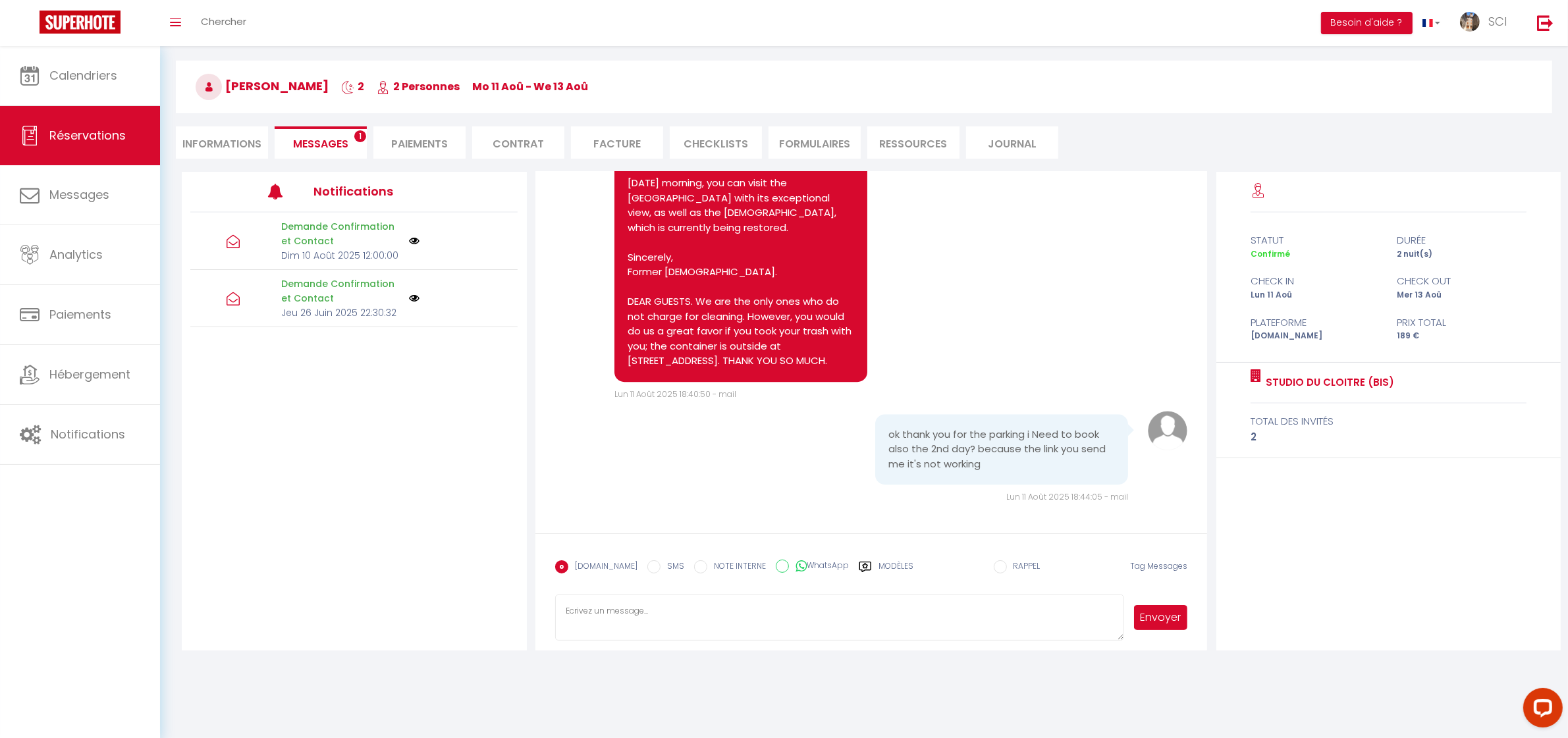
drag, startPoint x: 367, startPoint y: 544, endPoint x: 370, endPoint y: 433, distance: 111.0
click at [367, 542] on div "Demande Confirmation et Contact Dim 10 Août 2025 12:00:00 Demande Confirmation …" at bounding box center [354, 394] width 345 height 362
click at [226, 143] on li "Informations" at bounding box center [222, 142] width 92 height 32
select select
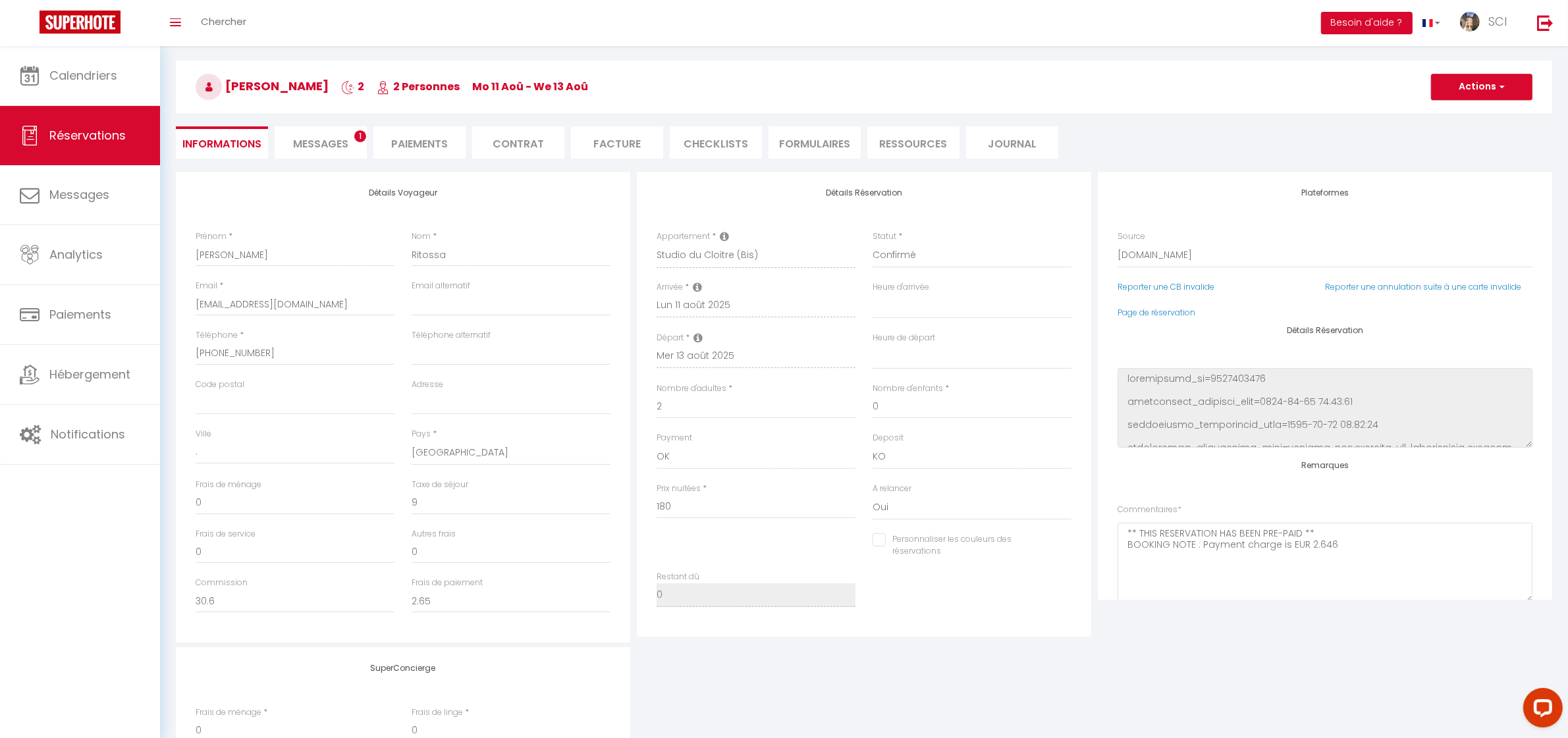
click at [338, 143] on span "Messages" at bounding box center [320, 144] width 55 height 15
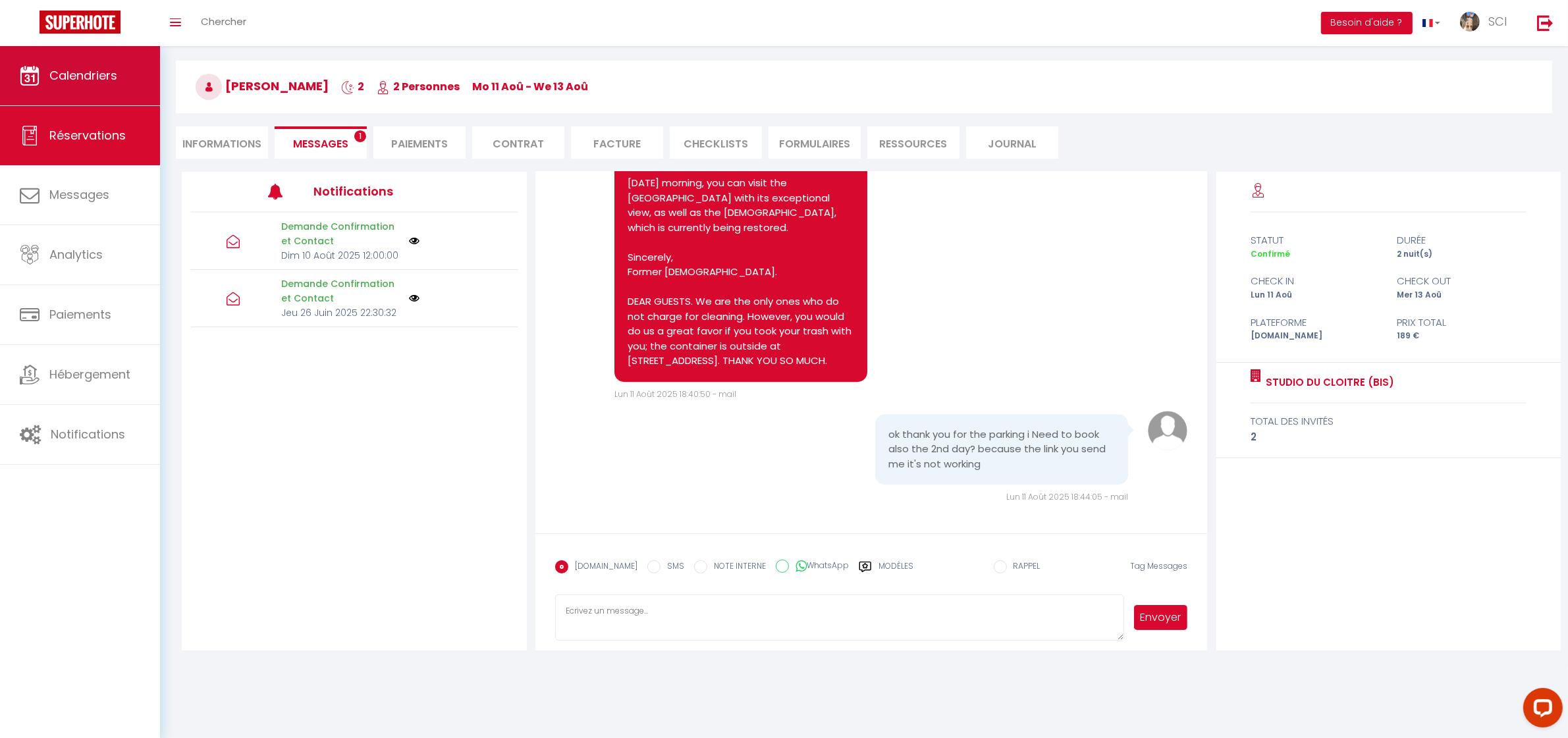
click at [109, 74] on span "Calendriers" at bounding box center [83, 74] width 68 height 16
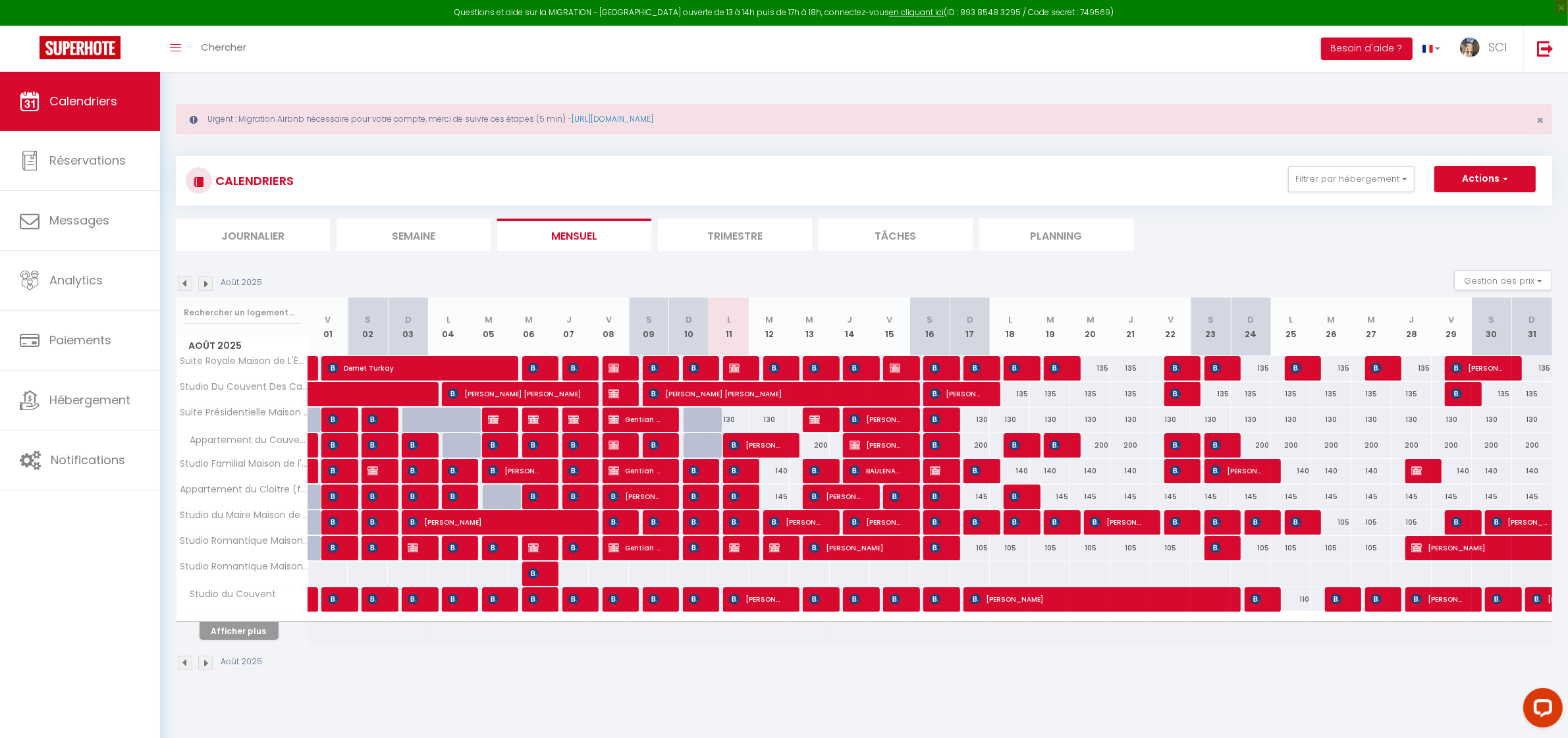
click at [1068, 239] on li "Planning" at bounding box center [1056, 234] width 154 height 32
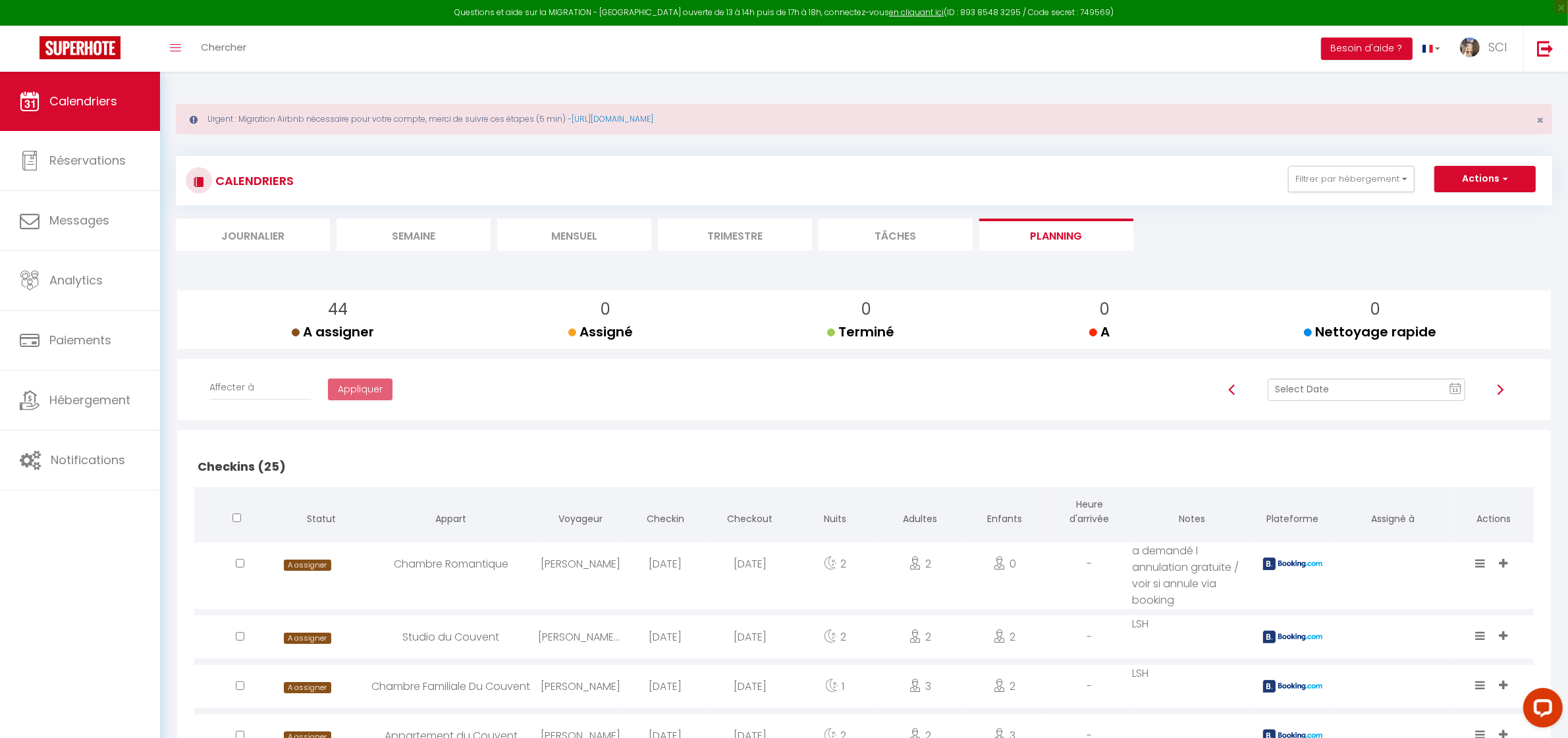
click at [1453, 390] on text "11" at bounding box center [1456, 390] width 7 height 6
click at [1324, 298] on td "10" at bounding box center [1320, 300] width 21 height 21
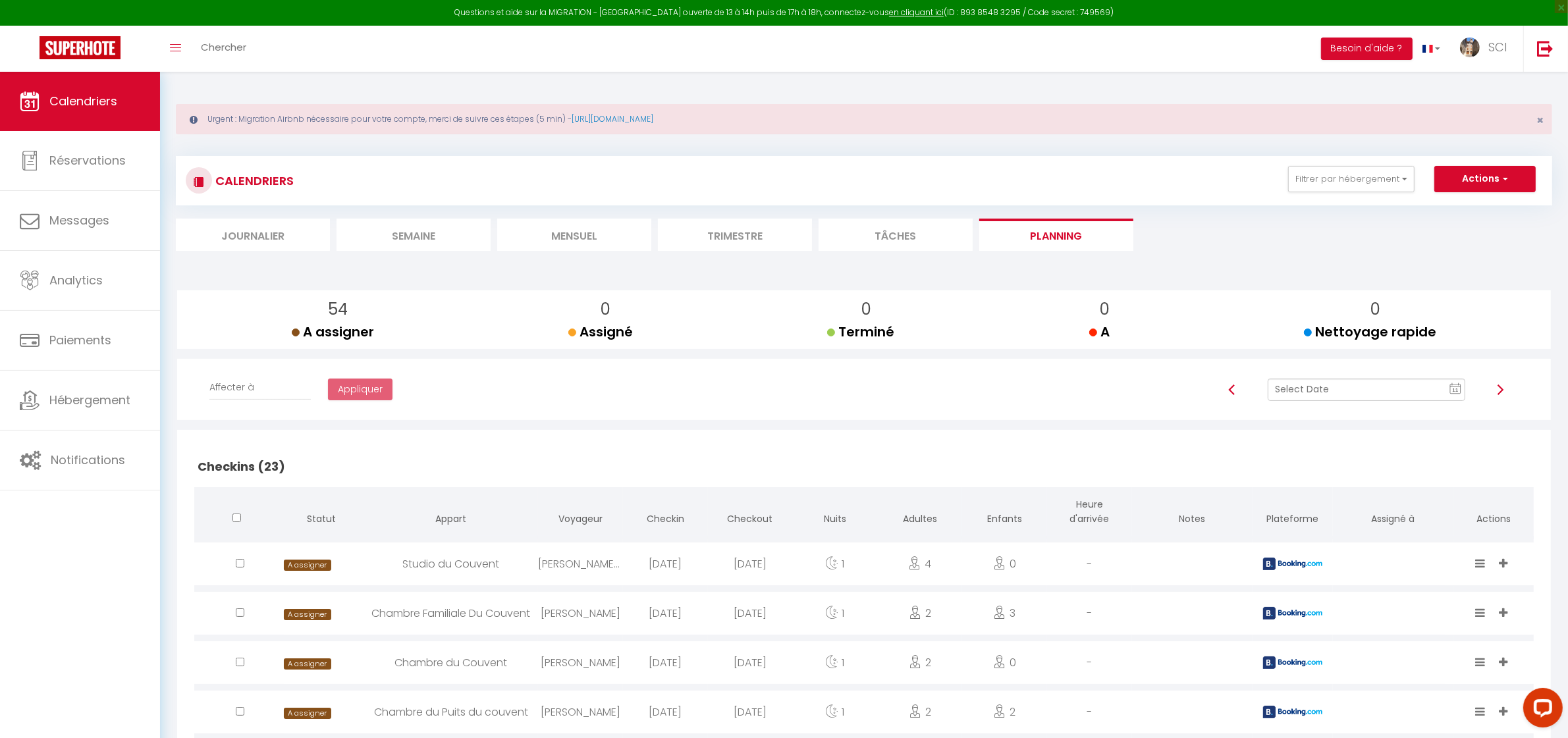
click at [603, 239] on li "Mensuel" at bounding box center [574, 234] width 154 height 32
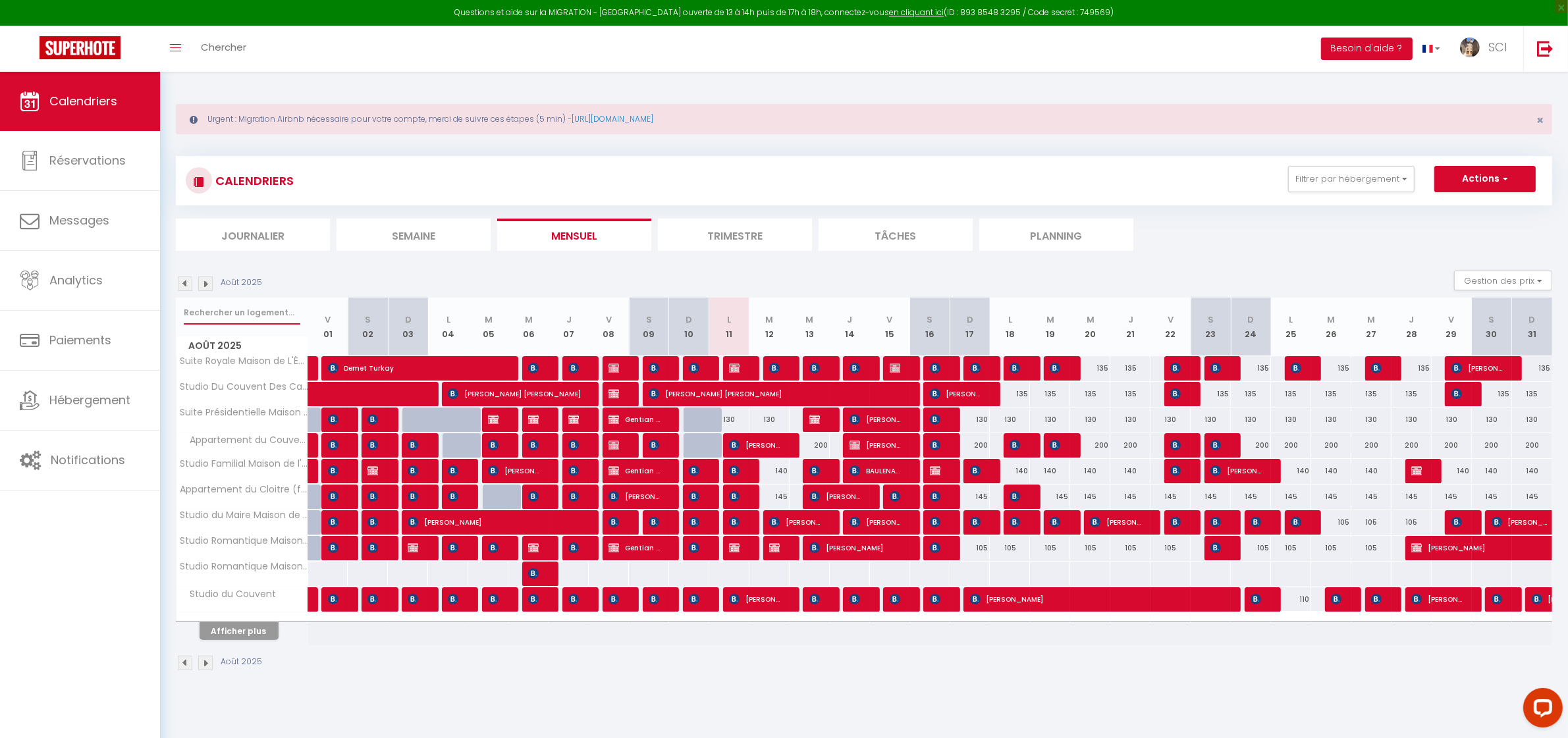
click at [267, 315] on input "text" at bounding box center [242, 312] width 117 height 24
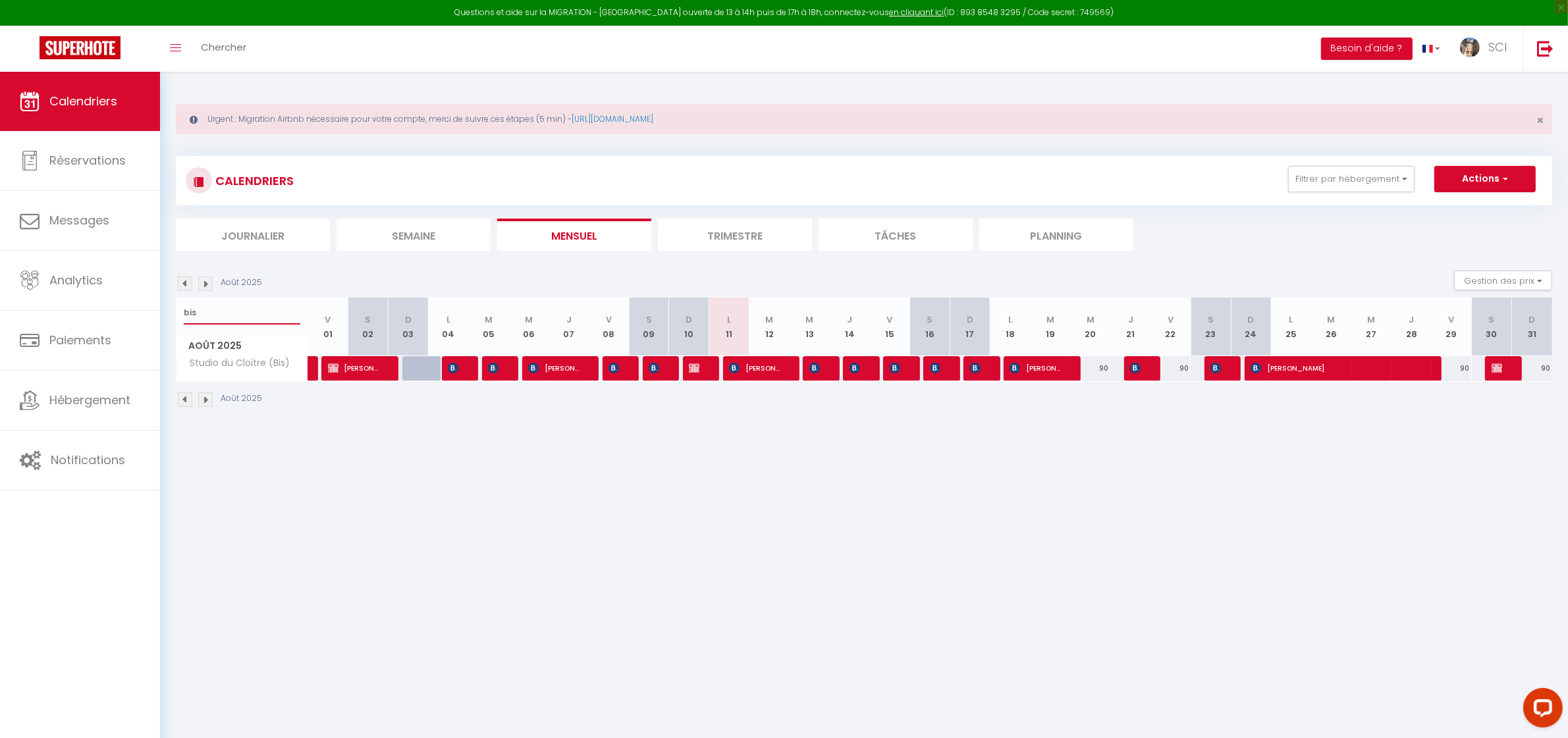
type input "bis"
click at [698, 369] on img at bounding box center [694, 368] width 11 height 11
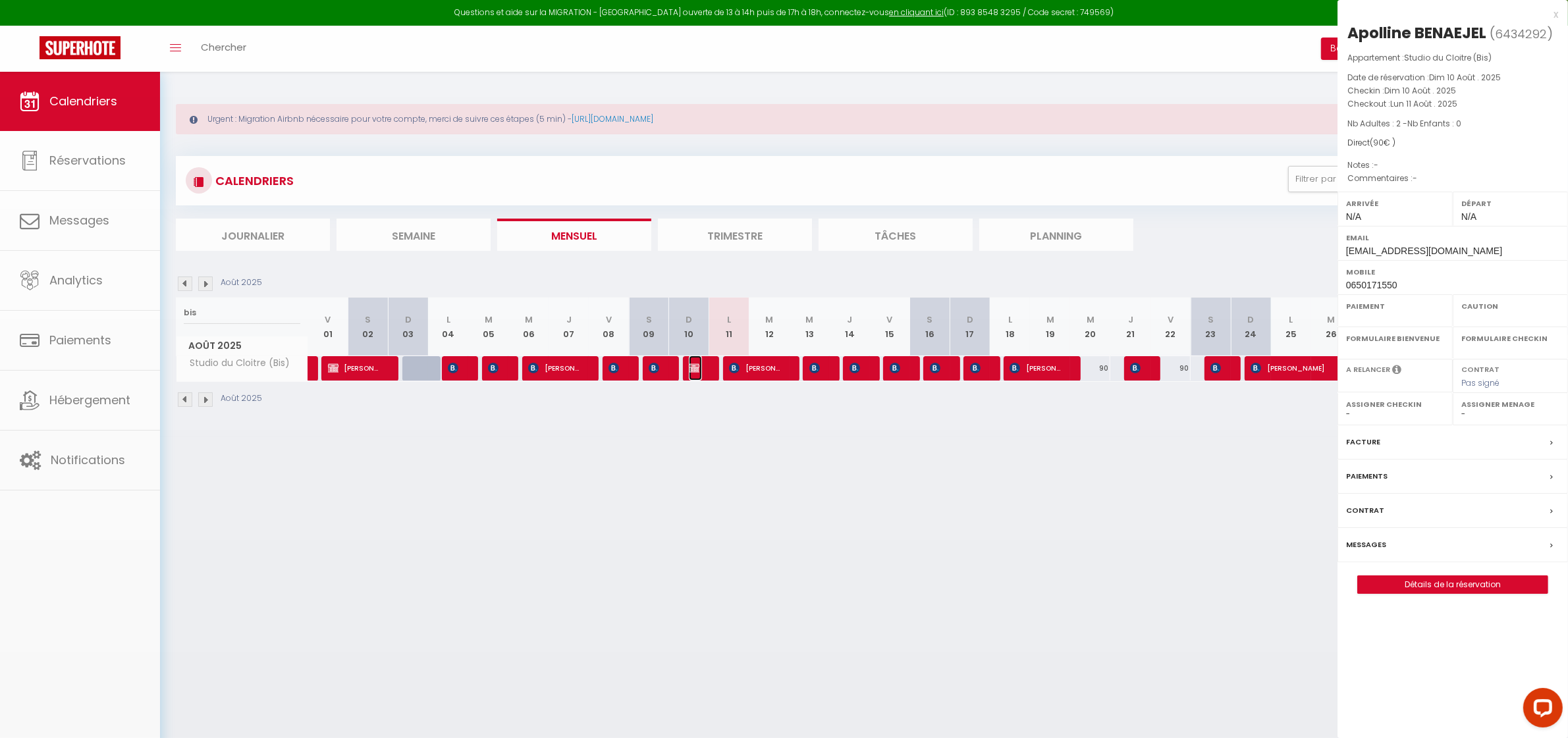
select select "OK"
select select "KO"
select select "0"
select select "1"
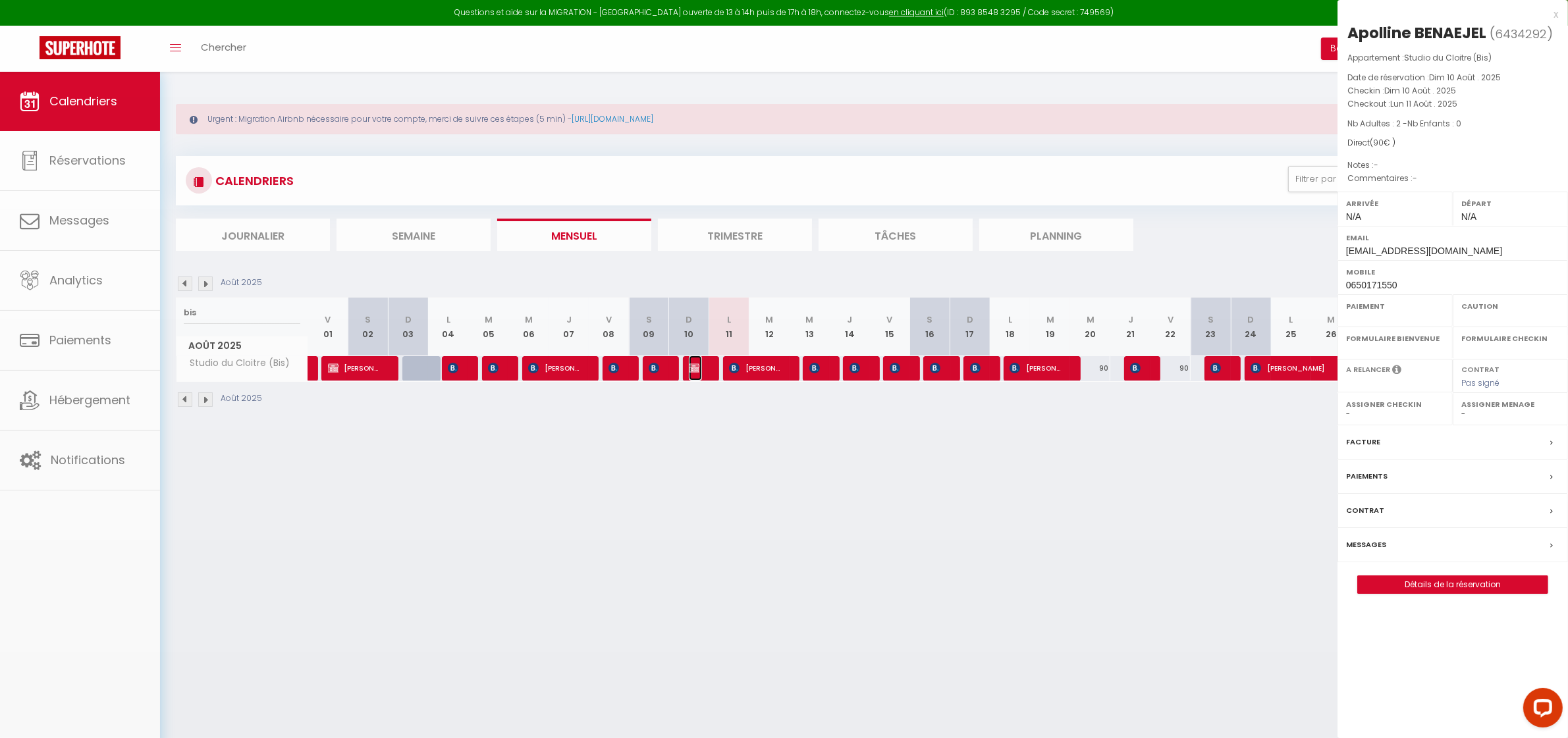
select select
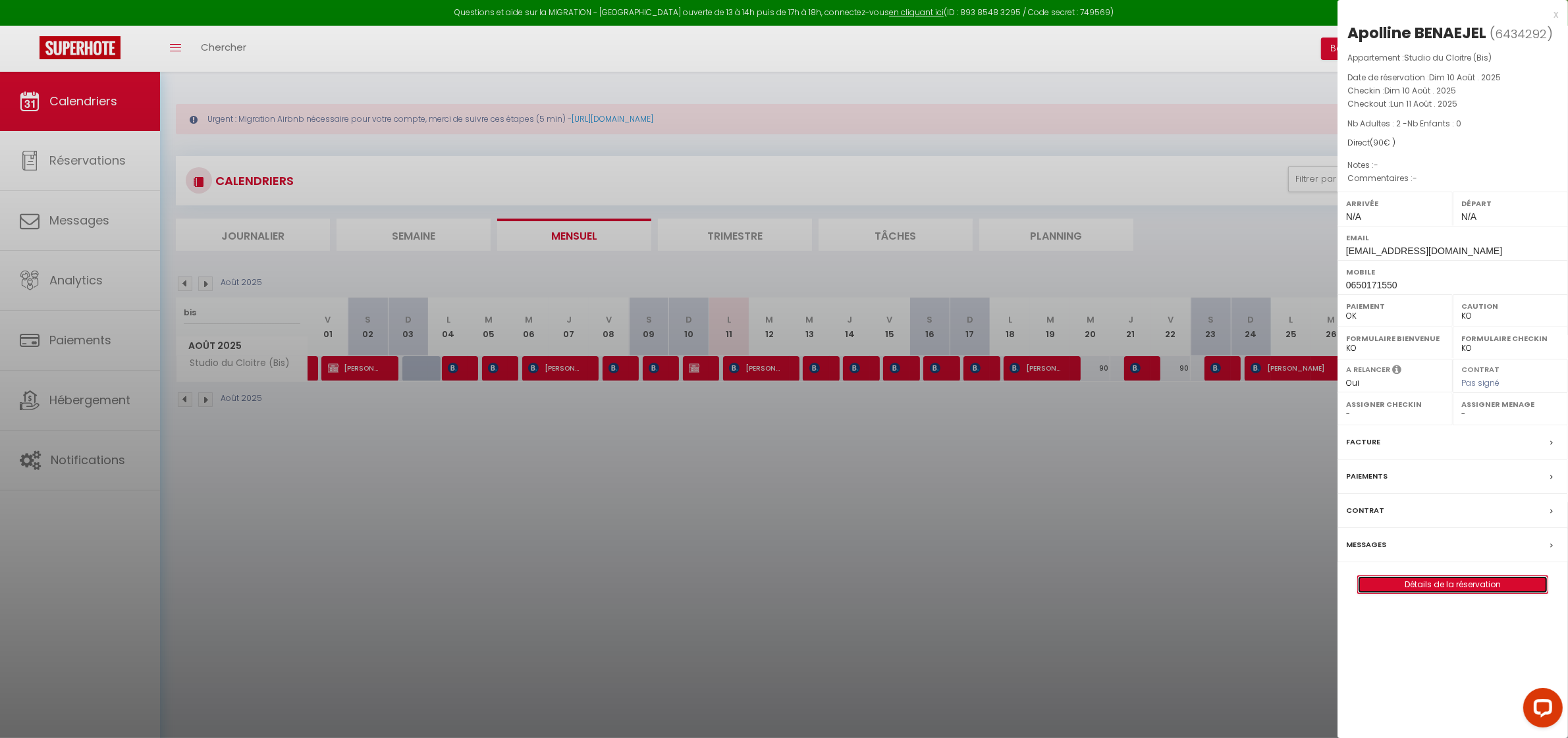
click at [1483, 584] on link "Détails de la réservation" at bounding box center [1453, 585] width 190 height 17
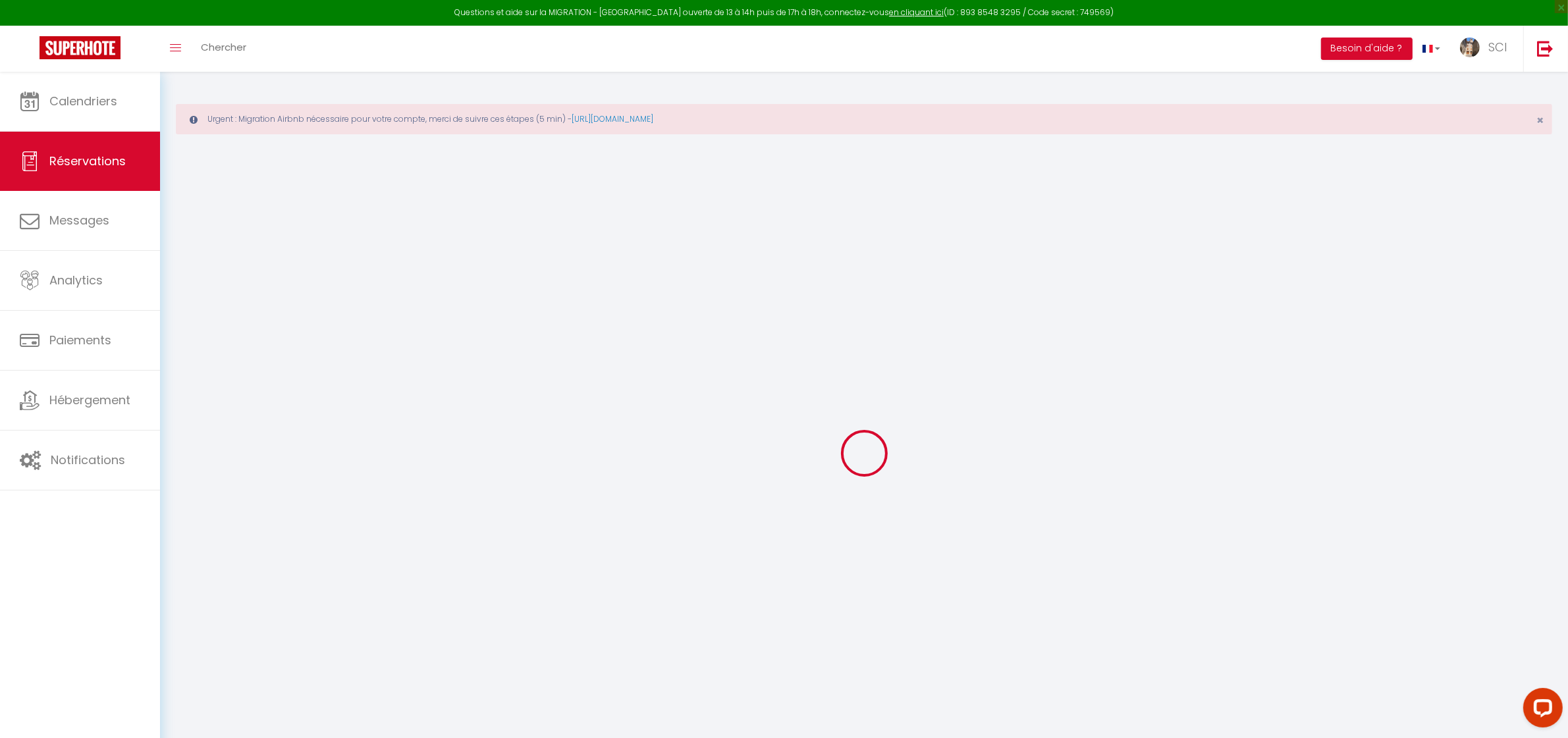
select select
checkbox input "false"
select select
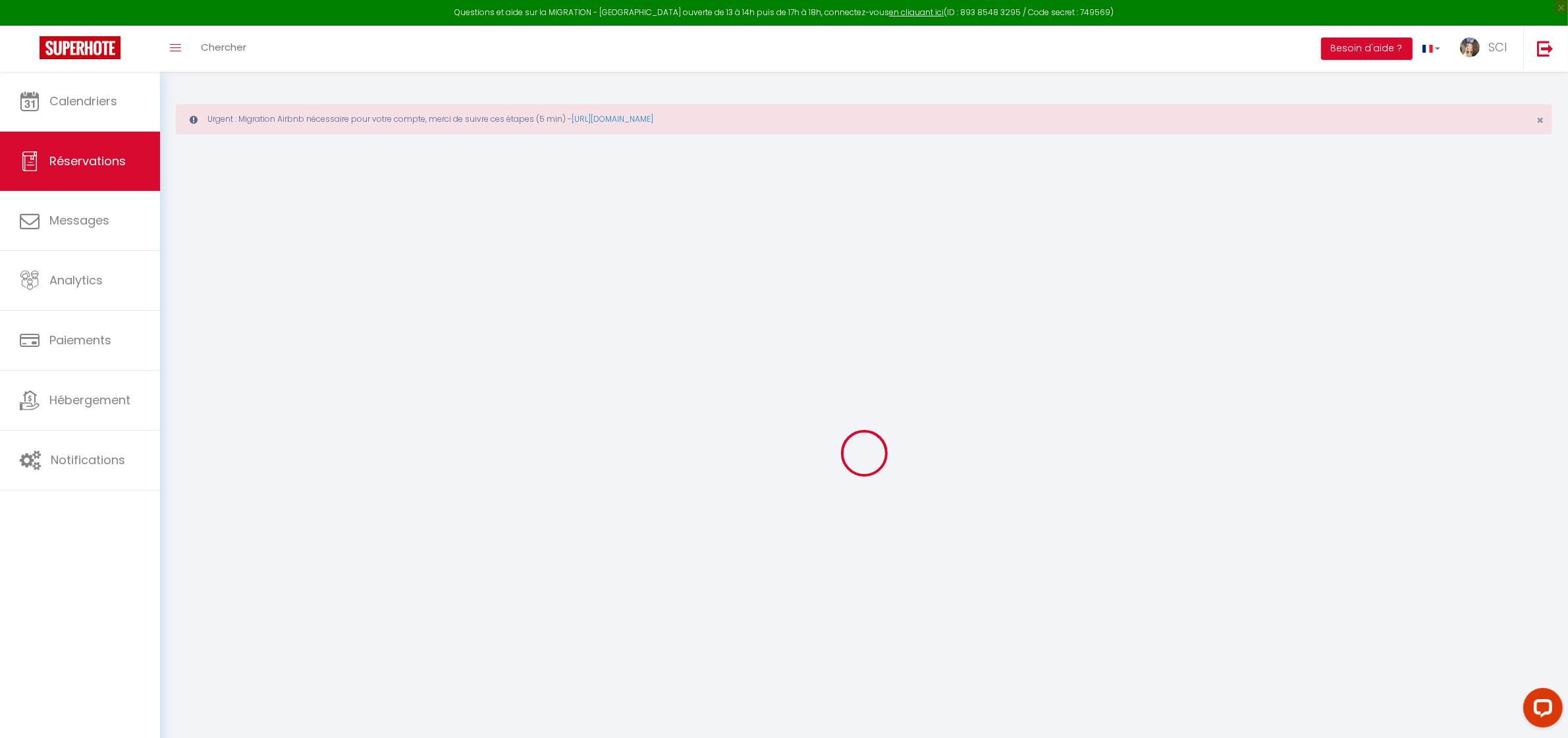
checkbox input "false"
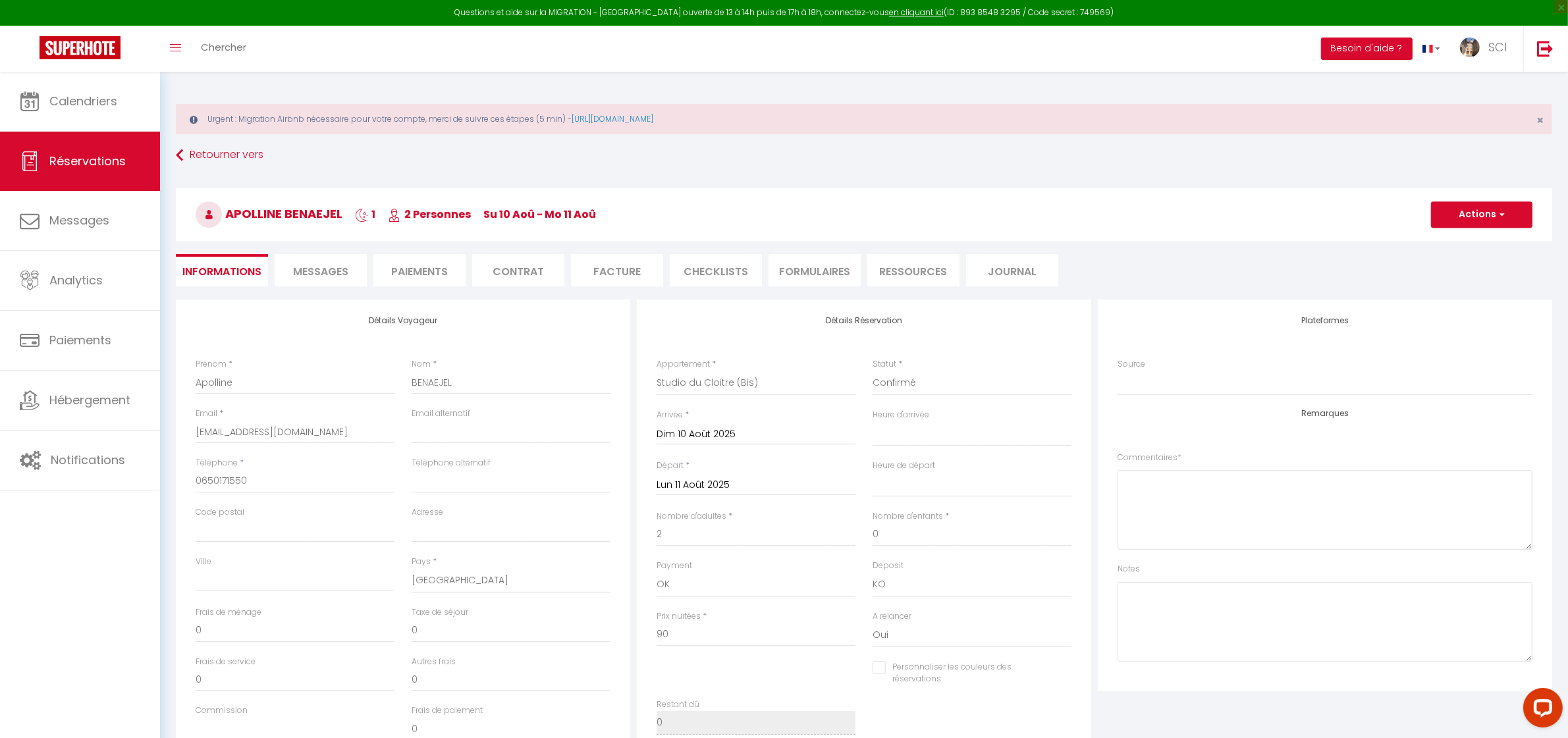
select select
checkbox input "false"
select select
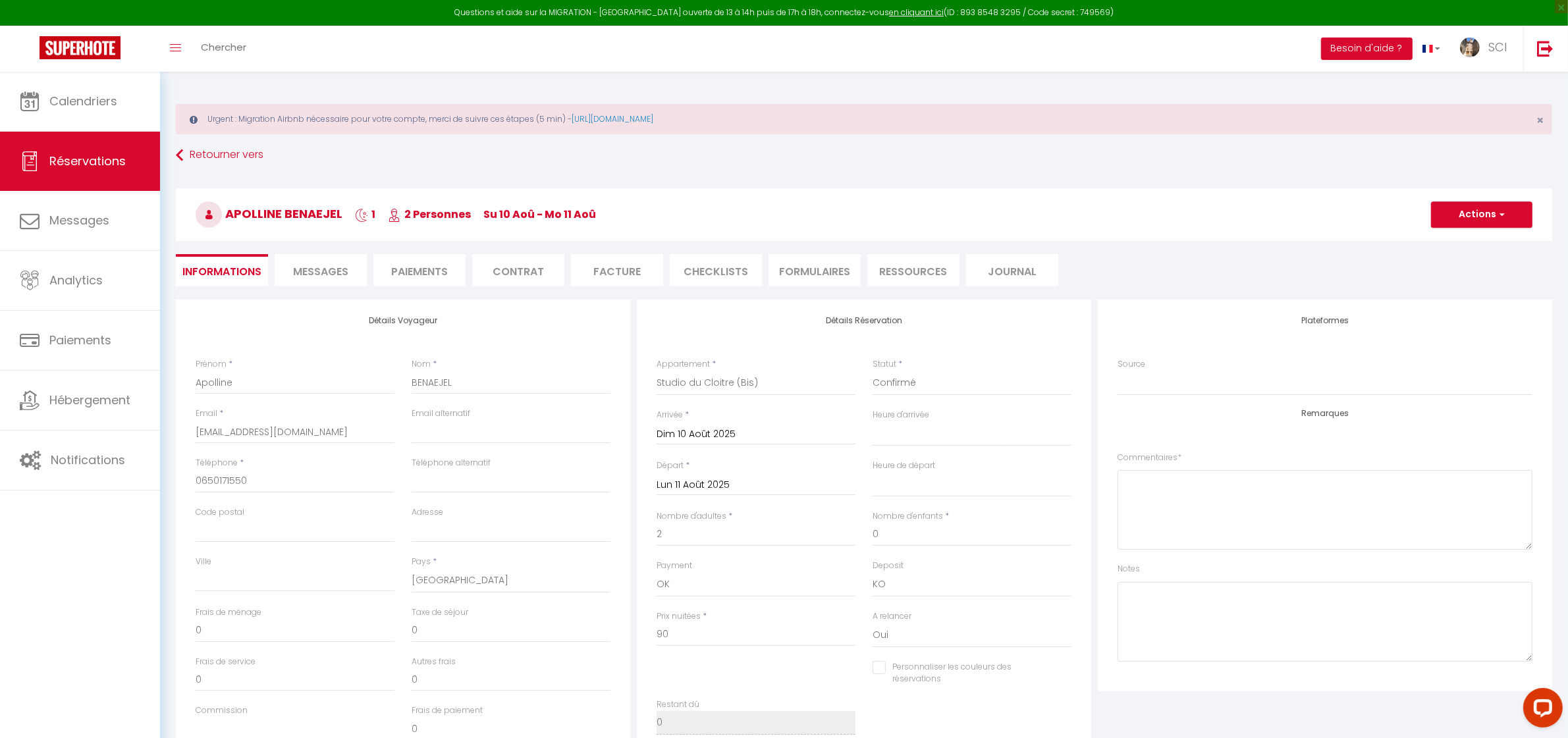
click at [611, 281] on li "Facture" at bounding box center [616, 270] width 92 height 32
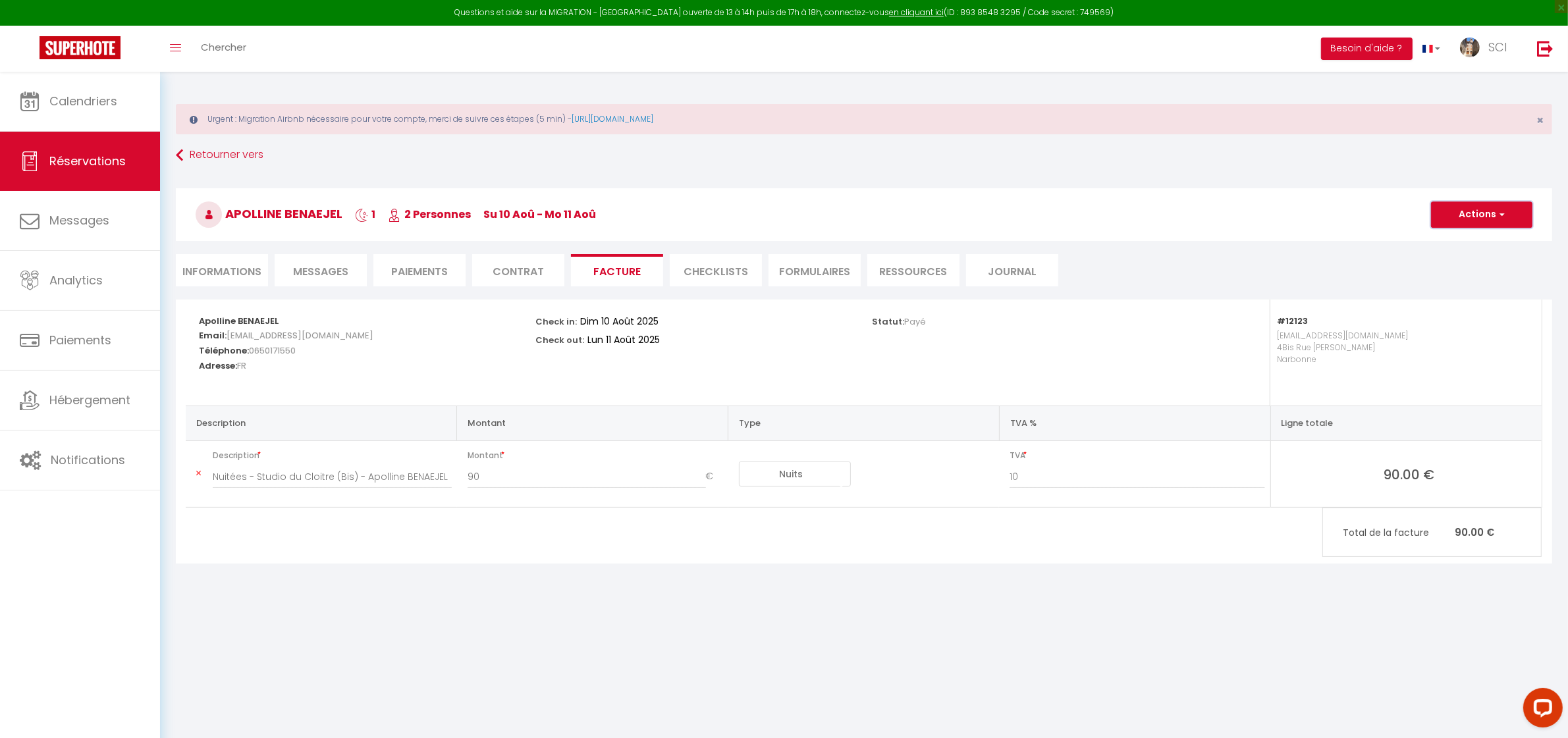
click at [1487, 221] on button "Actions" at bounding box center [1482, 214] width 102 height 26
click at [1467, 261] on link "Aperçu et éditer" at bounding box center [1472, 261] width 110 height 17
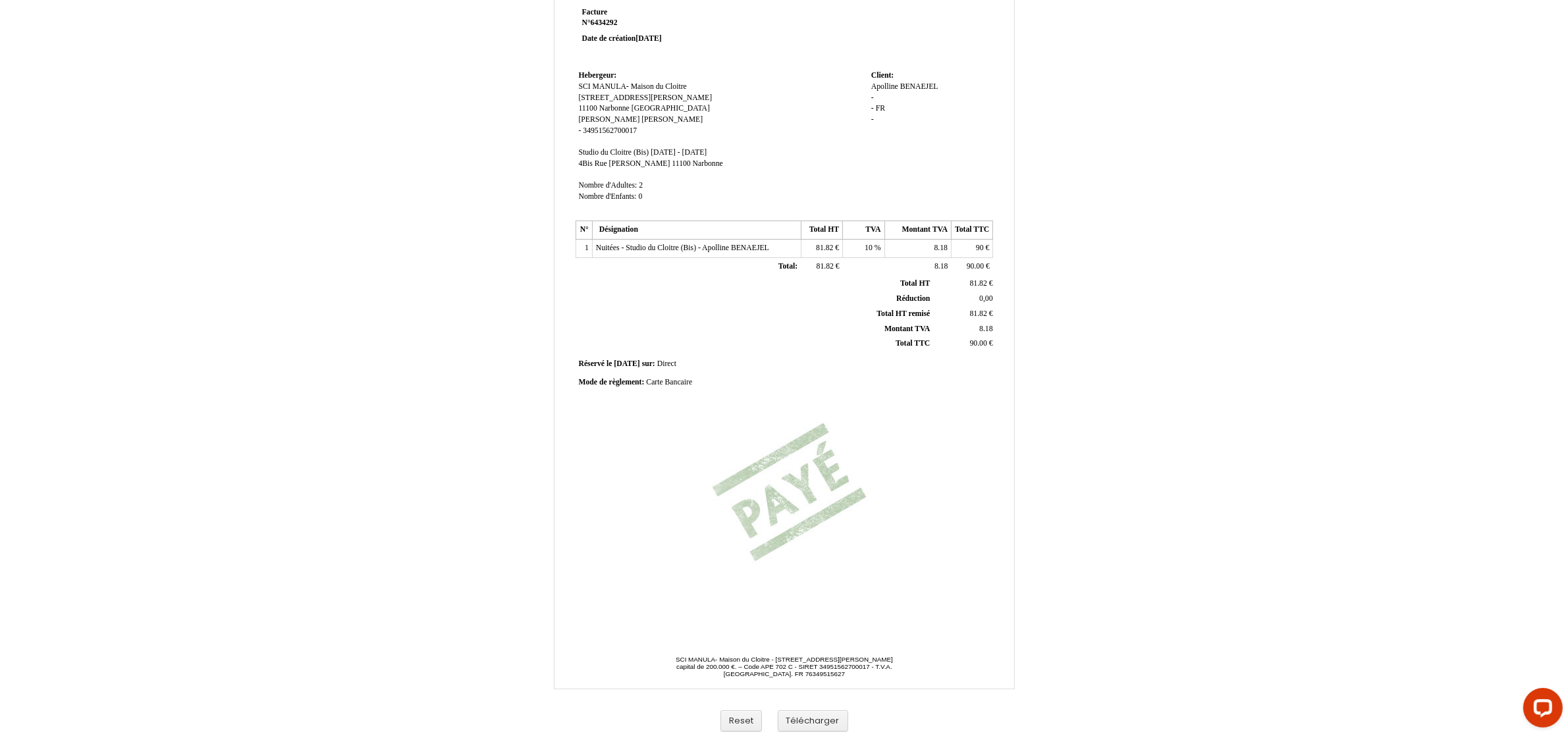
scroll to position [57, 0]
click at [829, 730] on div "Reset Télécharger" at bounding box center [784, 720] width 751 height 38
click at [829, 723] on button "Télécharger" at bounding box center [813, 720] width 71 height 21
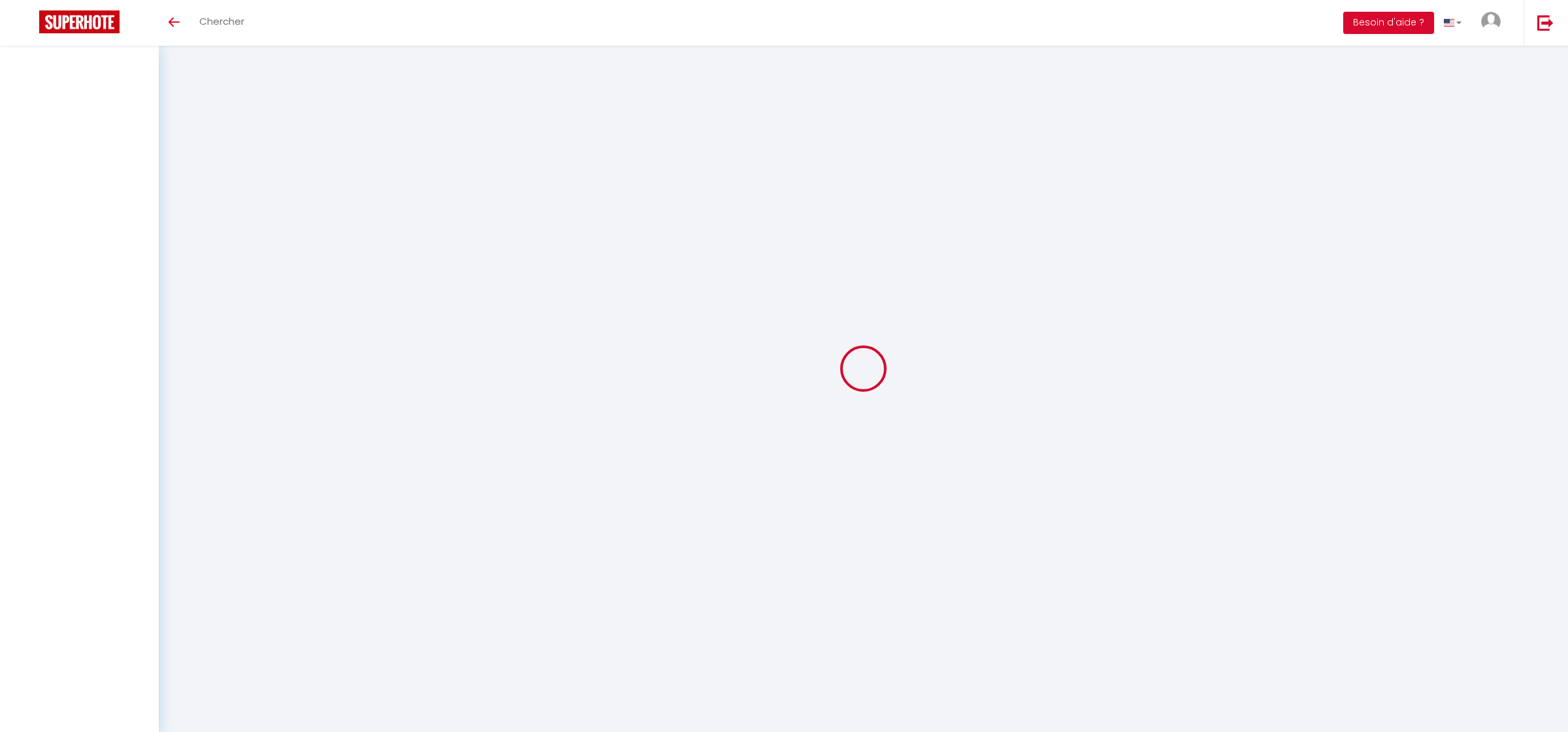
select select
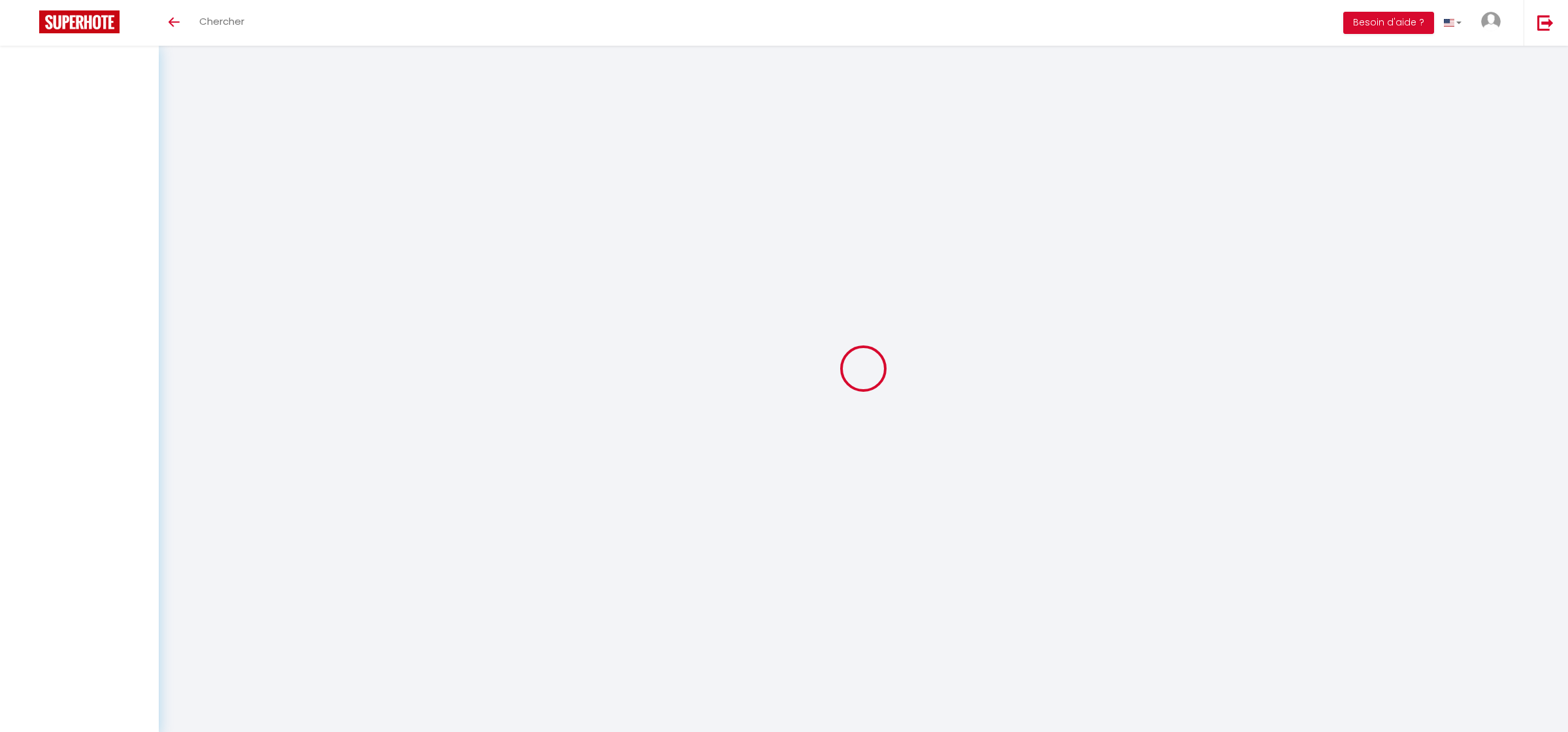
select select
checkbox input "false"
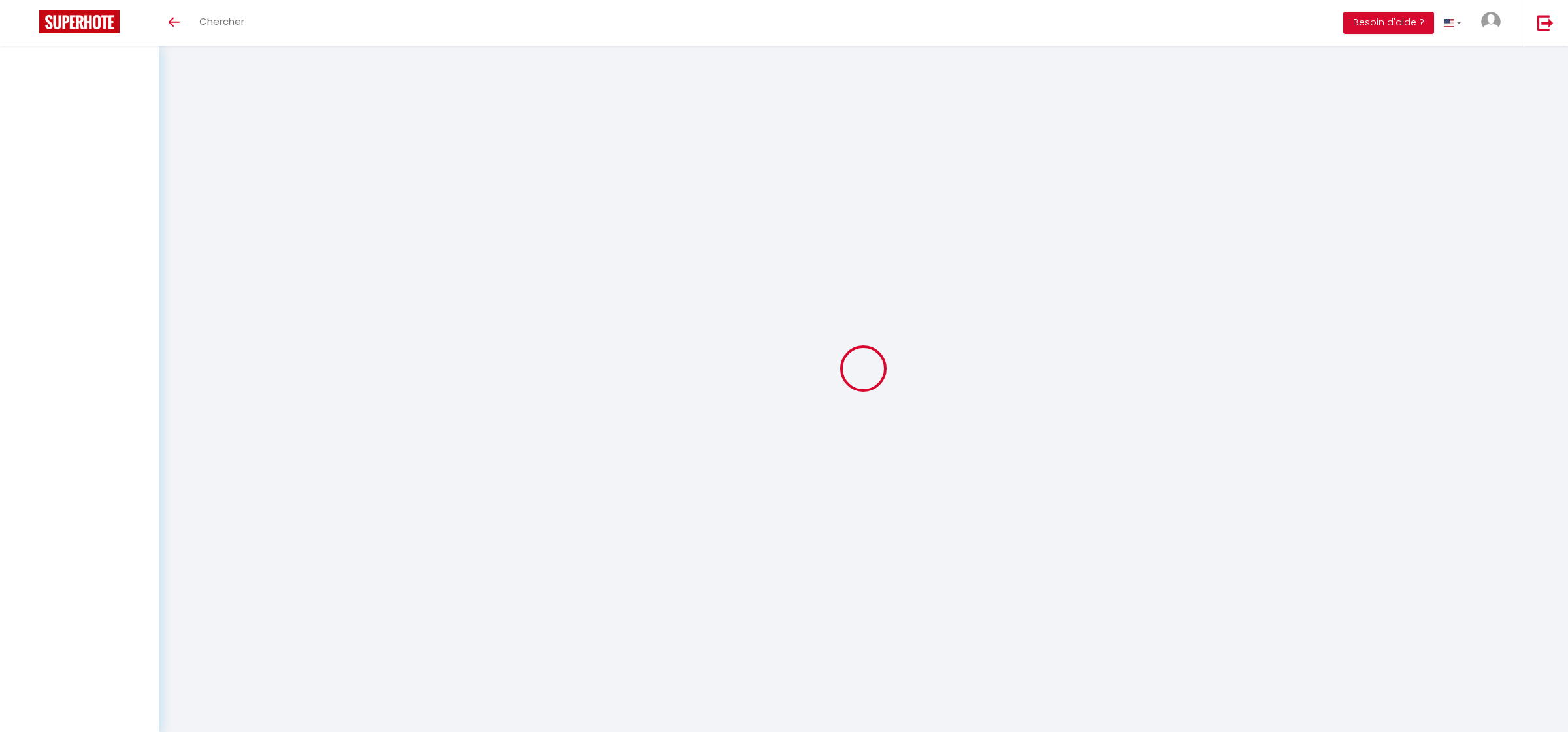
select select
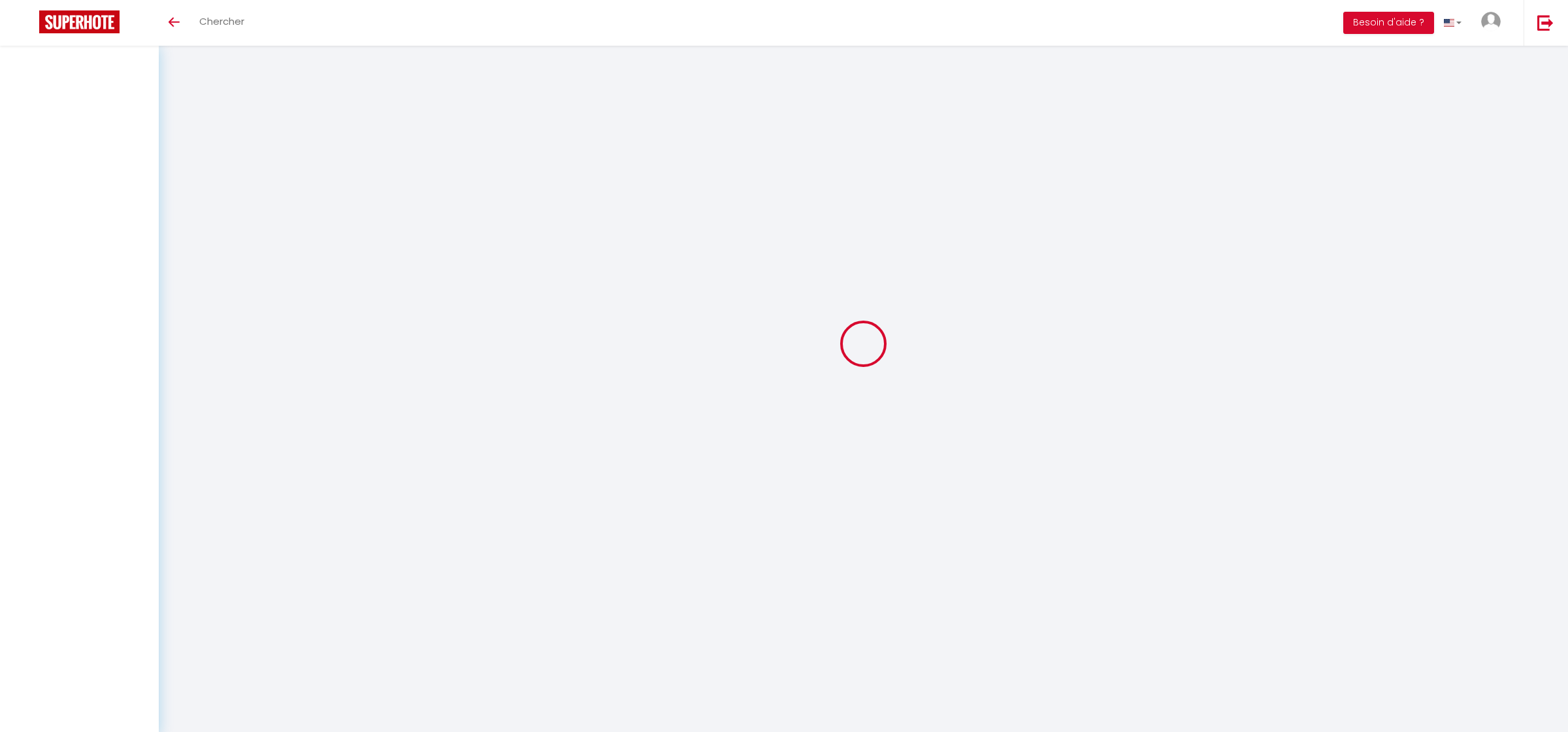
select select
checkbox input "false"
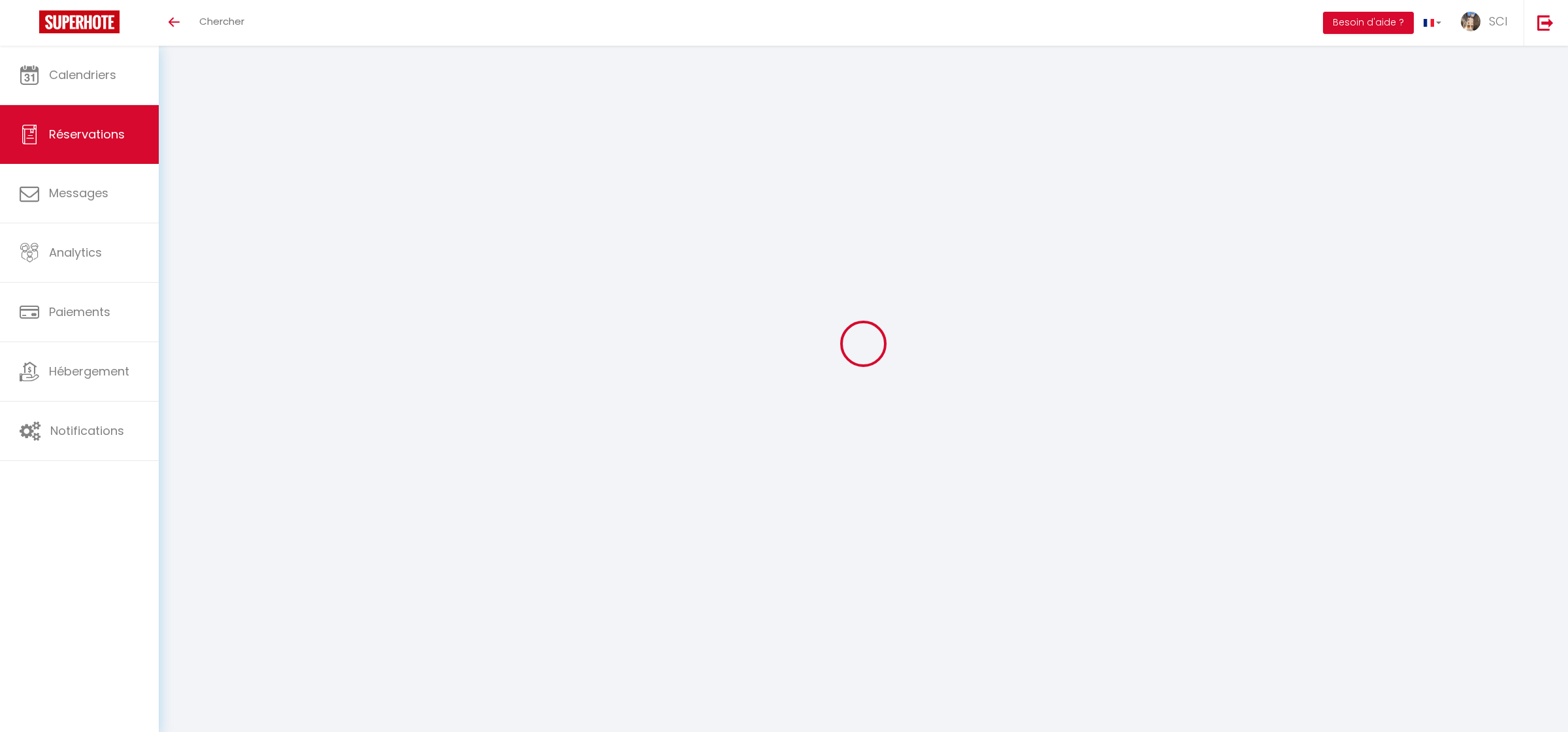
select select
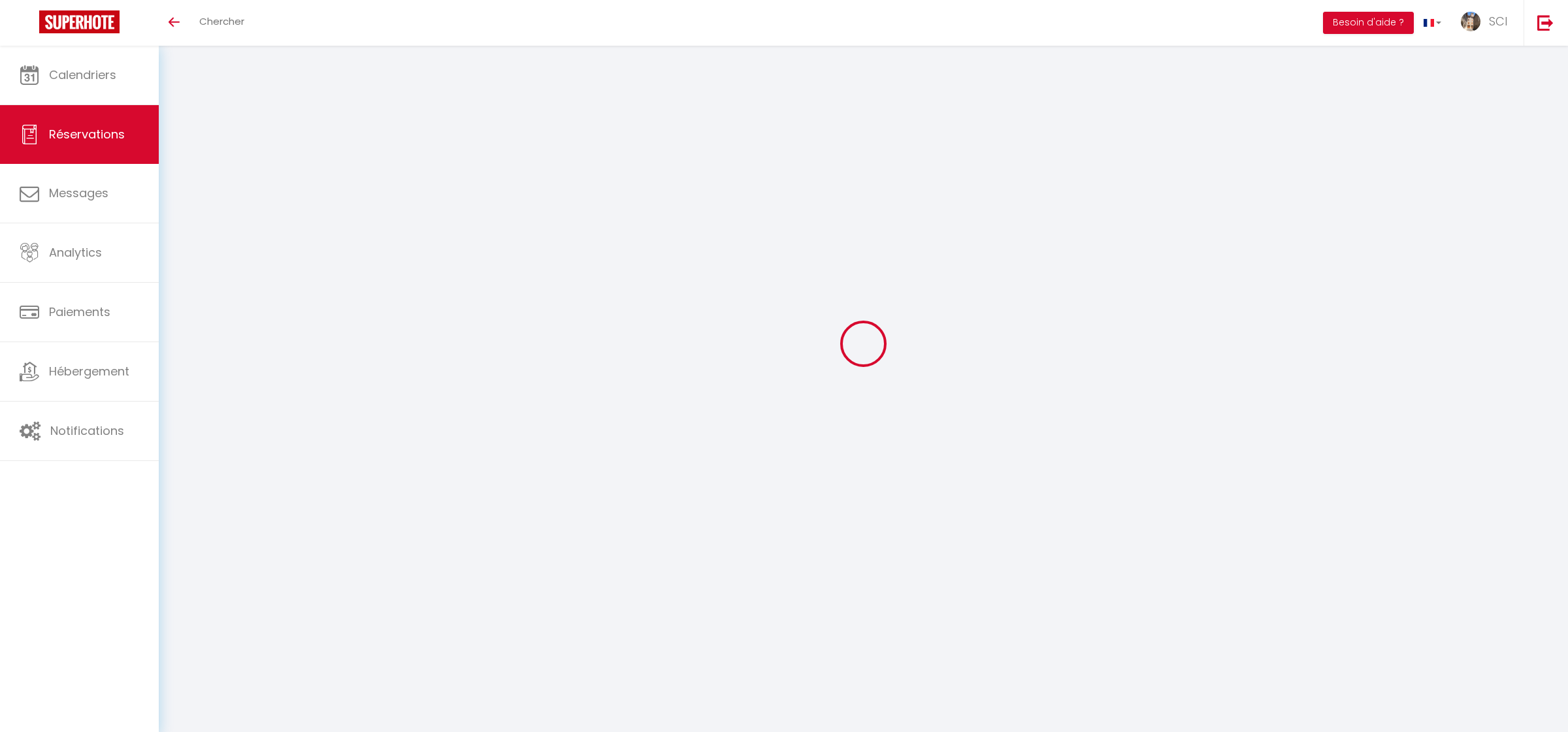
select select
checkbox input "false"
select select
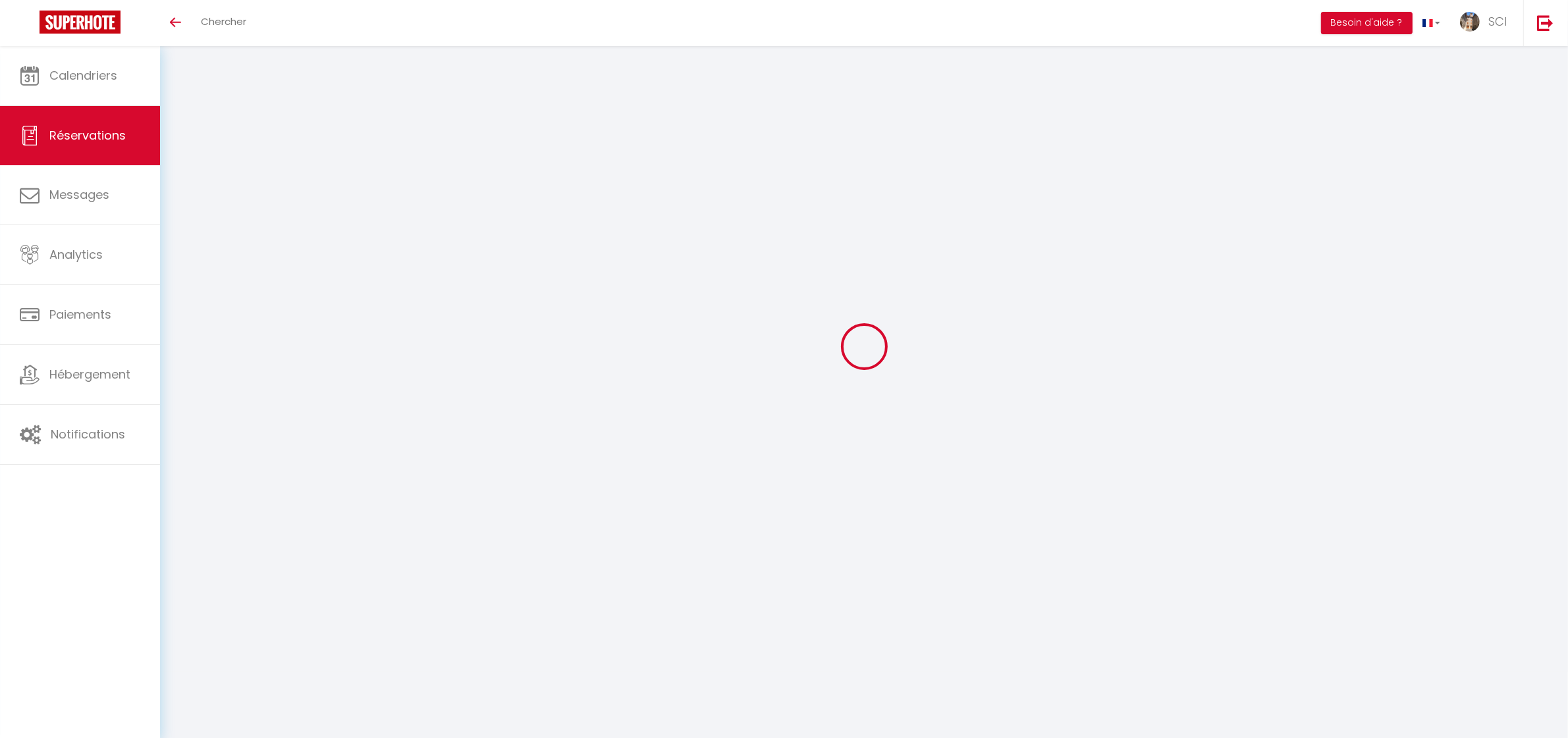
select select
checkbox input "false"
select select
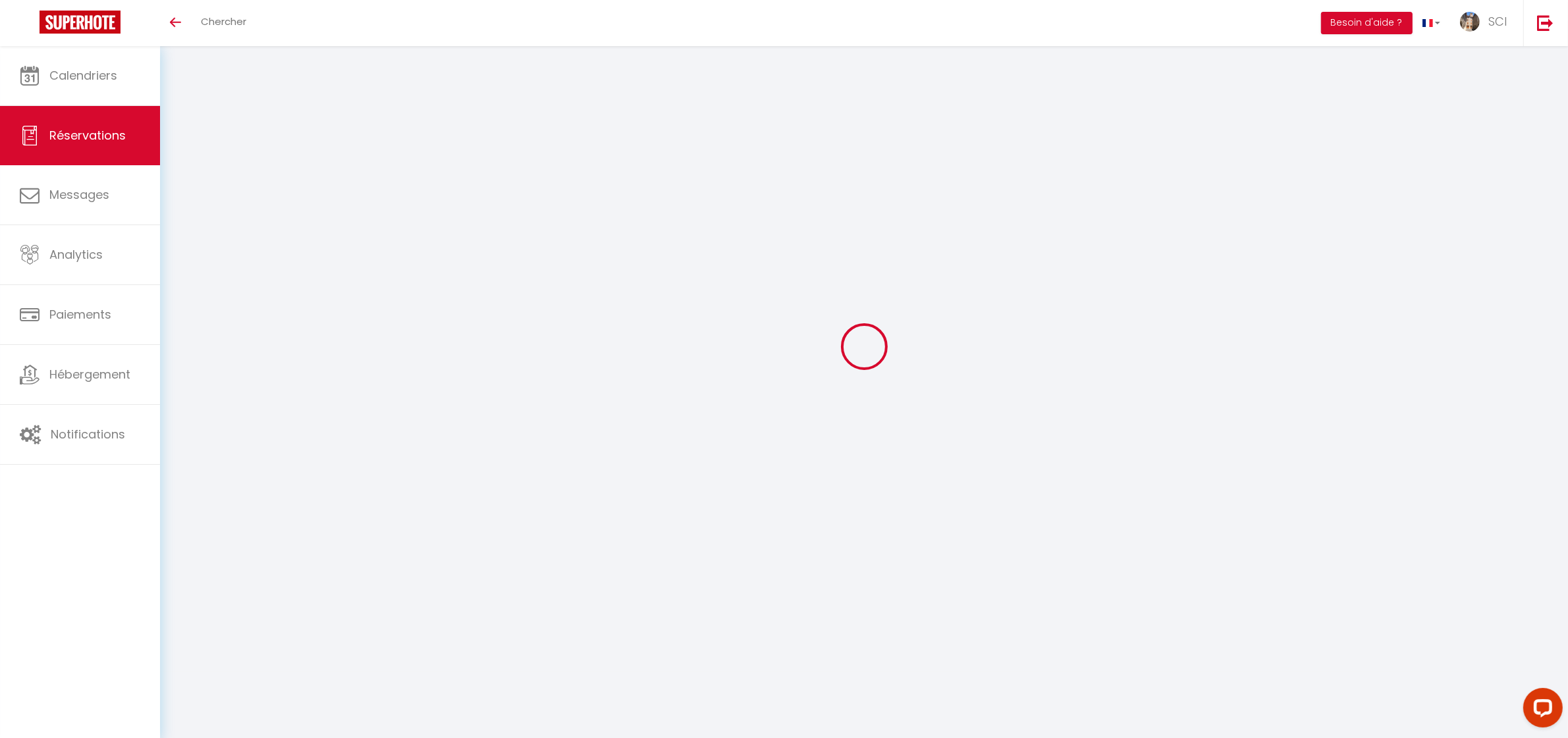
scroll to position [0, 0]
type input "[PERSON_NAME]"
type input "Ritossa"
type input "[EMAIL_ADDRESS][DOMAIN_NAME]"
type input "[PHONE_NUMBER]"
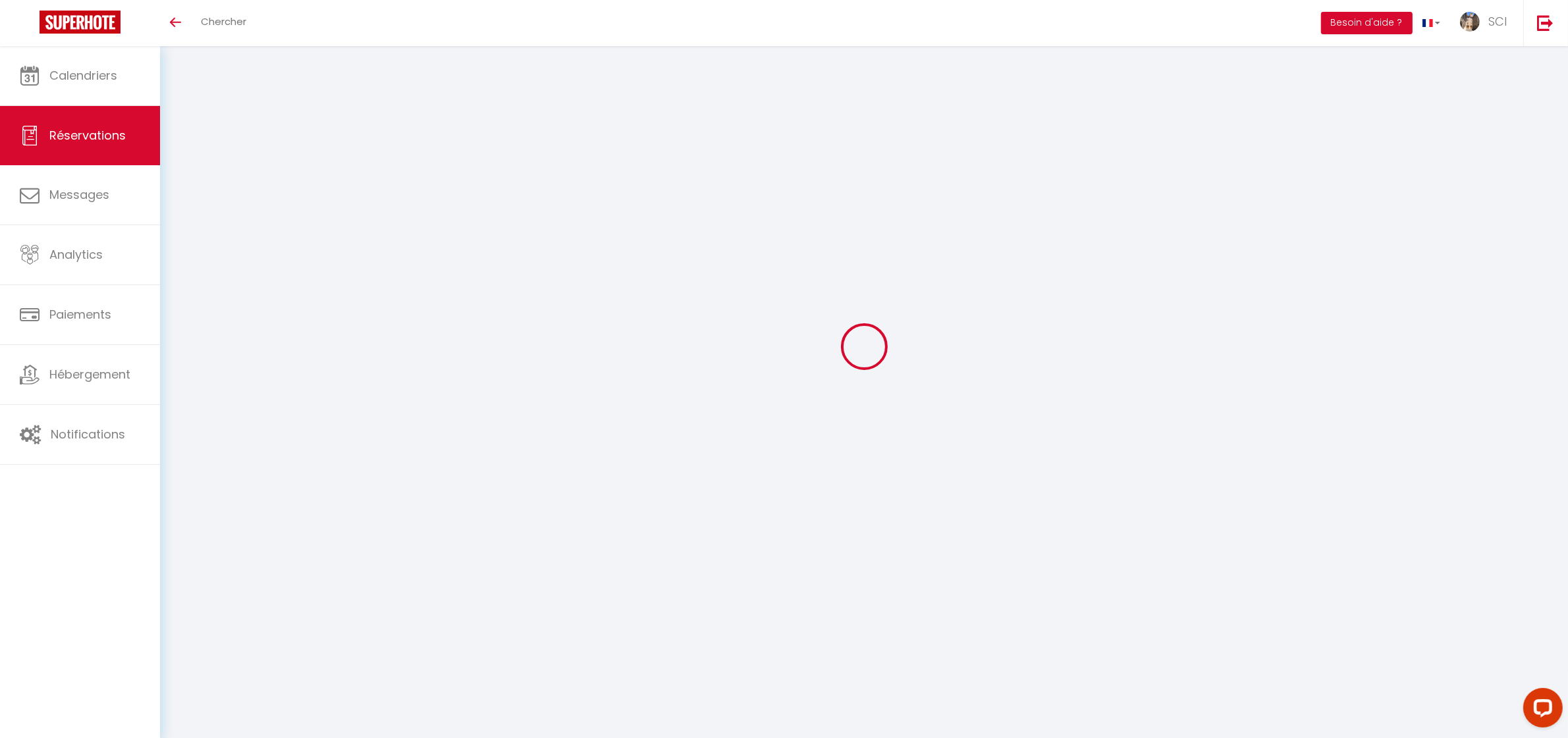
type input "."
select select "IT"
type input "30.6"
type input "2.65"
select select "12123"
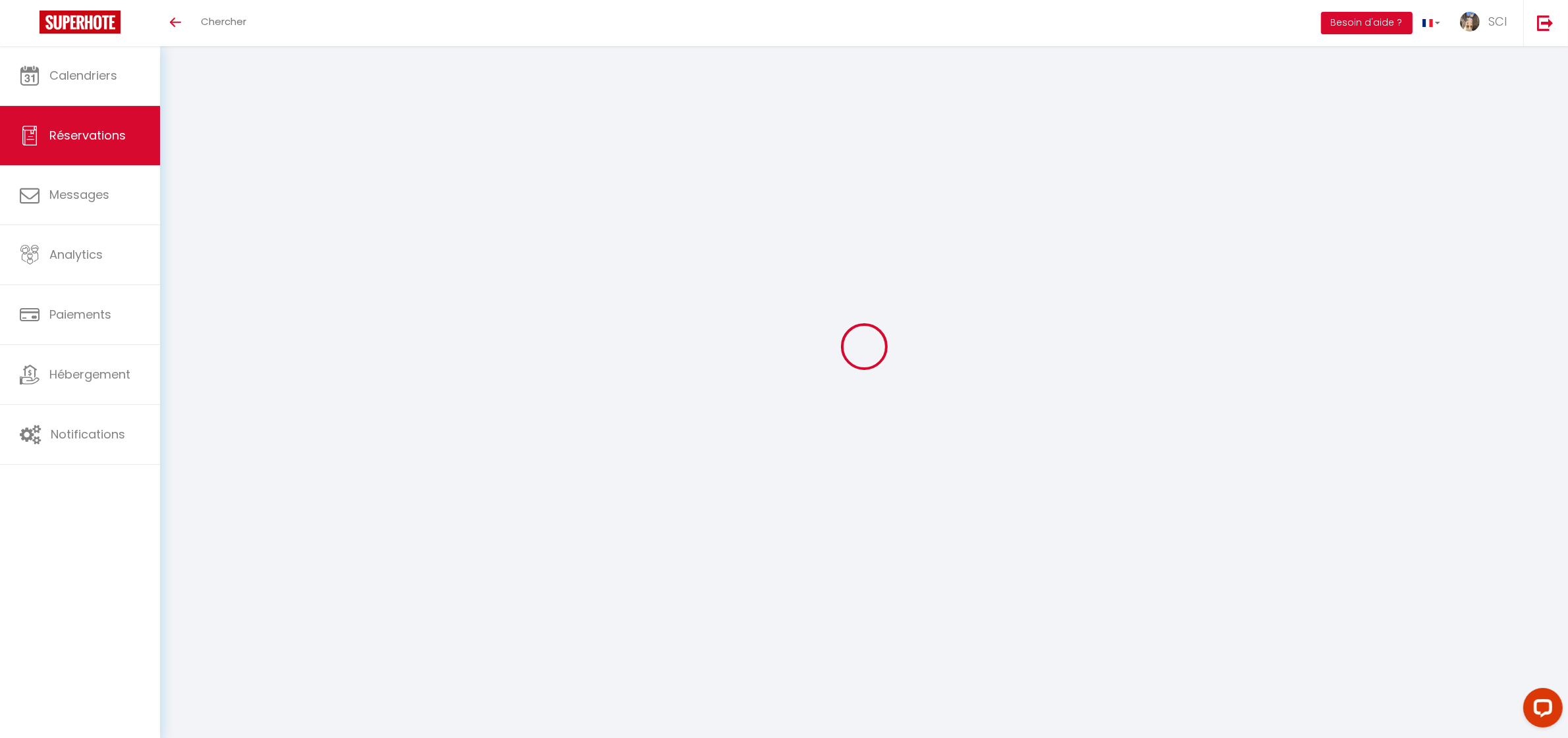
select select "1"
select select
type input "2"
select select "12"
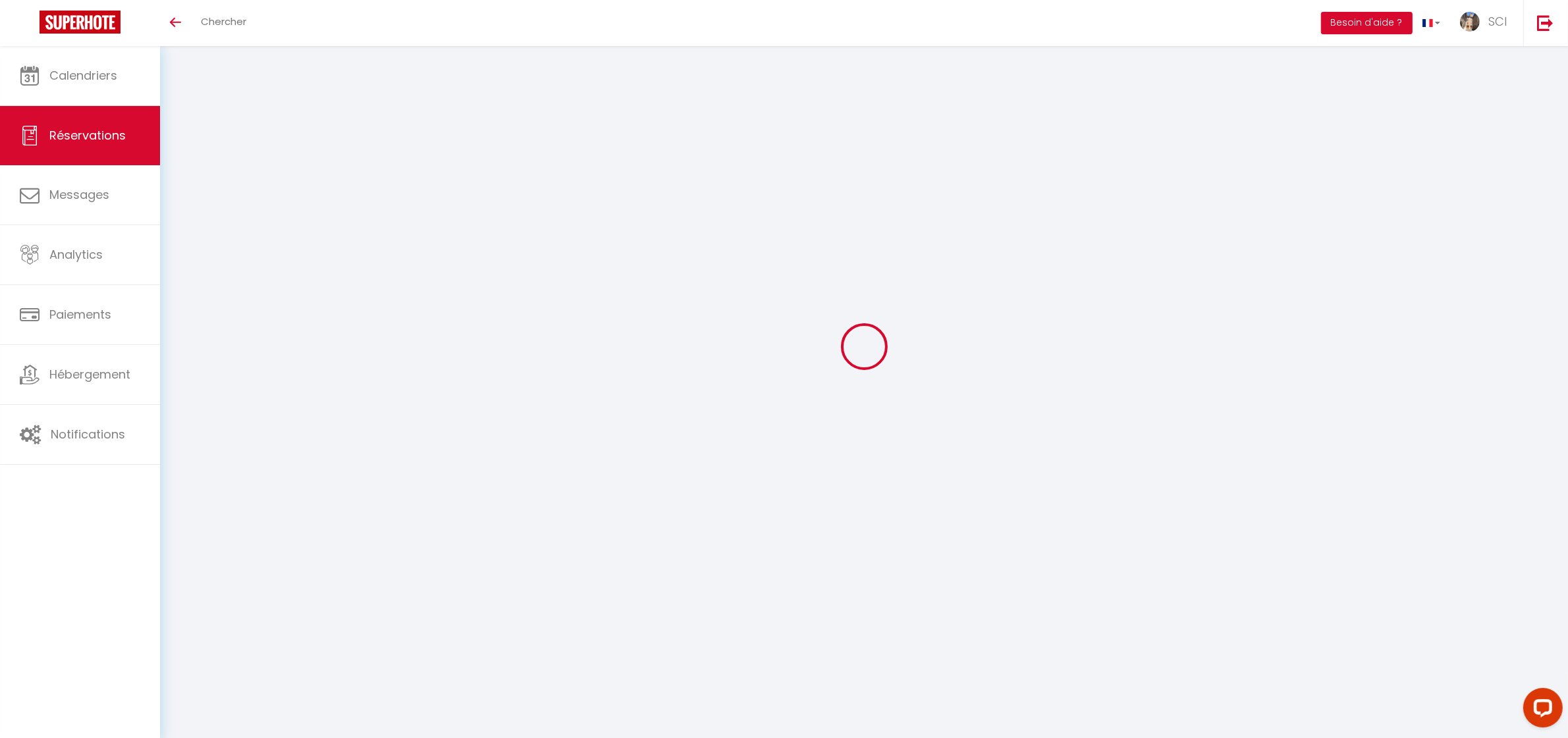
select select
type input "180"
checkbox input "false"
type input "0"
select select "2"
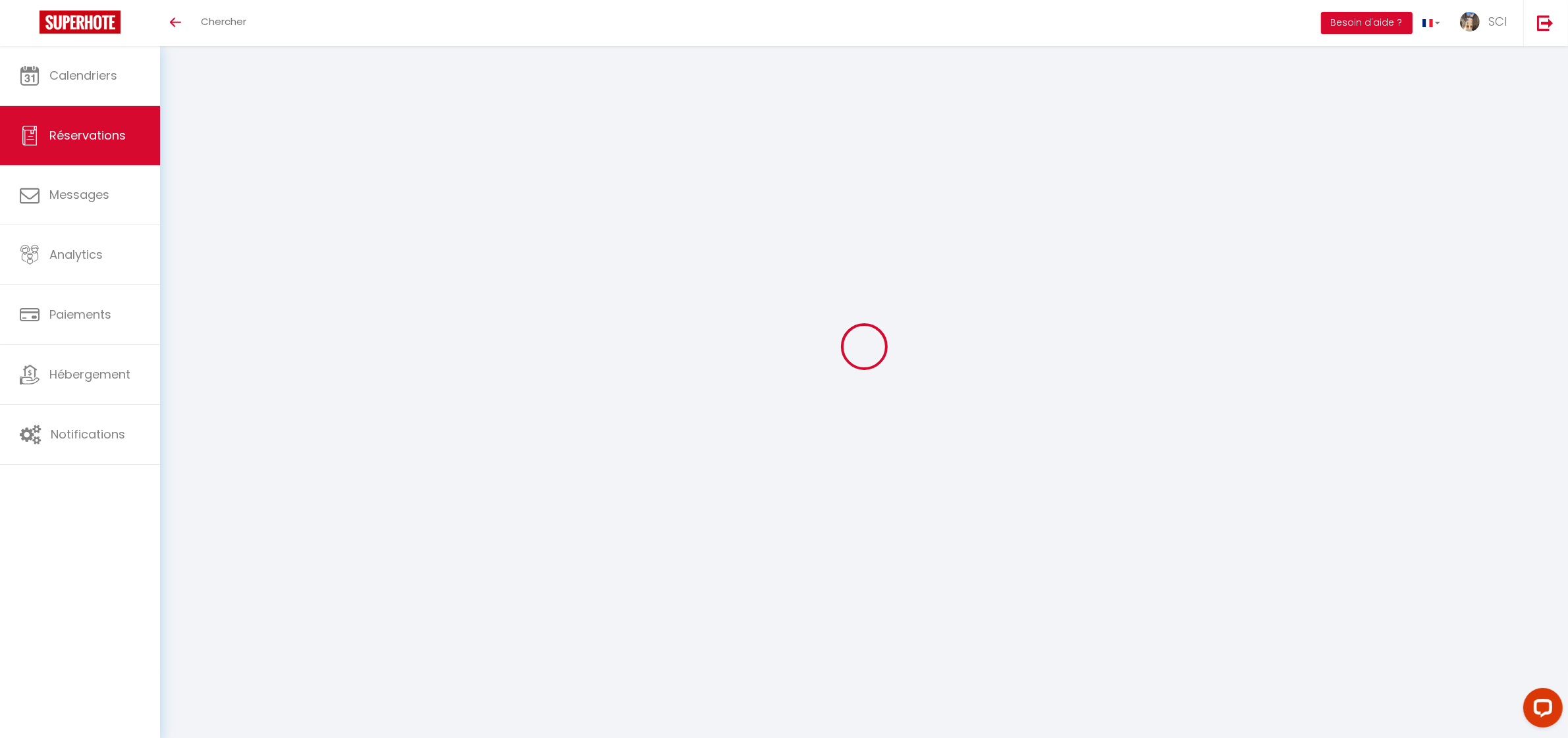
type input "0"
select select
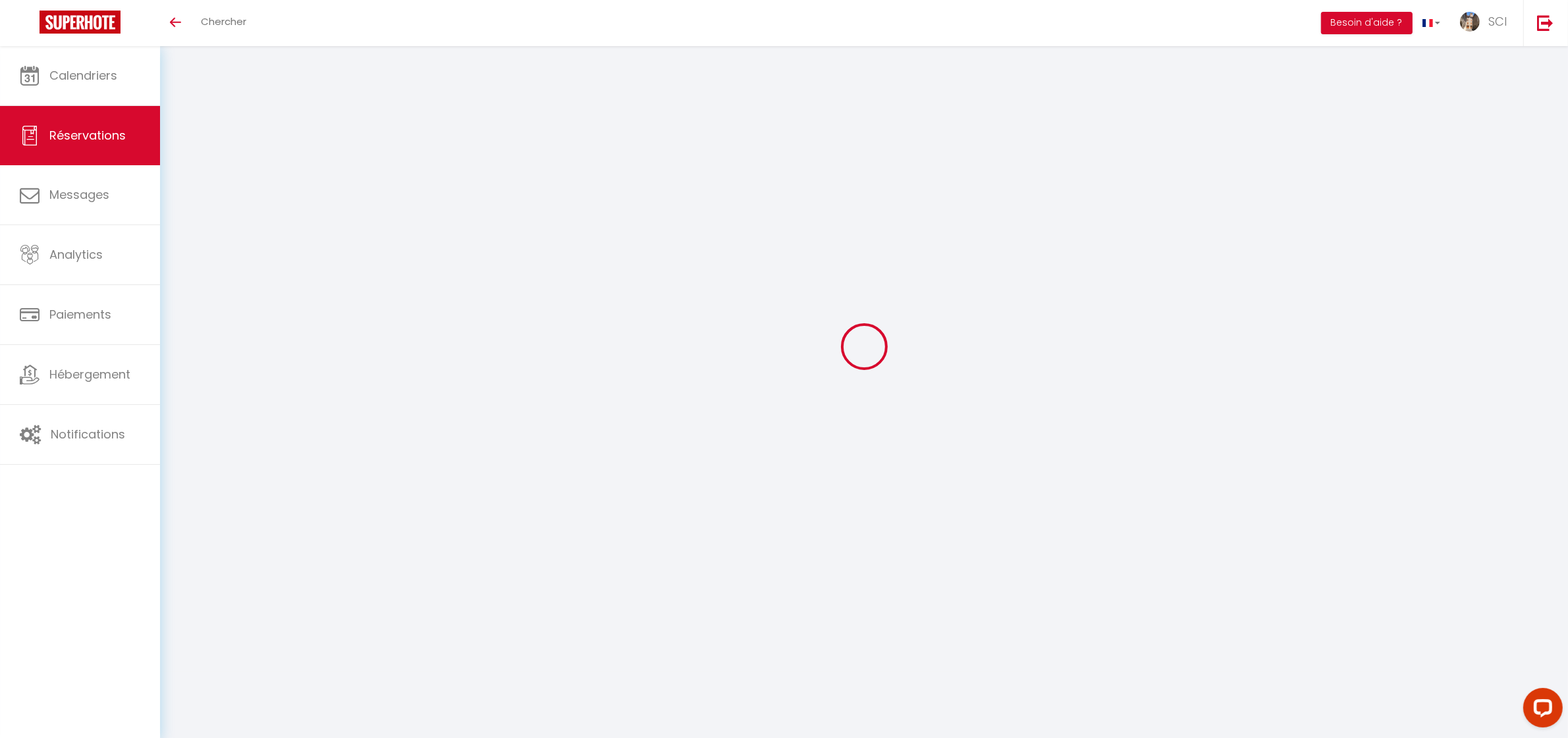
select select "14"
checkbox input "false"
select select
checkbox input "false"
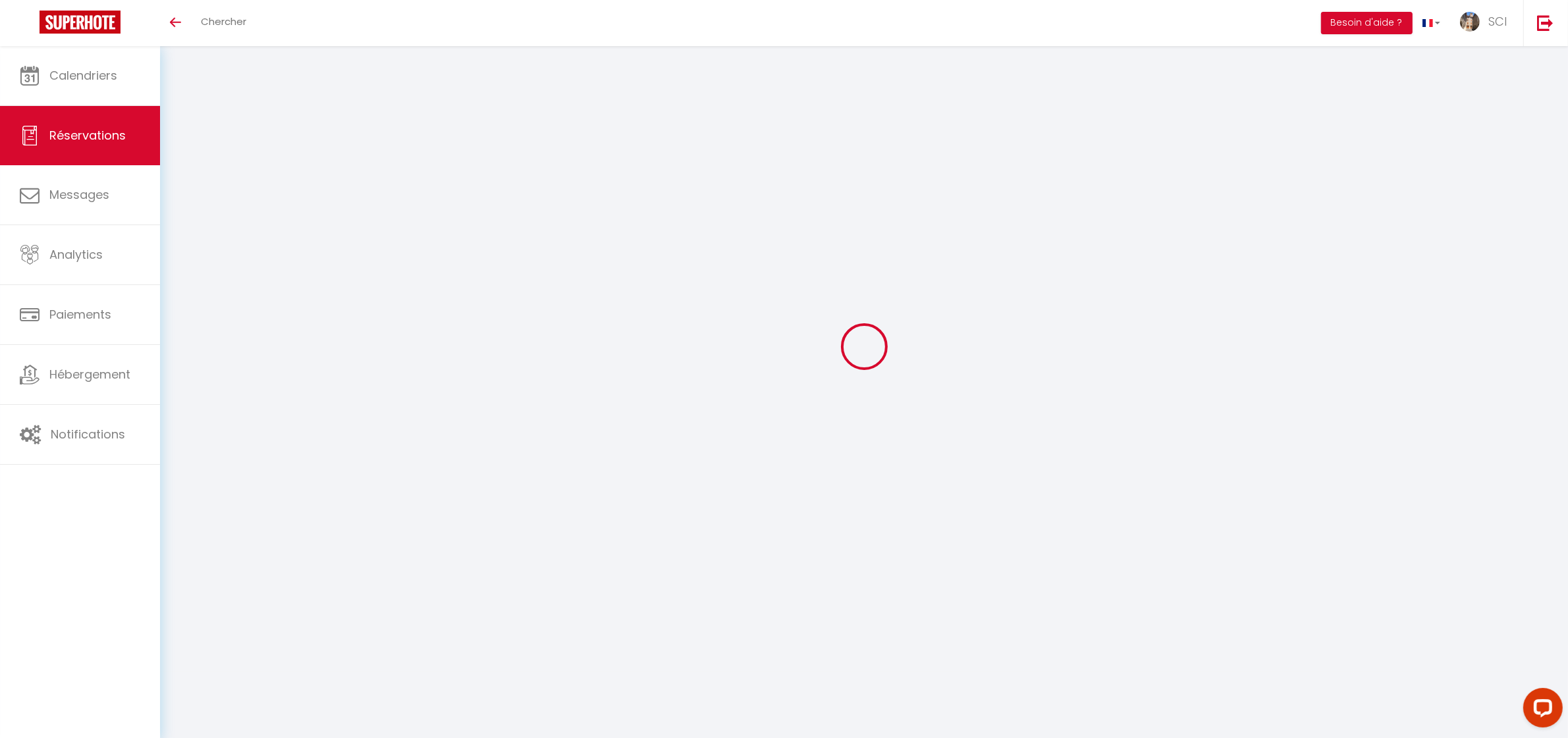
select select
checkbox input "false"
type textarea "** THIS RESERVATION HAS BEEN PRE-PAID ** BOOKING NOTE : Payment charge is EUR 2…"
type textarea "LSH"
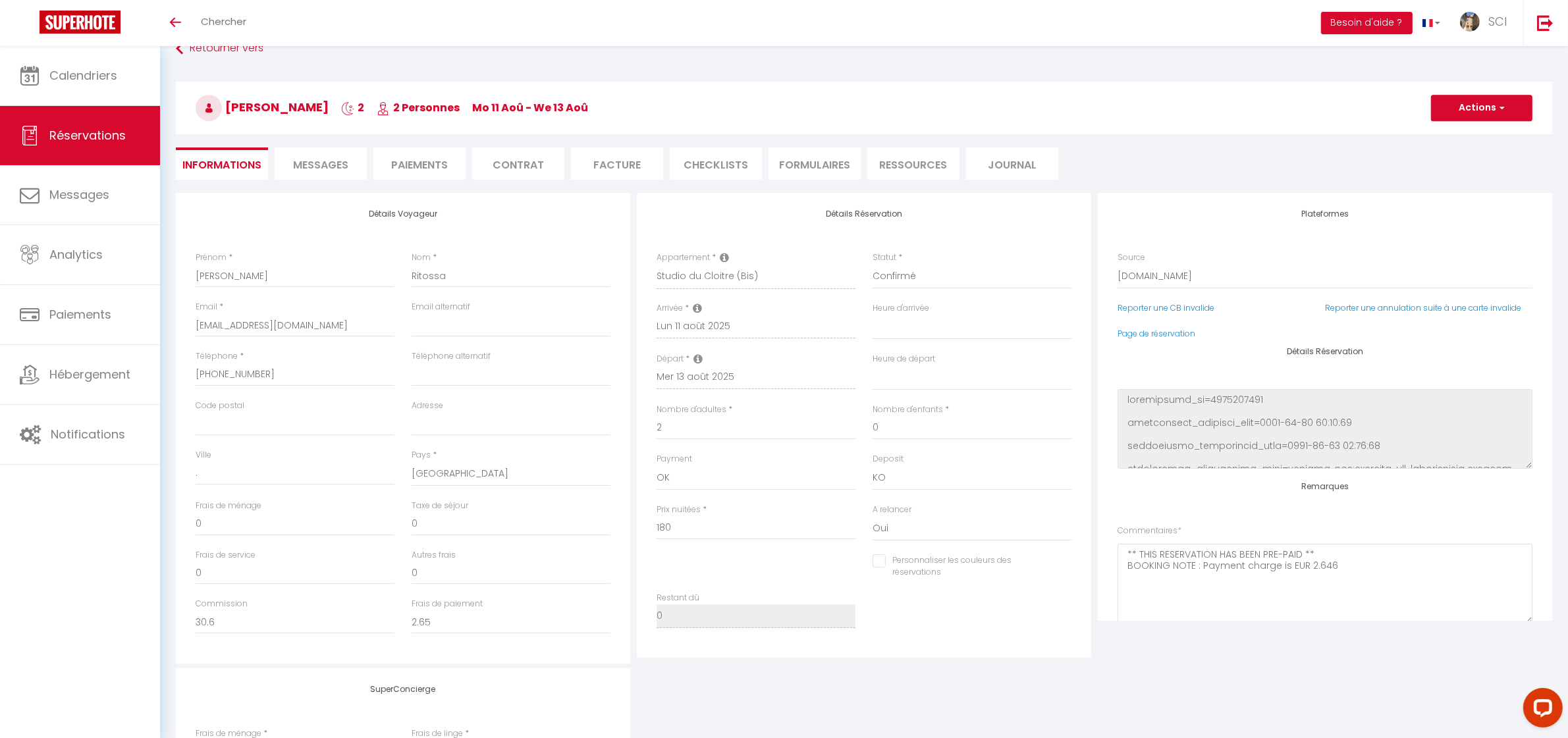
type input "9"
select select
checkbox input "false"
select select
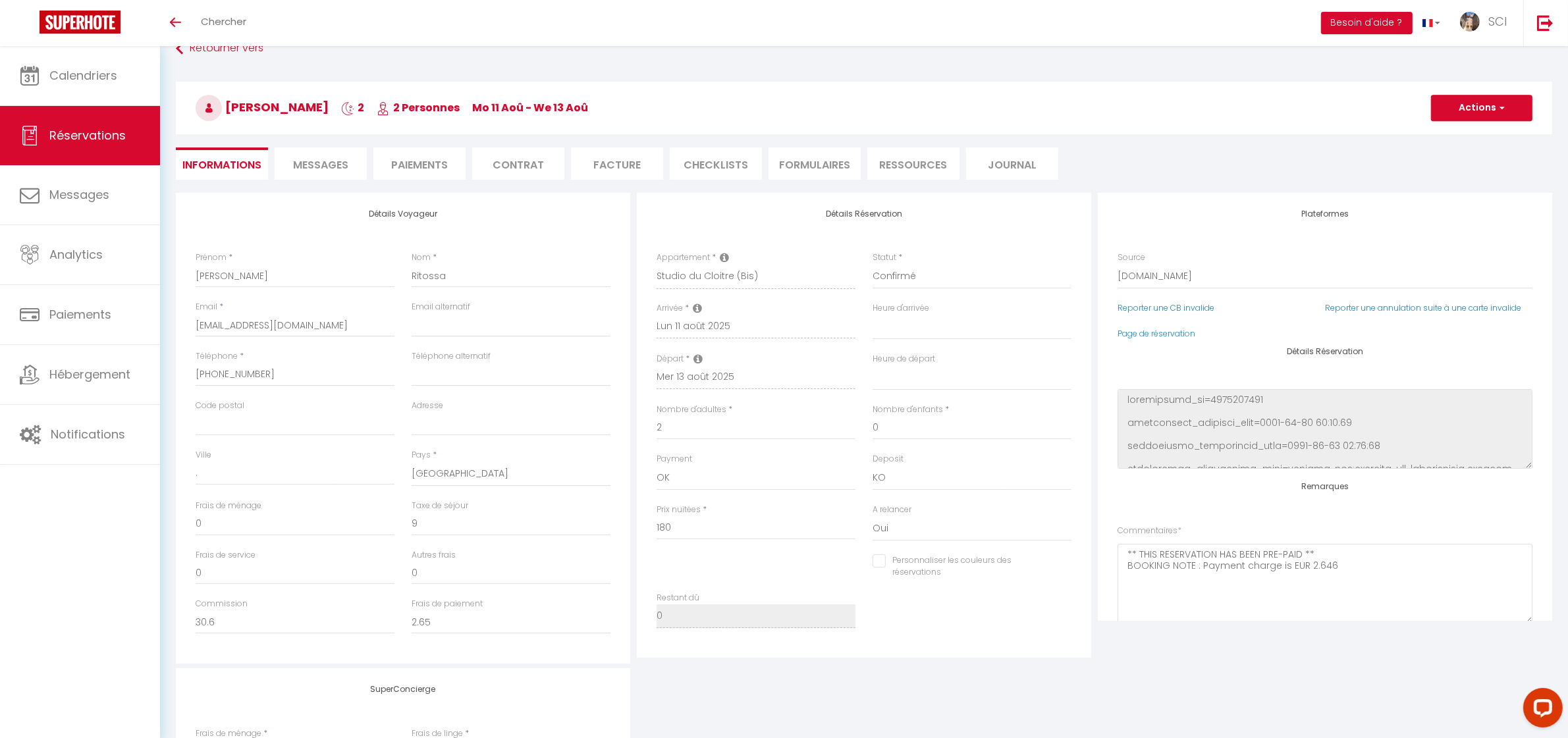
select select
click at [87, 196] on span "Messages" at bounding box center [79, 194] width 60 height 16
select select "message"
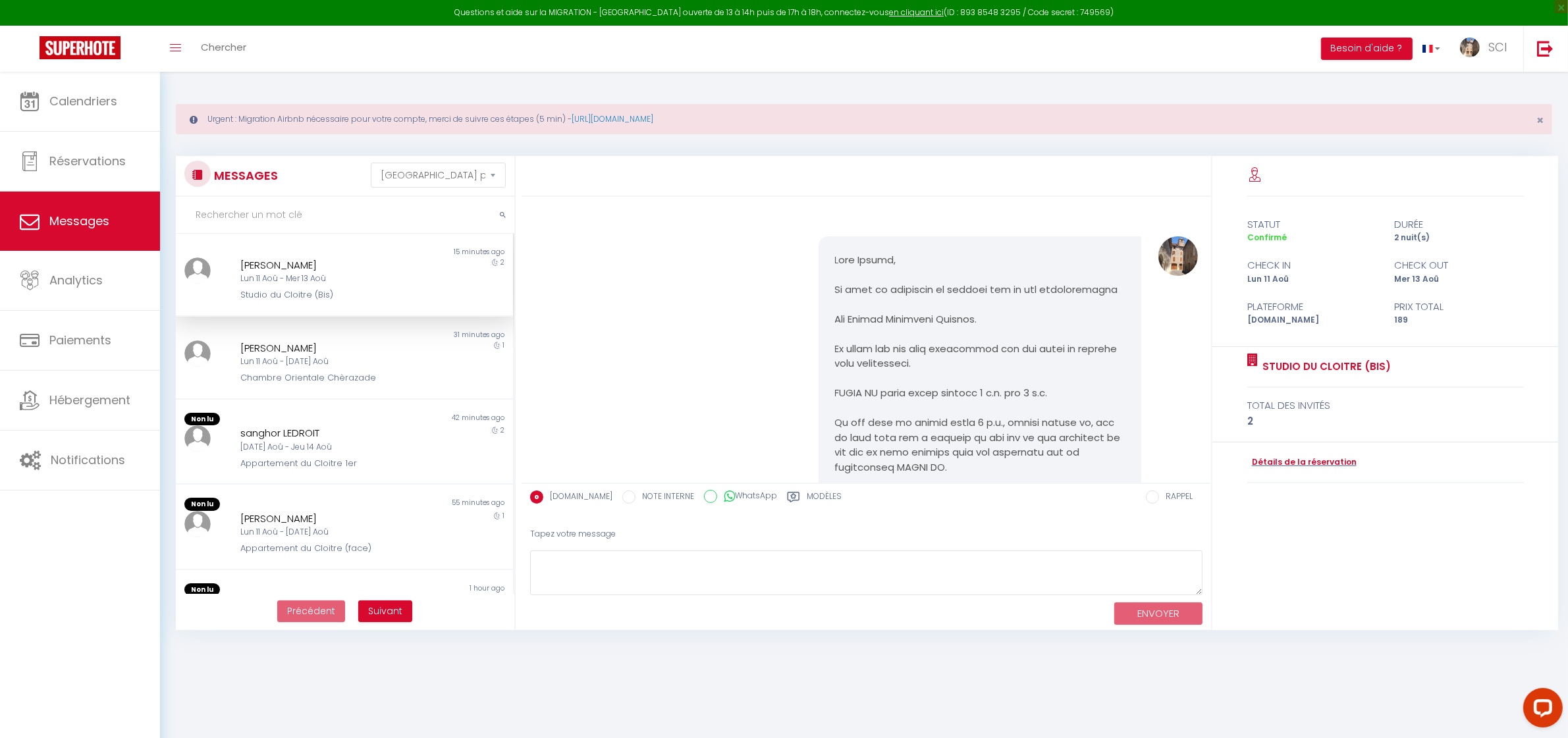
scroll to position [5078, 0]
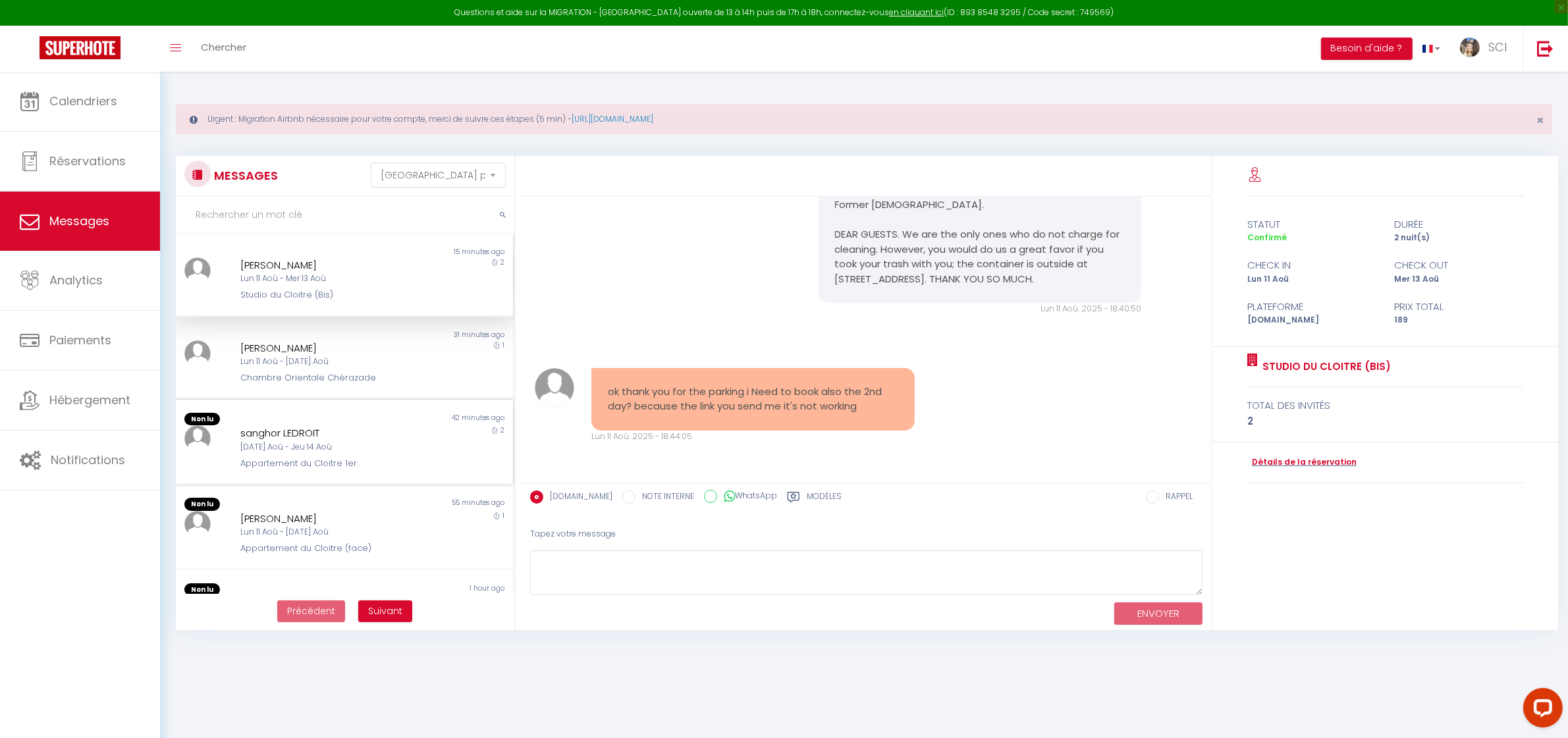
click at [379, 433] on div "sanghor LEDROIT" at bounding box center [330, 433] width 179 height 15
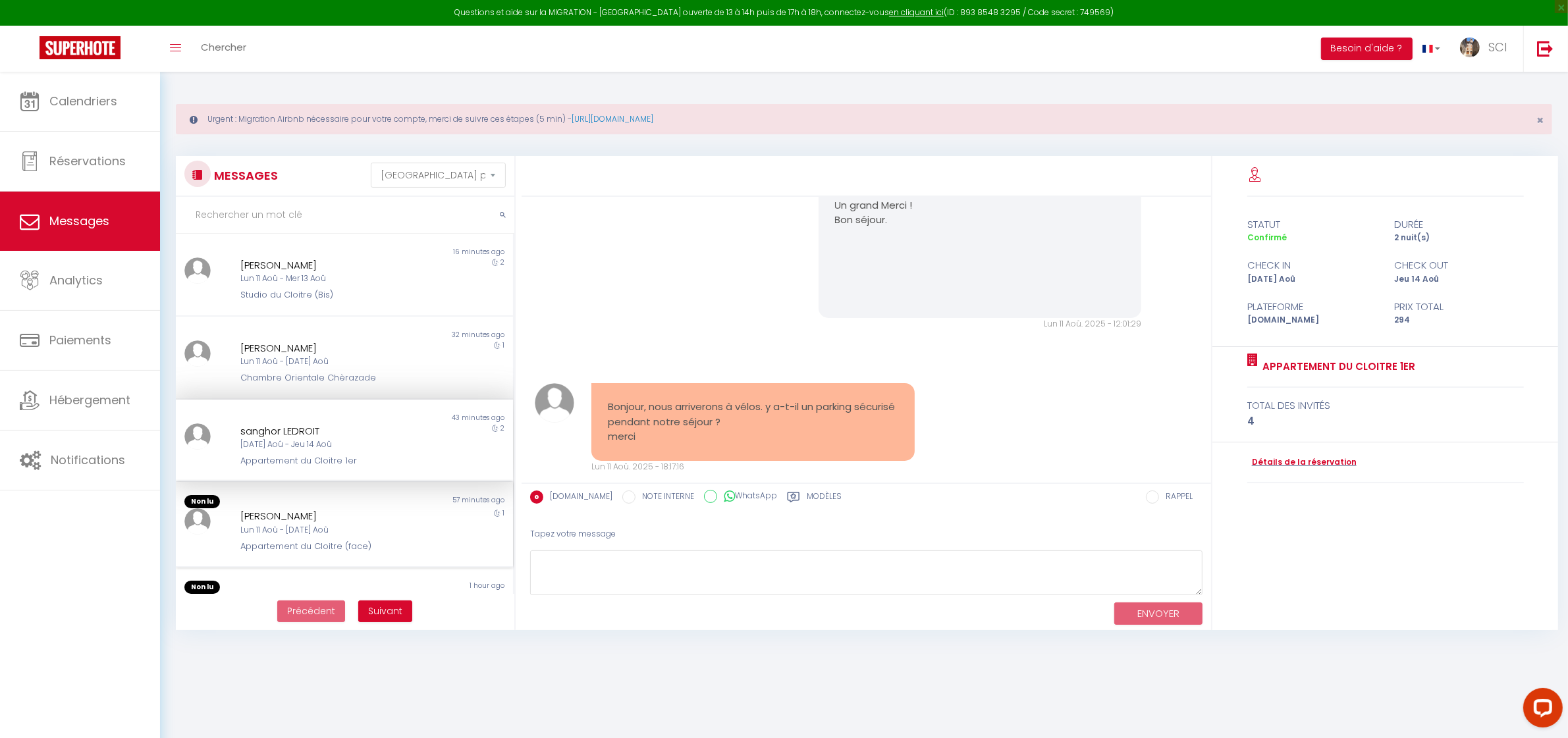
click at [361, 491] on div "Non lu 57 minutes ago [PERSON_NAME] Lun 11 Aoû - [DATE] Aoû Appartement du Cloi…" at bounding box center [344, 524] width 338 height 86
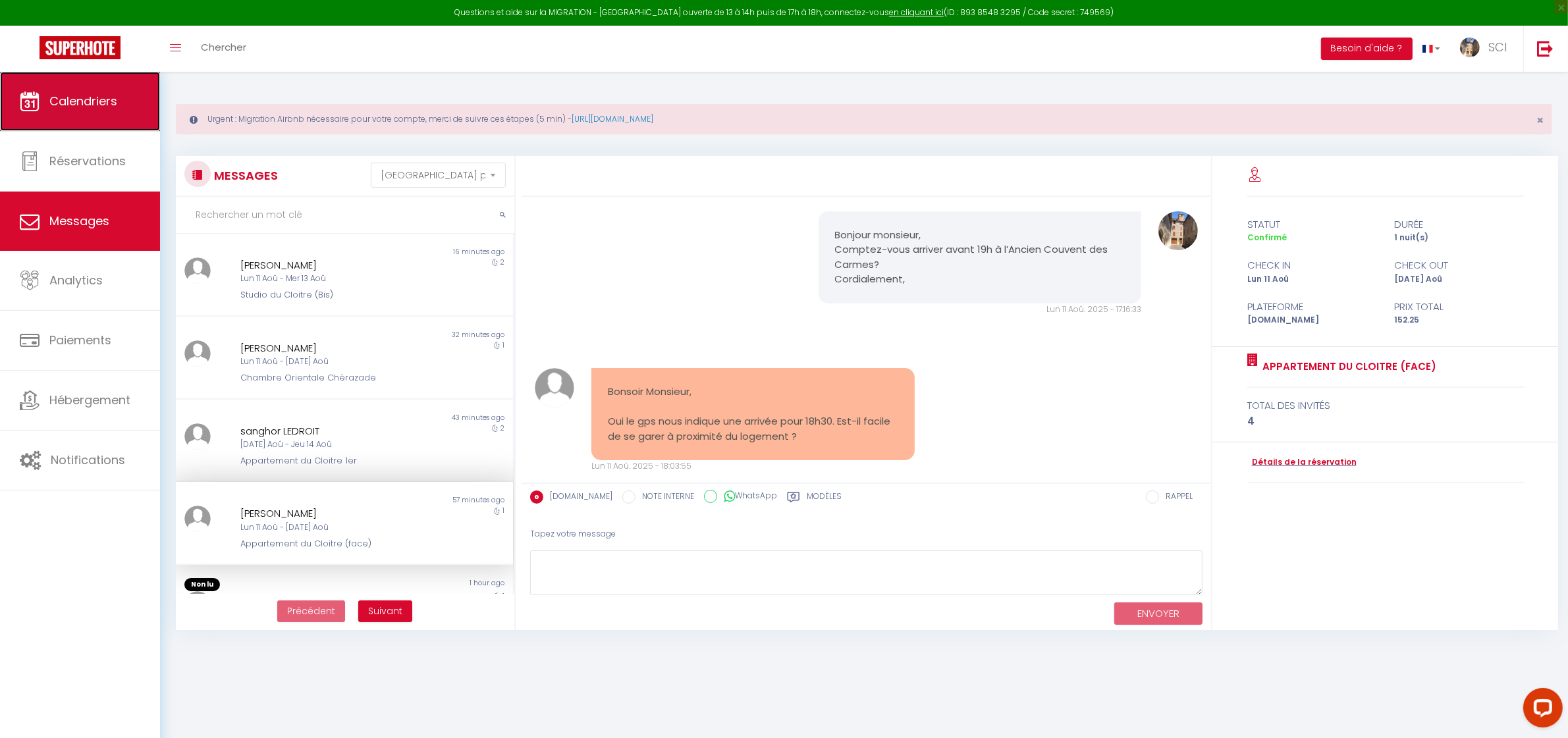
click at [110, 115] on link "Calendriers" at bounding box center [79, 101] width 160 height 59
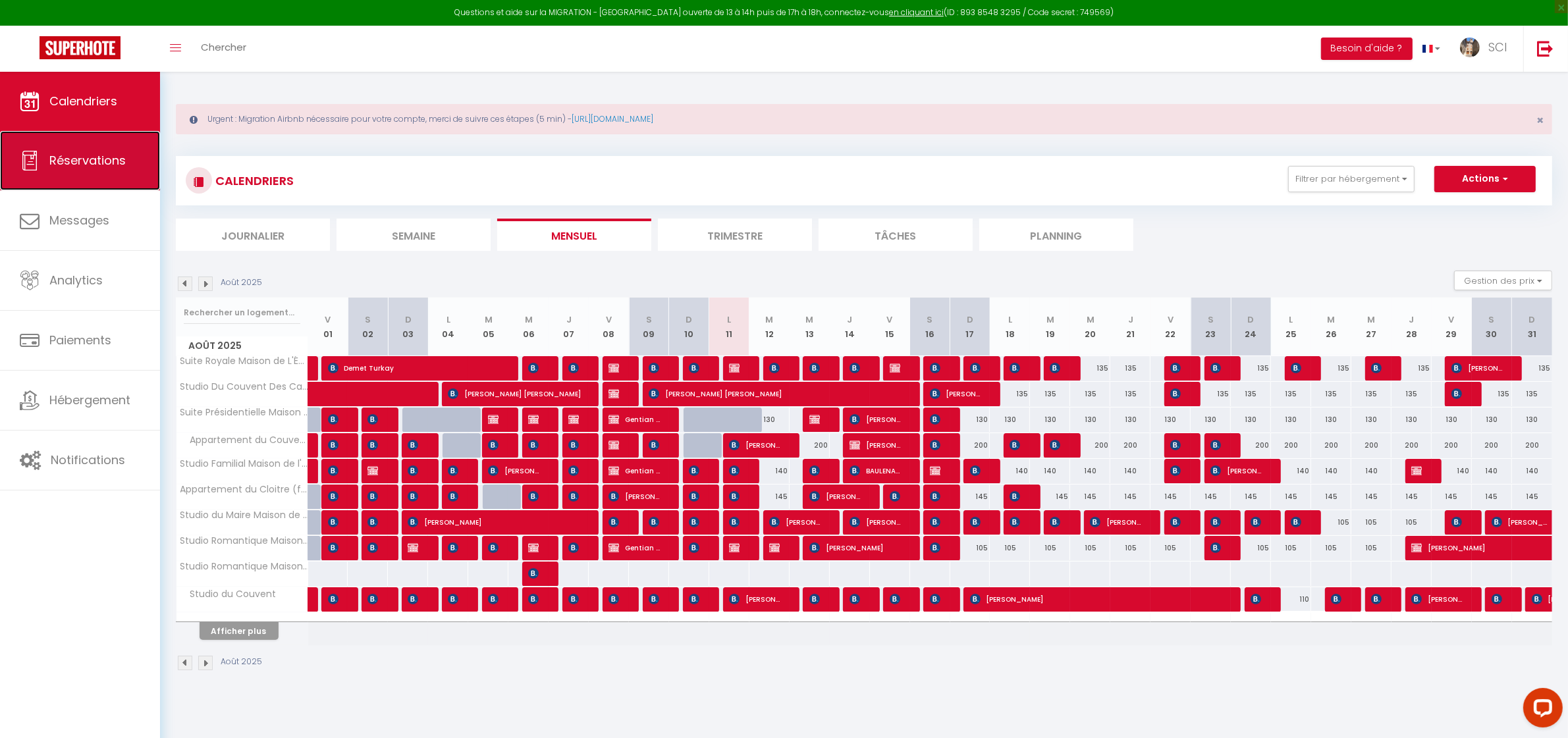
click at [96, 172] on link "Réservations" at bounding box center [79, 161] width 160 height 59
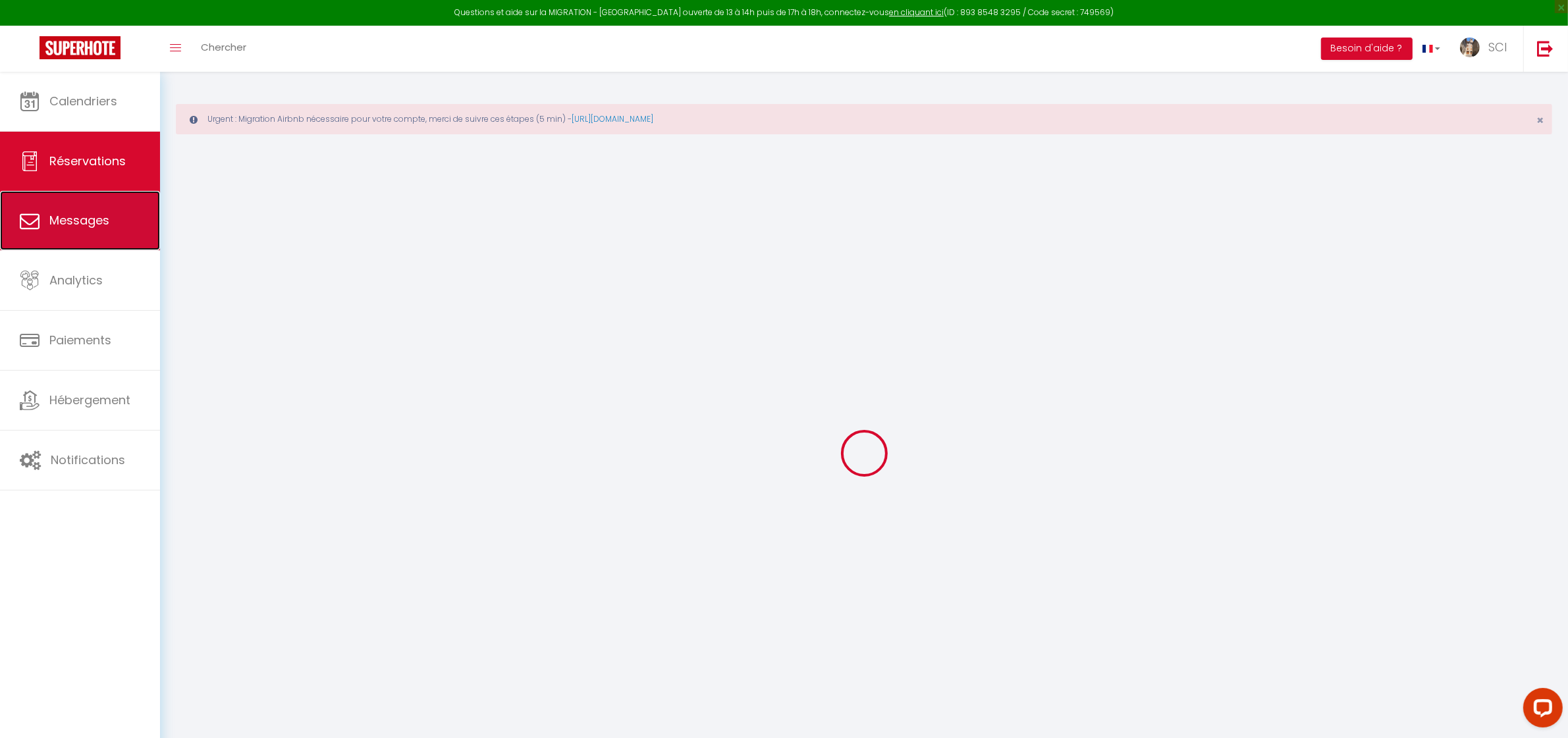
click at [94, 239] on link "Messages" at bounding box center [79, 220] width 160 height 59
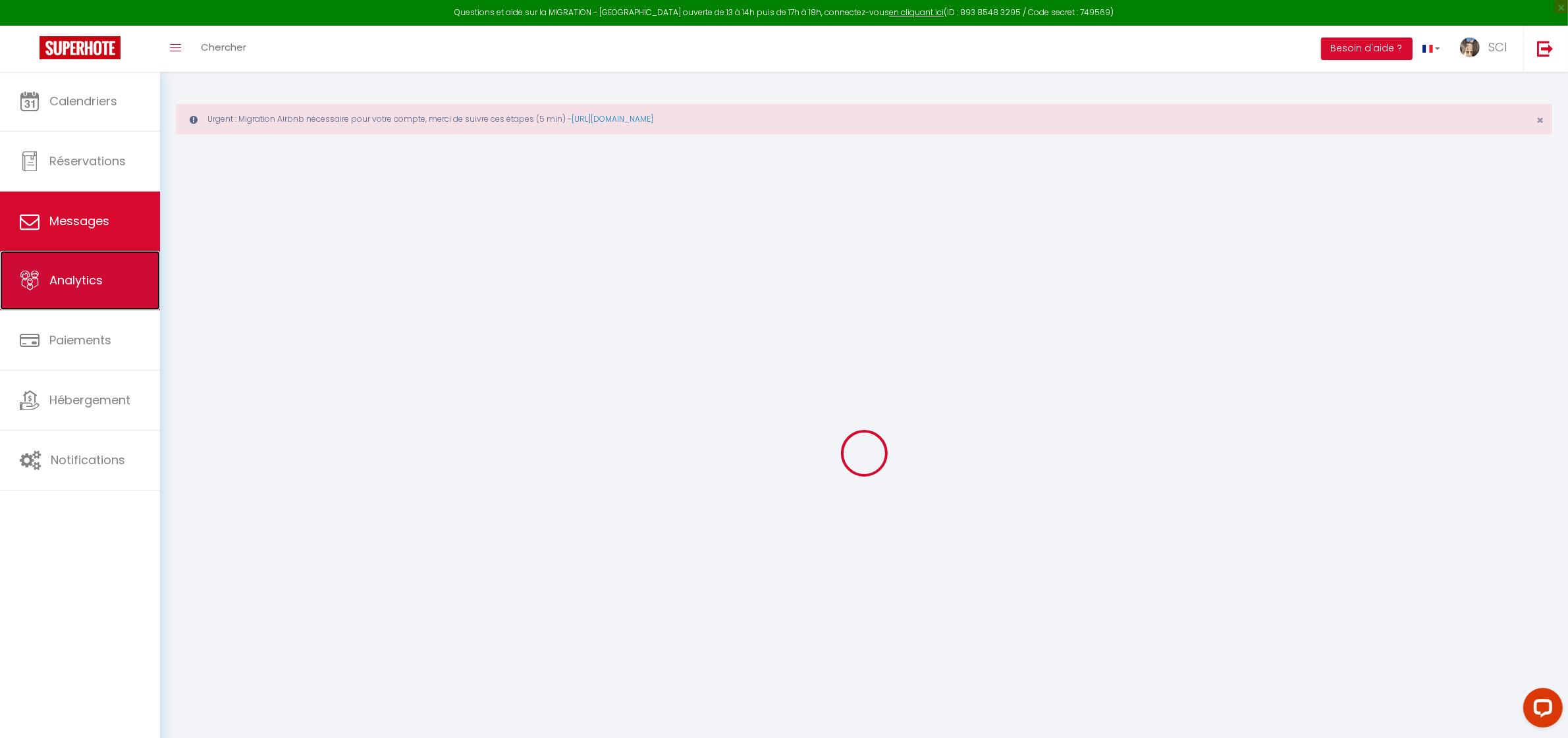
click at [101, 272] on span "Analytics" at bounding box center [75, 280] width 53 height 16
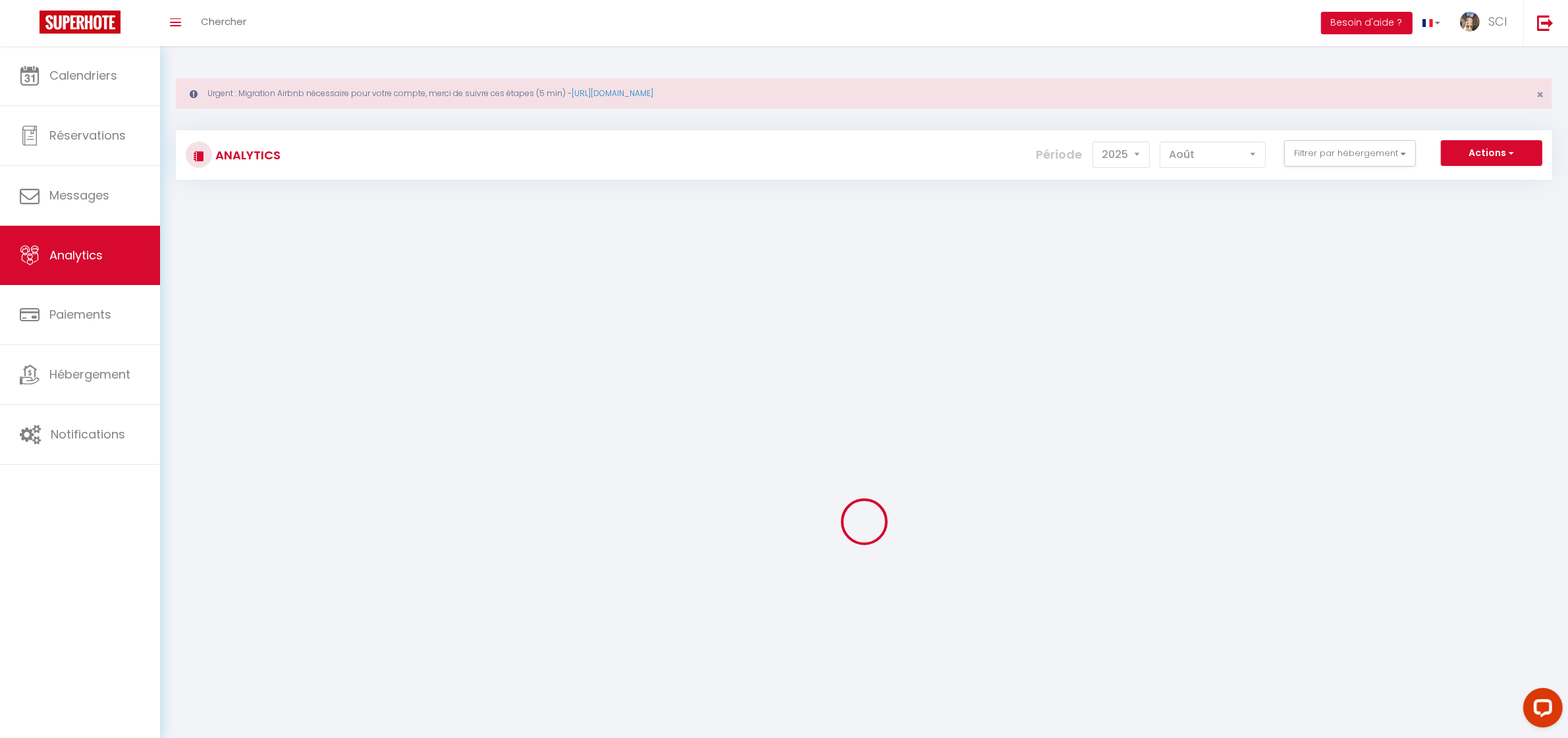
click at [108, 211] on link "Messages" at bounding box center [79, 195] width 160 height 59
select select "message"
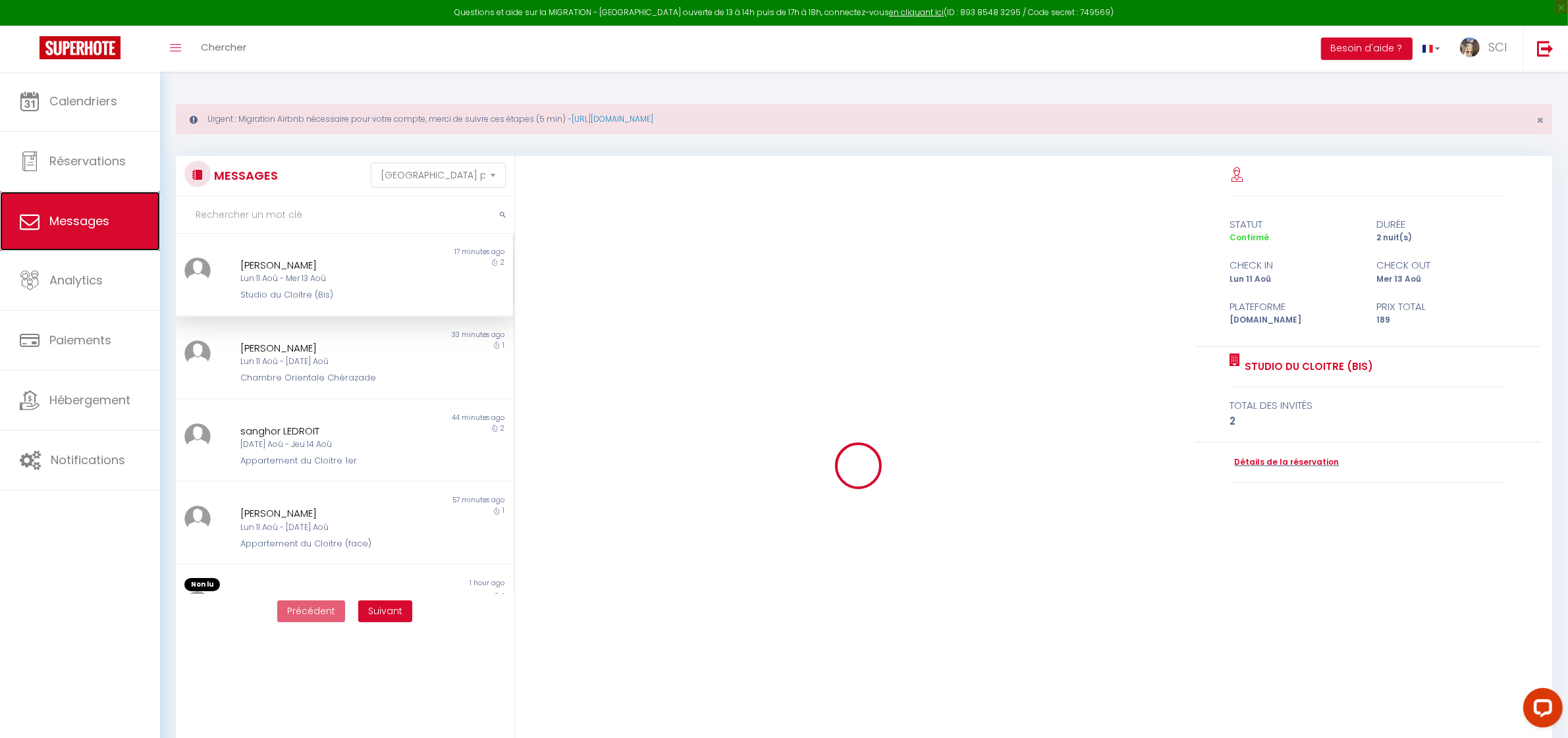
click at [105, 215] on span "Messages" at bounding box center [79, 221] width 60 height 16
